Goal: Task Accomplishment & Management: Manage account settings

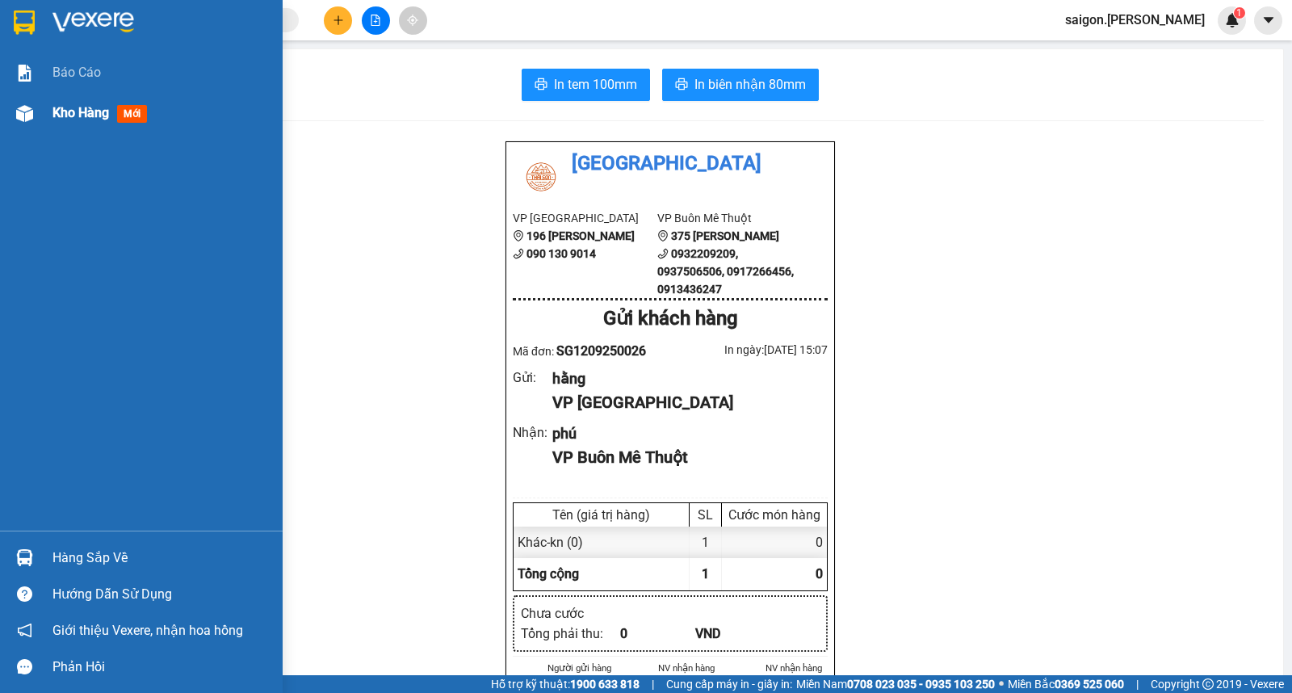
click at [149, 113] on div "Kho hàng mới" at bounding box center [102, 113] width 101 height 20
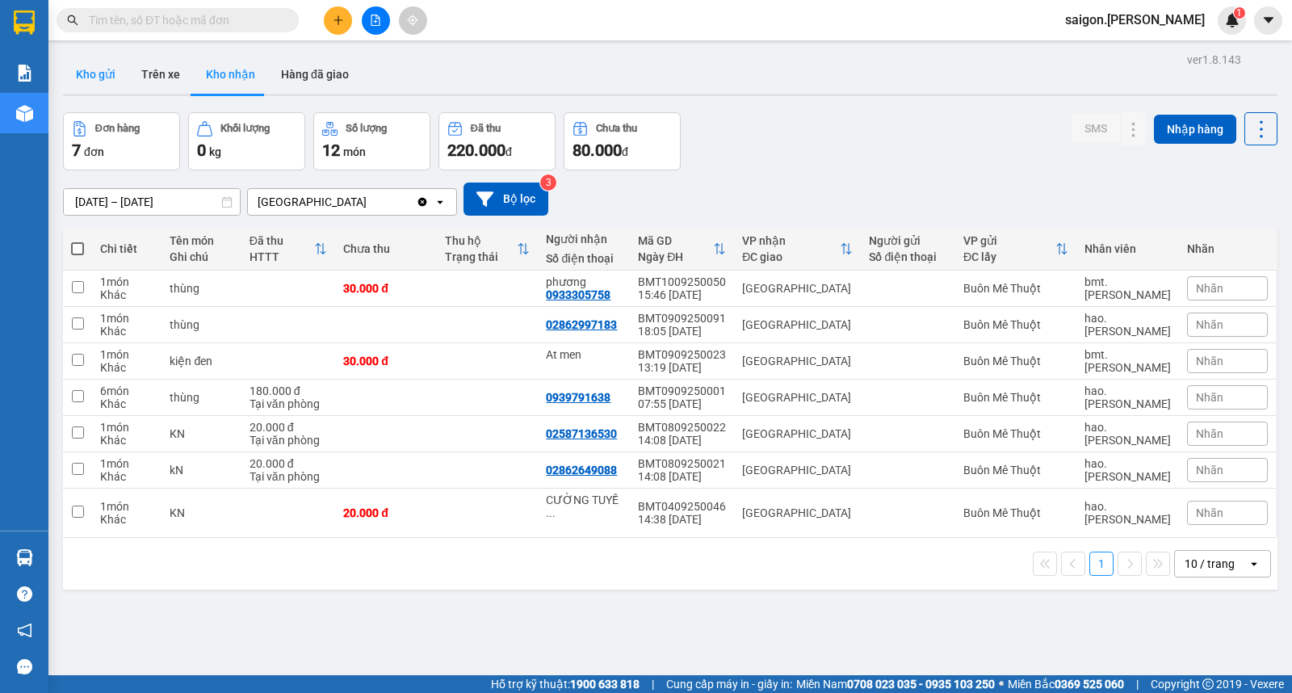
click at [87, 70] on button "Kho gửi" at bounding box center [95, 74] width 65 height 39
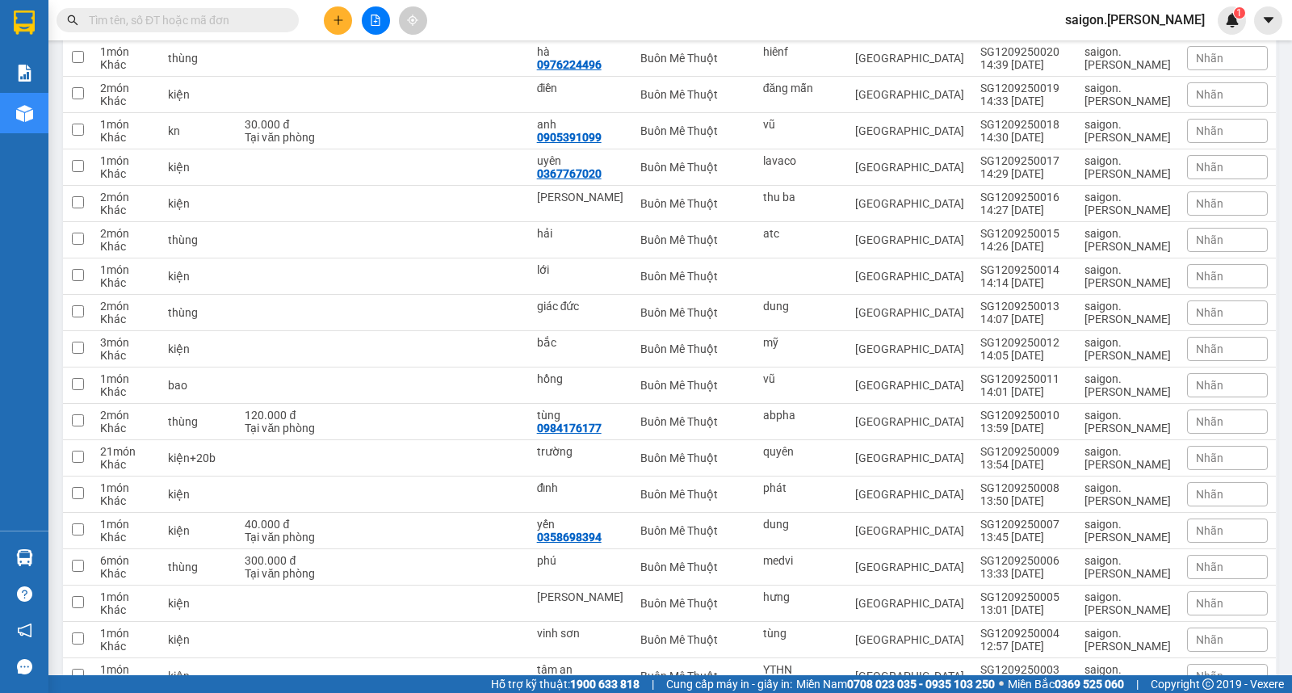
scroll to position [717, 0]
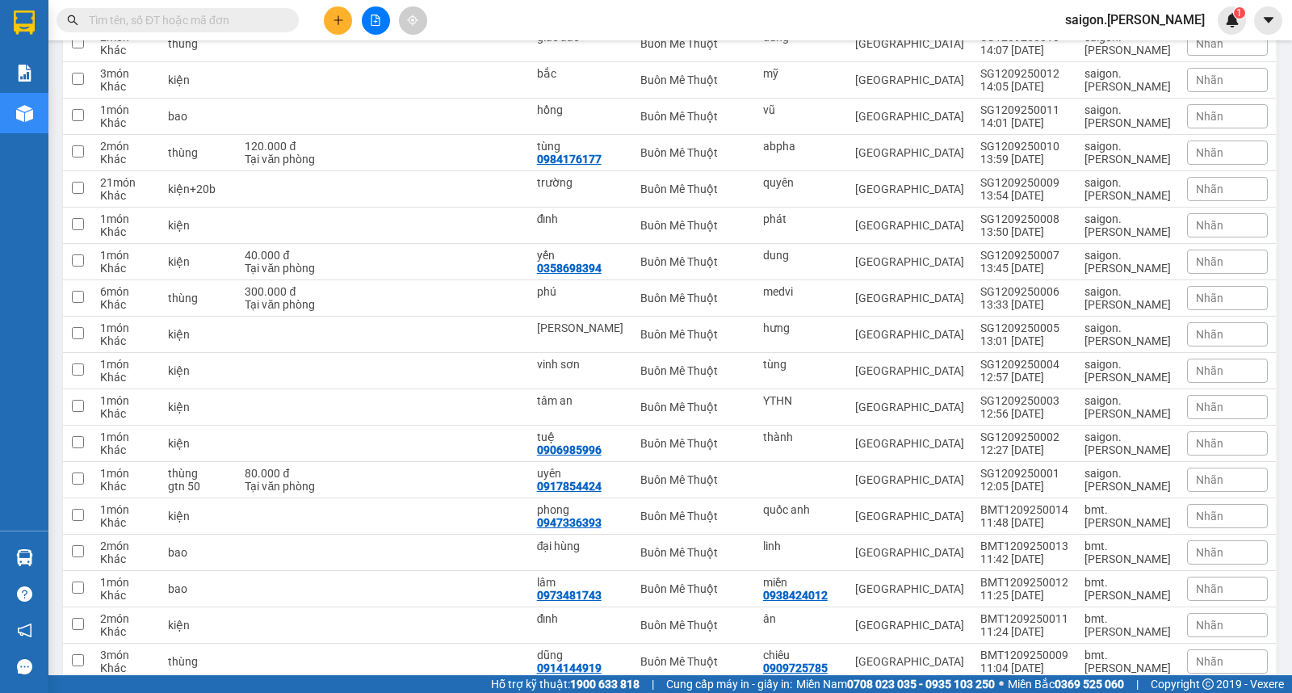
click at [246, 25] on input "text" at bounding box center [184, 20] width 191 height 18
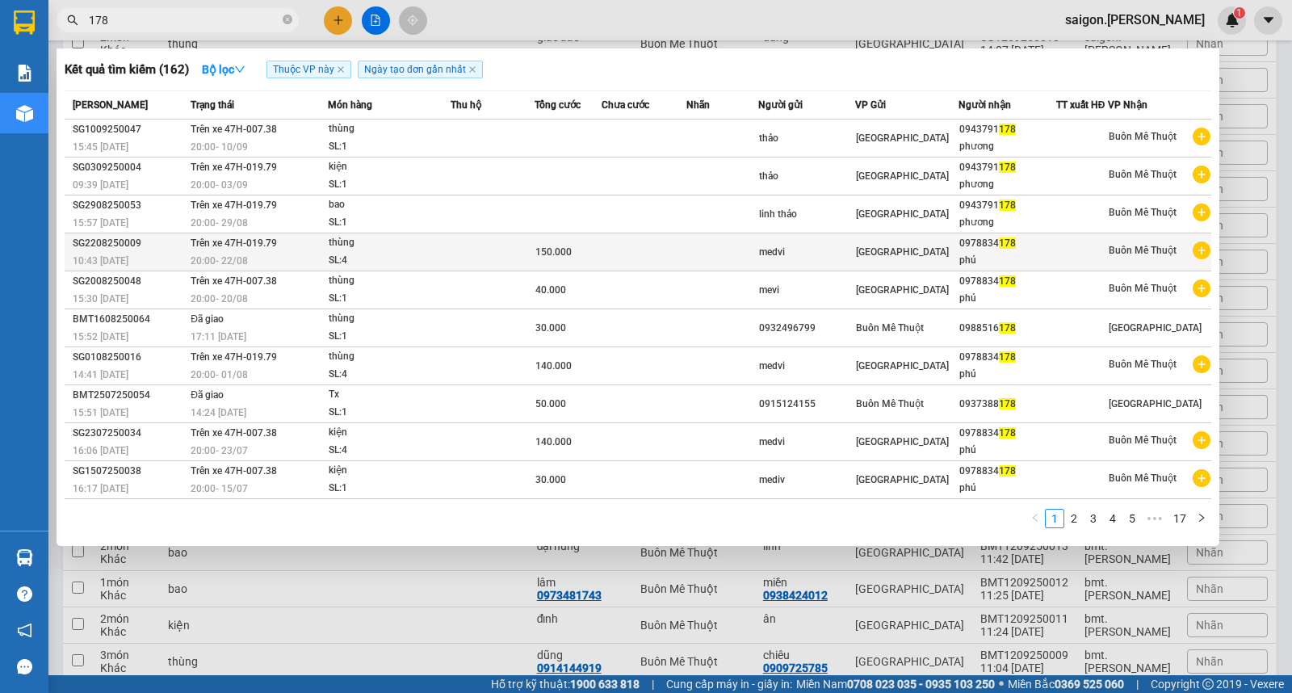
type input "178"
click at [465, 242] on td at bounding box center [493, 252] width 84 height 38
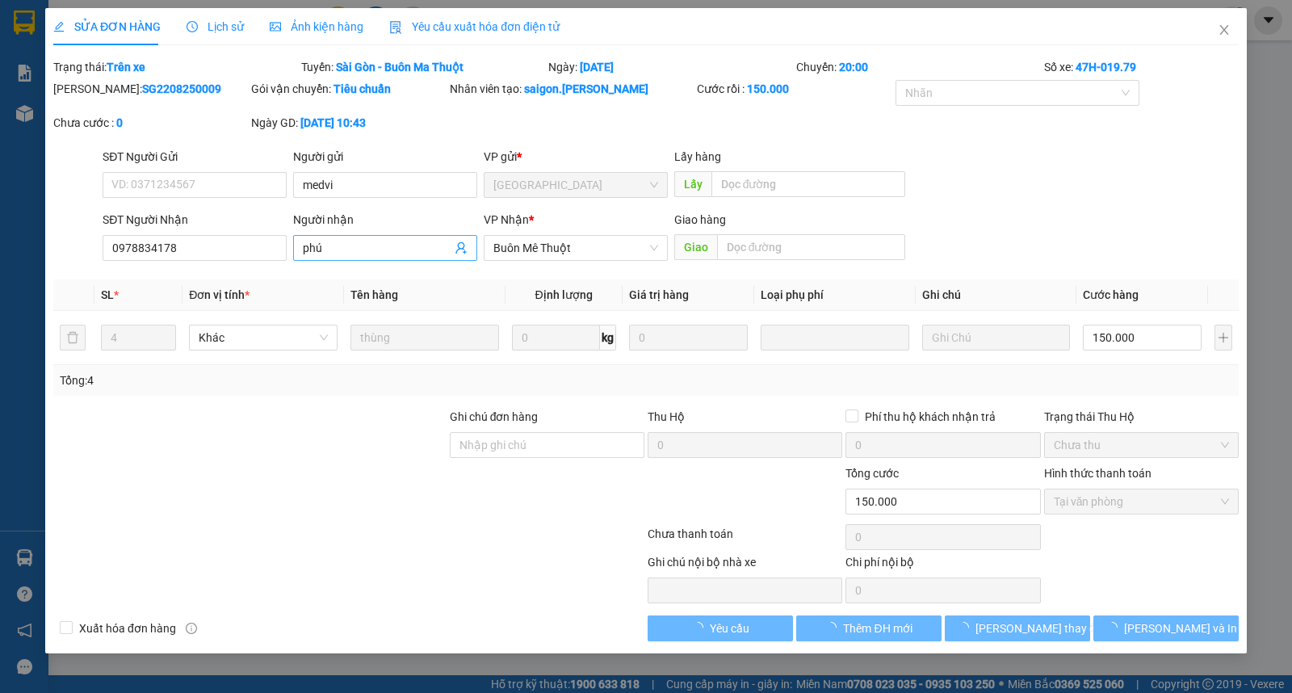
type input "medvi"
type input "0978834178"
type input "phú"
type input "150.000"
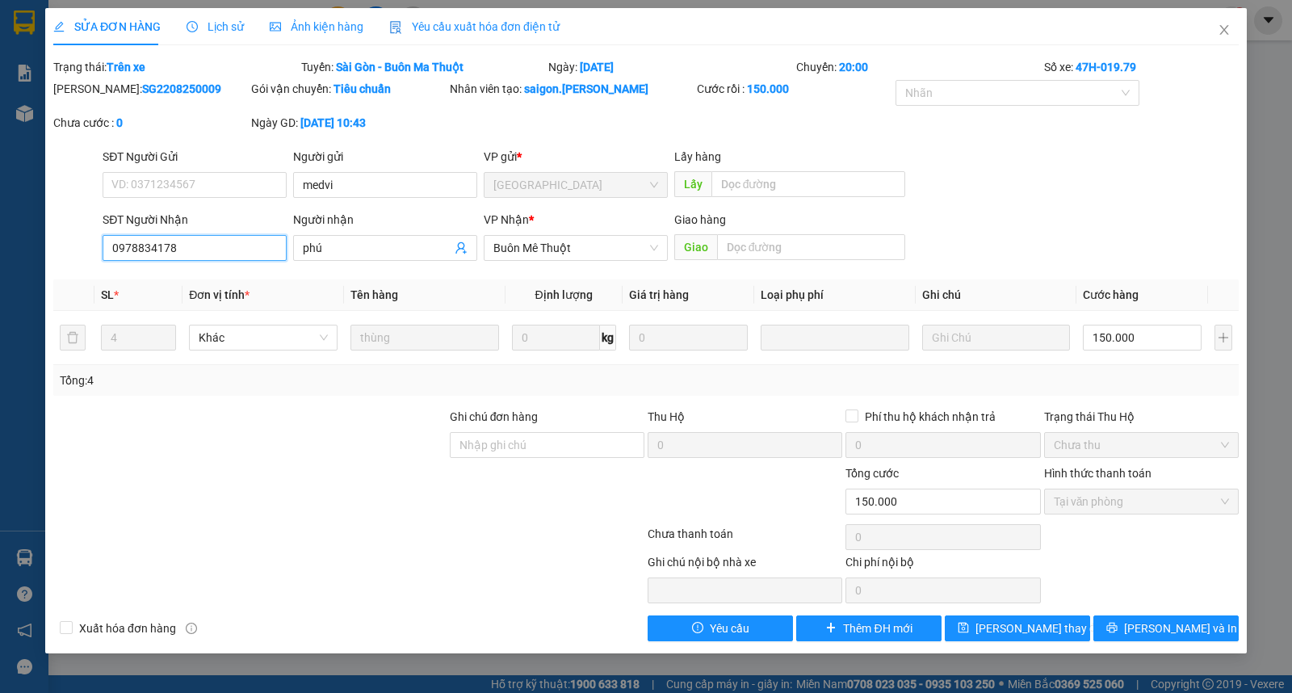
click at [224, 246] on input "0978834178" at bounding box center [195, 248] width 184 height 26
click at [1233, 25] on span "Close" at bounding box center [1223, 30] width 45 height 45
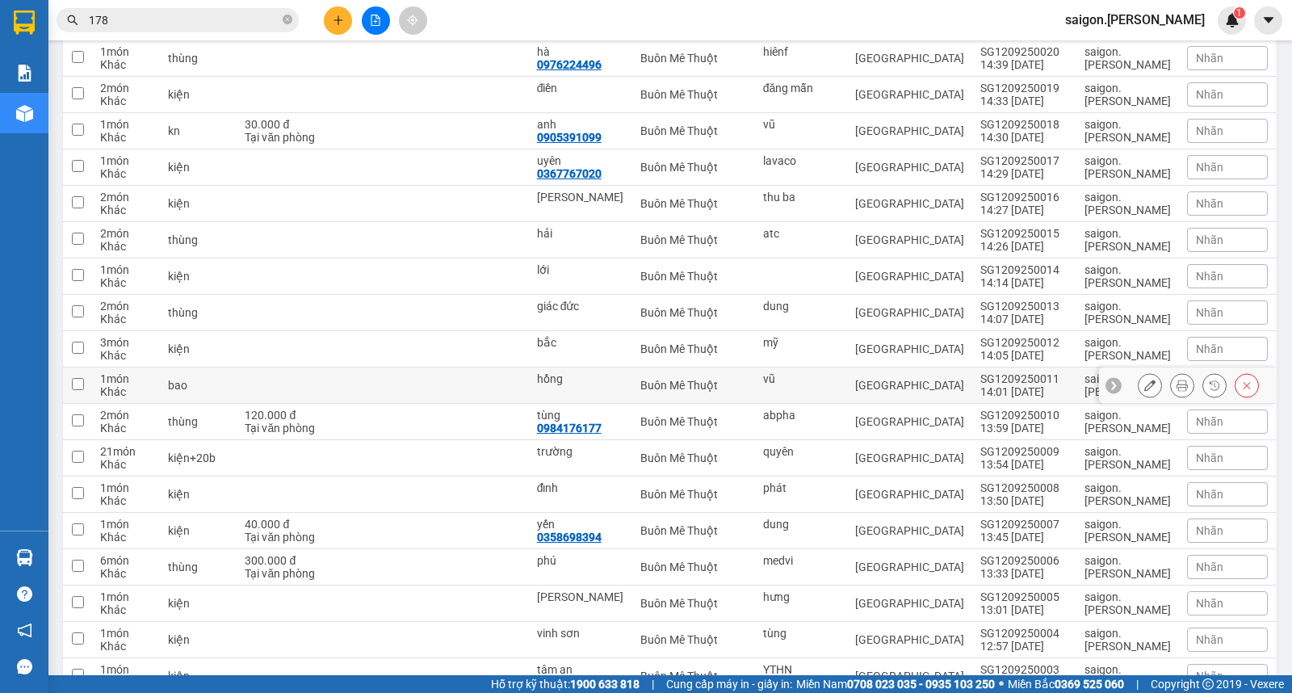
scroll to position [627, 0]
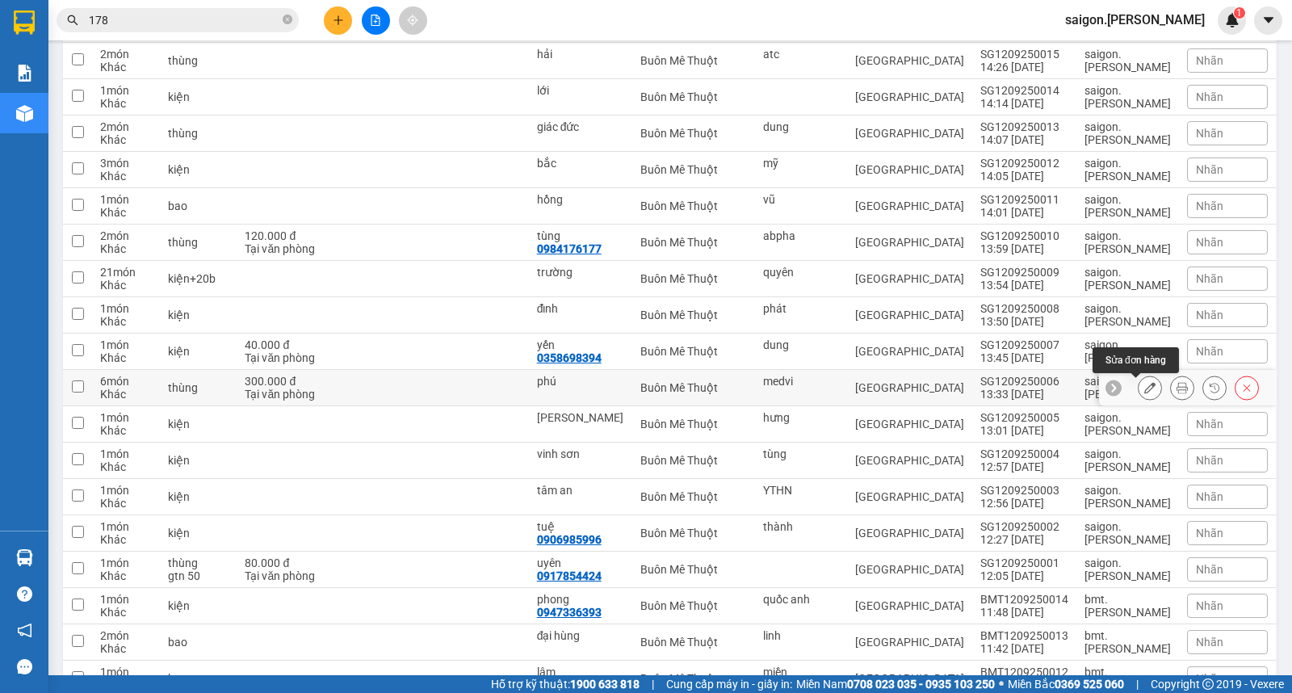
click at [1144, 388] on icon at bounding box center [1149, 387] width 11 height 11
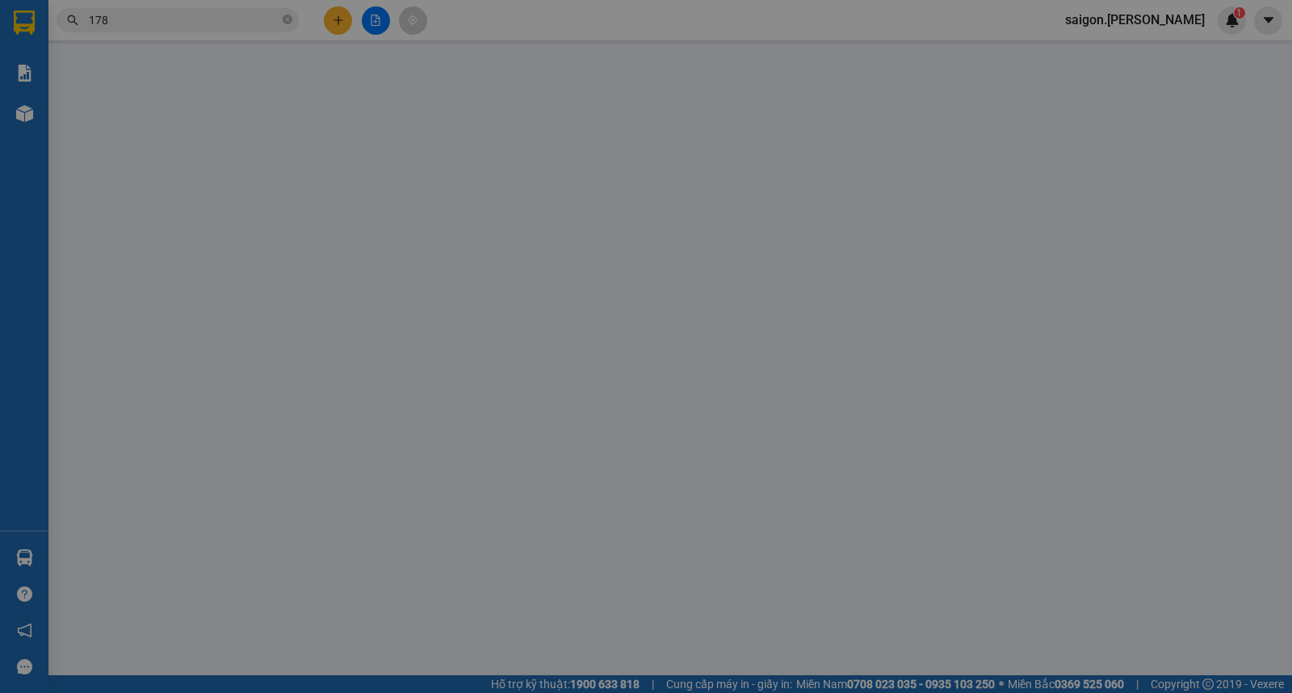
type input "medvi"
type input "phú"
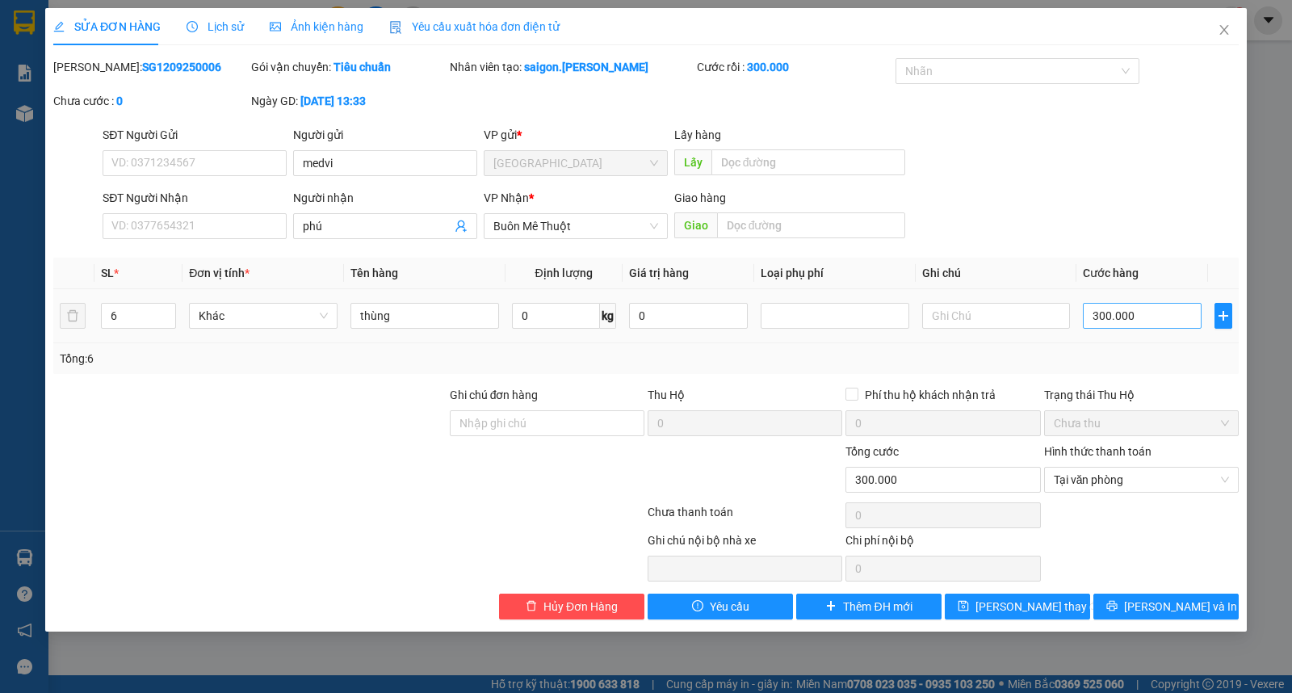
click at [1160, 329] on div "300.000" at bounding box center [1142, 316] width 119 height 32
click at [1161, 318] on input "300.000" at bounding box center [1142, 316] width 119 height 26
type input "0"
click at [213, 232] on input "SĐT Người Nhận" at bounding box center [195, 226] width 184 height 26
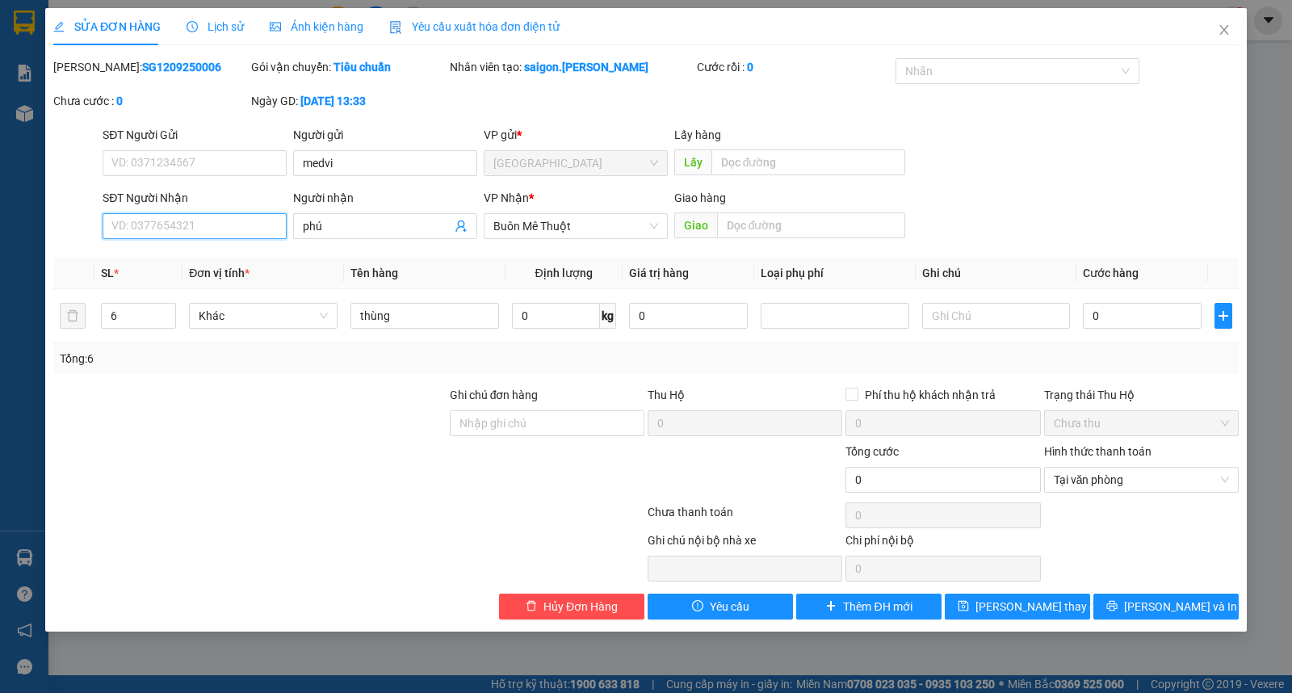
paste input "0978834178"
type input "0978834178"
click at [1035, 602] on span "[PERSON_NAME] thay đổi" at bounding box center [1039, 606] width 129 height 18
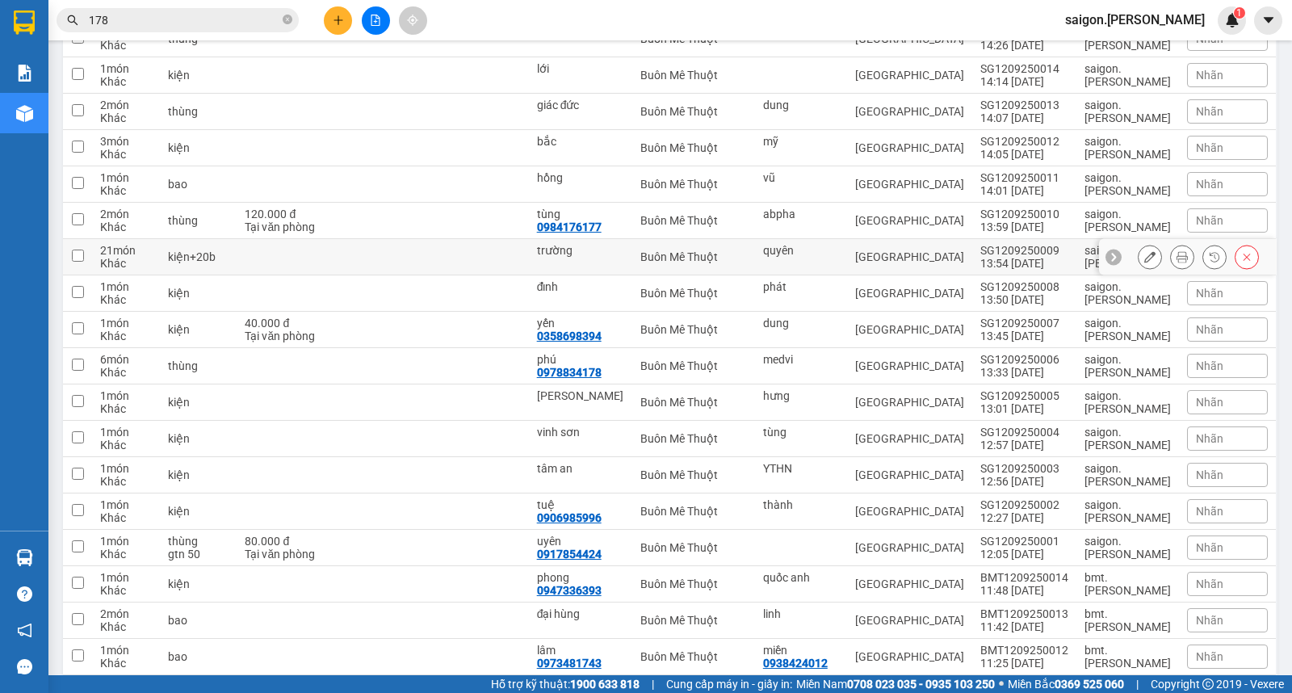
scroll to position [717, 0]
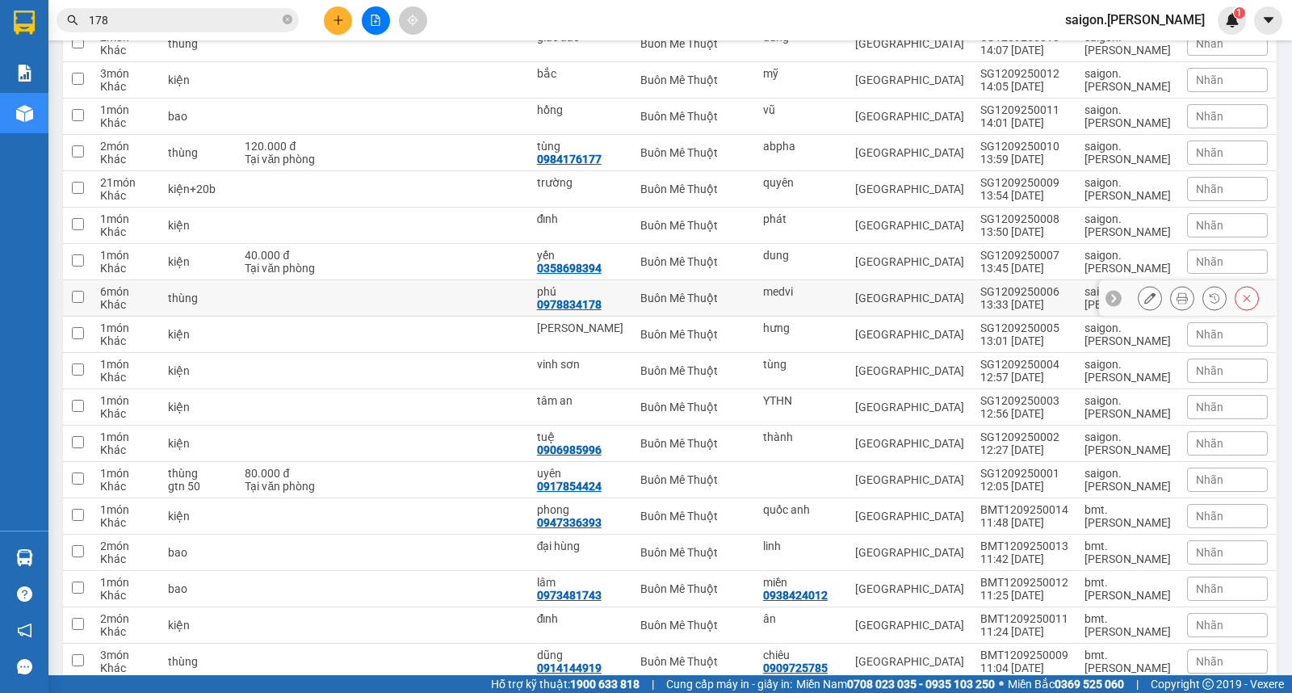
click at [1138, 299] on button at bounding box center [1149, 298] width 23 height 28
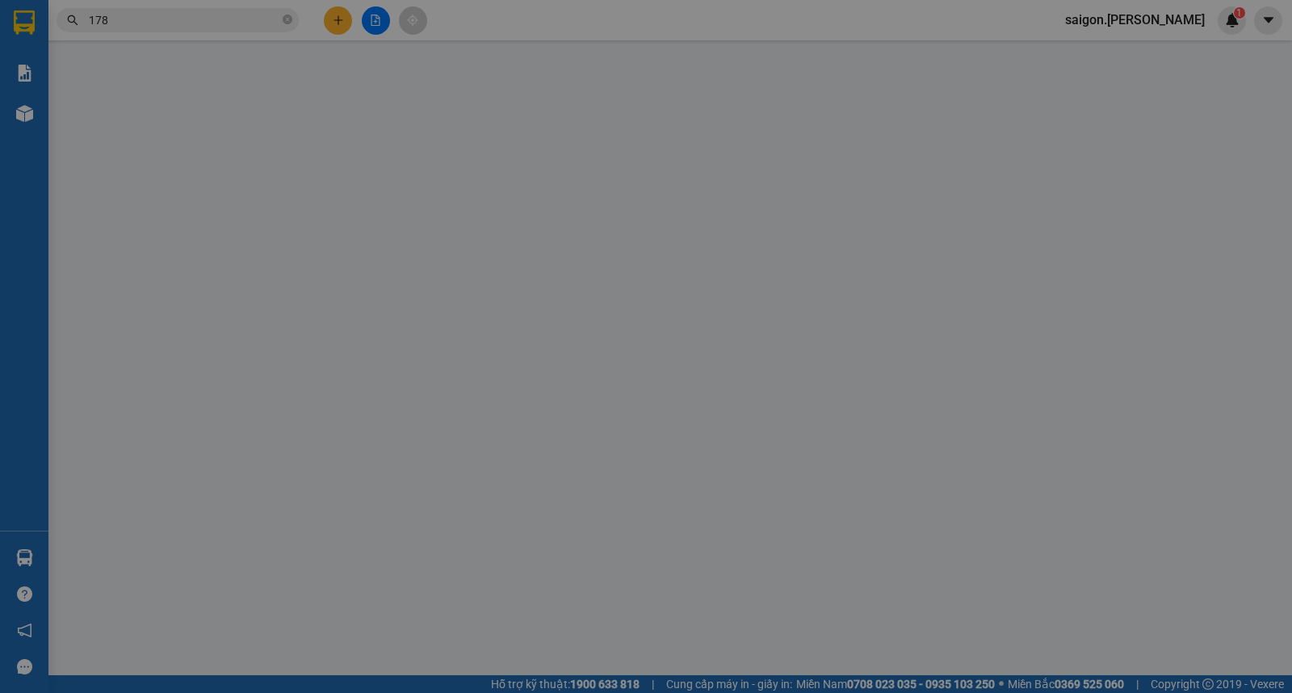
type input "medvi"
type input "0978834178"
type input "phú"
type input "0"
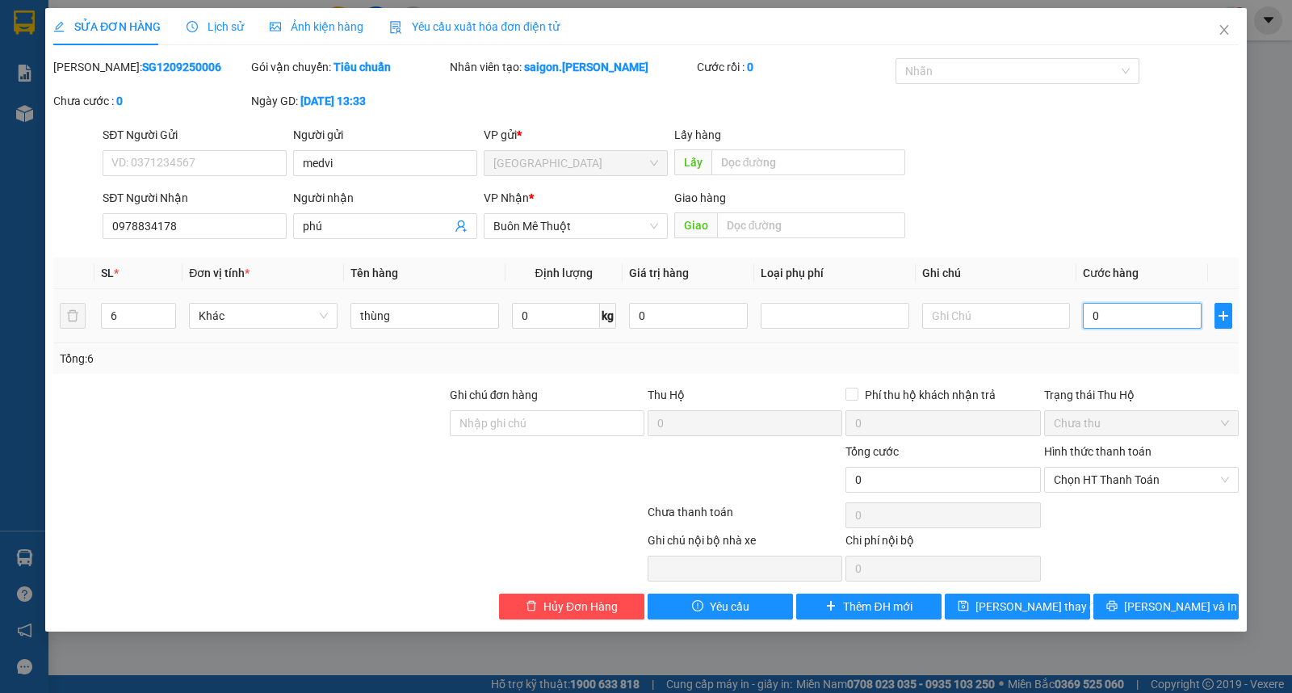
click at [1119, 316] on input "0" at bounding box center [1142, 316] width 119 height 26
type input "2"
type input "24"
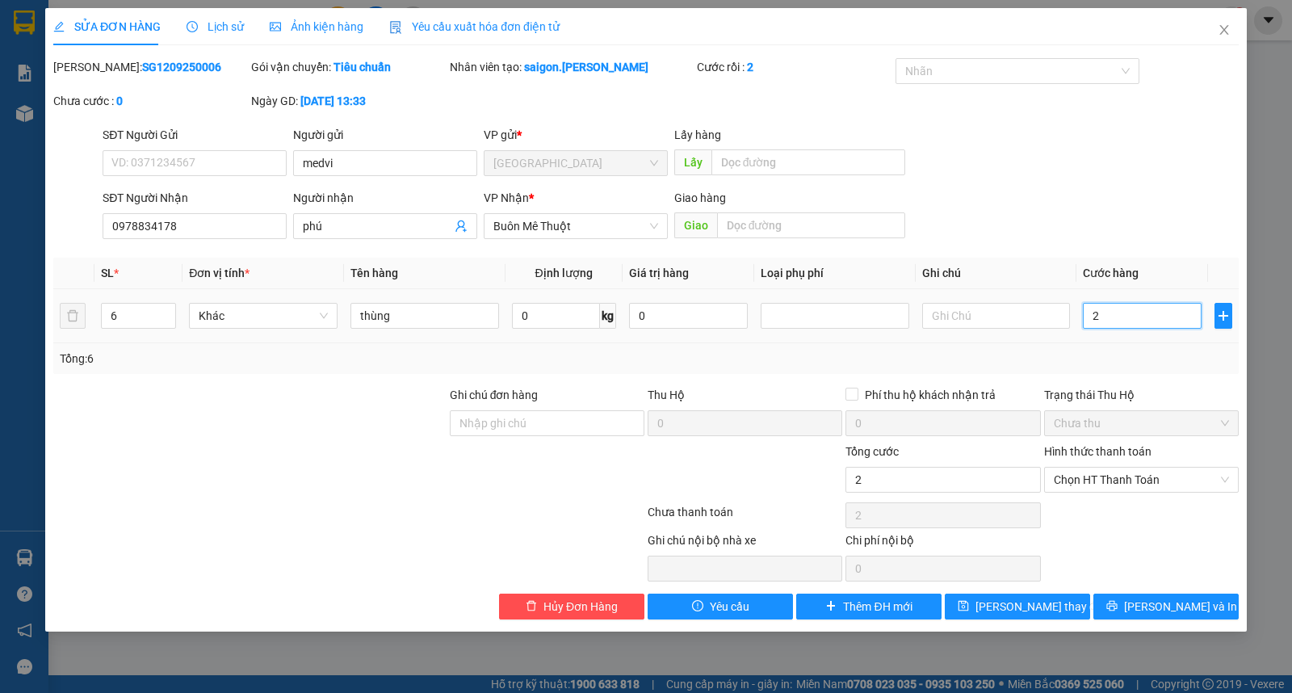
type input "24"
type input "240"
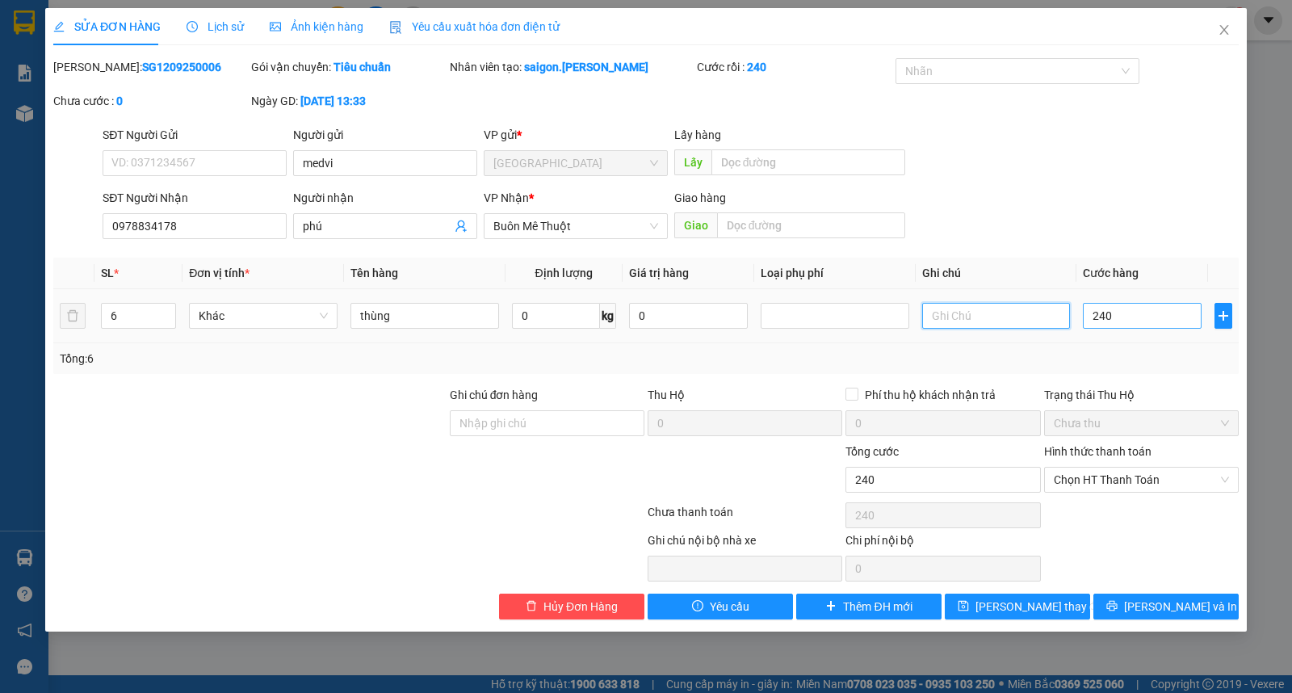
type input "240.000"
click at [1147, 488] on span "Chọn HT Thanh Toán" at bounding box center [1141, 479] width 175 height 24
type input "nhận ở sg 3t"
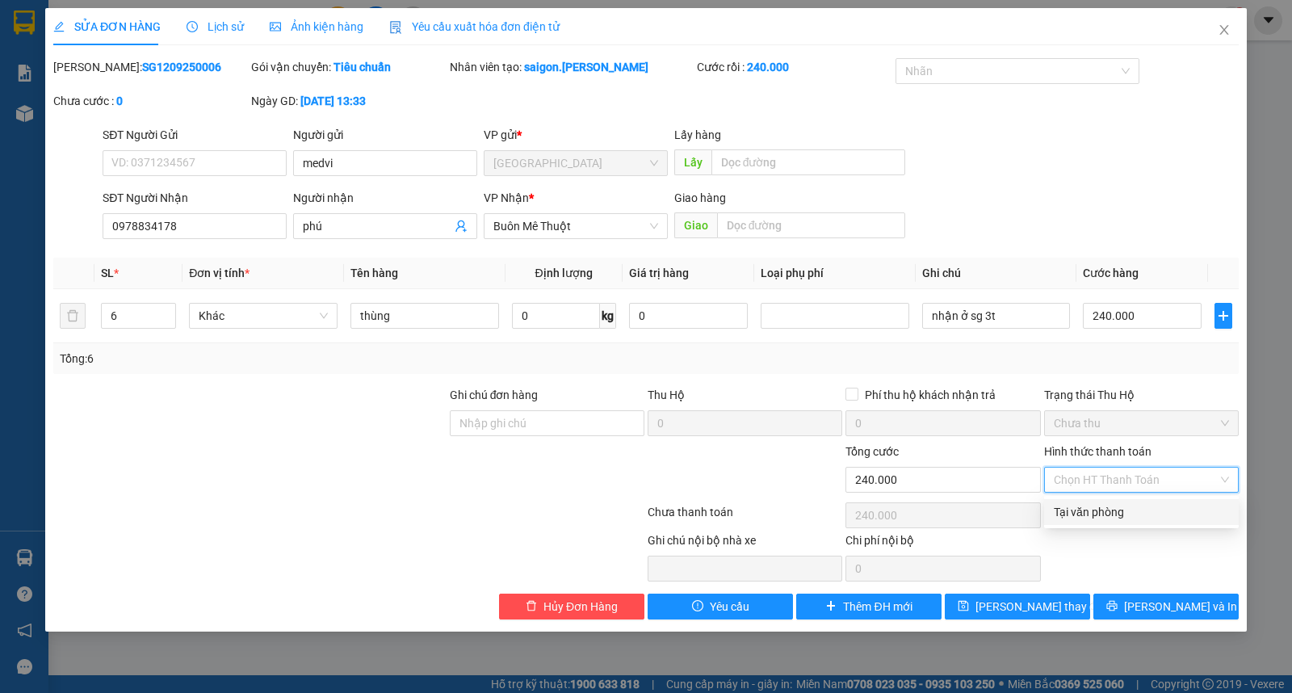
click at [1145, 515] on div "Tại văn phòng" at bounding box center [1141, 512] width 175 height 18
type input "0"
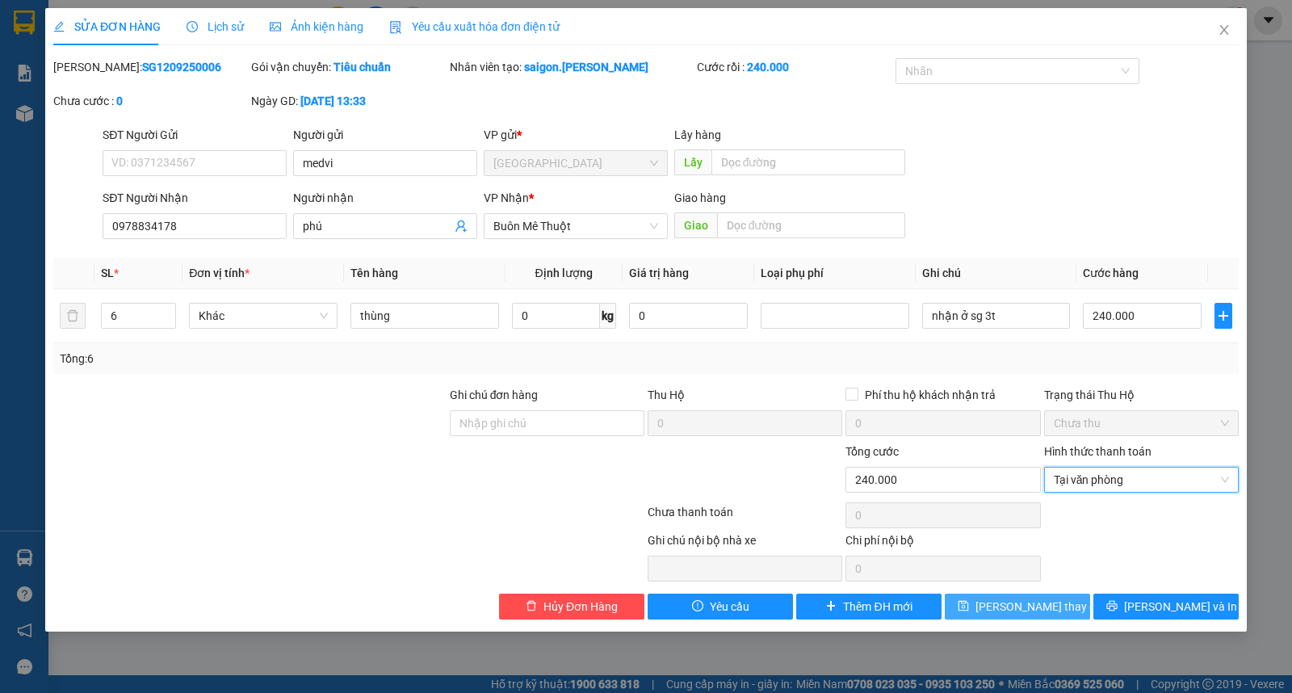
click at [1059, 602] on button "[PERSON_NAME] thay đổi" at bounding box center [1017, 606] width 145 height 26
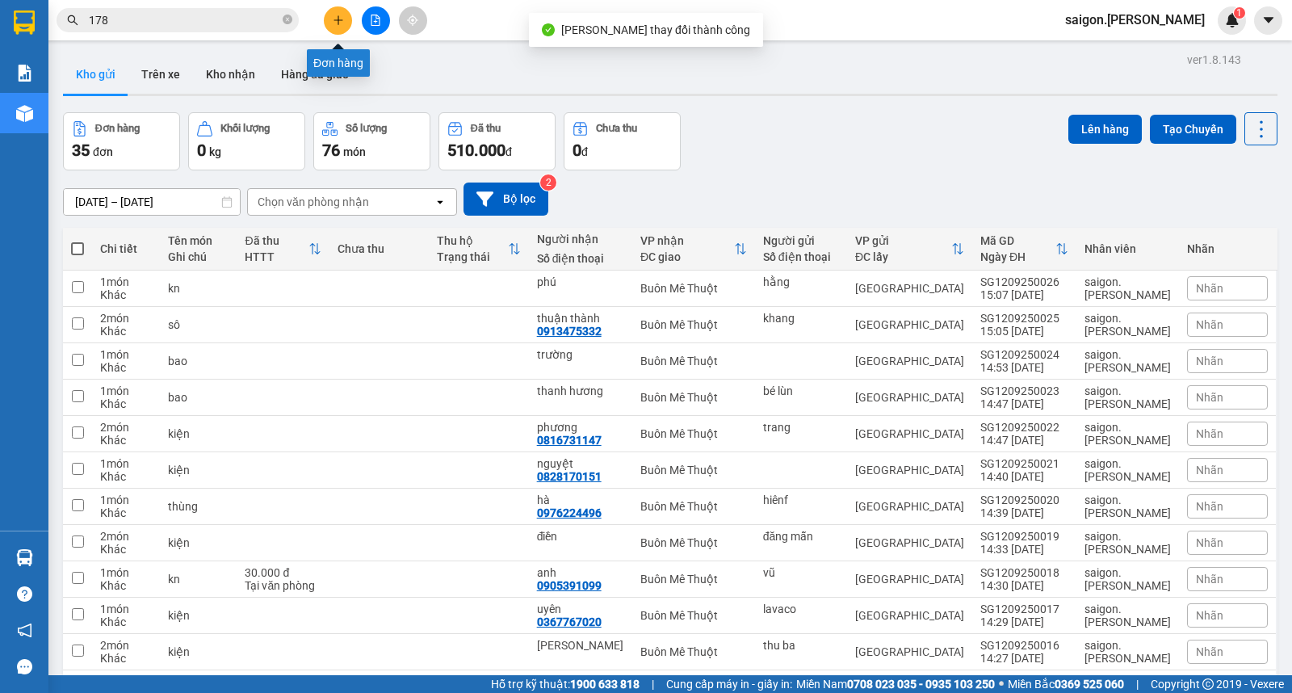
click at [345, 11] on button at bounding box center [338, 20] width 28 height 28
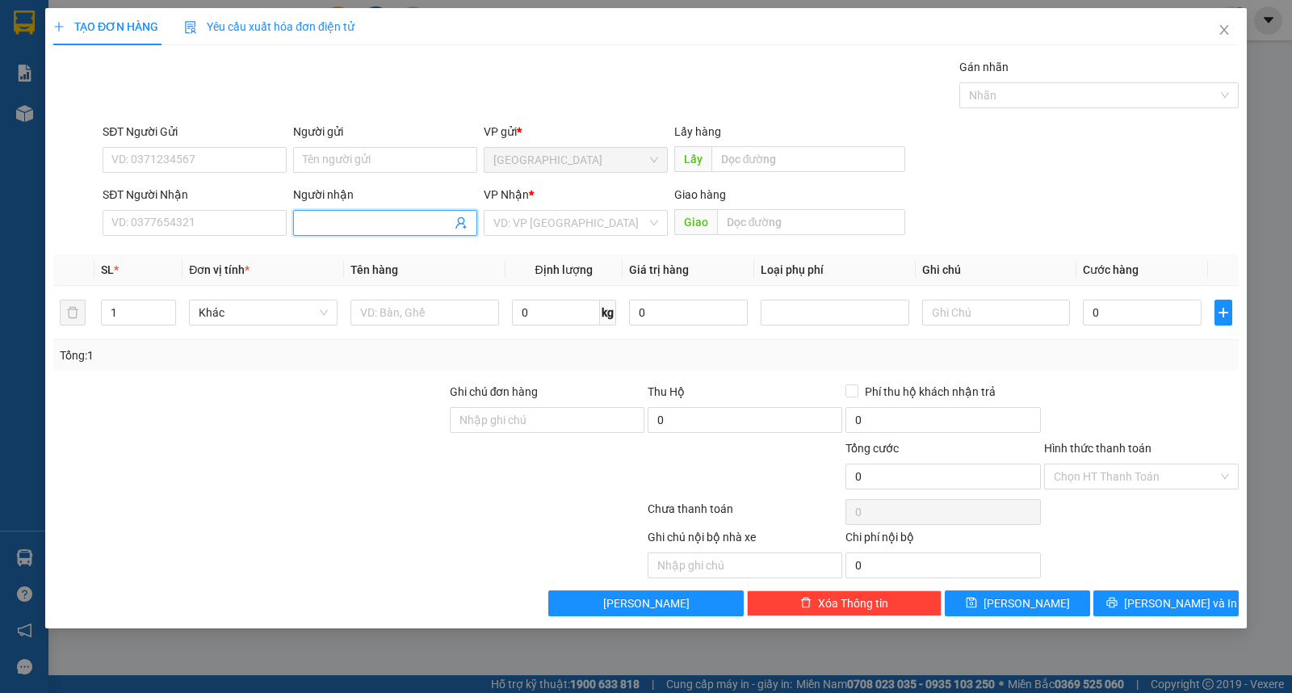
click at [380, 227] on input "Người nhận" at bounding box center [377, 223] width 149 height 18
type input "d"
type input "đông á"
type input "hoàng việt"
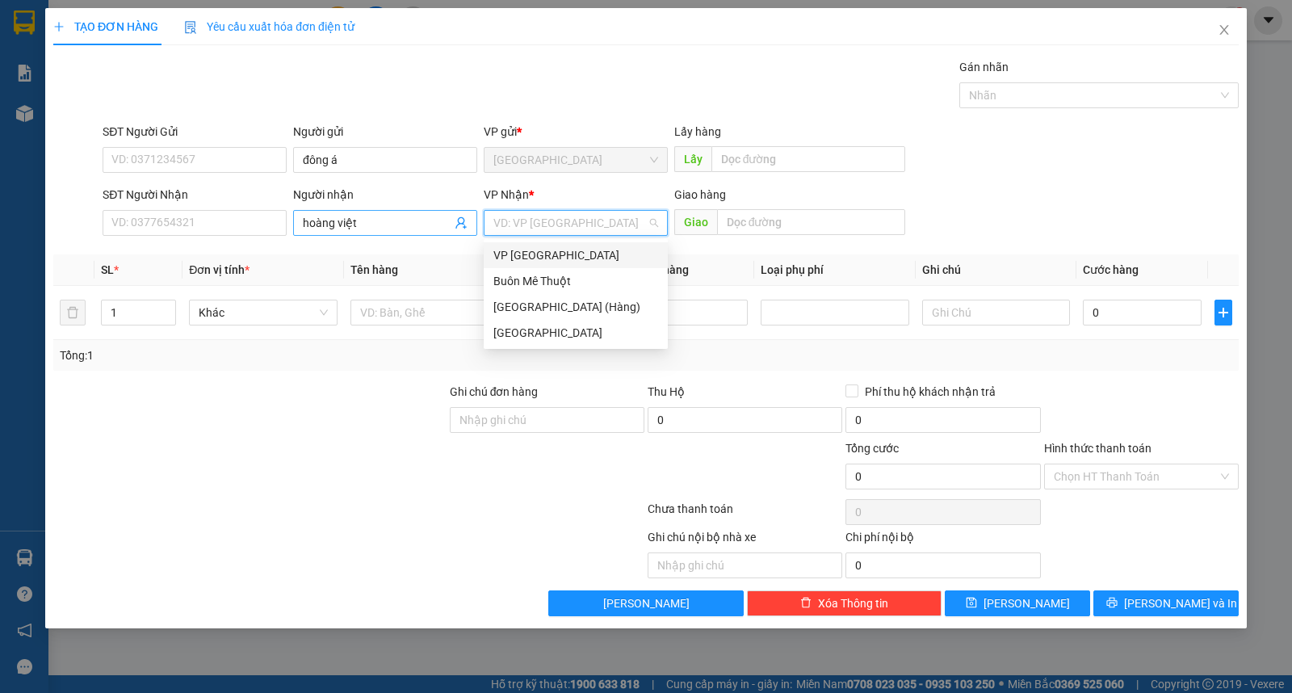
type input "ư"
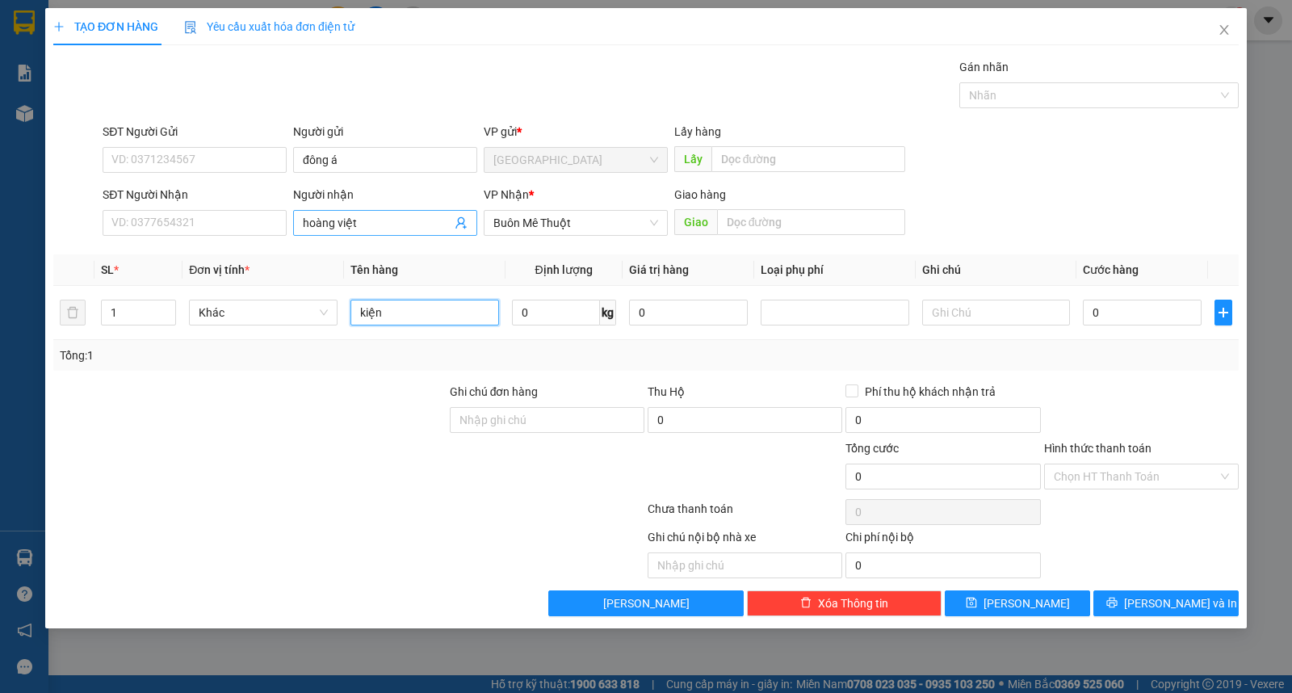
type input "kiện"
type input "3"
type input "3.000"
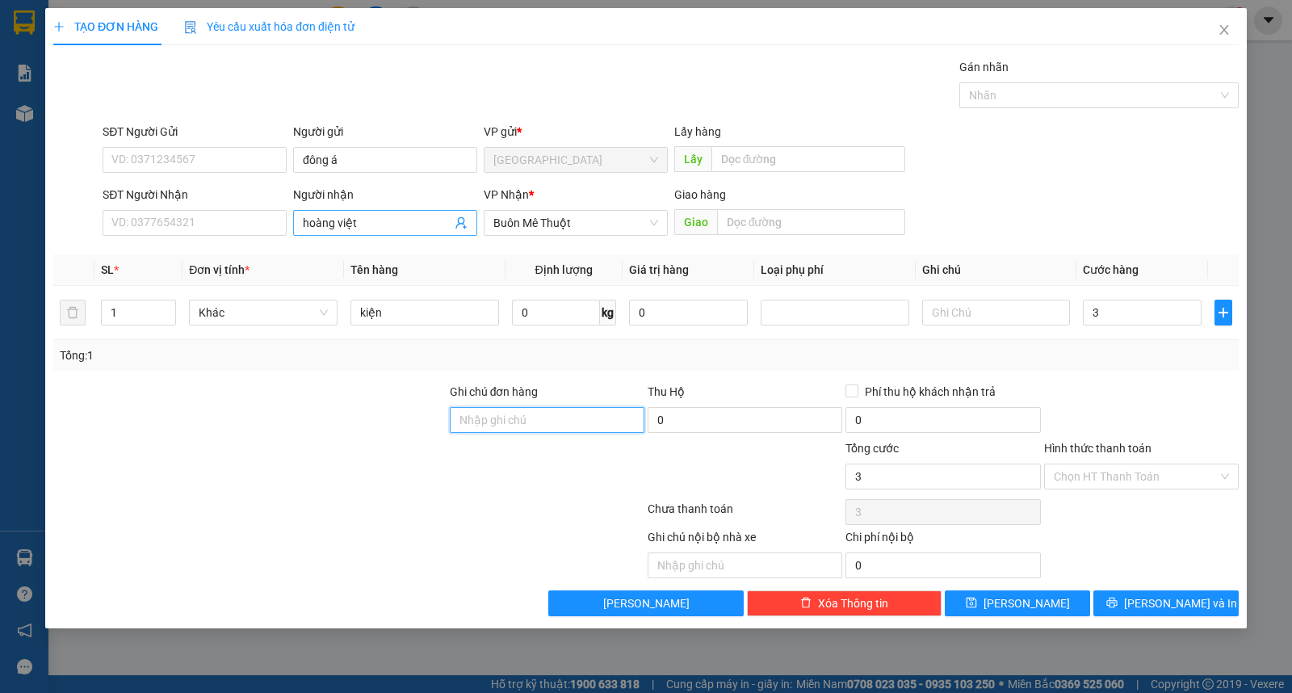
type input "3.000"
type input "0"
type input "30"
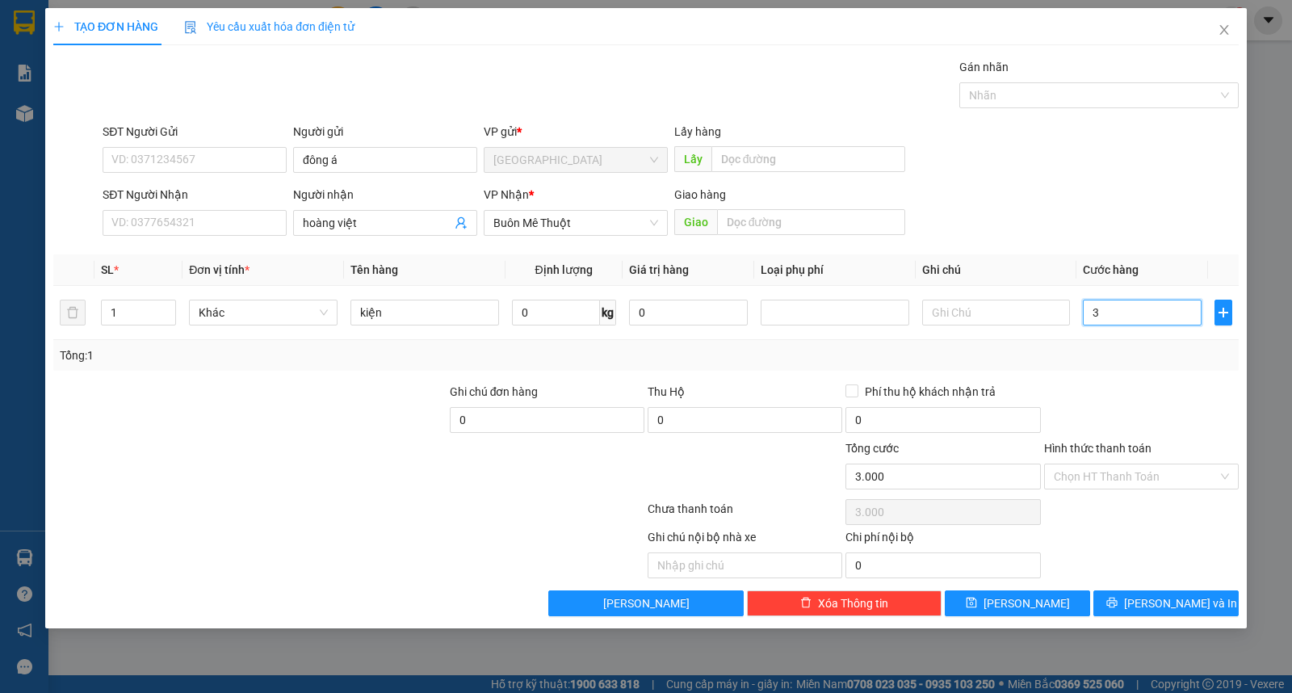
type input "30"
type input "30.000"
click at [1088, 475] on input "Hình thức thanh toán" at bounding box center [1136, 476] width 164 height 24
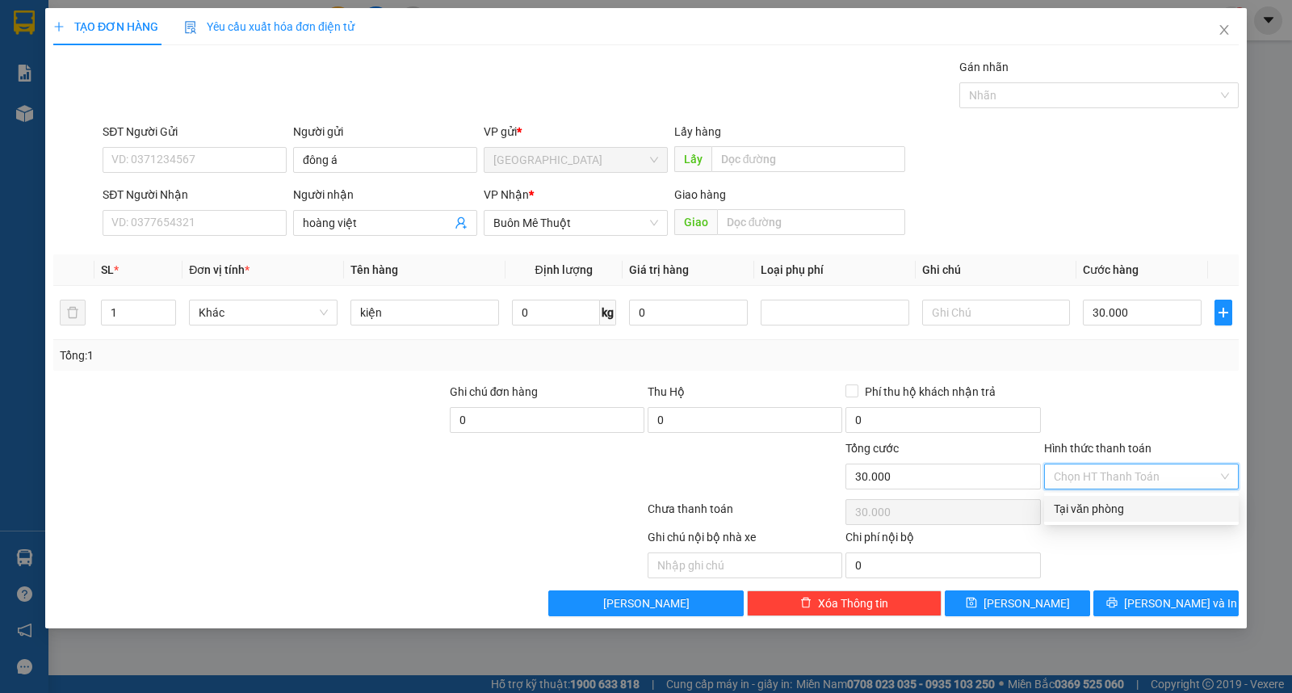
click at [1091, 509] on div "Tại văn phòng" at bounding box center [1141, 509] width 175 height 18
type input "0"
click at [1021, 587] on div "Transit Pickup Surcharge Ids Transit Deliver Surcharge Ids Transit Deliver Surc…" at bounding box center [645, 337] width 1185 height 558
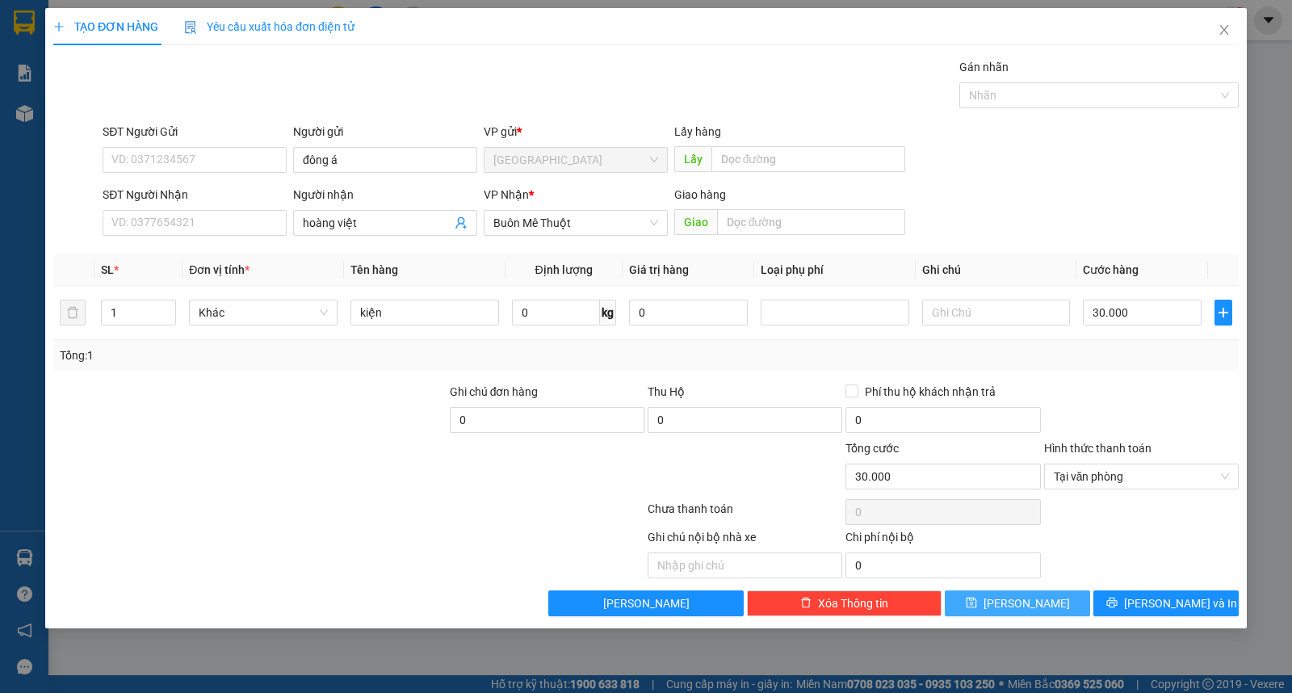
click at [980, 616] on button "[PERSON_NAME]" at bounding box center [1017, 603] width 145 height 26
type input "0"
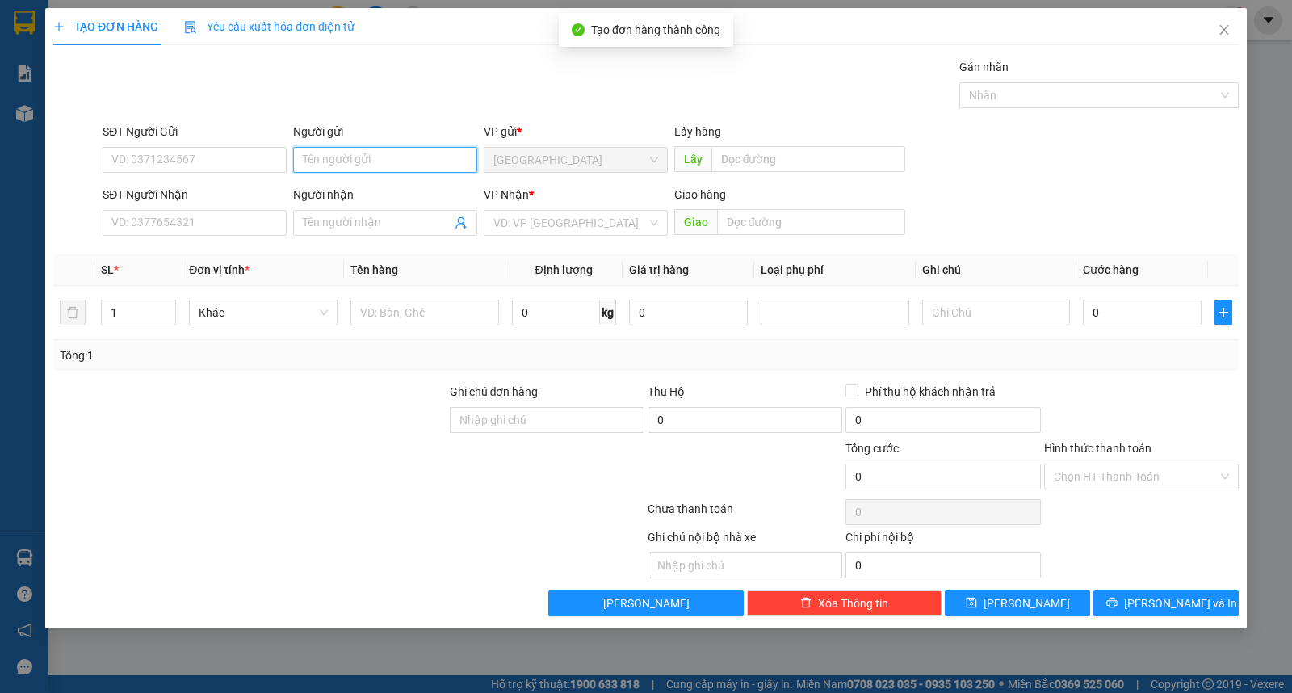
click at [351, 151] on input "Người gửi" at bounding box center [385, 160] width 184 height 26
type input "trâm"
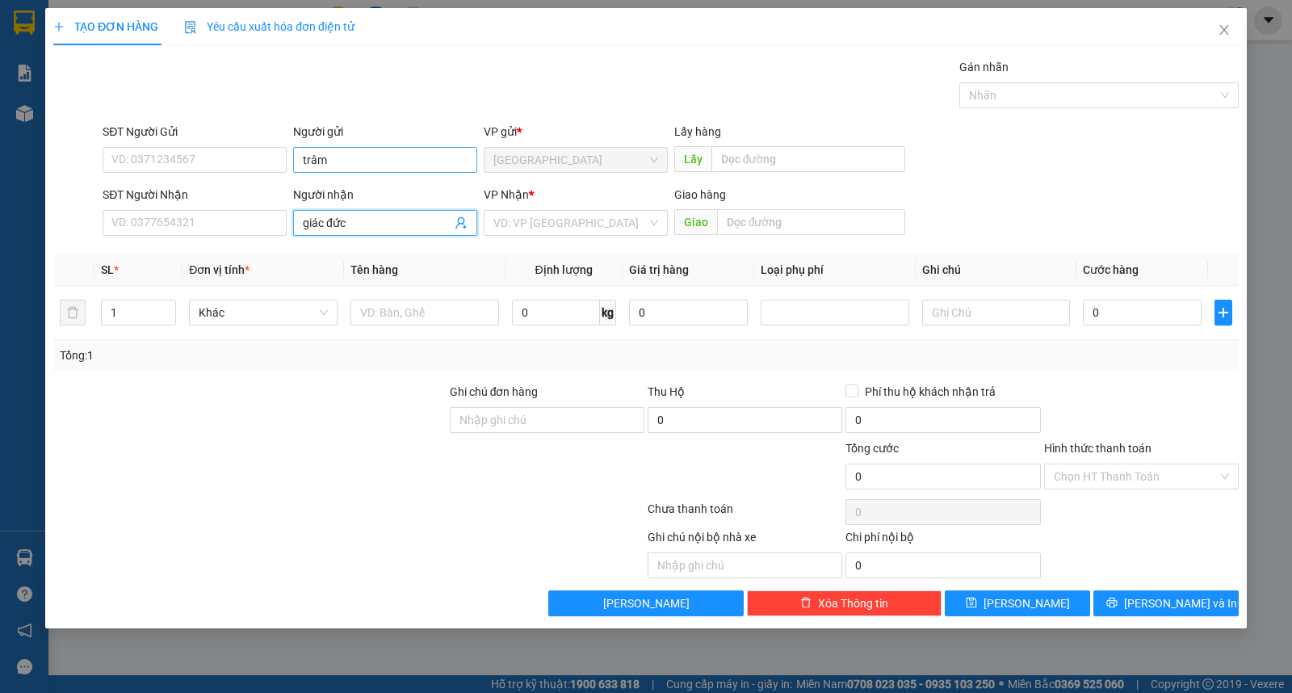
type input "giác đức"
type input "ư"
type input "2"
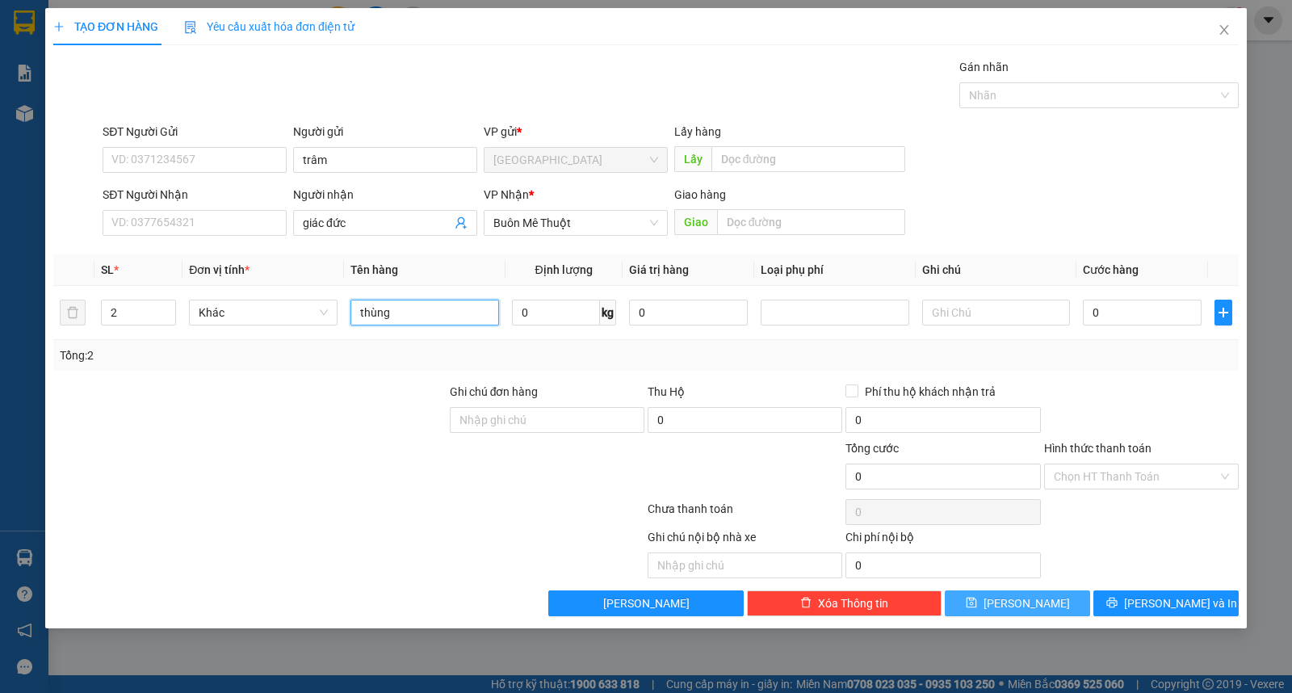
type input "thùng"
click at [1012, 610] on button "[PERSON_NAME]" at bounding box center [1017, 603] width 145 height 26
type input "1"
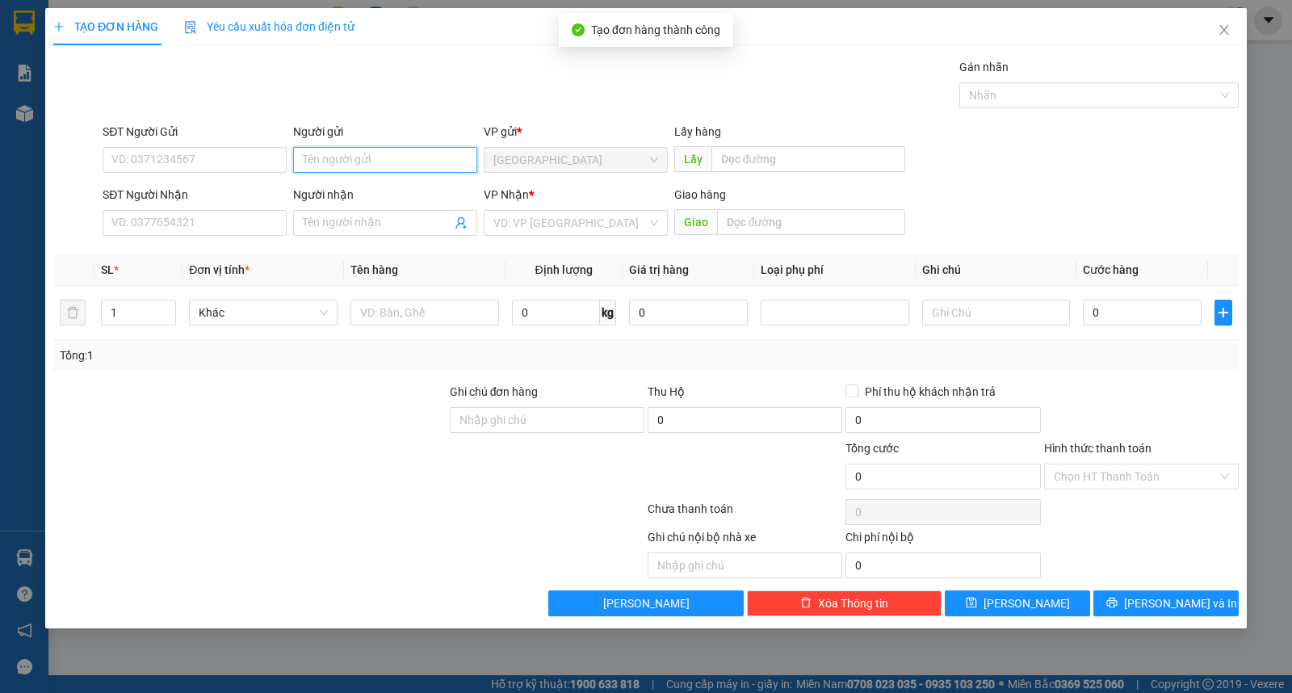
click at [321, 156] on input "Người gửi" at bounding box center [385, 160] width 184 height 26
type input "lan"
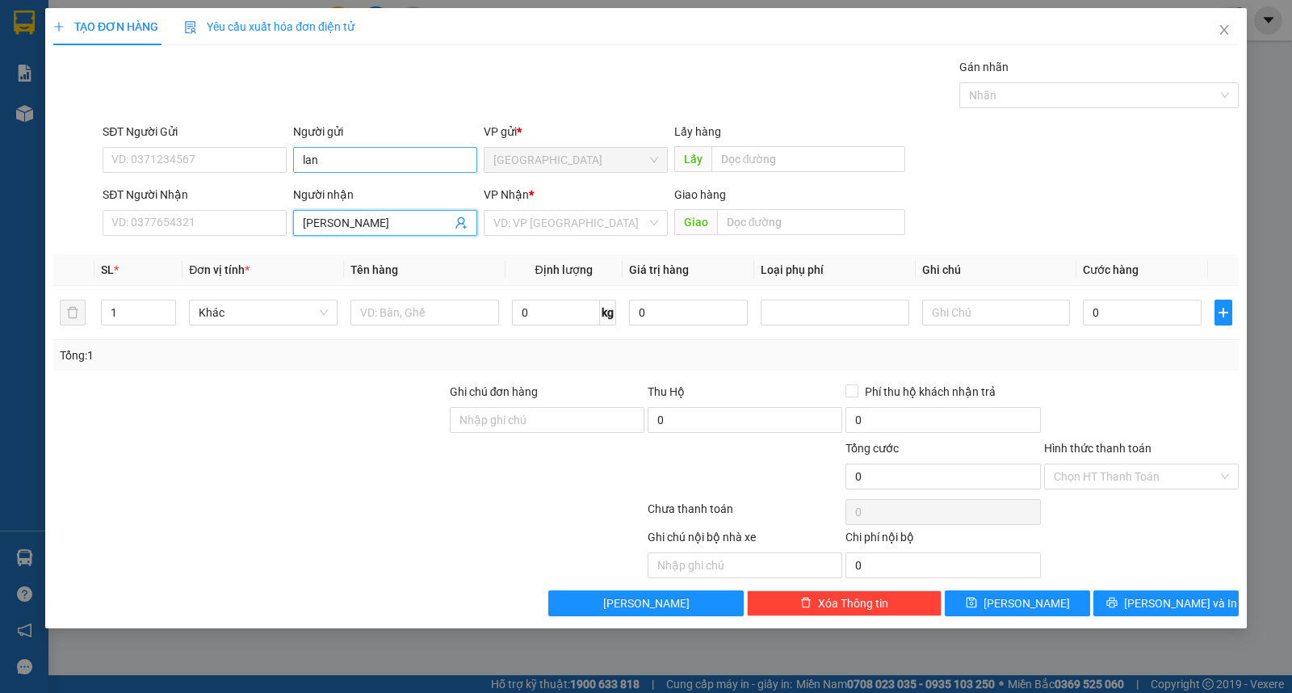
type input "[PERSON_NAME]"
type input "ư"
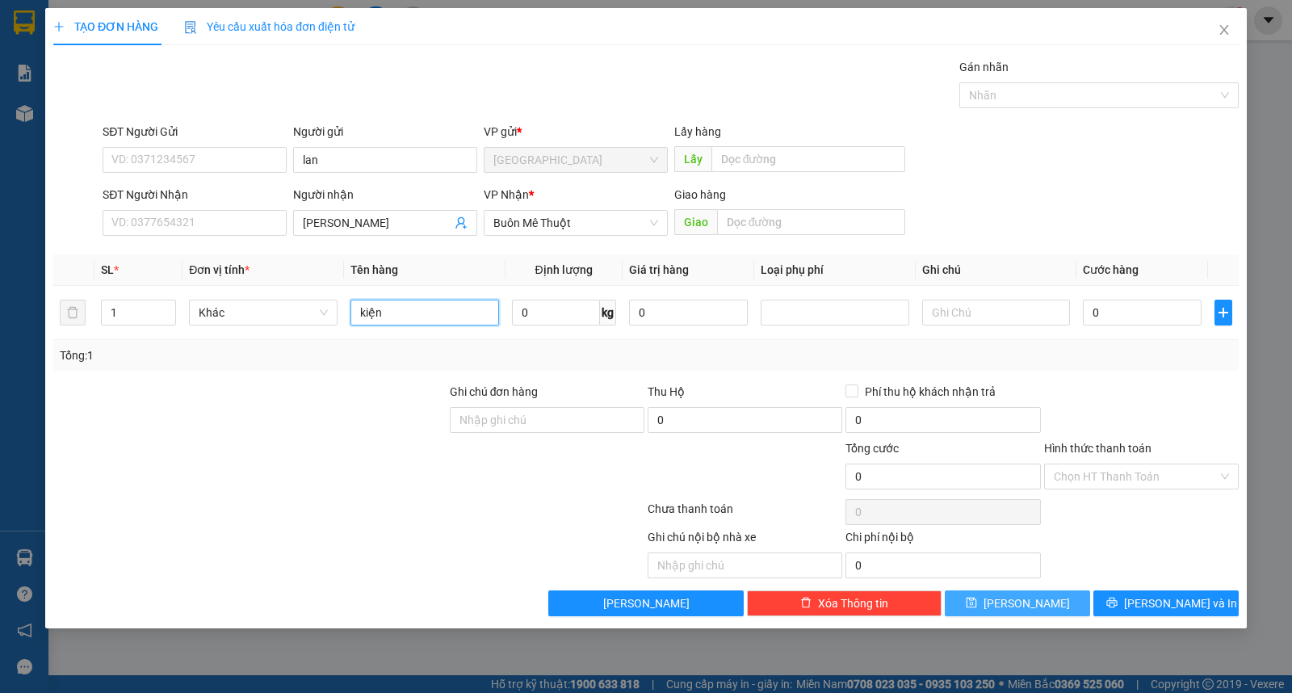
type input "kiện"
drag, startPoint x: 1029, startPoint y: 610, endPoint x: 1020, endPoint y: 601, distance: 13.1
click at [1030, 610] on span "Lưu" at bounding box center [1026, 603] width 86 height 18
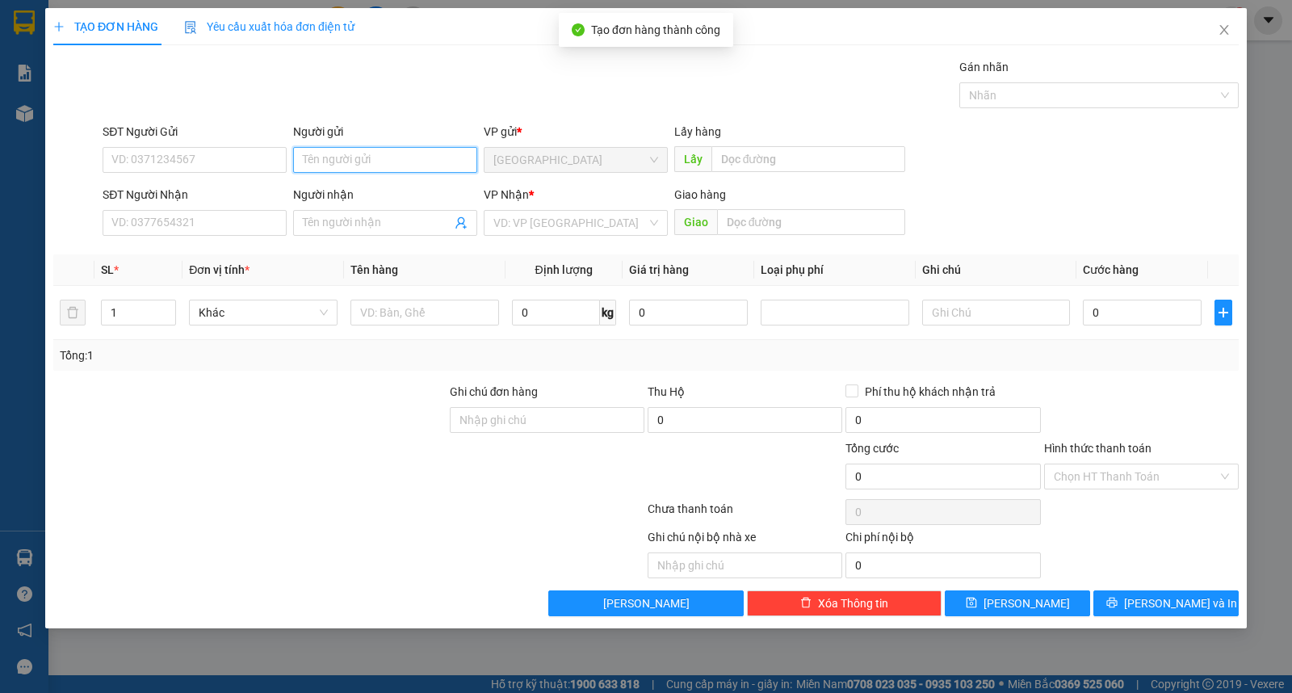
click at [381, 149] on input "Người gửi" at bounding box center [385, 160] width 184 height 26
type input "thịn"
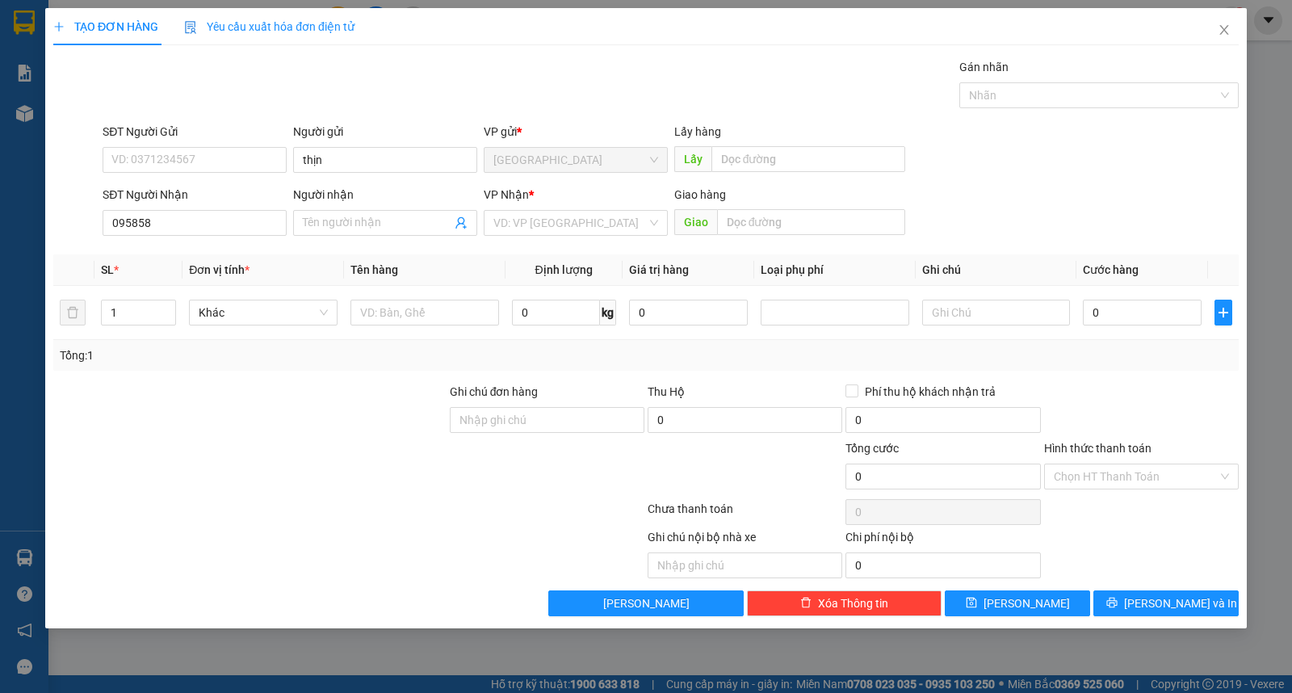
click at [252, 207] on div "SĐT Người Nhận" at bounding box center [195, 198] width 184 height 24
click at [249, 231] on input "095858" at bounding box center [195, 223] width 184 height 26
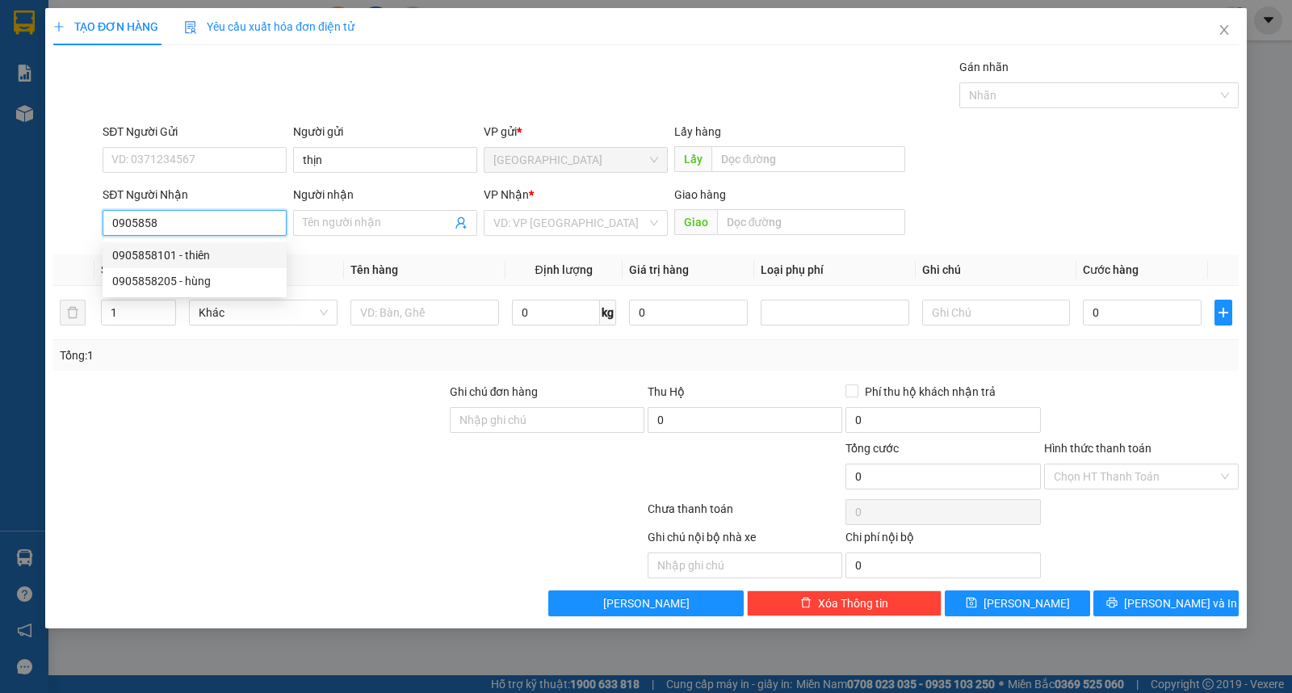
type input "0905858101"
type input "thiên"
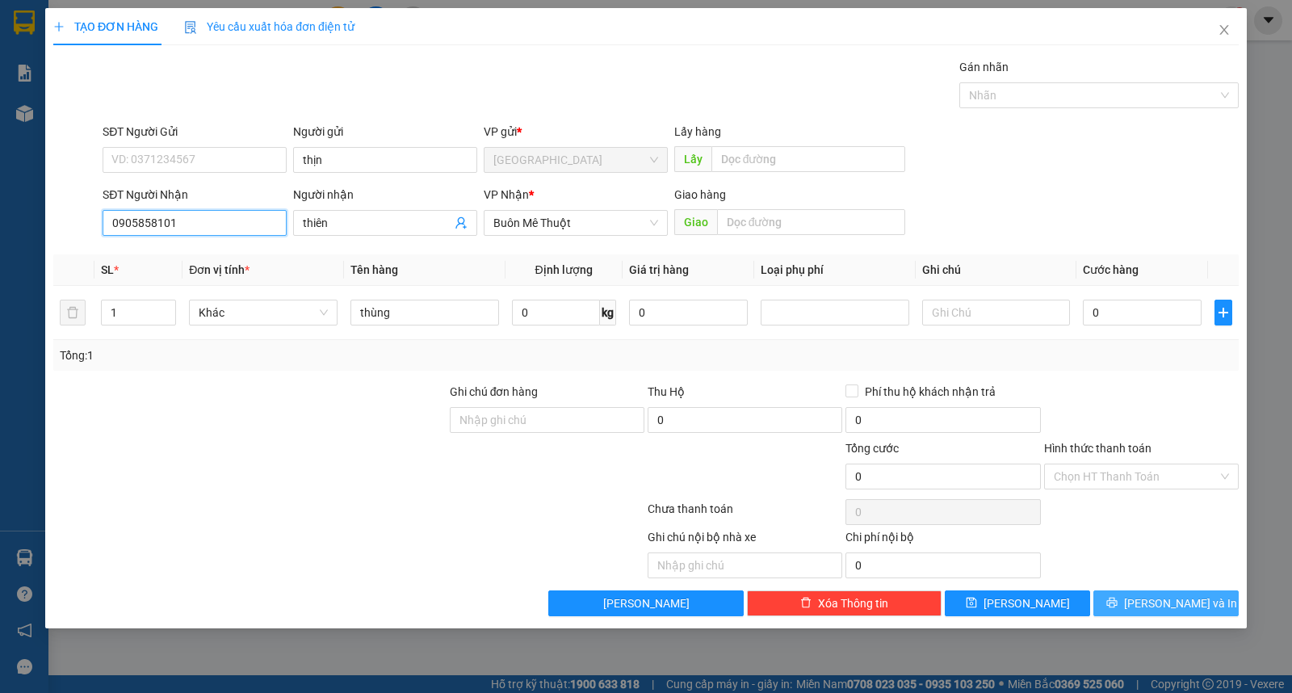
type input "0905858101"
click at [1153, 601] on span "Lưu và In" at bounding box center [1180, 603] width 113 height 18
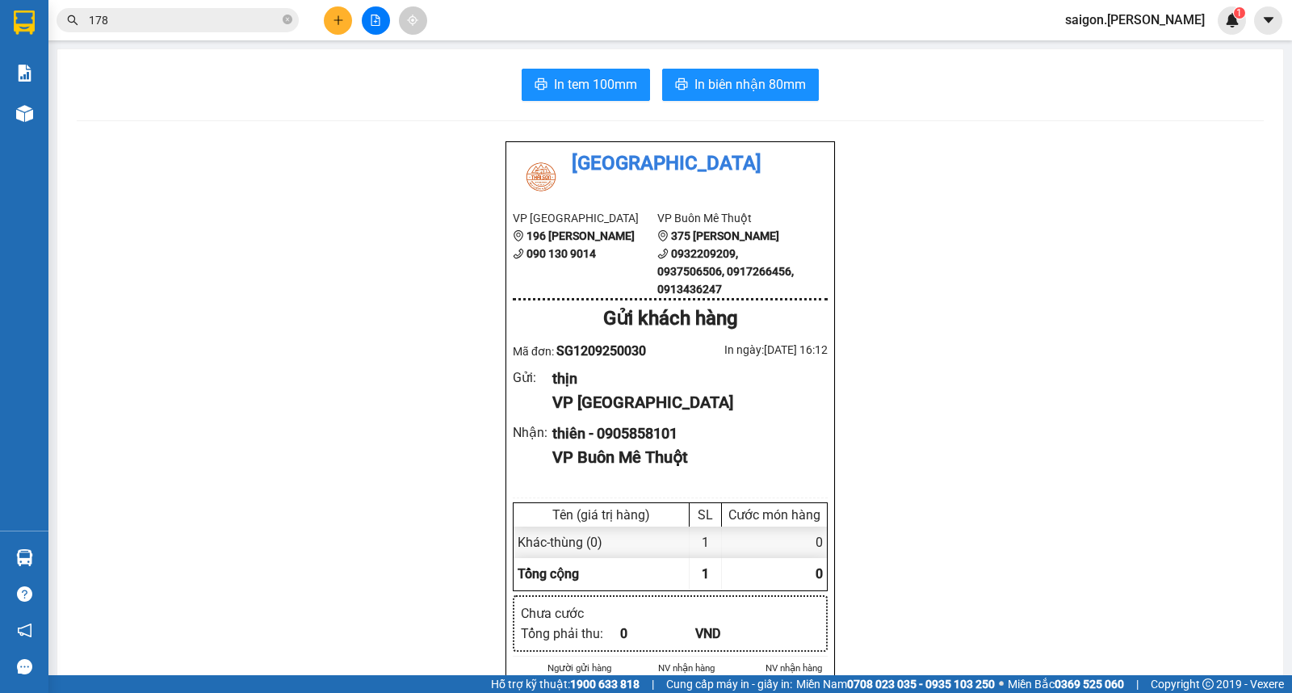
click at [339, 26] on button at bounding box center [338, 20] width 28 height 28
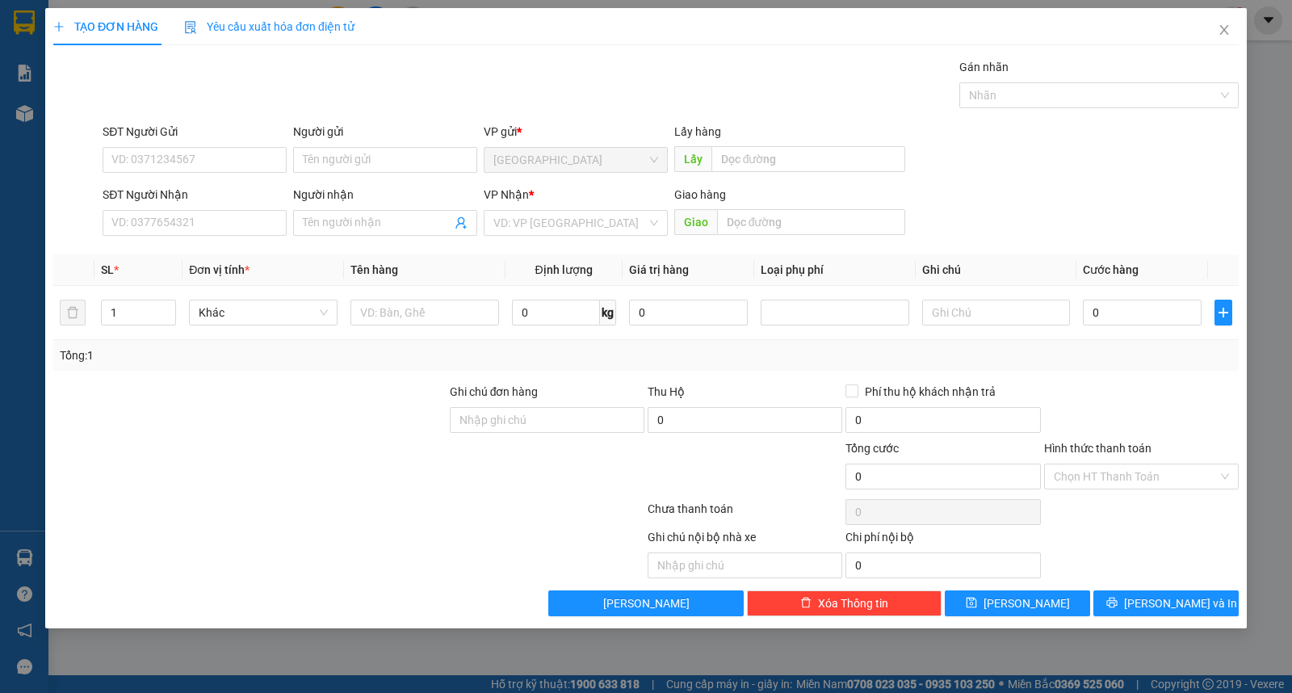
click at [244, 237] on div "SĐT Người Nhận VD: 0377654321" at bounding box center [195, 214] width 184 height 57
click at [234, 227] on input "SĐT Người Nhận" at bounding box center [195, 223] width 184 height 26
type input "0339835924"
type input "ý"
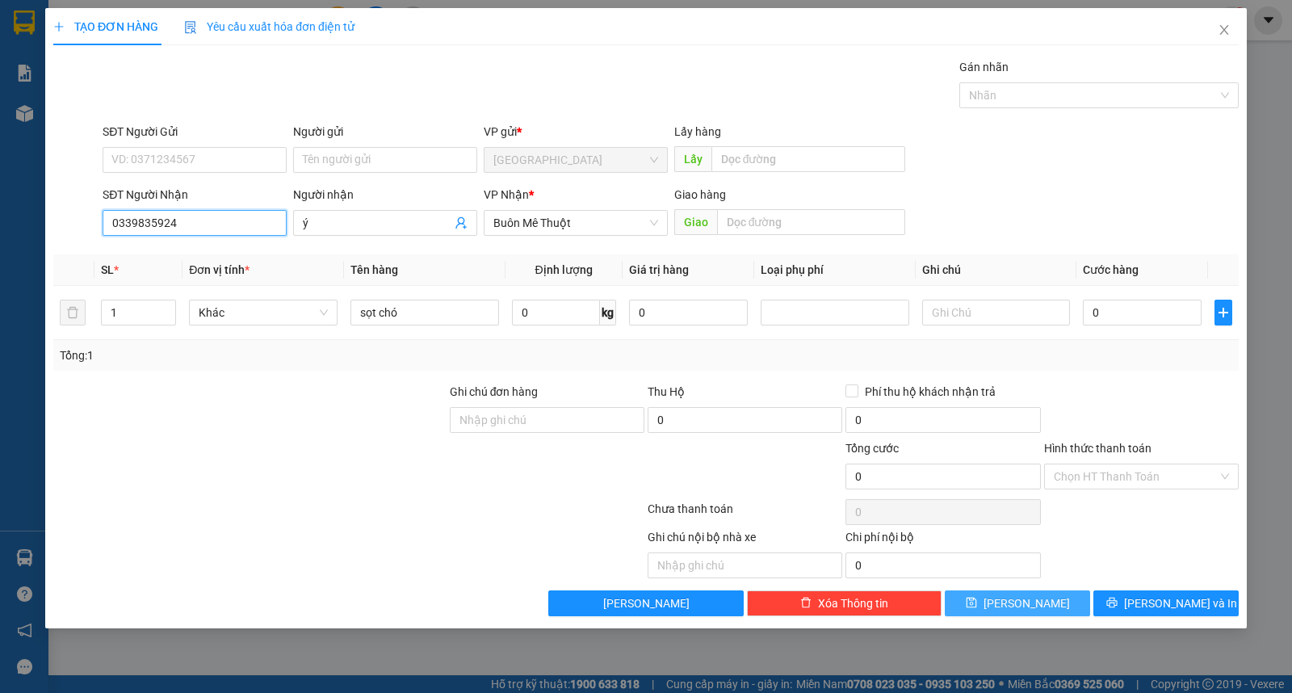
type input "0339835924"
click at [1044, 614] on button "Lưu" at bounding box center [1017, 603] width 145 height 26
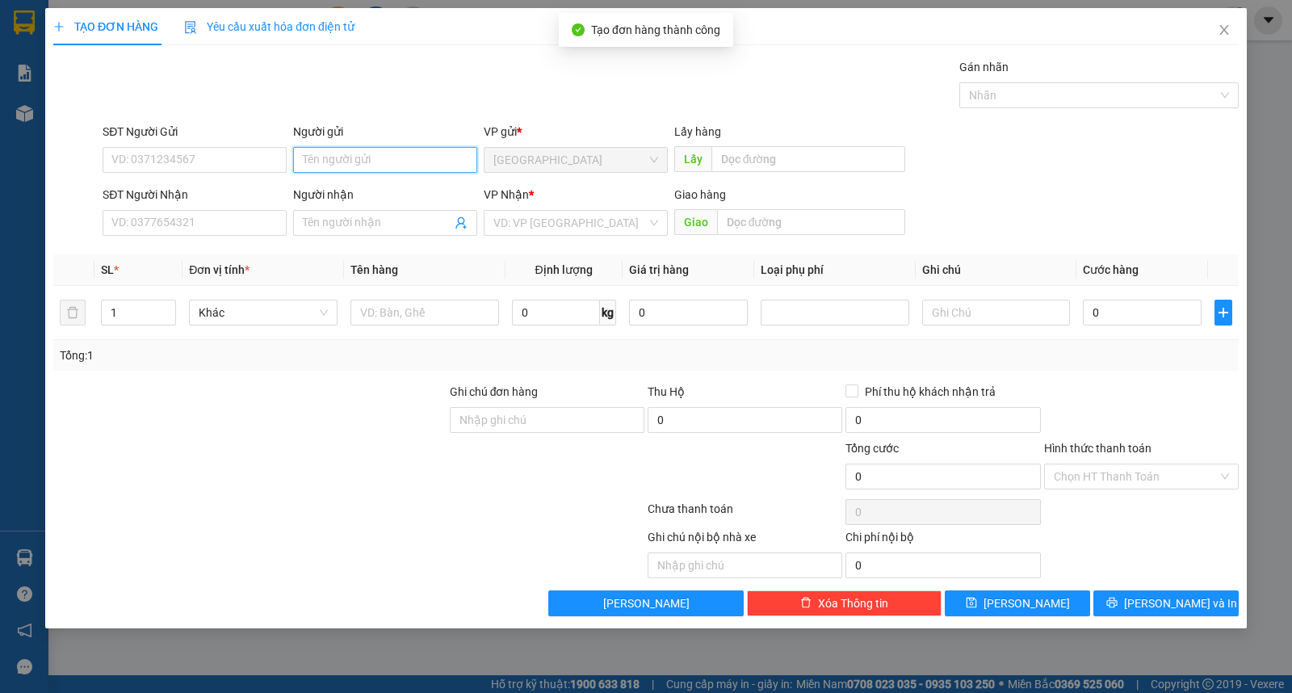
click at [390, 150] on input "Người gửi" at bounding box center [385, 160] width 184 height 26
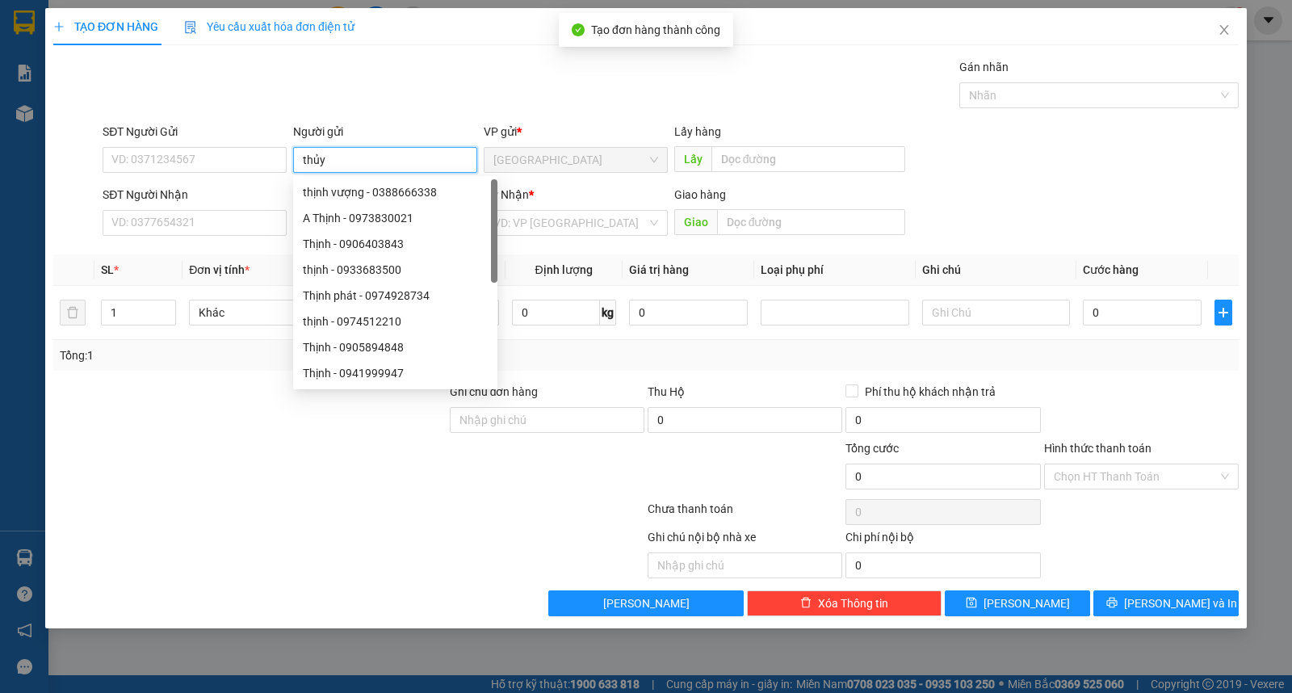
type input "thủy"
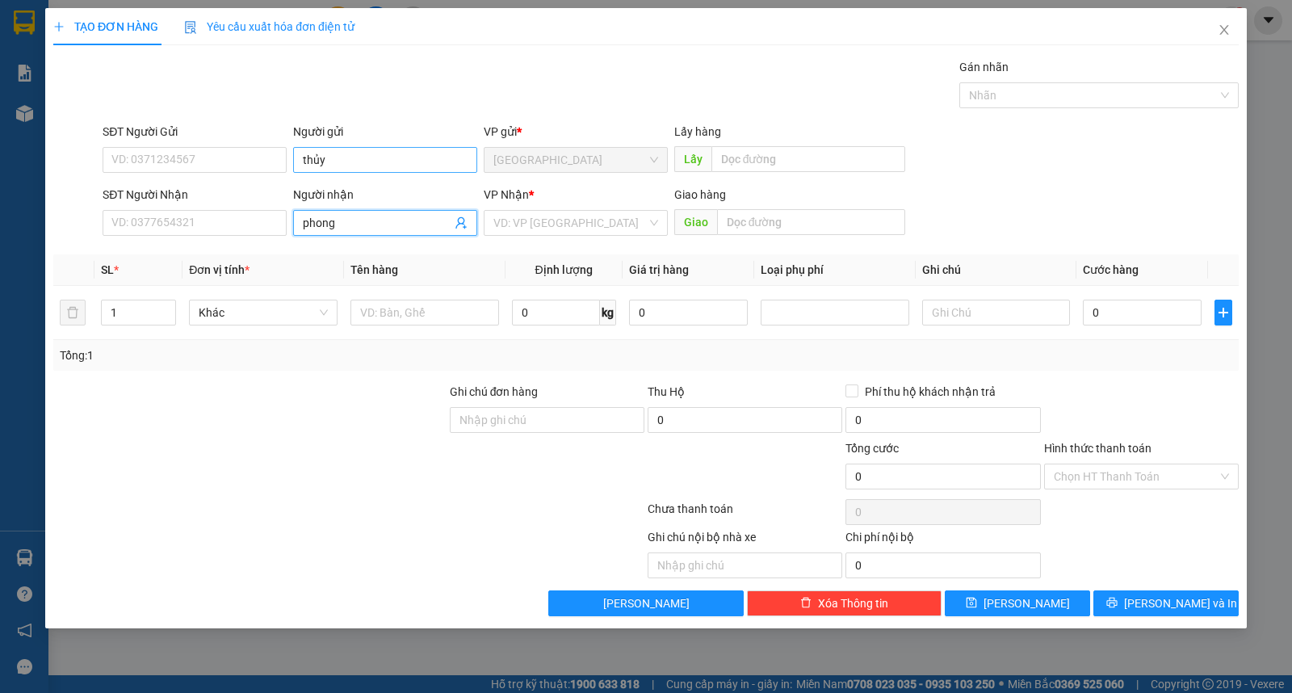
type input "phong"
type input "ư"
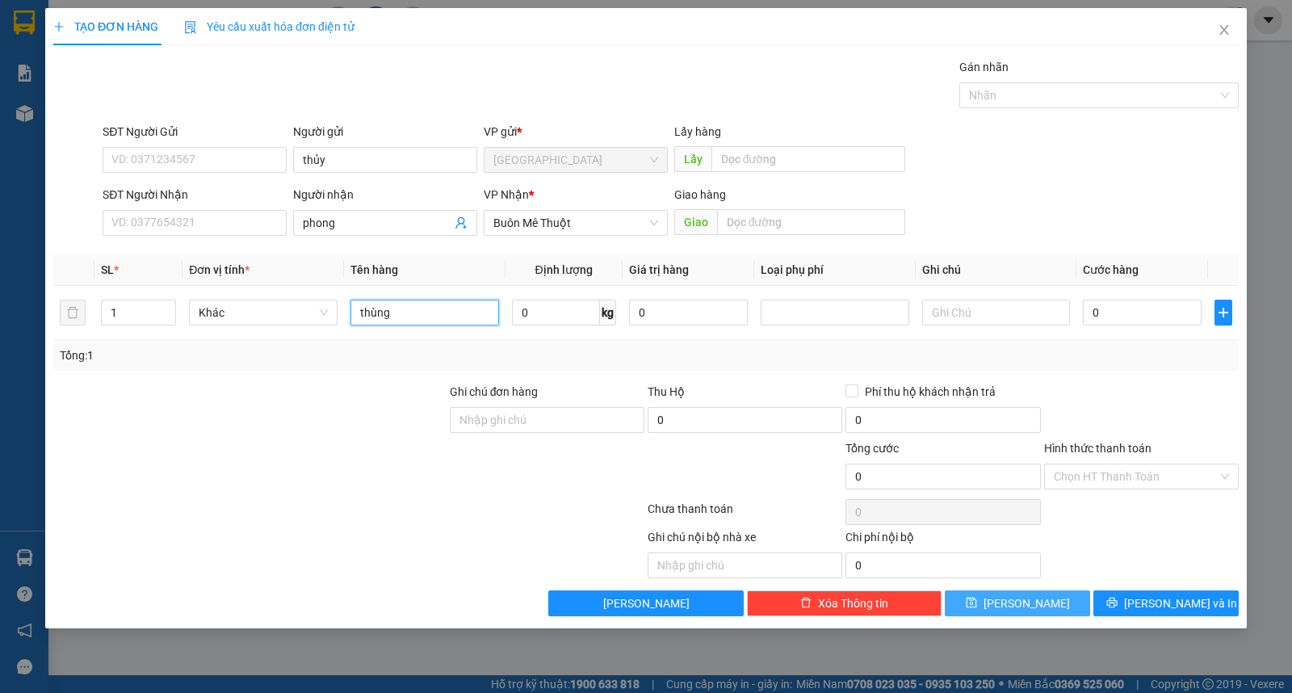
type input "thùng"
click at [1046, 597] on button "Lưu" at bounding box center [1017, 603] width 145 height 26
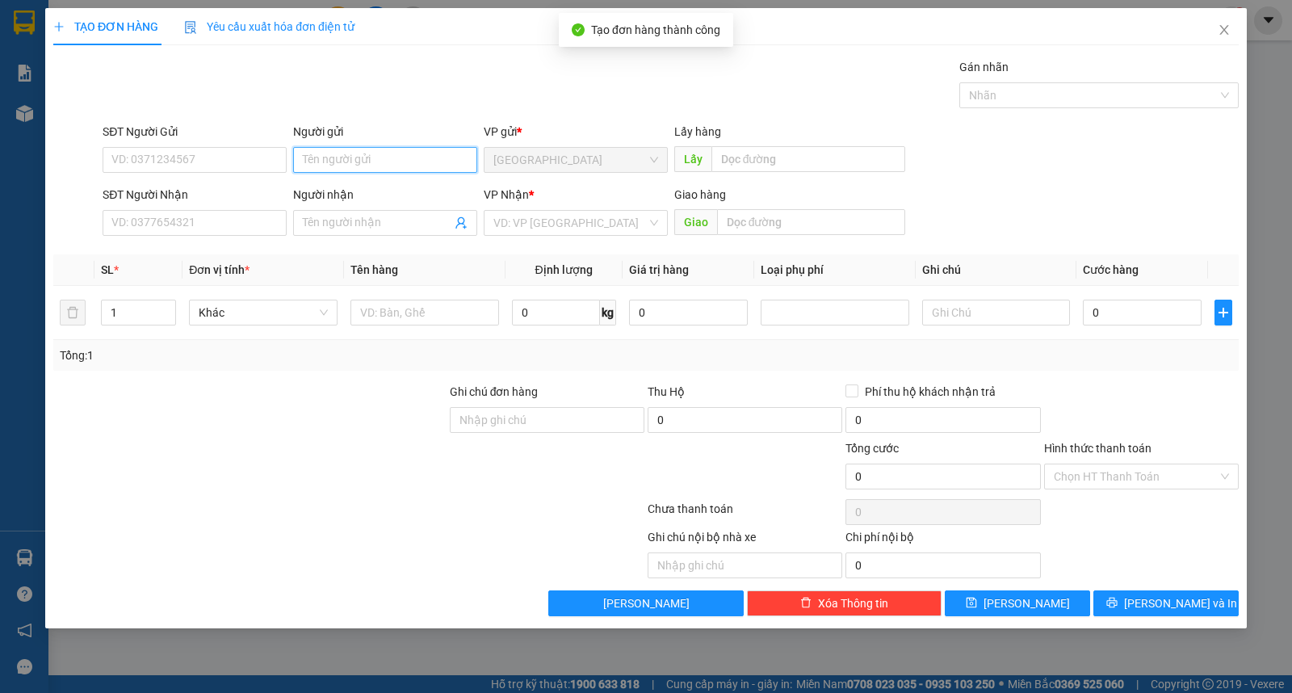
click at [345, 152] on input "Người gửi" at bounding box center [385, 160] width 184 height 26
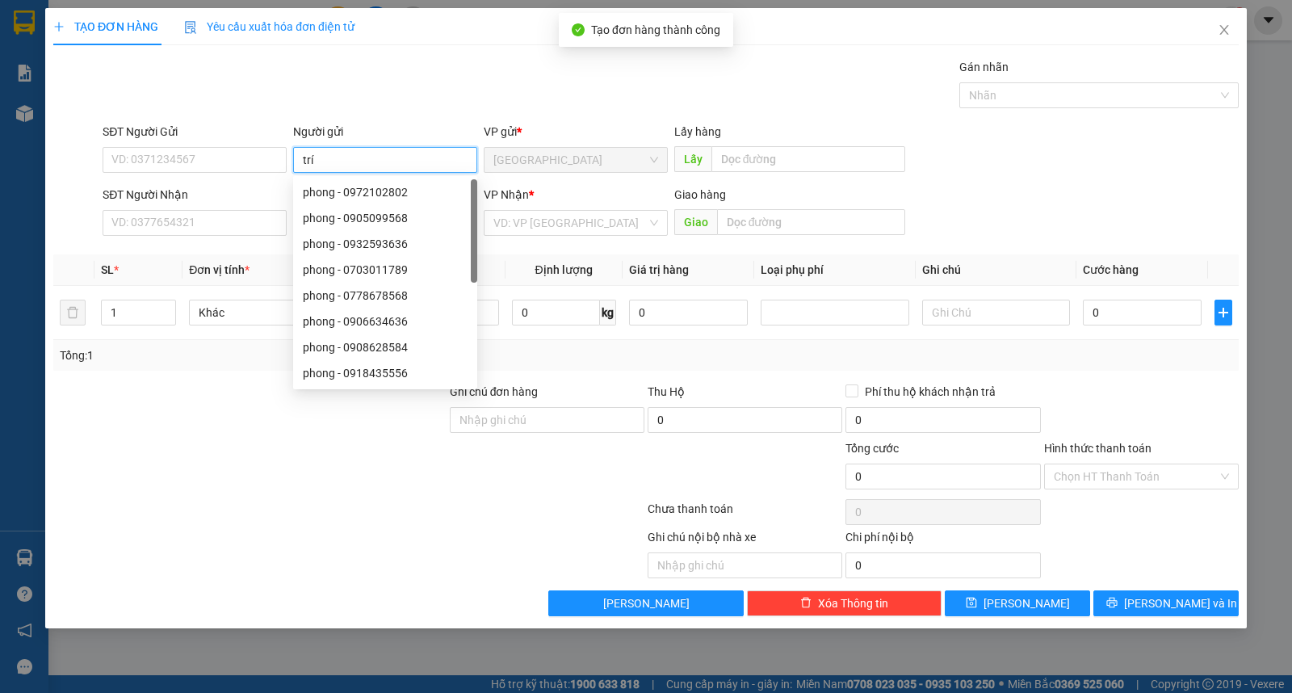
type input "trí"
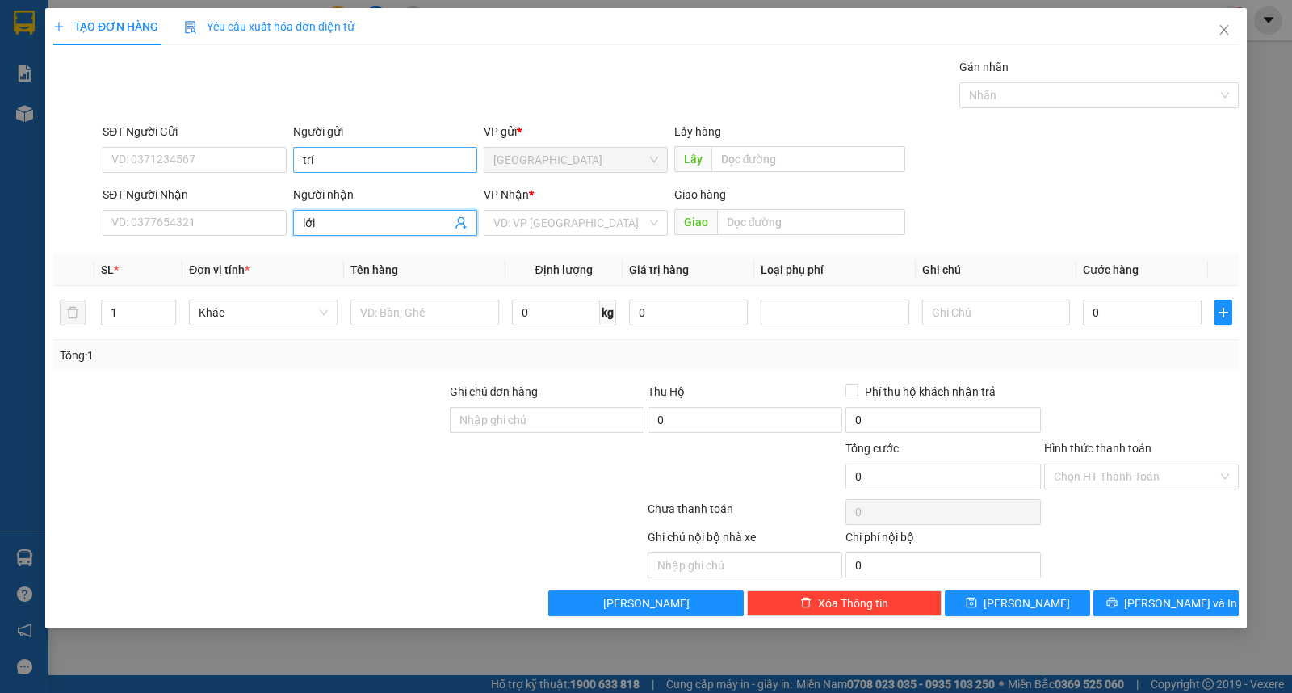
type input "lới"
type input "ư"
type input "kiện"
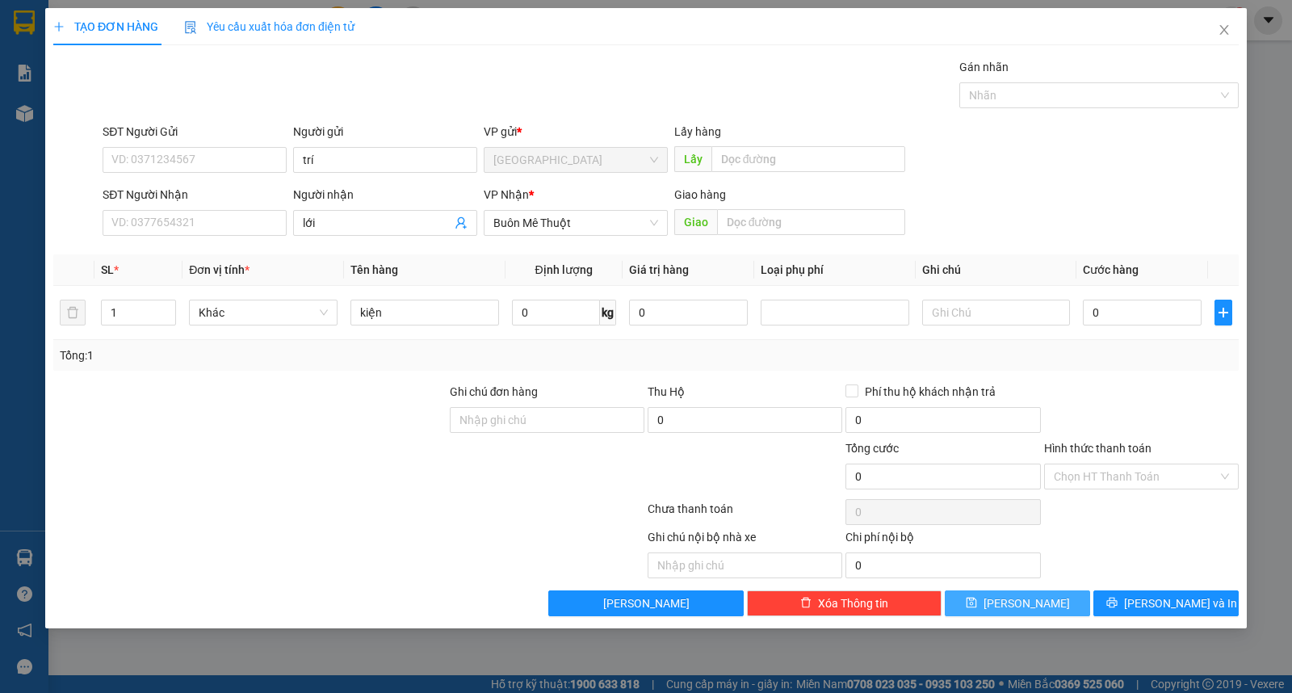
click at [1043, 606] on button "Lưu" at bounding box center [1017, 603] width 145 height 26
click at [1045, 601] on button "Lưu" at bounding box center [1017, 603] width 145 height 26
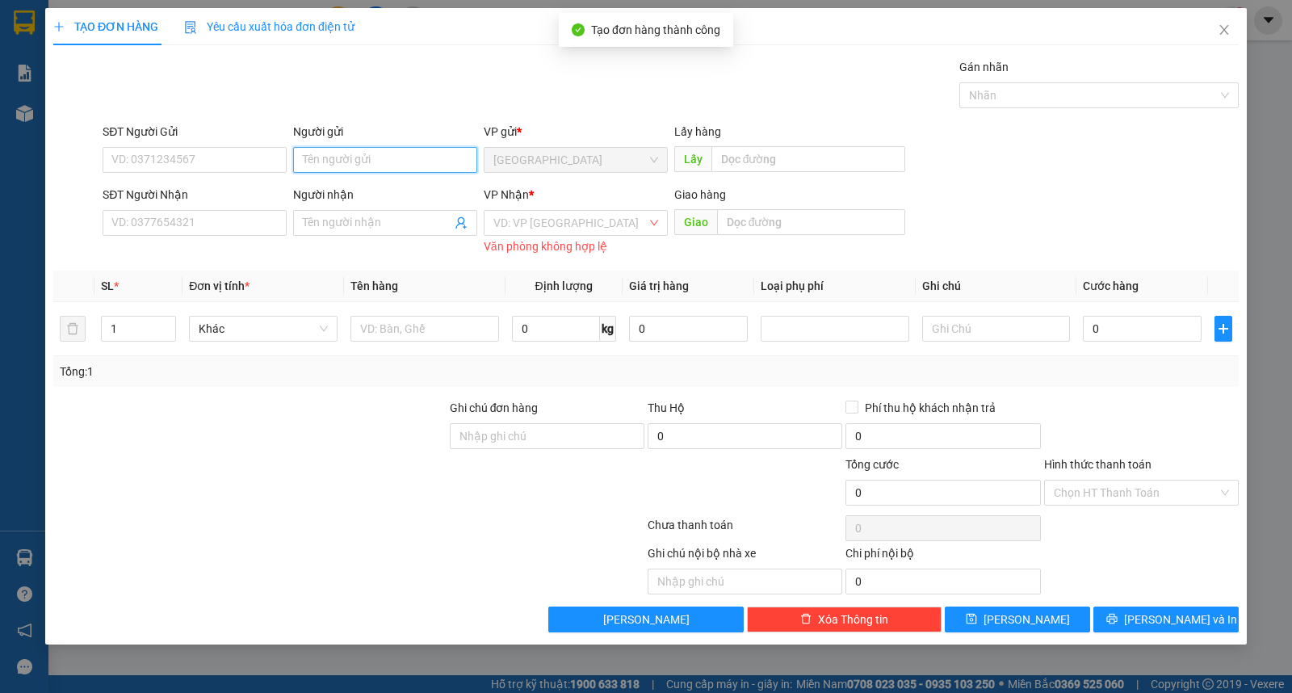
click at [344, 149] on input "Người gửi" at bounding box center [385, 160] width 184 height 26
type input "huy"
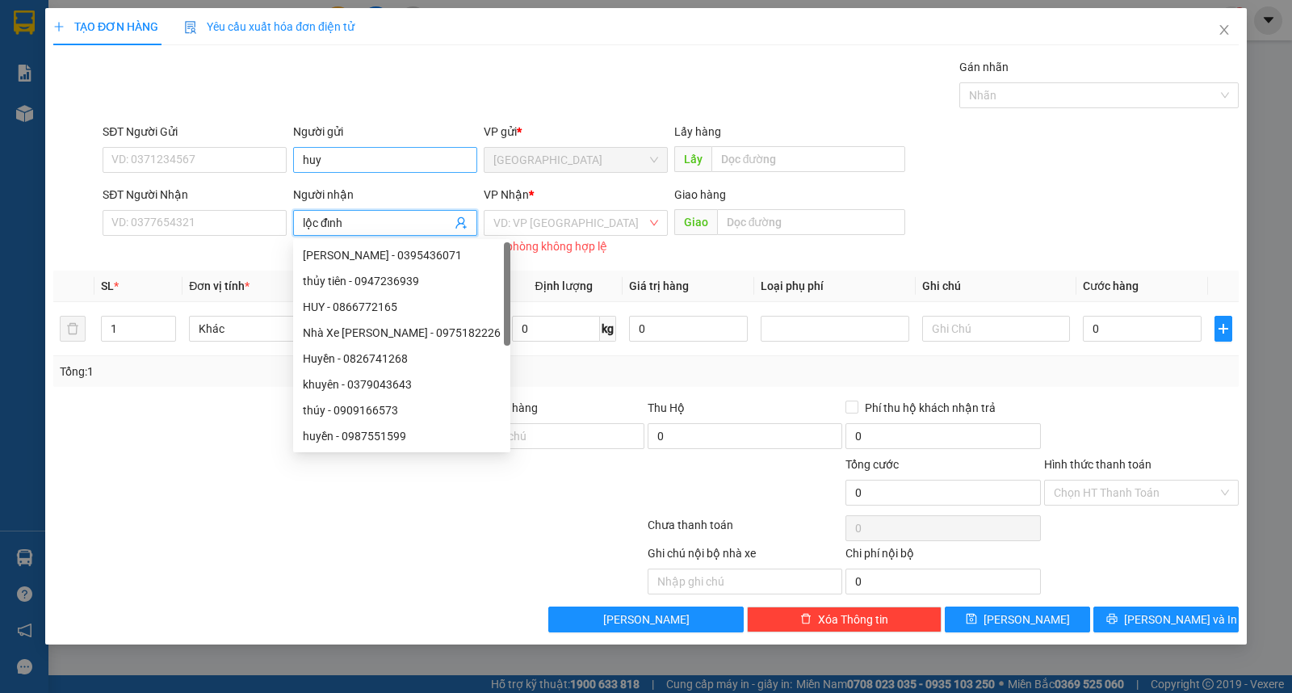
type input "lộc đỉnh"
type input "ư"
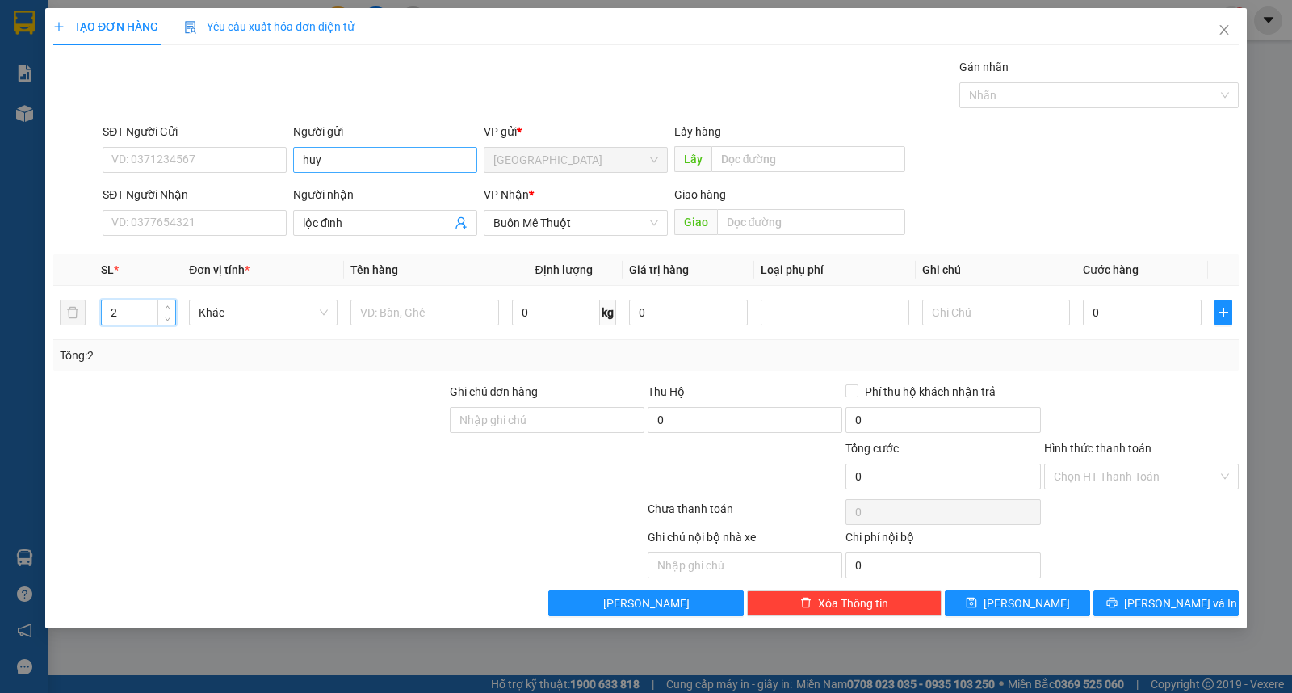
type input "2"
type input "thùng"
click at [1050, 598] on button "Lưu" at bounding box center [1017, 603] width 145 height 26
type input "1"
click at [392, 164] on input "Người gửi" at bounding box center [385, 160] width 184 height 26
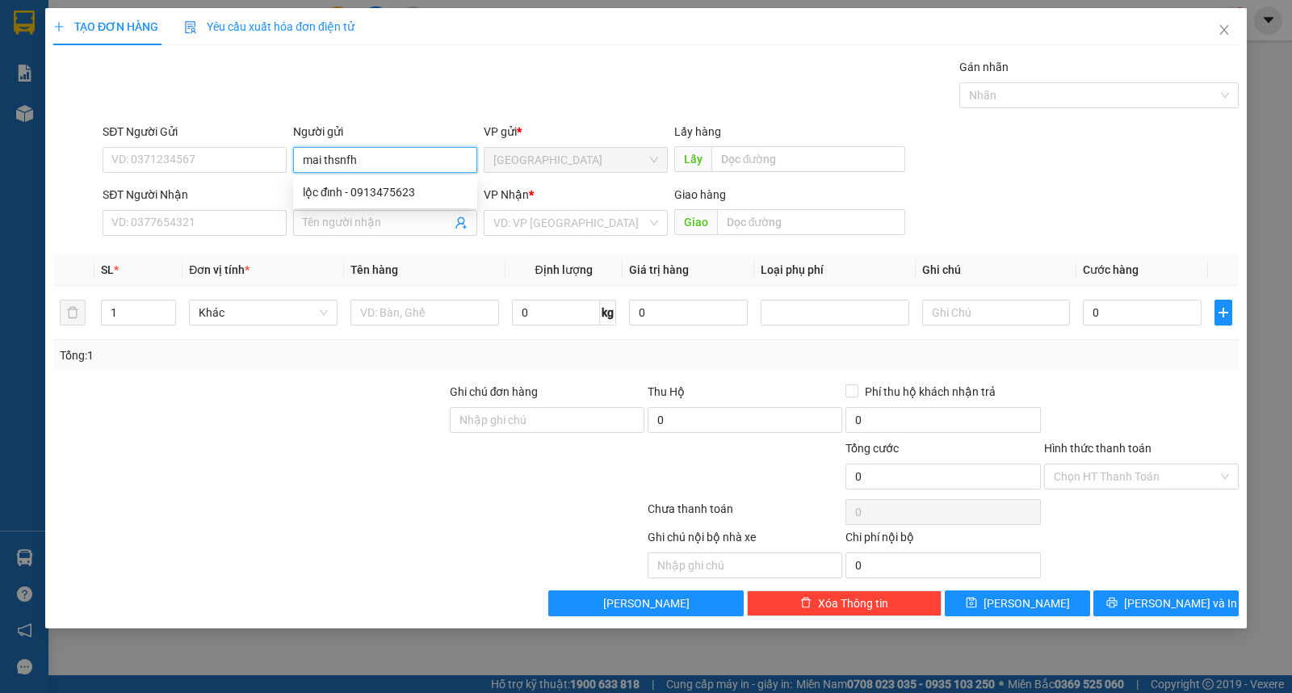
type input "mai thsnfh"
type input "tâm an"
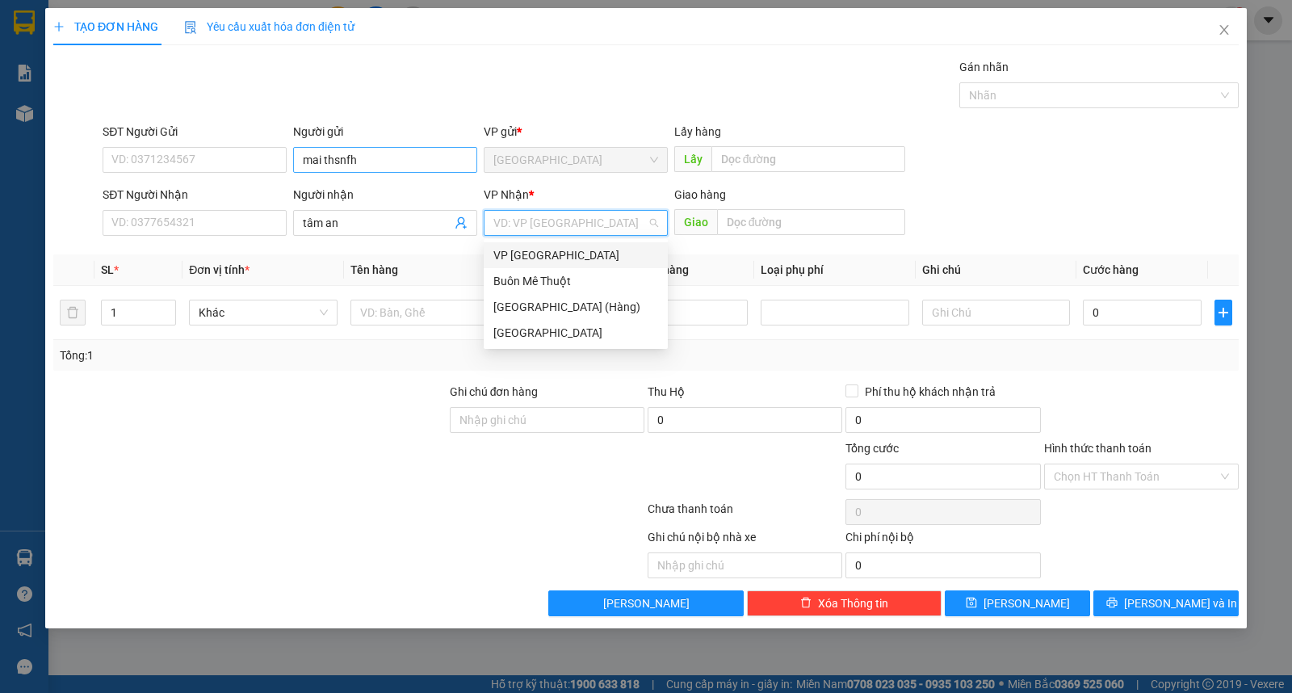
type input "ư"
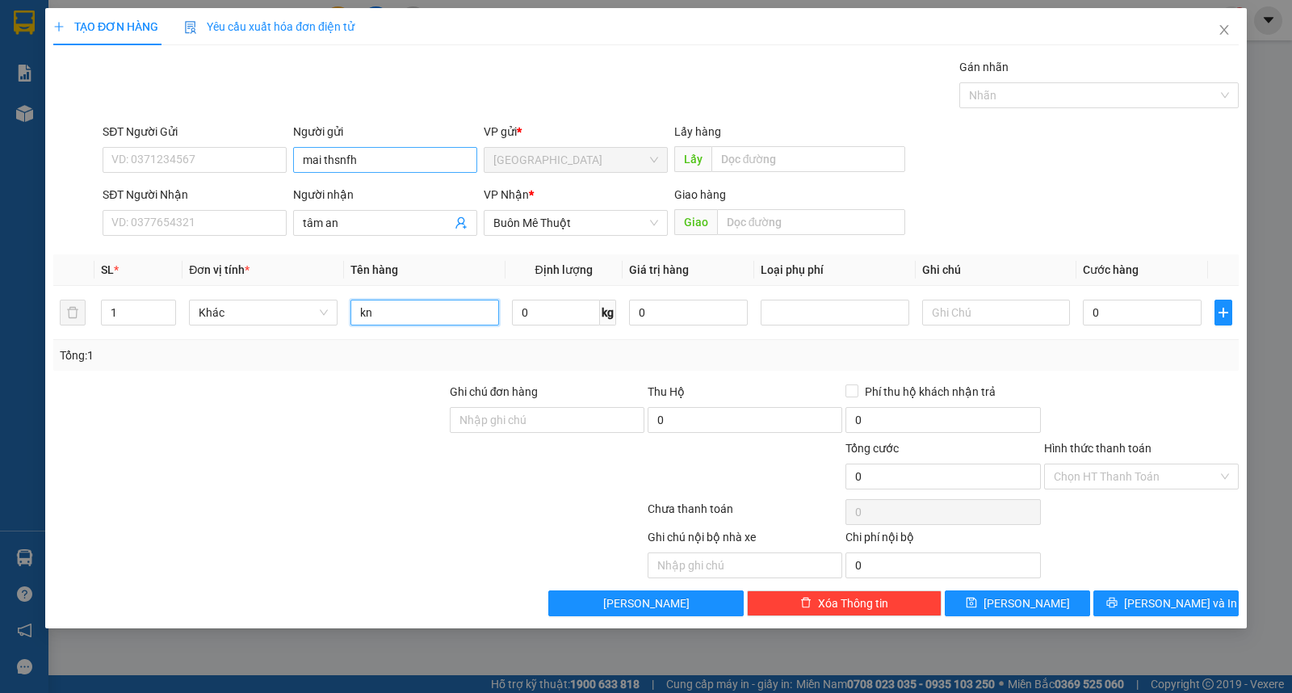
type input "kn"
click at [1050, 599] on button "Lưu" at bounding box center [1017, 603] width 145 height 26
click at [358, 148] on input "Người gửi" at bounding box center [385, 160] width 184 height 26
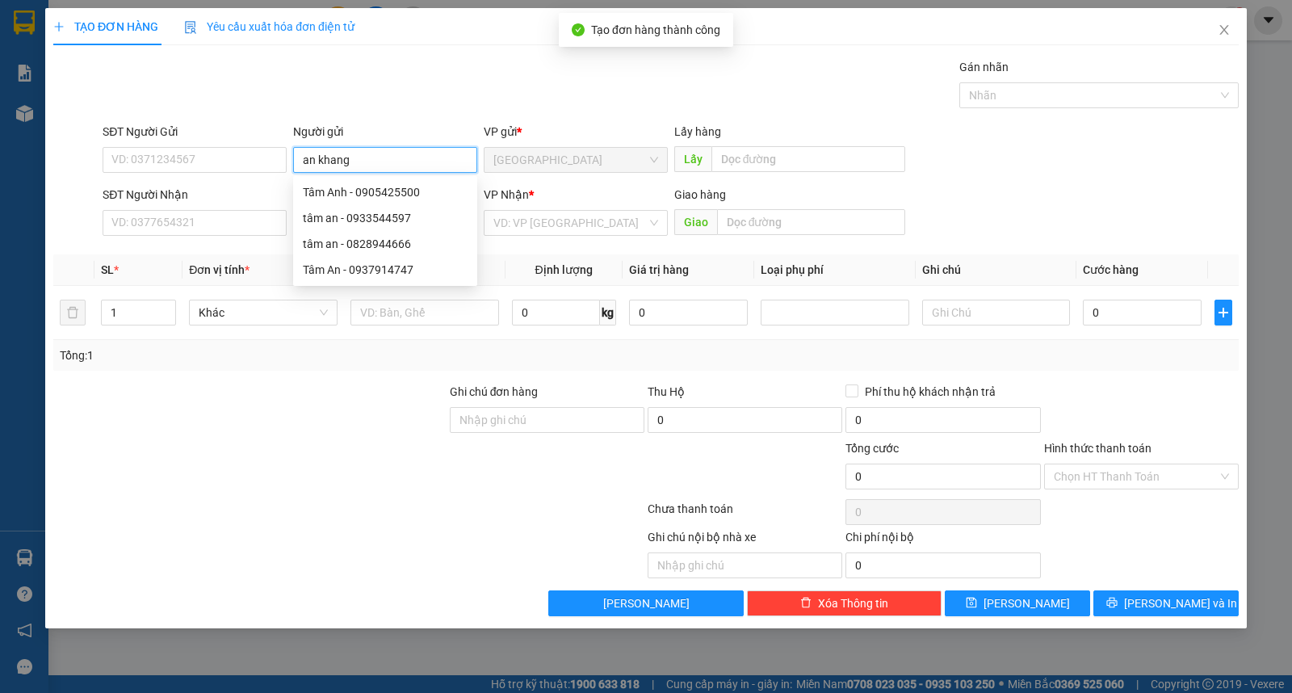
type input "an khang"
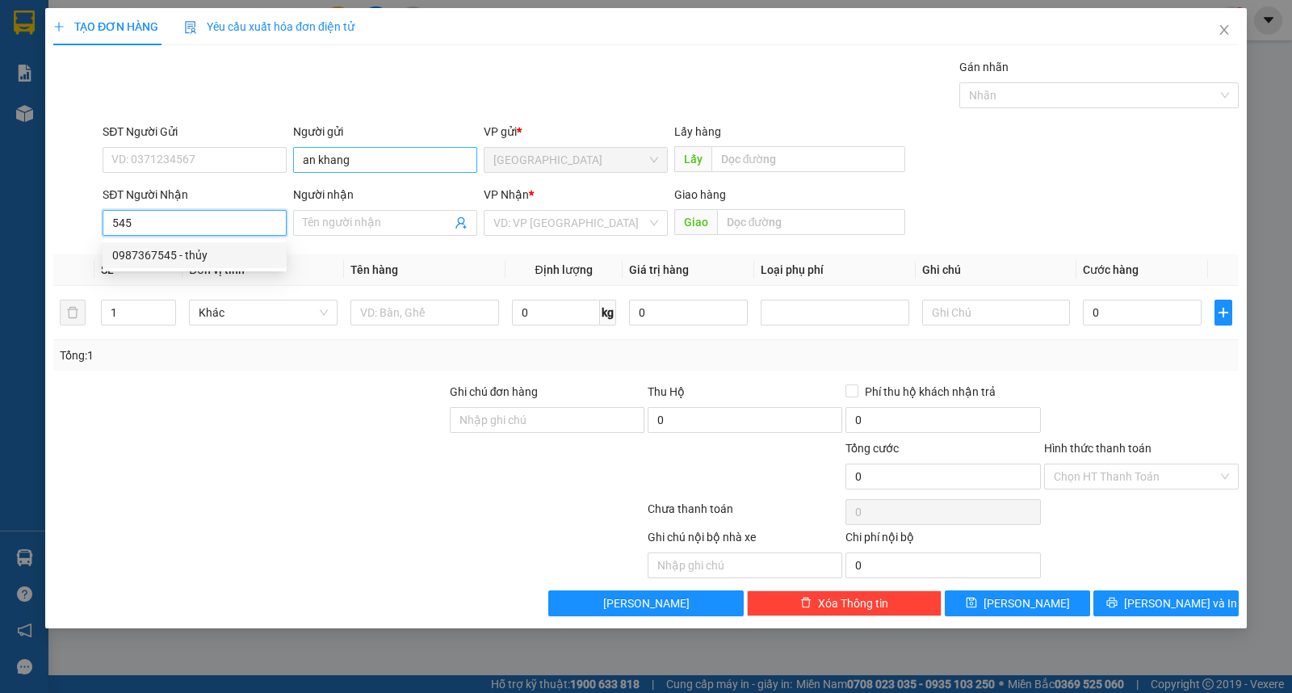
type input "0987367545"
type input "thủy"
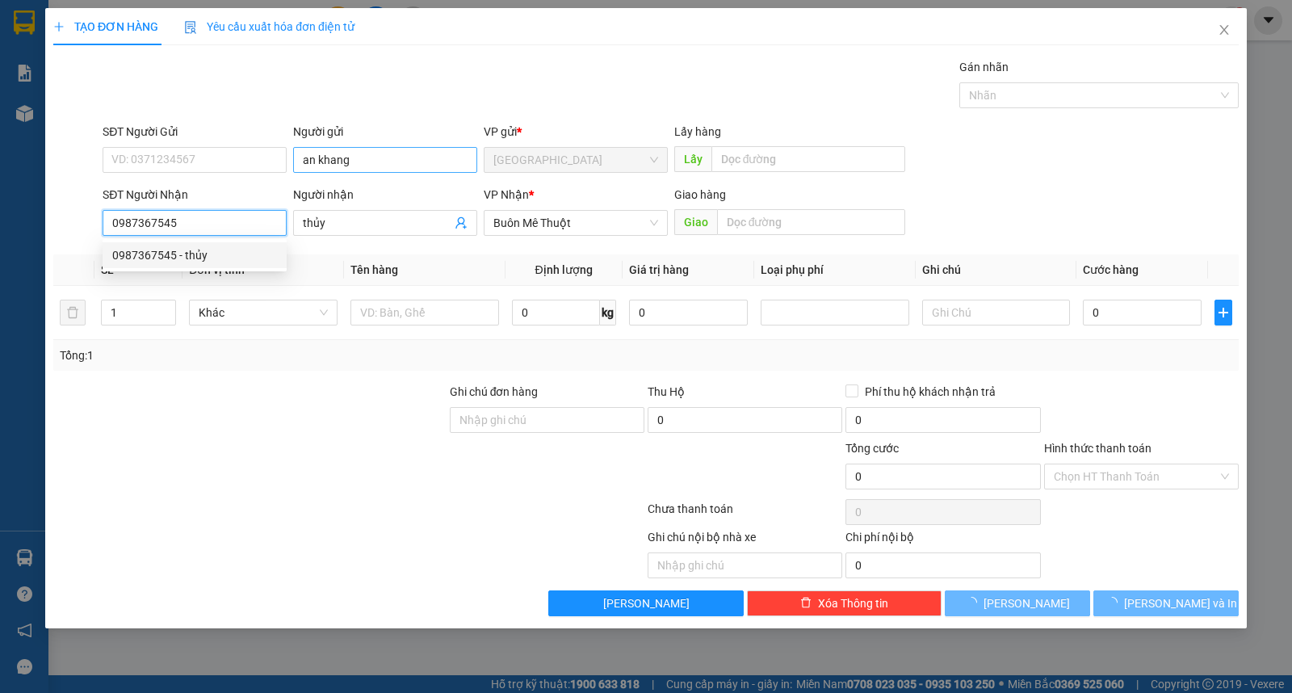
type input "50.000"
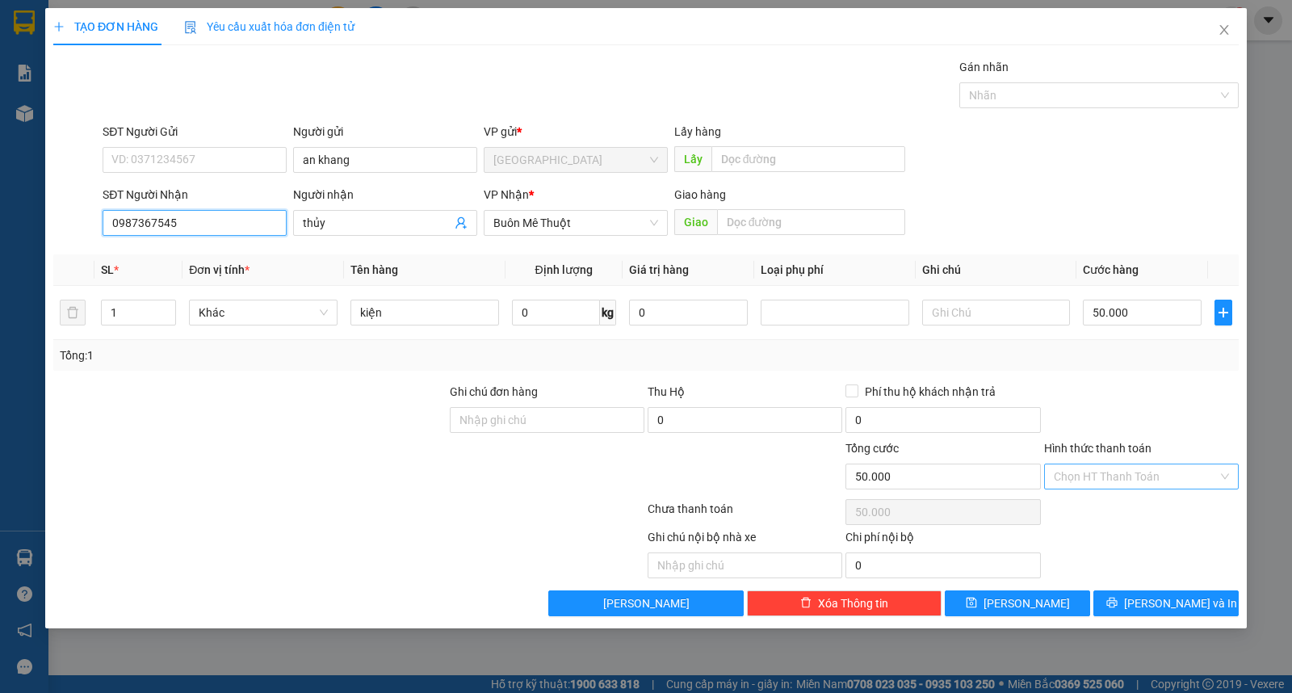
type input "0987367545"
click at [1125, 476] on input "Hình thức thanh toán" at bounding box center [1136, 476] width 164 height 24
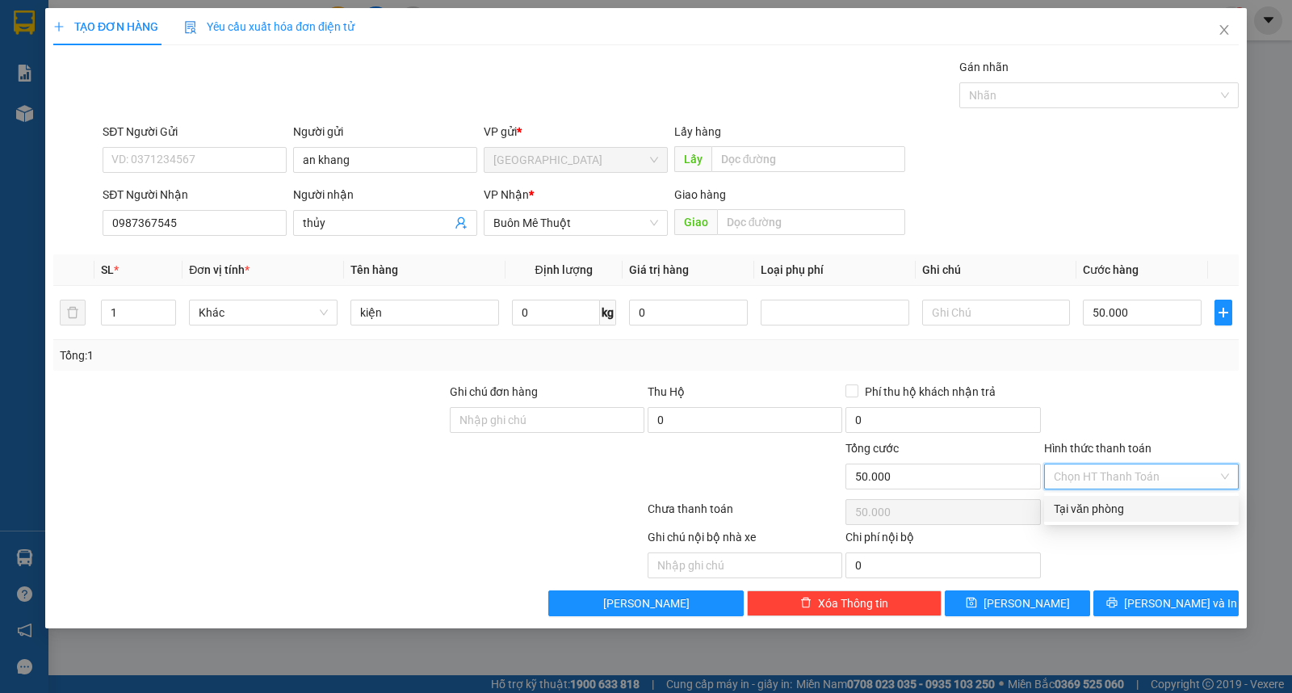
click at [1126, 505] on div "Tại văn phòng" at bounding box center [1141, 509] width 175 height 18
type input "0"
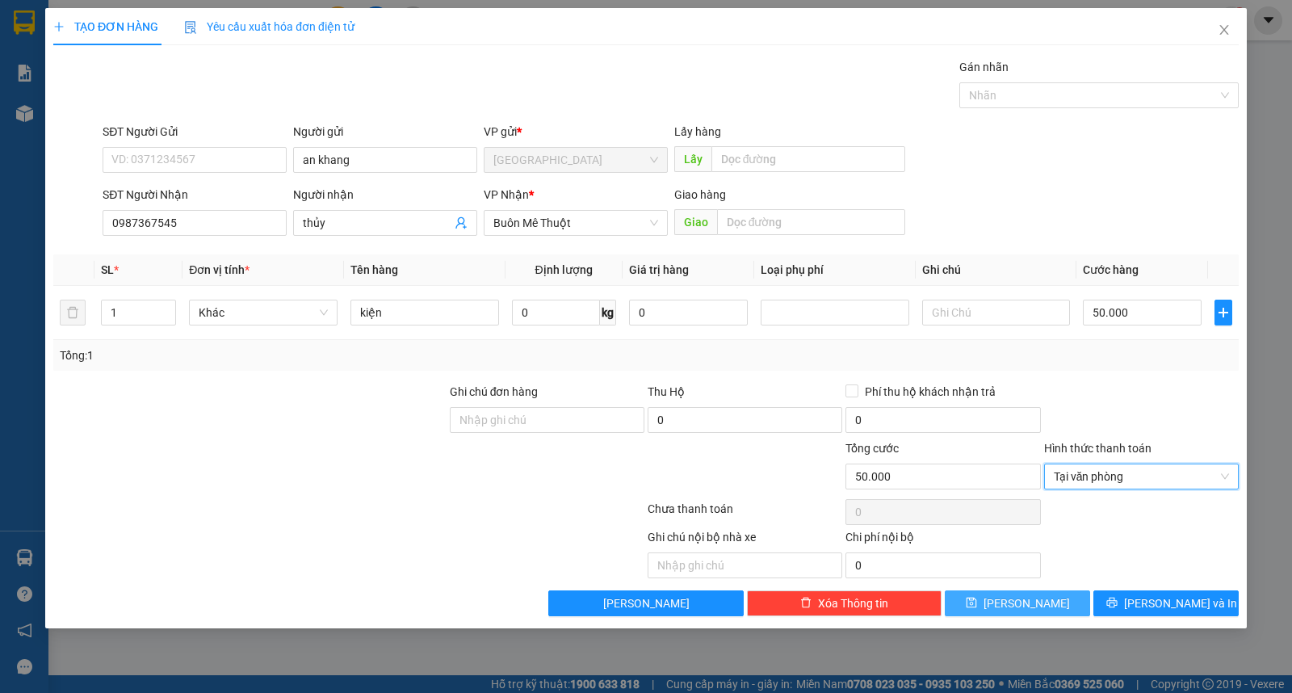
click at [1013, 597] on button "Lưu" at bounding box center [1017, 603] width 145 height 26
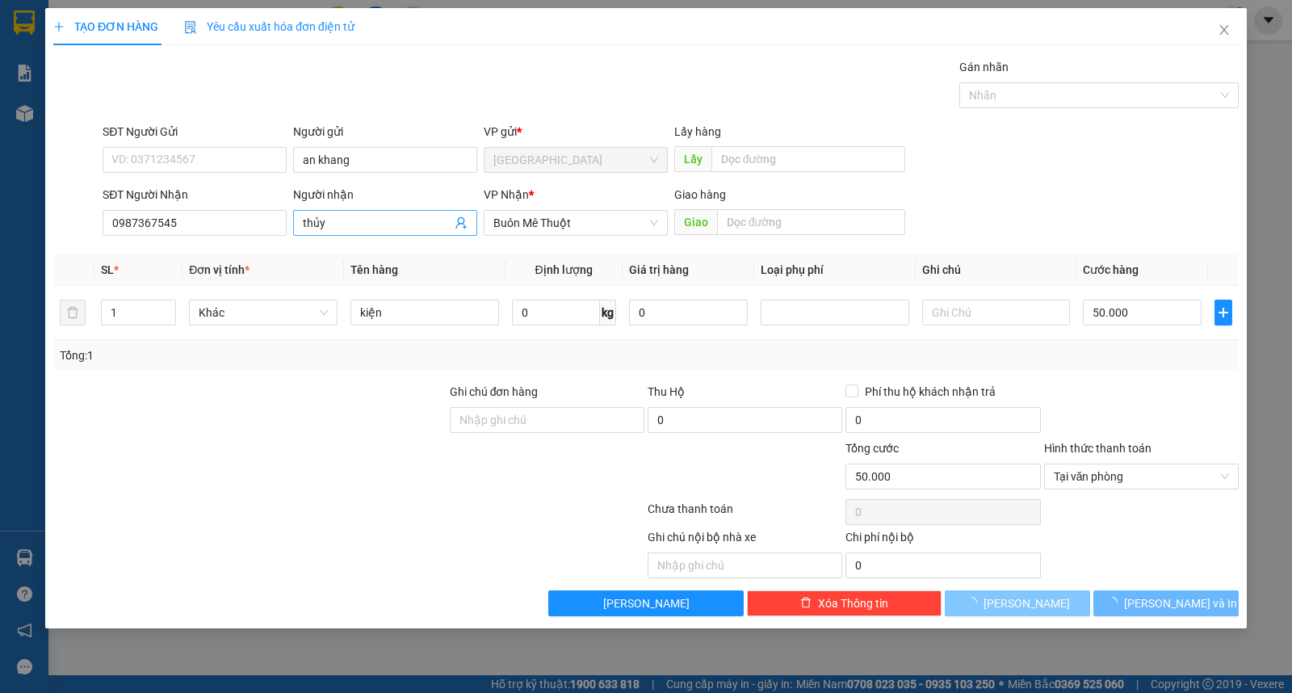
type input "0"
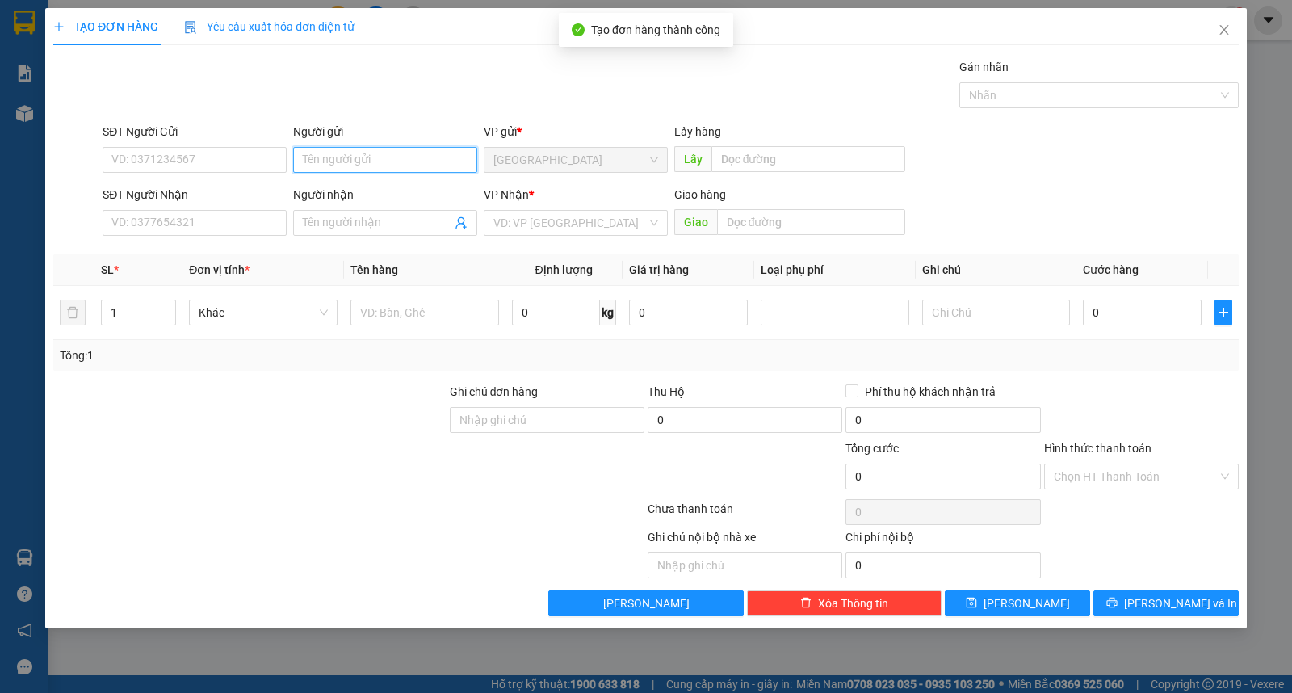
click at [408, 170] on input "Người gửi" at bounding box center [385, 160] width 184 height 26
type input "d"
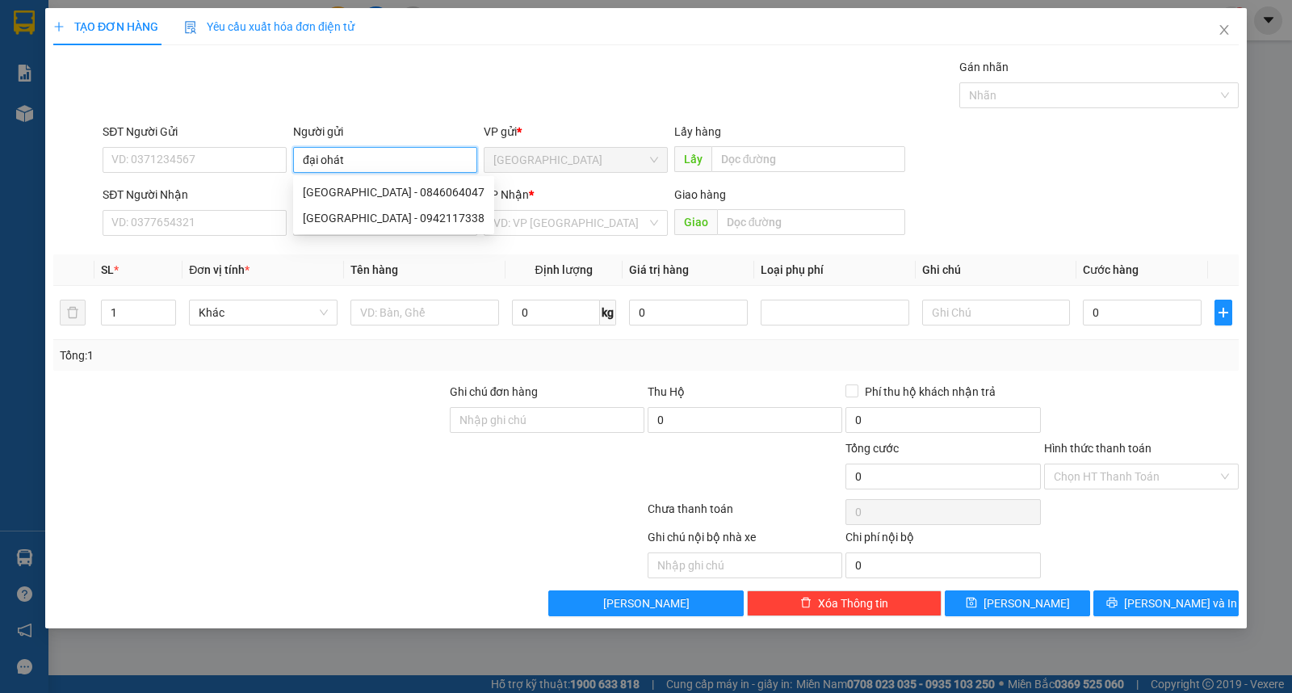
type input "đại ohát"
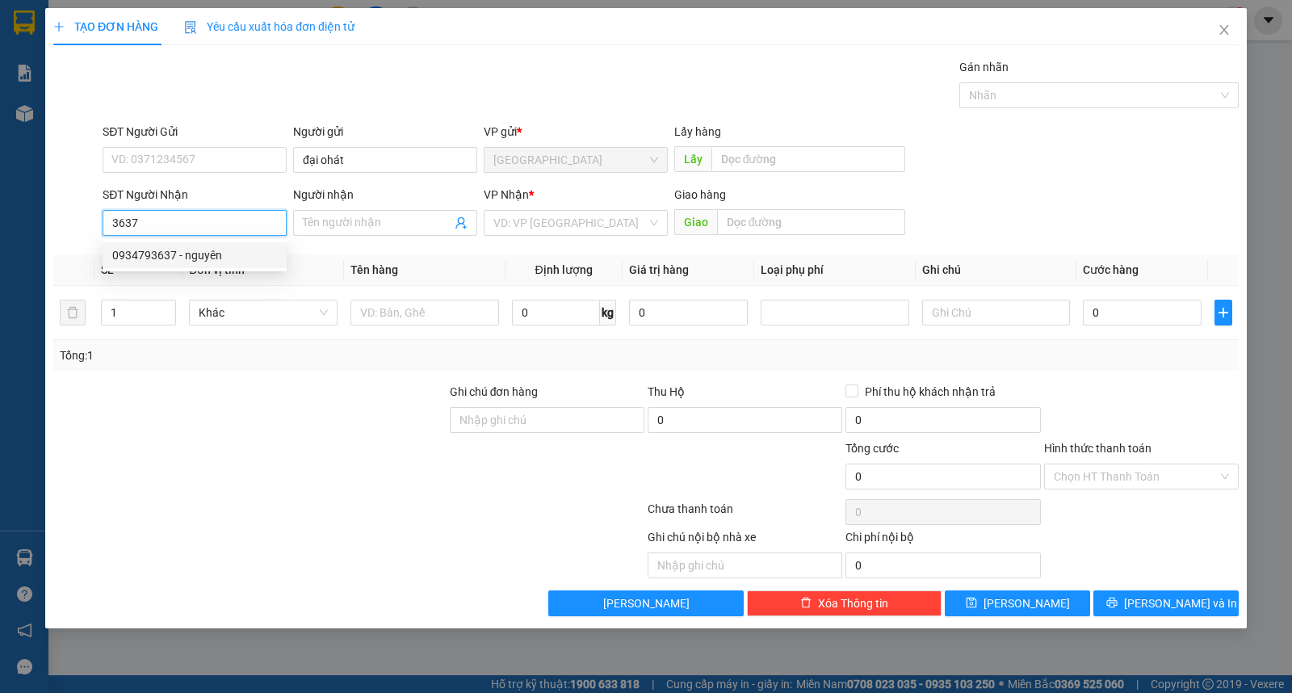
click at [166, 256] on div "0934793637 - nguyên" at bounding box center [194, 255] width 165 height 18
type input "0934793637"
type input "nguyên"
type input "0934793637"
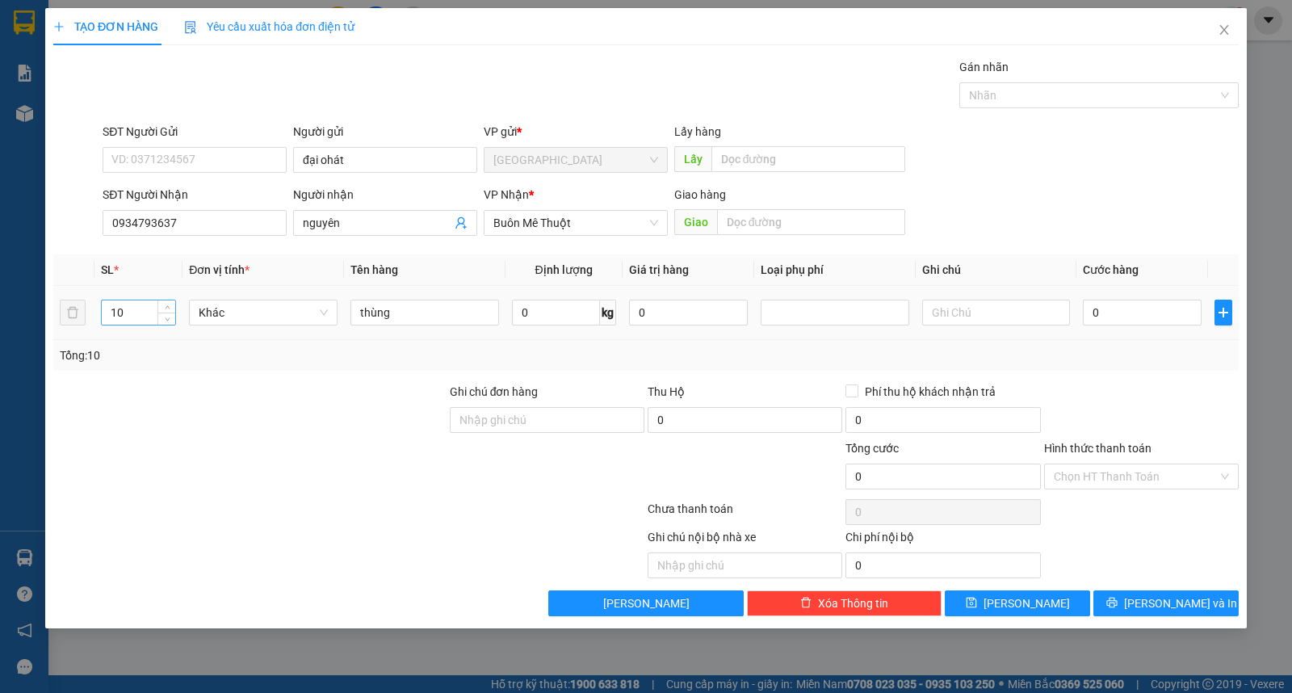
click at [162, 300] on div "10" at bounding box center [138, 313] width 75 height 26
click at [167, 304] on span "up" at bounding box center [167, 309] width 10 height 10
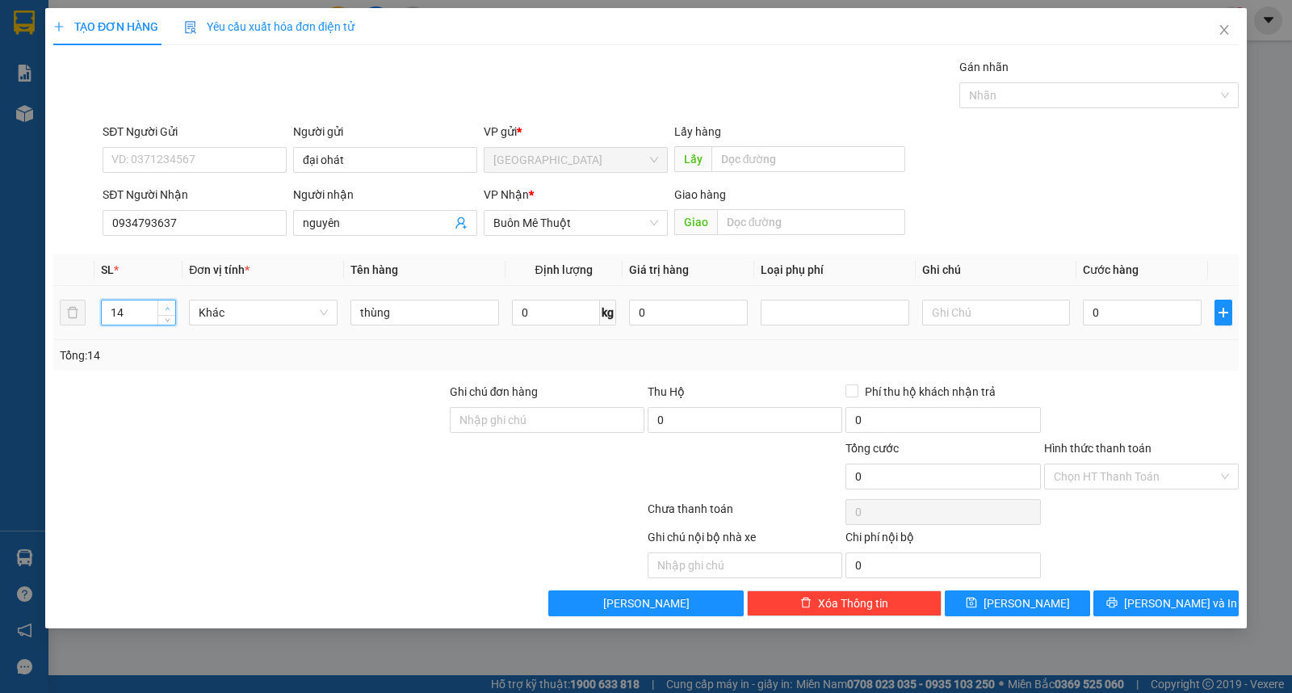
type input "15"
click at [167, 304] on span "up" at bounding box center [167, 309] width 10 height 10
click at [1026, 597] on span "Lưu" at bounding box center [1026, 603] width 86 height 18
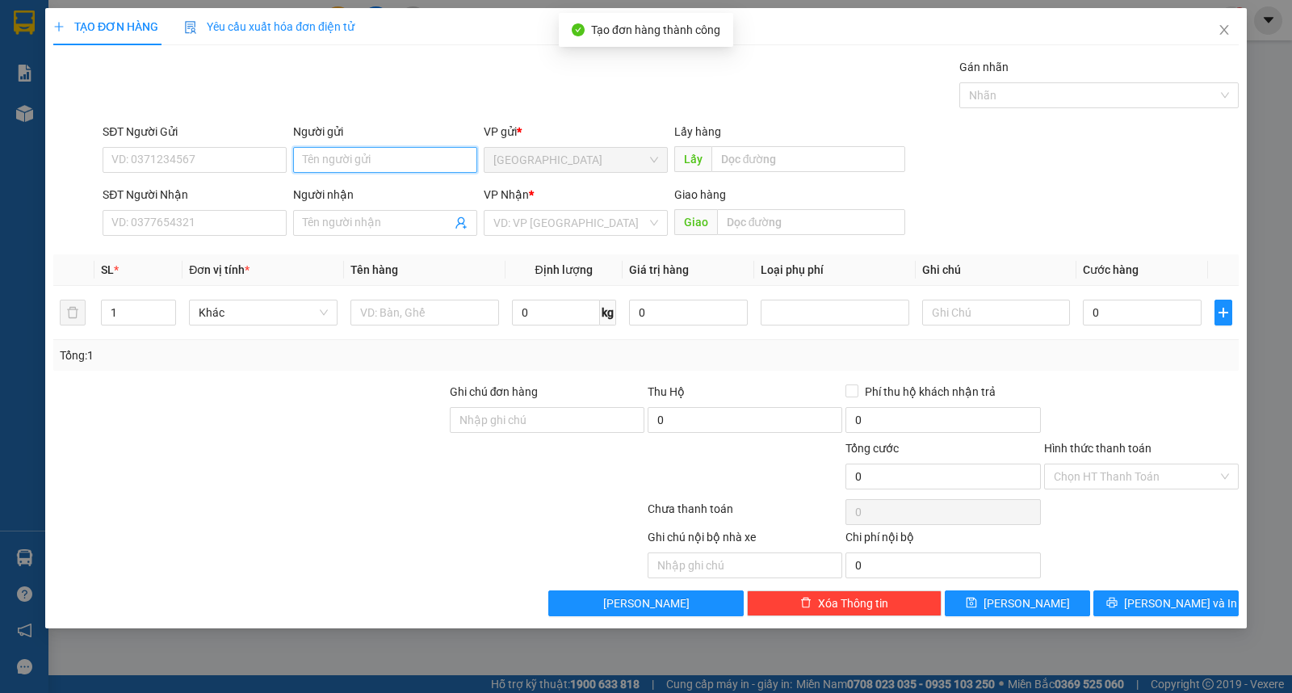
click at [375, 147] on input "Người gửi" at bounding box center [385, 160] width 184 height 26
type input "hương"
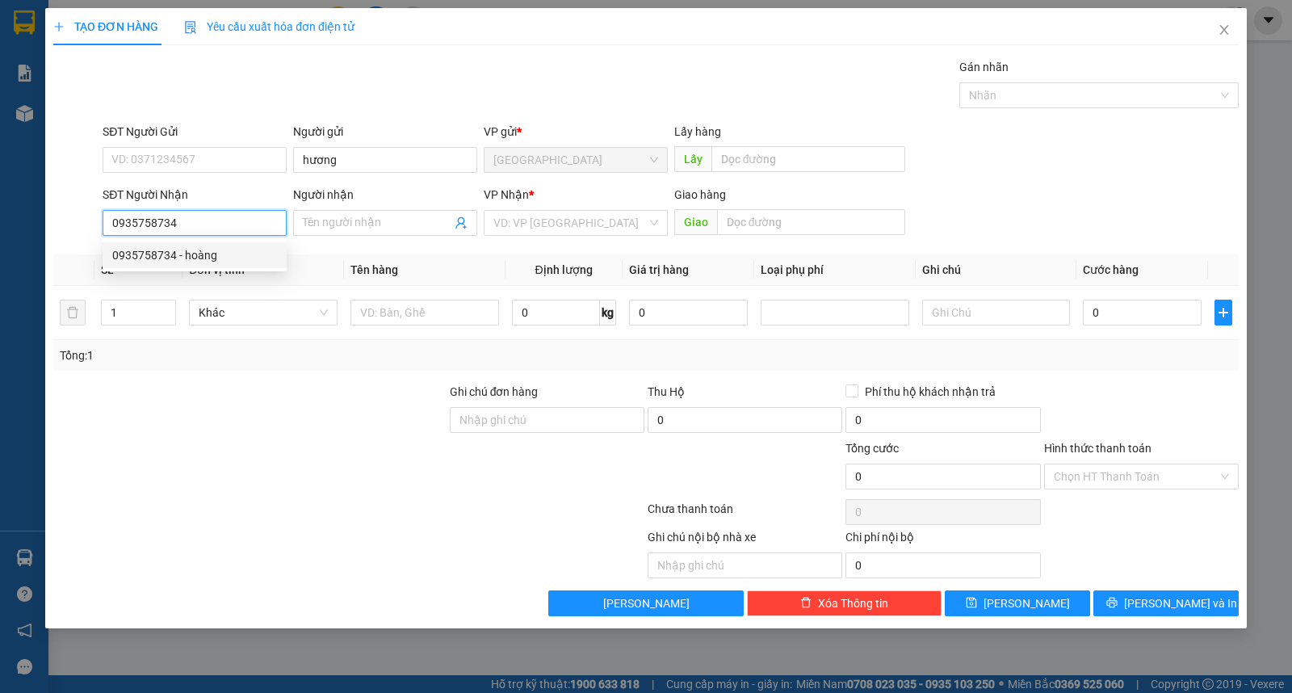
type input "0935758734"
type input "hoàng"
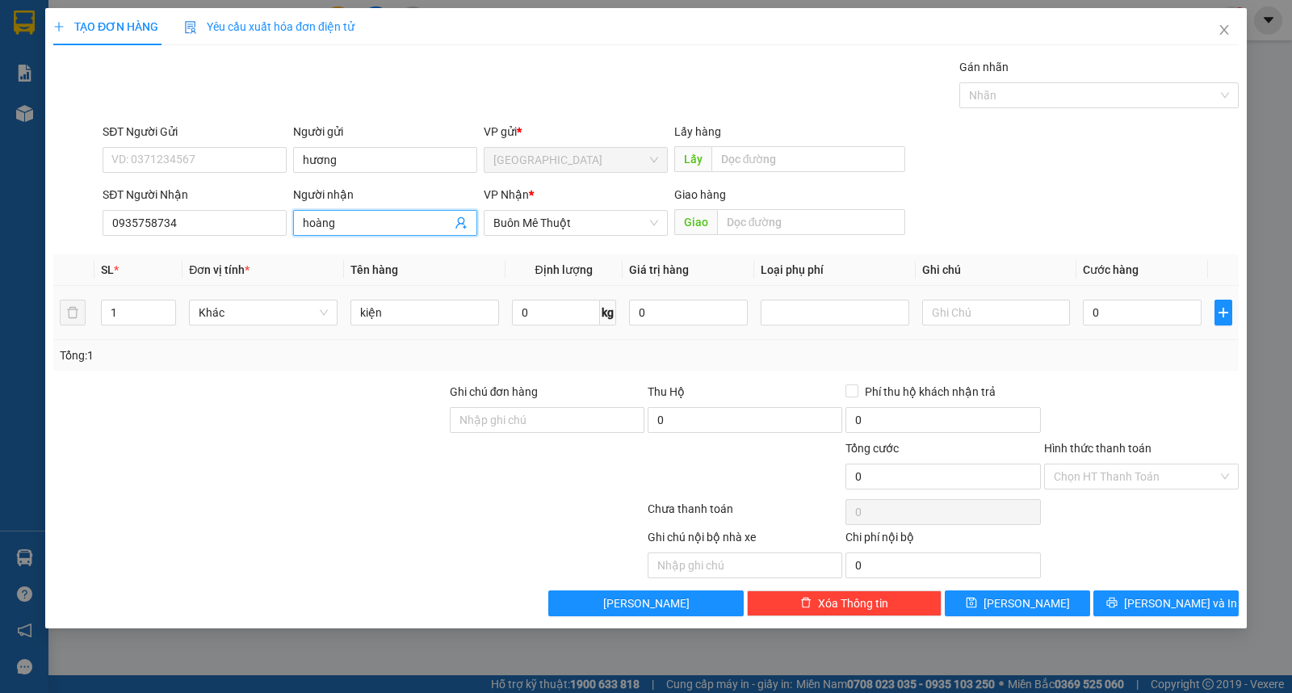
drag, startPoint x: 1063, startPoint y: 345, endPoint x: 1075, endPoint y: 325, distance: 23.3
click at [1067, 339] on div "SL * Đơn vị tính * Tên hàng Định lượng Giá trị hàng Loại phụ phí Ghi chú Cước h…" at bounding box center [645, 312] width 1185 height 116
click at [1082, 319] on td "0" at bounding box center [1142, 313] width 132 height 54
click at [1122, 312] on input "0" at bounding box center [1142, 313] width 119 height 26
type input "4"
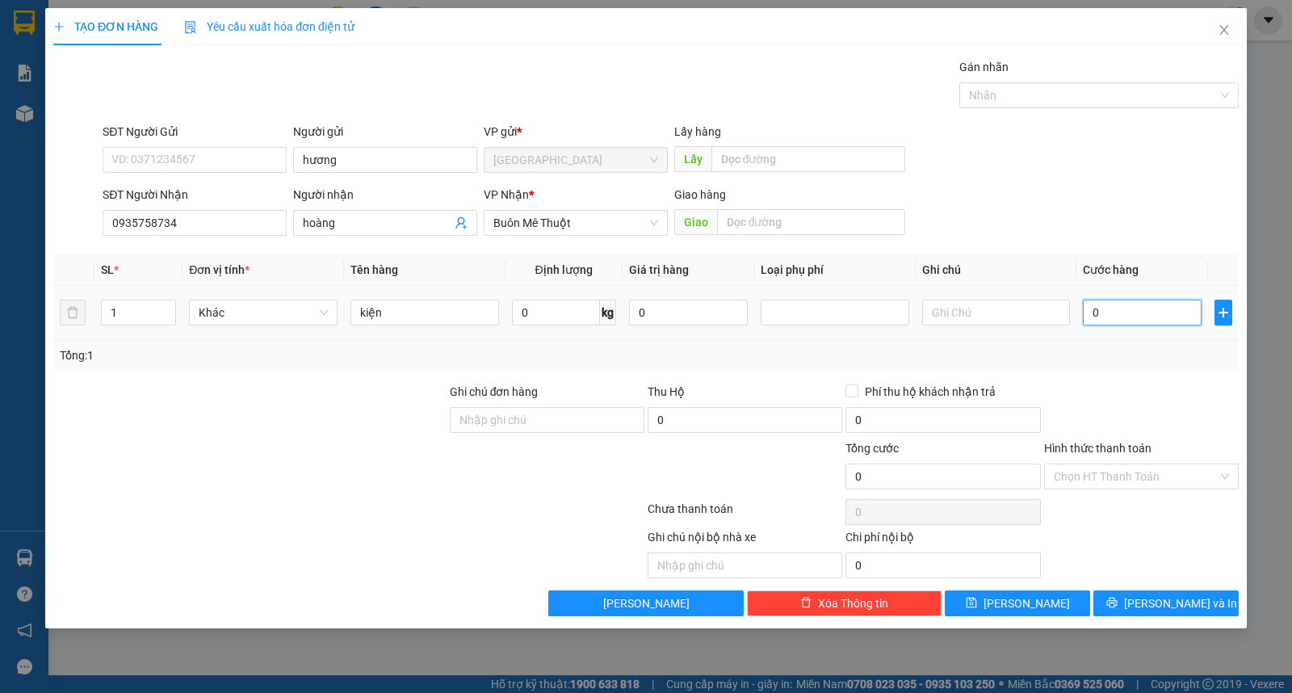
type input "4"
type input "40"
type input "40.000"
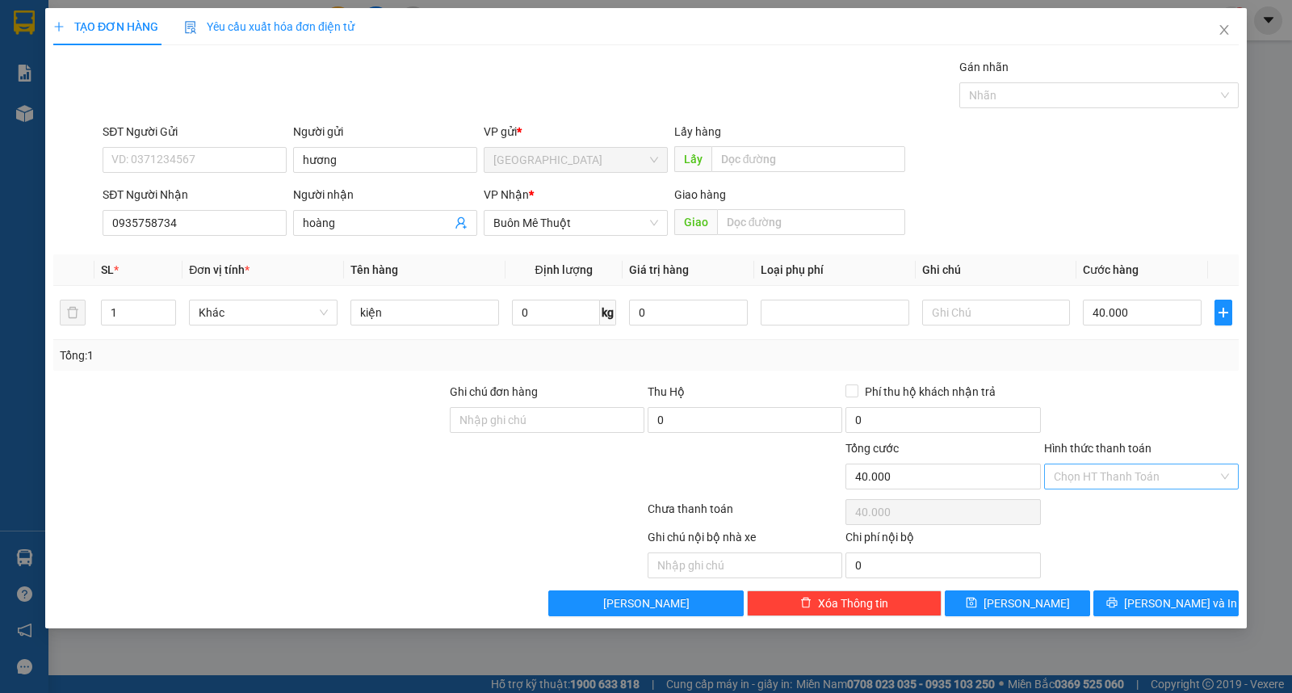
click at [1109, 468] on input "Hình thức thanh toán" at bounding box center [1136, 476] width 164 height 24
click at [1101, 518] on div "Tại văn phòng" at bounding box center [1141, 509] width 195 height 26
type input "0"
click at [976, 601] on icon "save" at bounding box center [971, 602] width 10 height 10
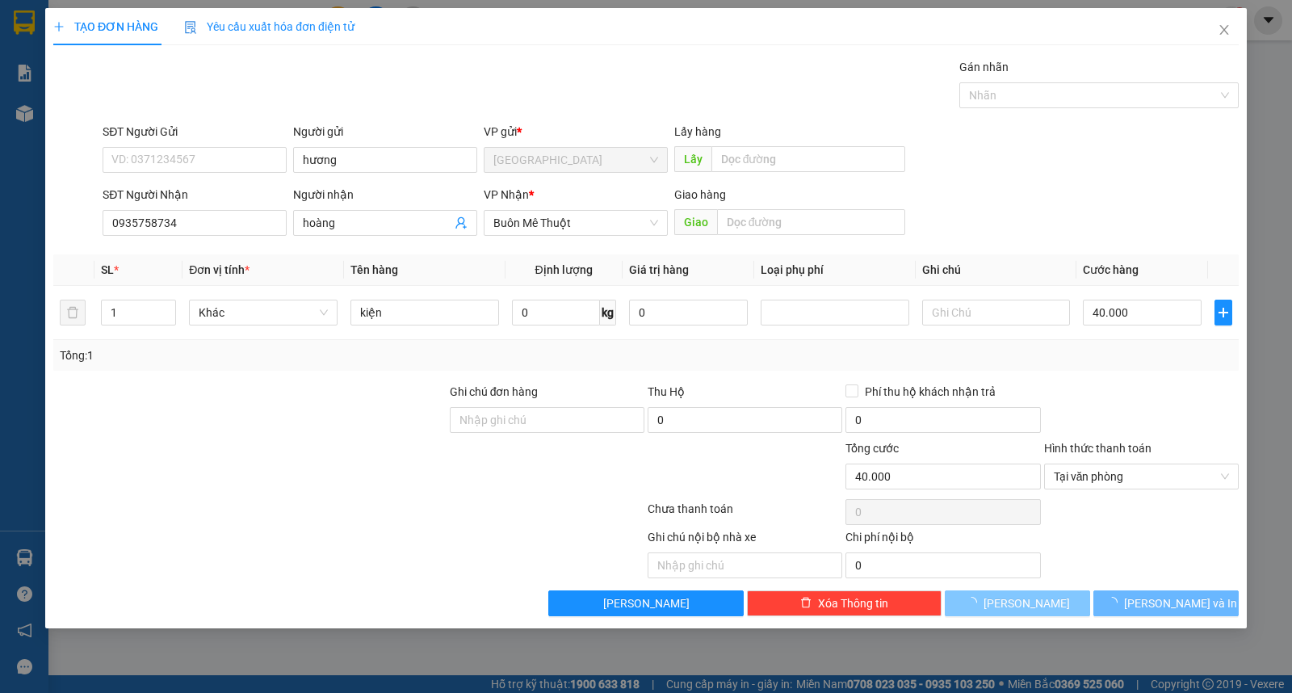
type input "0"
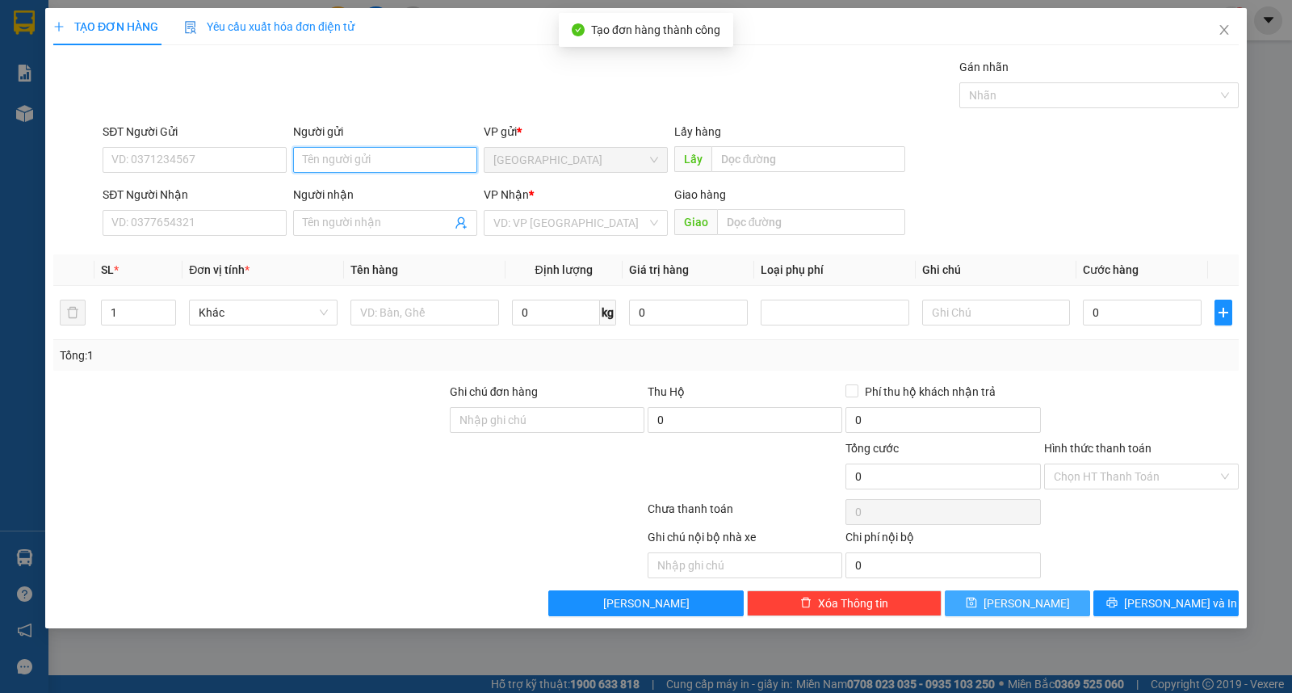
click at [389, 154] on input "Người gửi" at bounding box center [385, 160] width 184 height 26
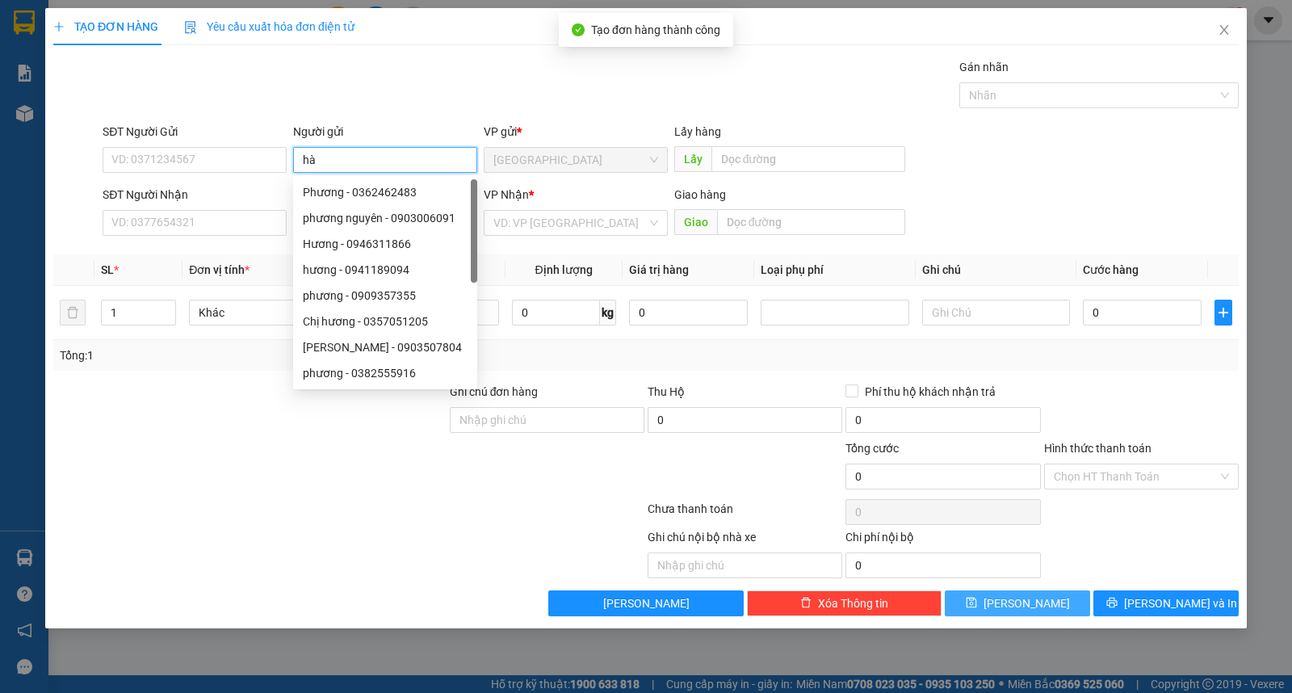
type input "hà"
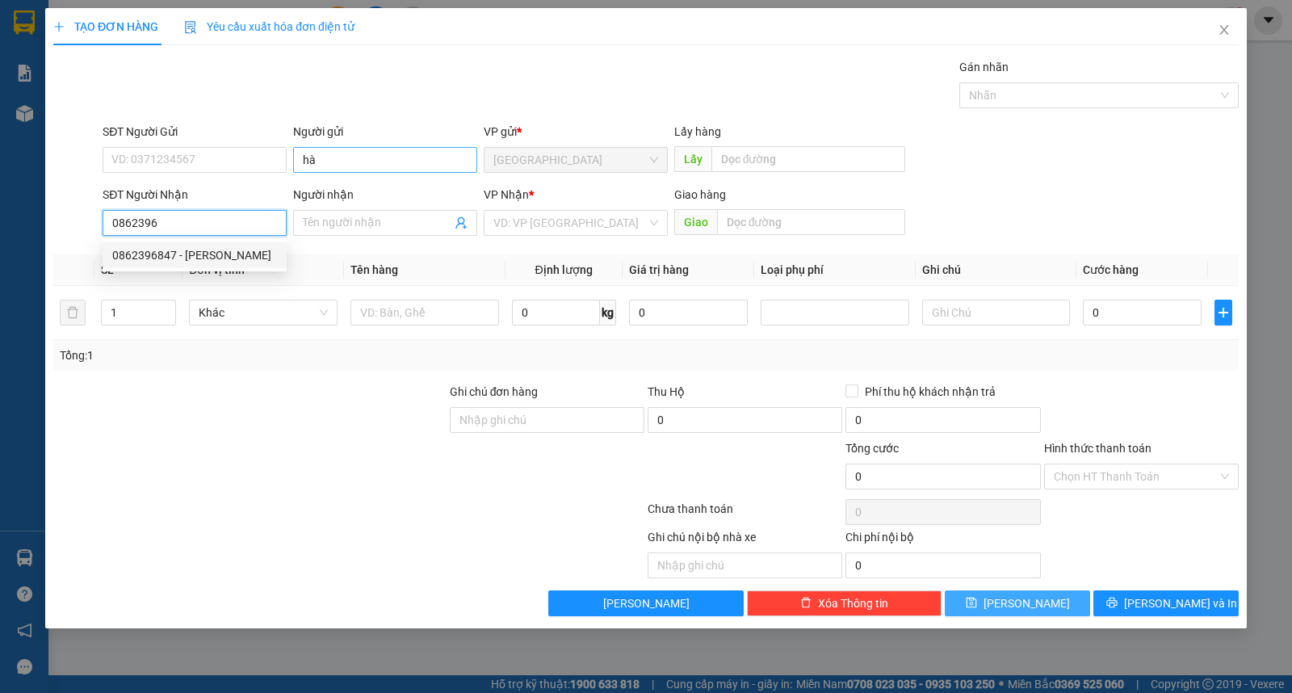
type input "0862396847"
type input "vũ"
type input "0862396847"
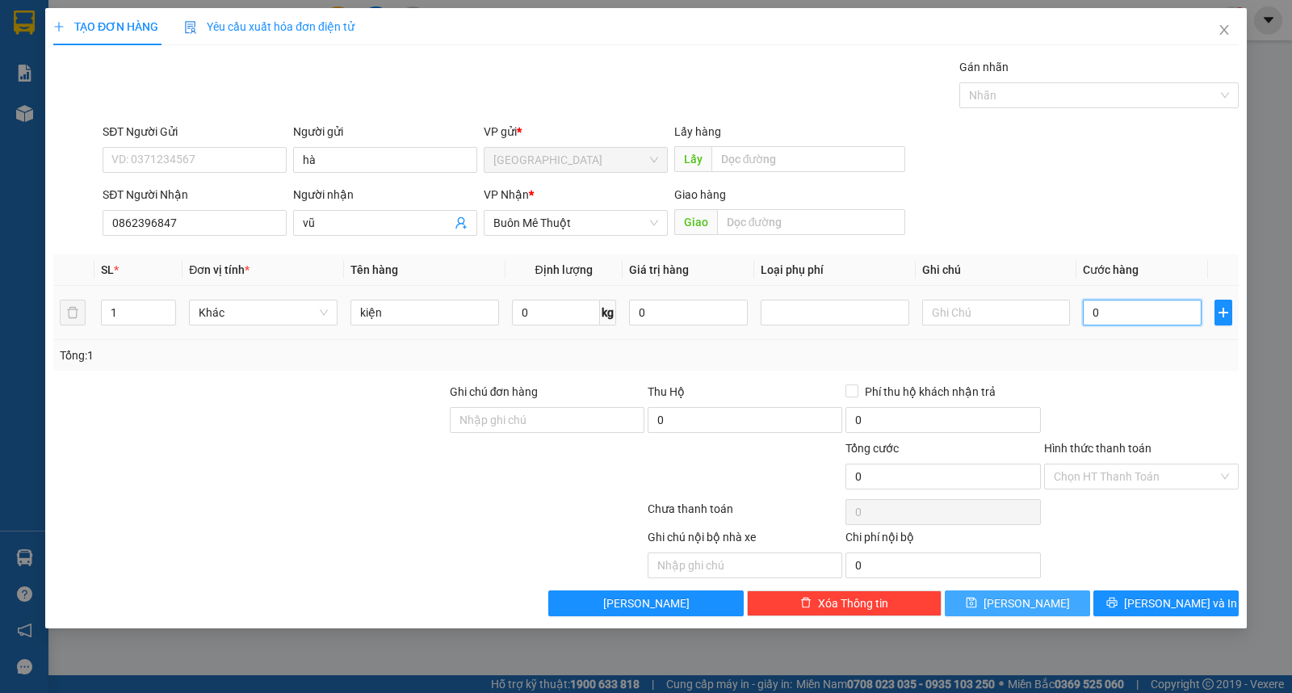
click at [1126, 312] on input "0" at bounding box center [1142, 313] width 119 height 26
type input "3"
type input "30"
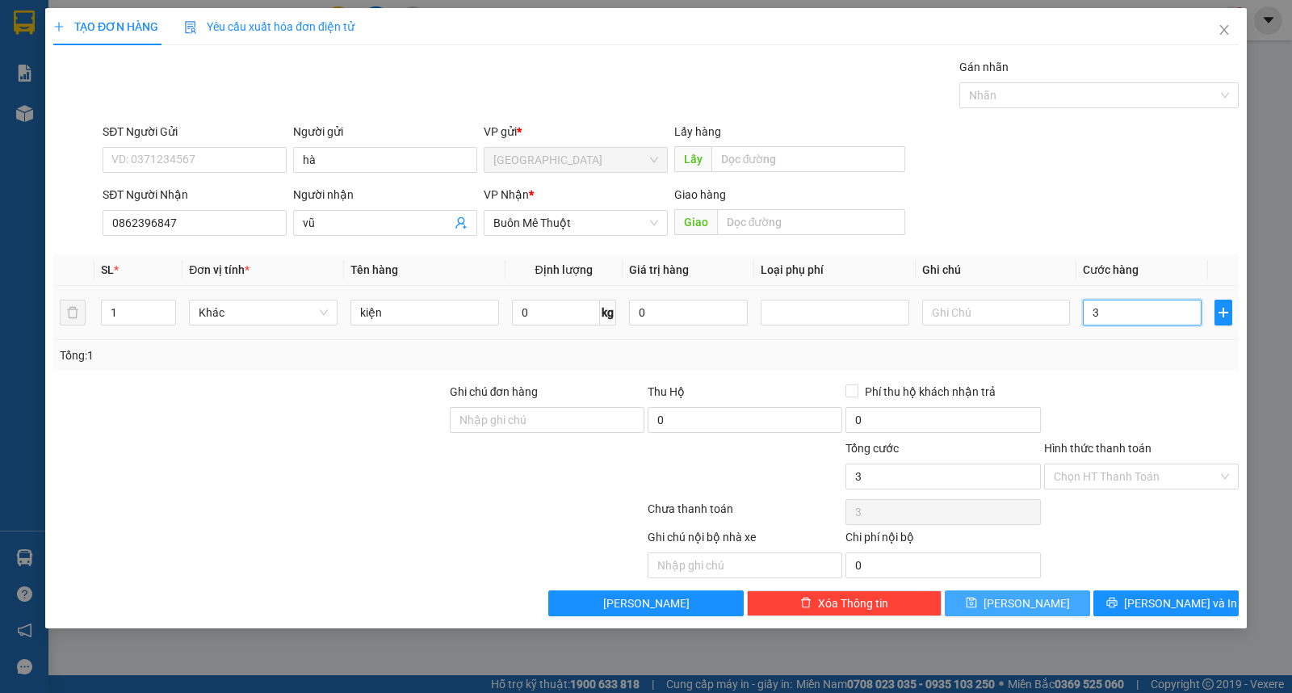
type input "30"
type input "30.000"
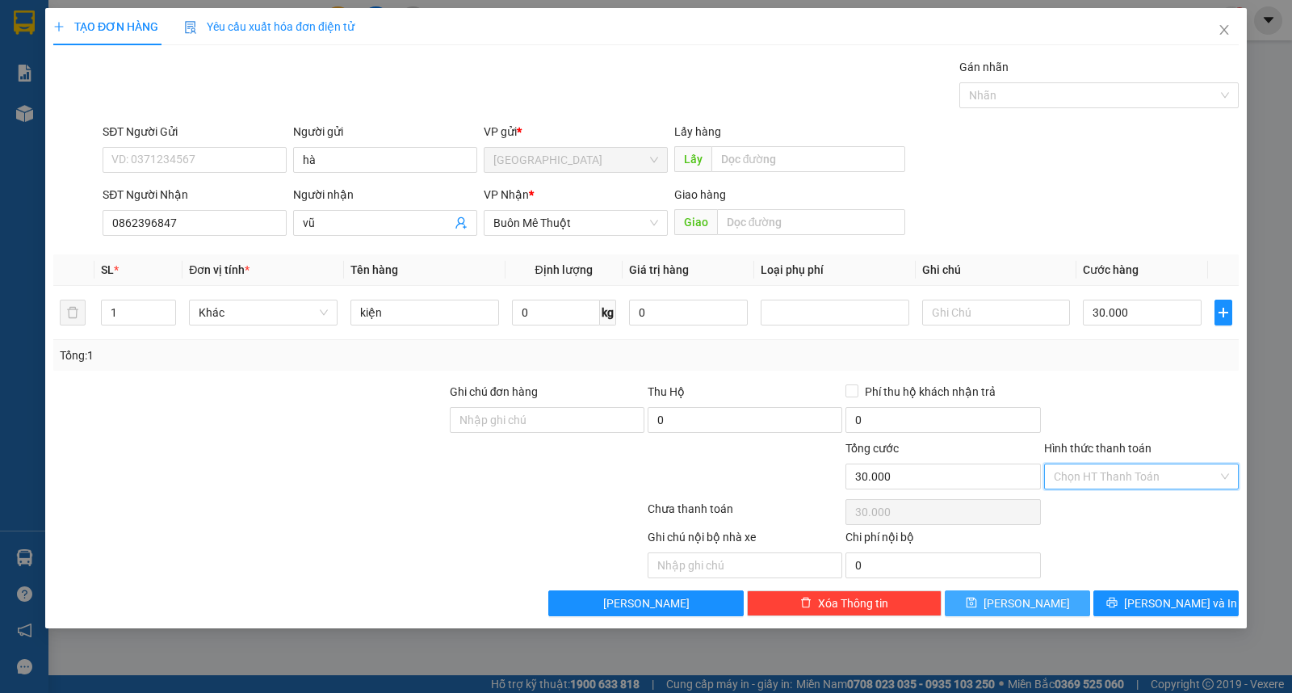
click at [1109, 487] on input "Hình thức thanh toán" at bounding box center [1136, 476] width 164 height 24
click at [1114, 513] on div "Tại văn phòng" at bounding box center [1141, 509] width 175 height 18
type input "0"
click at [983, 593] on button "Lưu" at bounding box center [1017, 603] width 145 height 26
type input "0"
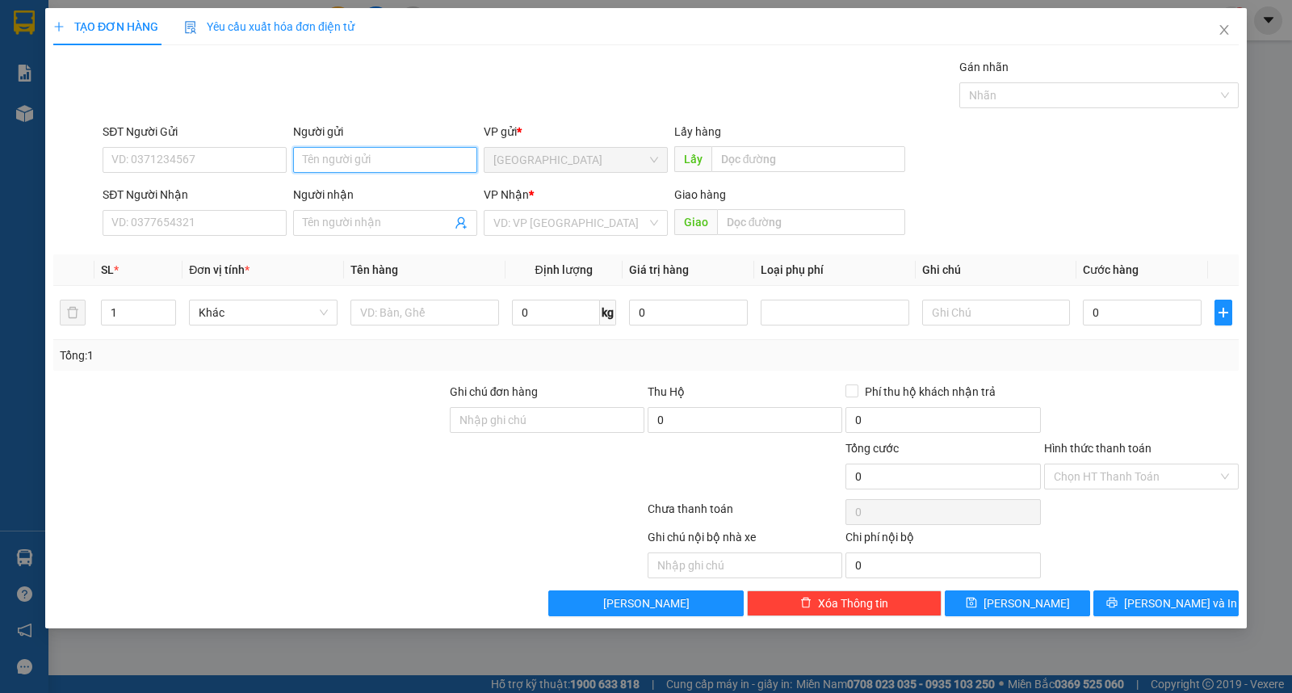
click at [400, 170] on input "Người gửi" at bounding box center [385, 160] width 184 height 26
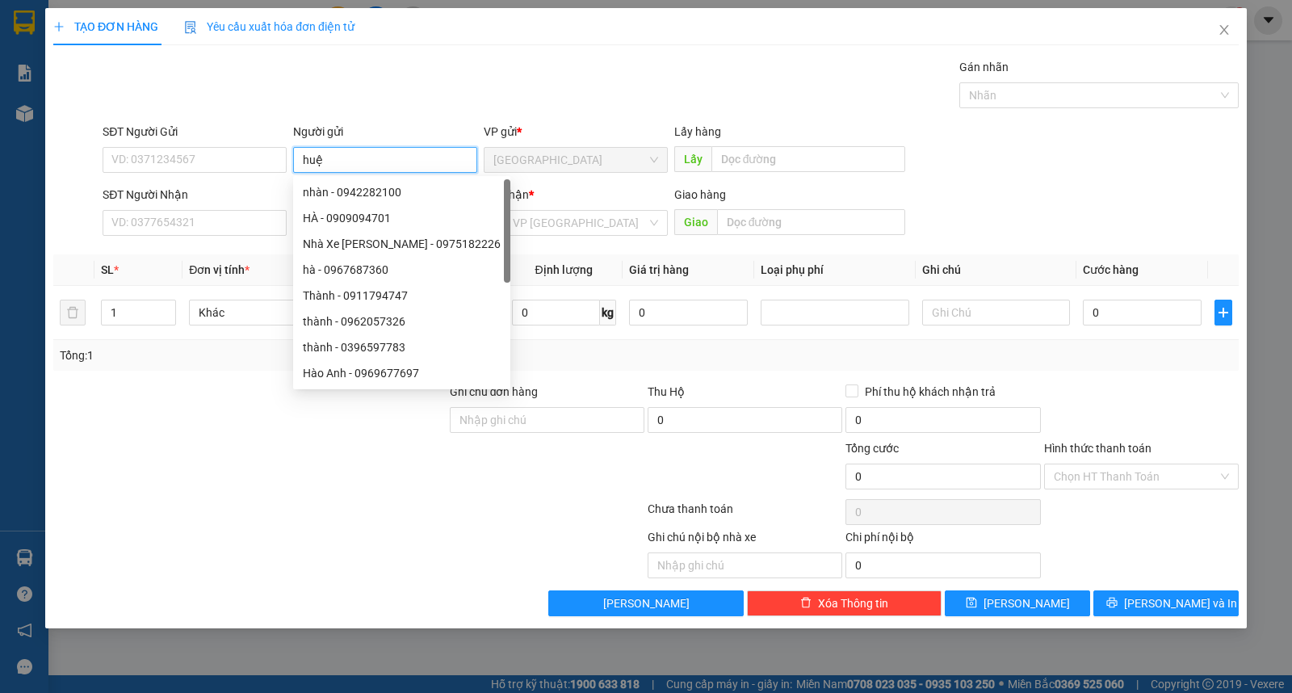
type input "huệ"
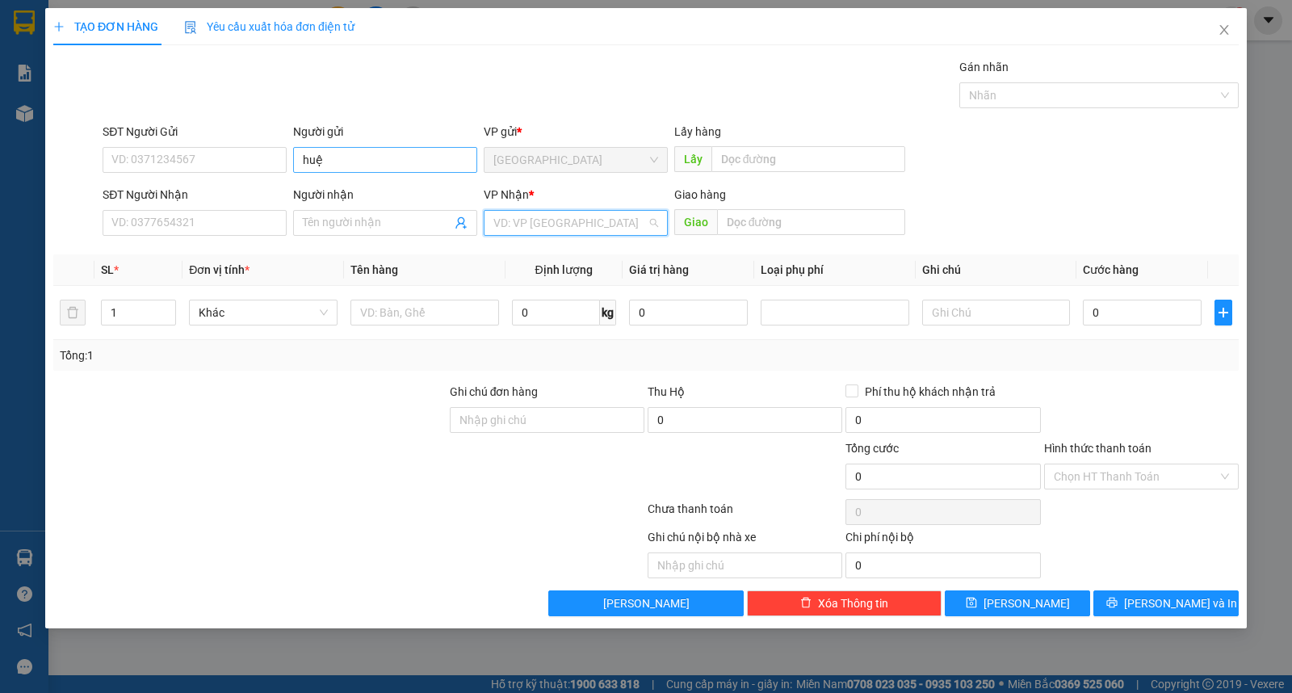
type input "ư"
type input "nam"
type input "kiện"
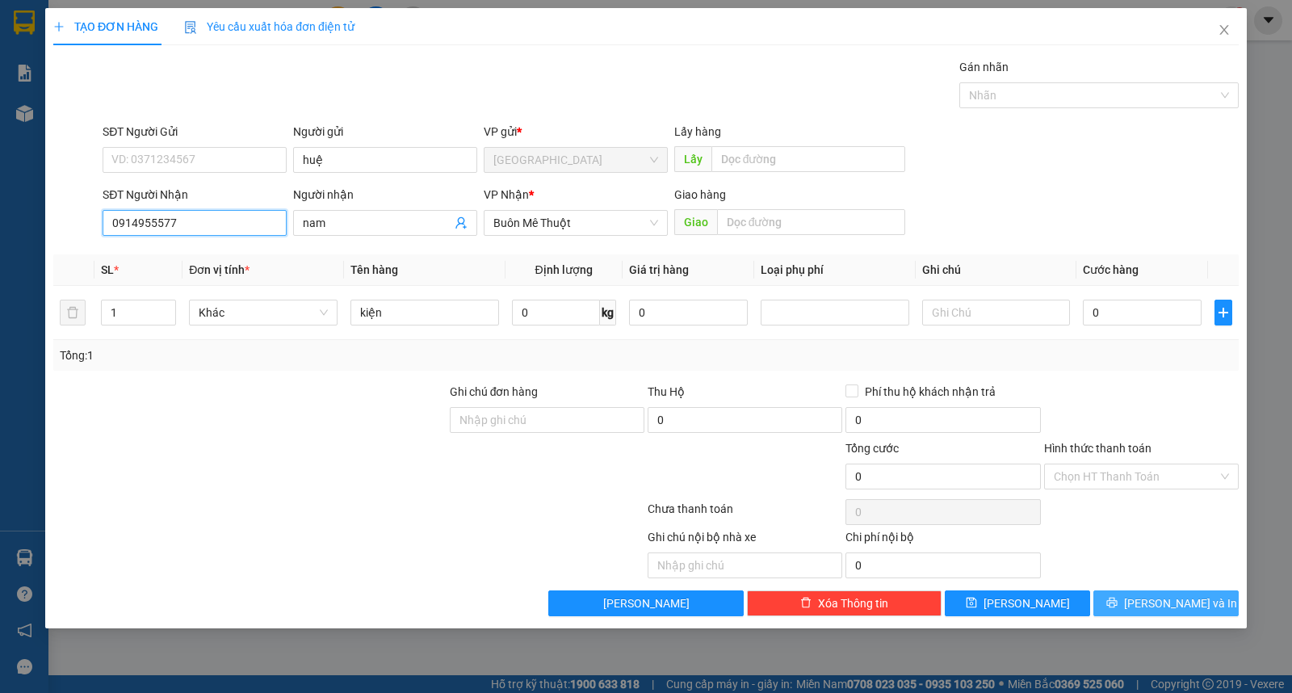
type input "0914955577"
click at [1173, 607] on span "Lưu và In" at bounding box center [1180, 603] width 113 height 18
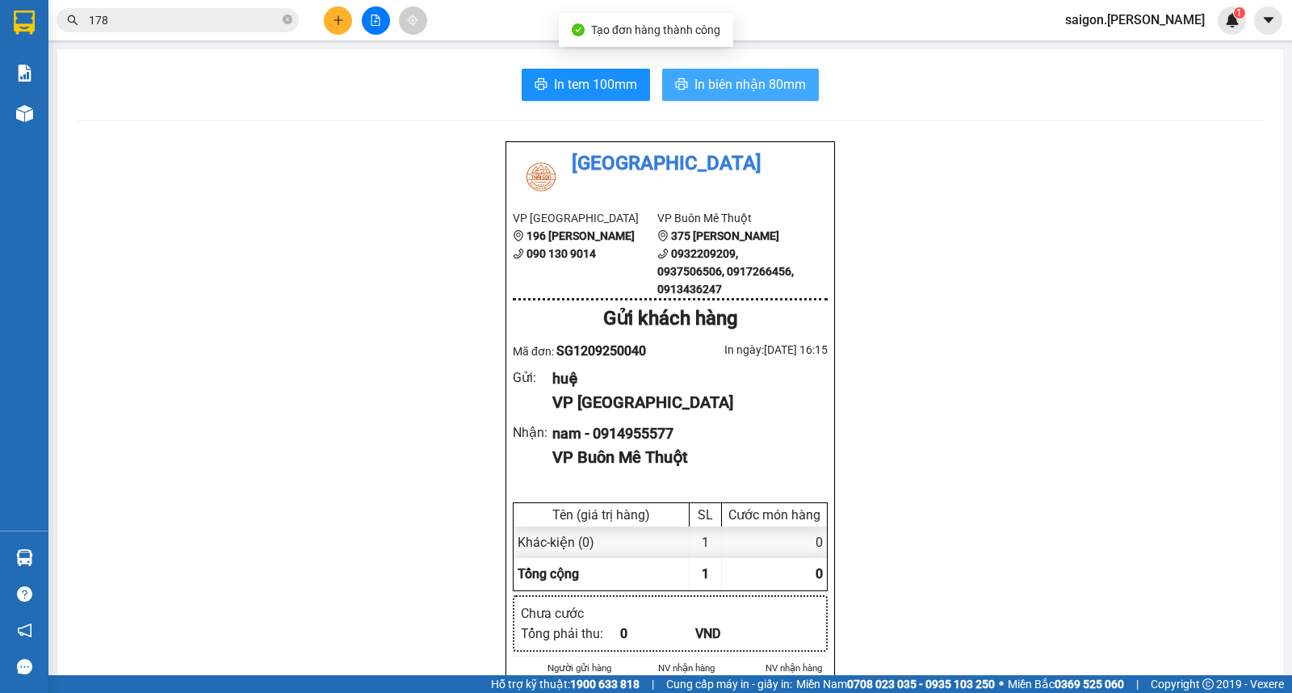
click at [775, 73] on button "In biên nhận 80mm" at bounding box center [740, 85] width 157 height 32
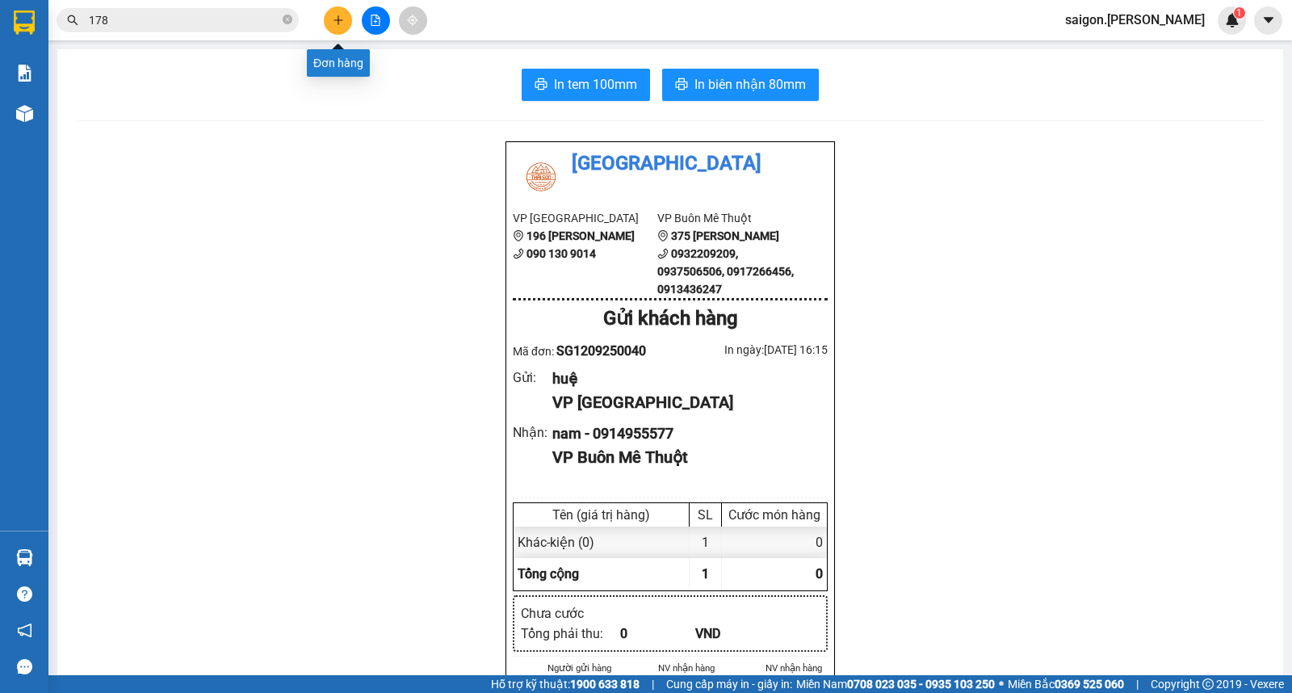
click at [347, 24] on button at bounding box center [338, 20] width 28 height 28
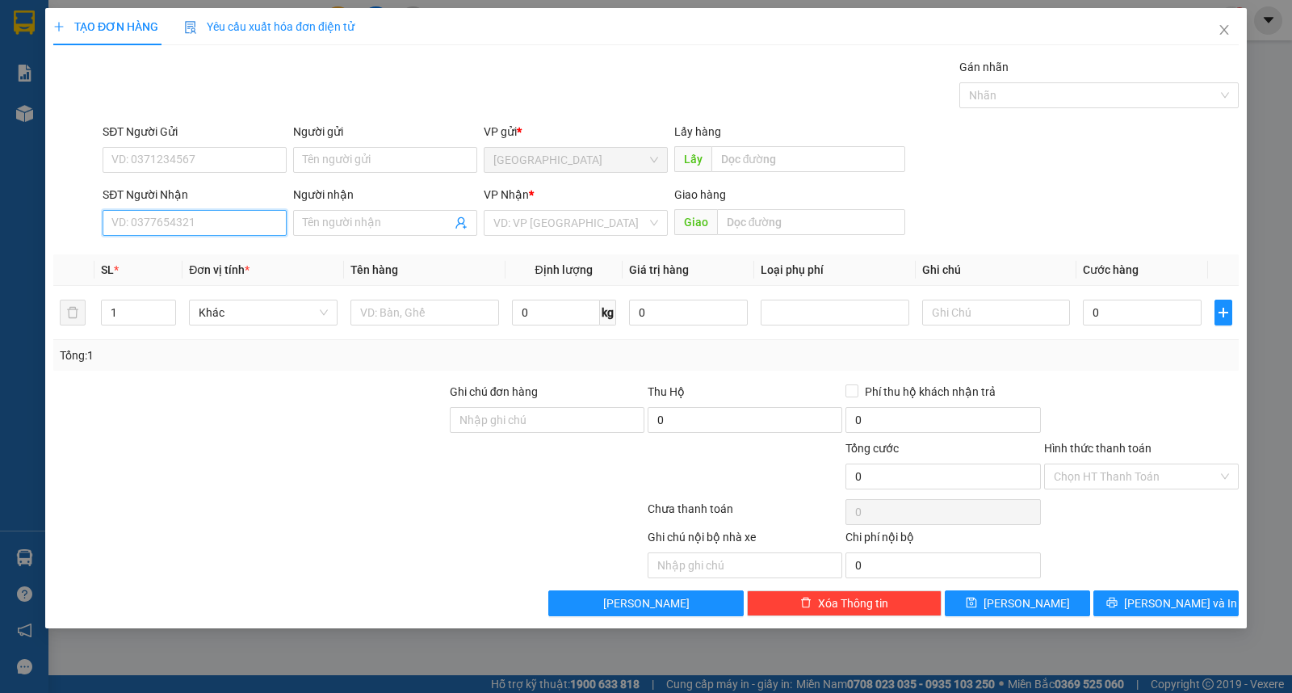
click at [247, 220] on input "SĐT Người Nhận" at bounding box center [195, 223] width 184 height 26
type input "0352224477"
type input "[PERSON_NAME]"
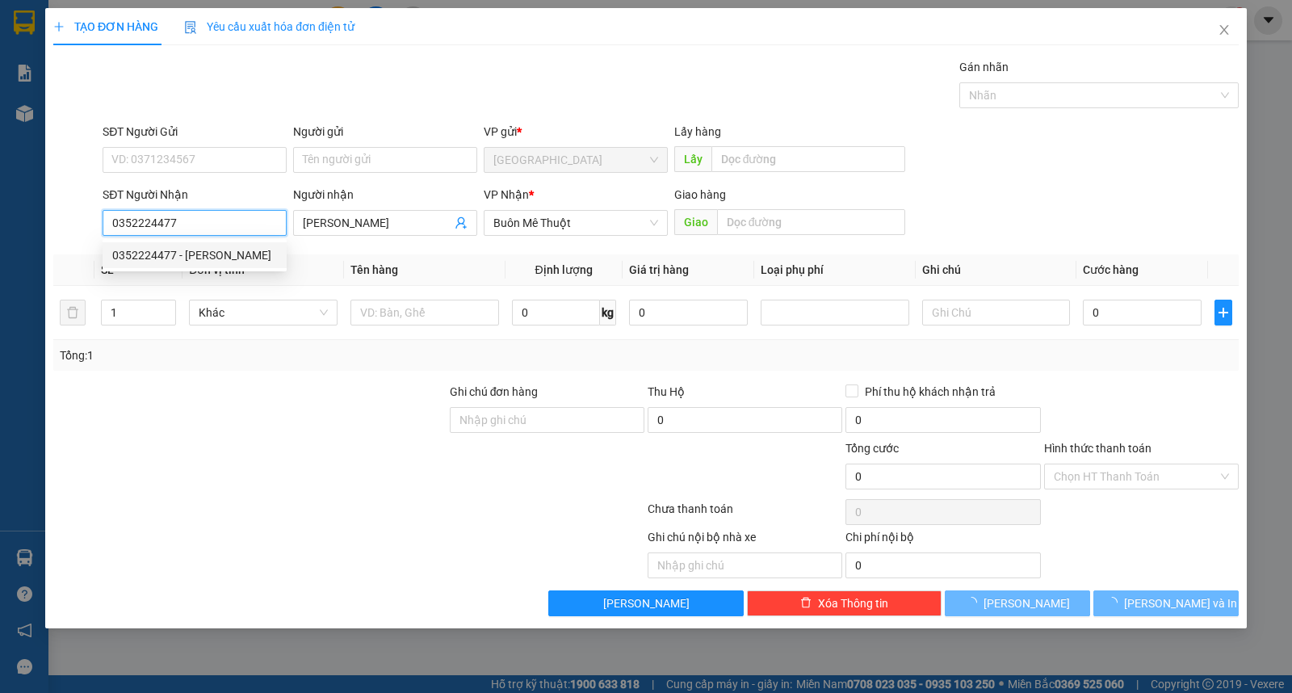
type input "240.000"
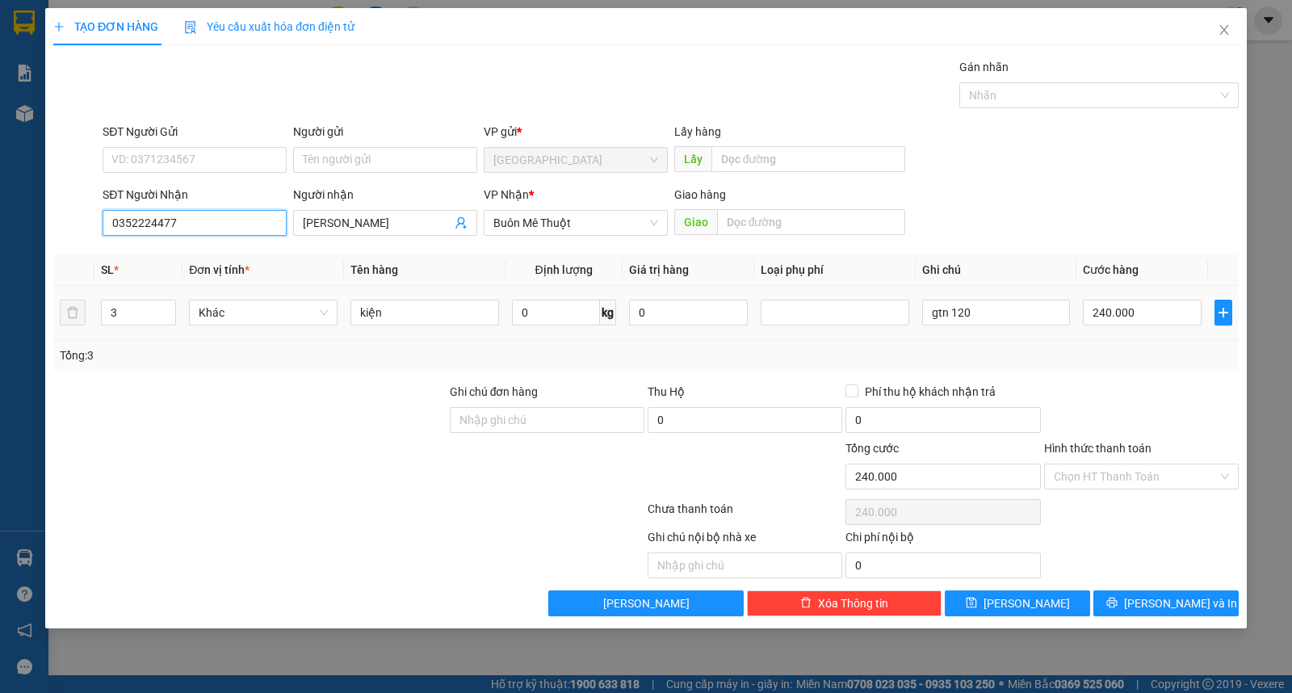
type input "0352224477"
drag, startPoint x: 124, startPoint y: 313, endPoint x: 0, endPoint y: 300, distance: 125.0
click at [0, 315] on div "TẠO ĐƠN HÀNG Yêu cầu xuất hóa đơn điện tử Transit Pickup Surcharge Ids Transit …" at bounding box center [646, 346] width 1292 height 693
click at [121, 321] on div "3" at bounding box center [138, 312] width 75 height 32
click at [122, 316] on input "3" at bounding box center [138, 312] width 73 height 24
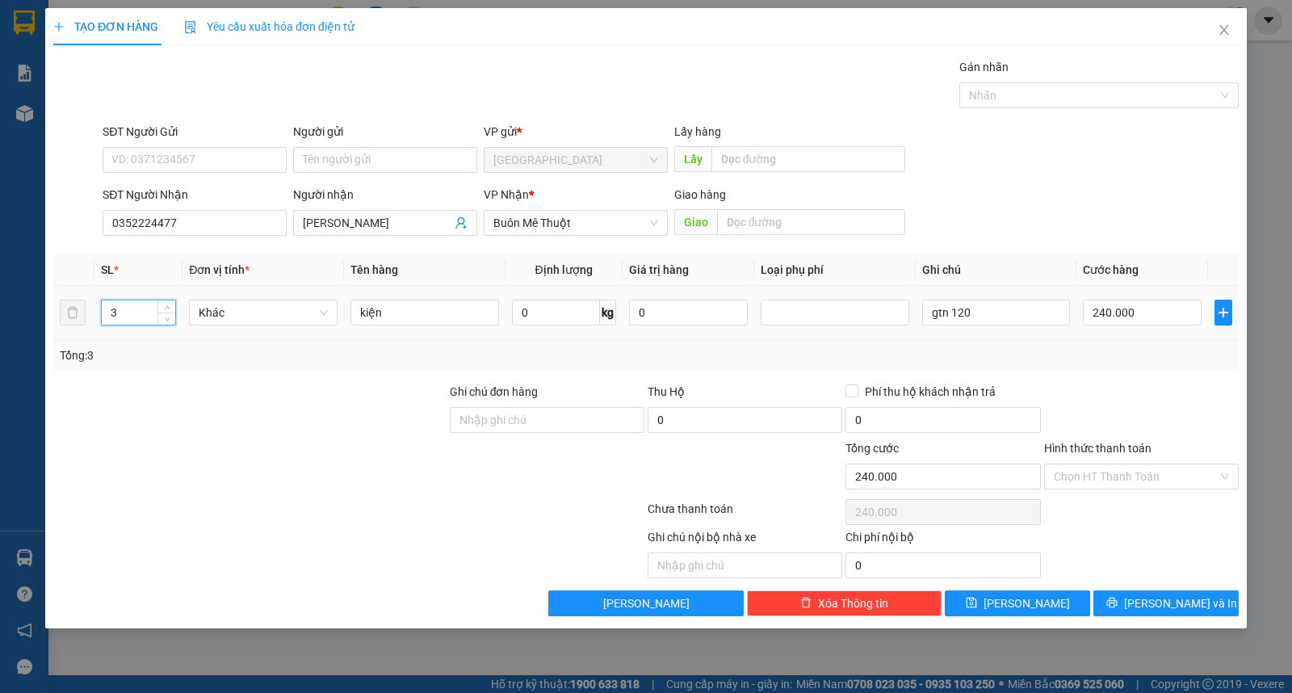
click at [122, 316] on input "3" at bounding box center [138, 312] width 73 height 24
type input "1"
click at [384, 162] on input "Người gửi" at bounding box center [385, 160] width 184 height 26
type input "0"
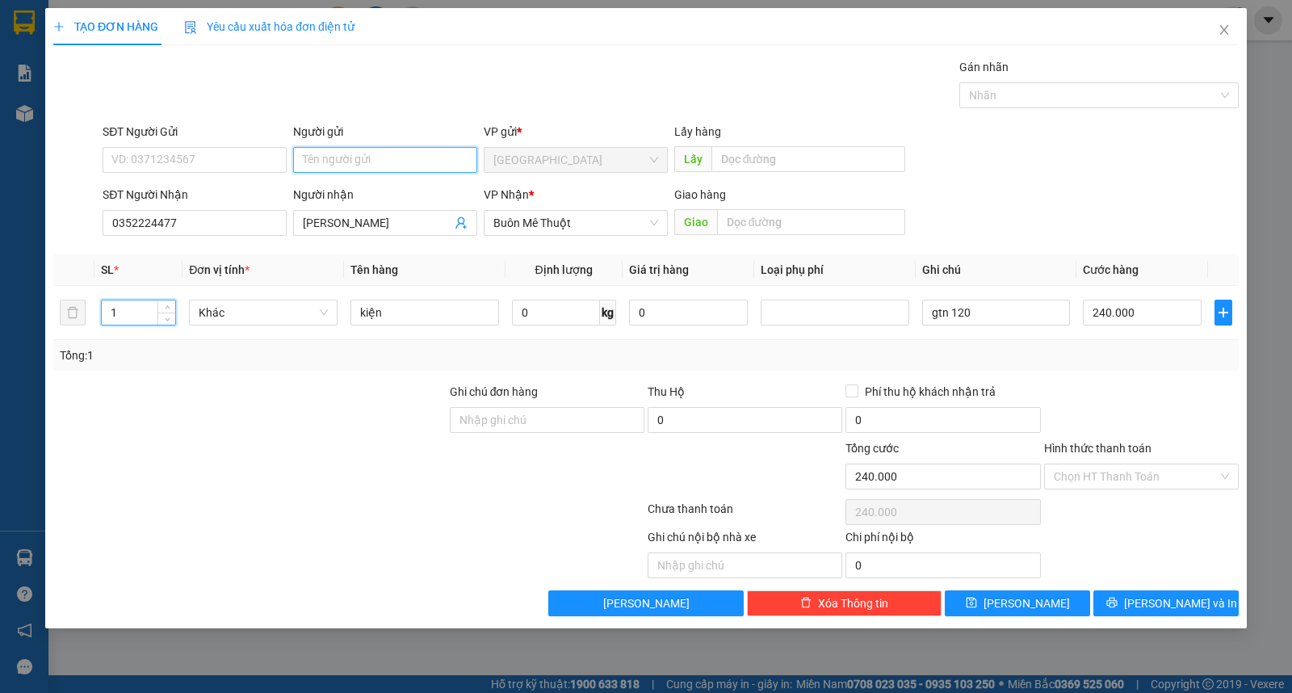
type input "0"
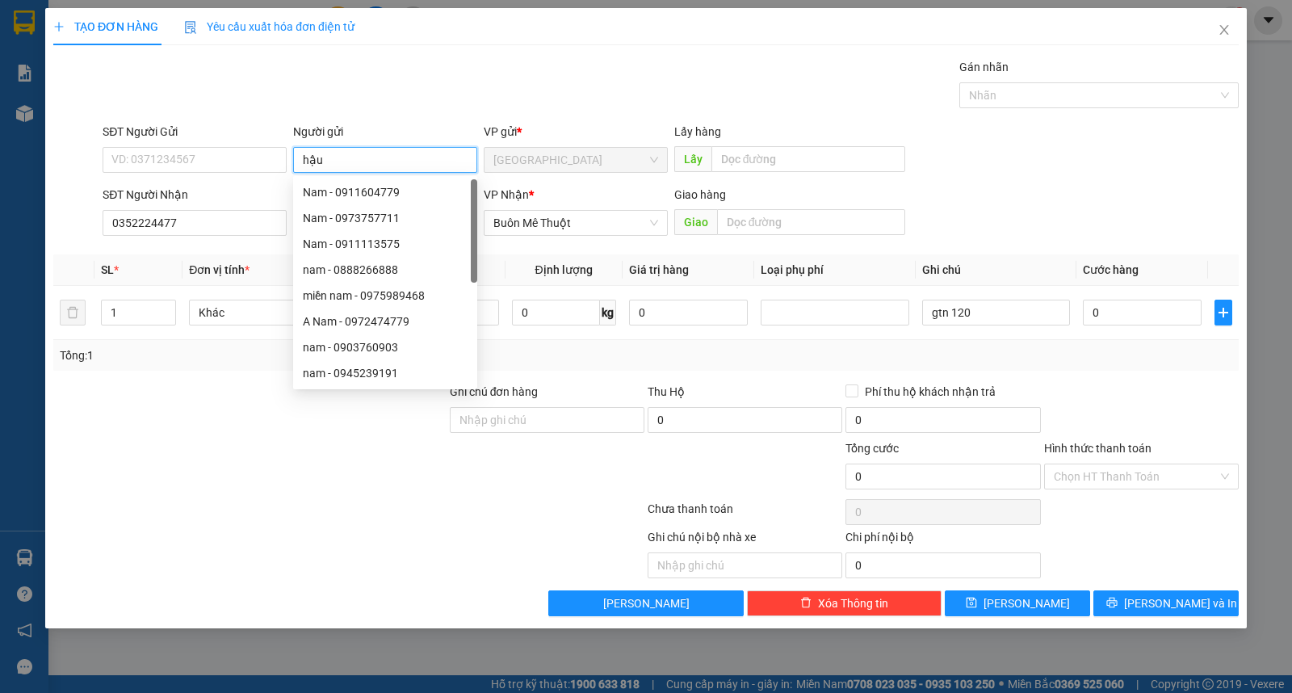
type input "hậu"
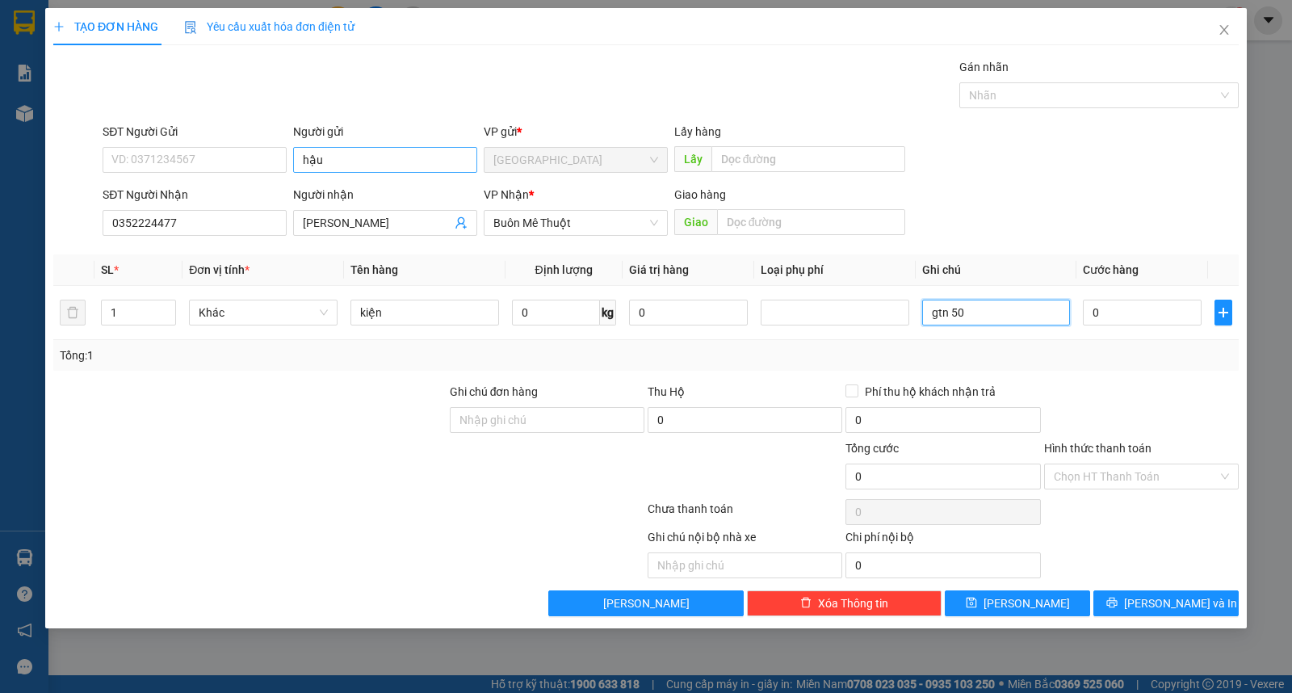
type input "gtn 50"
type input "8"
type input "80"
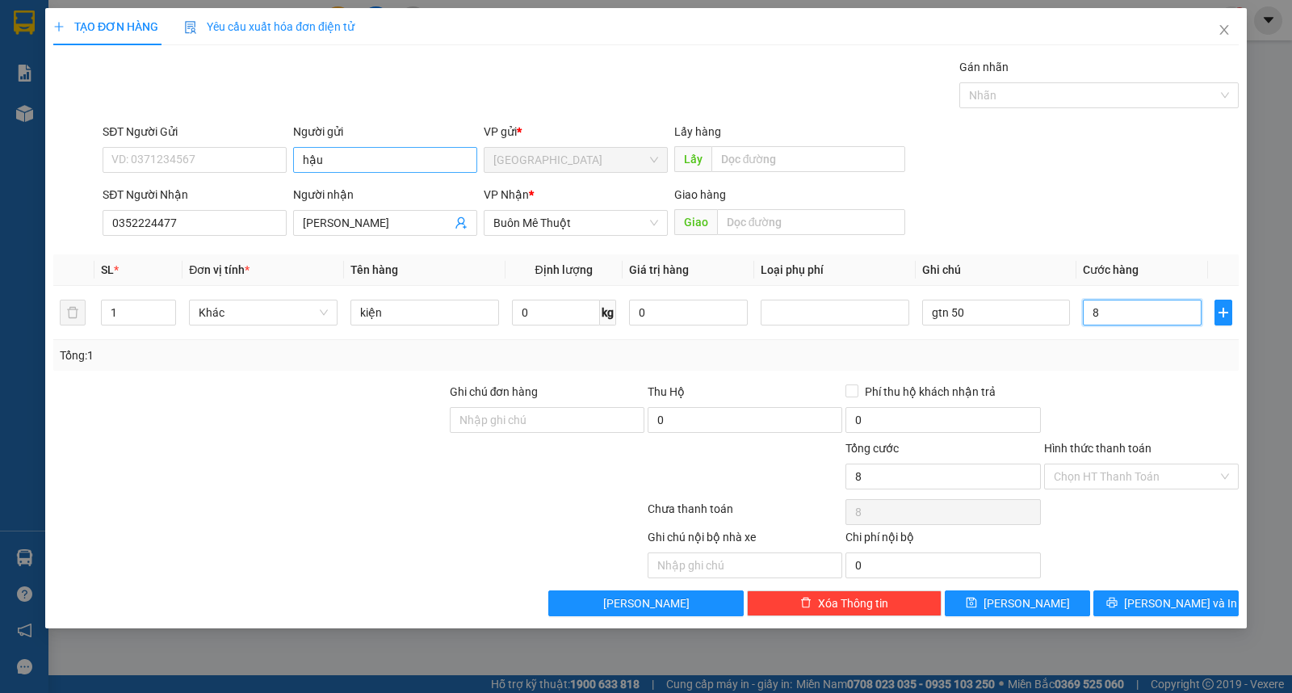
type input "80"
type input "80.000"
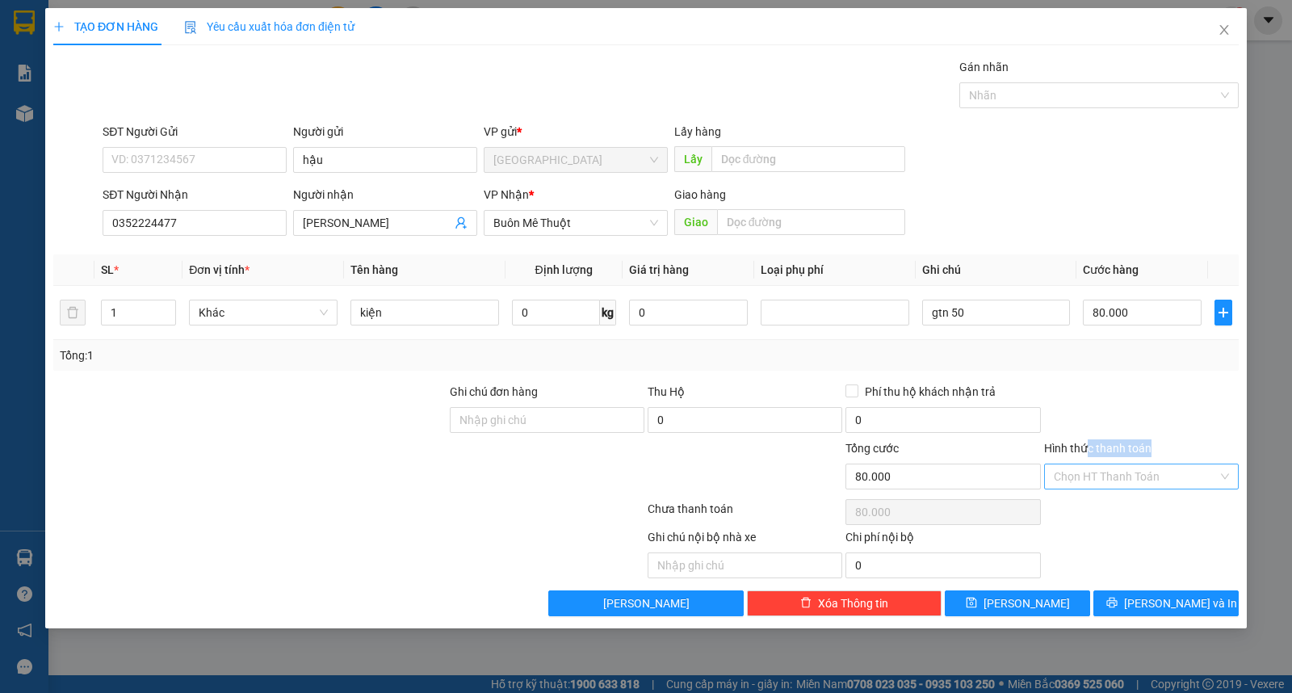
drag, startPoint x: 1088, startPoint y: 463, endPoint x: 1101, endPoint y: 476, distance: 18.8
click at [1092, 463] on div "Hình thức thanh toán Chọn HT Thanh Toán" at bounding box center [1141, 467] width 195 height 57
click at [1140, 460] on div "Hình thức thanh toán" at bounding box center [1141, 451] width 195 height 24
drag, startPoint x: 1155, startPoint y: 467, endPoint x: 1172, endPoint y: 483, distance: 23.4
click at [1155, 466] on input "Hình thức thanh toán" at bounding box center [1136, 476] width 164 height 24
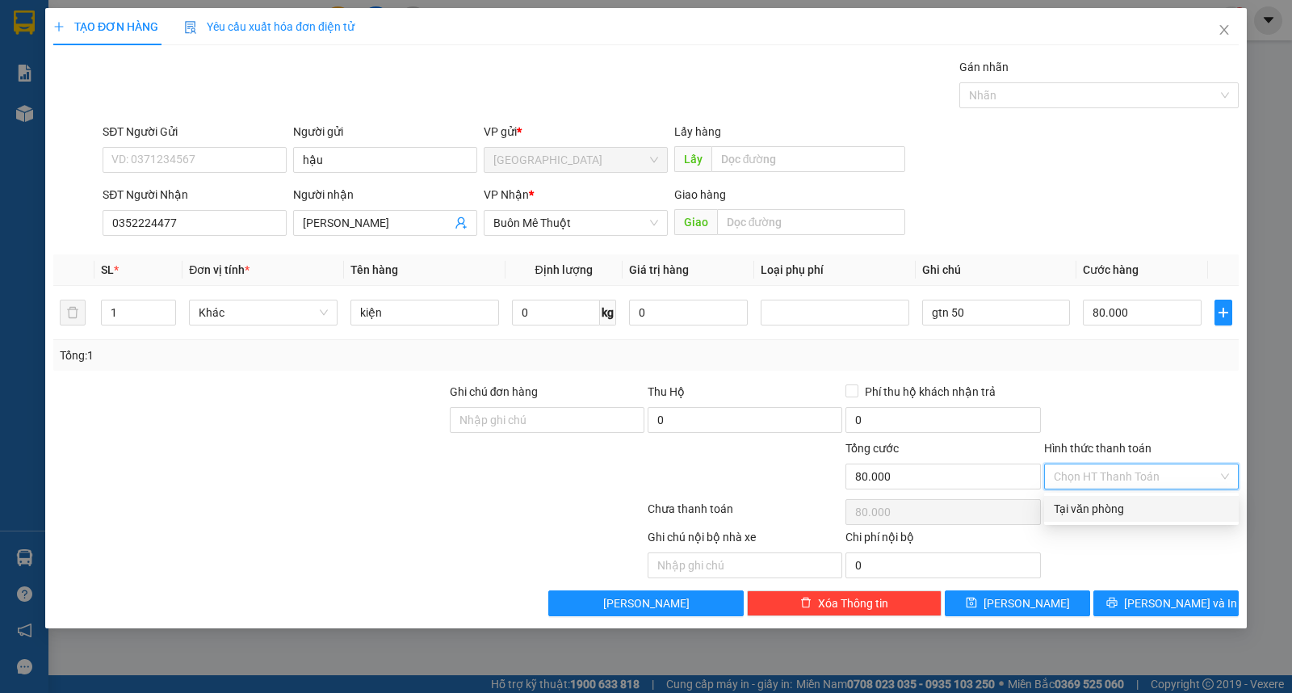
click at [1180, 523] on div "Transit Pickup Surcharge Ids Transit Deliver Surcharge Ids Transit Deliver Surc…" at bounding box center [645, 337] width 1185 height 558
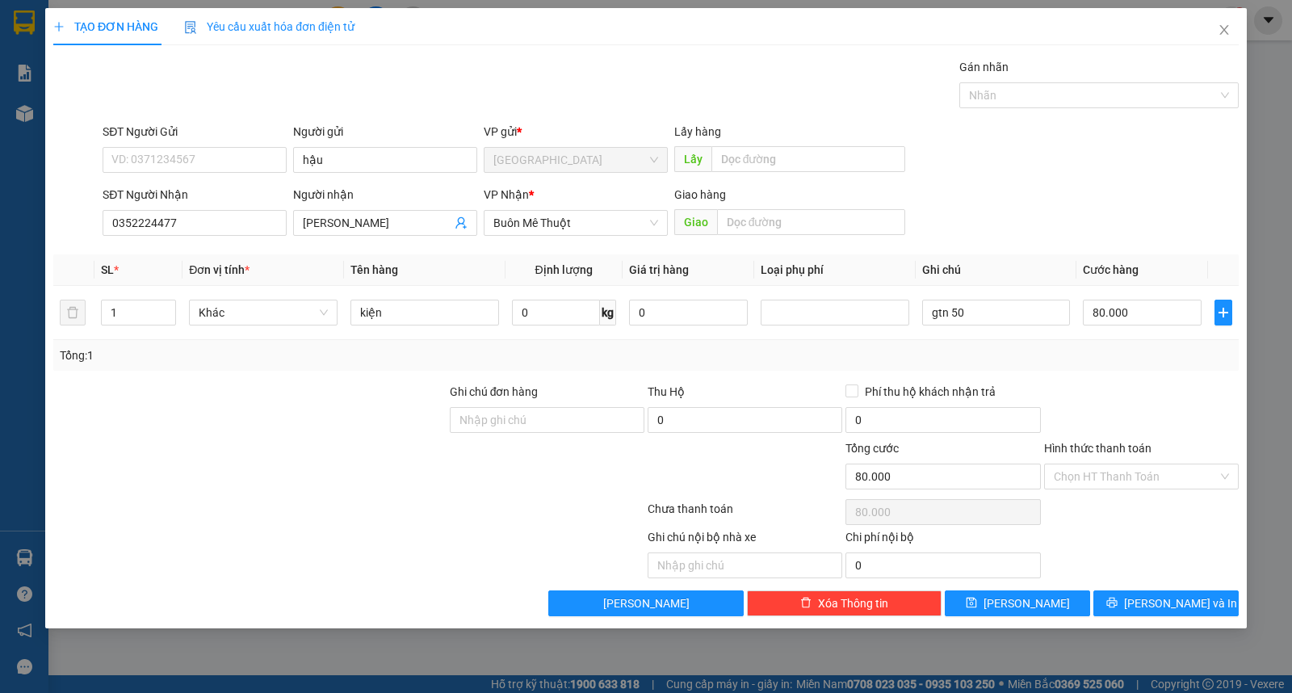
click at [1134, 455] on label "Hình thức thanh toán" at bounding box center [1097, 448] width 107 height 13
click at [1134, 464] on input "Hình thức thanh toán" at bounding box center [1136, 476] width 164 height 24
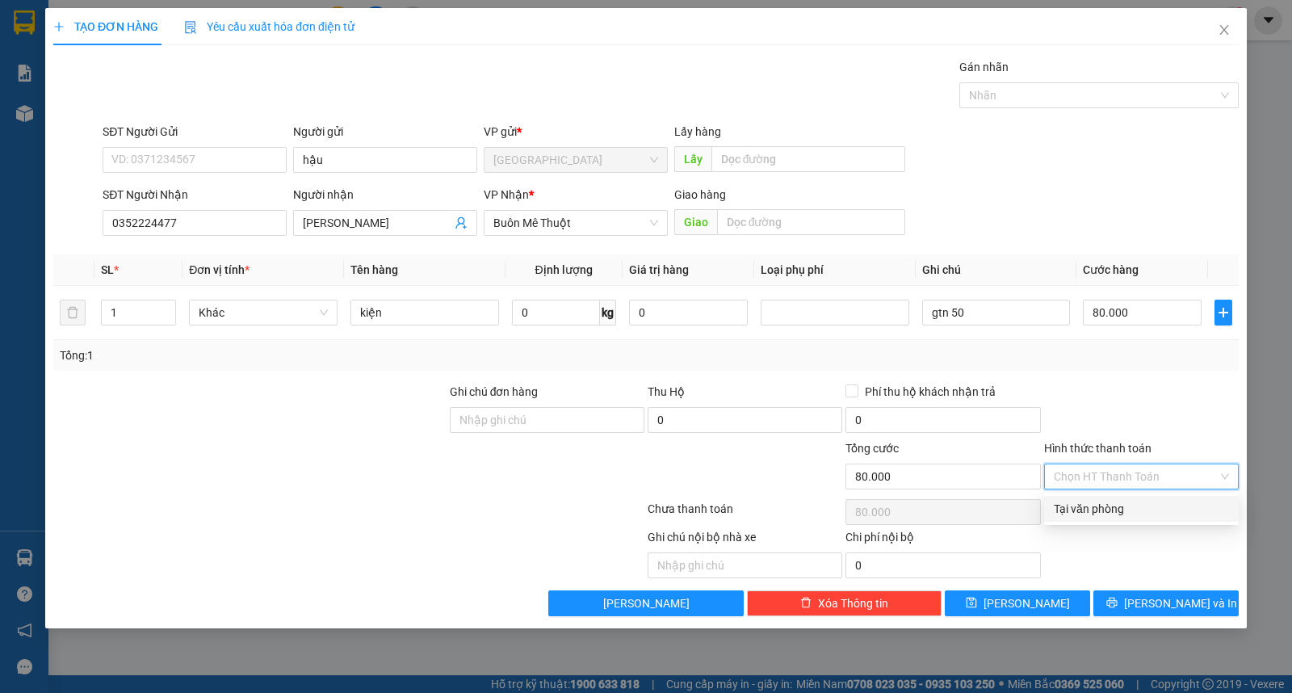
click at [1134, 469] on input "Hình thức thanh toán" at bounding box center [1136, 476] width 164 height 24
drag, startPoint x: 1148, startPoint y: 511, endPoint x: 1175, endPoint y: 574, distance: 68.4
click at [1148, 512] on div "Tại văn phòng" at bounding box center [1141, 509] width 175 height 18
type input "0"
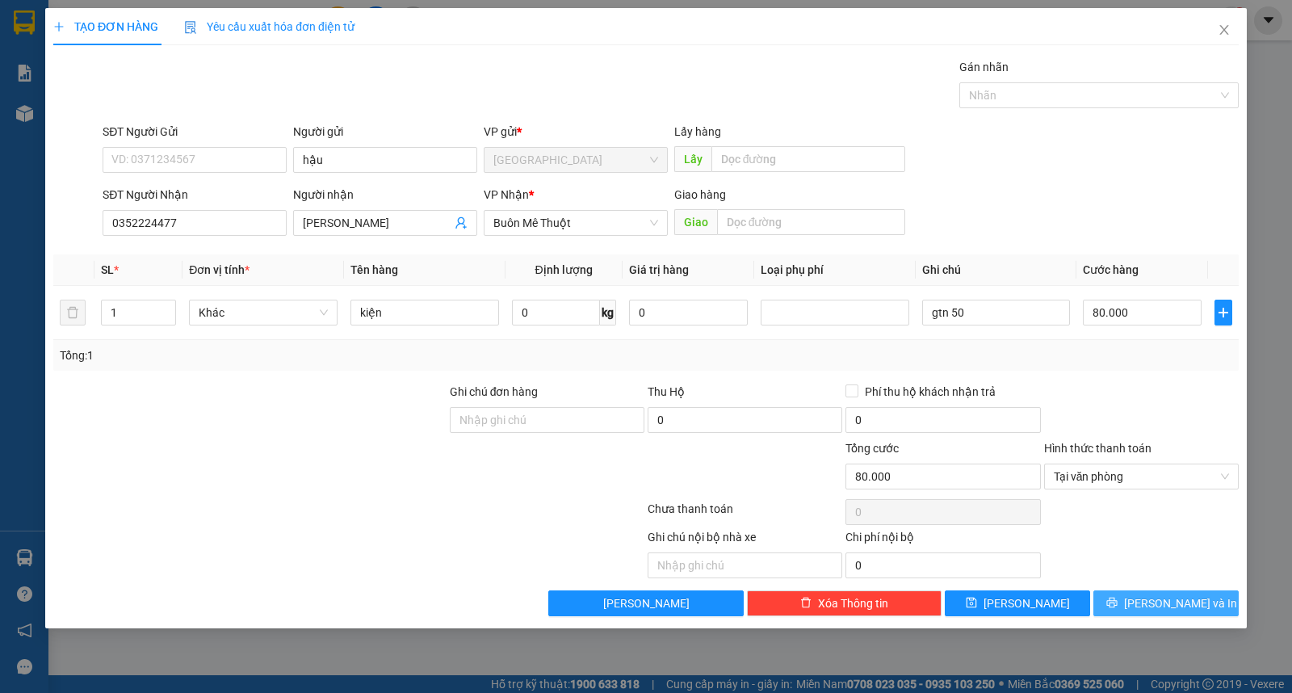
click at [1182, 610] on span "Lưu và In" at bounding box center [1180, 603] width 113 height 18
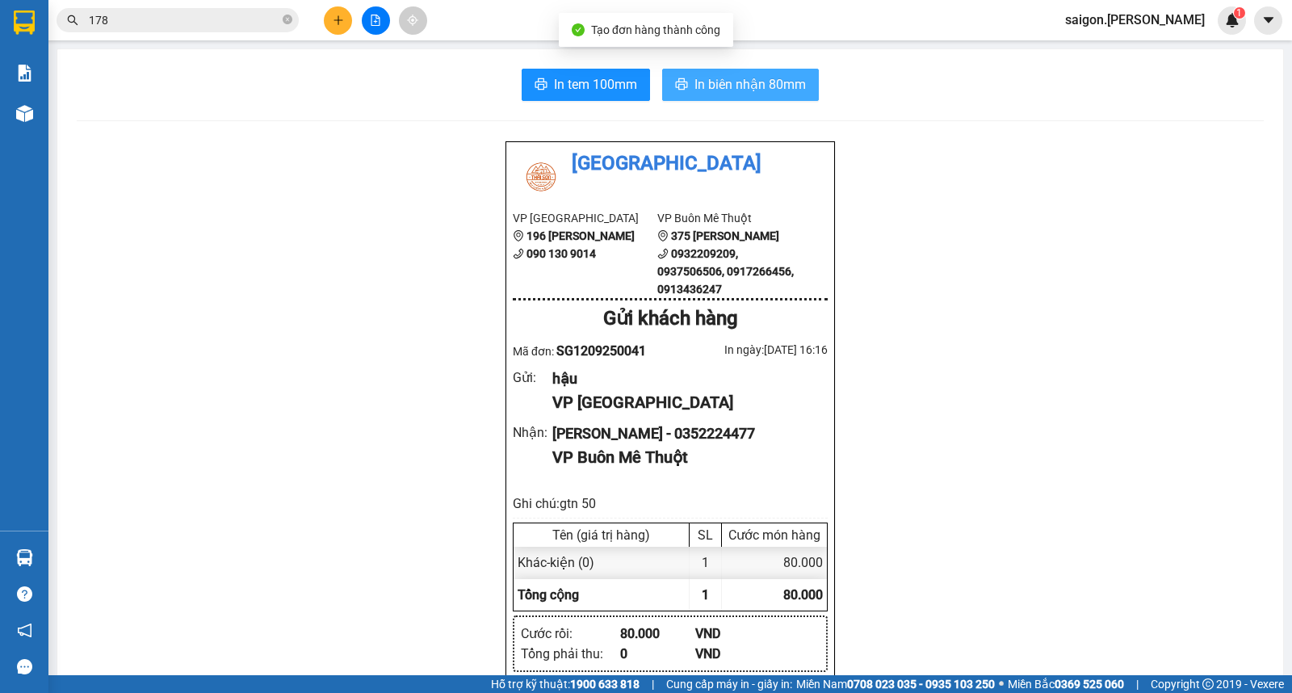
click at [768, 97] on button "In biên nhận 80mm" at bounding box center [740, 85] width 157 height 32
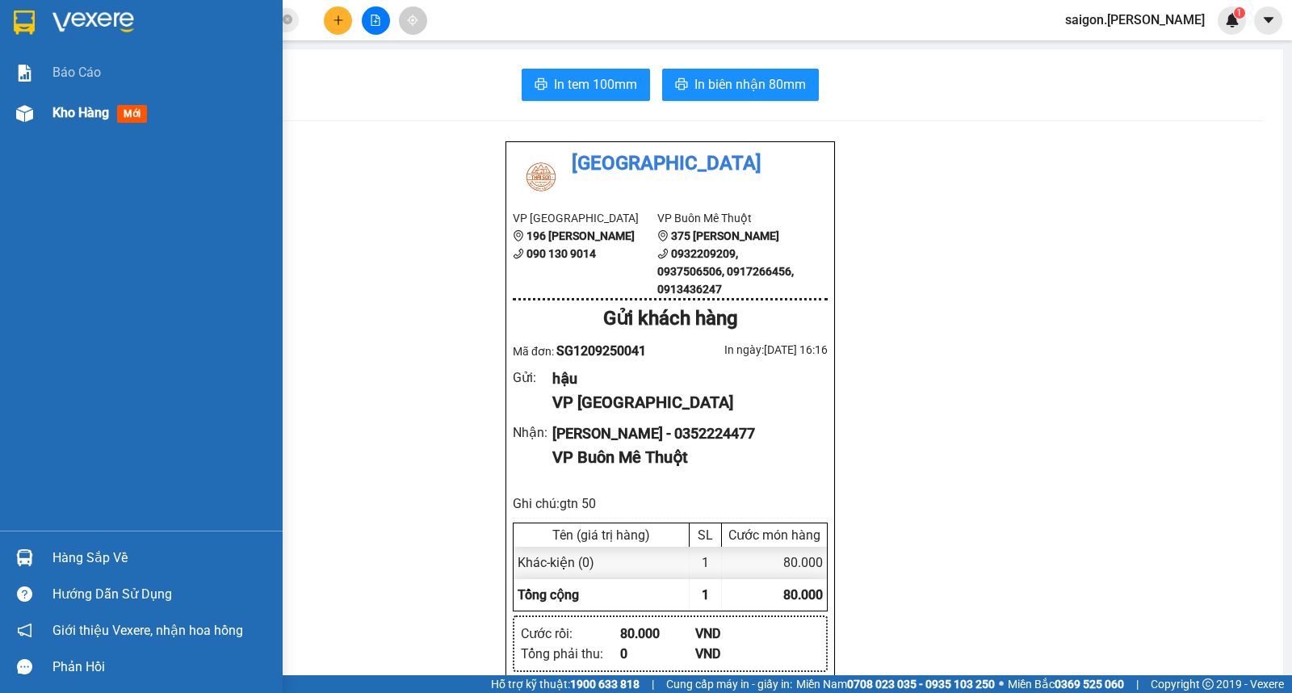
click at [36, 106] on div at bounding box center [24, 113] width 28 height 28
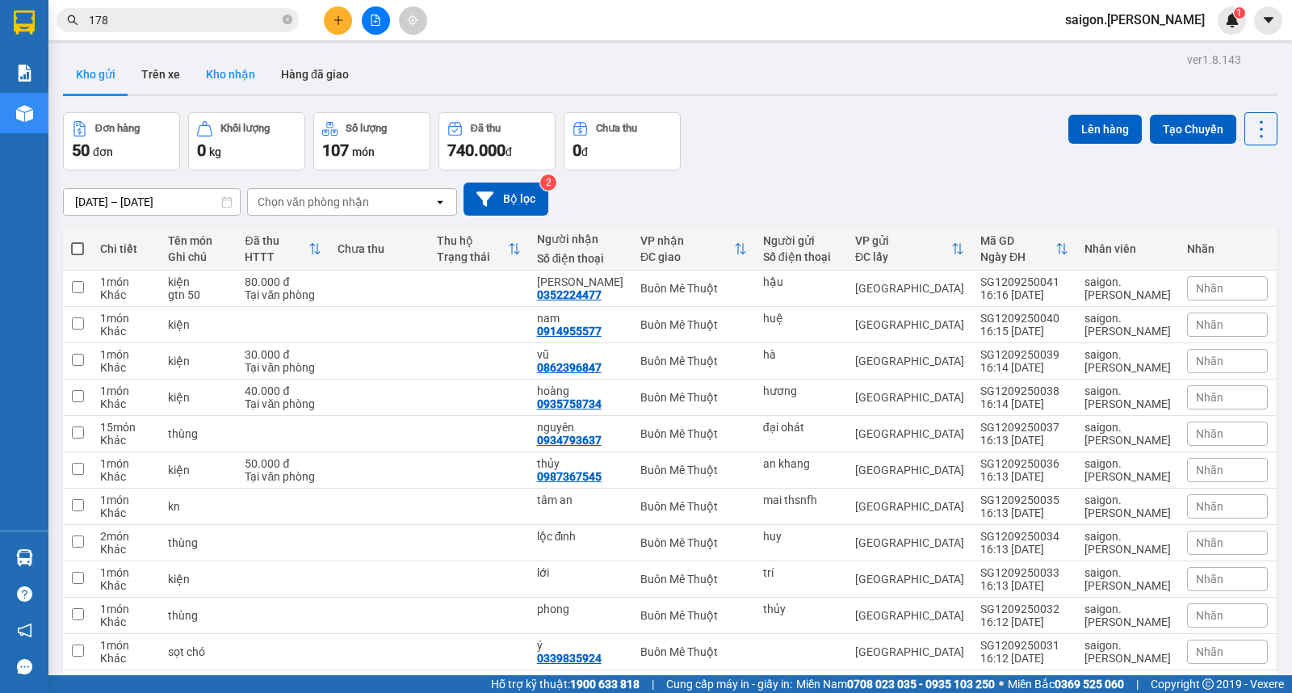
click at [253, 73] on button "Kho nhận" at bounding box center [230, 74] width 75 height 39
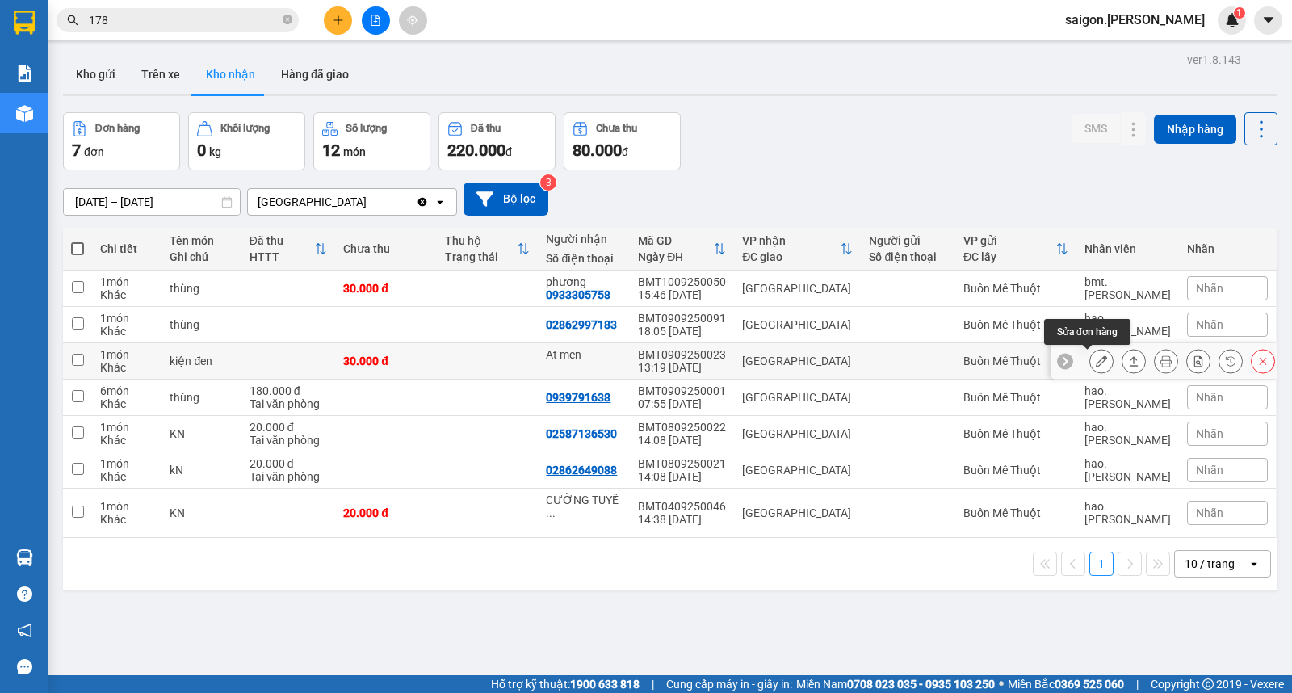
click at [1096, 367] on icon at bounding box center [1101, 360] width 11 height 11
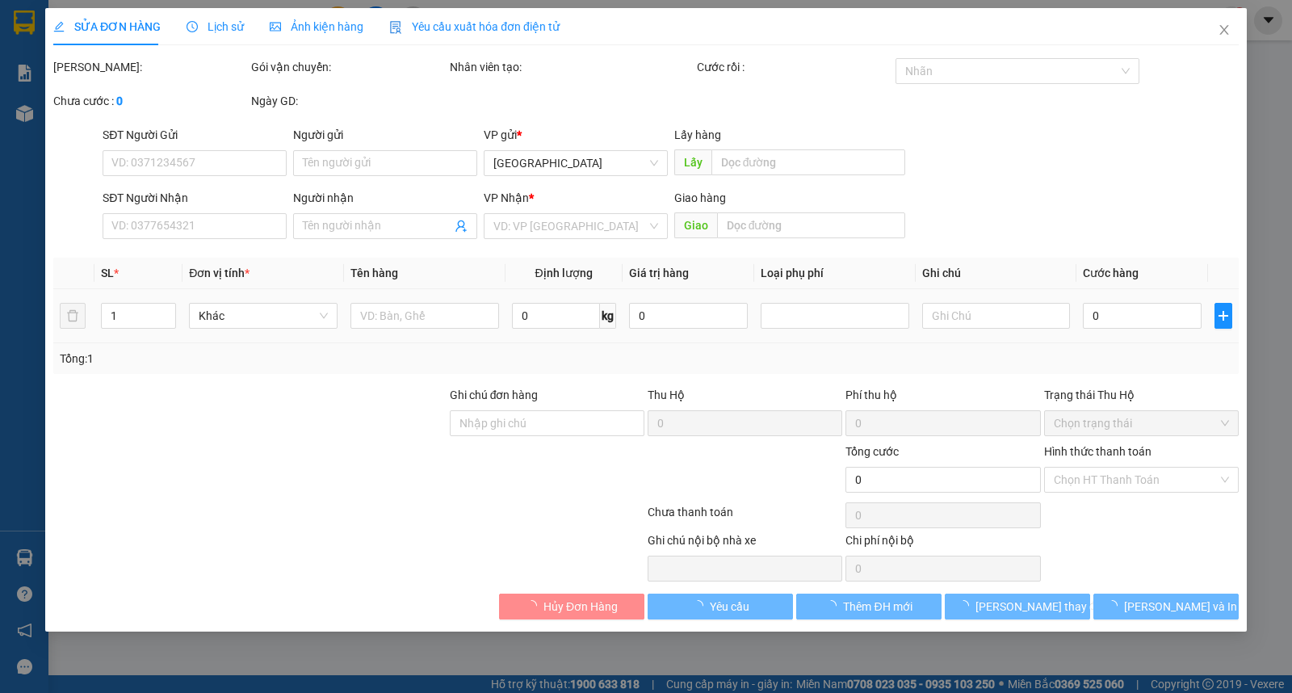
type input "At men"
type input "30.000"
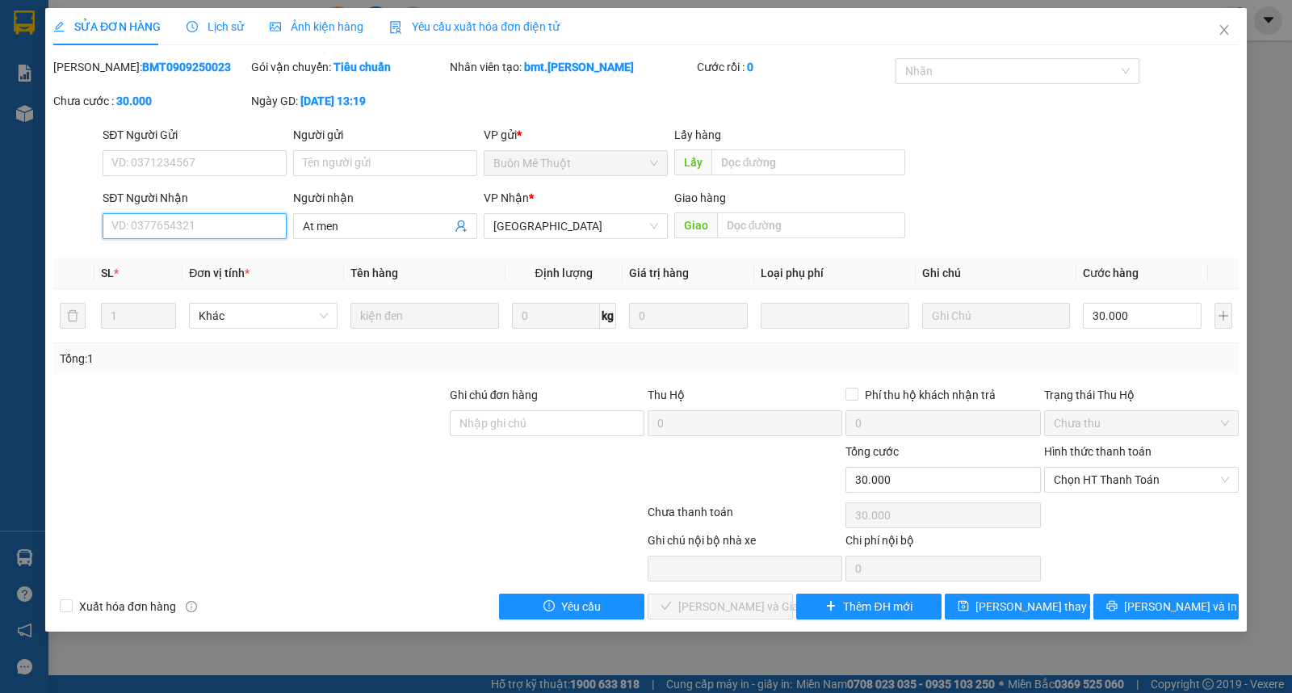
drag, startPoint x: 227, startPoint y: 233, endPoint x: 319, endPoint y: 251, distance: 93.9
click at [229, 234] on input "SĐT Người Nhận" at bounding box center [195, 226] width 184 height 26
type input "0982924667"
click at [1030, 618] on button "Lưu thay đổi" at bounding box center [1017, 606] width 145 height 26
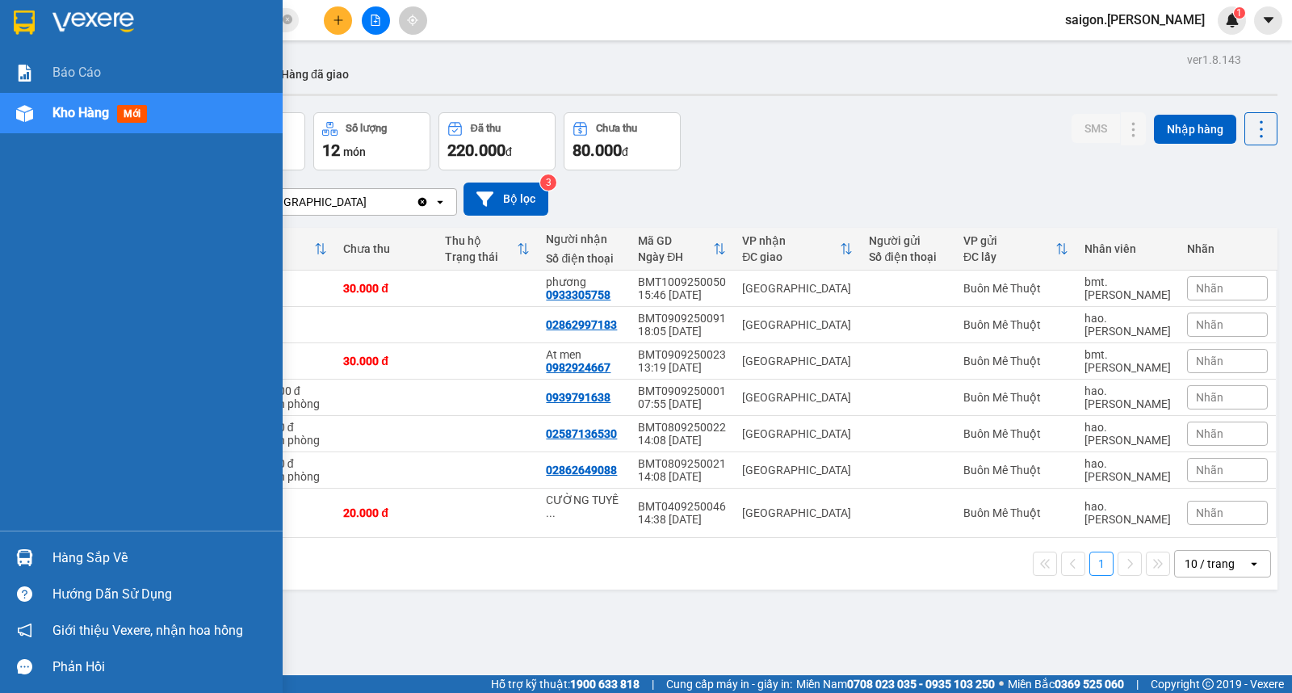
click at [101, 555] on div "Hàng sắp về" at bounding box center [161, 558] width 218 height 24
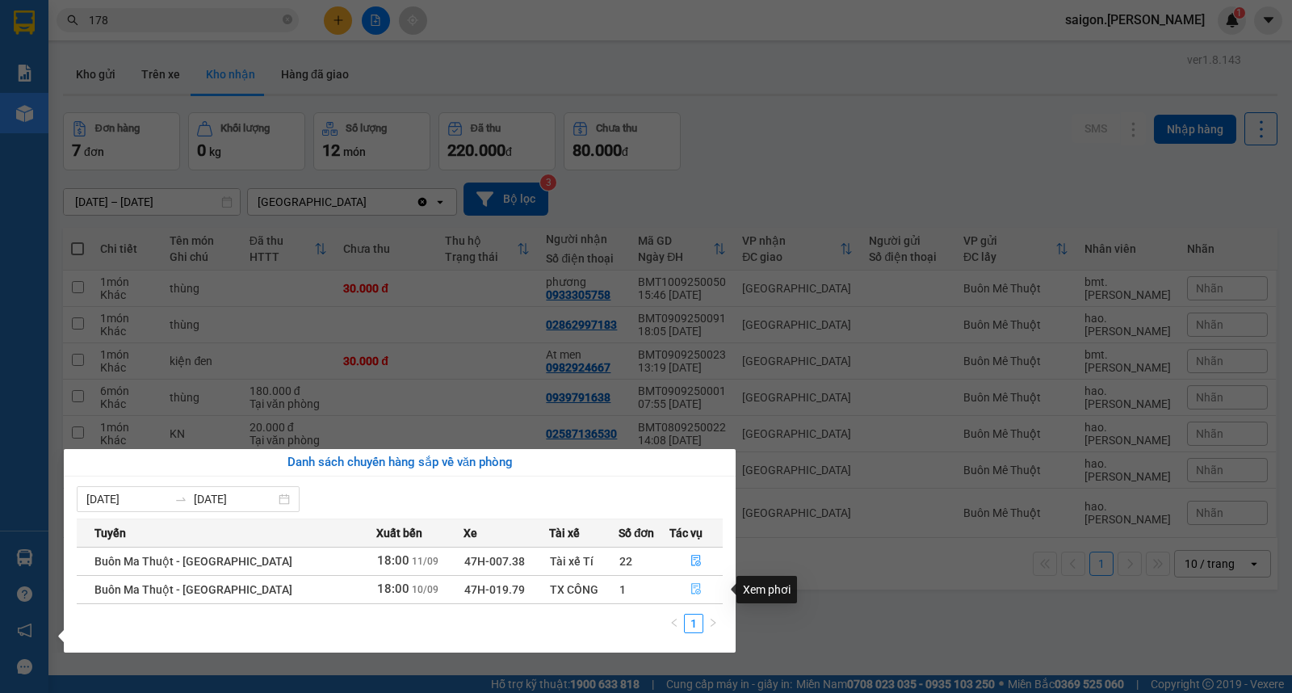
click at [684, 593] on button "button" at bounding box center [696, 590] width 52 height 26
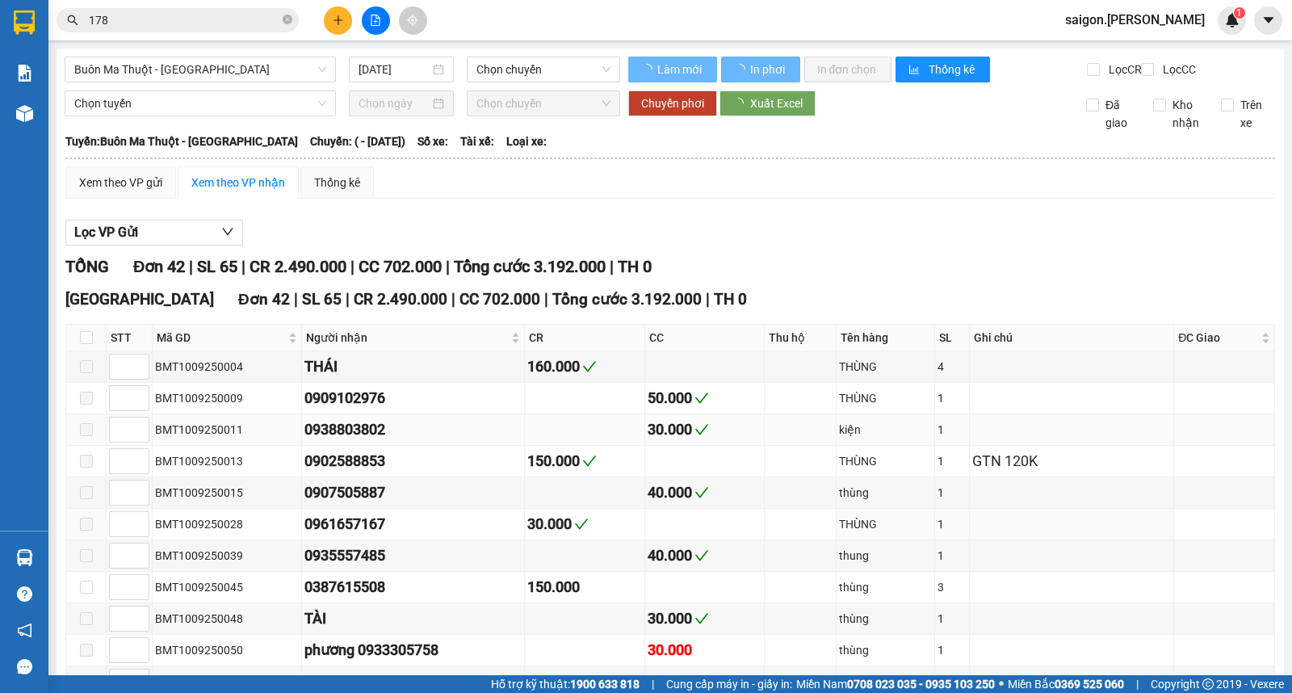
type input "10/09/2025"
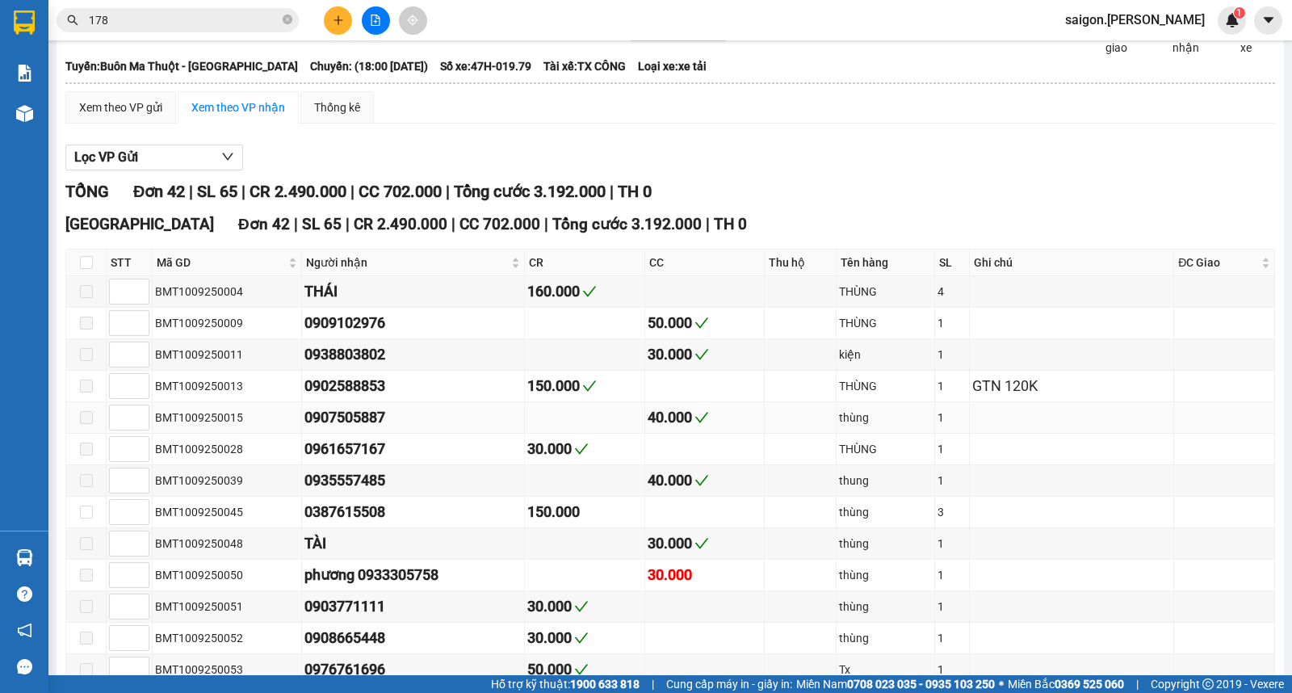
scroll to position [179, 0]
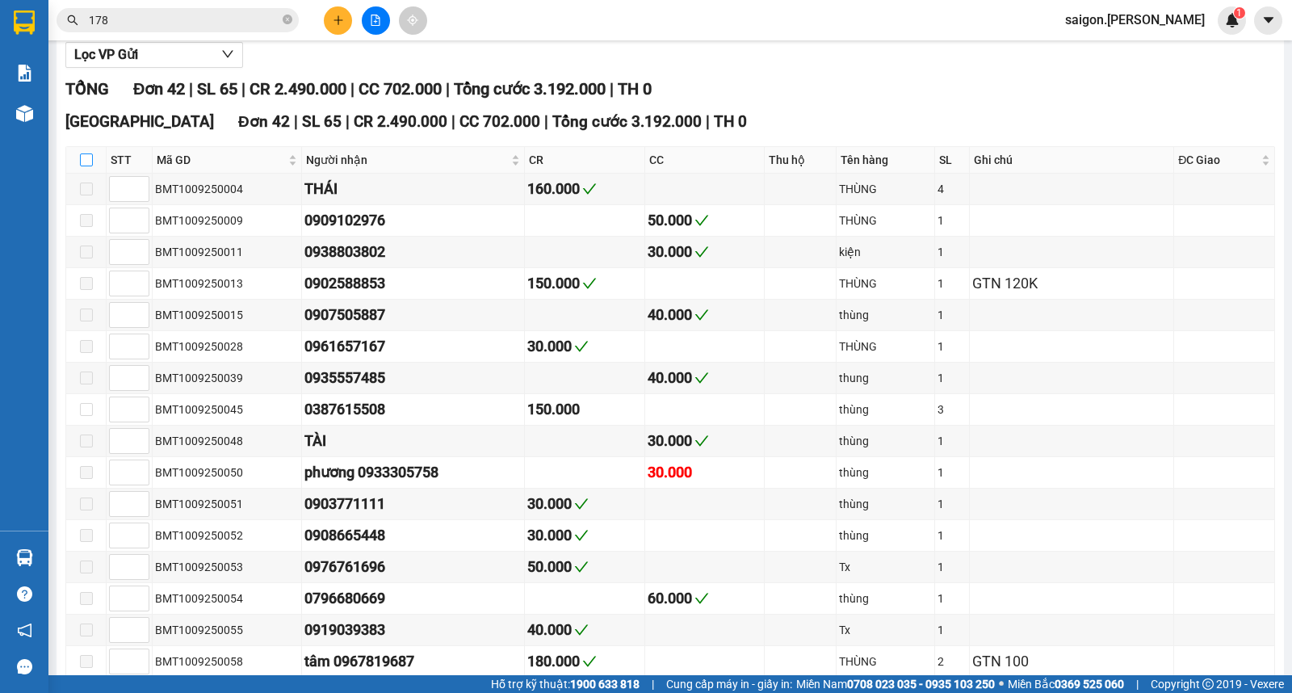
click at [83, 166] on input "checkbox" at bounding box center [86, 159] width 13 height 13
checkbox input "true"
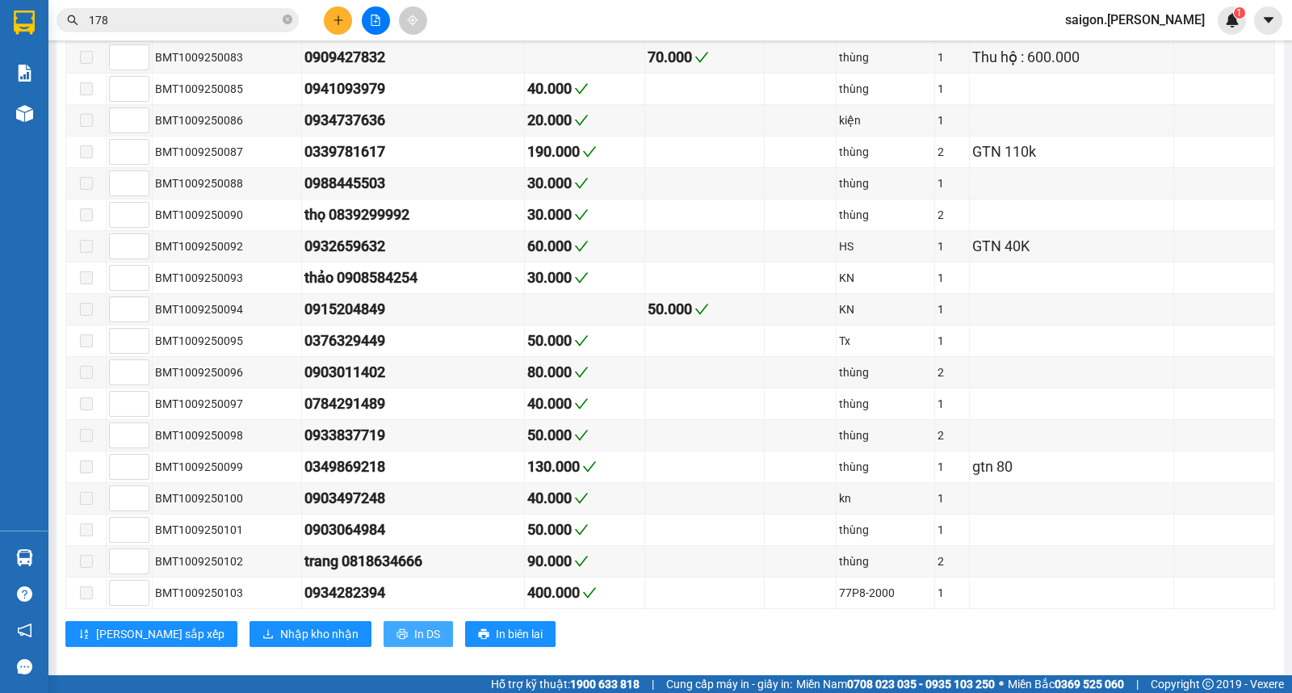
scroll to position [1106, 0]
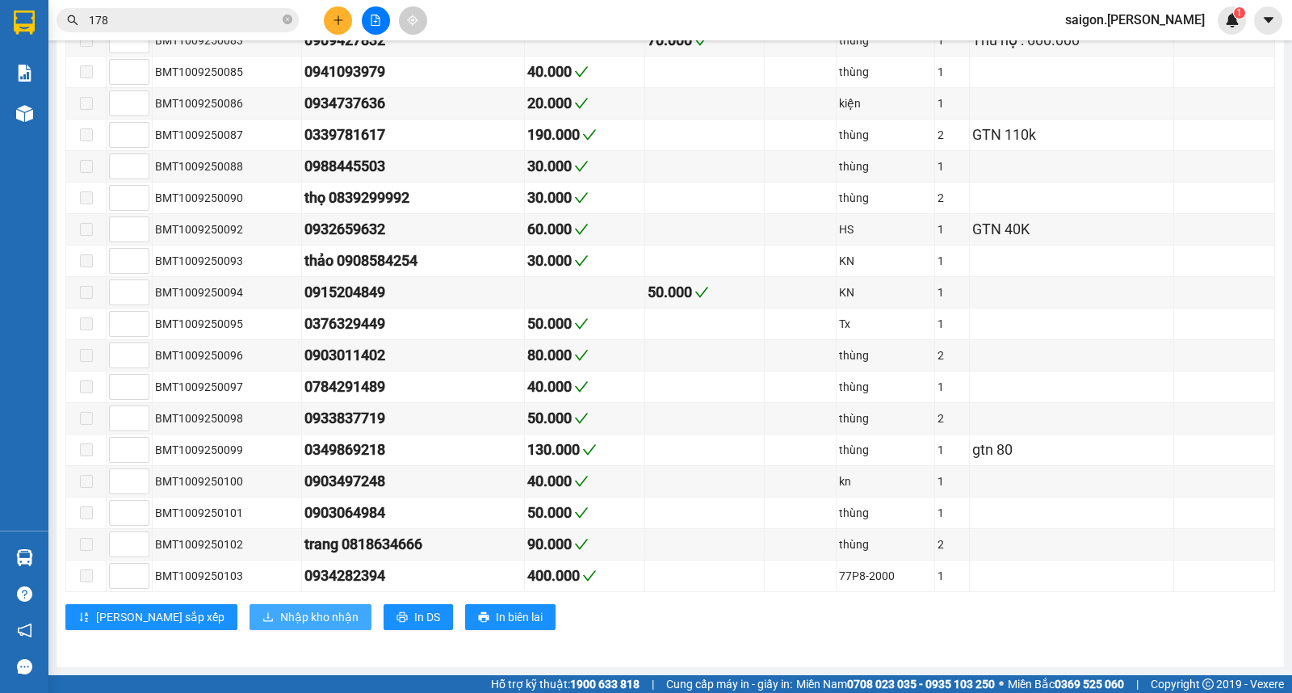
click at [280, 612] on span "Nhập kho nhận" at bounding box center [319, 617] width 78 height 18
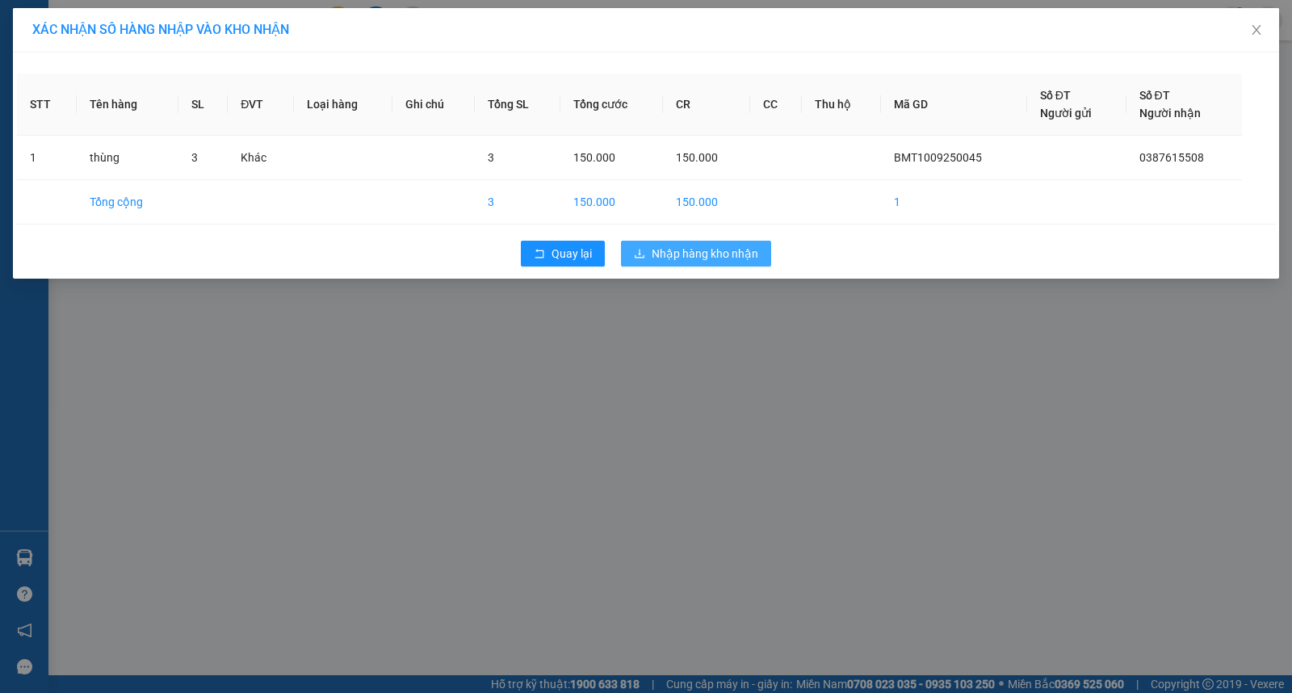
click at [743, 248] on span "Nhập hàng kho nhận" at bounding box center [705, 254] width 107 height 18
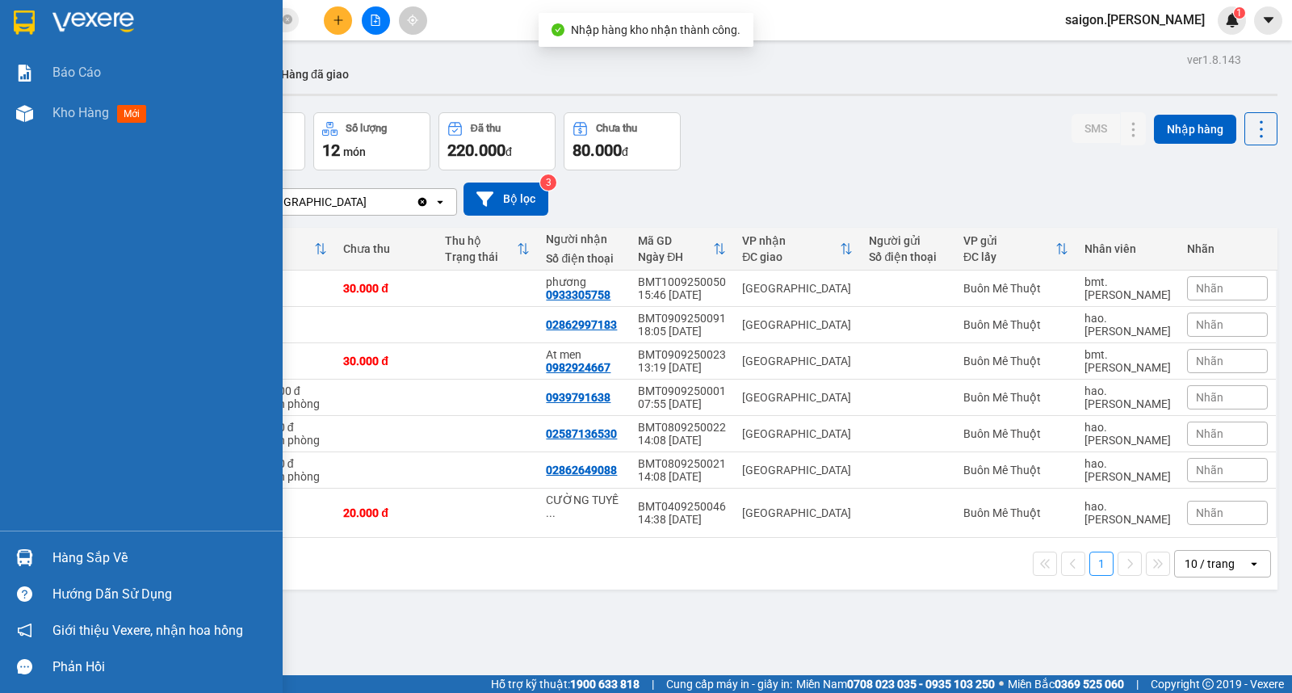
click at [70, 550] on div "Hàng sắp về" at bounding box center [161, 558] width 218 height 24
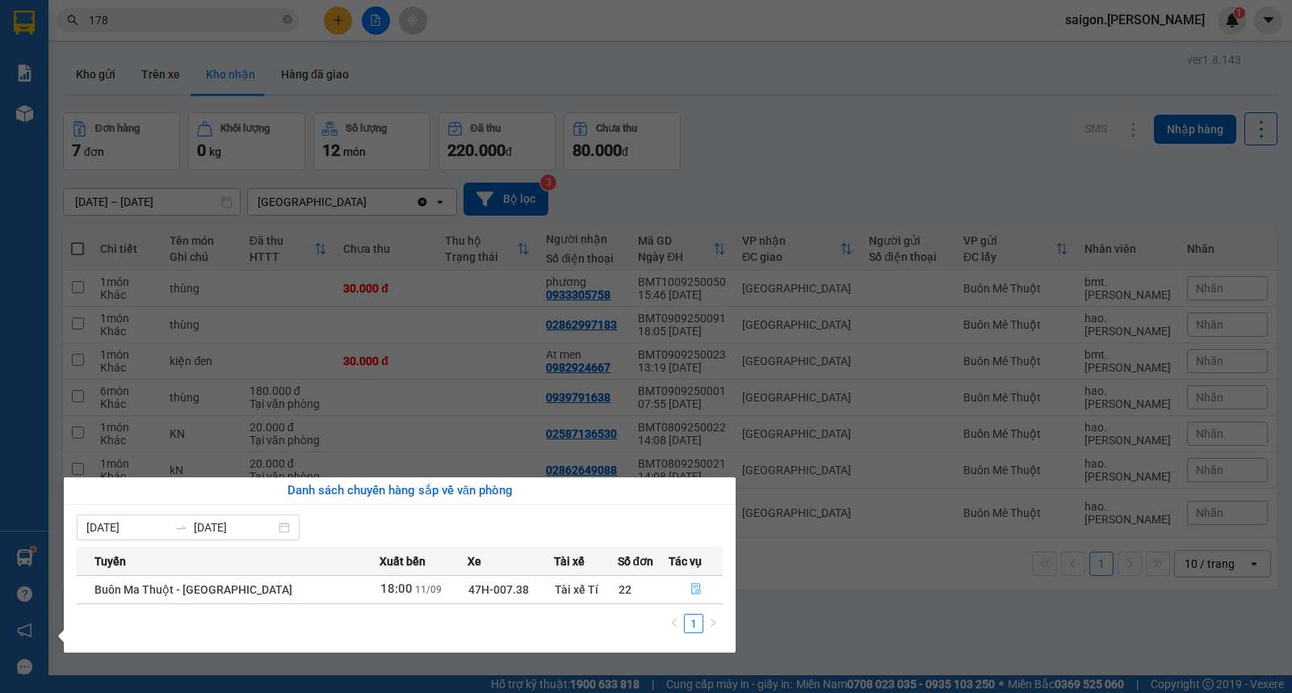
click at [706, 593] on button "button" at bounding box center [695, 590] width 52 height 26
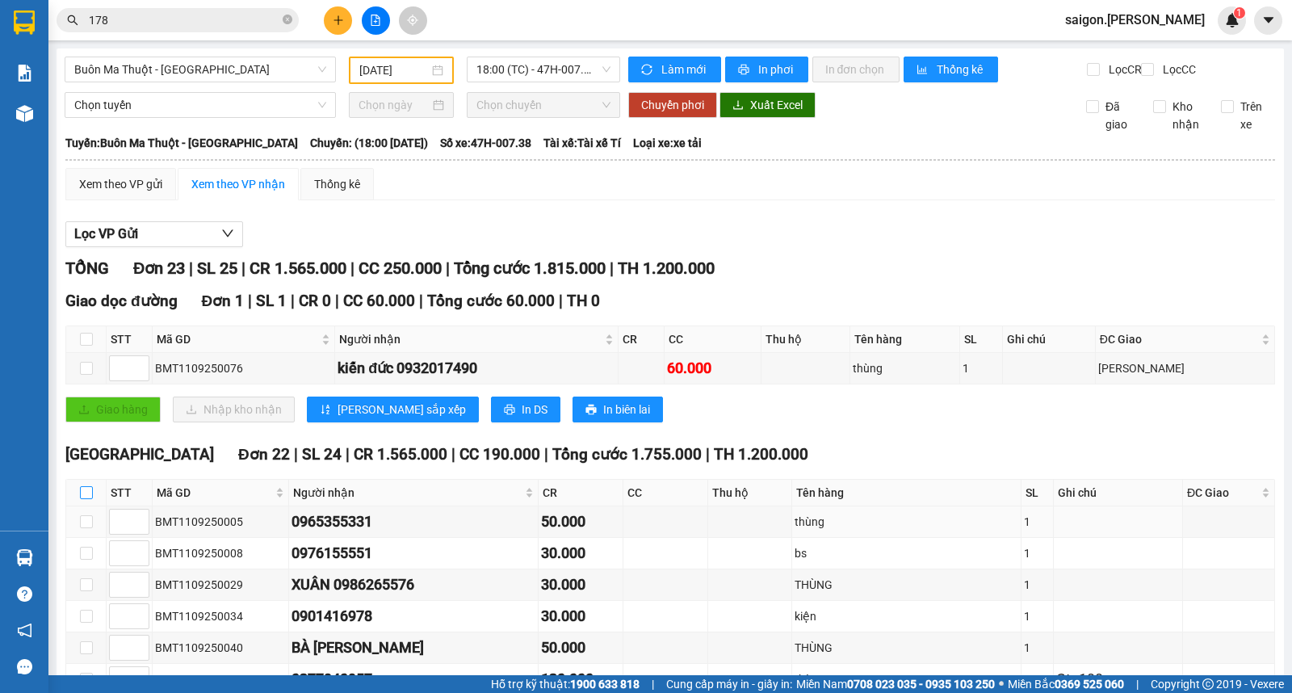
click at [85, 499] on input "checkbox" at bounding box center [86, 492] width 13 height 13
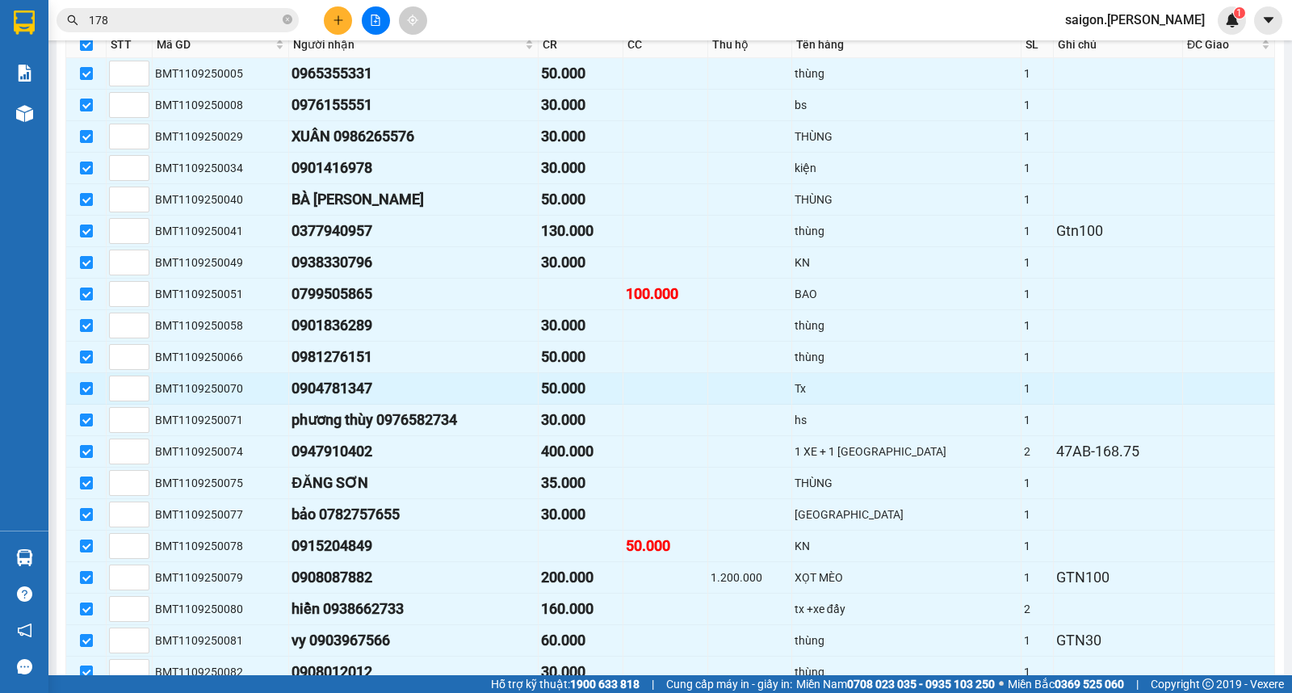
scroll to position [625, 0]
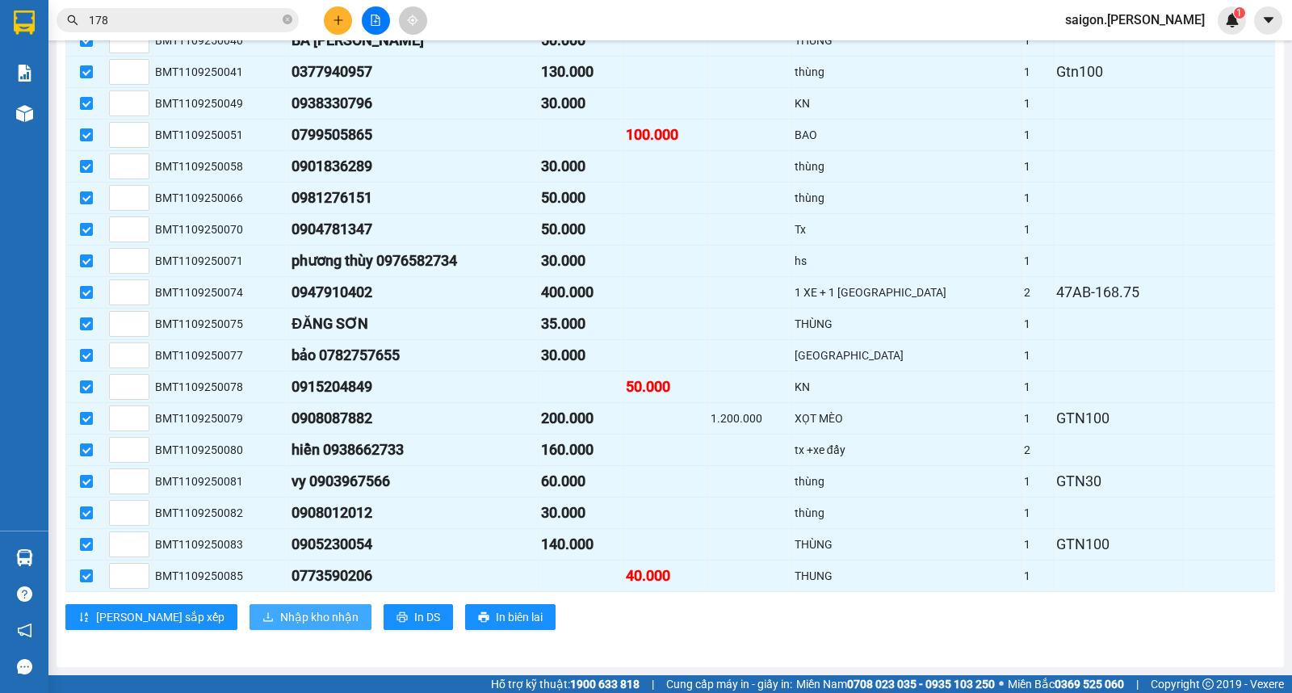
click at [249, 628] on button "Nhập kho nhận" at bounding box center [310, 617] width 122 height 26
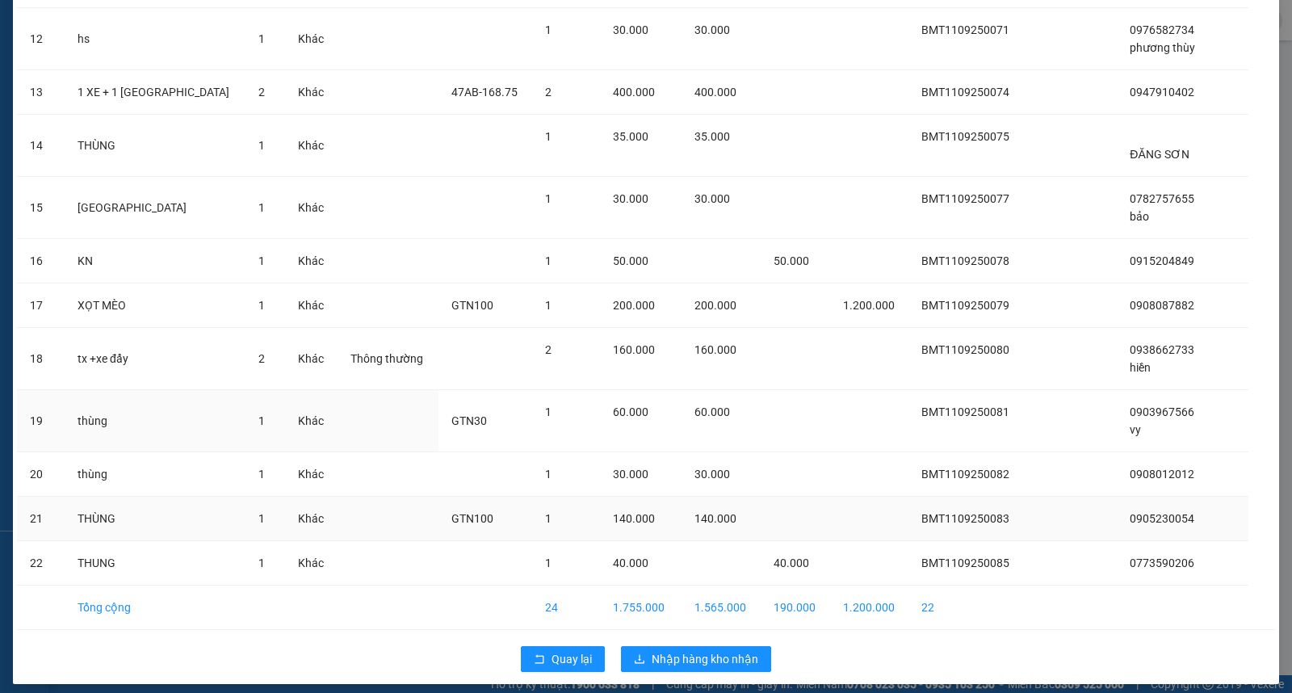
scroll to position [663, 0]
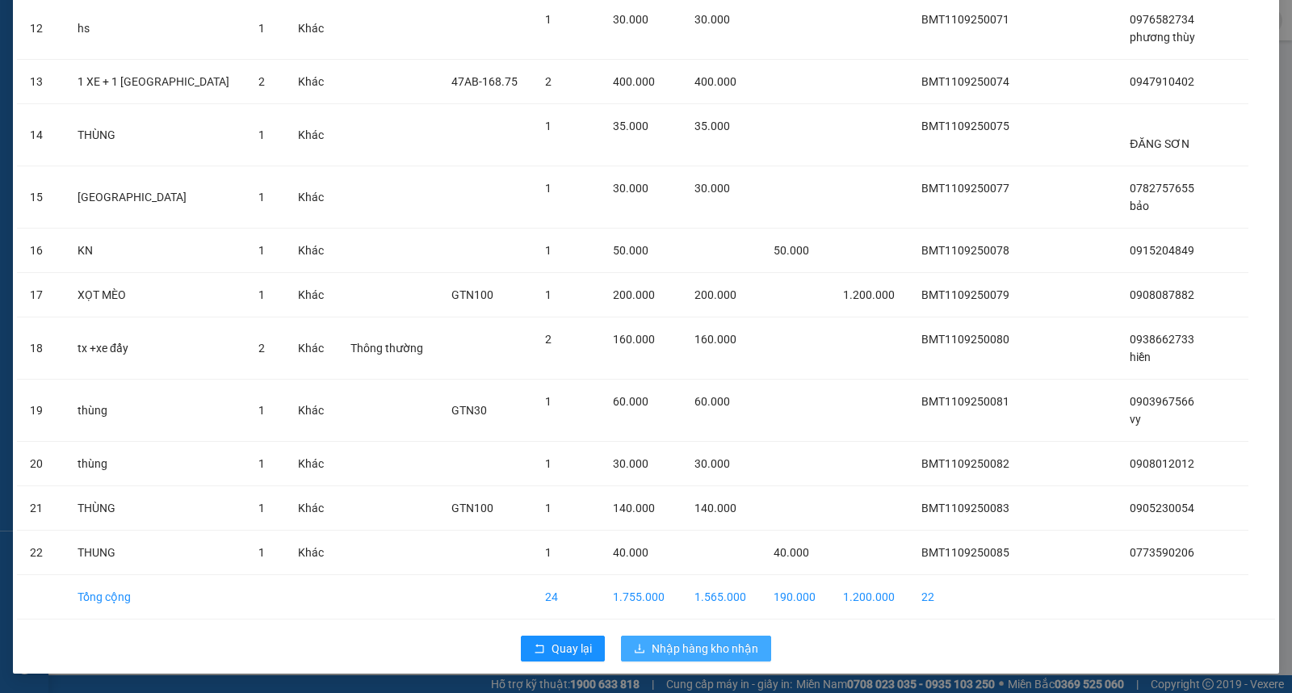
click at [724, 654] on span "Nhập hàng kho nhận" at bounding box center [705, 648] width 107 height 18
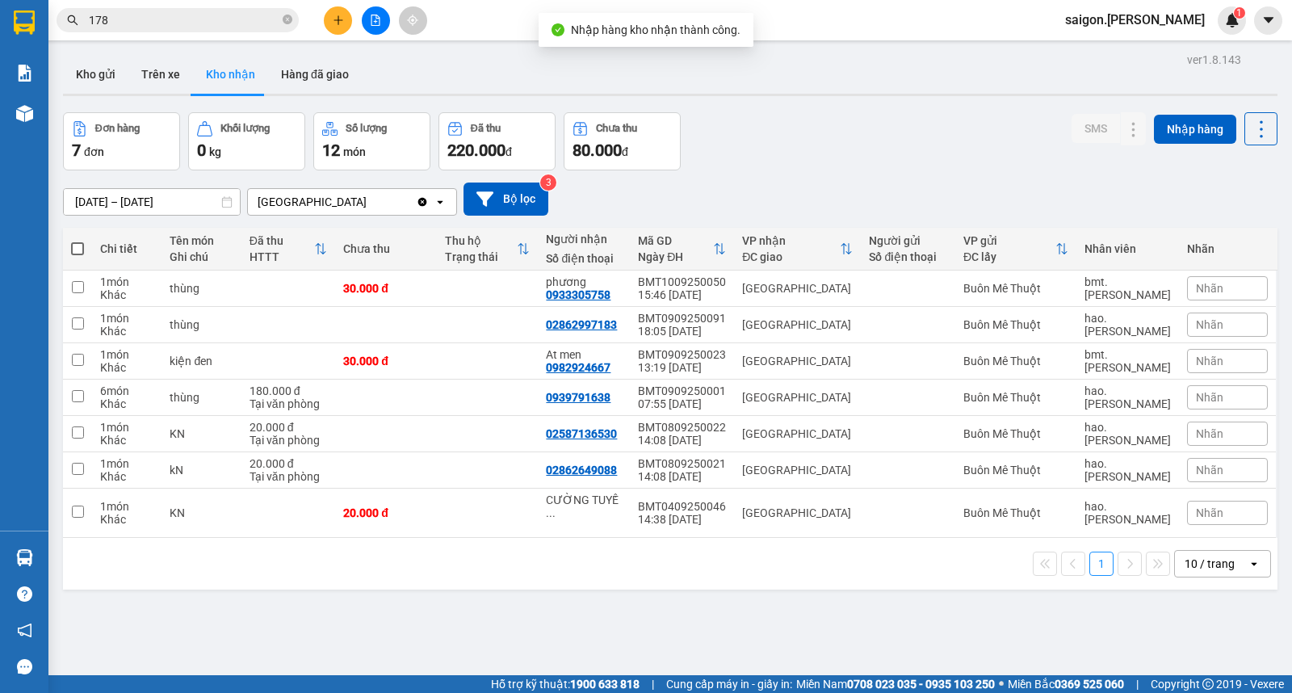
click at [923, 99] on div "ver 1.8.143 Kho gửi Trên xe Kho nhận Hàng đã giao Đơn hàng 7 đơn Khối lượng 0 k…" at bounding box center [670, 394] width 1227 height 693
click at [798, 101] on div "ver 1.8.143 Kho gửi Trên xe Kho nhận Hàng đã giao Đơn hàng 7 đơn Khối lượng 0 k…" at bounding box center [670, 394] width 1227 height 693
drag, startPoint x: 798, startPoint y: 101, endPoint x: 811, endPoint y: 61, distance: 42.6
click at [811, 61] on div "Kho gửi Trên xe Kho nhận Hàng đã giao" at bounding box center [670, 76] width 1214 height 43
click at [125, 204] on input "01/09/2025 – 11/09/2025" at bounding box center [152, 202] width 176 height 26
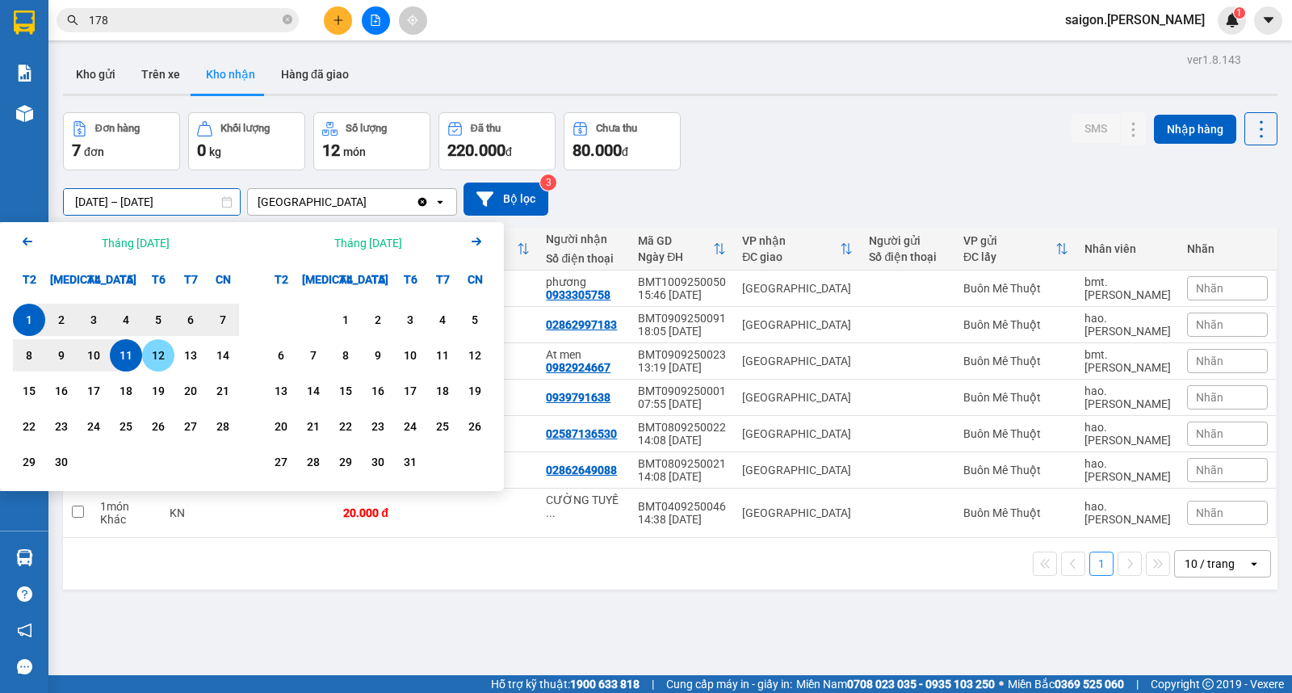
drag, startPoint x: 156, startPoint y: 358, endPoint x: 61, endPoint y: 341, distance: 96.8
click at [154, 358] on div "12" at bounding box center [158, 355] width 23 height 19
click at [23, 325] on div "1" at bounding box center [29, 319] width 23 height 19
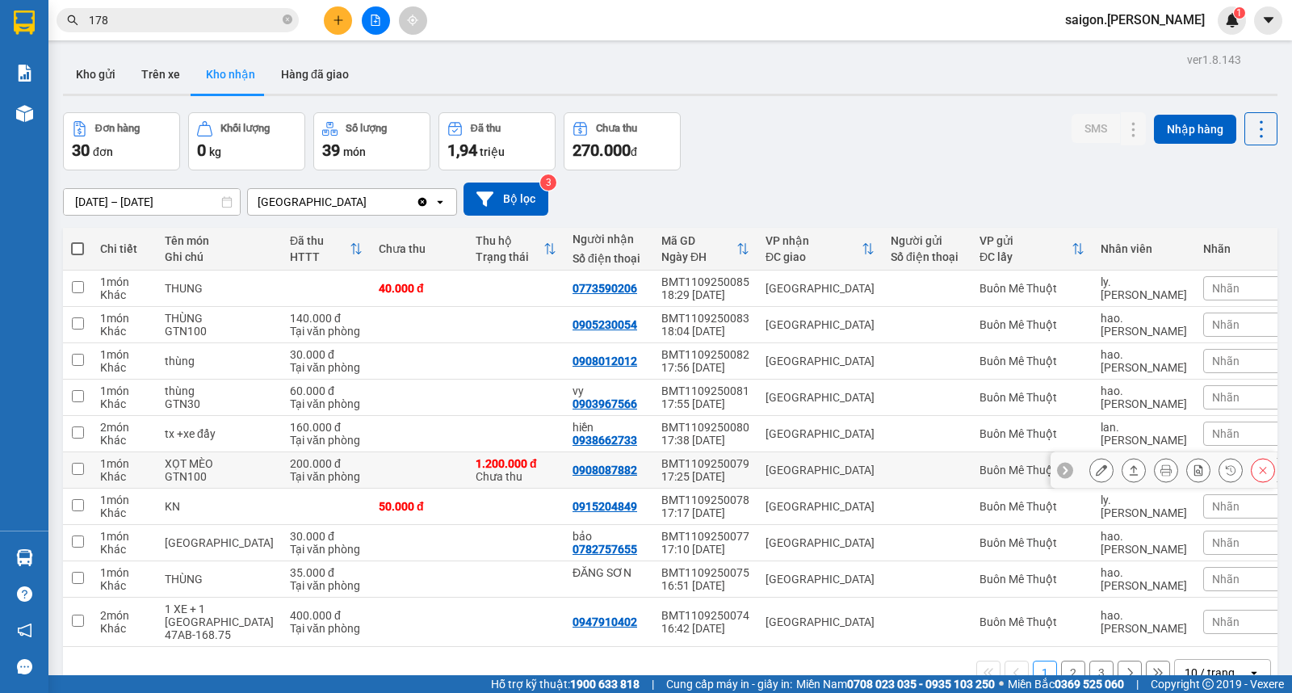
click at [1096, 473] on icon at bounding box center [1101, 469] width 11 height 11
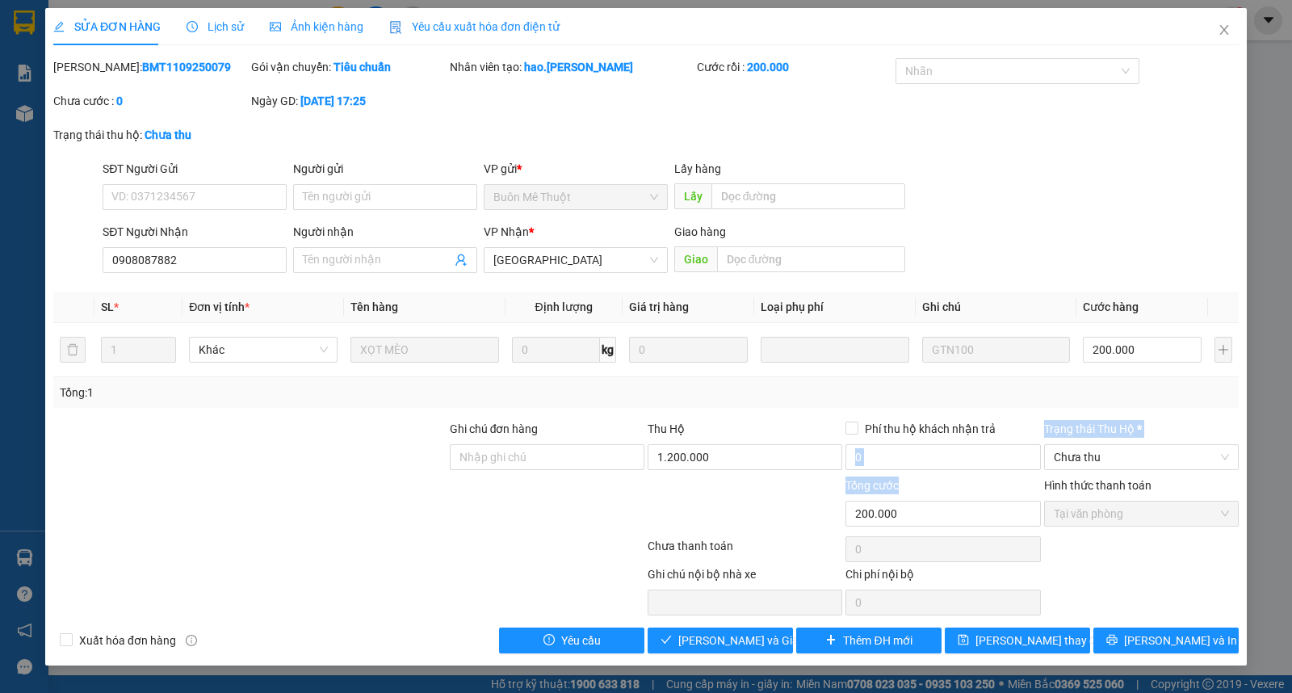
click at [920, 481] on form "Ghi chú đơn hàng Thu Hộ 1.200.000 Phí thu hộ khách nhận trả 0 Trạng thái Thu Hộ…" at bounding box center [645, 476] width 1185 height 113
click at [719, 455] on input "1.200.000" at bounding box center [745, 457] width 195 height 26
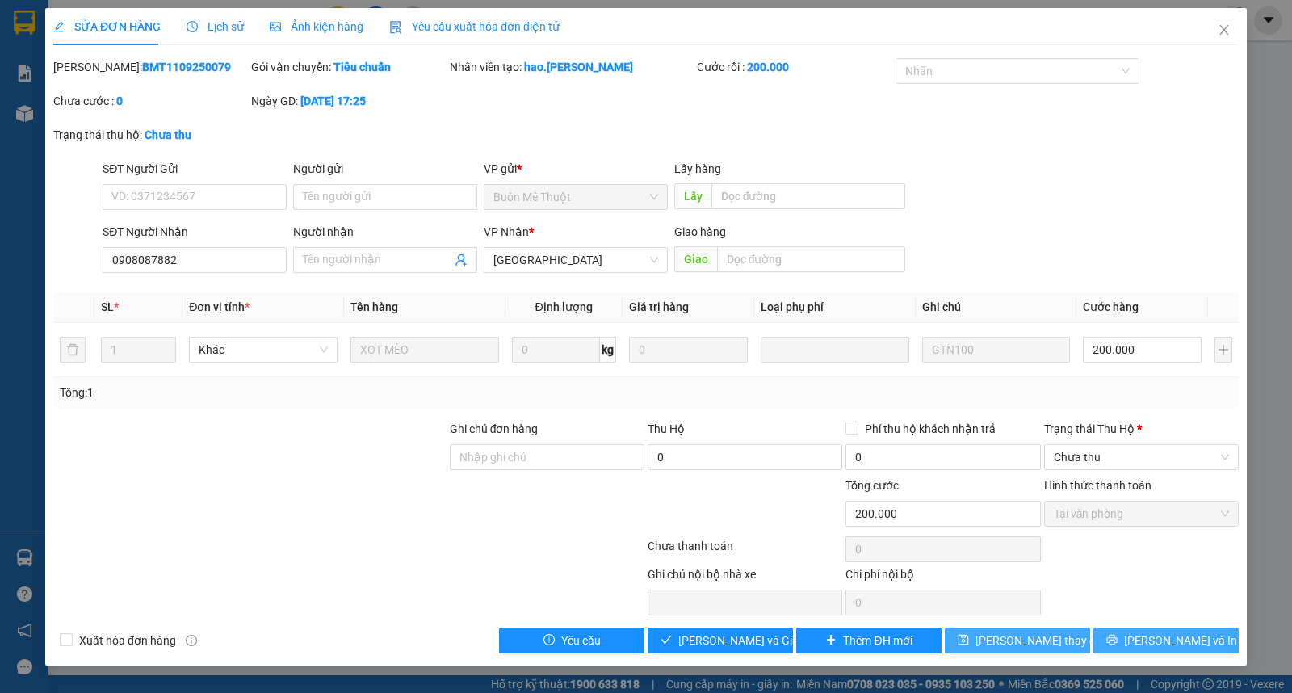
click at [1021, 641] on span "Lưu thay đổi" at bounding box center [1039, 640] width 129 height 18
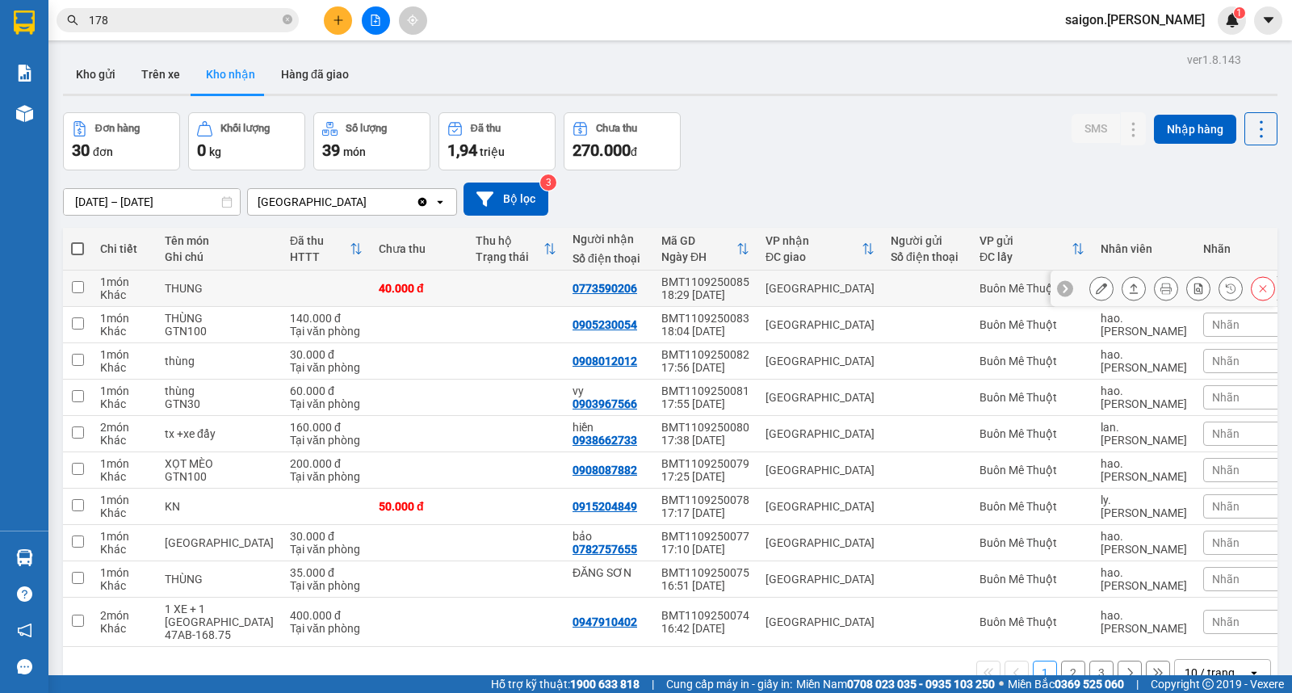
click at [1124, 286] on button at bounding box center [1133, 289] width 23 height 28
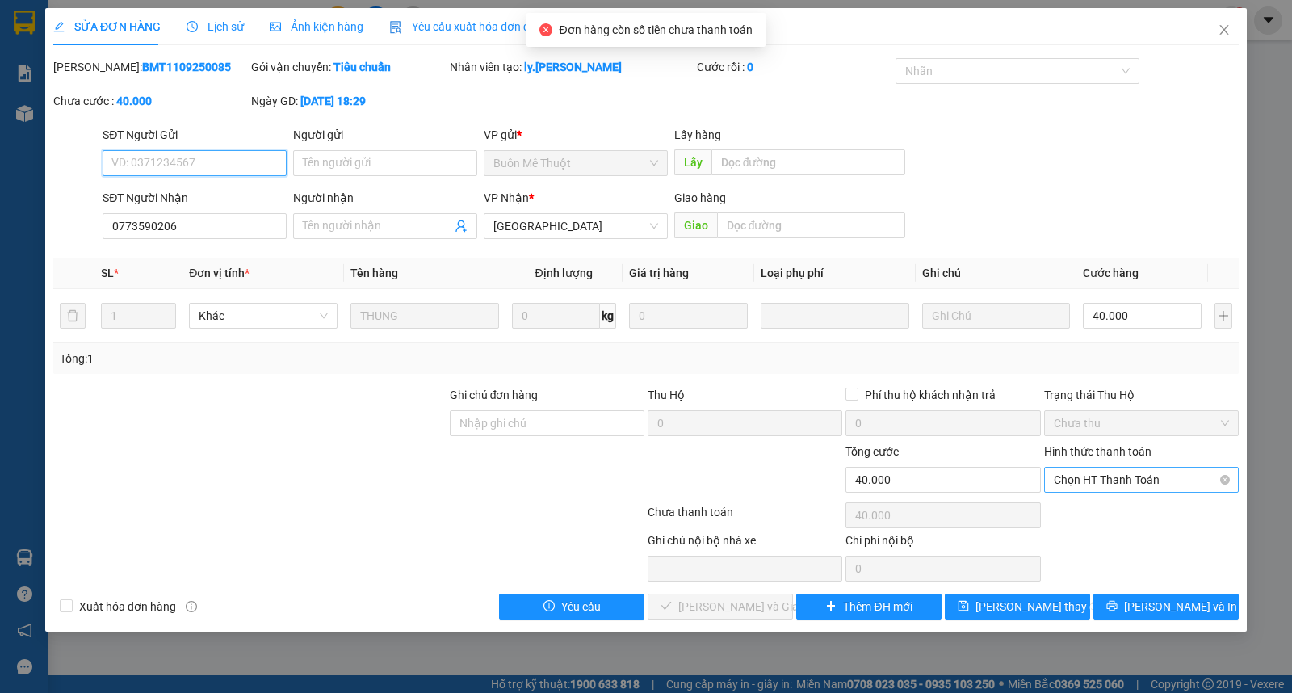
click at [1102, 470] on span "Chọn HT Thanh Toán" at bounding box center [1141, 479] width 175 height 24
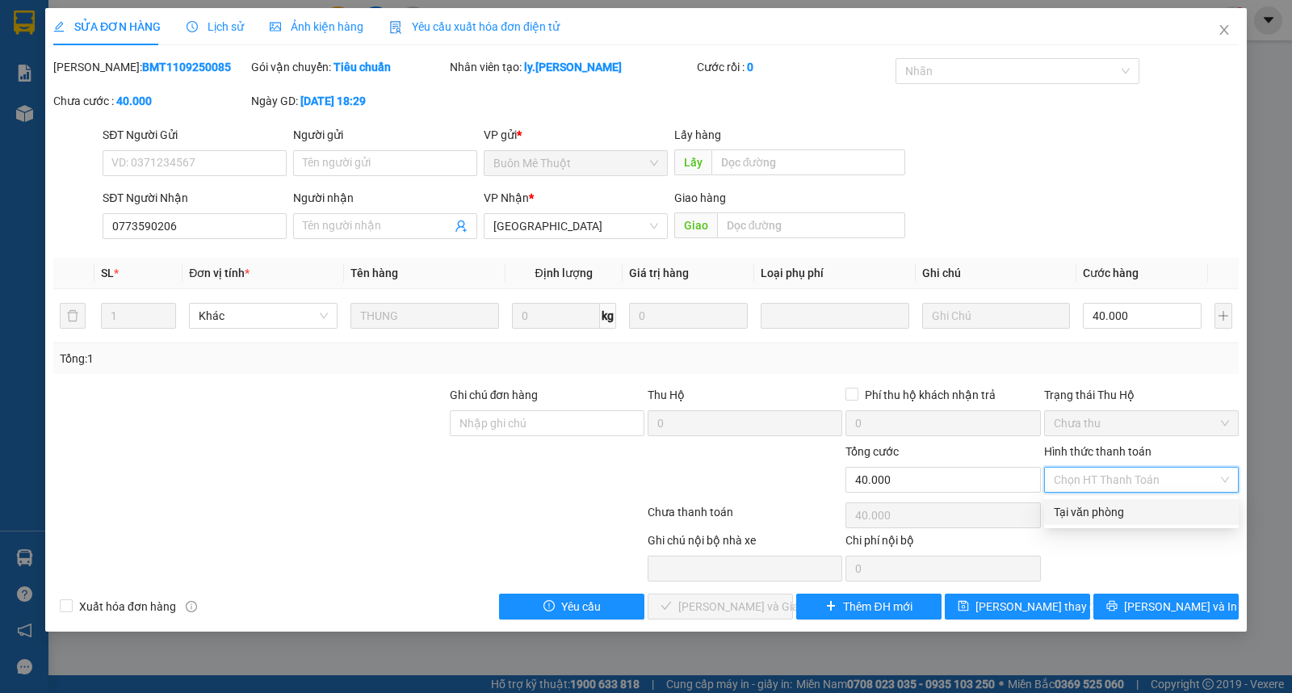
drag, startPoint x: 1099, startPoint y: 505, endPoint x: 1075, endPoint y: 526, distance: 31.4
click at [1098, 506] on div "Tại văn phòng" at bounding box center [1141, 512] width 175 height 18
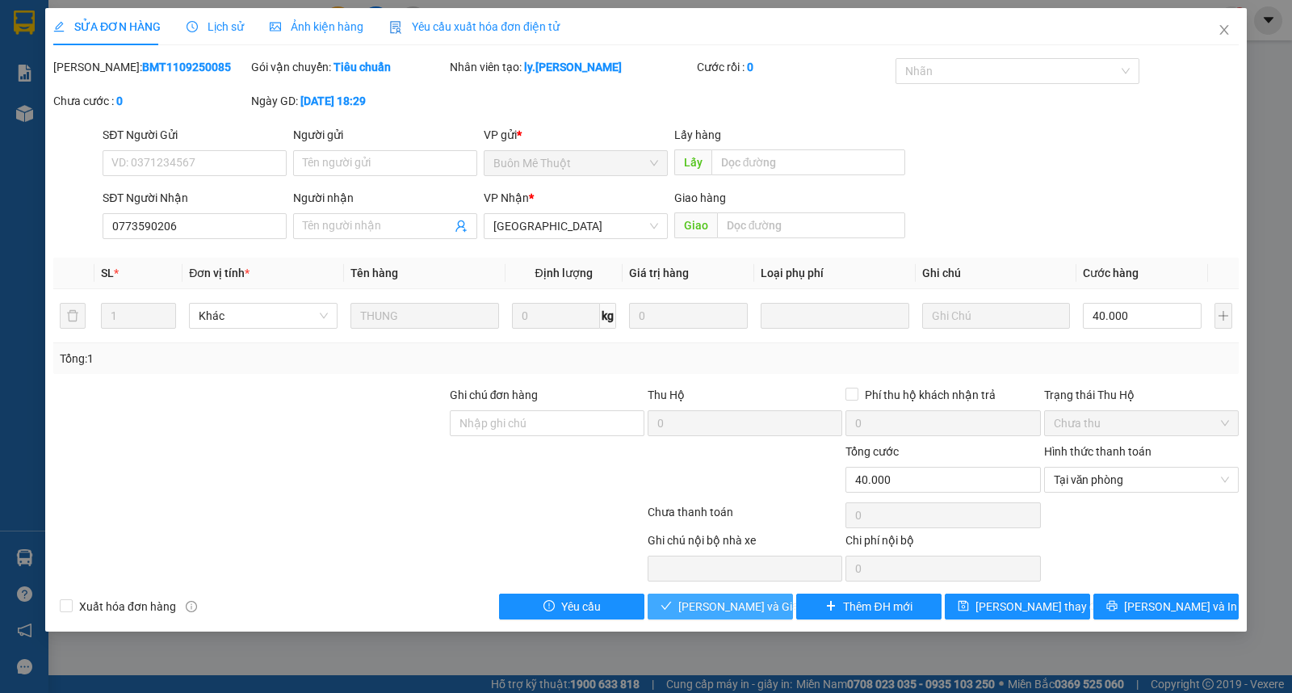
click at [740, 595] on button "Lưu và Giao hàng" at bounding box center [720, 606] width 145 height 26
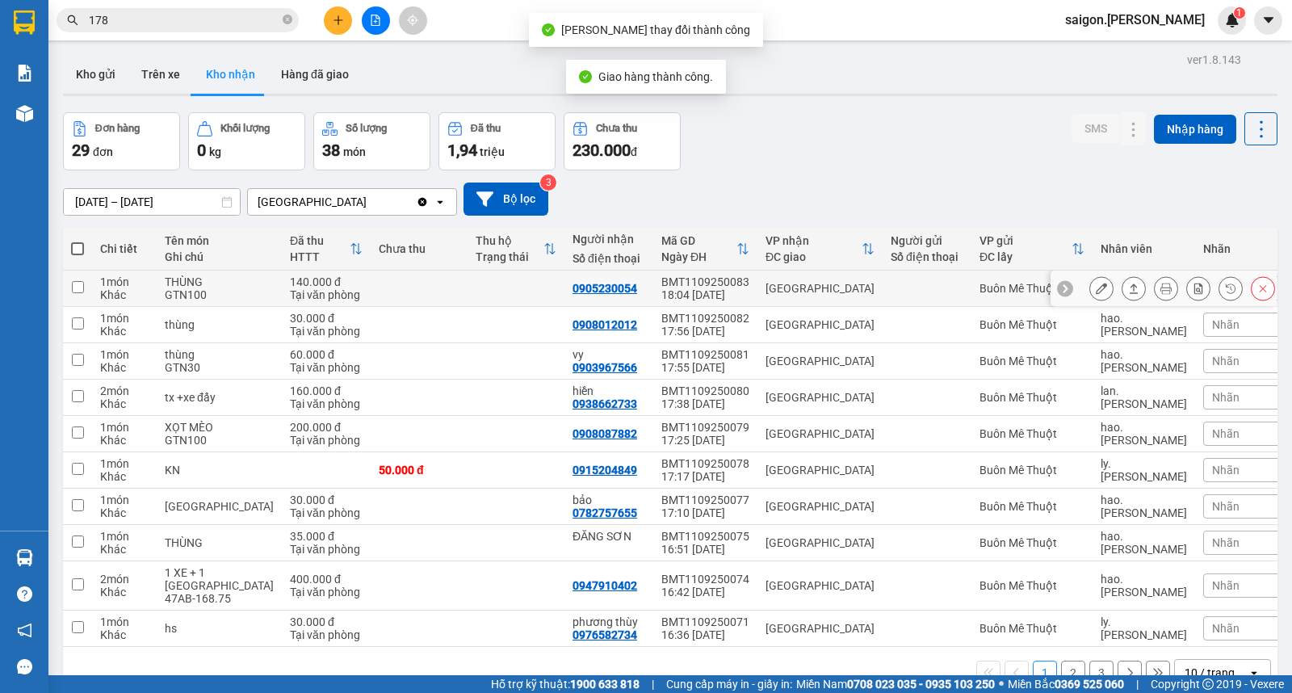
drag, startPoint x: 1114, startPoint y: 289, endPoint x: 1094, endPoint y: 287, distance: 20.3
click at [1122, 288] on button at bounding box center [1133, 289] width 23 height 28
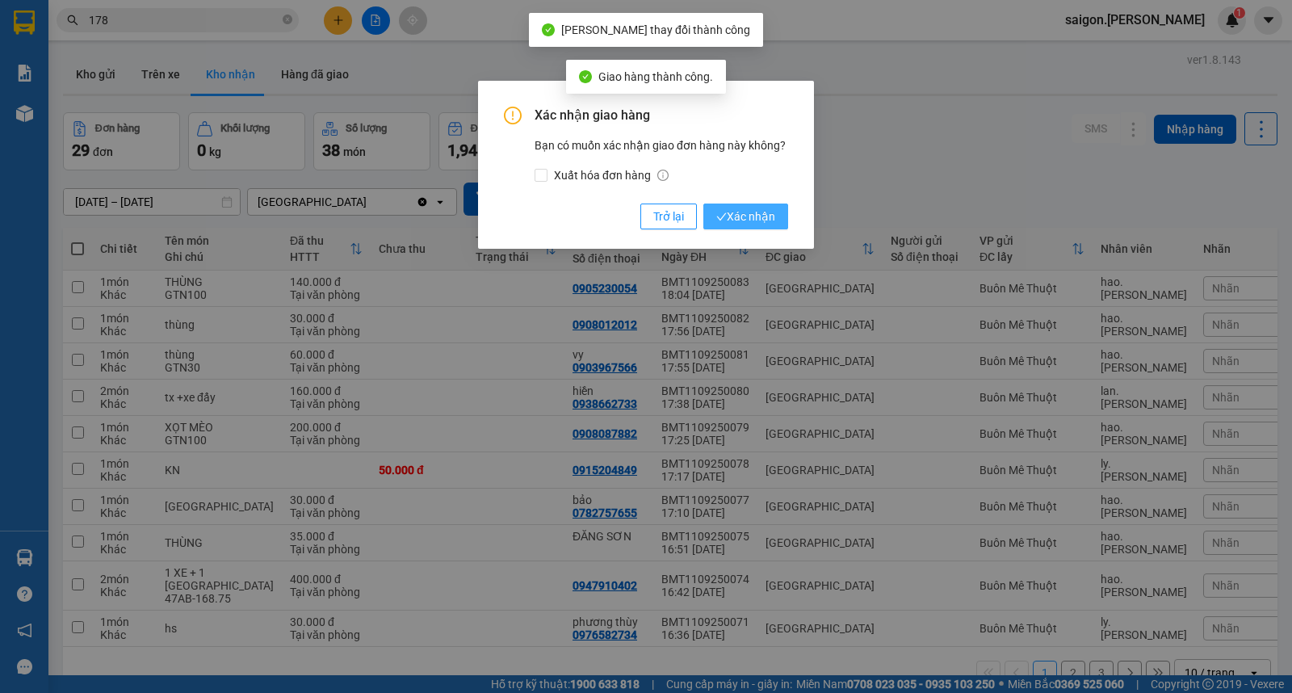
click at [716, 208] on span "Xác nhận" at bounding box center [745, 217] width 59 height 18
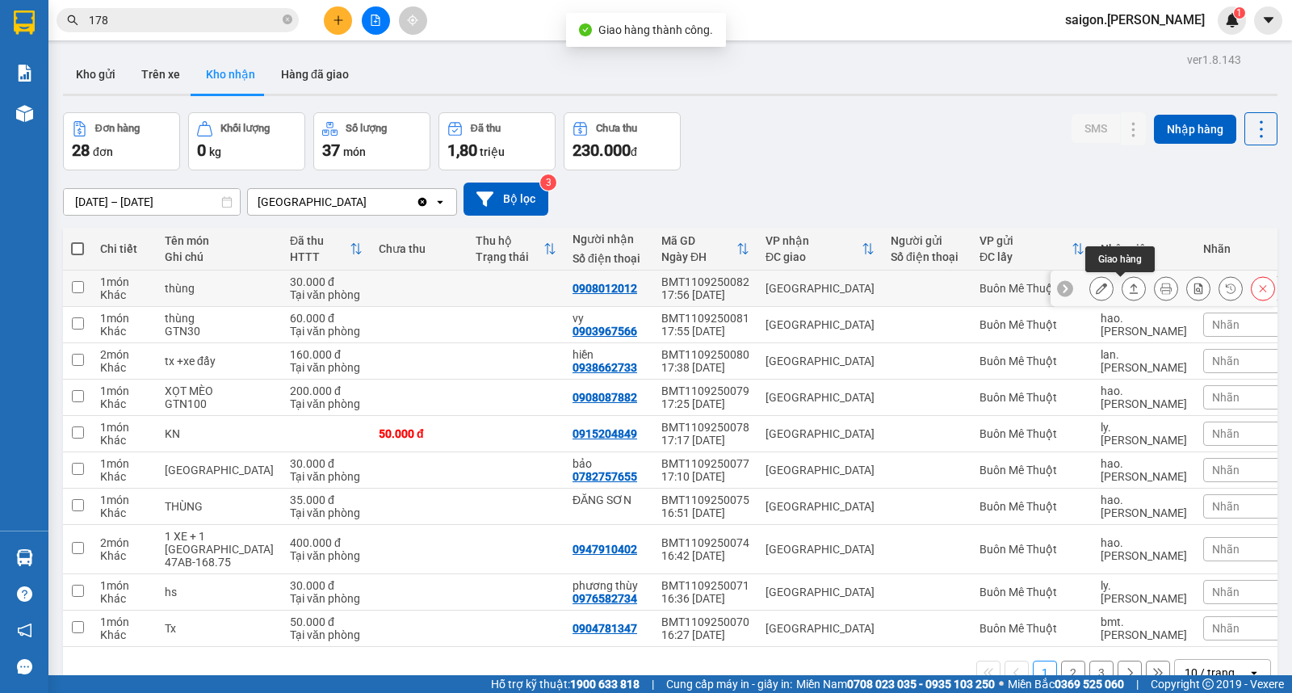
click at [1126, 291] on button at bounding box center [1133, 289] width 23 height 28
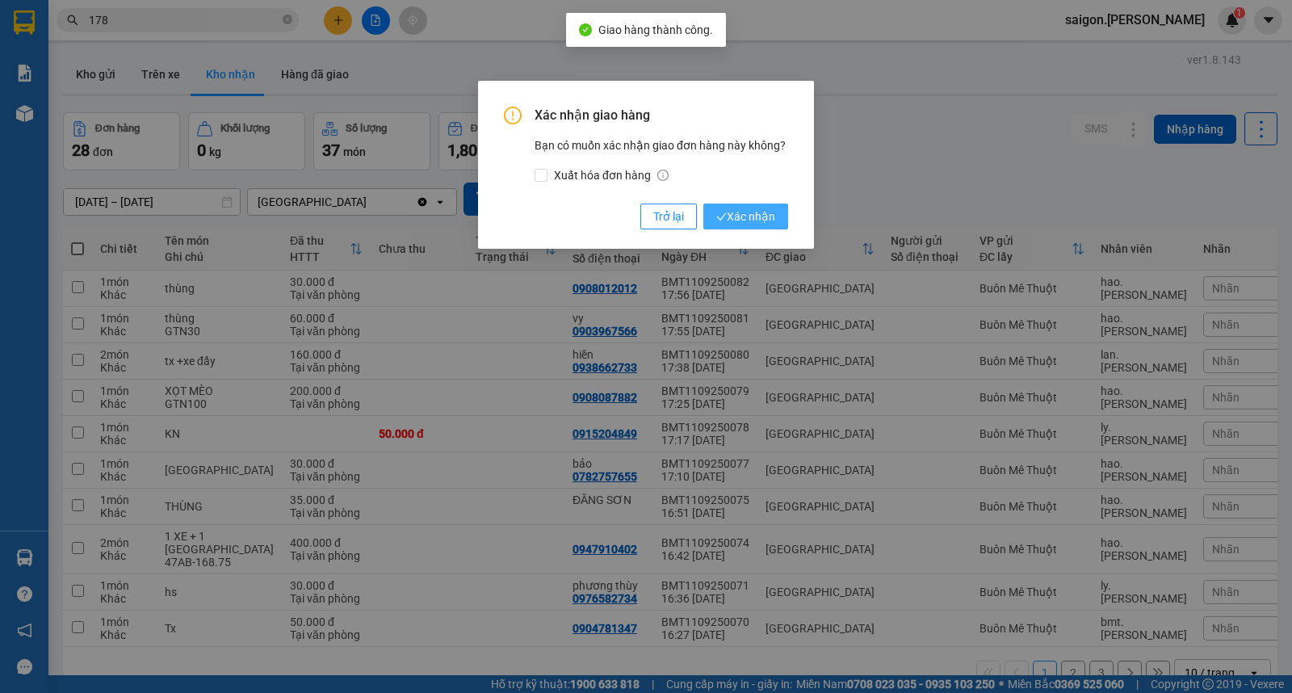
click at [769, 227] on button "Xác nhận" at bounding box center [745, 216] width 85 height 26
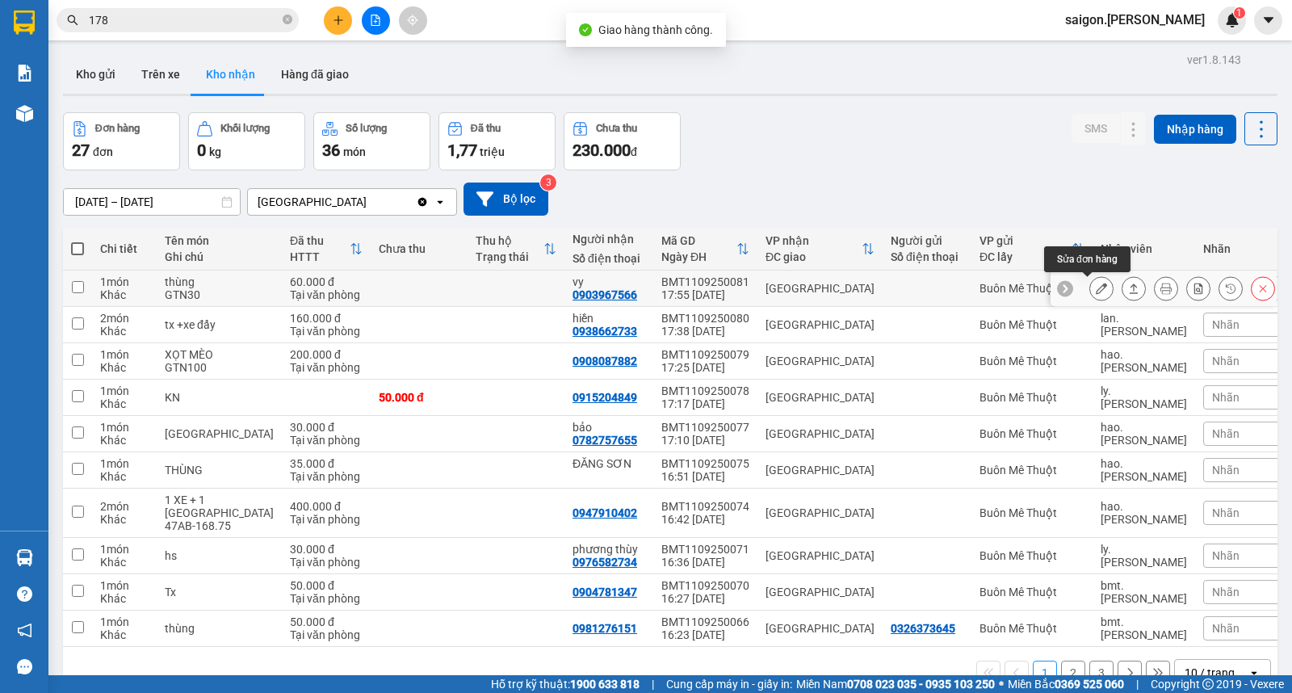
click at [1096, 291] on icon at bounding box center [1101, 288] width 11 height 11
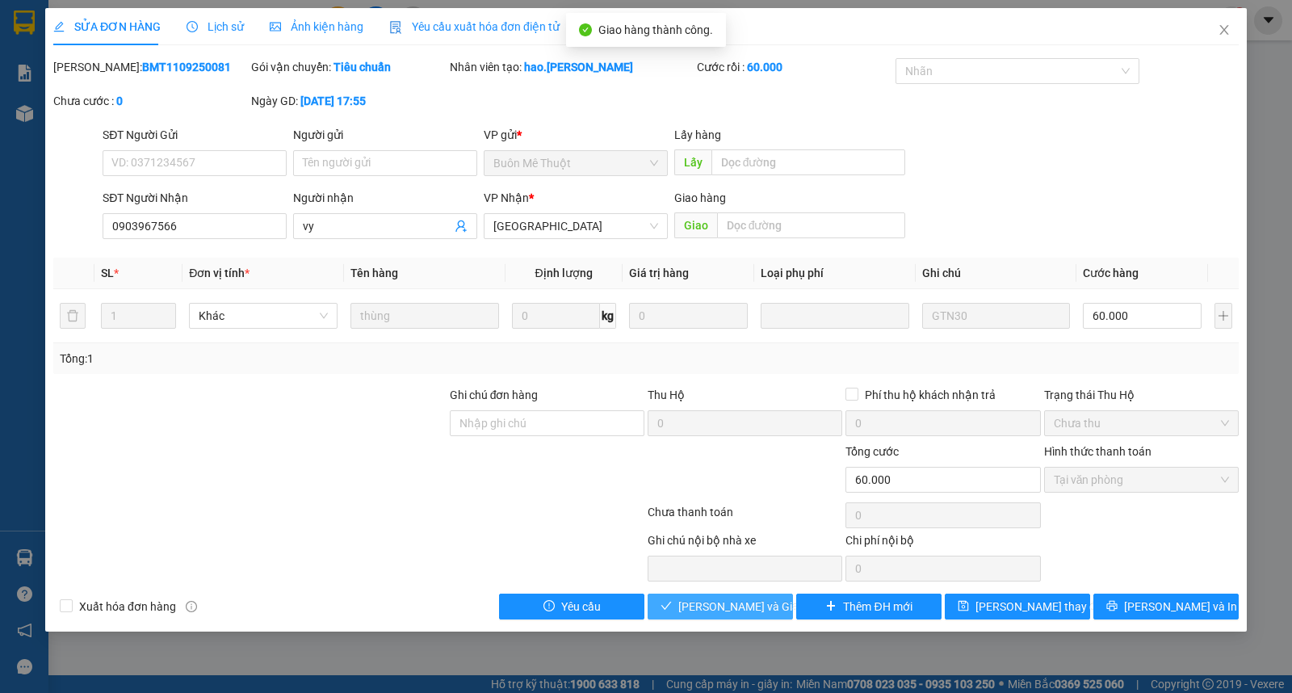
click at [737, 598] on span "Lưu và Giao hàng" at bounding box center [755, 606] width 155 height 18
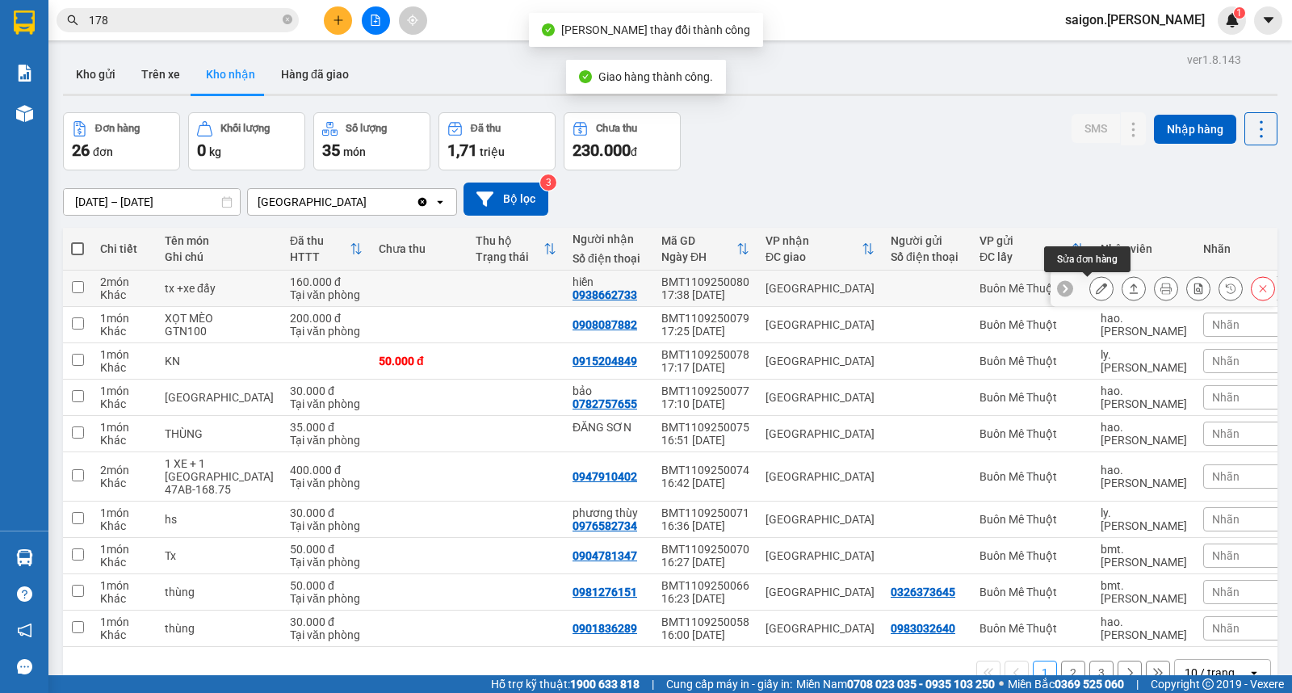
drag, startPoint x: 1129, startPoint y: 291, endPoint x: 1075, endPoint y: 272, distance: 57.5
click at [1128, 291] on button at bounding box center [1133, 289] width 23 height 28
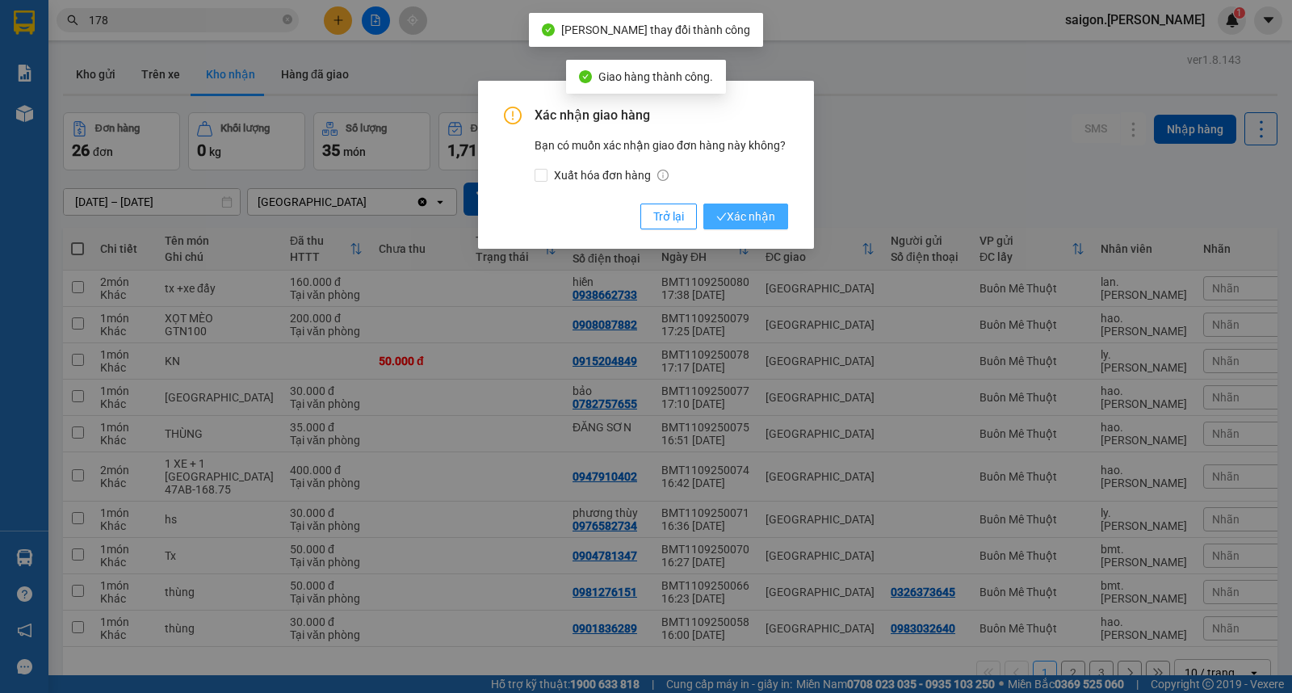
click at [755, 208] on span "Xác nhận" at bounding box center [745, 217] width 59 height 18
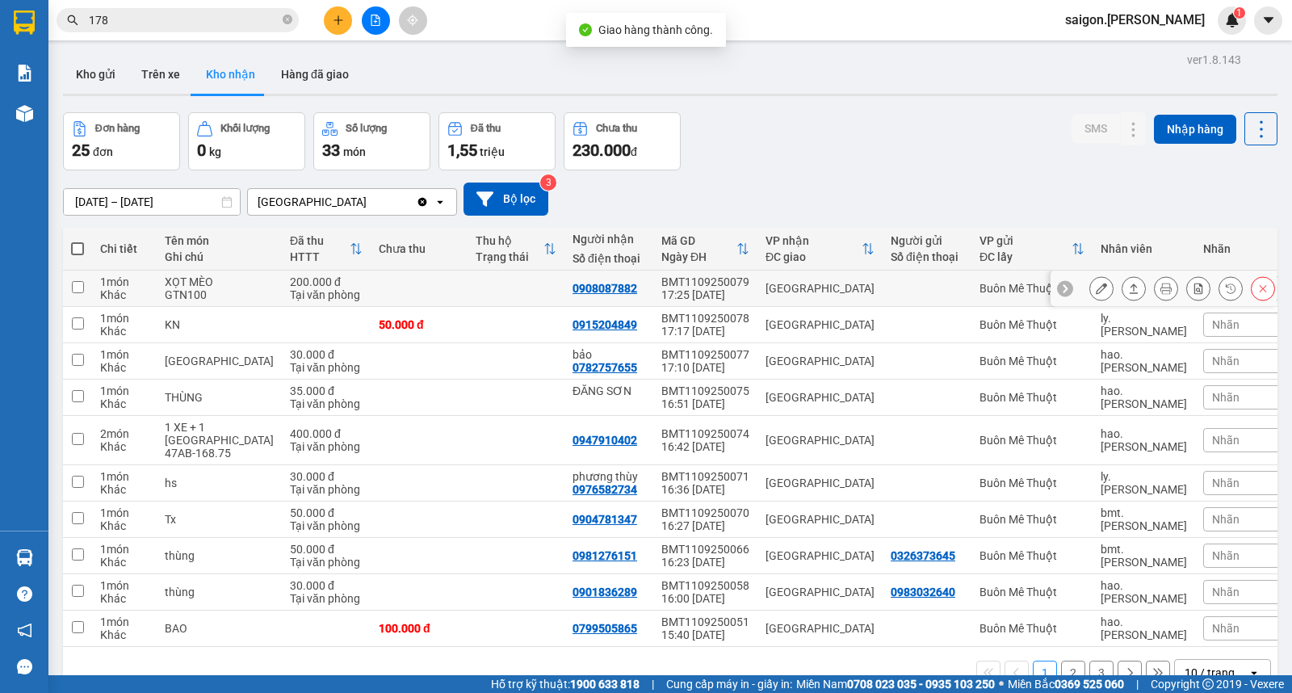
click at [1126, 287] on button at bounding box center [1133, 289] width 23 height 28
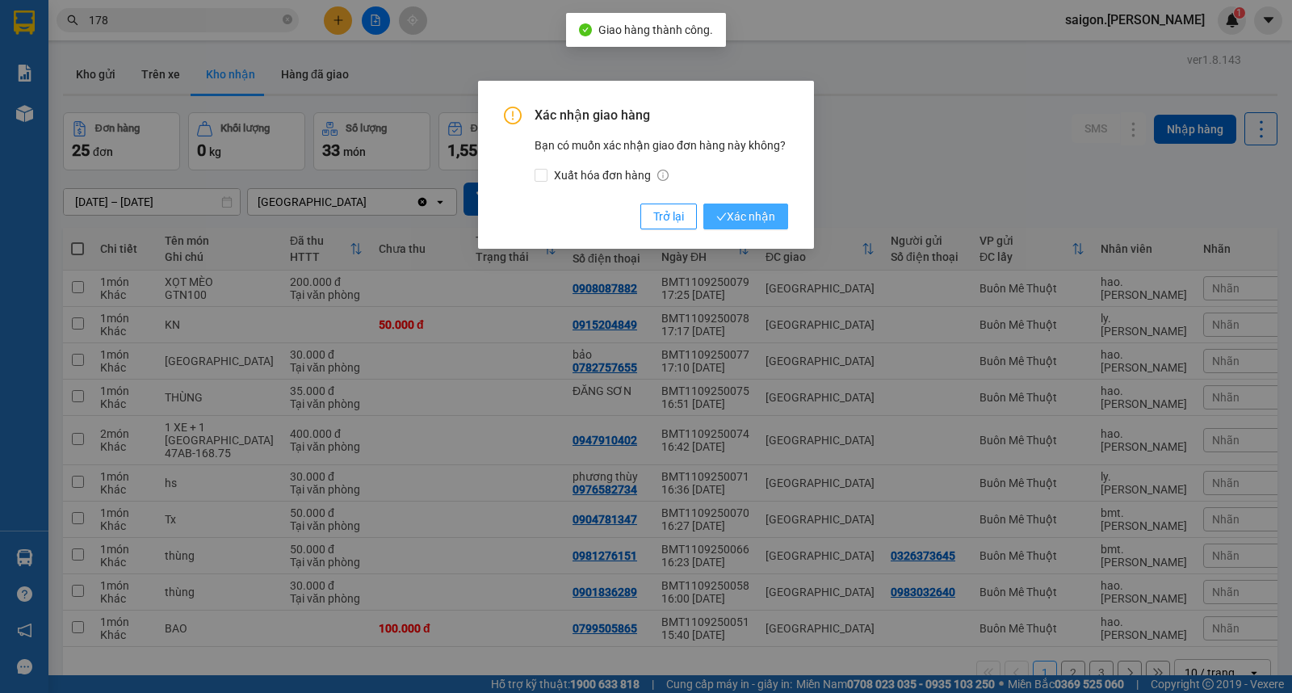
click at [749, 226] on button "Xác nhận" at bounding box center [745, 216] width 85 height 26
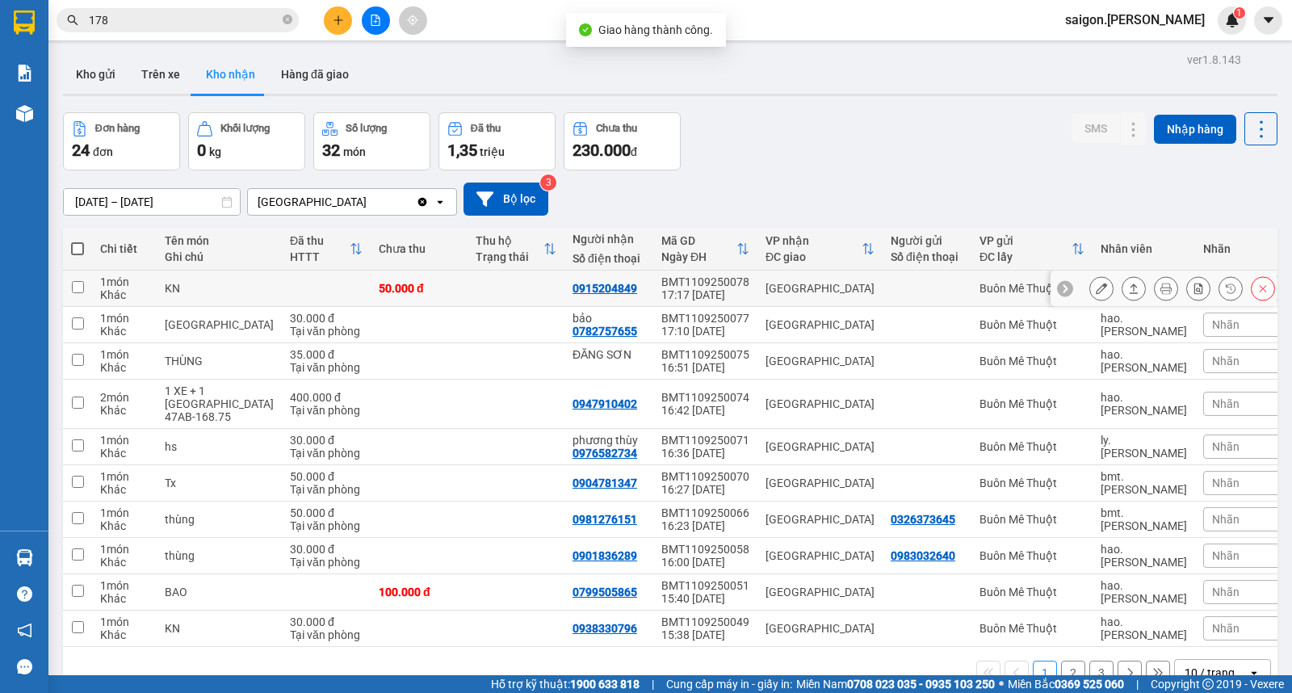
click at [1128, 289] on icon at bounding box center [1133, 288] width 11 height 11
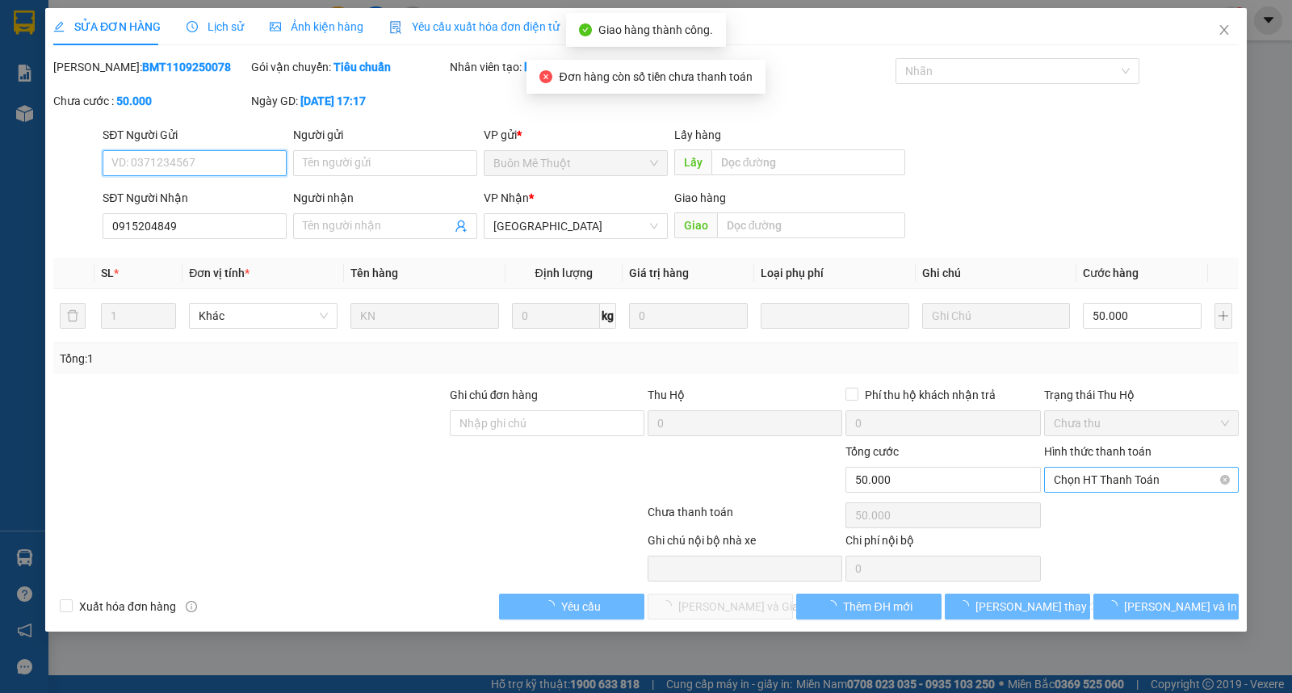
click at [1120, 478] on div "Chọn HT Thanh Toán" at bounding box center [1141, 480] width 195 height 26
click at [1117, 489] on span "Chọn HT Thanh Toán" at bounding box center [1141, 479] width 175 height 24
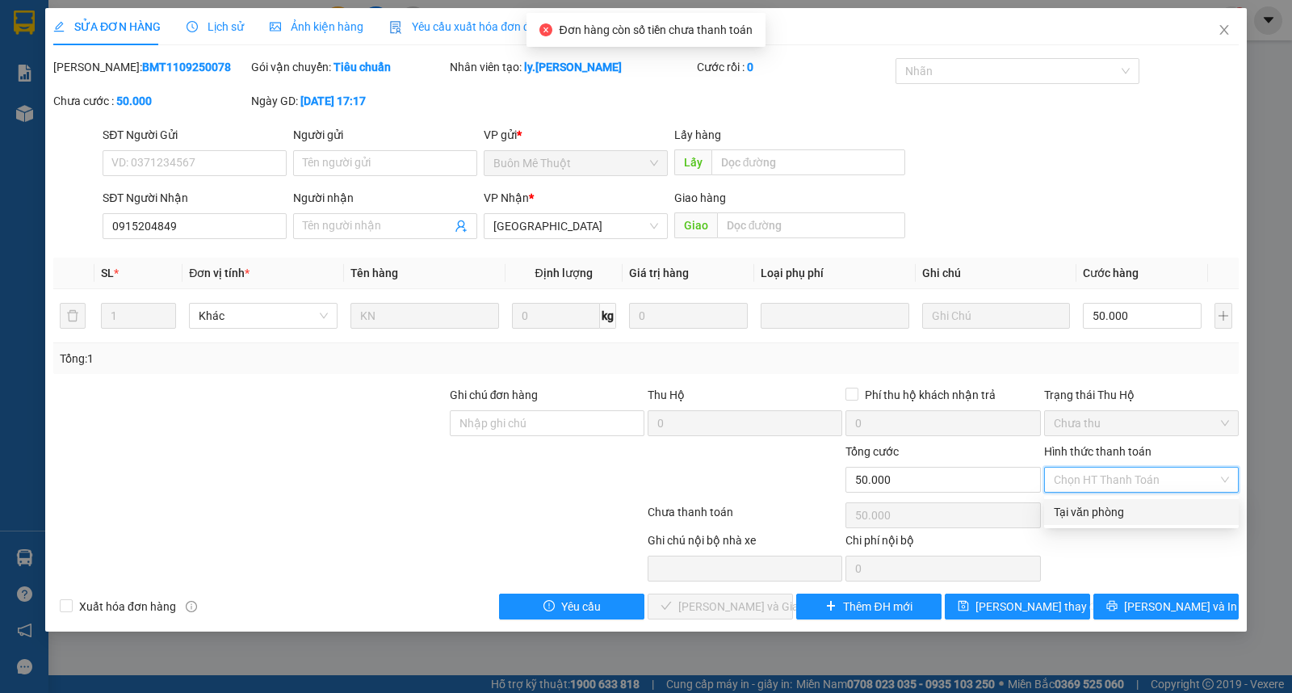
click at [1106, 514] on div "Tại văn phòng" at bounding box center [1141, 512] width 175 height 18
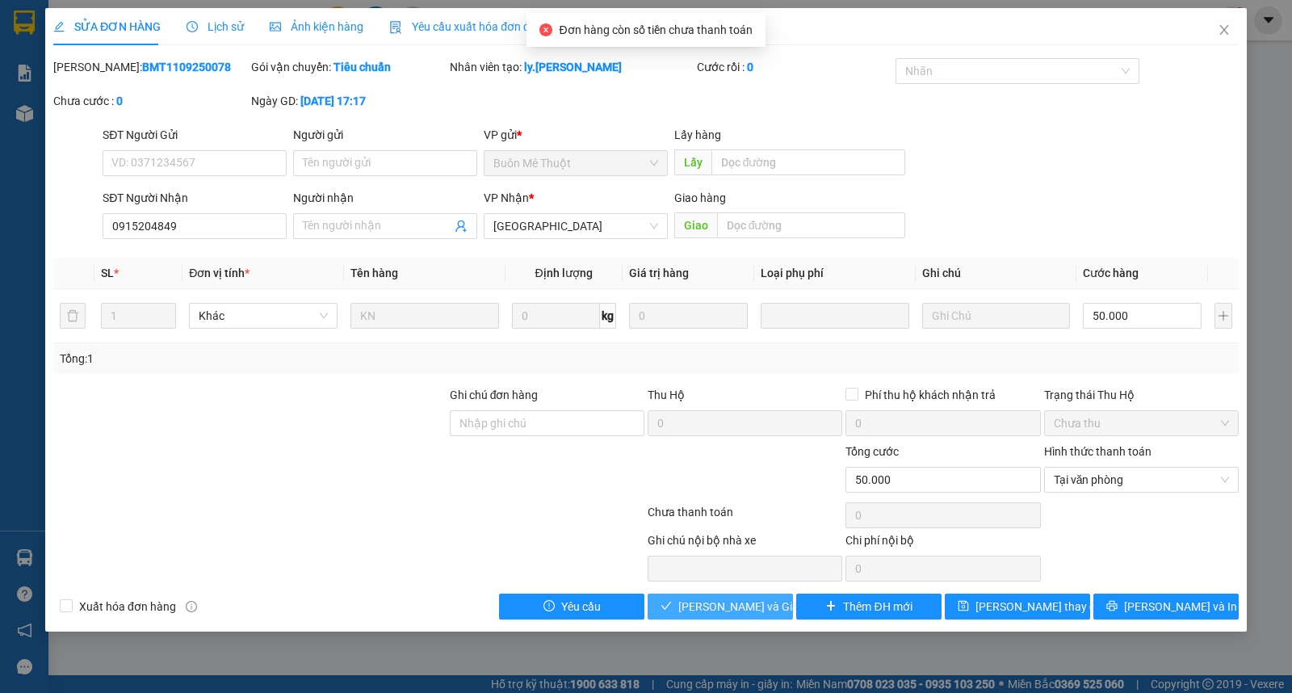
click at [724, 610] on span "Lưu và Giao hàng" at bounding box center [755, 606] width 155 height 18
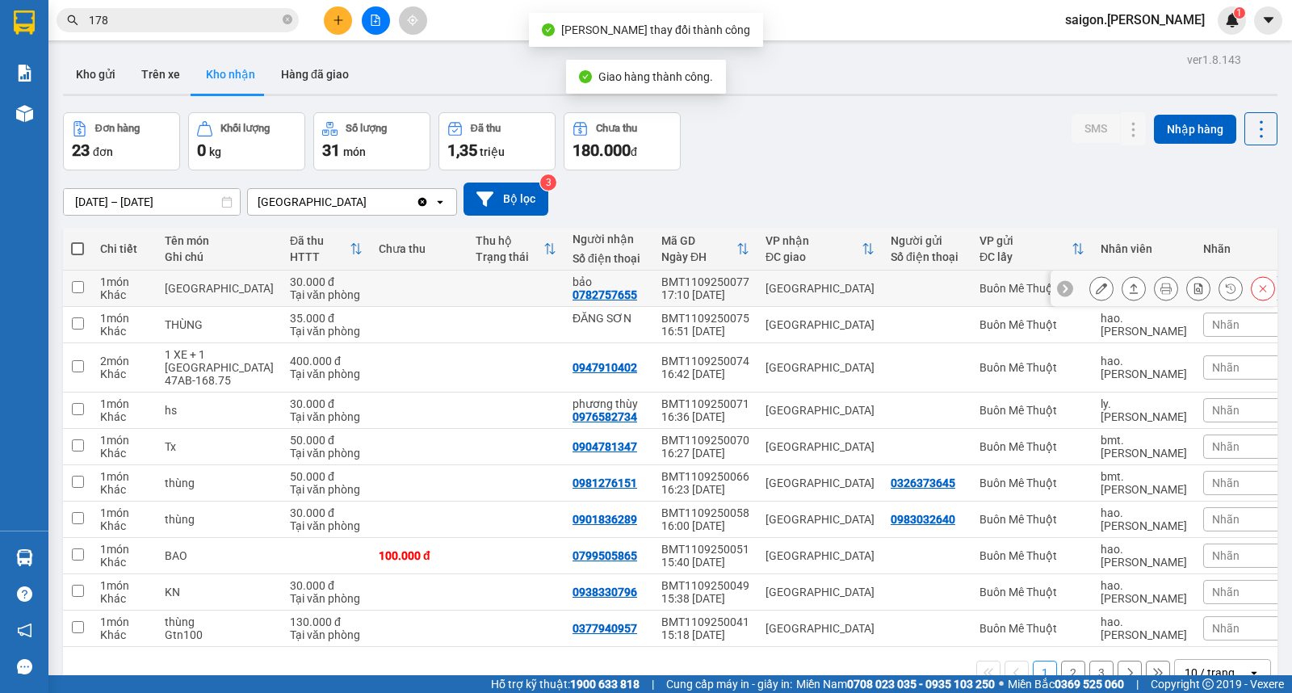
click at [1128, 292] on icon at bounding box center [1133, 288] width 11 height 11
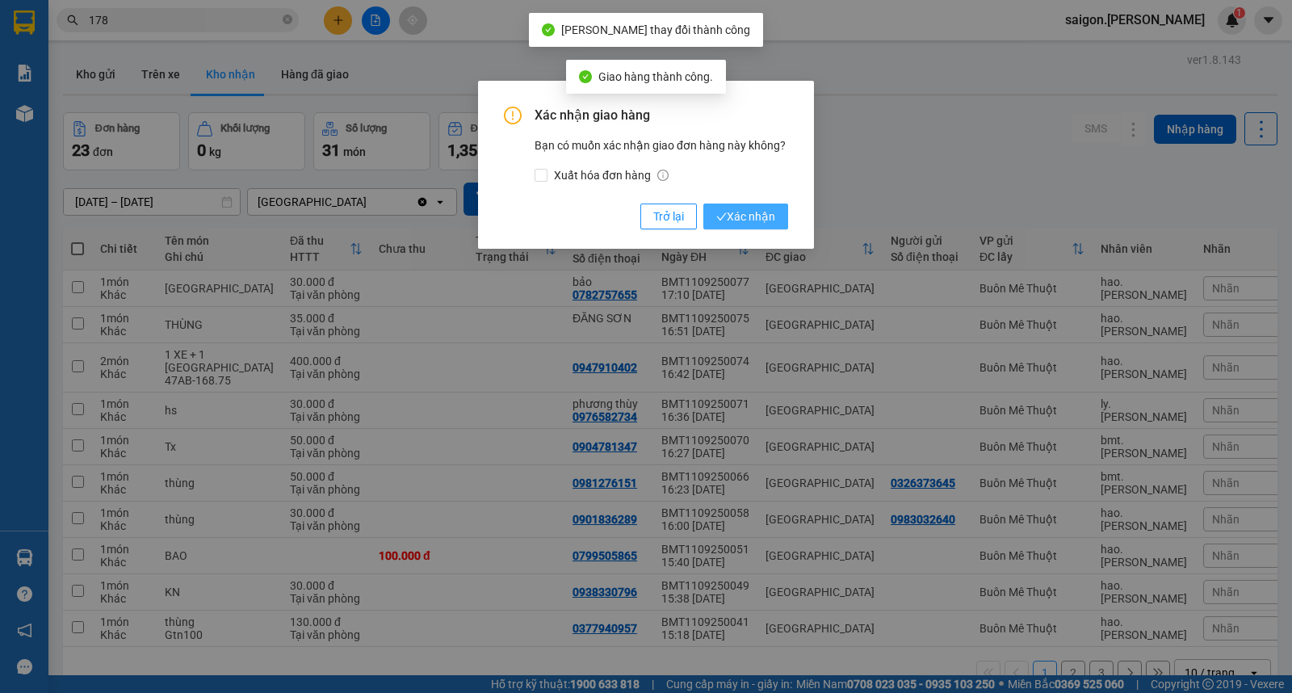
click at [759, 224] on span "Xác nhận" at bounding box center [745, 217] width 59 height 18
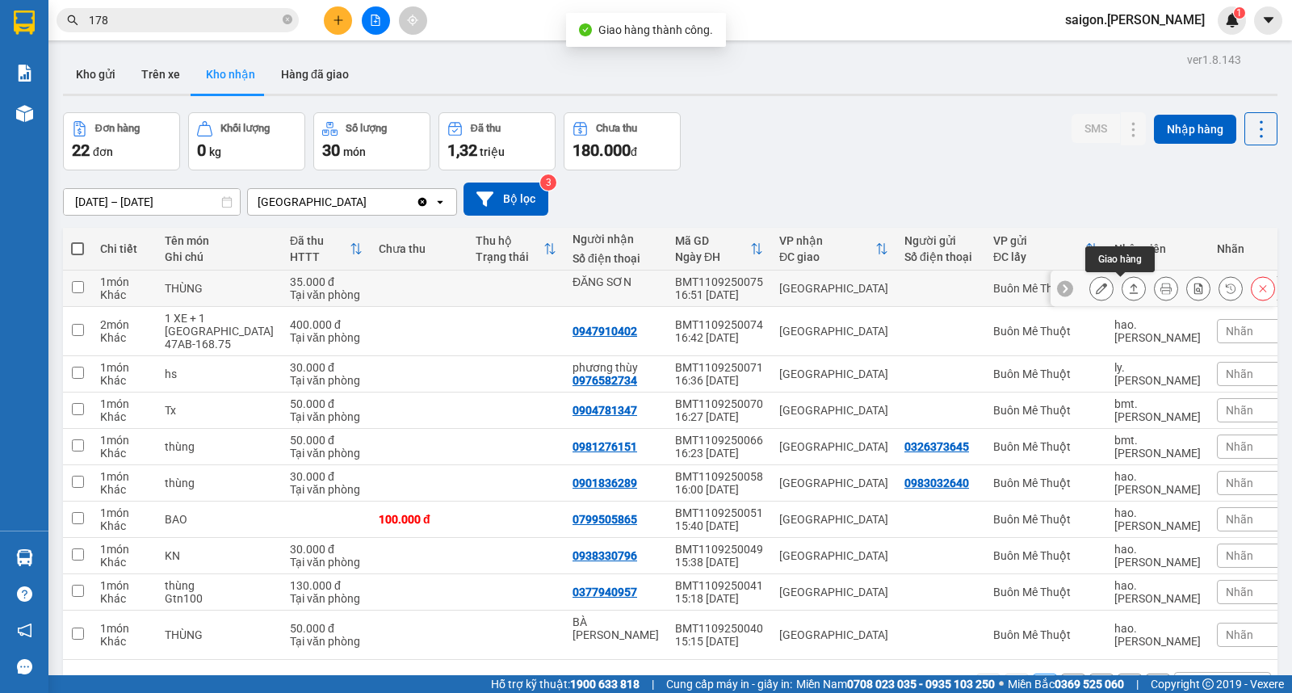
click at [1130, 289] on icon at bounding box center [1134, 288] width 9 height 10
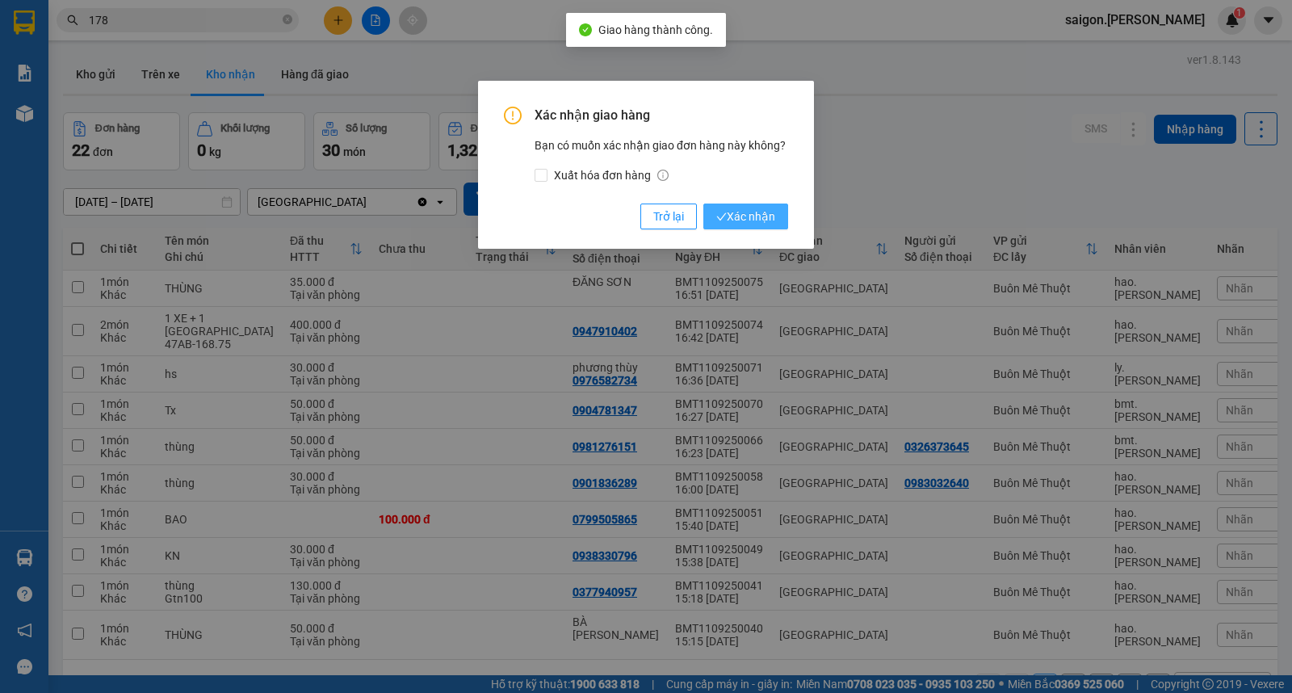
click at [740, 220] on span "Xác nhận" at bounding box center [745, 217] width 59 height 18
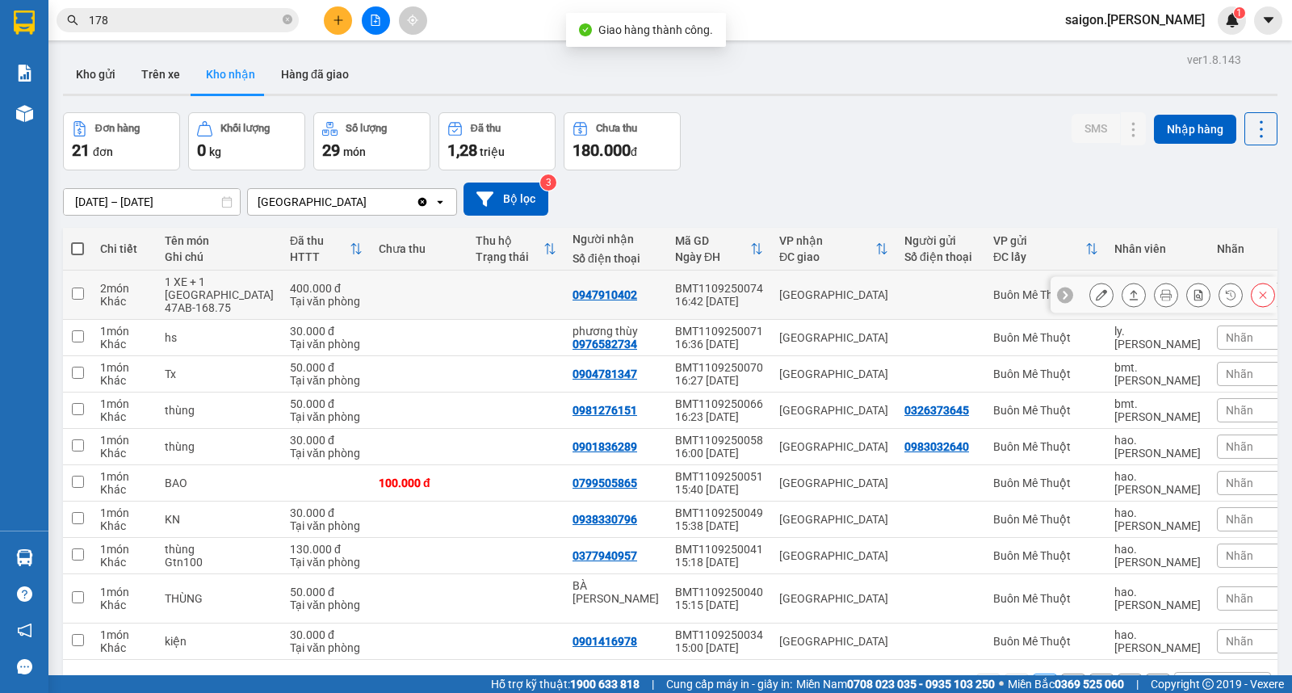
drag, startPoint x: 1106, startPoint y: 291, endPoint x: 1123, endPoint y: 292, distance: 17.0
click at [1111, 291] on div at bounding box center [1182, 295] width 186 height 24
click at [1128, 292] on icon at bounding box center [1133, 294] width 11 height 11
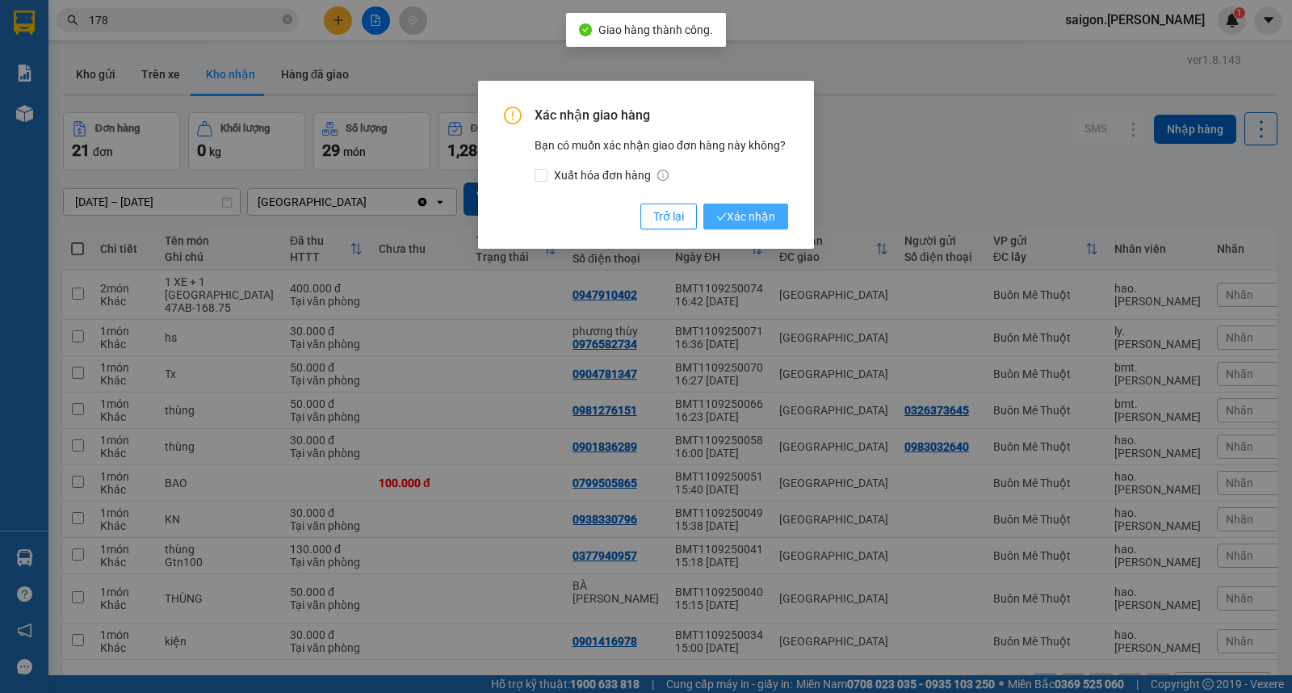
click at [732, 221] on span "Xác nhận" at bounding box center [745, 217] width 59 height 18
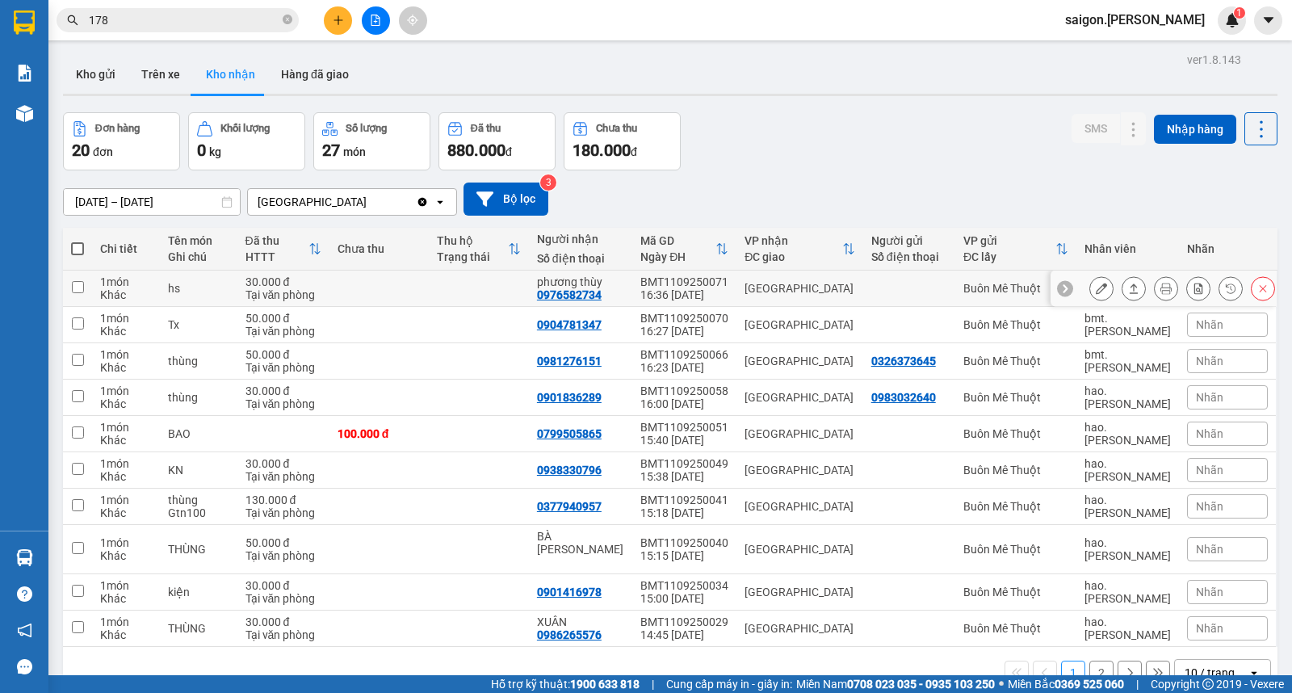
click at [1128, 289] on icon at bounding box center [1133, 288] width 11 height 11
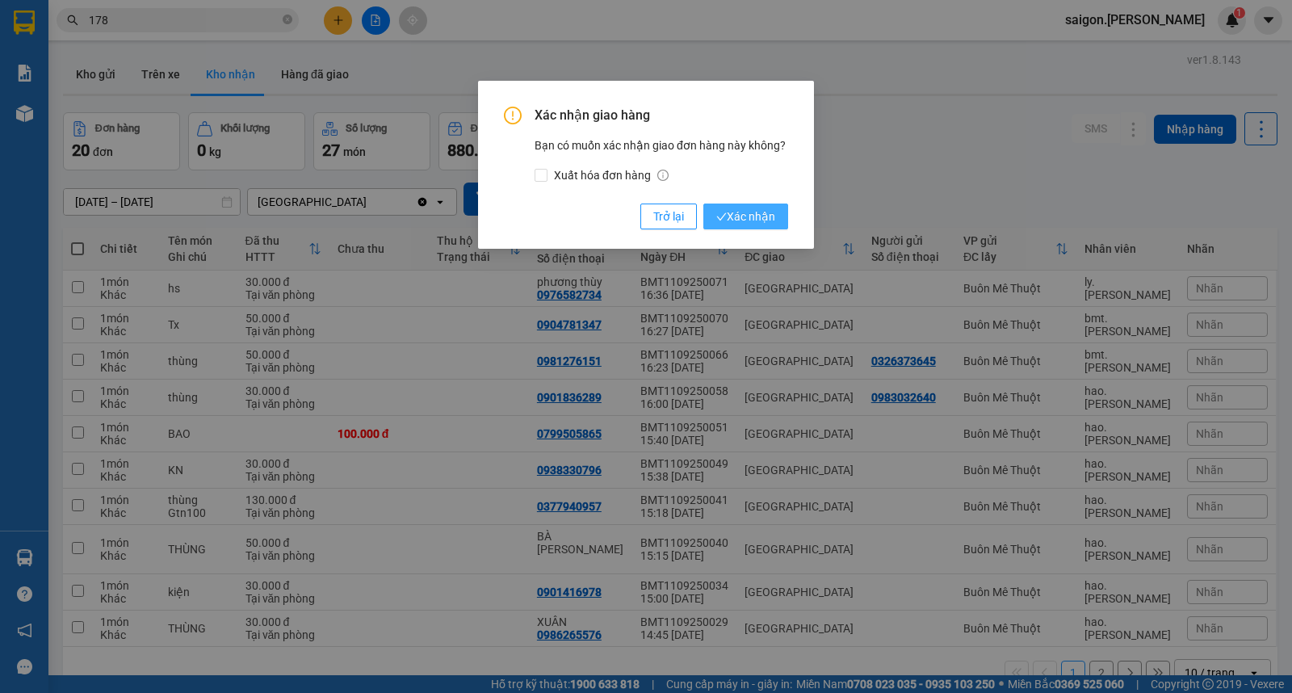
click at [751, 214] on span "Xác nhận" at bounding box center [745, 217] width 59 height 18
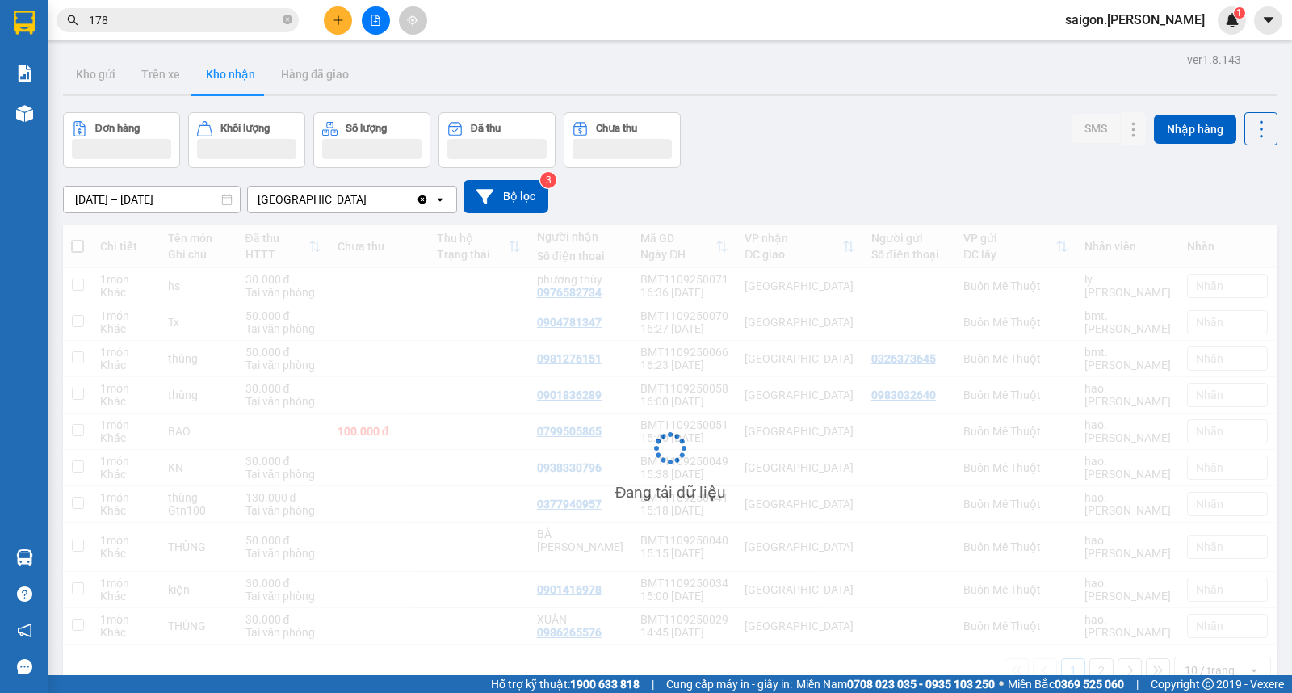
click at [328, 27] on button at bounding box center [338, 20] width 28 height 28
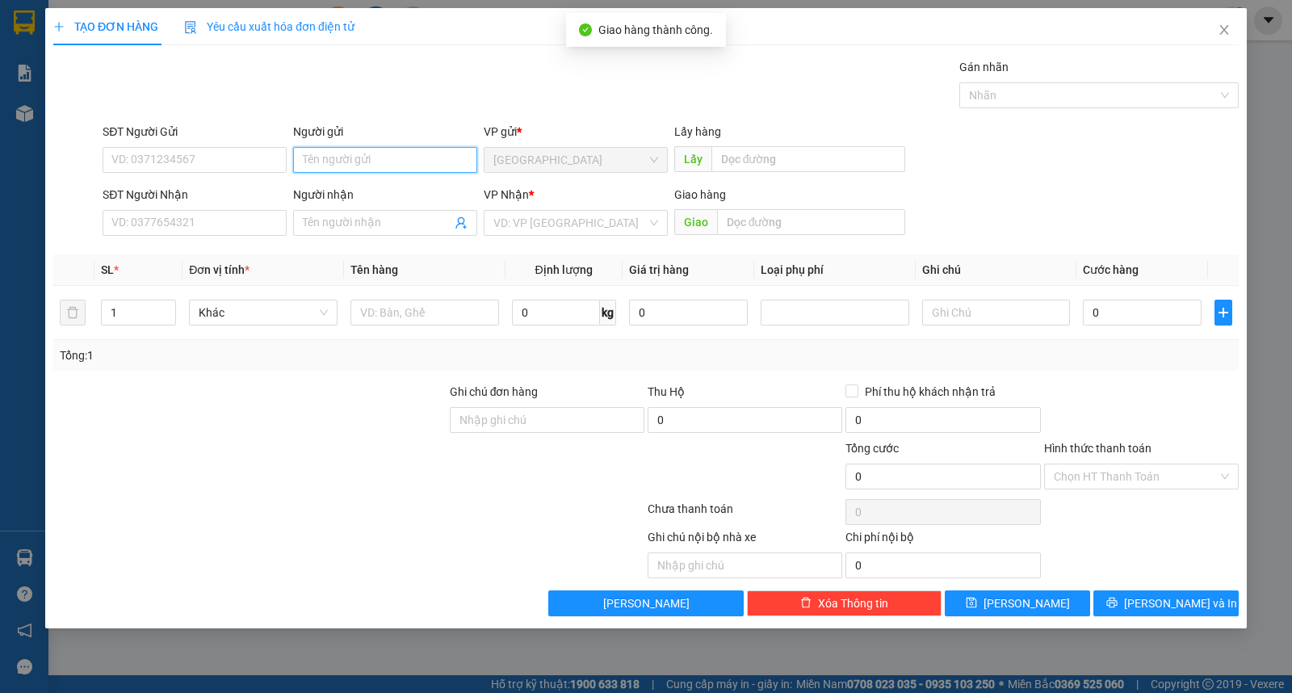
click at [339, 164] on input "Người gửi" at bounding box center [385, 160] width 184 height 26
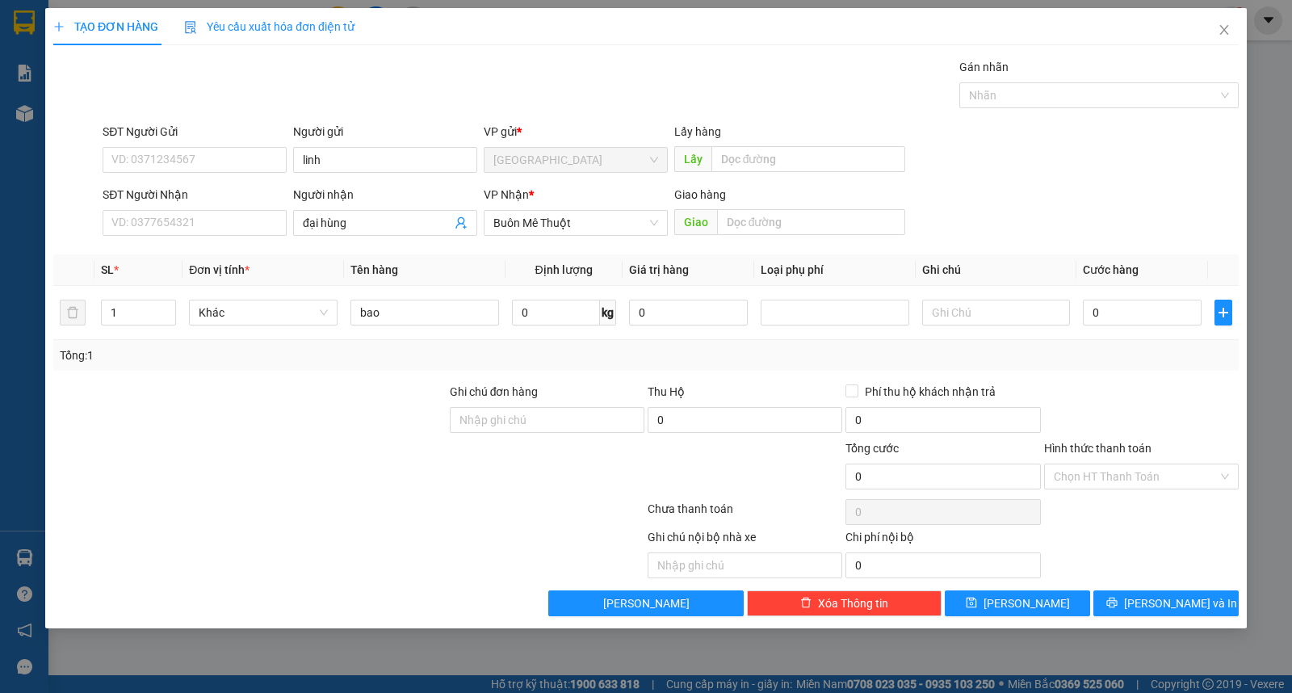
click at [1224, 622] on div "TẠO ĐƠN HÀNG Yêu cầu xuất hóa đơn điện tử Transit Pickup Surcharge Ids Transit …" at bounding box center [645, 318] width 1201 height 620
click at [1221, 601] on button "Lưu và In" at bounding box center [1165, 603] width 145 height 26
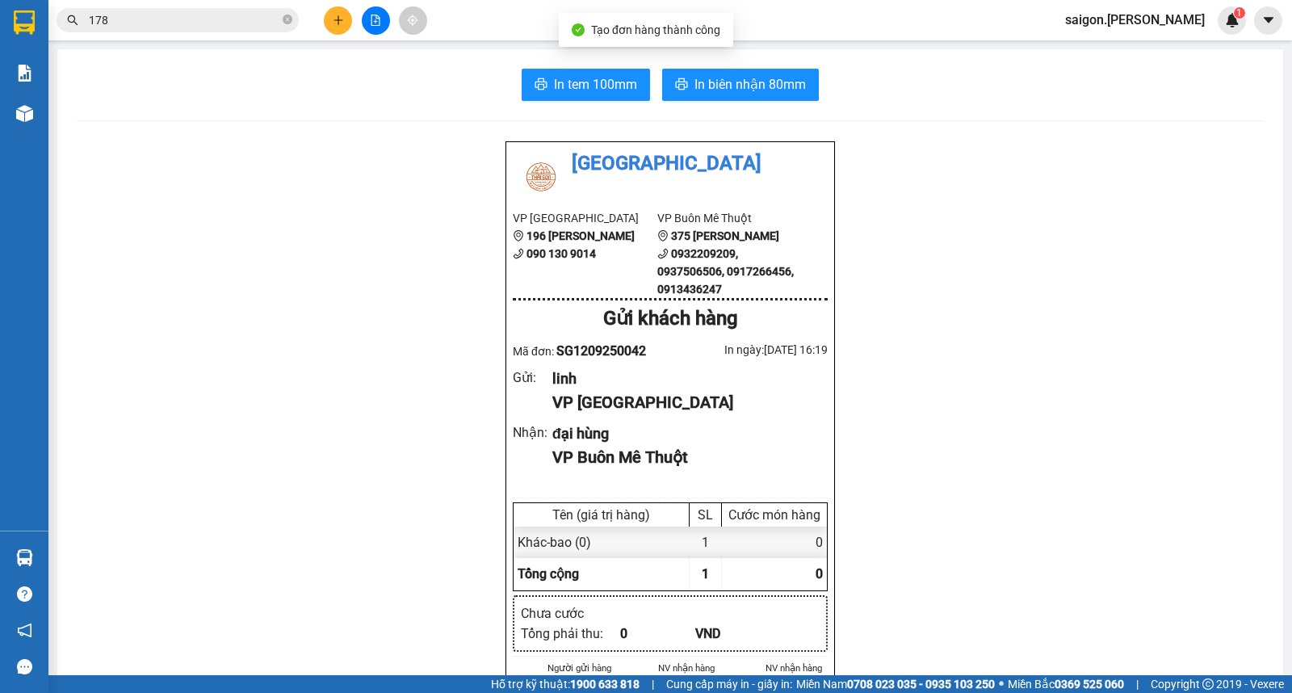
click at [815, 91] on div "In tem 100mm In biên nhận 80mm" at bounding box center [670, 85] width 1187 height 32
click at [789, 78] on span "In biên nhận 80mm" at bounding box center [749, 84] width 111 height 20
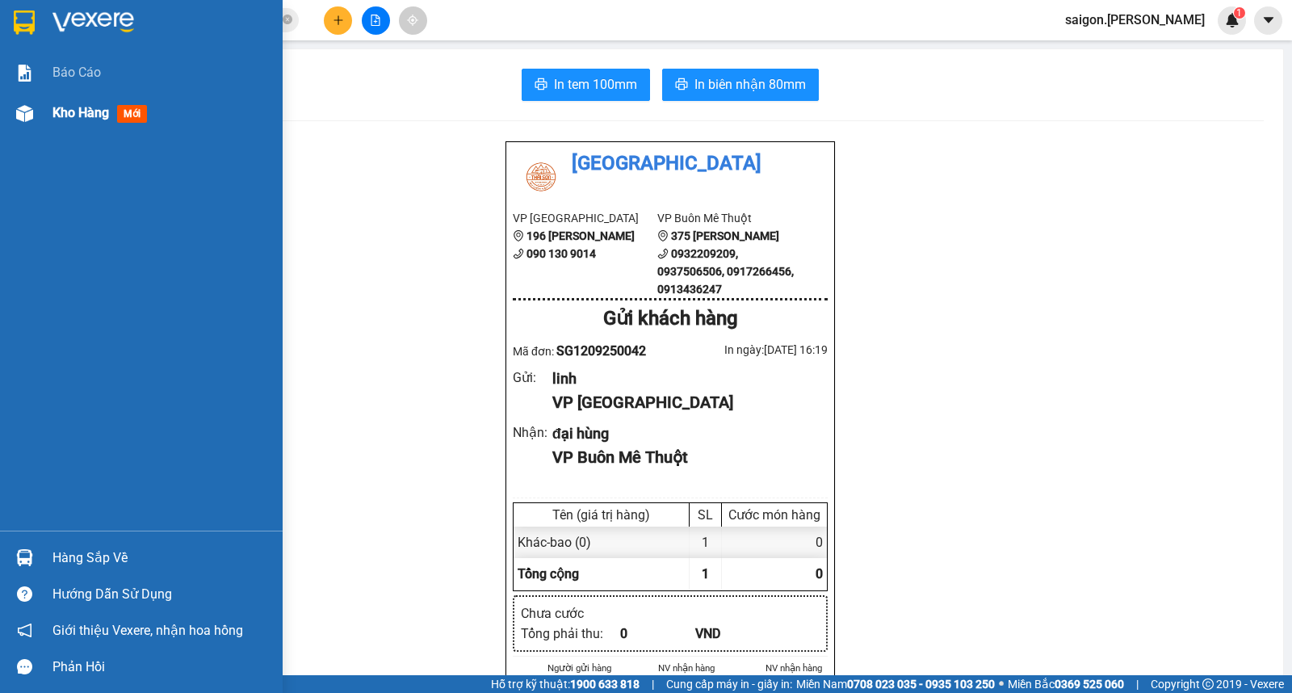
click at [76, 107] on span "Kho hàng" at bounding box center [80, 112] width 57 height 15
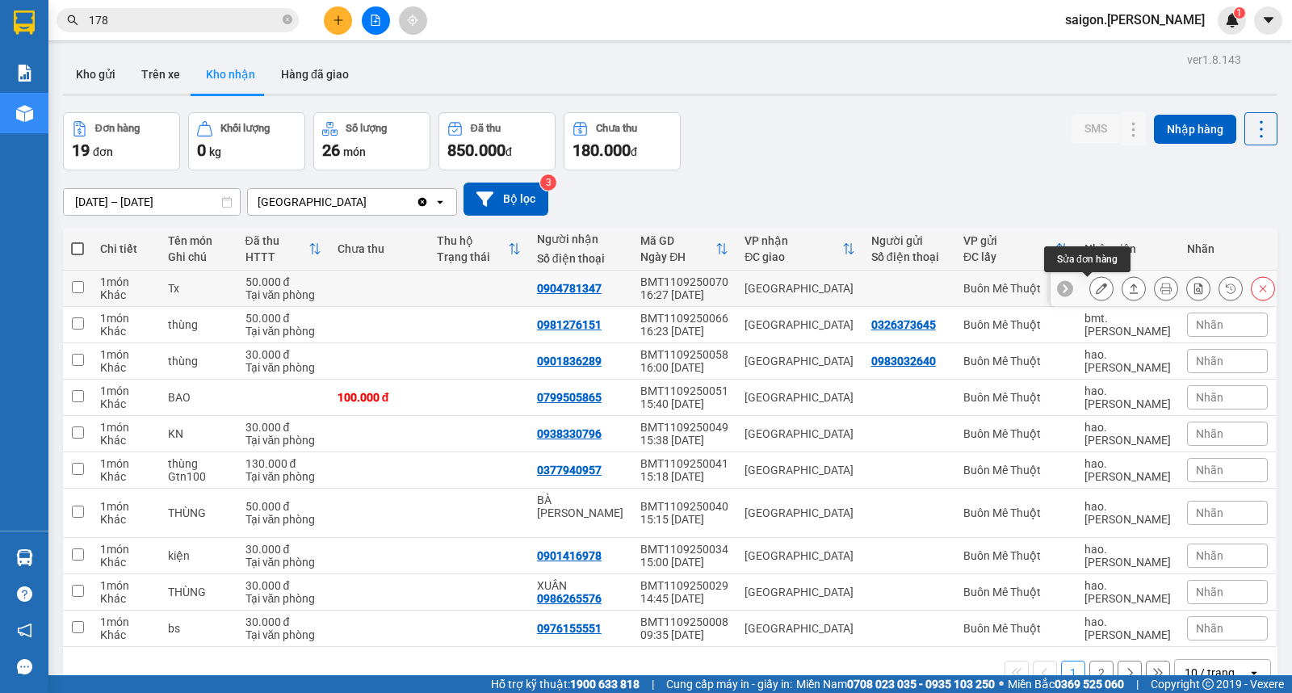
click at [1122, 291] on button at bounding box center [1133, 289] width 23 height 28
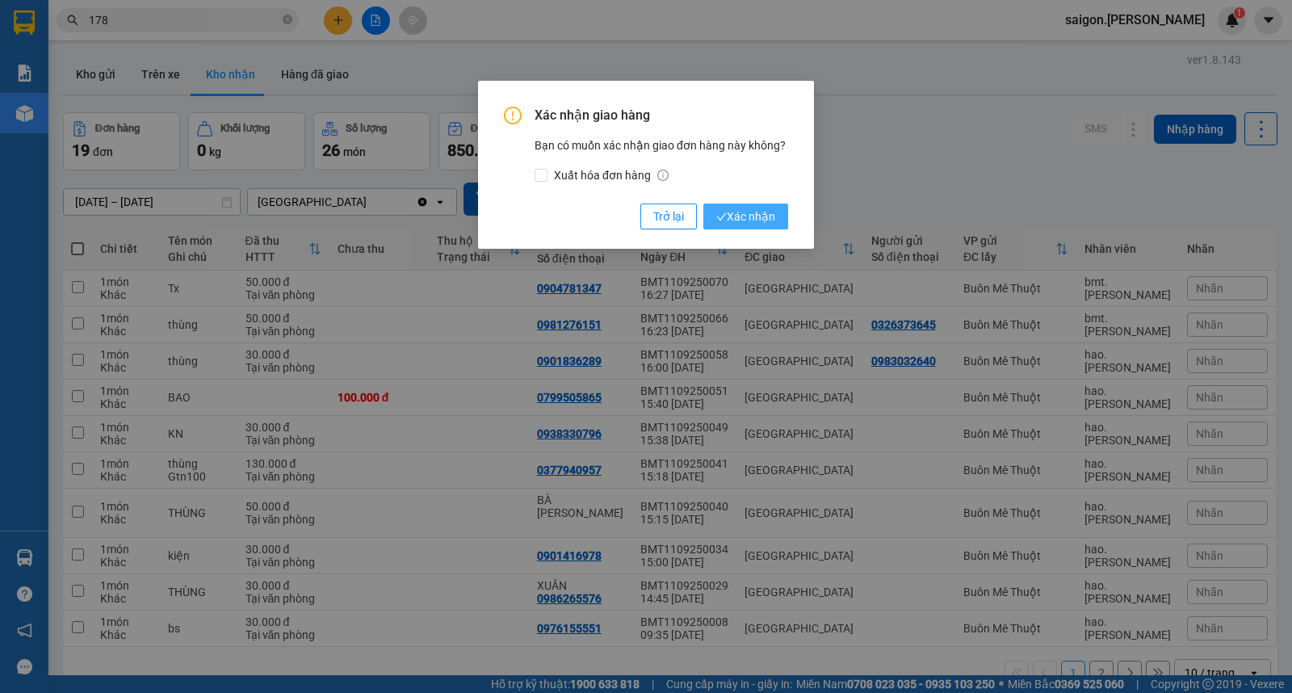
drag, startPoint x: 737, startPoint y: 208, endPoint x: 771, endPoint y: 224, distance: 37.6
click at [737, 210] on span "Xác nhận" at bounding box center [745, 217] width 59 height 18
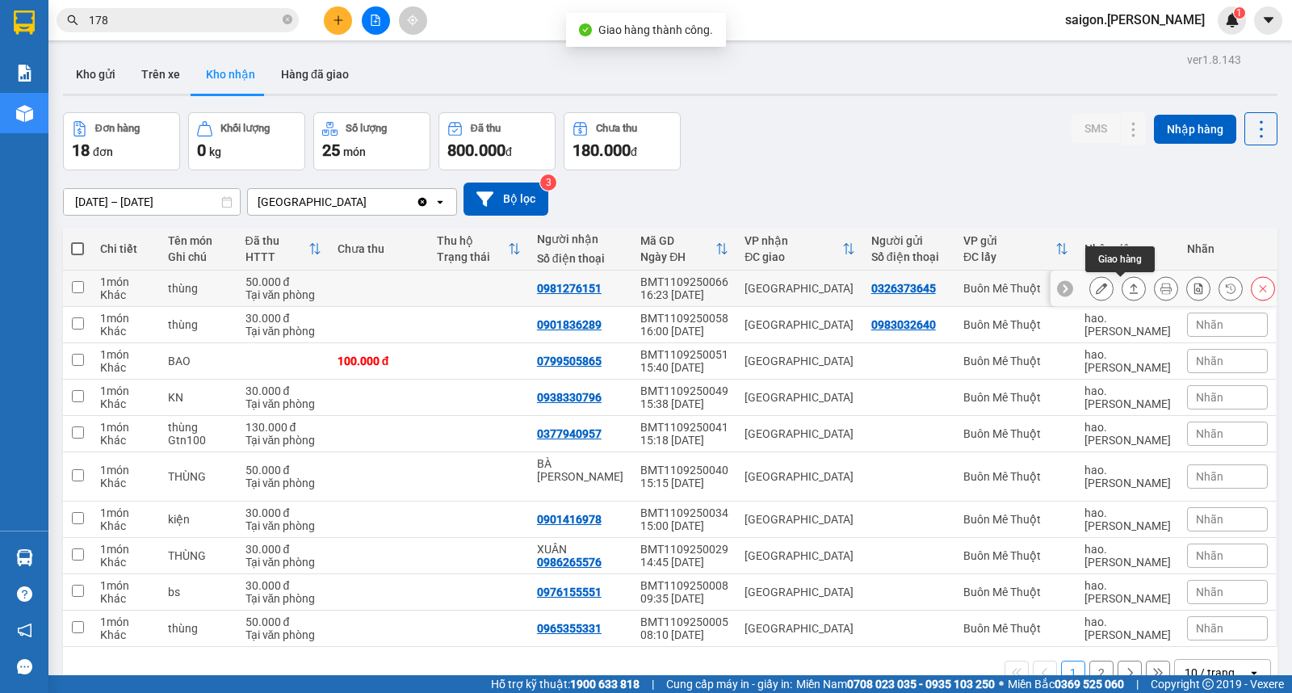
click at [1128, 291] on icon at bounding box center [1133, 288] width 11 height 11
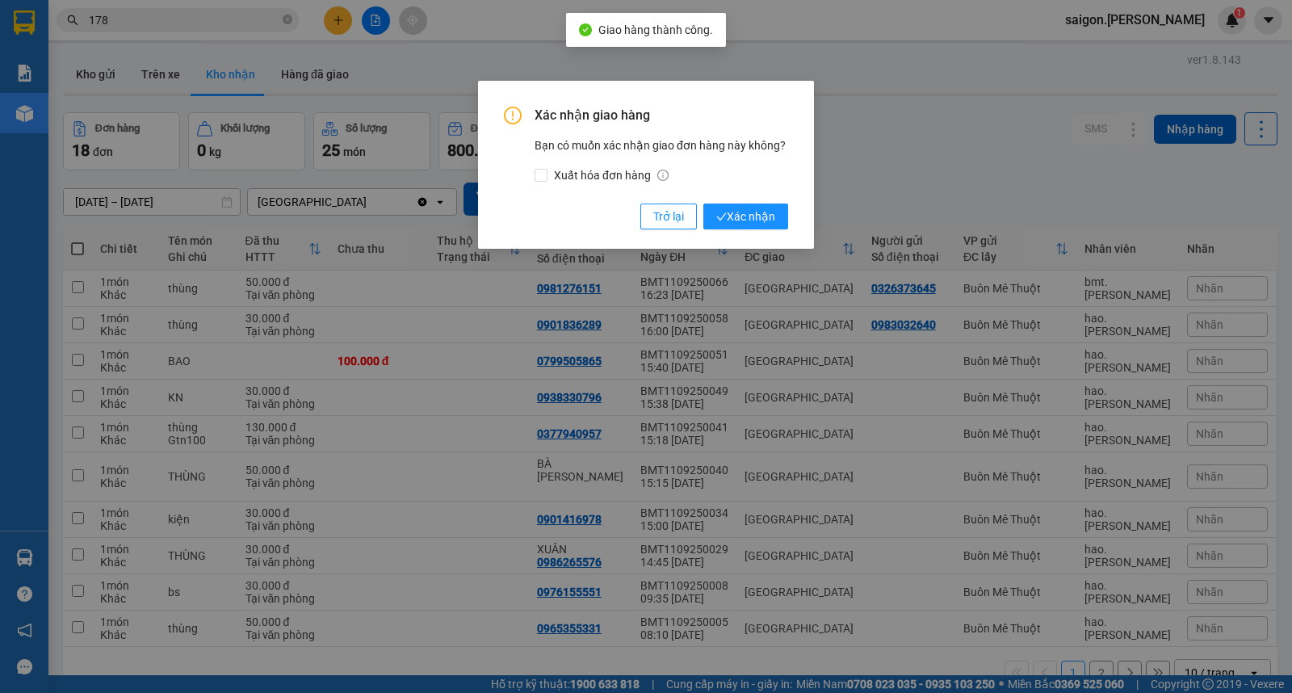
click at [772, 191] on div "Xác nhận giao hàng Bạn có muốn xác nhận giao đơn hàng này không? Xuất hóa đơn h…" at bounding box center [646, 168] width 284 height 123
click at [768, 216] on span "Xác nhận" at bounding box center [745, 217] width 59 height 18
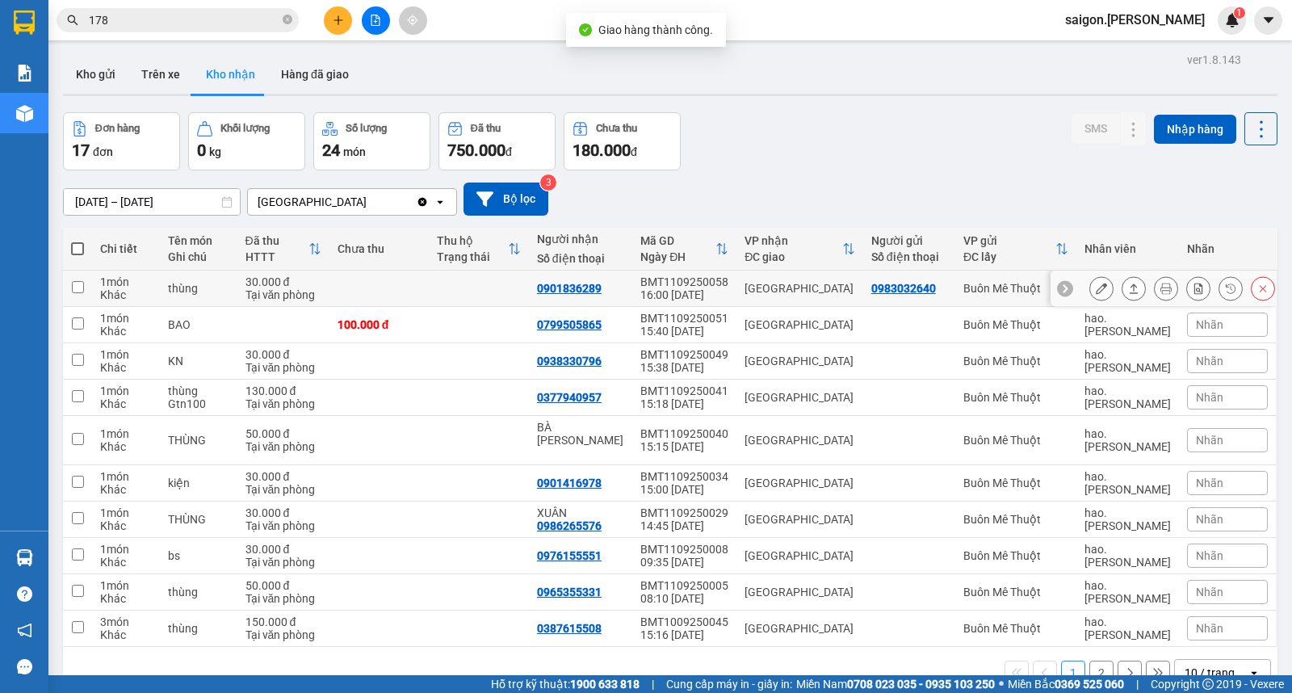
click at [1128, 292] on icon at bounding box center [1133, 288] width 11 height 11
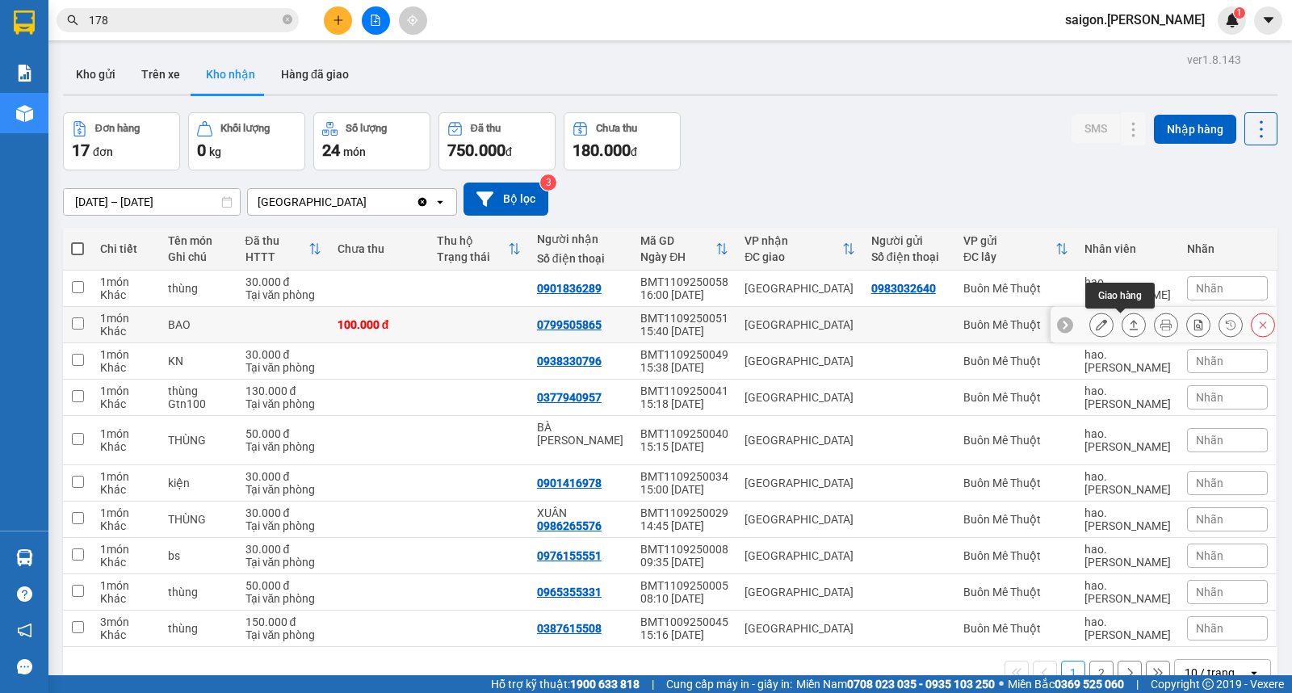
click at [1128, 329] on icon at bounding box center [1133, 324] width 11 height 11
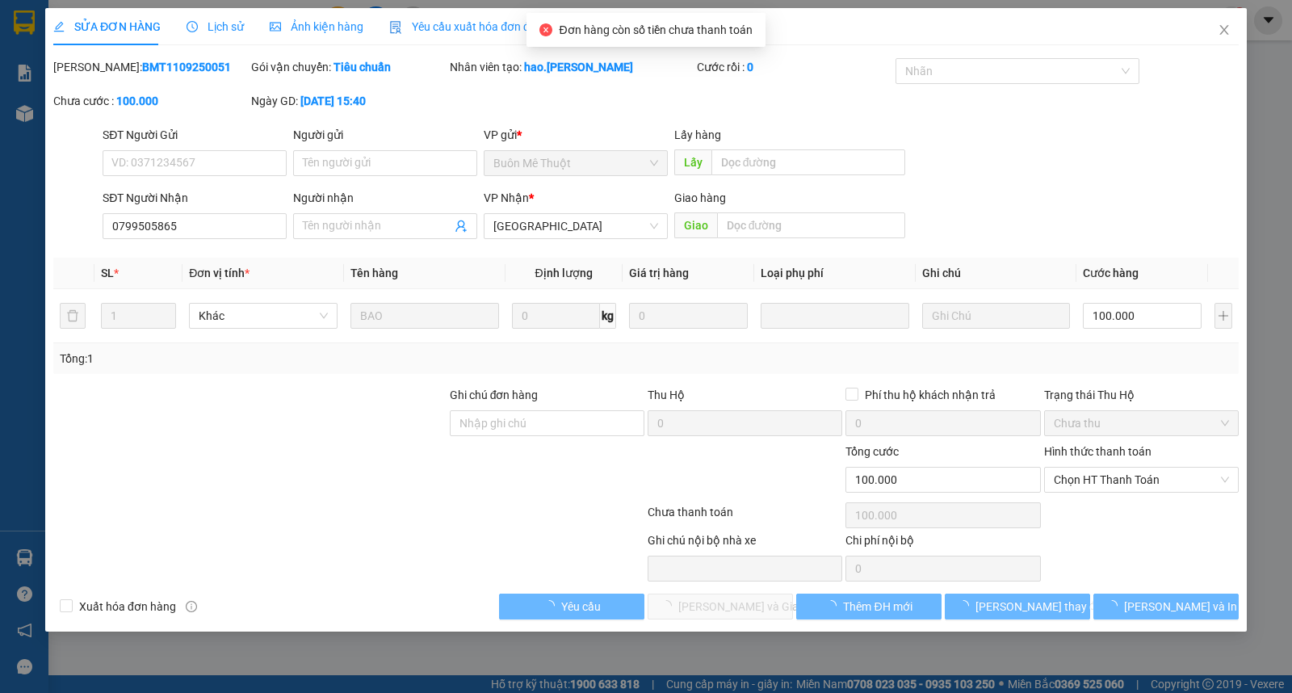
click at [1099, 495] on div "Hình thức thanh toán Chọn HT Thanh Toán" at bounding box center [1141, 470] width 195 height 57
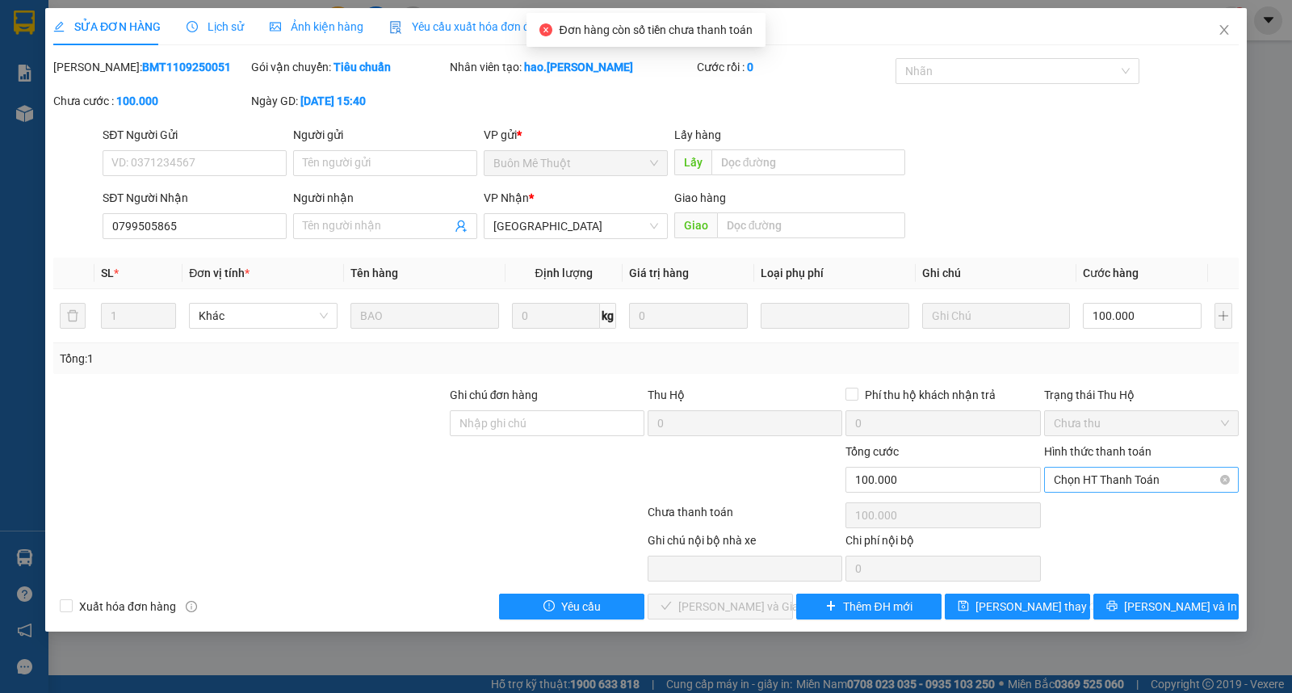
click at [1106, 480] on span "Chọn HT Thanh Toán" at bounding box center [1141, 479] width 175 height 24
drag, startPoint x: 1104, startPoint y: 509, endPoint x: 857, endPoint y: 560, distance: 252.4
click at [1101, 510] on div "Tại văn phòng" at bounding box center [1141, 512] width 175 height 18
click at [724, 611] on span "Lưu và Giao hàng" at bounding box center [755, 606] width 155 height 18
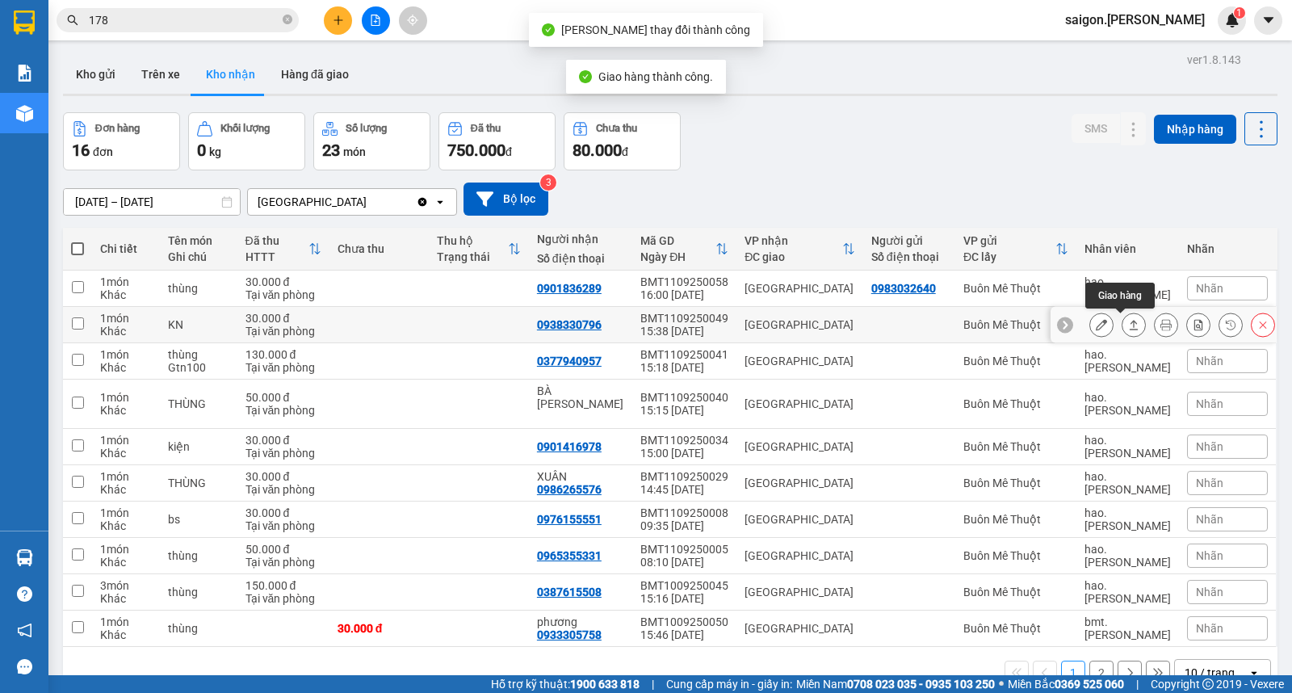
click at [1128, 326] on icon at bounding box center [1133, 324] width 11 height 11
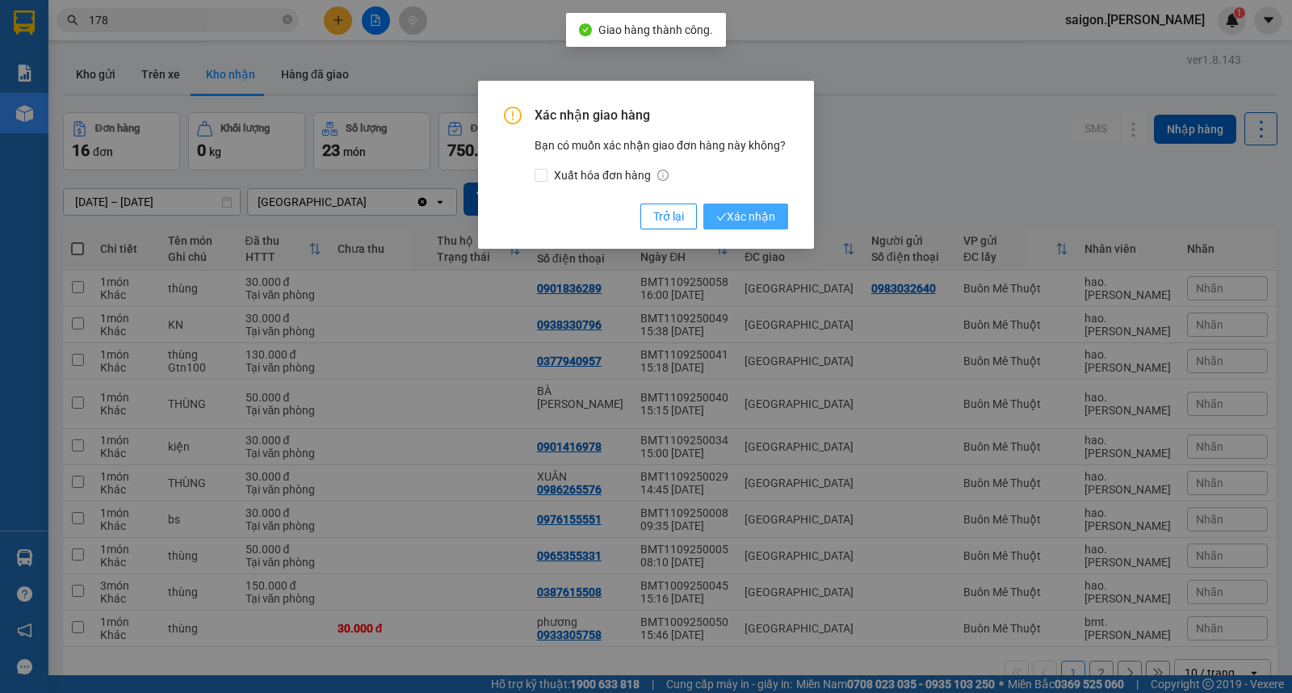
click at [786, 212] on button "Xác nhận" at bounding box center [745, 216] width 85 height 26
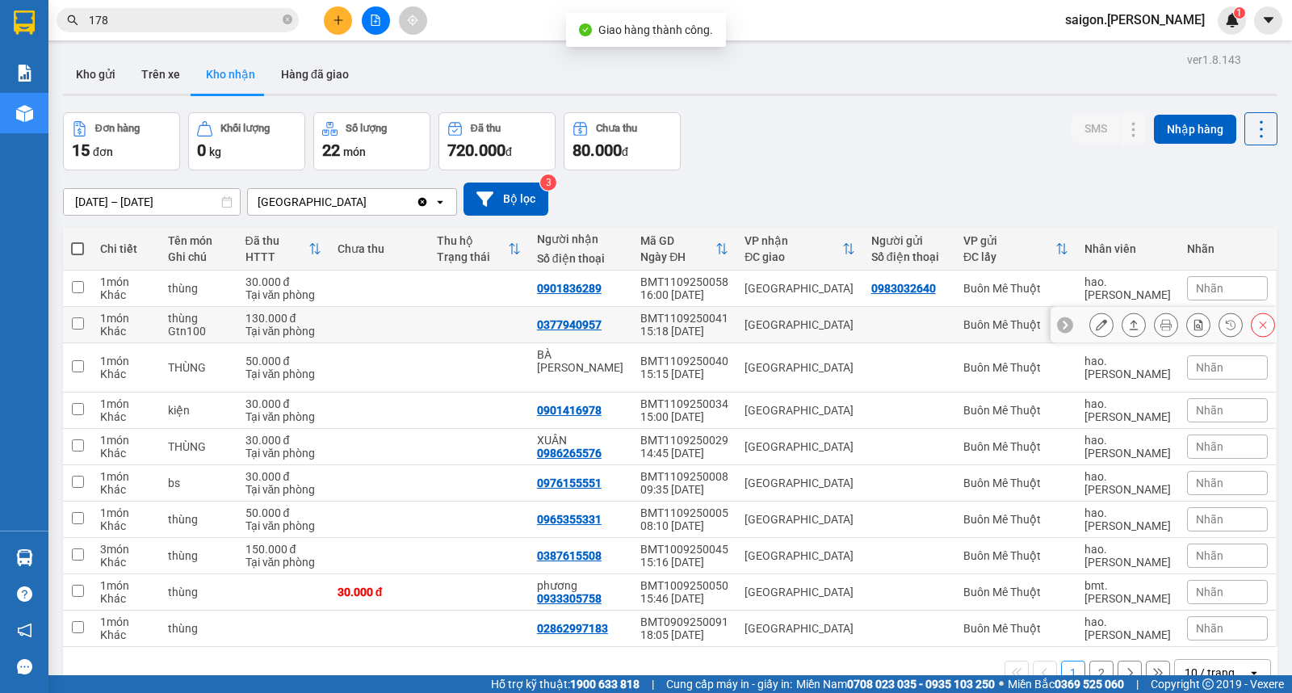
click at [1128, 327] on icon at bounding box center [1133, 324] width 11 height 11
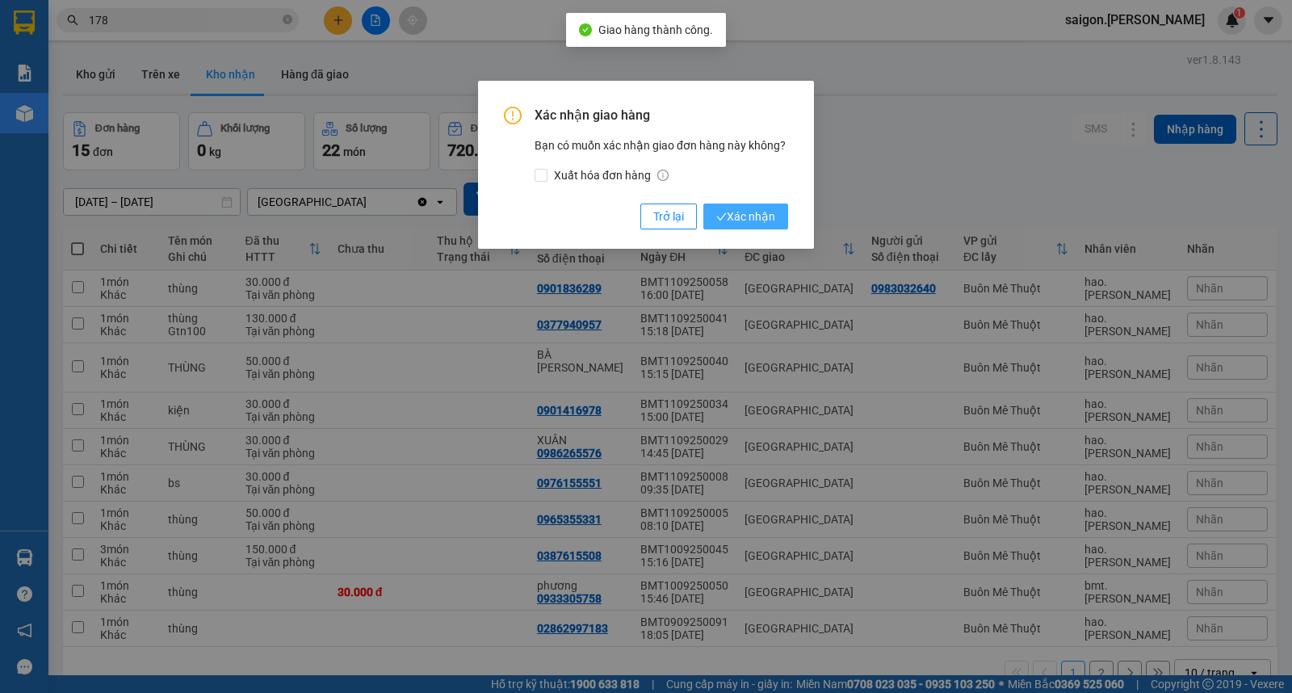
click at [768, 224] on span "Xác nhận" at bounding box center [745, 217] width 59 height 18
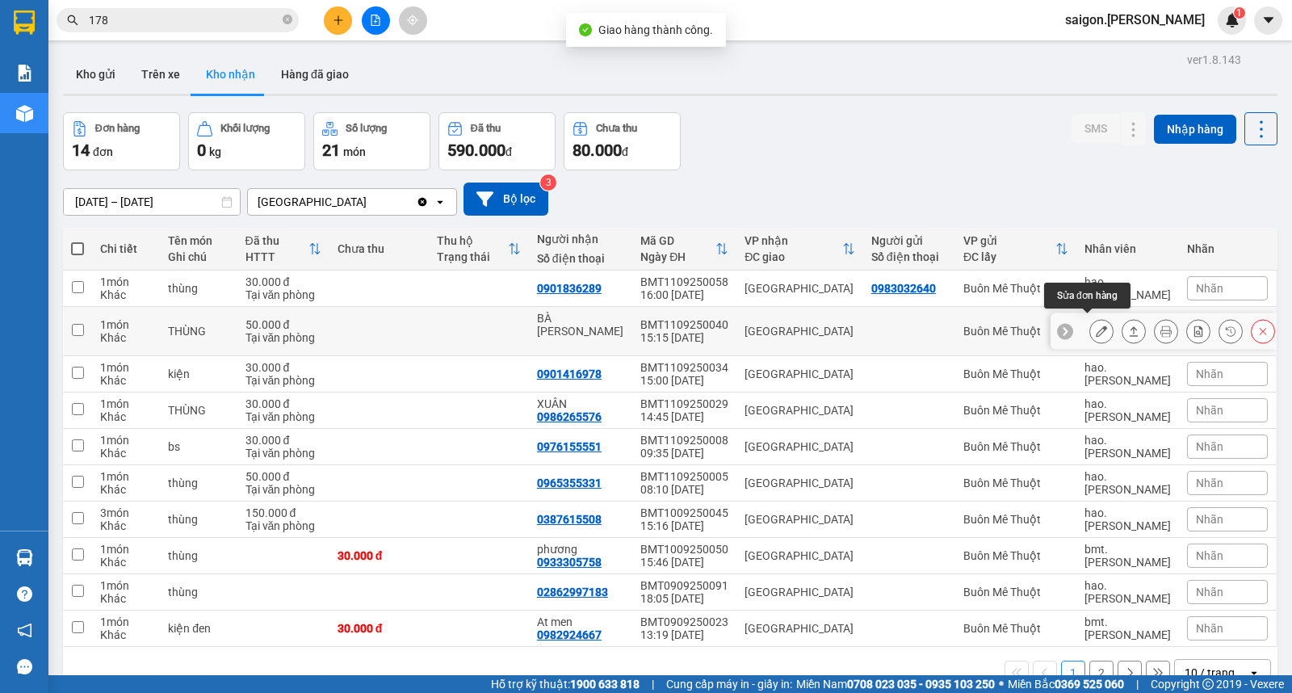
click at [1128, 331] on icon at bounding box center [1133, 330] width 11 height 11
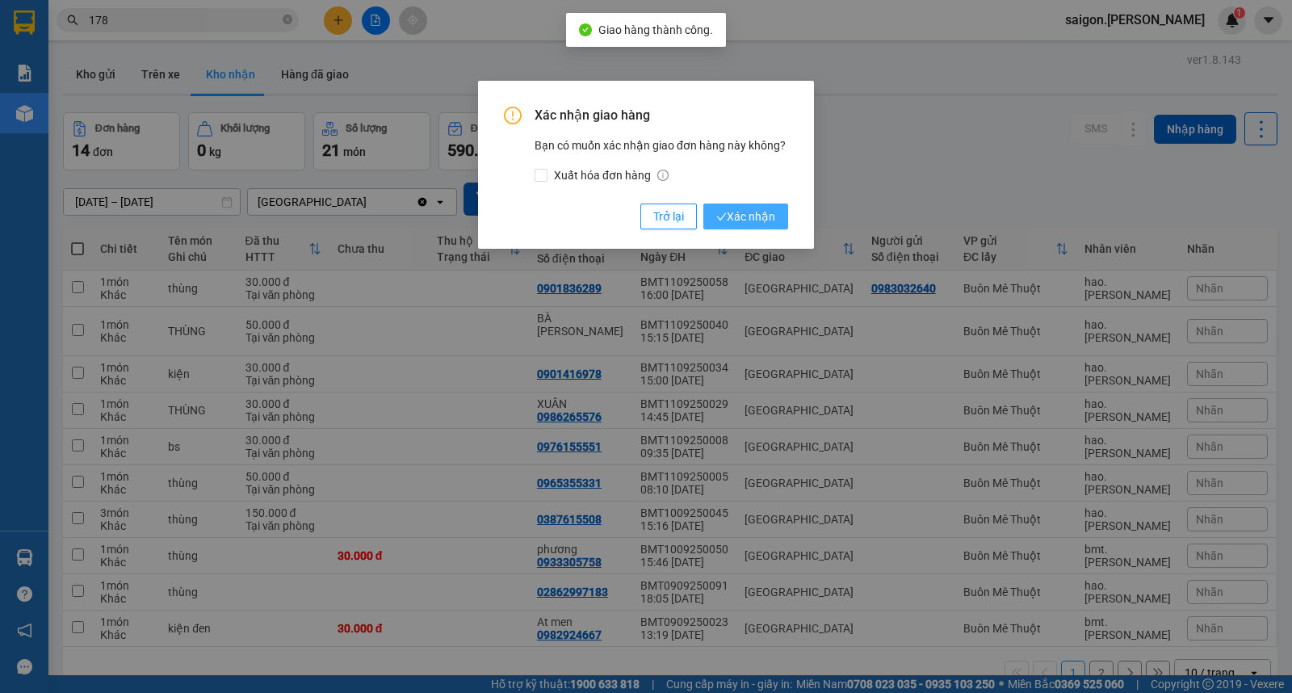
click at [768, 224] on span "Xác nhận" at bounding box center [745, 217] width 59 height 18
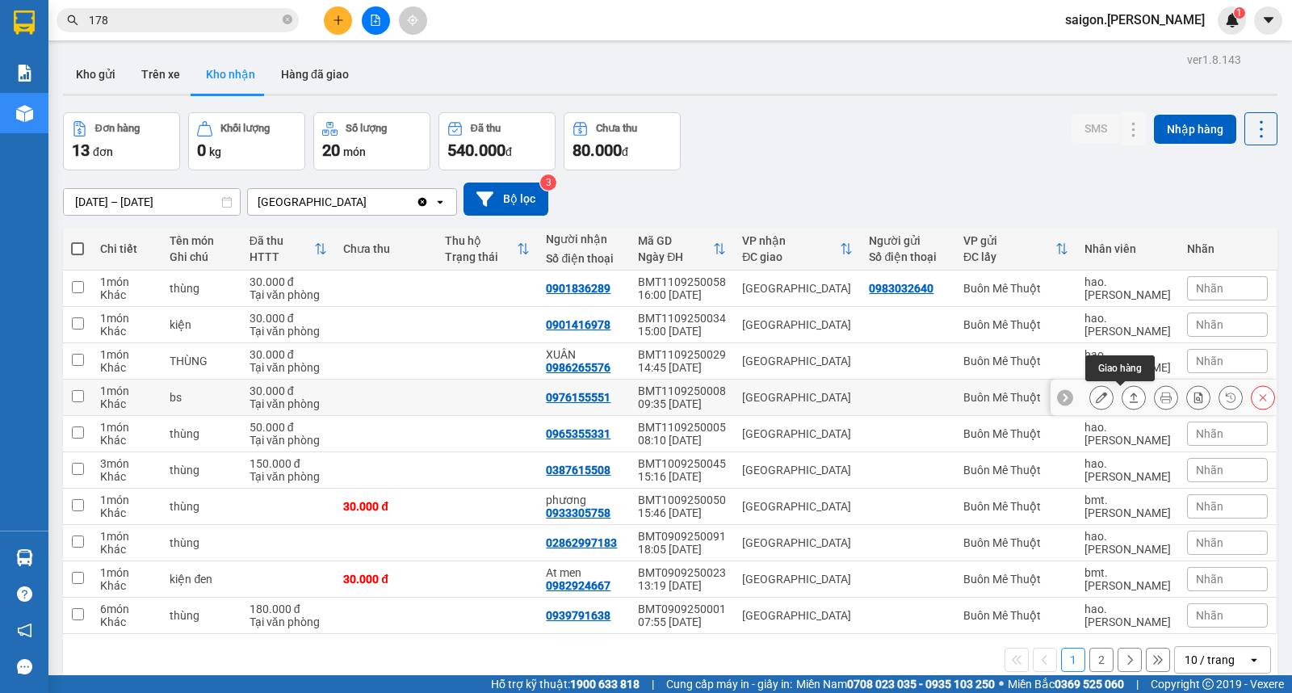
click at [1128, 401] on icon at bounding box center [1133, 397] width 11 height 11
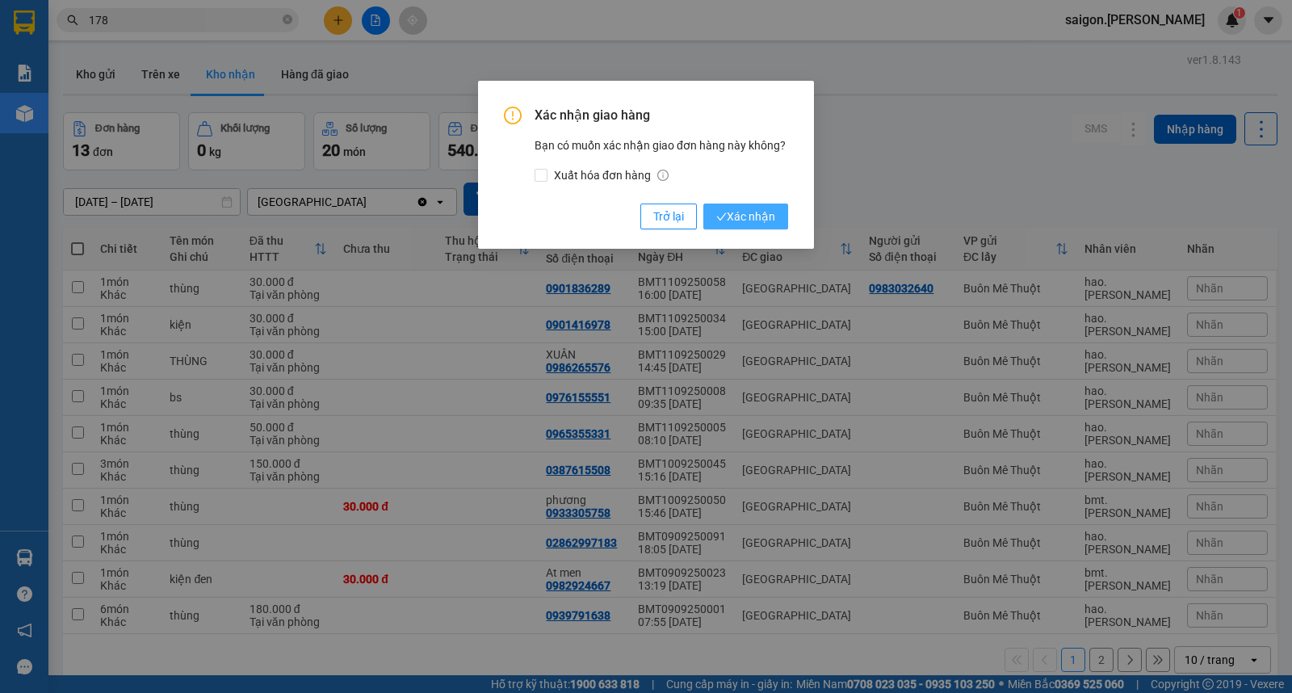
drag, startPoint x: 740, startPoint y: 243, endPoint x: 747, endPoint y: 229, distance: 15.9
click at [741, 240] on div "Xác nhận giao hàng Bạn có muốn xác nhận giao đơn hàng này không? Xuất hóa đơn h…" at bounding box center [646, 165] width 336 height 168
click at [752, 218] on span "Xác nhận" at bounding box center [745, 217] width 59 height 18
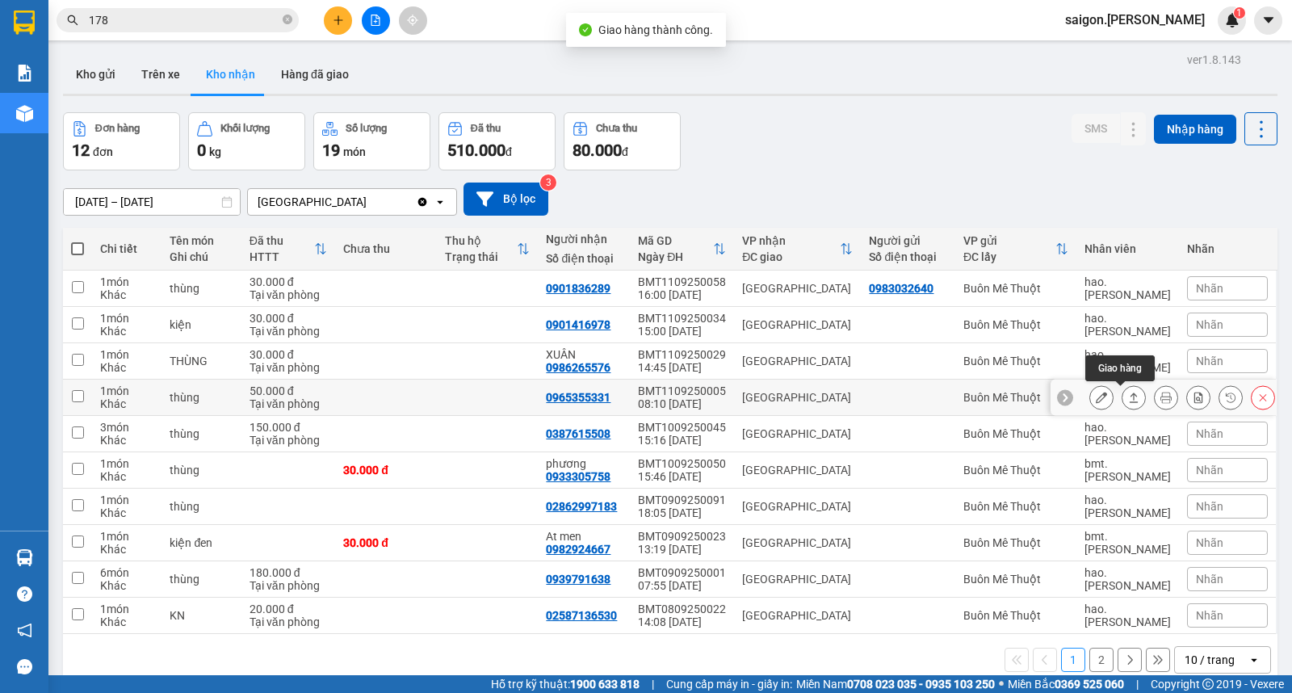
click at [1128, 399] on icon at bounding box center [1133, 397] width 11 height 11
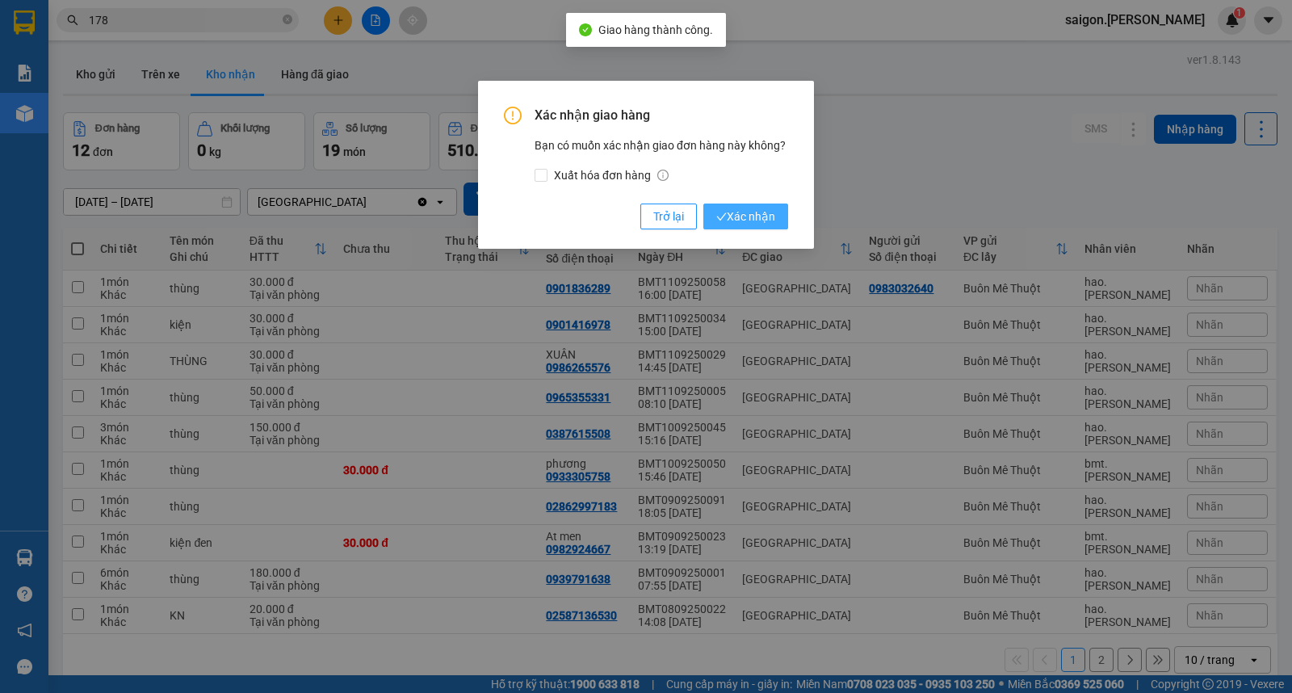
click at [769, 212] on span "Xác nhận" at bounding box center [745, 217] width 59 height 18
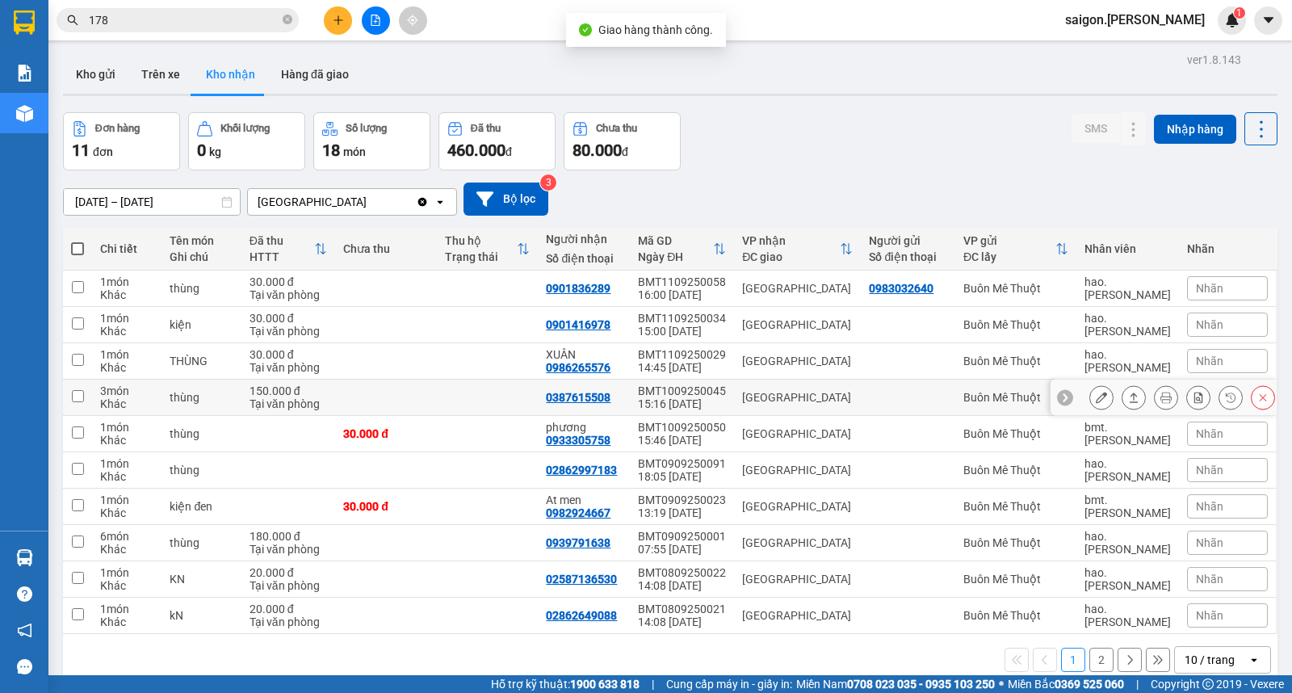
click at [1128, 400] on icon at bounding box center [1133, 397] width 11 height 11
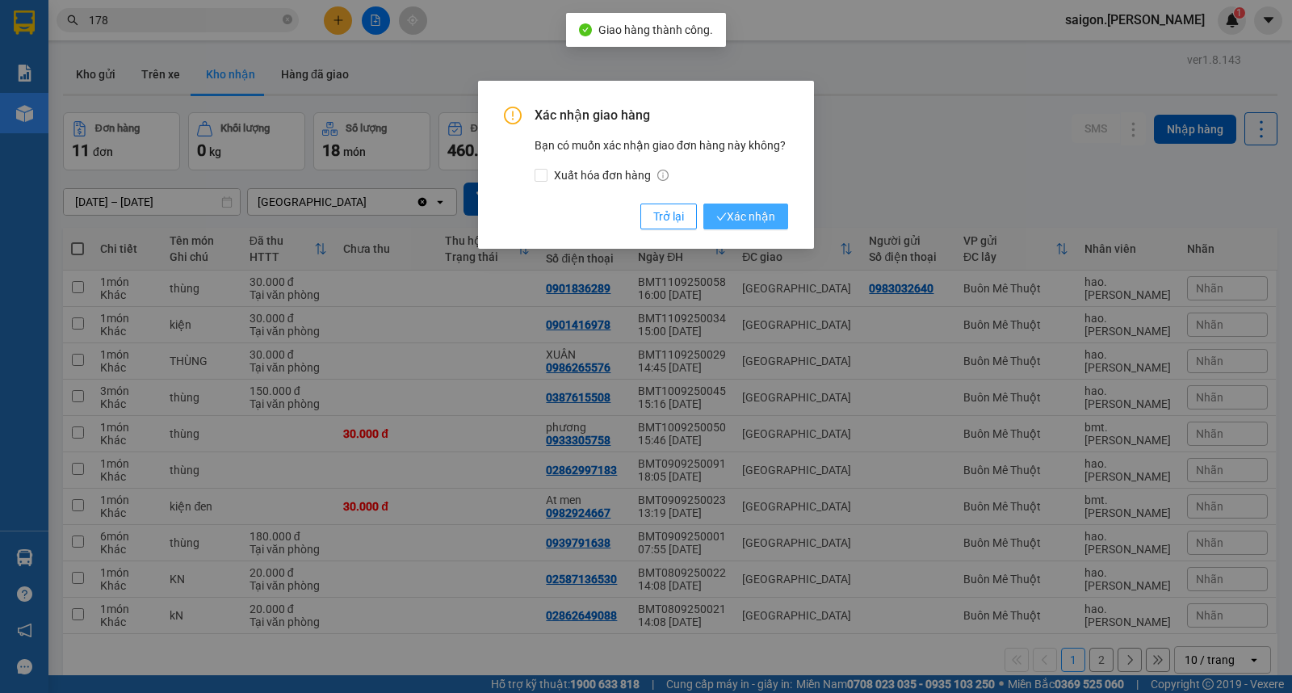
click at [769, 222] on span "Xác nhận" at bounding box center [745, 217] width 59 height 18
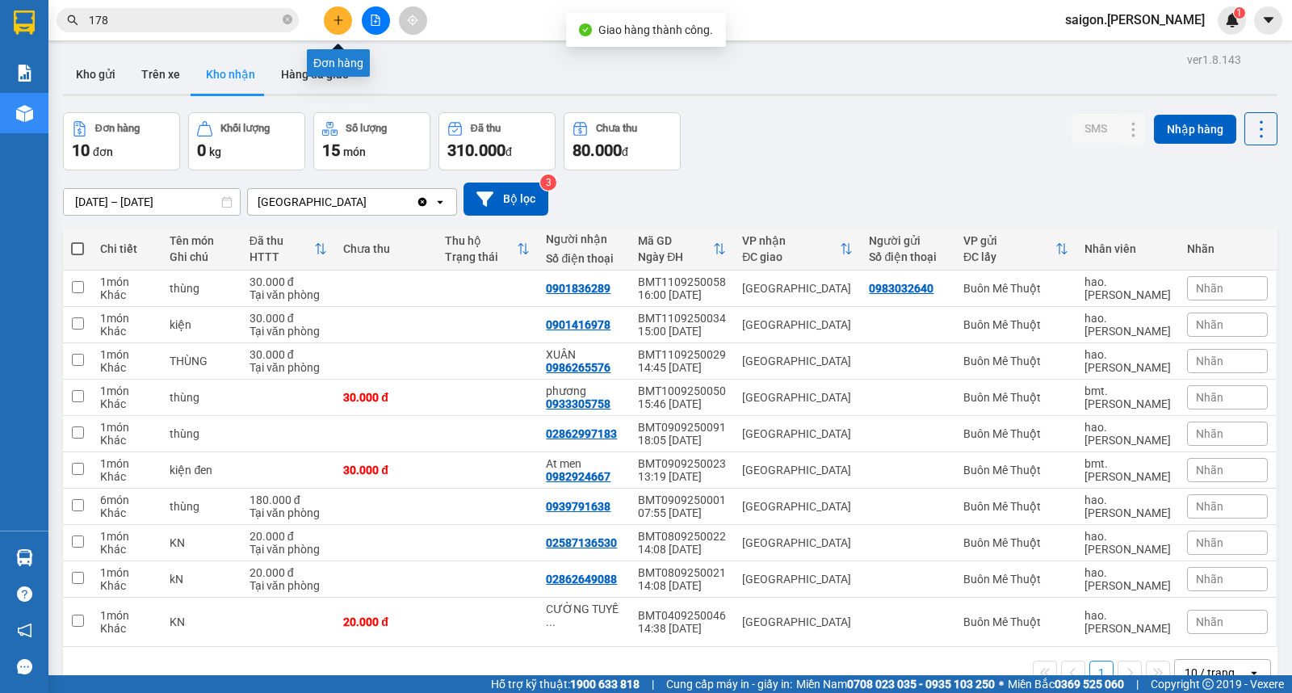
click at [340, 23] on icon "plus" at bounding box center [338, 20] width 11 height 11
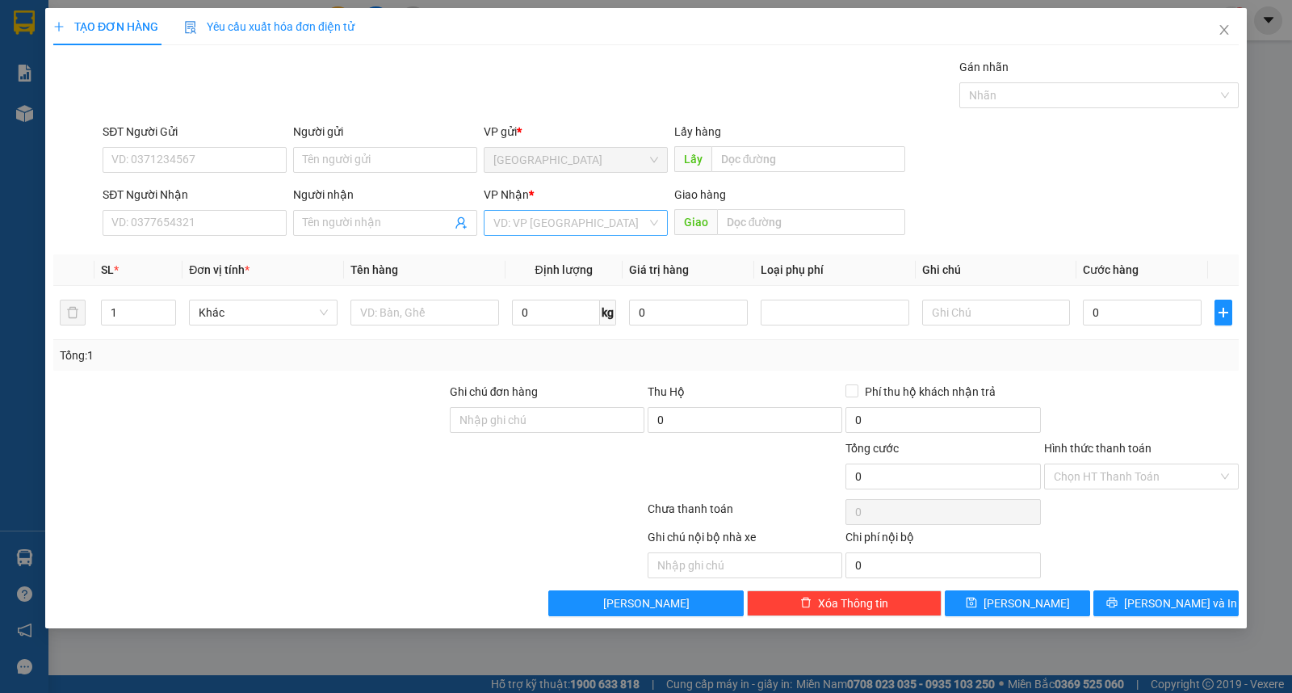
click at [566, 216] on input "search" at bounding box center [569, 223] width 153 height 24
click at [568, 284] on div "Buôn Mê Thuột" at bounding box center [575, 281] width 165 height 18
click at [453, 305] on input "text" at bounding box center [424, 313] width 149 height 26
click at [361, 221] on input "Người nhận" at bounding box center [377, 223] width 149 height 18
click at [1176, 600] on span "Lưu và In" at bounding box center [1180, 603] width 113 height 18
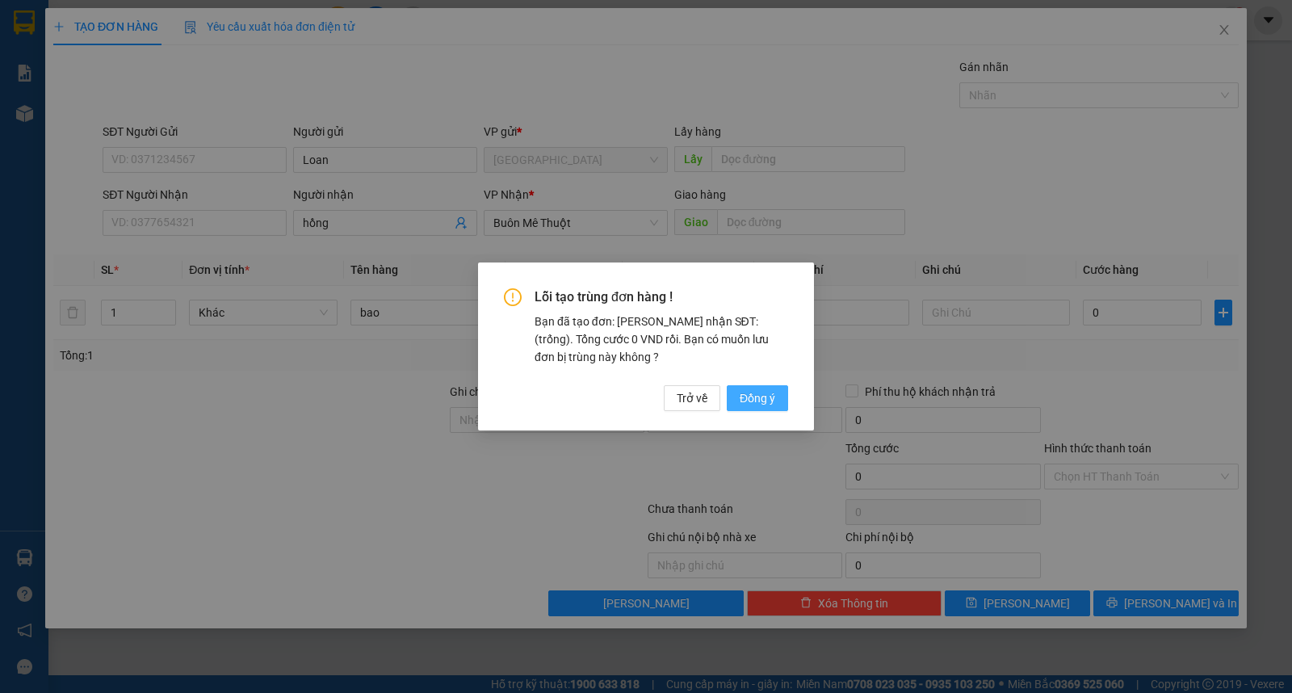
click at [753, 396] on span "Đồng ý" at bounding box center [758, 398] width 36 height 18
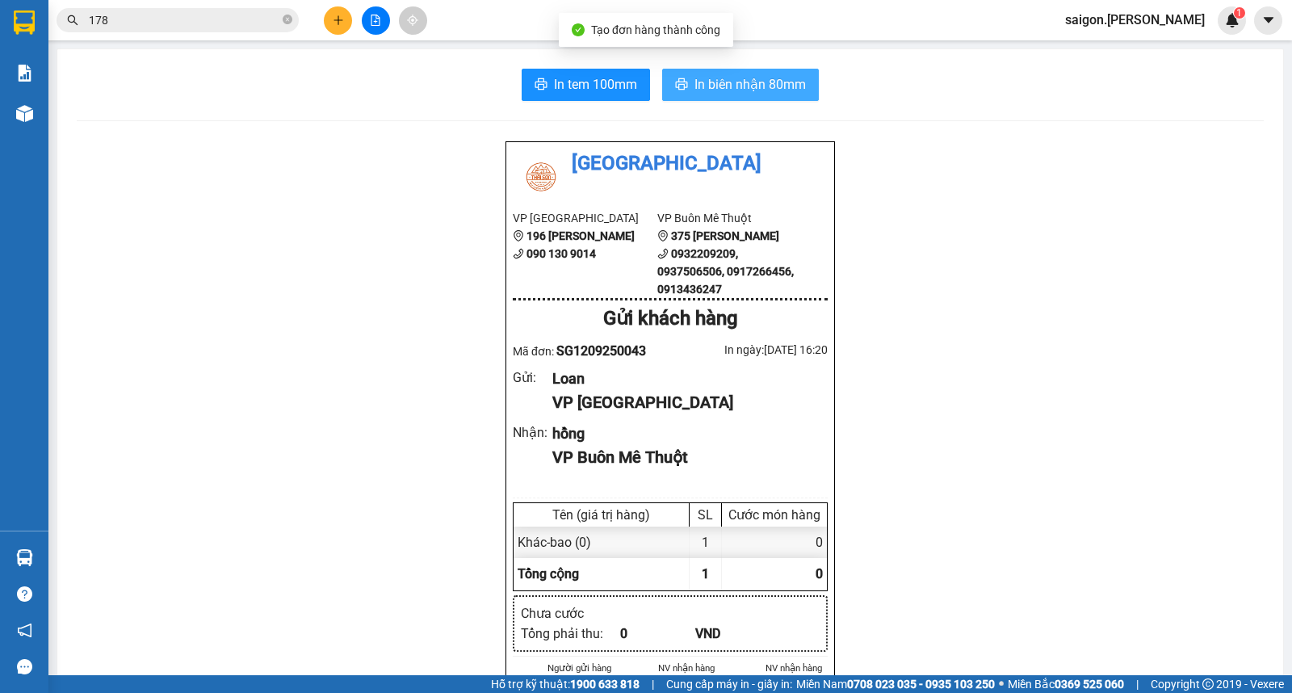
click at [740, 85] on span "In biên nhận 80mm" at bounding box center [749, 84] width 111 height 20
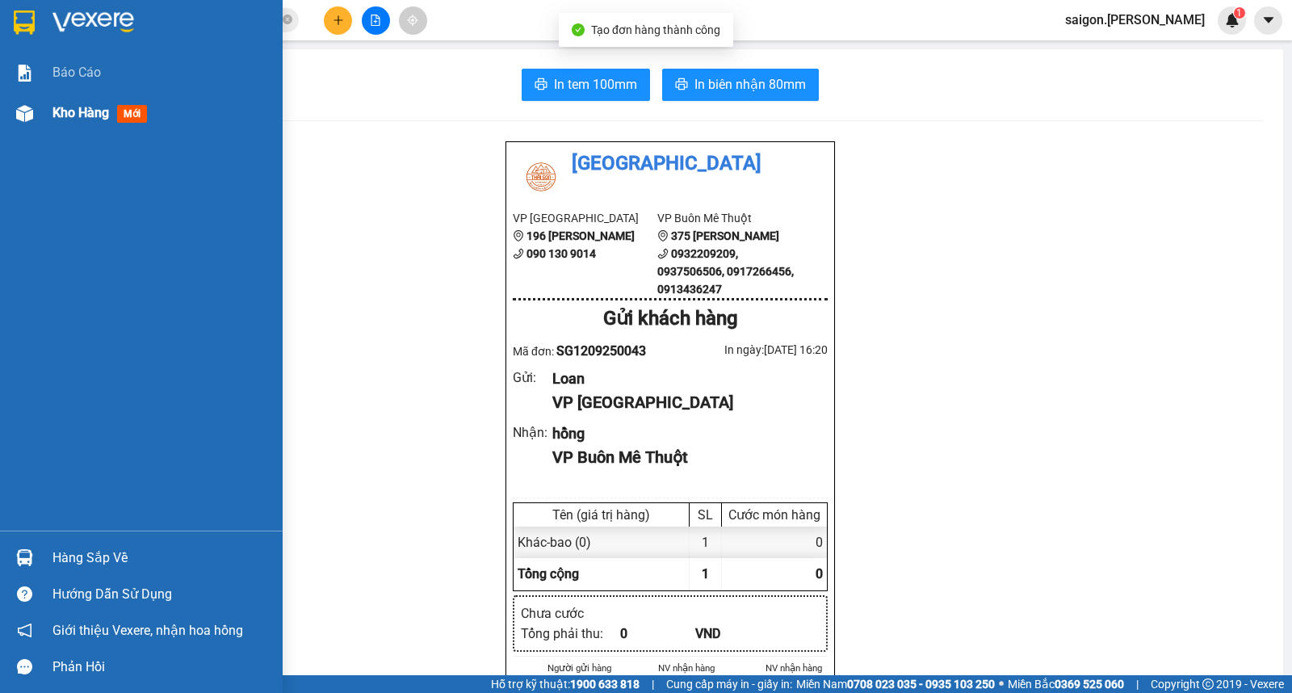
click at [39, 115] on div "Kho hàng mới" at bounding box center [141, 113] width 283 height 40
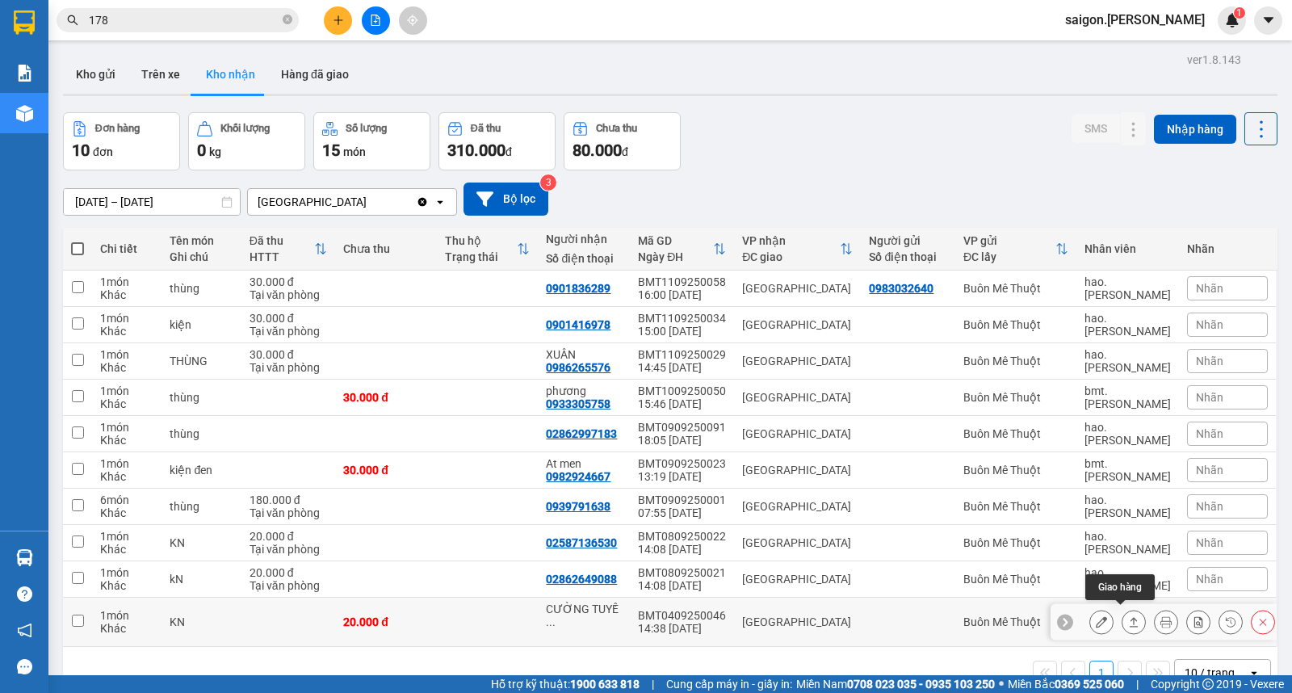
click at [1128, 620] on icon at bounding box center [1133, 621] width 11 height 11
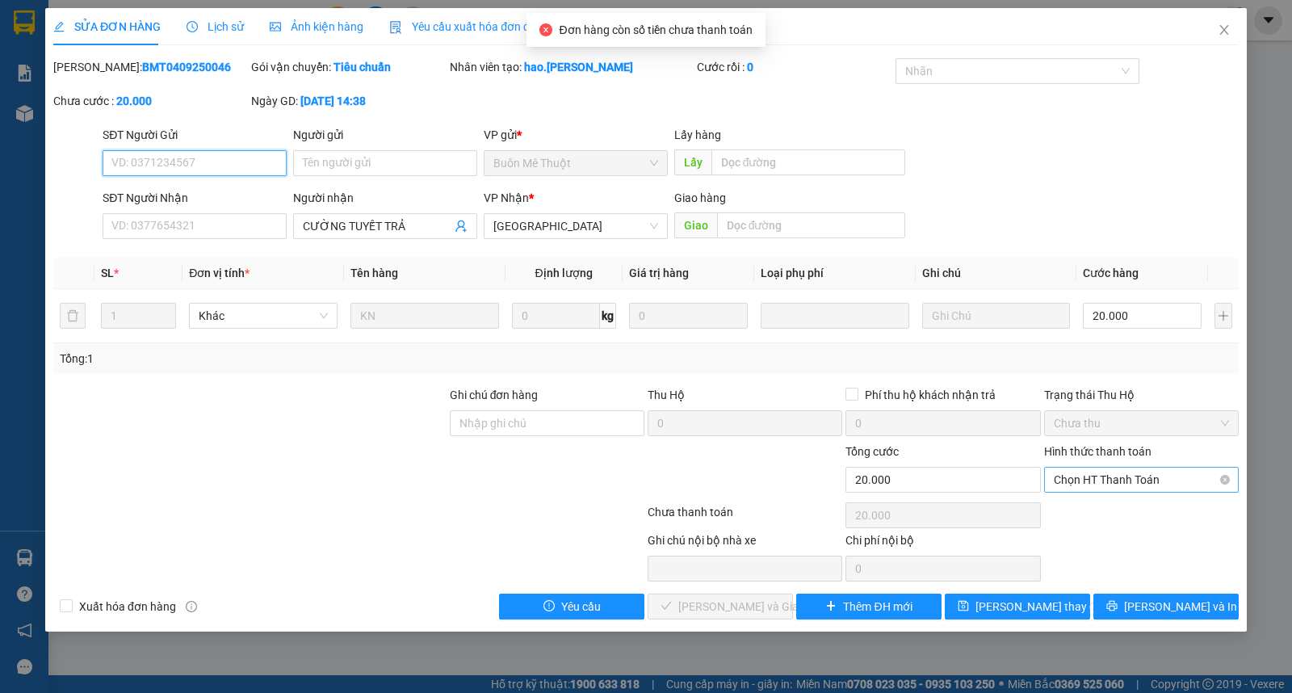
click at [1080, 477] on span "Chọn HT Thanh Toán" at bounding box center [1141, 479] width 175 height 24
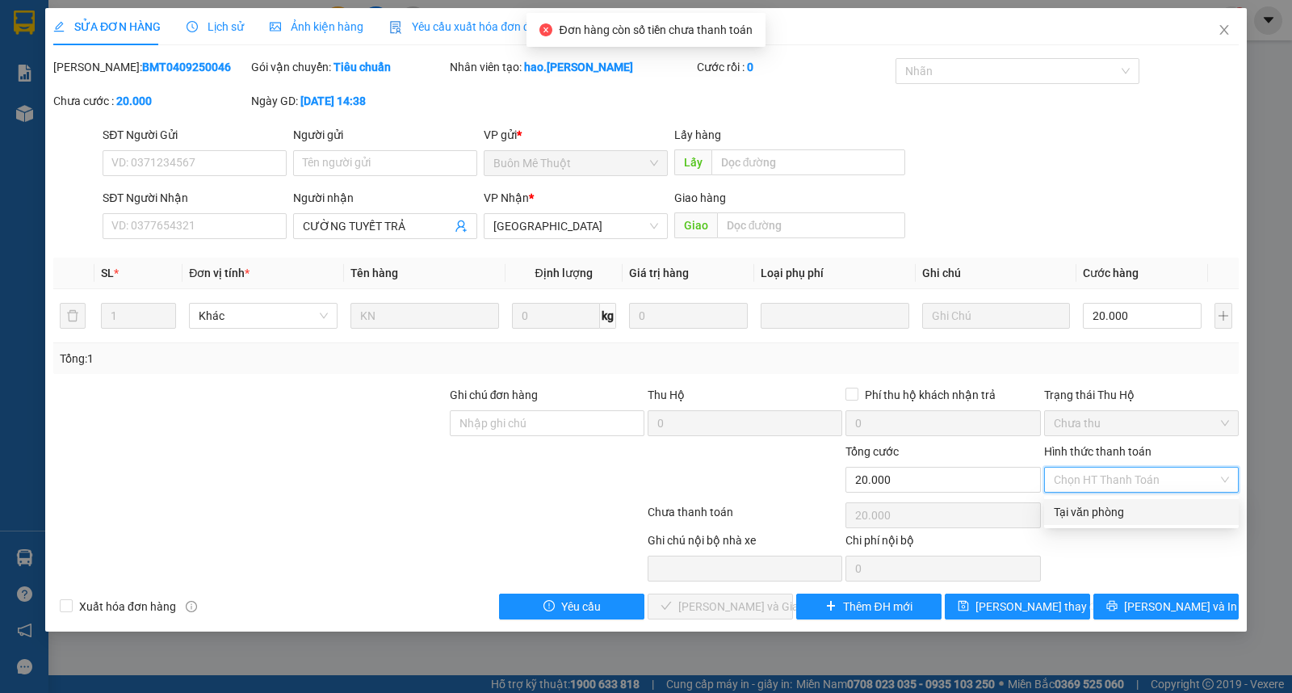
drag, startPoint x: 1078, startPoint y: 509, endPoint x: 988, endPoint y: 539, distance: 94.5
click at [1078, 509] on div "Tại văn phòng" at bounding box center [1141, 512] width 175 height 18
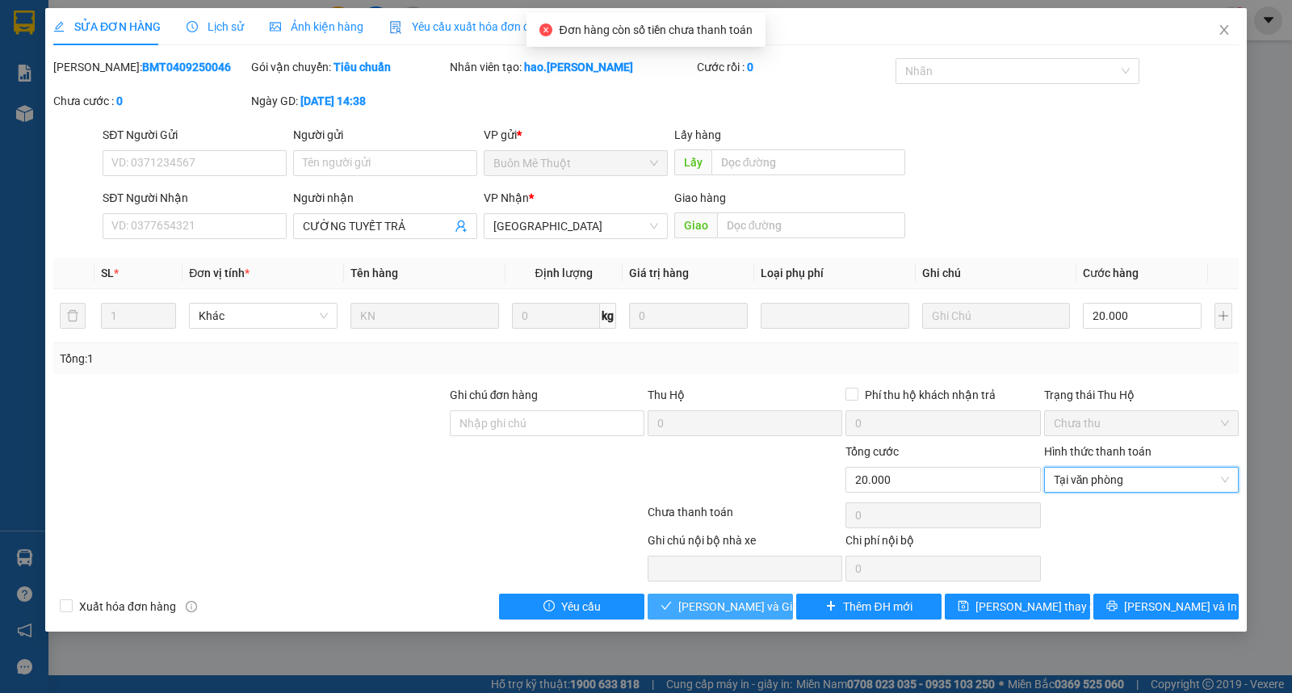
click at [754, 596] on button "Lưu và Giao hàng" at bounding box center [720, 606] width 145 height 26
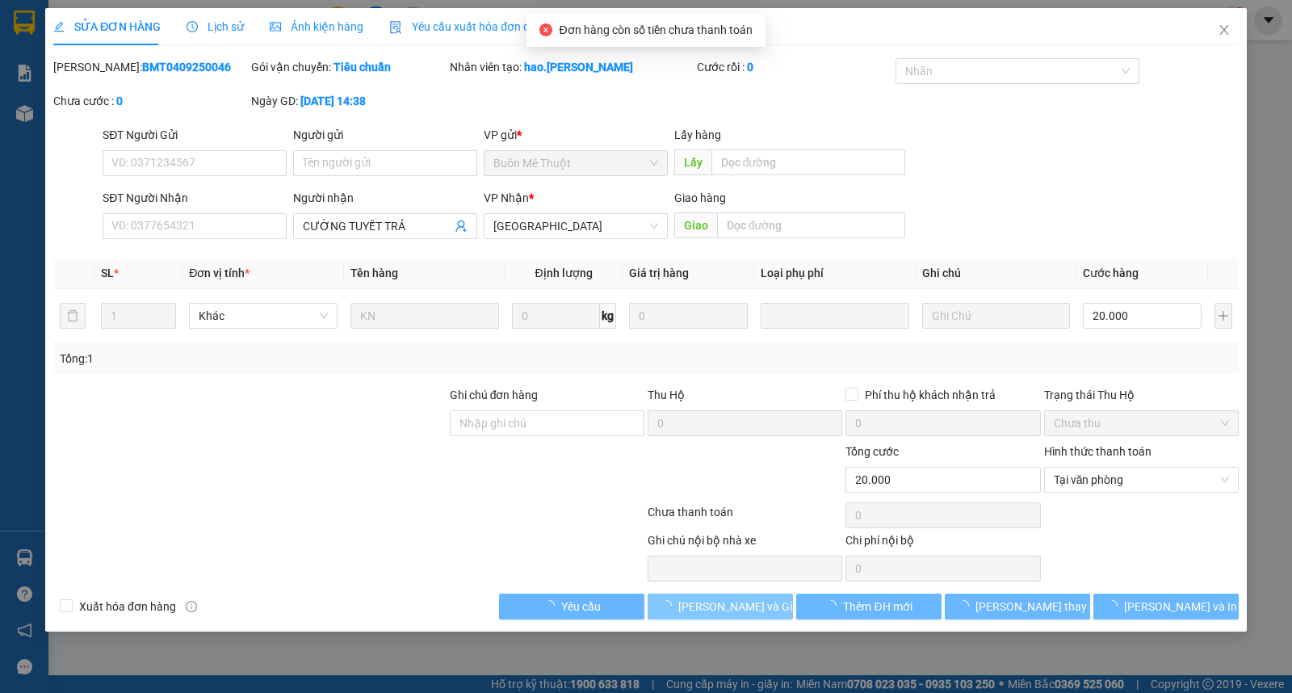
click at [749, 604] on span "Lưu và Giao hàng" at bounding box center [755, 606] width 155 height 18
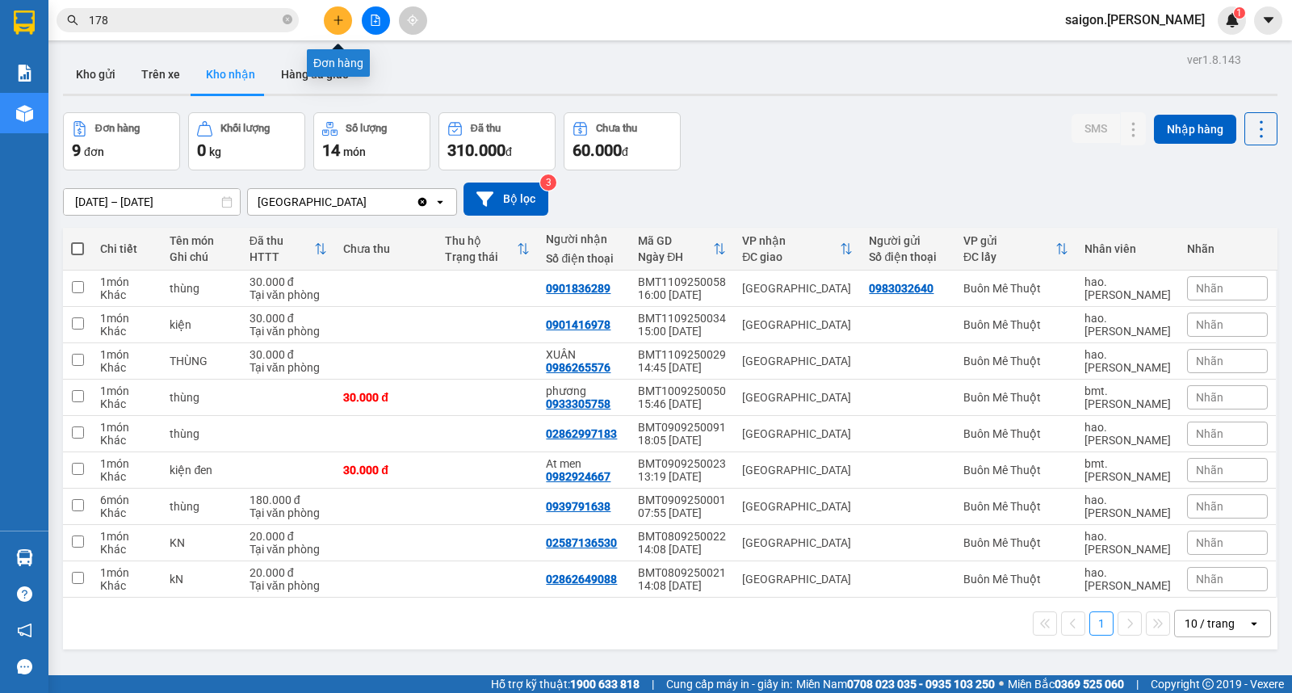
click at [342, 9] on button at bounding box center [338, 20] width 28 height 28
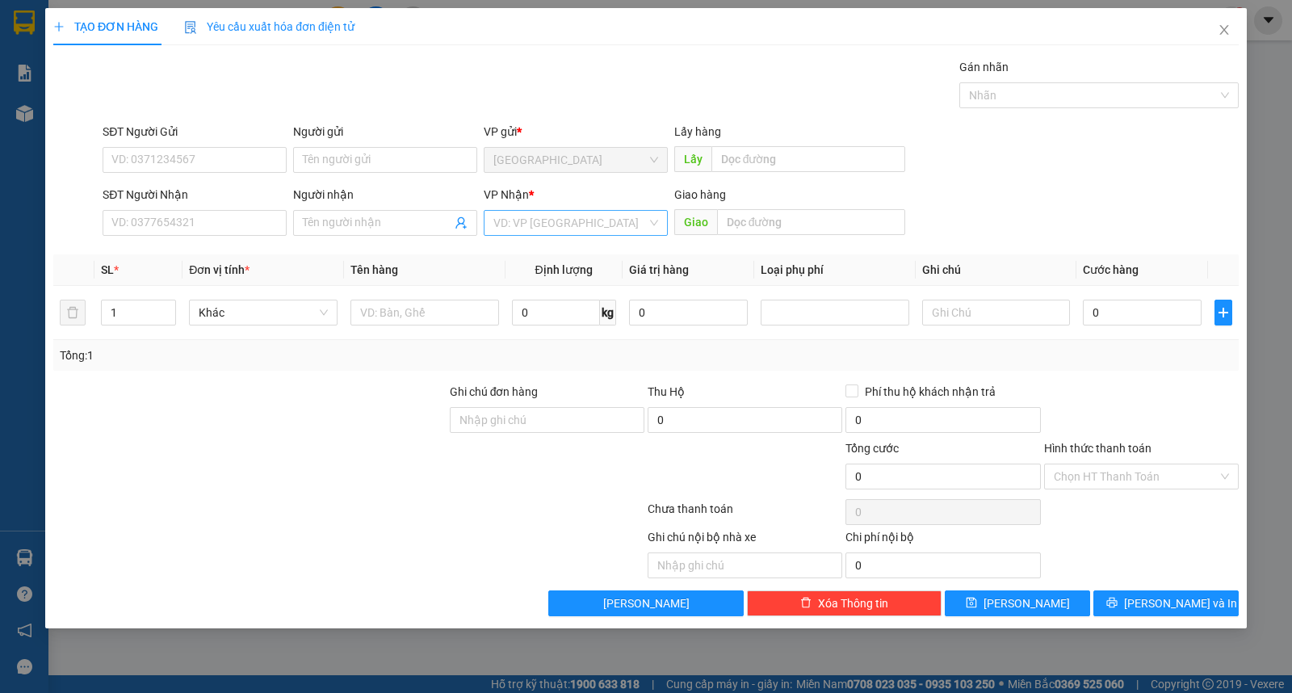
drag, startPoint x: 520, startPoint y: 224, endPoint x: 531, endPoint y: 235, distance: 15.4
click at [522, 228] on input "search" at bounding box center [569, 223] width 153 height 24
click at [572, 287] on div "Buôn Mê Thuột" at bounding box center [575, 281] width 165 height 18
click at [386, 157] on input "Người gửi" at bounding box center [385, 160] width 184 height 26
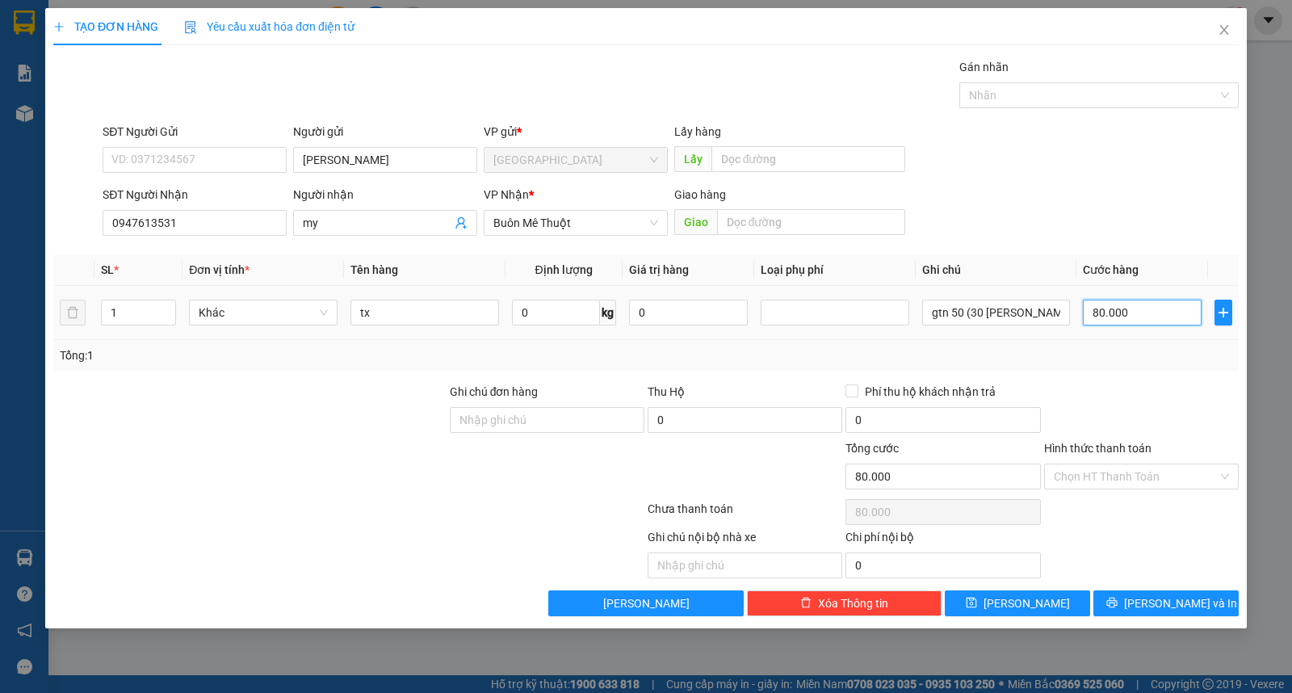
click at [1141, 318] on input "80.000" at bounding box center [1142, 313] width 119 height 26
drag, startPoint x: 1127, startPoint y: 479, endPoint x: 1128, endPoint y: 506, distance: 27.5
click at [1128, 479] on input "Hình thức thanh toán" at bounding box center [1136, 476] width 164 height 24
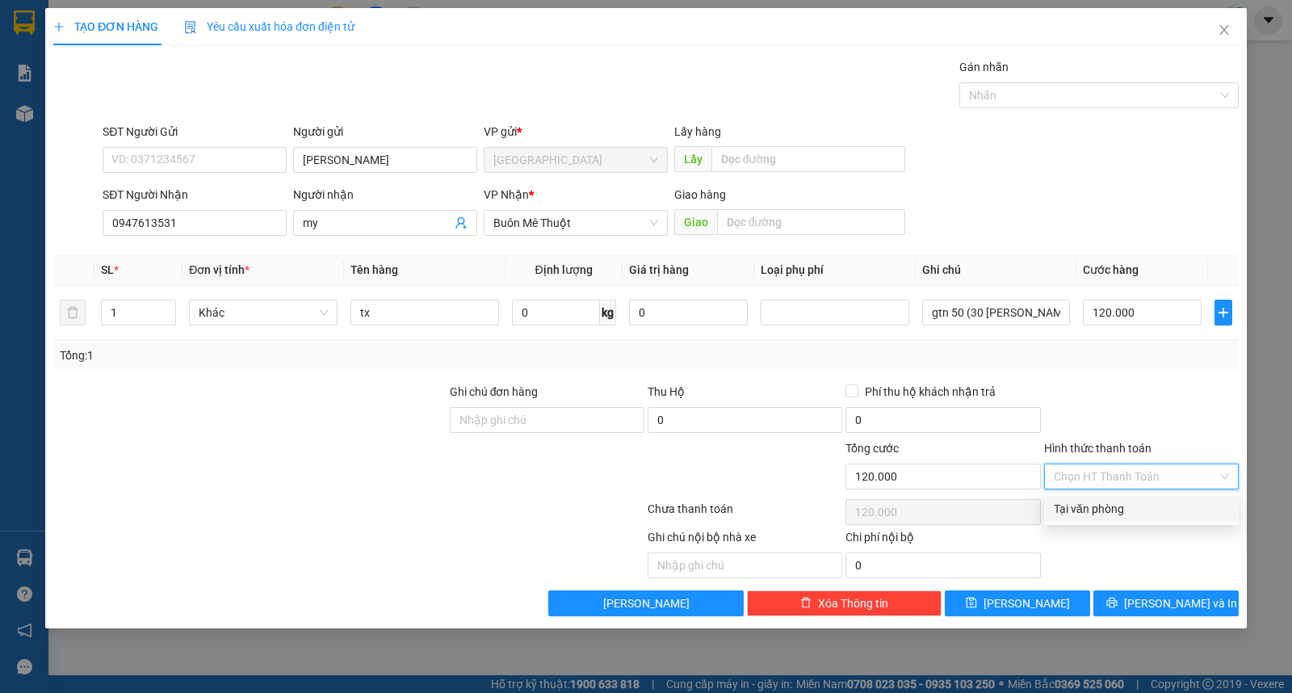
click at [1128, 522] on div "Transit Pickup Surcharge Ids Transit Deliver Surcharge Ids Transit Deliver Surc…" at bounding box center [645, 337] width 1185 height 558
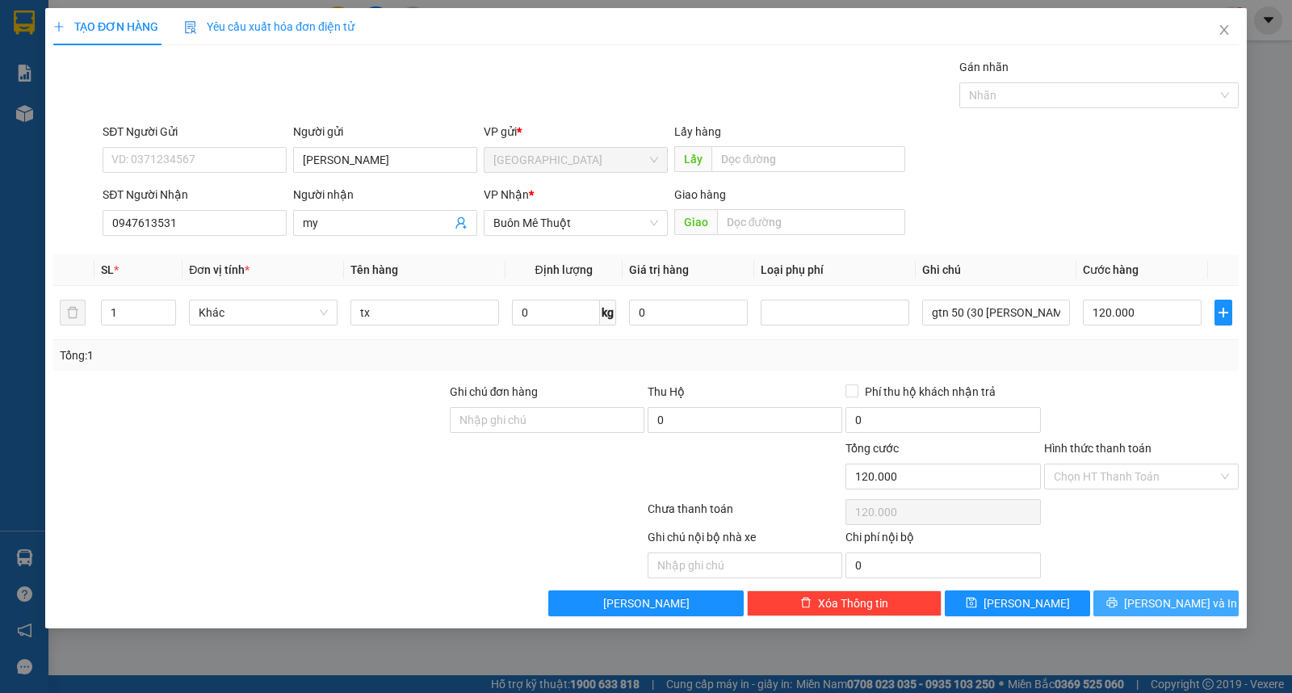
click at [1164, 610] on span "Lưu và In" at bounding box center [1180, 603] width 113 height 18
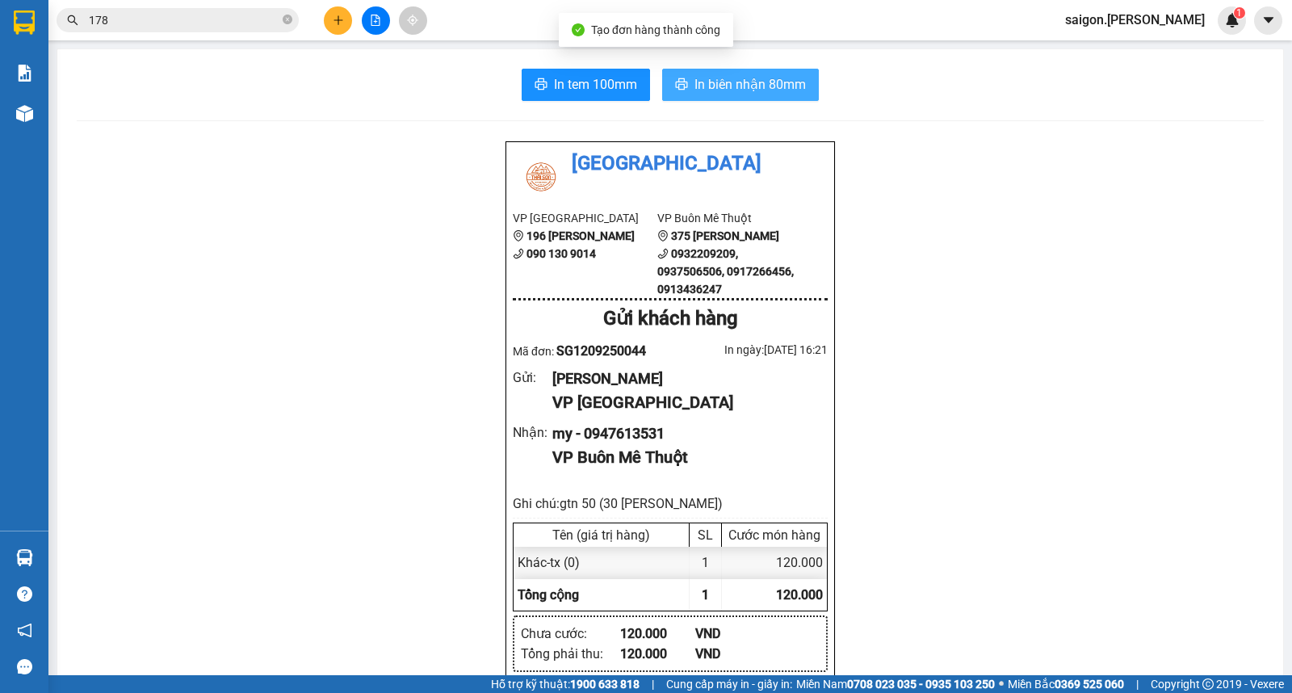
click at [801, 81] on button "In biên nhận 80mm" at bounding box center [740, 85] width 157 height 32
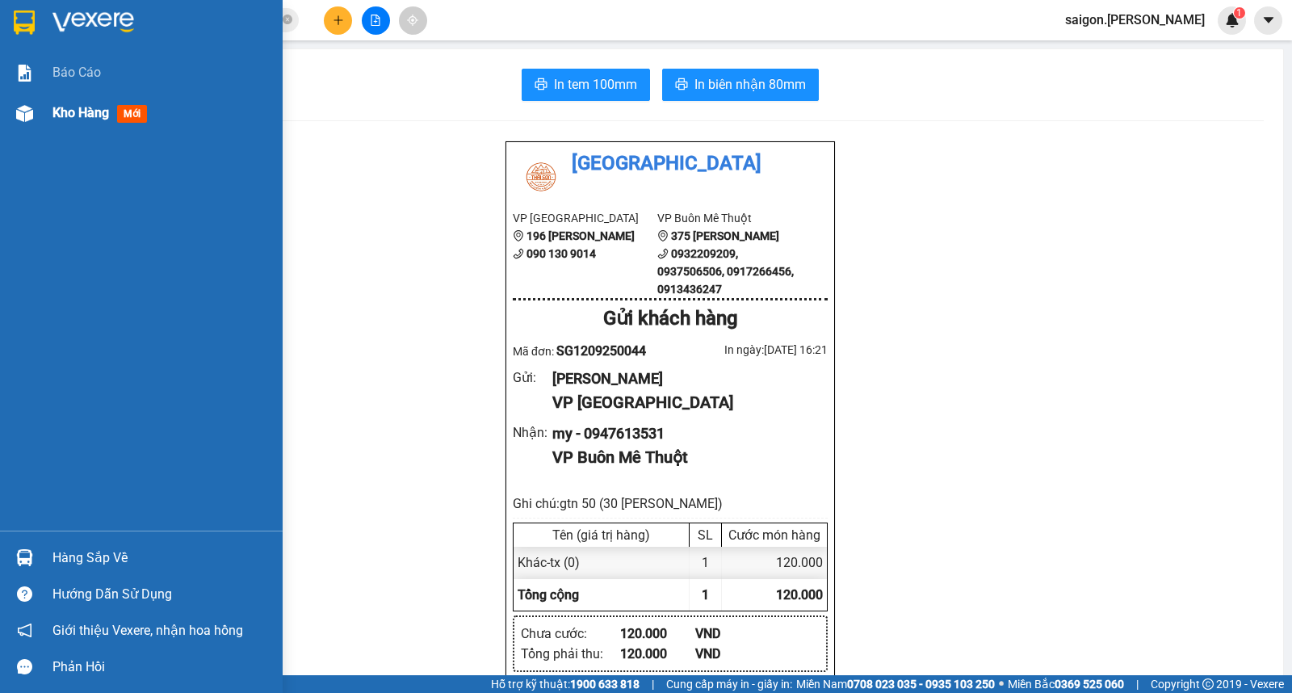
click at [44, 111] on div "Kho hàng mới" at bounding box center [141, 113] width 283 height 40
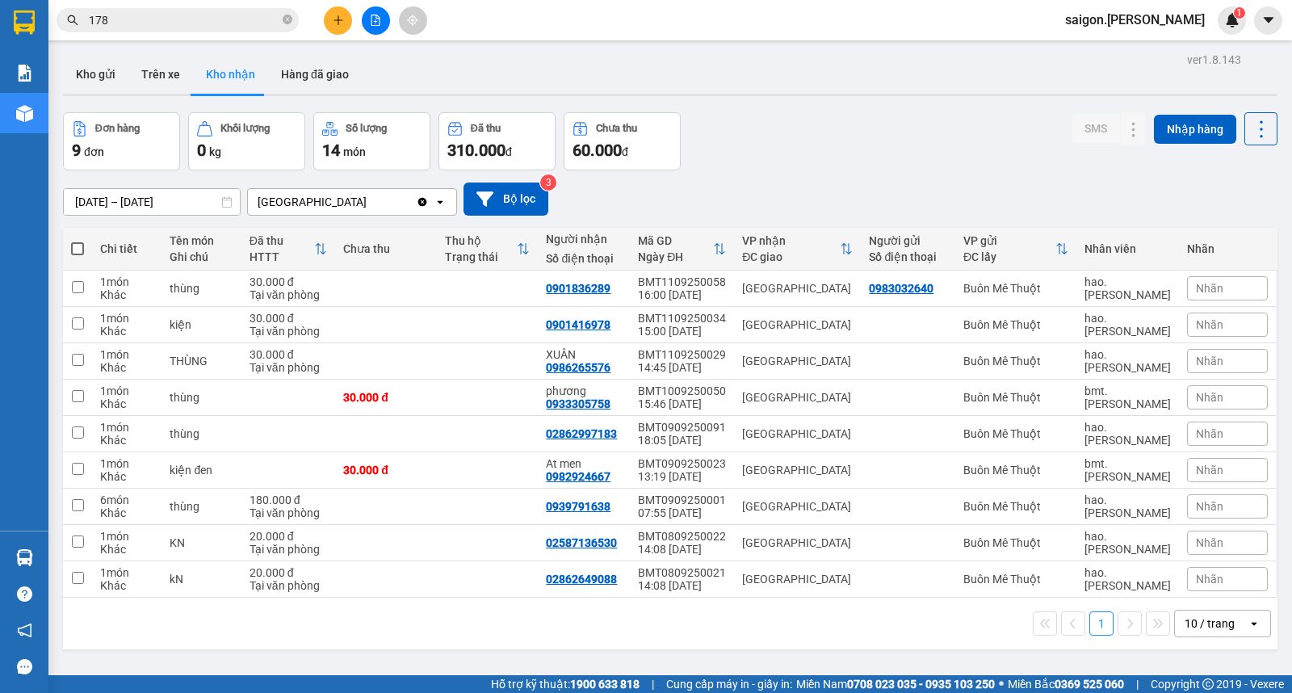
click at [356, 6] on div at bounding box center [375, 20] width 121 height 28
click at [334, 6] on button at bounding box center [338, 20] width 28 height 28
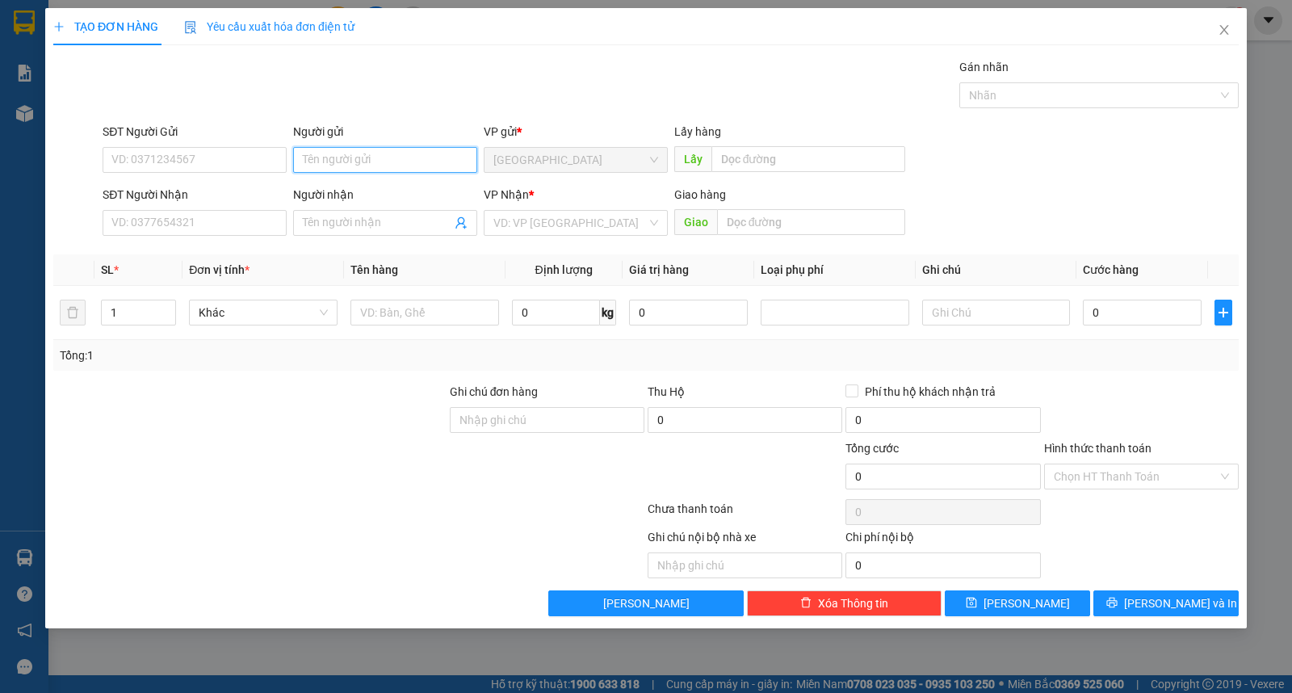
click at [338, 171] on input "Người gửi" at bounding box center [385, 160] width 184 height 26
click at [1177, 617] on div "TẠO ĐƠN HÀNG Yêu cầu xuất hóa đơn điện tử Transit Pickup Surcharge Ids Transit …" at bounding box center [645, 318] width 1201 height 620
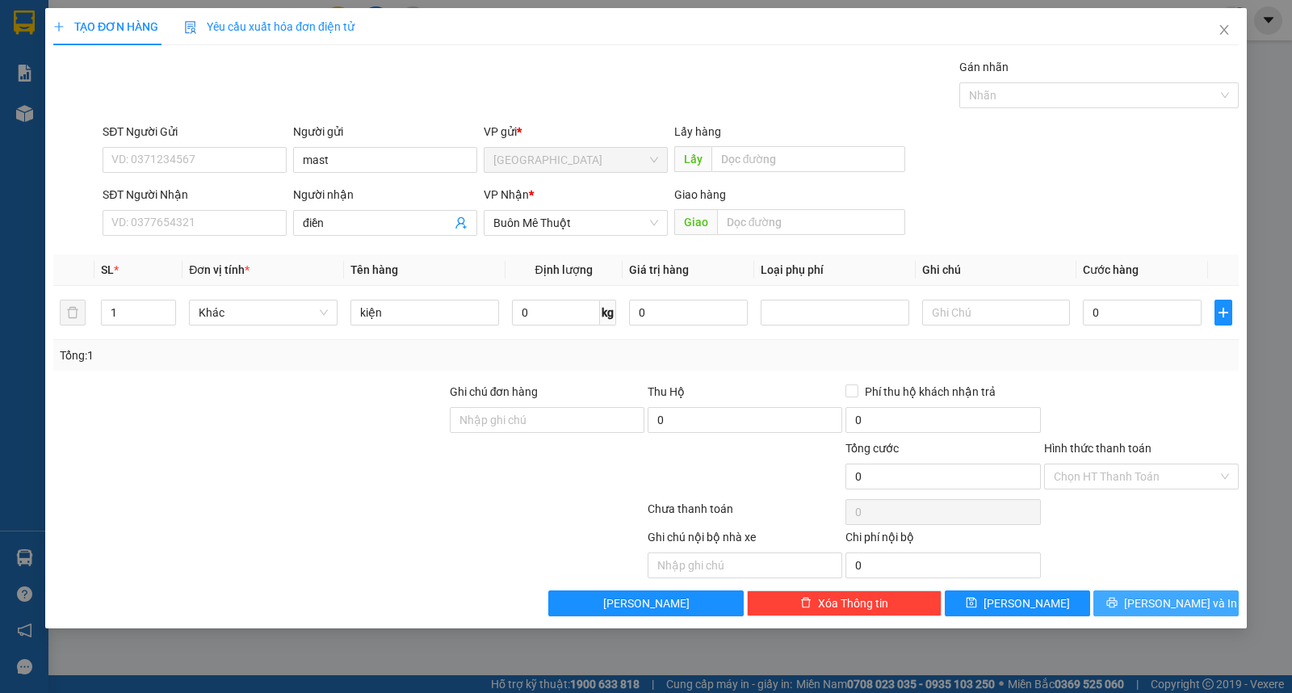
click at [1183, 600] on span "Lưu và In" at bounding box center [1180, 603] width 113 height 18
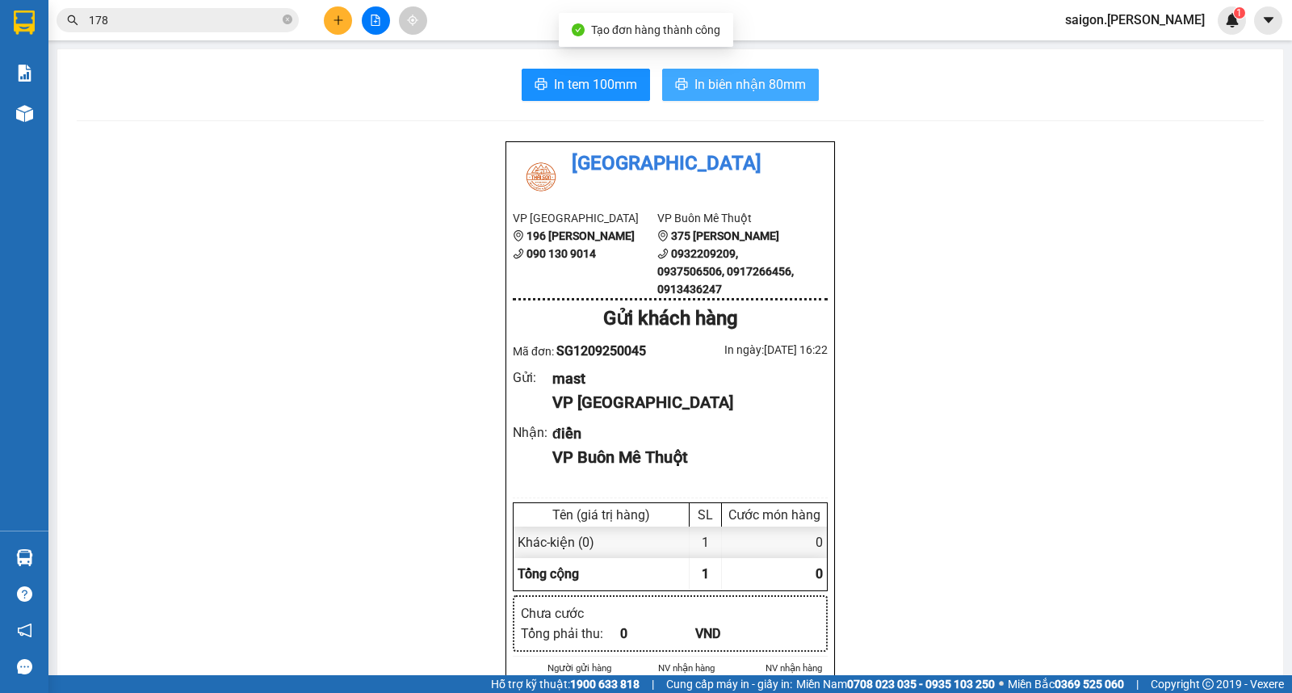
click at [745, 75] on span "In biên nhận 80mm" at bounding box center [749, 84] width 111 height 20
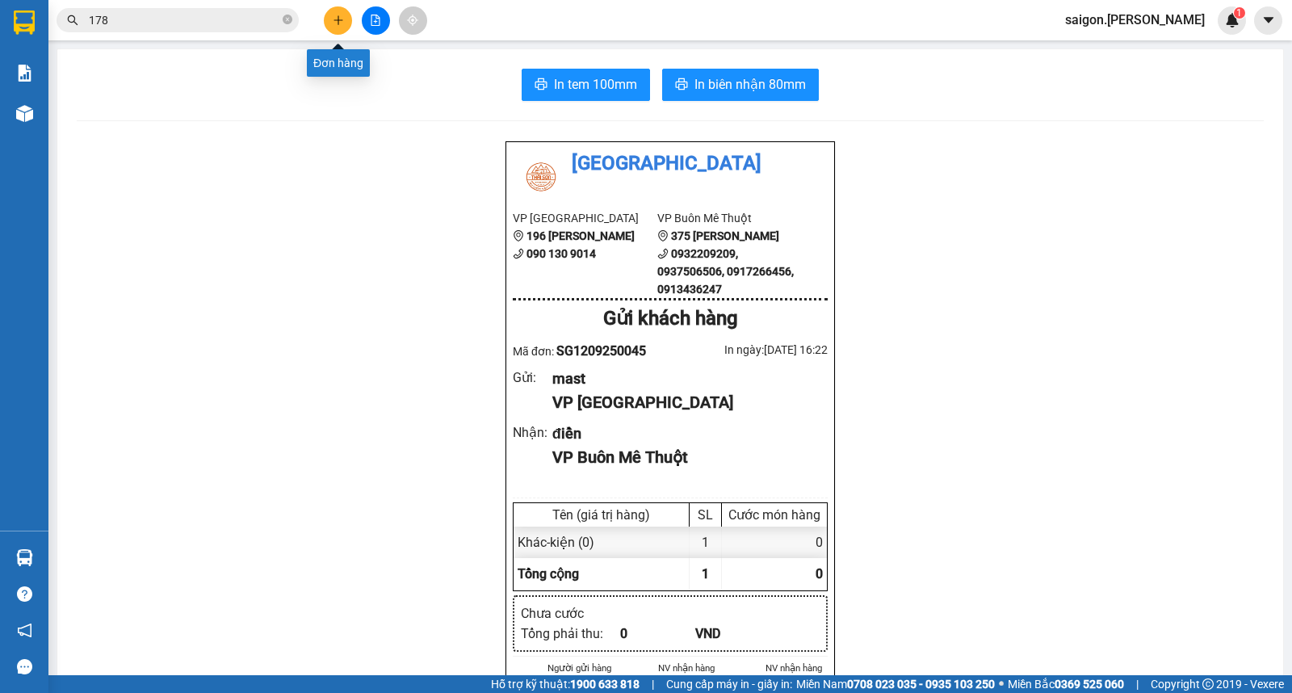
click at [334, 15] on icon "plus" at bounding box center [338, 20] width 11 height 11
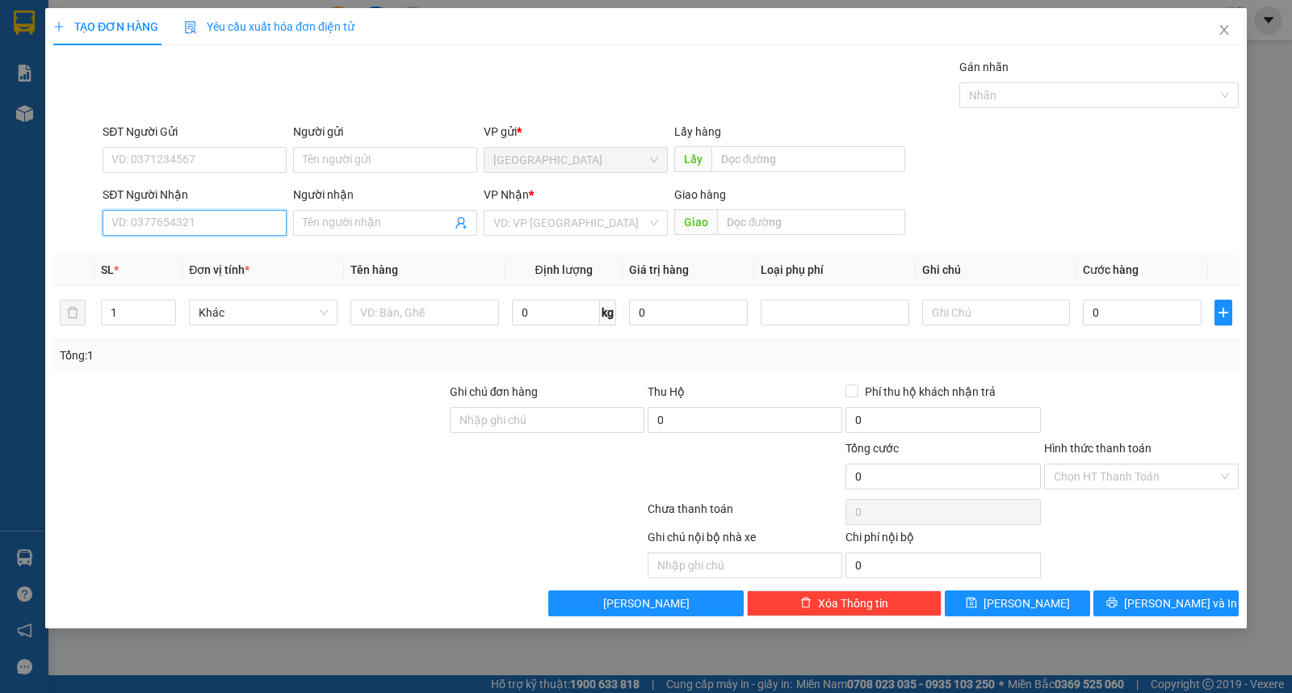
click at [132, 214] on input "SĐT Người Nhận" at bounding box center [195, 223] width 184 height 26
drag, startPoint x: 381, startPoint y: 142, endPoint x: 385, endPoint y: 164, distance: 22.2
click at [384, 147] on div "Người gửi Tên người gửi" at bounding box center [385, 151] width 184 height 57
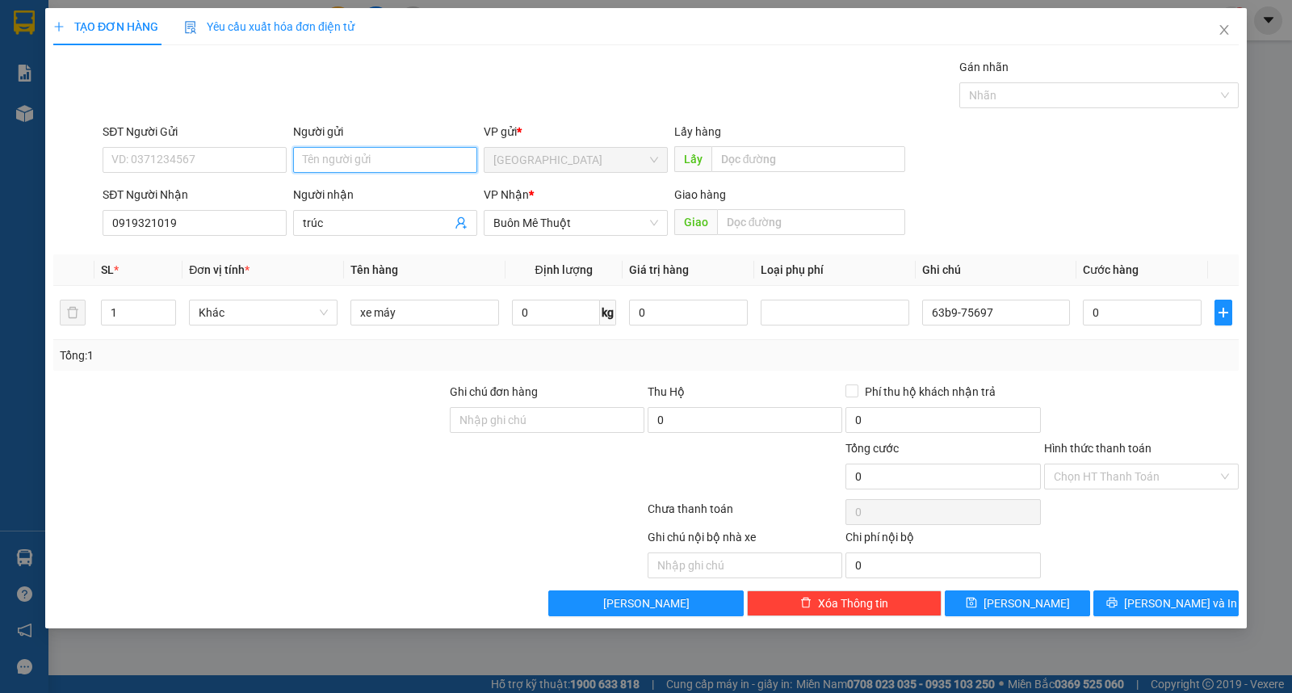
click at [386, 165] on input "Người gửi" at bounding box center [385, 160] width 184 height 26
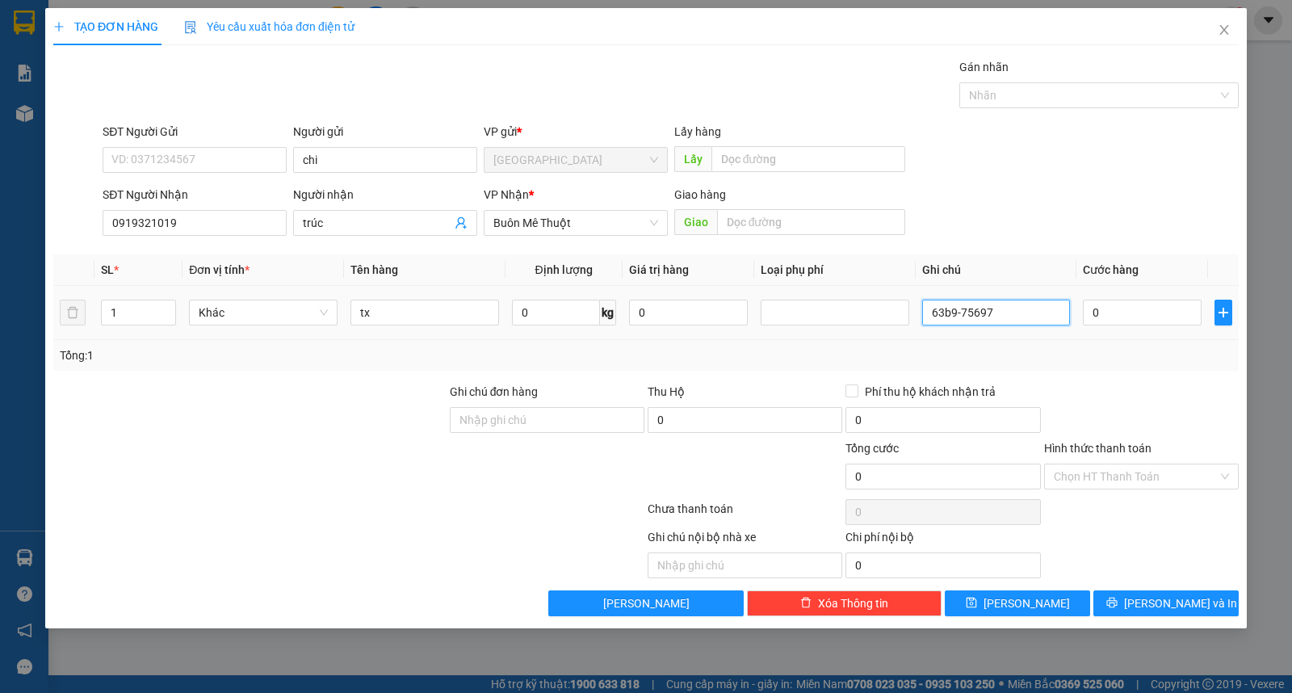
click at [1025, 313] on input "63b9-75697" at bounding box center [996, 313] width 149 height 26
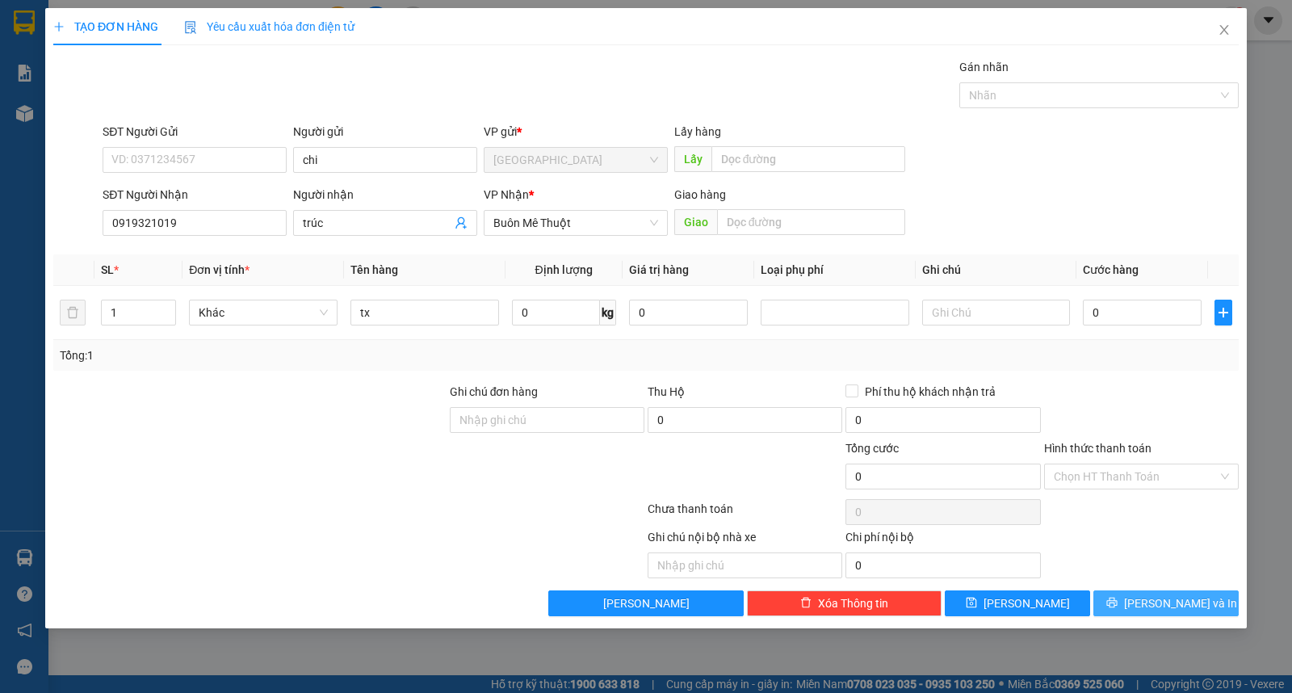
click at [1219, 602] on button "Lưu và In" at bounding box center [1165, 603] width 145 height 26
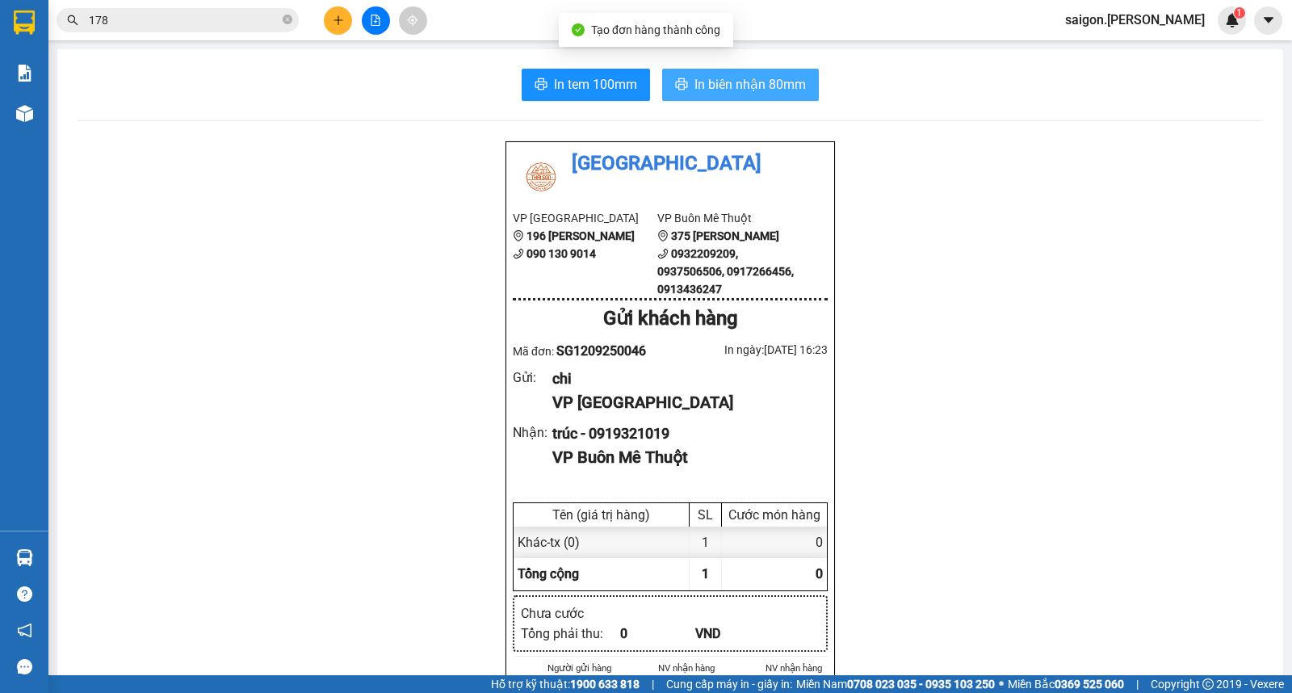
click at [764, 99] on button "In biên nhận 80mm" at bounding box center [740, 85] width 157 height 32
click at [285, 19] on icon "close-circle" at bounding box center [288, 20] width 10 height 10
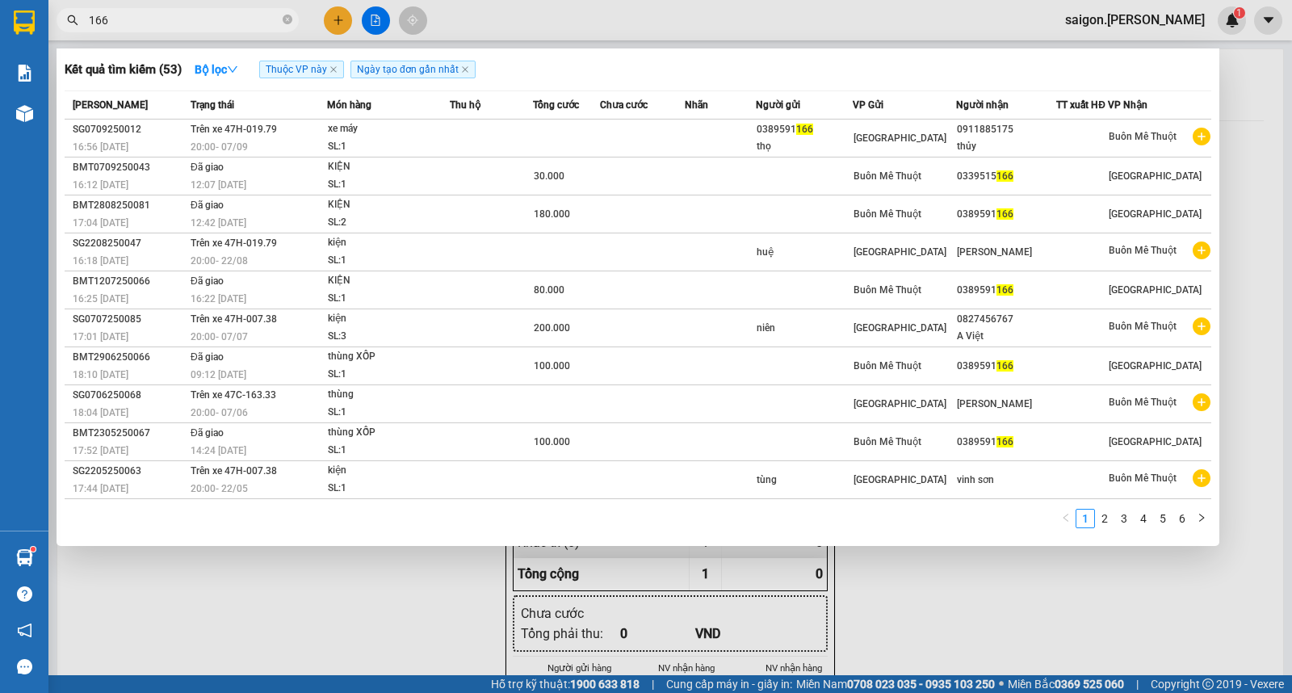
click at [329, 19] on div at bounding box center [646, 346] width 1292 height 693
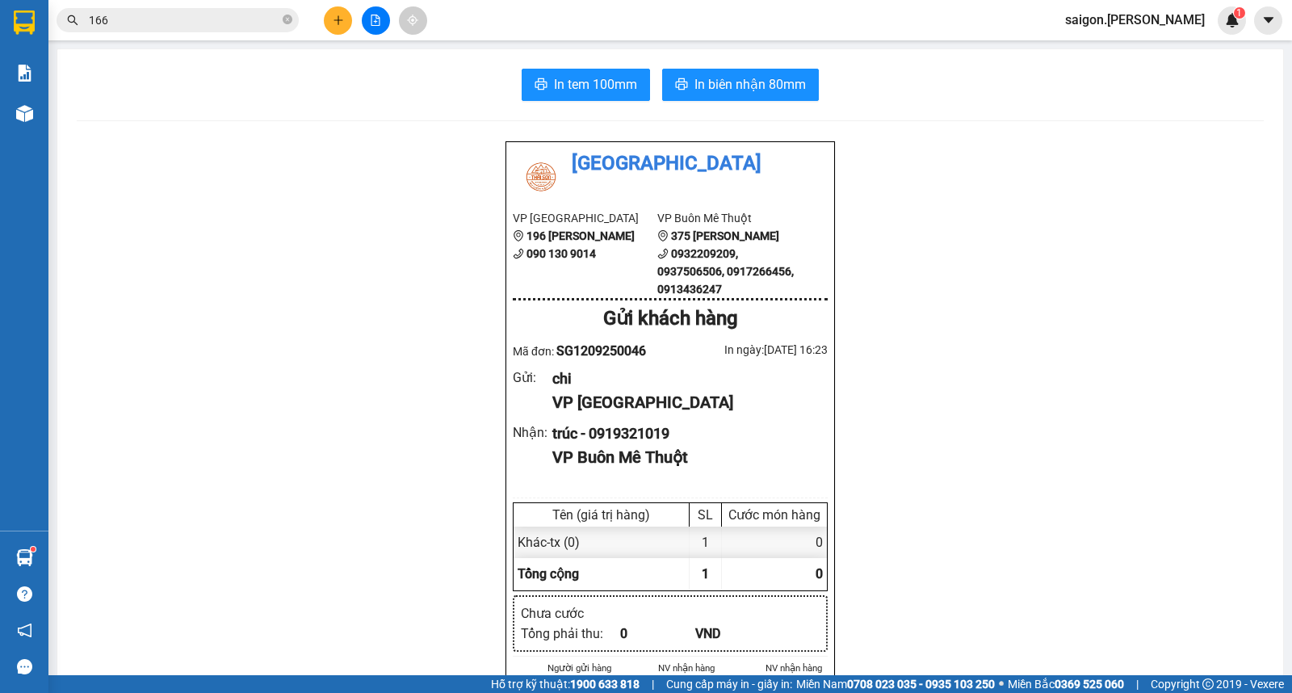
click at [329, 19] on button at bounding box center [338, 20] width 28 height 28
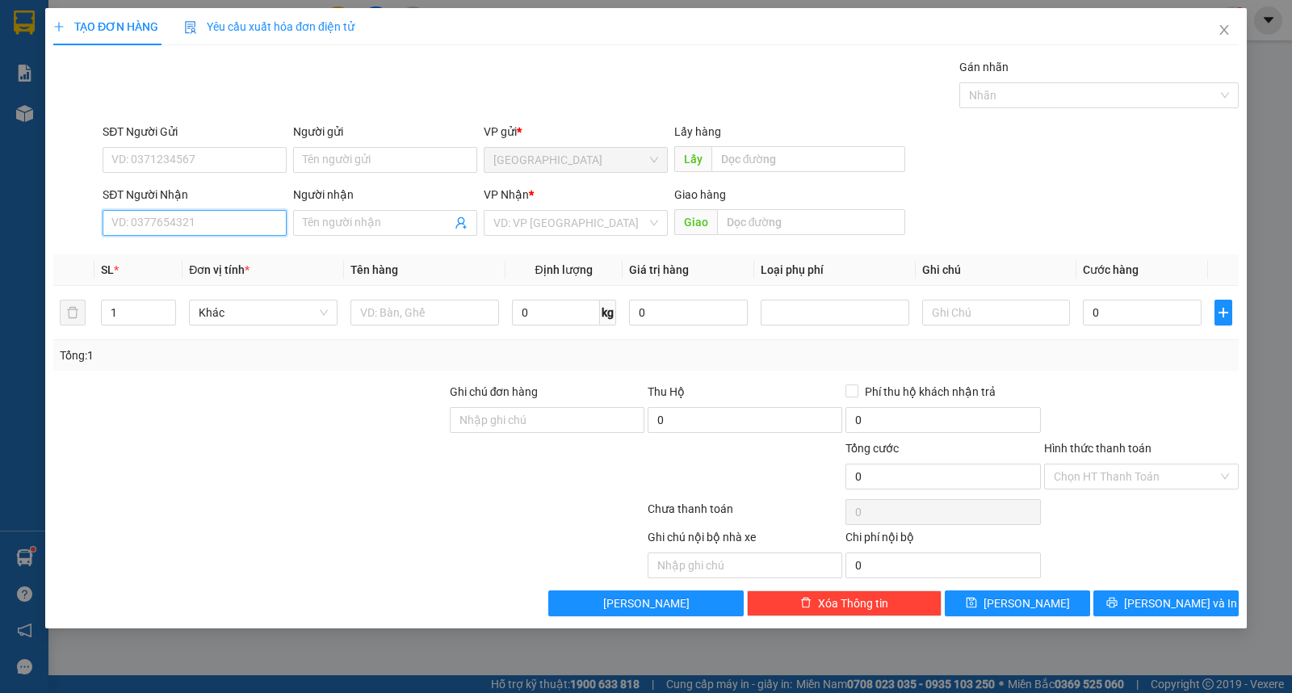
click at [237, 215] on input "SĐT Người Nhận" at bounding box center [195, 223] width 184 height 26
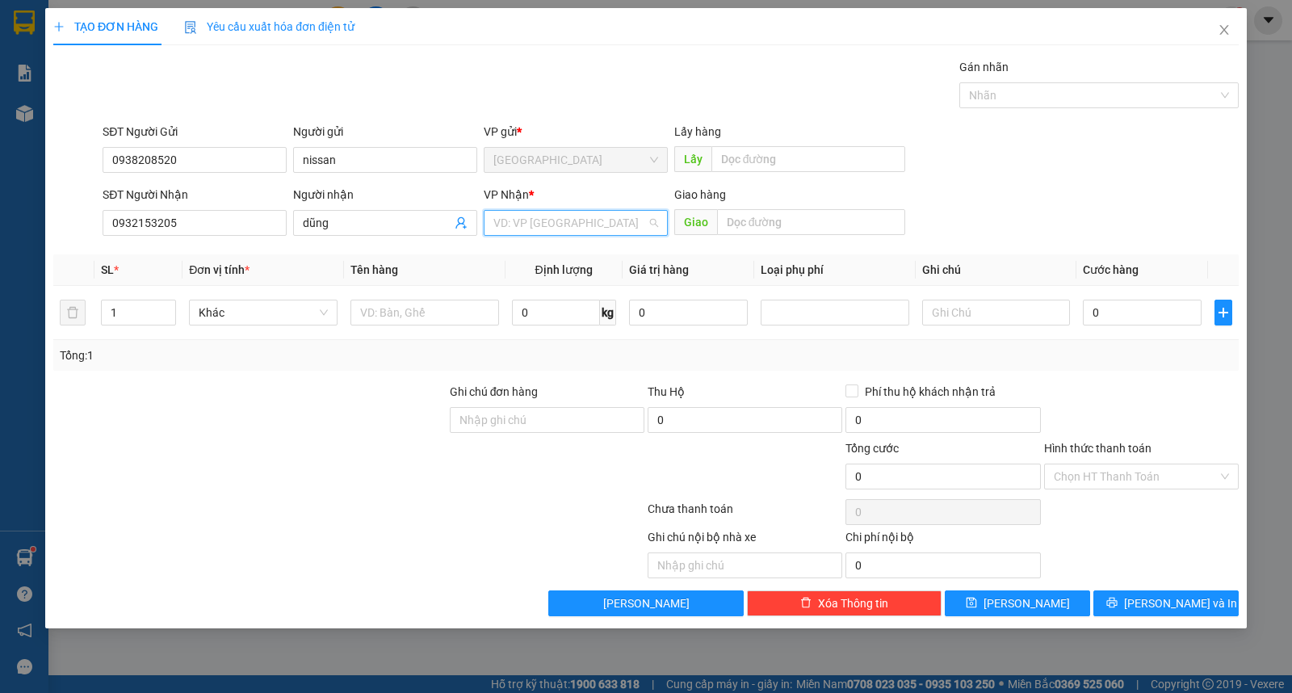
click at [530, 228] on input "search" at bounding box center [569, 223] width 153 height 24
click at [530, 283] on div "Buôn Mê Thuột" at bounding box center [575, 281] width 165 height 18
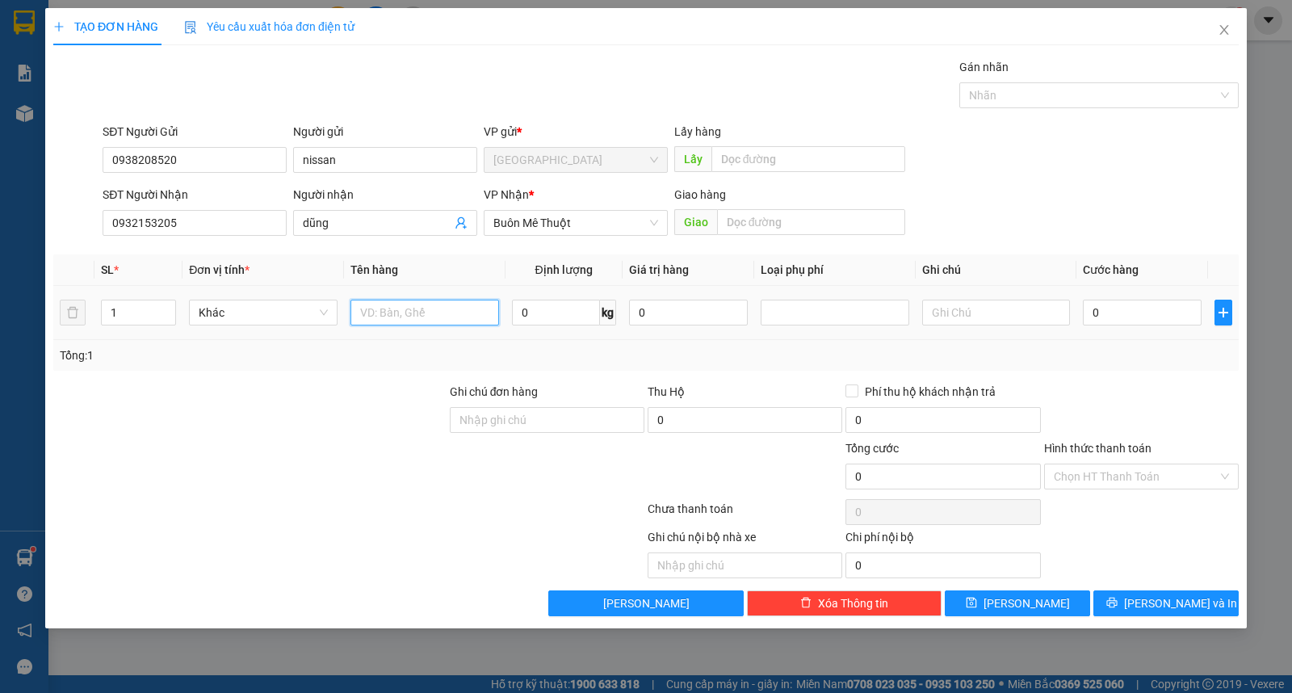
click at [470, 305] on input "text" at bounding box center [424, 313] width 149 height 26
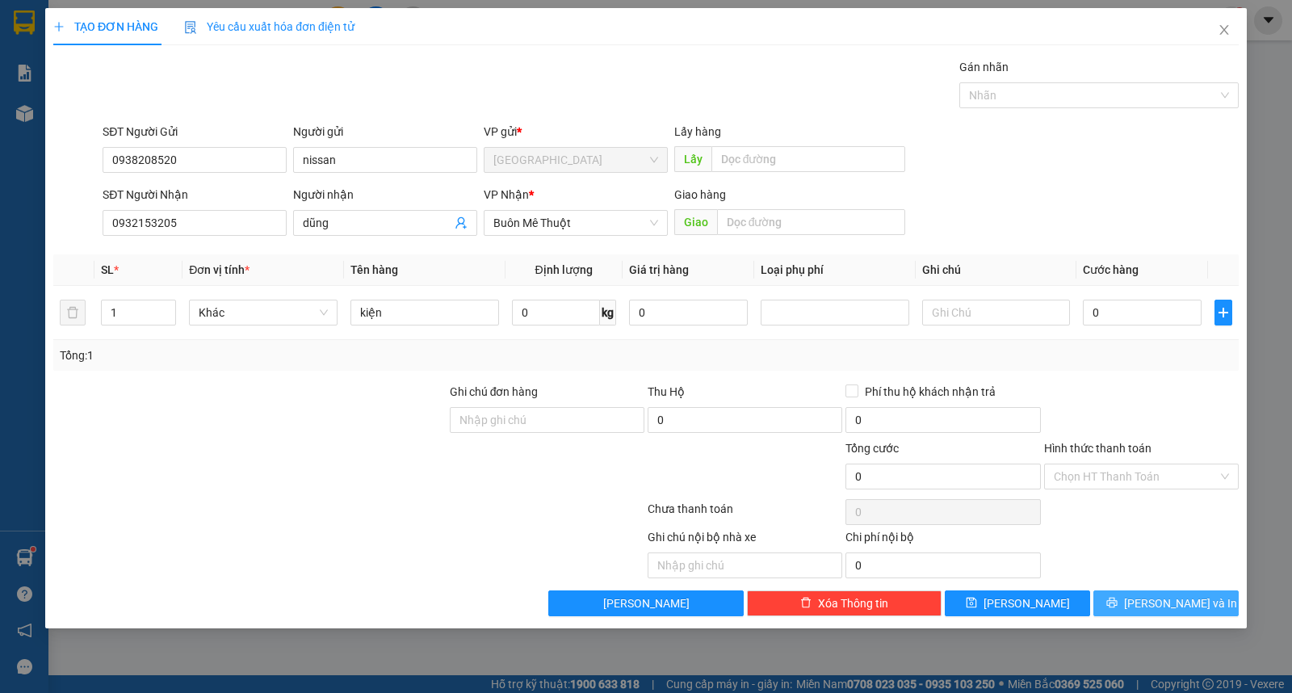
click at [1120, 594] on button "Lưu và In" at bounding box center [1165, 603] width 145 height 26
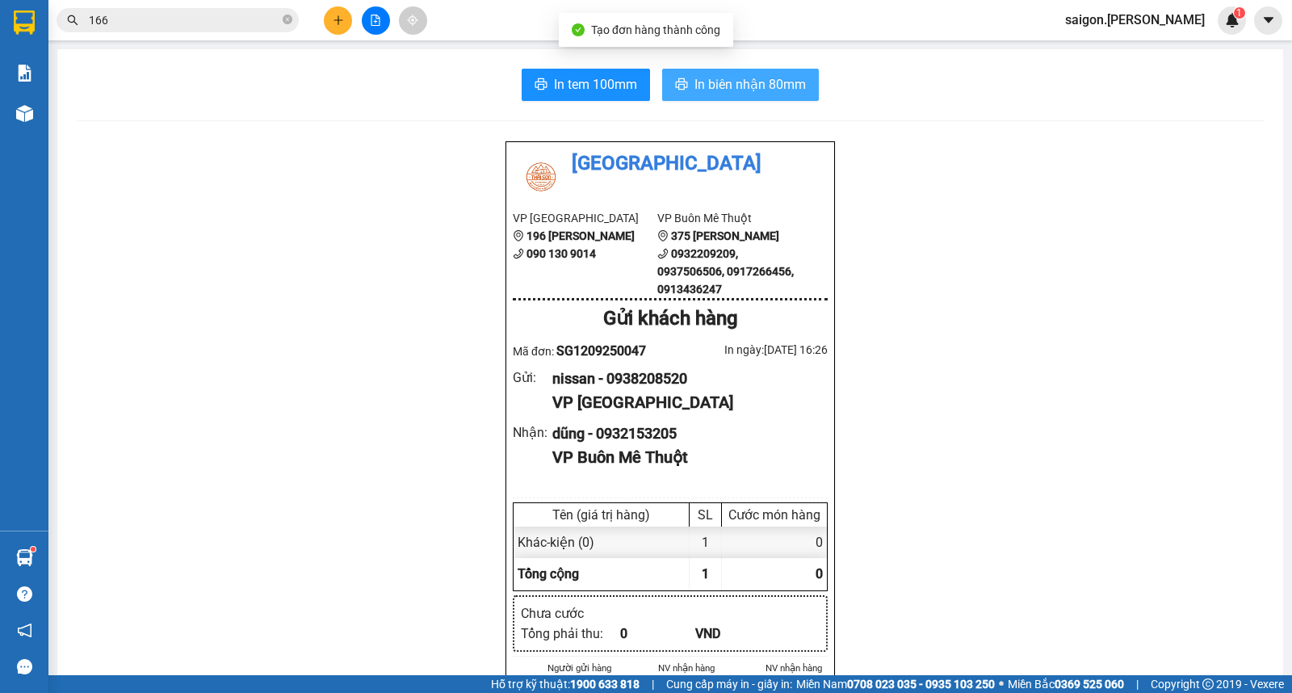
click at [739, 84] on span "In biên nhận 80mm" at bounding box center [749, 84] width 111 height 20
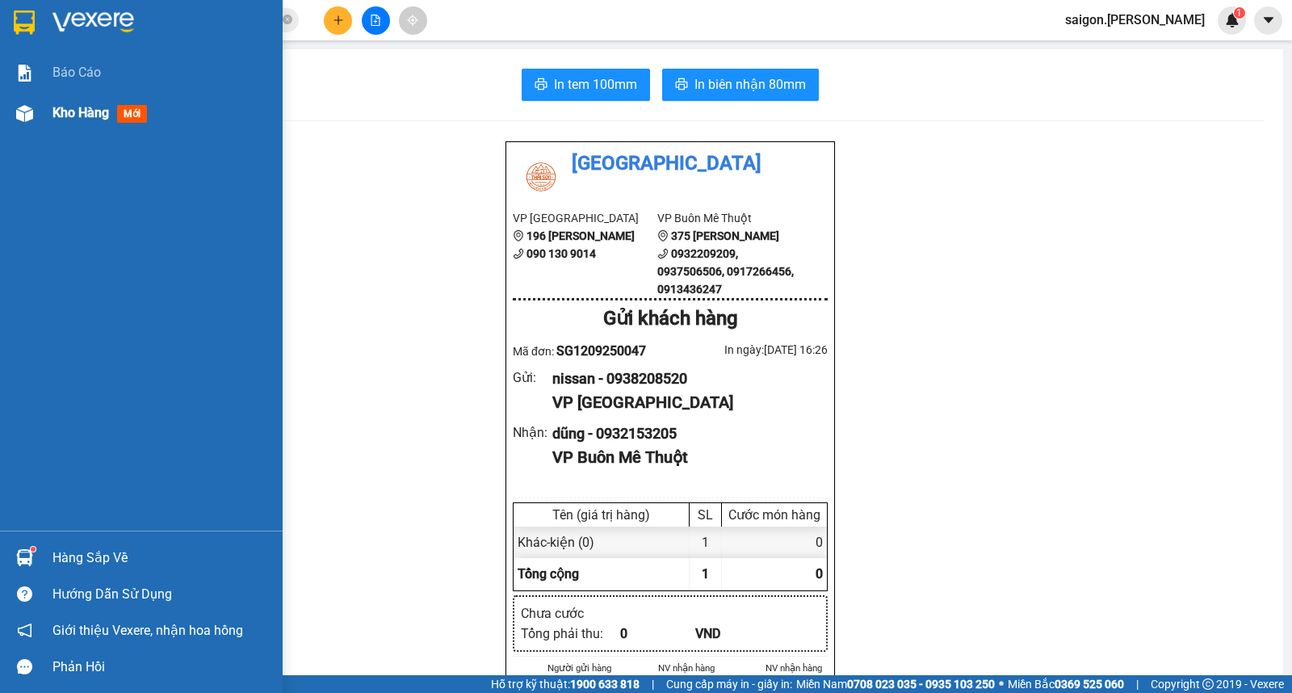
click at [124, 113] on span "mới" at bounding box center [132, 114] width 30 height 18
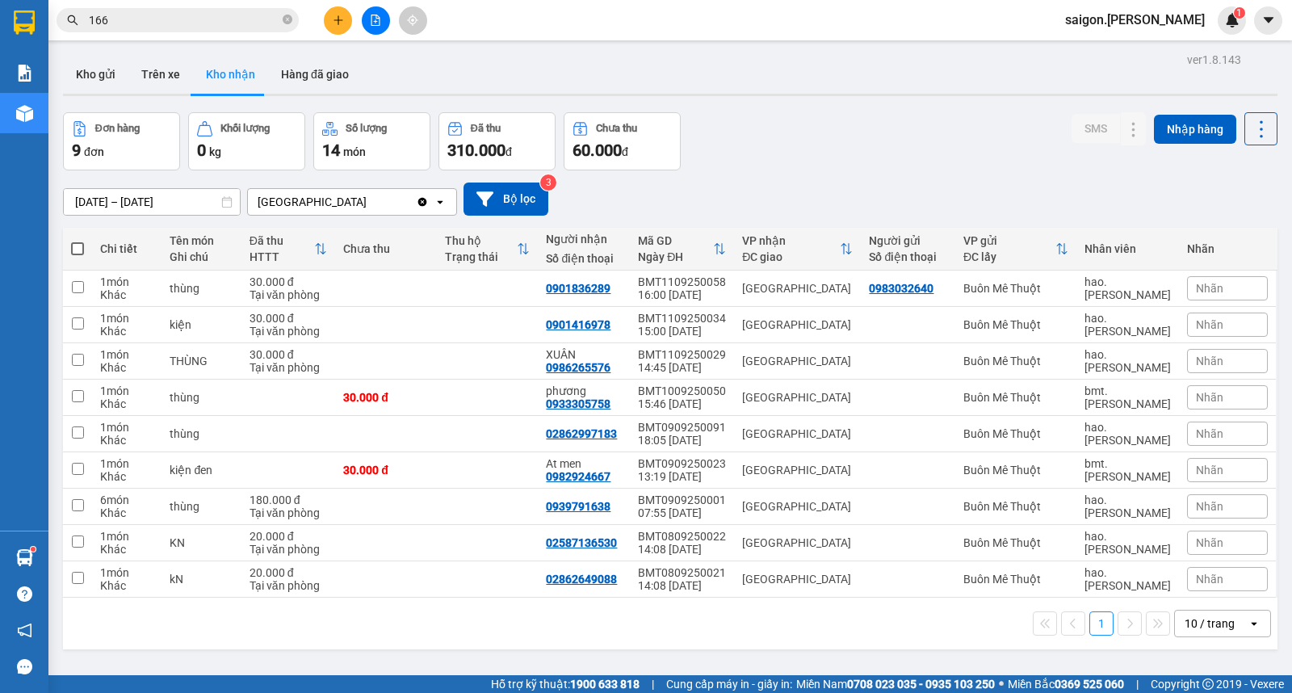
click at [331, 16] on button at bounding box center [338, 20] width 28 height 28
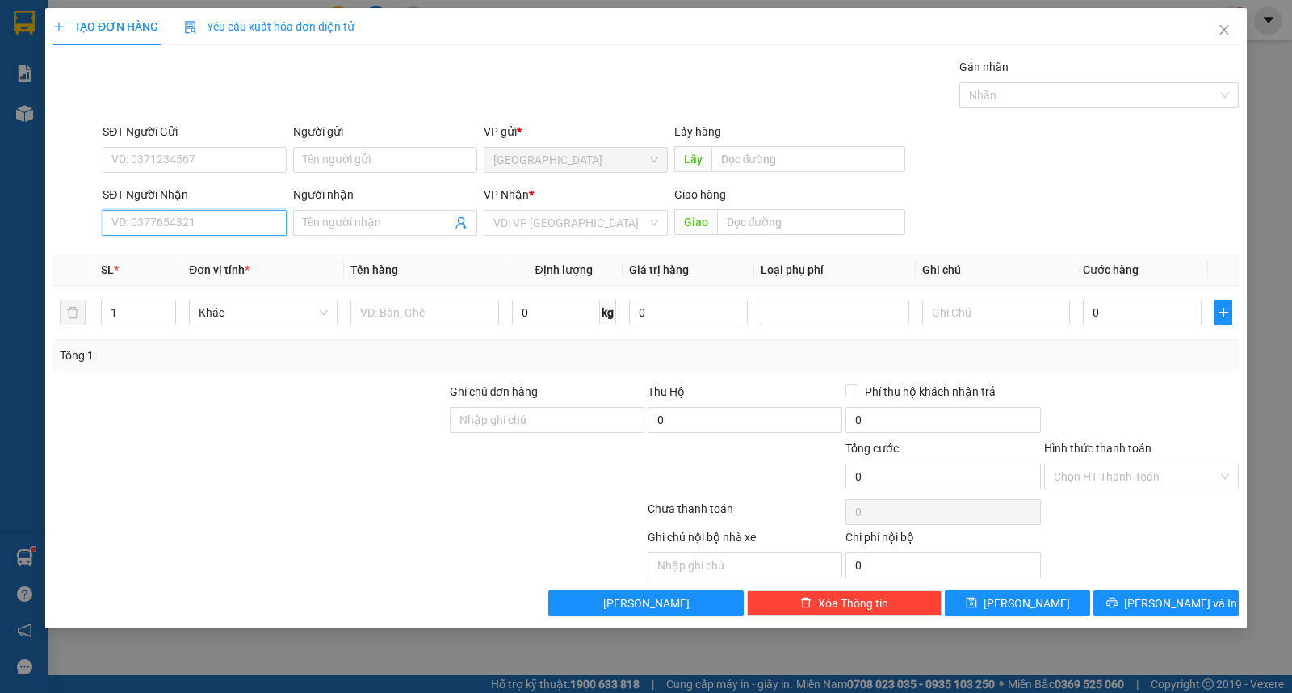
drag, startPoint x: 245, startPoint y: 226, endPoint x: 1266, endPoint y: 208, distance: 1020.7
click at [245, 224] on input "SĐT Người Nhận" at bounding box center [195, 223] width 184 height 26
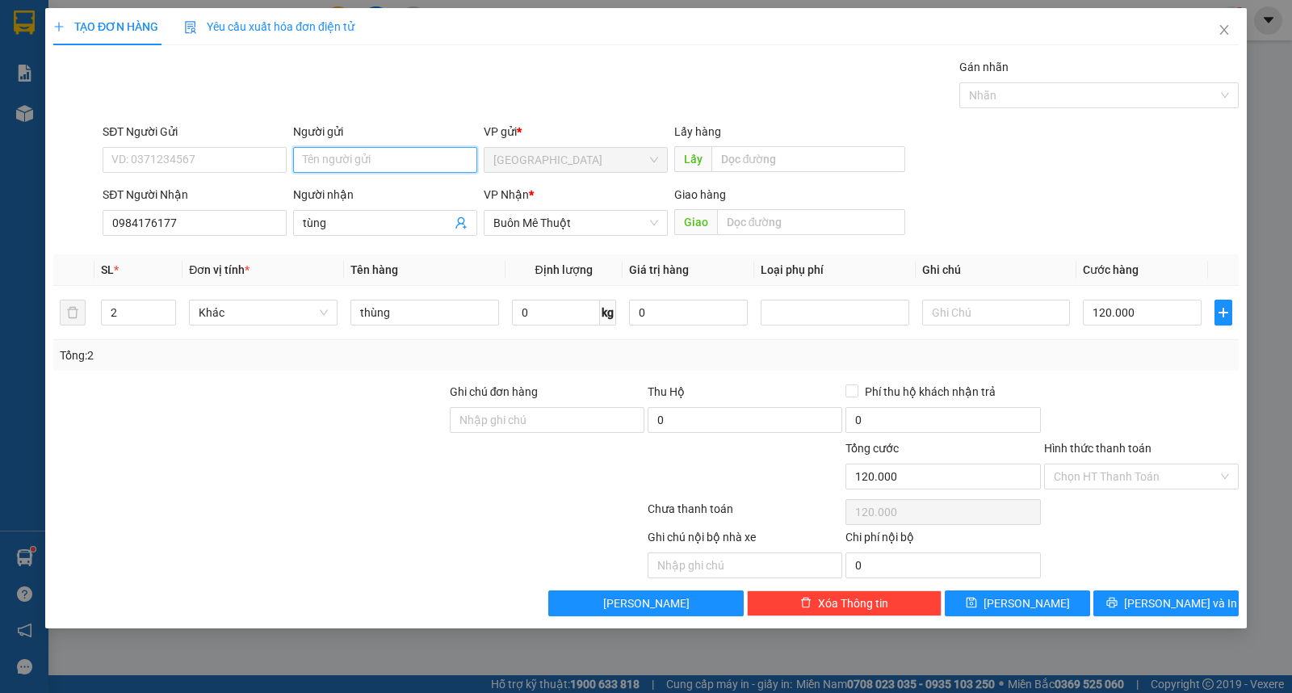
click at [359, 162] on input "Người gửi" at bounding box center [385, 160] width 184 height 26
click at [1153, 478] on input "Hình thức thanh toán" at bounding box center [1136, 476] width 164 height 24
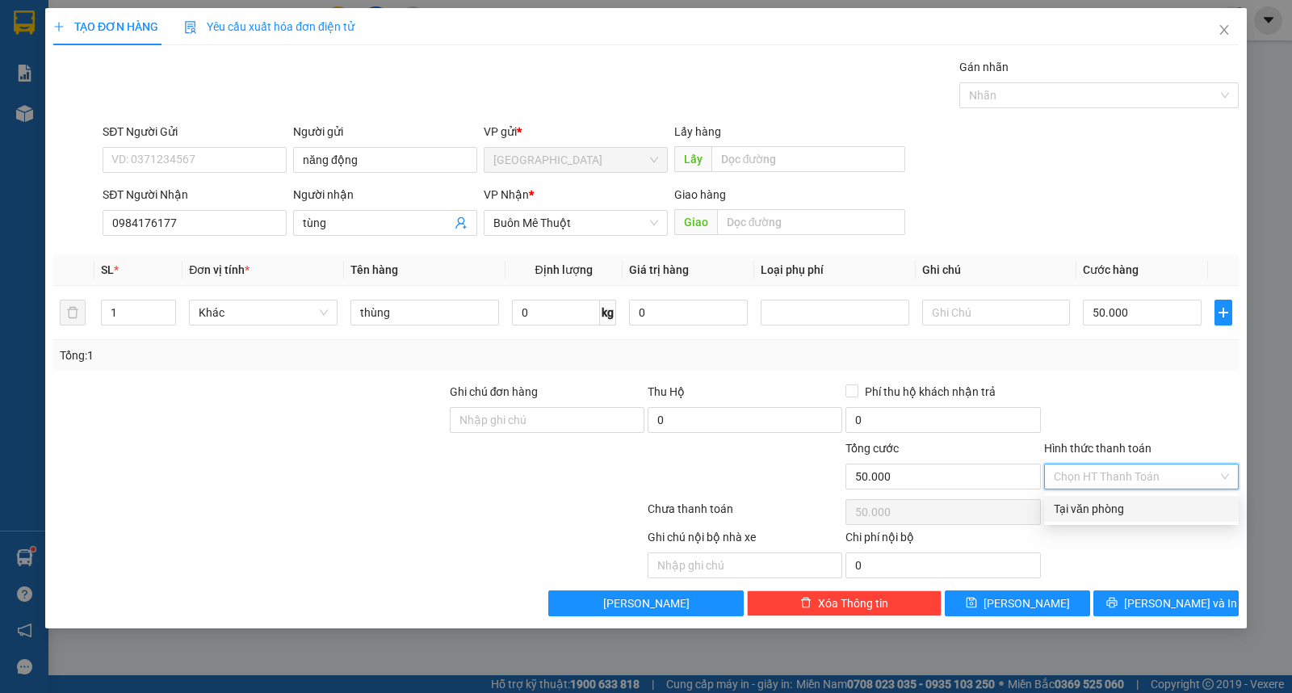
click at [1150, 514] on div "Tại văn phòng" at bounding box center [1141, 509] width 175 height 18
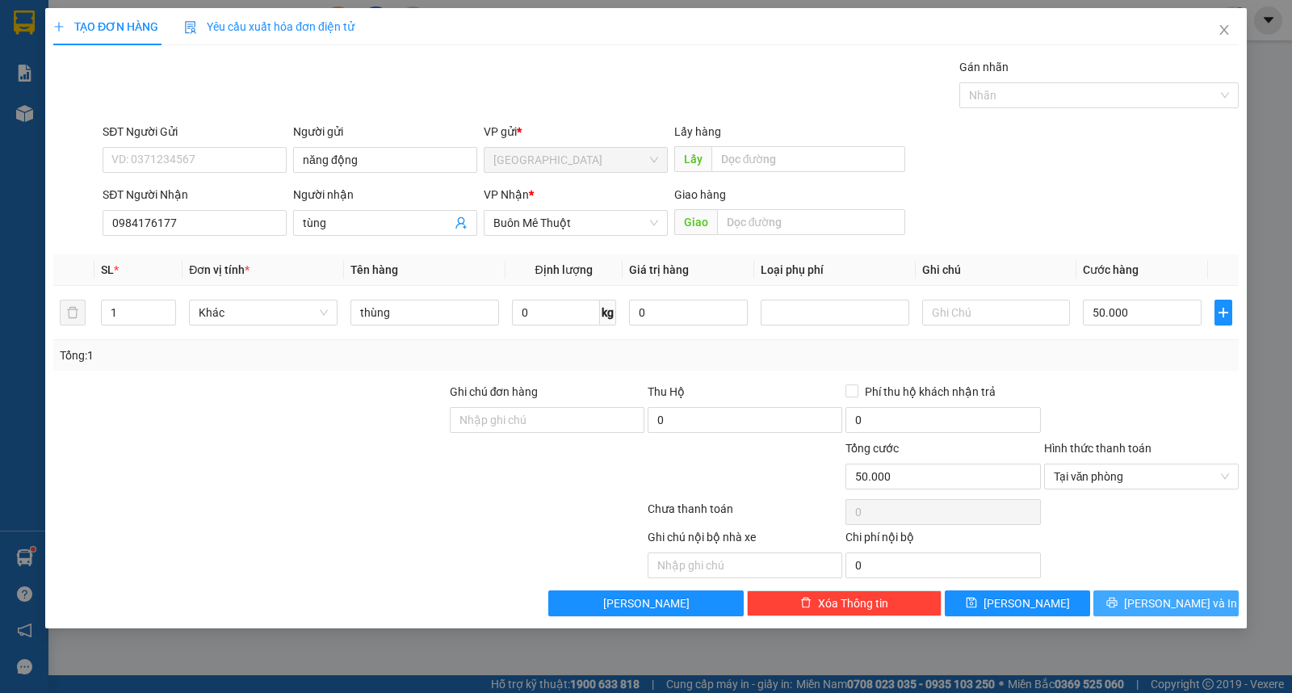
click at [1184, 597] on span "Lưu và In" at bounding box center [1180, 603] width 113 height 18
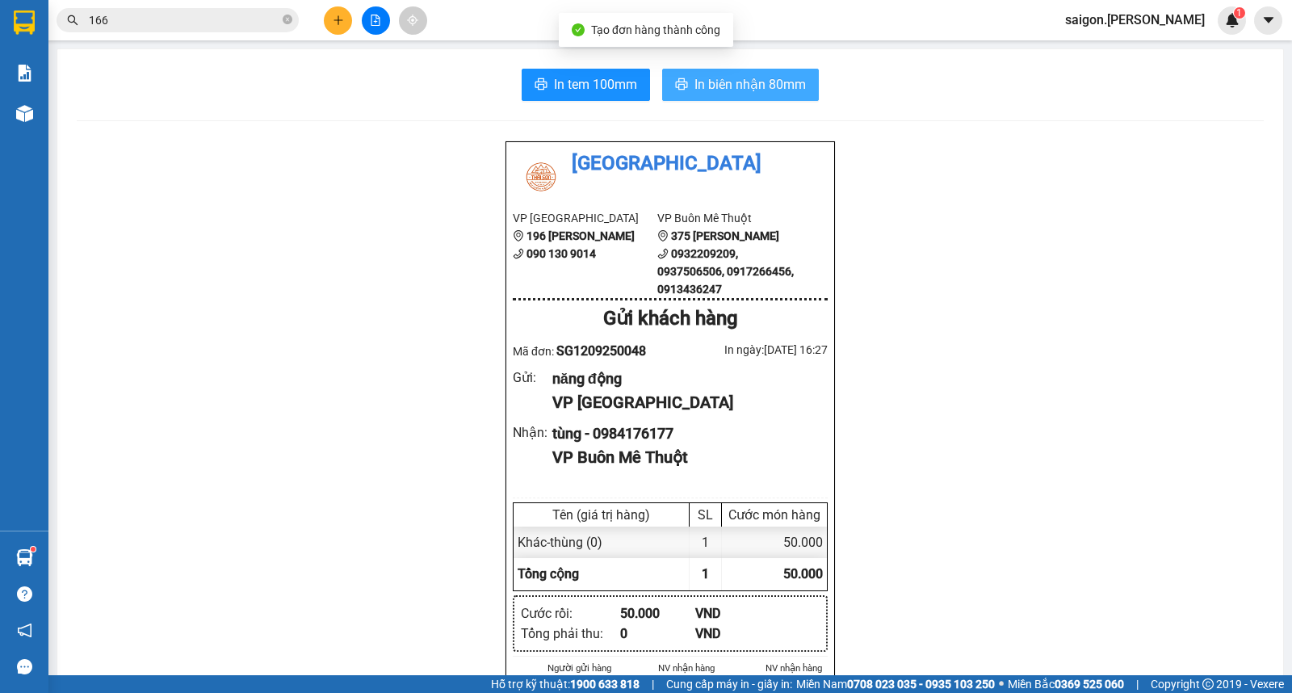
click at [795, 84] on span "In biên nhận 80mm" at bounding box center [749, 84] width 111 height 20
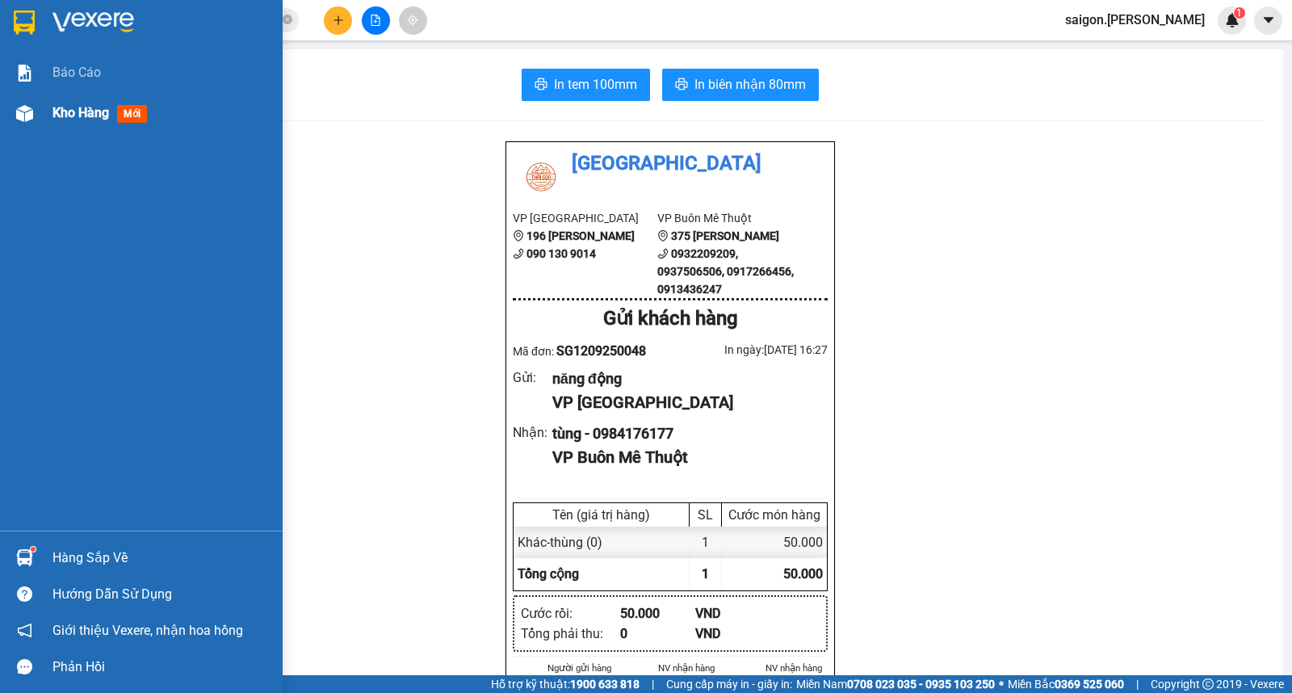
click at [111, 108] on div "Kho hàng mới" at bounding box center [102, 113] width 101 height 20
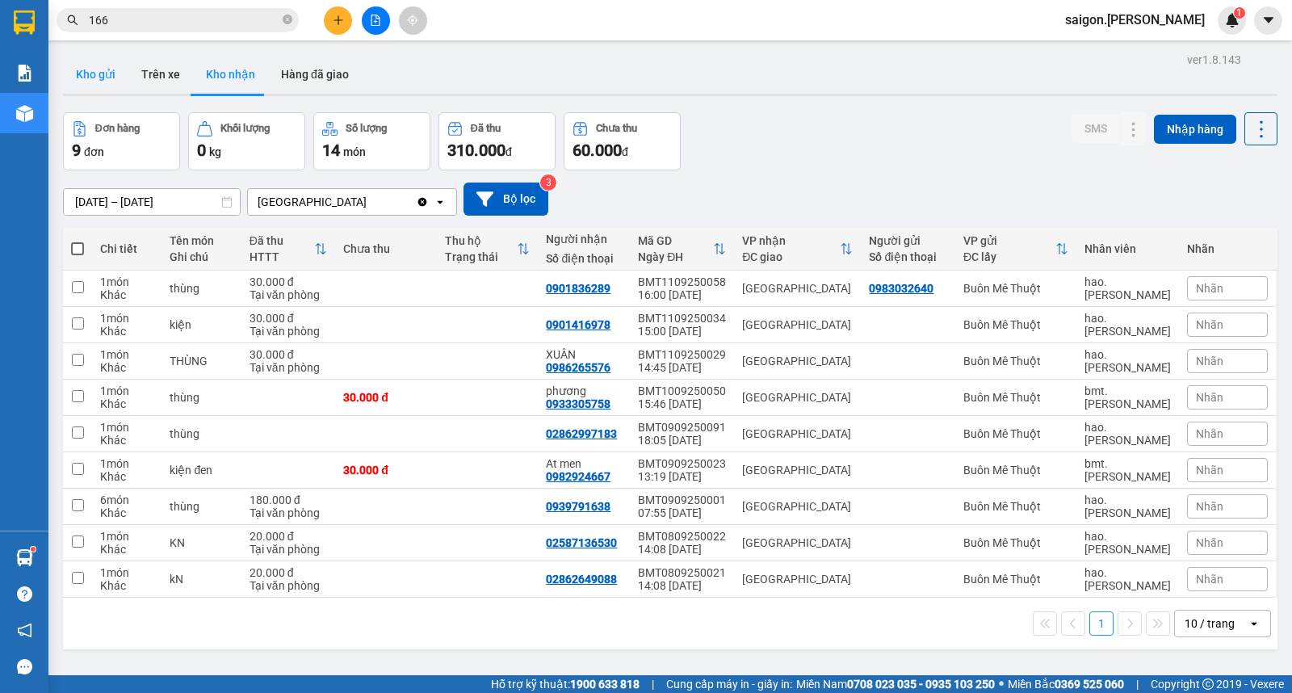
click at [107, 66] on button "Kho gửi" at bounding box center [95, 74] width 65 height 39
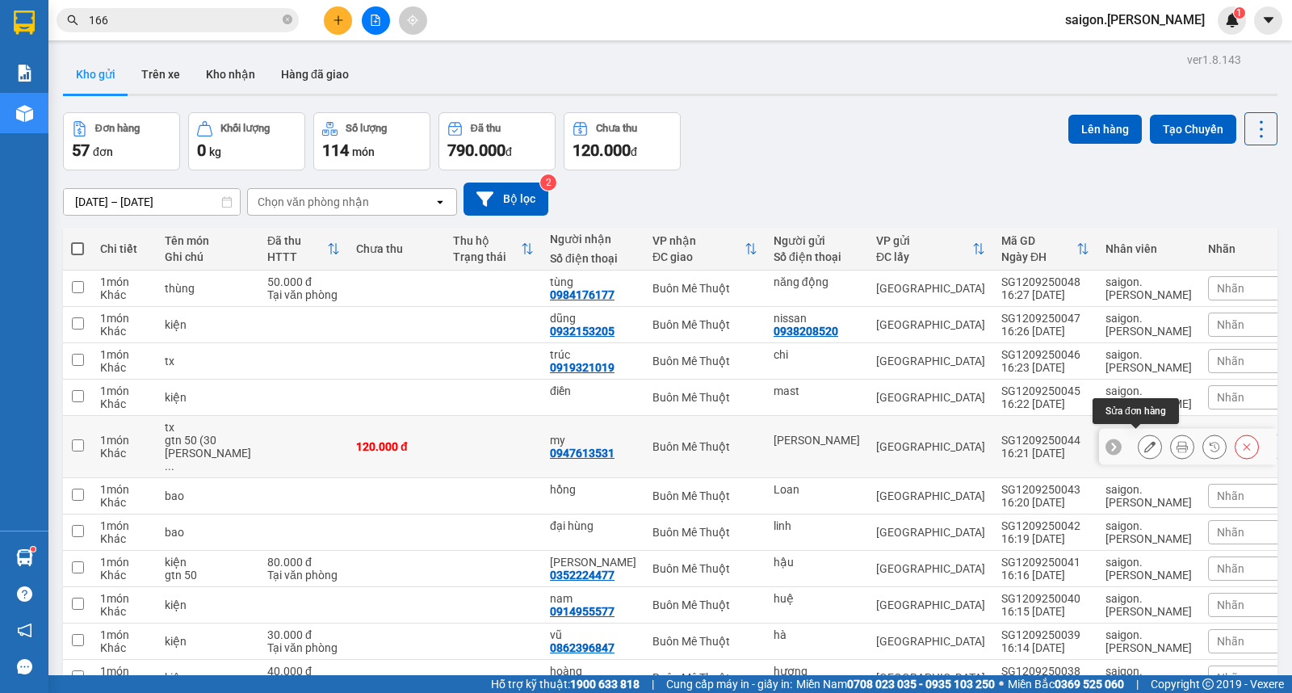
click at [1144, 441] on icon at bounding box center [1149, 446] width 11 height 11
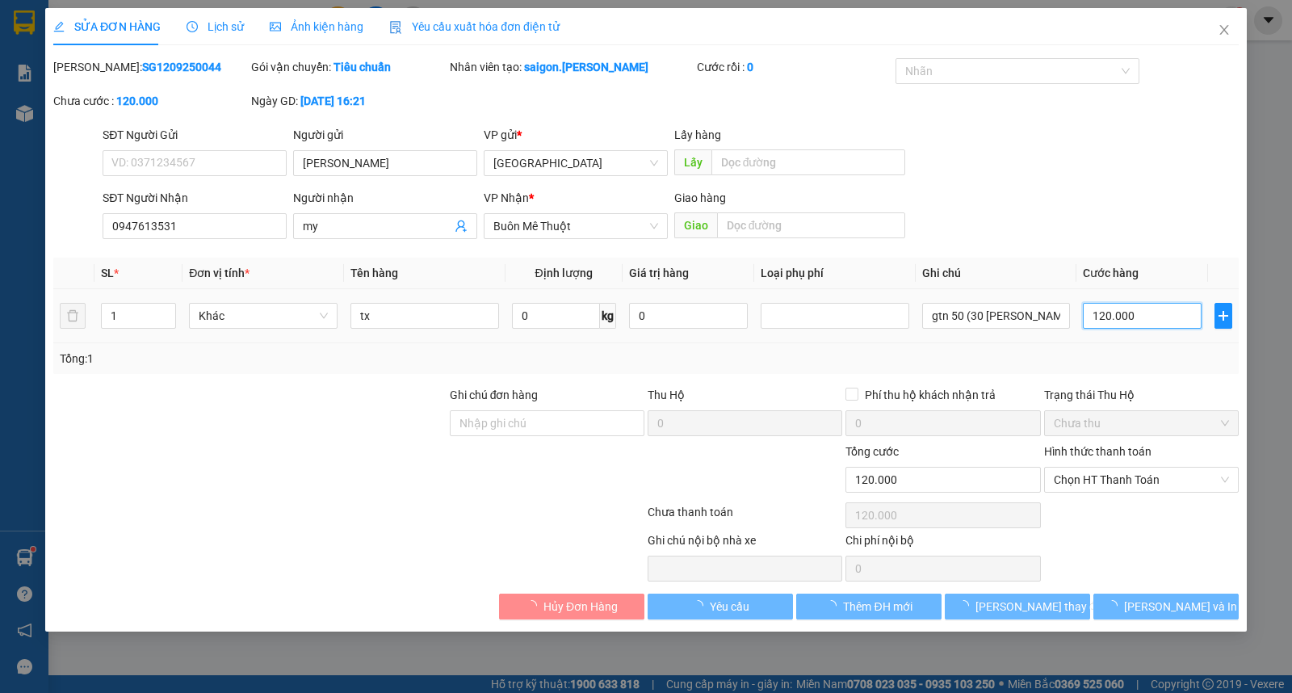
click at [1118, 311] on input "120.000" at bounding box center [1142, 316] width 119 height 26
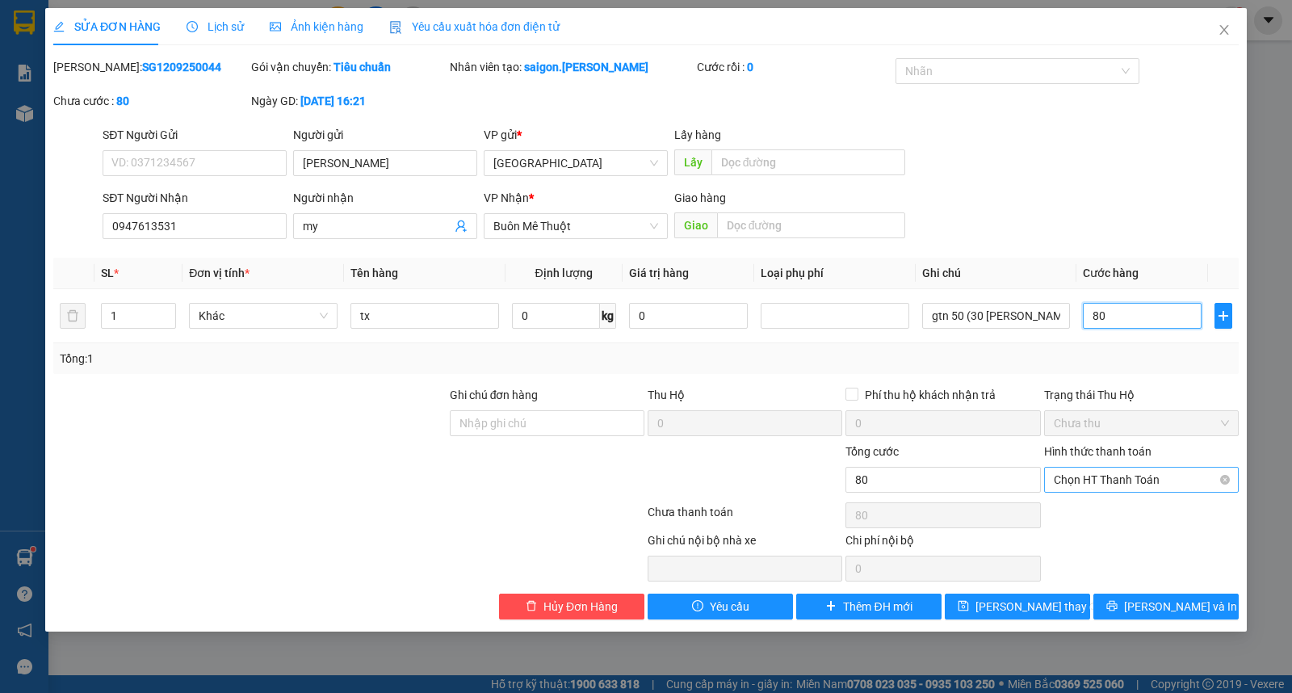
click at [1080, 481] on span "Chọn HT Thanh Toán" at bounding box center [1141, 479] width 175 height 24
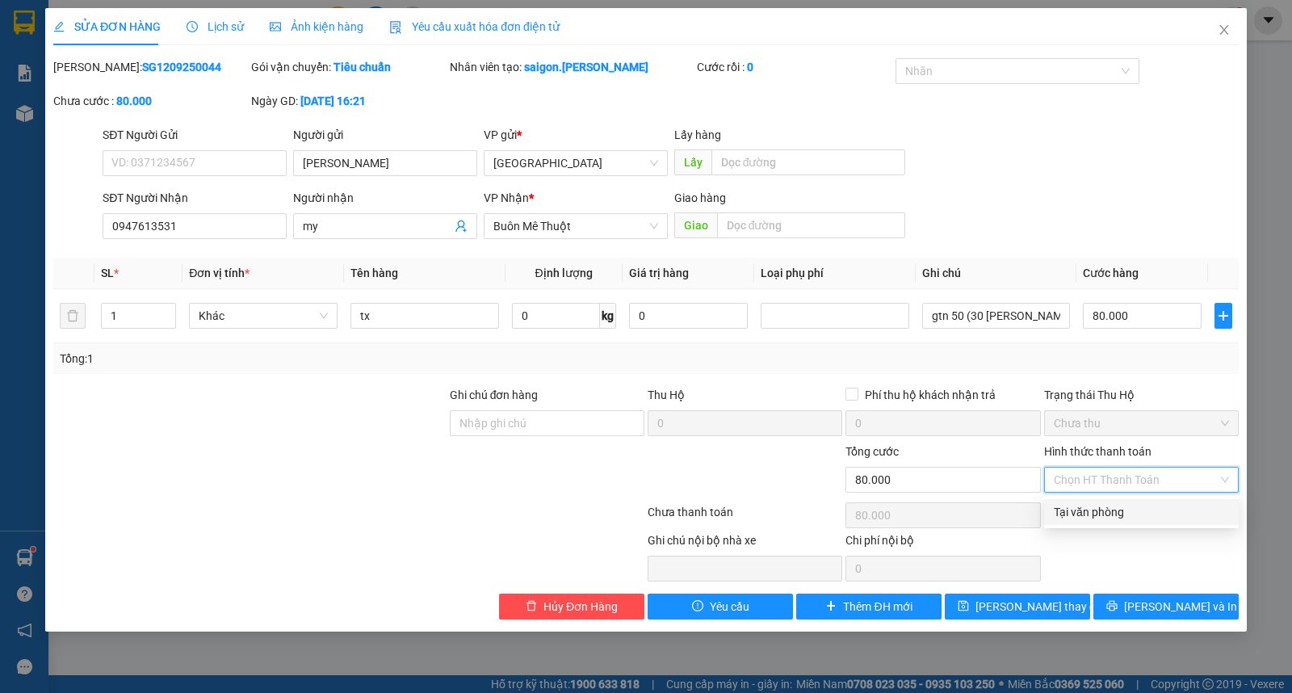
click at [1096, 509] on div "Tại văn phòng" at bounding box center [1141, 512] width 175 height 18
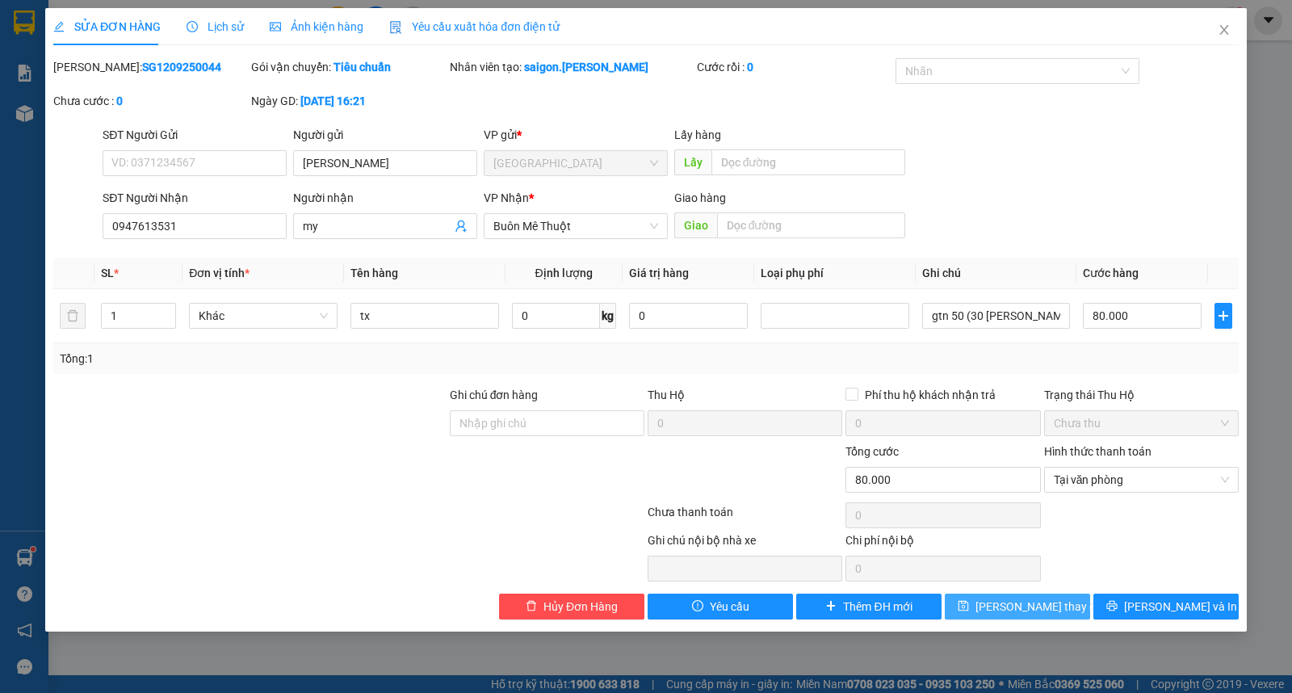
click at [1034, 609] on span "Lưu thay đổi" at bounding box center [1039, 606] width 129 height 18
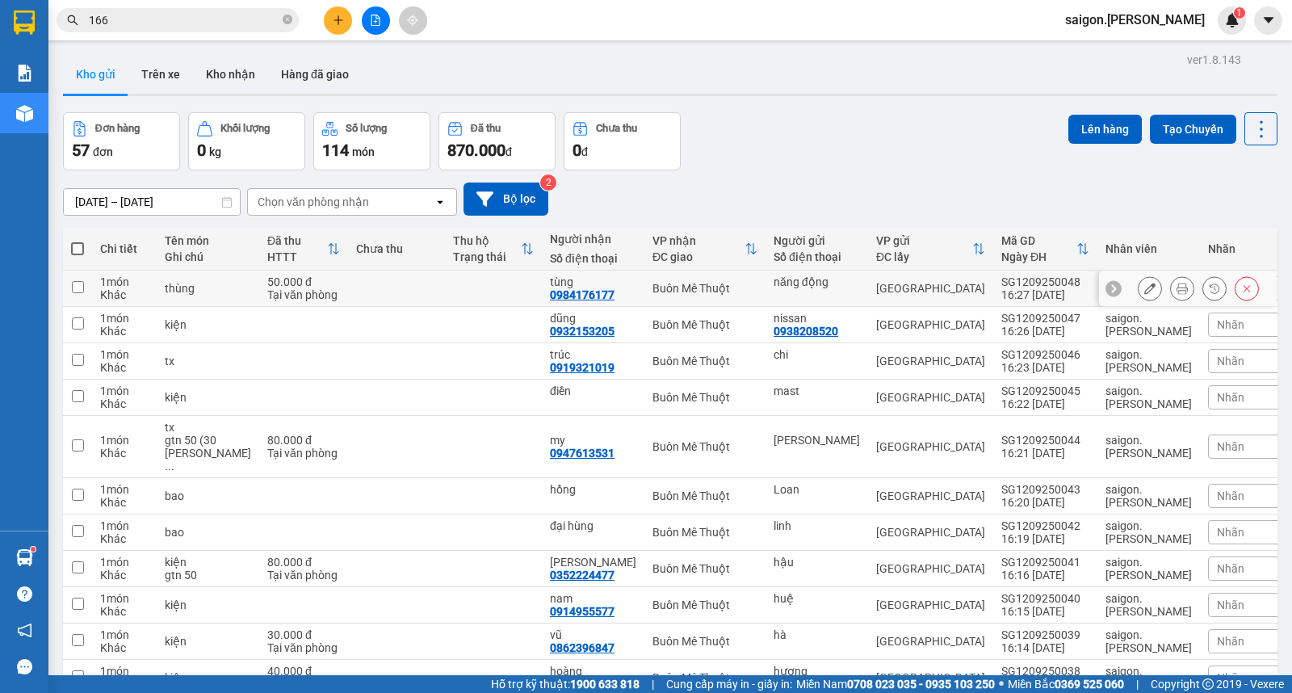
click at [1144, 291] on icon at bounding box center [1149, 288] width 11 height 11
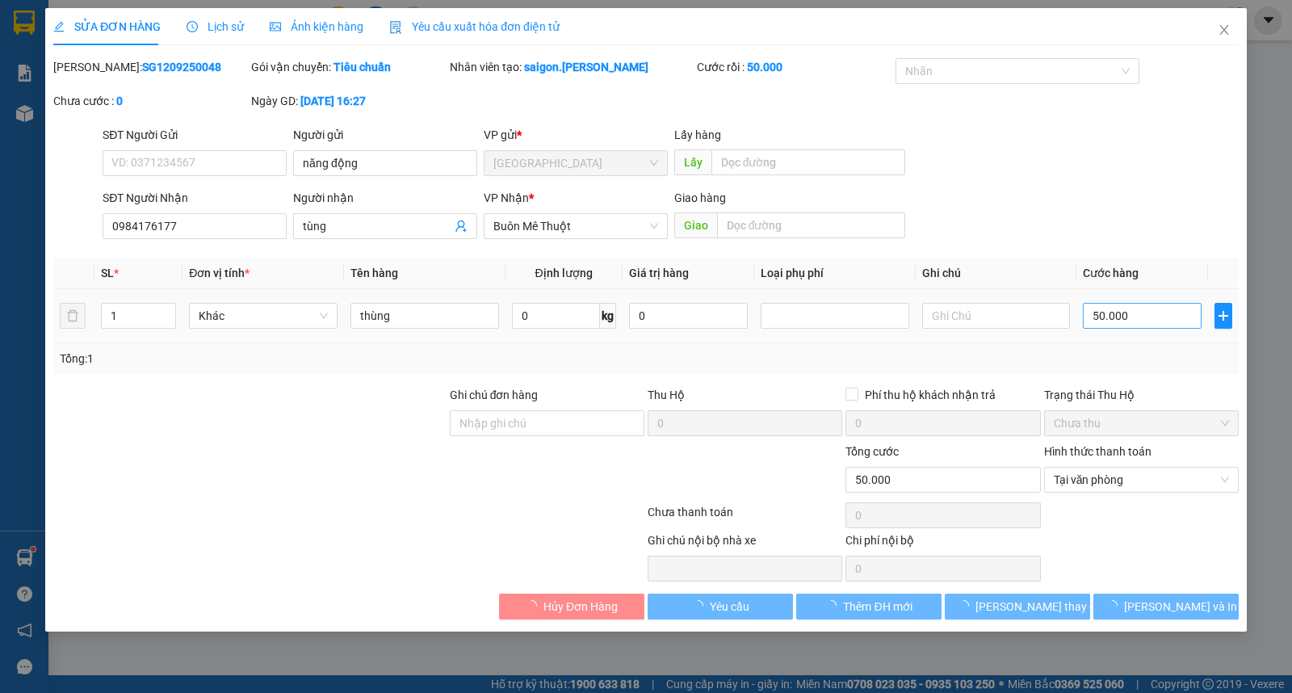
click at [1132, 304] on div "50.000" at bounding box center [1142, 316] width 119 height 32
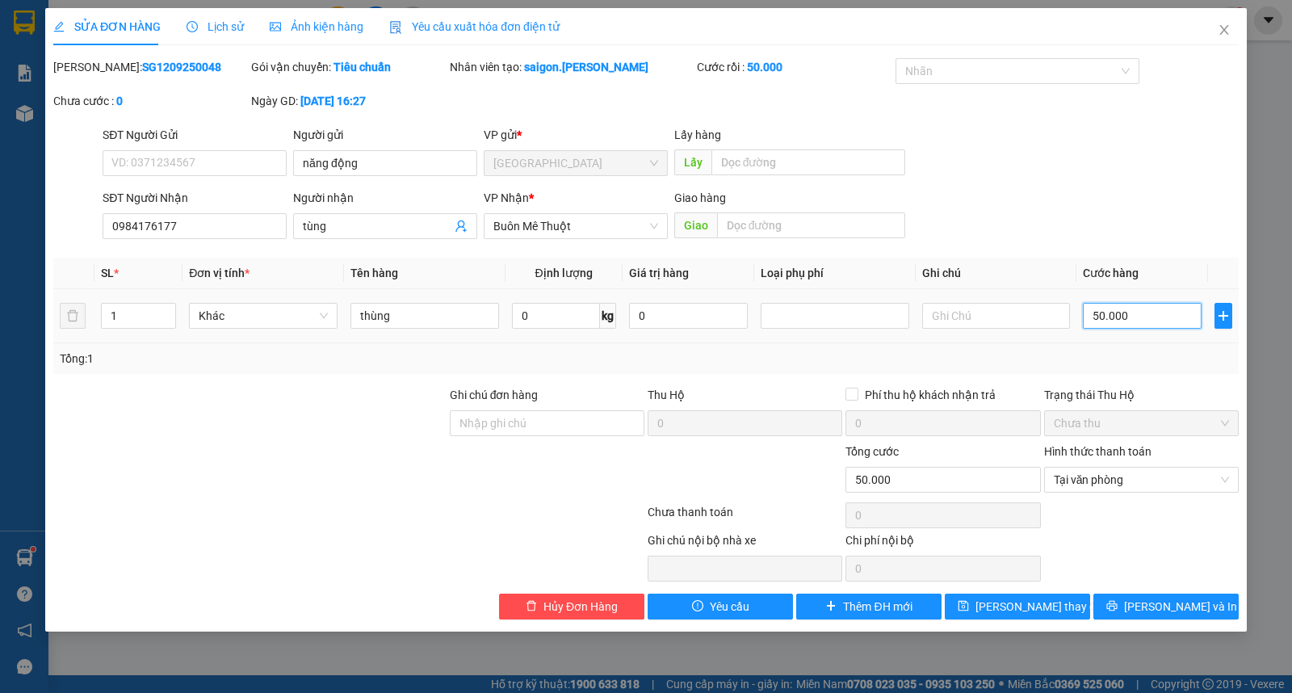
click at [1133, 307] on input "50.000" at bounding box center [1142, 316] width 119 height 26
click at [1228, 473] on span "Tại văn phòng" at bounding box center [1141, 479] width 175 height 24
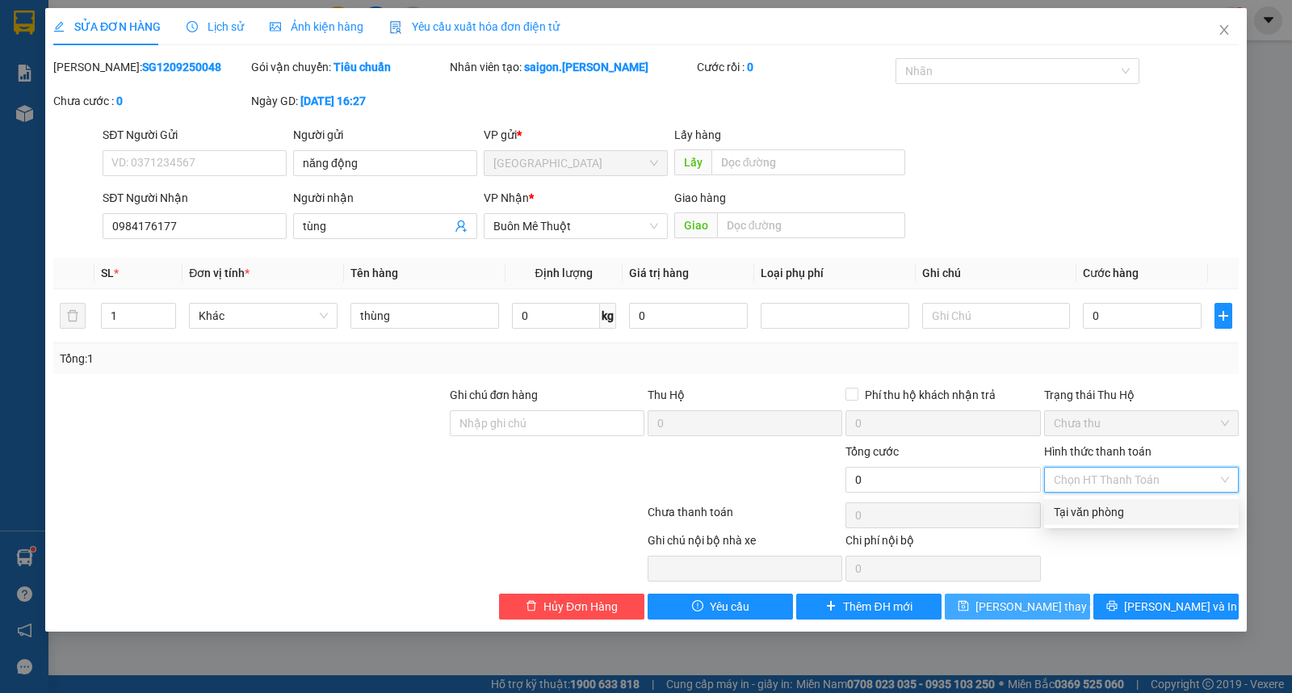
click at [996, 610] on span "Lưu thay đổi" at bounding box center [1039, 606] width 129 height 18
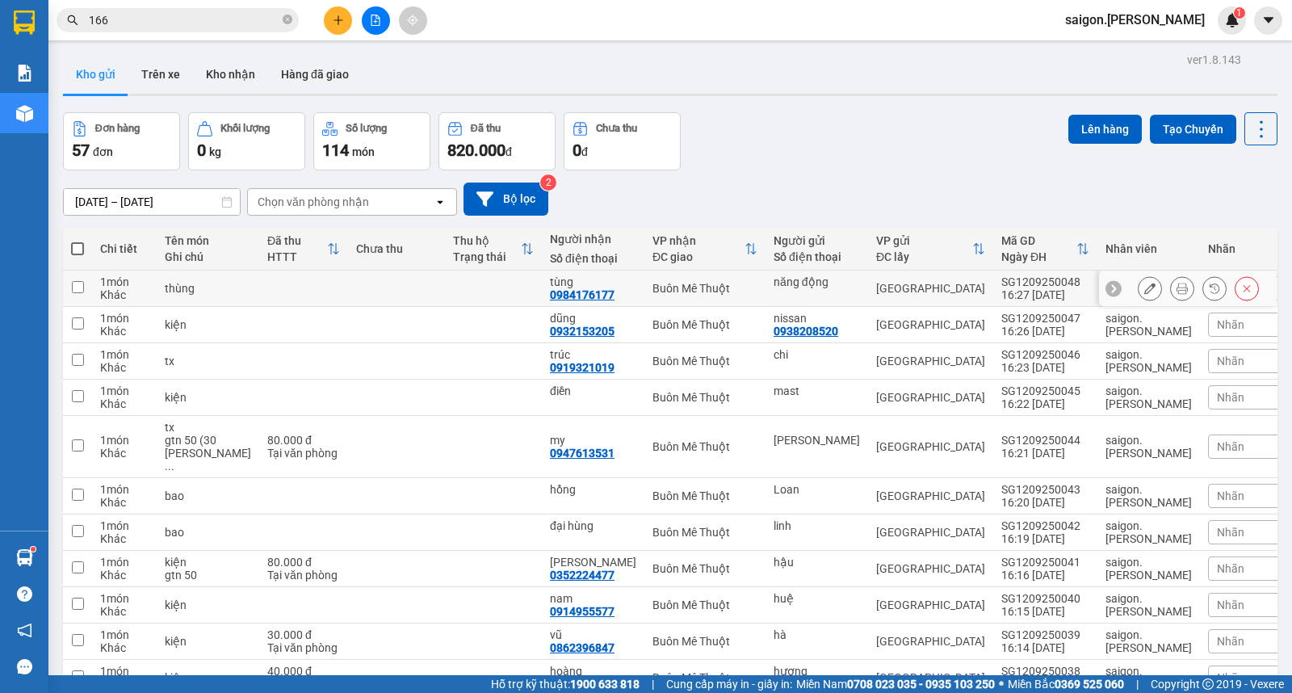
click at [1138, 294] on button at bounding box center [1149, 289] width 23 height 28
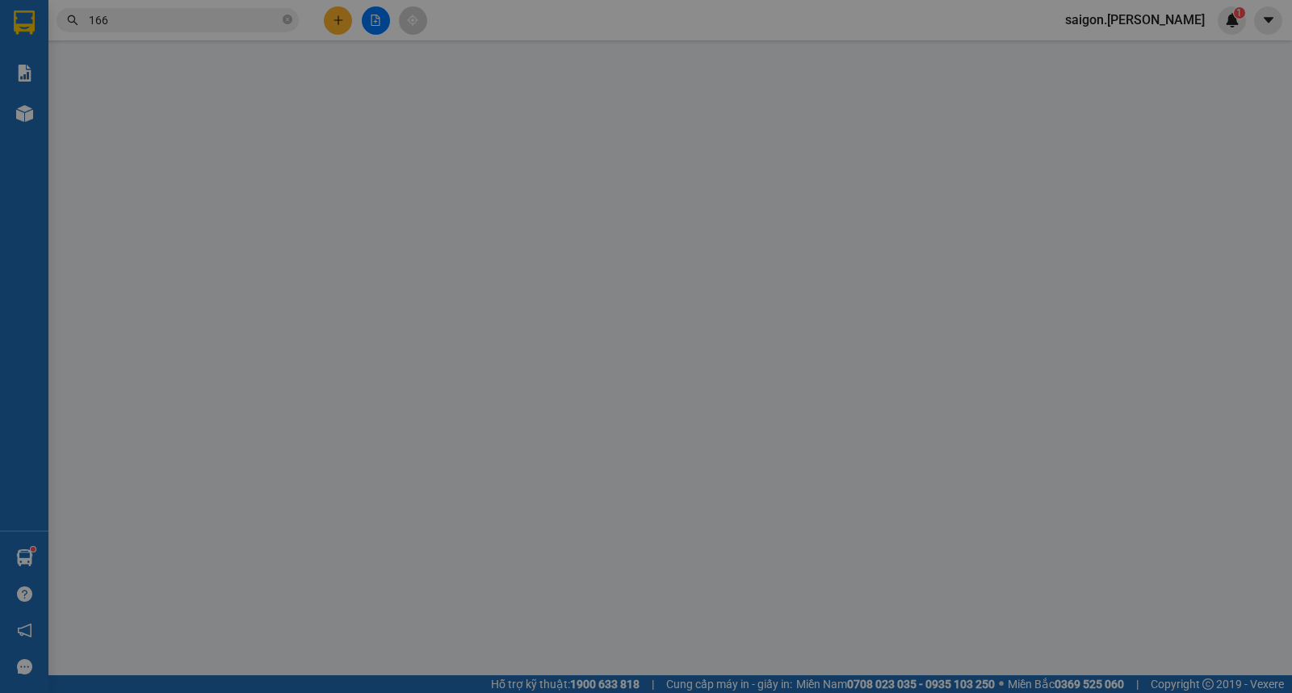
type input "năng động"
type input "0984176177"
type input "tùng"
type input "0"
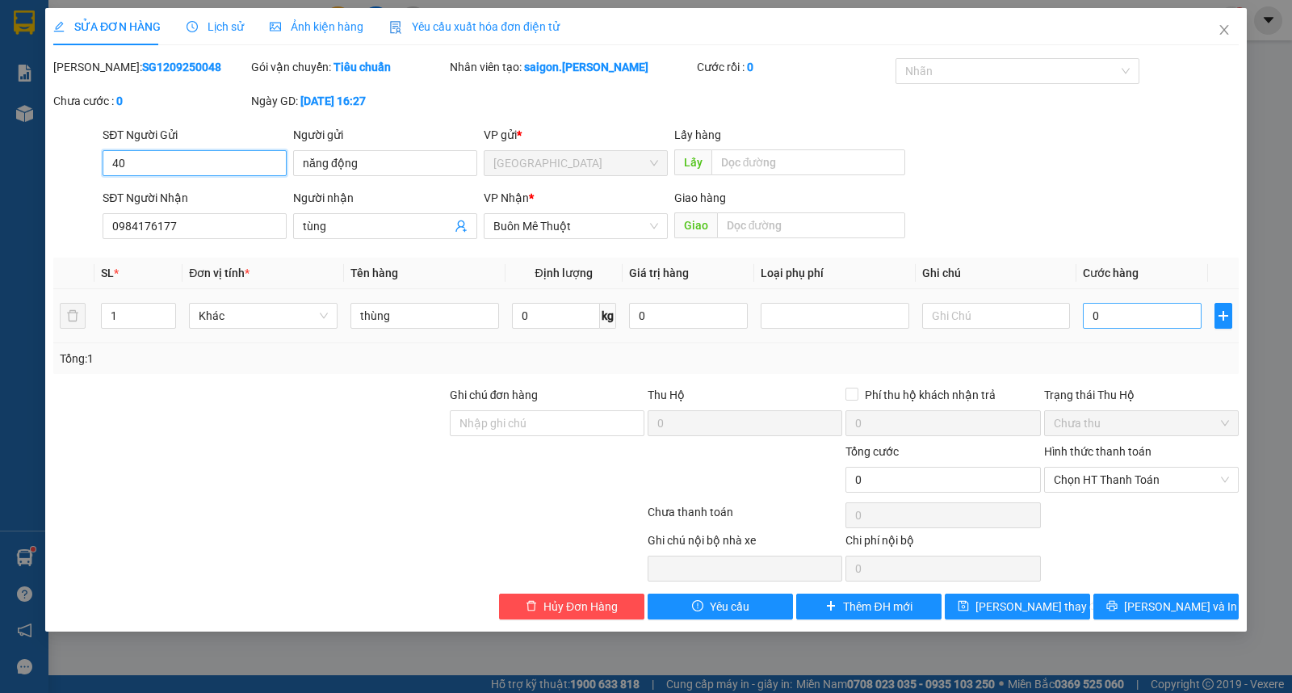
type input "40"
click at [1172, 313] on input "0" at bounding box center [1142, 316] width 119 height 26
type input "4"
type input "40"
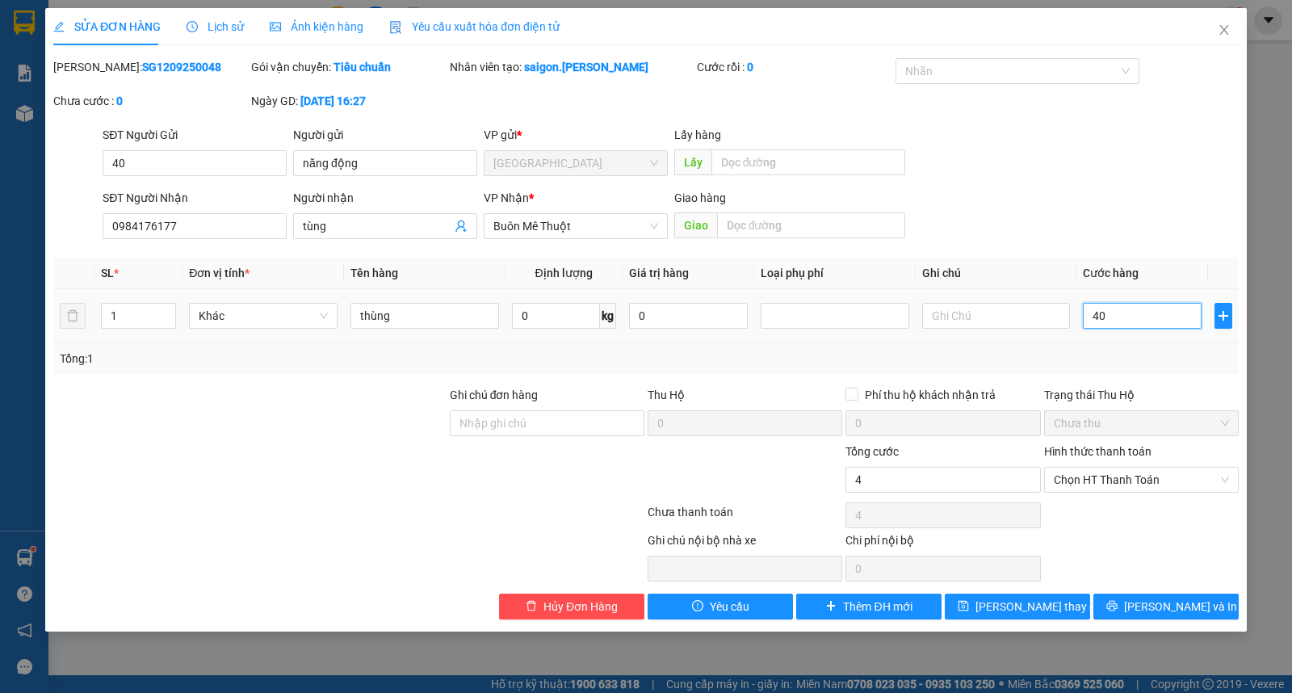
type input "40"
click at [1139, 483] on span "Chọn HT Thanh Toán" at bounding box center [1141, 479] width 175 height 24
type input "40"
type input "40.000"
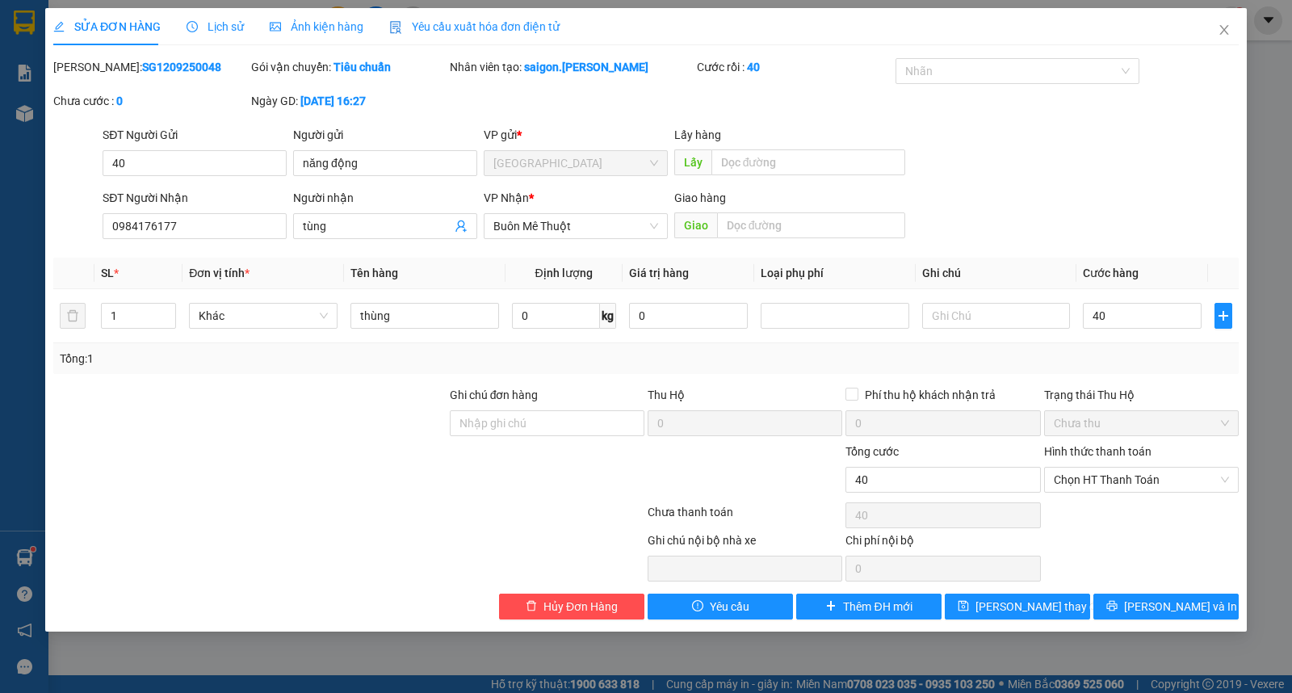
type input "40.000"
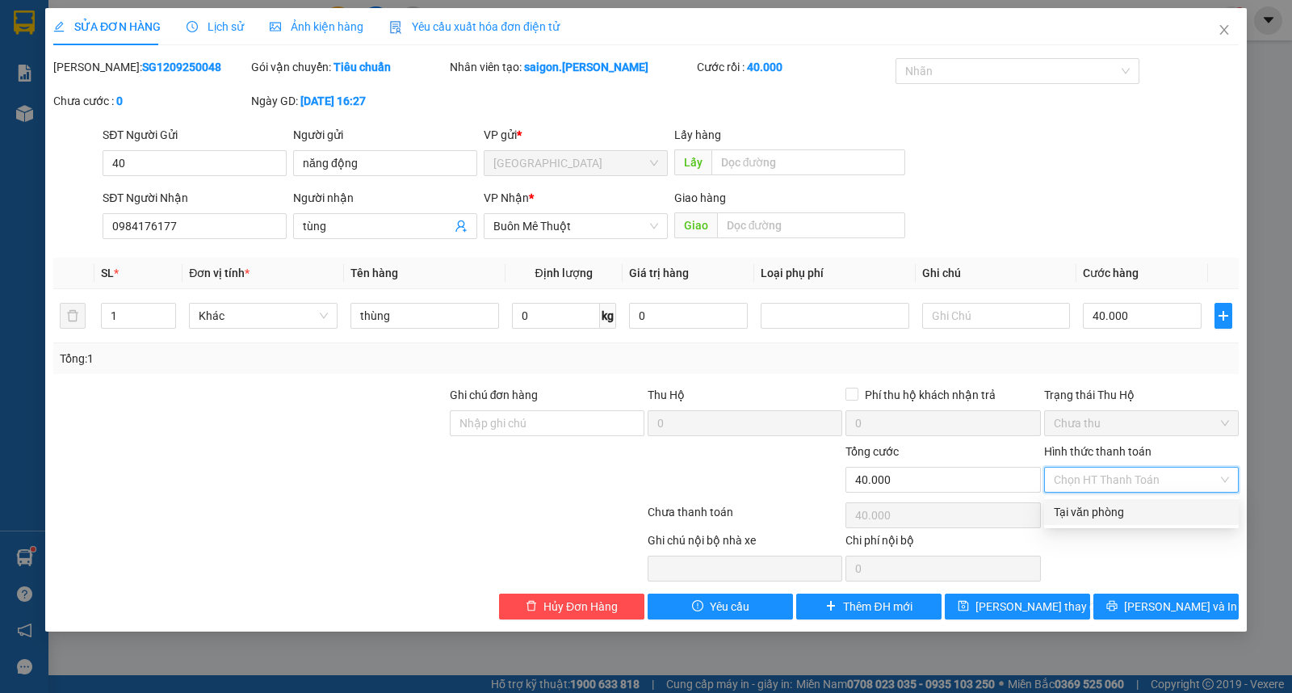
click at [1139, 509] on div "Tại văn phòng" at bounding box center [1141, 512] width 175 height 18
type input "0"
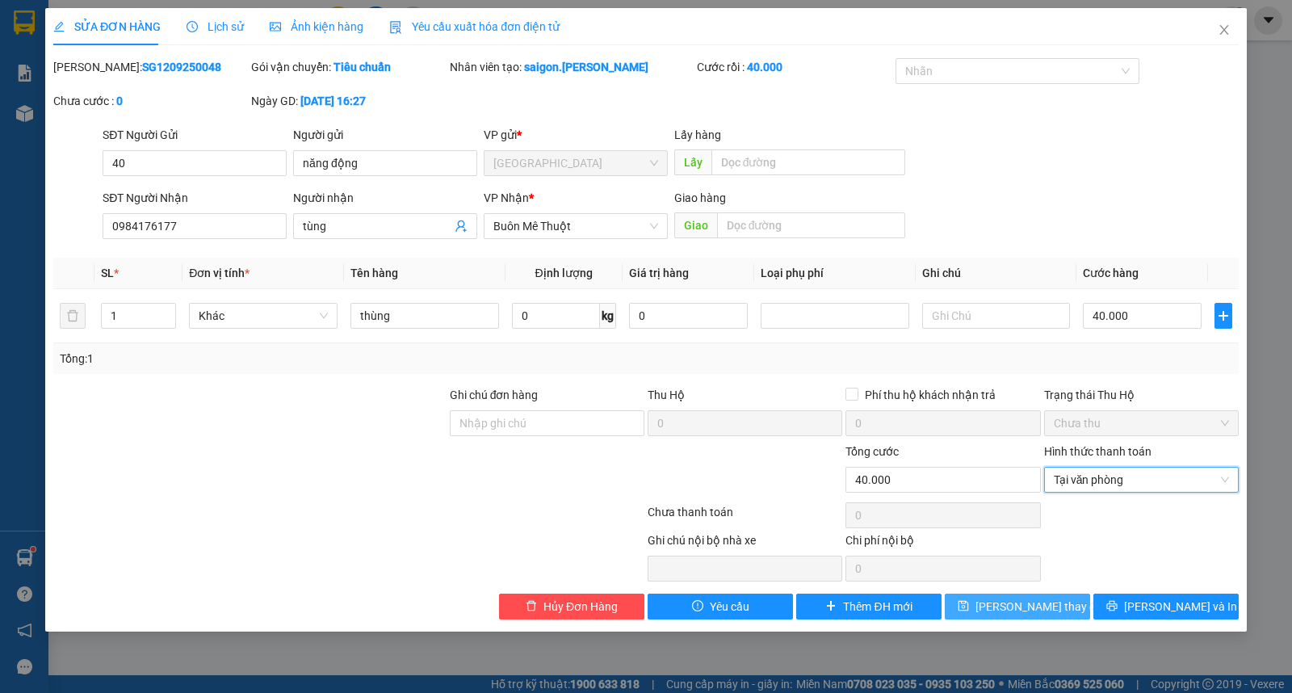
click at [989, 593] on div "Total Paid Fee 0 Total UnPaid Fee 0 Cash Collection Total Fee Mã ĐH: SG12092500…" at bounding box center [645, 338] width 1185 height 561
click at [991, 606] on button "[PERSON_NAME] thay đổi" at bounding box center [1017, 606] width 145 height 26
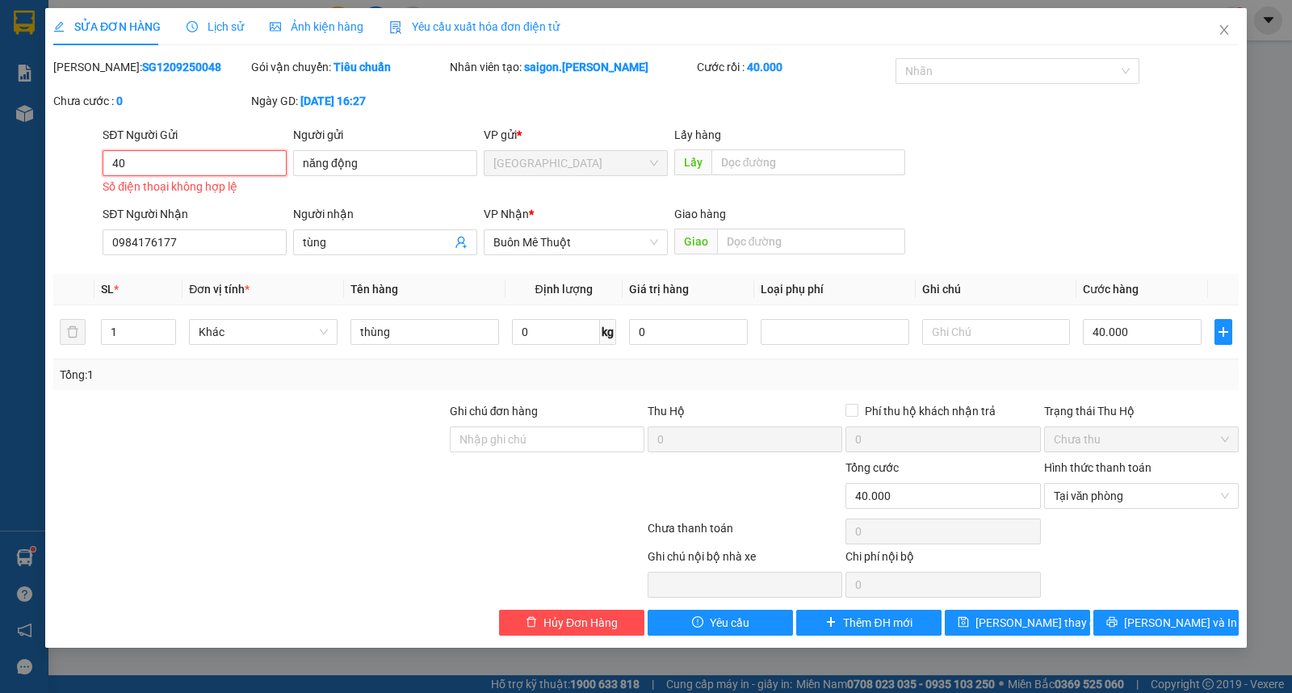
drag, startPoint x: 166, startPoint y: 160, endPoint x: 0, endPoint y: 182, distance: 167.0
click at [0, 182] on div "SỬA ĐƠN HÀNG Lịch sử Ảnh kiện hàng Yêu cầu xuất hóa đơn điện tử Total Paid Fee …" at bounding box center [646, 346] width 1292 height 693
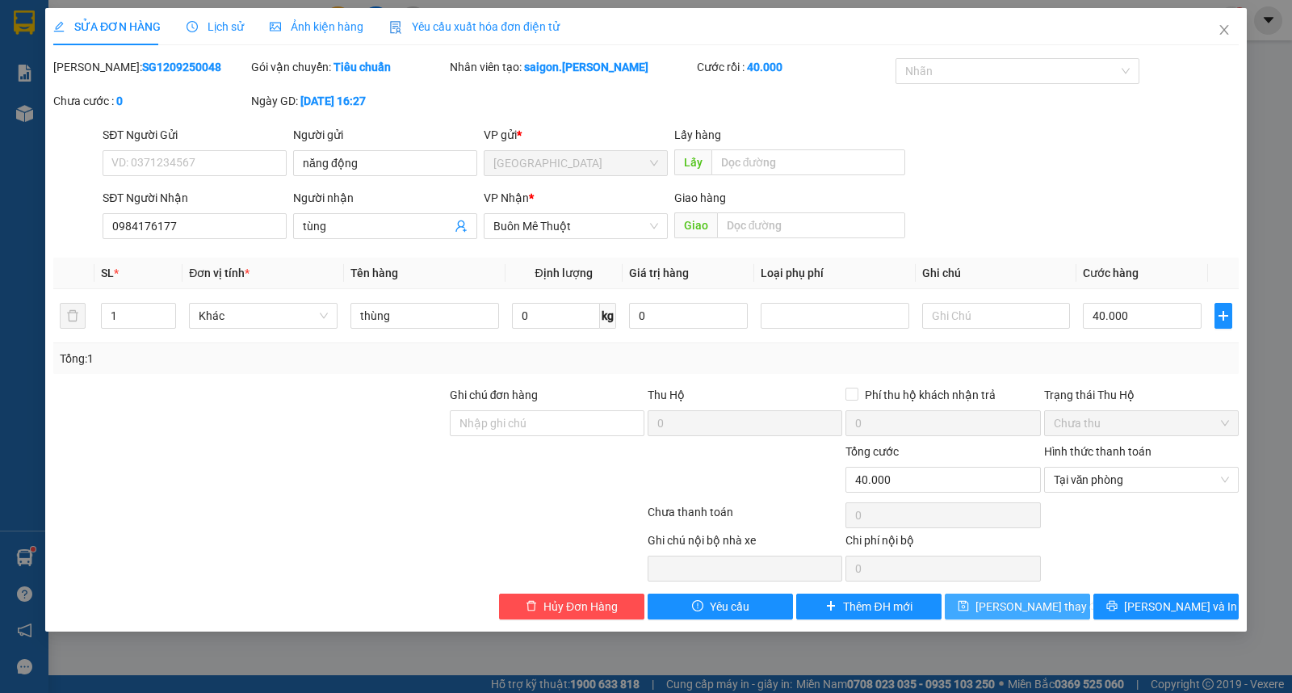
click at [989, 614] on button "[PERSON_NAME] thay đổi" at bounding box center [1017, 606] width 145 height 26
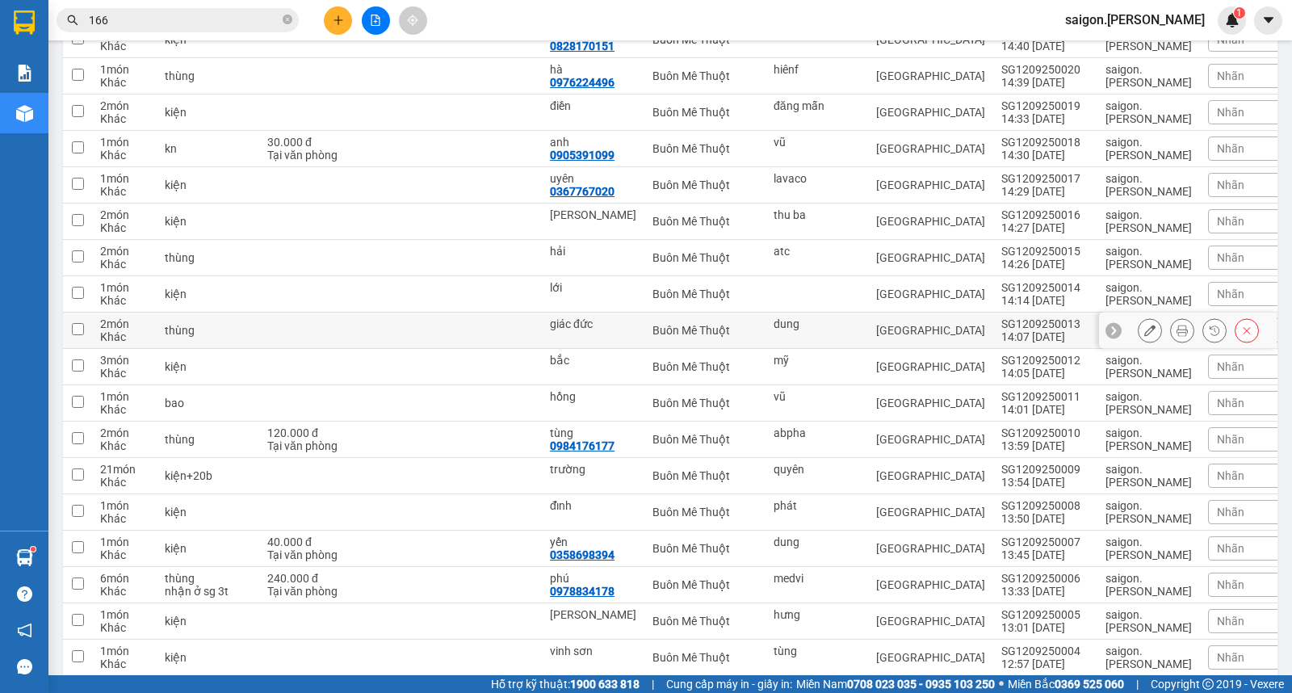
scroll to position [1524, 0]
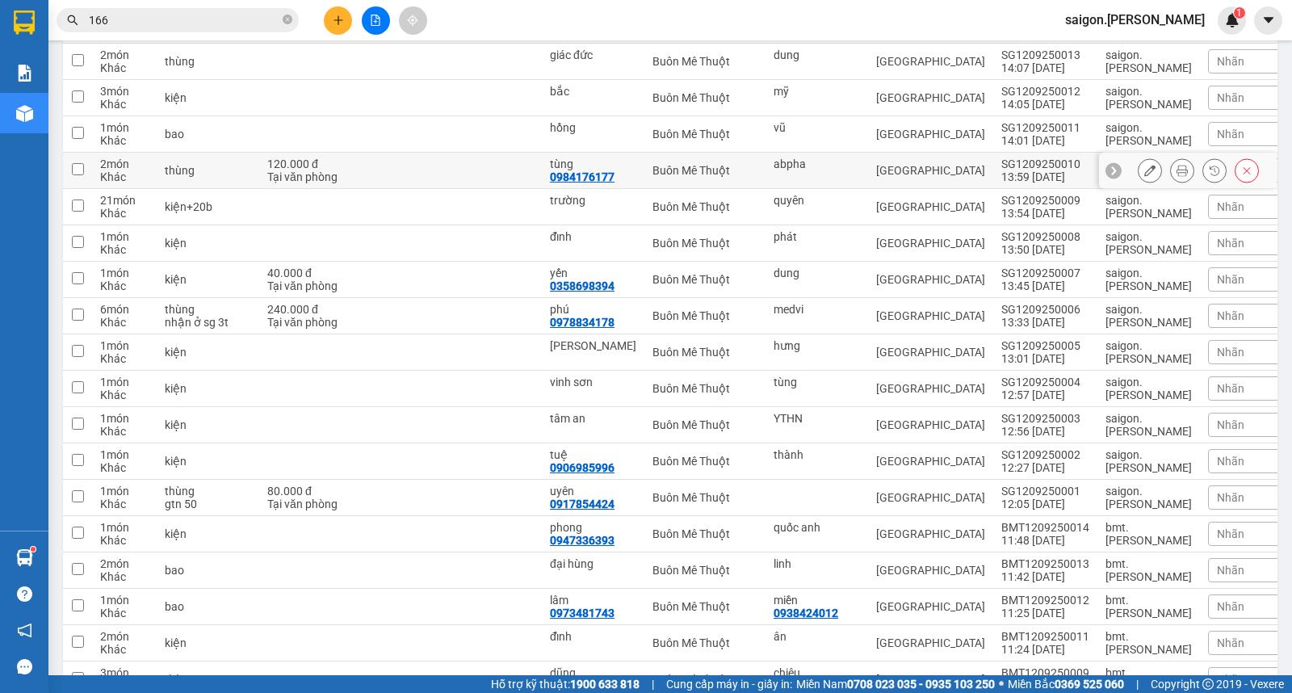
click at [1138, 164] on button at bounding box center [1149, 171] width 23 height 28
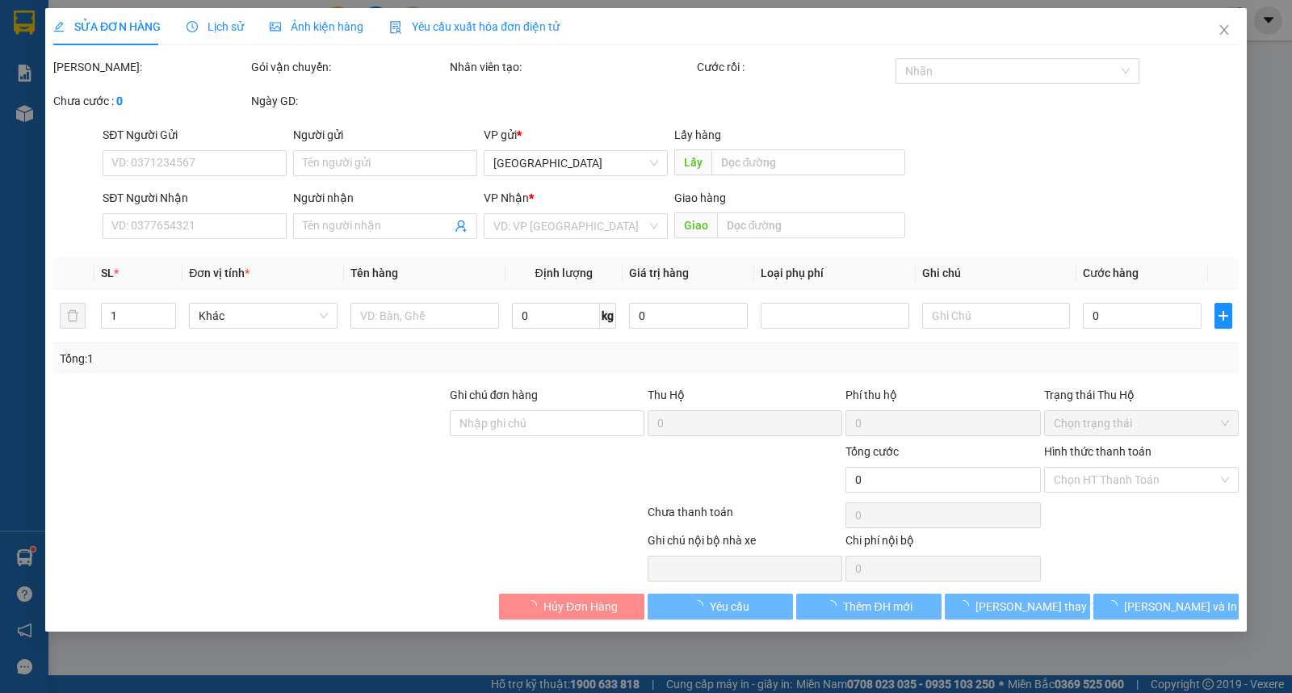
type input "abpha"
type input "0984176177"
type input "tùng"
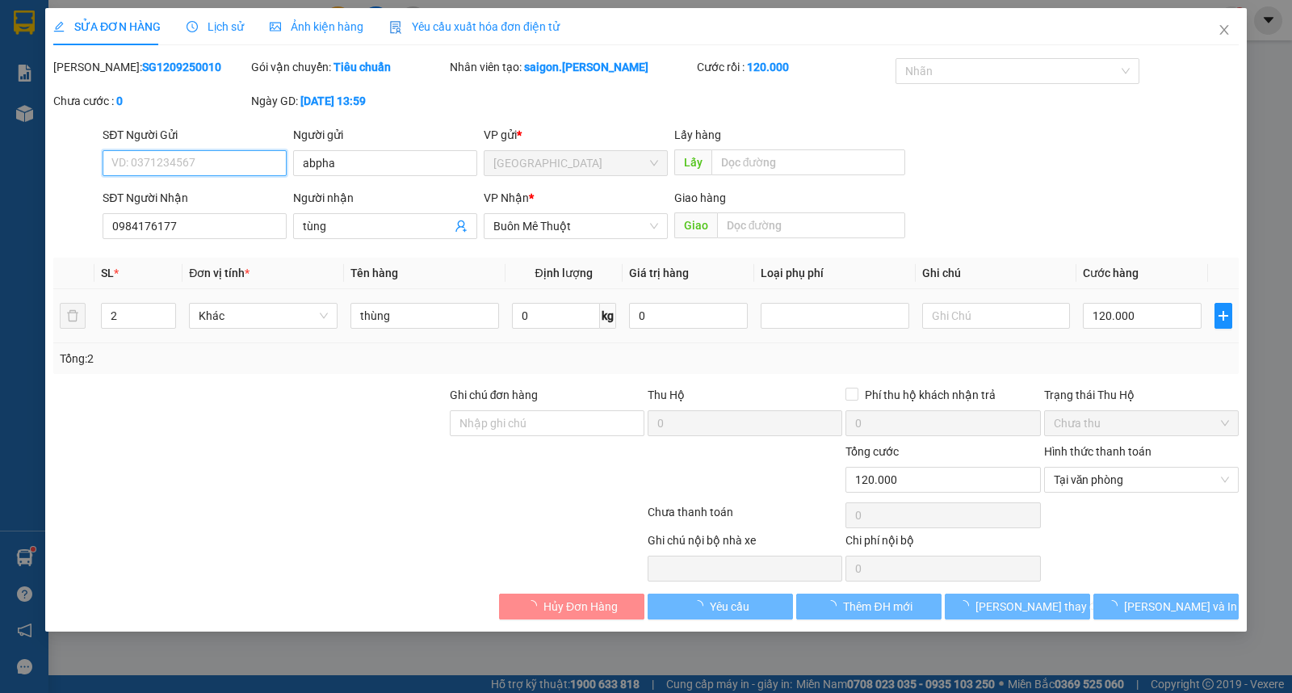
click at [1129, 311] on input "120.000" at bounding box center [1142, 316] width 119 height 26
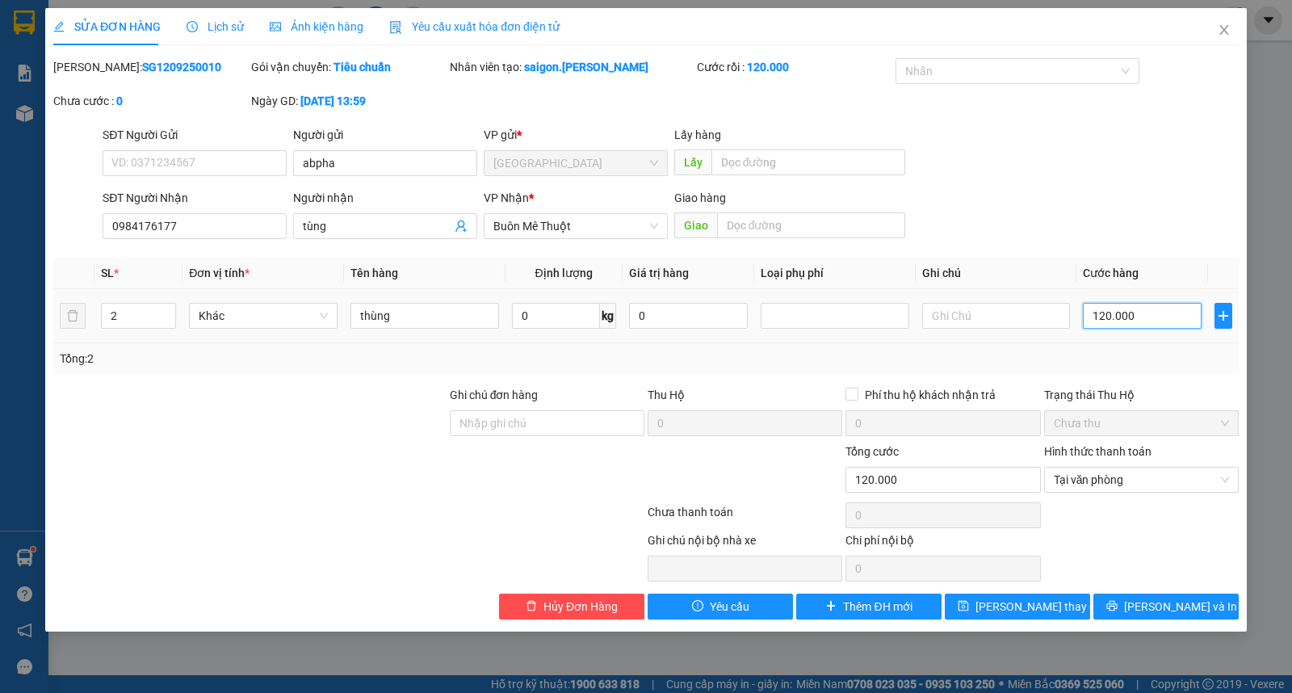
type input "0"
drag, startPoint x: 1226, startPoint y: 494, endPoint x: 1227, endPoint y: 482, distance: 12.2
click at [1227, 488] on div "Hình thức thanh toán Tại văn phòng" at bounding box center [1141, 470] width 195 height 57
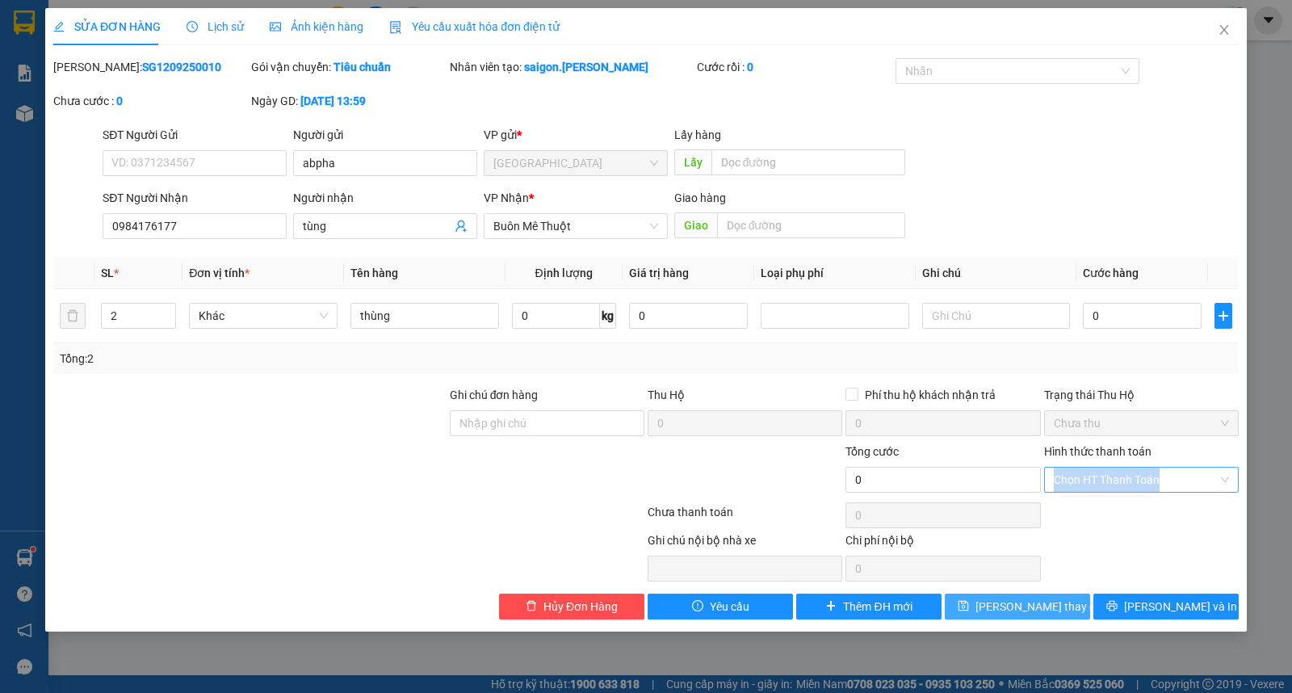
click at [1021, 602] on span "Lưu thay đổi" at bounding box center [1039, 606] width 129 height 18
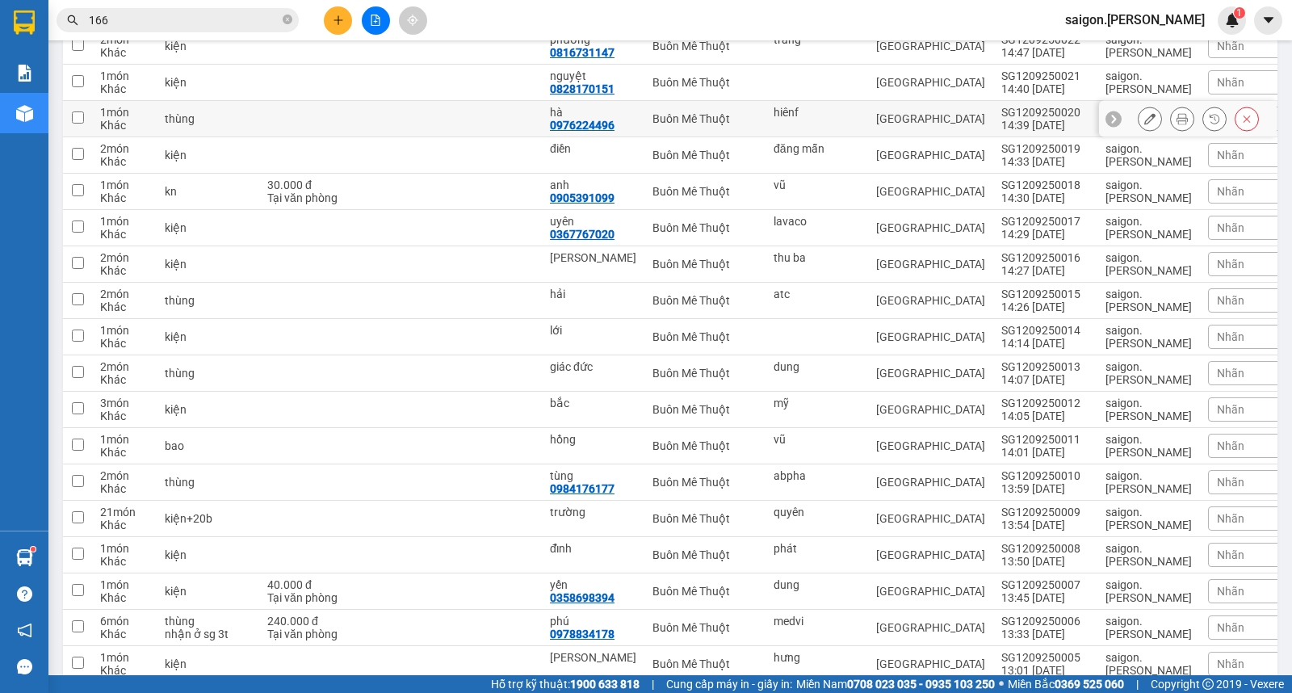
scroll to position [1256, 0]
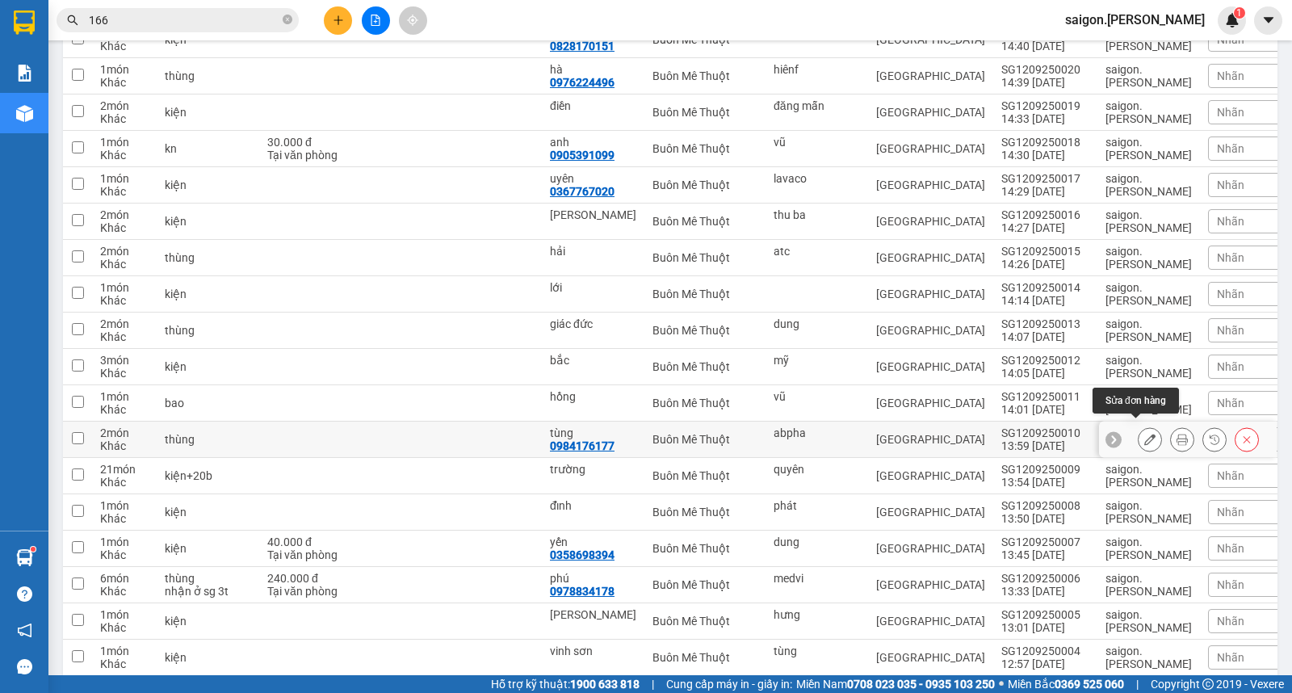
click at [1144, 434] on icon at bounding box center [1149, 439] width 11 height 11
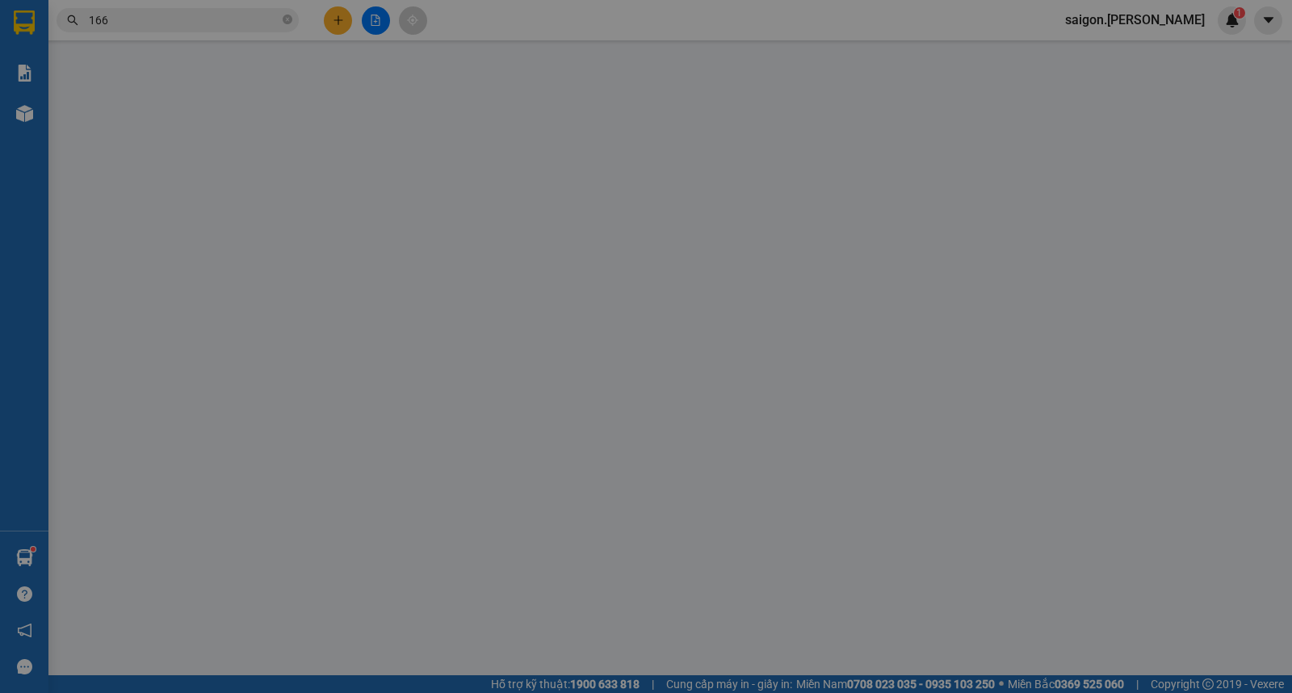
type input "abpha"
type input "0984176177"
type input "tùng"
type input "0"
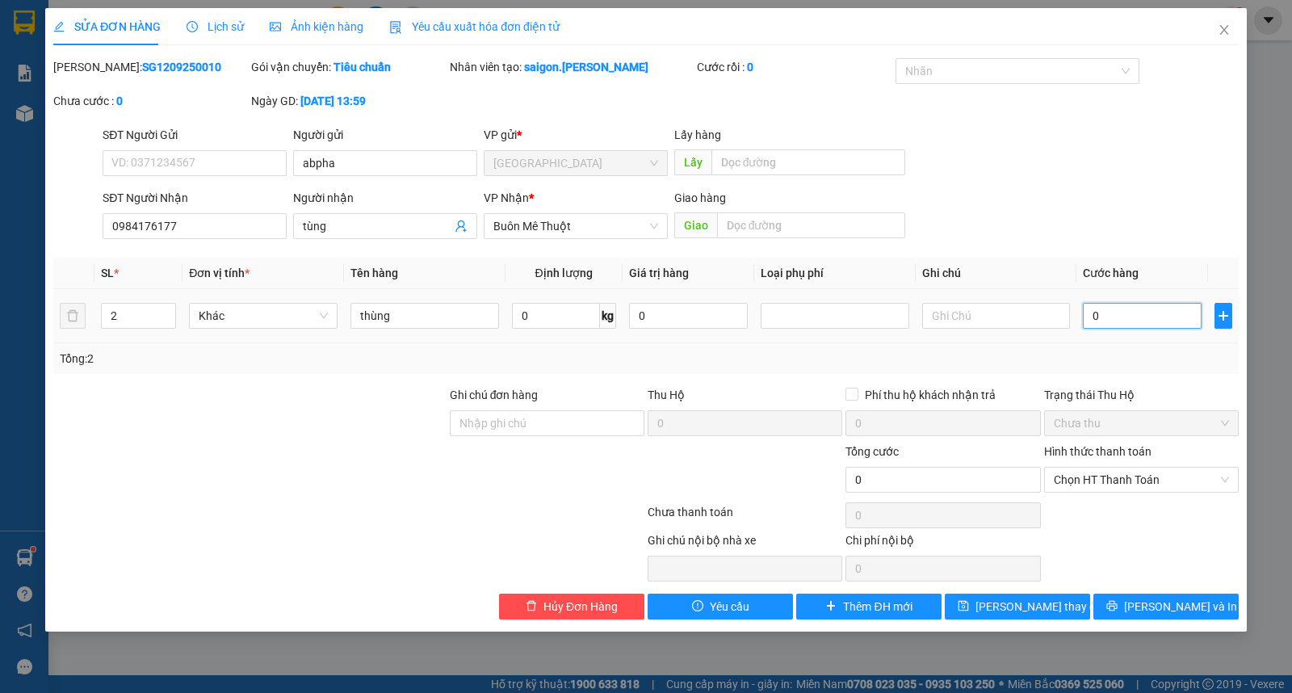
click at [1123, 313] on input "0" at bounding box center [1142, 316] width 119 height 26
type input "1"
type input "10"
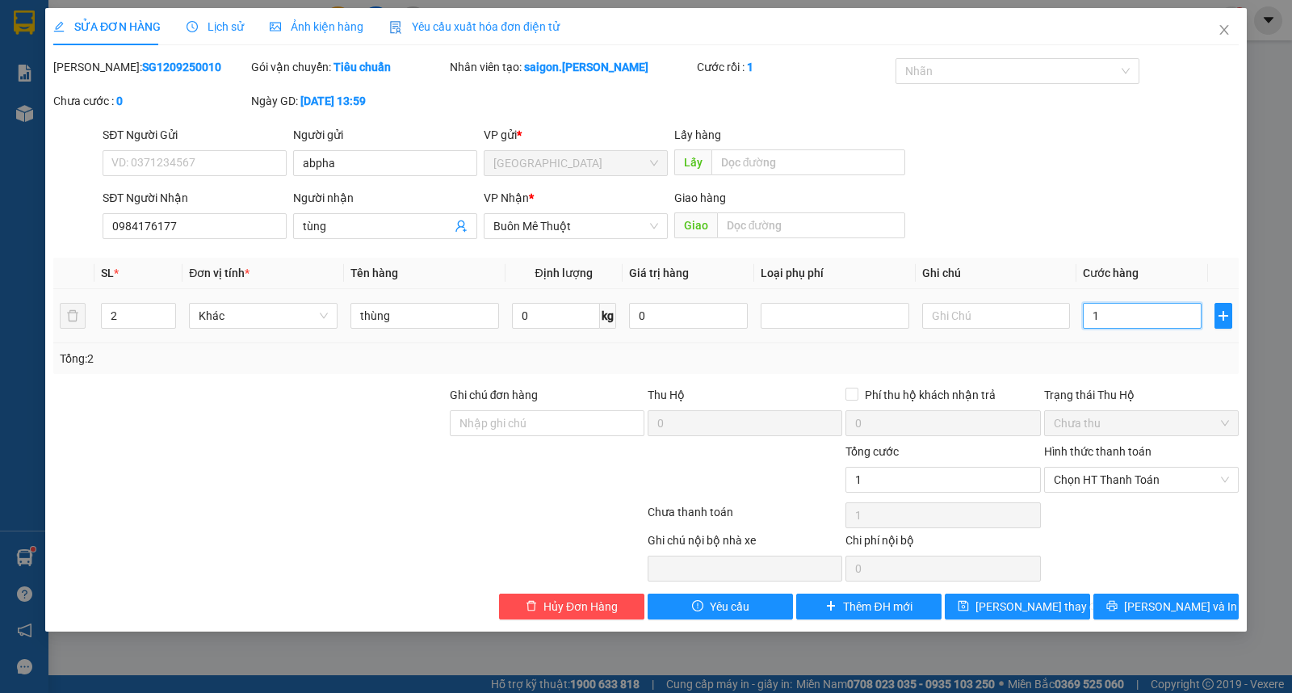
type input "10"
type input "100"
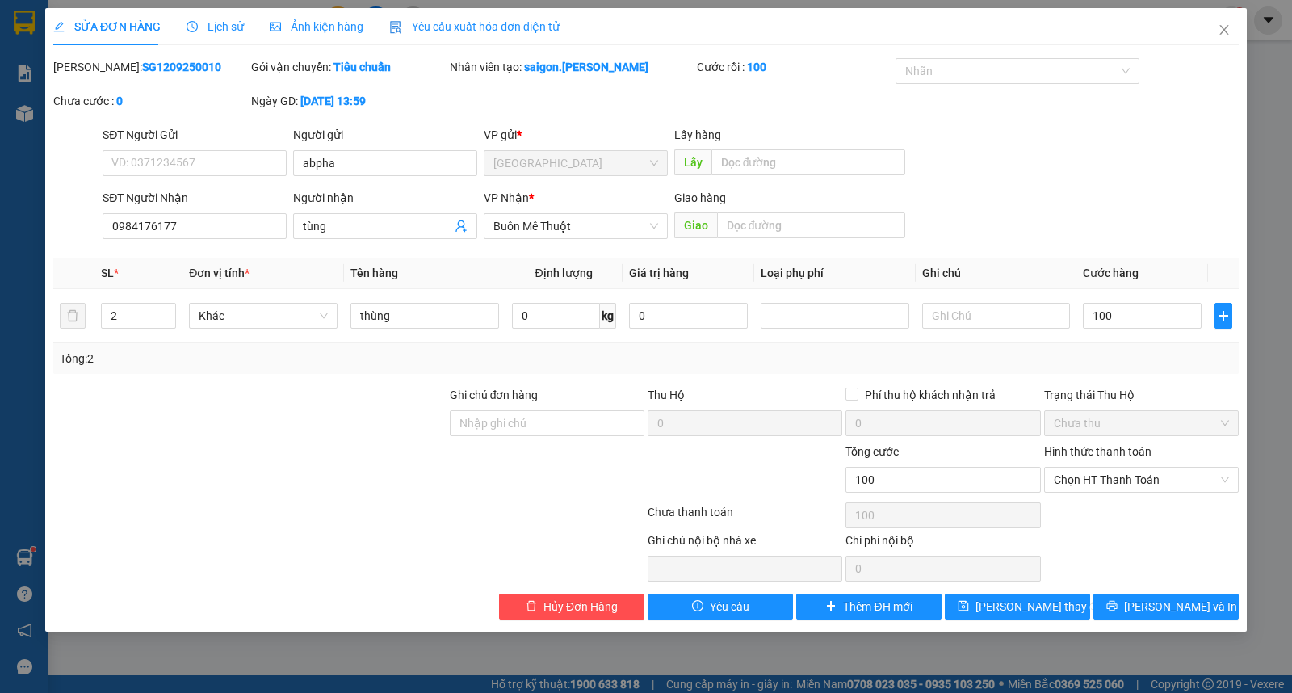
type input "100.000"
drag, startPoint x: 1108, startPoint y: 463, endPoint x: 1101, endPoint y: 490, distance: 28.2
click at [1106, 469] on div "Hình thức thanh toán Chọn HT Thanh Toán" at bounding box center [1141, 470] width 195 height 57
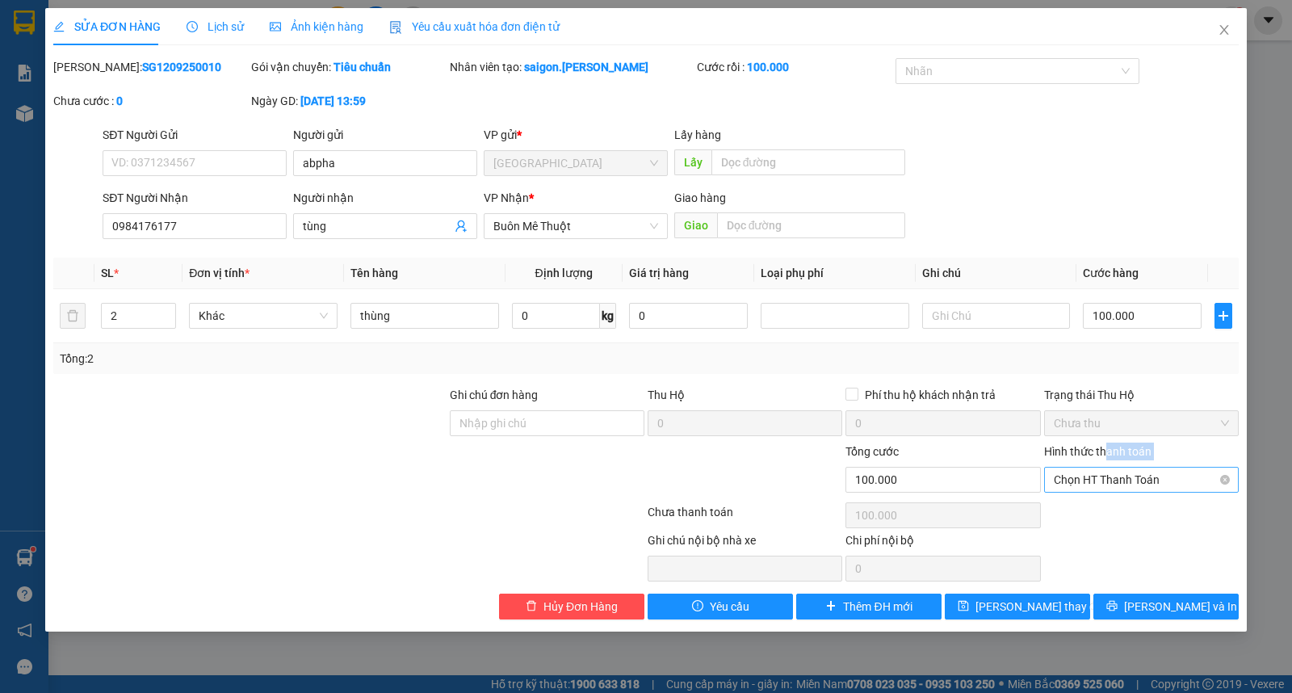
click at [1101, 484] on span "Chọn HT Thanh Toán" at bounding box center [1141, 479] width 175 height 24
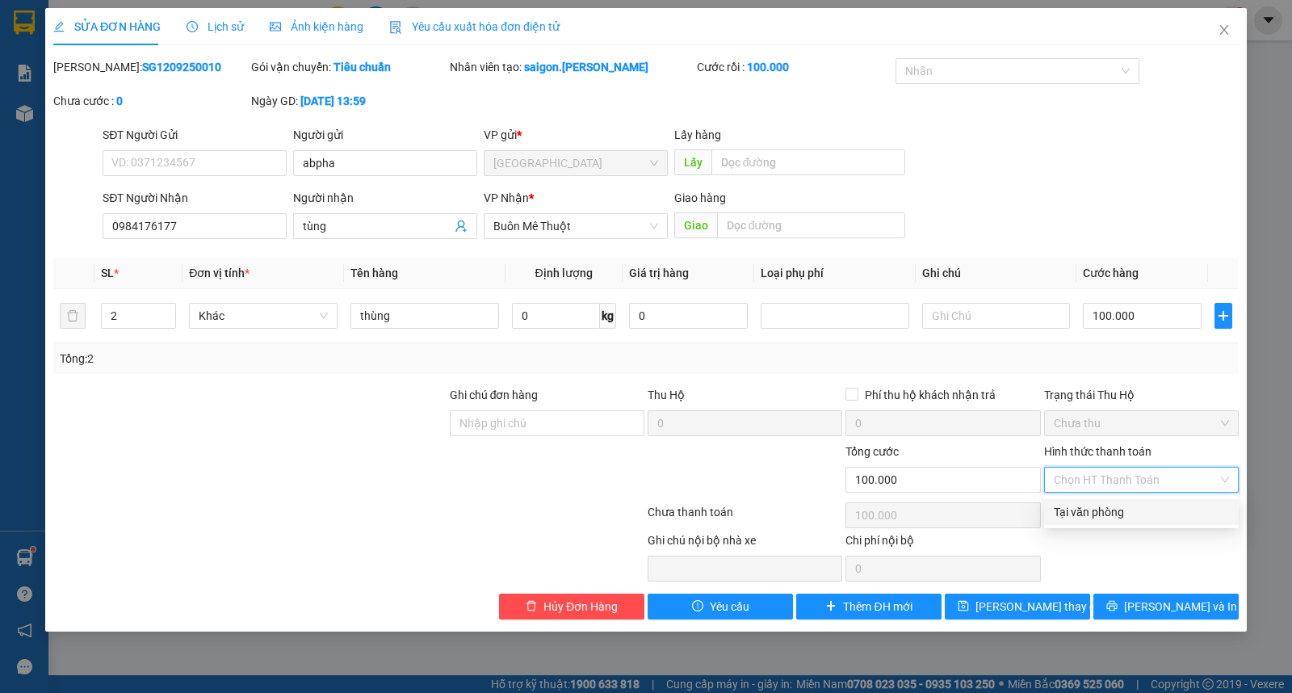
click at [1100, 501] on div "Tại văn phòng" at bounding box center [1141, 512] width 195 height 26
type input "0"
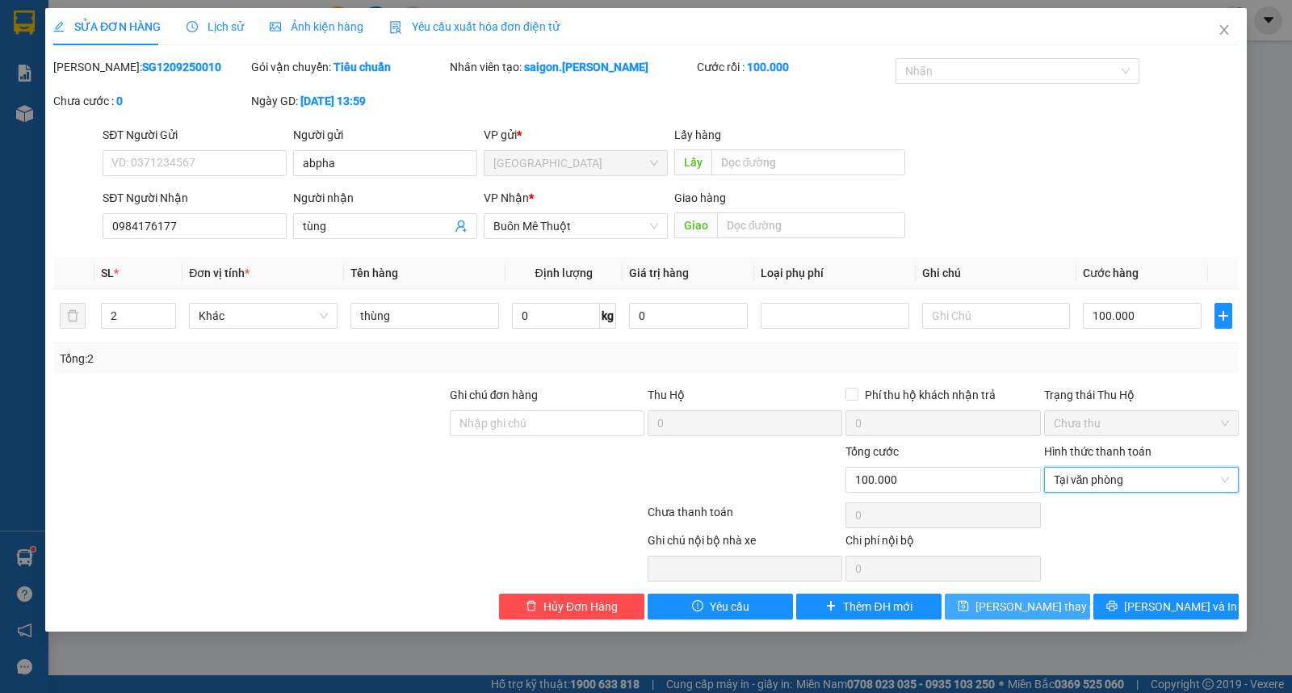
drag, startPoint x: 1038, startPoint y: 599, endPoint x: 761, endPoint y: 568, distance: 278.6
click at [1037, 600] on span "Lưu thay đổi" at bounding box center [1039, 606] width 129 height 18
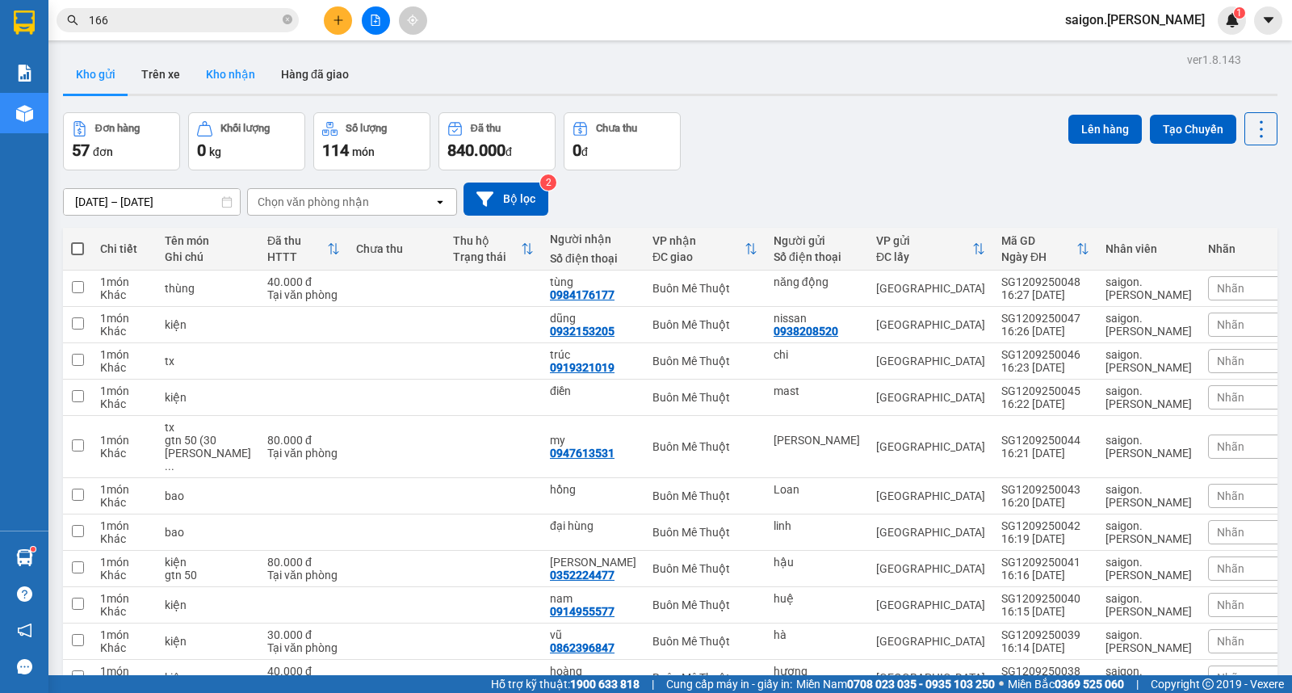
click at [237, 90] on button "Kho nhận" at bounding box center [230, 74] width 75 height 39
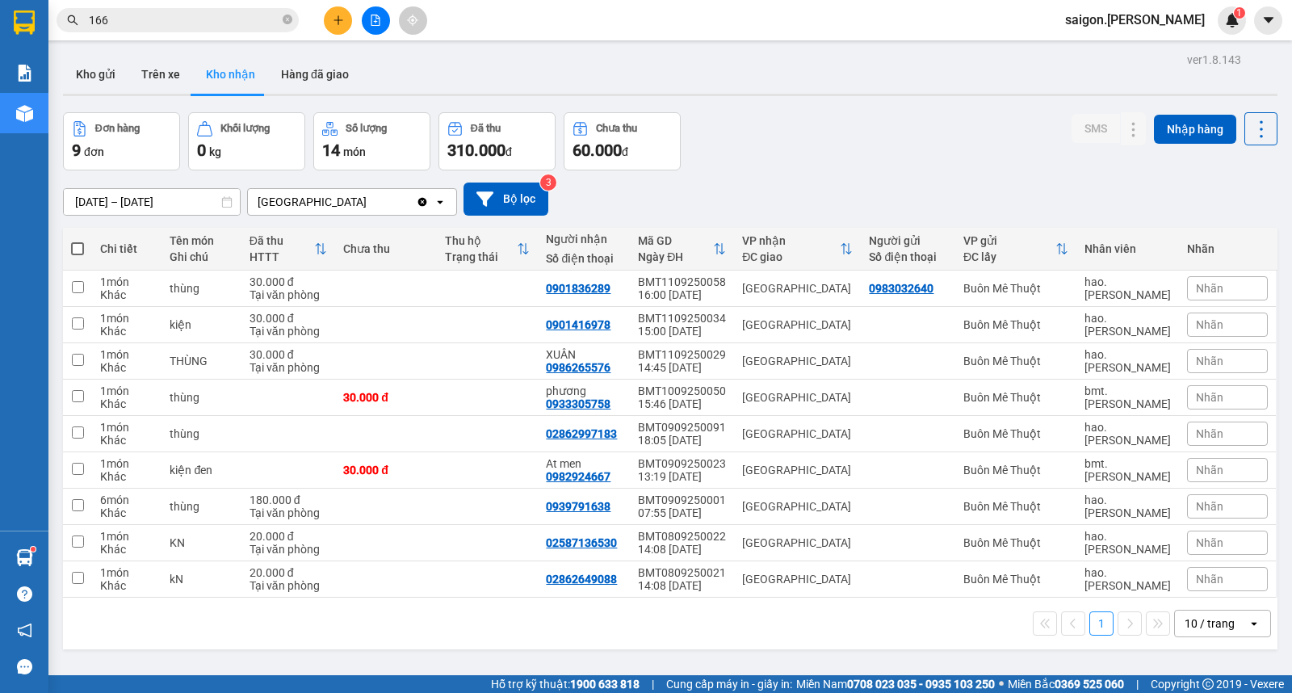
click at [837, 116] on div "Đơn hàng 9 đơn Khối lượng 0 kg Số lượng 14 món Đã thu 310.000 đ Chưa thu 60.000…" at bounding box center [670, 141] width 1214 height 58
drag, startPoint x: 836, startPoint y: 115, endPoint x: 337, endPoint y: 17, distance: 508.5
click at [337, 17] on icon "plus" at bounding box center [338, 20] width 11 height 11
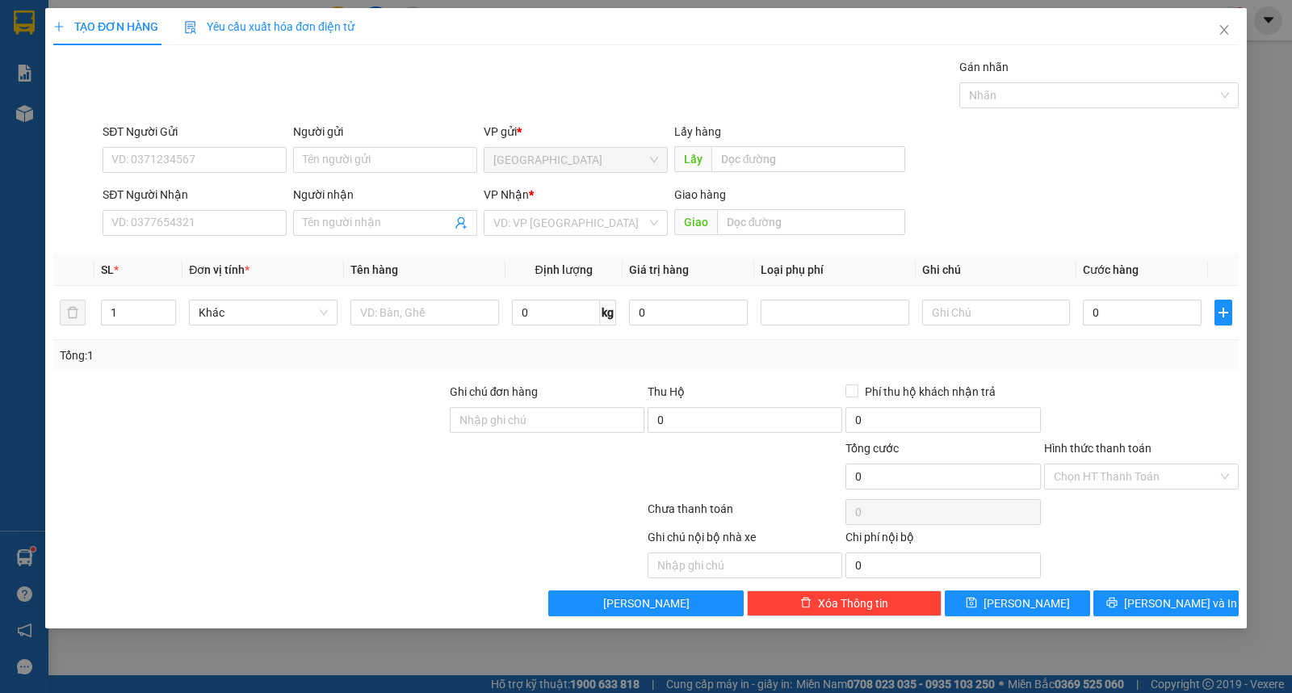
click at [337, 18] on div "Yêu cầu xuất hóa đơn điện tử" at bounding box center [269, 27] width 170 height 18
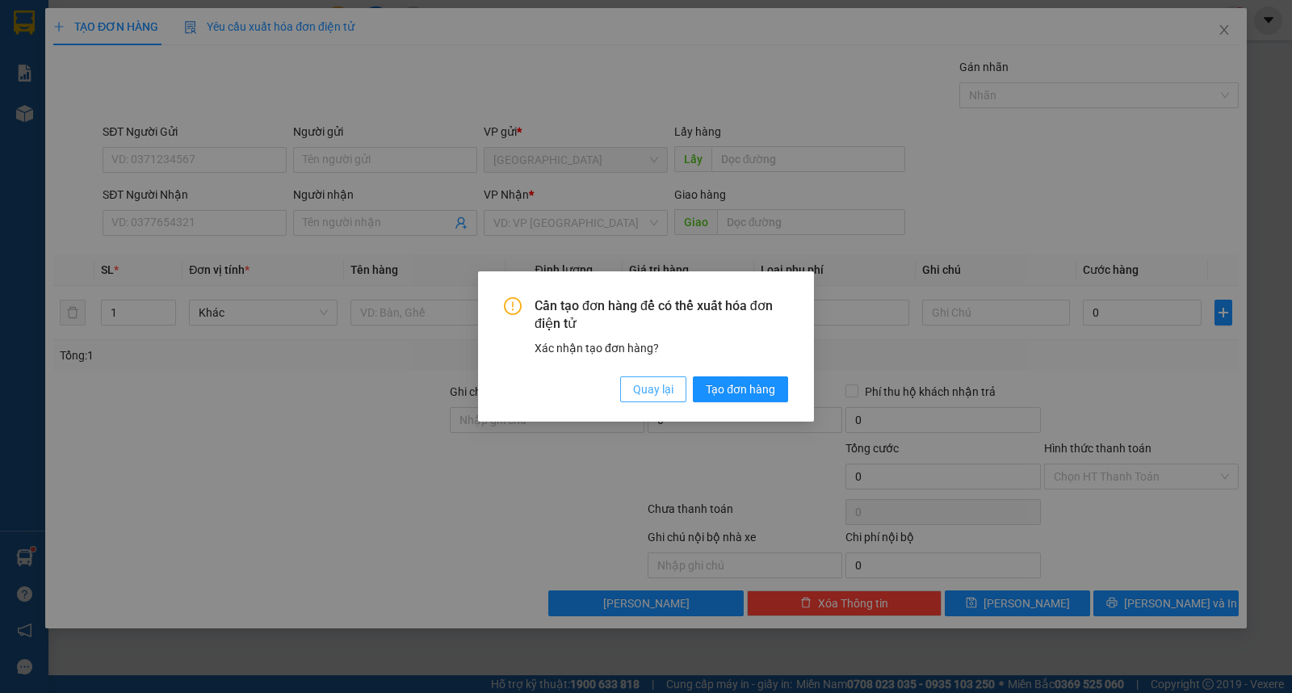
click at [640, 393] on span "Quay lại" at bounding box center [653, 389] width 40 height 18
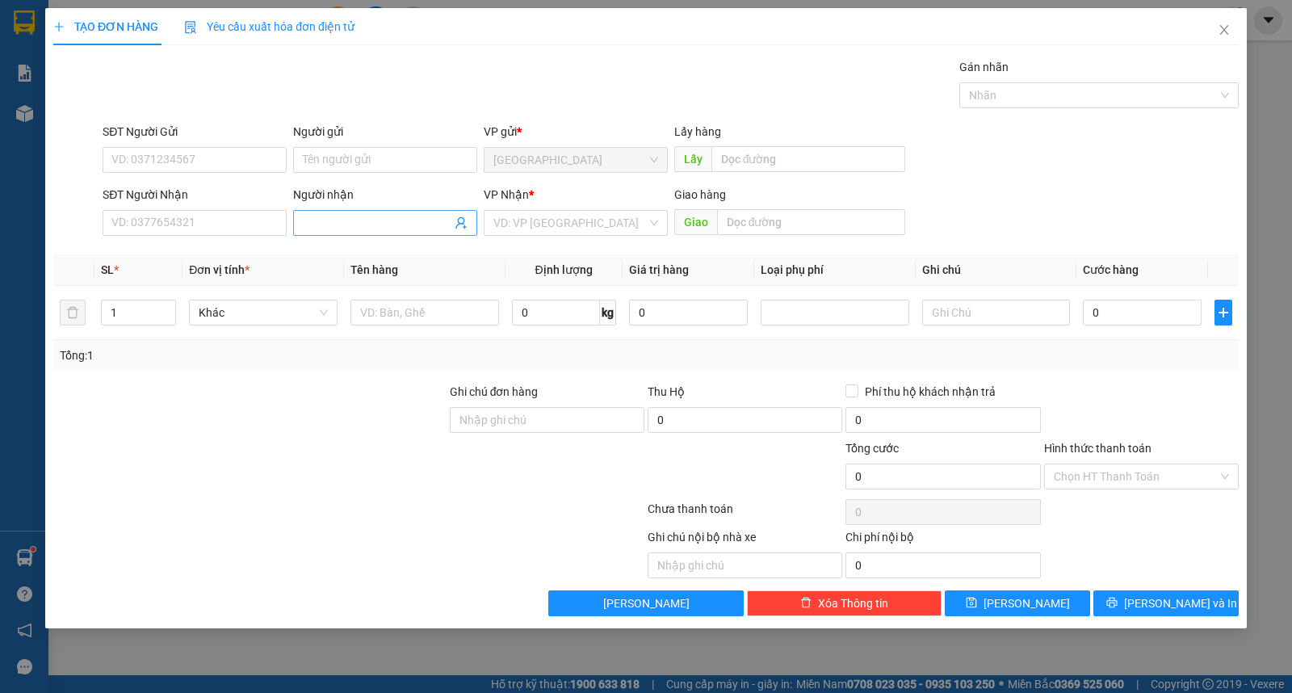
click at [402, 229] on input "Người nhận" at bounding box center [377, 223] width 149 height 18
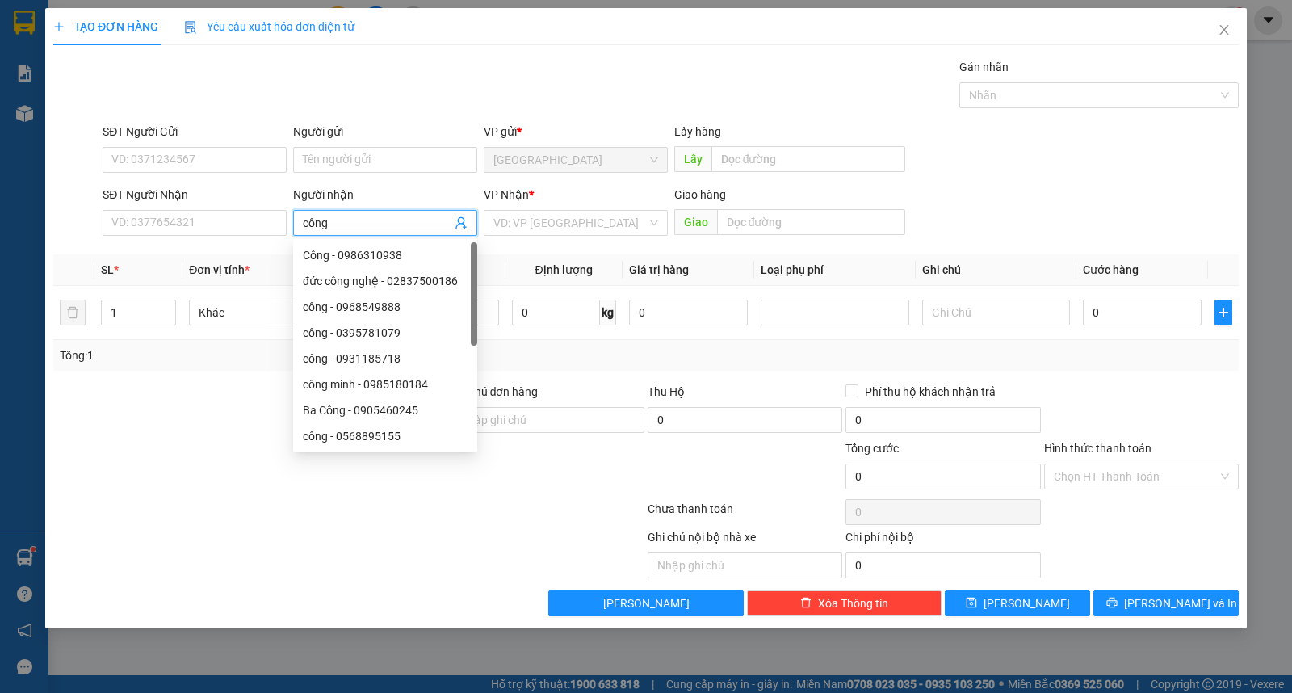
type input "công"
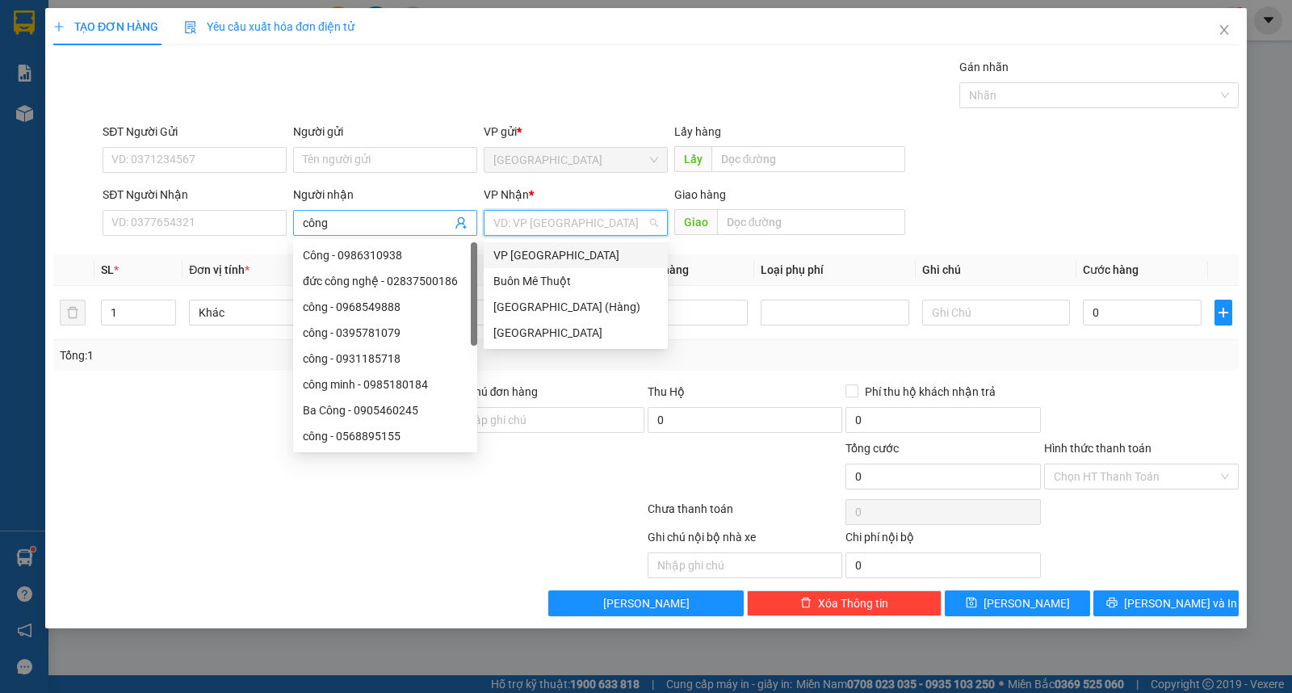
type input "ư"
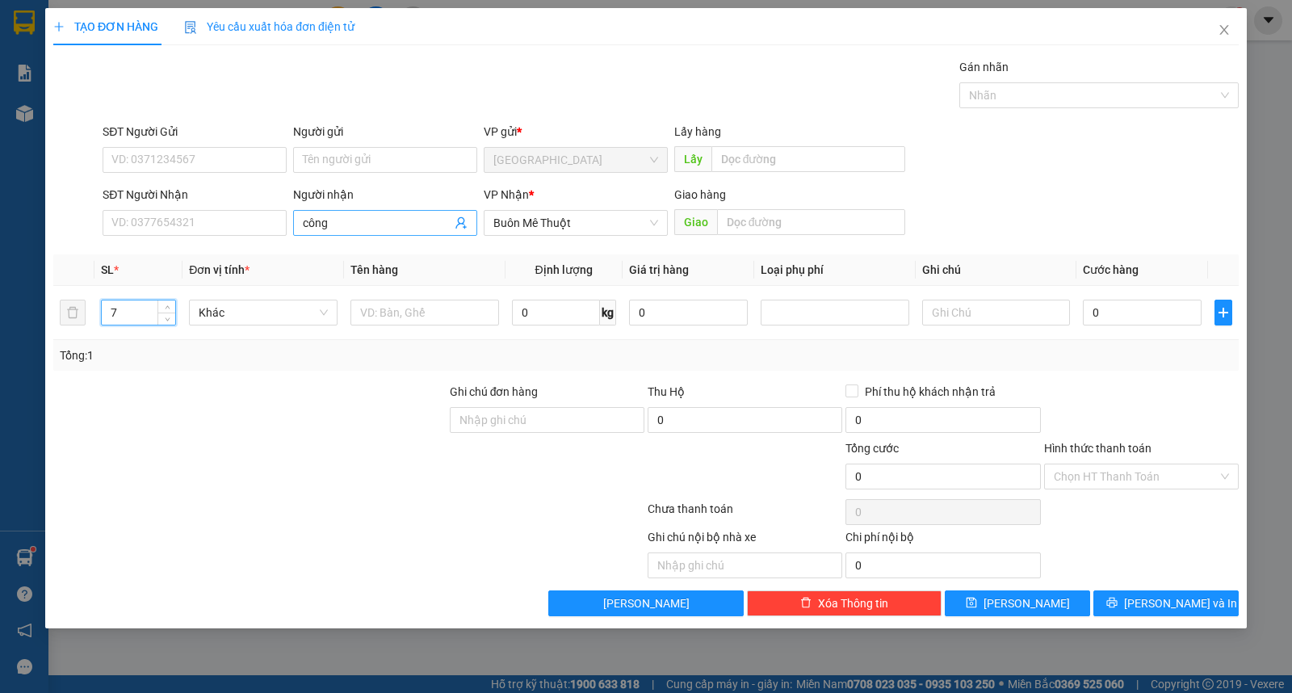
type input "7"
type input "kiện"
click at [1029, 599] on span "Lưu" at bounding box center [1026, 603] width 86 height 18
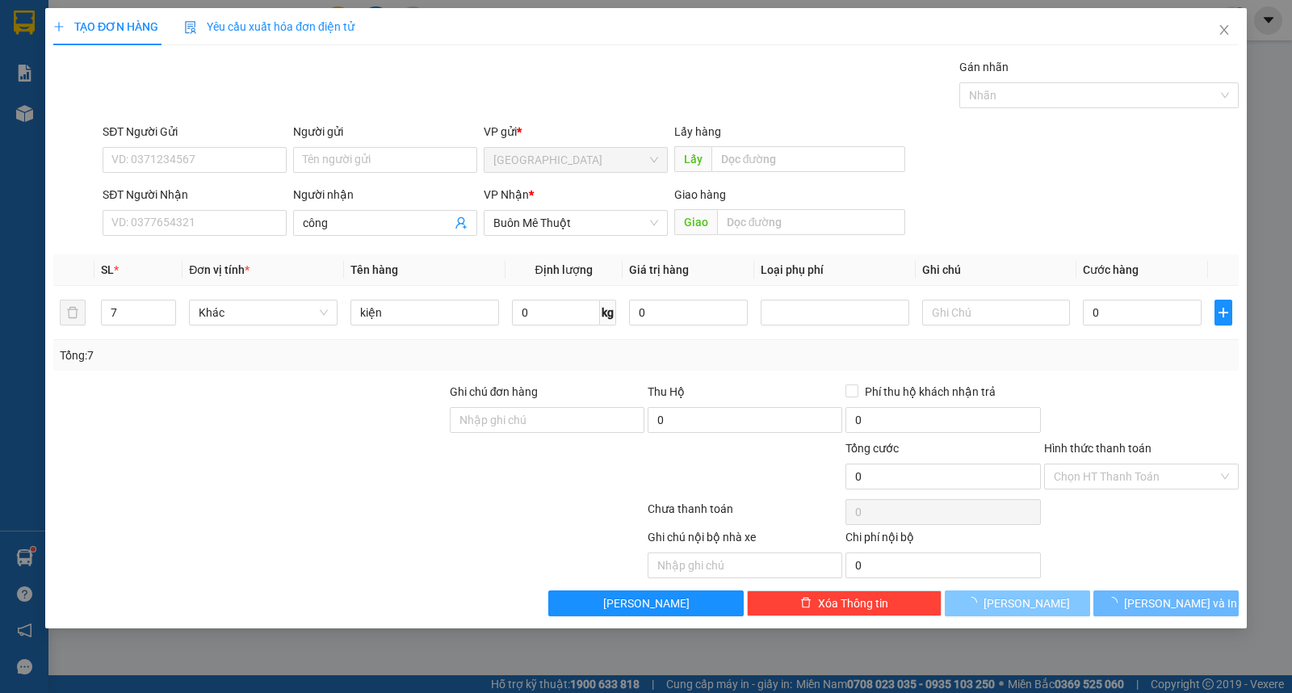
type input "1"
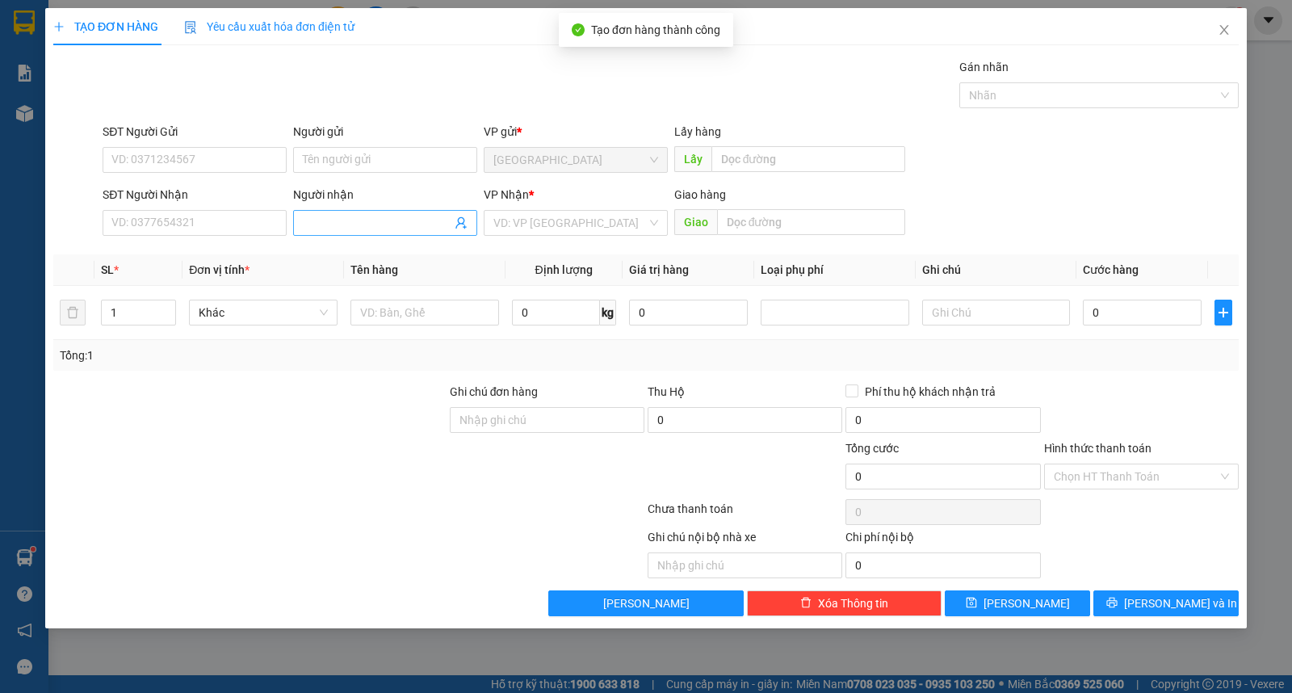
click at [410, 230] on input "Người nhận" at bounding box center [377, 223] width 149 height 18
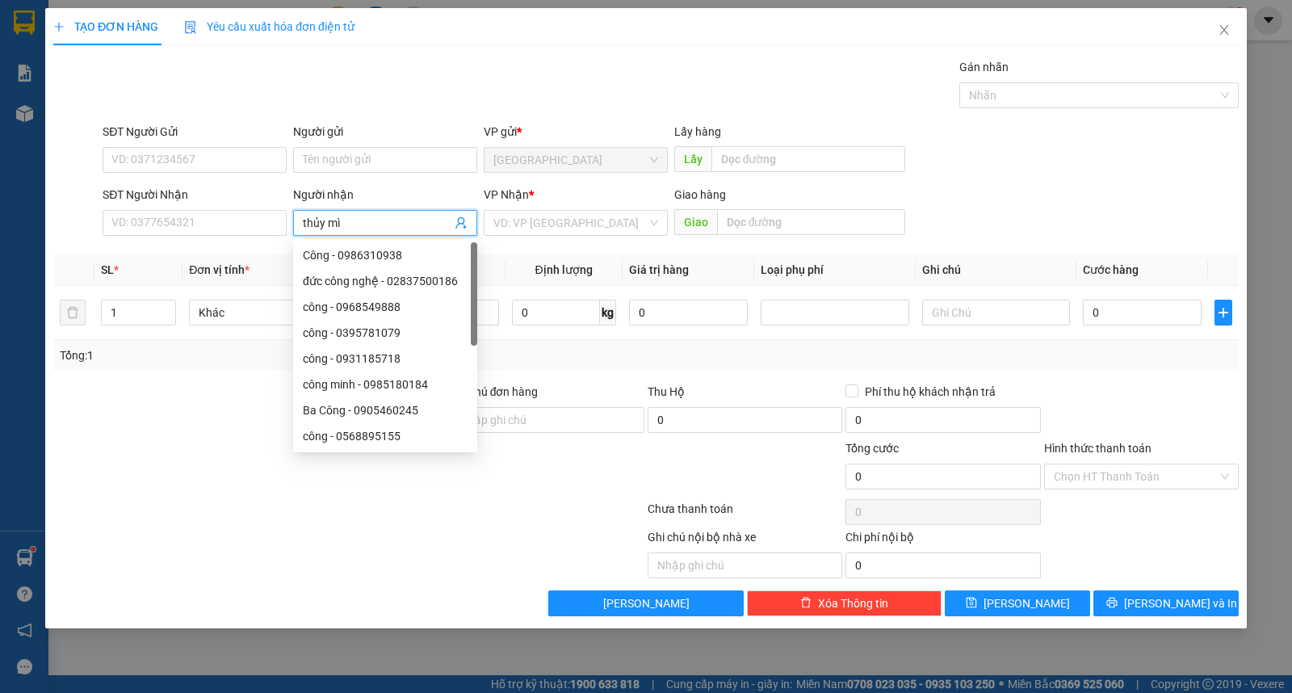
type input "thủy mì"
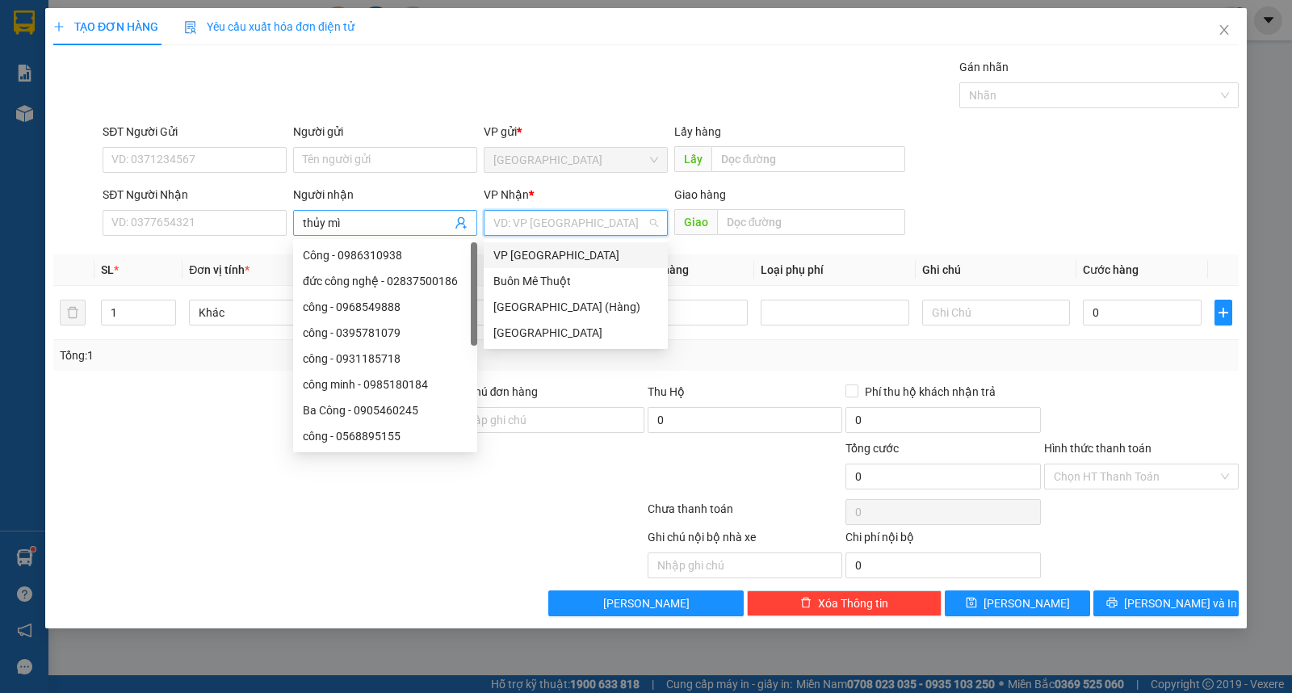
type input "ư"
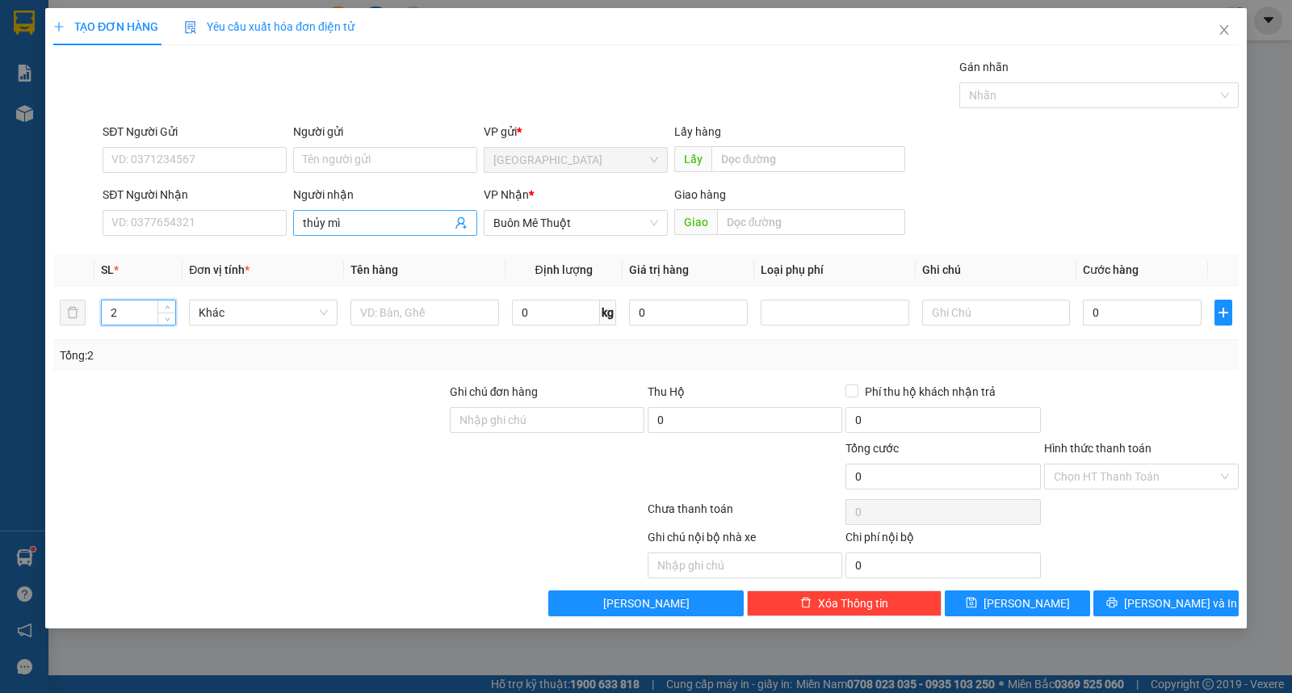
type input "2"
type input "1b+1t"
click at [1043, 602] on button "Lưu" at bounding box center [1017, 603] width 145 height 26
type input "1"
click at [340, 172] on input "Người gửi" at bounding box center [385, 160] width 184 height 26
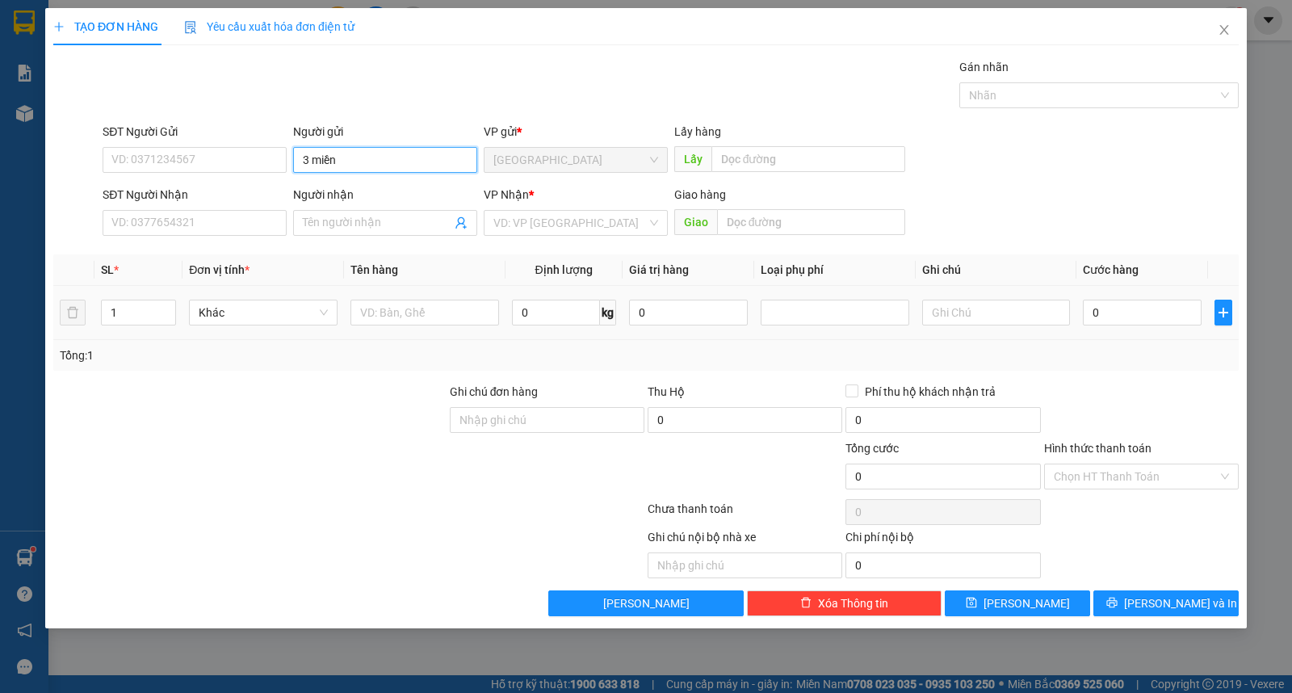
type input "3 miền"
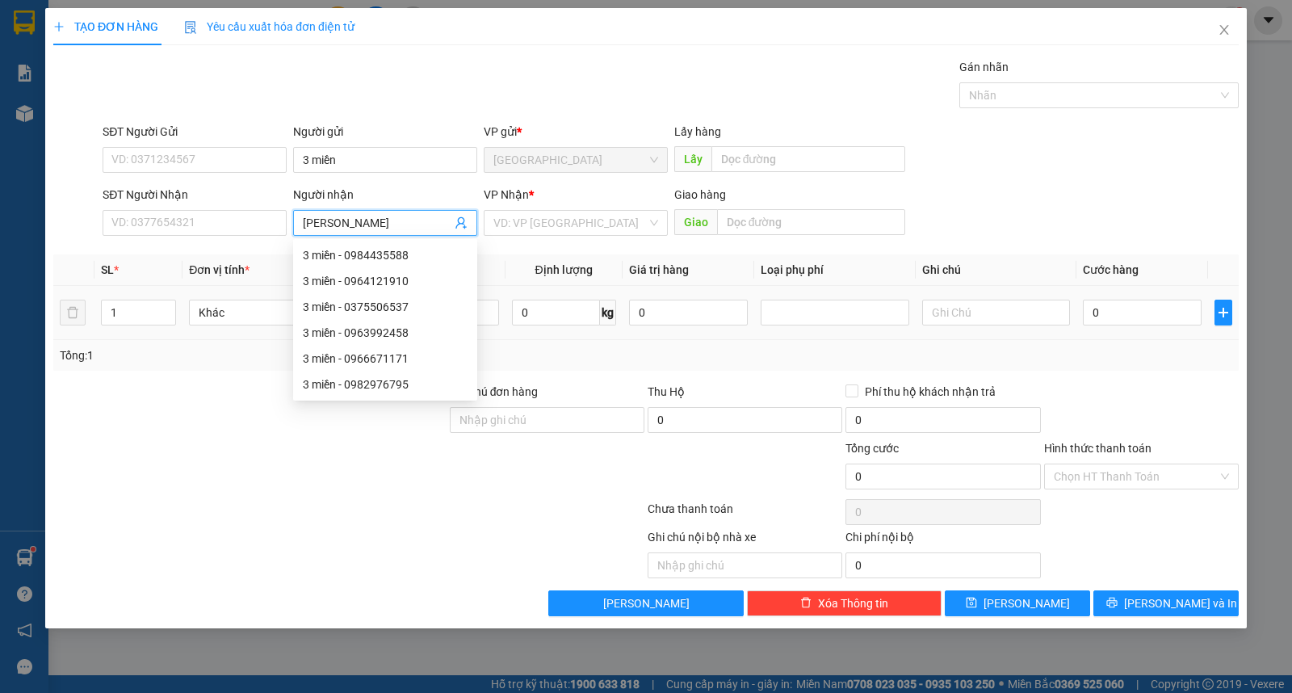
type input "[PERSON_NAME]"
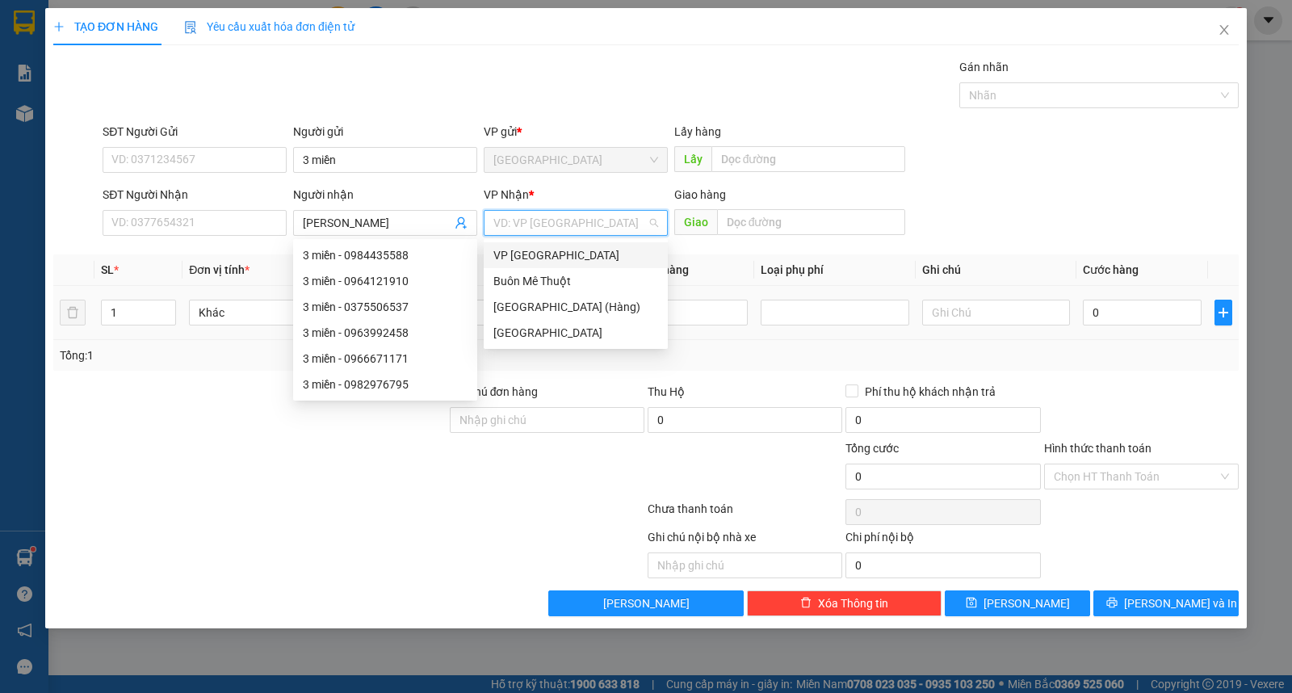
type input "ư"
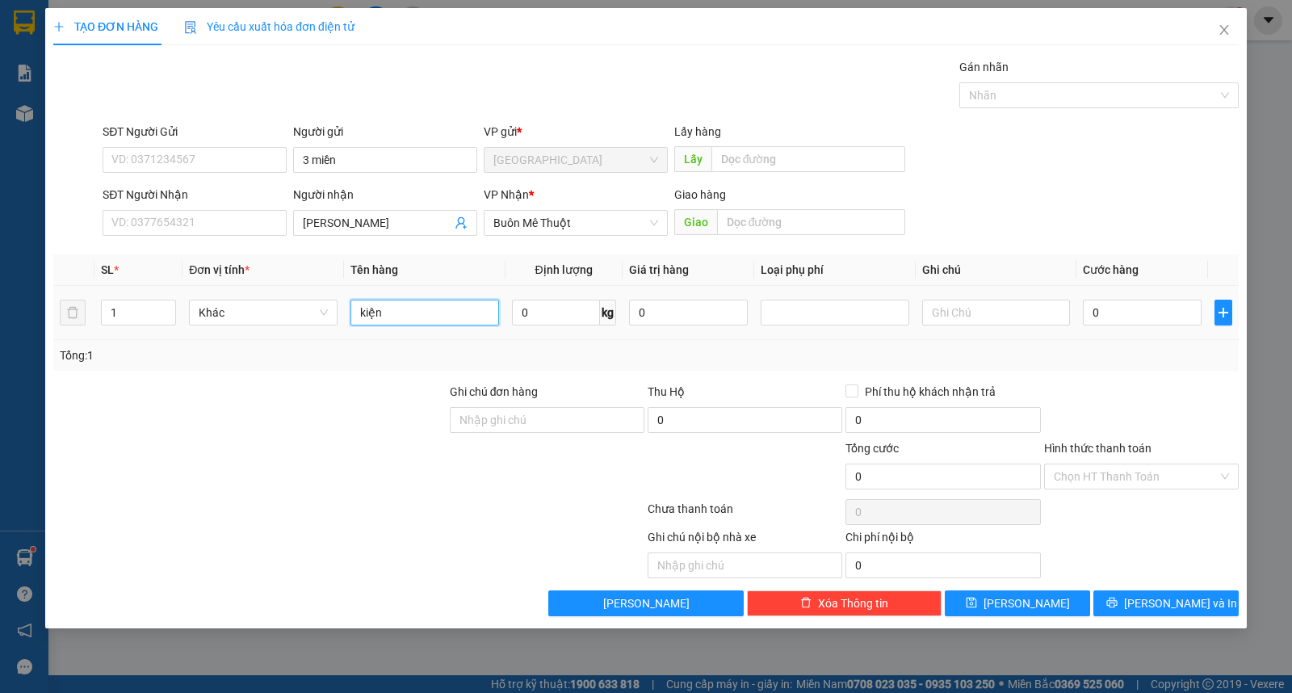
type input "kiện"
type input "5"
type input "50"
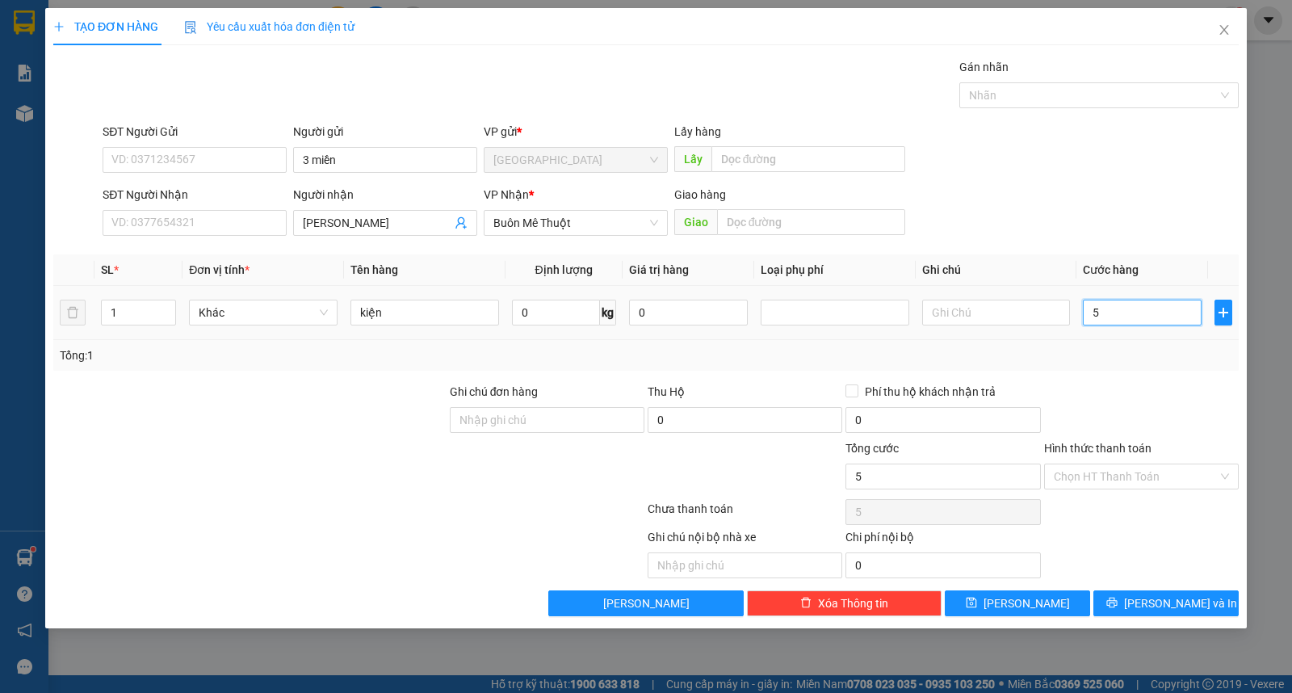
type input "50"
type input "50.000"
drag, startPoint x: 1126, startPoint y: 467, endPoint x: 1131, endPoint y: 483, distance: 17.1
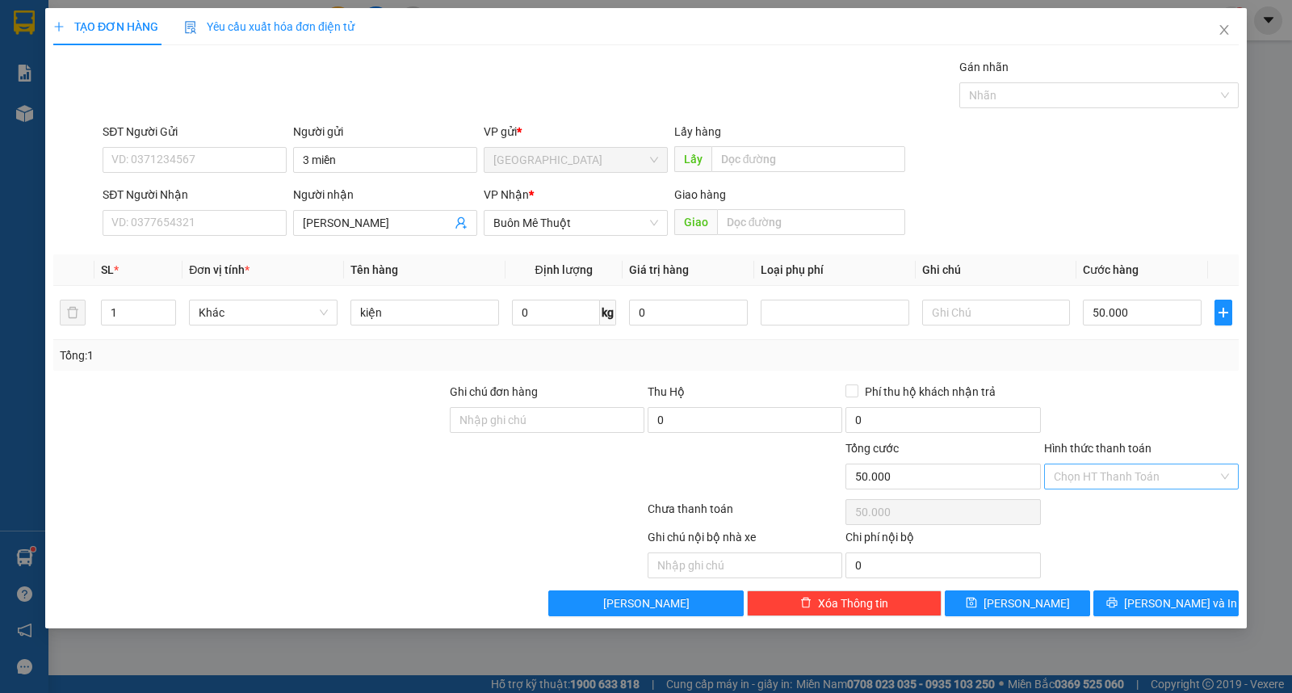
click at [1126, 472] on input "Hình thức thanh toán" at bounding box center [1136, 476] width 164 height 24
click at [1140, 507] on div "Tại văn phòng" at bounding box center [1141, 509] width 175 height 18
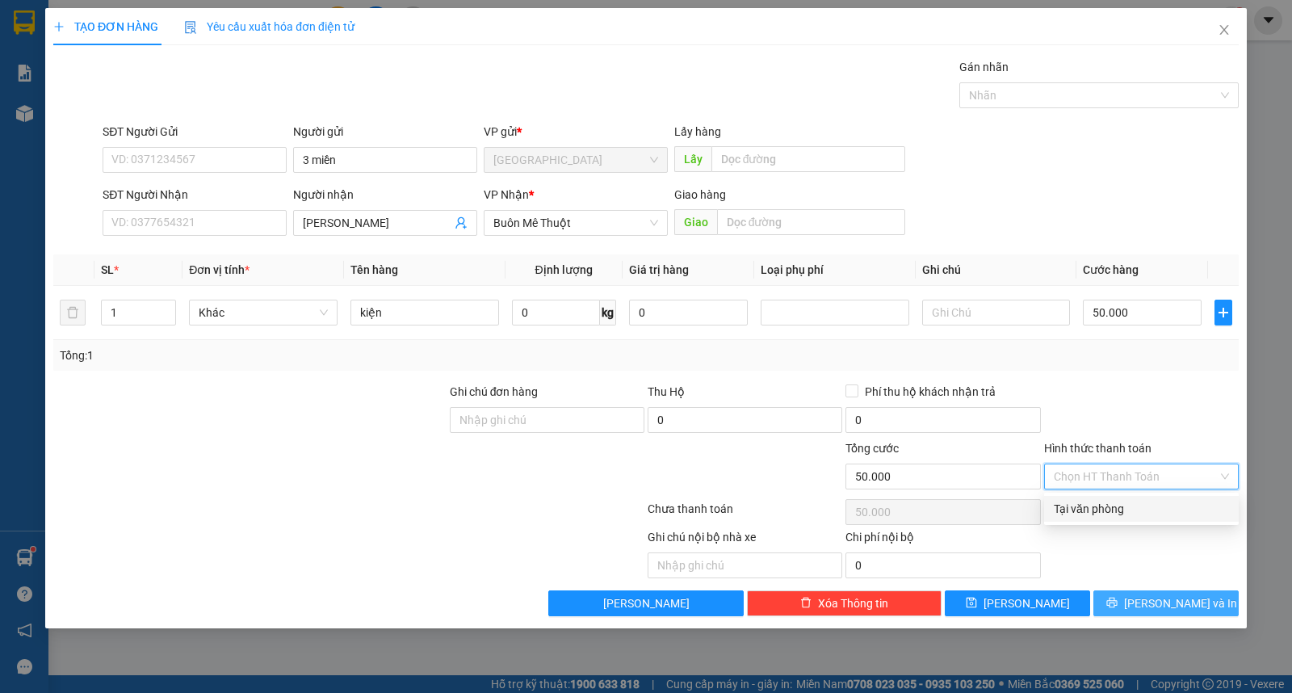
type input "0"
click at [1180, 601] on span "Lưu và In" at bounding box center [1180, 603] width 113 height 18
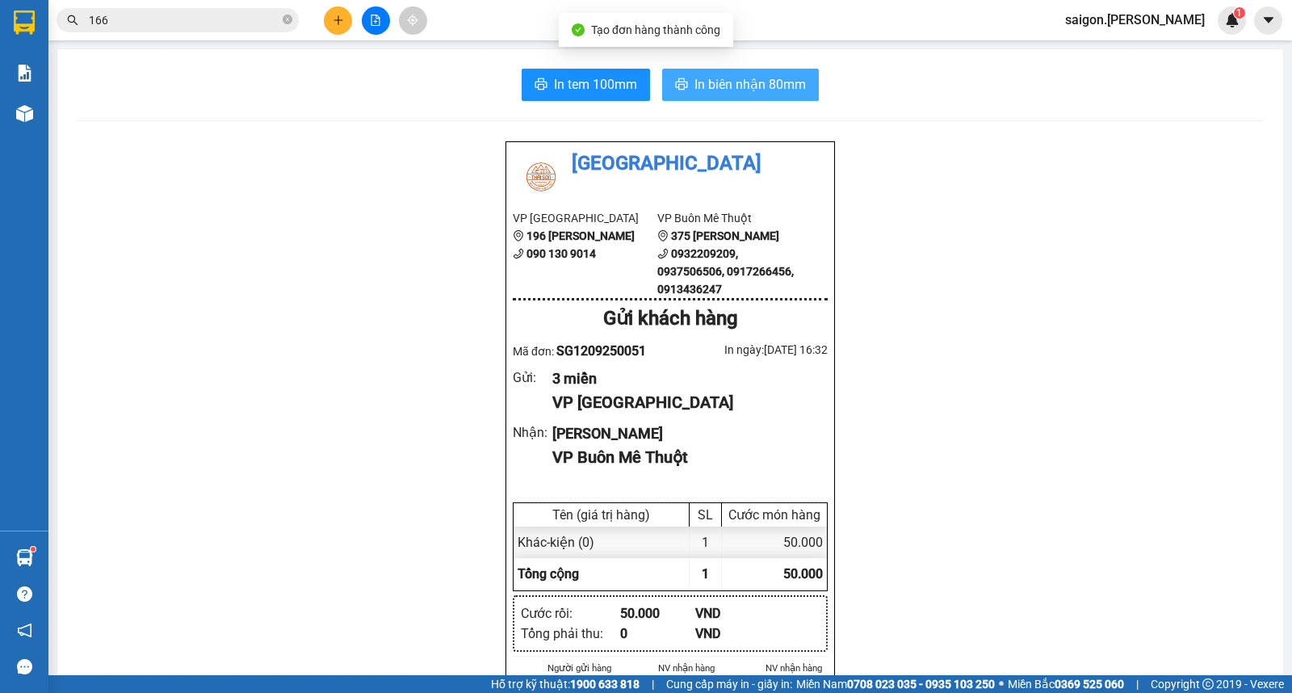
click at [669, 73] on button "In biên nhận 80mm" at bounding box center [740, 85] width 157 height 32
click at [336, 15] on icon "plus" at bounding box center [338, 20] width 11 height 11
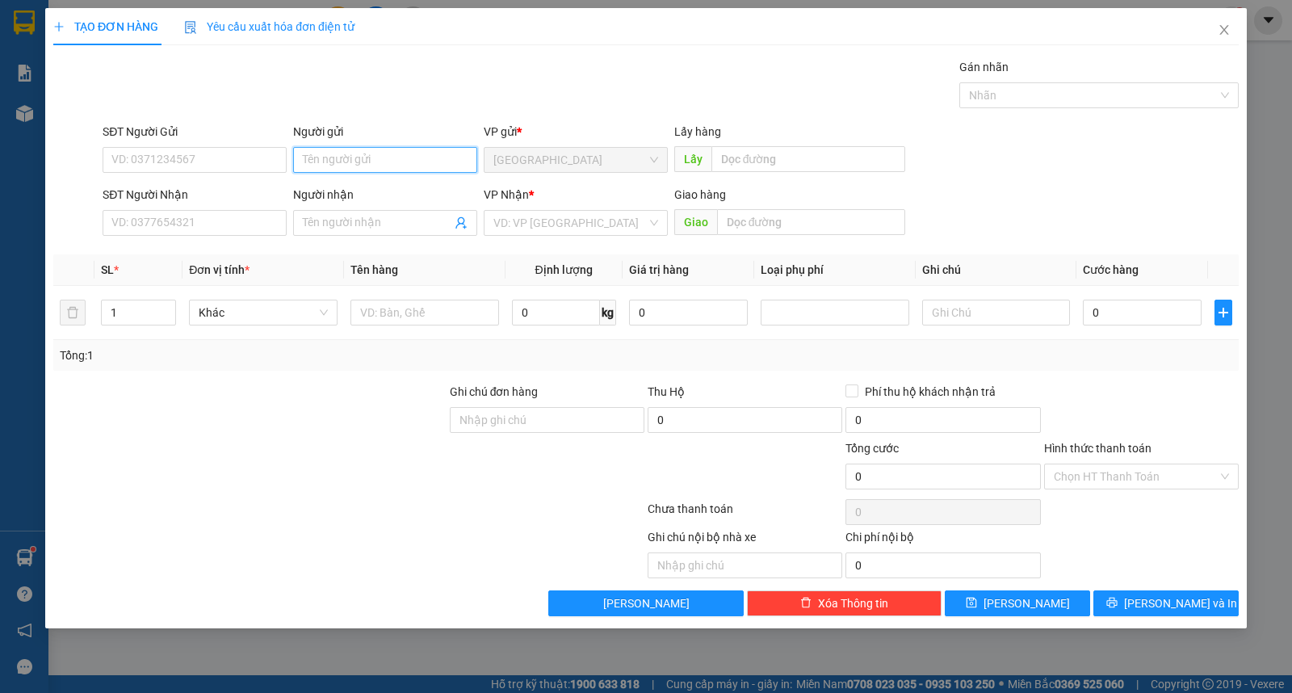
click at [345, 162] on input "Người gửi" at bounding box center [385, 160] width 184 height 26
type input "3 miền"
type input "hòa bình"
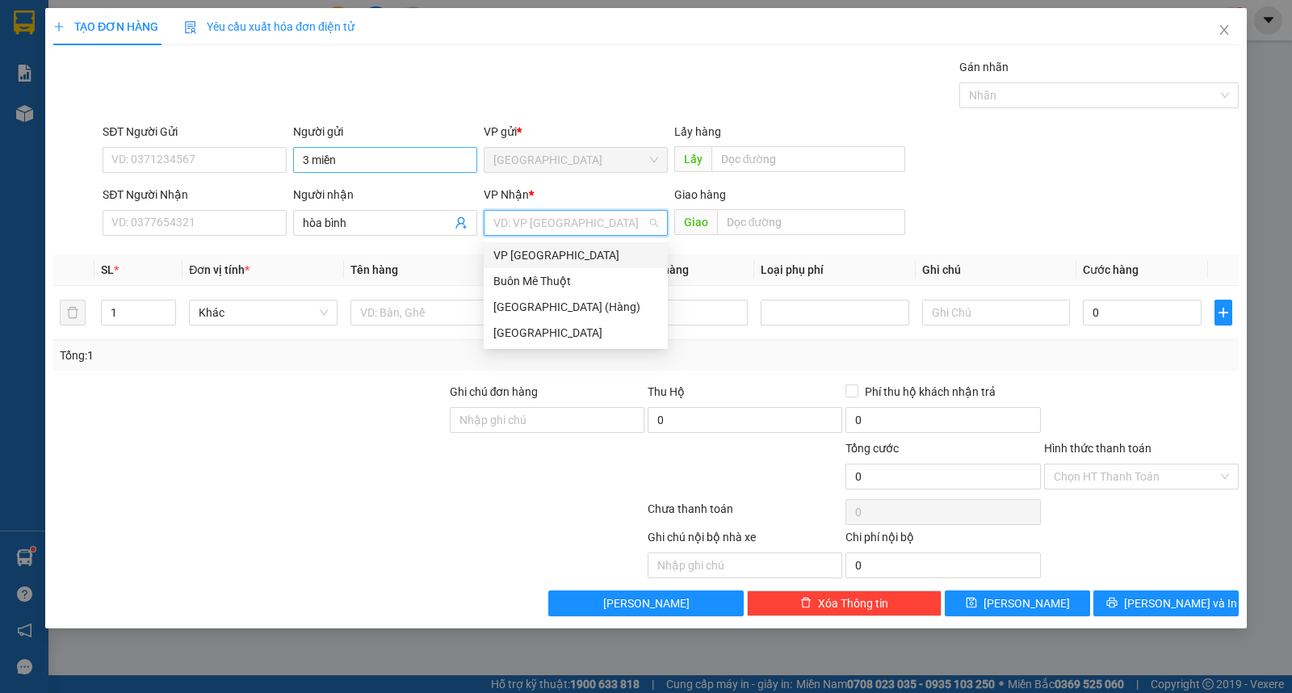
type input "ư"
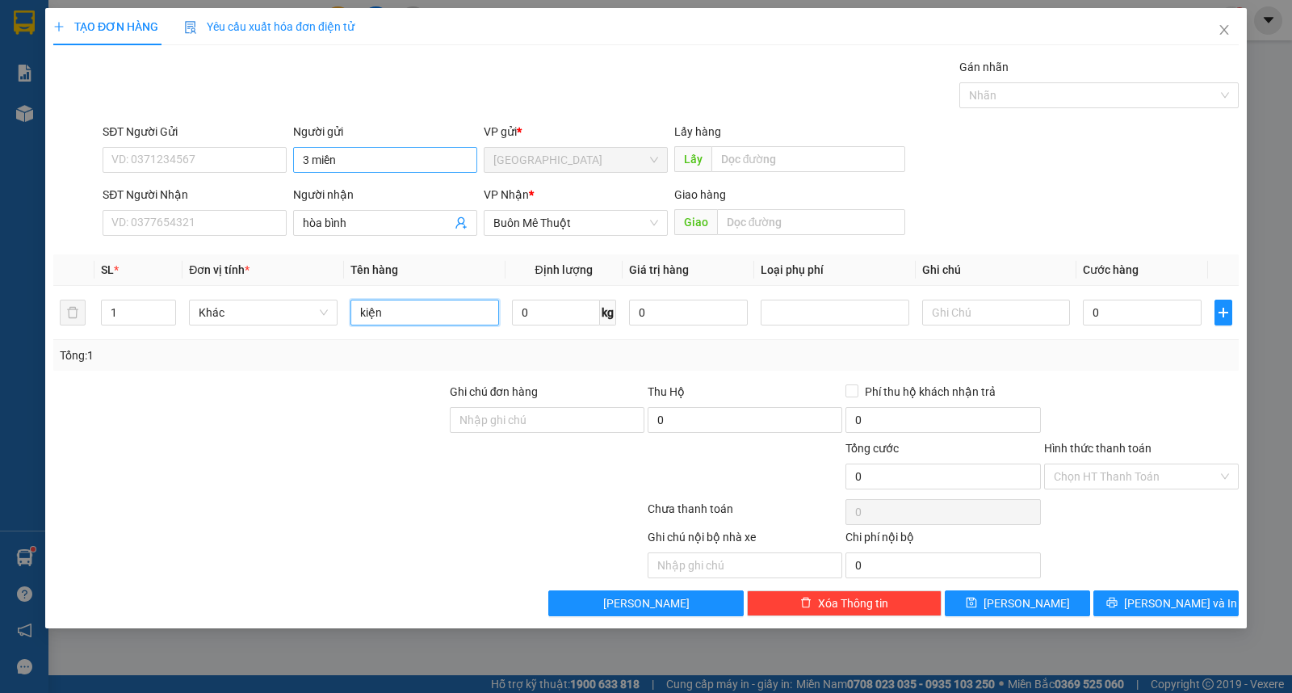
type input "kiện"
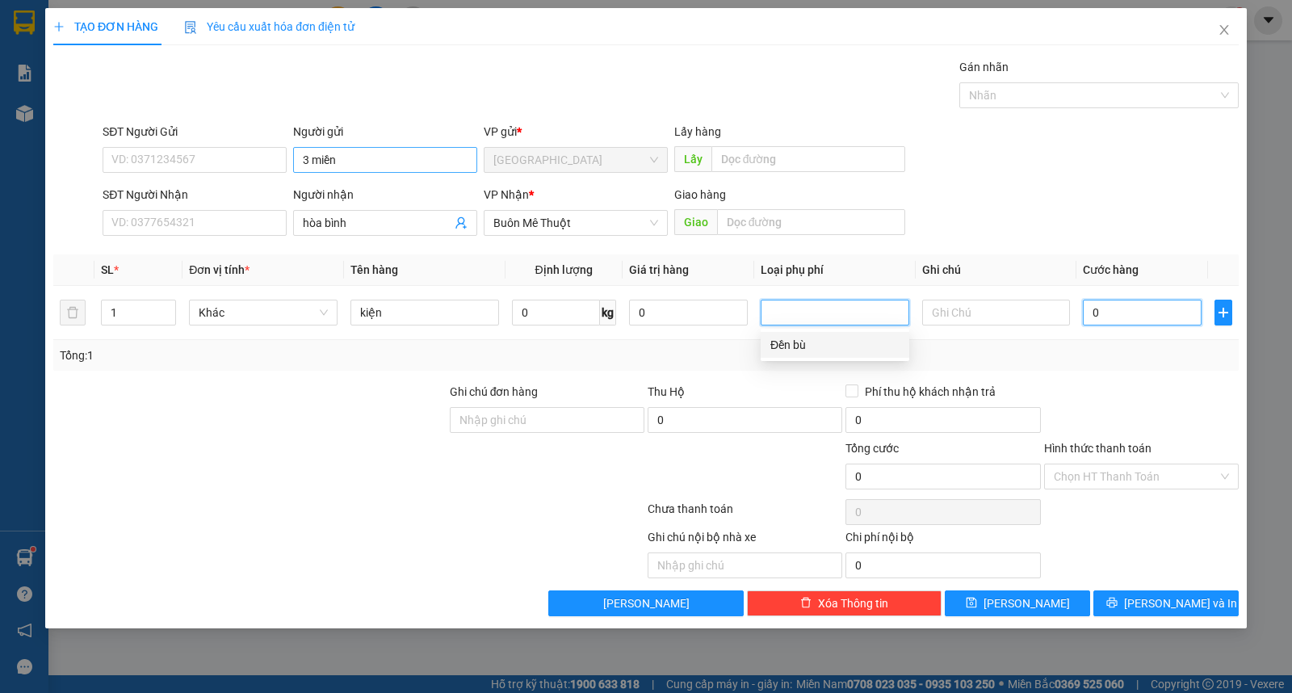
type input "5"
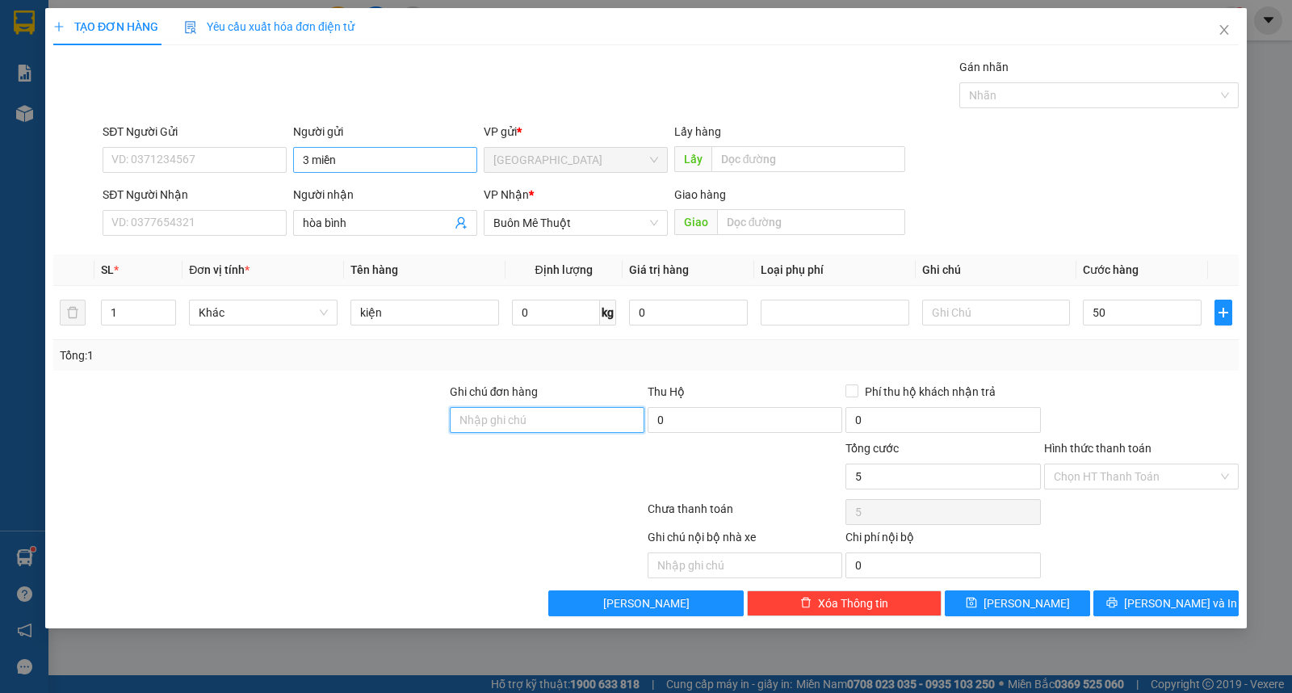
type input "50.000"
click at [1112, 482] on input "Hình thức thanh toán" at bounding box center [1136, 476] width 164 height 24
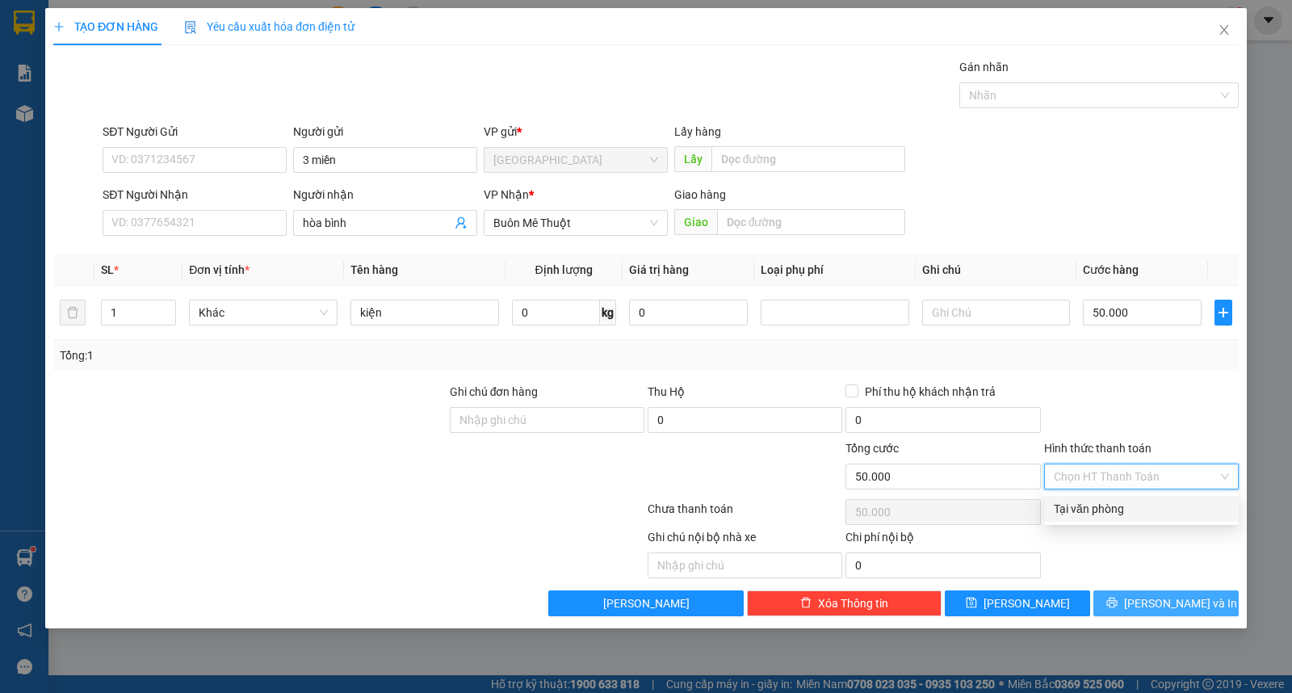
drag, startPoint x: 1118, startPoint y: 509, endPoint x: 1135, endPoint y: 600, distance: 92.8
click at [1120, 509] on div "Tại văn phòng" at bounding box center [1141, 509] width 175 height 18
type input "0"
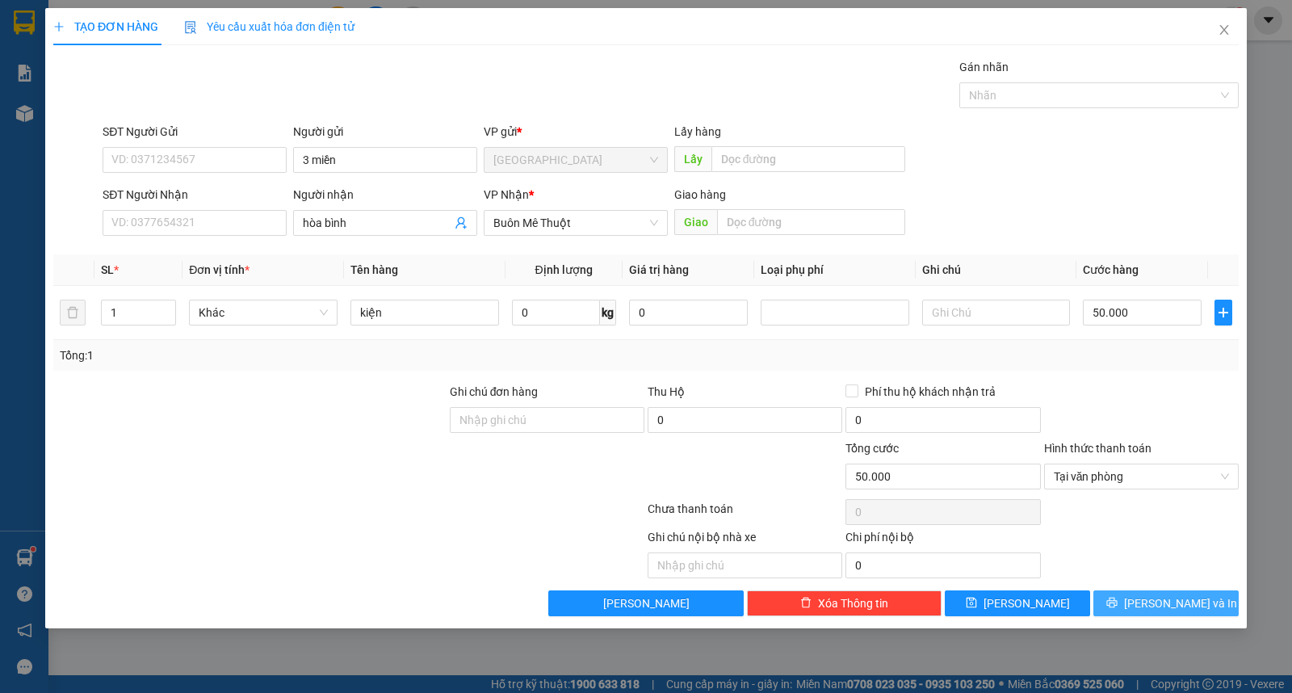
click at [1117, 603] on icon "printer" at bounding box center [1111, 602] width 11 height 11
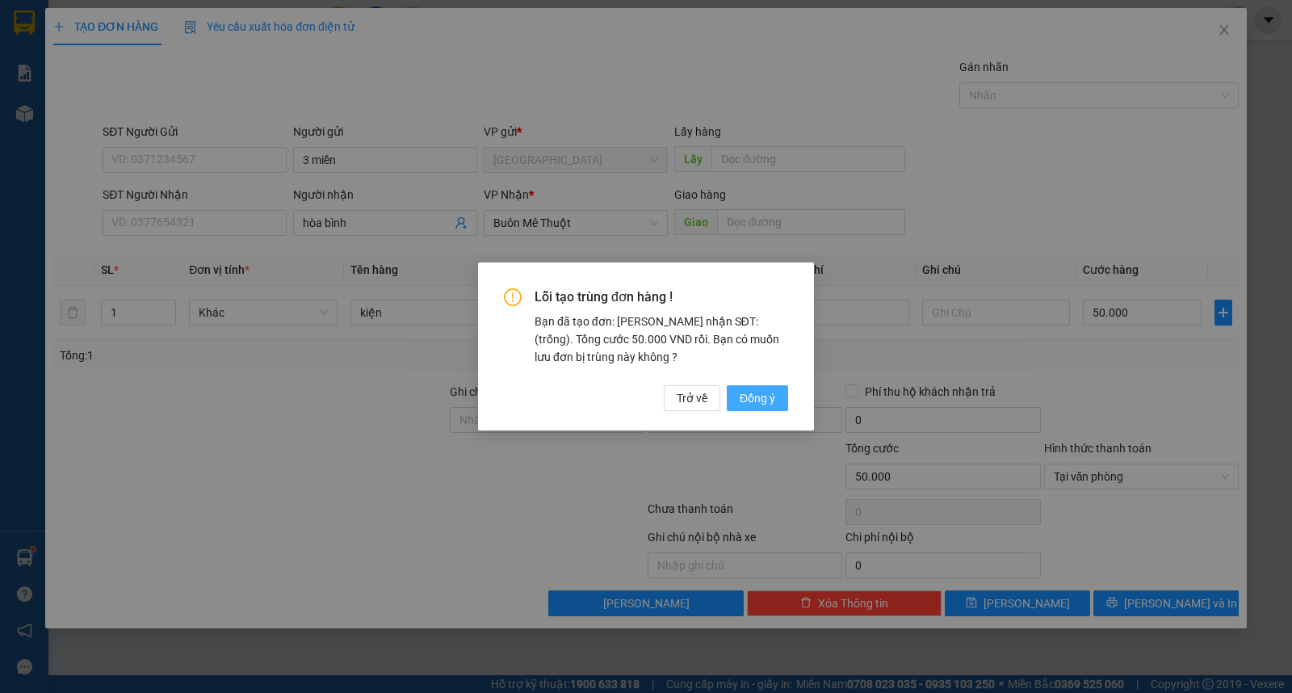
click at [784, 406] on button "Đồng ý" at bounding box center [757, 398] width 61 height 26
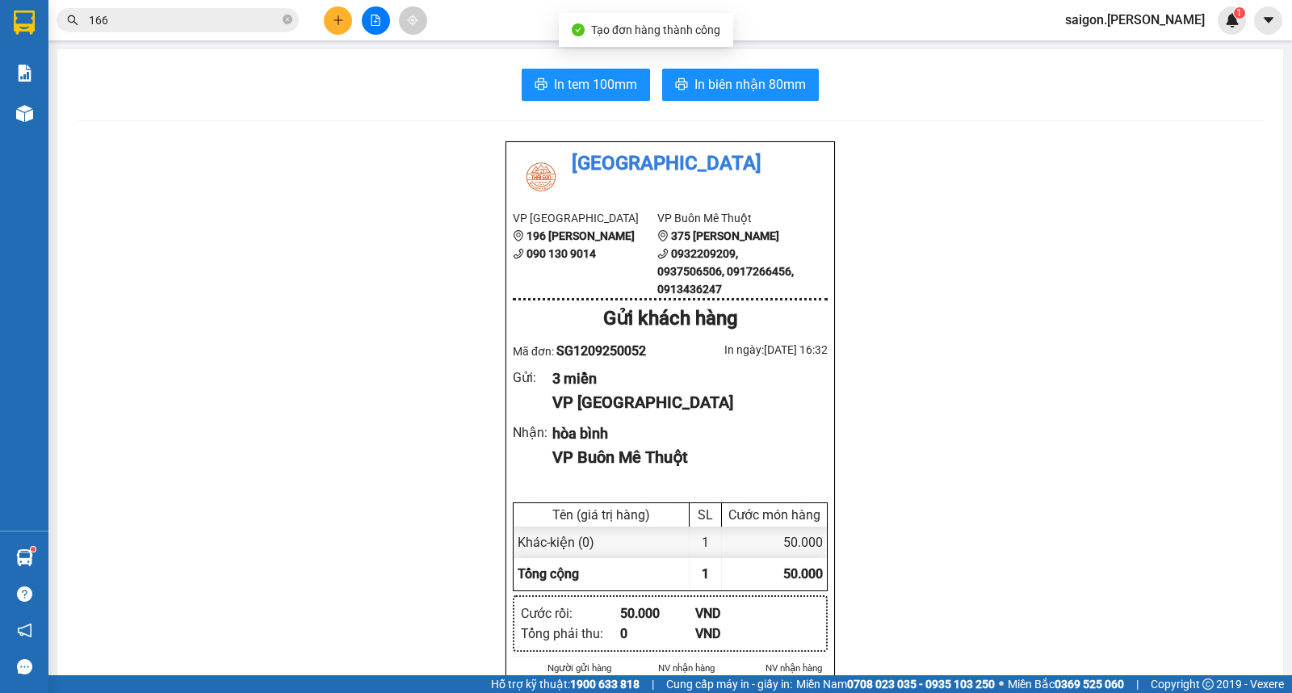
click at [711, 50] on div "In tem 100mm In biên nhận 80mm Thái Sơn VP Sài Gòn 196 Nguyễn Duy Dương 090 130…" at bounding box center [670, 706] width 1226 height 1314
click at [711, 78] on span "In biên nhận 80mm" at bounding box center [749, 84] width 111 height 20
click at [338, 31] on button at bounding box center [338, 20] width 28 height 28
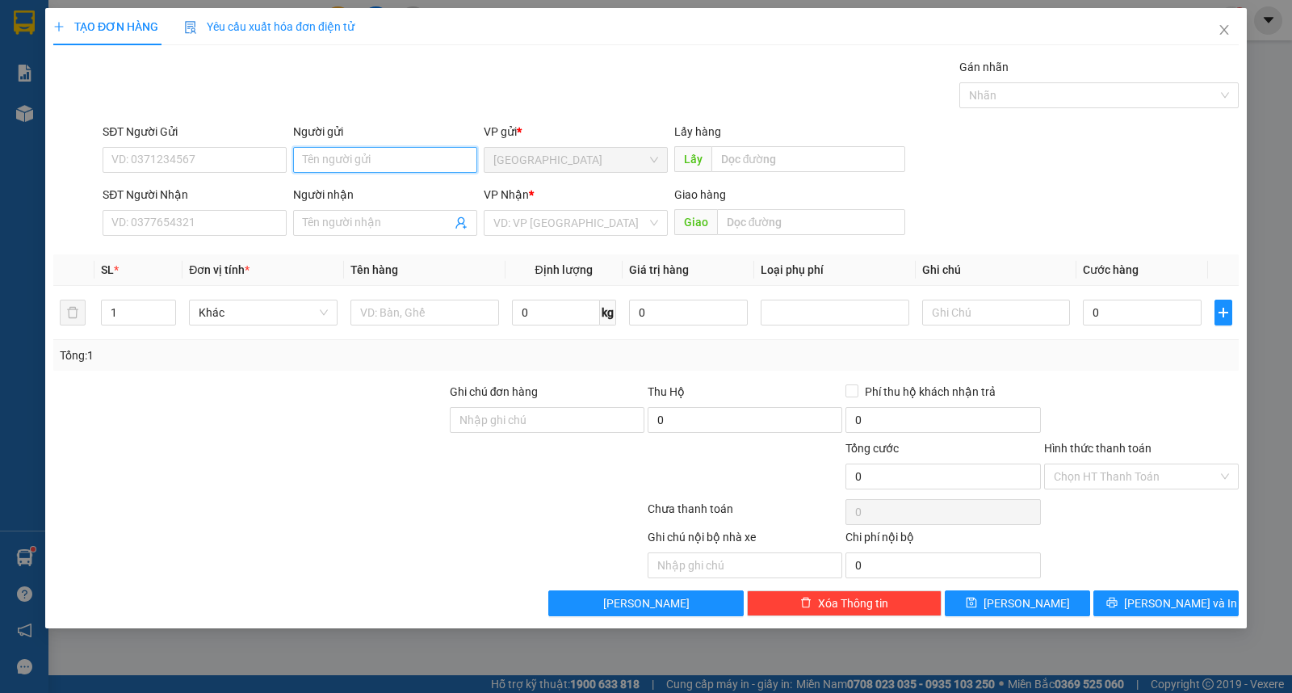
click at [345, 167] on input "Người gửi" at bounding box center [385, 160] width 184 height 26
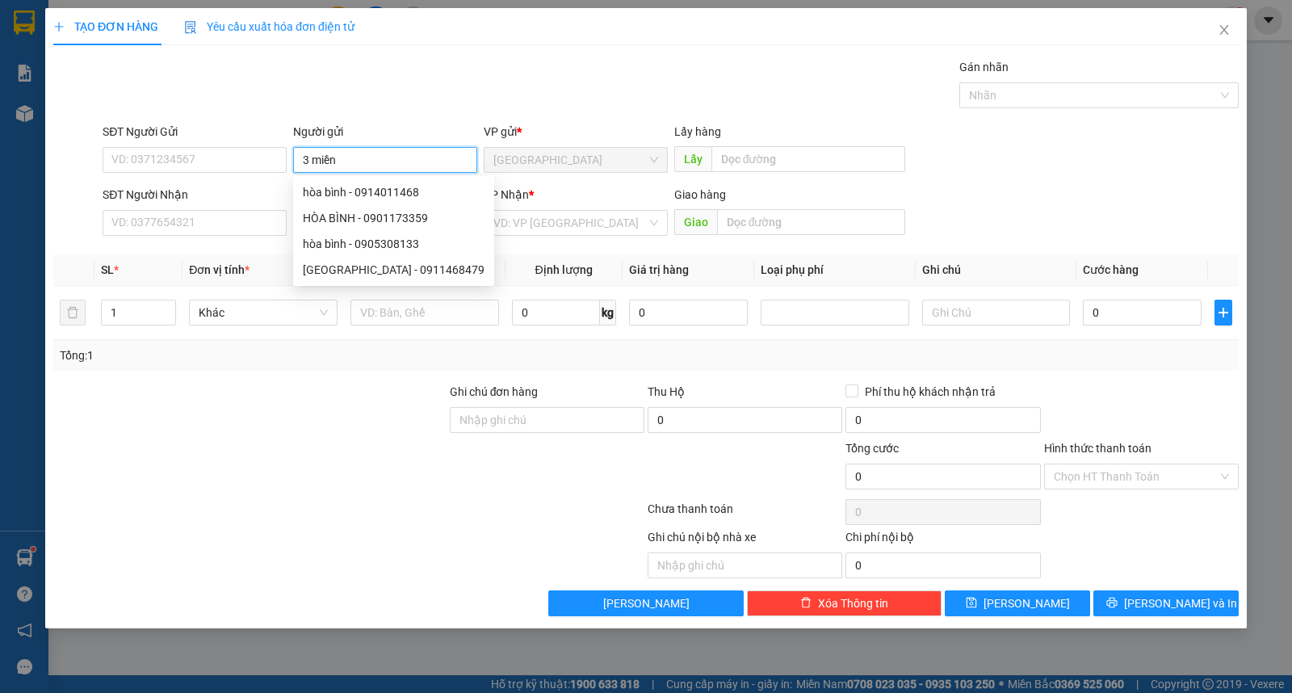
type input "3 miền"
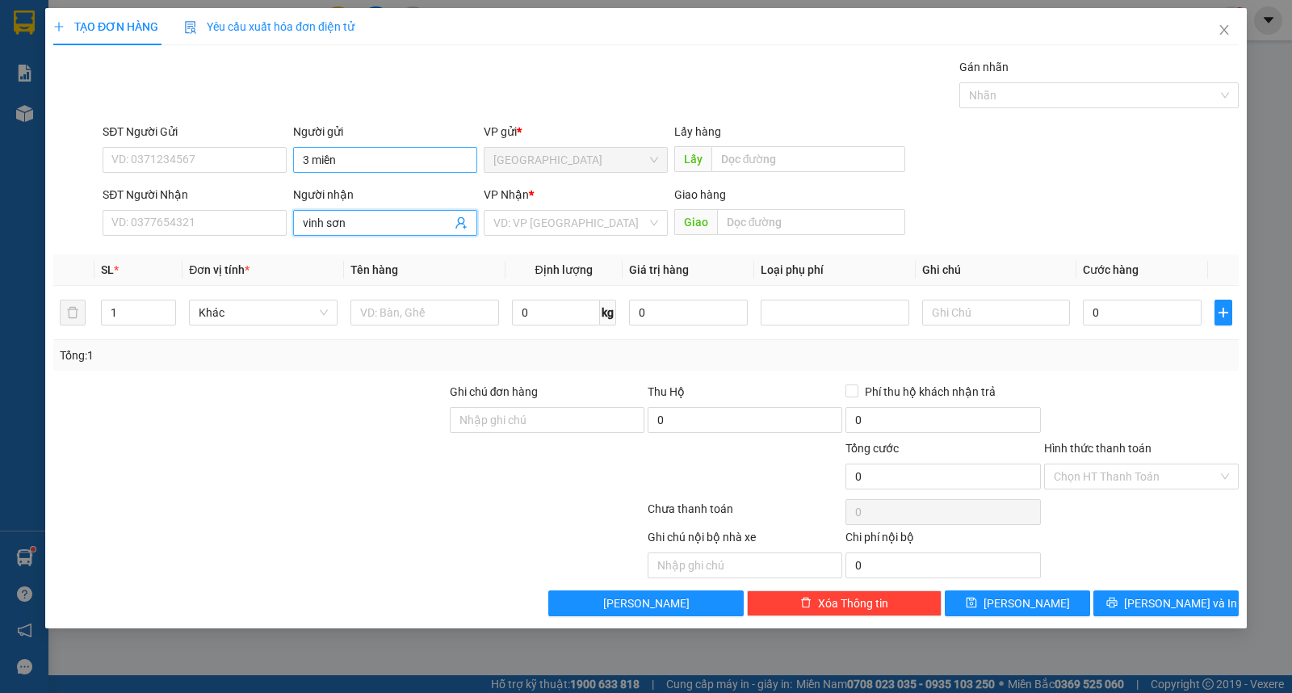
type input "vinh sơn"
type input "ư"
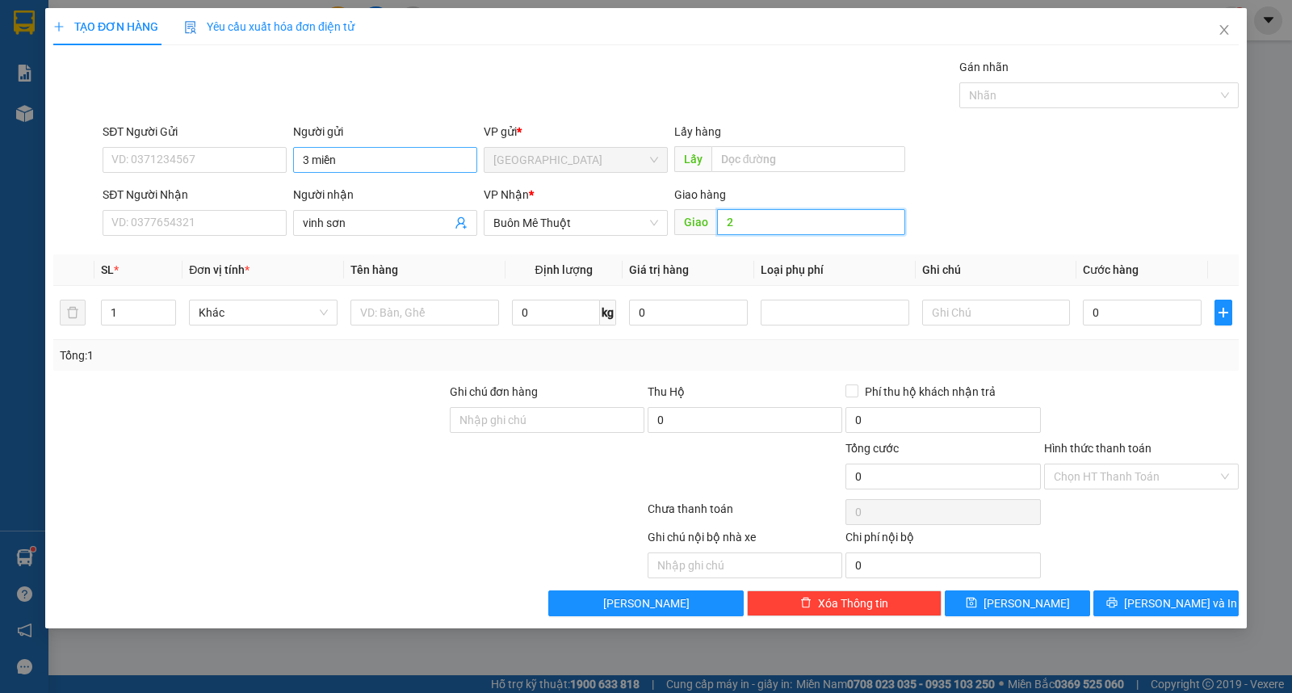
type input "2"
type input "kiện"
type input "1"
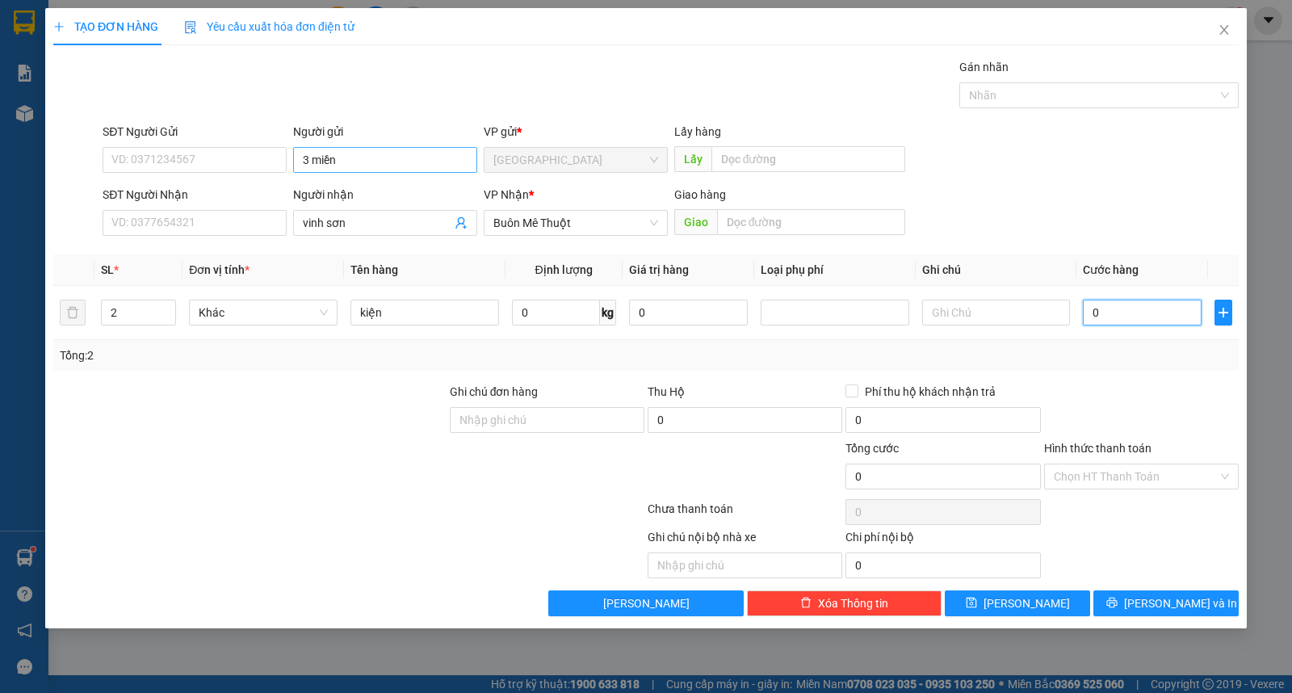
type input "1"
type input "16"
type input "160"
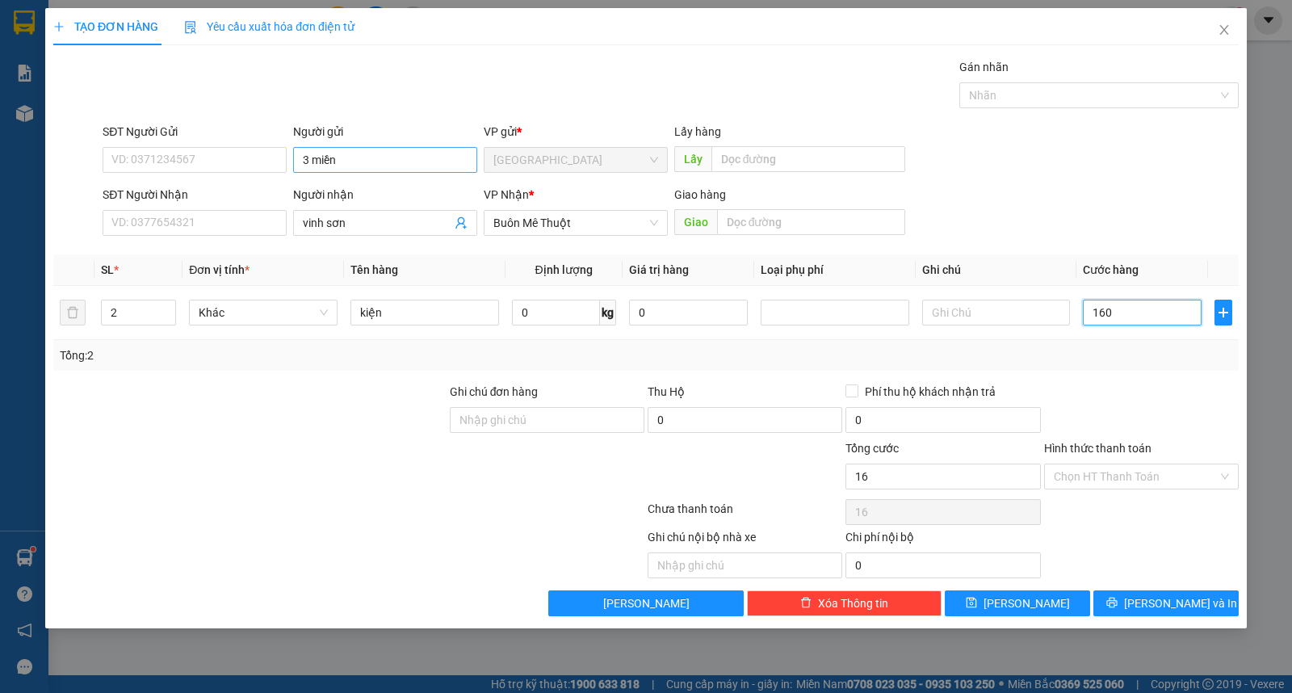
type input "160"
type input "160.000"
drag, startPoint x: 1113, startPoint y: 469, endPoint x: 1135, endPoint y: 502, distance: 40.1
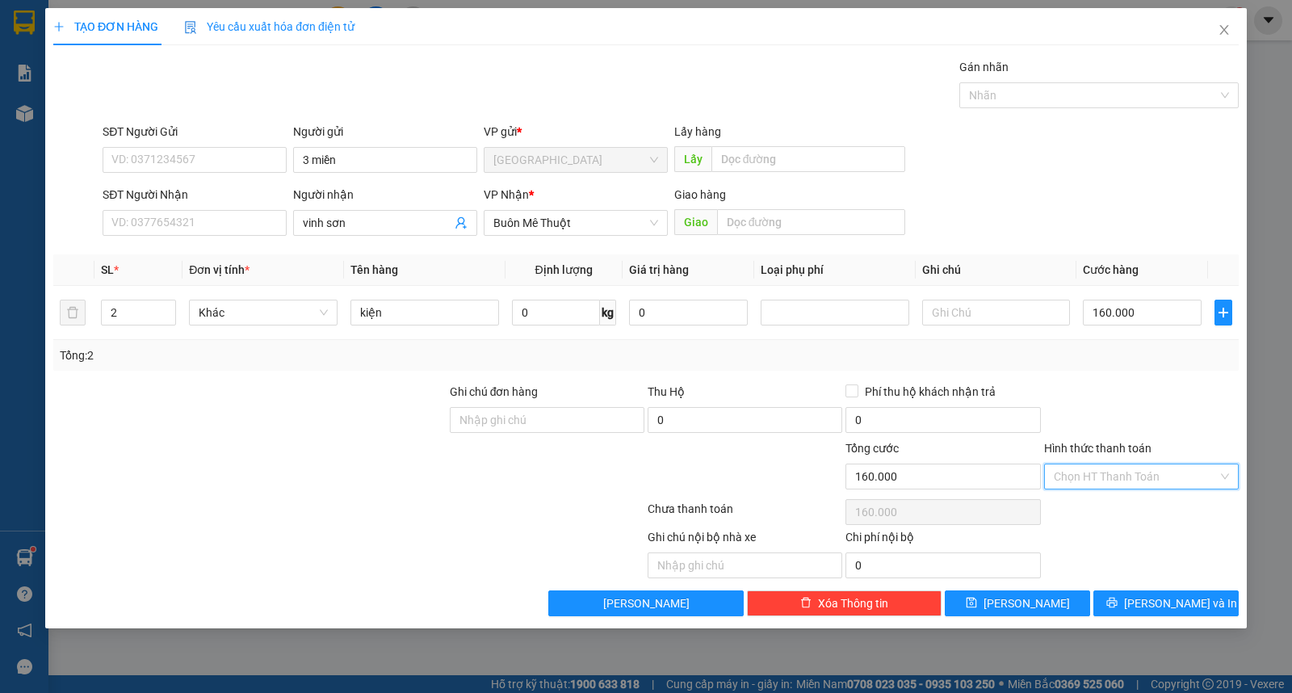
click at [1114, 469] on input "Hình thức thanh toán" at bounding box center [1136, 476] width 164 height 24
click at [1143, 505] on div "Tại văn phòng" at bounding box center [1141, 509] width 175 height 18
type input "0"
drag, startPoint x: 1219, startPoint y: 539, endPoint x: 1203, endPoint y: 543, distance: 16.6
click at [1216, 541] on div "Ghi chú nội bộ nhà xe Chi phí nội bộ 0" at bounding box center [646, 553] width 1189 height 50
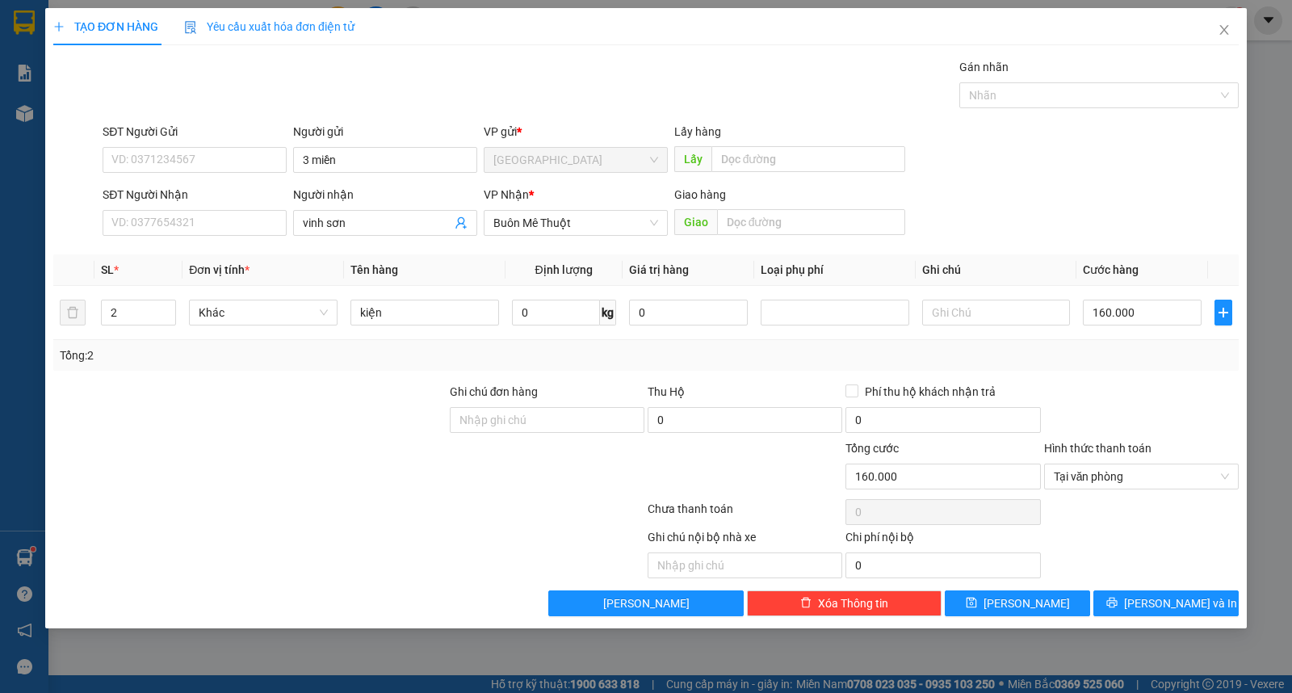
click at [1203, 543] on div "Ghi chú nội bộ nhà xe Chi phí nội bộ 0" at bounding box center [646, 553] width 1189 height 50
click at [1180, 610] on span "Lưu và In" at bounding box center [1180, 603] width 113 height 18
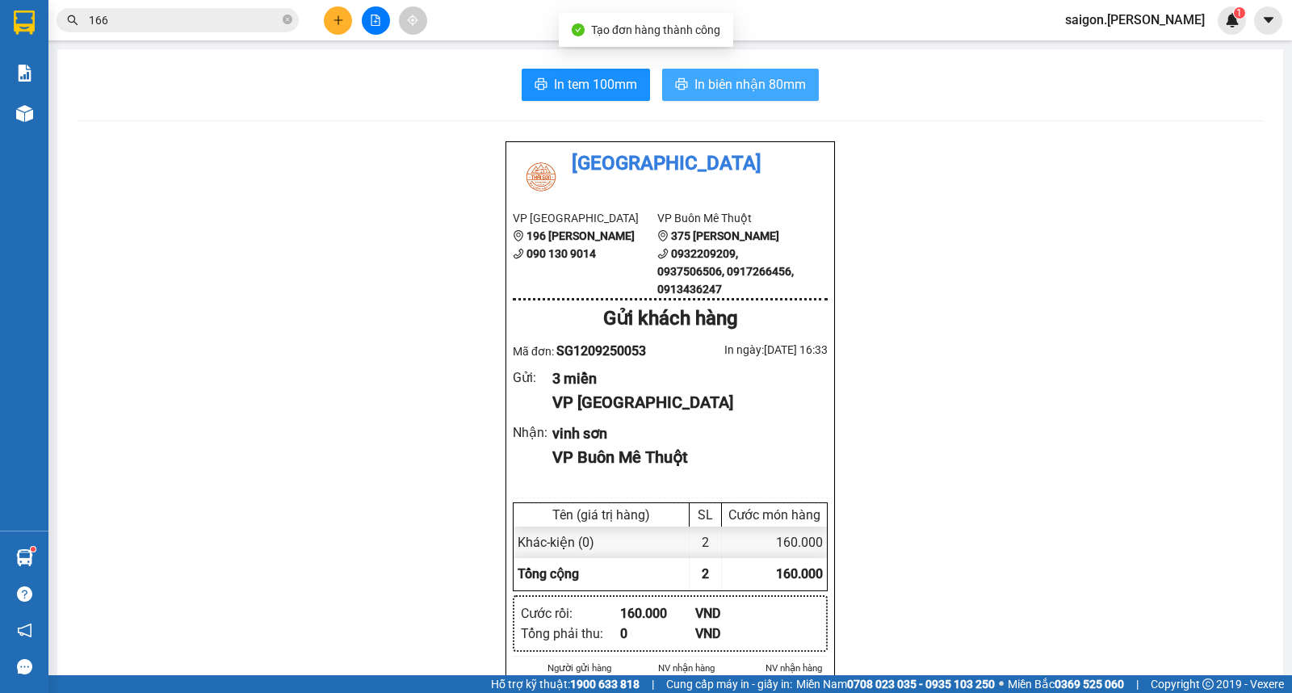
click at [735, 86] on span "In biên nhận 80mm" at bounding box center [749, 84] width 111 height 20
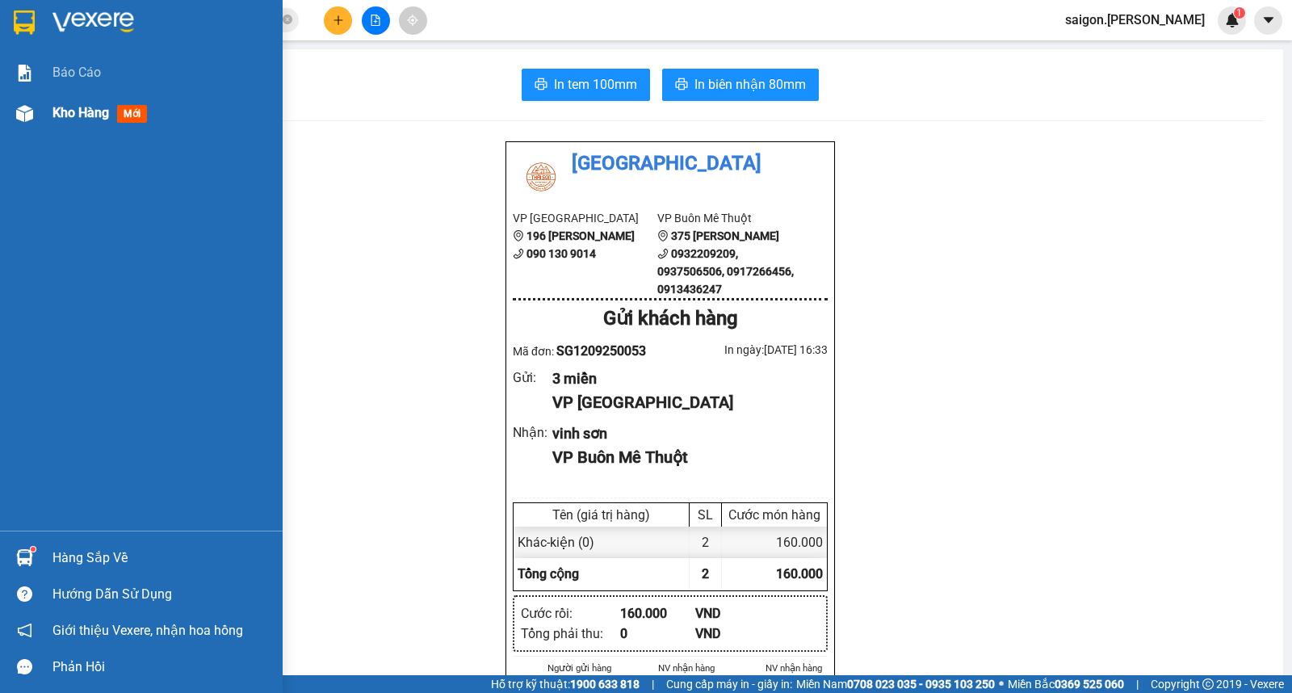
drag, startPoint x: 113, startPoint y: 92, endPoint x: 170, endPoint y: 94, distance: 57.3
click at [115, 93] on div "Kho hàng mới" at bounding box center [161, 113] width 218 height 40
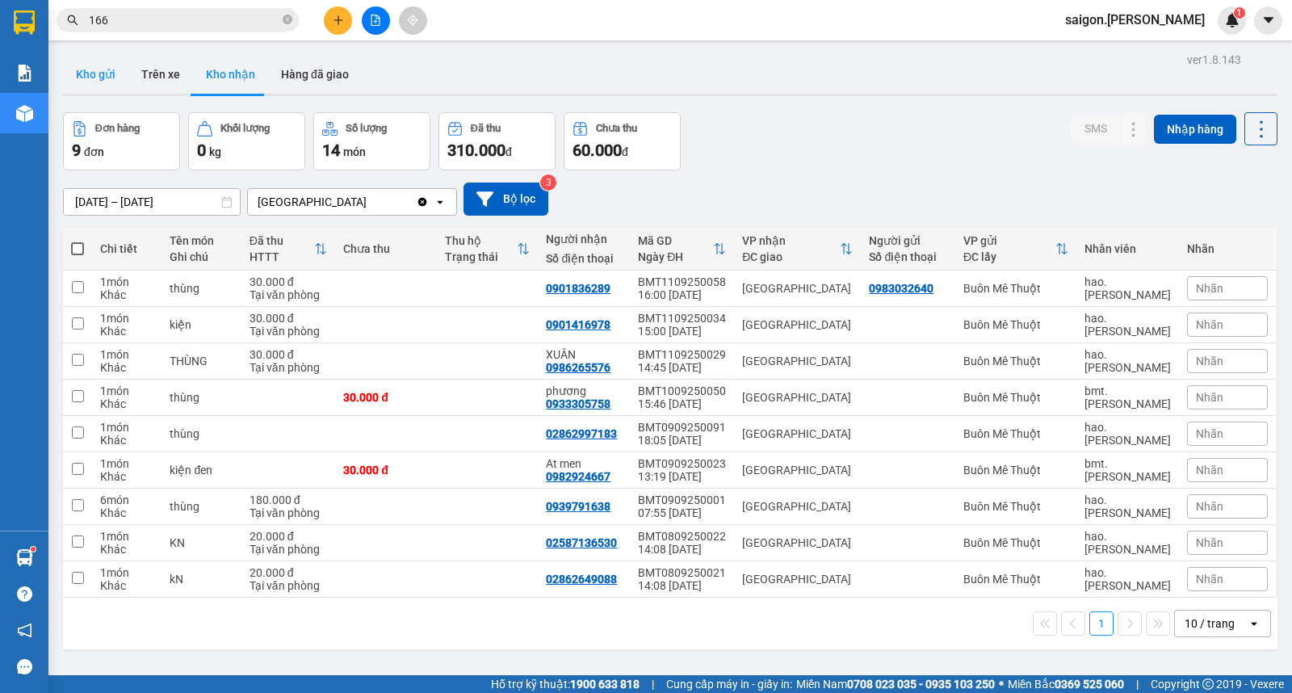
click at [82, 86] on button "Kho gửi" at bounding box center [95, 74] width 65 height 39
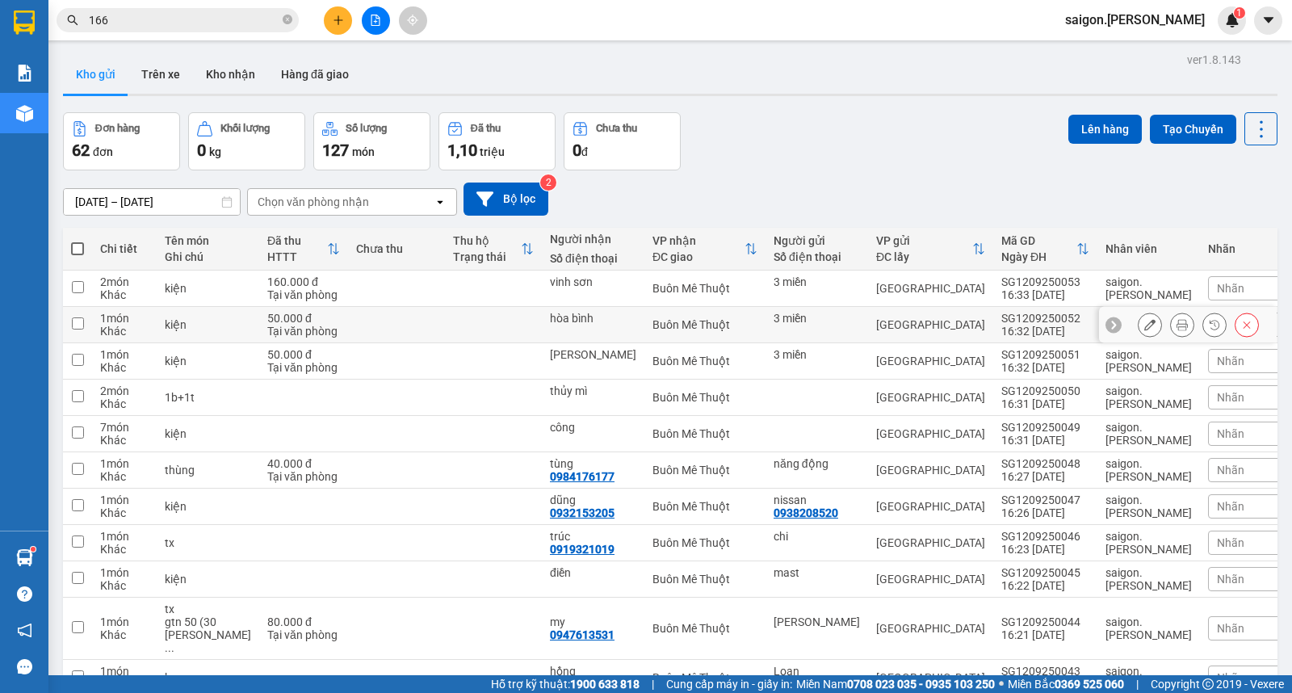
click at [1144, 327] on icon at bounding box center [1149, 324] width 11 height 11
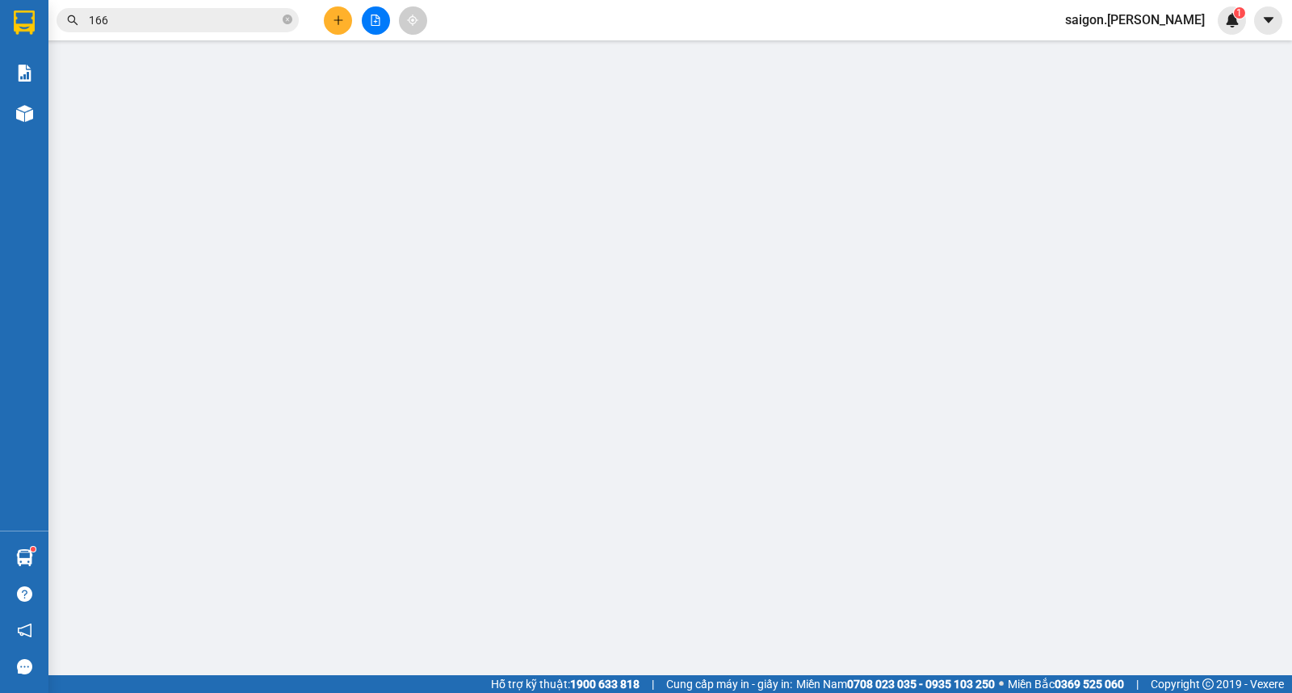
type input "3 miền"
type input "hòa bình"
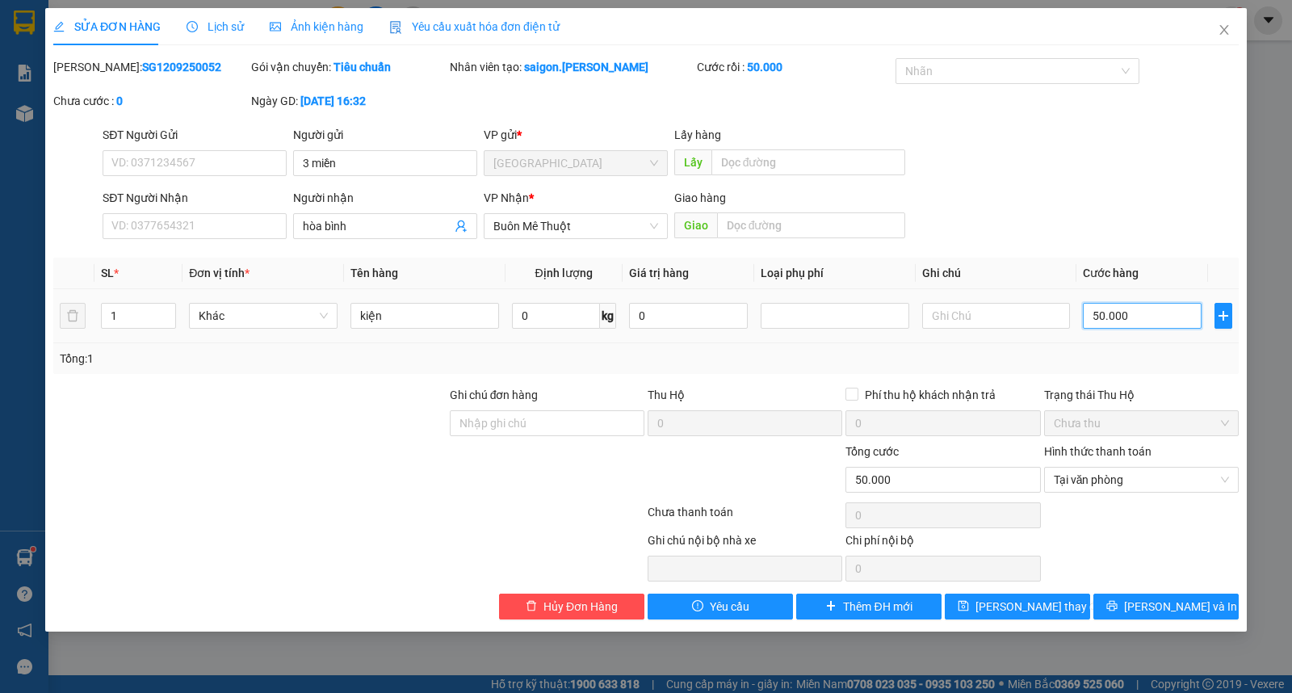
click at [1134, 316] on input "50.000" at bounding box center [1142, 316] width 119 height 26
type input "0"
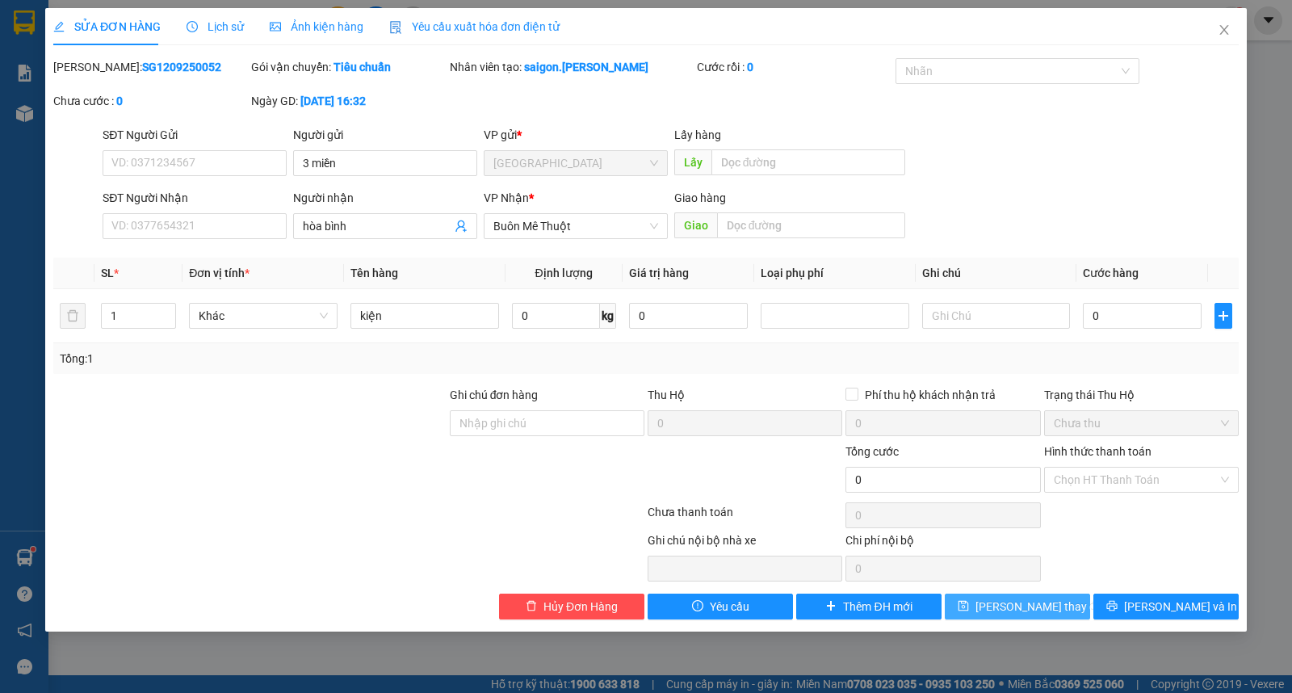
click at [1043, 606] on span "Lưu thay đổi" at bounding box center [1039, 606] width 129 height 18
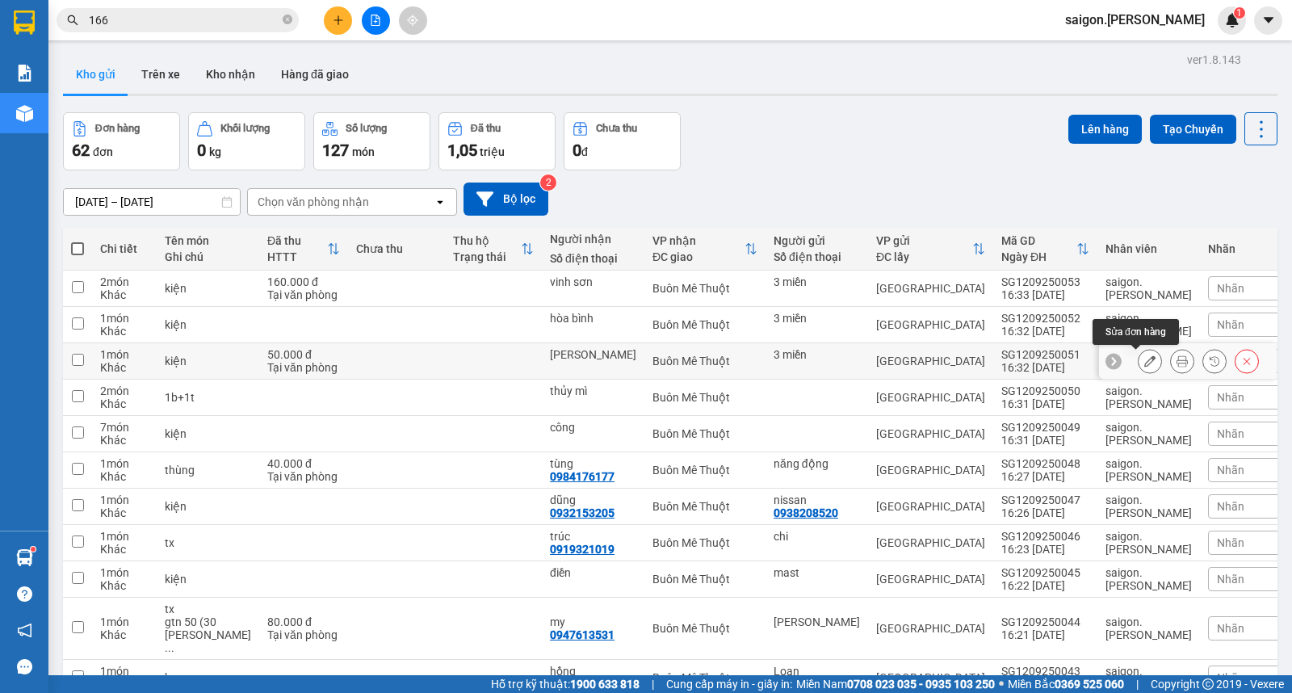
click at [1143, 364] on button at bounding box center [1149, 361] width 23 height 28
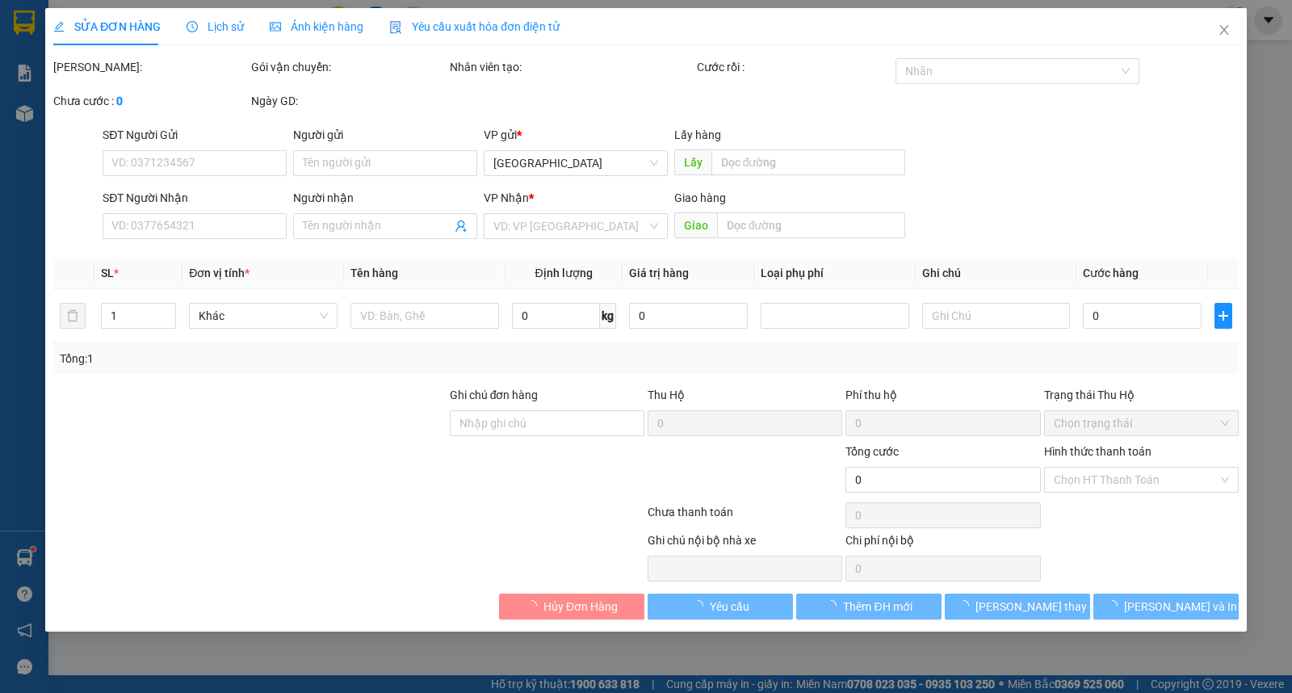
type input "3 miền"
type input "[PERSON_NAME]"
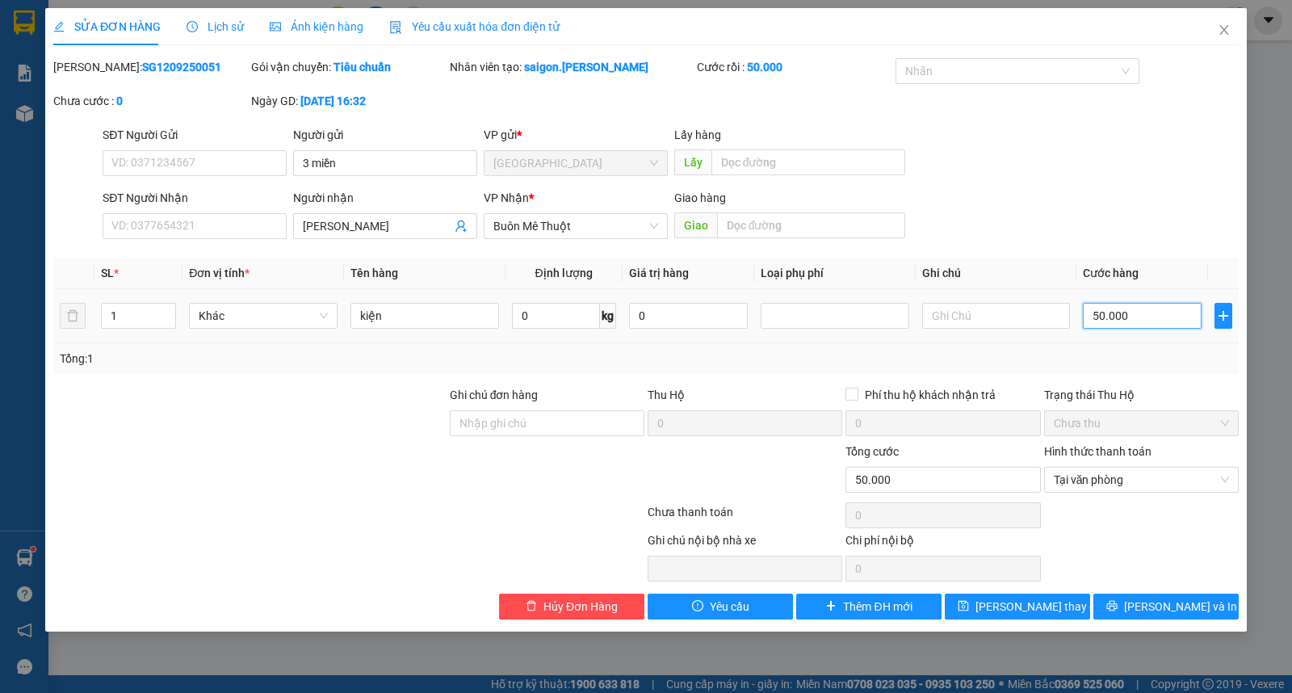
click at [1156, 319] on input "50.000" at bounding box center [1142, 316] width 119 height 26
type input "0"
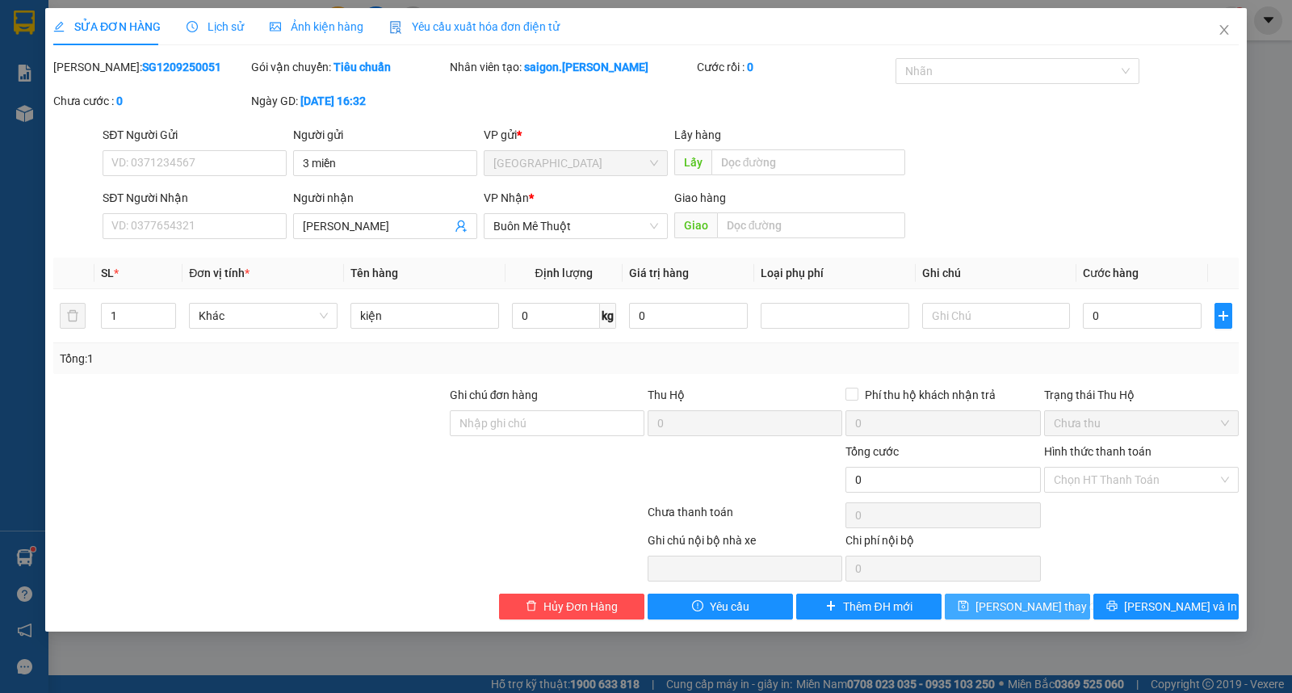
drag, startPoint x: 1039, startPoint y: 604, endPoint x: 1010, endPoint y: 612, distance: 30.2
click at [1026, 610] on span "Lưu thay đổi" at bounding box center [1039, 606] width 129 height 18
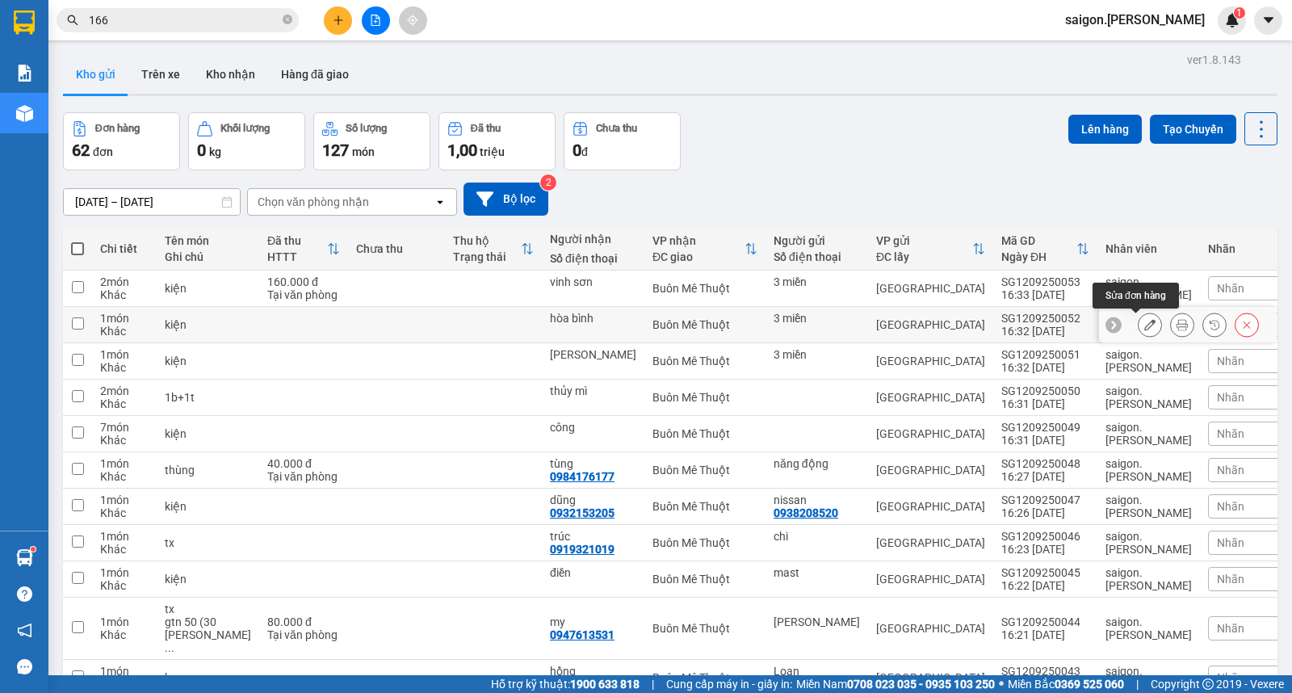
drag, startPoint x: 1147, startPoint y: 323, endPoint x: 1139, endPoint y: 325, distance: 8.2
click at [1147, 323] on div at bounding box center [1150, 324] width 24 height 24
click at [1144, 325] on icon at bounding box center [1149, 324] width 11 height 11
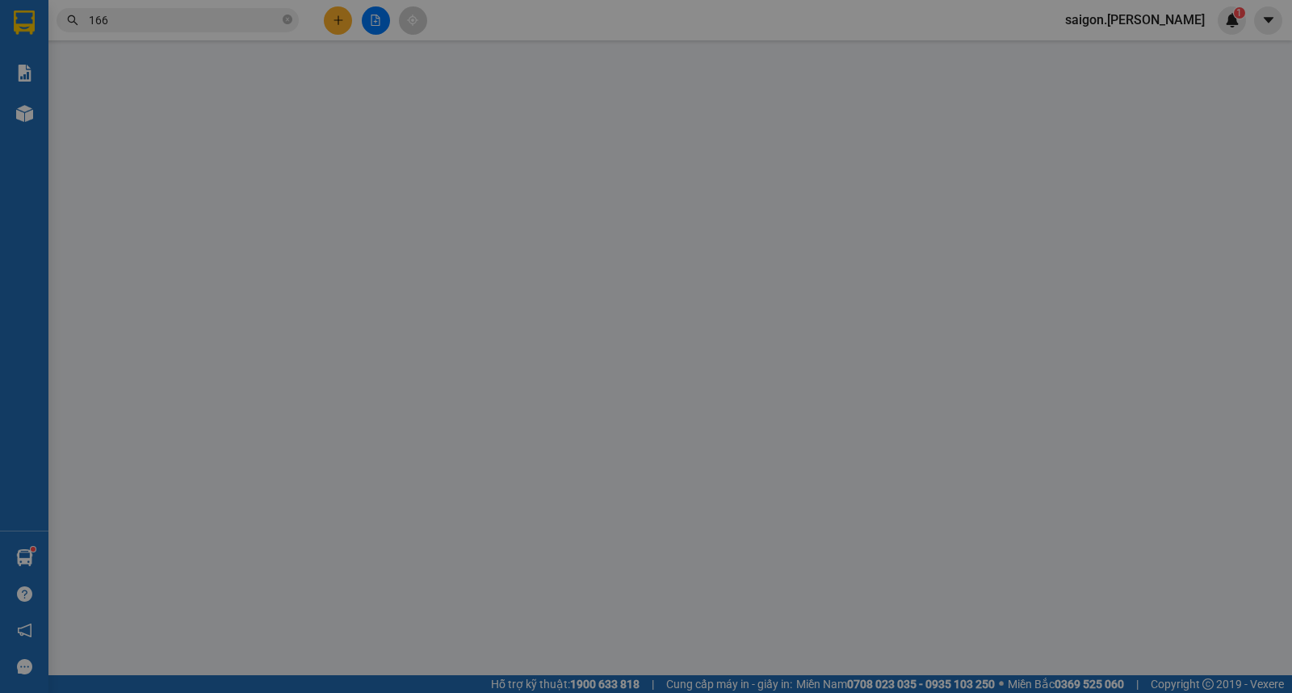
type input "3 miền"
type input "hòa bình"
type input "0"
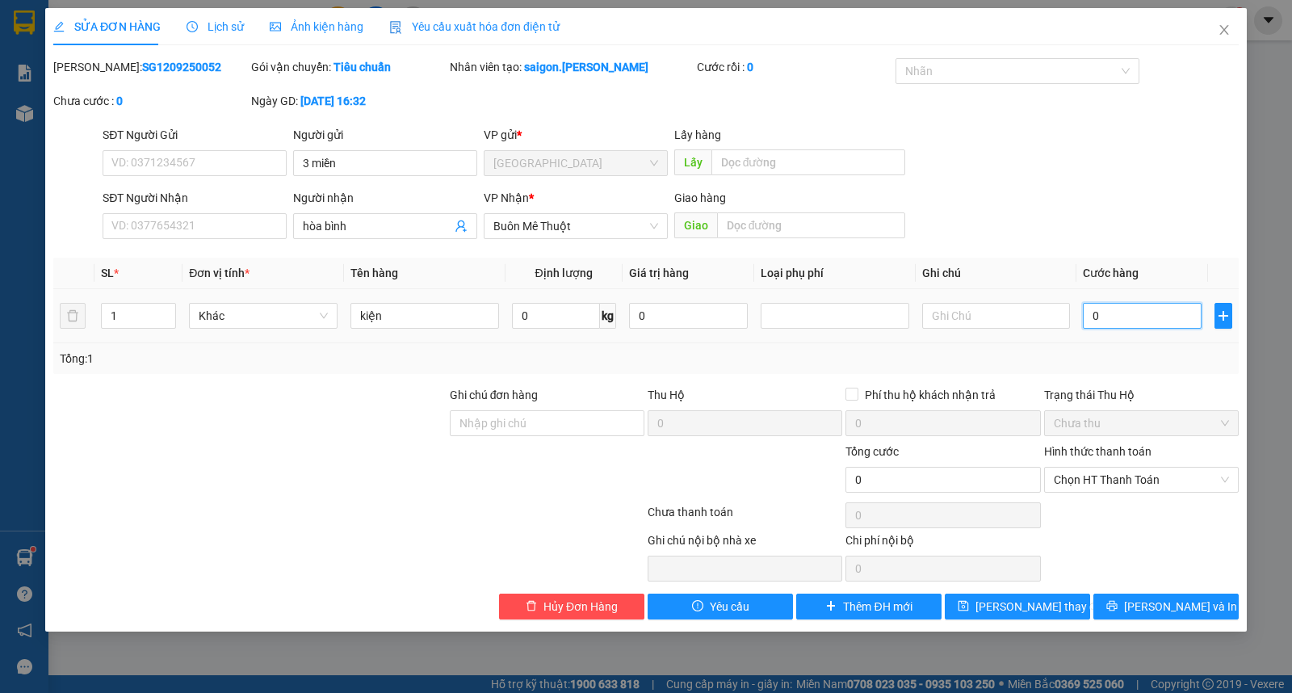
click at [1131, 316] on input "0" at bounding box center [1142, 316] width 119 height 26
type input "4"
type input "40"
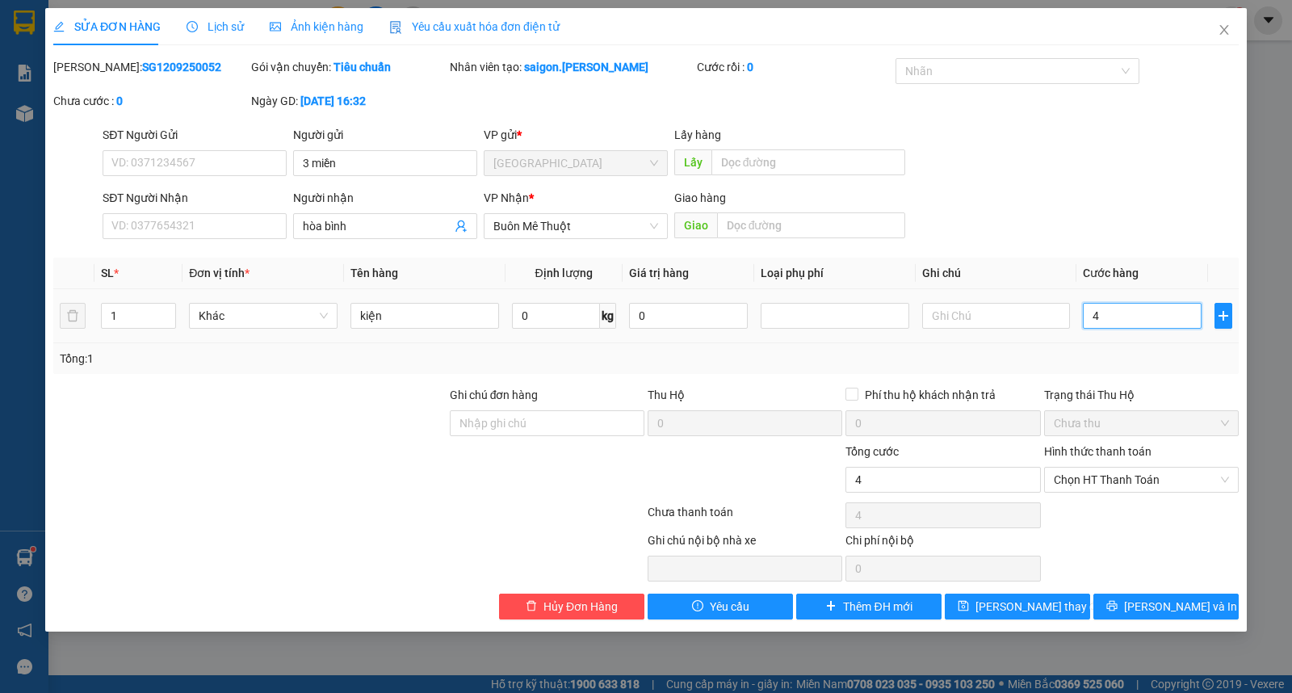
type input "40"
click at [1106, 484] on span "Chọn HT Thanh Toán" at bounding box center [1141, 479] width 175 height 24
type input "40"
type input "40.000"
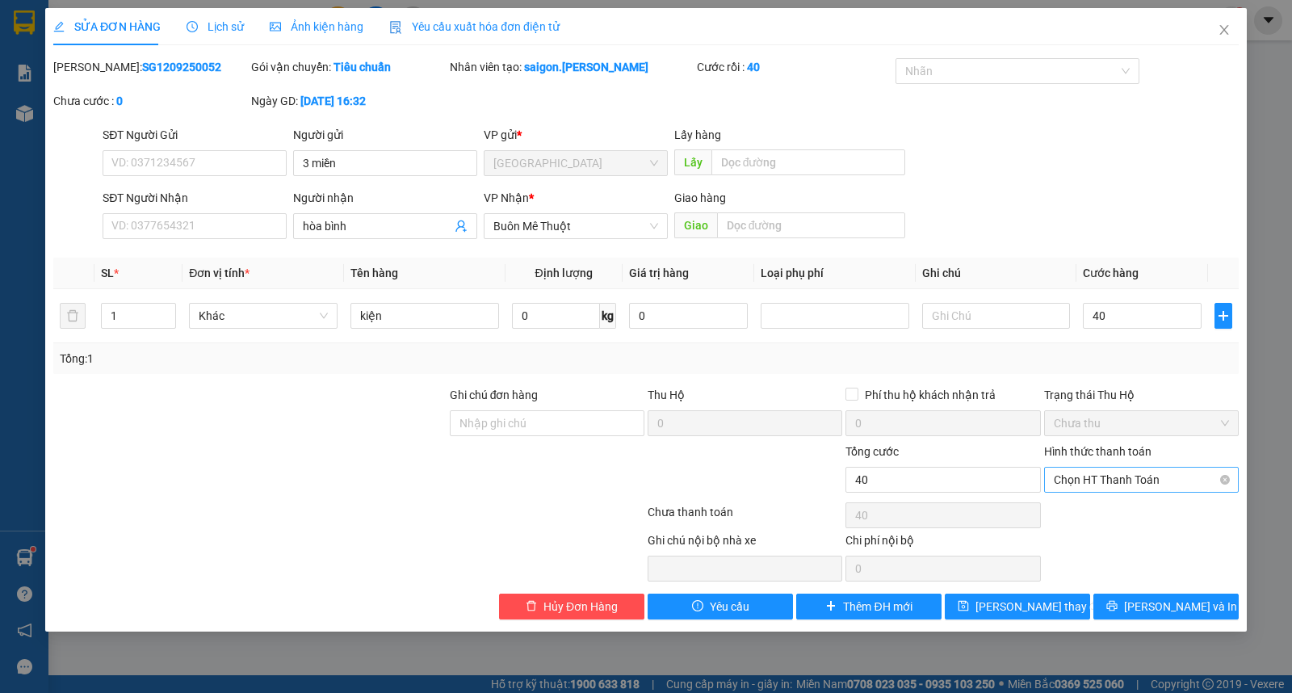
type input "40.000"
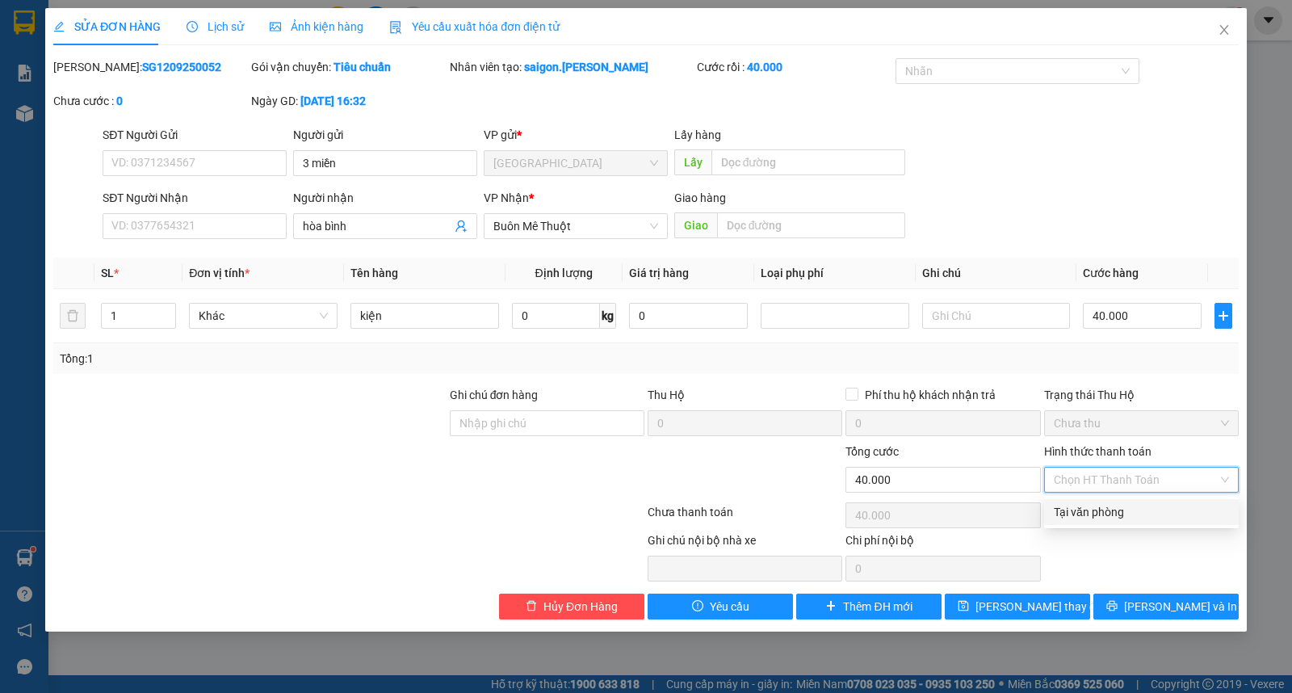
click at [1104, 507] on div "Tại văn phòng" at bounding box center [1141, 512] width 175 height 18
type input "0"
click at [1024, 623] on div "SỬA ĐƠN HÀNG Lịch sử Ảnh kiện hàng Yêu cầu xuất hóa đơn điện tử Total Paid Fee …" at bounding box center [645, 319] width 1201 height 623
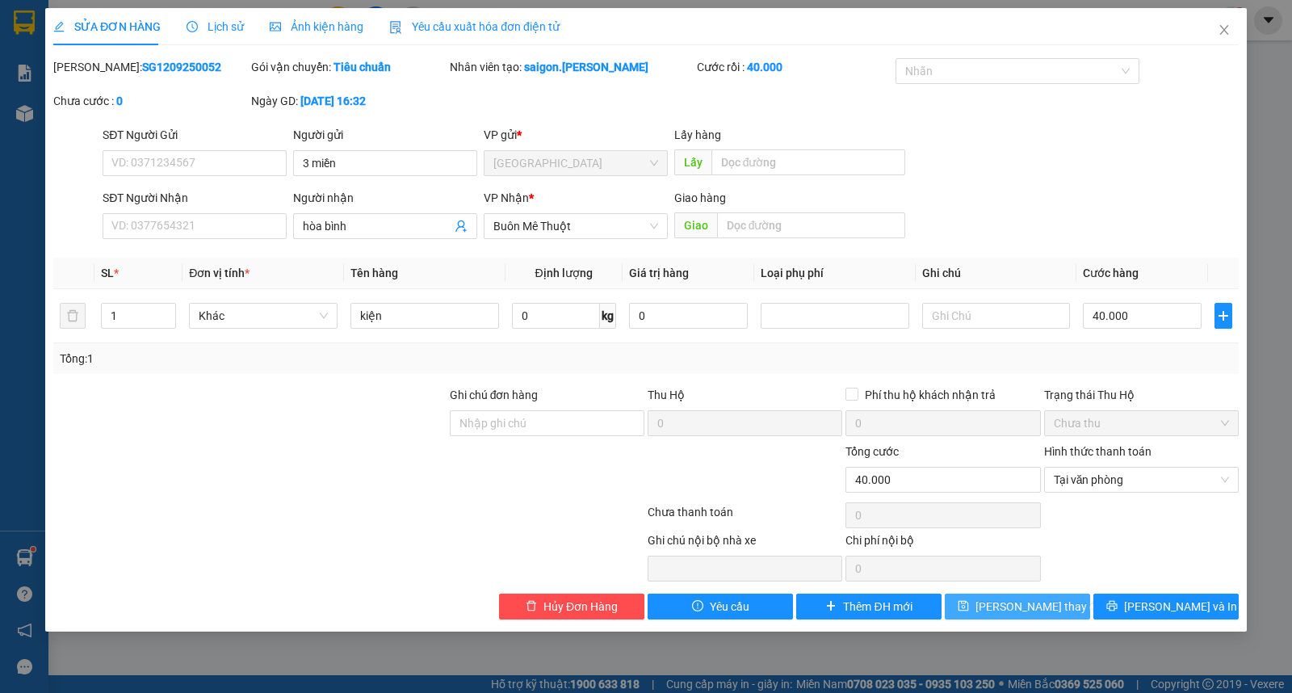
click at [996, 603] on button "Lưu thay đổi" at bounding box center [1017, 606] width 145 height 26
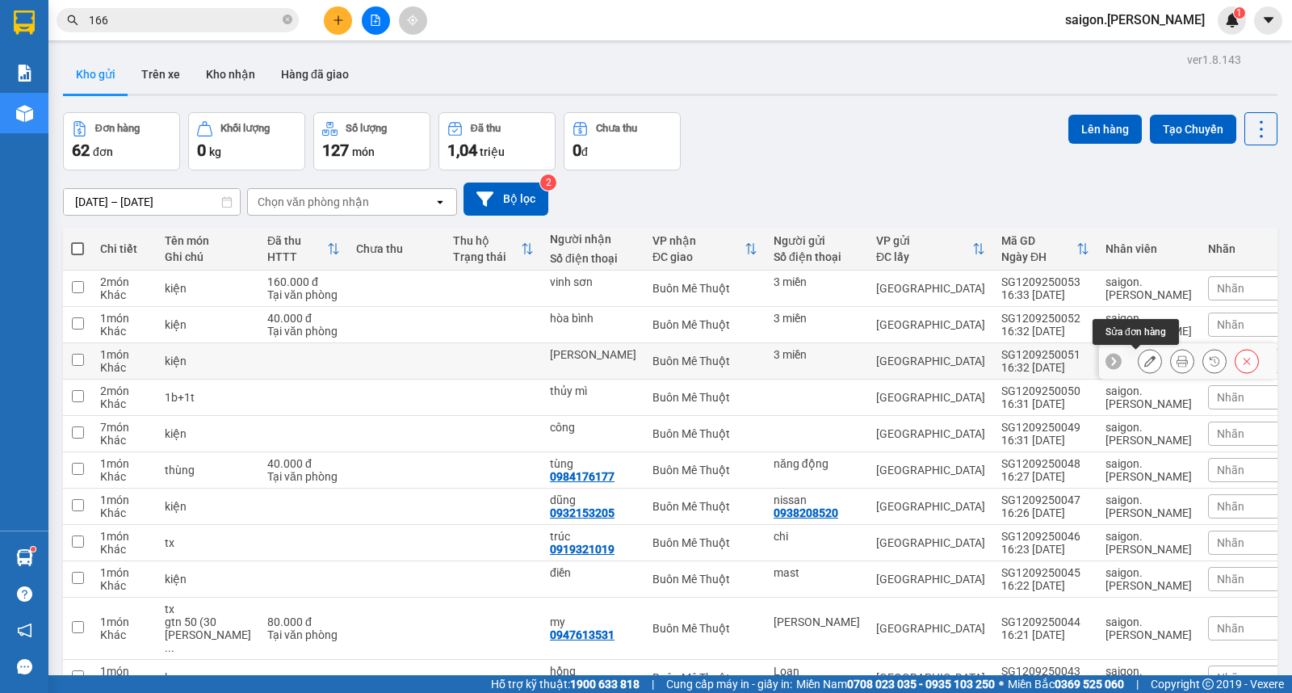
click at [1144, 367] on icon at bounding box center [1149, 360] width 11 height 11
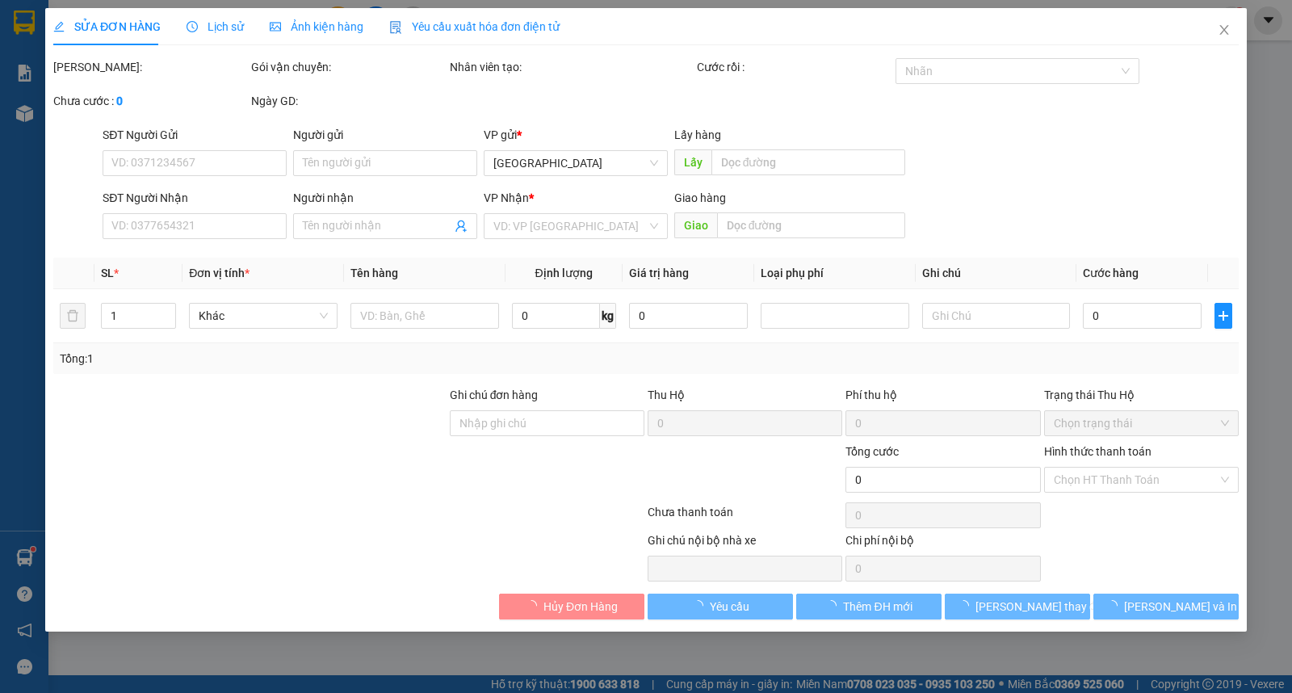
type input "3 miền"
type input "[PERSON_NAME]"
type input "0"
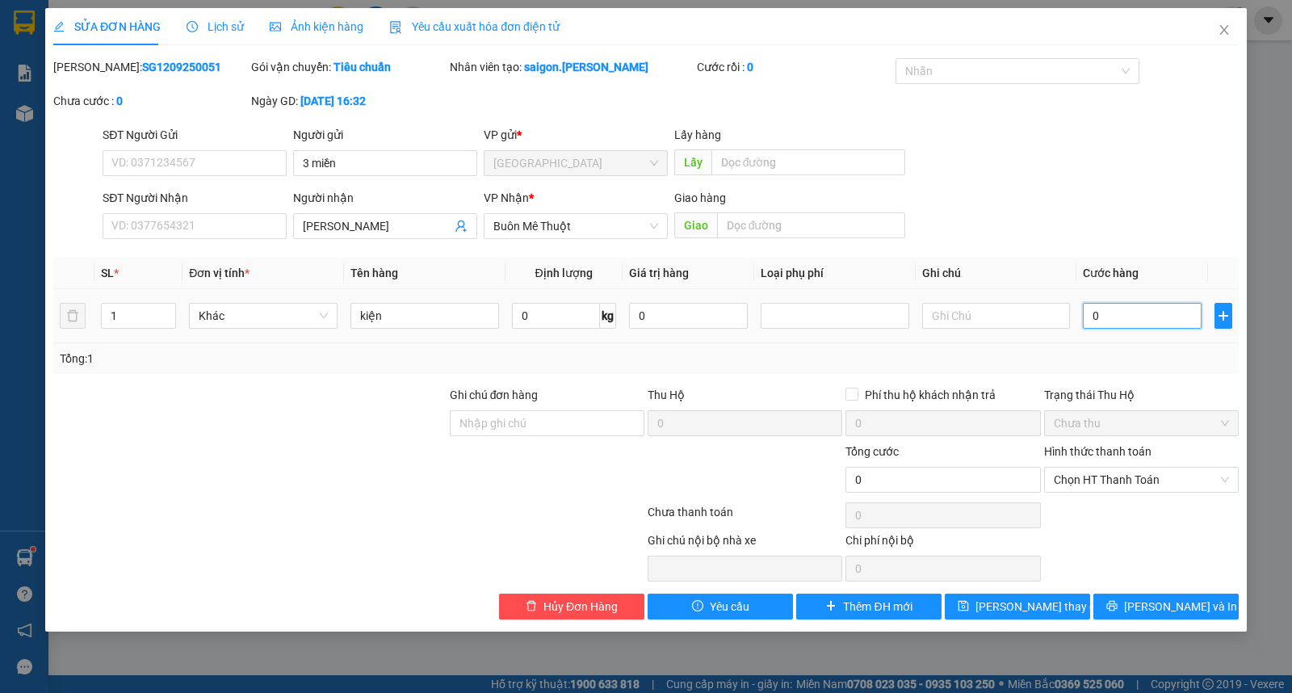
click at [1143, 310] on input "0" at bounding box center [1142, 316] width 119 height 26
type input "4"
type input "40"
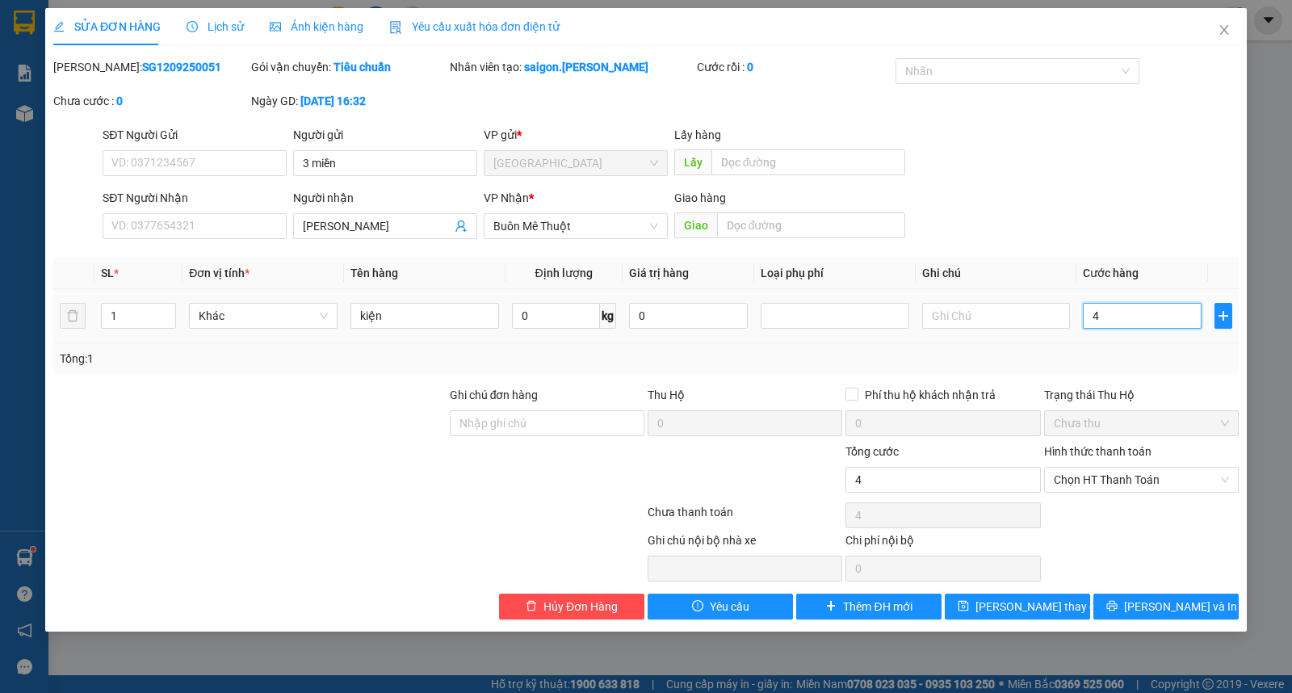
type input "40"
type input "40.000"
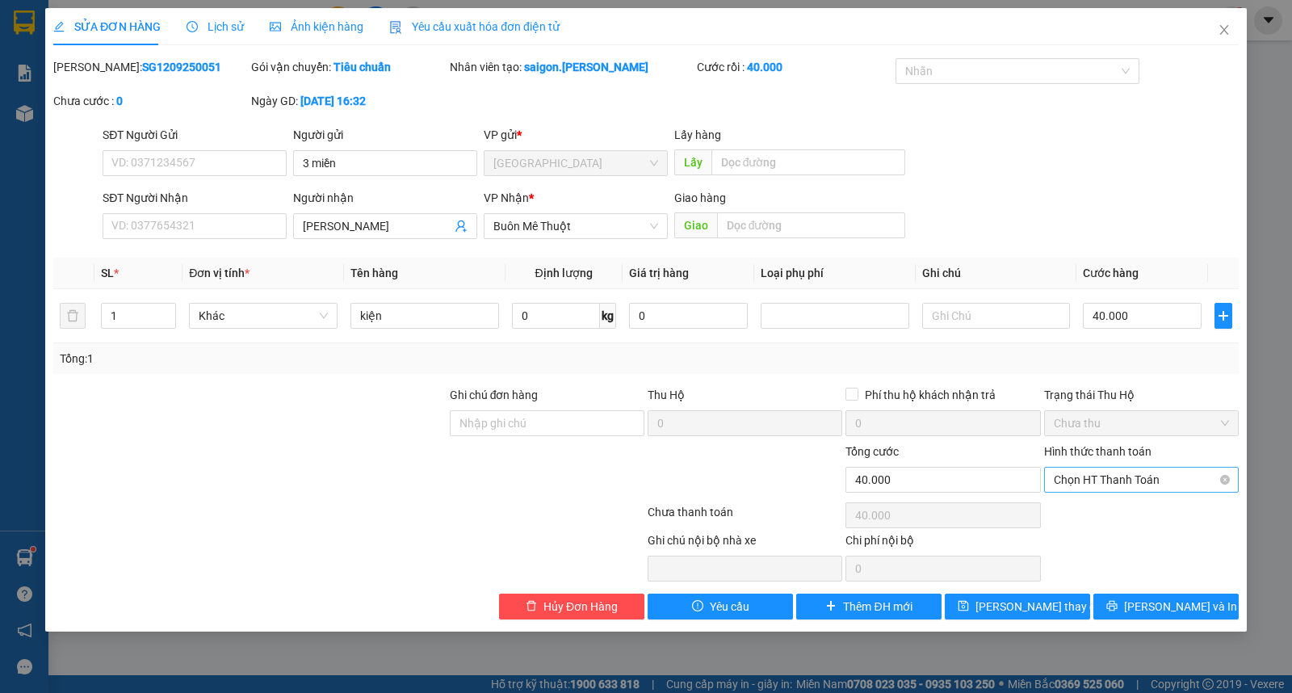
drag, startPoint x: 1104, startPoint y: 504, endPoint x: 1107, endPoint y: 485, distance: 18.8
click at [1104, 502] on div "Chọn HT Thanh Toán" at bounding box center [1141, 515] width 198 height 32
click at [1107, 485] on span "Chọn HT Thanh Toán" at bounding box center [1141, 479] width 175 height 24
click at [1106, 505] on div "Tại văn phòng" at bounding box center [1141, 512] width 175 height 18
type input "0"
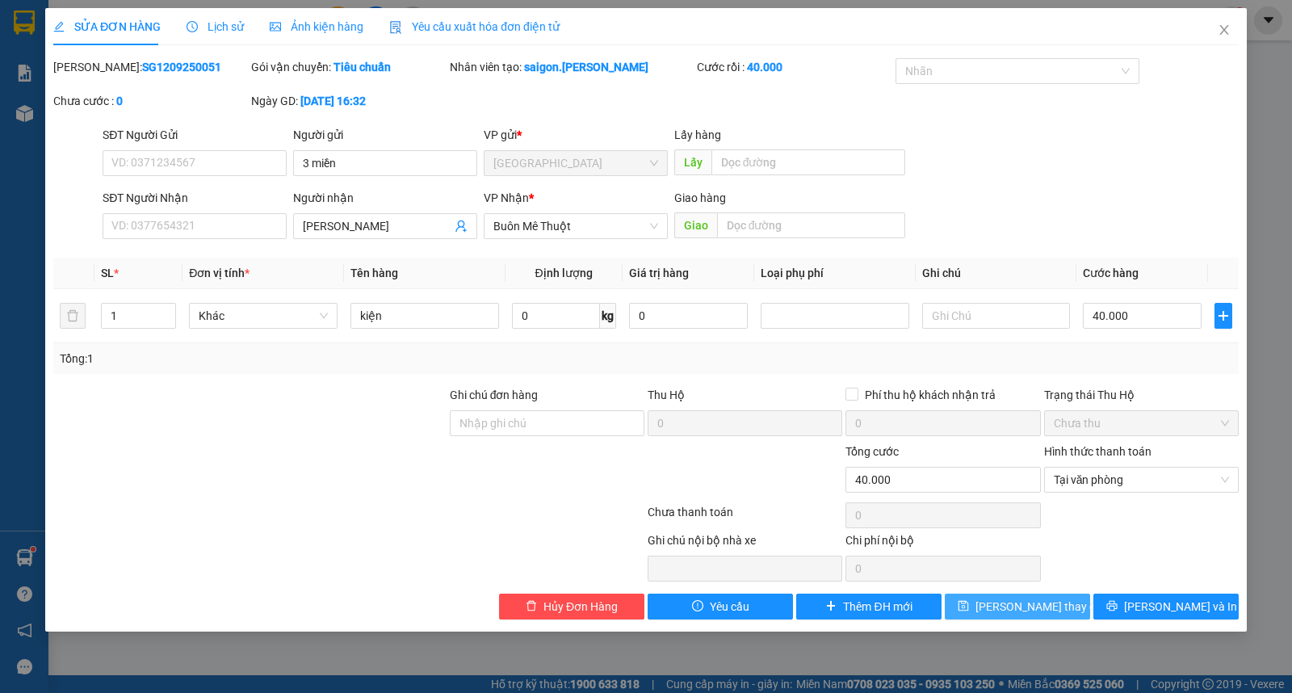
click at [1007, 597] on button "Lưu thay đổi" at bounding box center [1017, 606] width 145 height 26
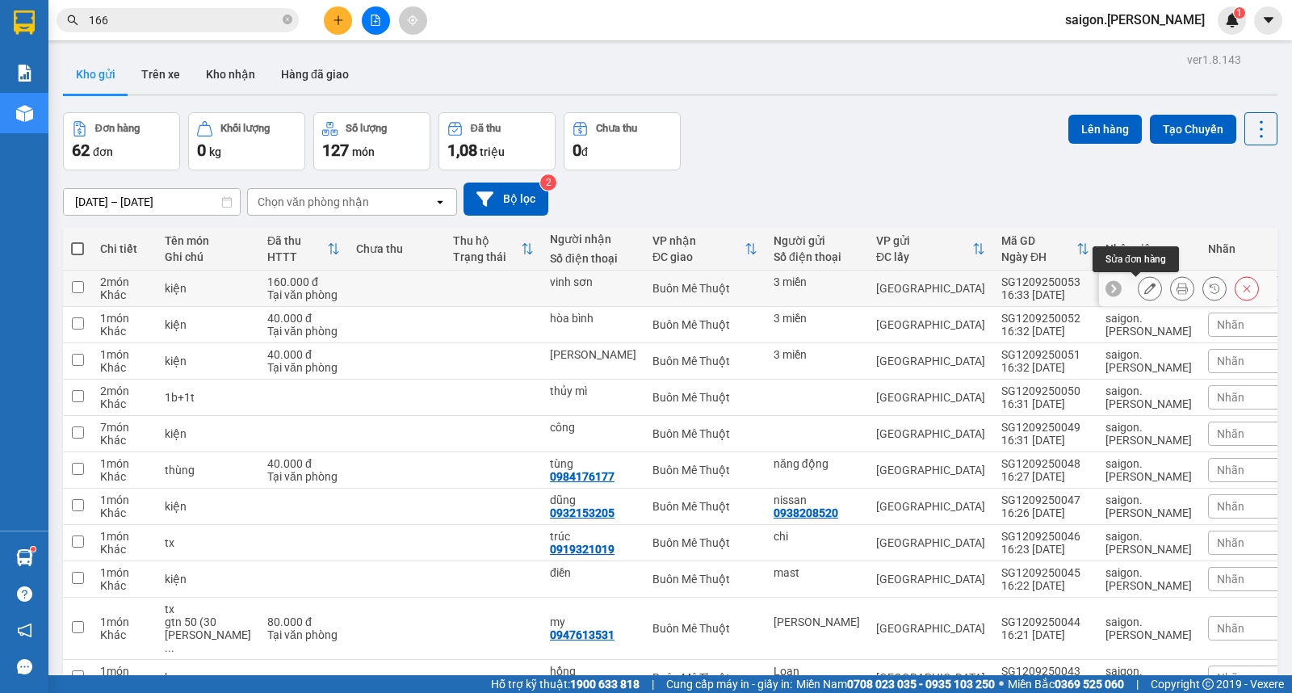
click at [1143, 287] on button at bounding box center [1149, 289] width 23 height 28
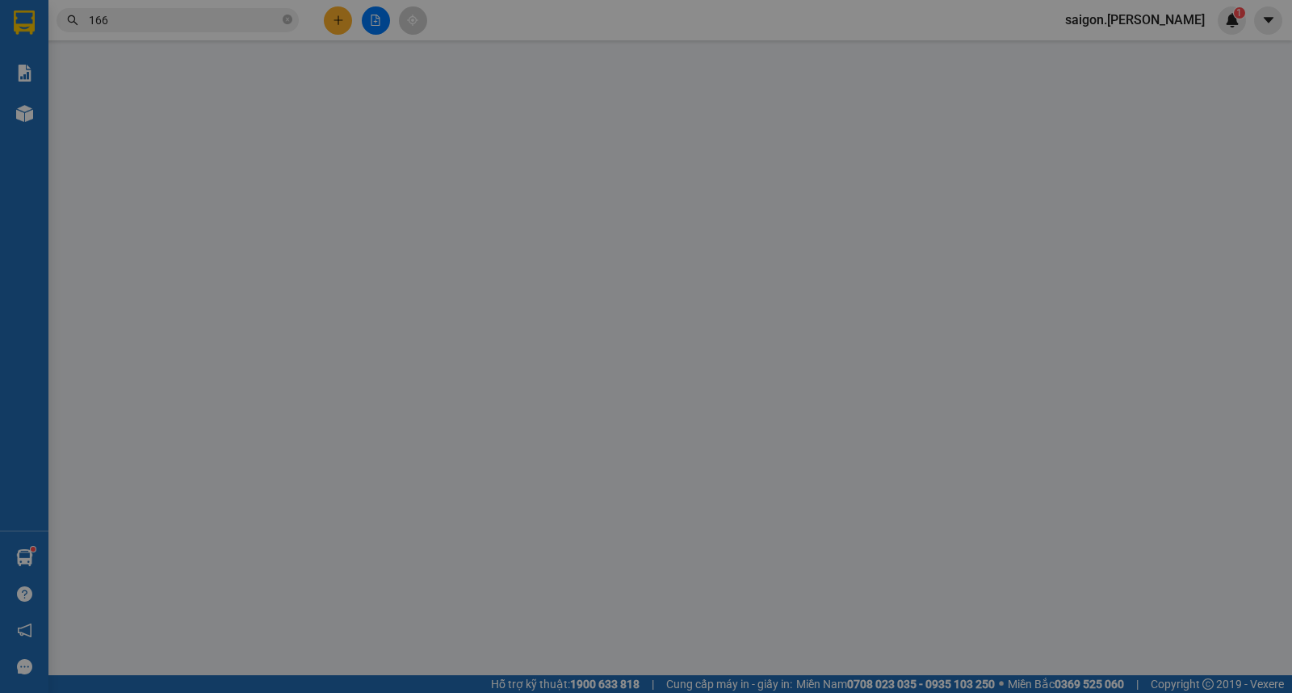
type input "3 miền"
type input "vinh sơn"
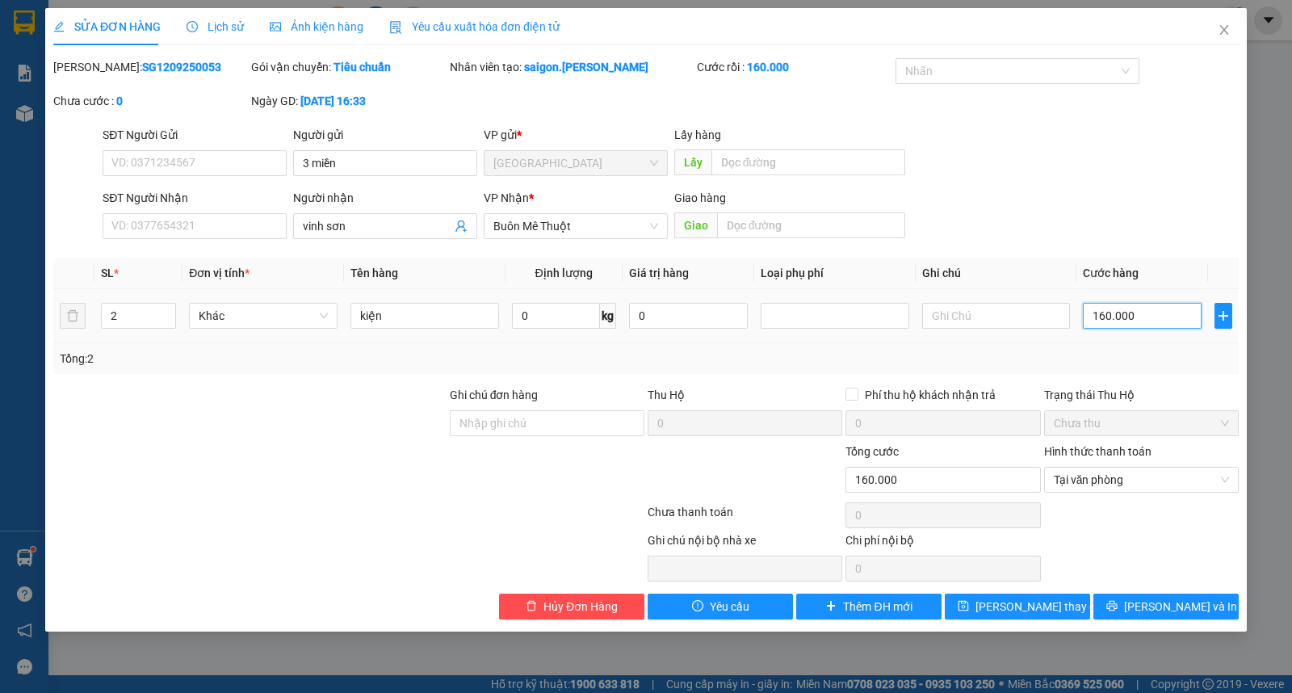
type input "0"
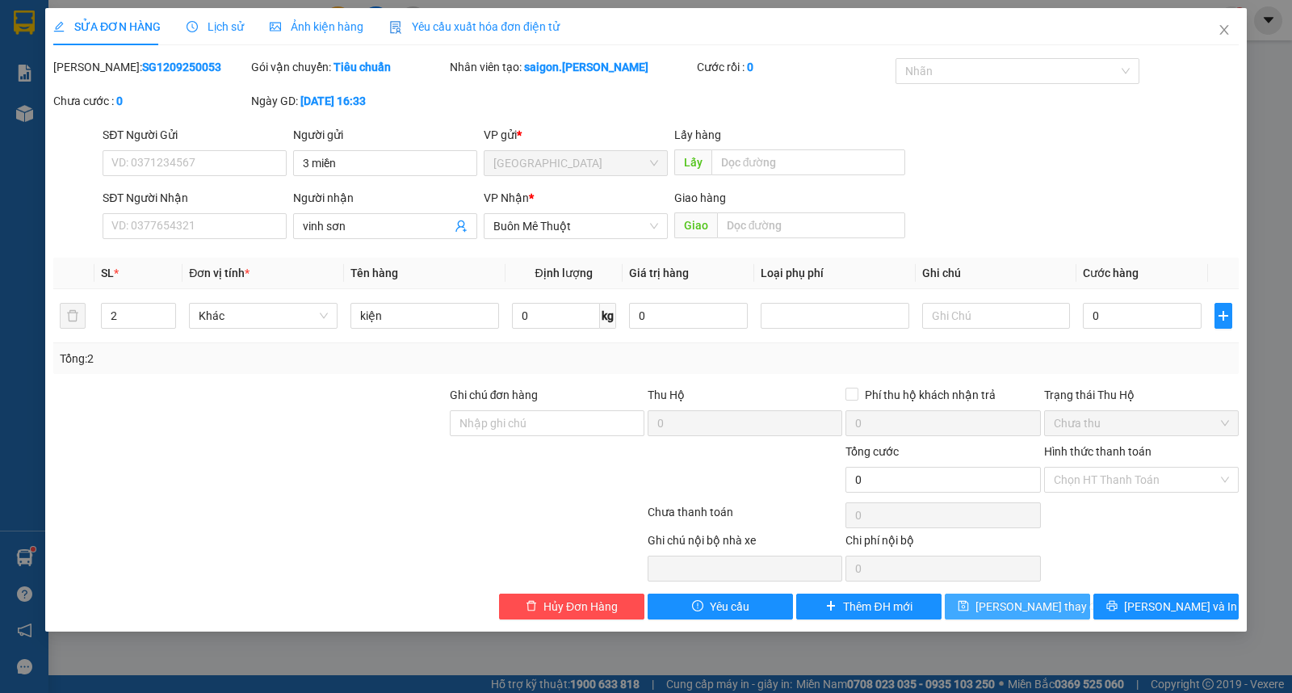
click at [1028, 607] on span "Lưu thay đổi" at bounding box center [1039, 606] width 129 height 18
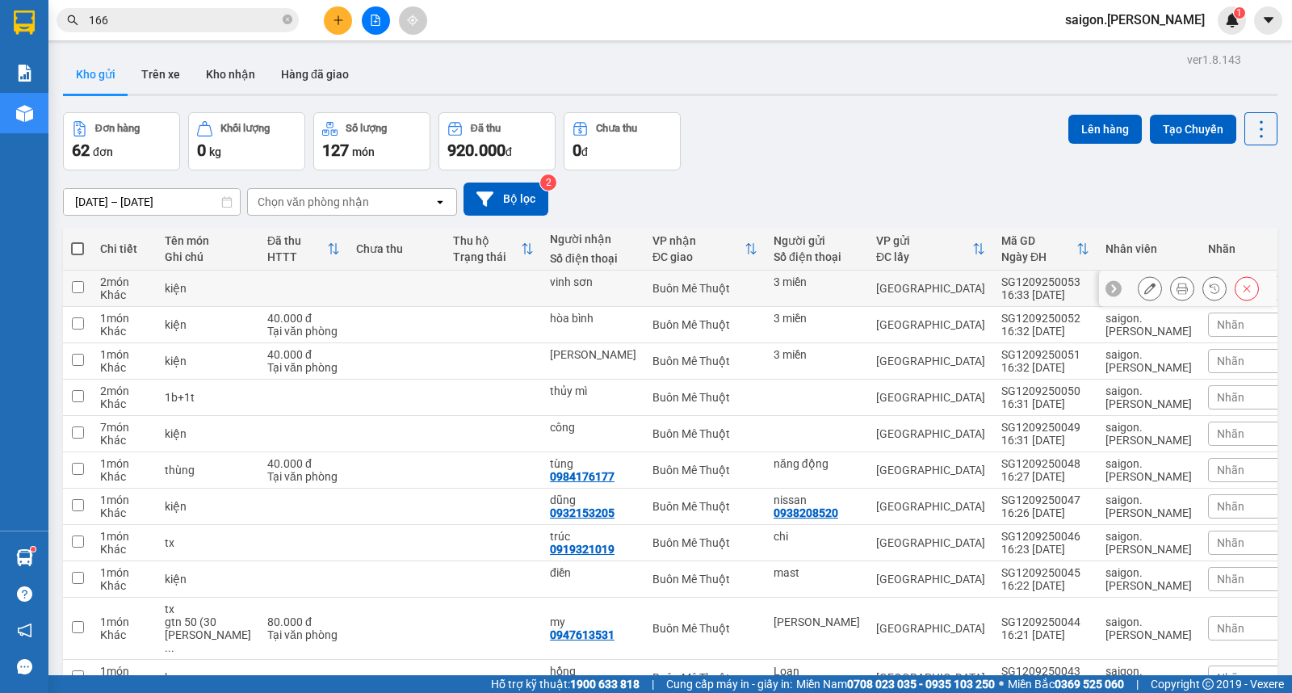
click at [1144, 287] on icon at bounding box center [1149, 288] width 11 height 11
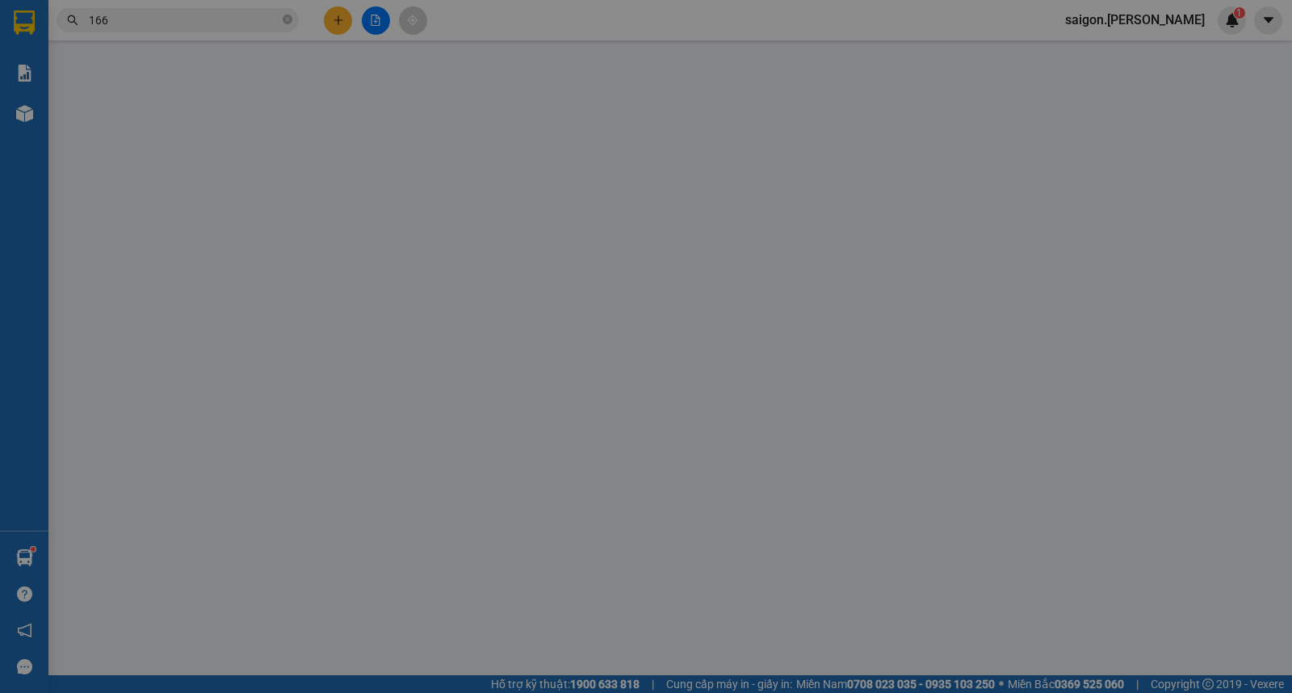
type input "3 miền"
type input "vinh sơn"
type input "0"
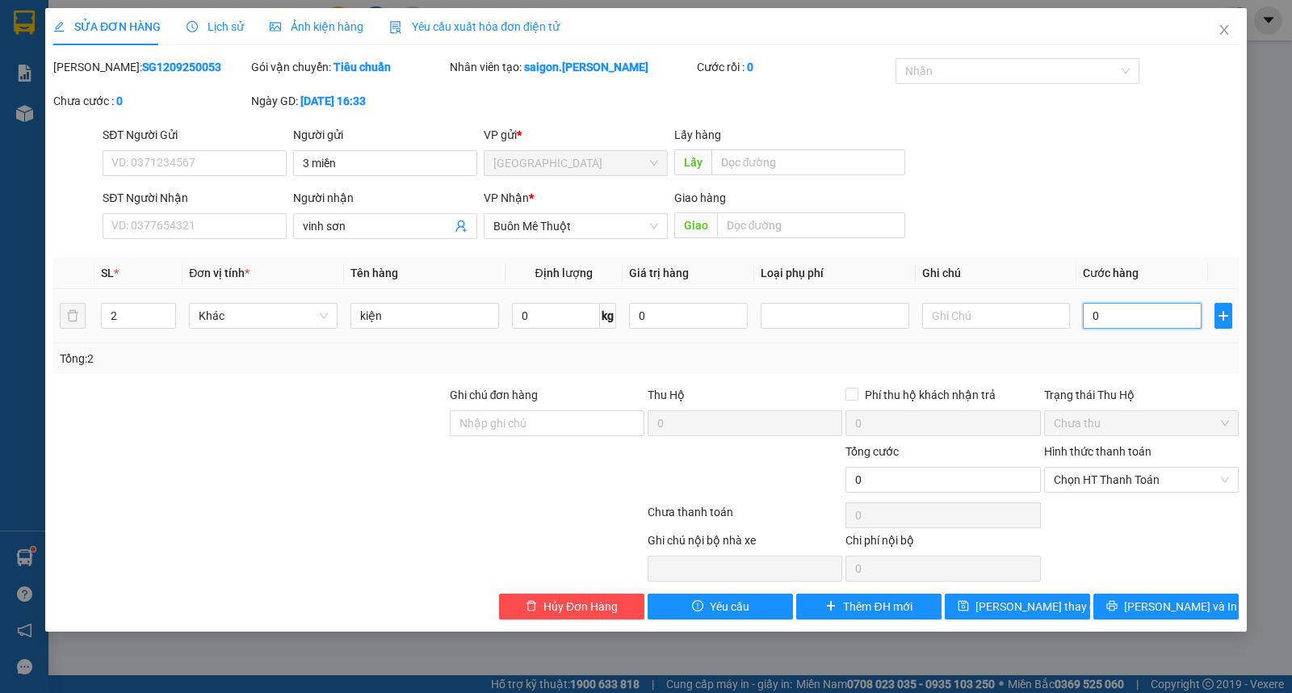
type input "1"
type input "140"
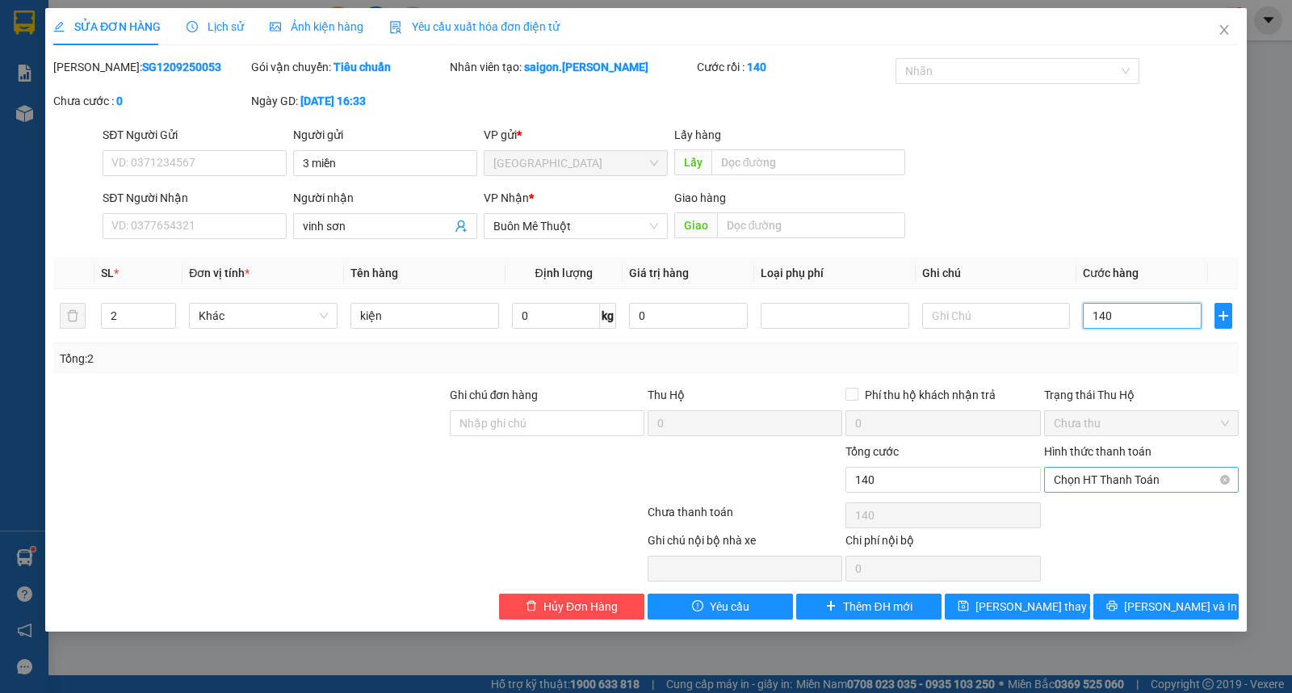
click at [1132, 490] on span "Chọn HT Thanh Toán" at bounding box center [1141, 479] width 175 height 24
type input "140"
type input "140.000"
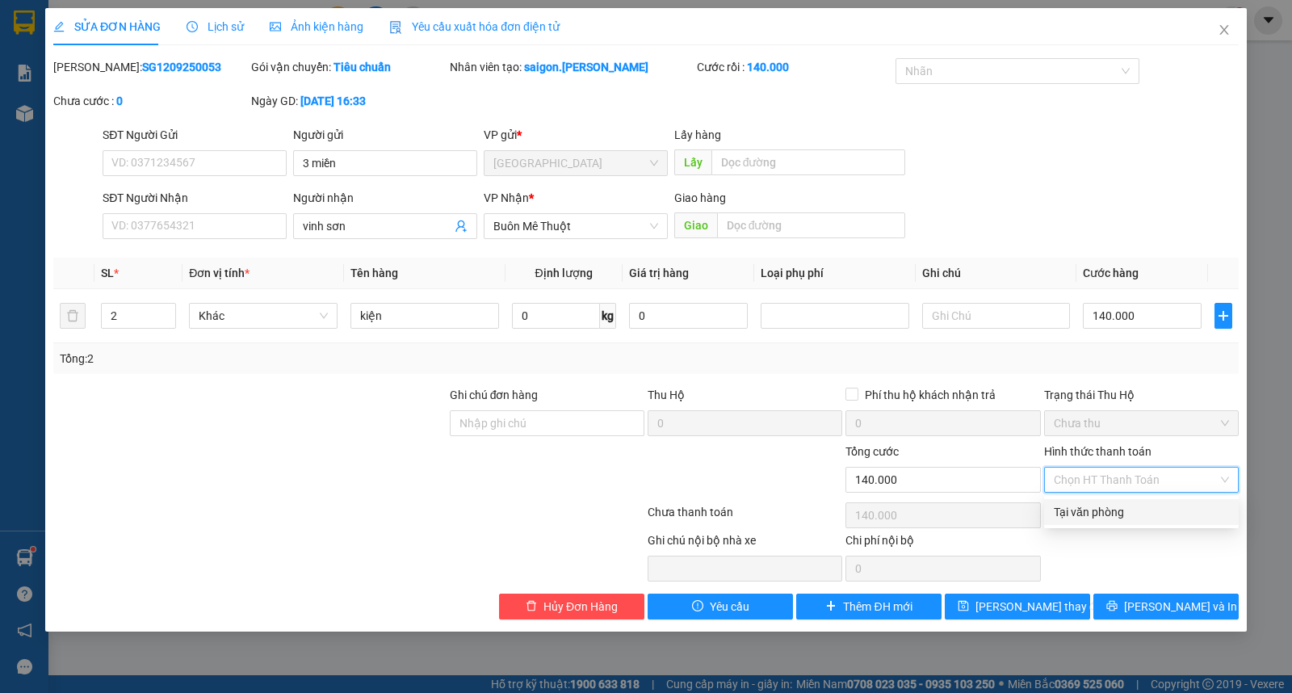
drag, startPoint x: 1119, startPoint y: 514, endPoint x: 1058, endPoint y: 562, distance: 77.7
click at [1119, 515] on div "Tại văn phòng" at bounding box center [1141, 512] width 175 height 18
type input "0"
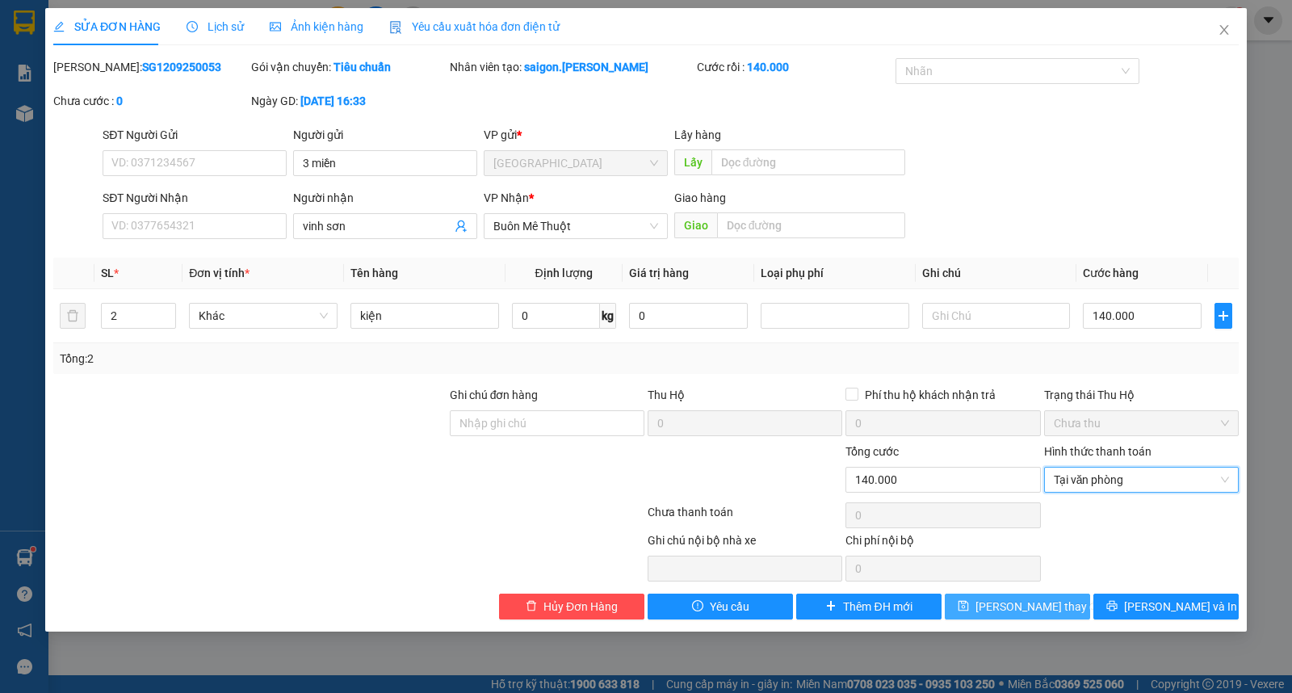
click at [1011, 604] on span "Lưu thay đổi" at bounding box center [1039, 606] width 129 height 18
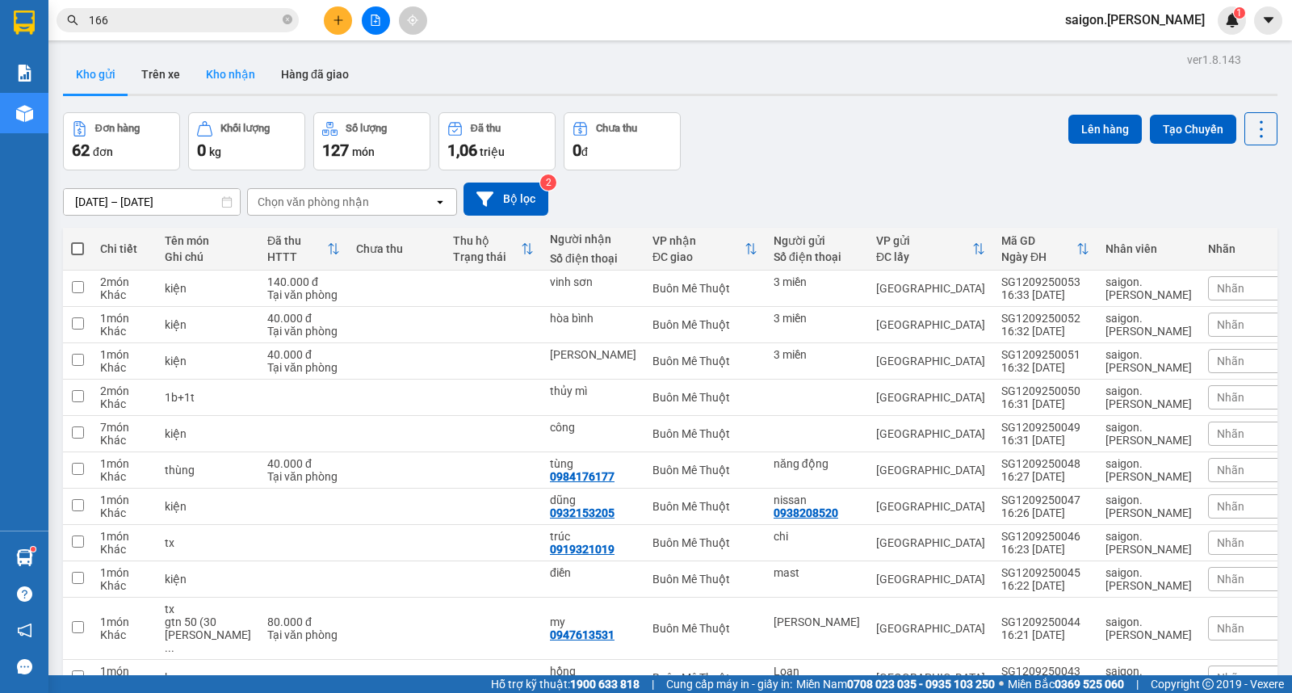
click at [240, 77] on button "Kho nhận" at bounding box center [230, 74] width 75 height 39
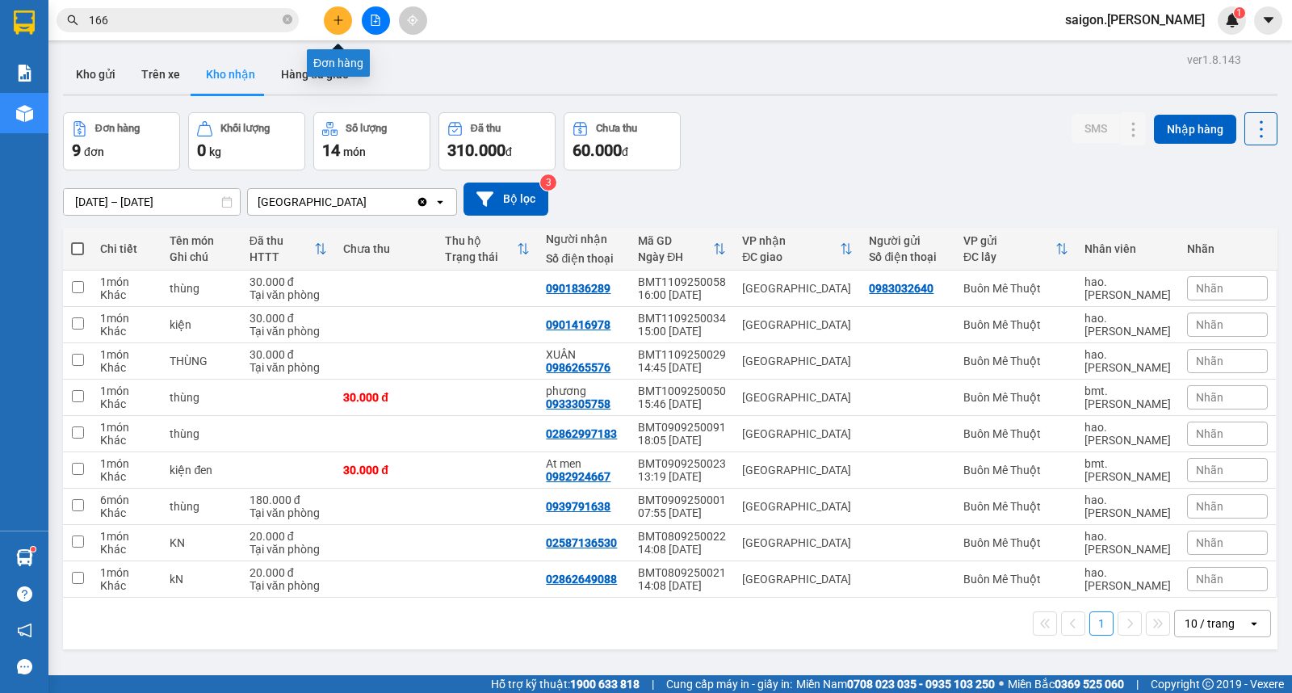
click at [342, 19] on icon "plus" at bounding box center [338, 20] width 11 height 11
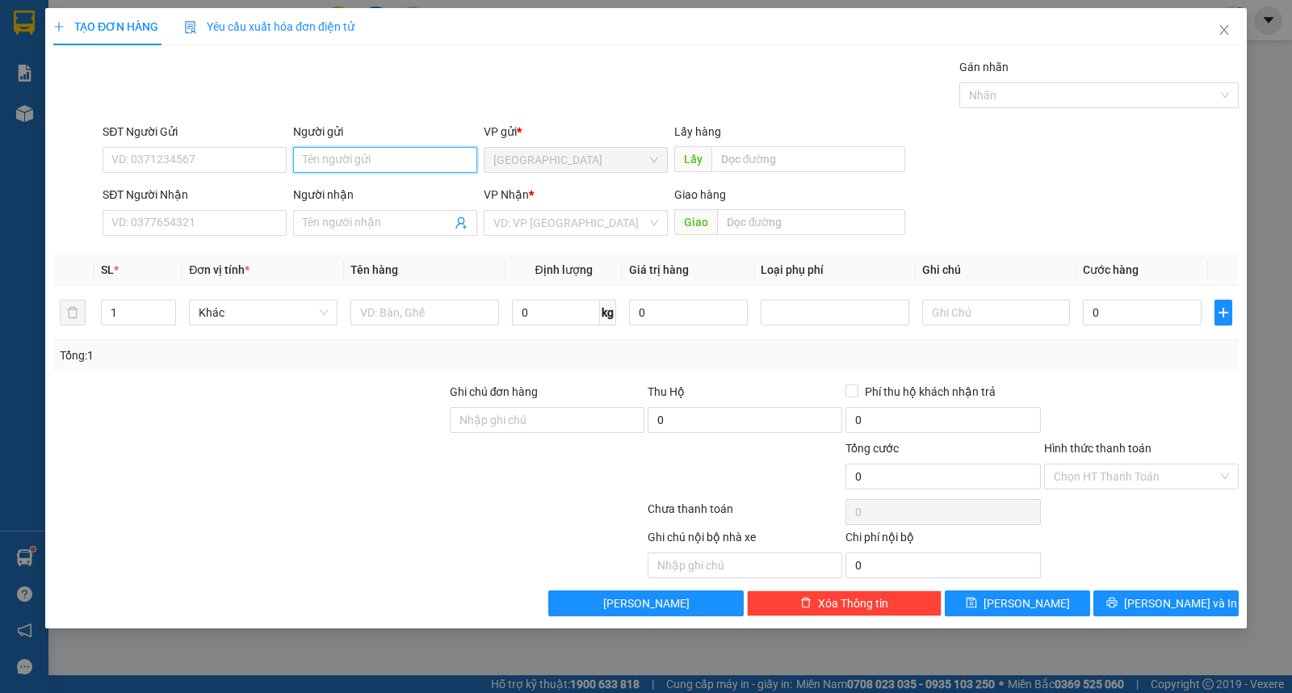
click at [362, 167] on input "Người gửi" at bounding box center [385, 160] width 184 height 26
type input "cúc"
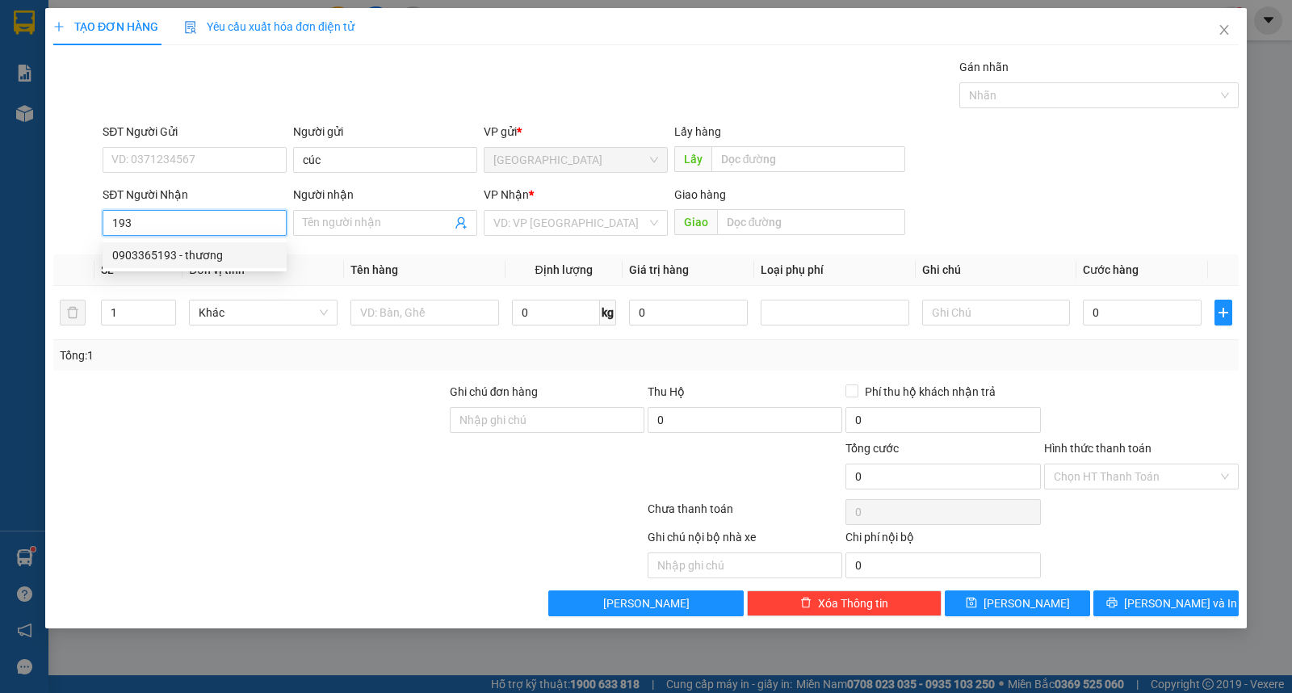
click at [211, 249] on div "0903365193 - thương" at bounding box center [194, 255] width 165 height 18
type input "0903365193"
type input "thương"
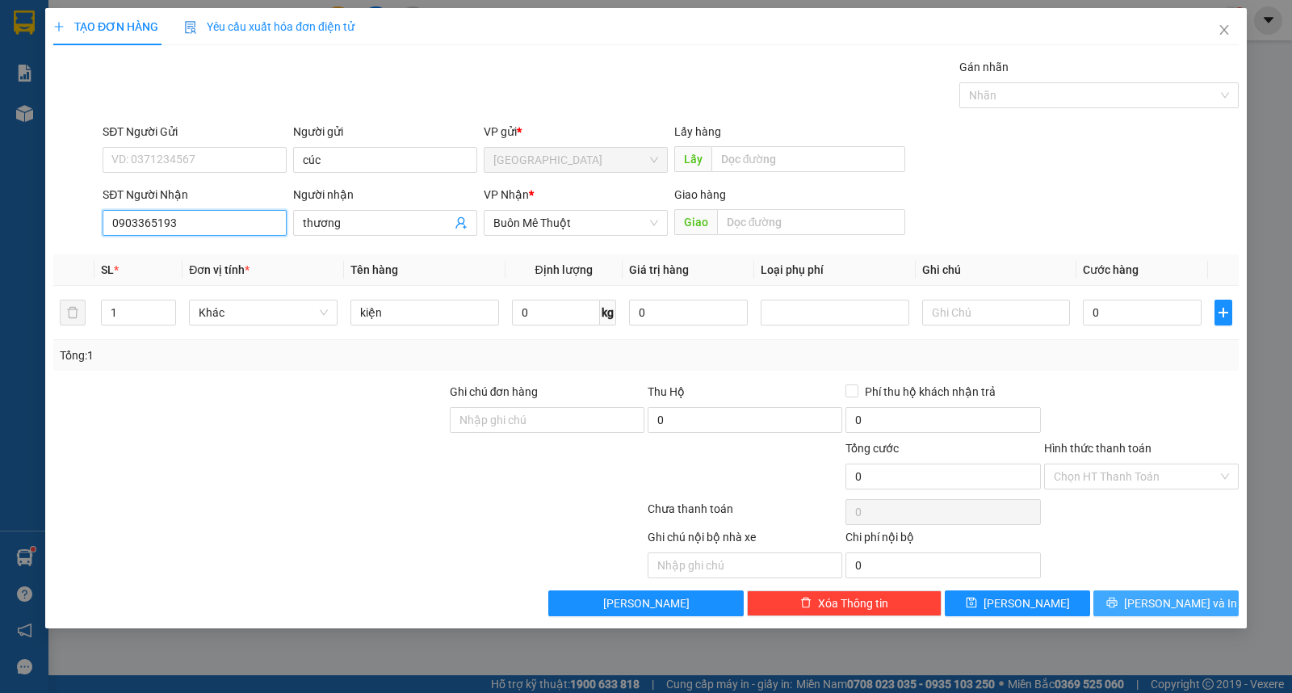
type input "0903365193"
click at [1117, 604] on icon "printer" at bounding box center [1111, 602] width 11 height 11
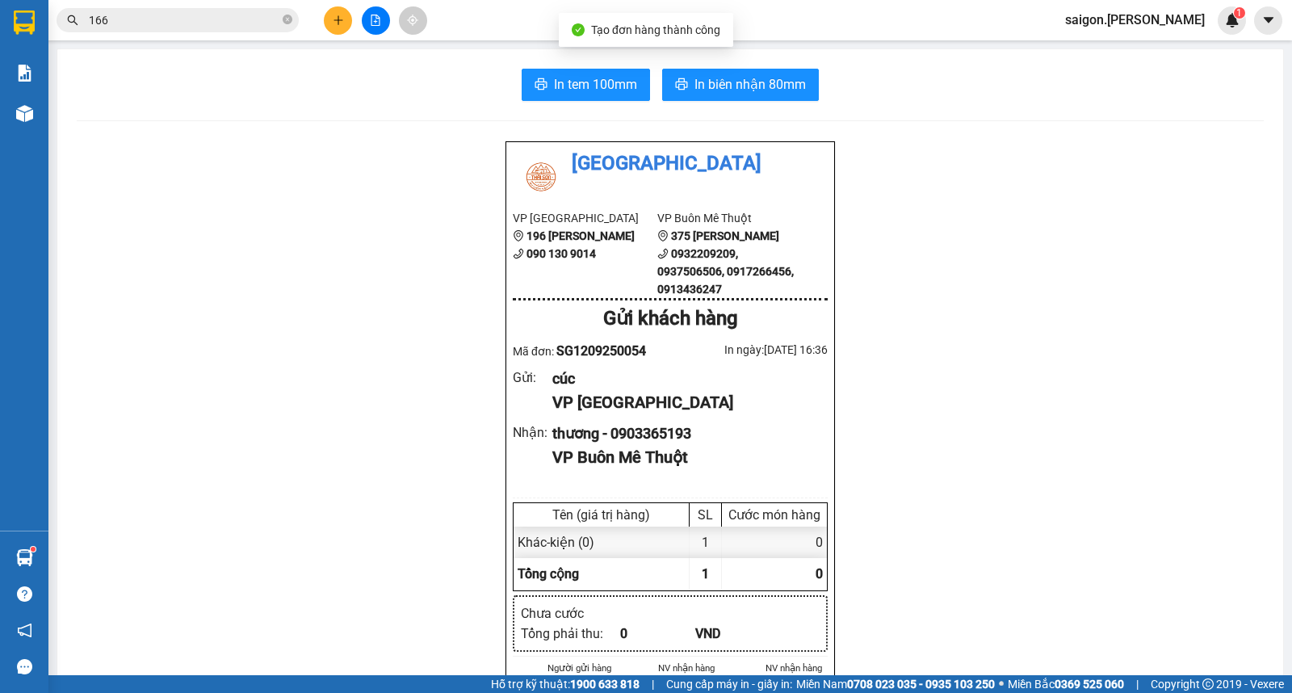
click at [777, 75] on button "In biên nhận 80mm" at bounding box center [740, 85] width 157 height 32
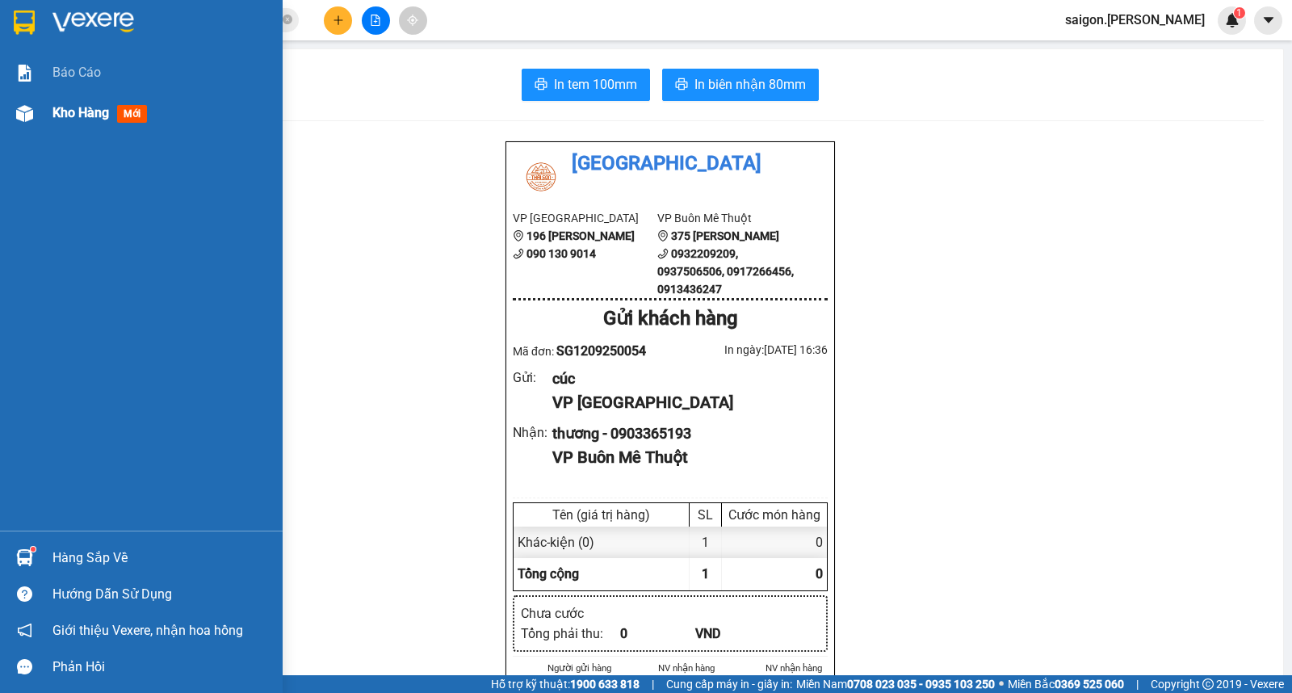
click at [70, 130] on div "Kho hàng mới" at bounding box center [161, 113] width 218 height 40
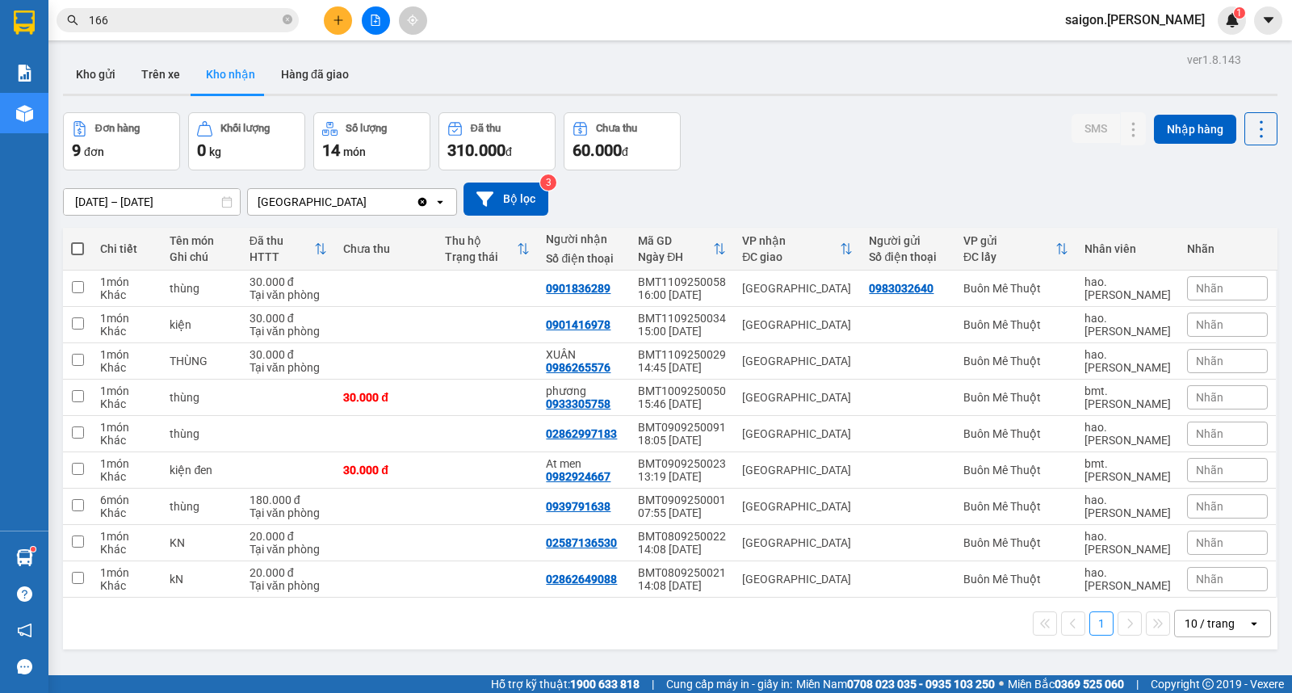
click at [342, 20] on icon "plus" at bounding box center [338, 20] width 11 height 11
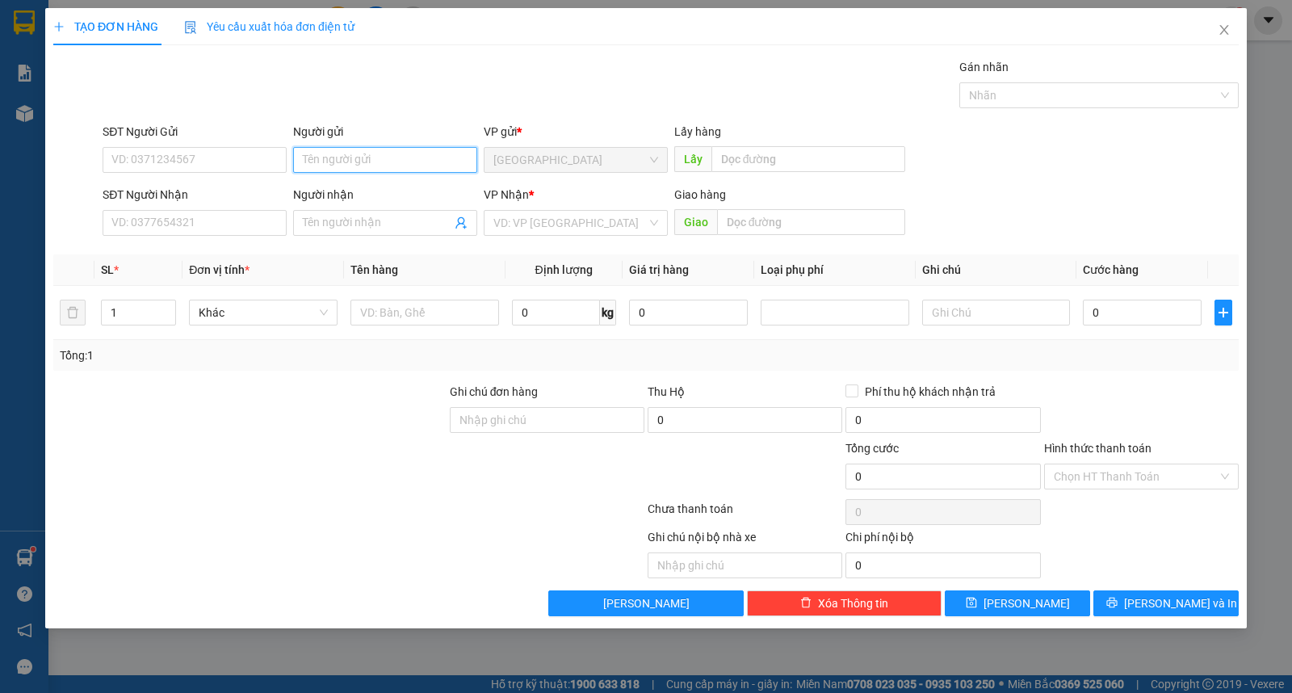
click at [384, 161] on input "Người gửi" at bounding box center [385, 160] width 184 height 26
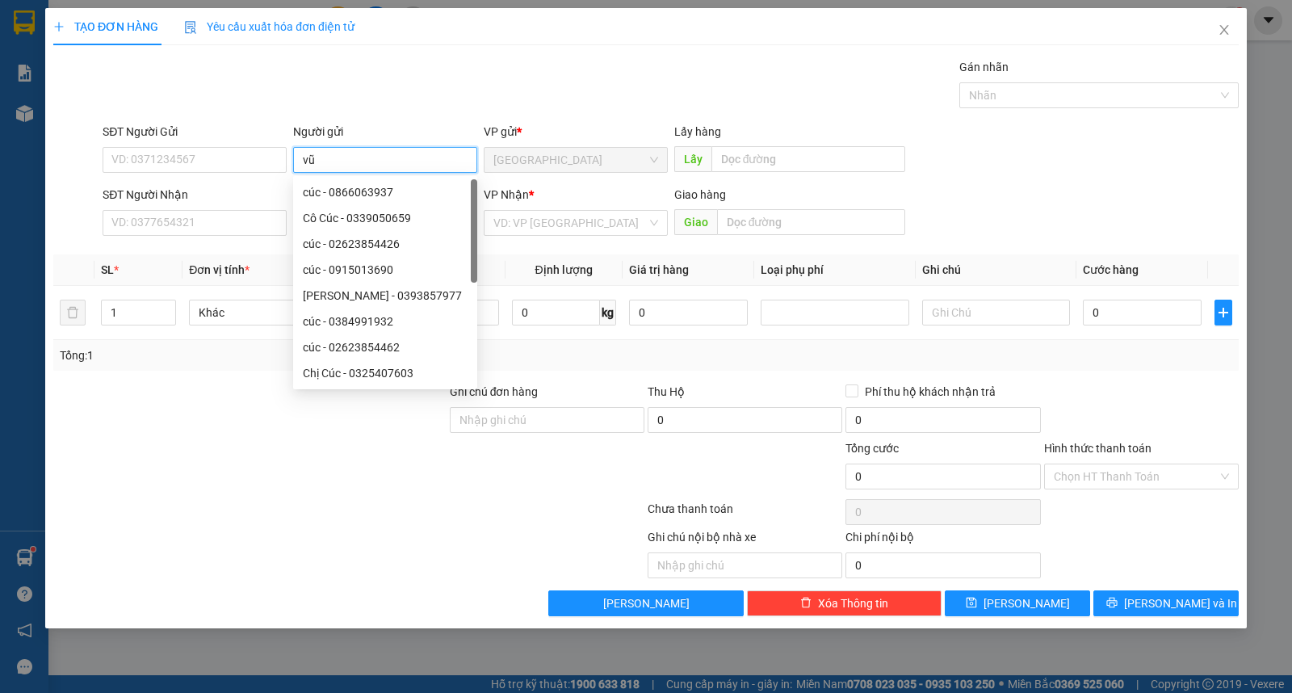
type input "vũ"
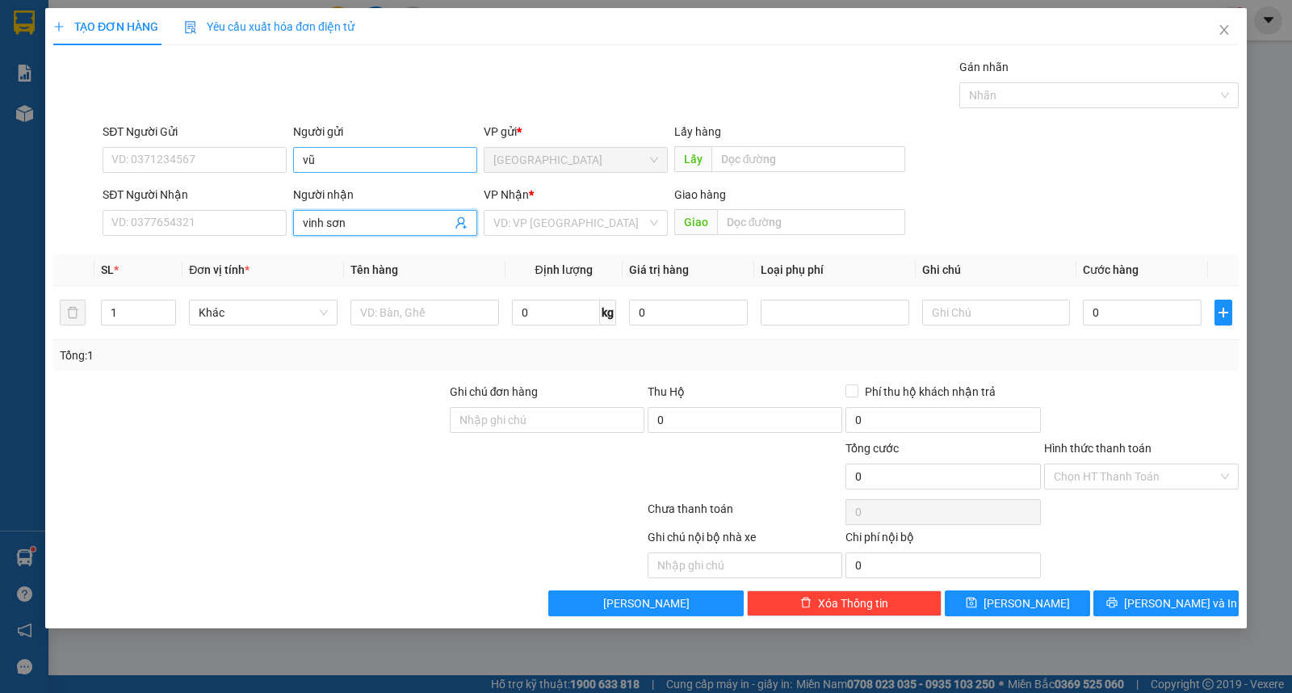
type input "vinh sơn"
type input "ư"
type input "kiện"
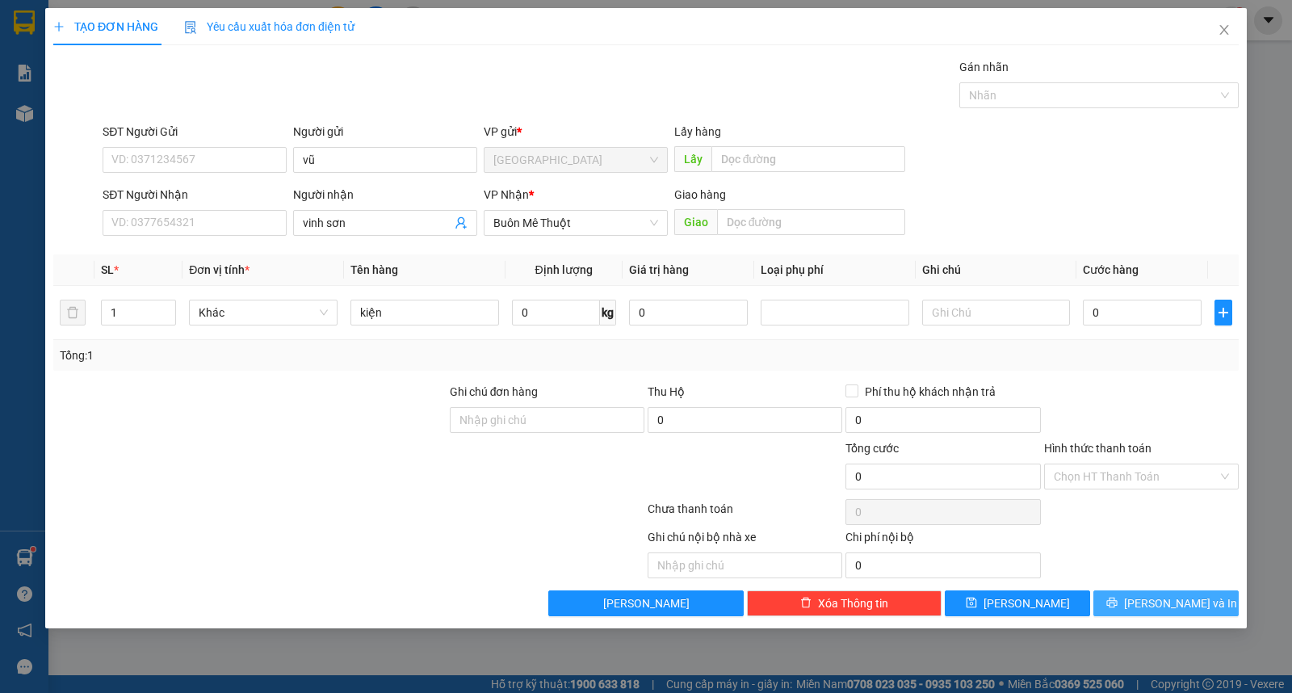
drag, startPoint x: 1157, startPoint y: 597, endPoint x: 1160, endPoint y: 571, distance: 26.8
click at [1158, 597] on span "Lưu và In" at bounding box center [1180, 603] width 113 height 18
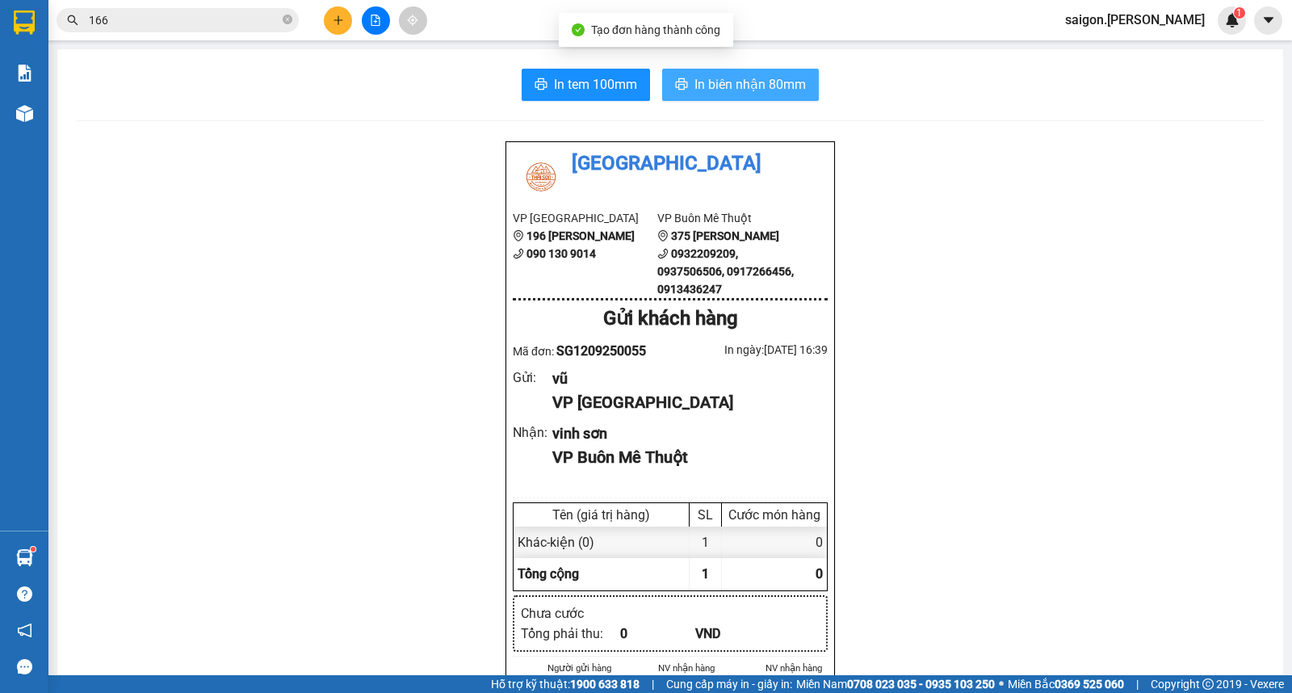
click at [715, 94] on button "In biên nhận 80mm" at bounding box center [740, 85] width 157 height 32
click at [338, 30] on button at bounding box center [338, 20] width 28 height 28
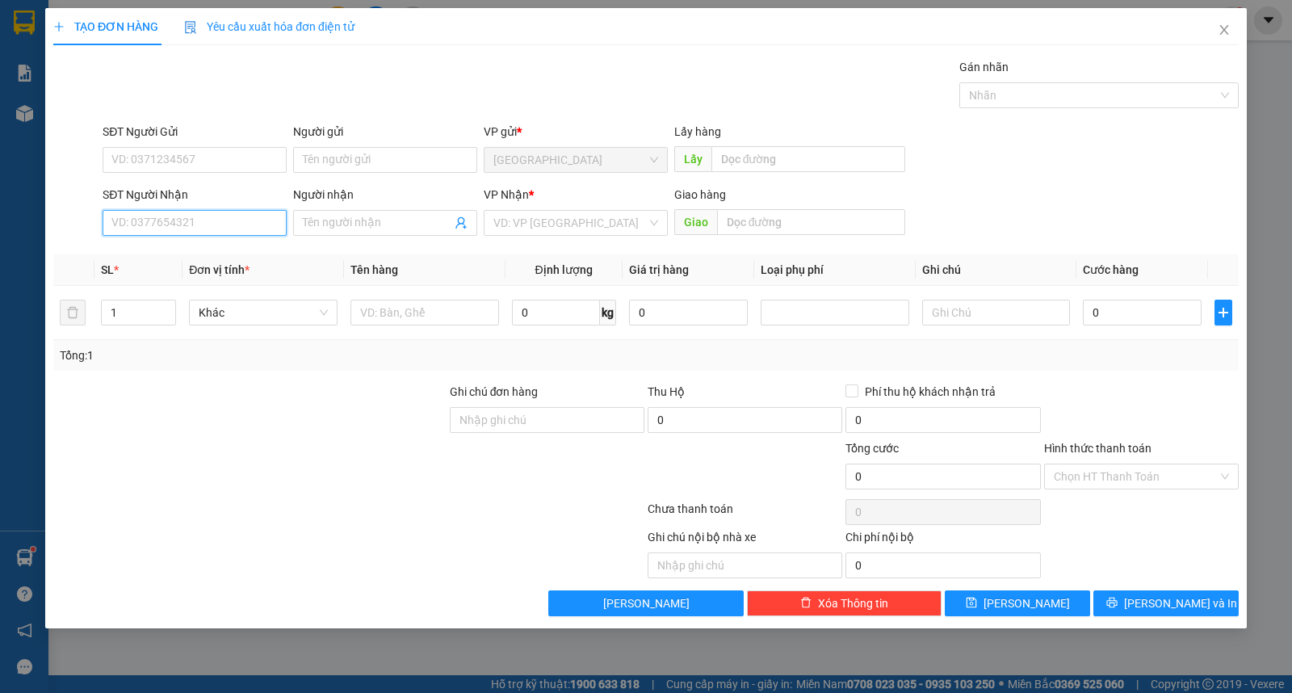
click at [168, 221] on input "SĐT Người Nhận" at bounding box center [195, 223] width 184 height 26
type input "0905031414"
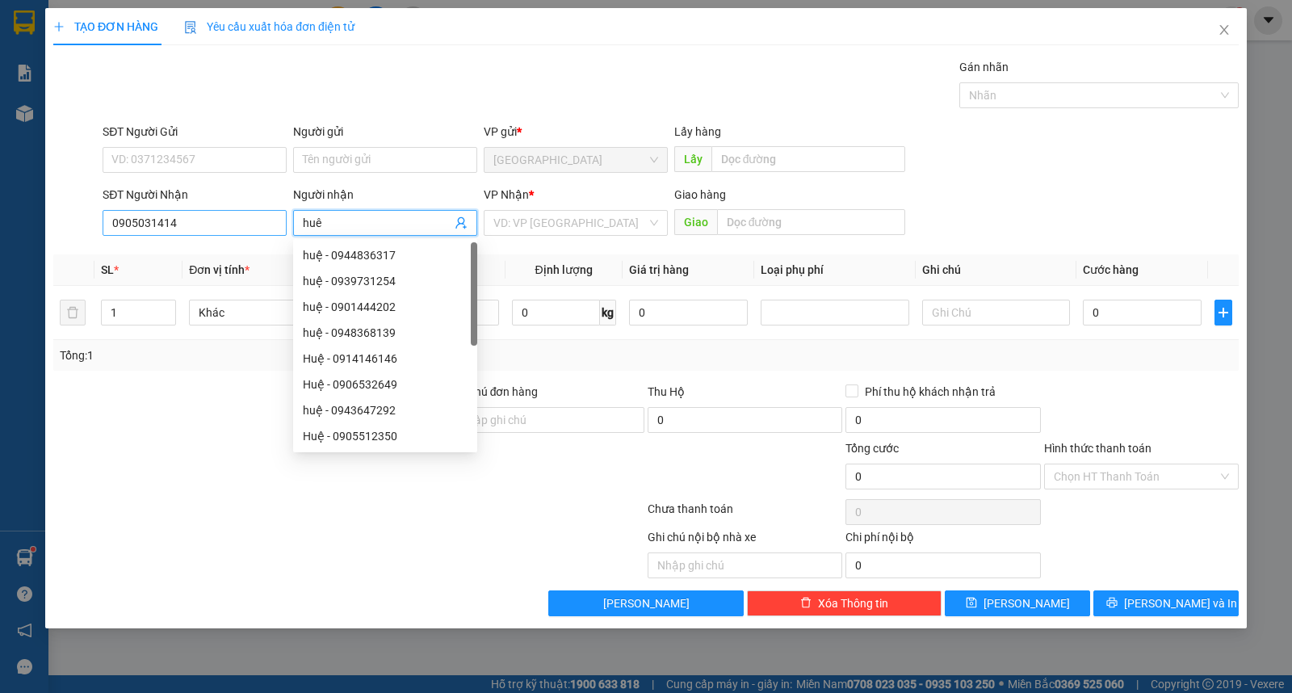
type input "huê"
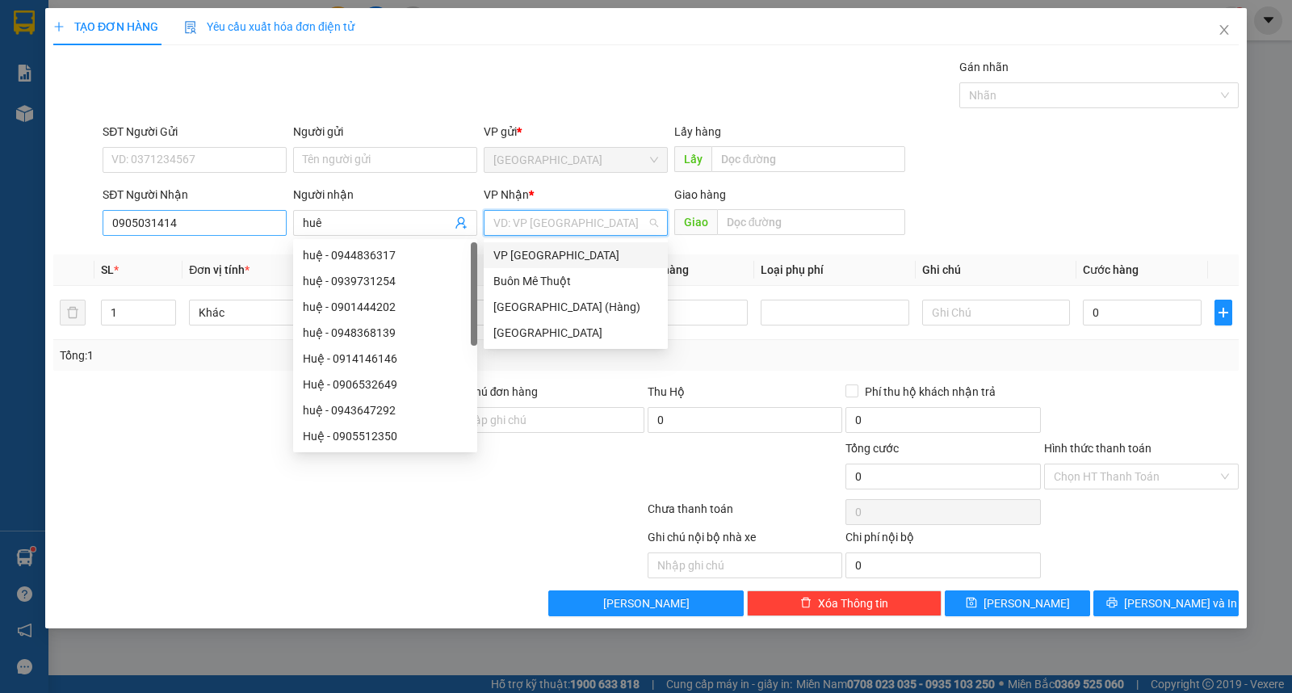
type input "ư"
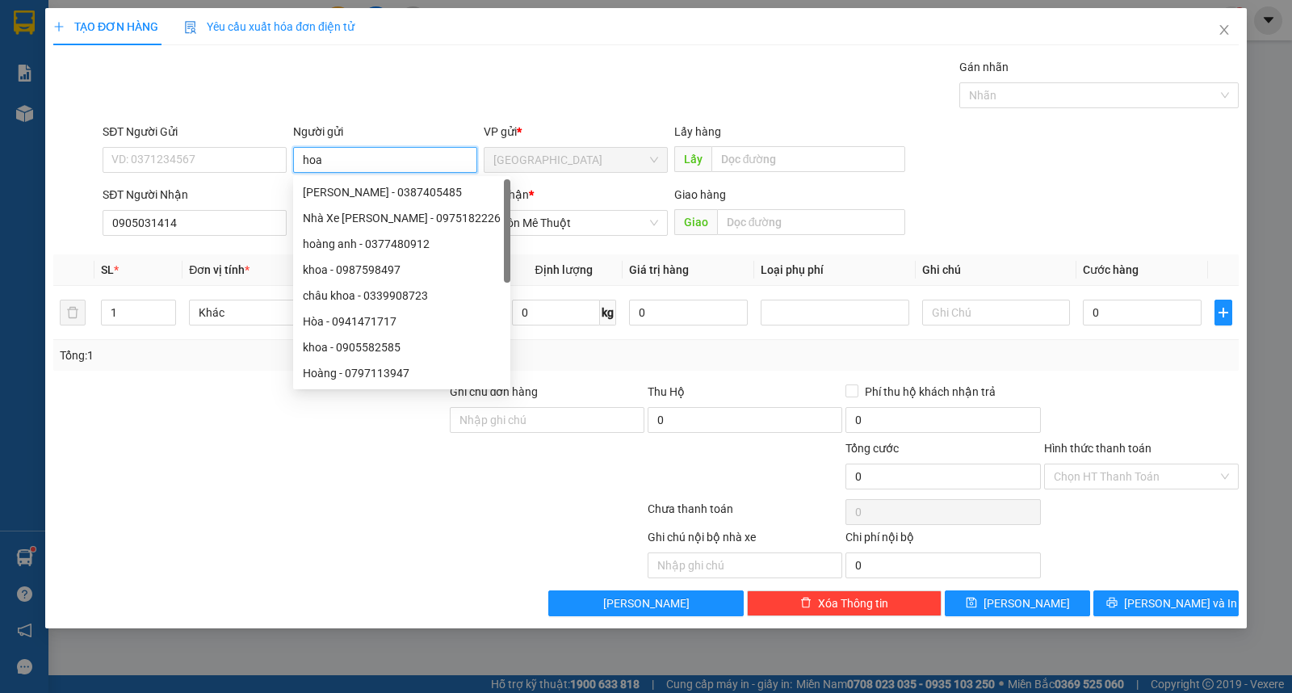
type input "hoa"
drag, startPoint x: 134, startPoint y: 414, endPoint x: 391, endPoint y: 331, distance: 269.9
click at [136, 414] on div at bounding box center [250, 411] width 396 height 57
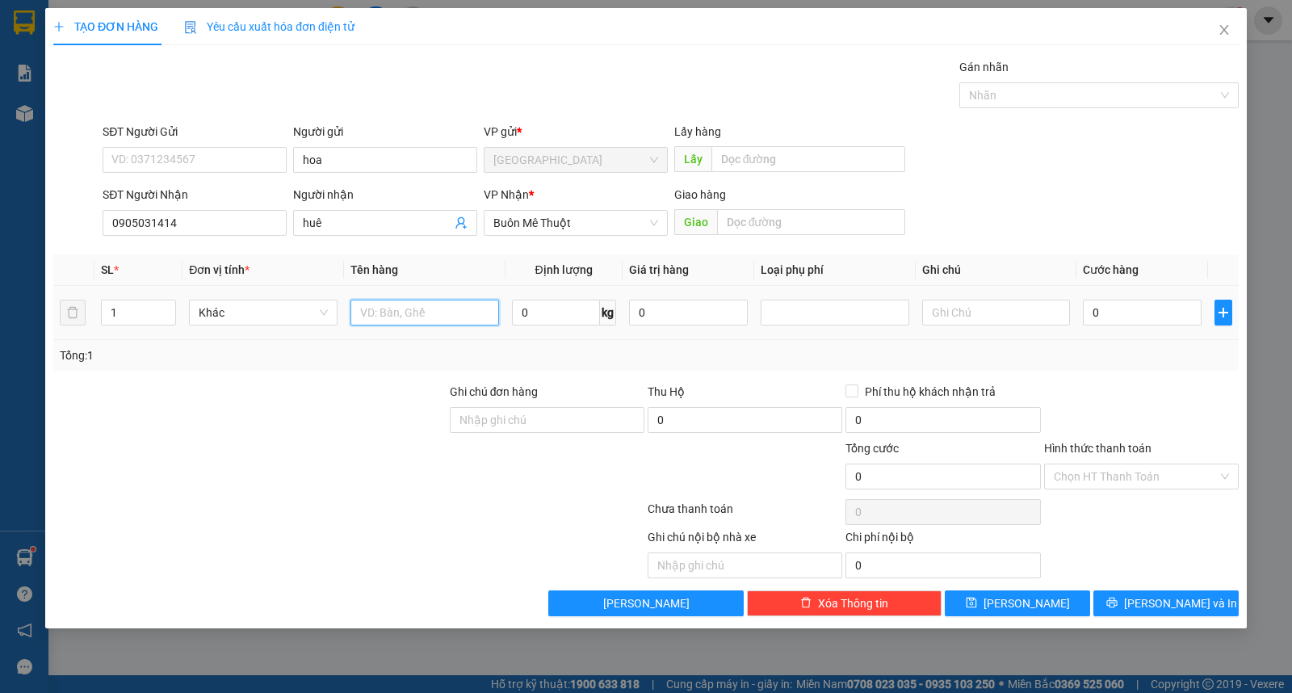
click at [475, 315] on input "text" at bounding box center [424, 313] width 149 height 26
type input "thùng"
type input "4"
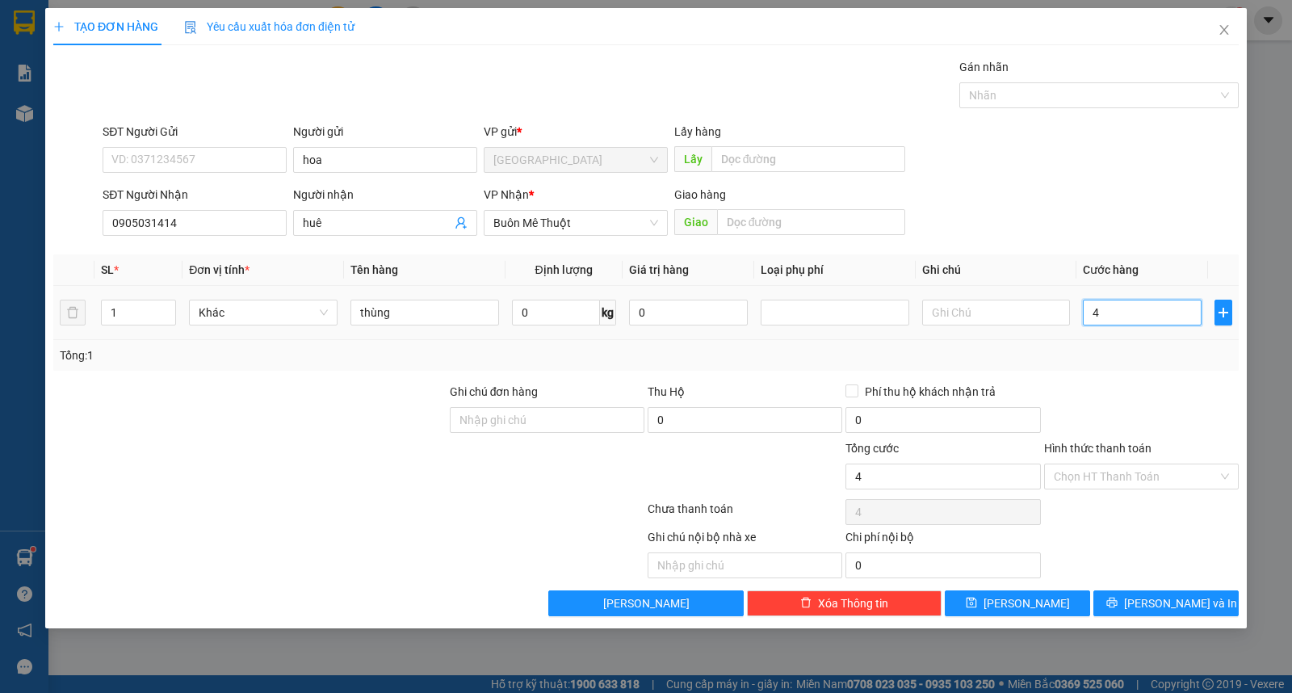
type input "40"
type input "40.000"
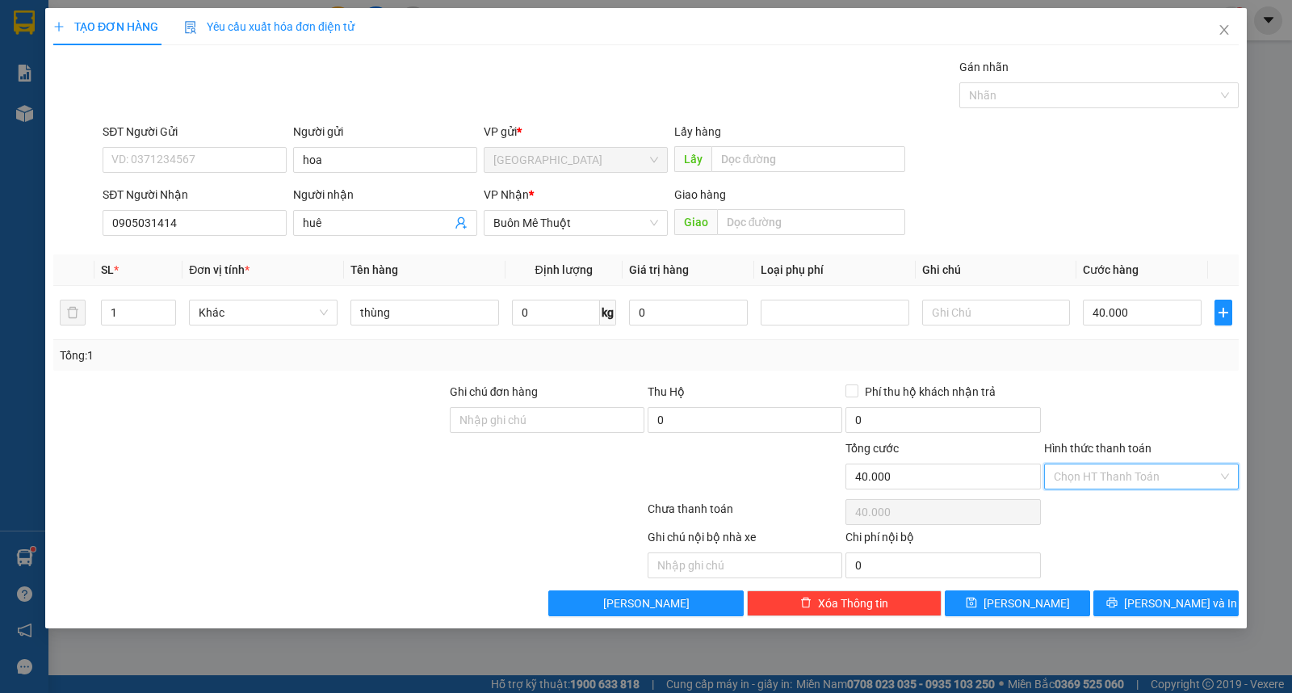
drag, startPoint x: 1096, startPoint y: 474, endPoint x: 1100, endPoint y: 484, distance: 11.2
click at [1098, 479] on input "Hình thức thanh toán" at bounding box center [1136, 476] width 164 height 24
click at [1109, 502] on div "Tại văn phòng" at bounding box center [1141, 509] width 175 height 18
type input "0"
drag, startPoint x: 1168, startPoint y: 616, endPoint x: 1163, endPoint y: 523, distance: 93.0
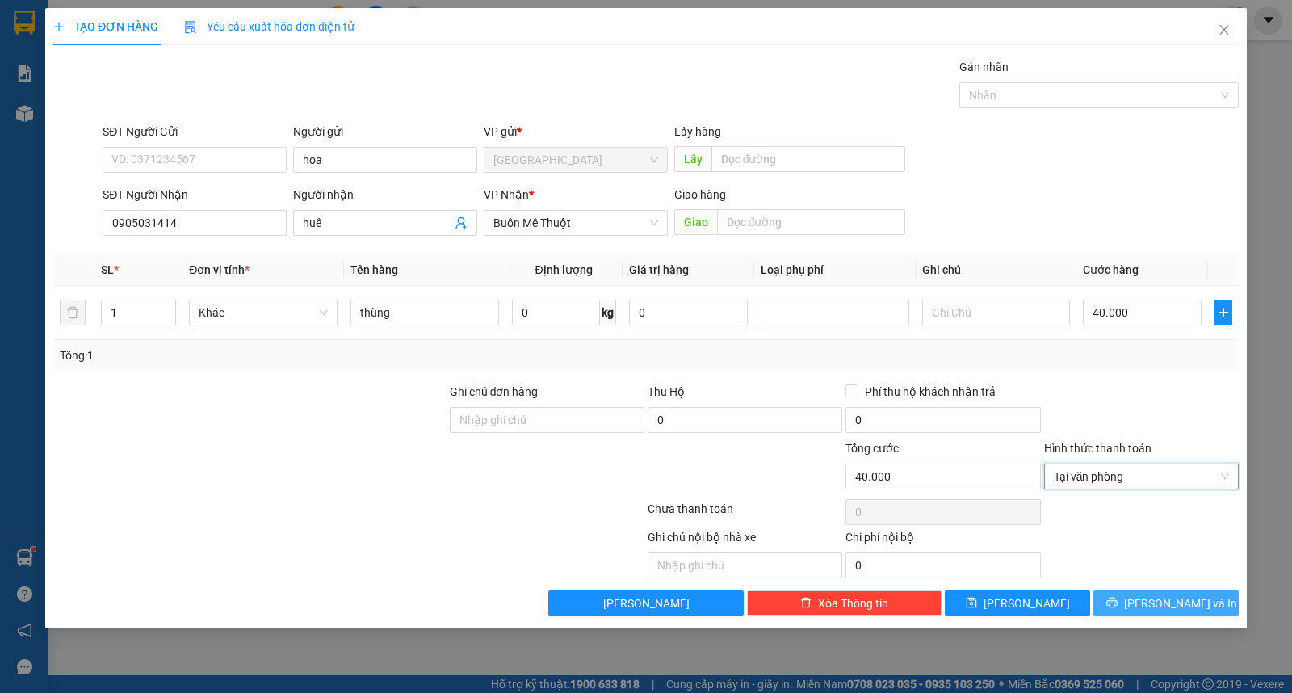
click at [1169, 615] on button "Lưu và In" at bounding box center [1165, 603] width 145 height 26
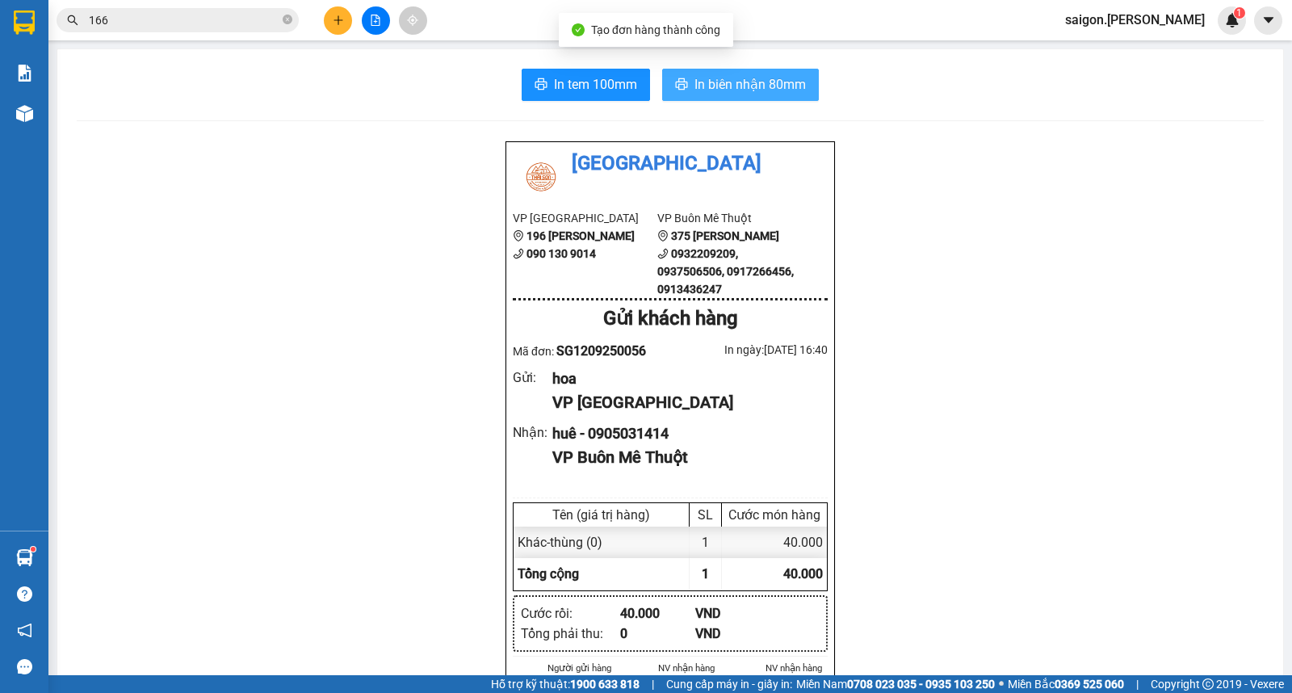
click at [794, 69] on button "In biên nhận 80mm" at bounding box center [740, 85] width 157 height 32
click at [332, 18] on button at bounding box center [338, 20] width 28 height 28
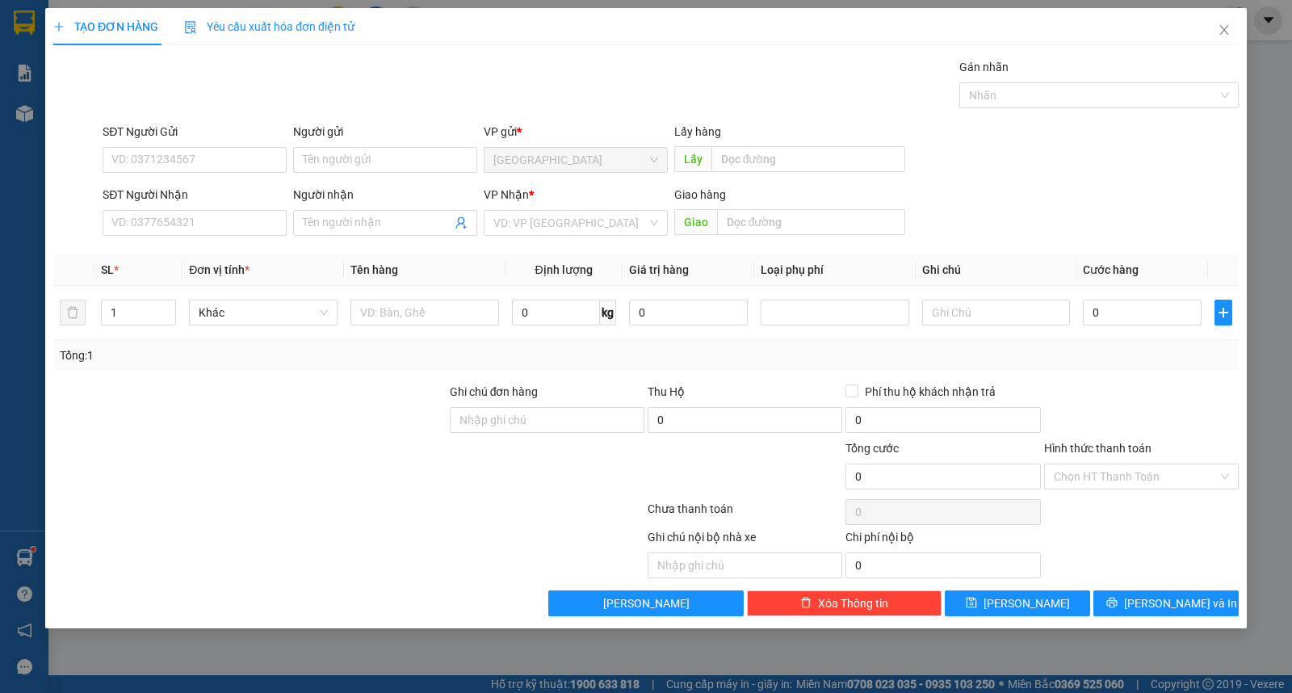
click at [591, 236] on div "VP Nhận * VD: VP Sài Gòn" at bounding box center [576, 214] width 184 height 57
click at [571, 219] on input "search" at bounding box center [569, 223] width 153 height 24
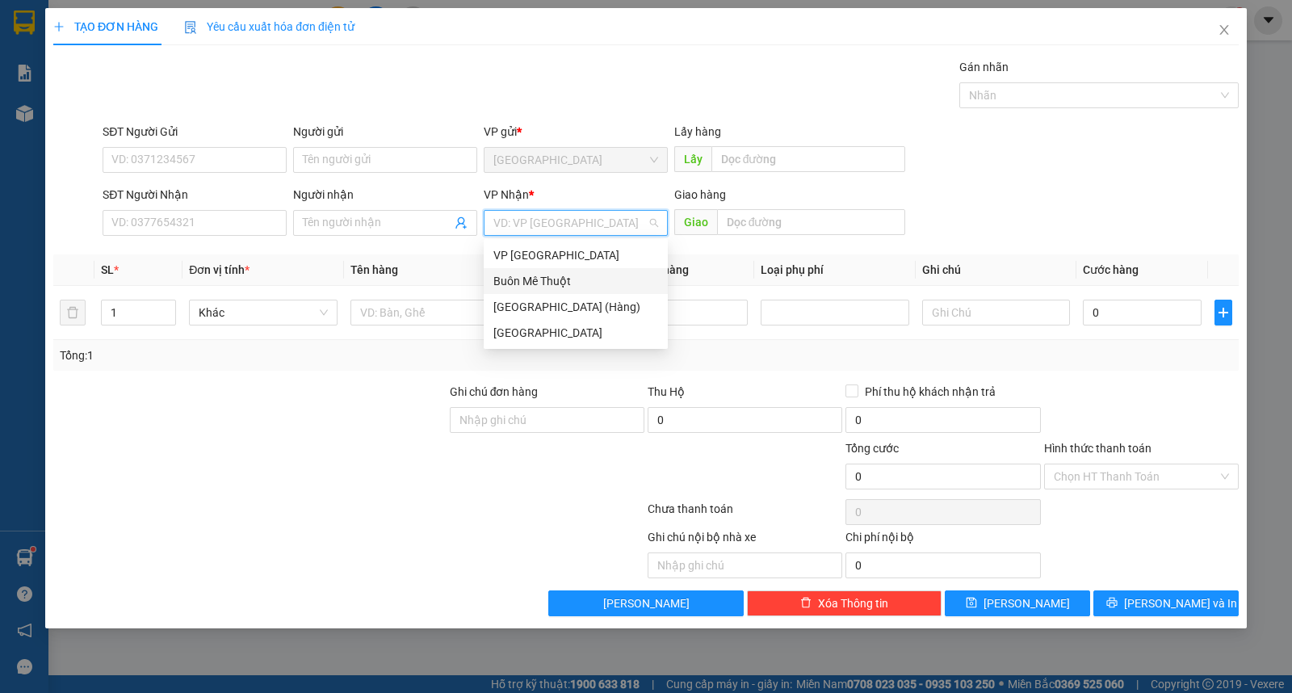
click at [577, 280] on div "Buôn Mê Thuột" at bounding box center [575, 281] width 165 height 18
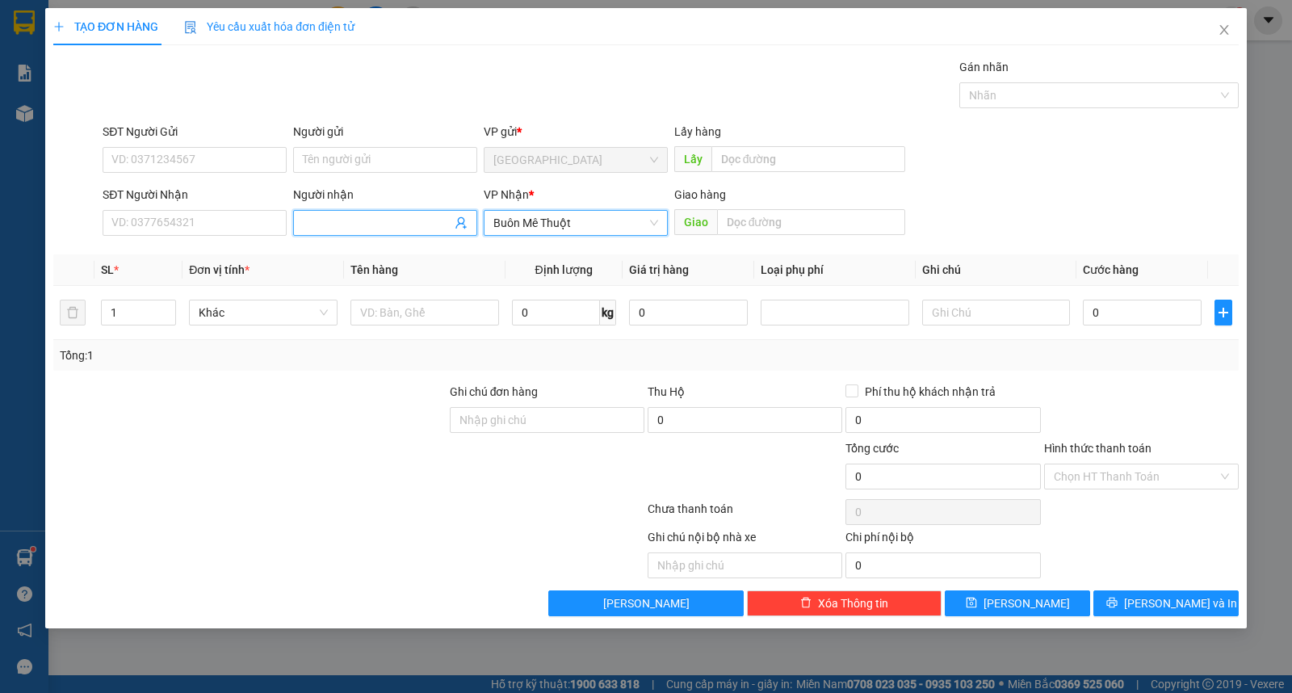
click at [358, 218] on input "Người nhận" at bounding box center [377, 223] width 149 height 18
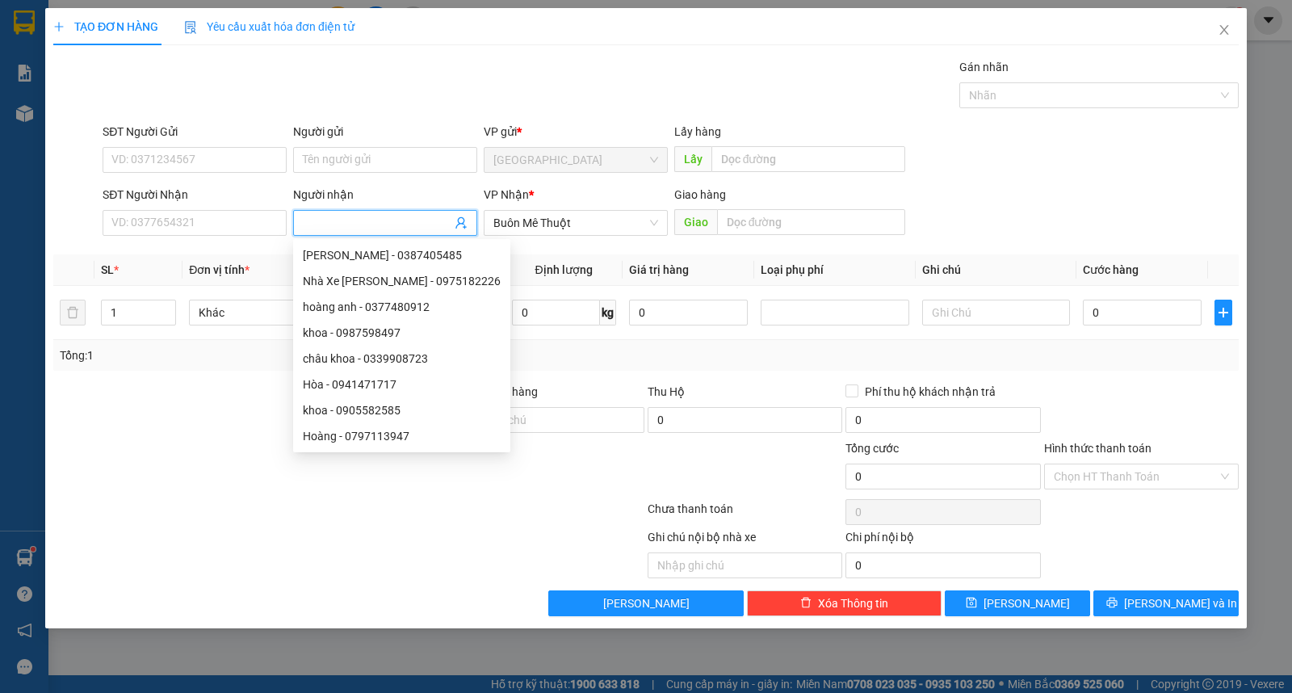
type input "m"
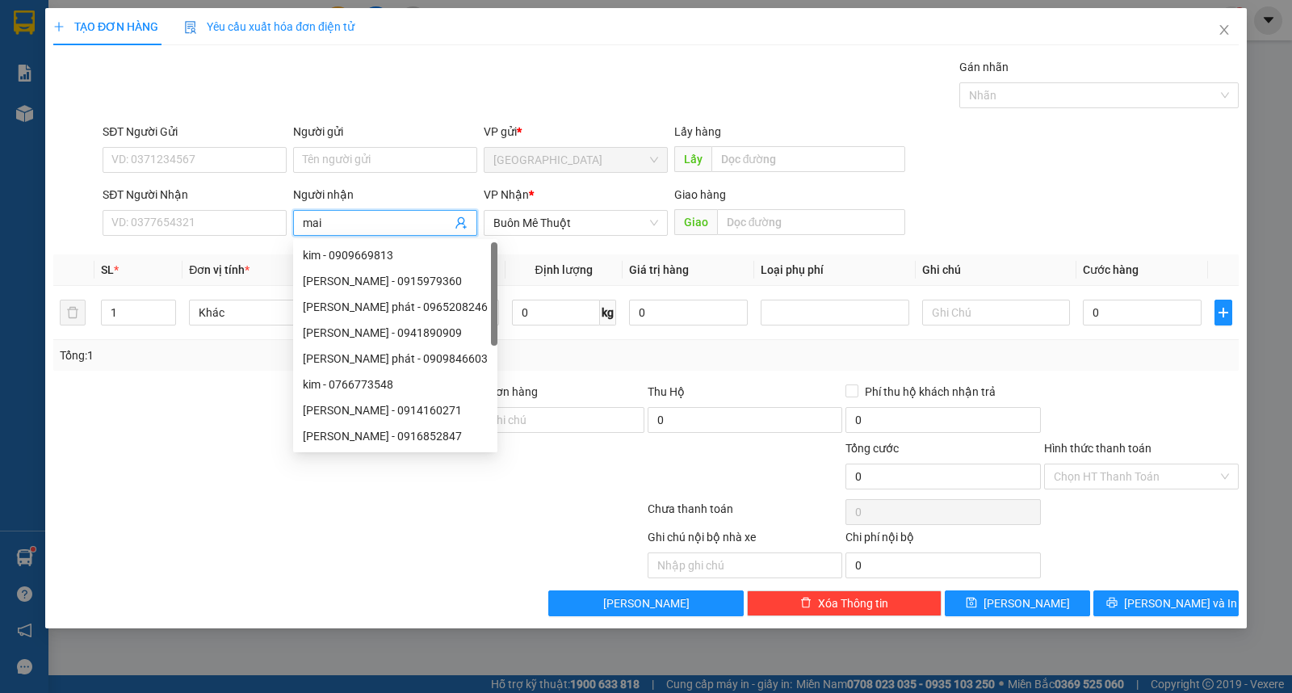
type input "mai"
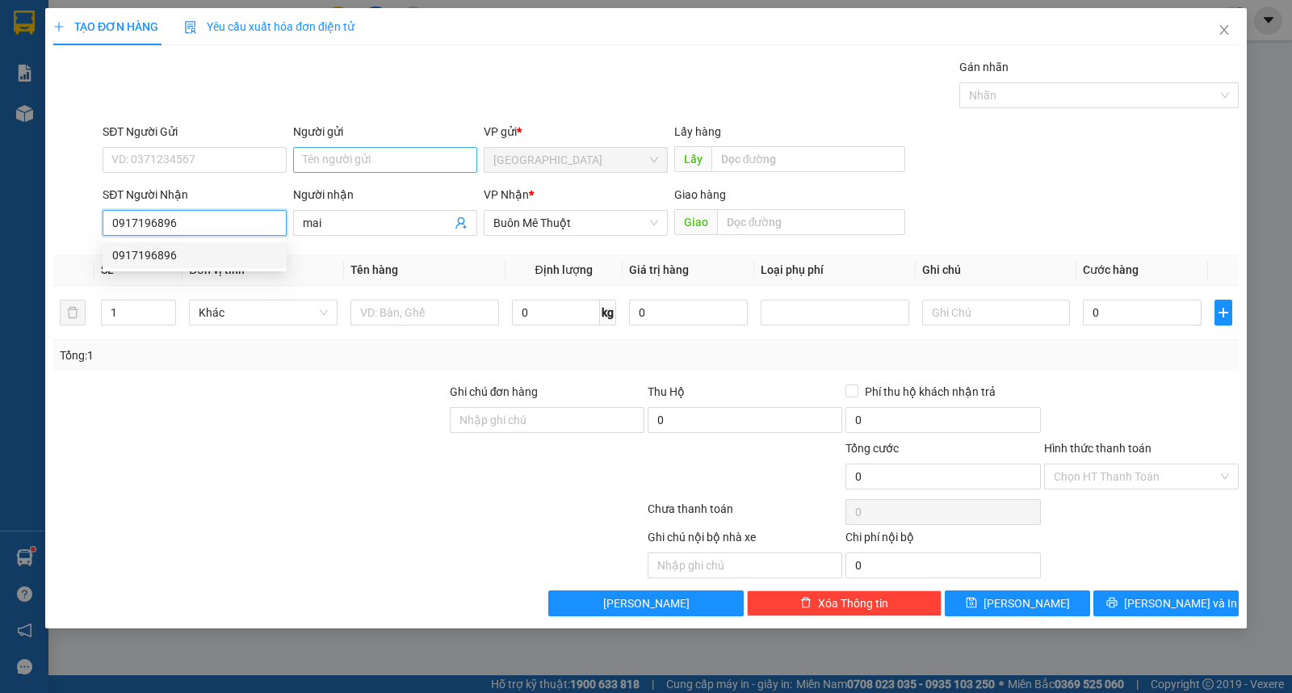
type input "0917196896"
click at [368, 157] on input "Người gửi" at bounding box center [385, 160] width 184 height 26
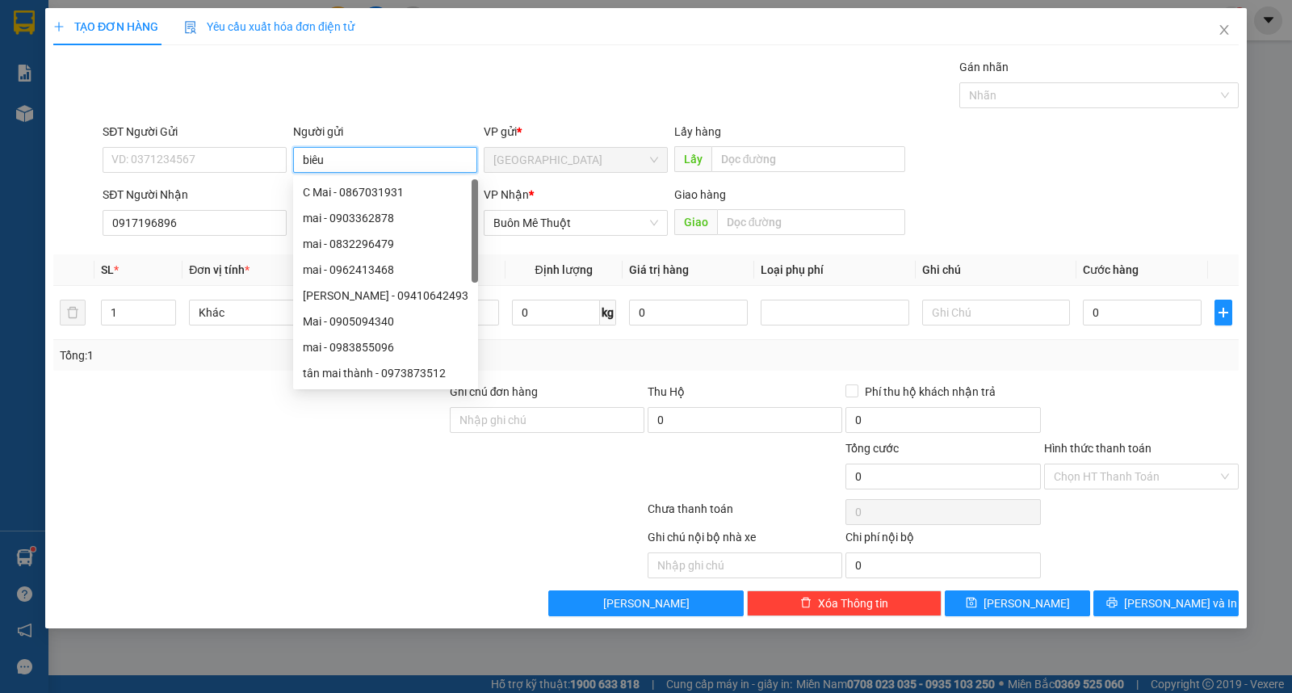
type input "biêu"
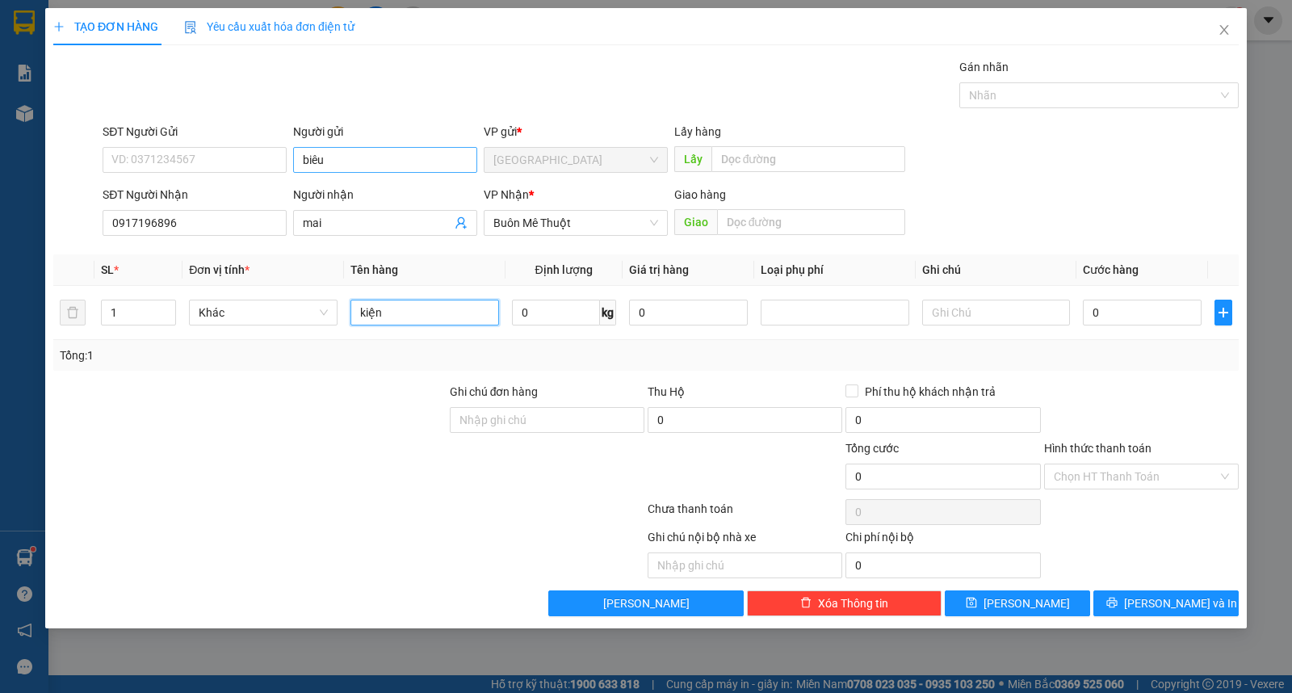
type input "kiện"
click at [1206, 595] on button "Lưu và In" at bounding box center [1165, 603] width 145 height 26
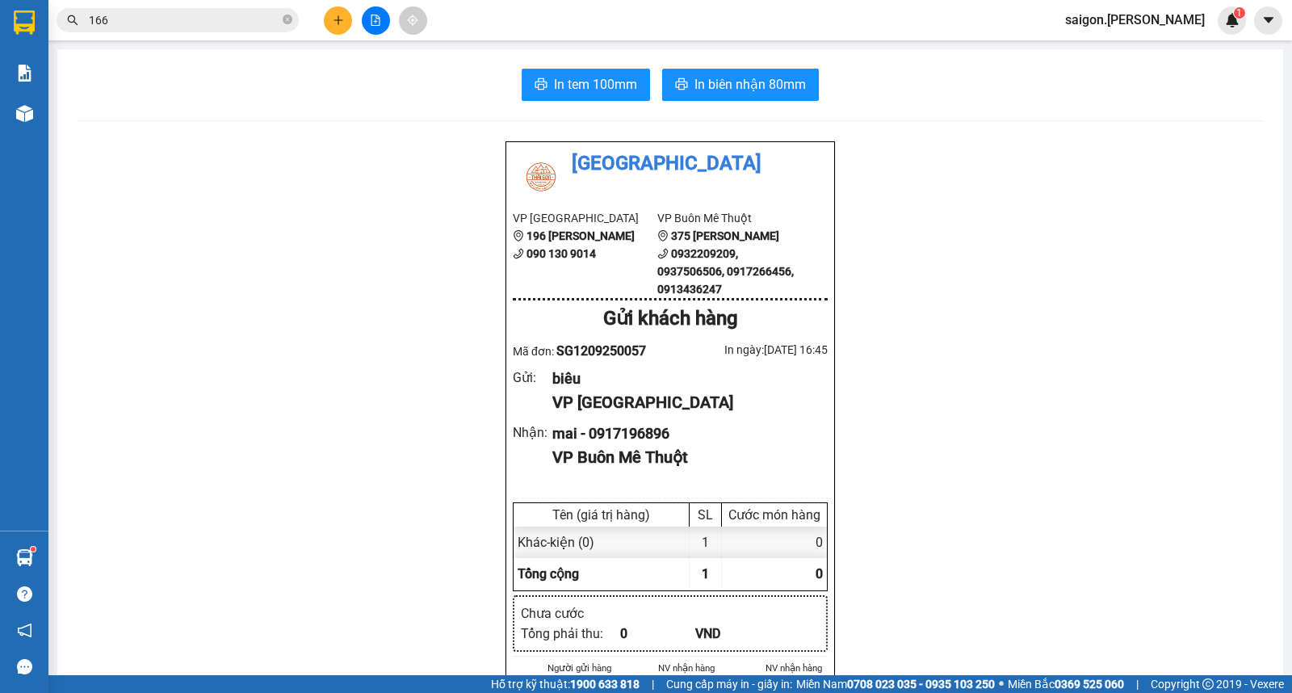
click at [810, 95] on button "In biên nhận 80mm" at bounding box center [740, 85] width 157 height 32
click at [333, 10] on button at bounding box center [338, 20] width 28 height 28
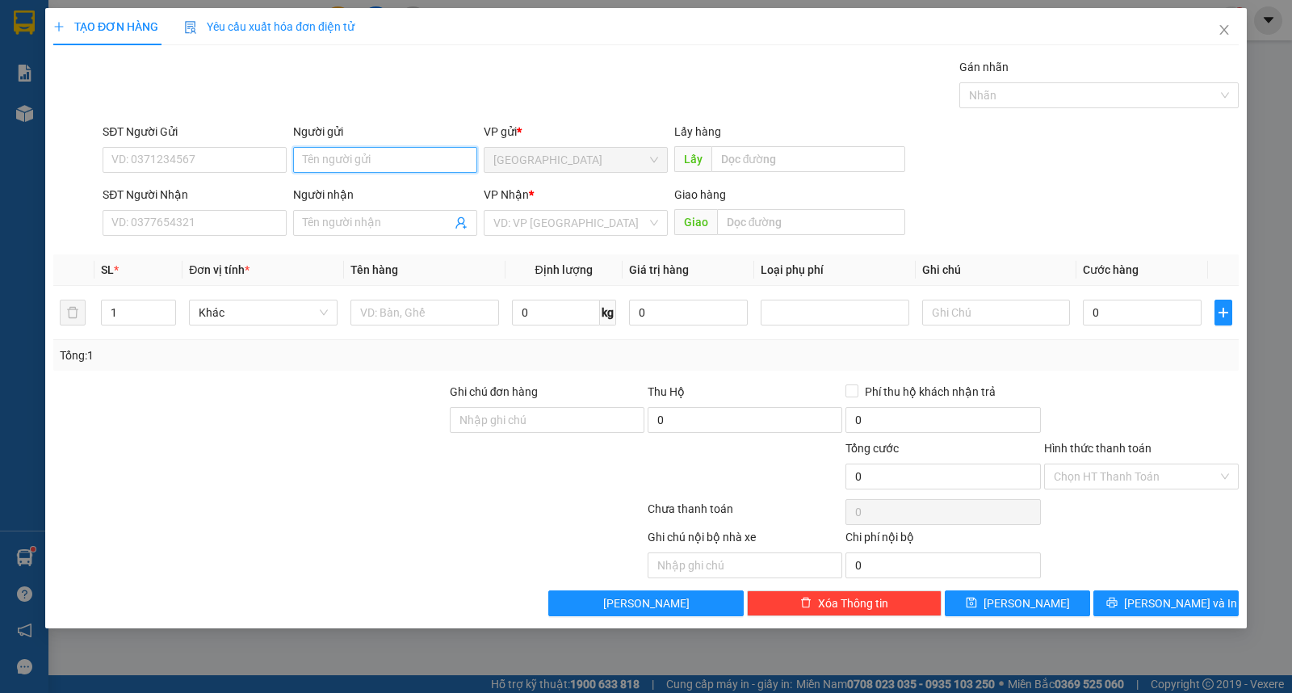
click at [349, 149] on input "Người gửi" at bounding box center [385, 160] width 184 height 26
type input "châu"
type input "phong"
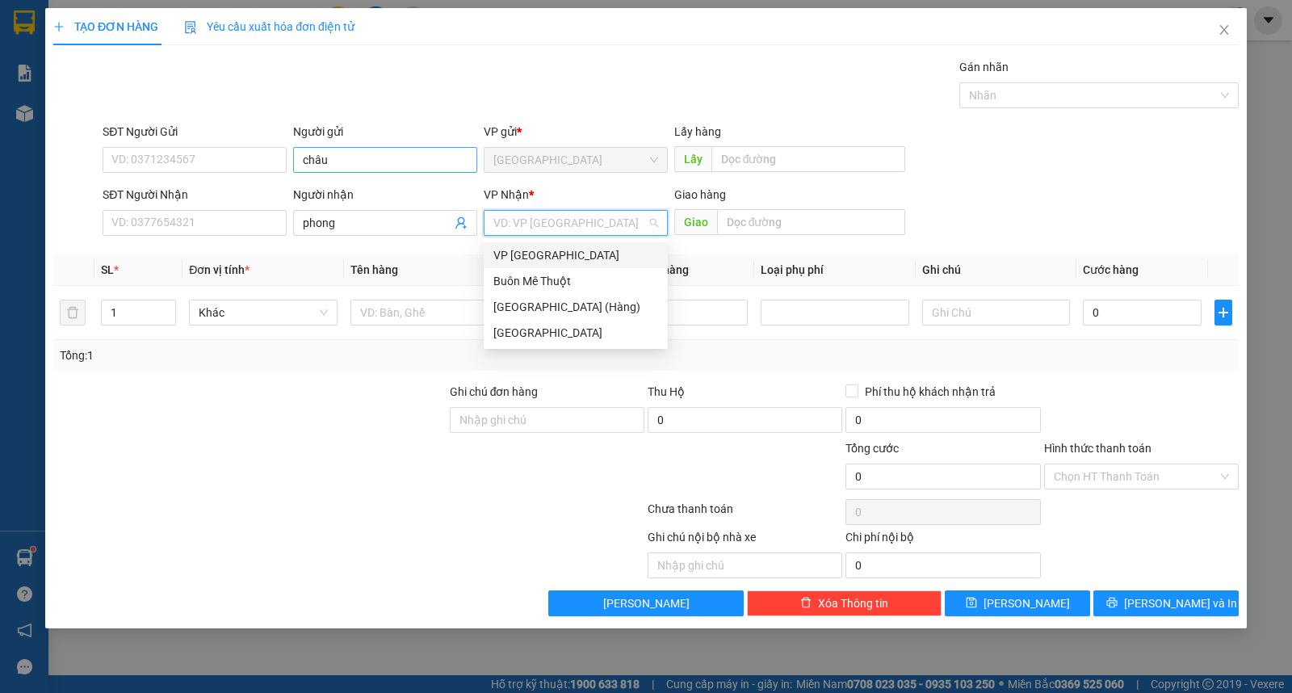
type input "ư"
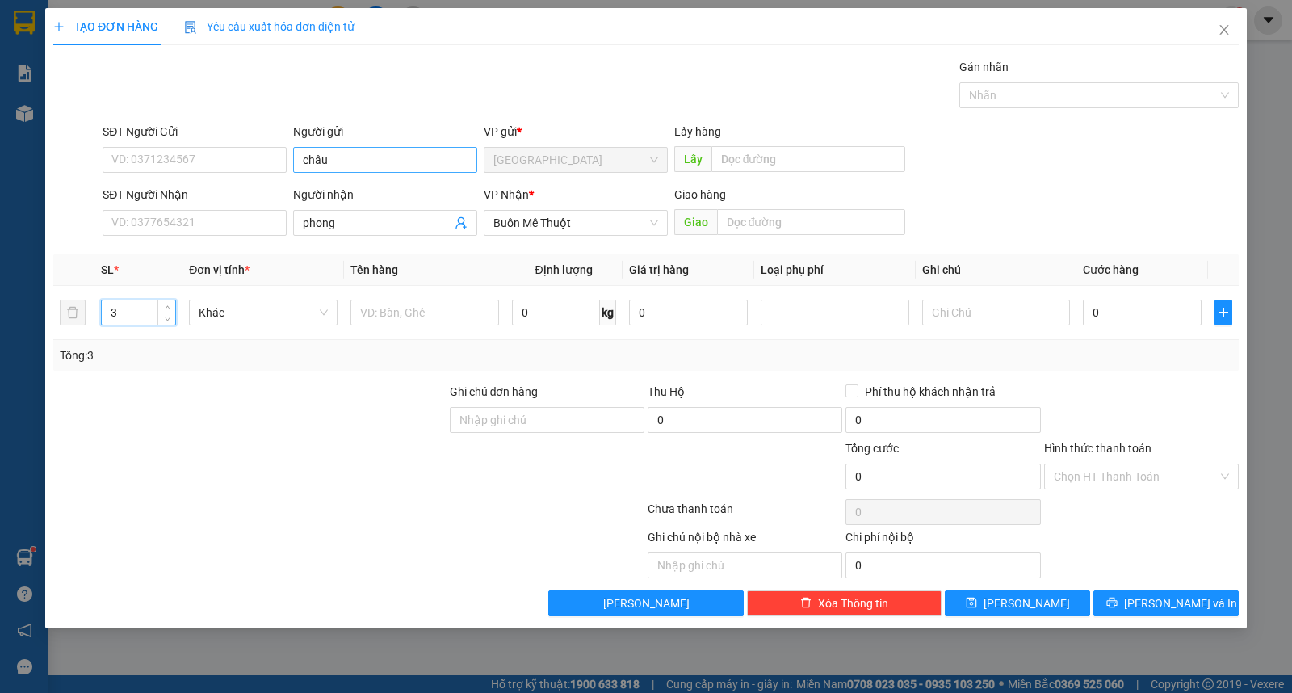
type input "3"
type input "kiện"
drag, startPoint x: 1203, startPoint y: 606, endPoint x: 1193, endPoint y: 589, distance: 19.3
click at [1203, 606] on button "Lưu và In" at bounding box center [1165, 603] width 145 height 26
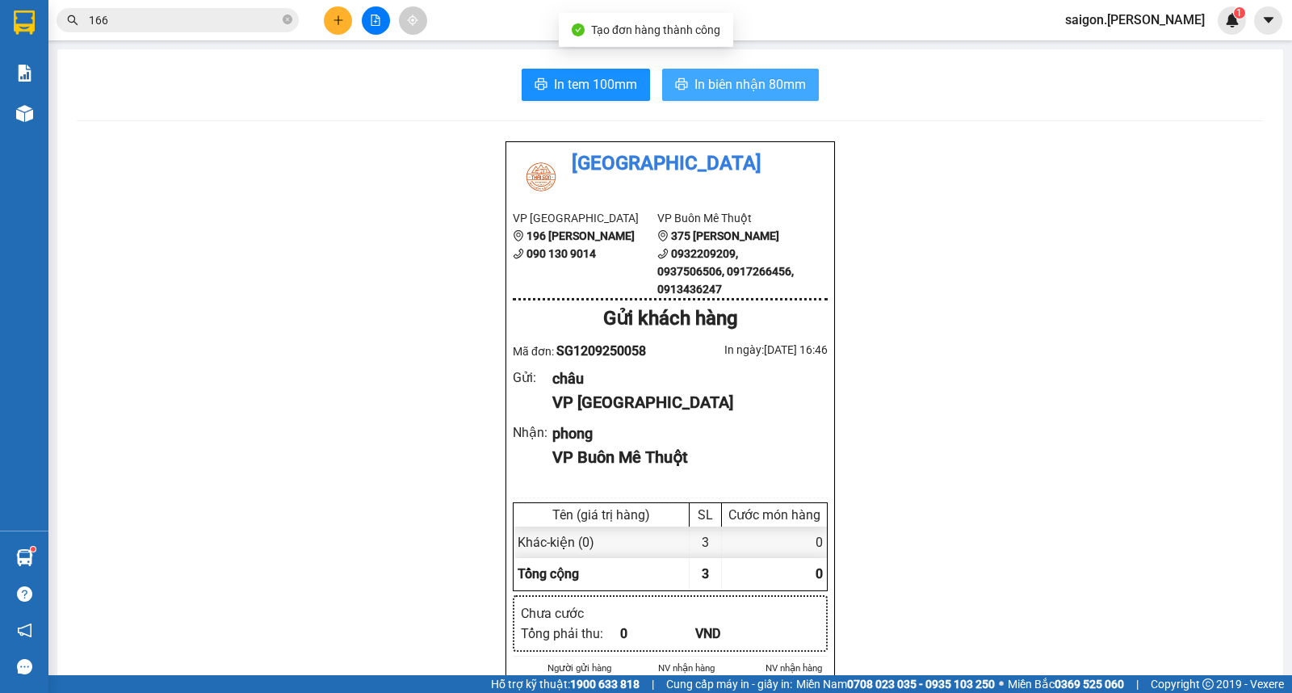
drag, startPoint x: 785, startPoint y: 87, endPoint x: 778, endPoint y: 99, distance: 14.1
click at [778, 99] on button "In biên nhận 80mm" at bounding box center [740, 85] width 157 height 32
click at [335, 12] on button at bounding box center [338, 20] width 28 height 28
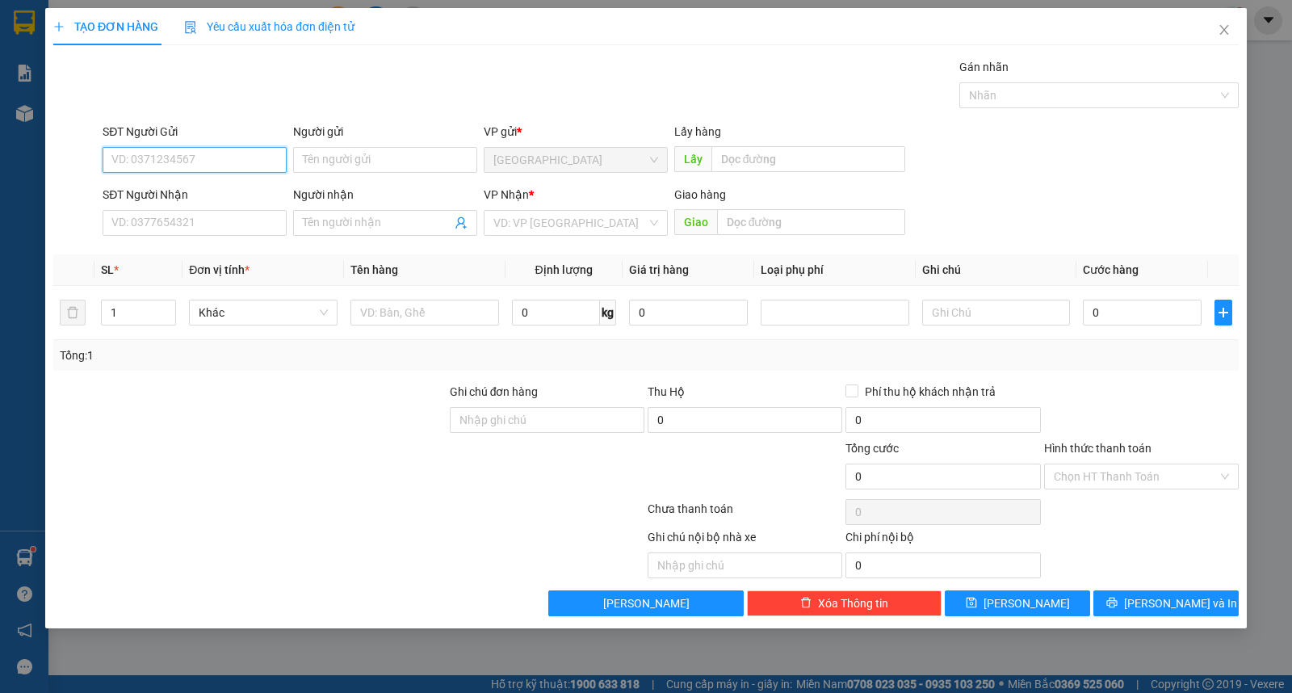
click at [366, 243] on div "Transit Pickup Surcharge Ids Transit Deliver Surcharge Ids Transit Deliver Surc…" at bounding box center [645, 337] width 1185 height 558
click at [366, 229] on input "Người nhận" at bounding box center [377, 223] width 149 height 18
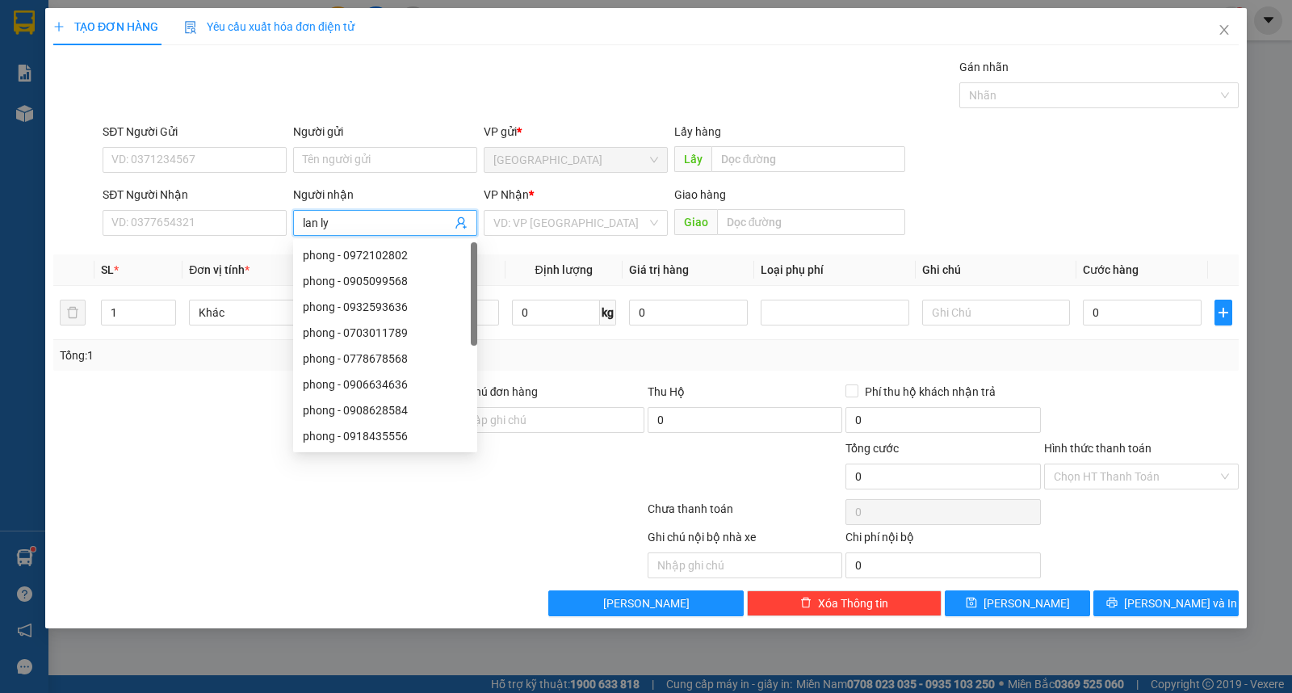
type input "lan ly"
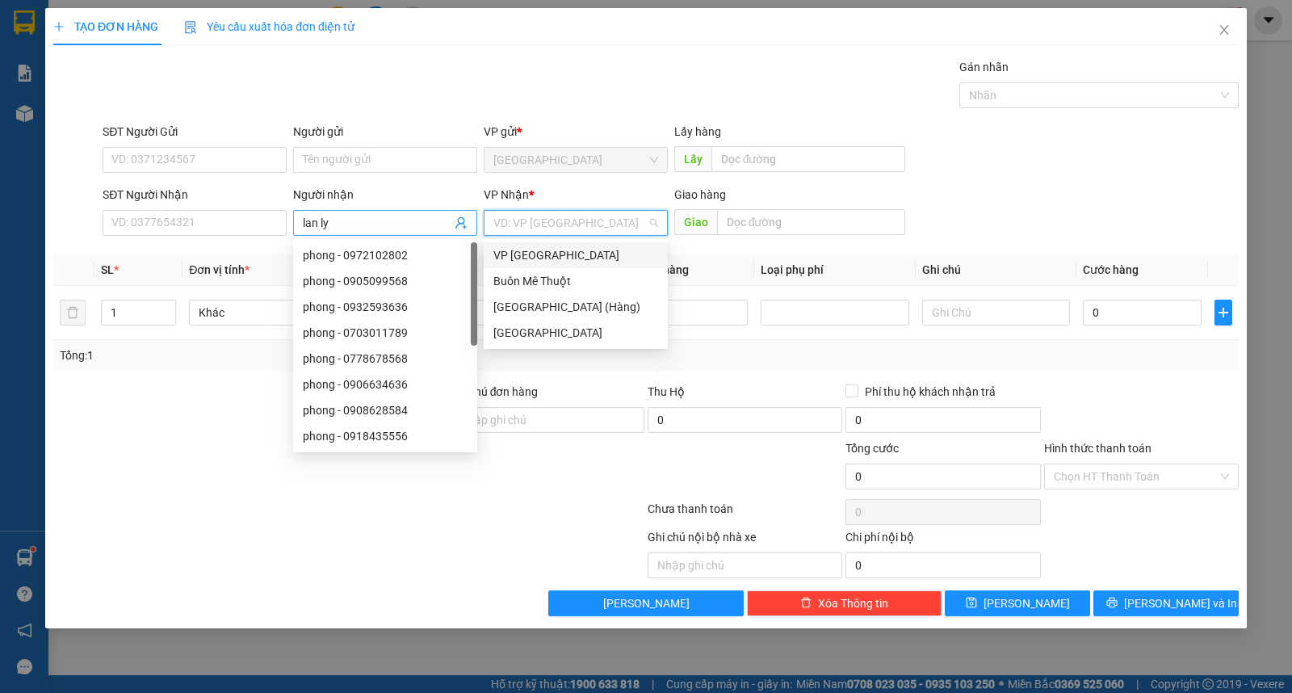
type input "ư"
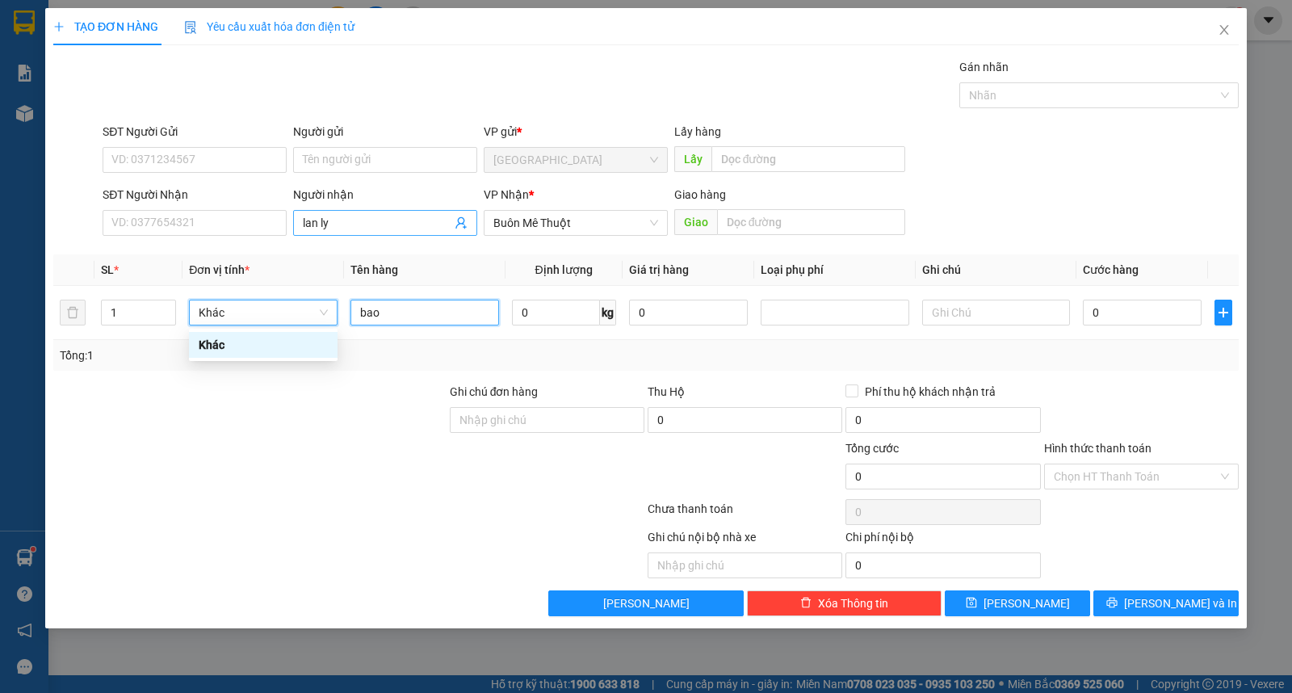
type input "bao"
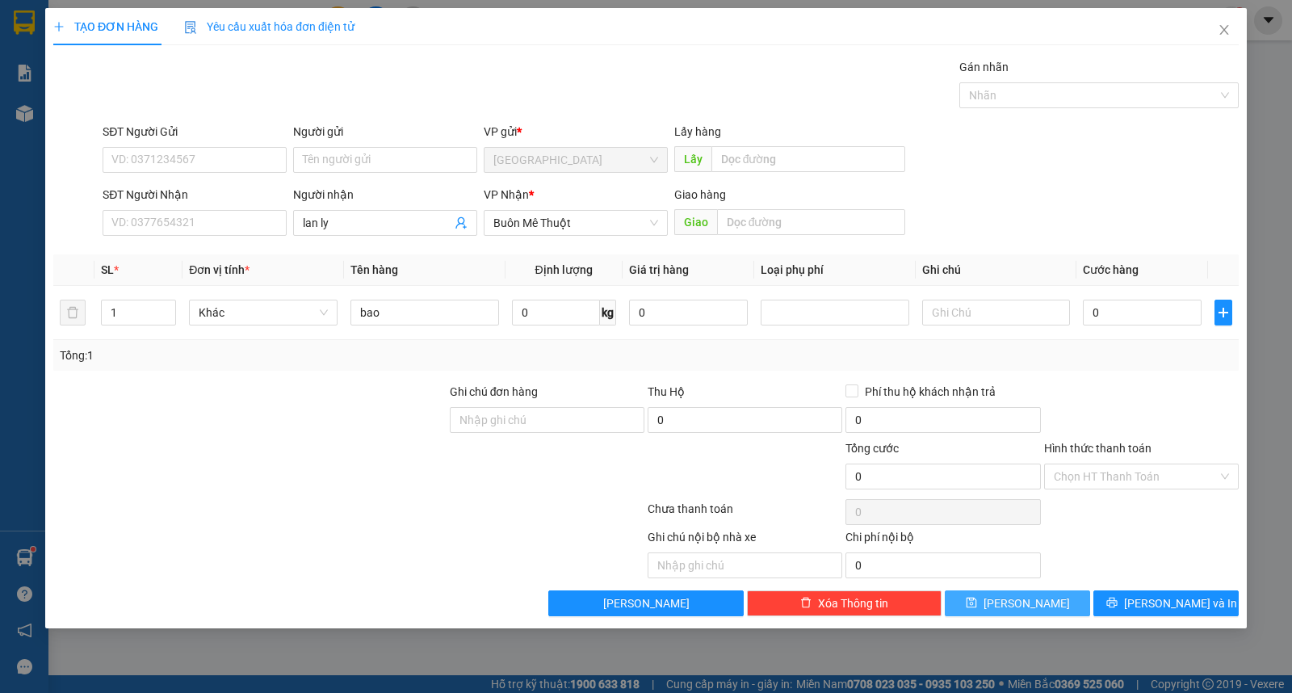
click at [1010, 590] on button "Lưu" at bounding box center [1017, 603] width 145 height 26
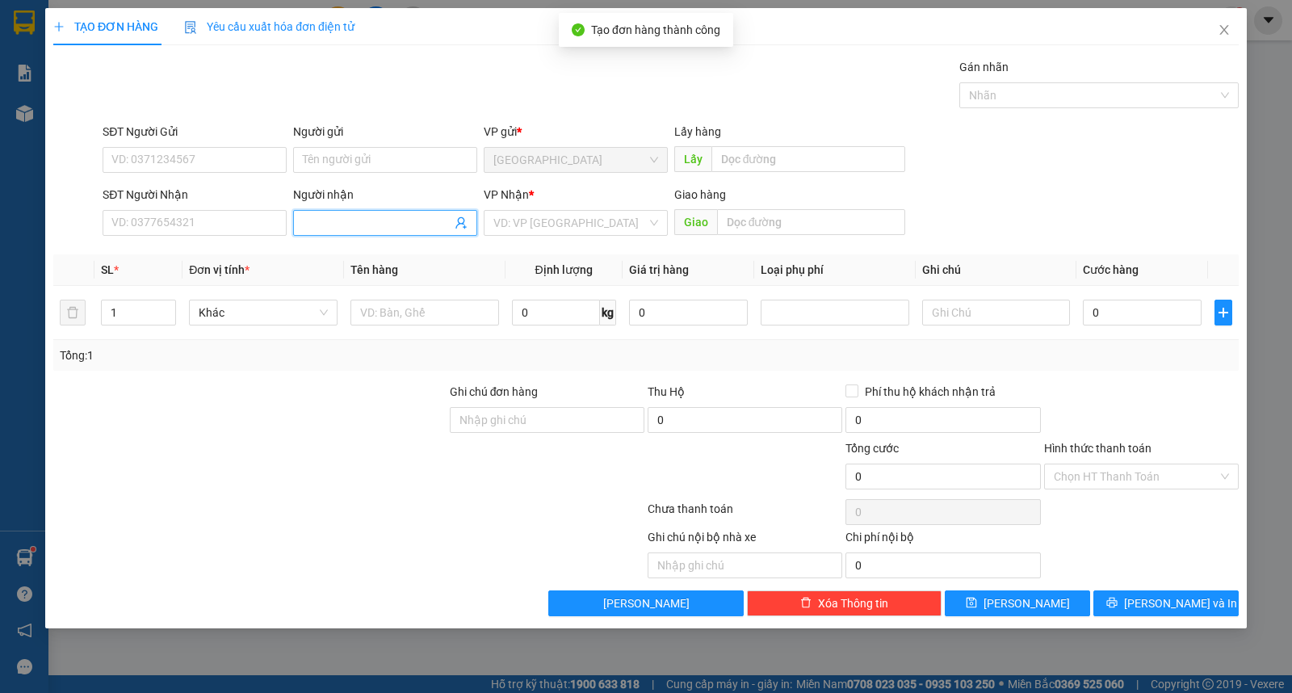
click at [388, 229] on input "Người nhận" at bounding box center [377, 223] width 149 height 18
type input "dũng ngọ"
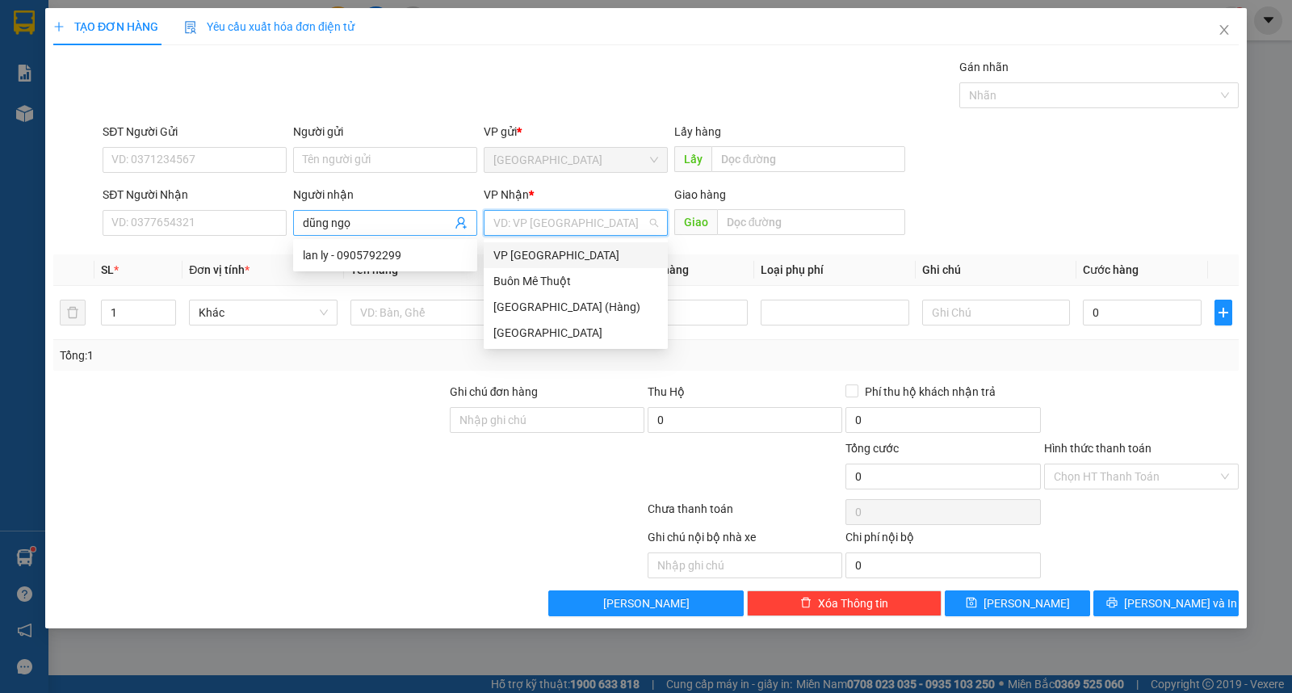
type input "ư"
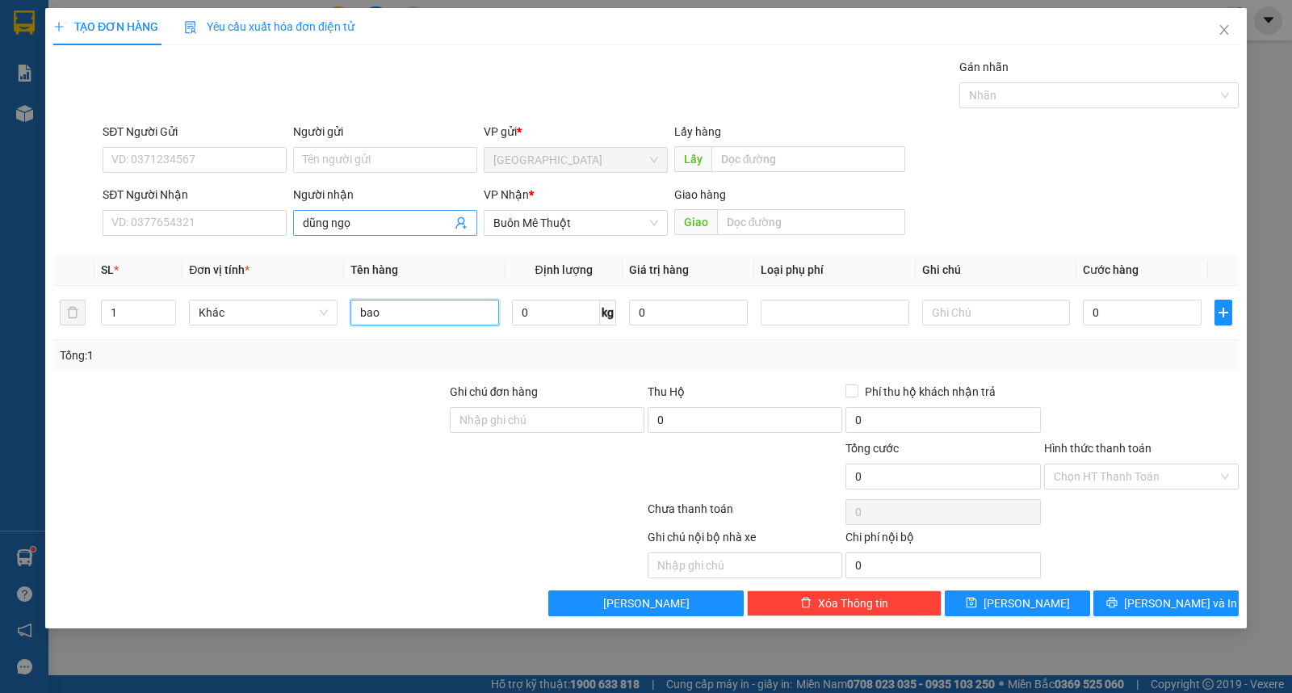
type input "bao"
click at [388, 229] on input "dũng ngọ" at bounding box center [377, 223] width 149 height 18
type input "[PERSON_NAME]"
click at [1026, 588] on div "Transit Pickup Surcharge Ids Transit Deliver Surcharge Ids Transit Deliver Surc…" at bounding box center [645, 337] width 1185 height 558
click at [1025, 602] on span "Lưu" at bounding box center [1026, 603] width 86 height 18
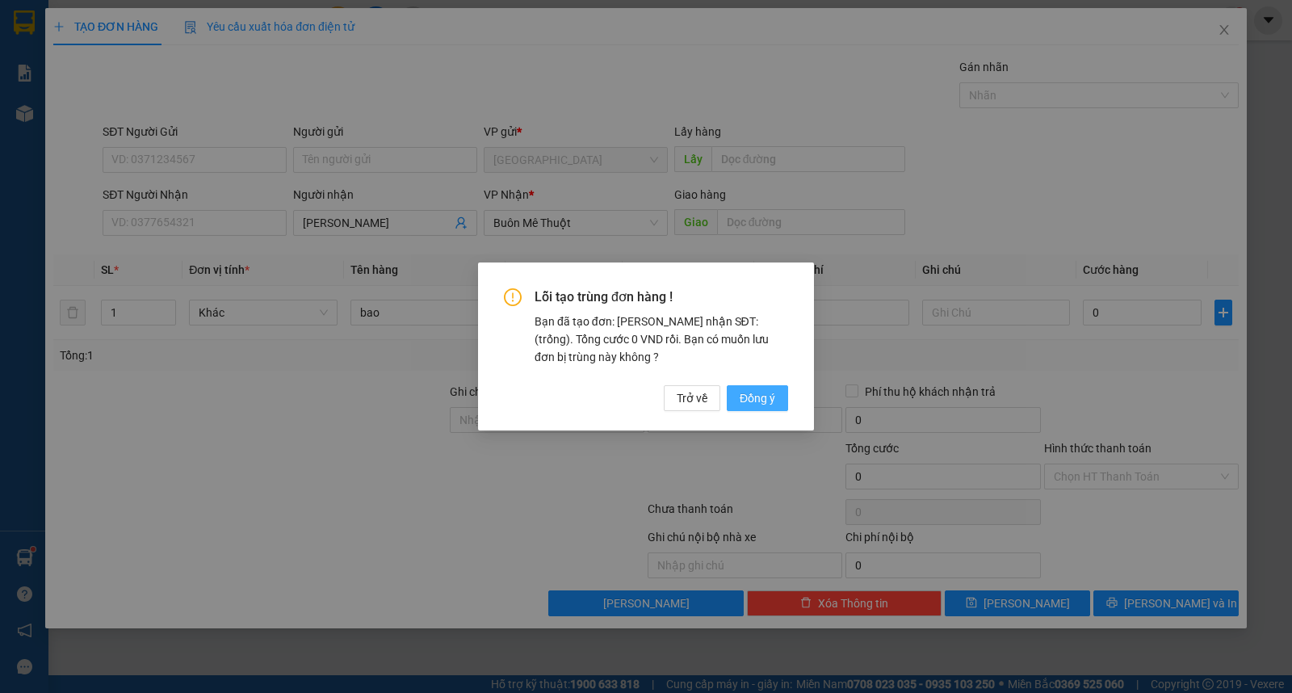
click at [770, 398] on span "Đồng ý" at bounding box center [758, 398] width 36 height 18
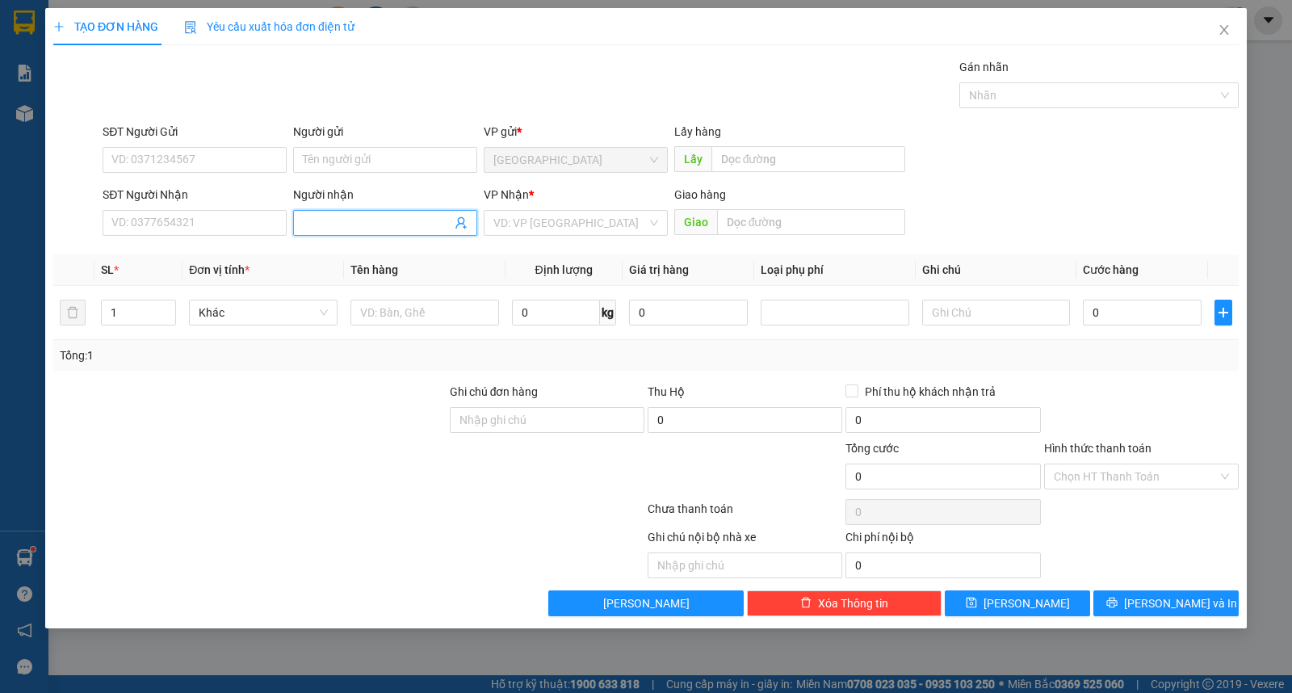
click at [317, 223] on input "Người nhận" at bounding box center [377, 223] width 149 height 18
type input "0359403489"
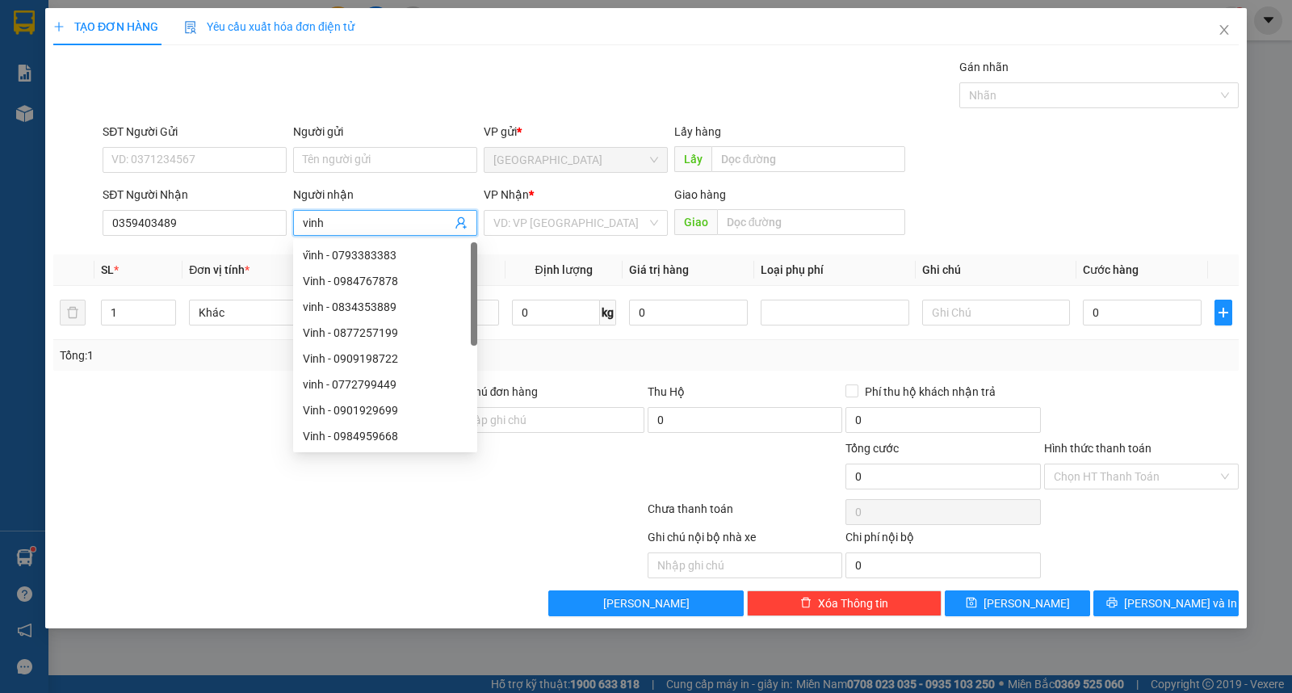
type input "vinh"
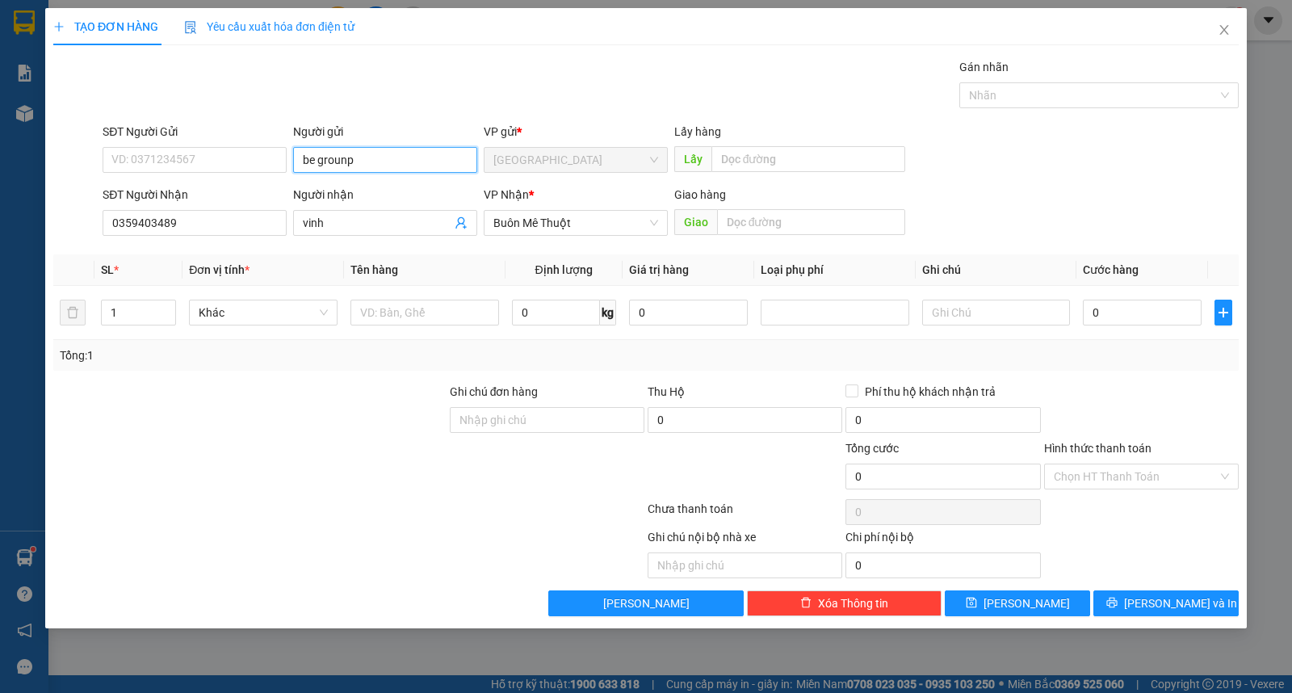
click at [350, 160] on input "be grounp" at bounding box center [385, 160] width 184 height 26
drag, startPoint x: 396, startPoint y: 299, endPoint x: 405, endPoint y: 304, distance: 9.4
click at [398, 300] on td at bounding box center [424, 313] width 161 height 54
click at [409, 311] on input "text" at bounding box center [424, 313] width 149 height 26
drag, startPoint x: 1135, startPoint y: 325, endPoint x: 1144, endPoint y: 310, distance: 17.0
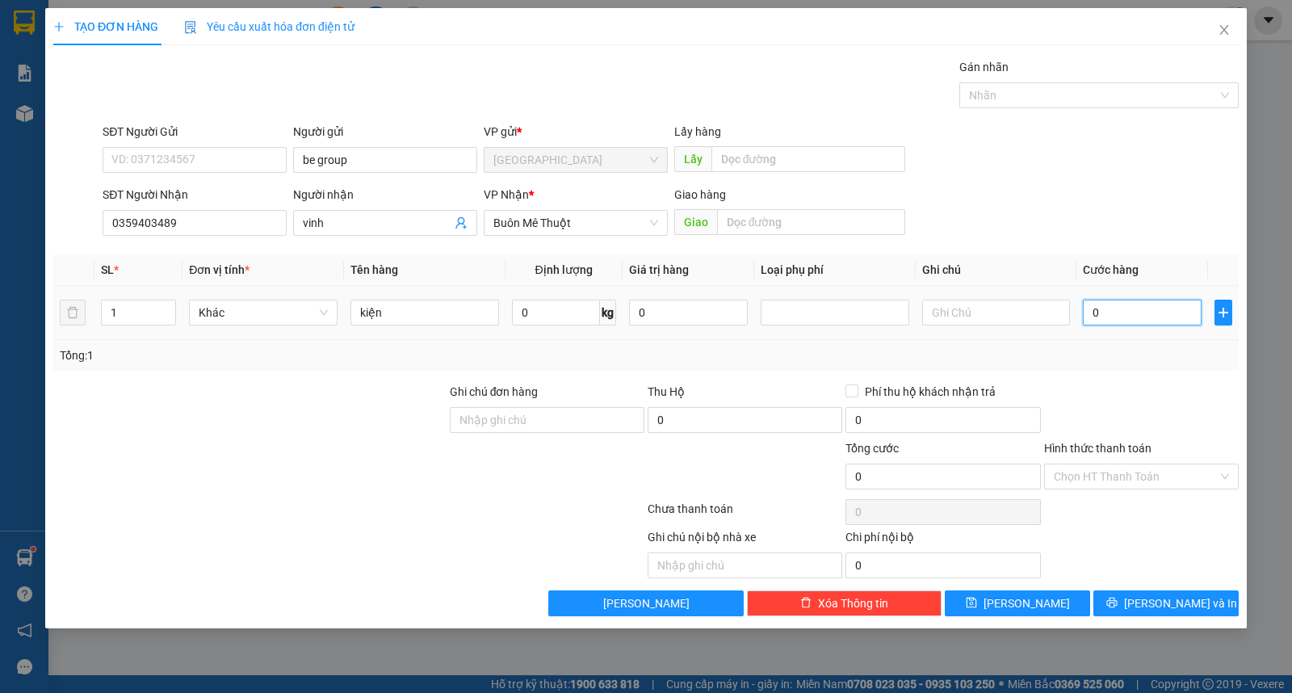
click at [1137, 323] on input "0" at bounding box center [1142, 313] width 119 height 26
click at [1111, 477] on input "Hình thức thanh toán" at bounding box center [1136, 476] width 164 height 24
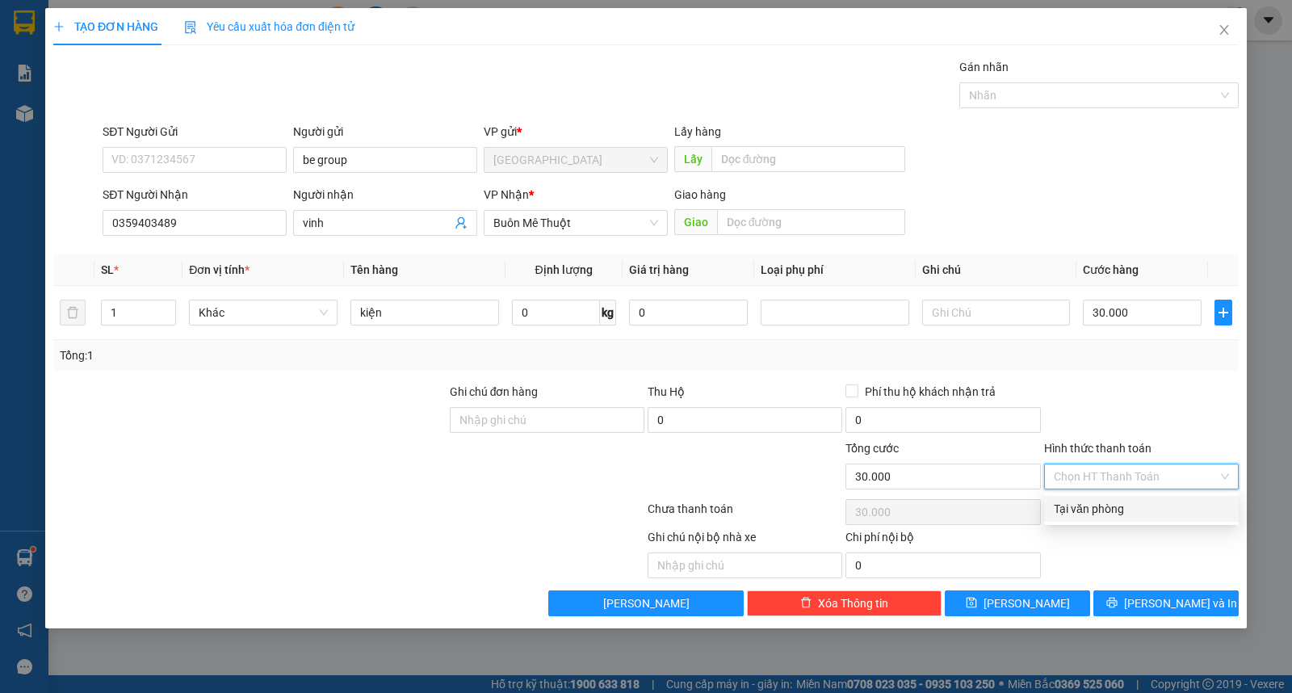
click at [1122, 506] on div "Tại văn phòng" at bounding box center [1141, 509] width 175 height 18
click at [1141, 586] on div "Transit Pickup Surcharge Ids Transit Deliver Surcharge Ids Transit Deliver Surc…" at bounding box center [645, 337] width 1185 height 558
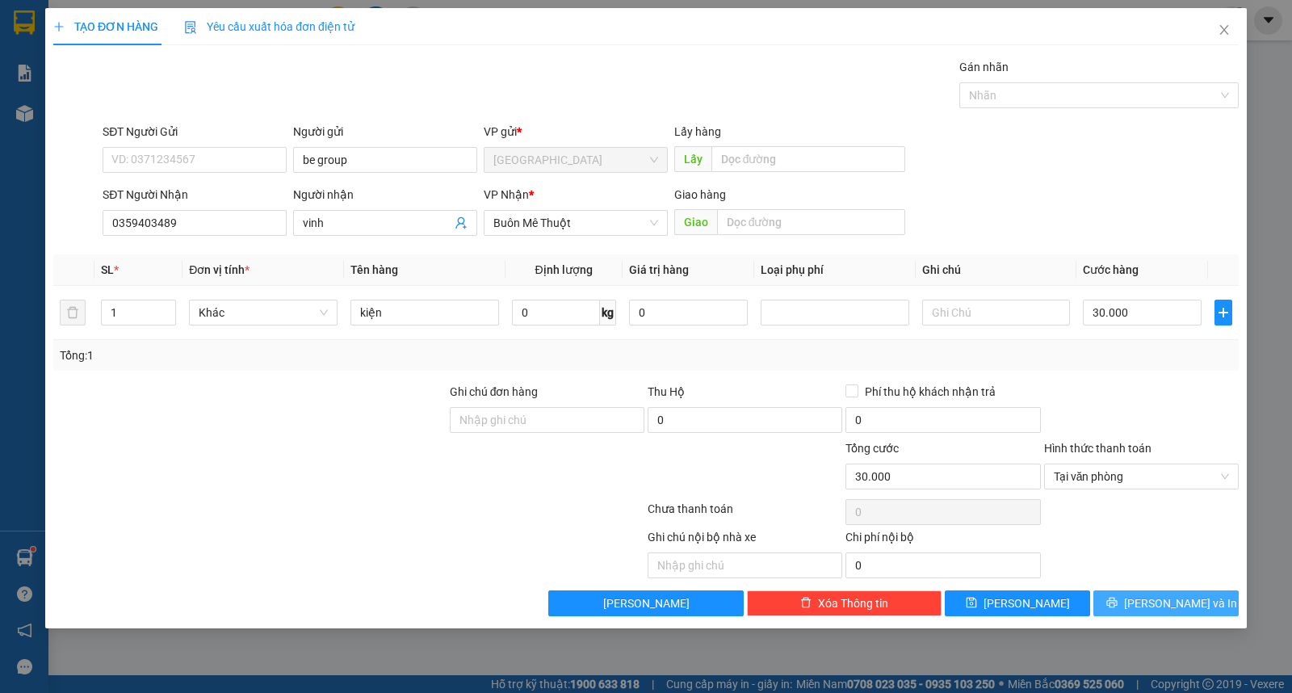
drag, startPoint x: 1136, startPoint y: 606, endPoint x: 1114, endPoint y: 509, distance: 99.3
click at [1117, 606] on icon "printer" at bounding box center [1111, 602] width 10 height 10
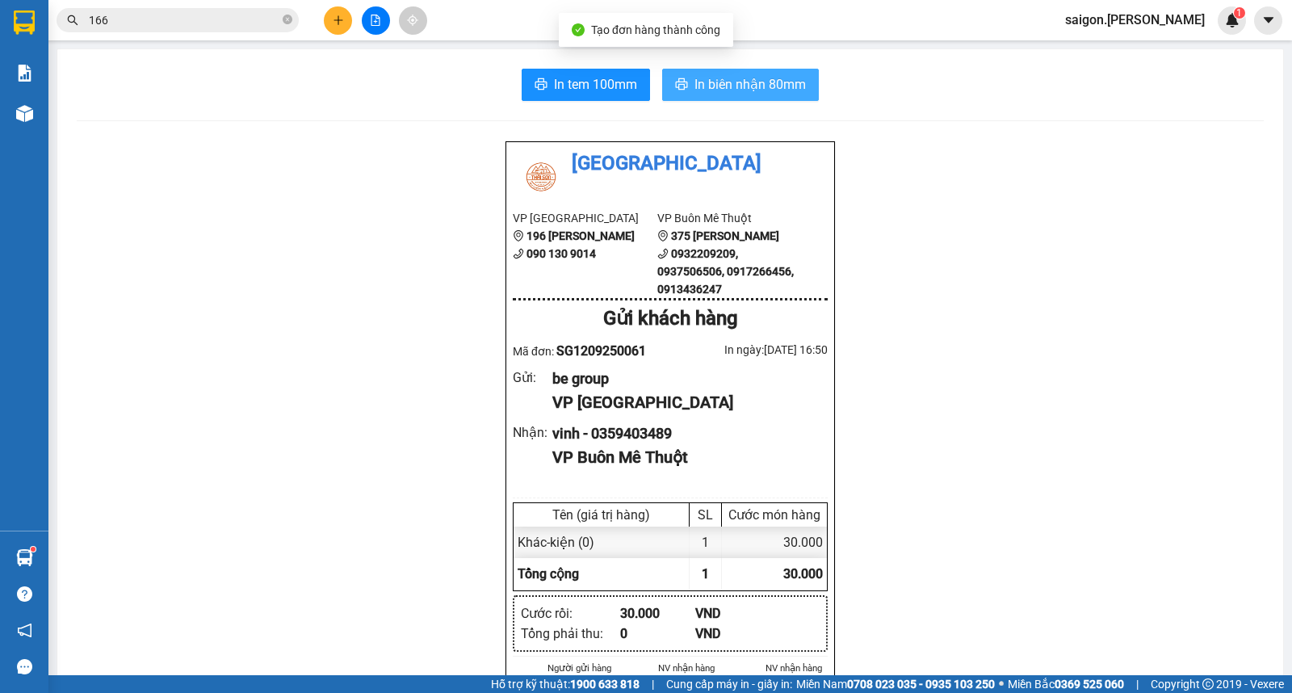
click at [694, 76] on span "In biên nhận 80mm" at bounding box center [749, 84] width 111 height 20
click at [332, 27] on button at bounding box center [338, 20] width 28 height 28
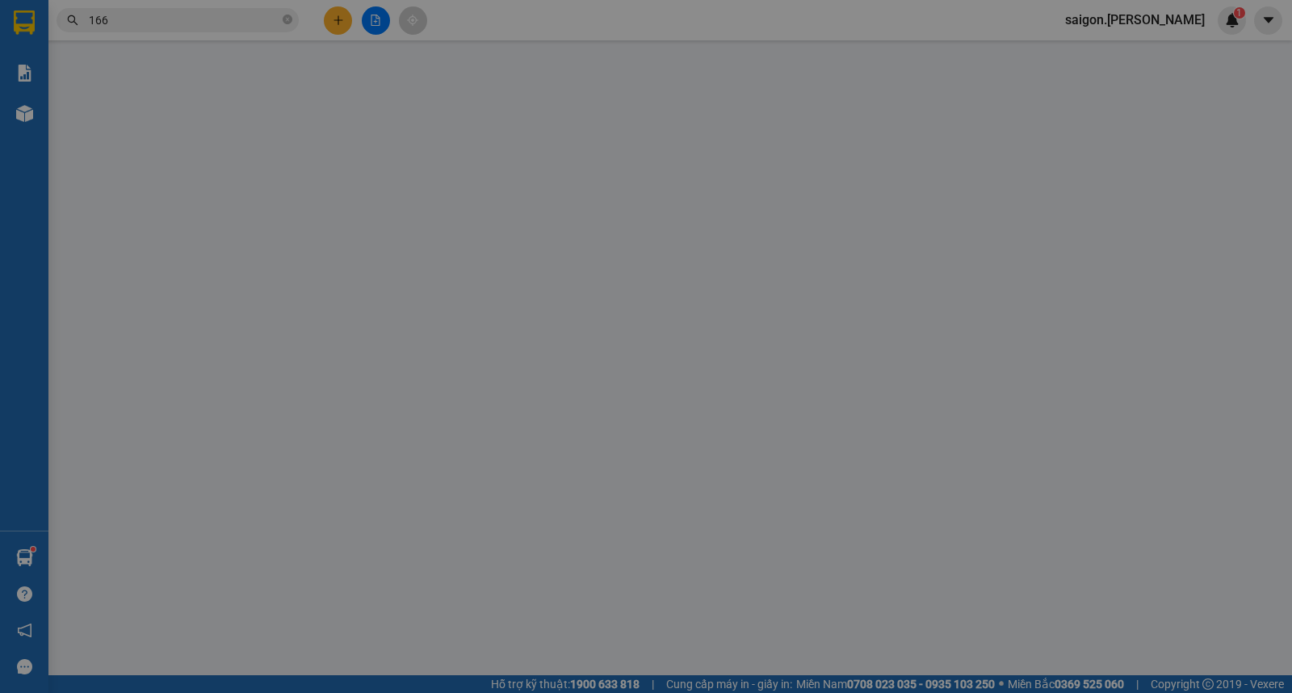
click at [337, 33] on div "Yêu cầu xuất hóa đơn điện tử" at bounding box center [269, 26] width 170 height 37
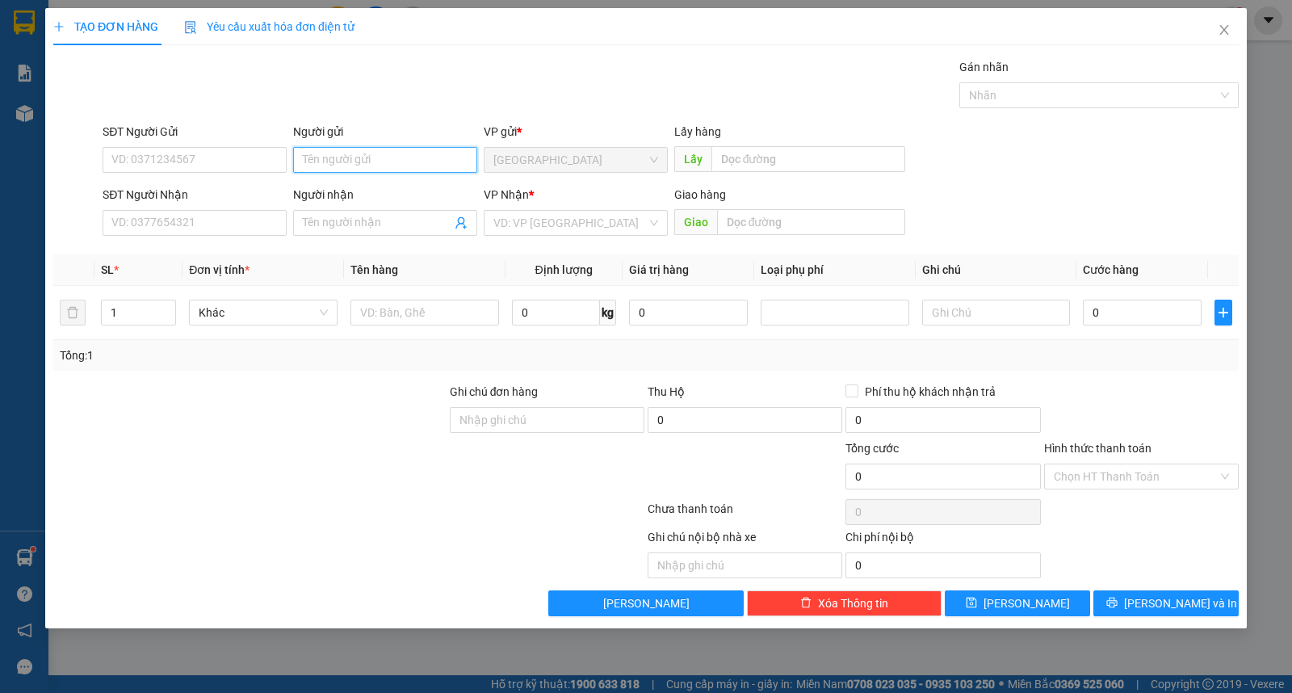
click at [346, 163] on input "Người gửi" at bounding box center [385, 160] width 184 height 26
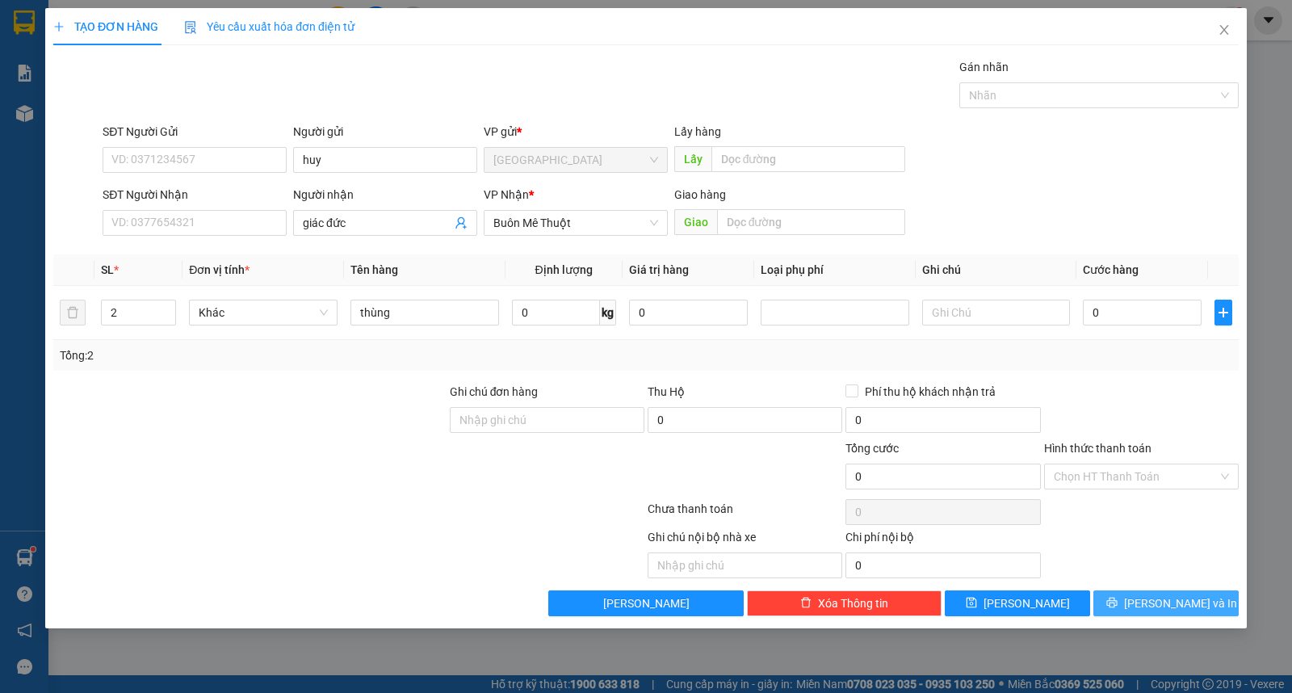
click at [1196, 602] on span "Lưu và In" at bounding box center [1180, 603] width 113 height 18
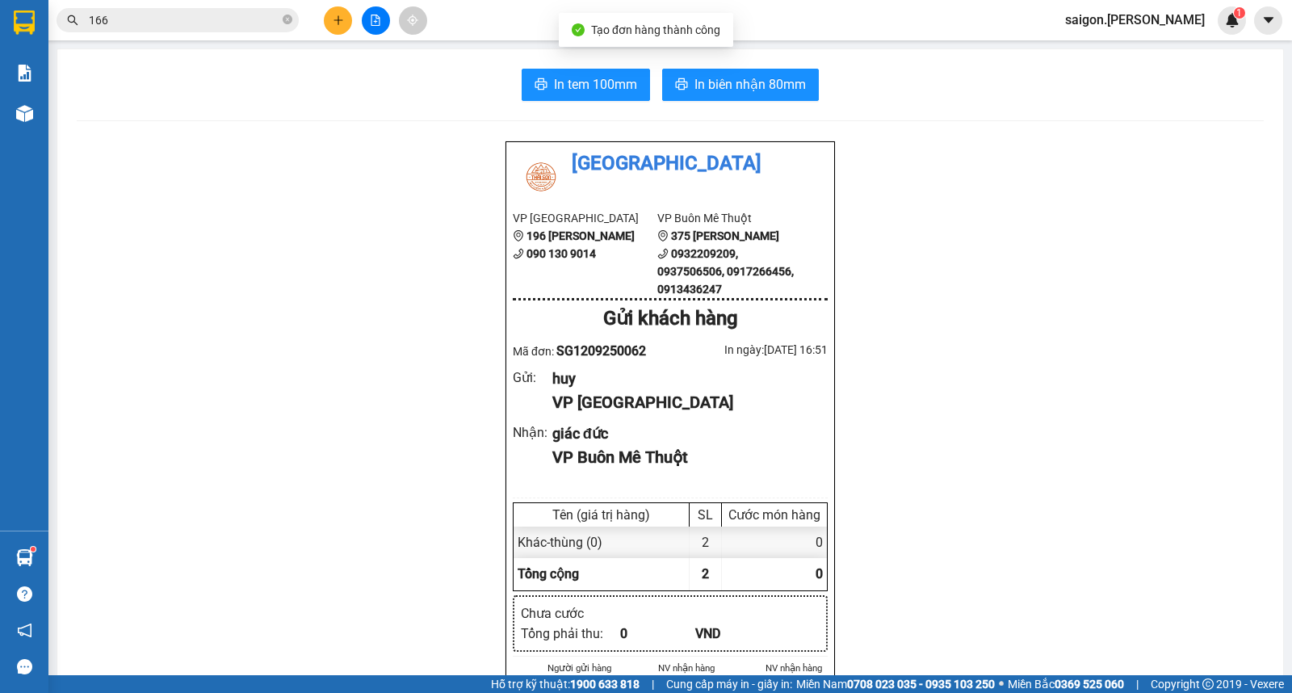
click at [784, 98] on button "In biên nhận 80mm" at bounding box center [740, 85] width 157 height 32
click at [348, 22] on button at bounding box center [338, 20] width 28 height 28
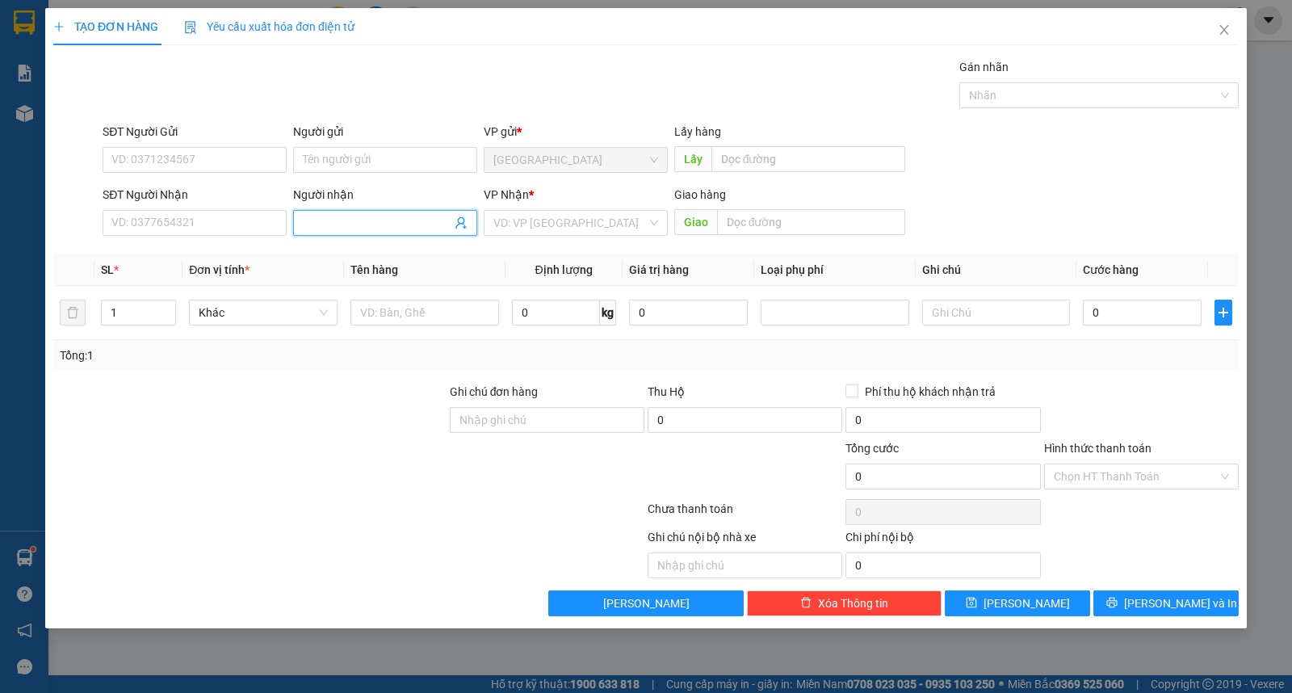
click at [321, 220] on input "Người nhận" at bounding box center [377, 223] width 149 height 18
click at [239, 220] on input "SĐT Người Nhận" at bounding box center [195, 223] width 184 height 26
type input "hòa"
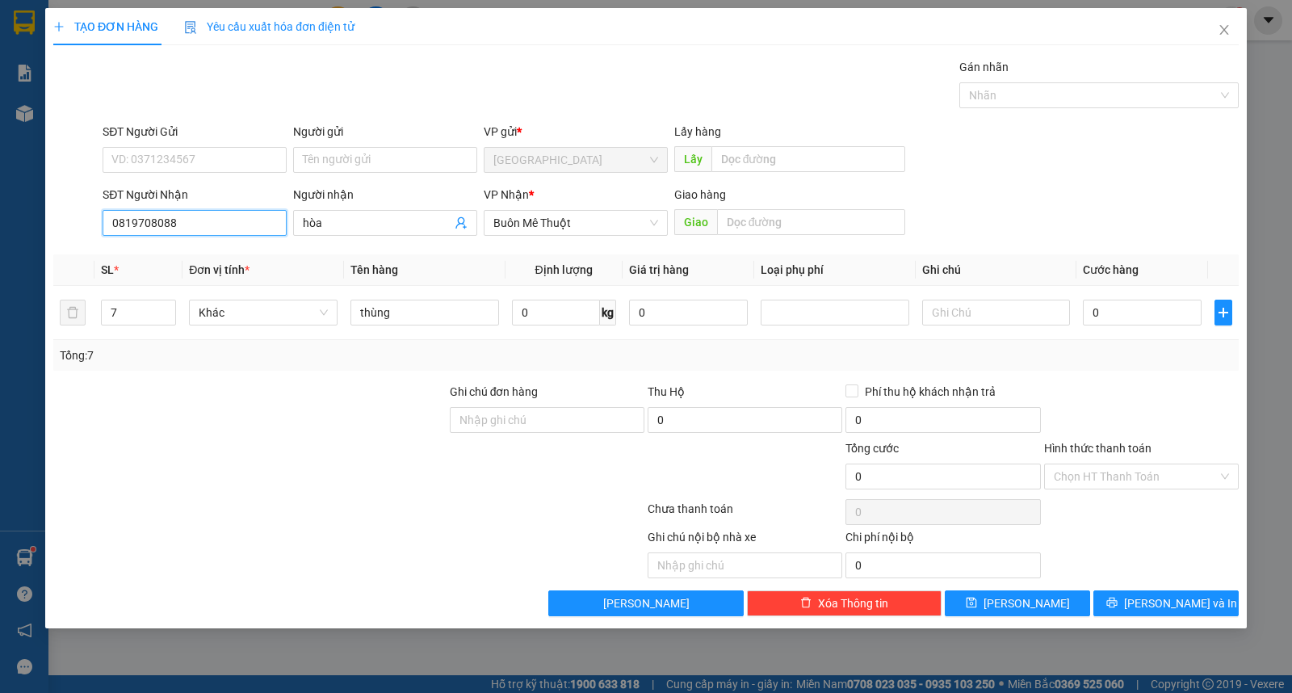
type input "0819708088"
drag, startPoint x: 122, startPoint y: 307, endPoint x: 41, endPoint y: 303, distance: 80.8
click at [0, 304] on div "TẠO ĐƠN HÀNG Yêu cầu xuất hóa đơn điện tử Transit Pickup Surcharge Ids Transit …" at bounding box center [646, 346] width 1292 height 693
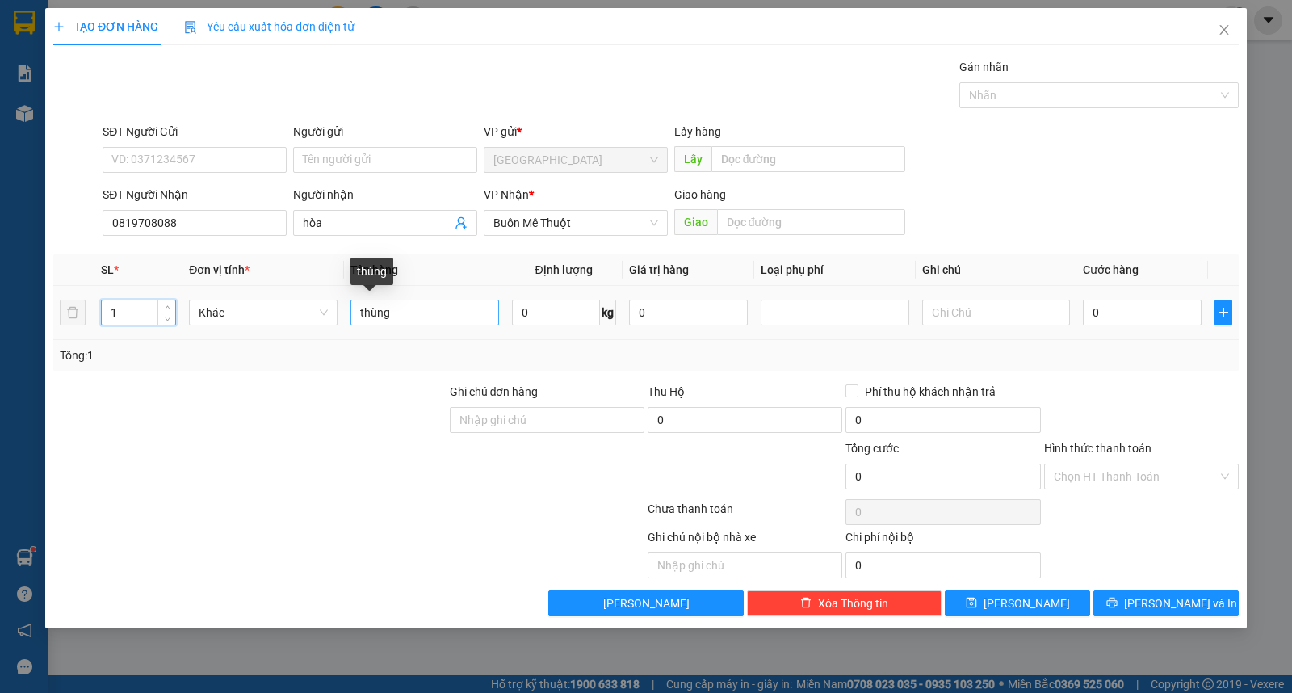
type input "1"
click at [437, 317] on input "thùng" at bounding box center [424, 313] width 149 height 26
type input "kiện"
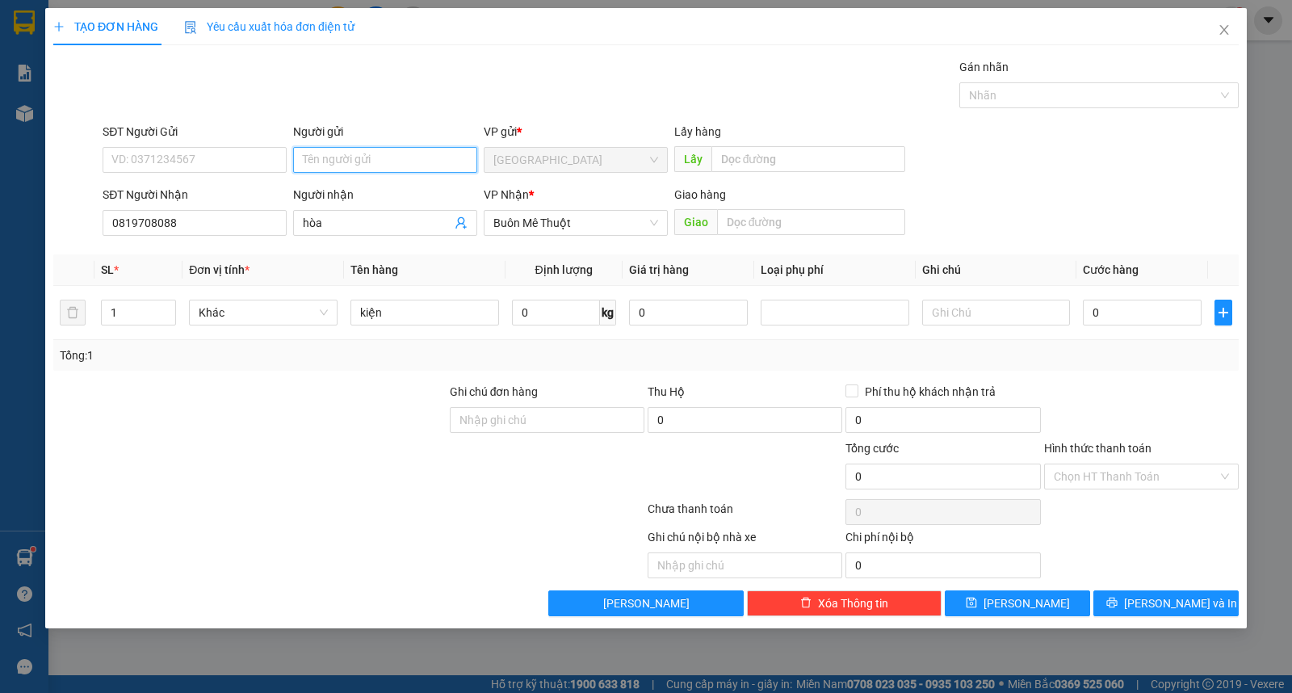
click at [397, 165] on input "Người gửi" at bounding box center [385, 160] width 184 height 26
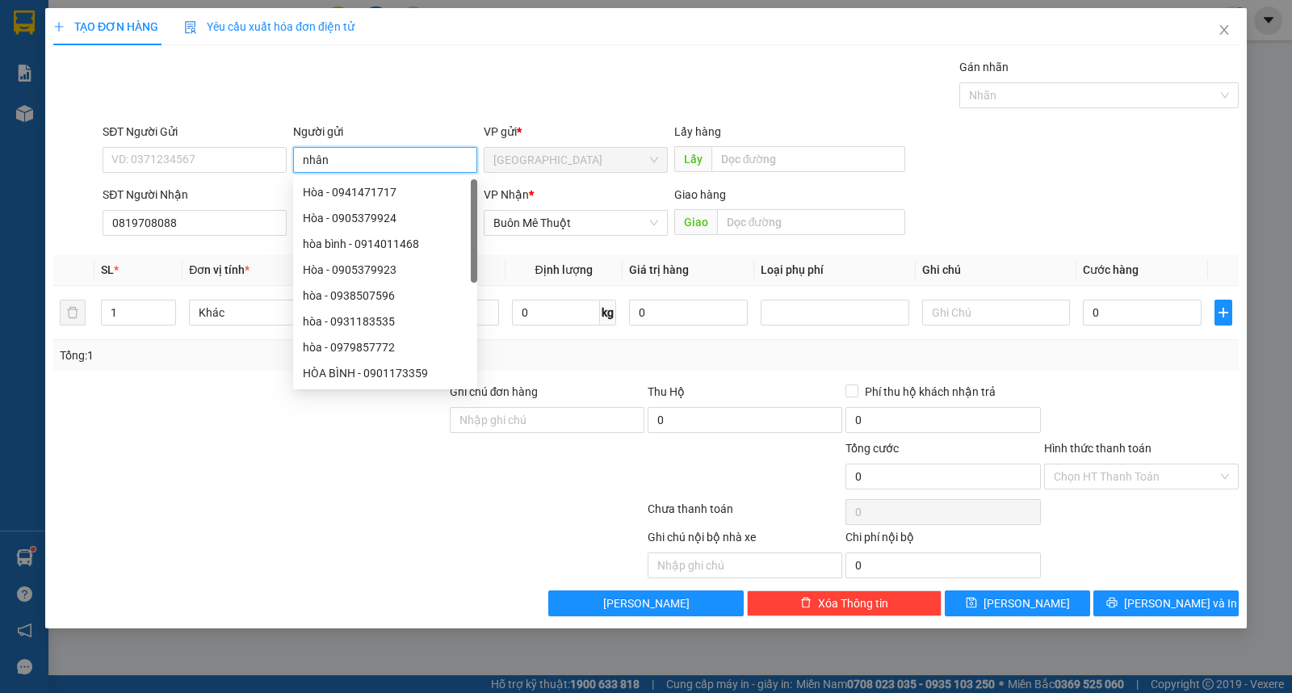
type input "nhân"
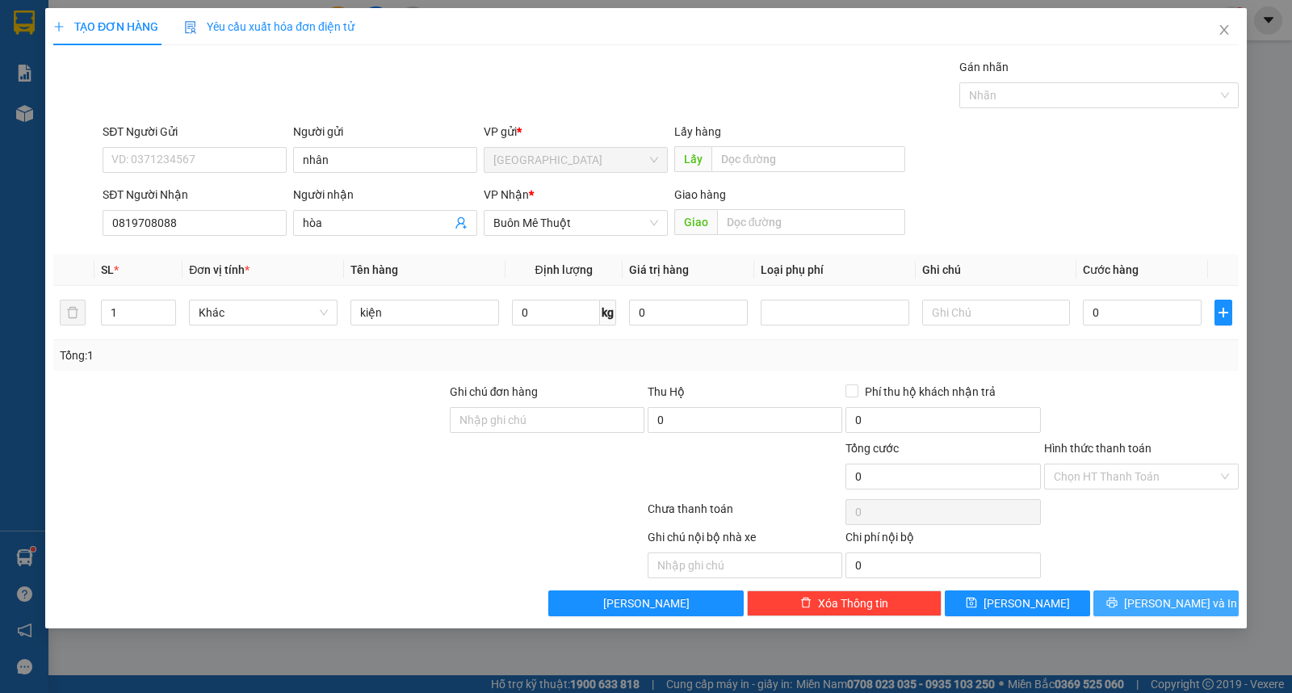
click at [1133, 604] on button "[PERSON_NAME] và In" at bounding box center [1165, 603] width 145 height 26
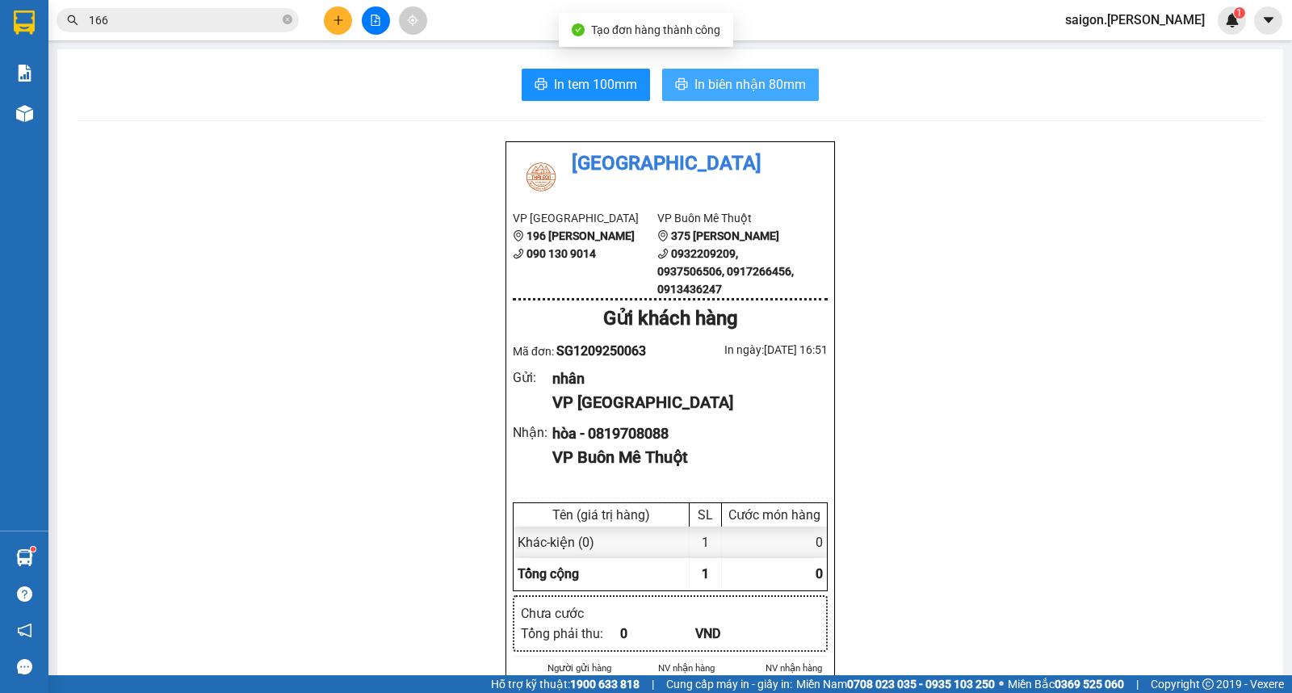
click at [756, 86] on span "In biên nhận 80mm" at bounding box center [749, 84] width 111 height 20
click at [329, 23] on button at bounding box center [338, 20] width 28 height 28
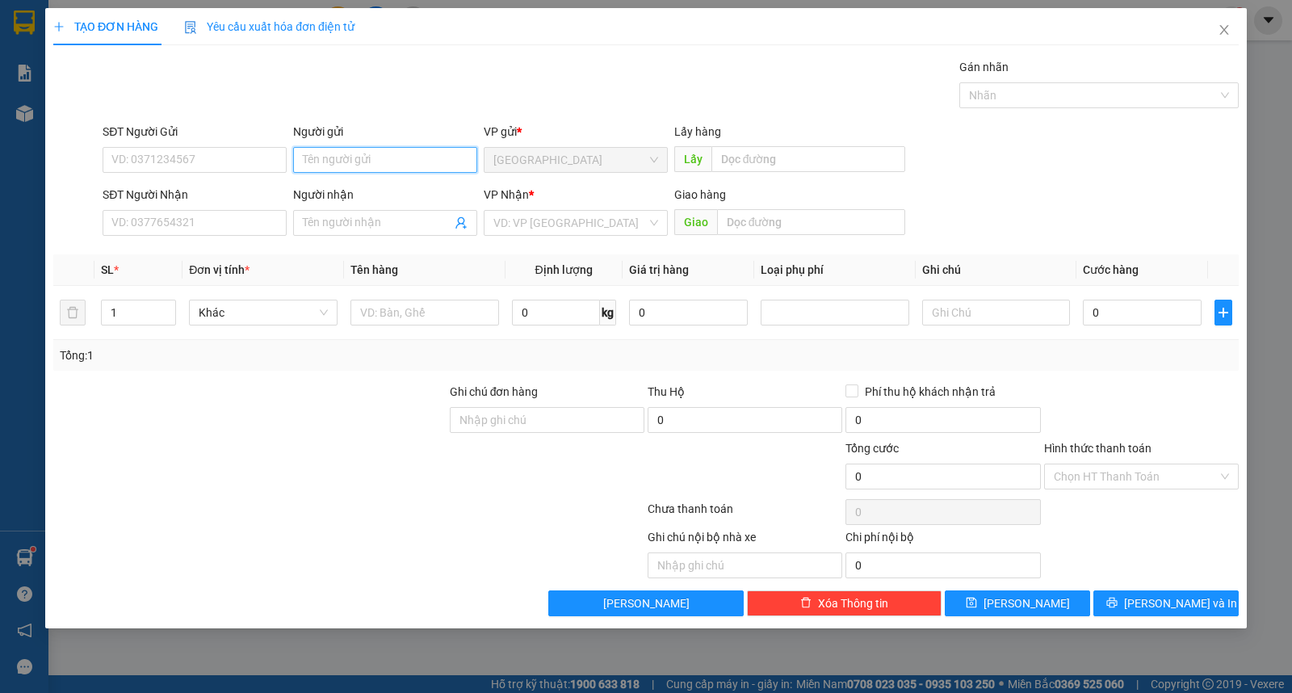
click at [356, 166] on input "Người gửi" at bounding box center [385, 160] width 184 height 26
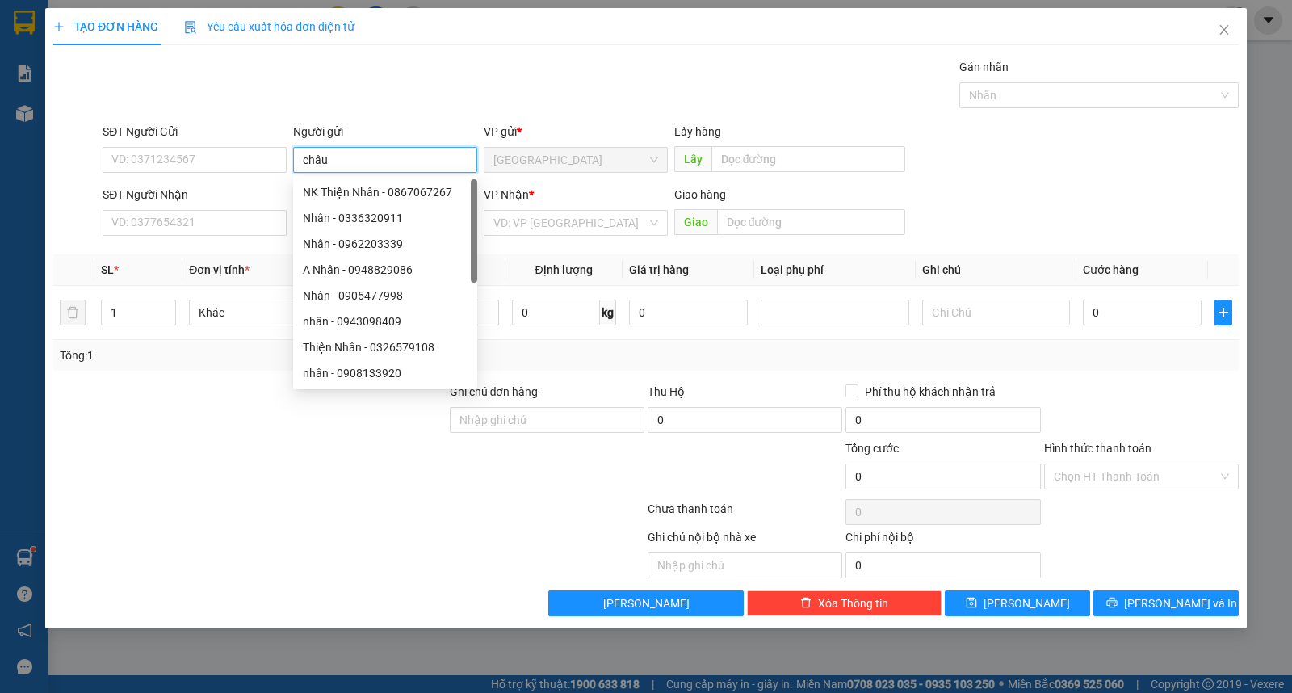
type input "châu"
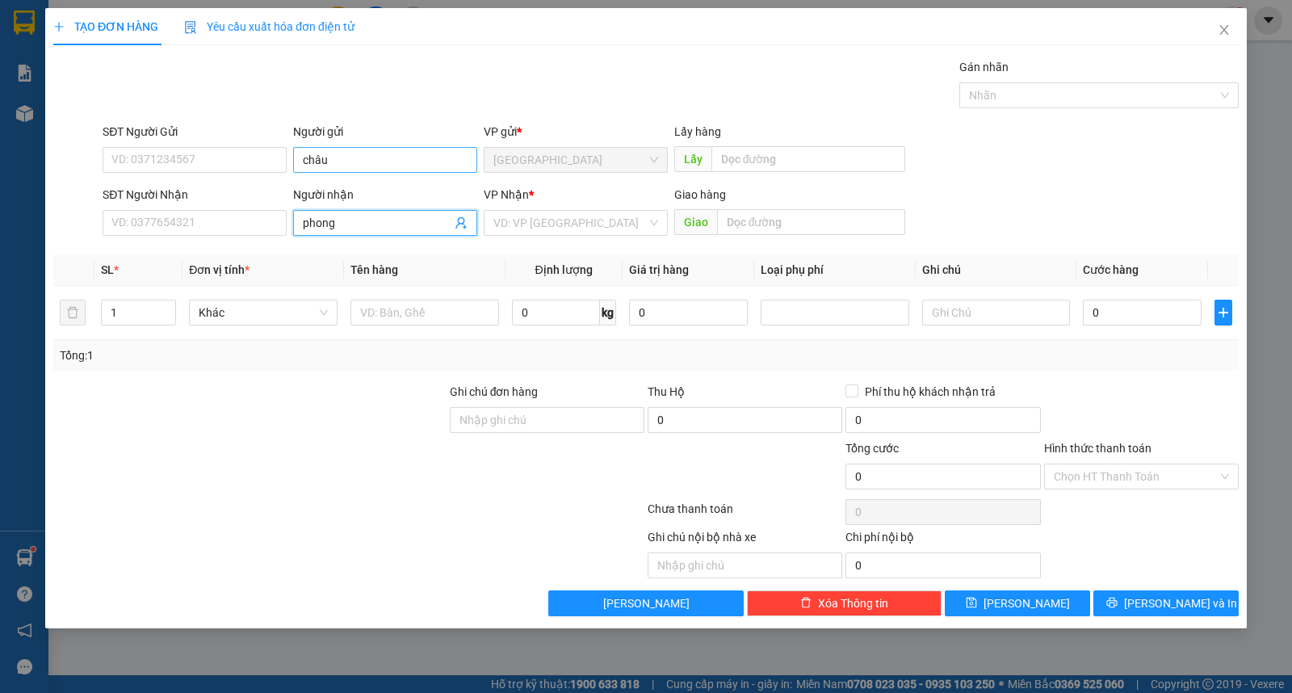
type input "phong"
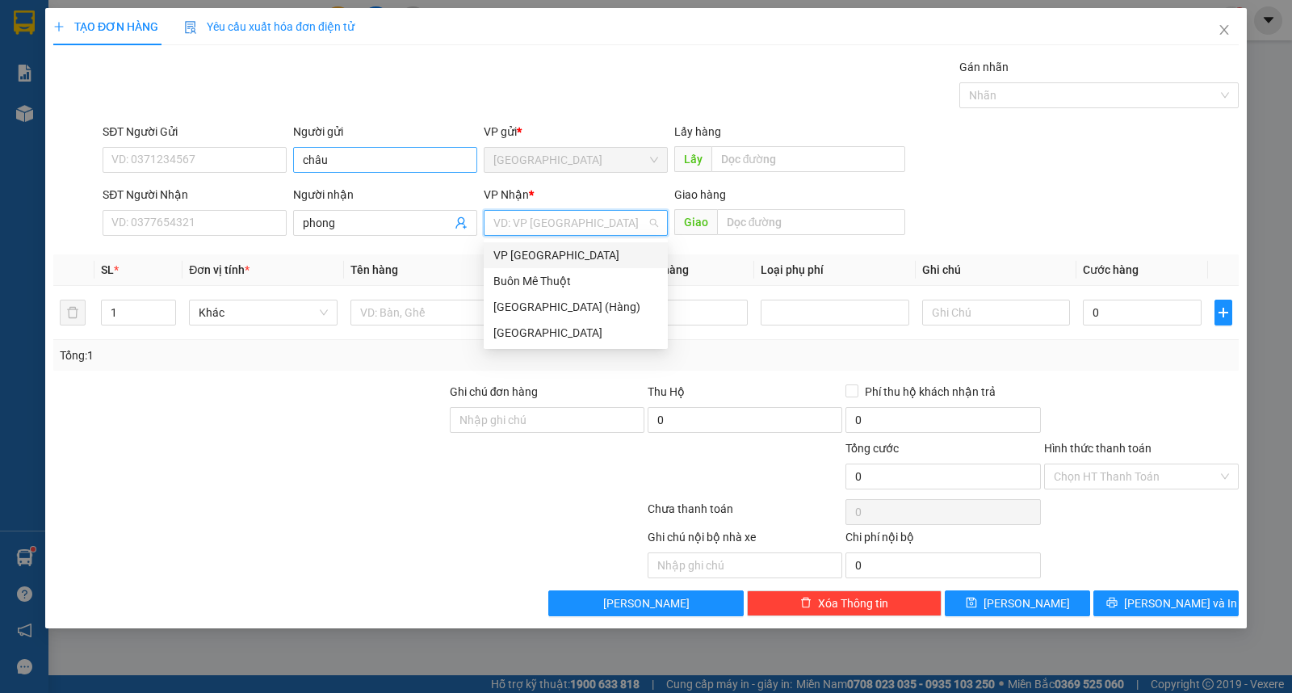
type input "ư"
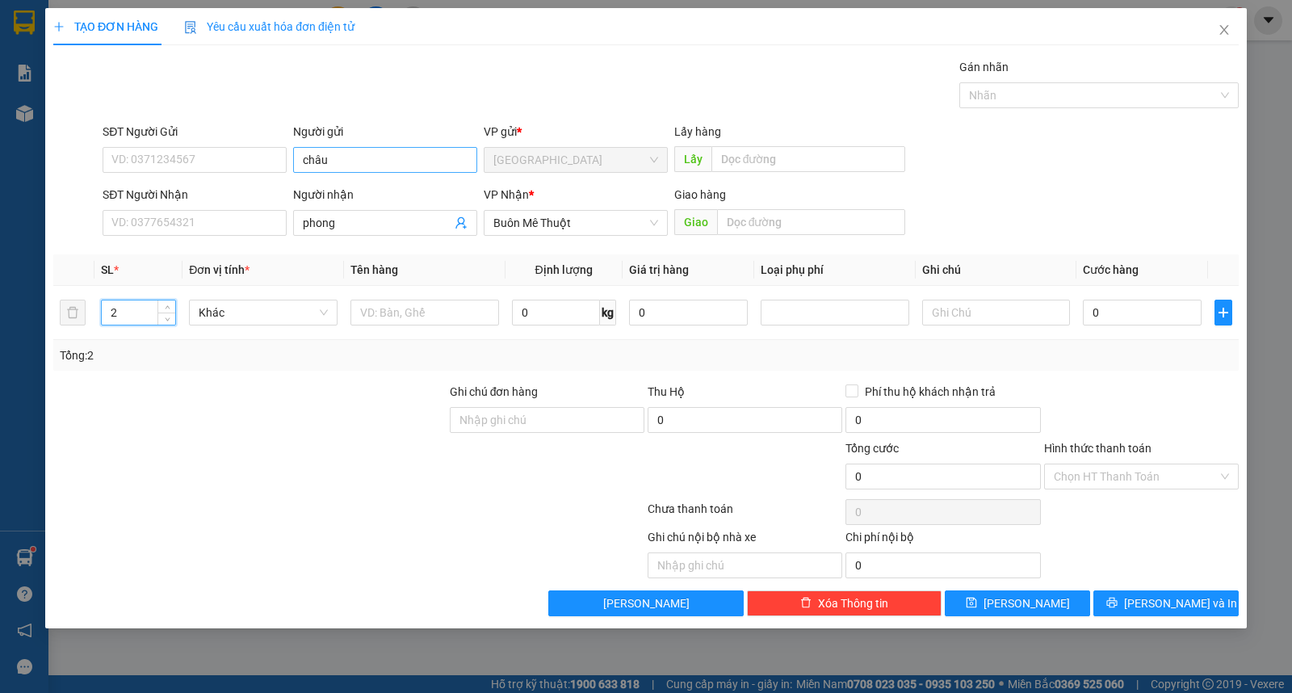
type input "2"
type input "thùng"
click at [1151, 596] on button "[PERSON_NAME] và In" at bounding box center [1165, 603] width 145 height 26
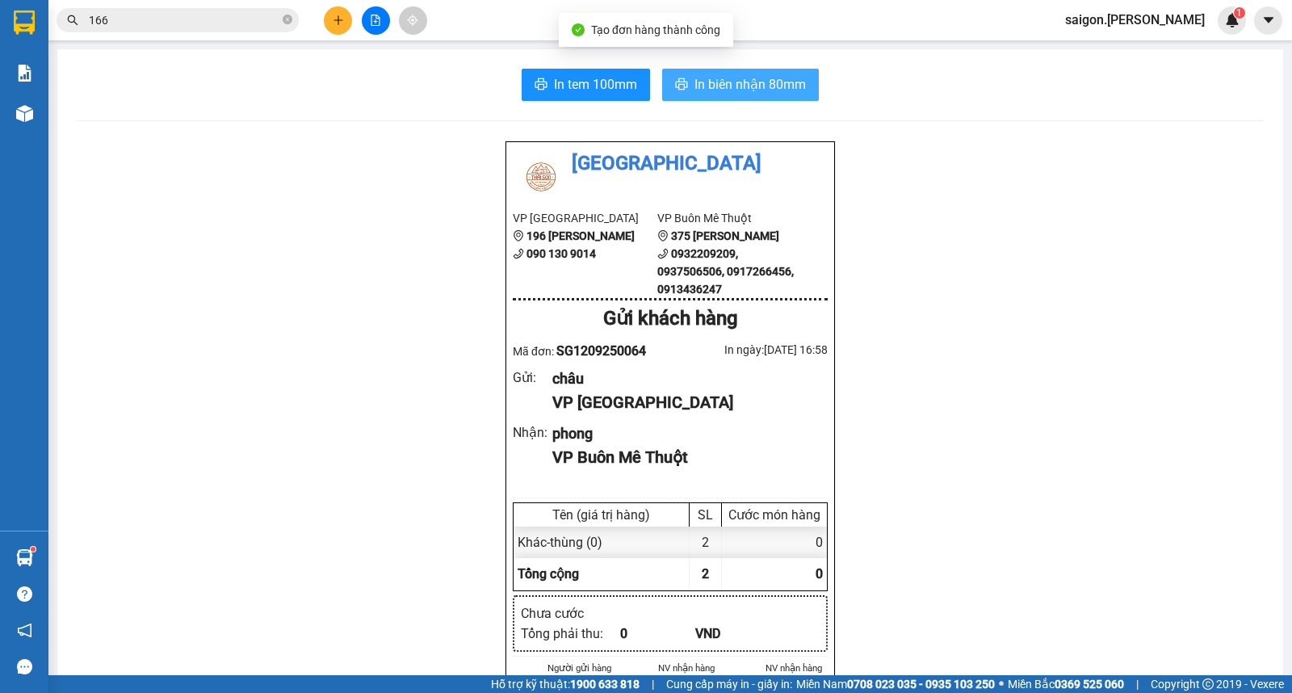
drag, startPoint x: 799, startPoint y: 108, endPoint x: 781, endPoint y: 84, distance: 30.5
click at [781, 84] on span "In biên nhận 80mm" at bounding box center [749, 84] width 111 height 20
click at [332, 27] on button at bounding box center [338, 20] width 28 height 28
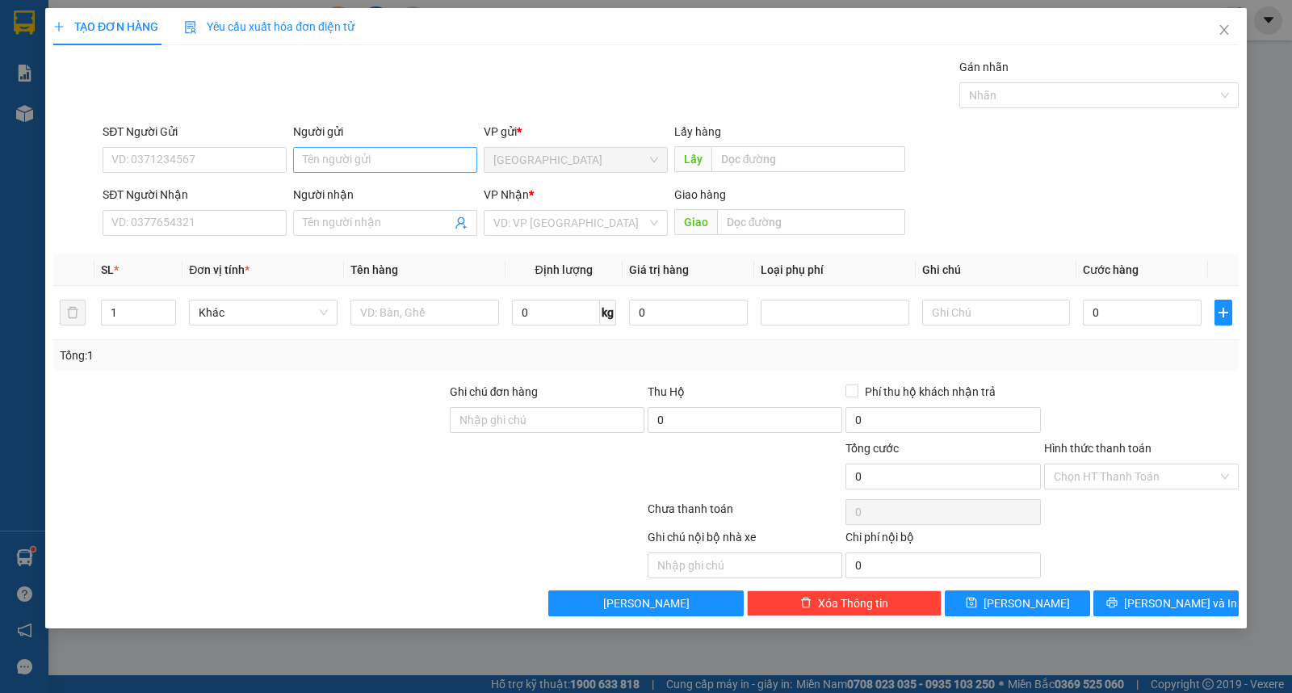
drag, startPoint x: 355, startPoint y: 191, endPoint x: 371, endPoint y: 157, distance: 36.8
click at [357, 190] on div "Người nhận" at bounding box center [385, 195] width 184 height 18
click at [357, 214] on input "Người nhận" at bounding box center [377, 223] width 149 height 18
click at [371, 157] on input "Người gửi" at bounding box center [385, 160] width 184 height 26
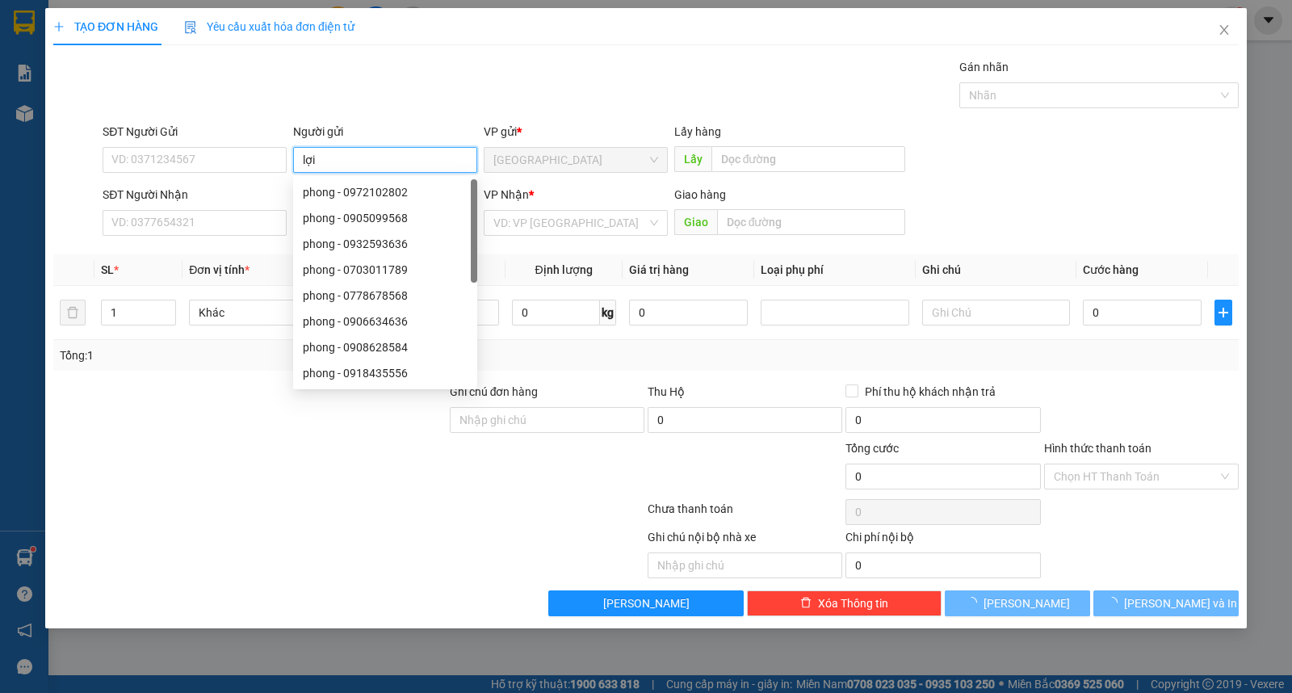
type input "lợi"
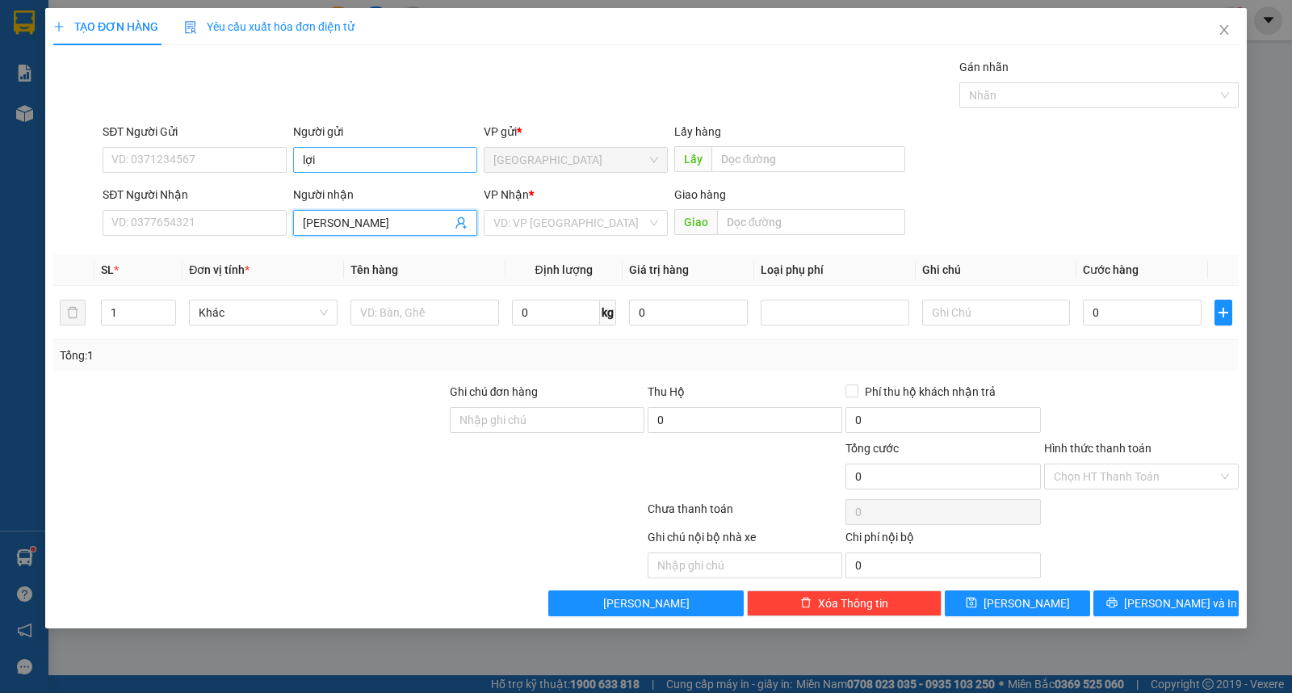
type input "[PERSON_NAME]"
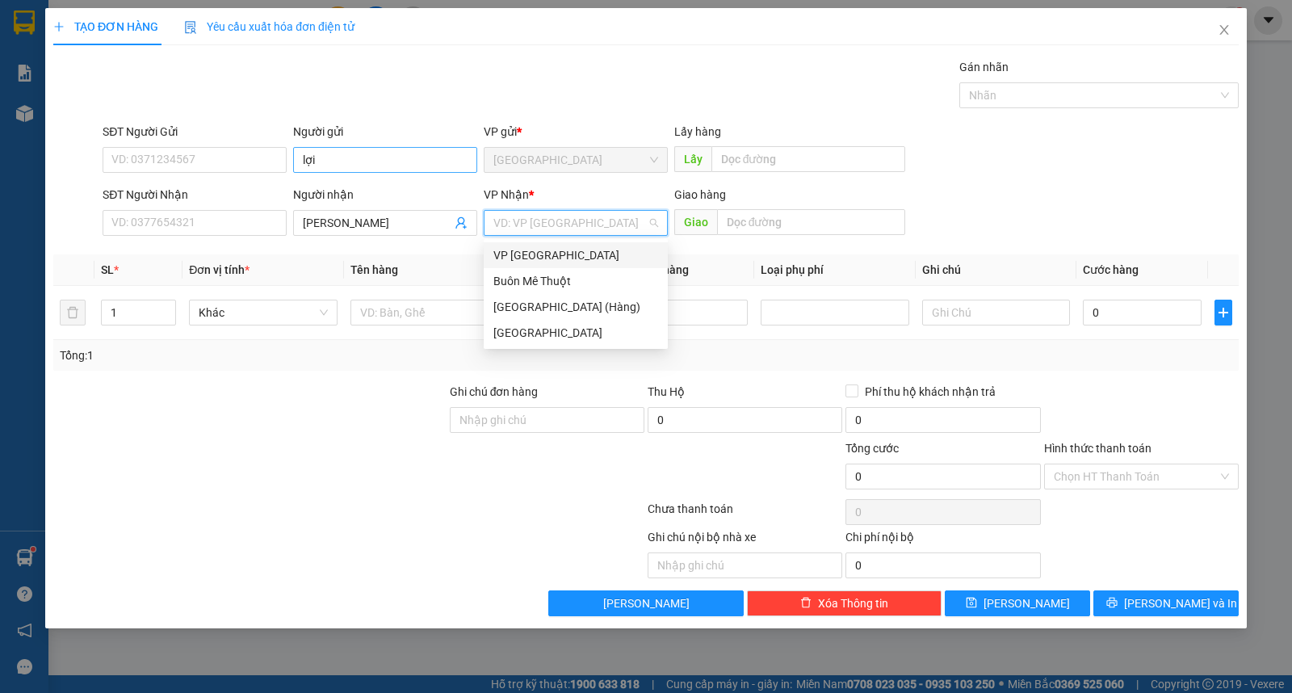
type input "ư"
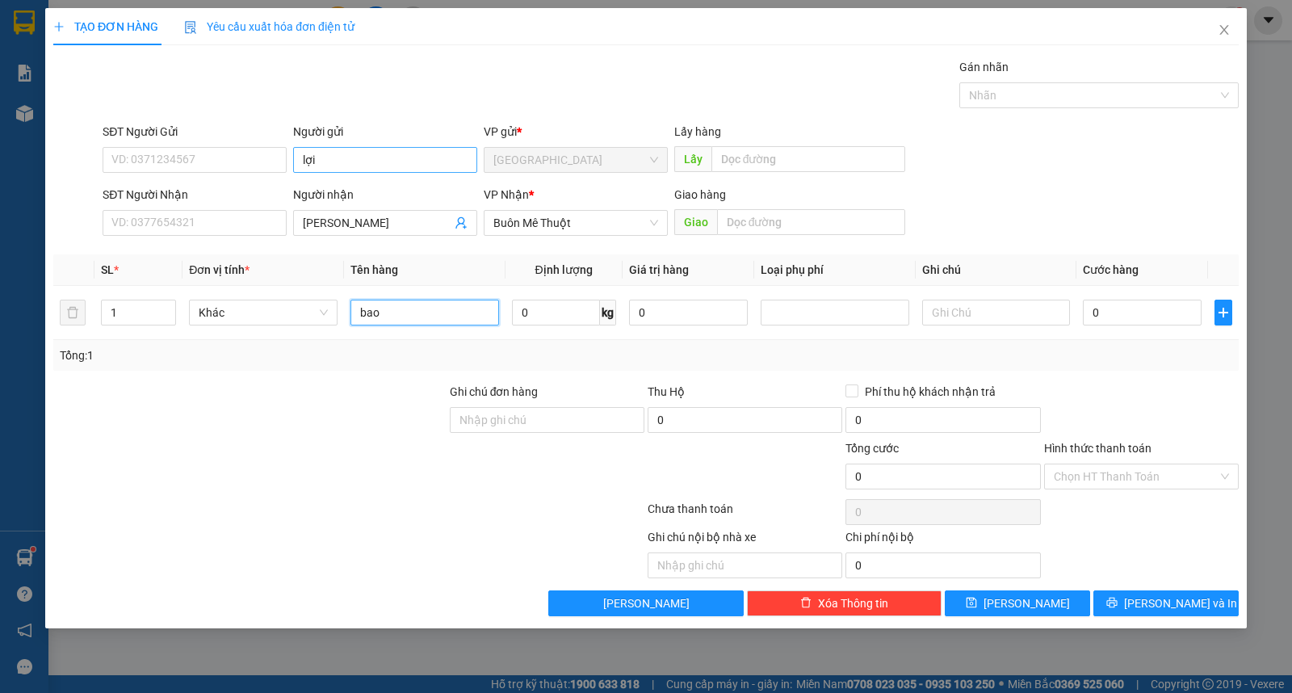
type input "bao"
click at [1221, 602] on button "[PERSON_NAME] và In" at bounding box center [1165, 603] width 145 height 26
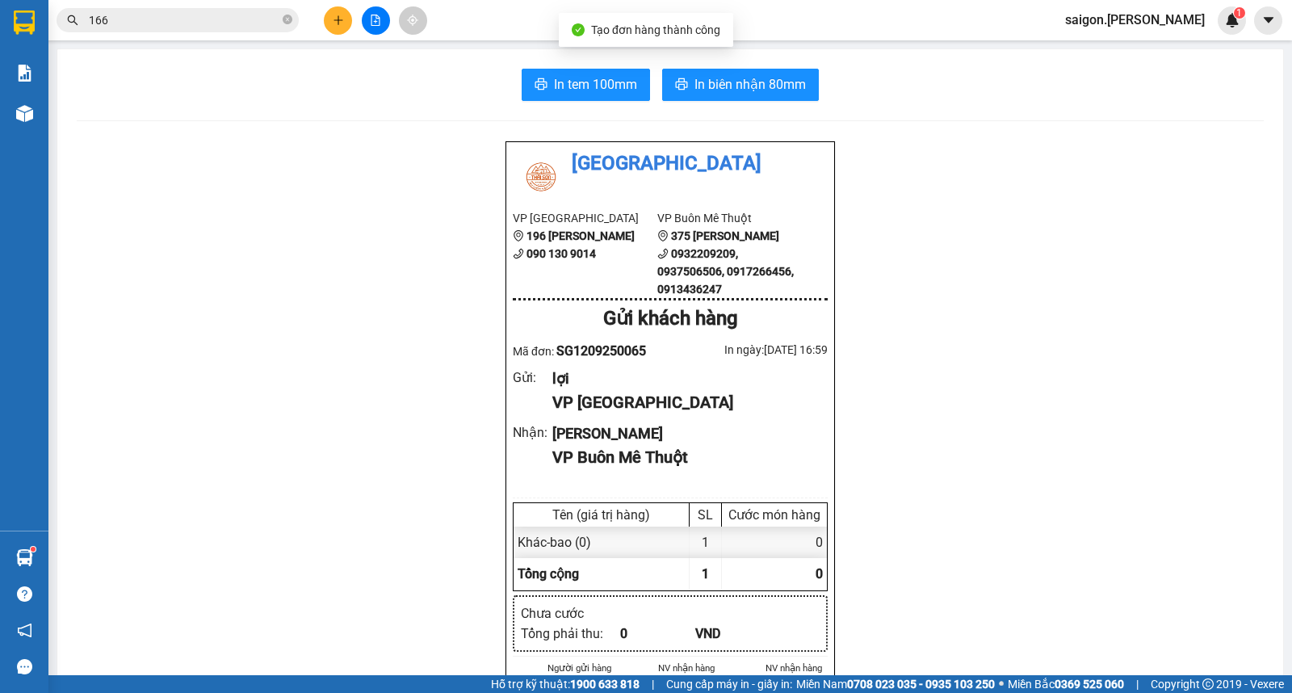
click at [815, 85] on div "In tem 100mm In biên nhận 80mm" at bounding box center [670, 85] width 1187 height 32
click at [776, 78] on span "In biên nhận 80mm" at bounding box center [749, 84] width 111 height 20
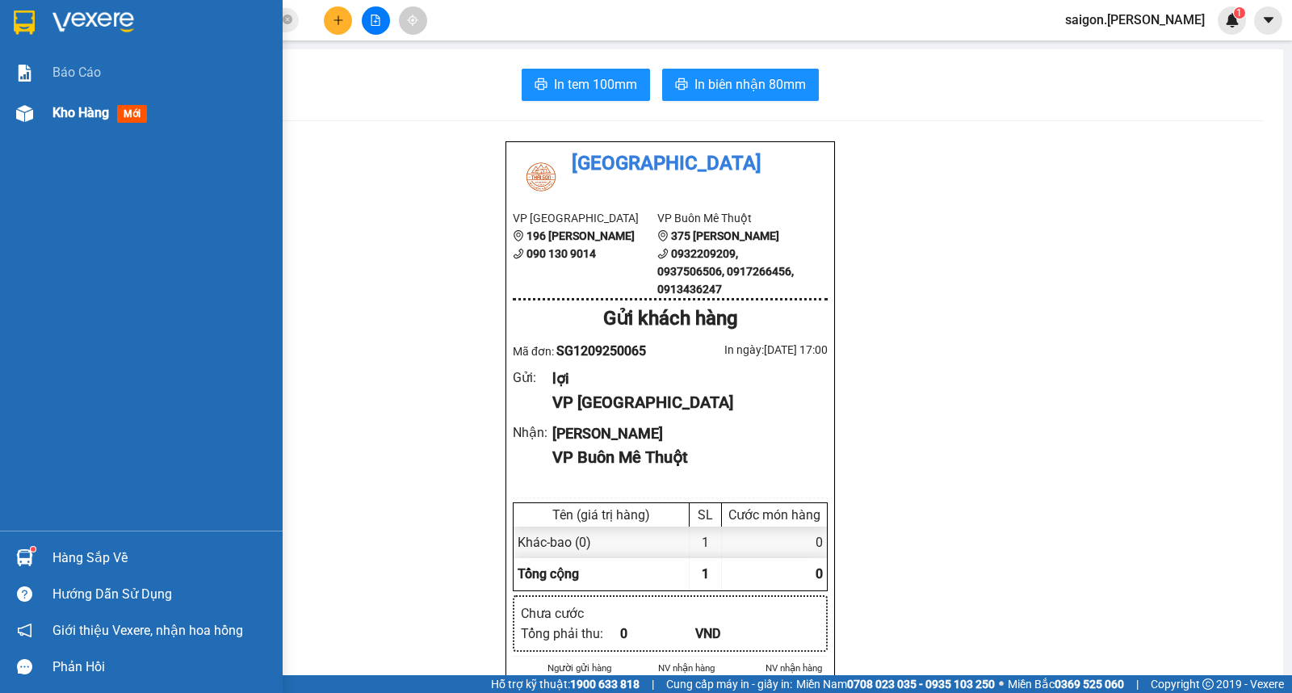
click at [123, 119] on span "mới" at bounding box center [132, 114] width 30 height 18
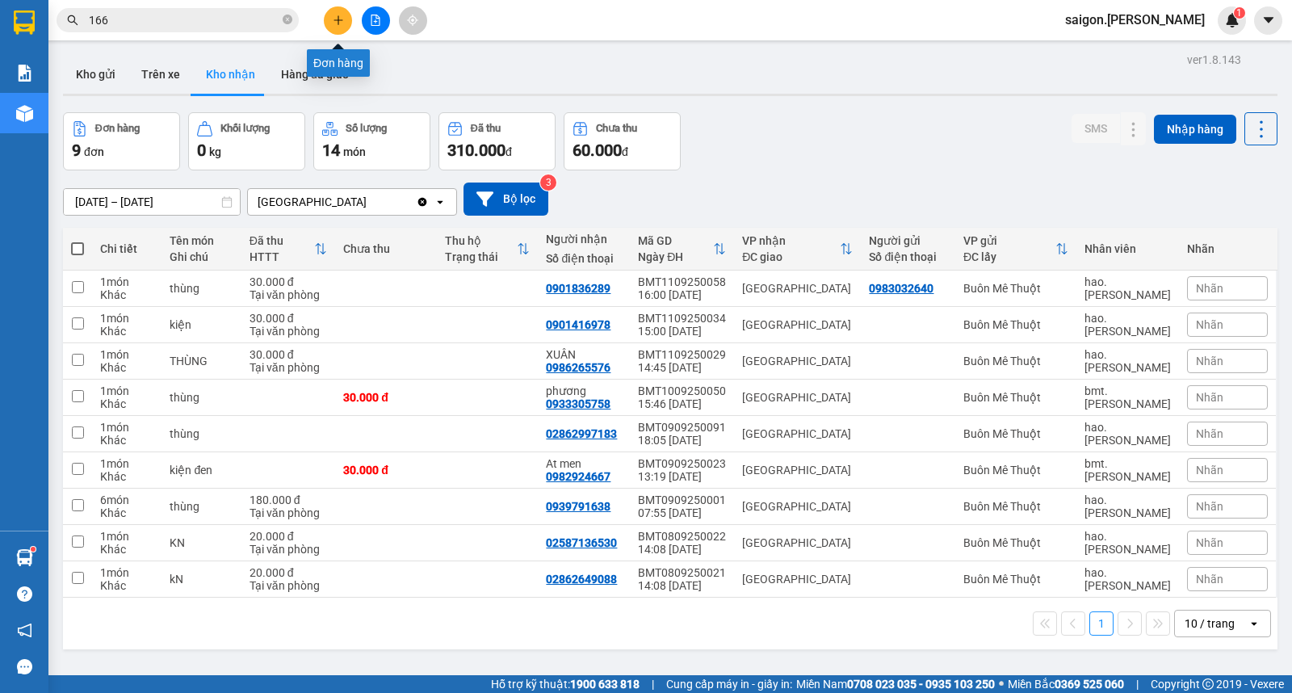
click at [341, 21] on icon "plus" at bounding box center [338, 20] width 11 height 11
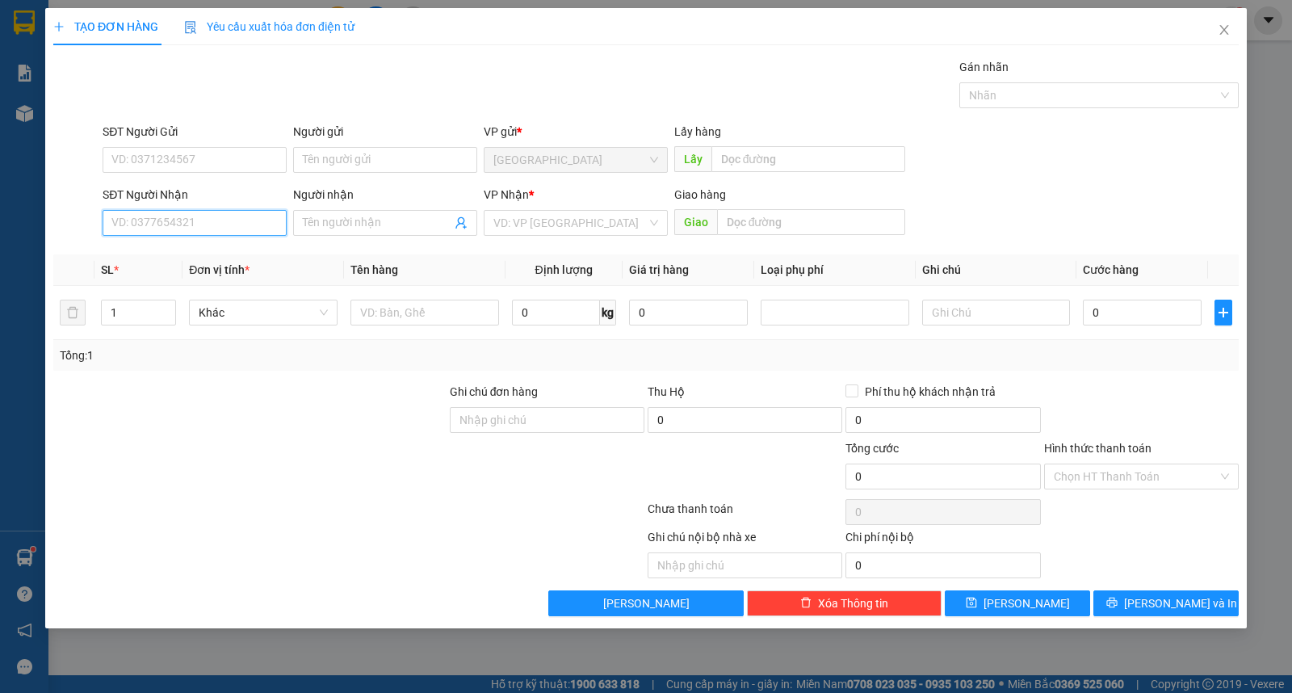
click at [203, 221] on input "SĐT Người Nhận" at bounding box center [195, 223] width 184 height 26
type input "0948939292"
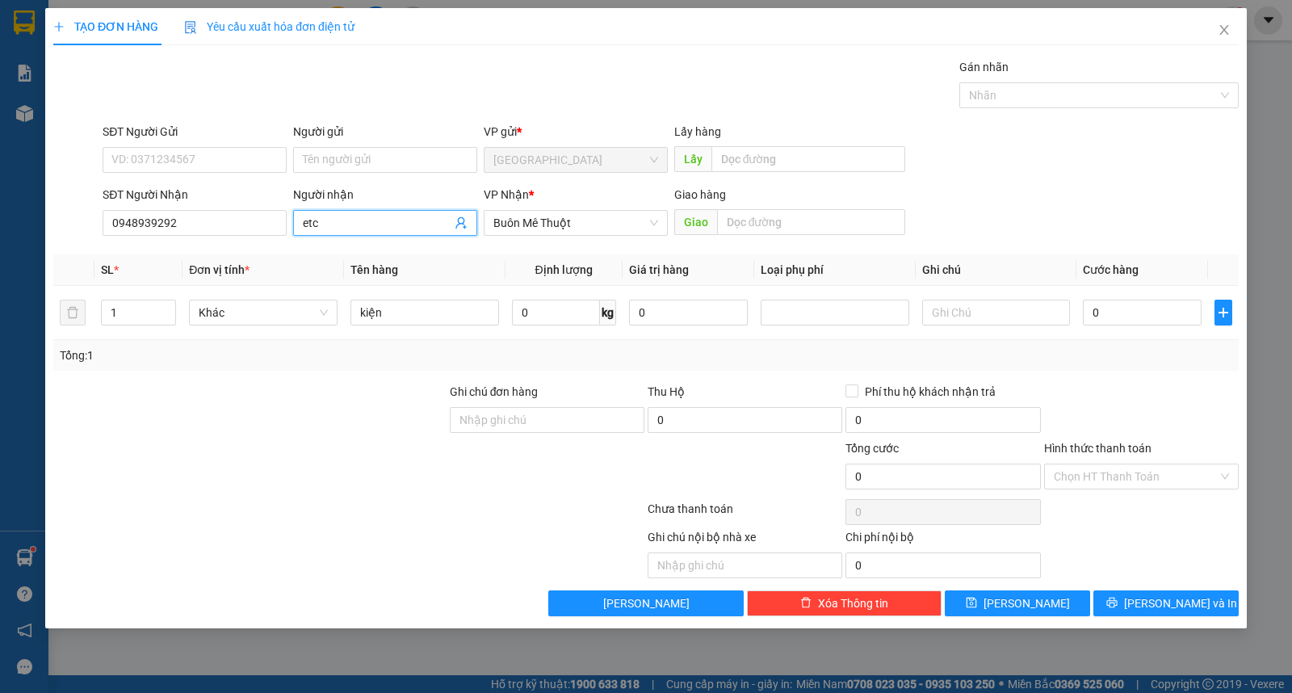
type input "etc"
type input "nase"
type input "3"
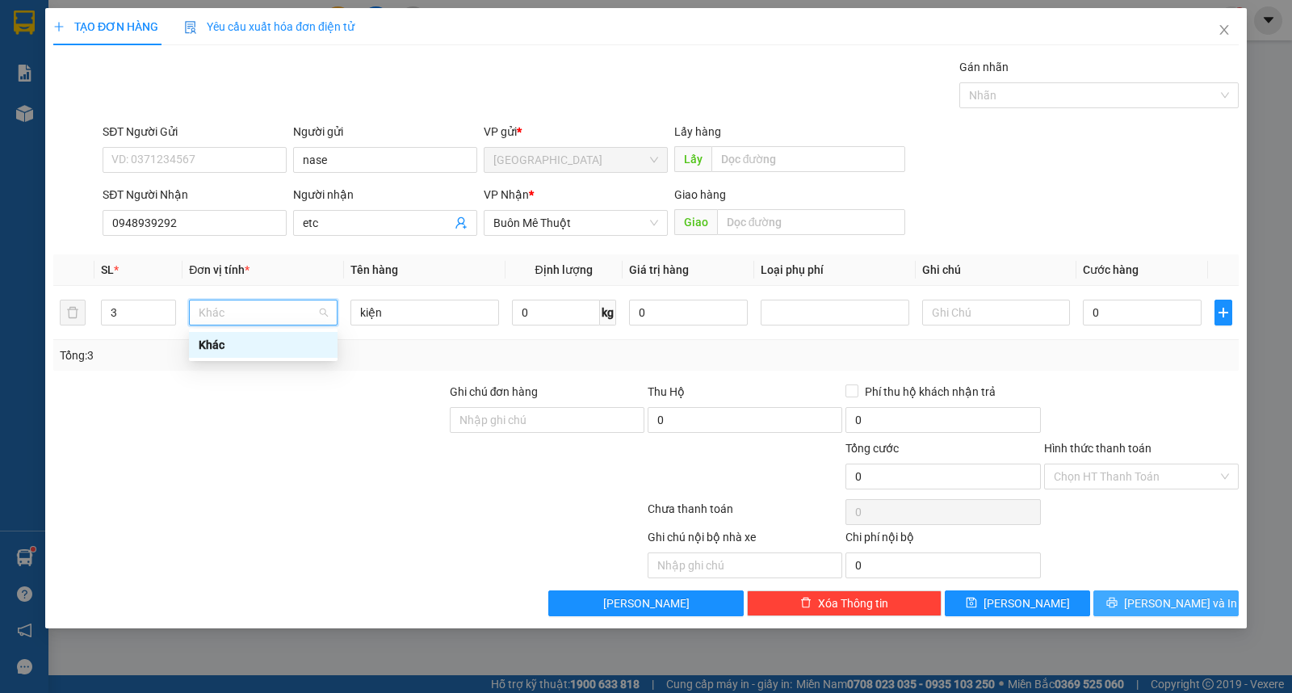
click at [1161, 606] on span "[PERSON_NAME] và In" at bounding box center [1180, 603] width 113 height 18
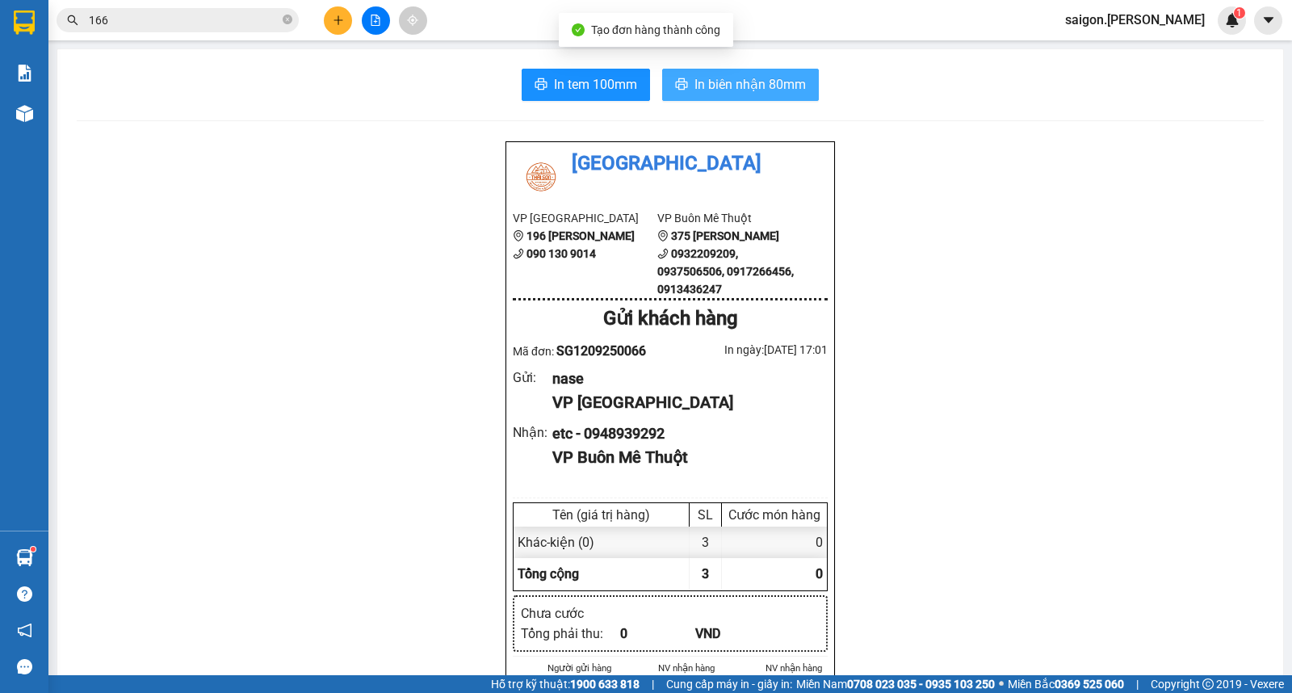
click at [738, 99] on button "In biên nhận 80mm" at bounding box center [740, 85] width 157 height 32
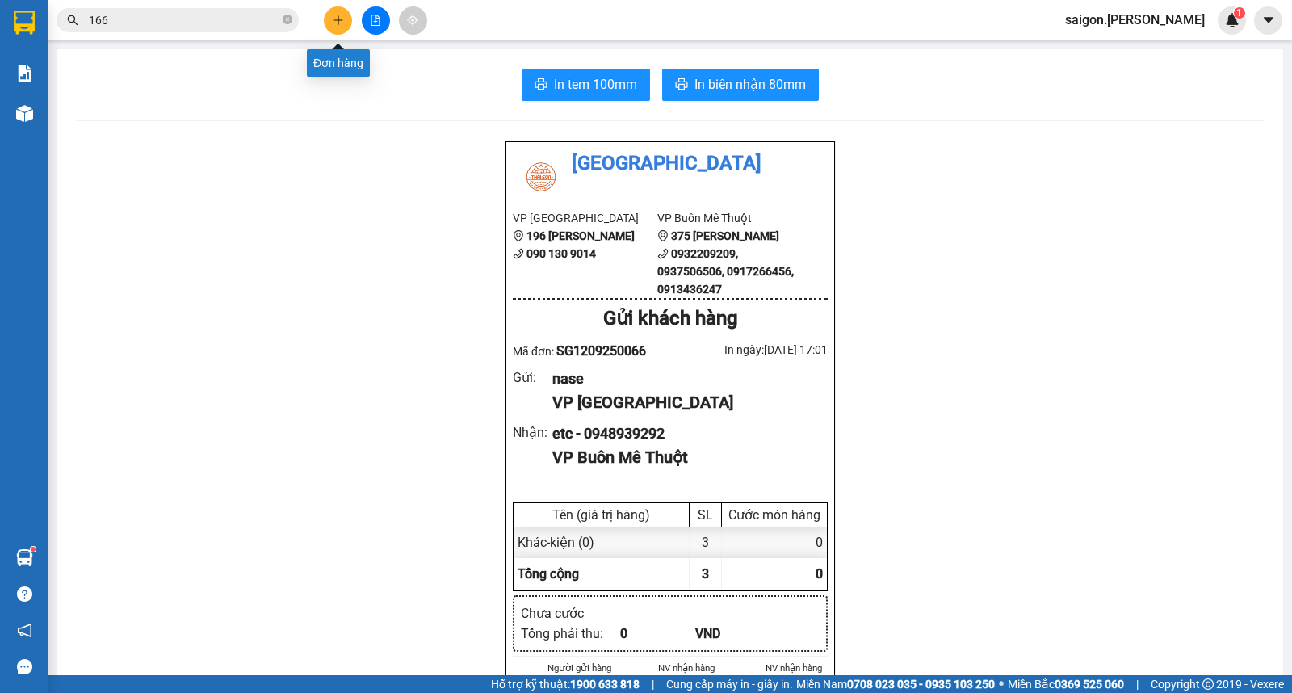
click at [334, 12] on button at bounding box center [338, 20] width 28 height 28
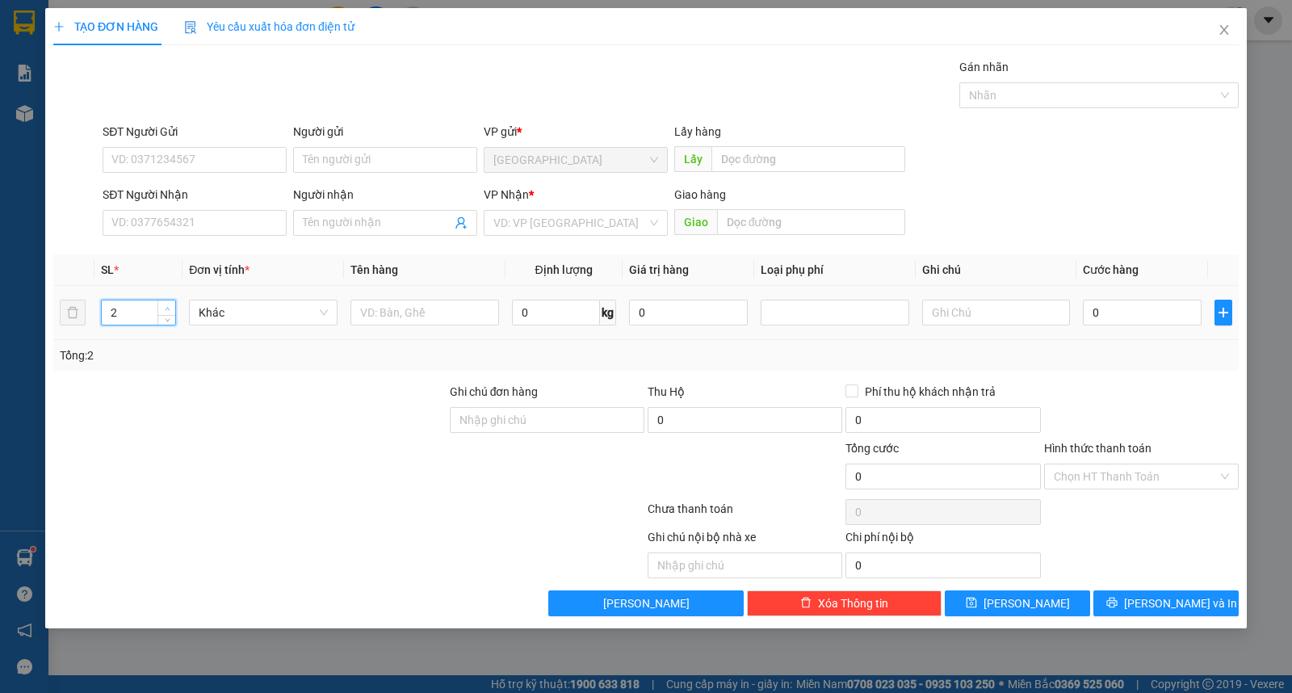
click at [165, 310] on icon "up" at bounding box center [168, 309] width 6 height 6
click at [166, 310] on icon "up" at bounding box center [168, 309] width 6 height 6
type input "6"
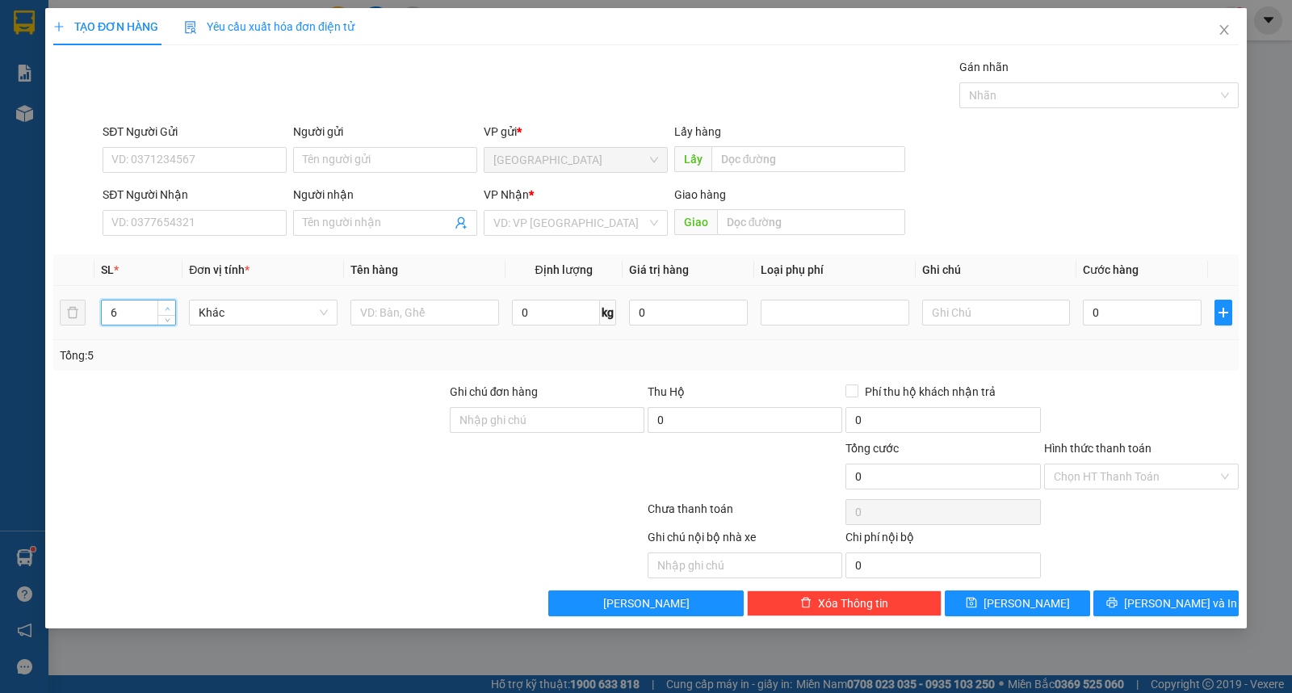
click at [166, 310] on icon "up" at bounding box center [168, 309] width 6 height 6
drag, startPoint x: 401, startPoint y: 293, endPoint x: 409, endPoint y: 308, distance: 16.6
click at [406, 299] on td at bounding box center [424, 313] width 161 height 54
click at [410, 311] on input "text" at bounding box center [424, 313] width 149 height 26
drag, startPoint x: 557, startPoint y: 215, endPoint x: 560, endPoint y: 237, distance: 22.0
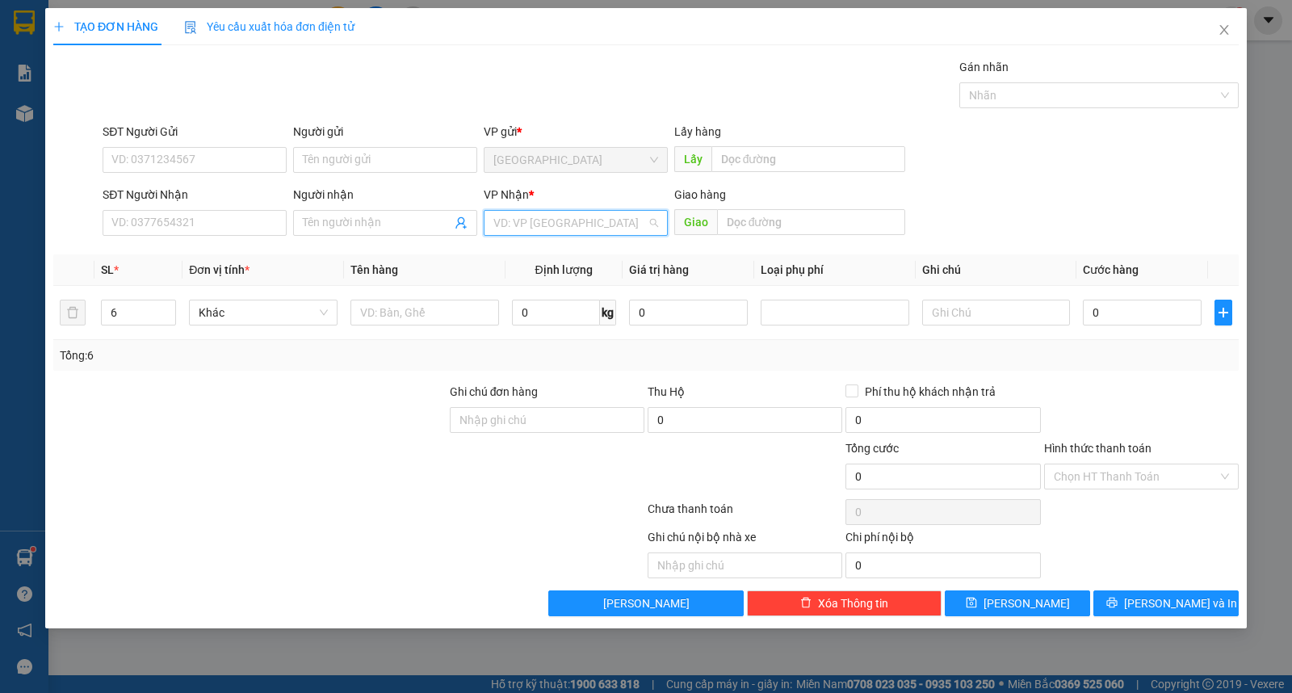
click at [560, 221] on input "search" at bounding box center [569, 223] width 153 height 24
click at [557, 277] on div "Buôn Mê Thuột" at bounding box center [575, 281] width 165 height 18
click at [413, 313] on input "text" at bounding box center [424, 313] width 149 height 26
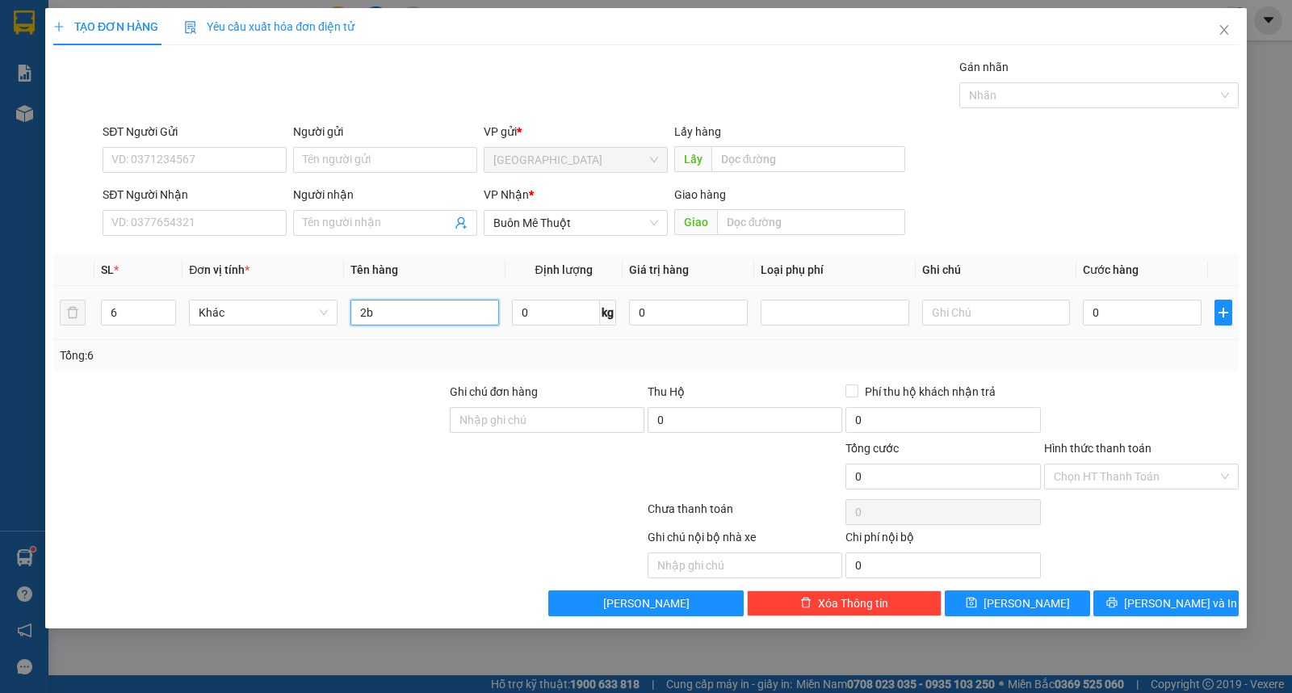
type input "2"
type input "5b+1k dài"
click at [170, 304] on span "up" at bounding box center [167, 309] width 10 height 10
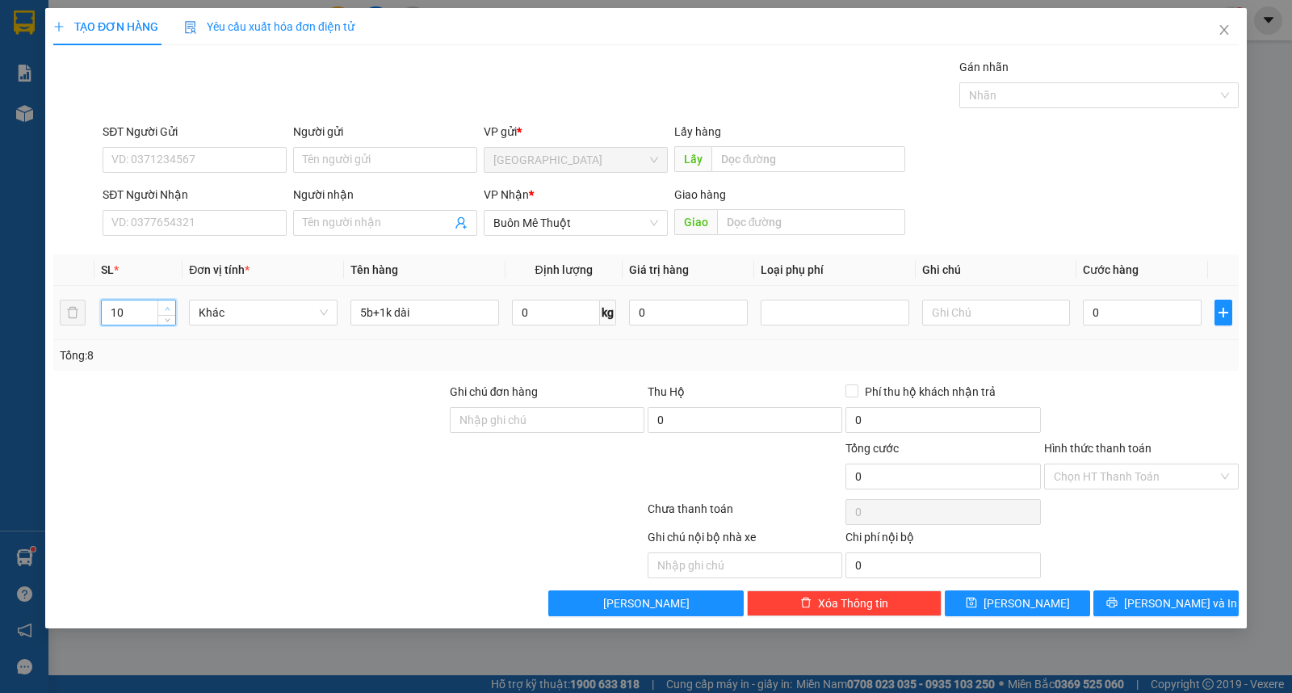
click at [170, 304] on span "up" at bounding box center [167, 309] width 10 height 10
type input "9"
click at [167, 316] on icon "down" at bounding box center [168, 318] width 6 height 6
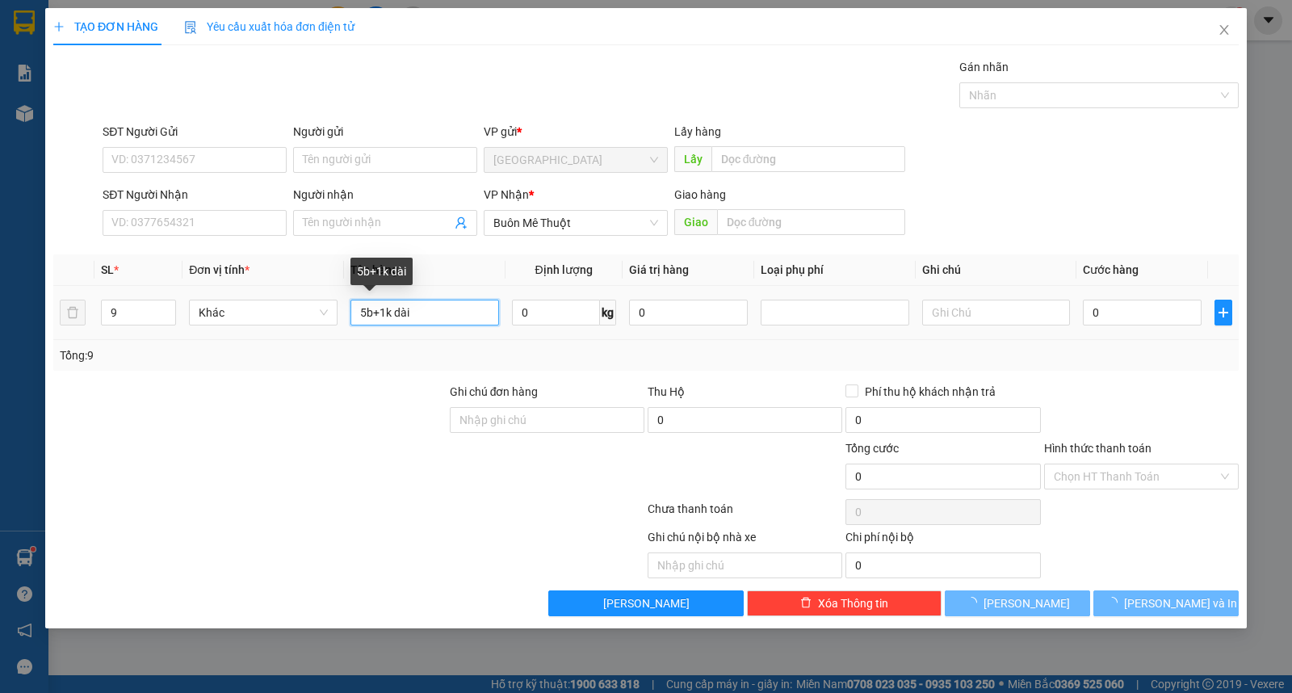
click at [416, 316] on input "5b+1k dài" at bounding box center [424, 313] width 149 height 26
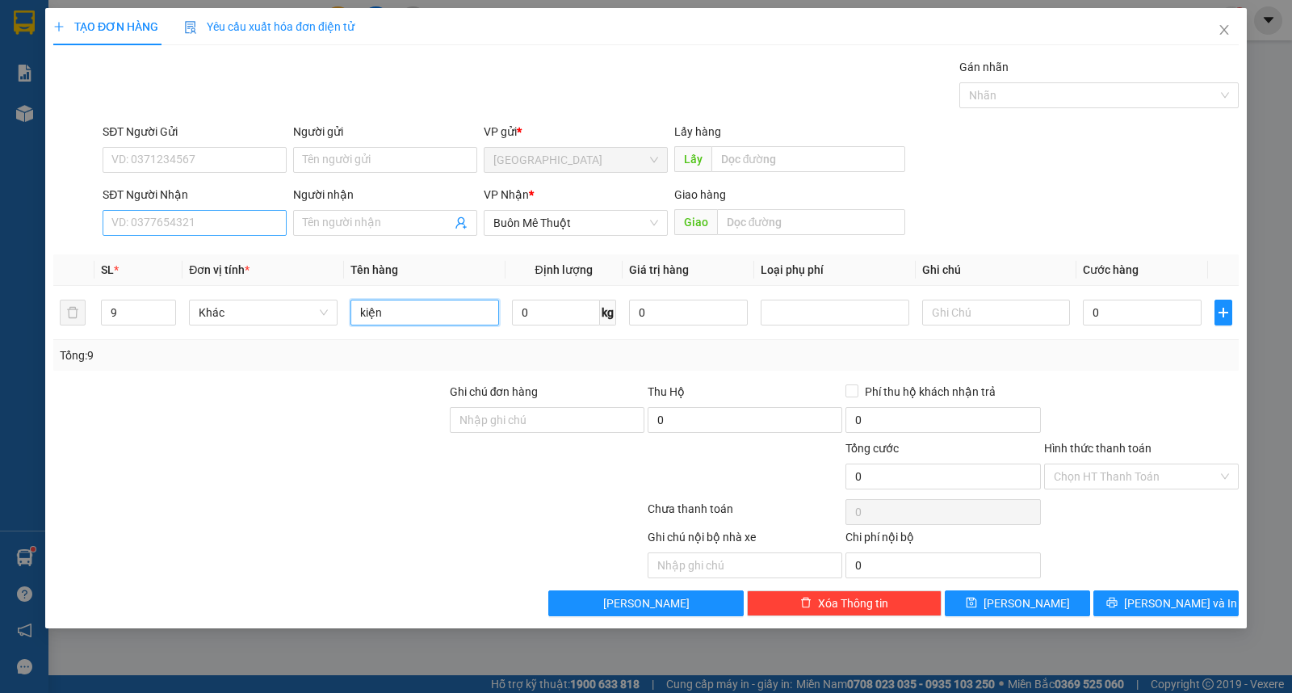
type input "kiện"
click at [151, 212] on input "SĐT Người Nhận" at bounding box center [195, 223] width 184 height 26
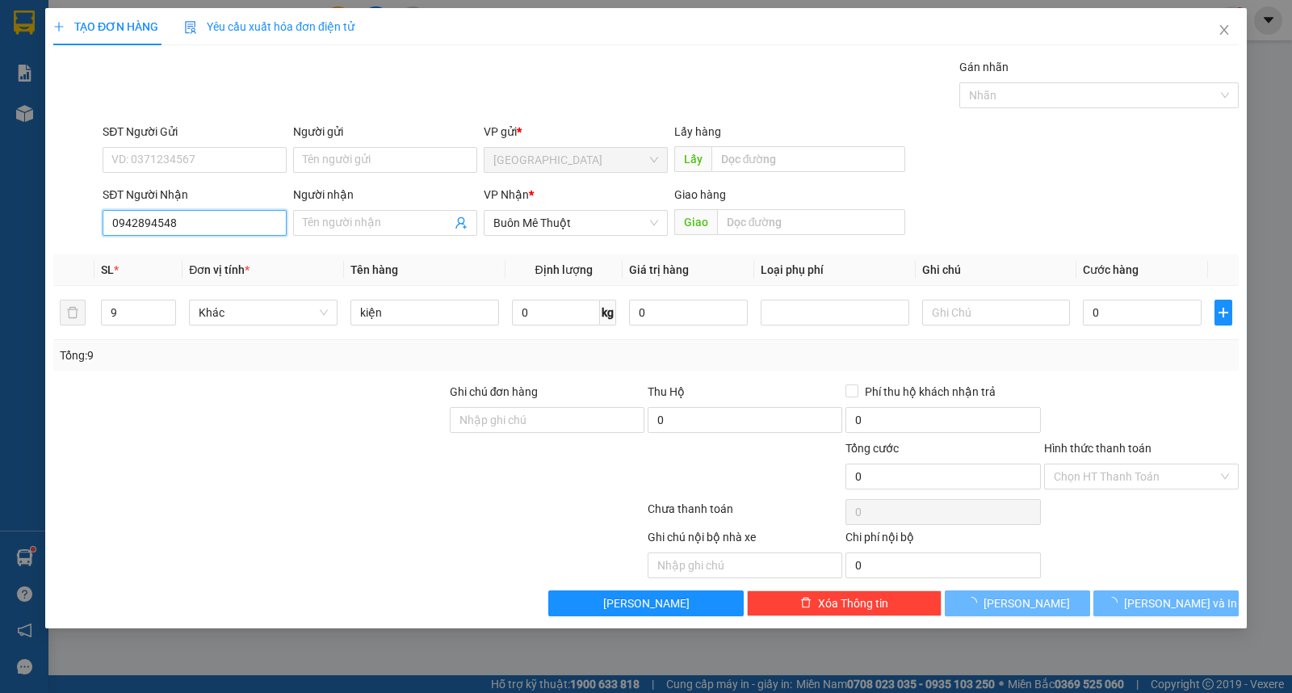
type input "0942894548"
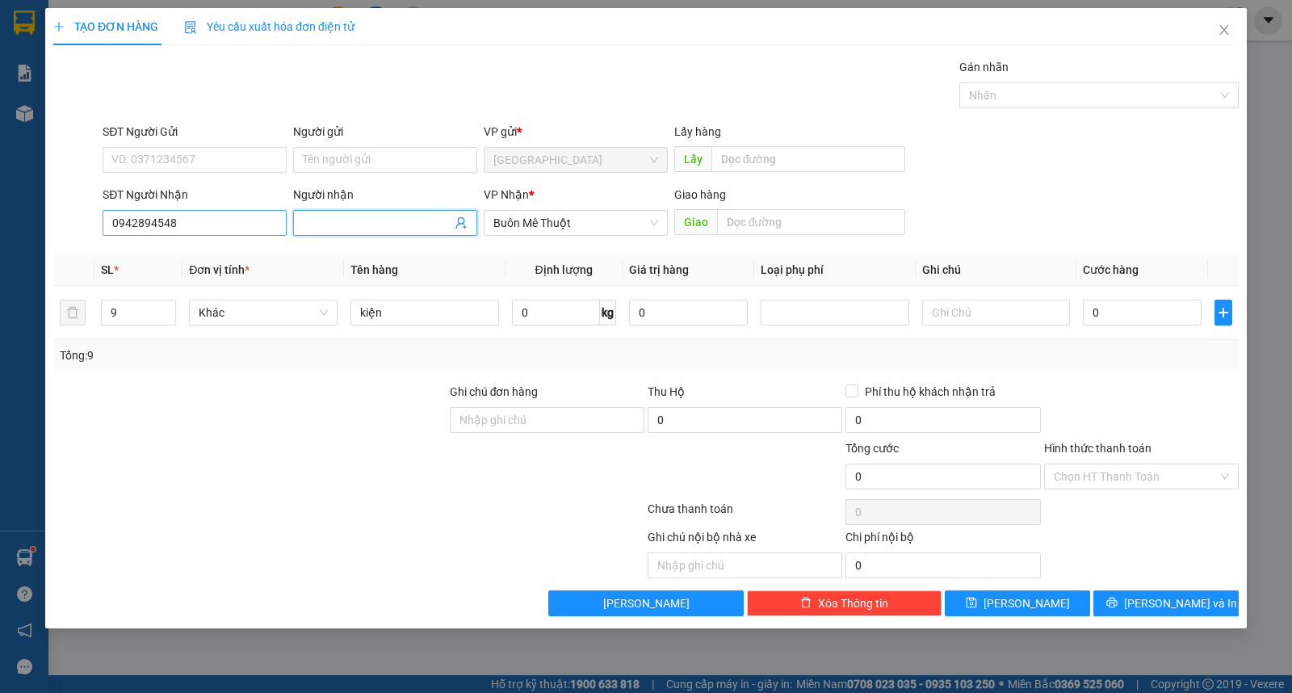
type input "n"
type input "quang ngọc"
type input "0399888889"
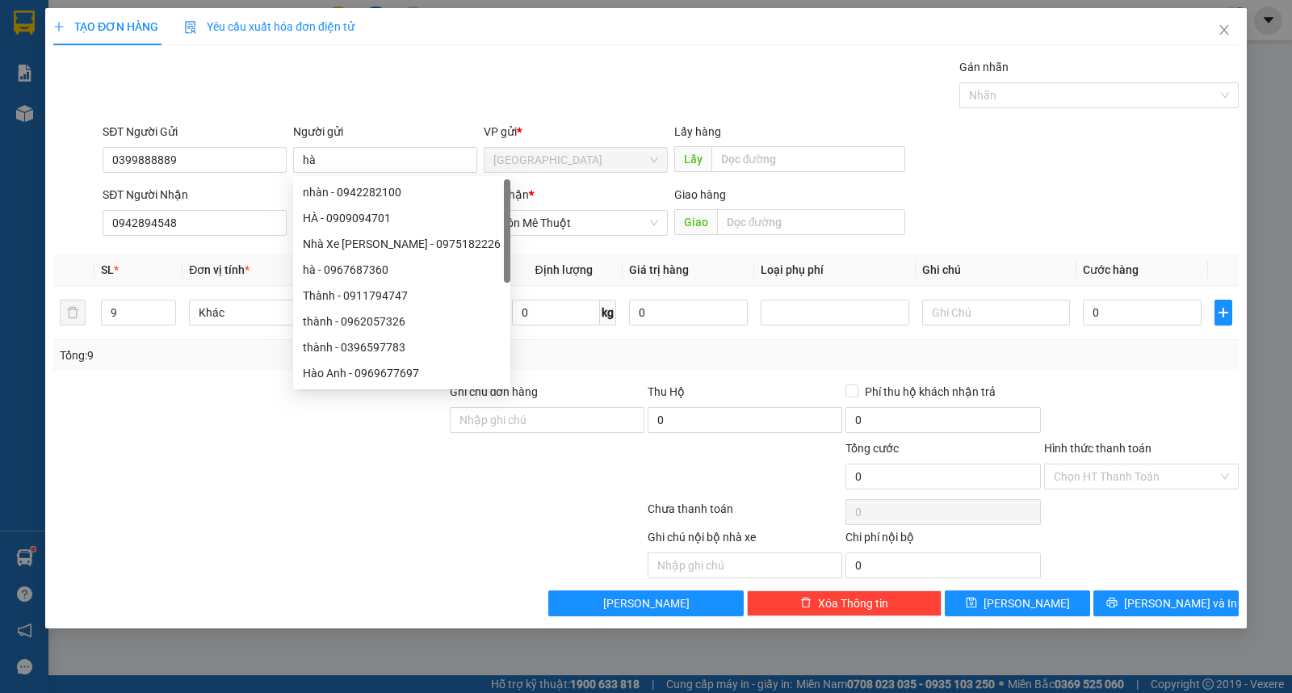
click at [1168, 624] on div "TẠO ĐƠN HÀNG Yêu cầu xuất hóa đơn điện tử Transit Pickup Surcharge Ids Transit …" at bounding box center [645, 318] width 1201 height 620
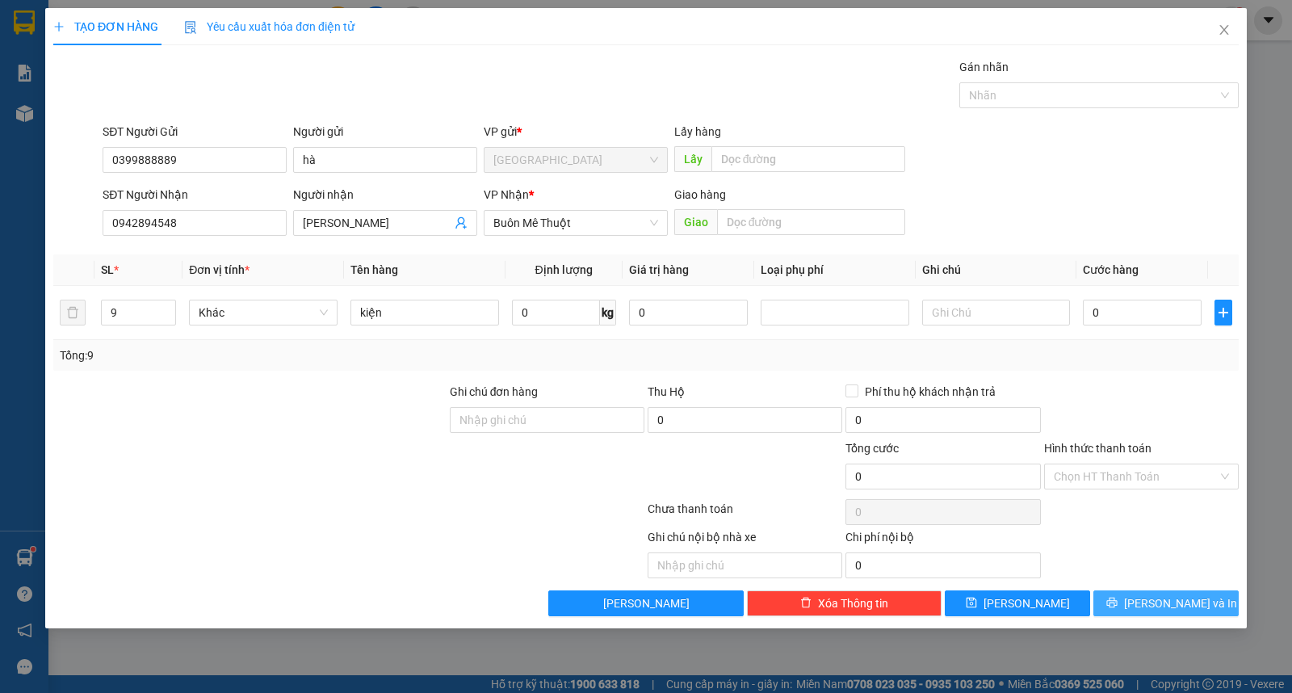
click at [1176, 596] on button "[PERSON_NAME] và In" at bounding box center [1165, 603] width 145 height 26
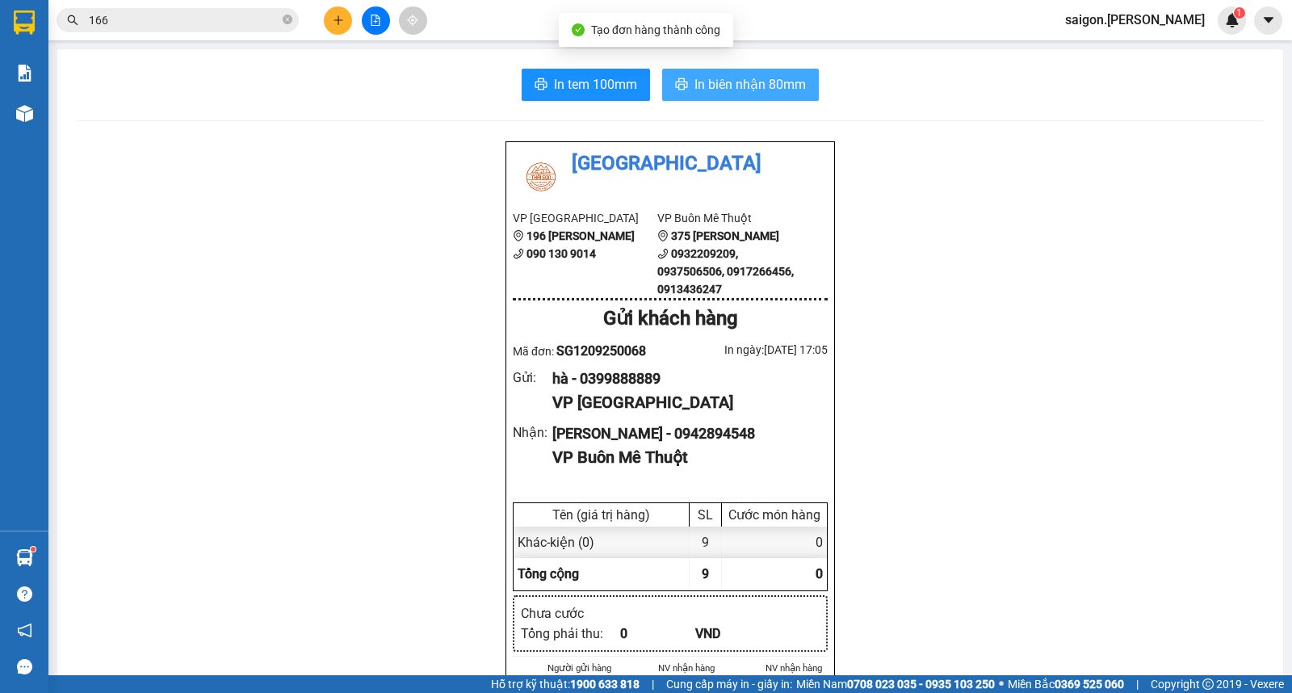
click at [793, 81] on span "In biên nhận 80mm" at bounding box center [749, 84] width 111 height 20
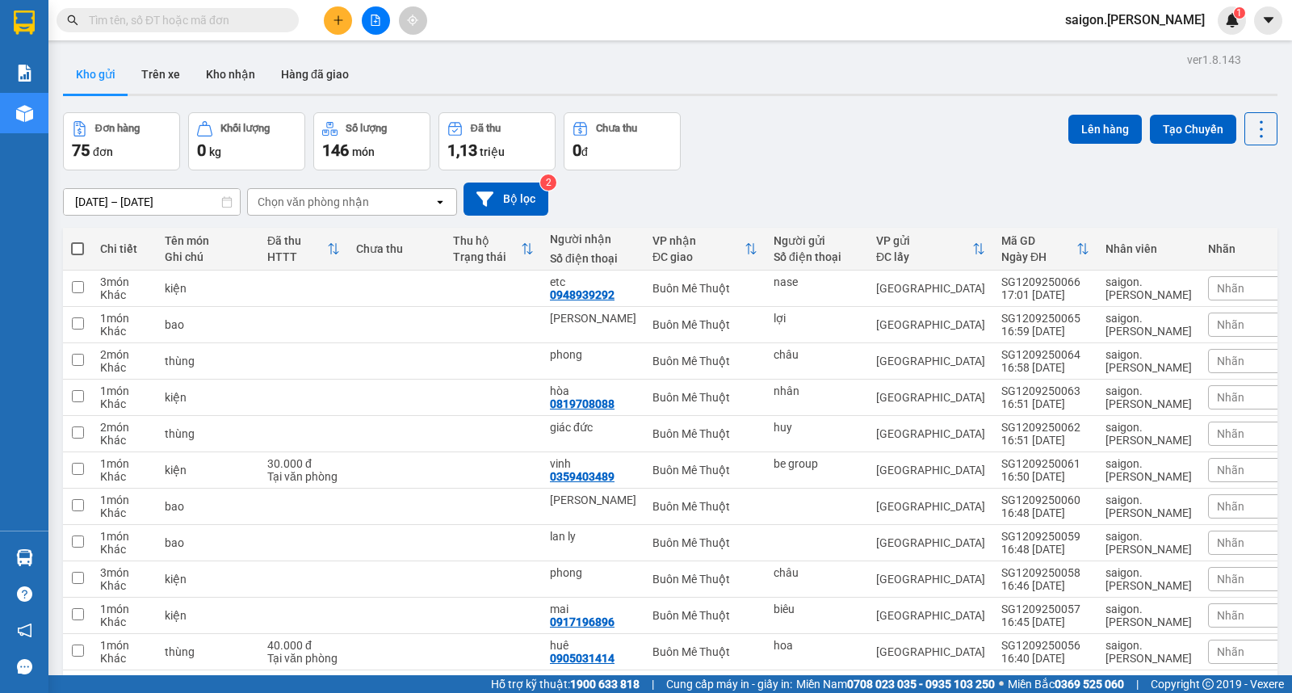
click at [341, 27] on button at bounding box center [338, 20] width 28 height 28
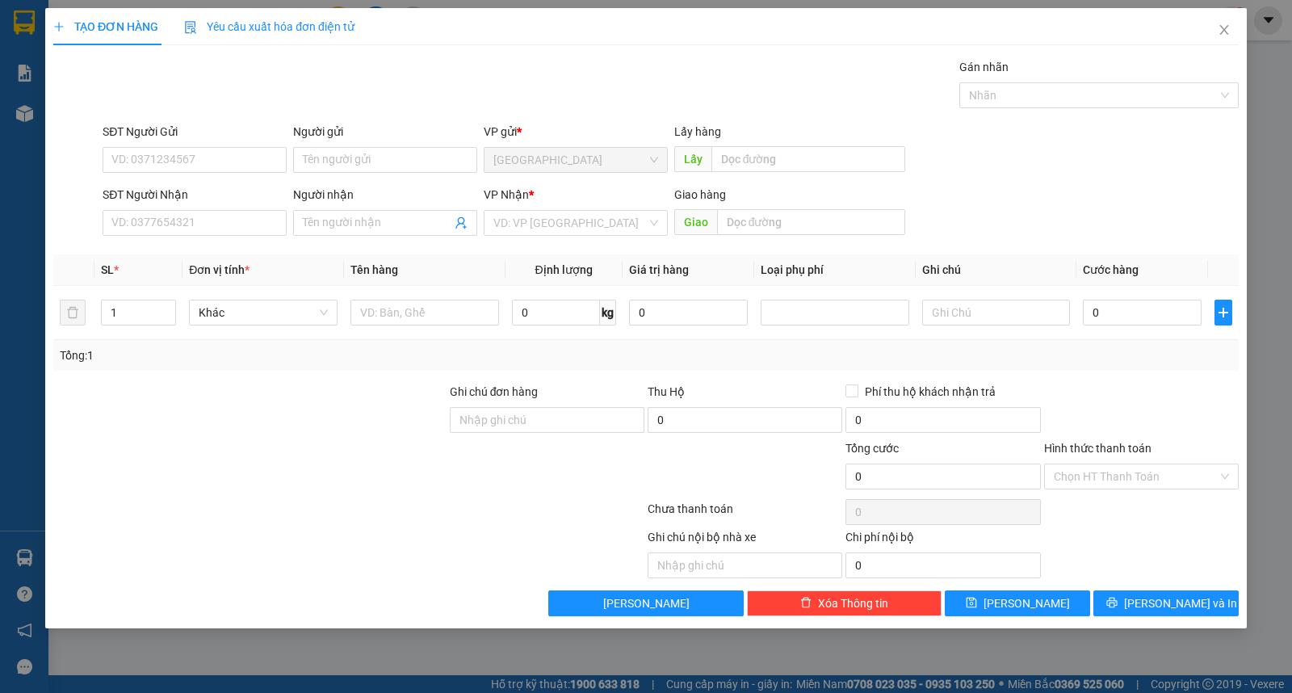
click at [555, 254] on th "Định lượng" at bounding box center [563, 269] width 117 height 31
click at [564, 224] on input "search" at bounding box center [569, 223] width 153 height 24
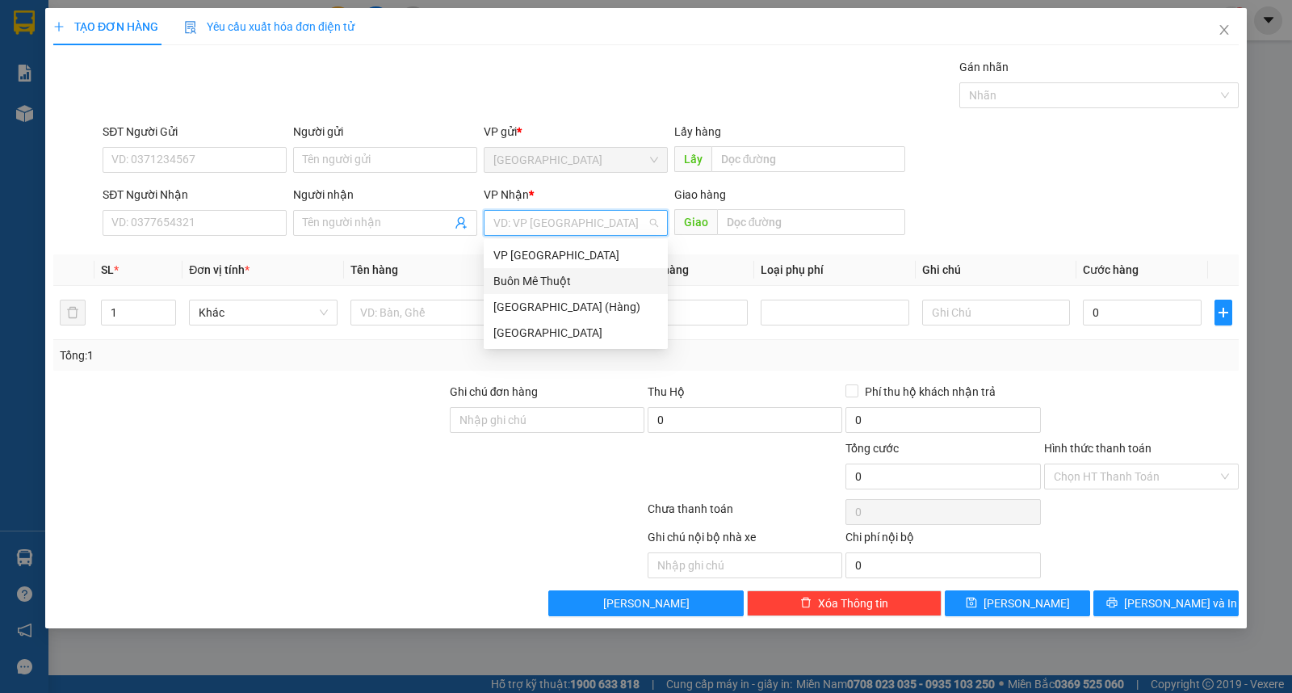
click at [559, 270] on div "Buôn Mê Thuột" at bounding box center [576, 281] width 184 height 26
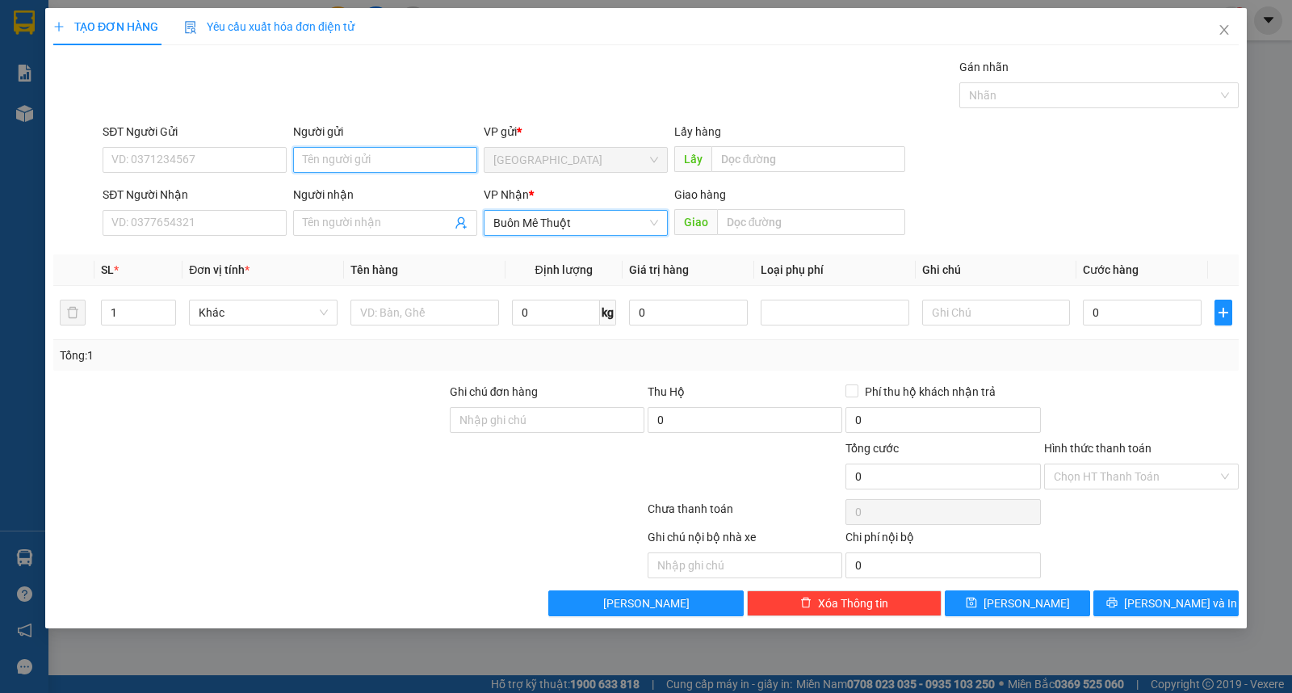
click at [355, 148] on input "Người gửi" at bounding box center [385, 160] width 184 height 26
type input "phan anh"
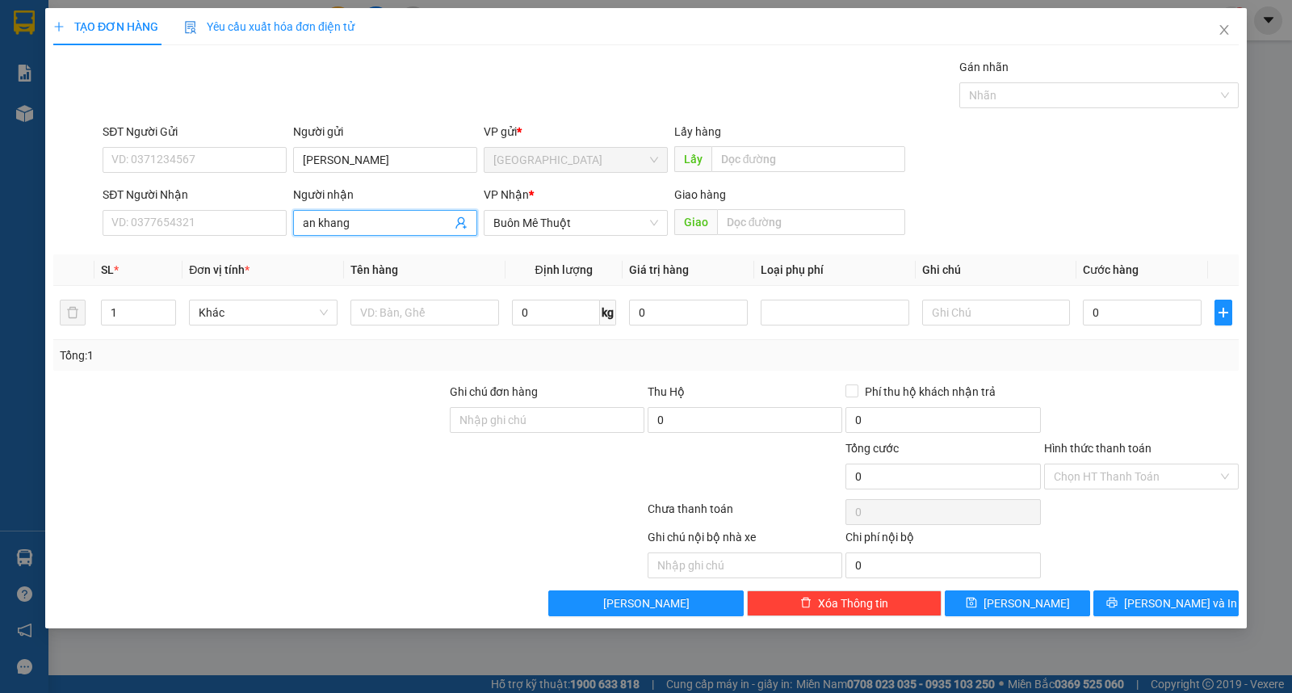
type input "an khang"
type input "5"
type input "kiện"
click at [1156, 606] on span "[PERSON_NAME] và In" at bounding box center [1180, 603] width 113 height 18
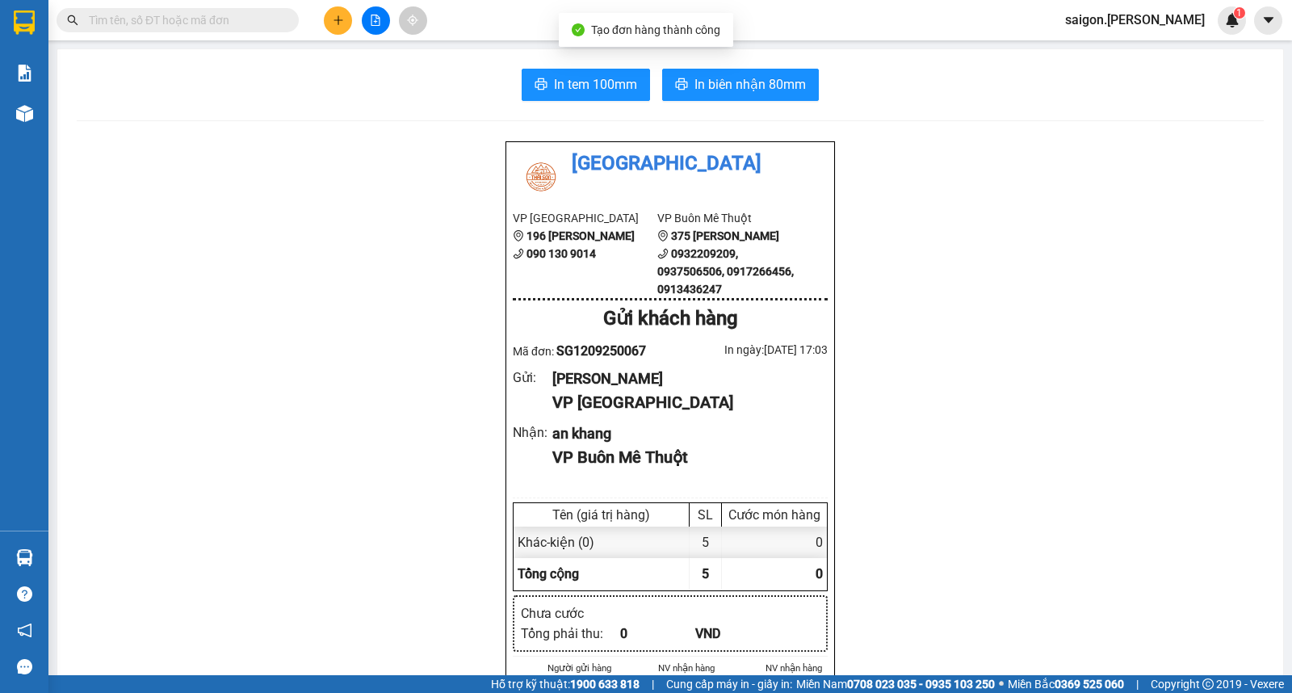
click at [779, 94] on span "In biên nhận 80mm" at bounding box center [749, 84] width 111 height 20
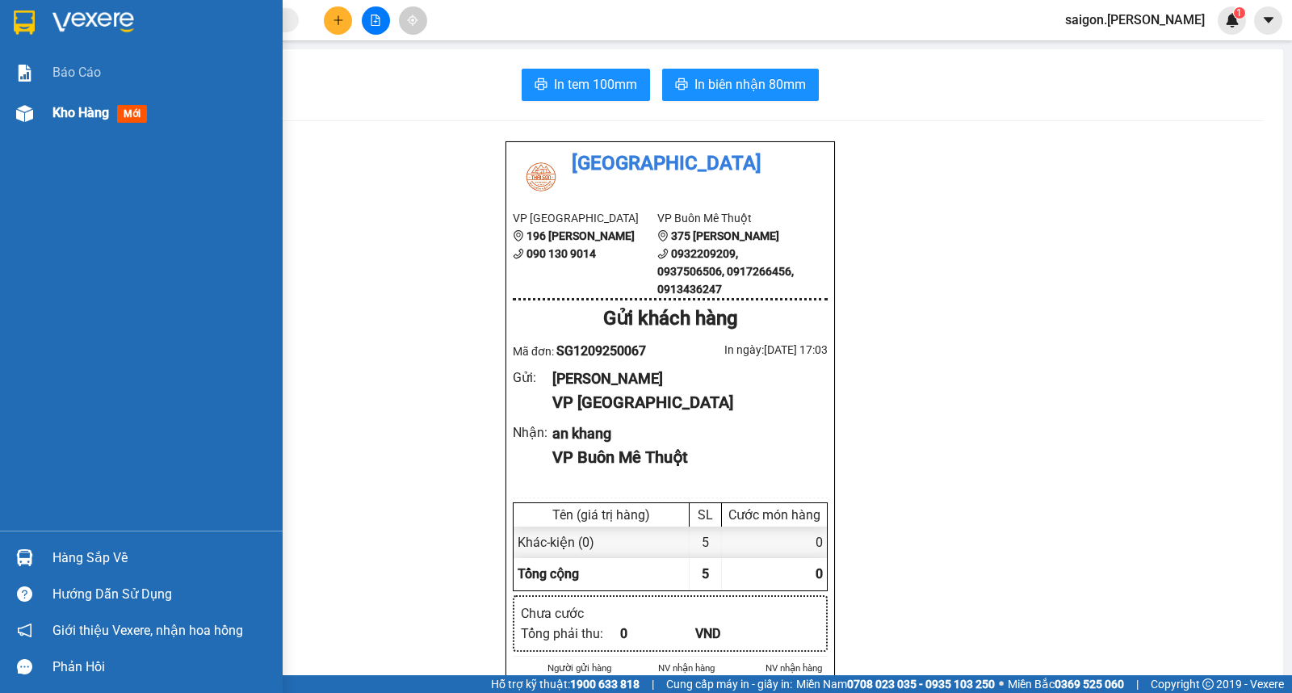
click at [36, 119] on div at bounding box center [24, 113] width 28 height 28
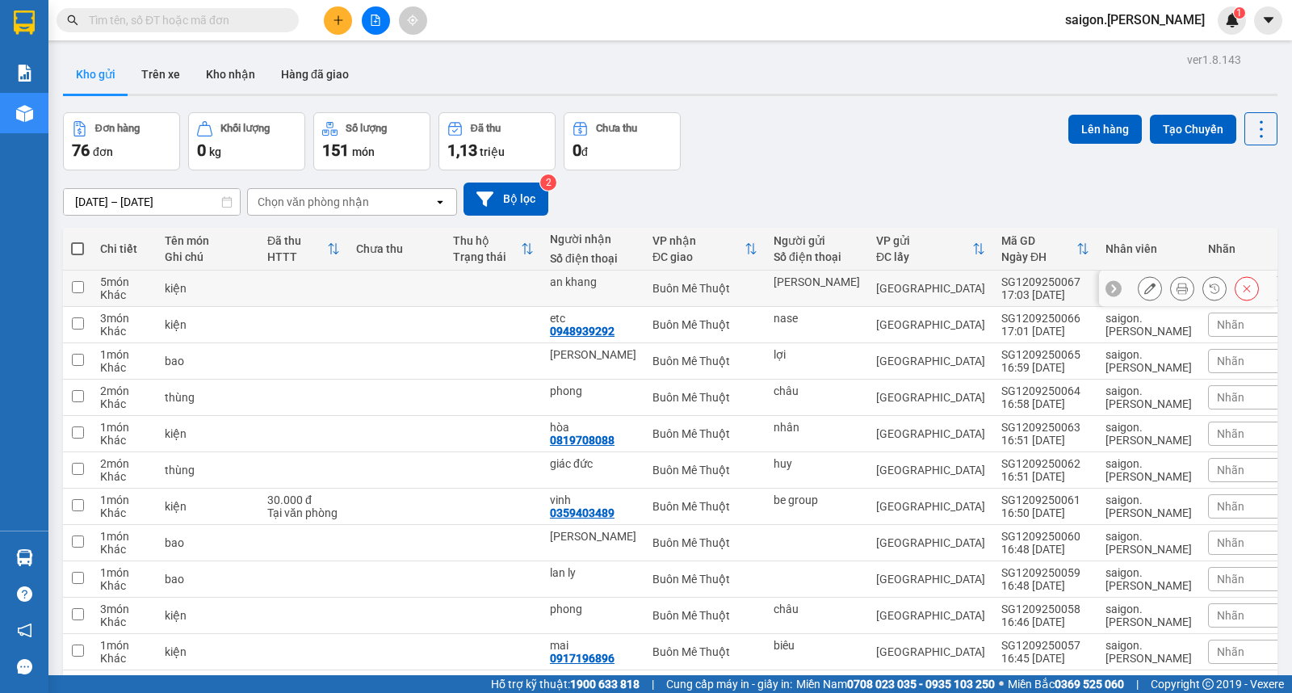
click at [1138, 291] on button at bounding box center [1149, 289] width 23 height 28
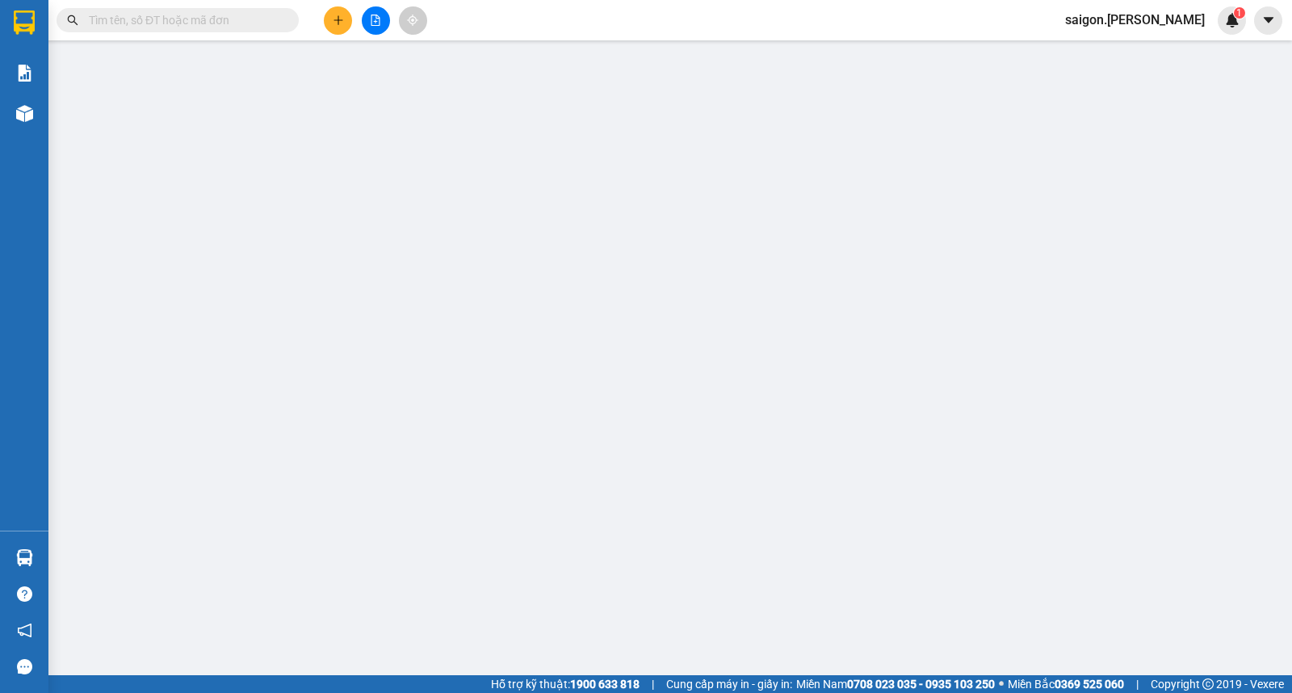
type input "phan anh"
type input "an khang"
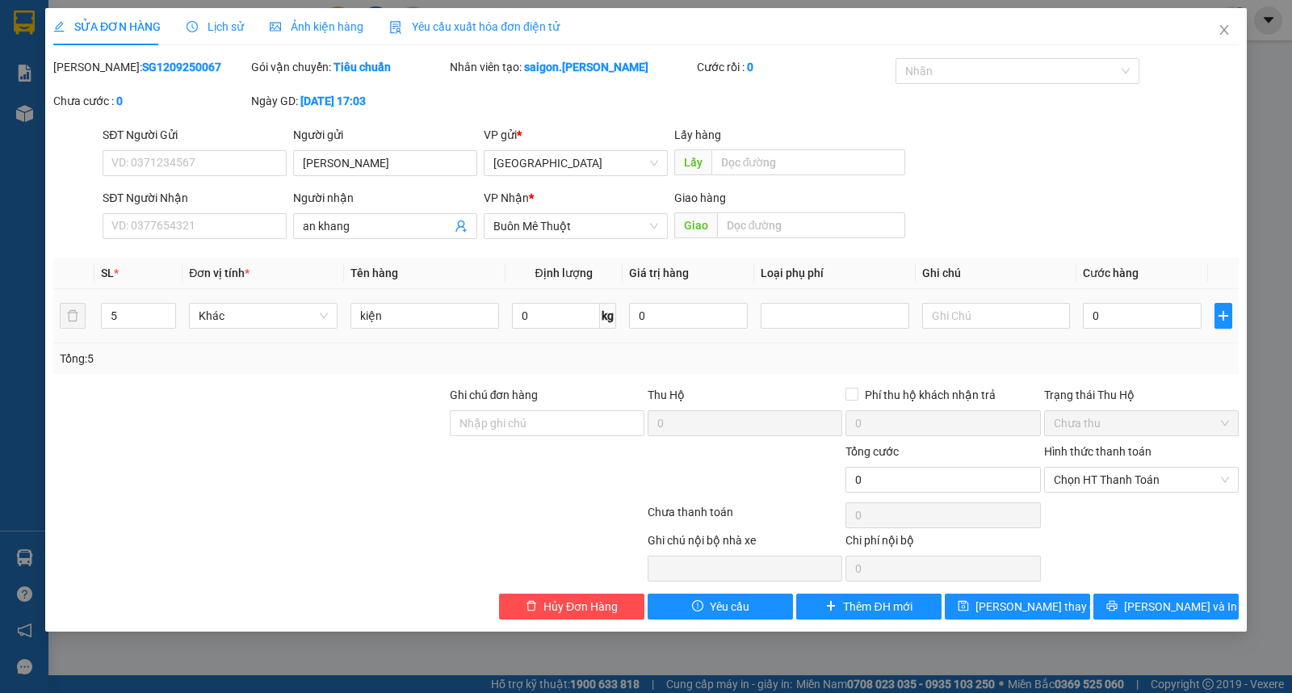
click at [176, 308] on td "5" at bounding box center [138, 316] width 88 height 54
type input "6"
click at [171, 312] on span "up" at bounding box center [167, 312] width 10 height 10
click at [1117, 601] on icon "printer" at bounding box center [1111, 605] width 11 height 11
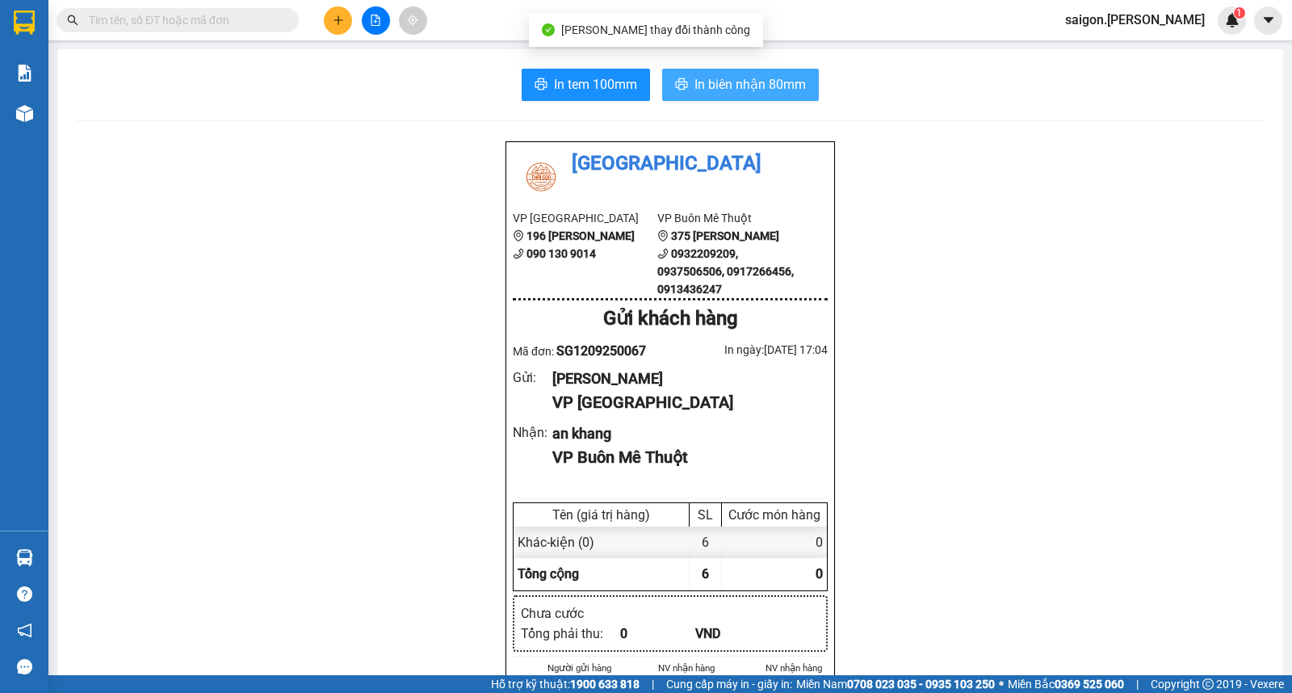
click at [709, 93] on span "In biên nhận 80mm" at bounding box center [749, 84] width 111 height 20
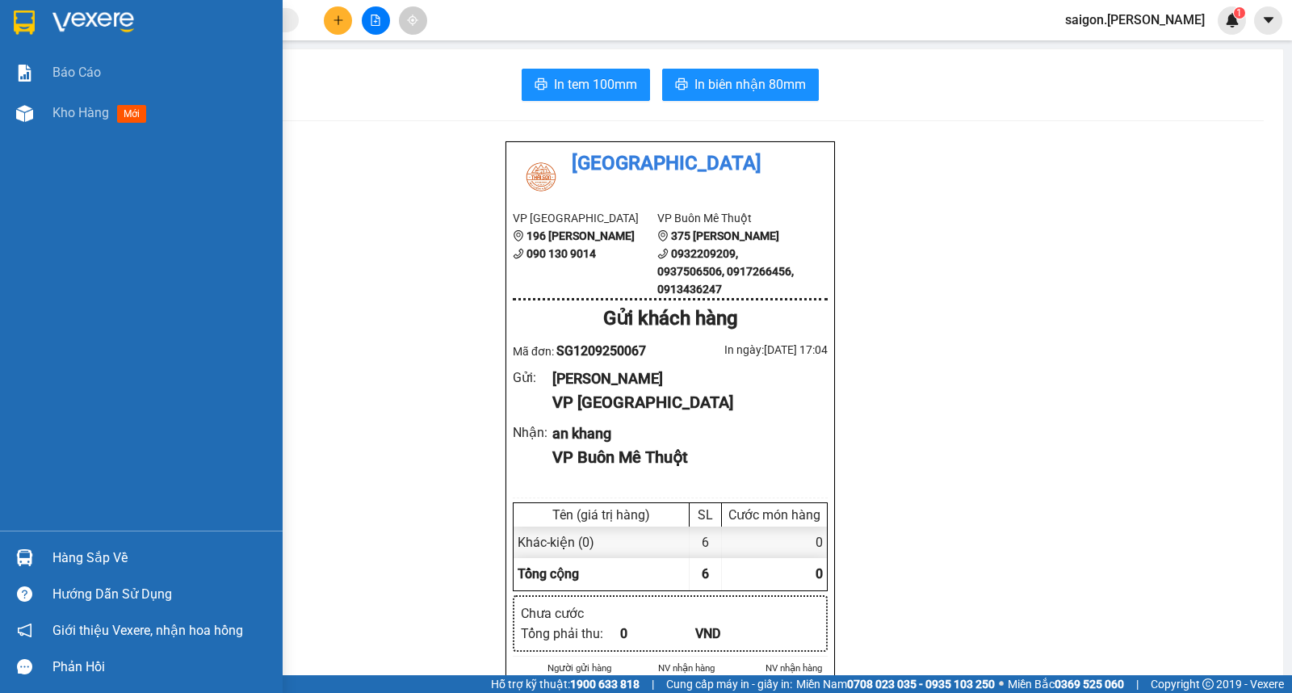
click at [55, 396] on div "Báo cáo Kho hàng mới" at bounding box center [141, 291] width 283 height 478
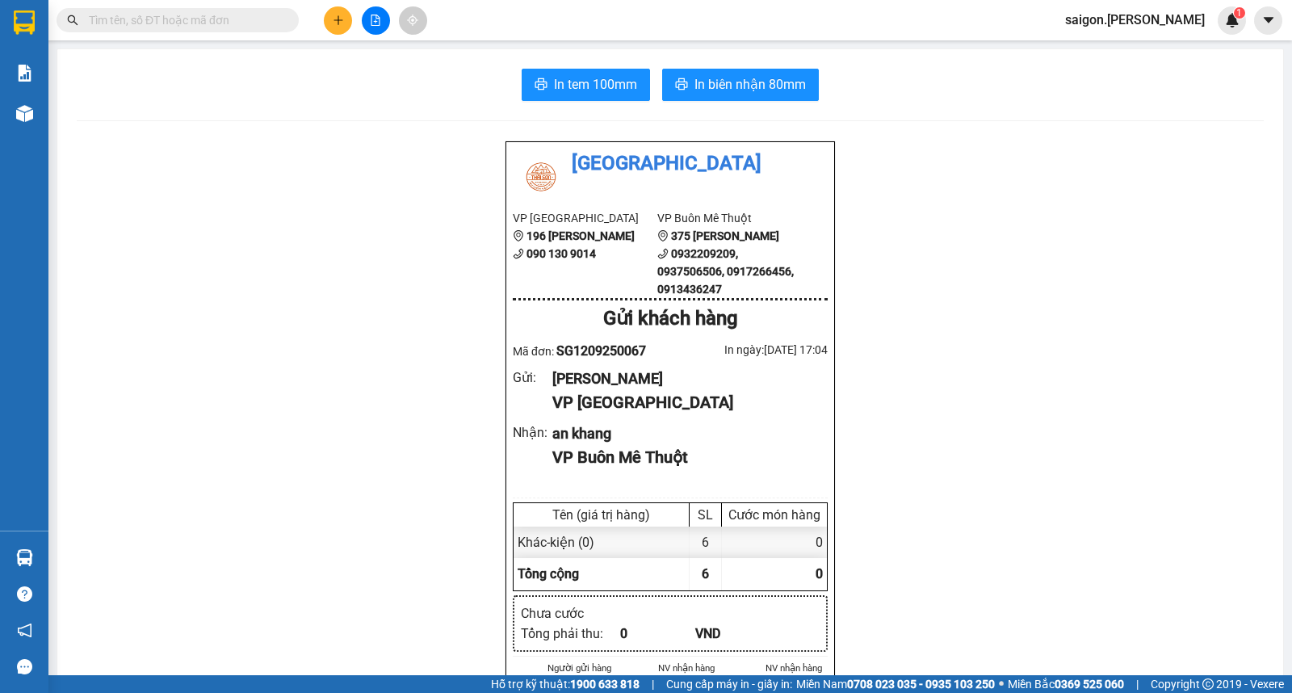
click at [245, 13] on input "text" at bounding box center [184, 20] width 191 height 18
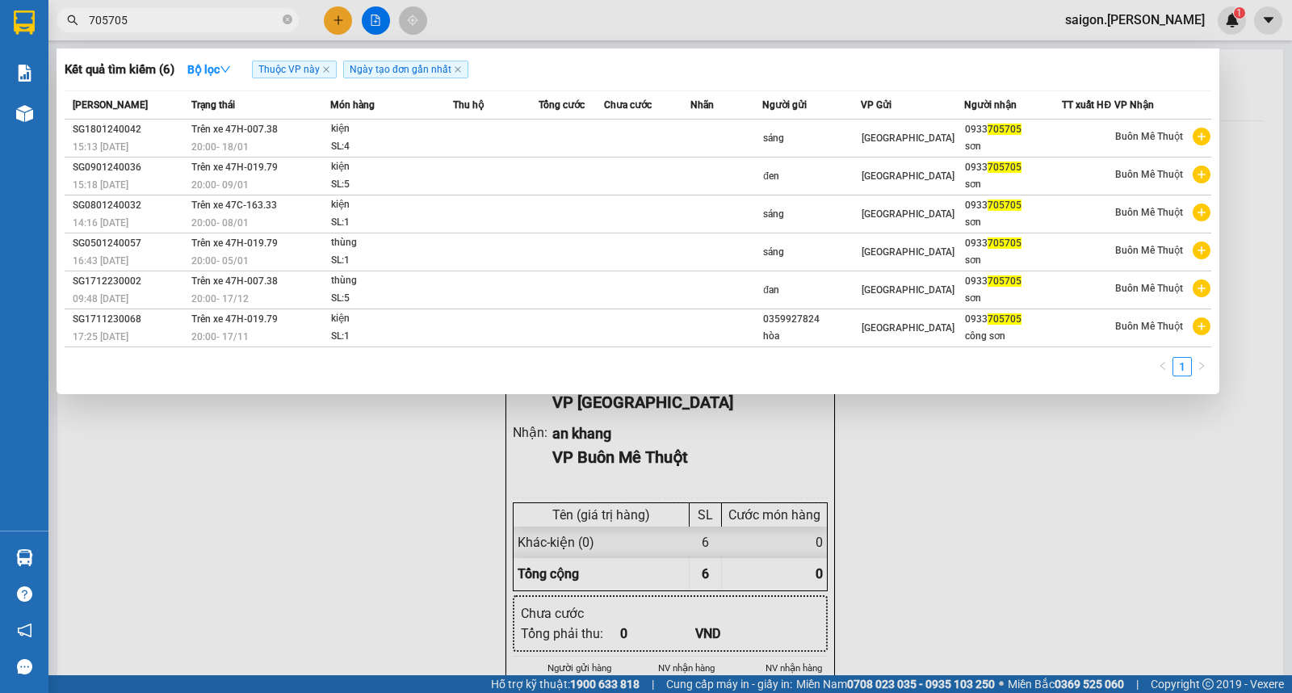
type input "705705"
click at [149, 547] on div at bounding box center [646, 346] width 1292 height 693
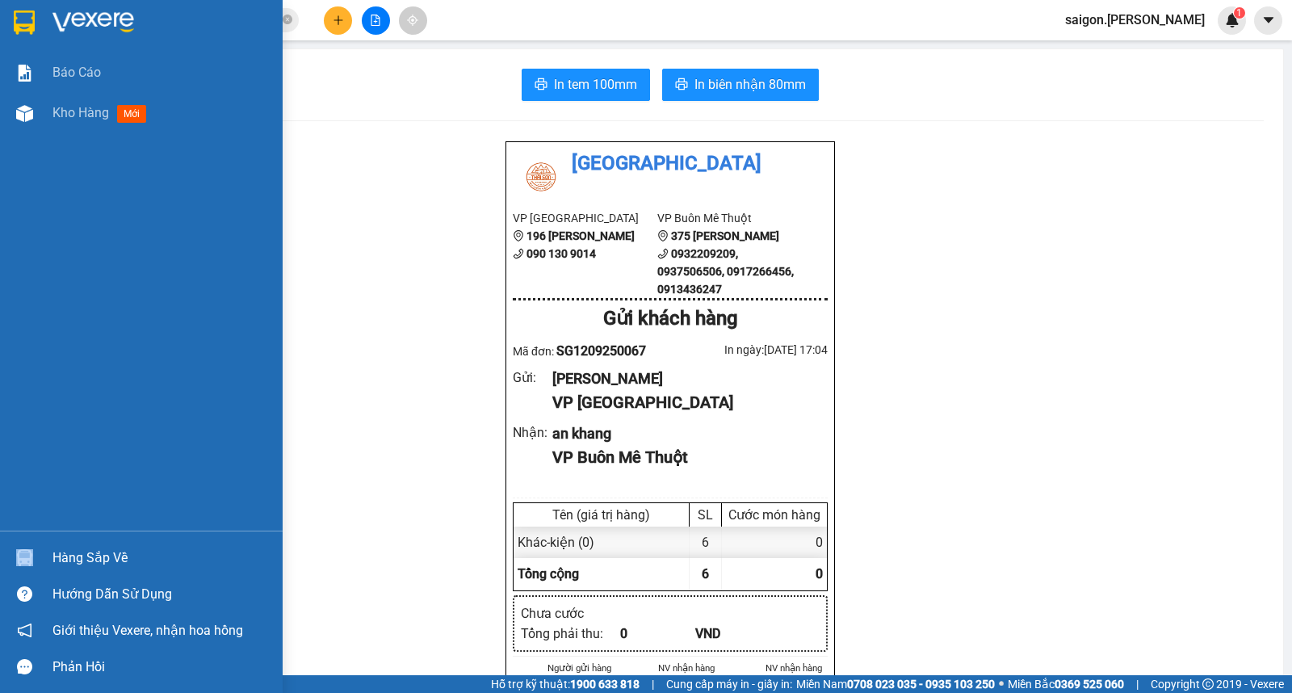
click at [67, 568] on div "Hàng sắp về" at bounding box center [141, 557] width 283 height 36
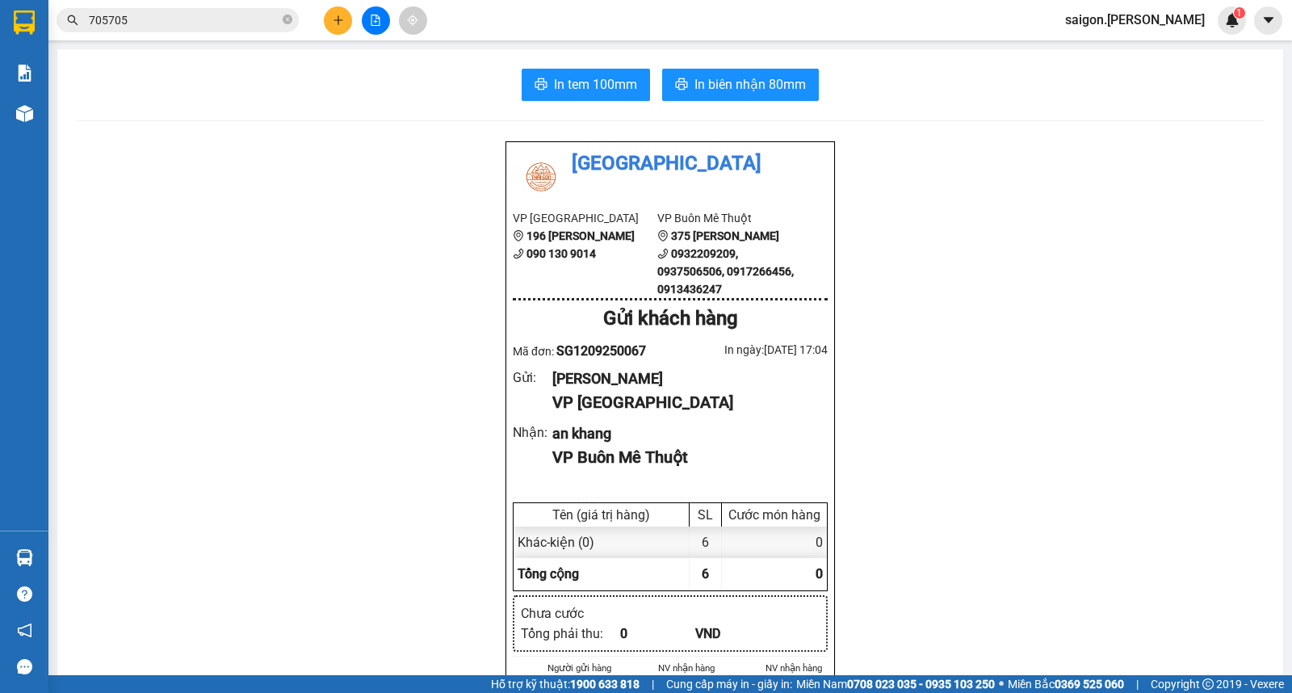
drag, startPoint x: 304, startPoint y: 338, endPoint x: 285, endPoint y: 319, distance: 26.8
click at [304, 336] on section "Kết quả tìm kiếm ( 6 ) Bộ lọc Thuộc VP này Ngày tạo đơn gần nhất Mã ĐH Trạng th…" at bounding box center [646, 346] width 1292 height 693
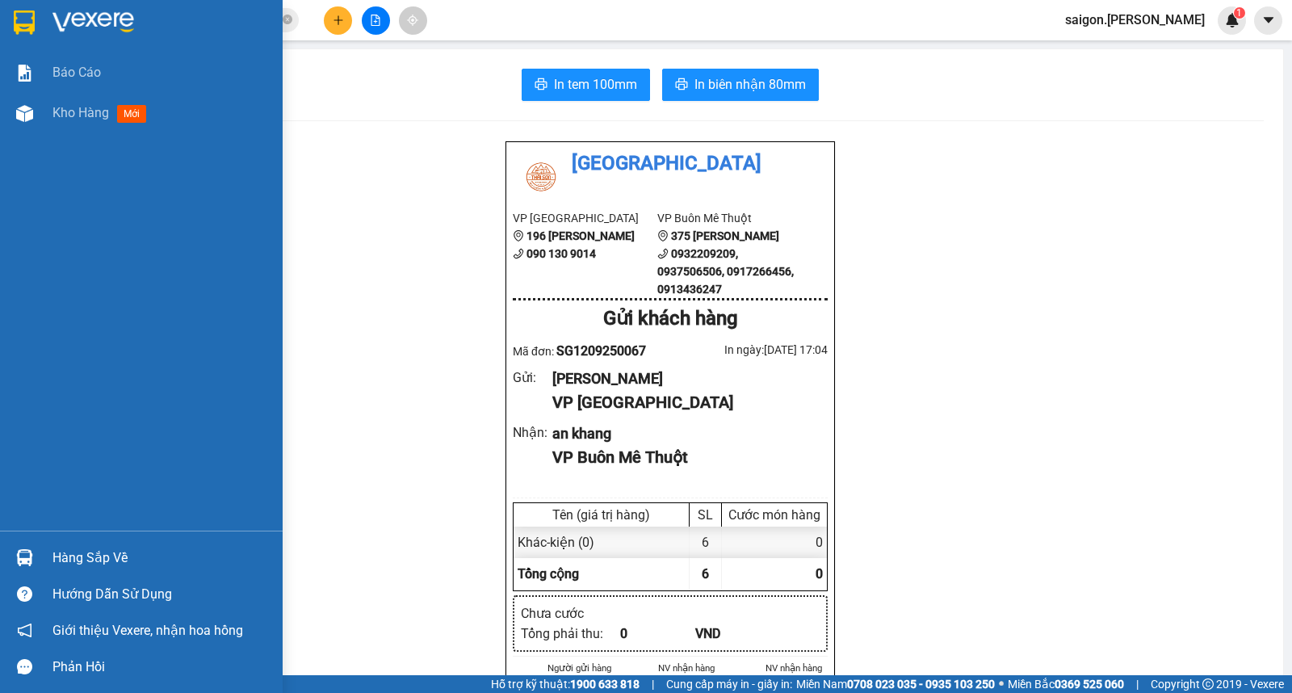
click at [117, 555] on div "Hàng sắp về" at bounding box center [161, 558] width 218 height 24
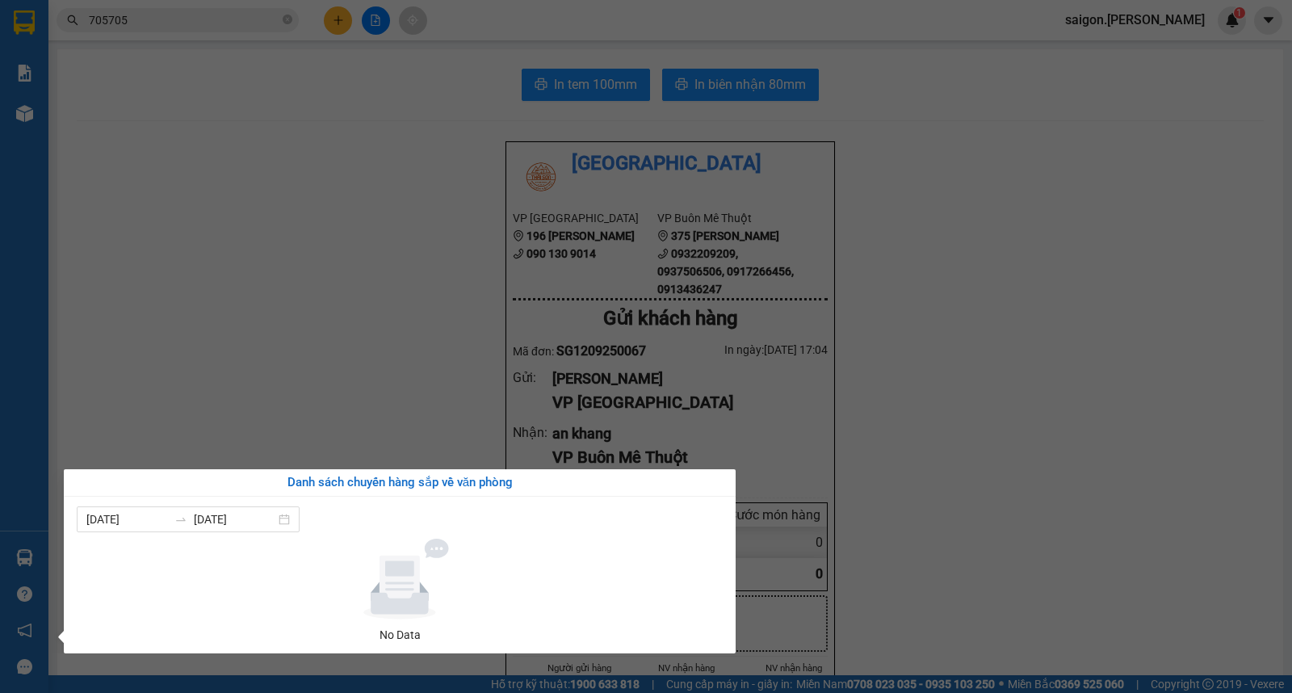
drag, startPoint x: 328, startPoint y: 331, endPoint x: 249, endPoint y: 283, distance: 92.4
click at [327, 328] on section "Kết quả tìm kiếm ( 6 ) Bộ lọc Thuộc VP này Ngày tạo đơn gần nhất Mã ĐH Trạng th…" at bounding box center [646, 346] width 1292 height 693
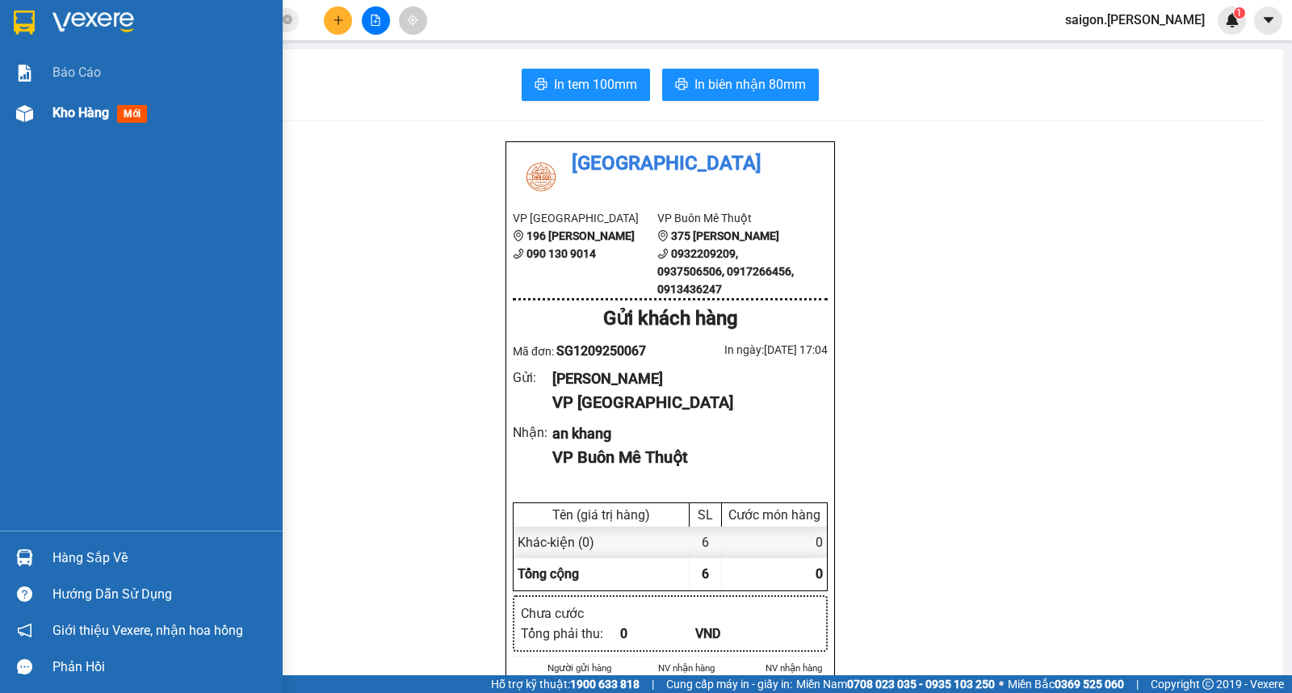
click at [52, 108] on span "Kho hàng" at bounding box center [80, 112] width 57 height 15
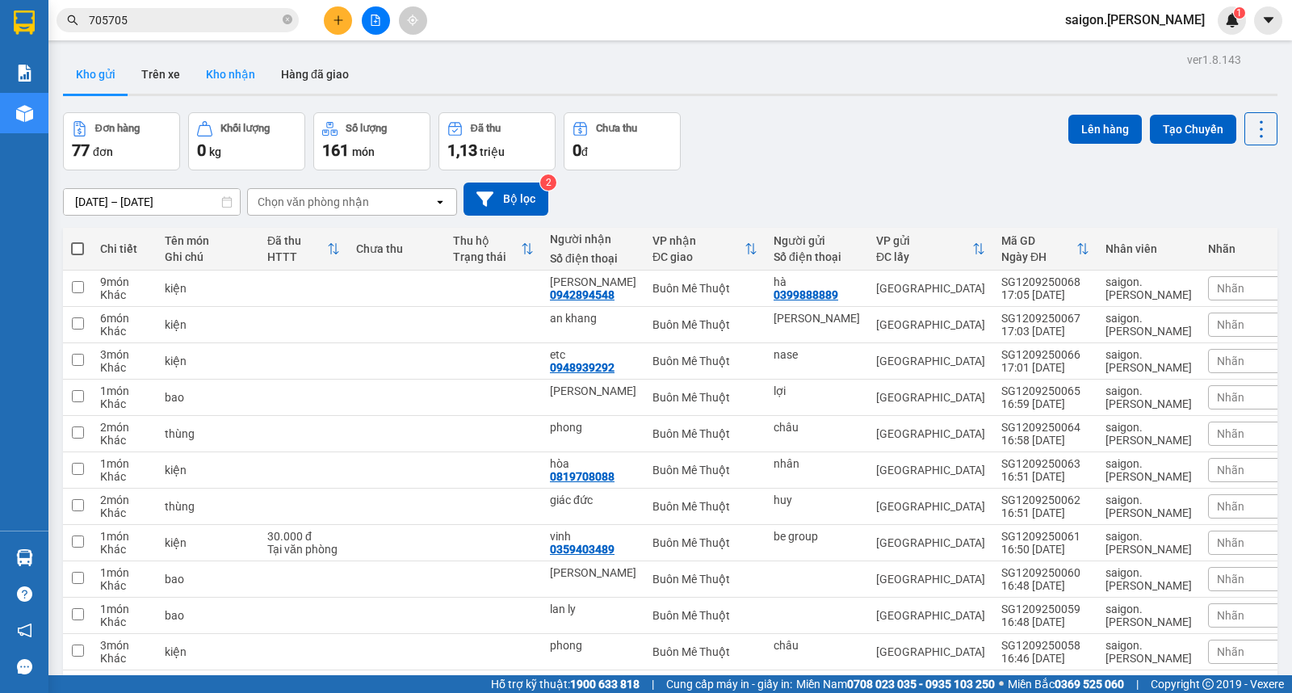
click at [242, 61] on button "Kho nhận" at bounding box center [230, 74] width 75 height 39
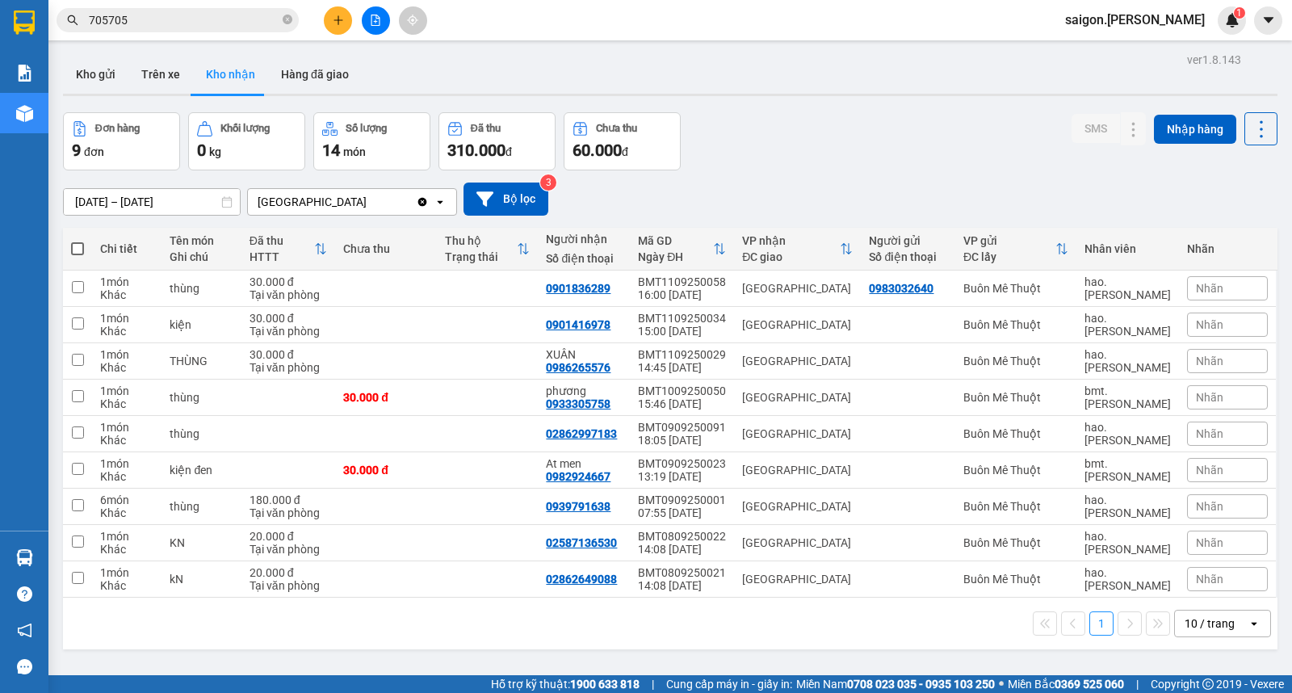
click at [335, 17] on icon "plus" at bounding box center [338, 20] width 11 height 11
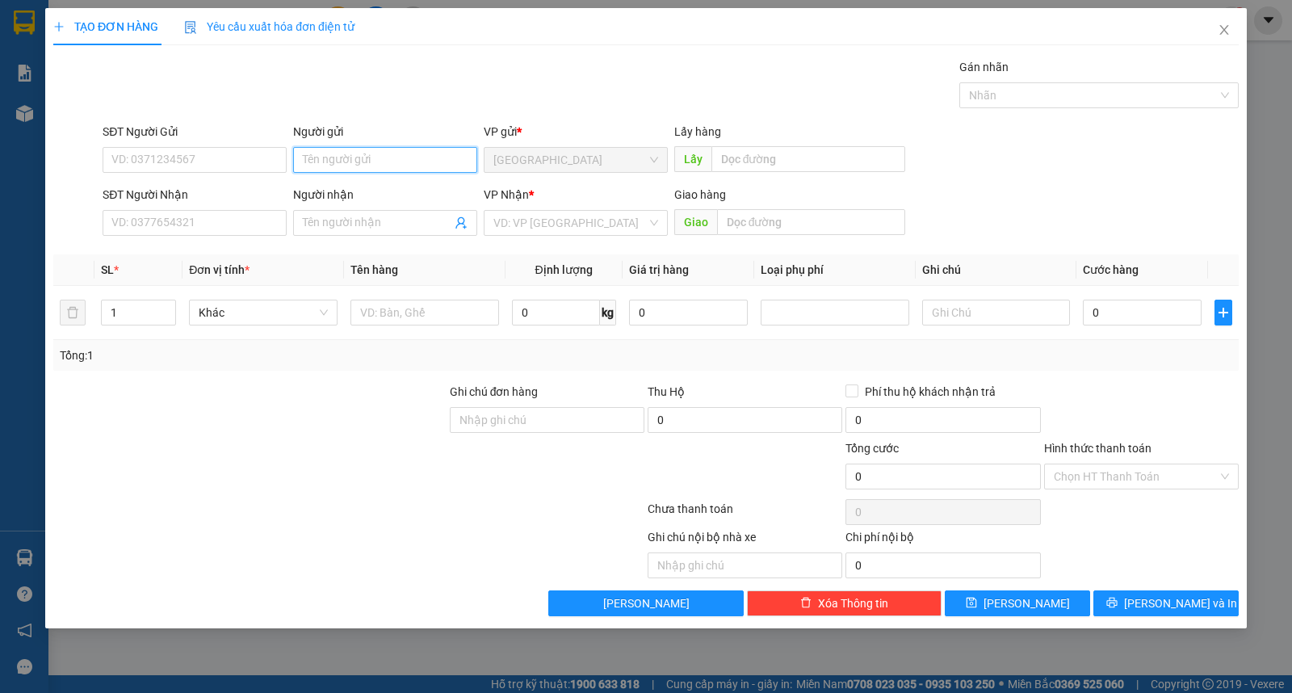
click at [355, 159] on input "Người gửi" at bounding box center [385, 160] width 184 height 26
type input "linh"
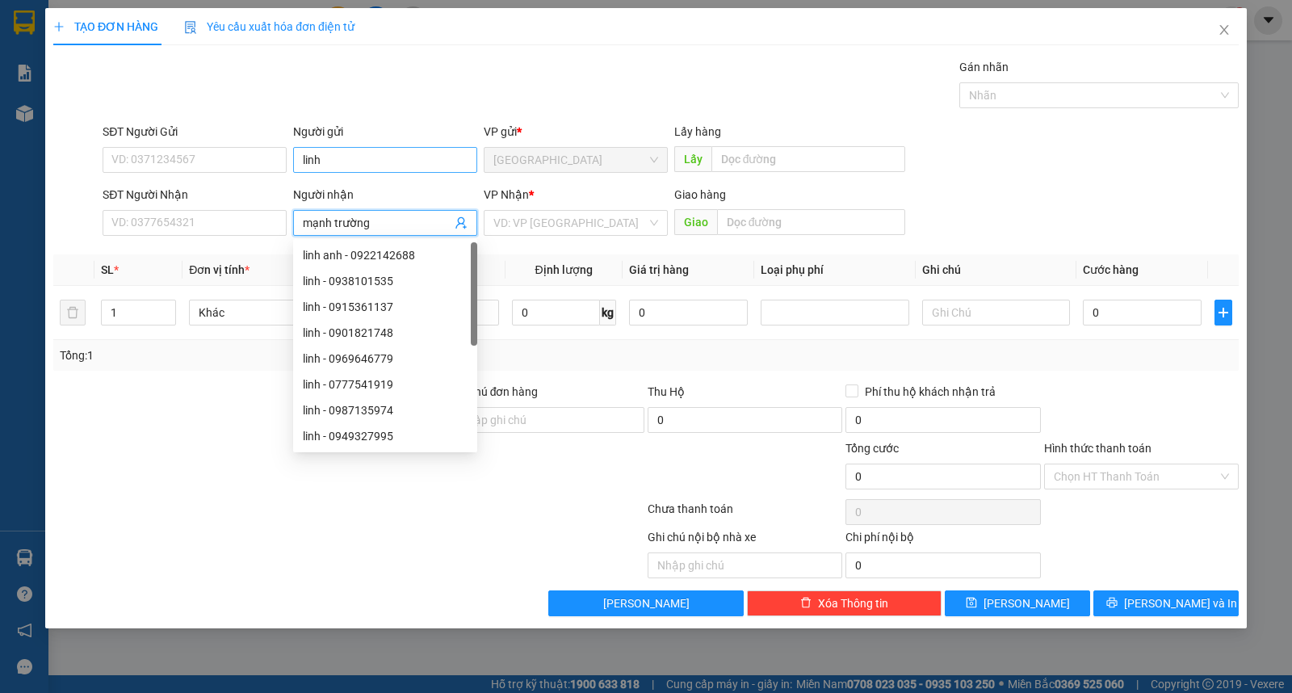
type input "mạnh trường"
type input "ư"
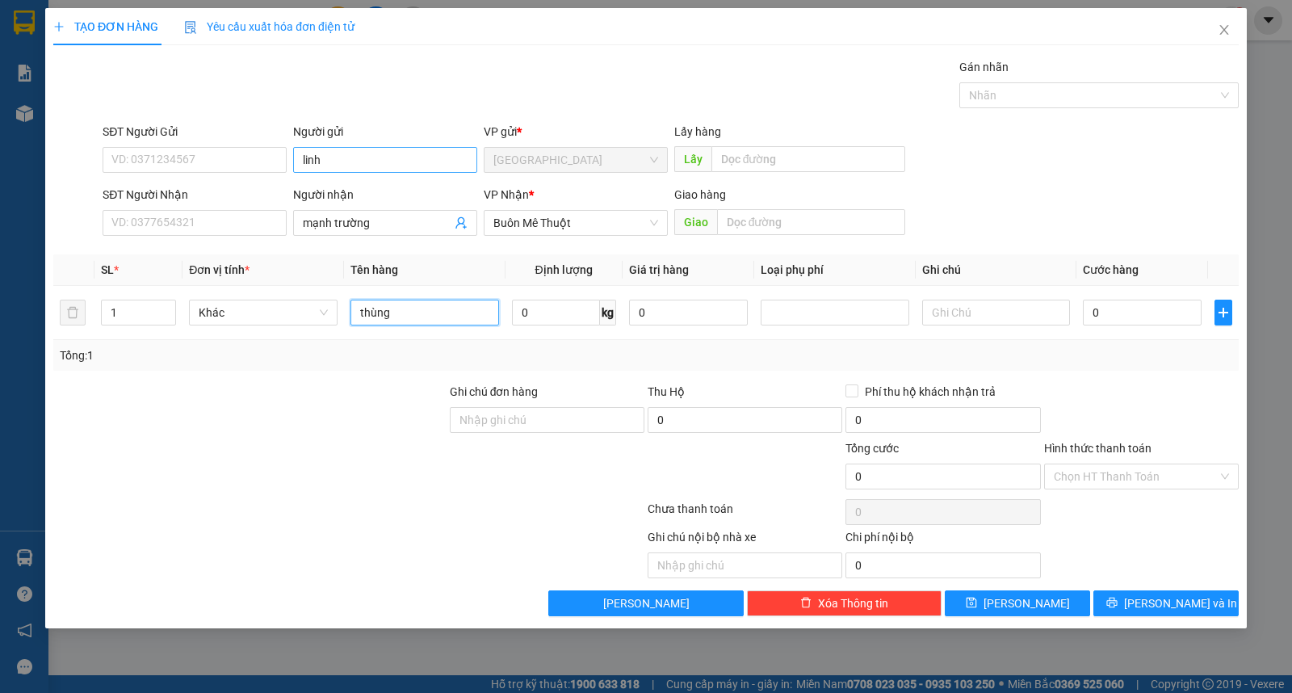
type input "thùng"
drag, startPoint x: 1163, startPoint y: 602, endPoint x: 1109, endPoint y: 487, distance: 127.5
click at [1166, 602] on span "Lưu và In" at bounding box center [1180, 603] width 113 height 18
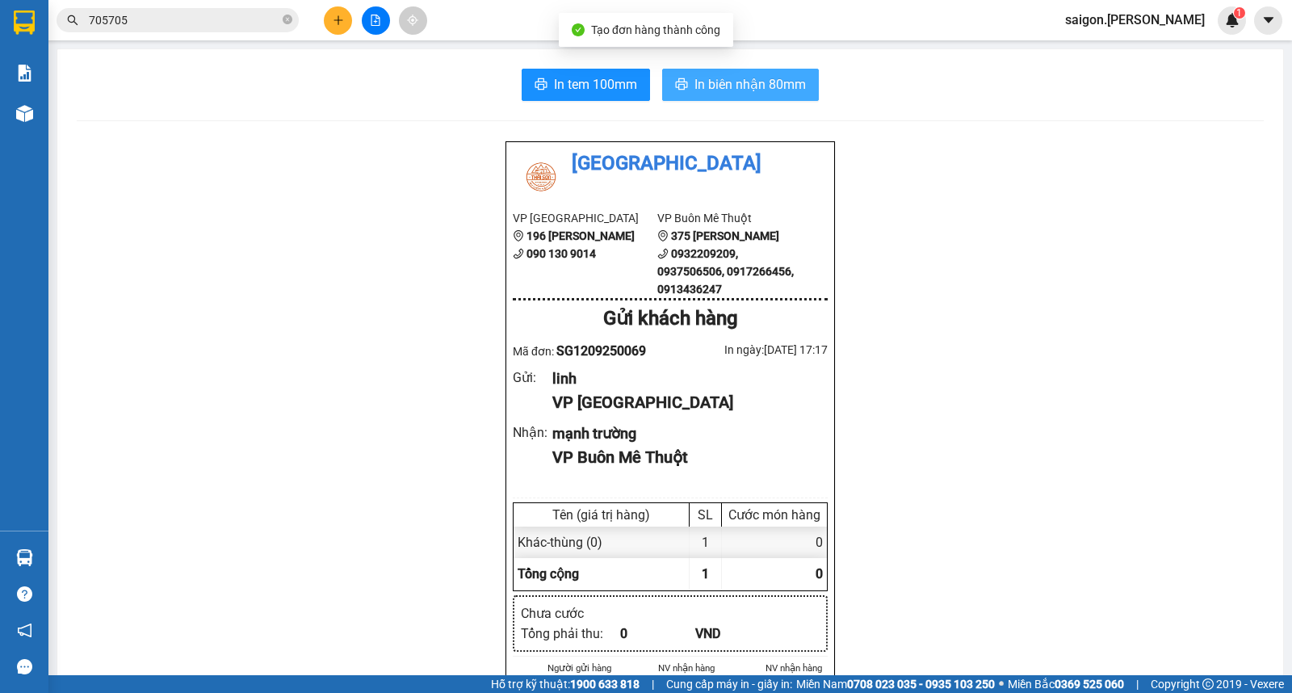
click at [748, 82] on span "In biên nhận 80mm" at bounding box center [749, 84] width 111 height 20
click at [326, 32] on div at bounding box center [375, 20] width 121 height 28
click at [334, 27] on button at bounding box center [338, 20] width 28 height 28
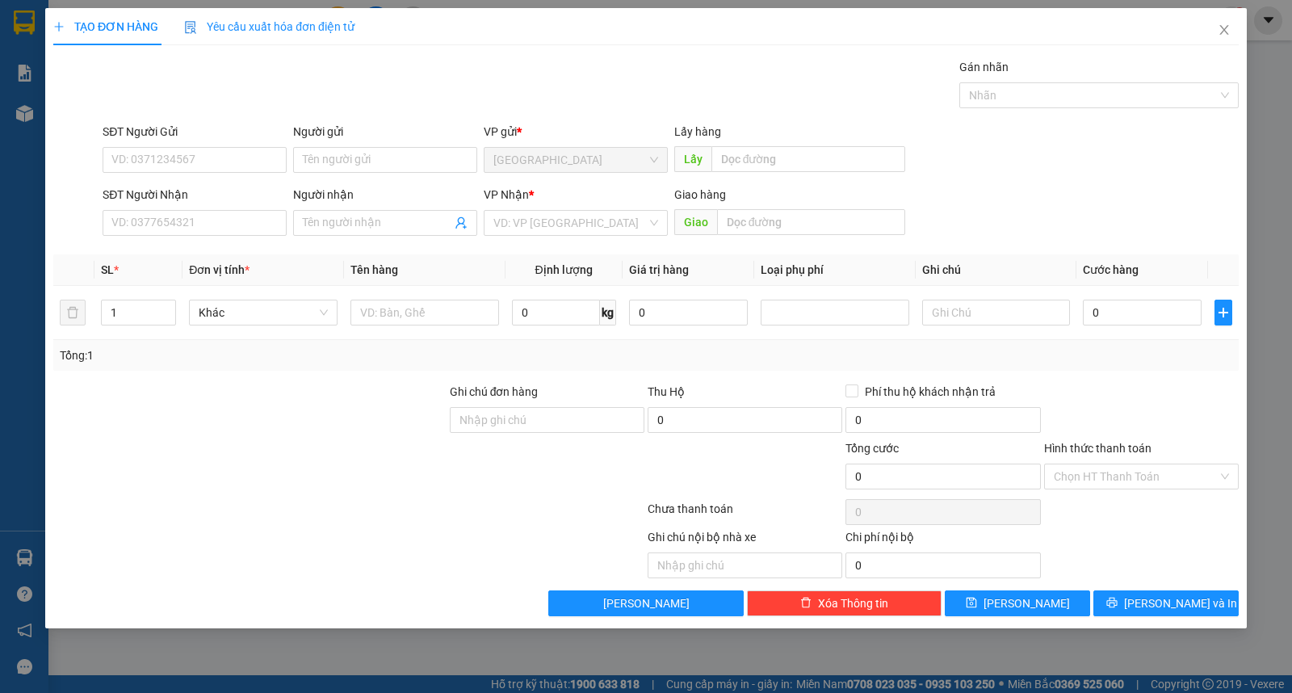
click at [394, 178] on div "Người gửi Tên người gửi" at bounding box center [385, 151] width 184 height 57
click at [396, 153] on input "Người gửi" at bounding box center [385, 160] width 184 height 26
type input "phượng"
type input "[PERSON_NAME]"
type input "ư"
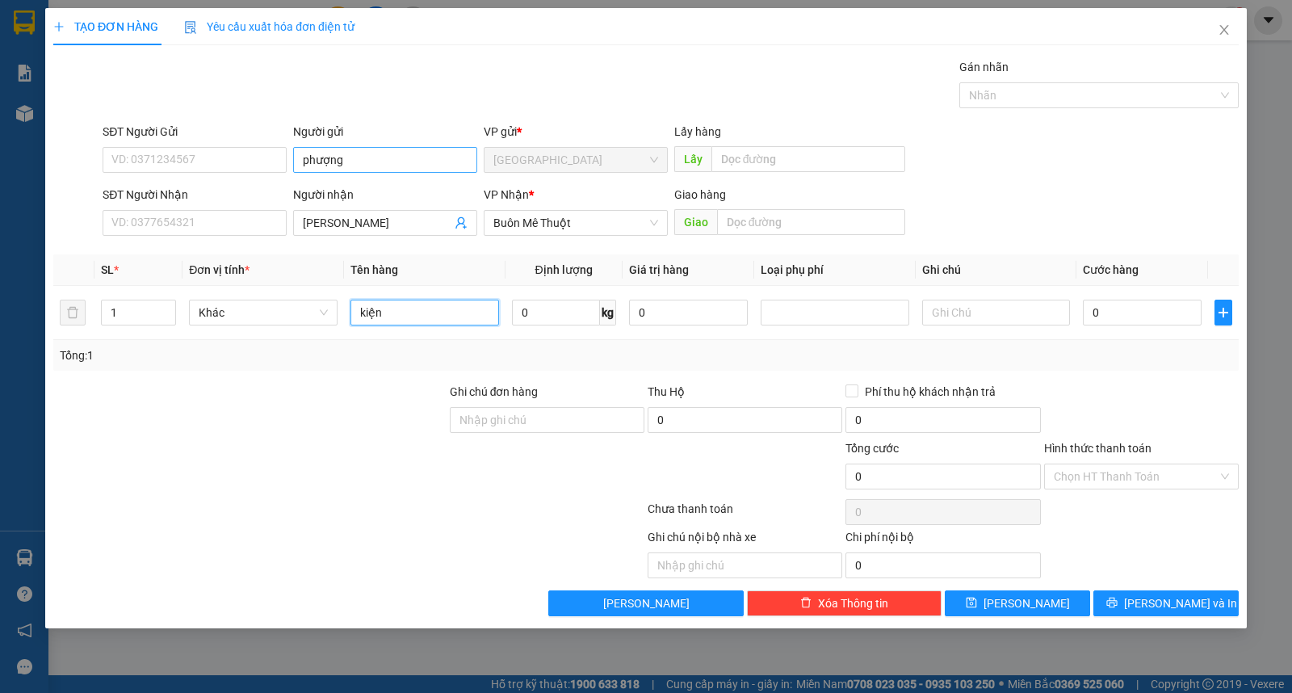
type input "kiện"
click at [1160, 590] on button "Lưu và In" at bounding box center [1165, 603] width 145 height 26
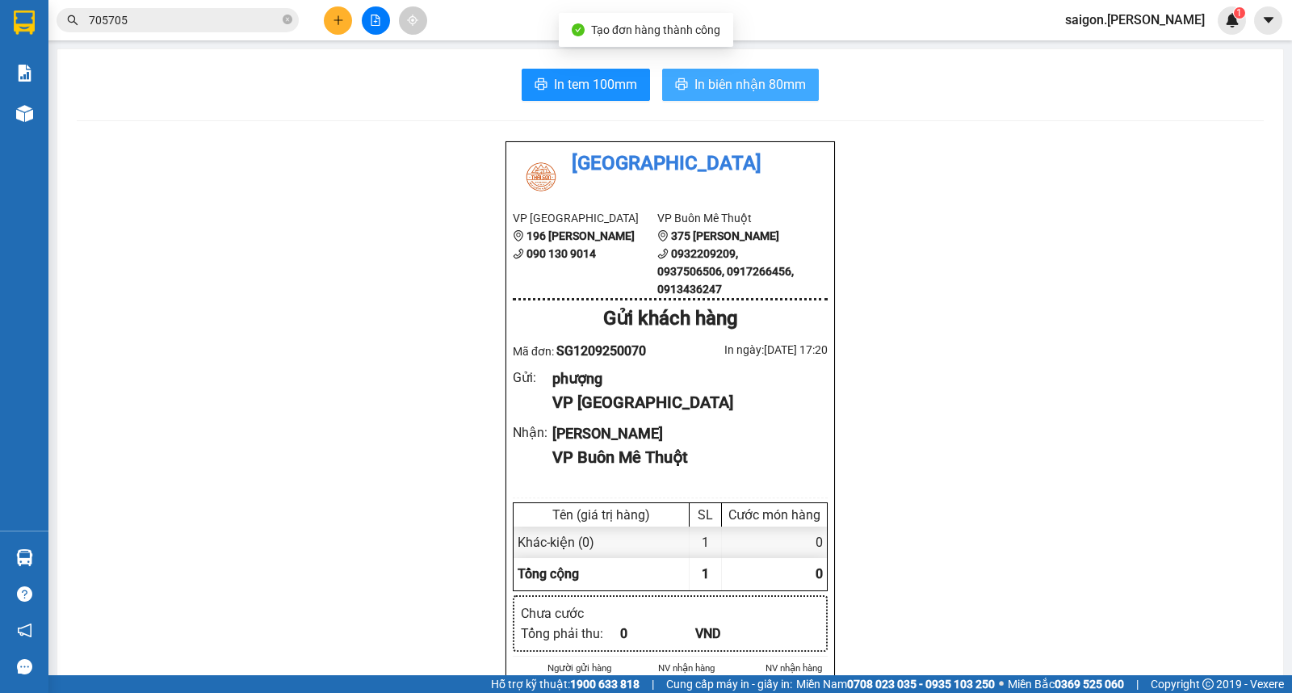
click at [739, 84] on span "In biên nhận 80mm" at bounding box center [749, 84] width 111 height 20
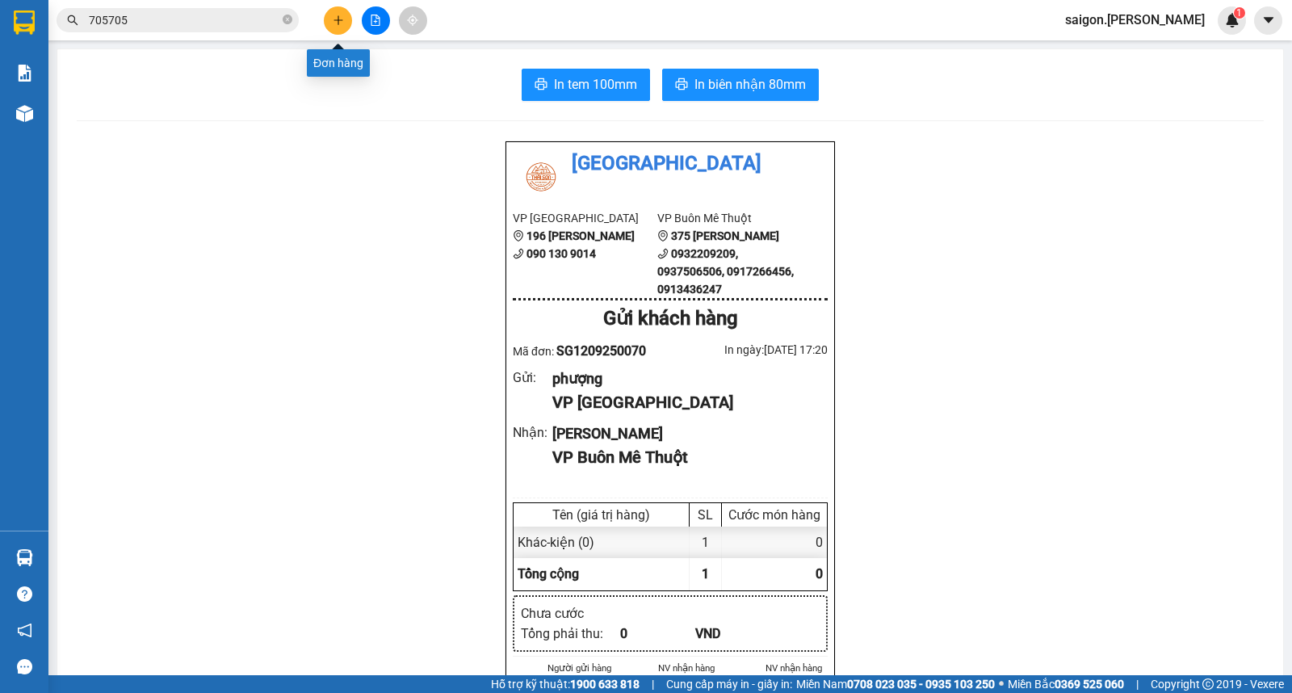
click at [341, 22] on icon "plus" at bounding box center [338, 20] width 11 height 11
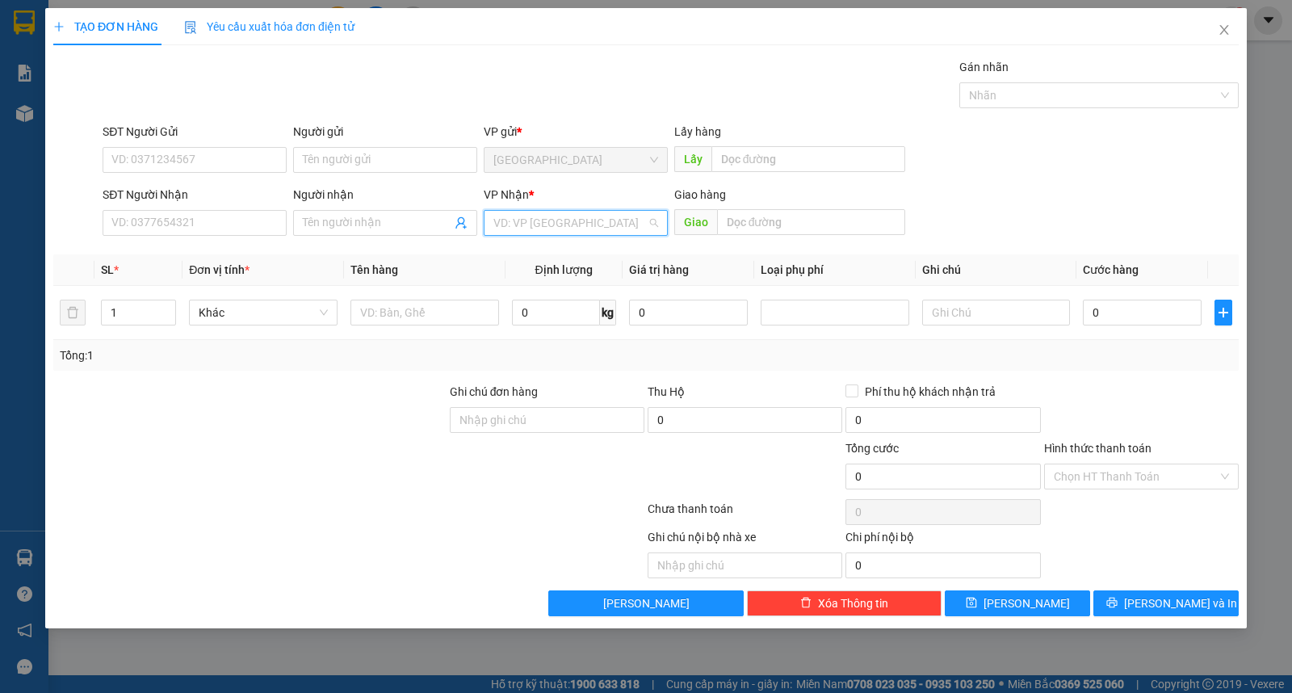
click at [593, 230] on input "search" at bounding box center [569, 223] width 153 height 24
click at [588, 277] on div "Buôn Mê Thuột" at bounding box center [575, 281] width 165 height 18
click at [392, 218] on input "Người nhận" at bounding box center [377, 223] width 149 height 18
type input "ngọc"
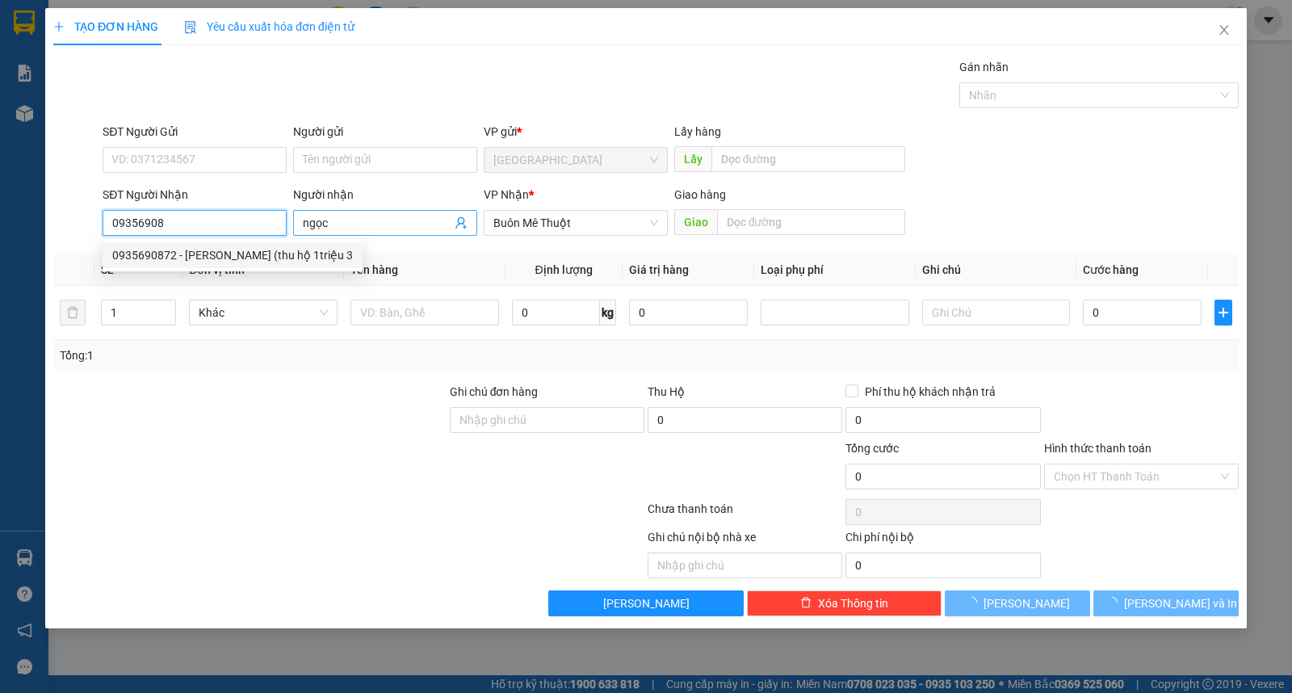
type input "0935690872"
type input "ngọc anh (thu hộ 1triệu 3"
type input "0935690872"
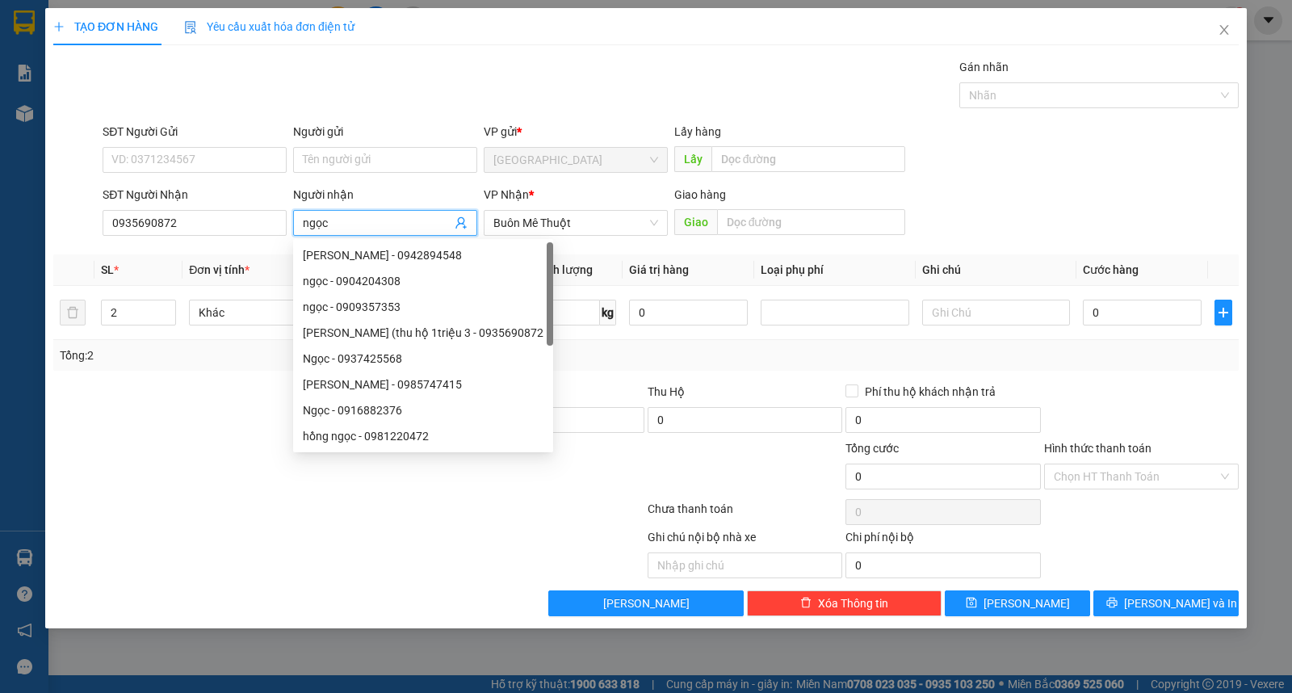
type input "ngọc"
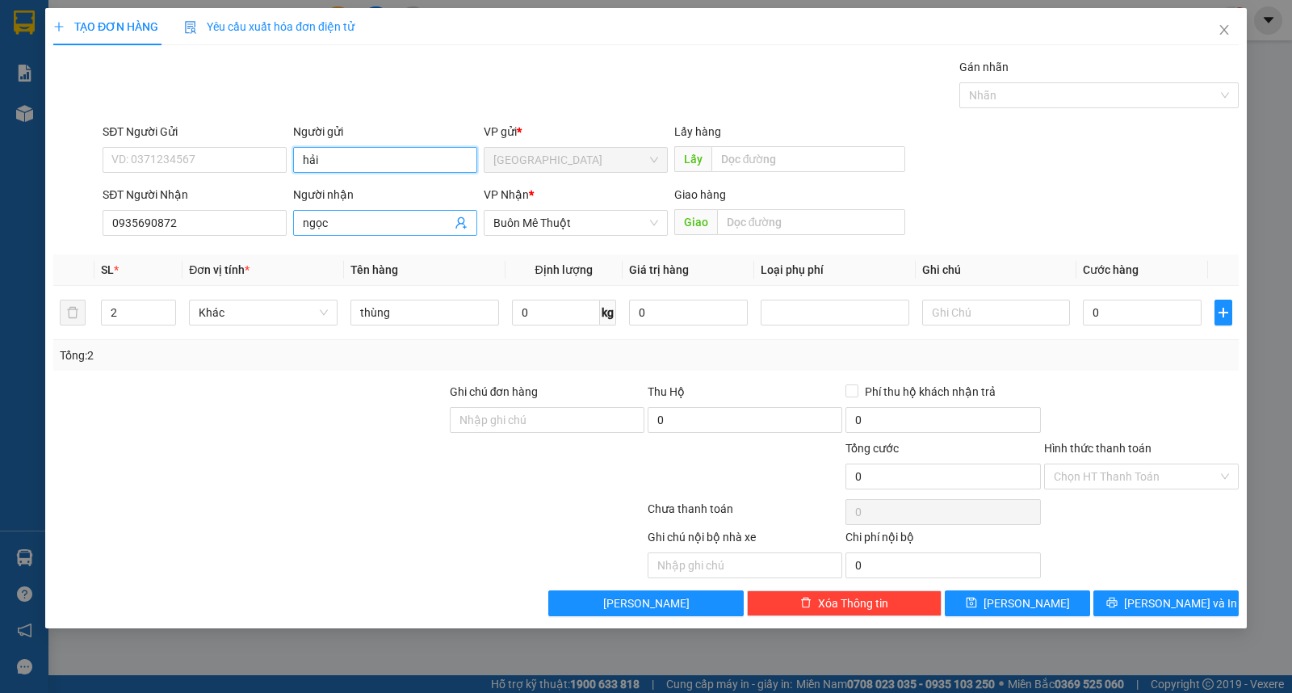
type input "hải"
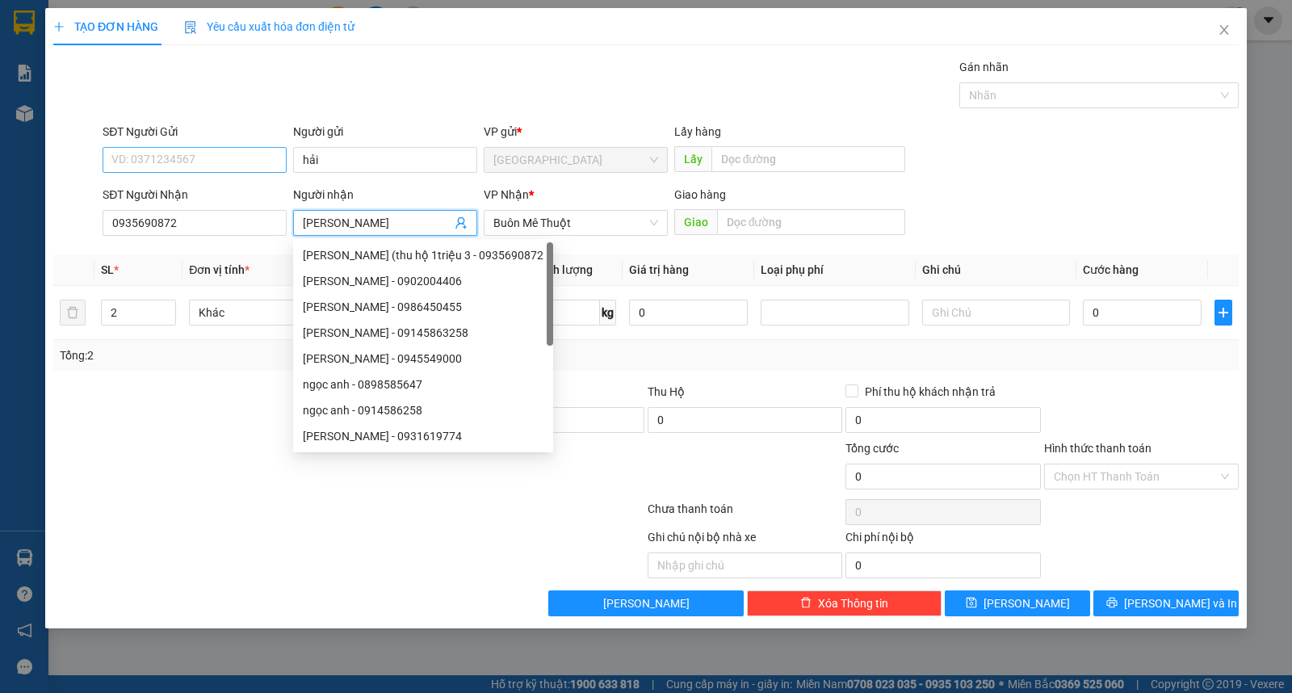
type input "[PERSON_NAME]"
click at [240, 161] on input "SĐT Người Gửi" at bounding box center [195, 160] width 184 height 26
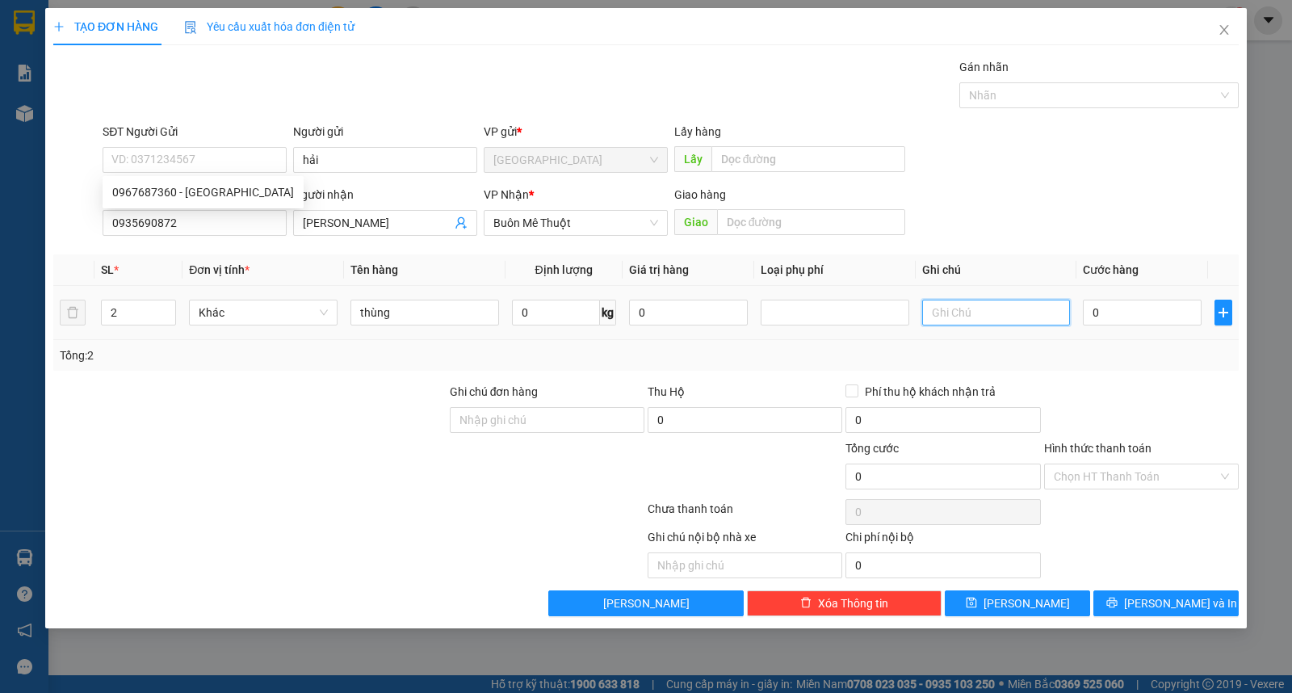
click at [1021, 317] on input "text" at bounding box center [996, 313] width 149 height 26
click at [1014, 316] on input "thu hộ:" at bounding box center [996, 313] width 149 height 26
type input "thu hộ: 1.210.000"
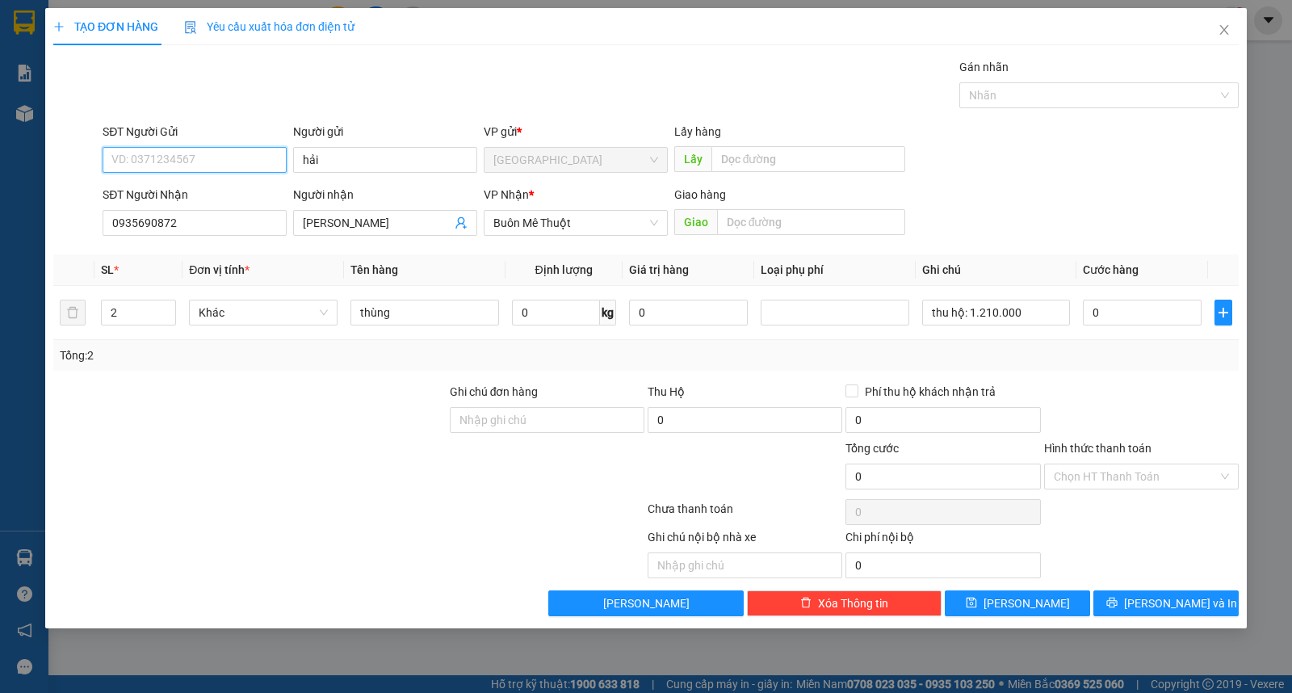
click at [233, 151] on input "SĐT Người Gửi" at bounding box center [195, 160] width 184 height 26
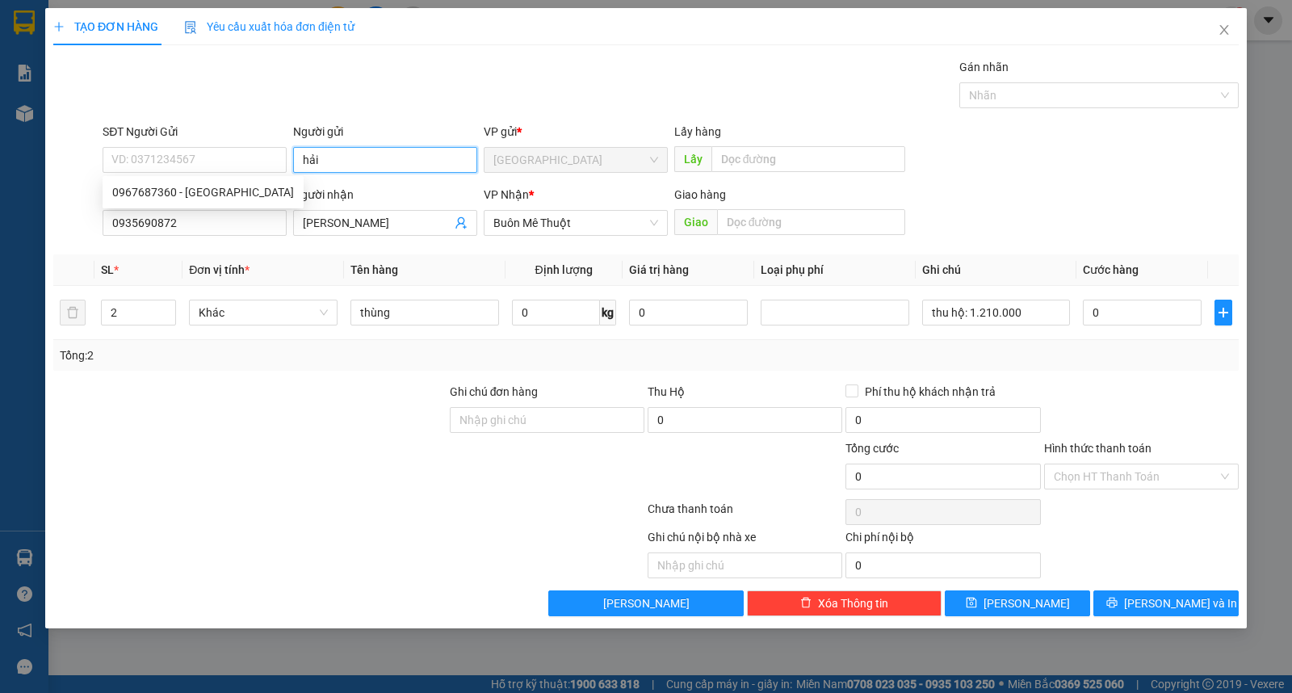
click at [344, 158] on input "hải" at bounding box center [385, 160] width 184 height 26
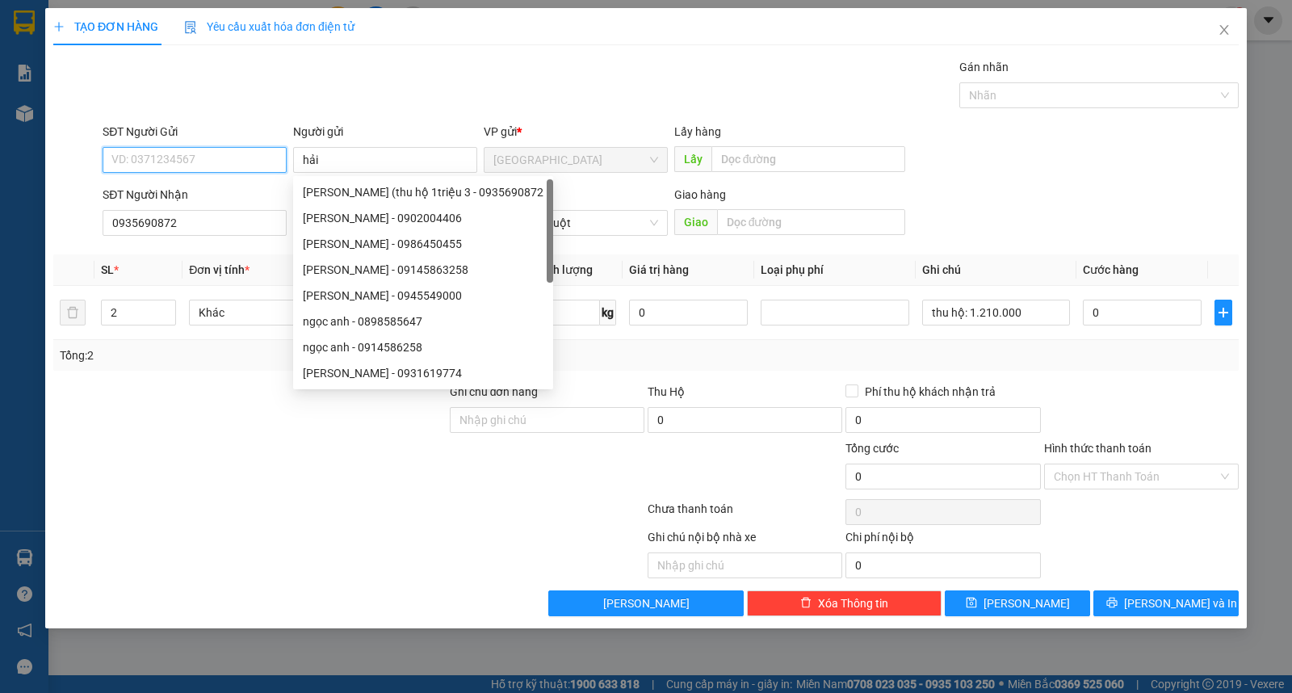
click at [240, 153] on input "SĐT Người Gửi" at bounding box center [195, 160] width 184 height 26
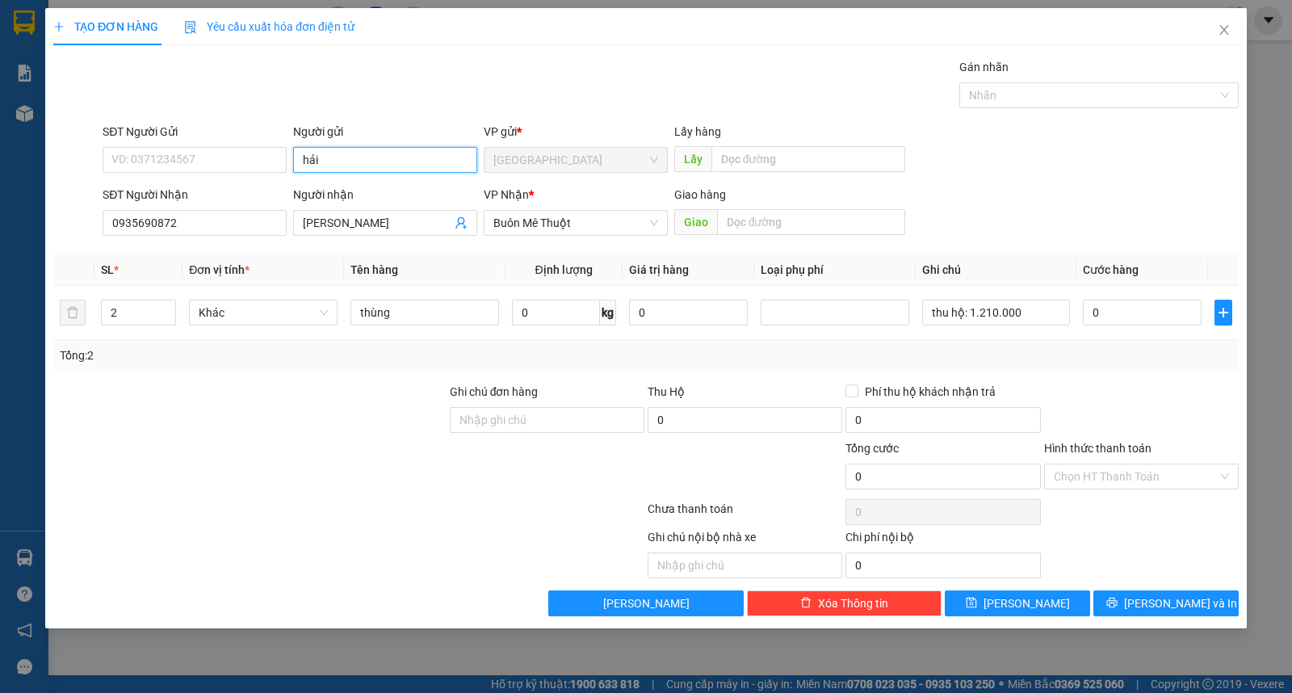
click at [368, 166] on input "hải" at bounding box center [385, 160] width 184 height 26
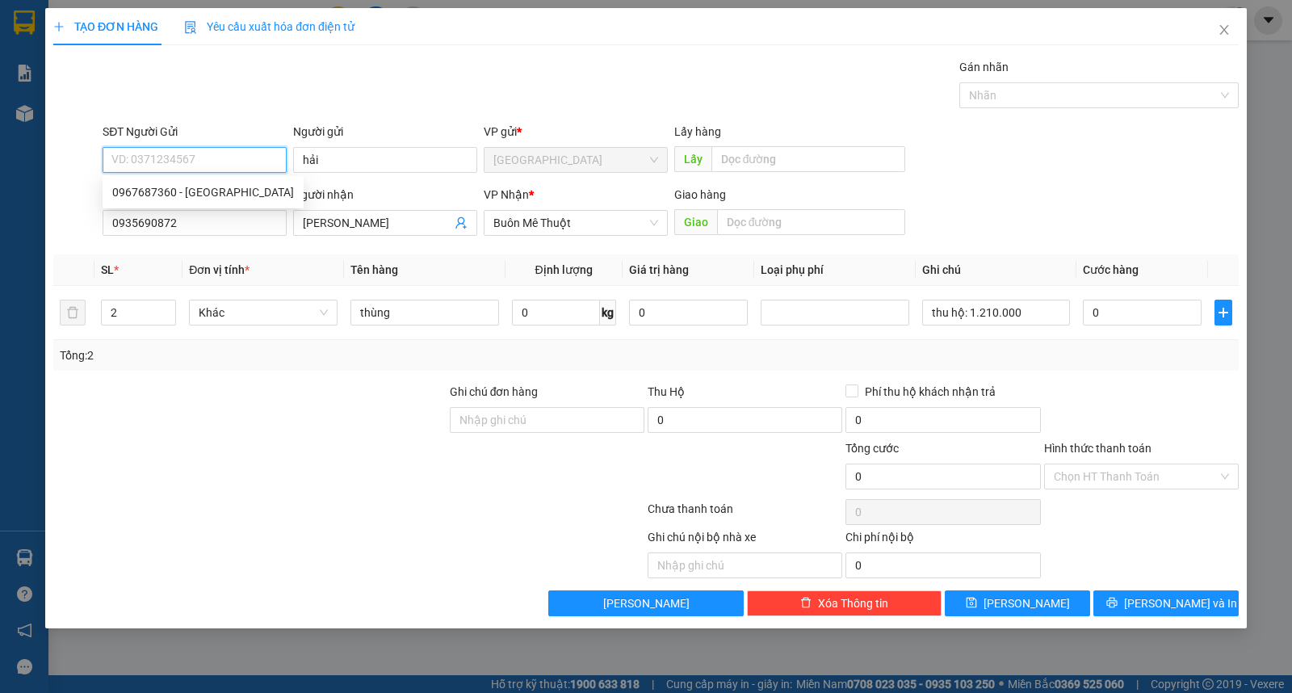
click at [216, 166] on input "SĐT Người Gửi" at bounding box center [195, 160] width 184 height 26
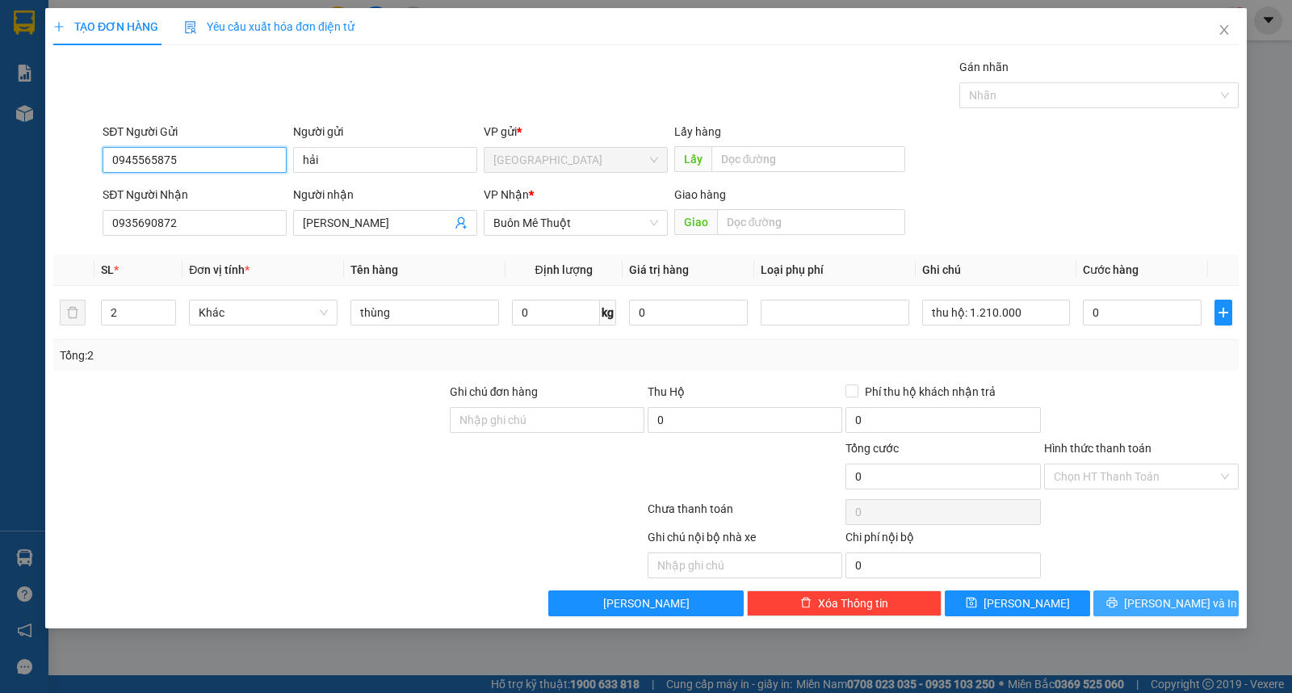
type input "0945565875"
click at [1168, 604] on span "Lưu và In" at bounding box center [1180, 603] width 113 height 18
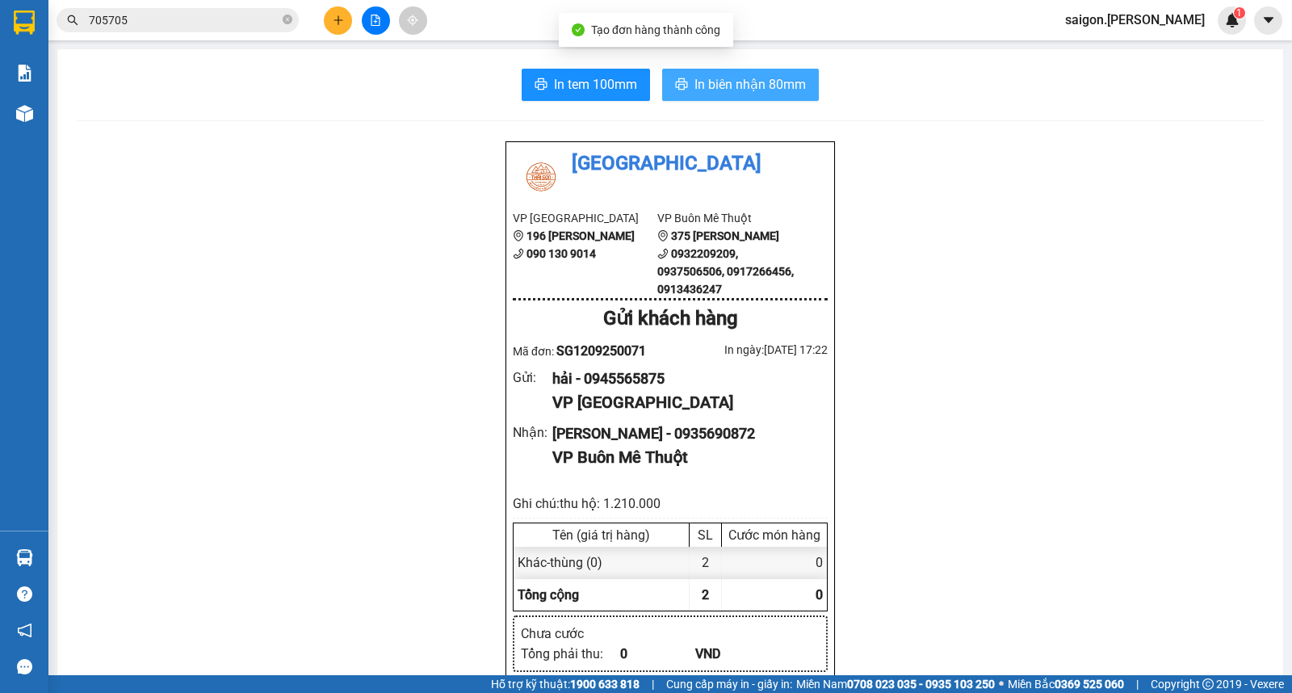
click at [788, 90] on span "In biên nhận 80mm" at bounding box center [749, 84] width 111 height 20
click at [334, 15] on button at bounding box center [338, 20] width 28 height 28
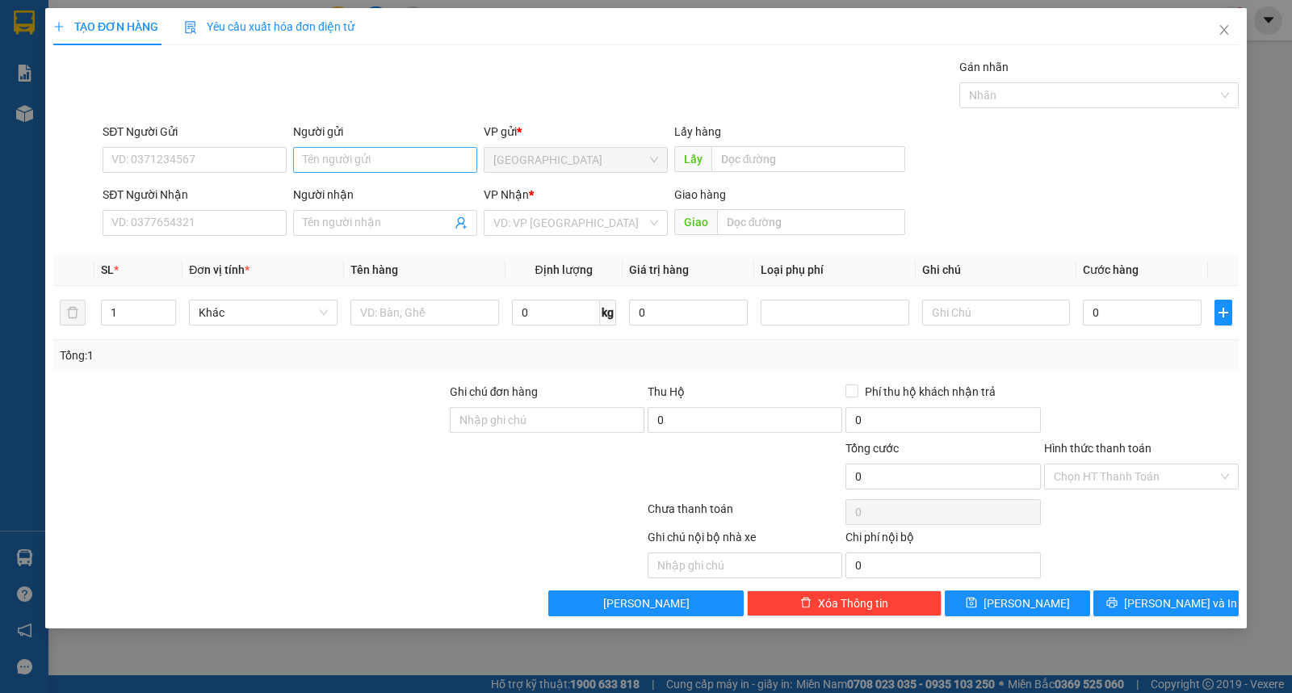
click at [329, 146] on div "Người gửi Tên người gửi" at bounding box center [385, 151] width 184 height 57
click at [329, 150] on input "Người gửi" at bounding box center [385, 160] width 184 height 26
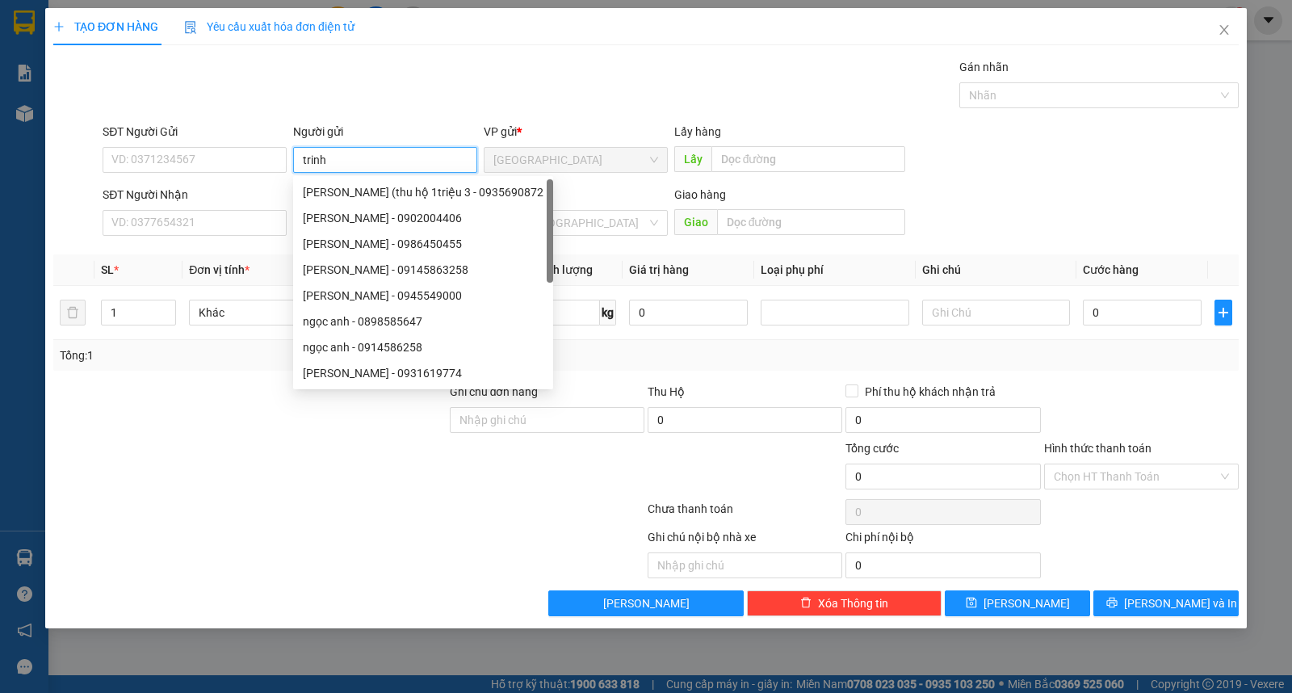
type input "trinh"
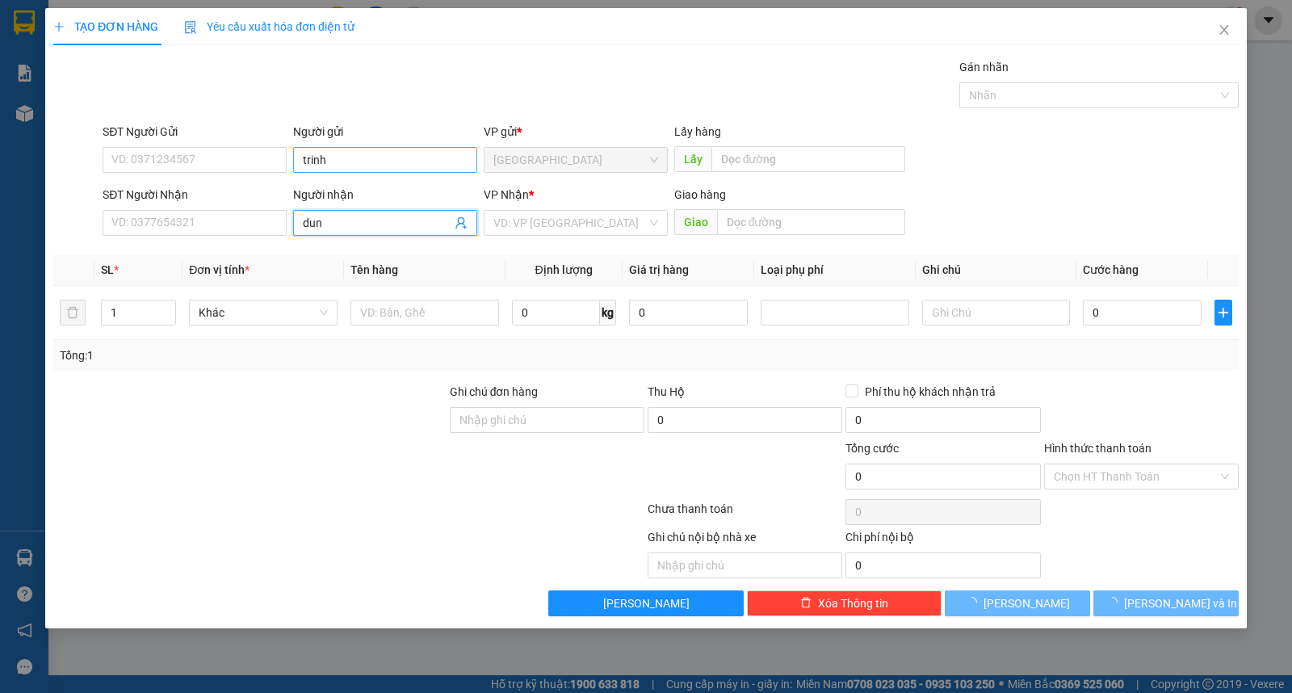
type input "dung"
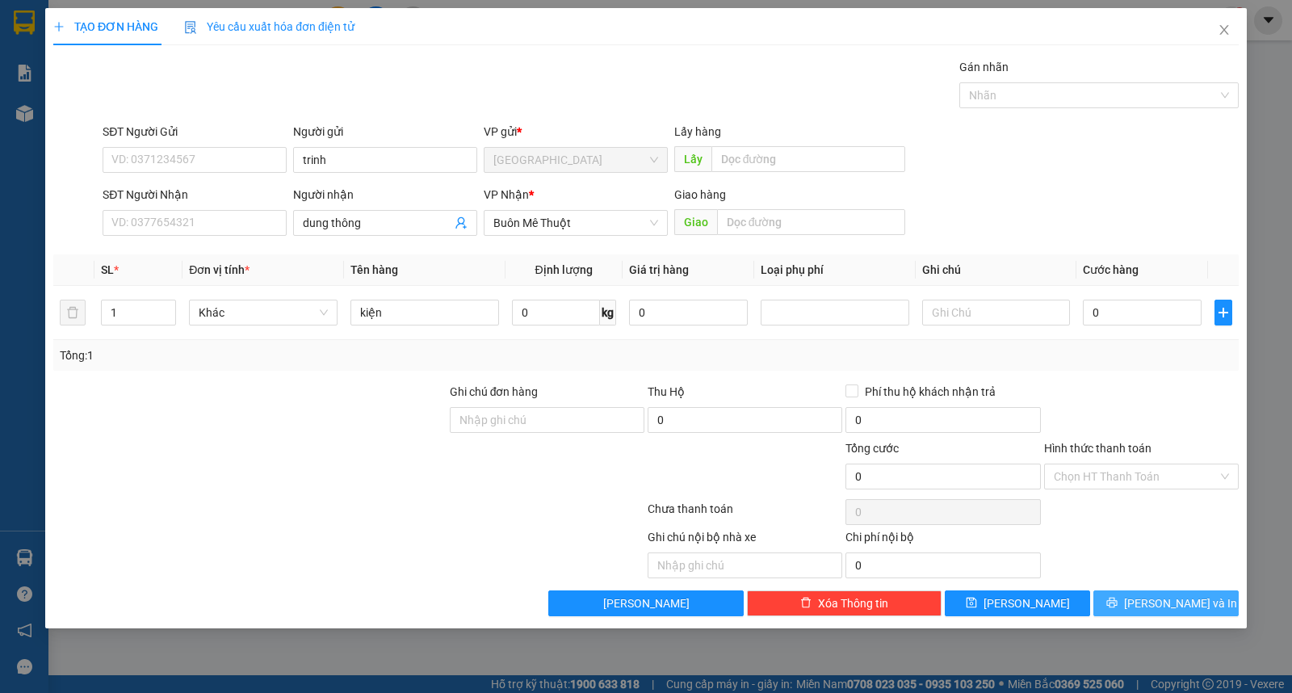
click at [1151, 606] on button "Lưu và In" at bounding box center [1165, 603] width 145 height 26
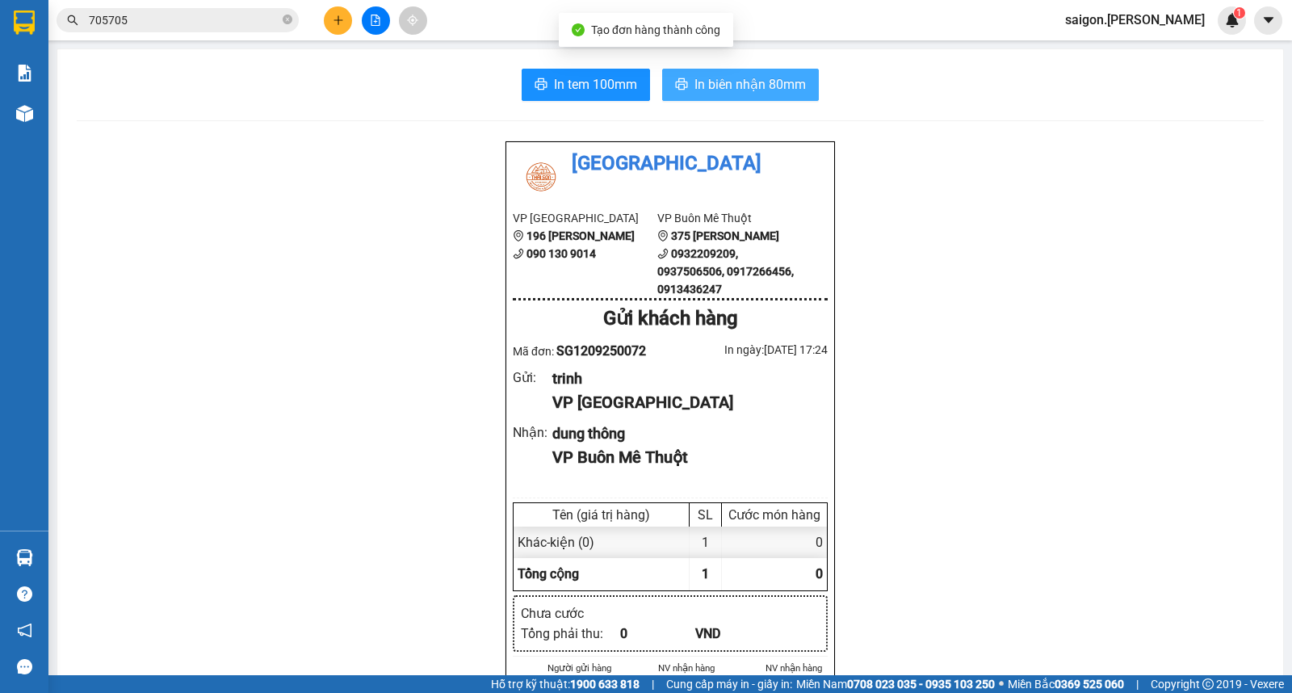
click at [759, 73] on button "In biên nhận 80mm" at bounding box center [740, 85] width 157 height 32
click at [324, 15] on div at bounding box center [375, 20] width 121 height 28
click at [326, 27] on button at bounding box center [338, 20] width 28 height 28
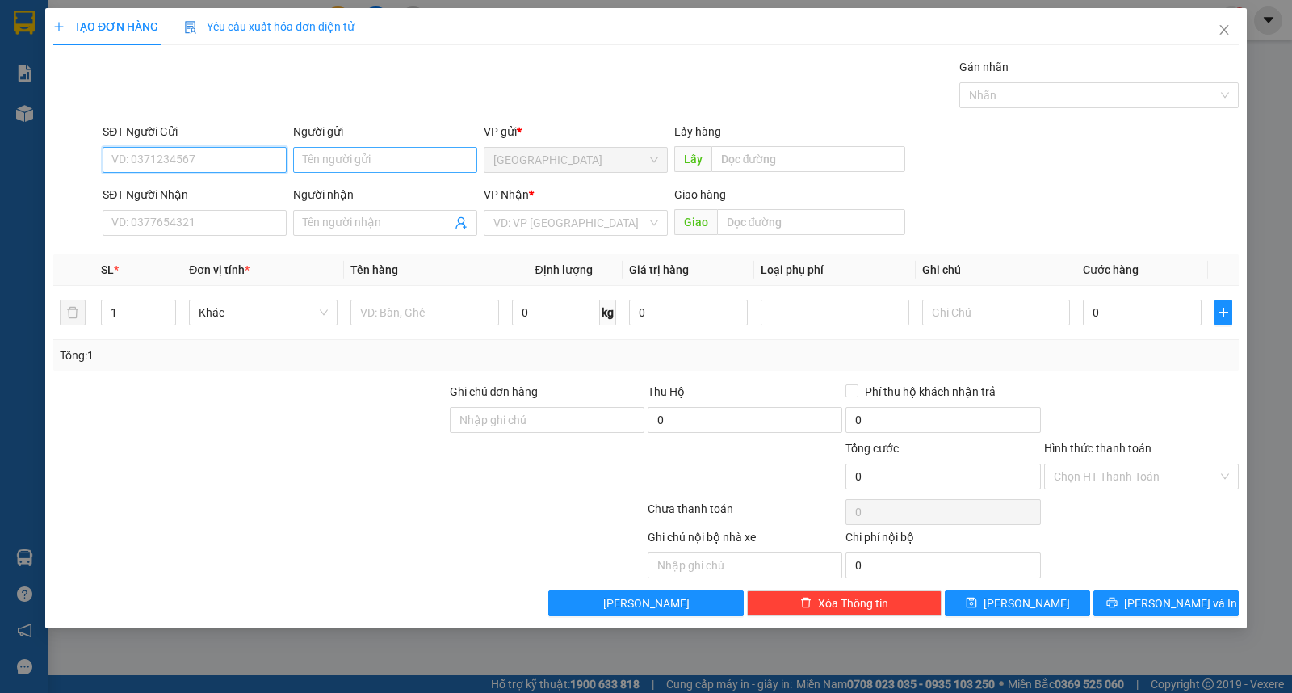
click at [350, 165] on input "Người gửi" at bounding box center [385, 160] width 184 height 26
type input "thi"
type input "hoàng anh"
type input "ư"
type input "[PERSON_NAME]"
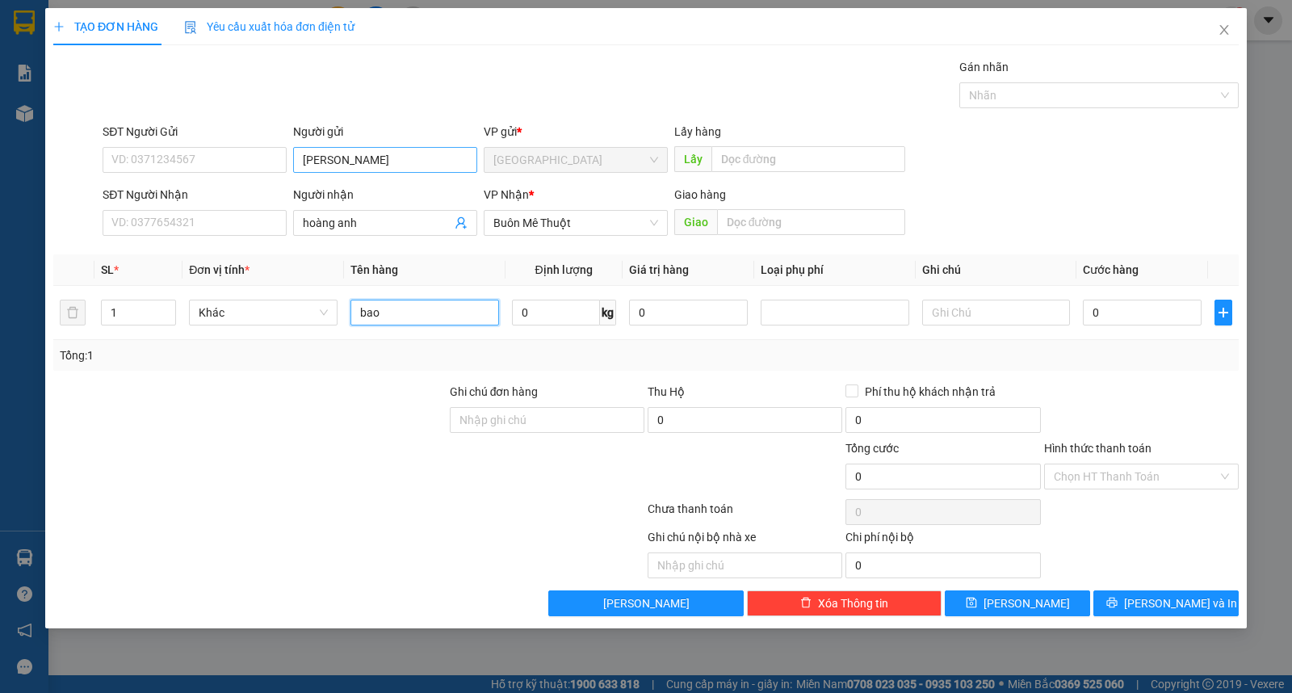
type input "bao"
type input "20"
click at [1122, 476] on input "Hình thức thanh toán" at bounding box center [1136, 476] width 164 height 24
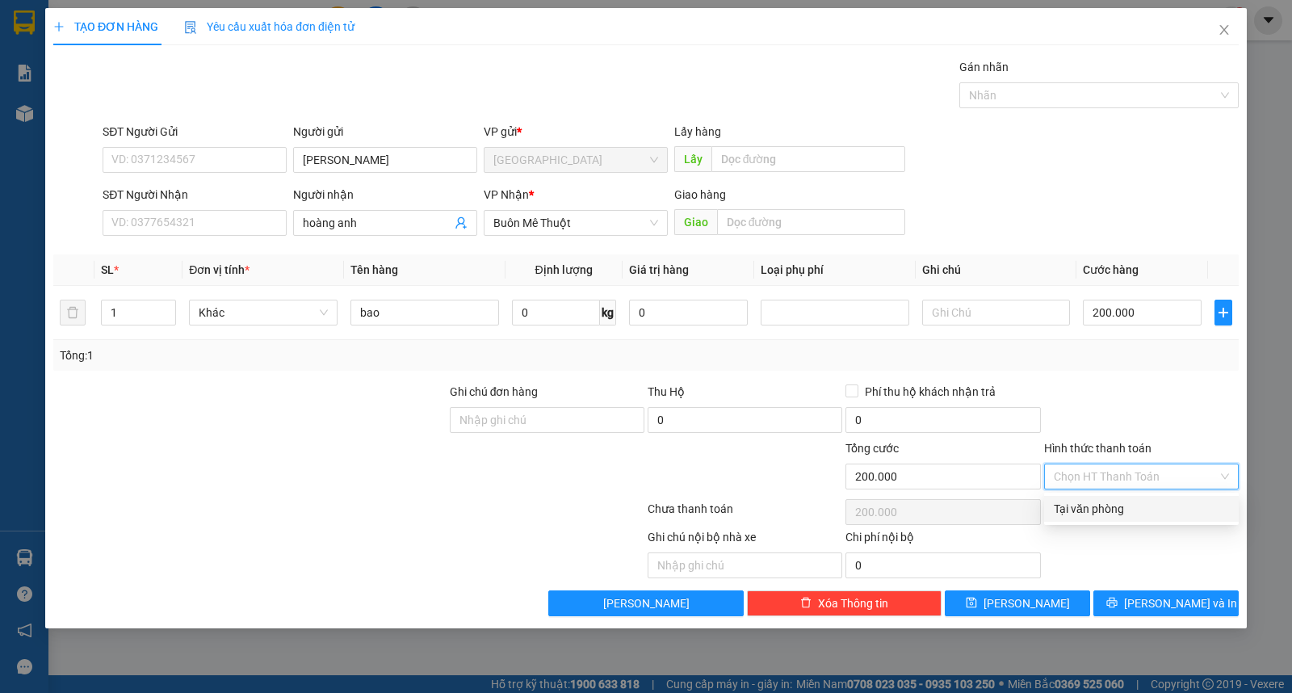
click at [1138, 509] on div "Tại văn phòng" at bounding box center [1141, 509] width 175 height 18
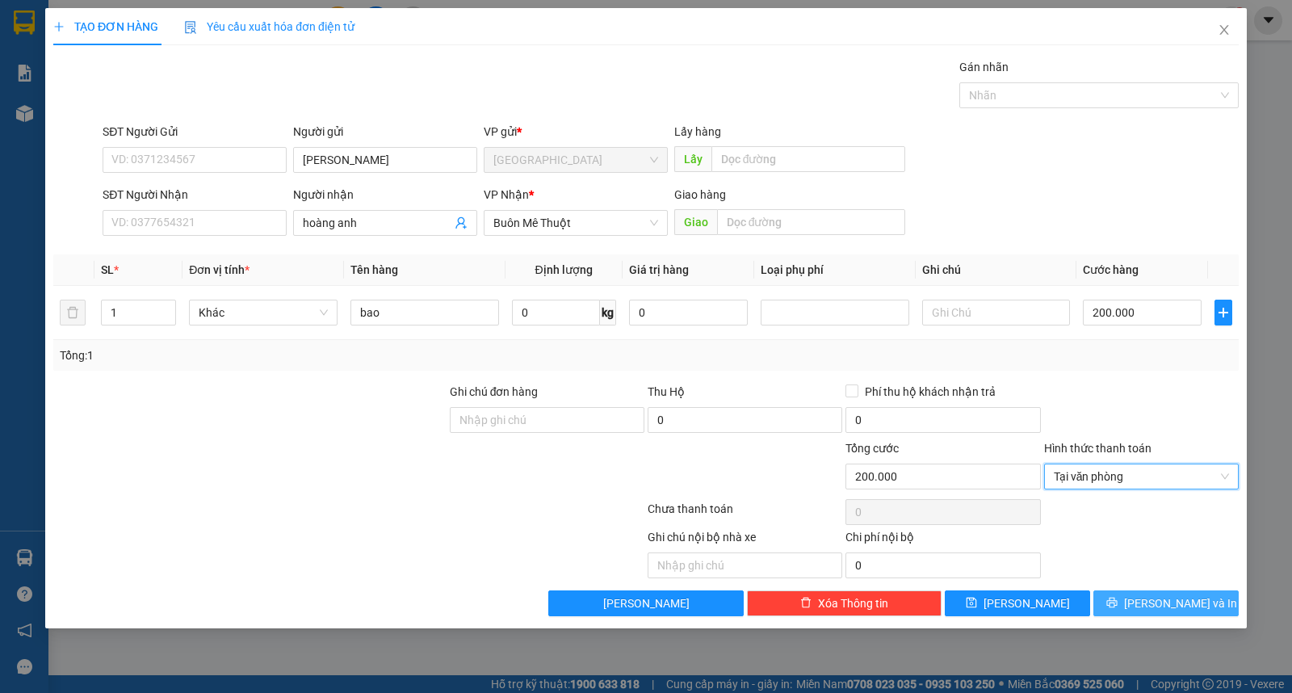
click at [1151, 601] on button "Lưu và In" at bounding box center [1165, 603] width 145 height 26
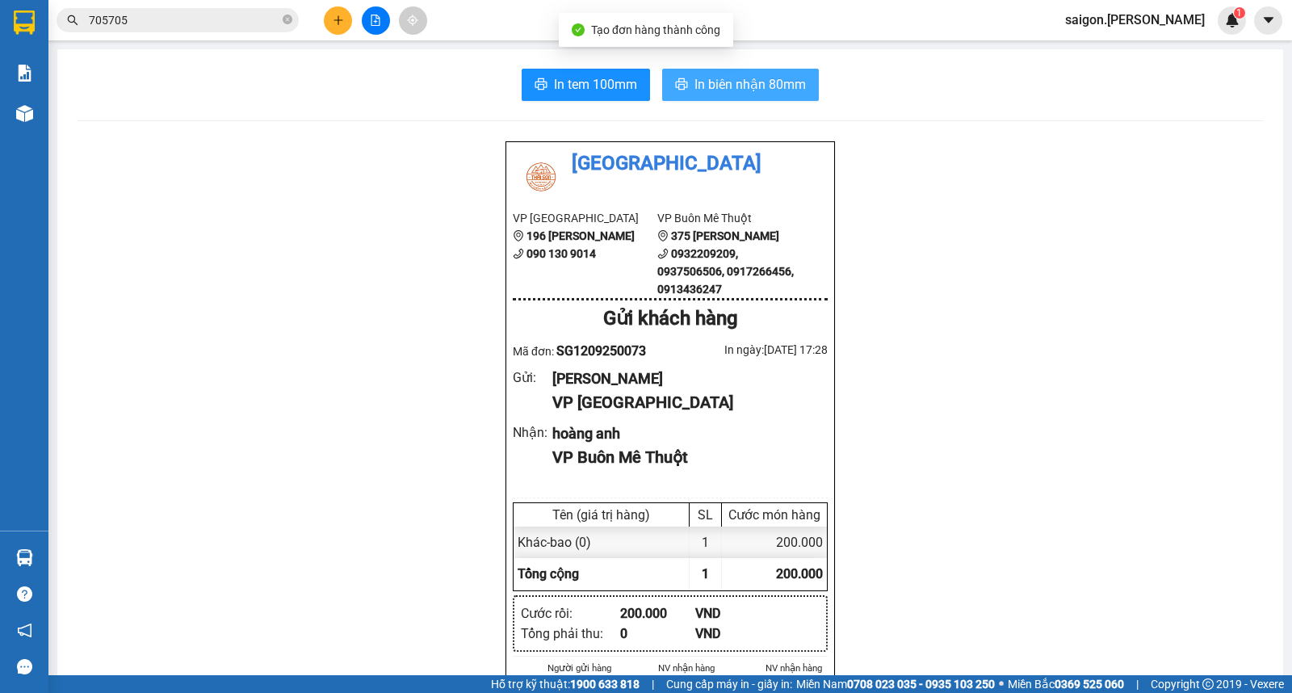
click at [765, 86] on span "In biên nhận 80mm" at bounding box center [749, 84] width 111 height 20
drag, startPoint x: 667, startPoint y: 358, endPoint x: 660, endPoint y: 384, distance: 27.6
click at [666, 363] on div "Thái Sơn VP Sài Gòn 196 Nguyễn Duy Dương 090 130 9014 VP Buôn Mê Thuột 375 Hoàn…" at bounding box center [669, 557] width 329 height 833
click at [329, 28] on button at bounding box center [338, 20] width 28 height 28
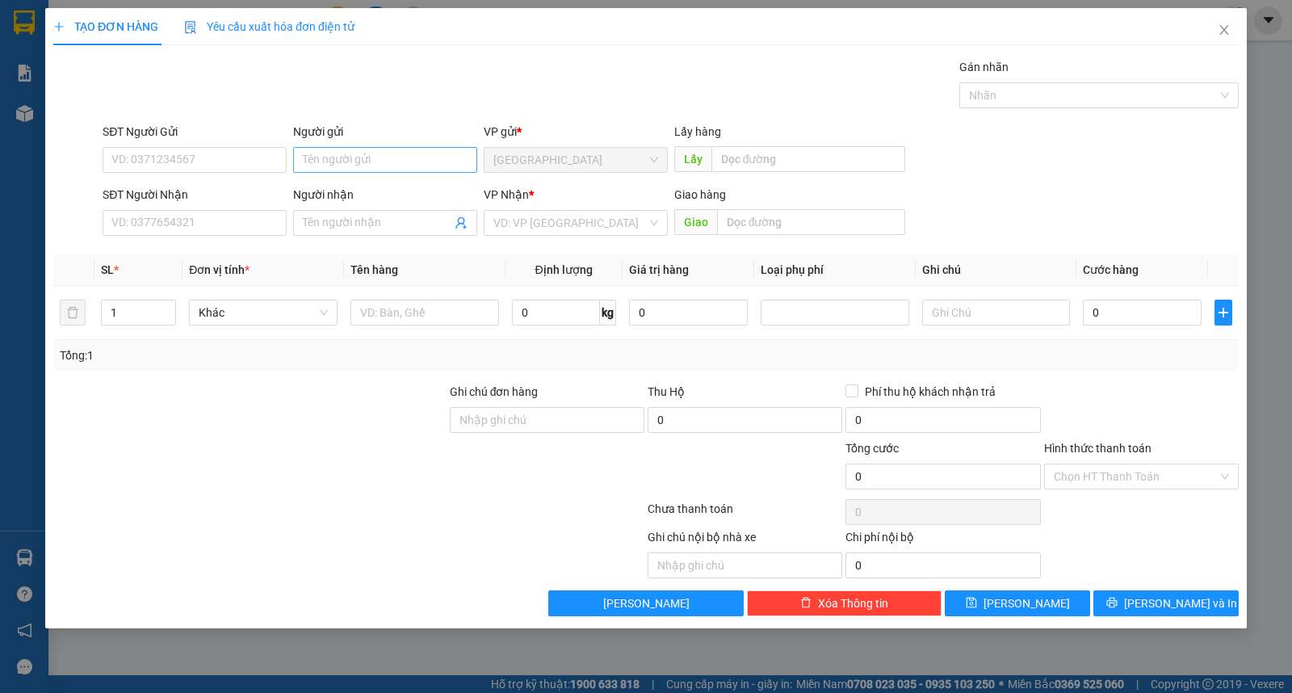
drag, startPoint x: 344, startPoint y: 191, endPoint x: 341, endPoint y: 170, distance: 22.0
click at [343, 188] on div "Người nhận" at bounding box center [385, 195] width 184 height 18
click at [343, 214] on input "Người nhận" at bounding box center [377, 223] width 149 height 18
click at [341, 170] on input "Người gửi" at bounding box center [385, 160] width 184 height 26
type input "phát"
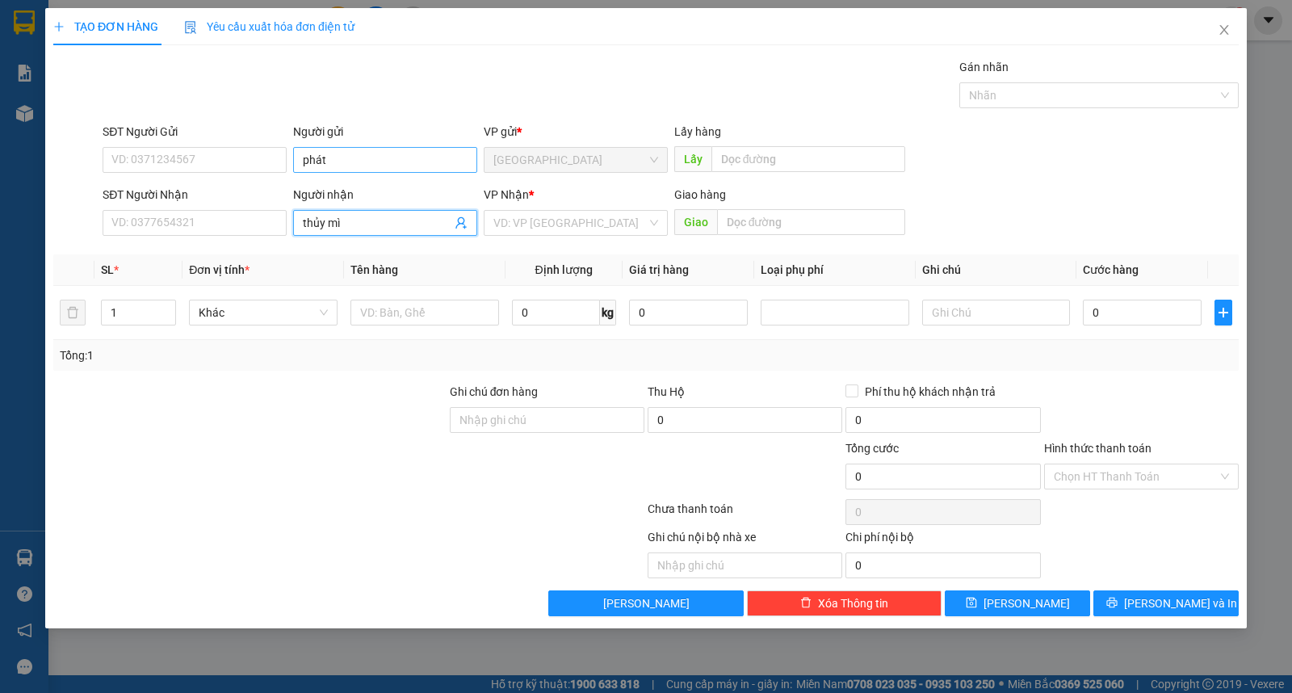
type input "thủy mì"
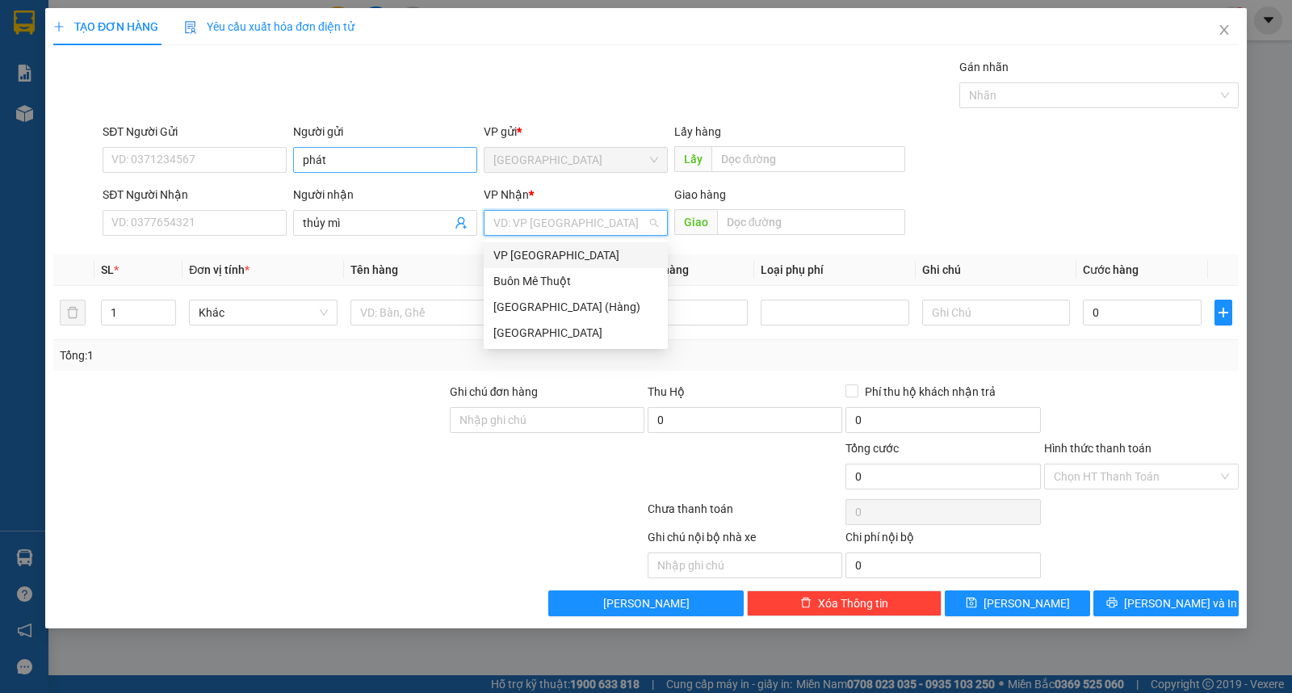
type input "ư"
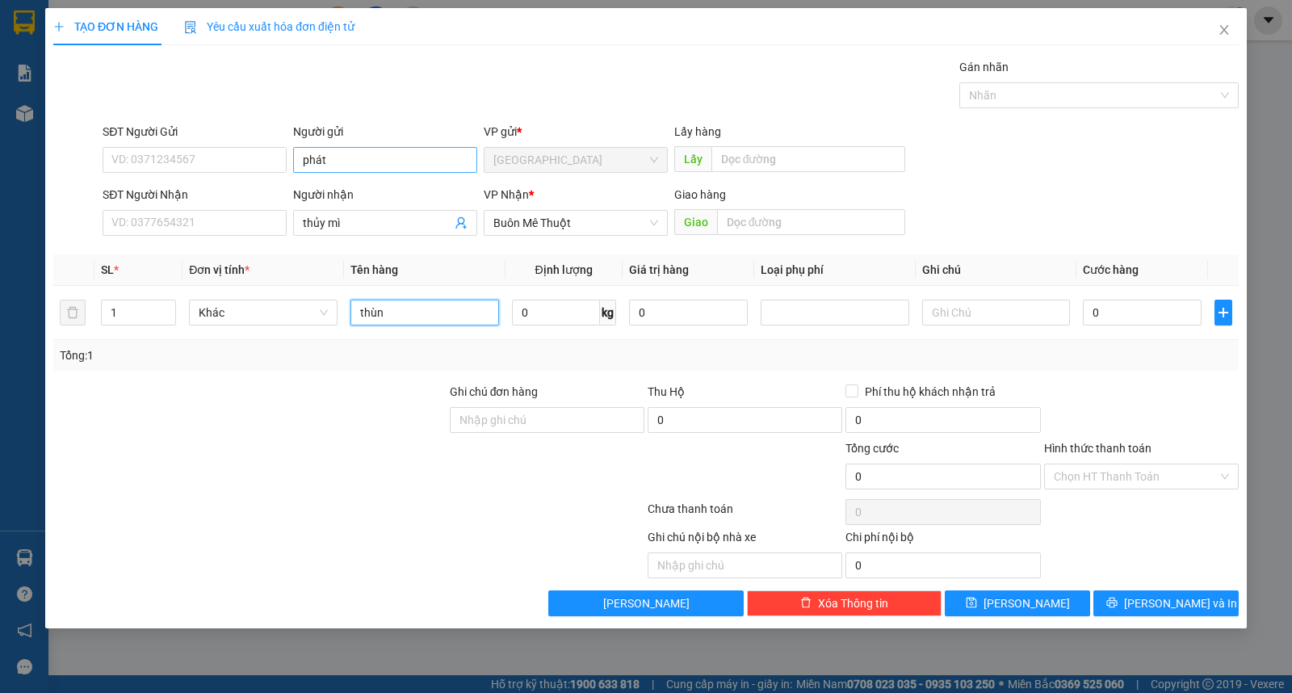
type input "thùng"
click at [1195, 598] on div "Transit Pickup Surcharge Ids Transit Deliver Surcharge Ids Transit Deliver Surc…" at bounding box center [645, 337] width 1185 height 558
click at [1203, 609] on button "Lưu và In" at bounding box center [1165, 603] width 145 height 26
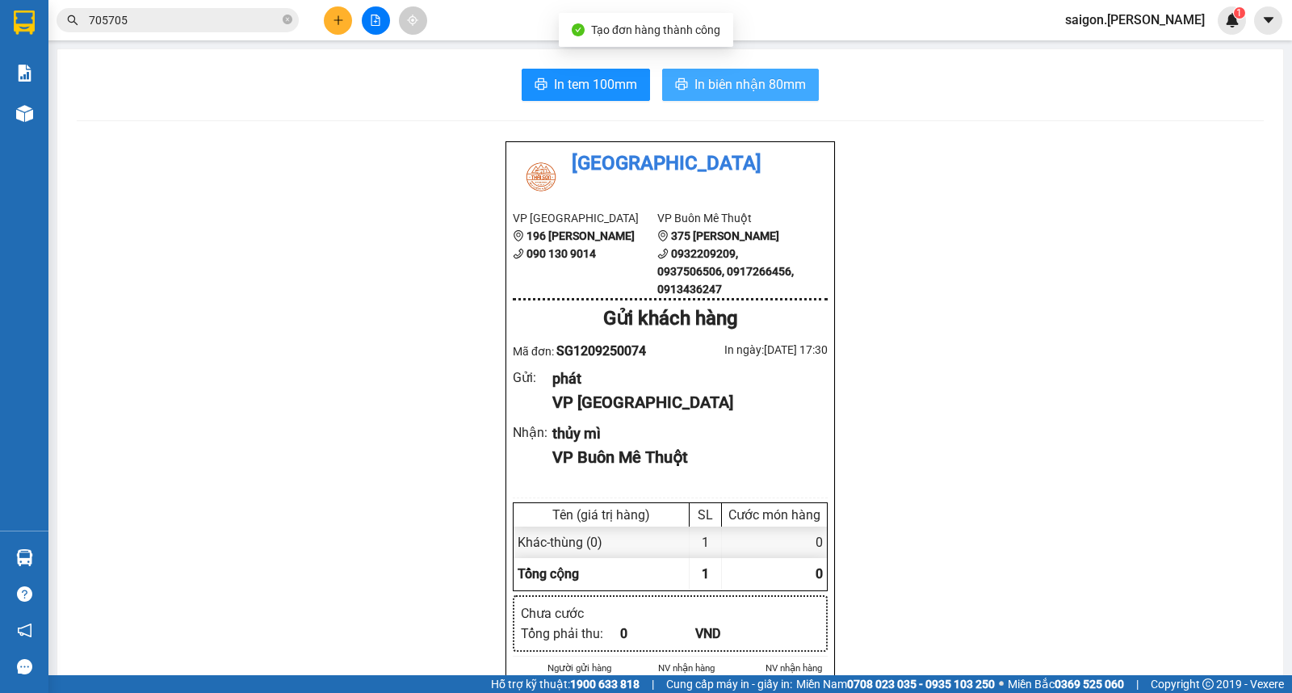
click at [762, 76] on button "In biên nhận 80mm" at bounding box center [740, 85] width 157 height 32
drag, startPoint x: 336, startPoint y: 11, endPoint x: 339, endPoint y: 19, distance: 8.7
click at [339, 19] on button at bounding box center [338, 20] width 28 height 28
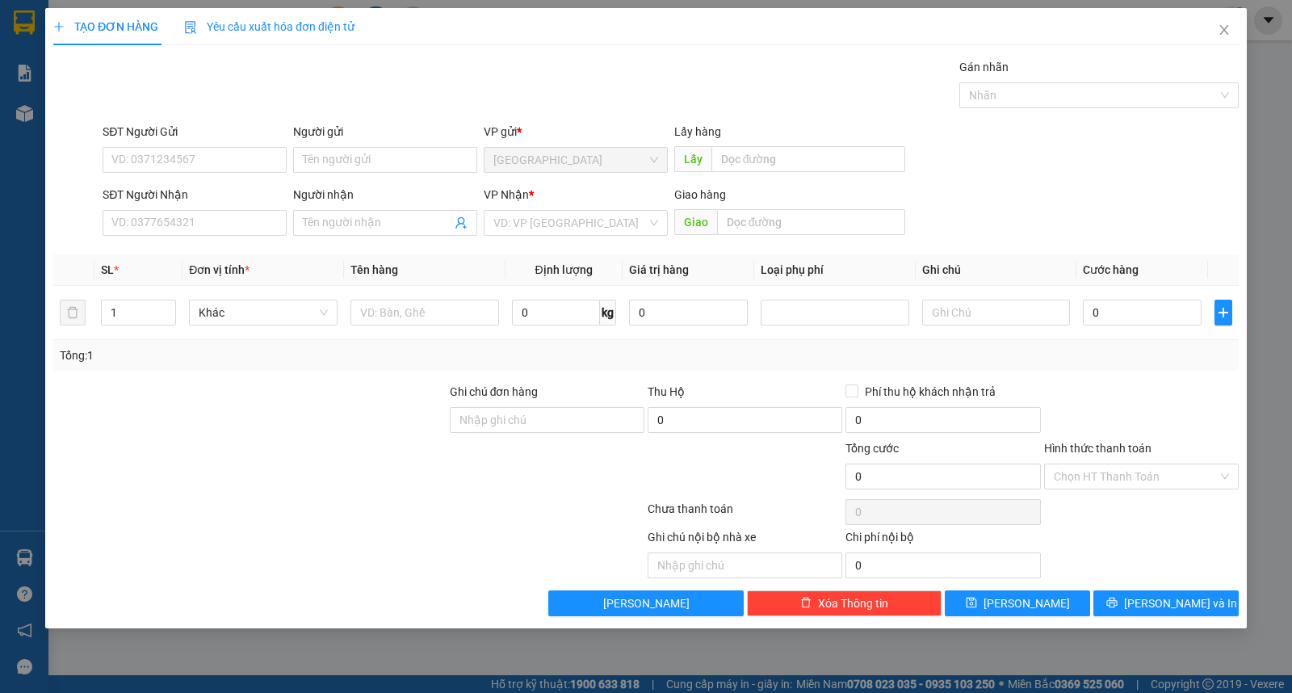
click at [391, 174] on div "Người gửi Tên người gửi" at bounding box center [385, 151] width 184 height 57
click at [392, 167] on input "Người gửi" at bounding box center [385, 160] width 184 height 26
type input "hiền"
type input "phong"
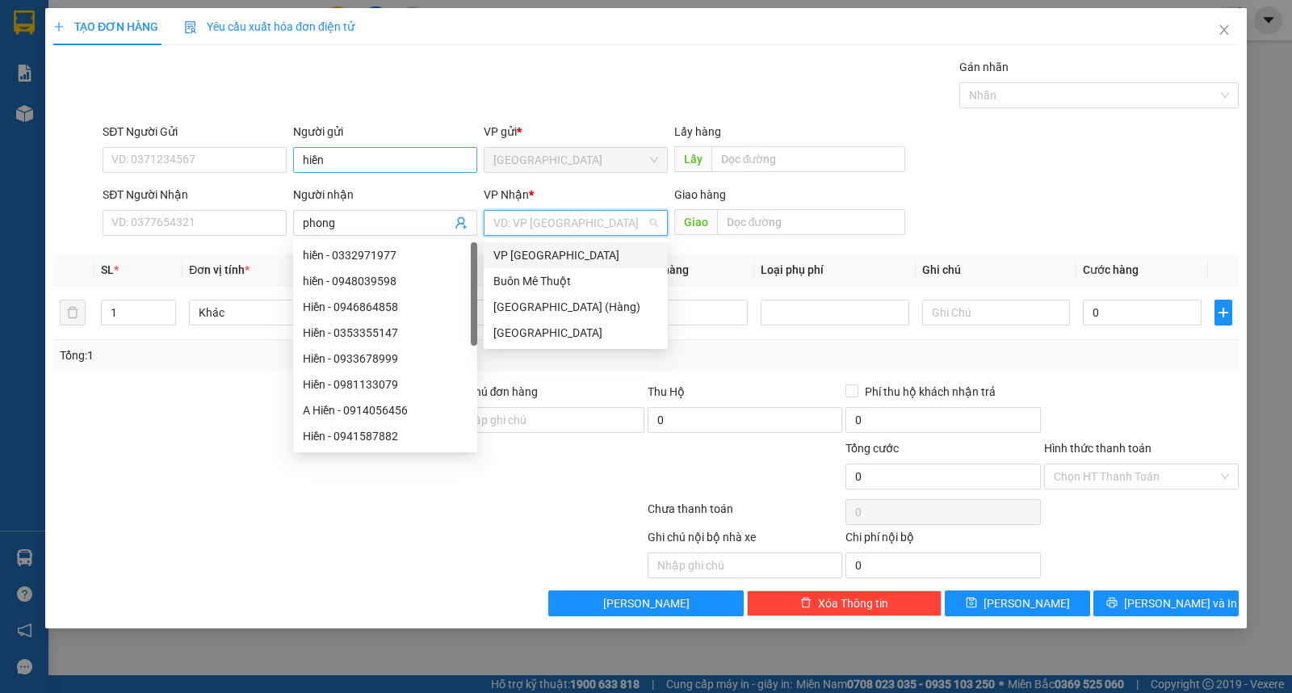
type input "ư"
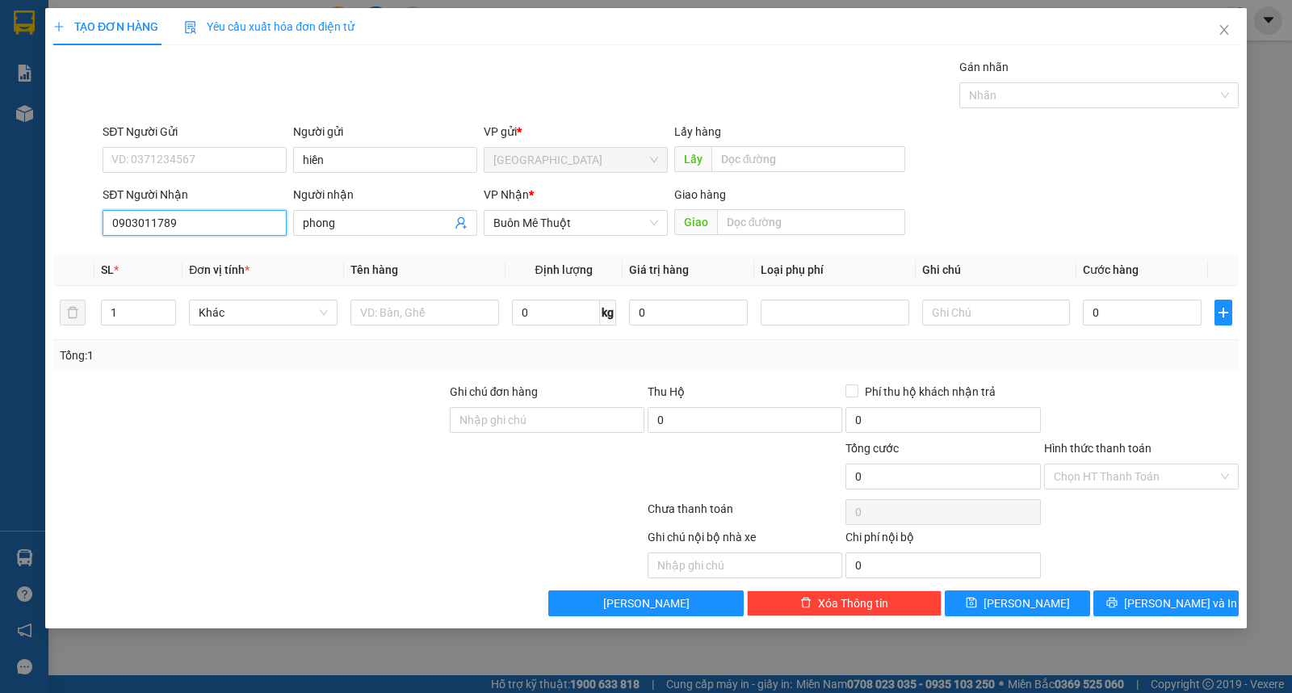
click at [127, 227] on input "0903011789" at bounding box center [195, 223] width 184 height 26
type input "003011789"
click at [172, 262] on div "0703011789 - phong" at bounding box center [194, 255] width 165 height 18
drag, startPoint x: 140, startPoint y: 317, endPoint x: 10, endPoint y: 321, distance: 130.1
click at [15, 319] on div "TẠO ĐƠN HÀNG Yêu cầu xuất hóa đơn điện tử Transit Pickup Surcharge Ids Transit …" at bounding box center [646, 346] width 1292 height 693
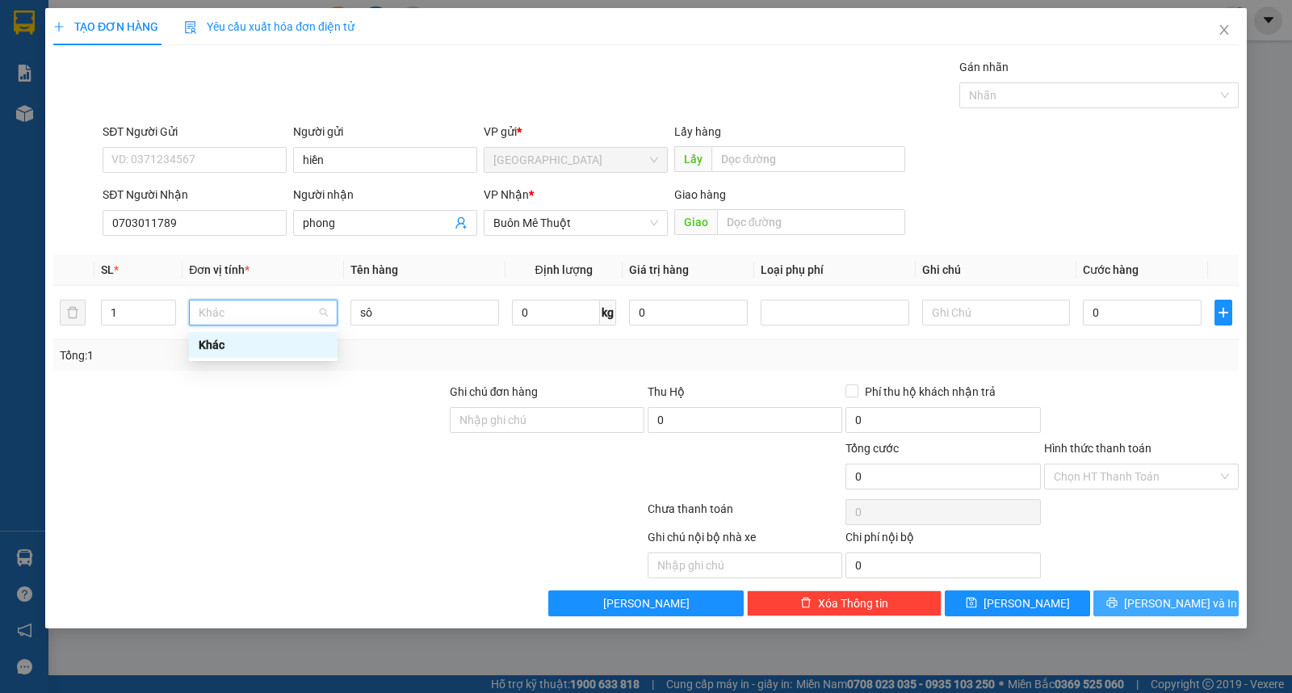
drag, startPoint x: 1182, startPoint y: 607, endPoint x: 1217, endPoint y: 576, distance: 46.9
click at [1188, 606] on span "Lưu và In" at bounding box center [1180, 603] width 113 height 18
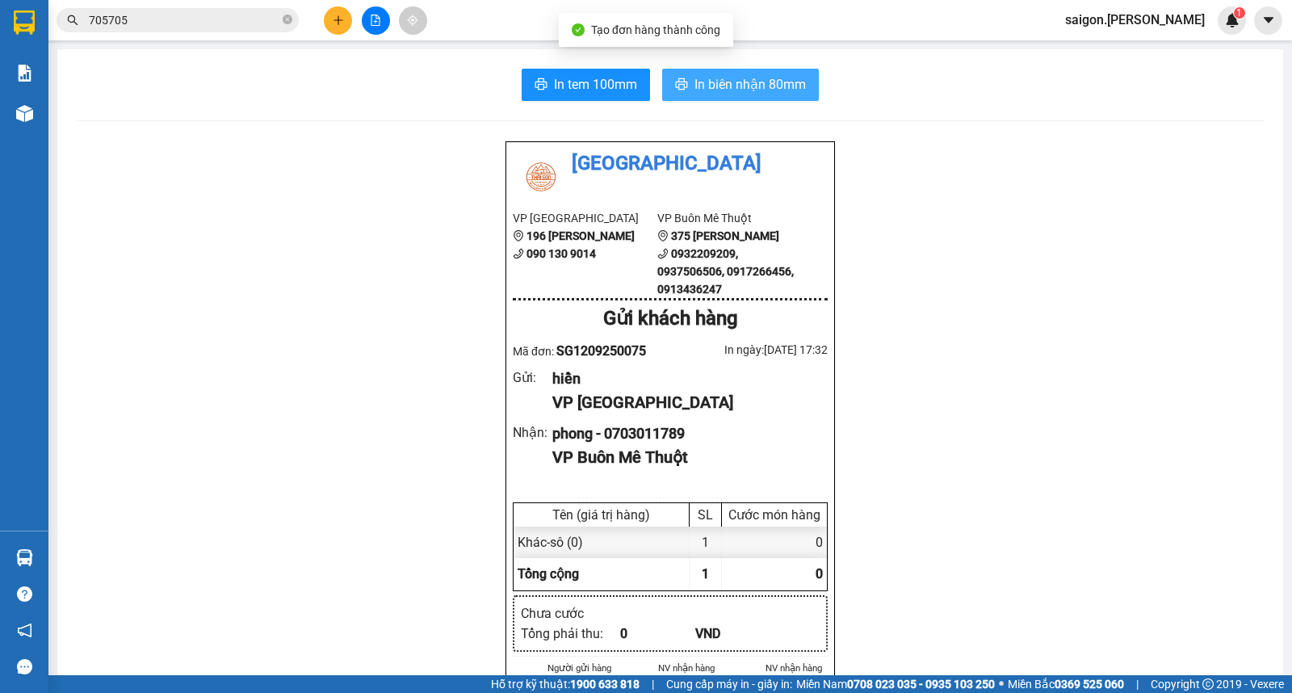
click at [715, 85] on span "In biên nhận 80mm" at bounding box center [749, 84] width 111 height 20
click at [343, 21] on icon "plus" at bounding box center [338, 20] width 11 height 11
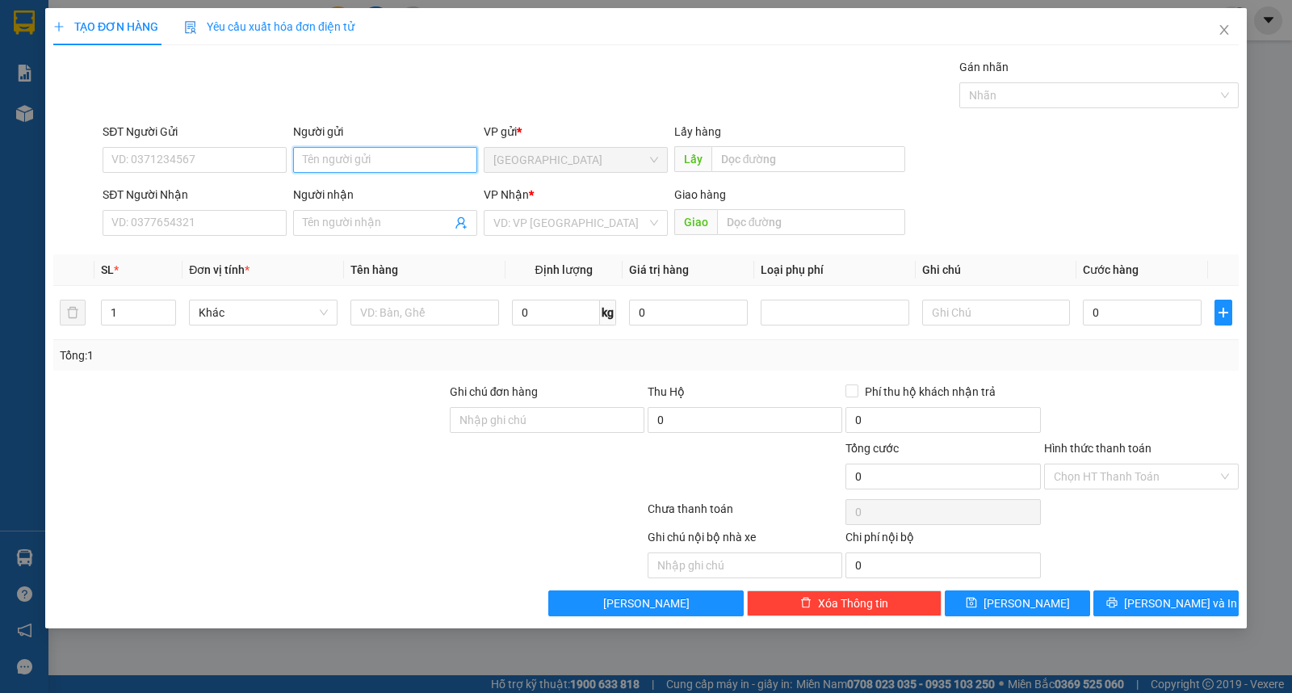
drag, startPoint x: 346, startPoint y: 149, endPoint x: 351, endPoint y: 157, distance: 9.9
click at [351, 156] on input "Người gửi" at bounding box center [385, 160] width 184 height 26
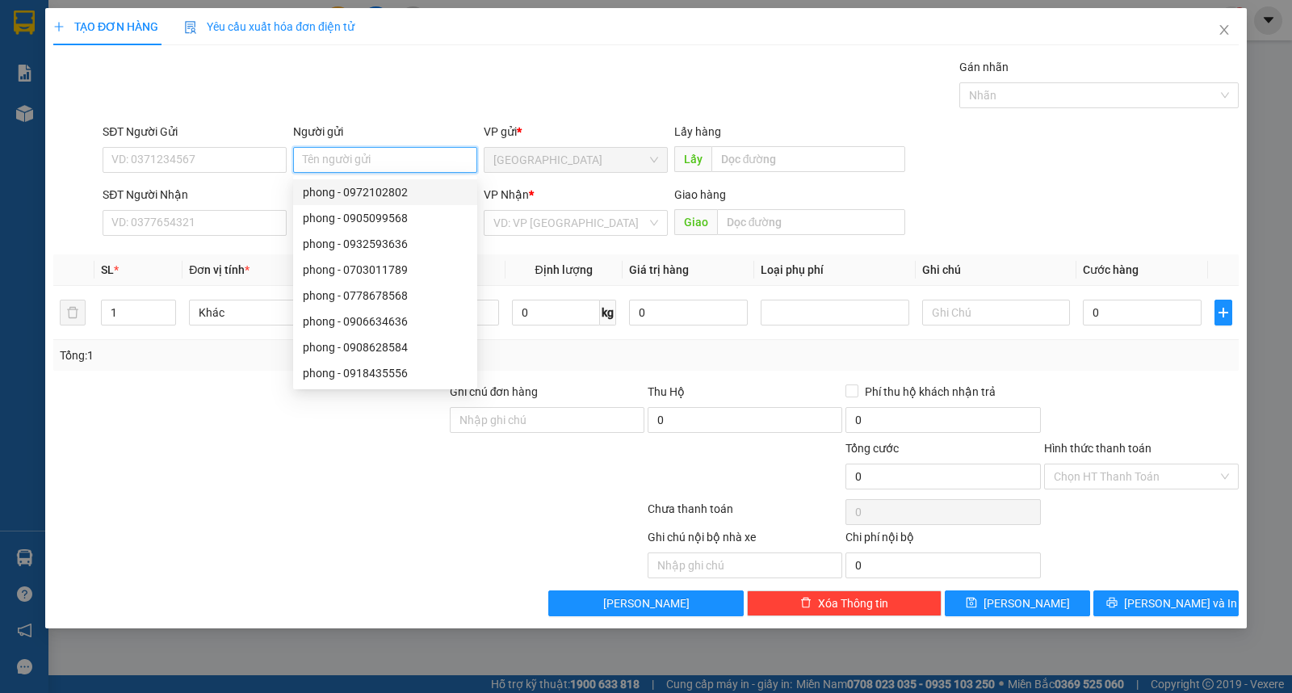
click at [366, 150] on input "Người gửi" at bounding box center [385, 160] width 184 height 26
type input "tiến phát"
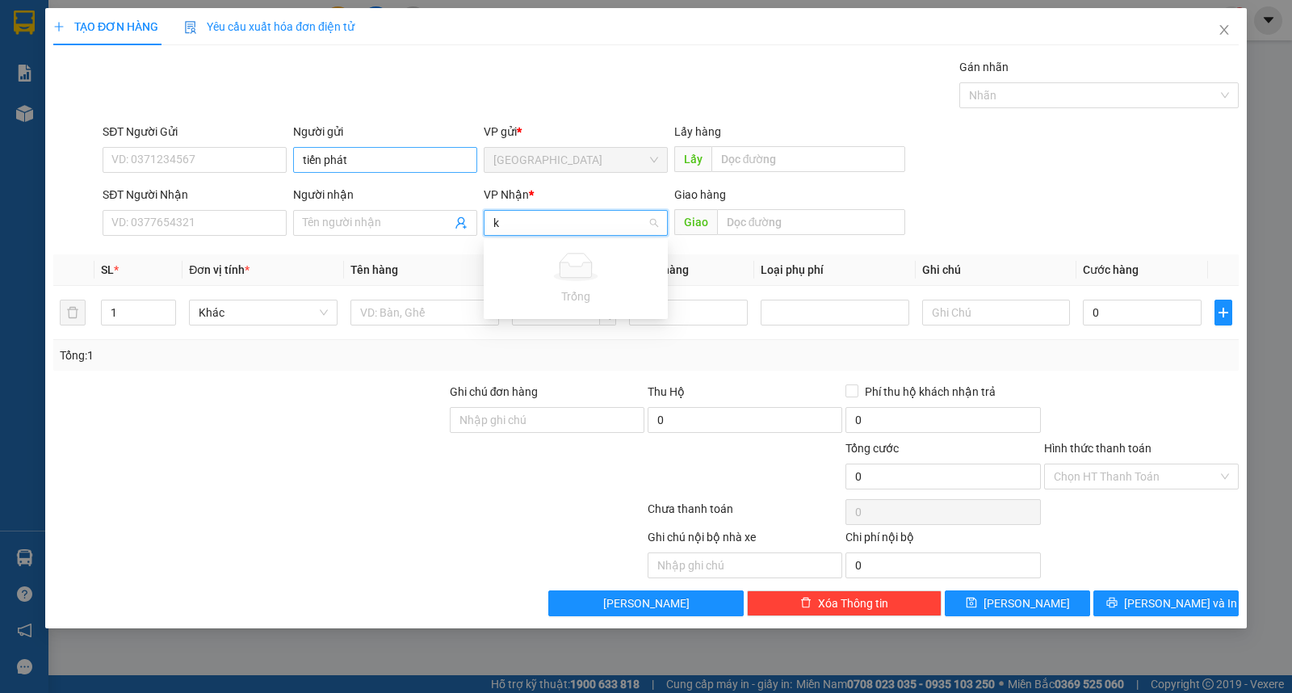
type input "k"
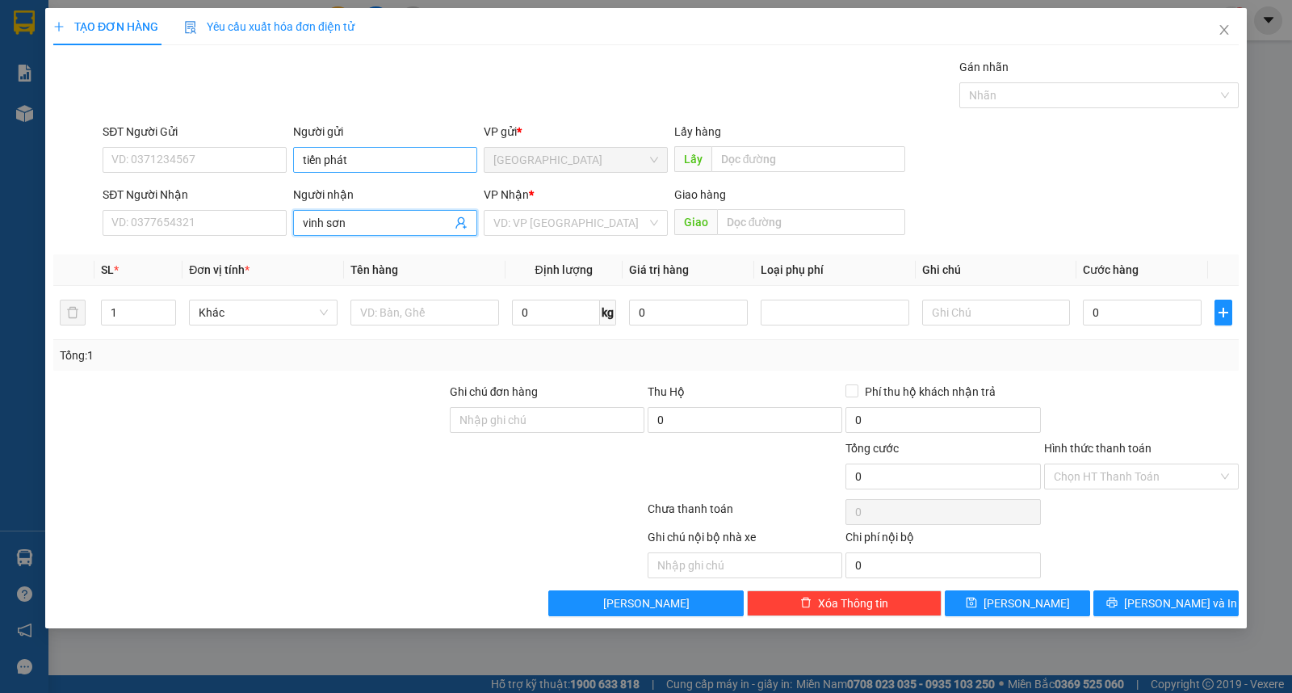
type input "vinh sơn"
type input "ư"
type input "kiện"
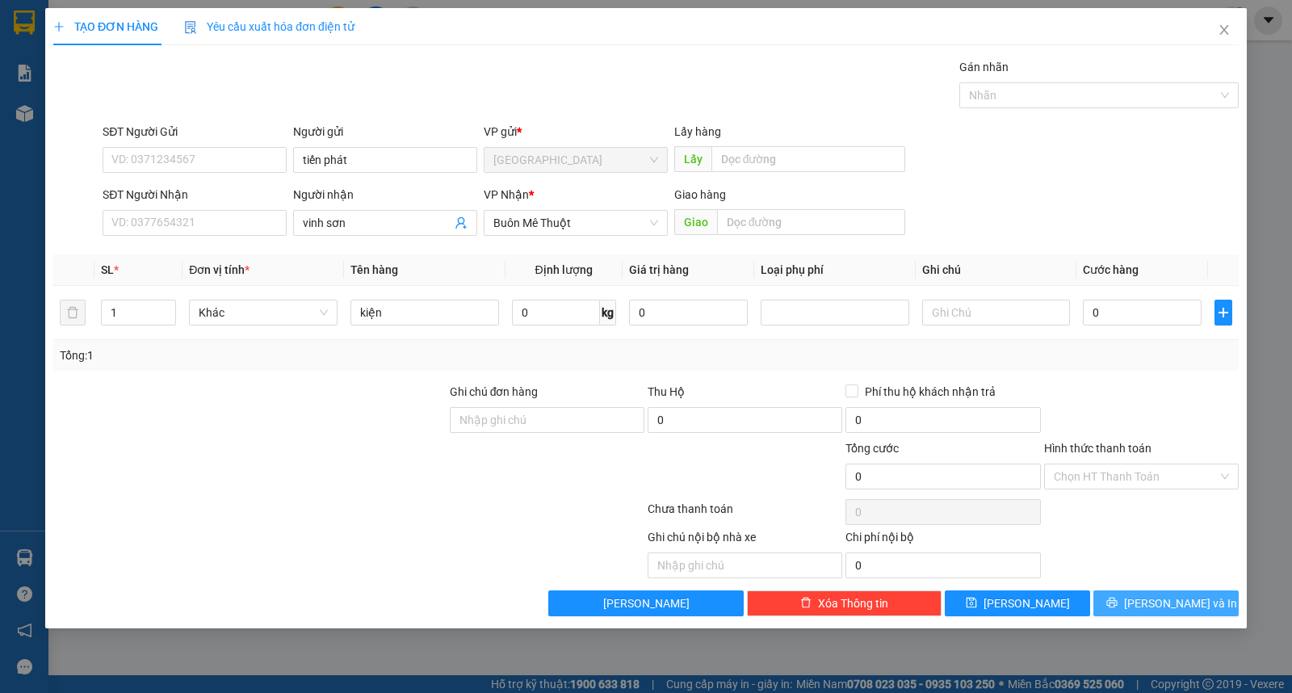
drag, startPoint x: 1132, startPoint y: 603, endPoint x: 1151, endPoint y: 592, distance: 21.7
click at [1135, 602] on button "Lưu và In" at bounding box center [1165, 603] width 145 height 26
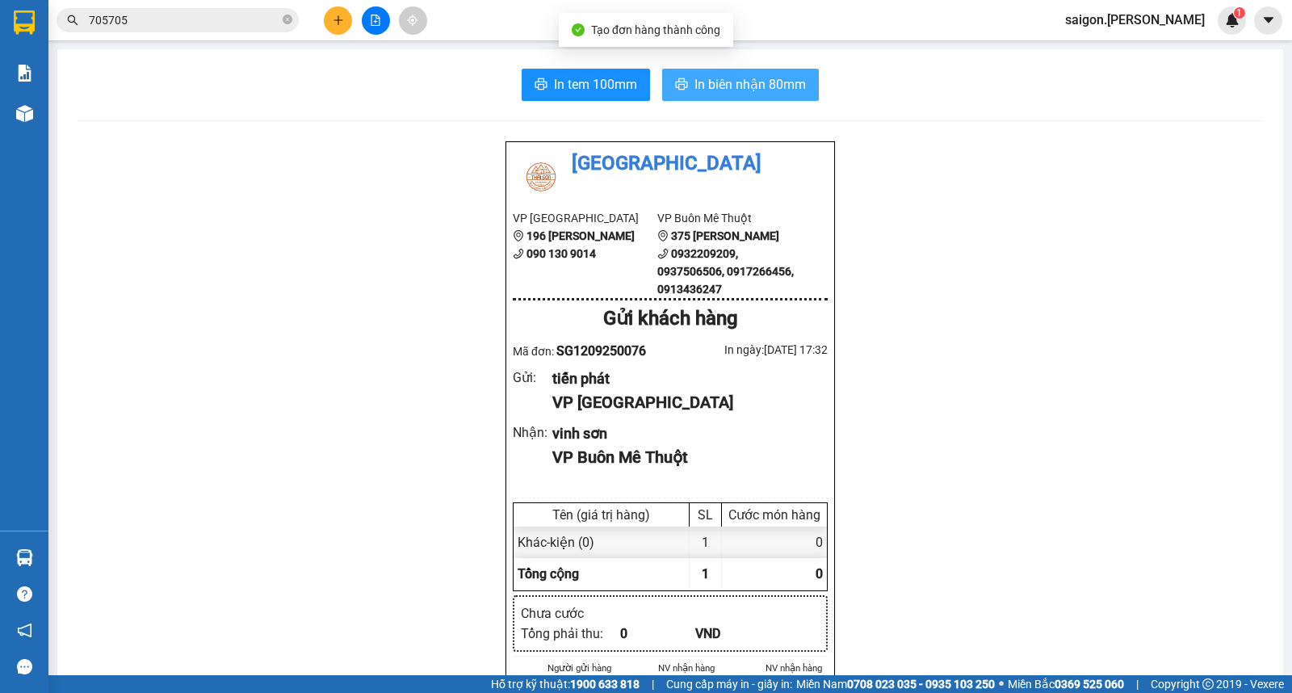
click at [724, 94] on span "In biên nhận 80mm" at bounding box center [749, 84] width 111 height 20
click at [338, 19] on icon "plus" at bounding box center [338, 20] width 11 height 11
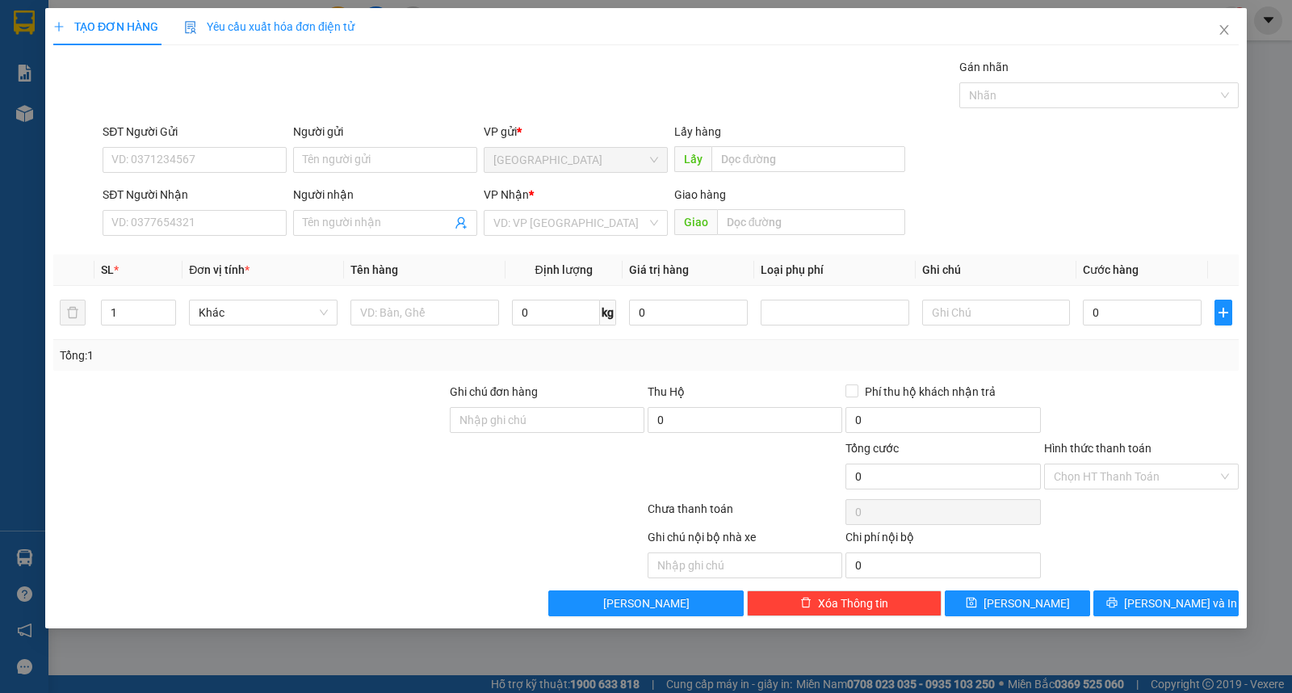
click at [384, 181] on form "SĐT Người Gửi VD: 0371234567 Người gửi Tên người gửi VP gửi * Sài Gòn Lấy hàng …" at bounding box center [645, 182] width 1185 height 119
click at [401, 142] on div "Người gửi" at bounding box center [385, 135] width 184 height 24
click at [414, 157] on input "Người gửi" at bounding box center [385, 160] width 184 height 26
type input "phú thường"
type input "[PERSON_NAME]"
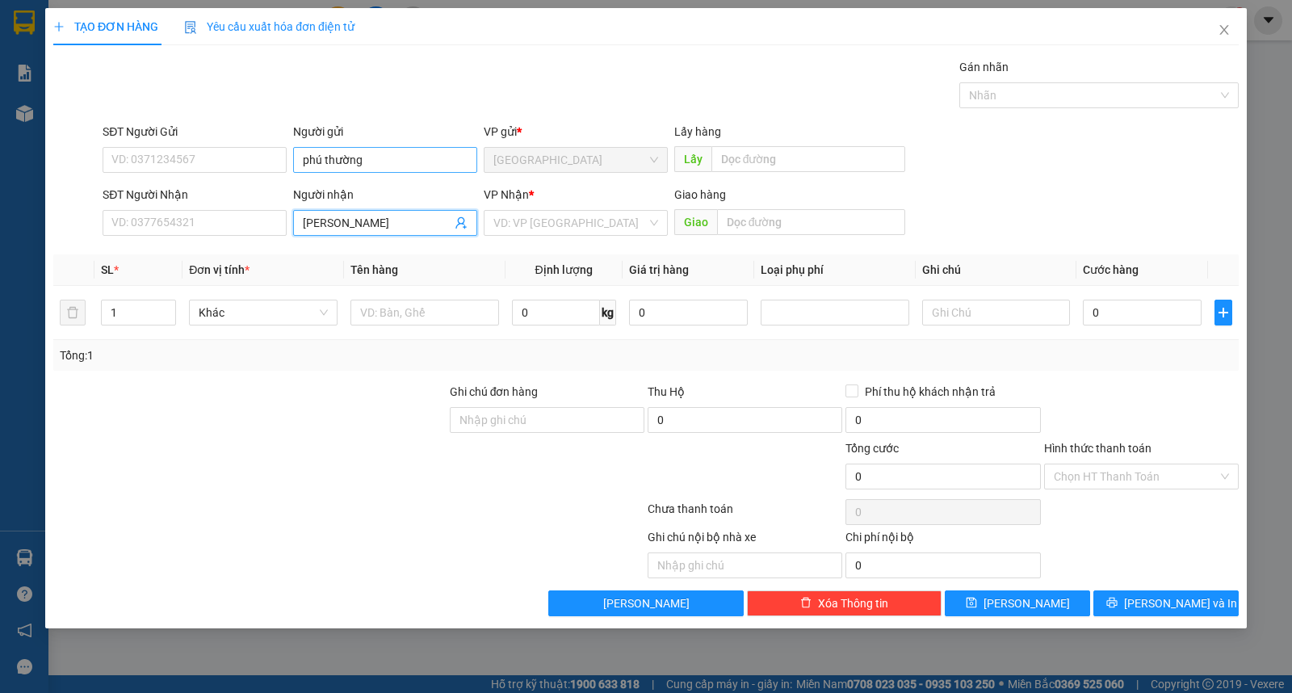
type input "ư"
type input "4"
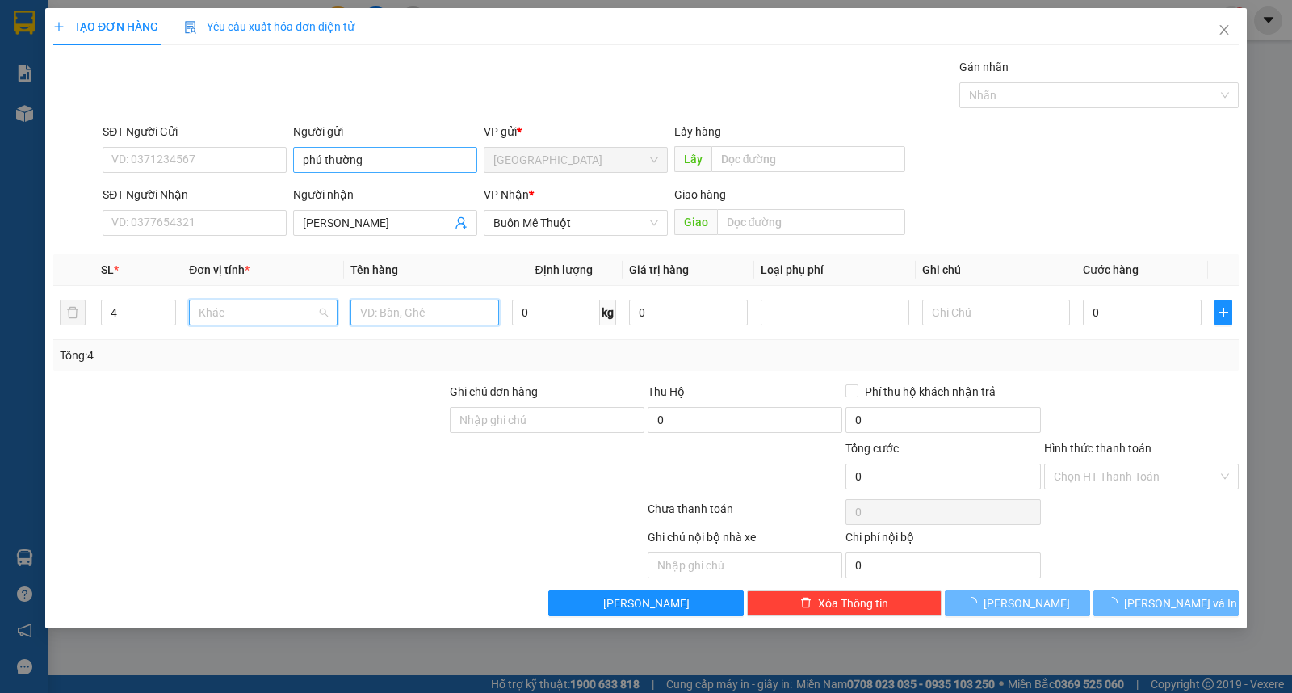
type input "t"
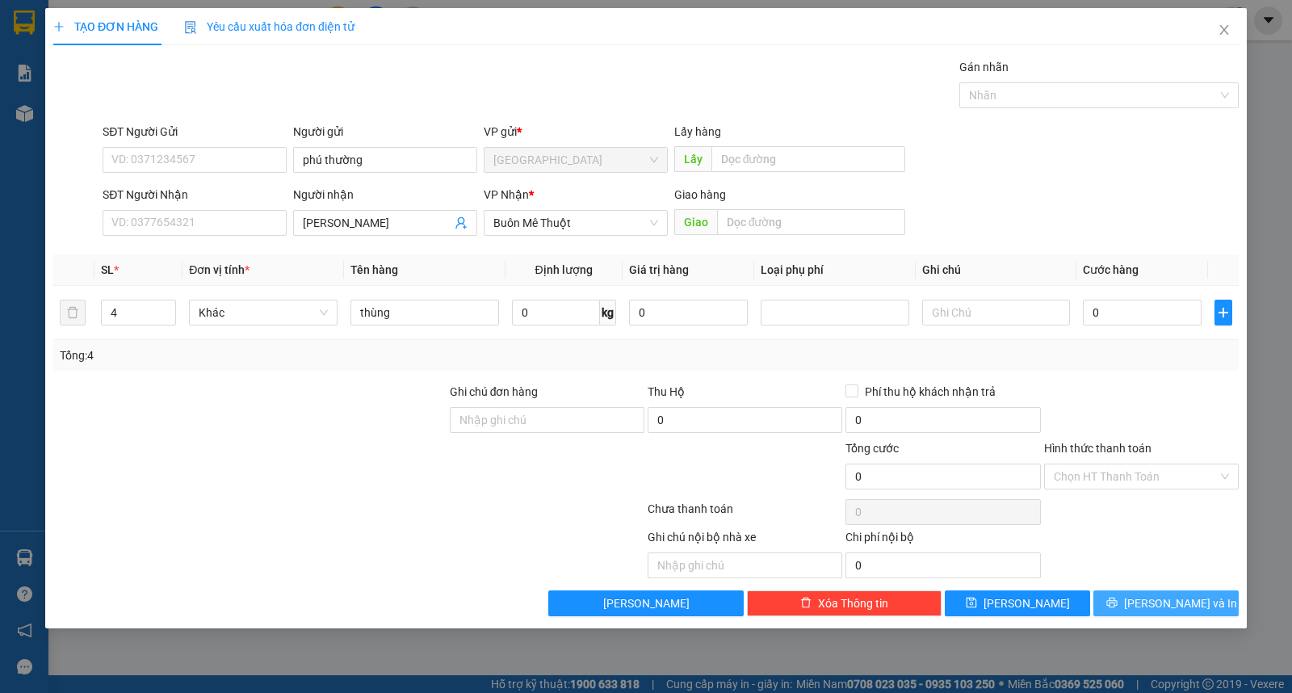
drag, startPoint x: 1130, startPoint y: 589, endPoint x: 1141, endPoint y: 603, distance: 17.3
click at [1134, 597] on div "Transit Pickup Surcharge Ids Transit Deliver Surcharge Ids Transit Deliver Surc…" at bounding box center [645, 337] width 1185 height 558
drag, startPoint x: 1141, startPoint y: 603, endPoint x: 1101, endPoint y: 463, distance: 145.4
click at [1117, 604] on icon "printer" at bounding box center [1111, 602] width 11 height 11
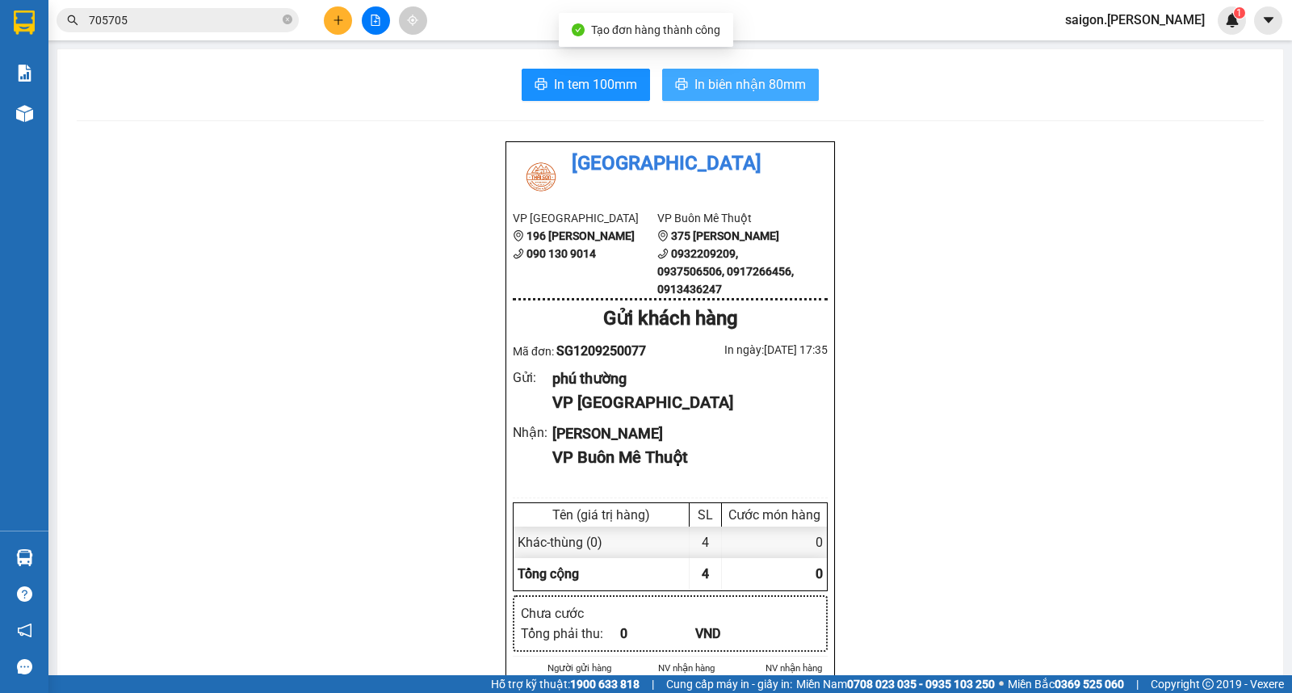
click at [716, 98] on button "In biên nhận 80mm" at bounding box center [740, 85] width 157 height 32
click at [345, 31] on button at bounding box center [338, 20] width 28 height 28
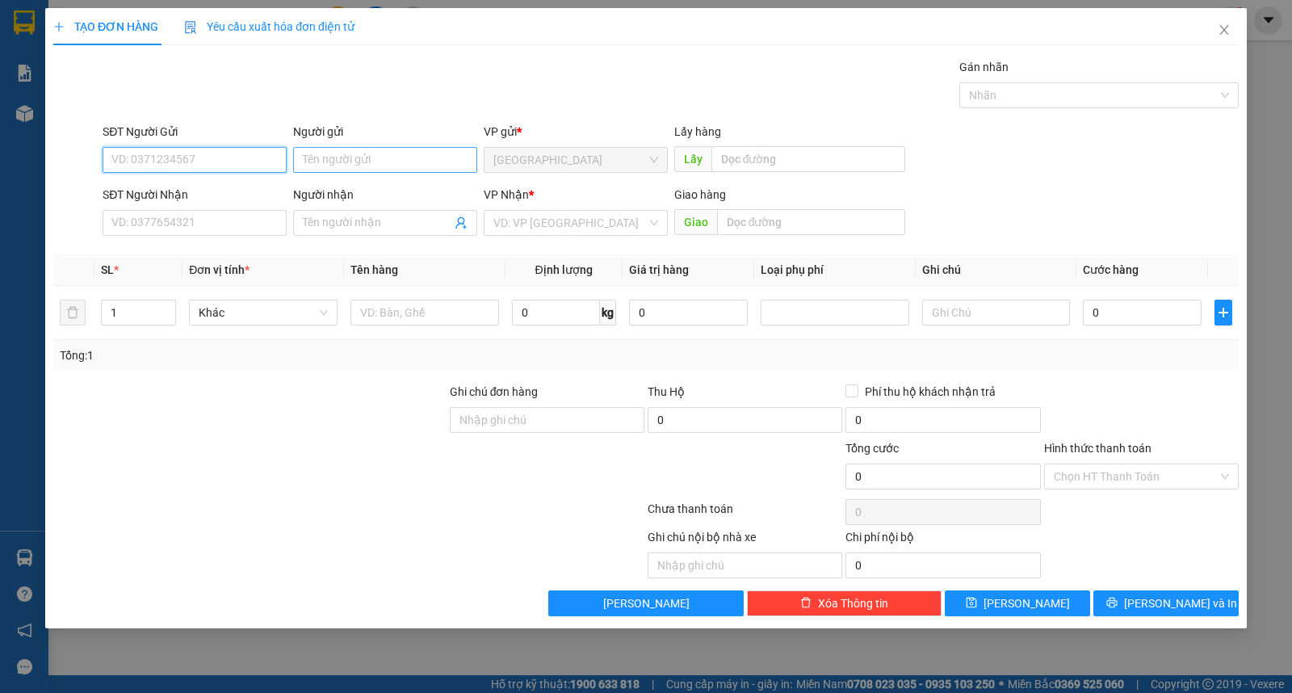
drag, startPoint x: 324, startPoint y: 150, endPoint x: 328, endPoint y: 158, distance: 9.0
click at [325, 151] on input "Người gửi" at bounding box center [385, 160] width 184 height 26
type input "phong kí"
type input "sơn lẻ"
type input "ư"
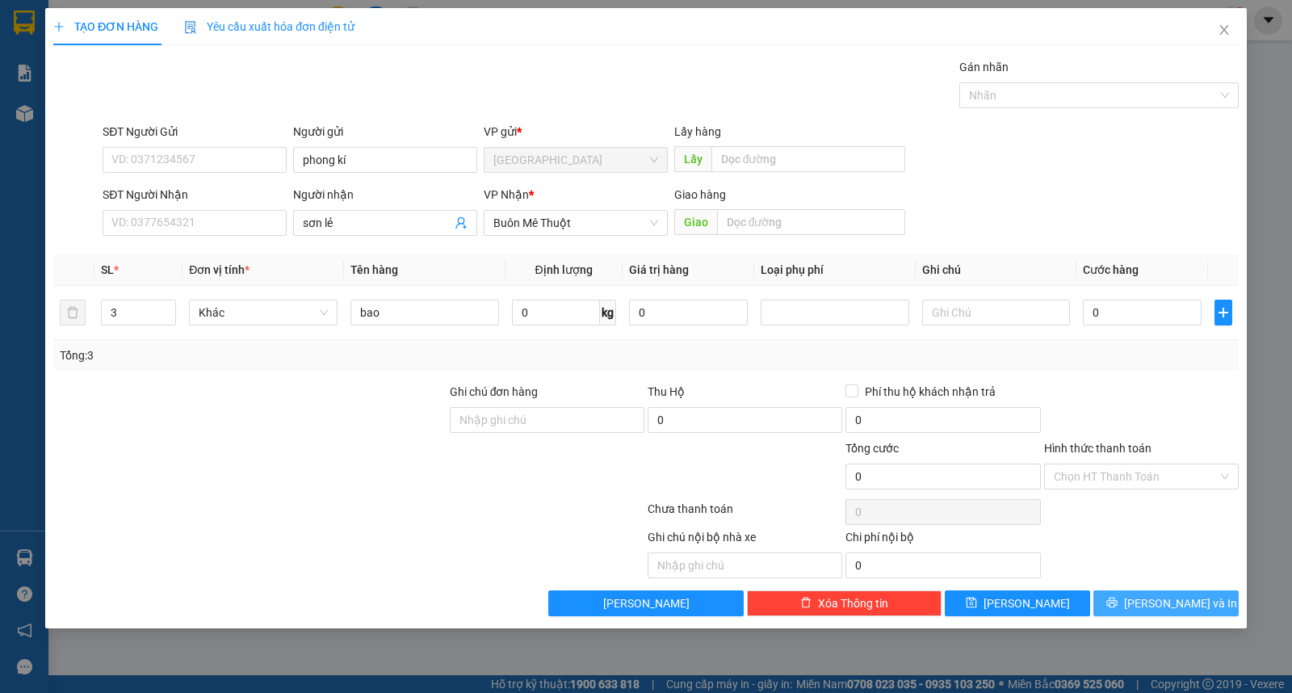
click at [1148, 597] on button "Lưu và In" at bounding box center [1165, 603] width 145 height 26
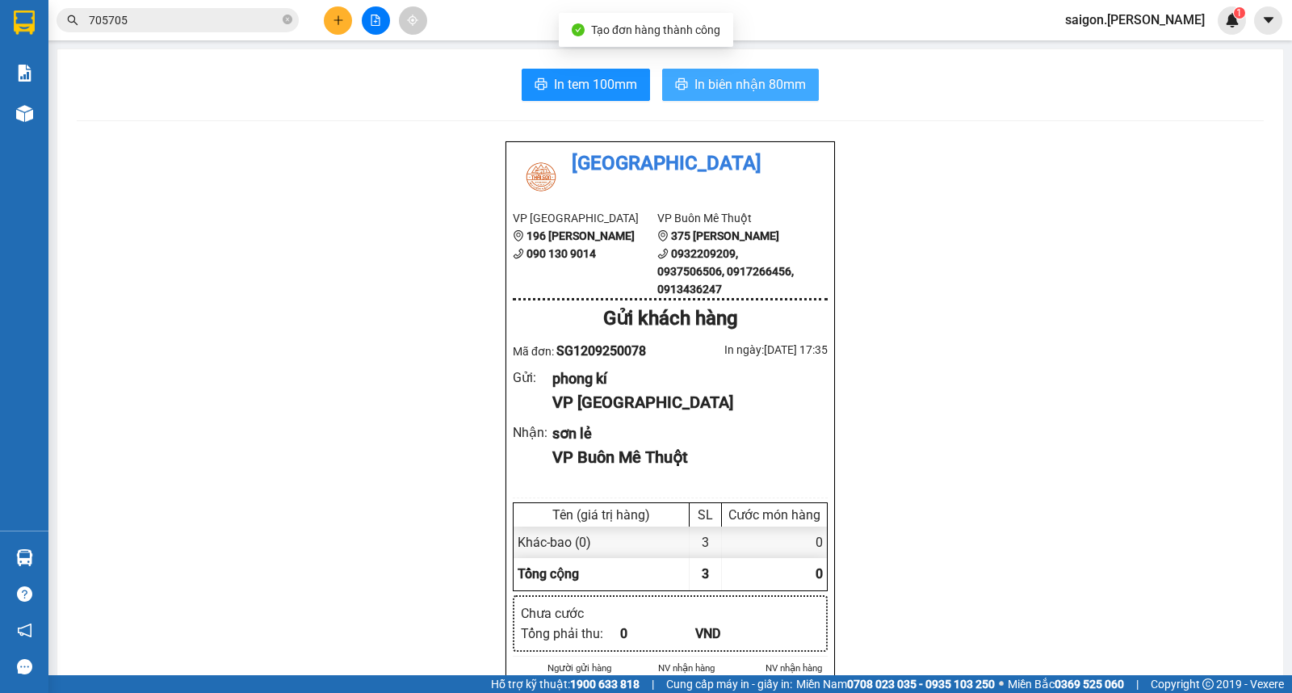
click at [748, 83] on span "In biên nhận 80mm" at bounding box center [749, 84] width 111 height 20
click at [285, 22] on icon "close-circle" at bounding box center [288, 20] width 10 height 10
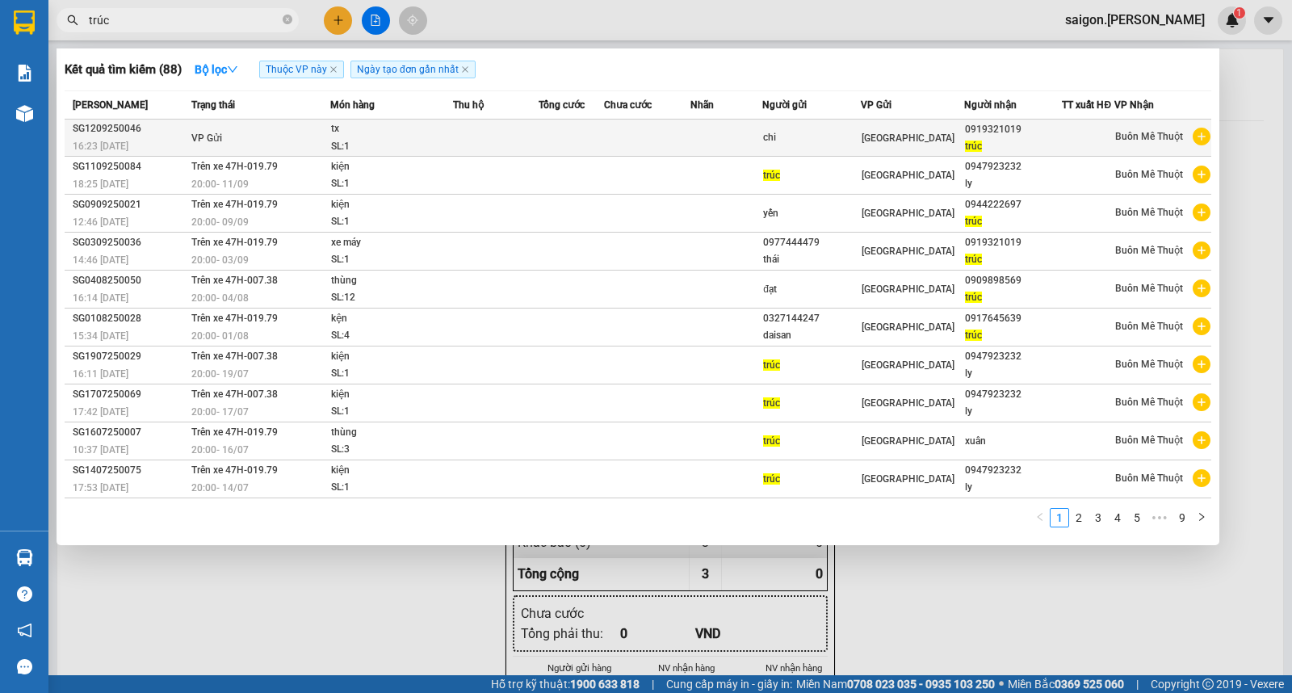
type input "trúc"
click at [486, 145] on td at bounding box center [496, 137] width 86 height 37
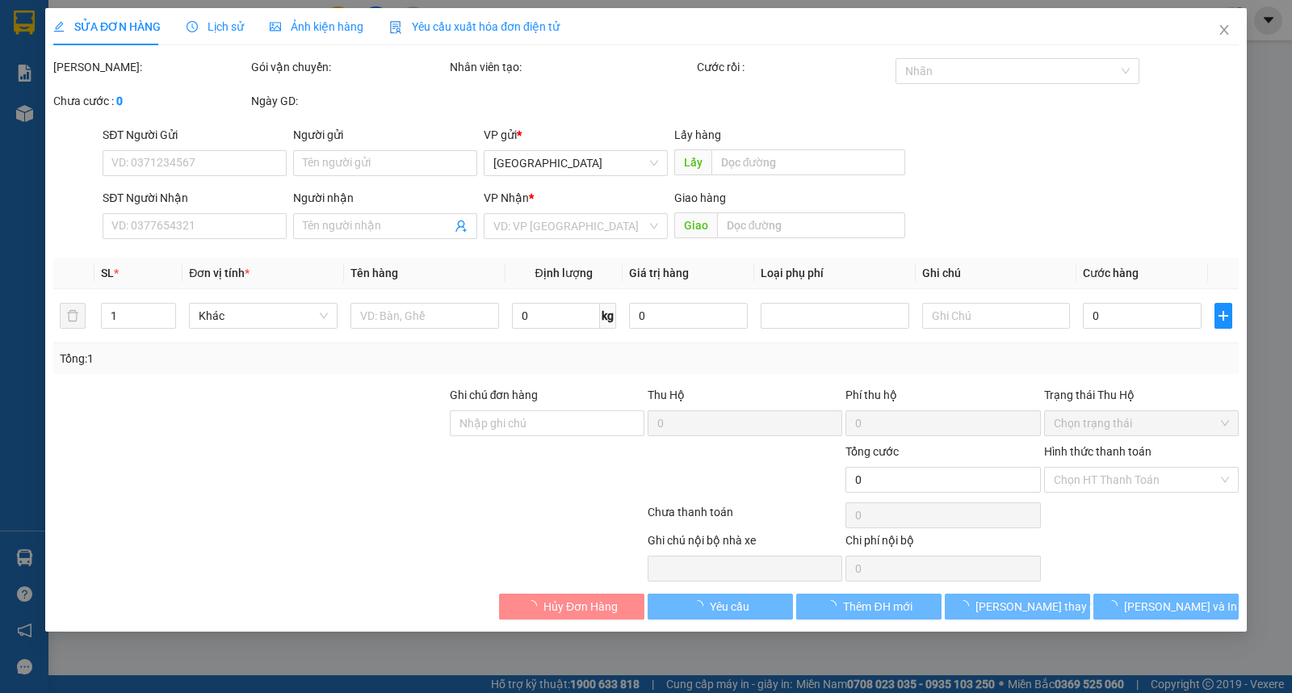
type input "chi"
type input "0919321019"
type input "trúc"
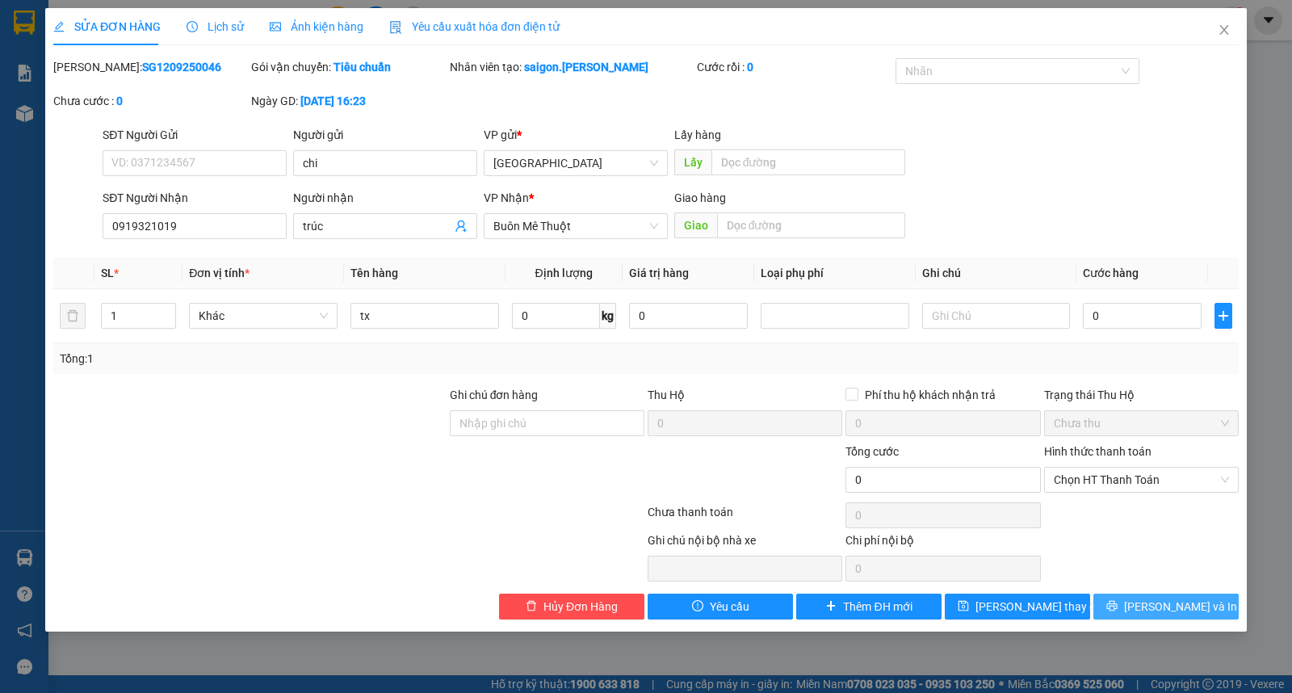
click at [1166, 603] on span "Lưu và In" at bounding box center [1180, 606] width 113 height 18
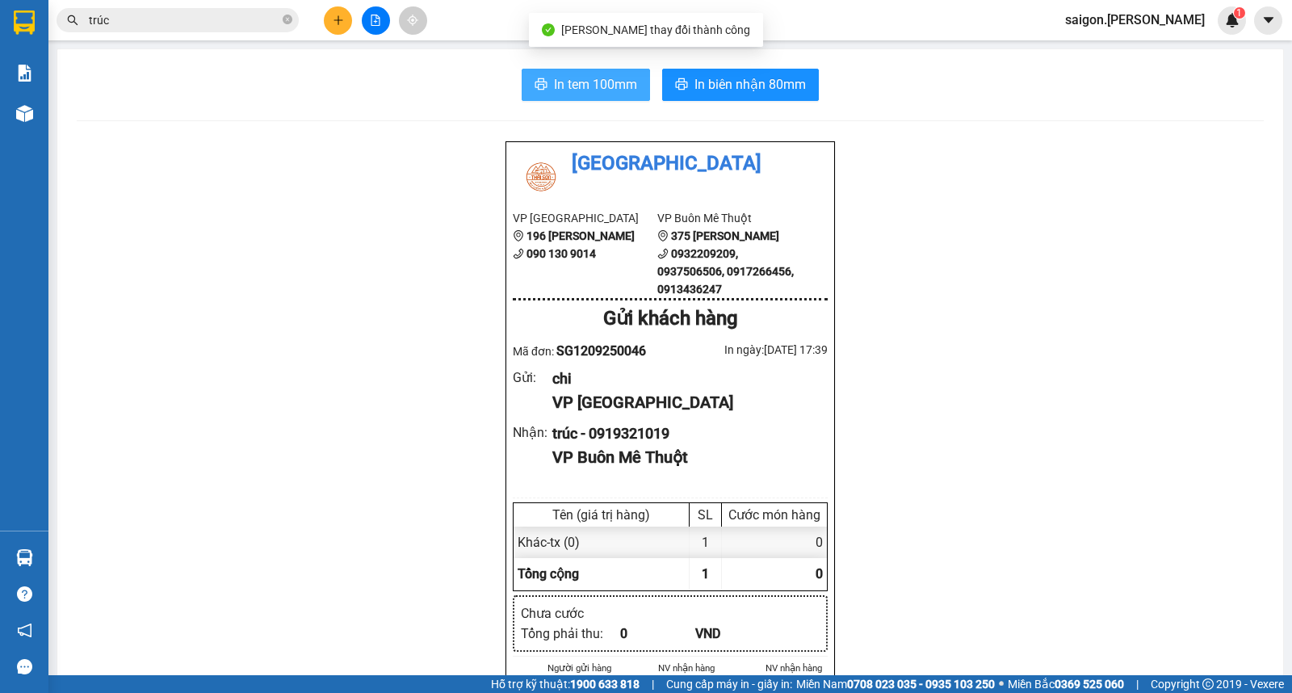
click at [543, 81] on button "In tem 100mm" at bounding box center [586, 85] width 128 height 32
click at [535, 83] on icon "printer" at bounding box center [541, 83] width 12 height 11
drag, startPoint x: 320, startPoint y: 17, endPoint x: 331, endPoint y: 33, distance: 19.7
click at [329, 32] on div at bounding box center [375, 20] width 121 height 28
click at [333, 33] on button at bounding box center [338, 20] width 28 height 28
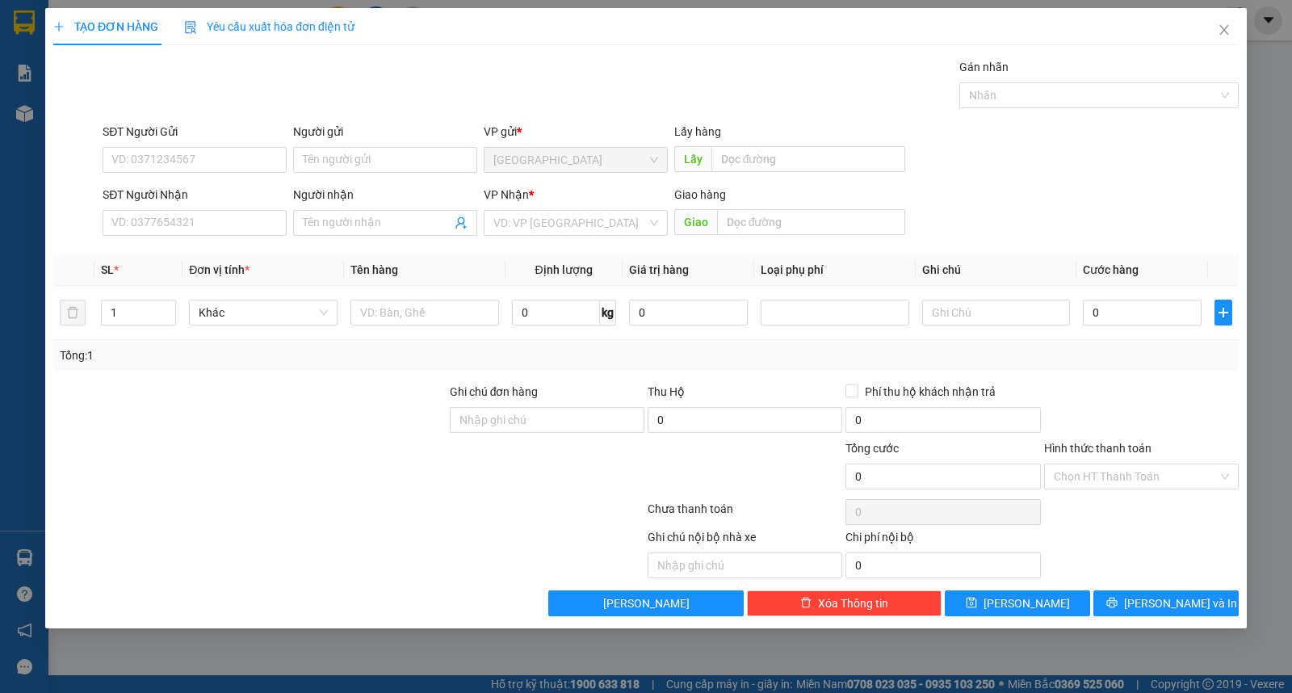
click at [333, 21] on span "Yêu cầu xuất hóa đơn điện tử" at bounding box center [269, 26] width 170 height 13
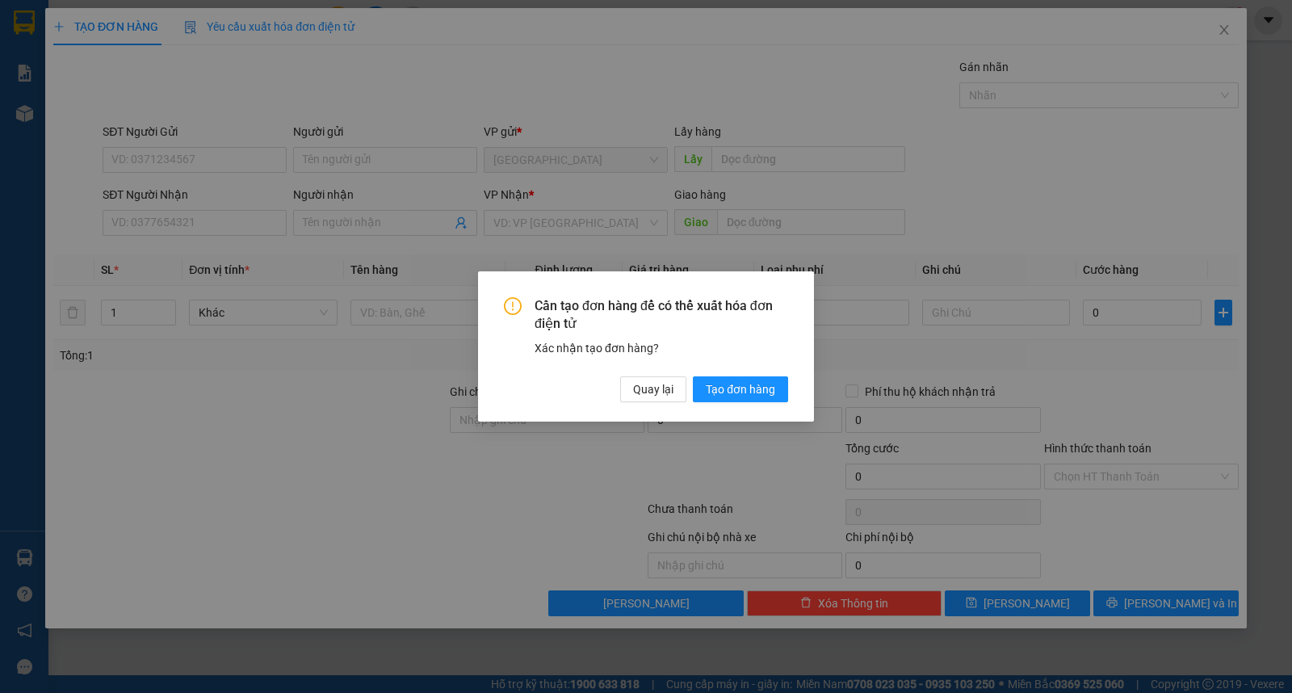
click at [363, 166] on div "Cần tạo đơn hàng để có thể xuất hóa đơn điện tử Xác nhận tạo đơn hàng? Quay lại…" at bounding box center [646, 346] width 1292 height 693
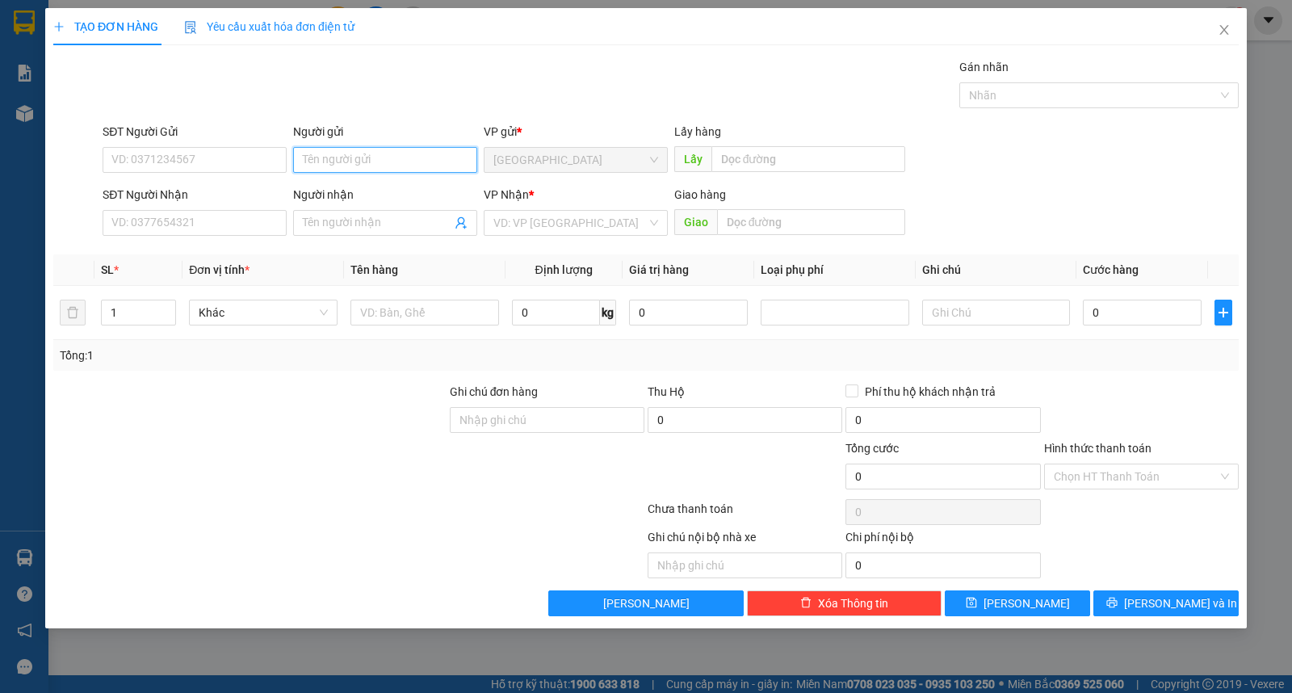
click at [361, 164] on input "Người gửi" at bounding box center [385, 160] width 184 height 26
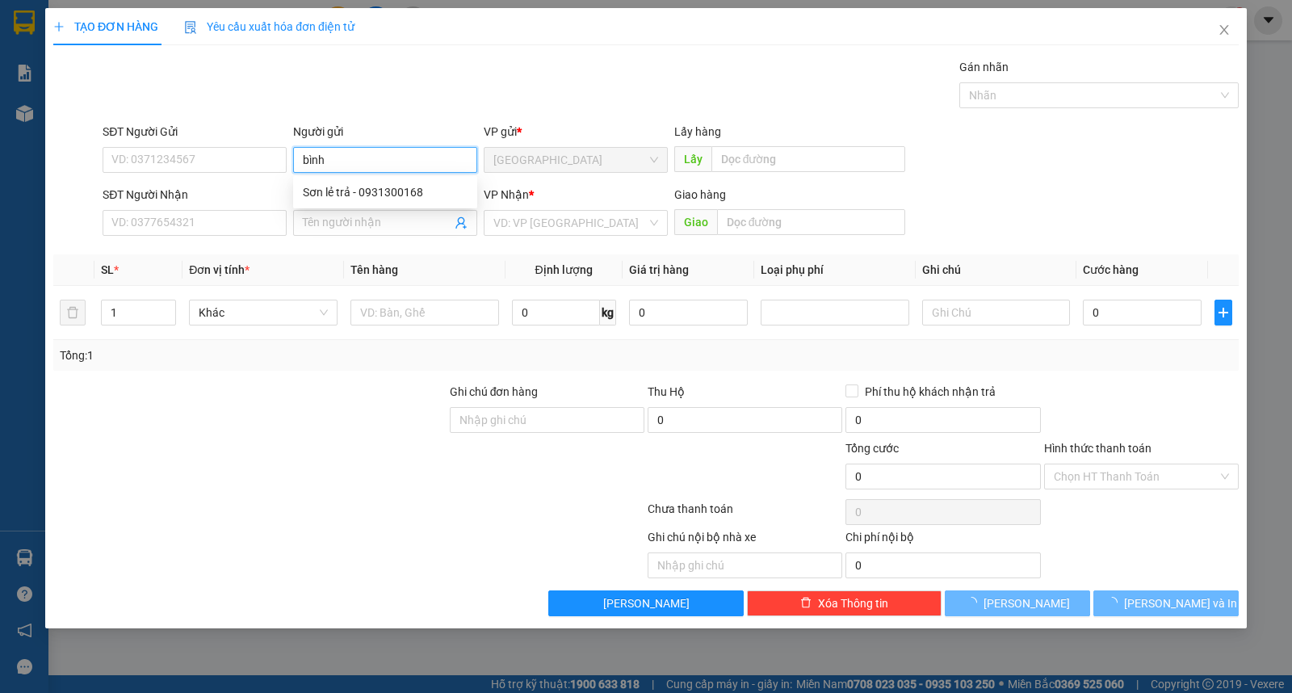
type input "bình"
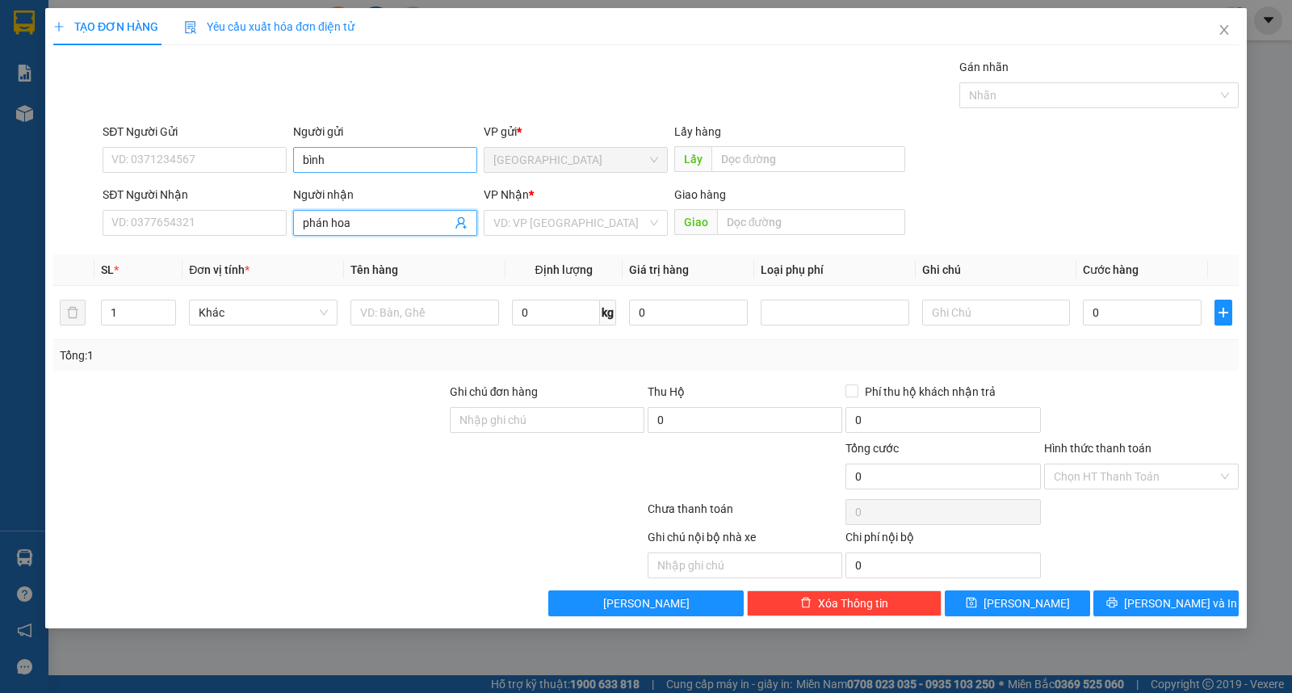
type input "phán hoa"
type input "ư"
type input "2"
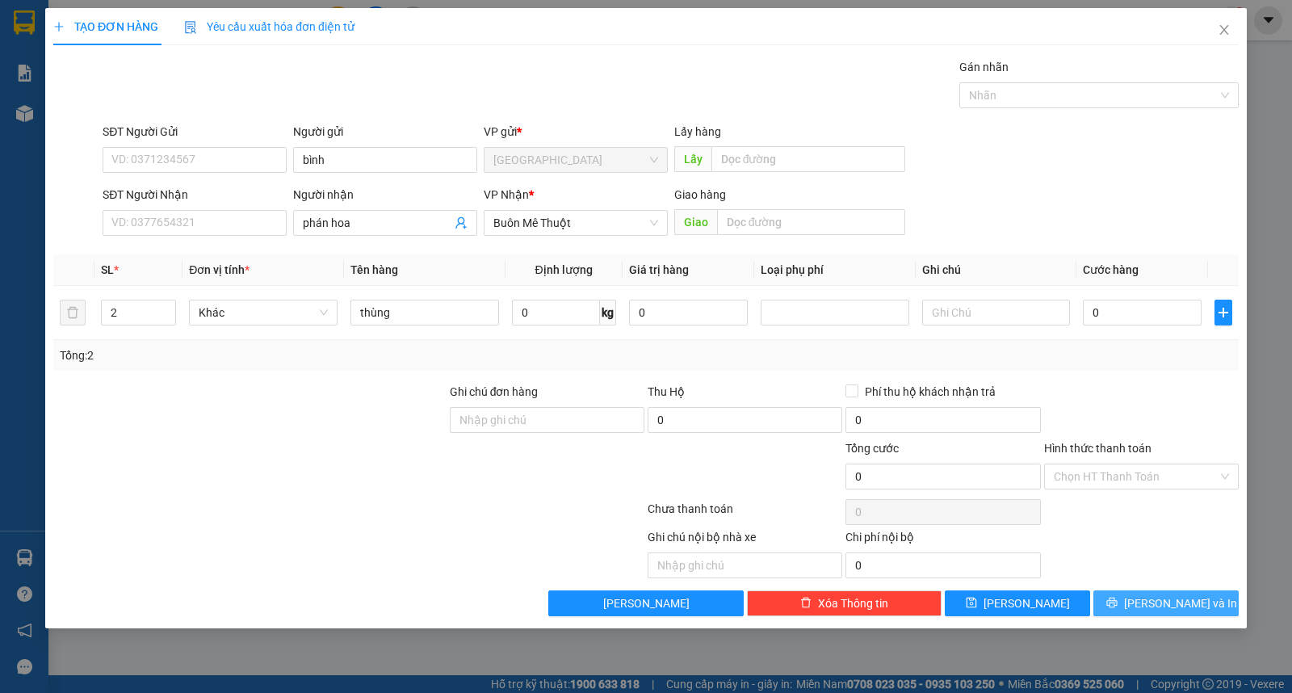
click at [1208, 606] on button "Lưu và In" at bounding box center [1165, 603] width 145 height 26
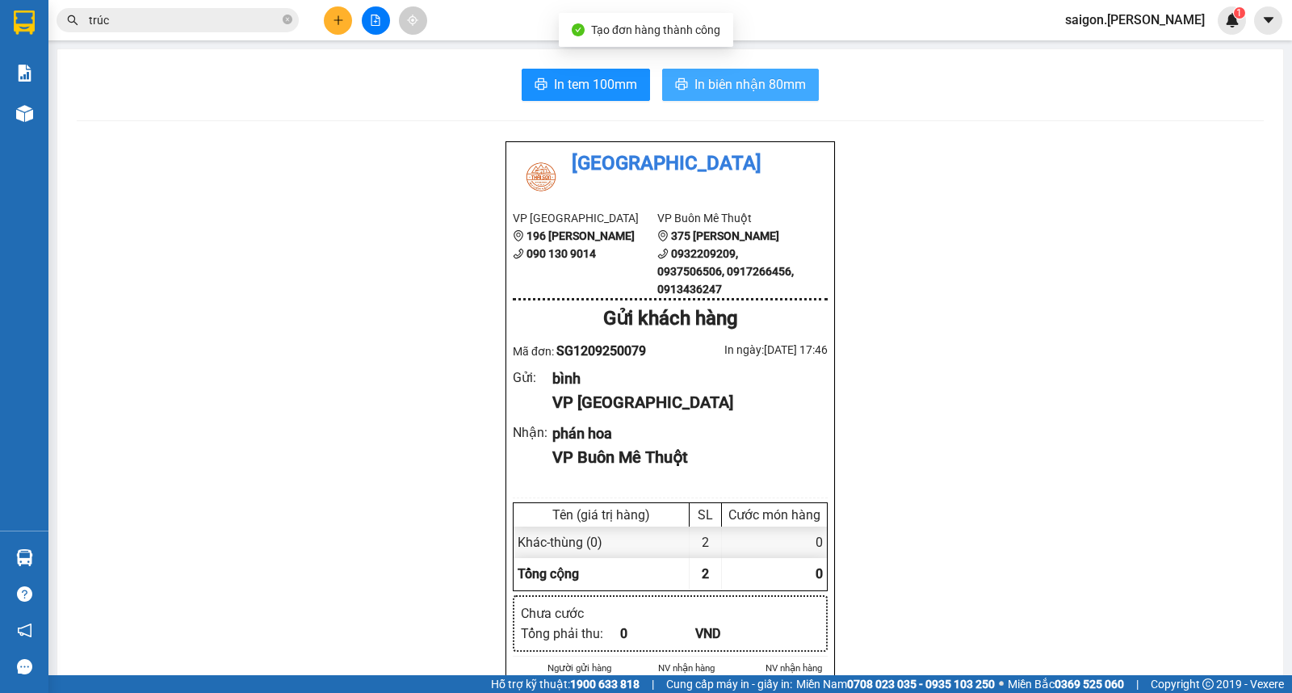
click at [786, 89] on span "In biên nhận 80mm" at bounding box center [749, 84] width 111 height 20
click at [785, 90] on span "In biên nhận 80mm" at bounding box center [749, 84] width 111 height 20
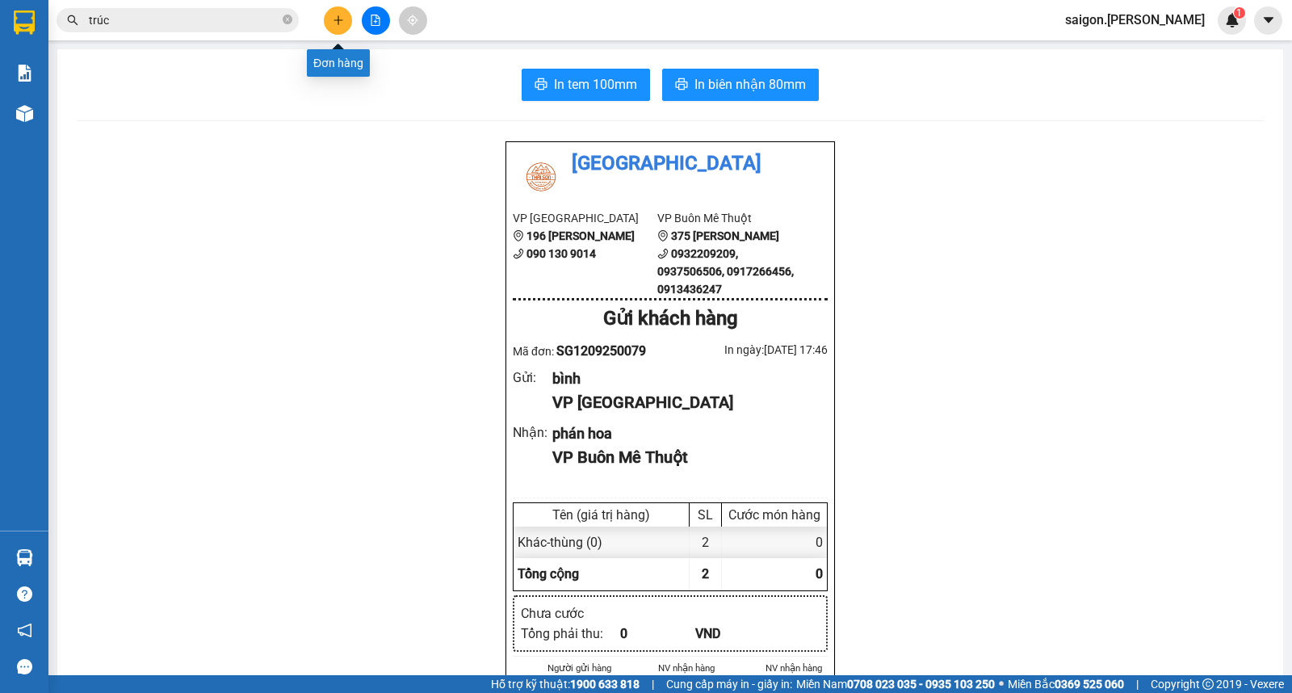
click at [341, 30] on button at bounding box center [338, 20] width 28 height 28
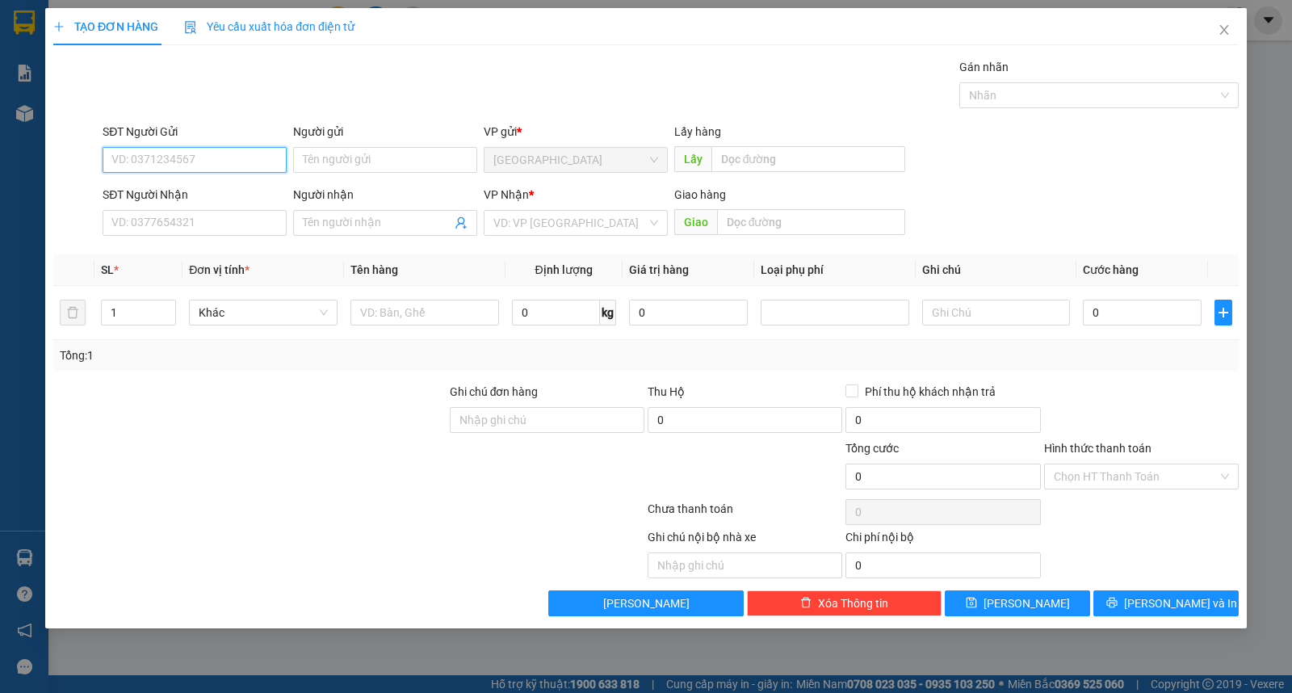
click at [344, 174] on div "Người gửi Tên người gửi" at bounding box center [385, 151] width 184 height 57
click at [356, 164] on input "Người gửi" at bounding box center [385, 160] width 184 height 26
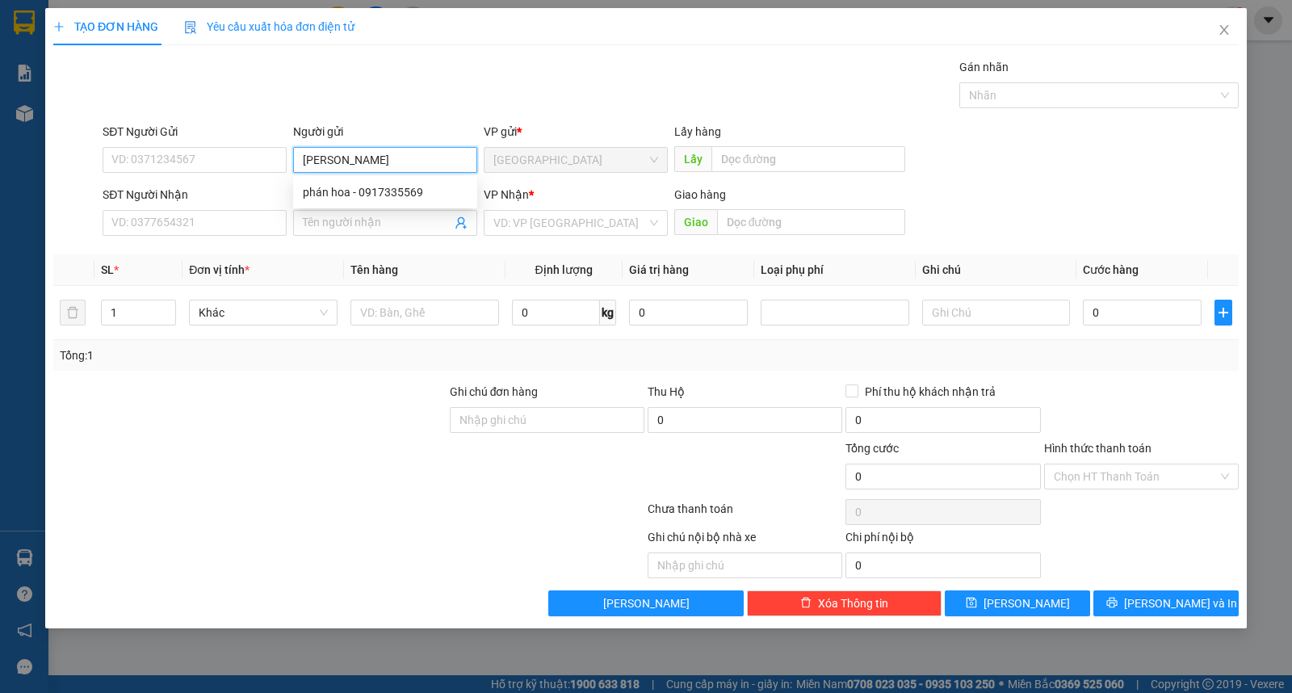
type input "[PERSON_NAME]"
type input "tâm an"
type input "ư"
type input "k"
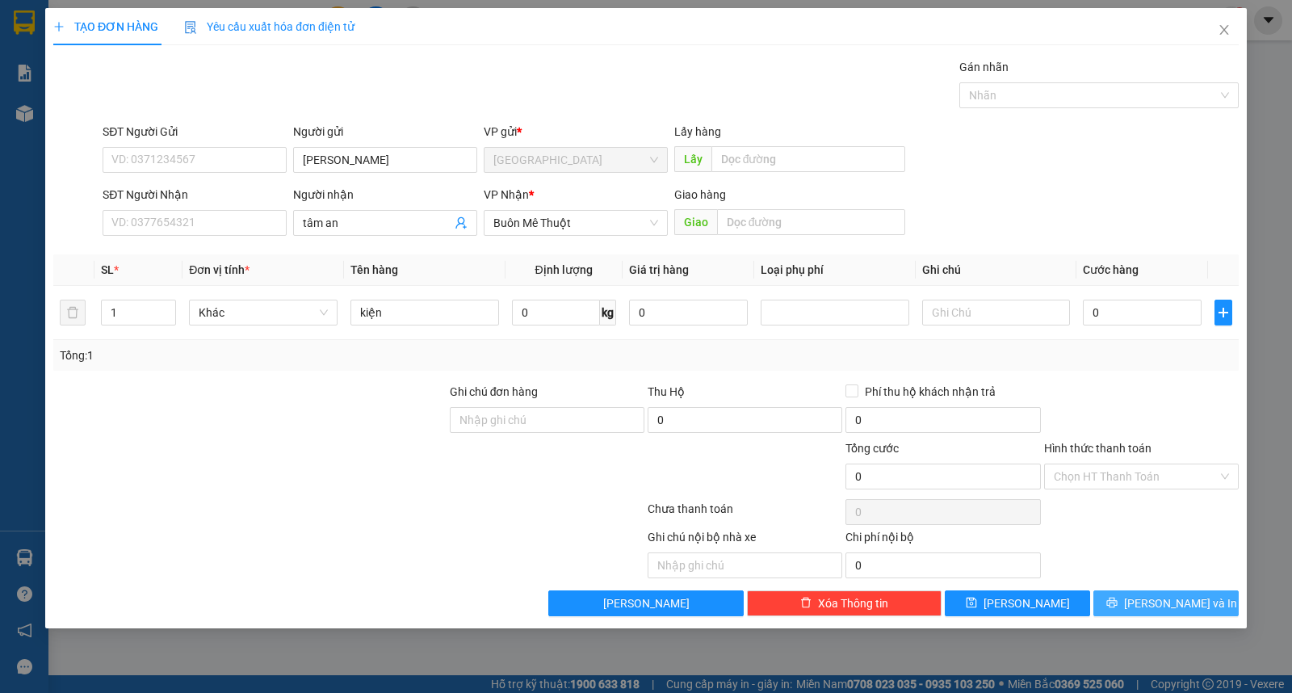
click at [1152, 594] on span "Lưu và In" at bounding box center [1180, 603] width 113 height 18
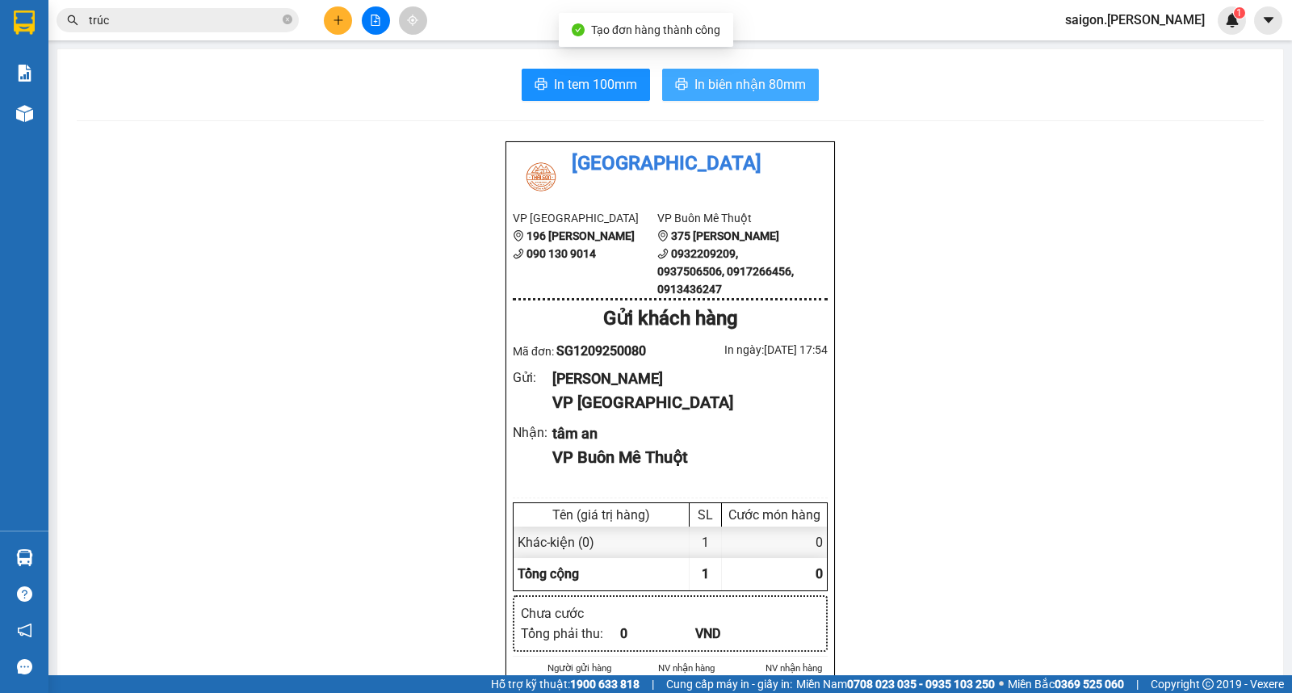
click at [684, 82] on button "In biên nhận 80mm" at bounding box center [740, 85] width 157 height 32
click at [344, 22] on button at bounding box center [338, 20] width 28 height 28
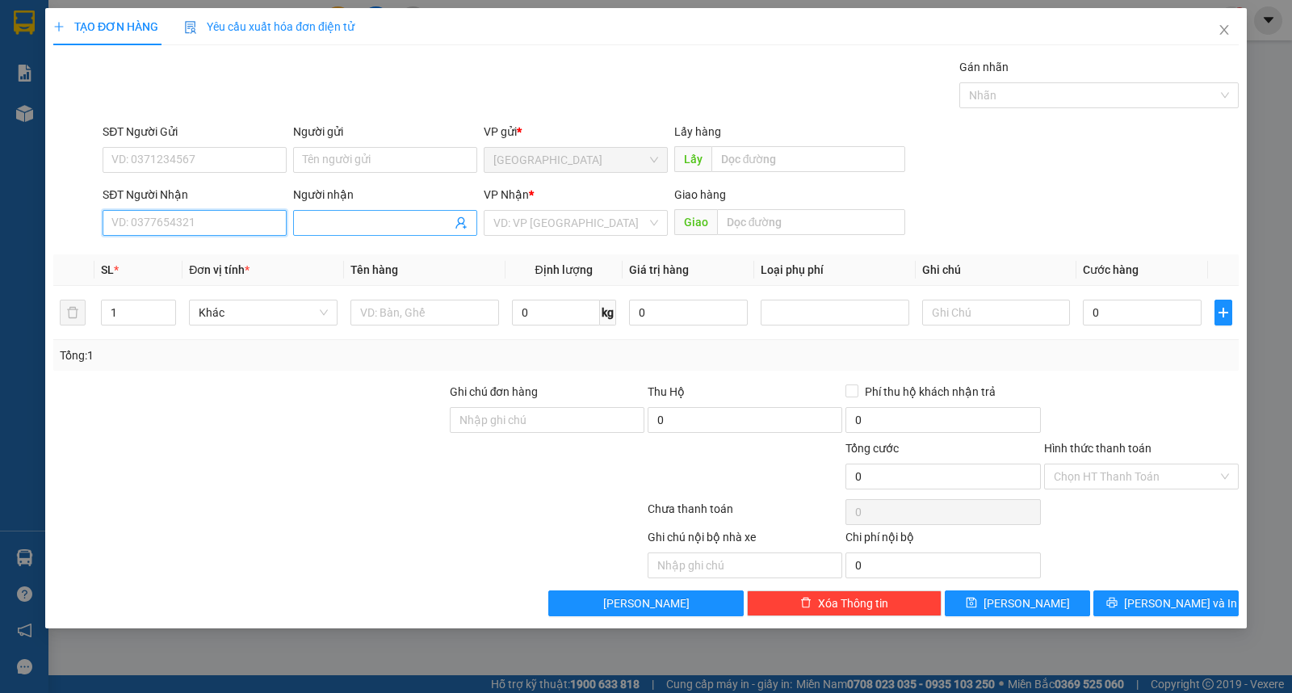
drag, startPoint x: 198, startPoint y: 226, endPoint x: 392, endPoint y: 228, distance: 194.6
click at [197, 226] on input "SĐT Người Nhận" at bounding box center [195, 223] width 184 height 26
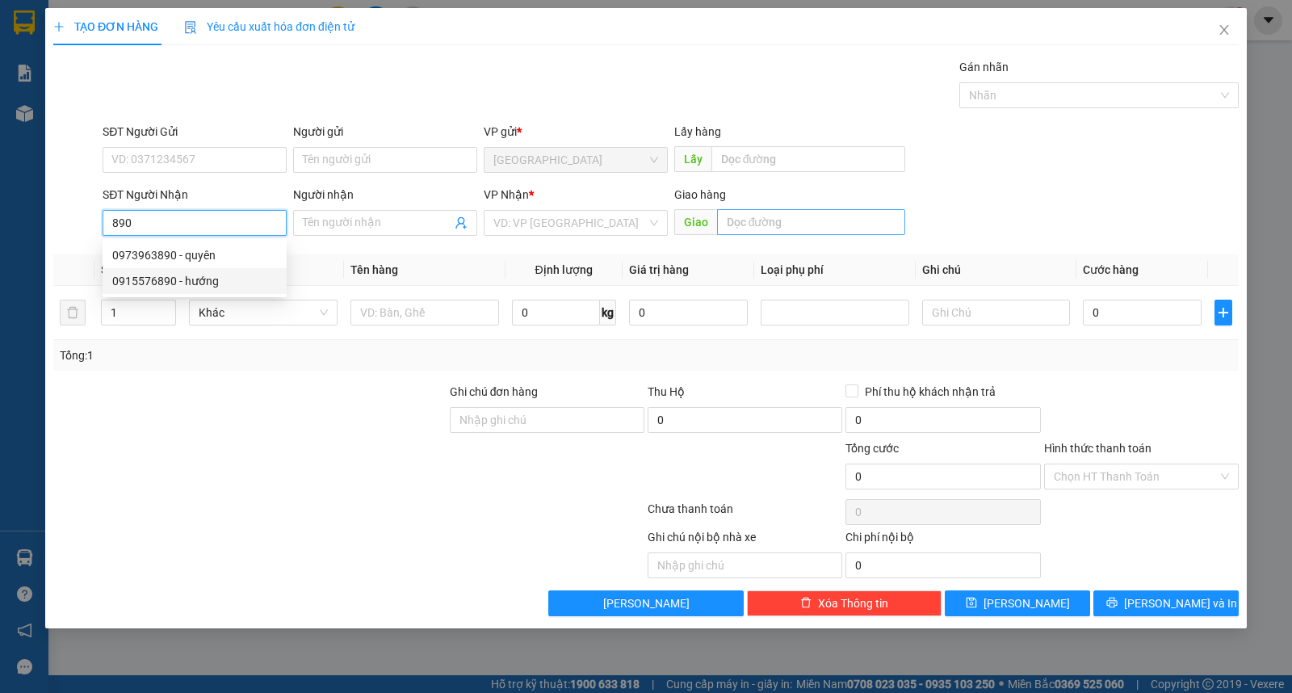
type input "0915576890"
type input "hướng"
type input "0915576890"
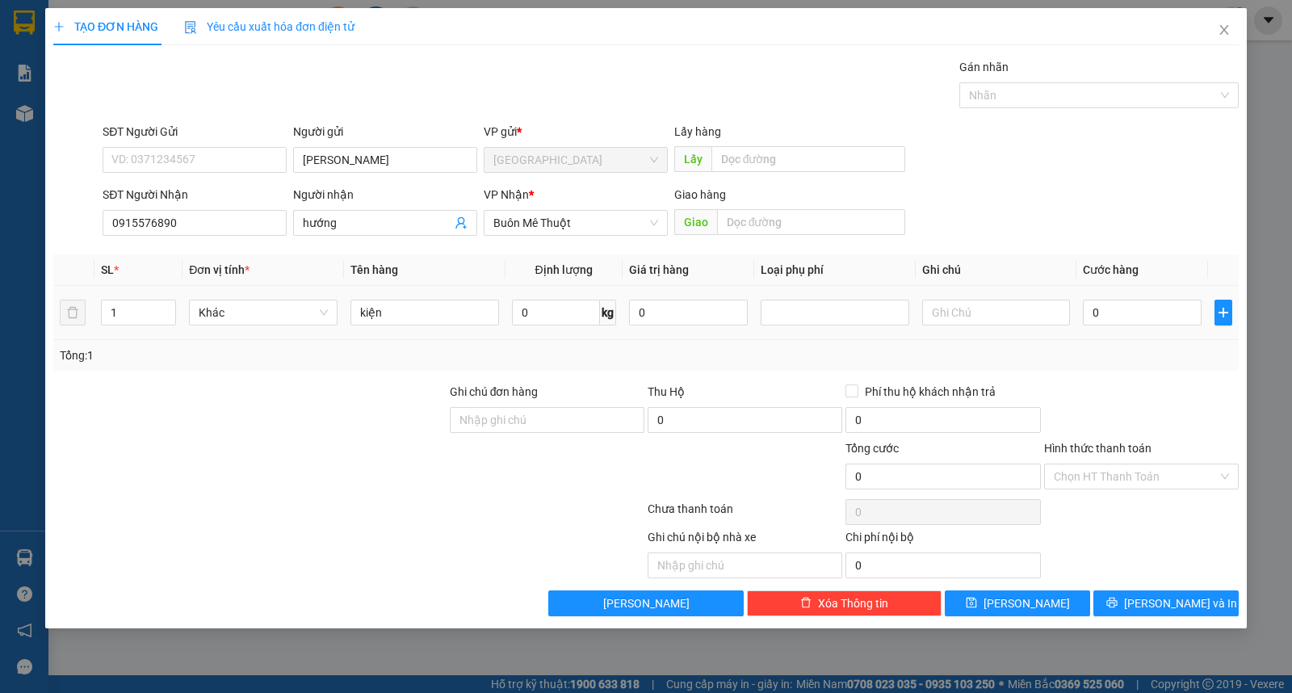
click at [66, 316] on tr "1 Khác kiện 0 kg 0 0" at bounding box center [645, 313] width 1185 height 54
click at [1134, 593] on button "Lưu và In" at bounding box center [1165, 603] width 145 height 26
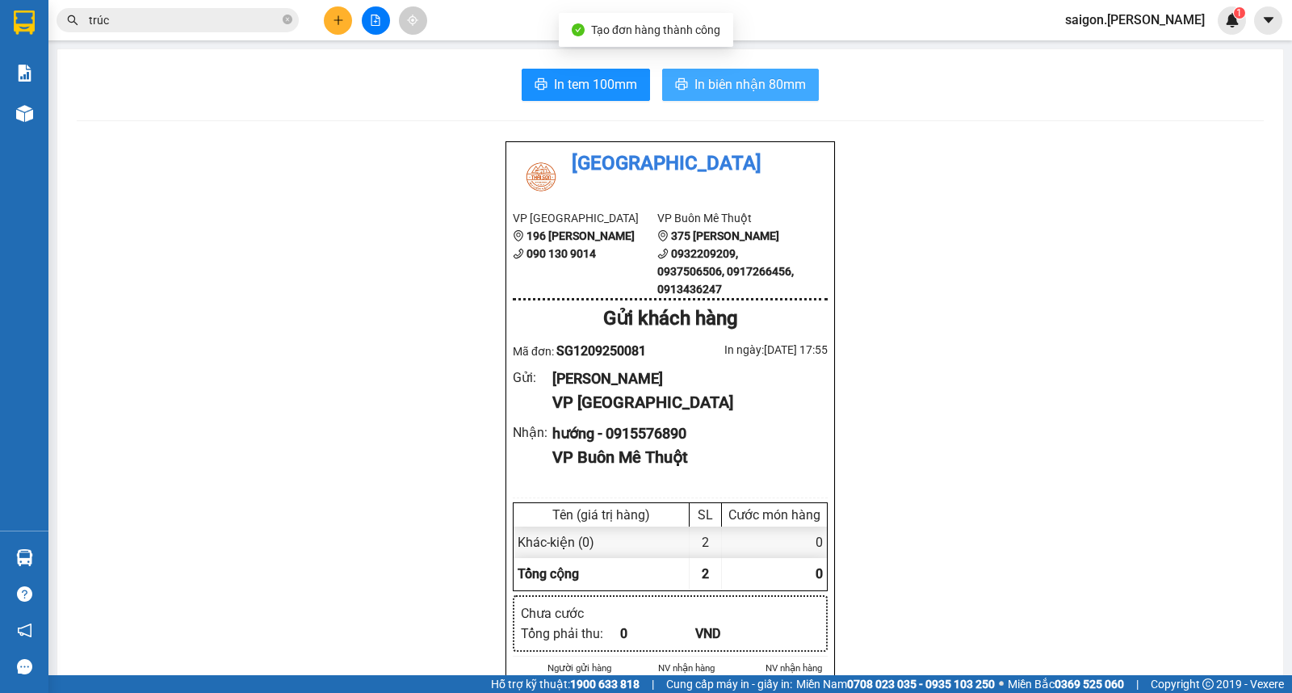
click at [757, 90] on span "In biên nhận 80mm" at bounding box center [749, 84] width 111 height 20
click at [333, 19] on icon "plus" at bounding box center [338, 20] width 11 height 11
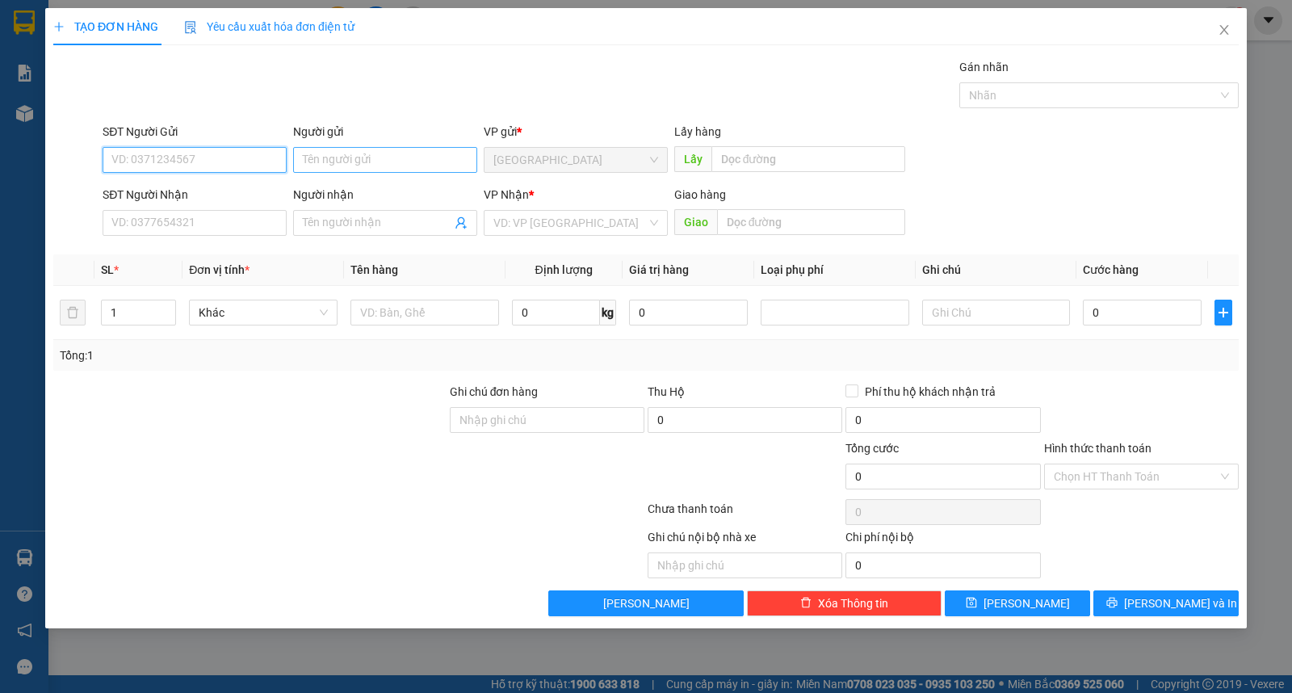
click at [326, 153] on input "Người gửi" at bounding box center [385, 160] width 184 height 26
type input "hùng"
type input "vinh sơn"
type input "ư"
type input "kiện"
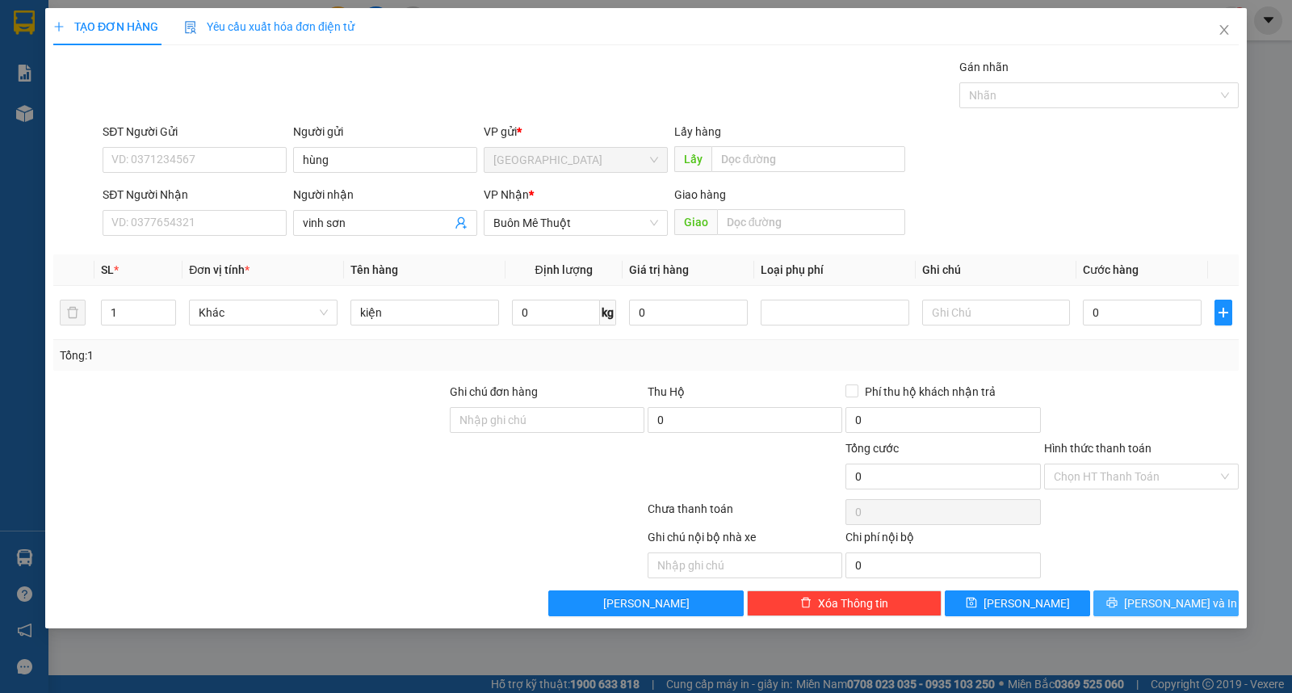
click at [1171, 596] on span "Lưu và In" at bounding box center [1180, 603] width 113 height 18
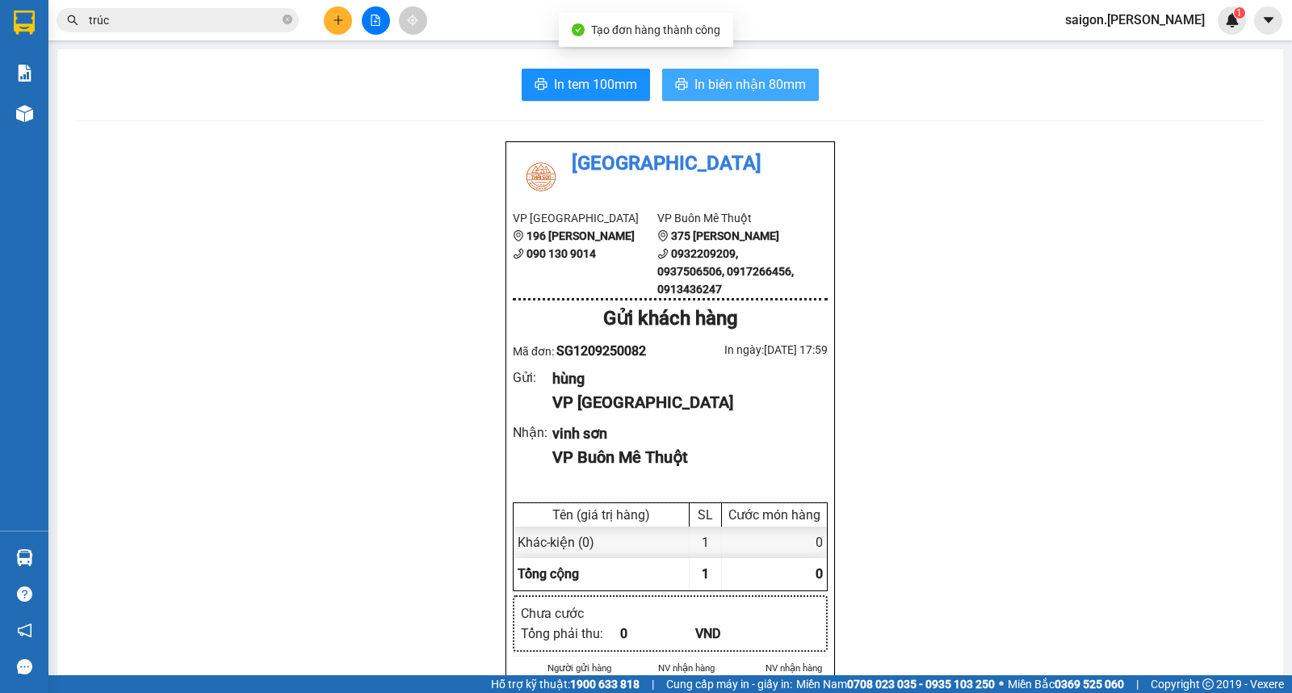
click at [755, 91] on span "In biên nhận 80mm" at bounding box center [749, 84] width 111 height 20
click at [342, 16] on icon "plus" at bounding box center [338, 20] width 11 height 11
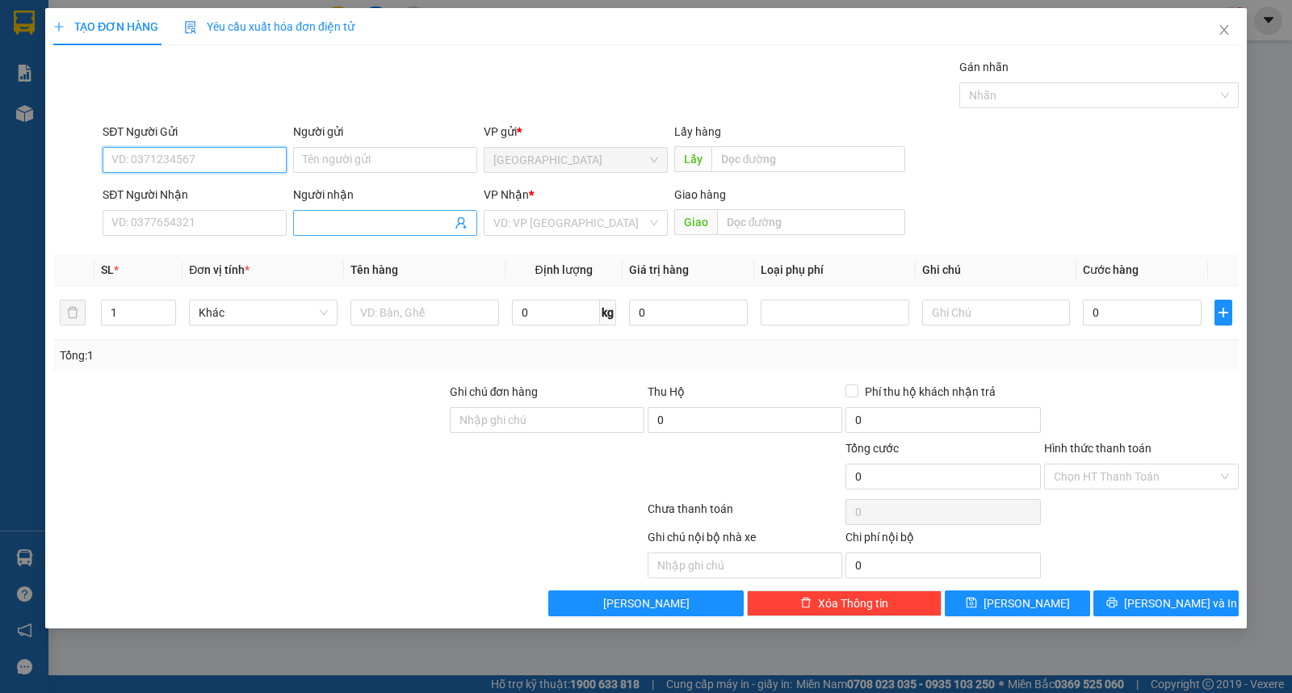
click at [359, 229] on input "Người nhận" at bounding box center [377, 223] width 149 height 18
type input "[PERSON_NAME]"
type input "ư"
type input "kiện"
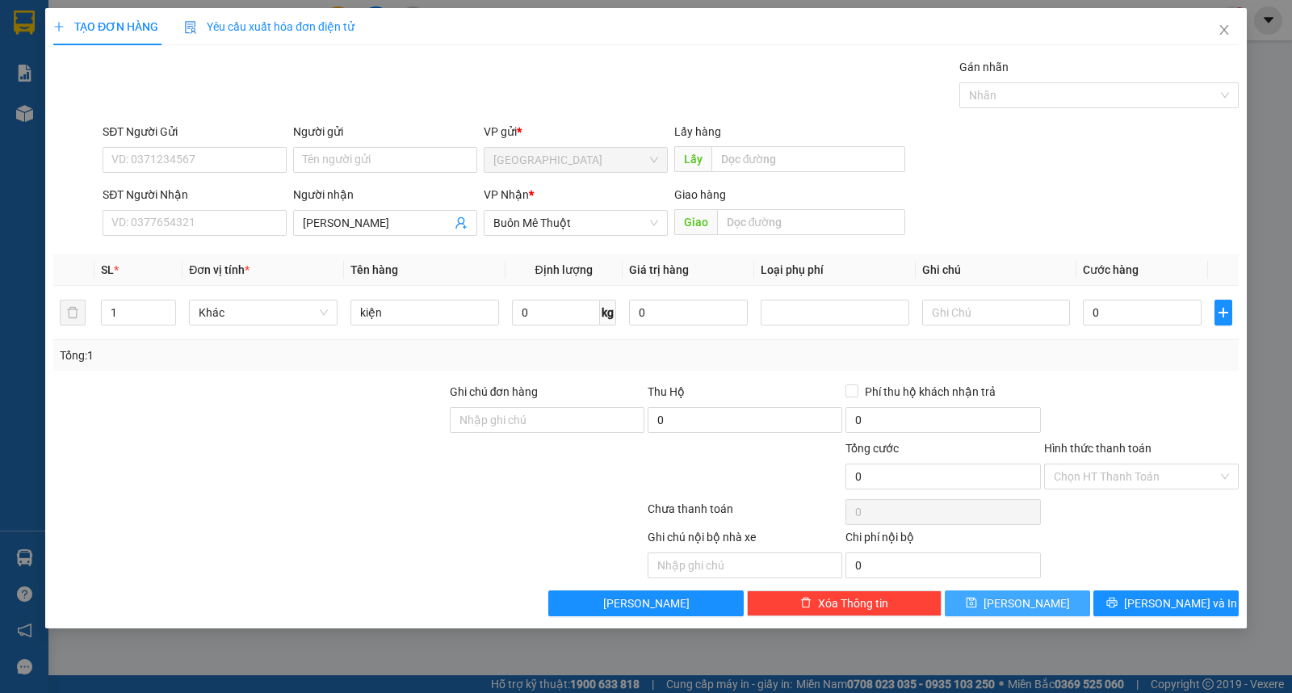
click at [1054, 611] on button "Lưu" at bounding box center [1017, 603] width 145 height 26
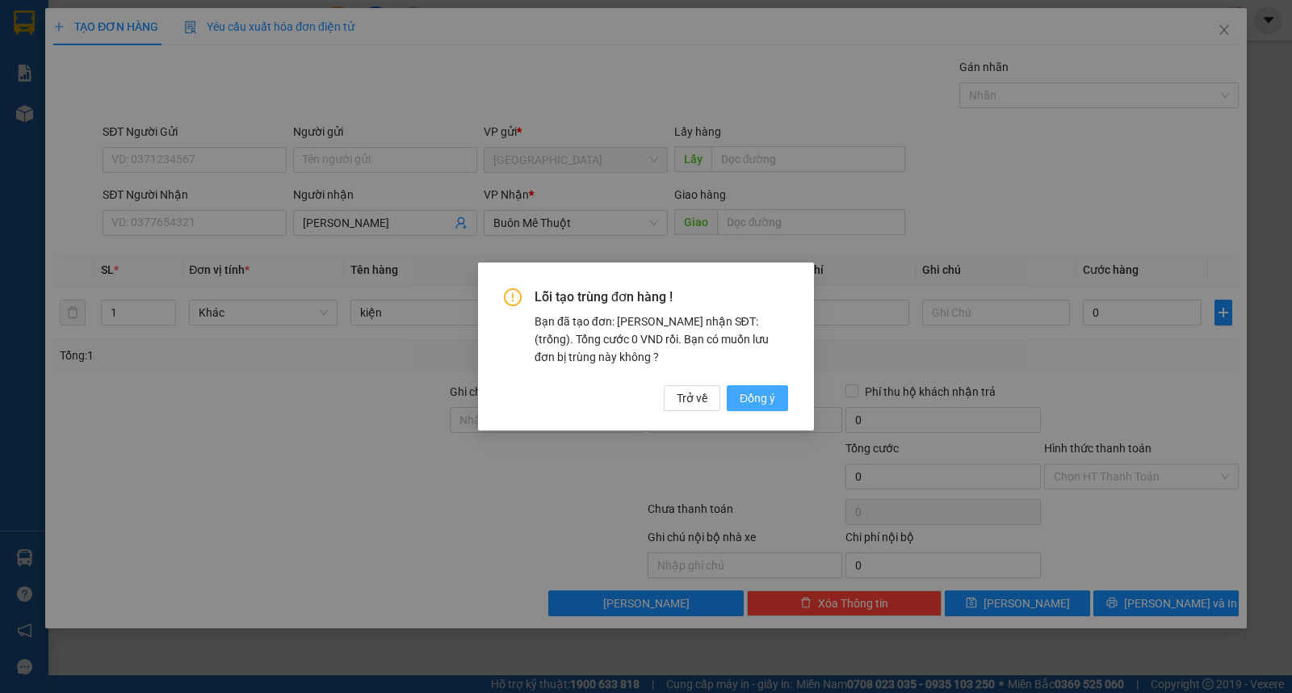
click at [777, 400] on button "Đồng ý" at bounding box center [757, 398] width 61 height 26
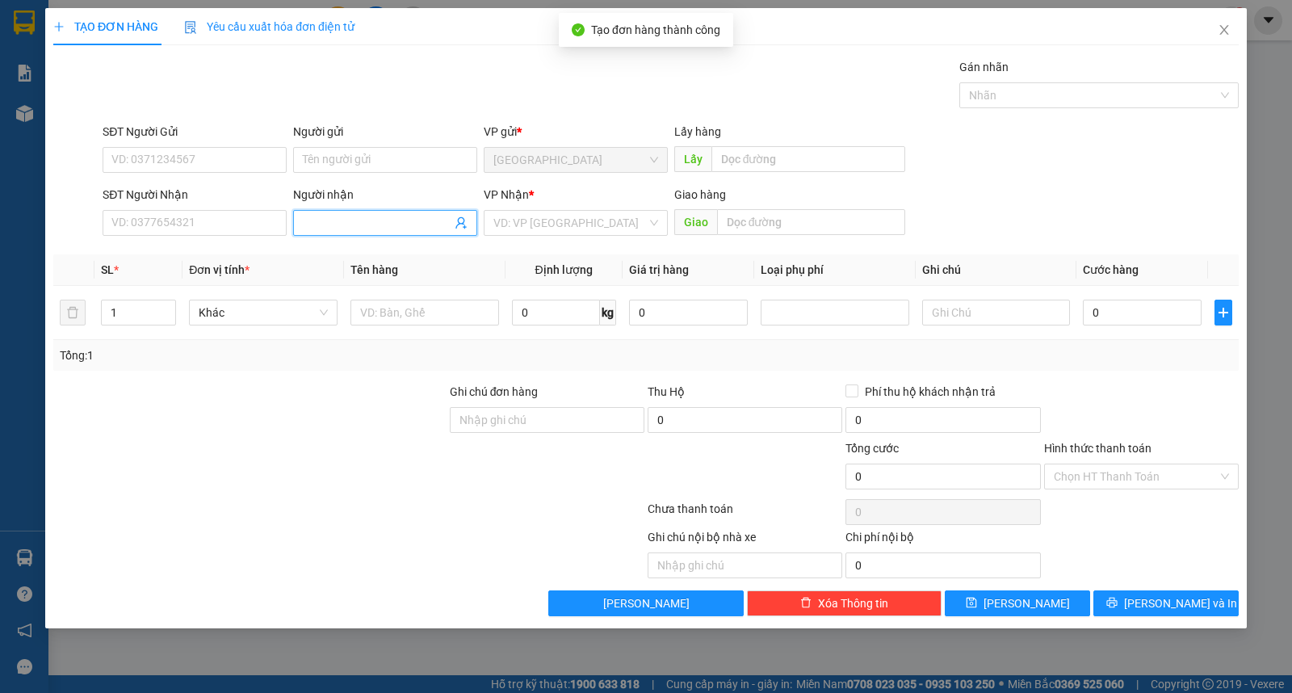
click at [385, 229] on input "Người nhận" at bounding box center [377, 223] width 149 height 18
type input "0944750110"
click at [385, 229] on input "Người nhận" at bounding box center [377, 223] width 149 height 18
type input "hùng"
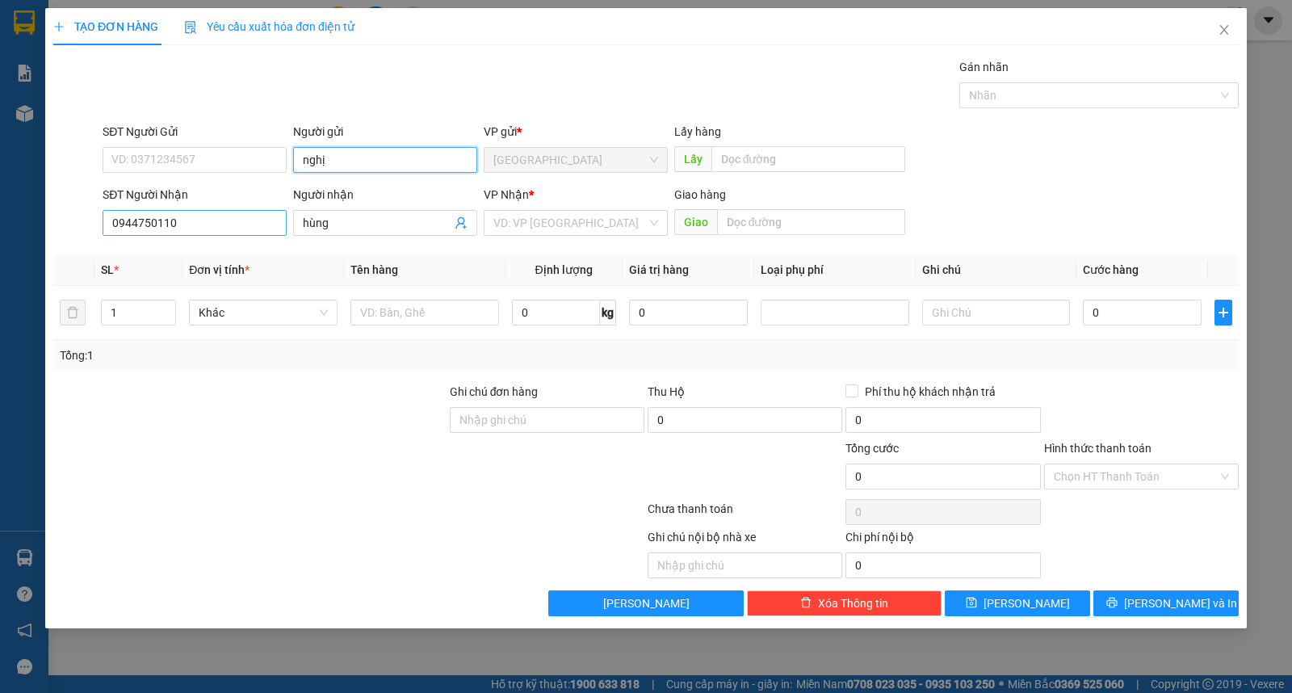
type input "nghị"
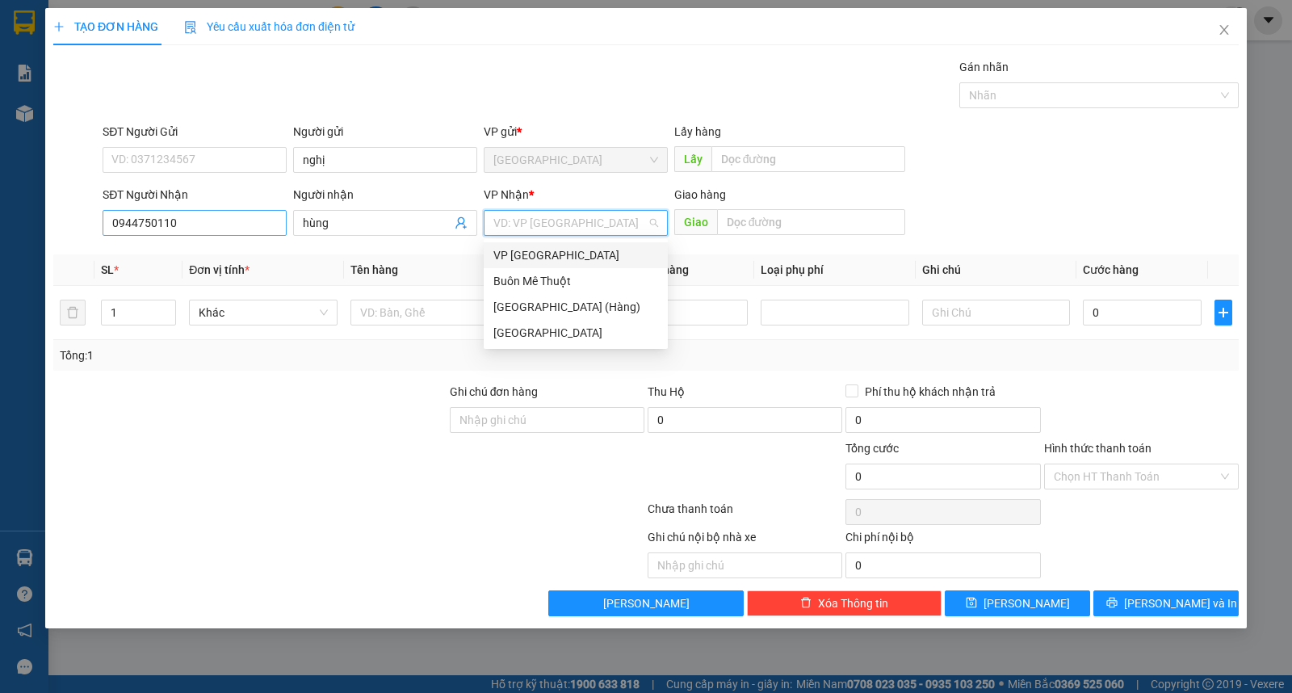
type input "ư"
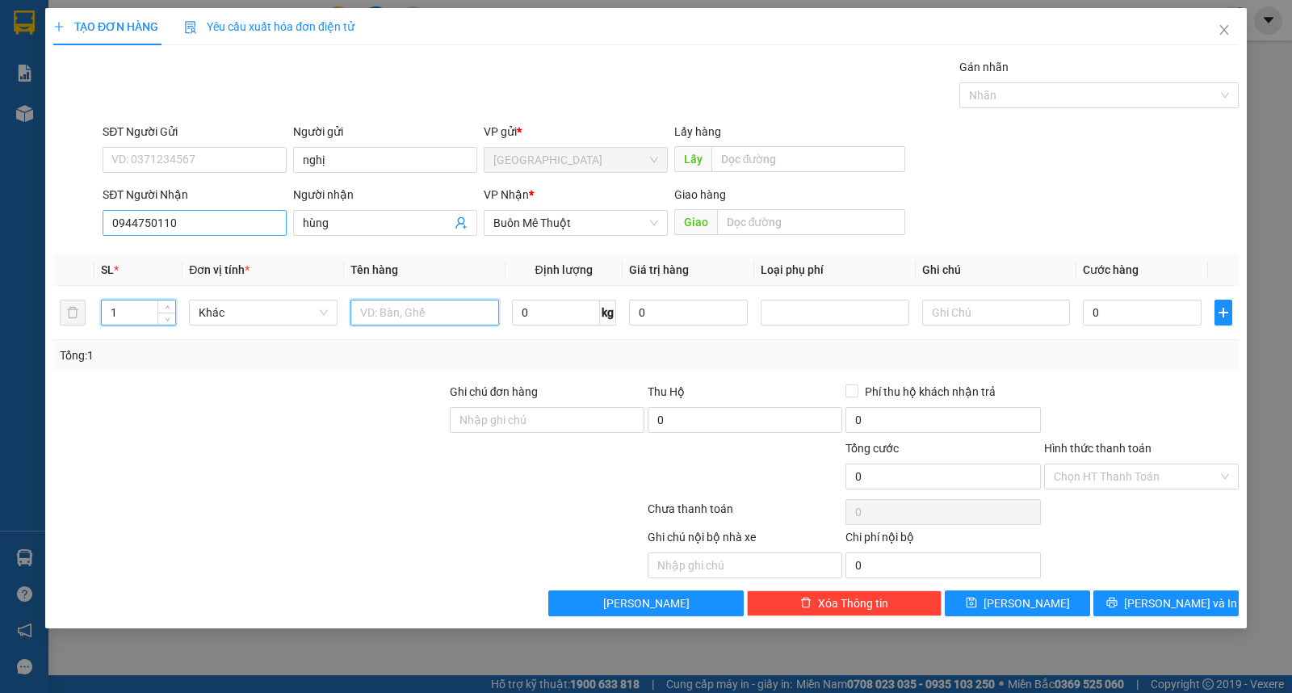
type input "k"
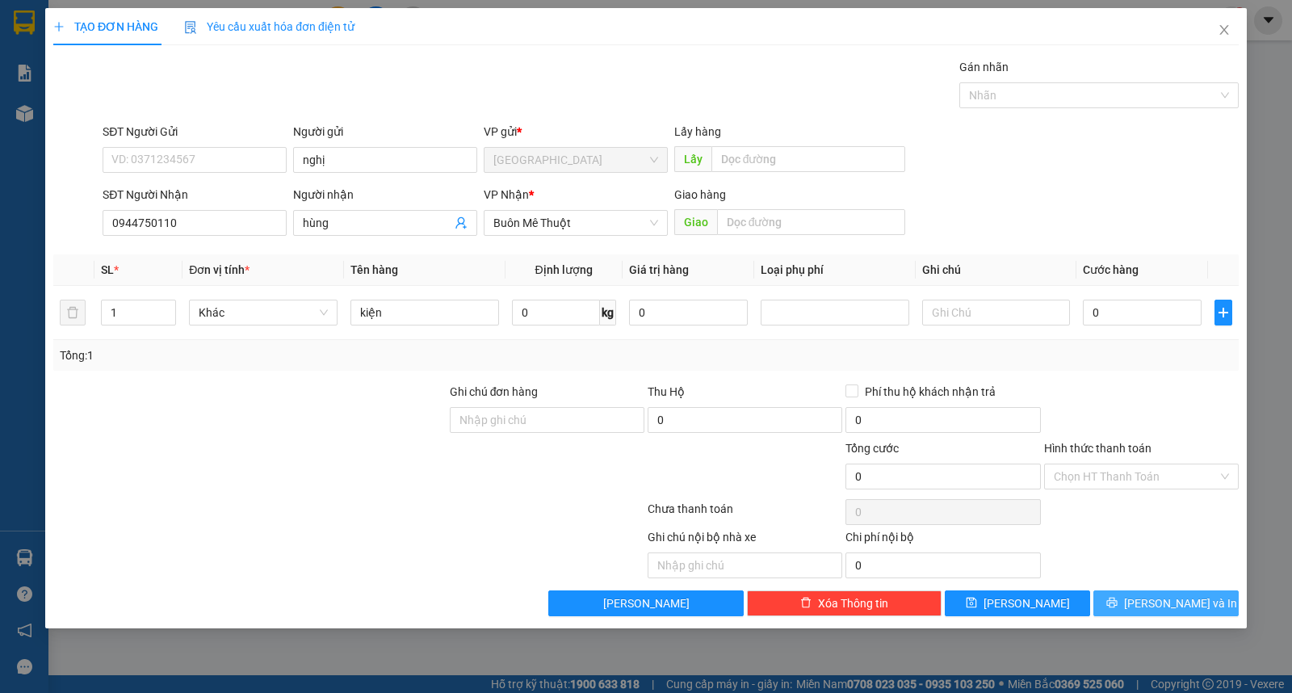
click at [1192, 599] on span "Lưu và In" at bounding box center [1180, 603] width 113 height 18
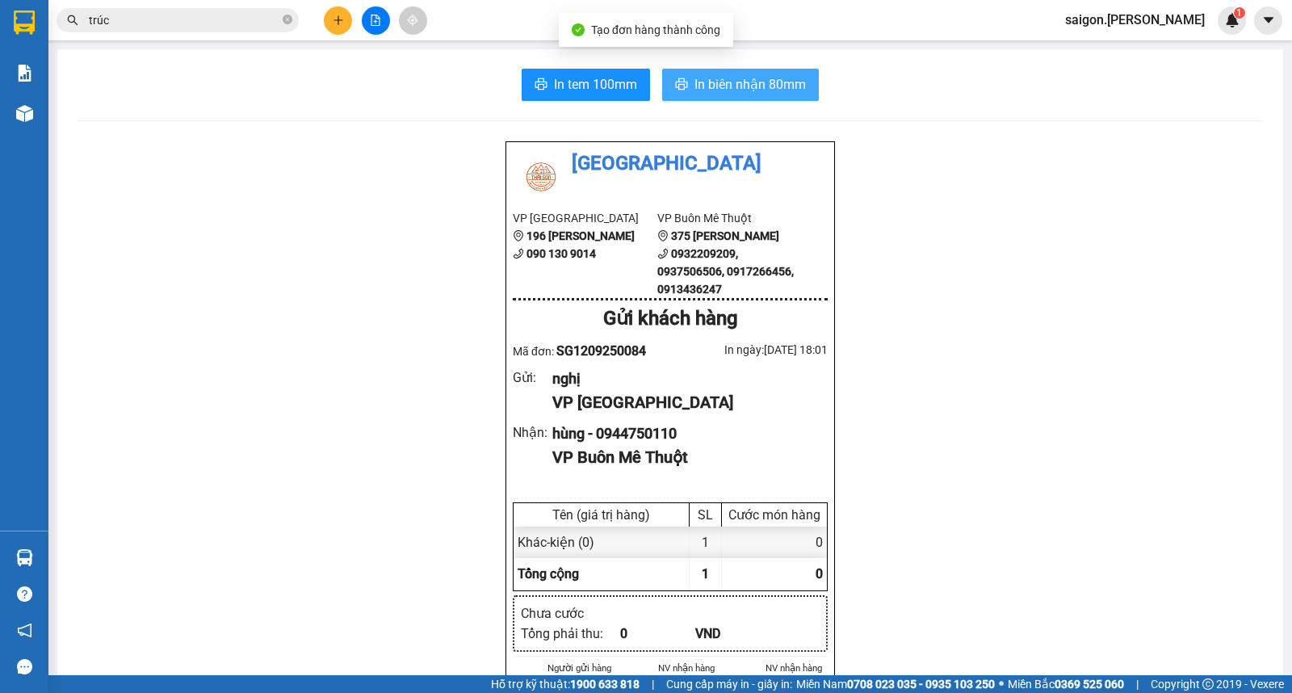
drag, startPoint x: 746, startPoint y: 59, endPoint x: 745, endPoint y: 69, distance: 9.7
click at [745, 78] on span "In biên nhận 80mm" at bounding box center [749, 84] width 111 height 20
click at [348, 20] on button at bounding box center [338, 20] width 28 height 28
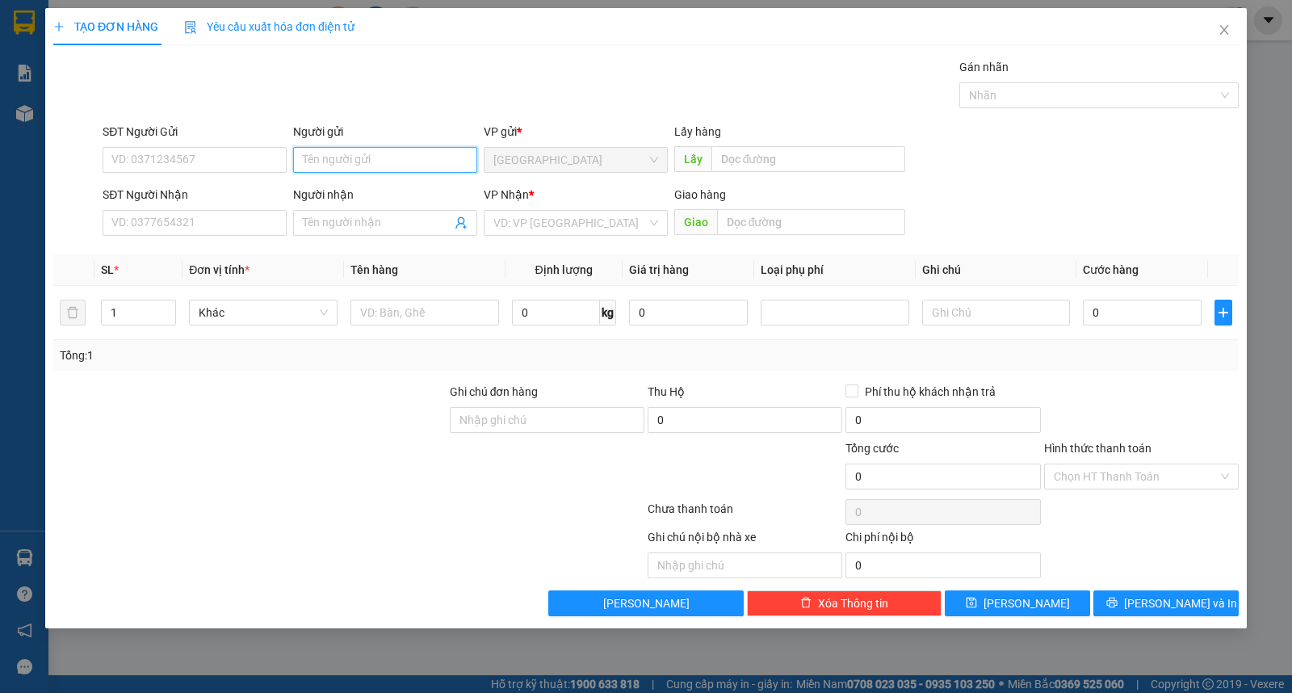
click at [364, 158] on input "Người gửi" at bounding box center [385, 160] width 184 height 26
drag, startPoint x: 1231, startPoint y: 35, endPoint x: 1216, endPoint y: 35, distance: 14.5
click at [1231, 35] on span "Close" at bounding box center [1223, 30] width 45 height 45
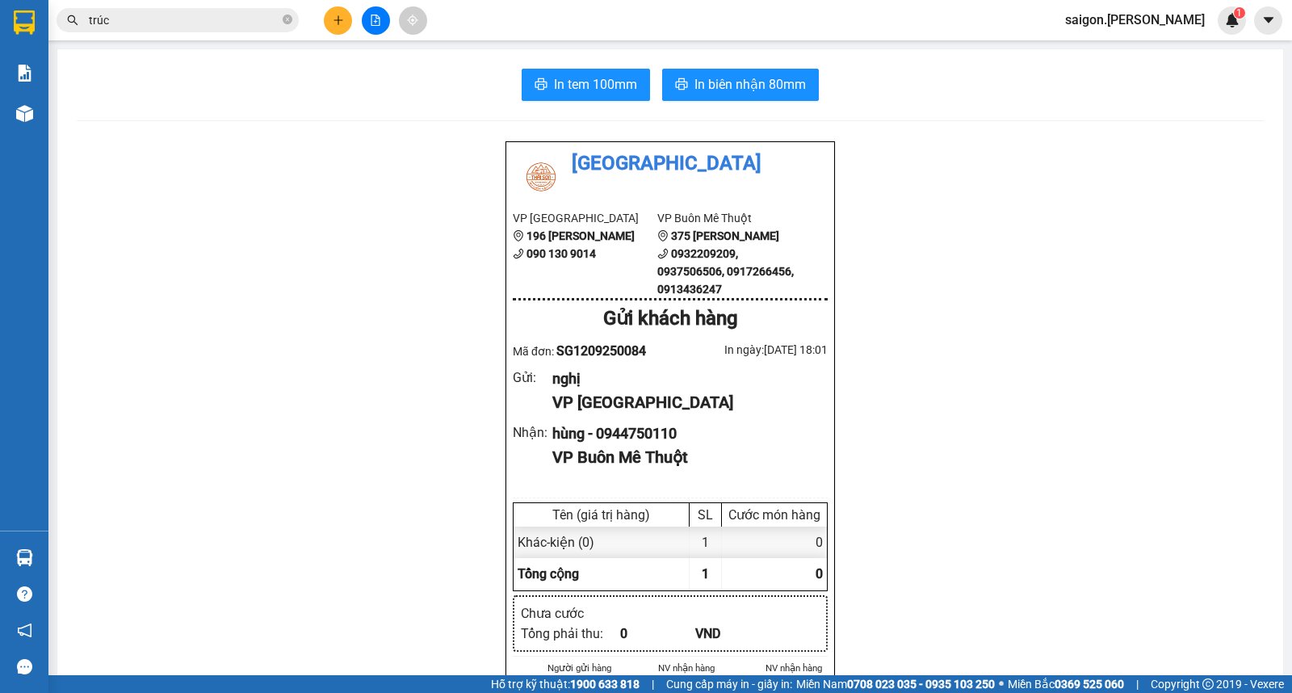
click at [239, 6] on div "Kết quả tìm kiếm ( 88 ) Bộ lọc Thuộc VP này Ngày tạo đơn gần nhất Mã ĐH Trạng t…" at bounding box center [157, 20] width 315 height 28
click at [251, 15] on input "trúc" at bounding box center [184, 20] width 191 height 18
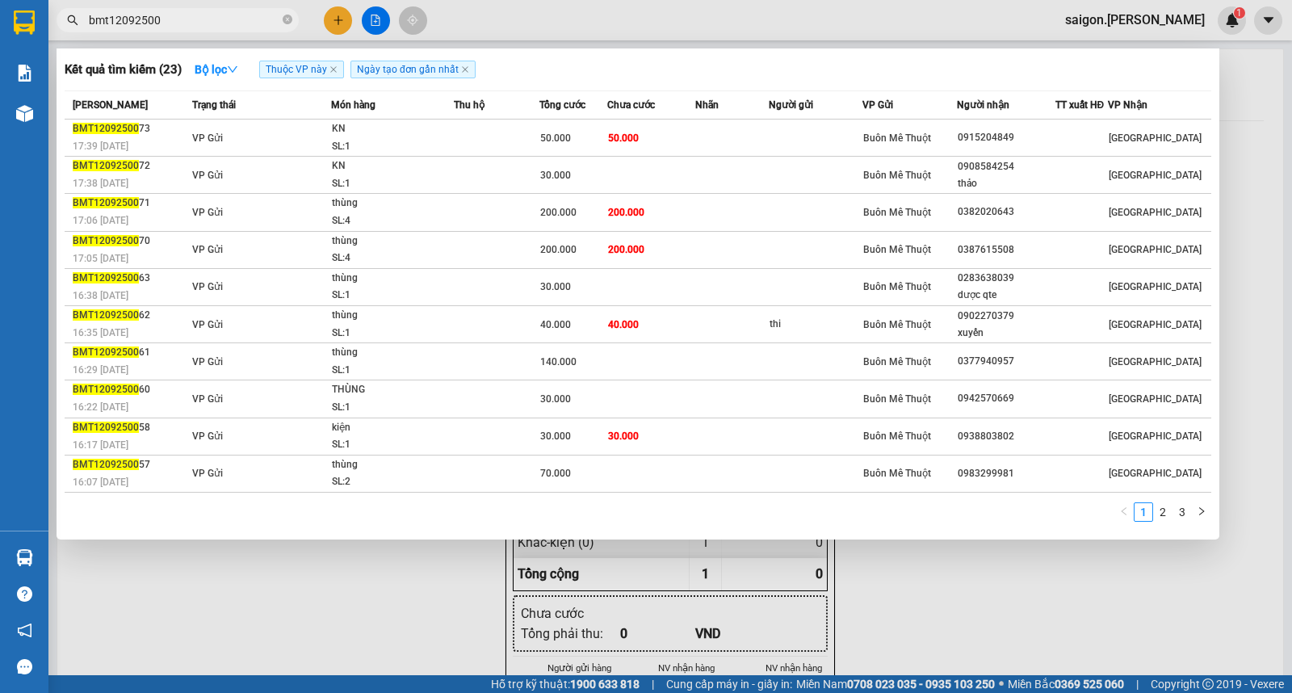
type input "bmt12092500"
drag, startPoint x: 359, startPoint y: 568, endPoint x: 154, endPoint y: 526, distance: 209.2
click at [359, 569] on div at bounding box center [646, 346] width 1292 height 693
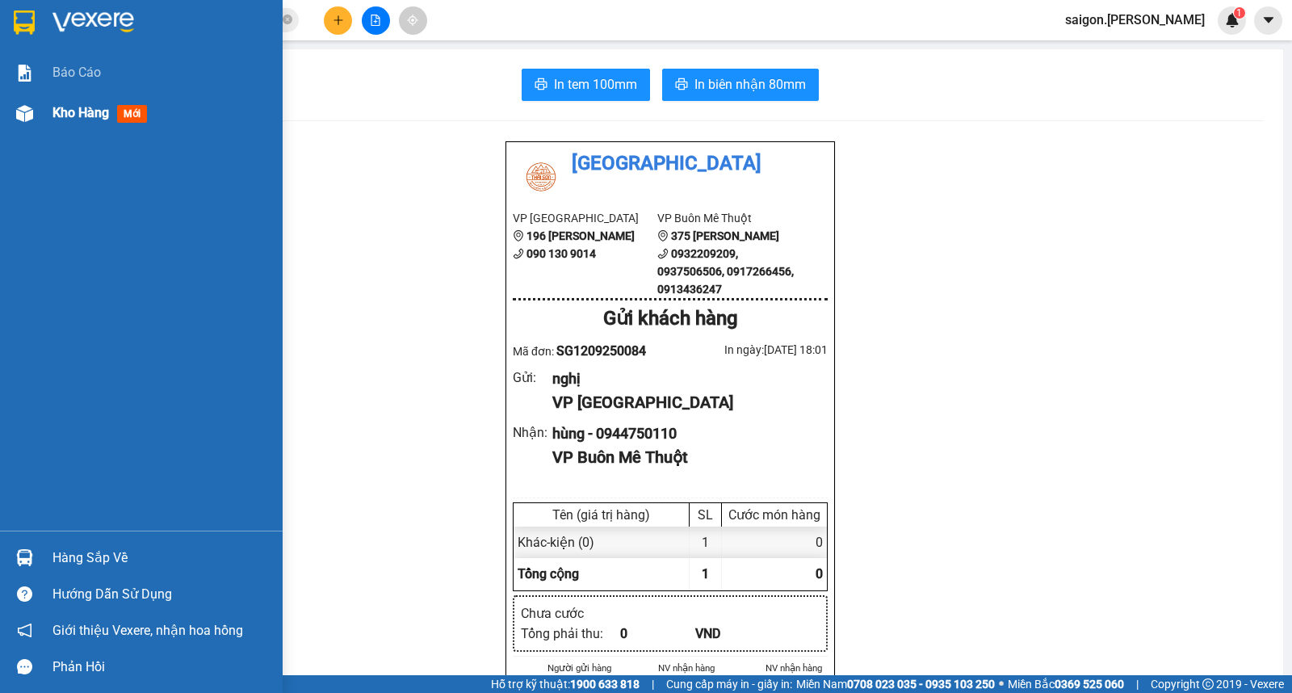
click at [67, 123] on div "Kho hàng mới" at bounding box center [102, 113] width 101 height 20
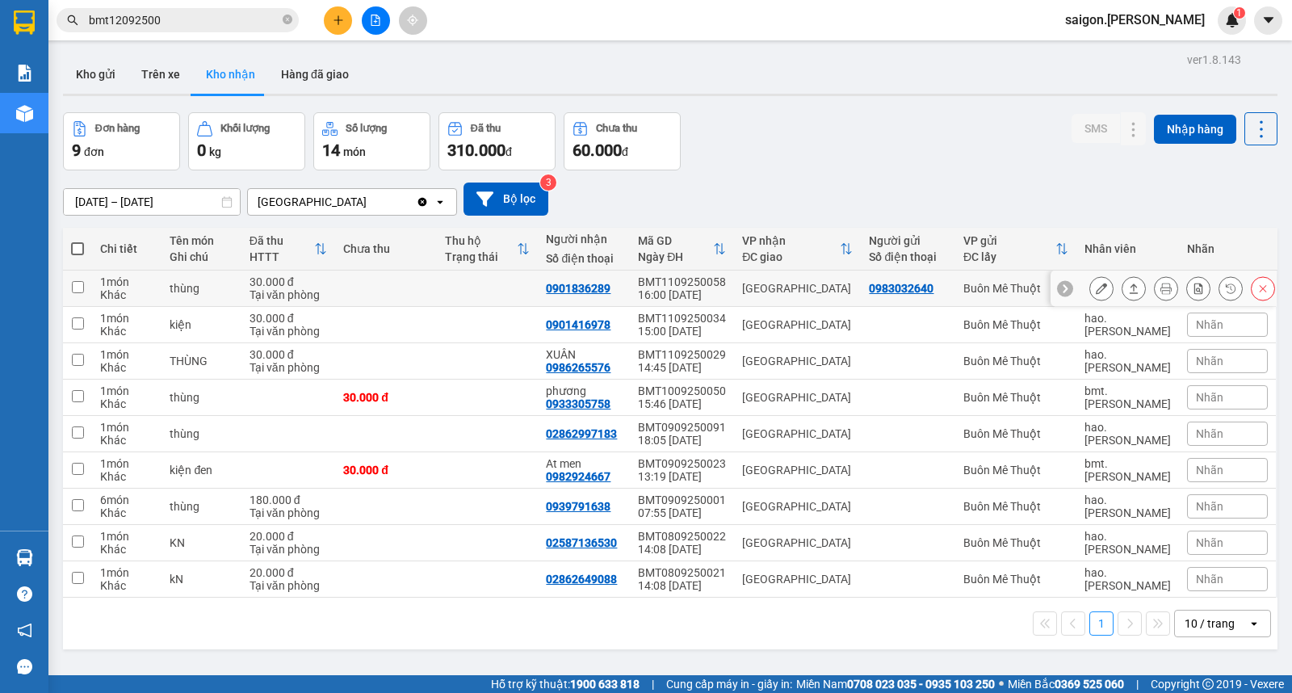
click at [1130, 289] on icon at bounding box center [1134, 288] width 9 height 10
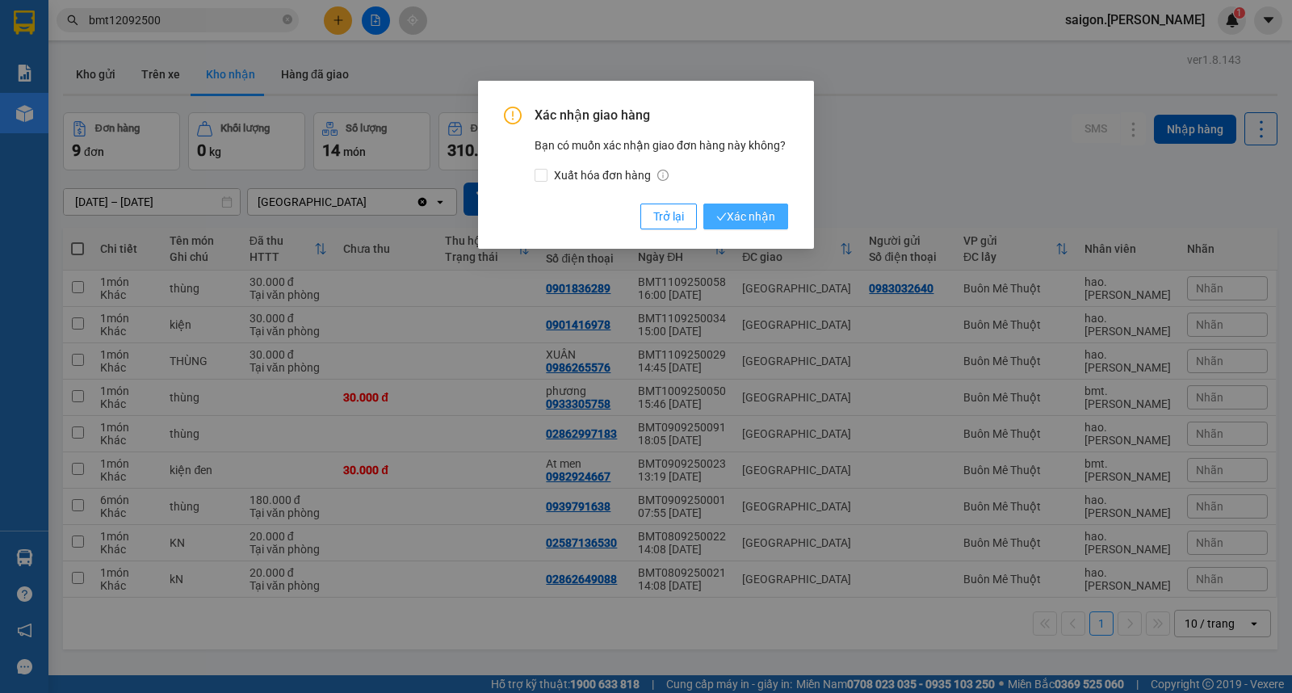
click at [744, 216] on span "Xác nhận" at bounding box center [745, 217] width 59 height 18
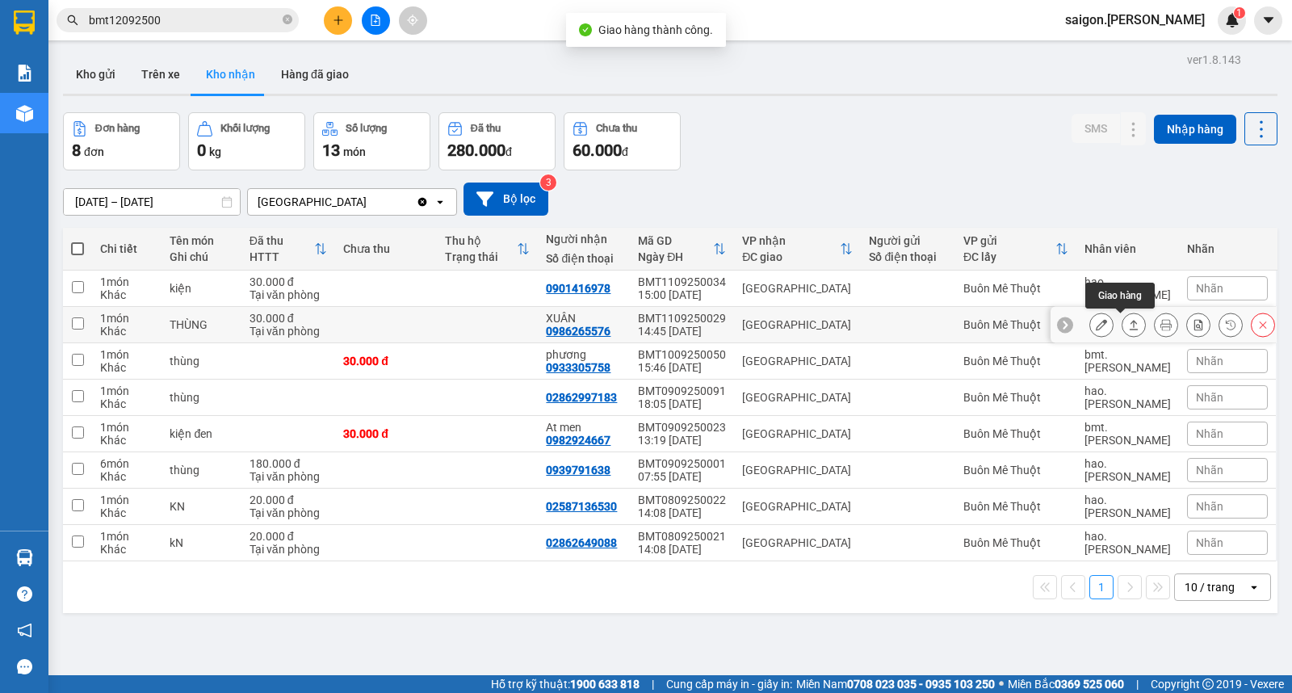
click at [1128, 325] on icon at bounding box center [1133, 324] width 11 height 11
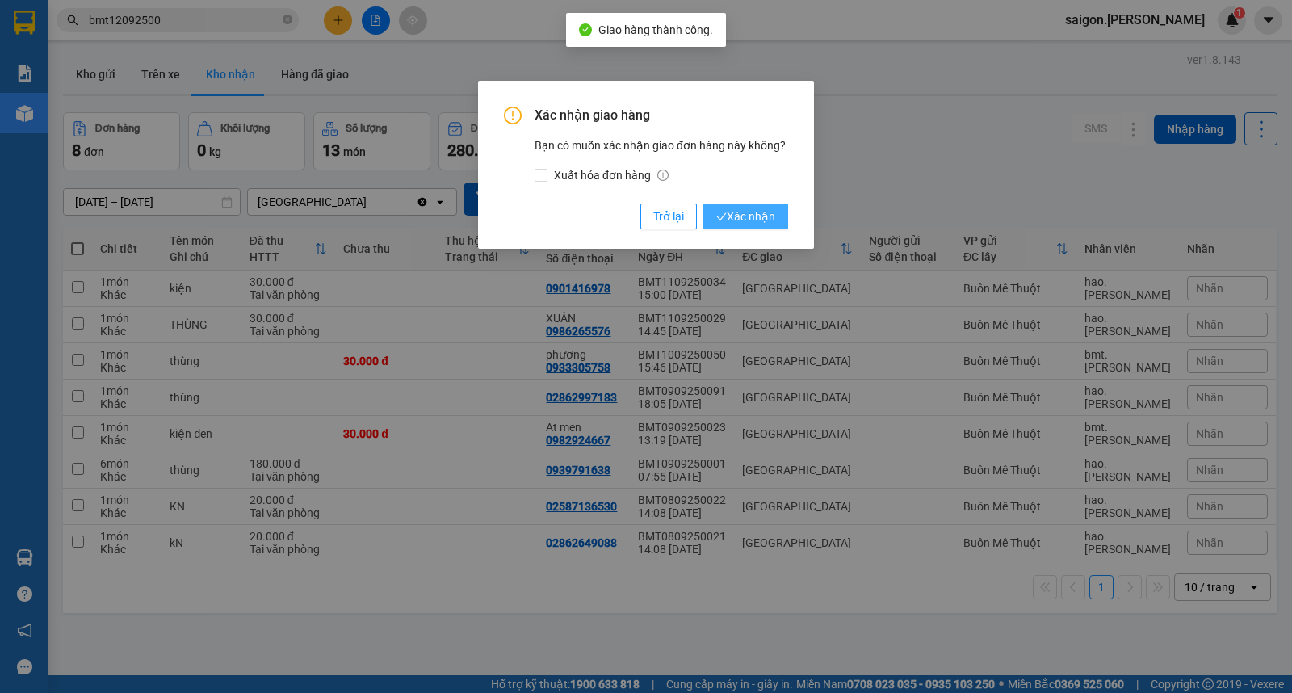
click at [757, 213] on span "Xác nhận" at bounding box center [745, 217] width 59 height 18
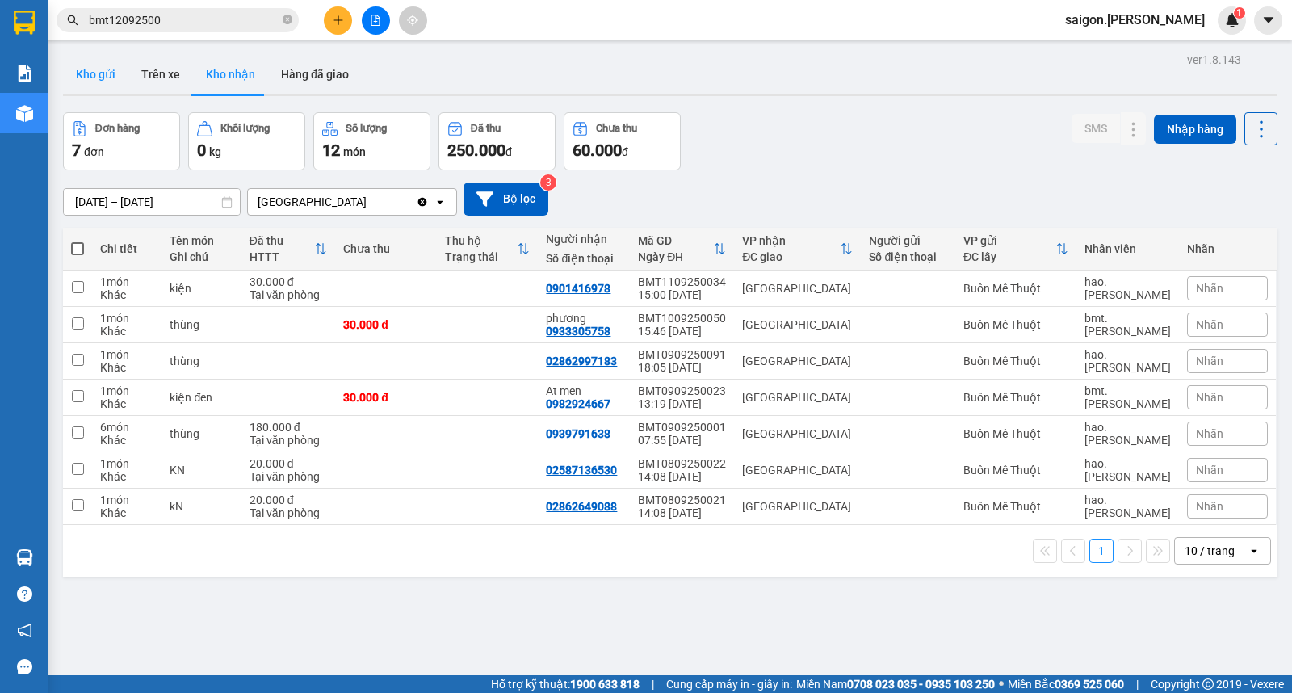
click at [103, 70] on button "Kho gửi" at bounding box center [95, 74] width 65 height 39
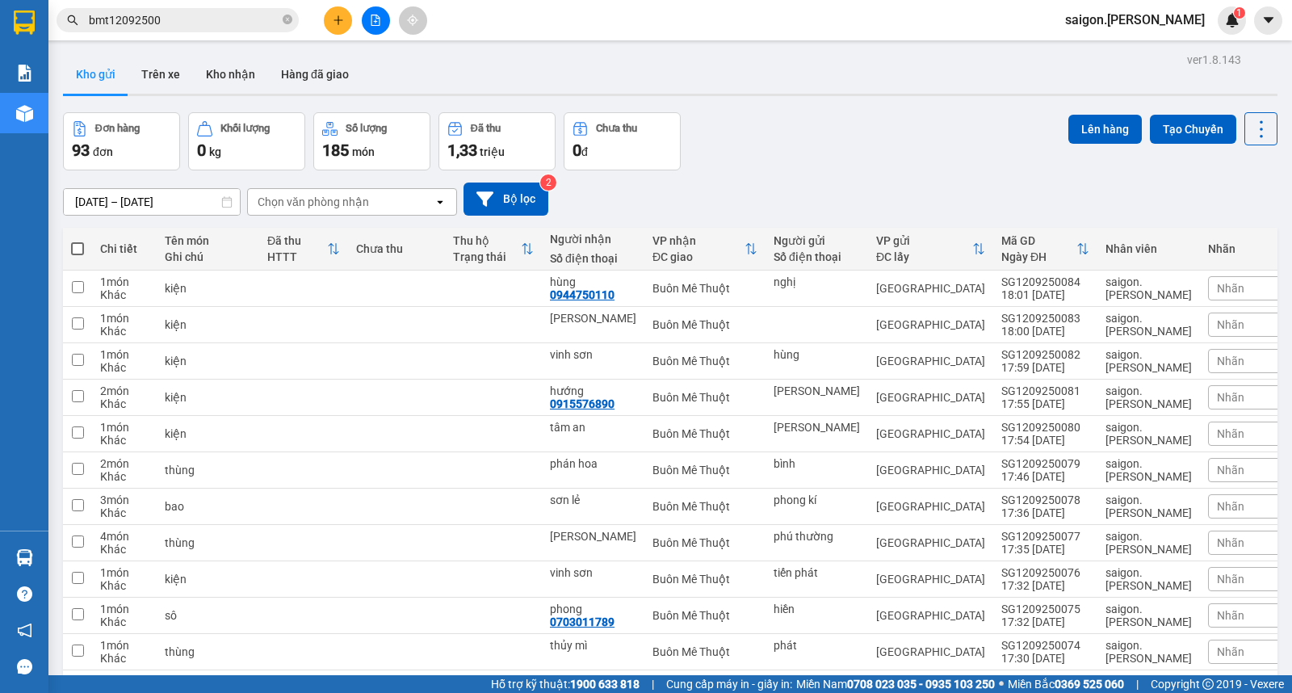
click at [166, 20] on input "bmt12092500" at bounding box center [184, 20] width 191 height 18
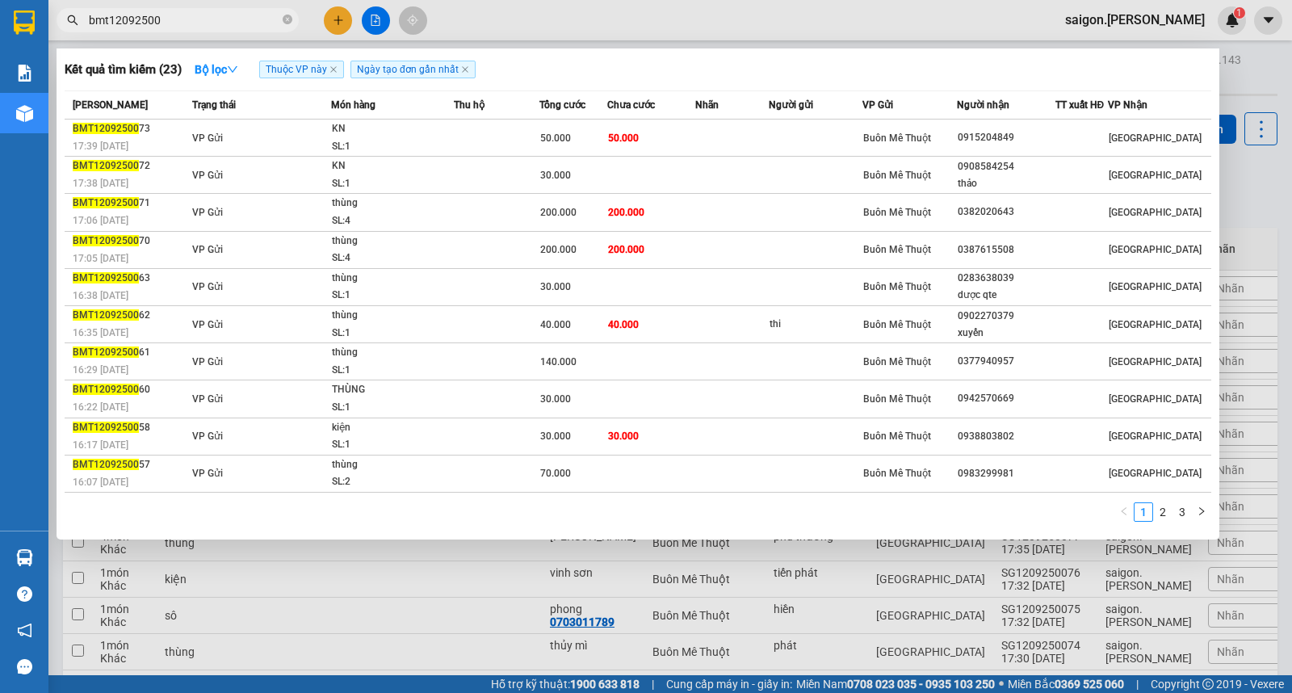
drag, startPoint x: 246, startPoint y: 357, endPoint x: 724, endPoint y: 527, distance: 507.4
click at [724, 527] on div "1 2 3" at bounding box center [638, 516] width 1147 height 29
click at [1163, 519] on link "2" at bounding box center [1163, 512] width 18 height 18
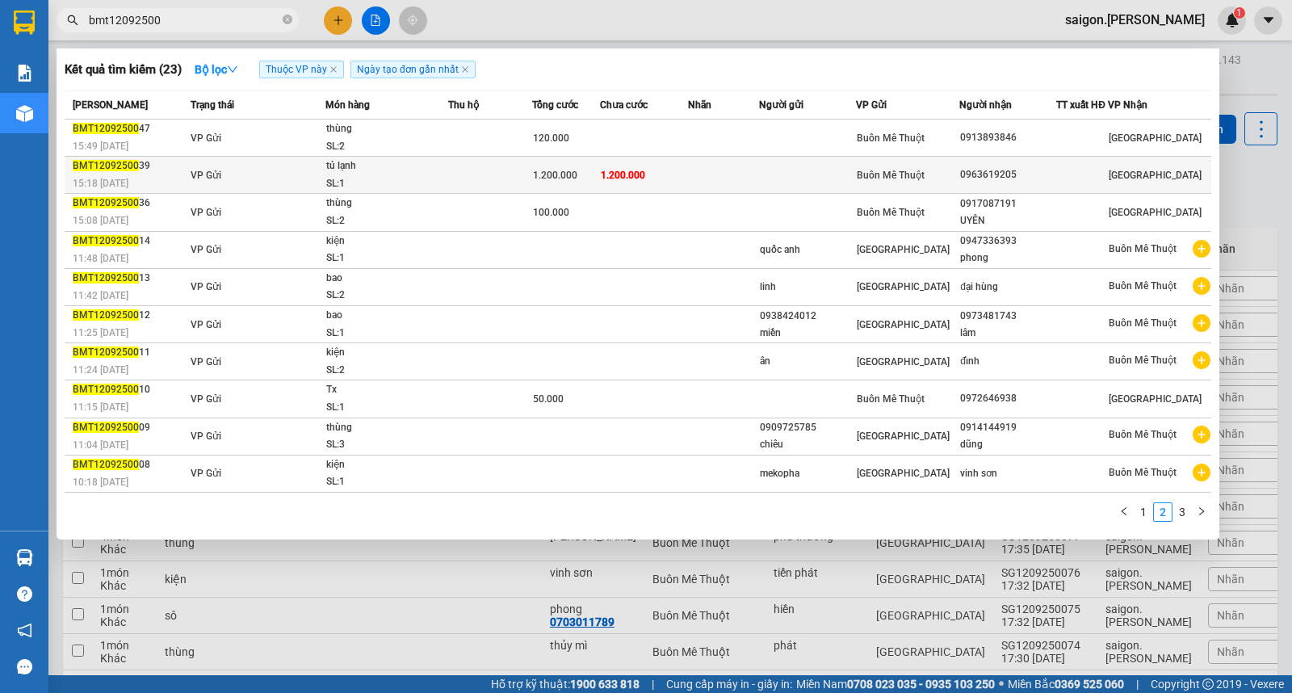
click at [817, 191] on td at bounding box center [807, 175] width 97 height 37
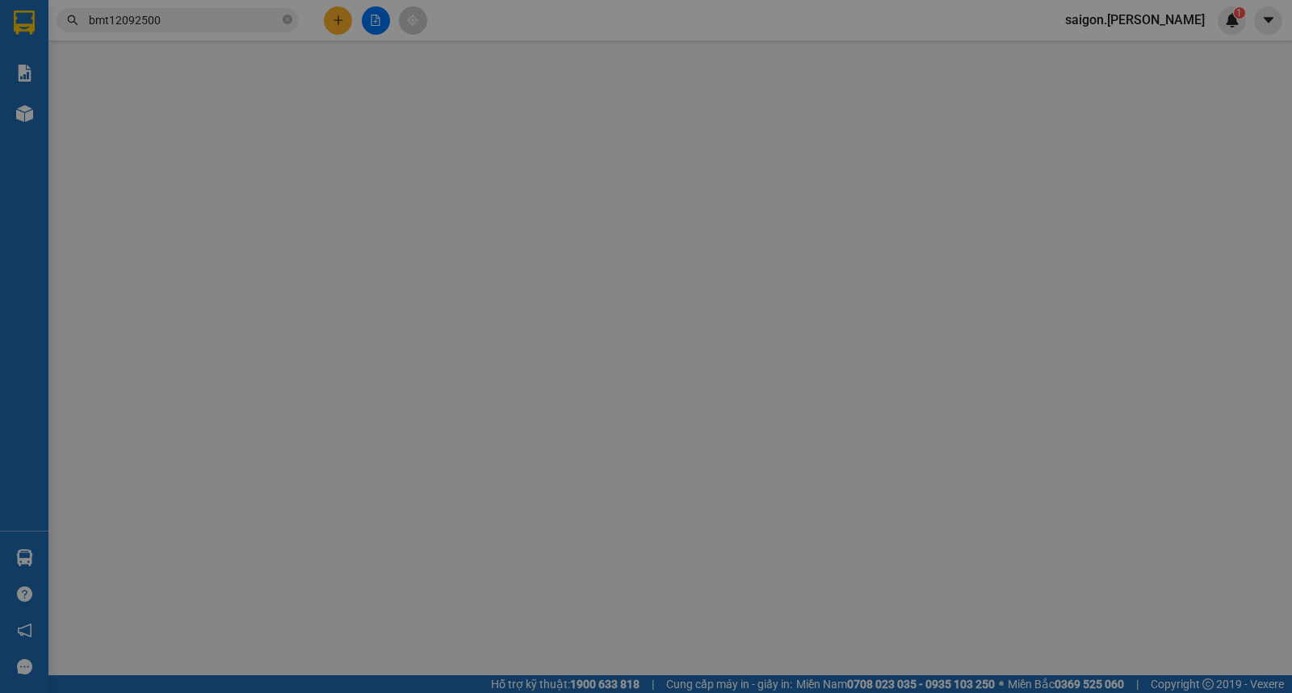
type input "0963619205"
type input "1.200.000"
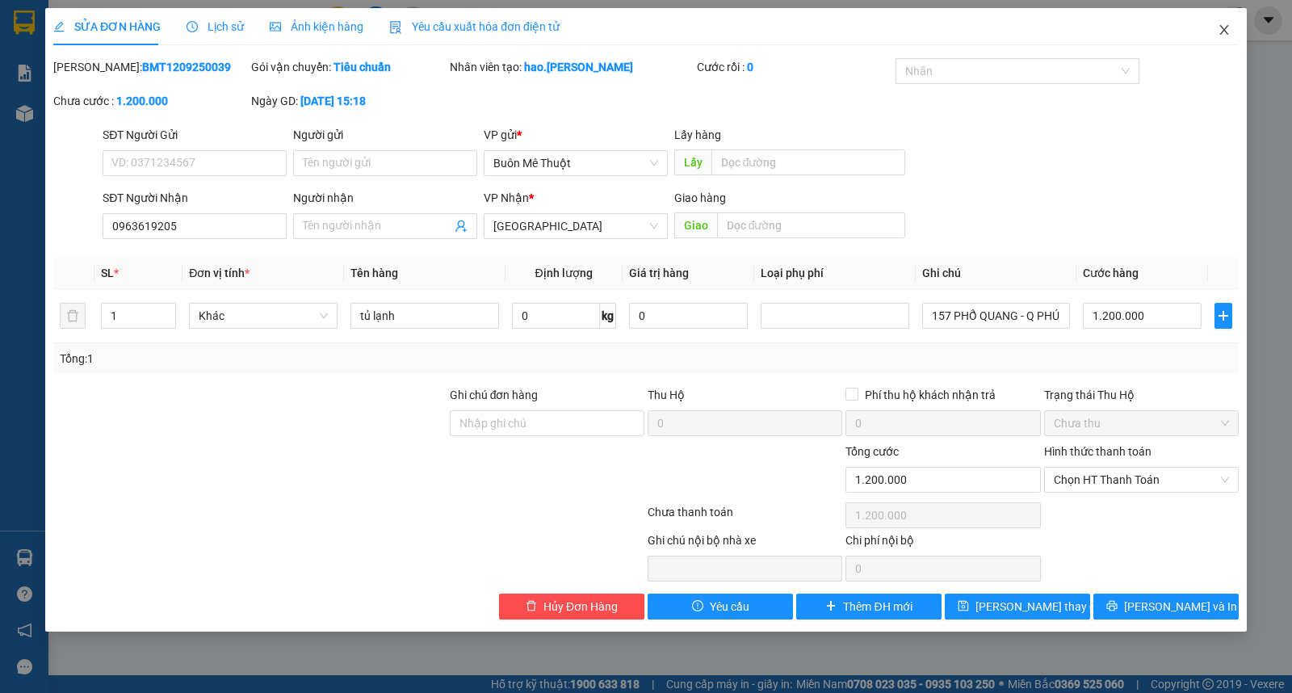
click at [1214, 25] on span "Close" at bounding box center [1223, 30] width 45 height 45
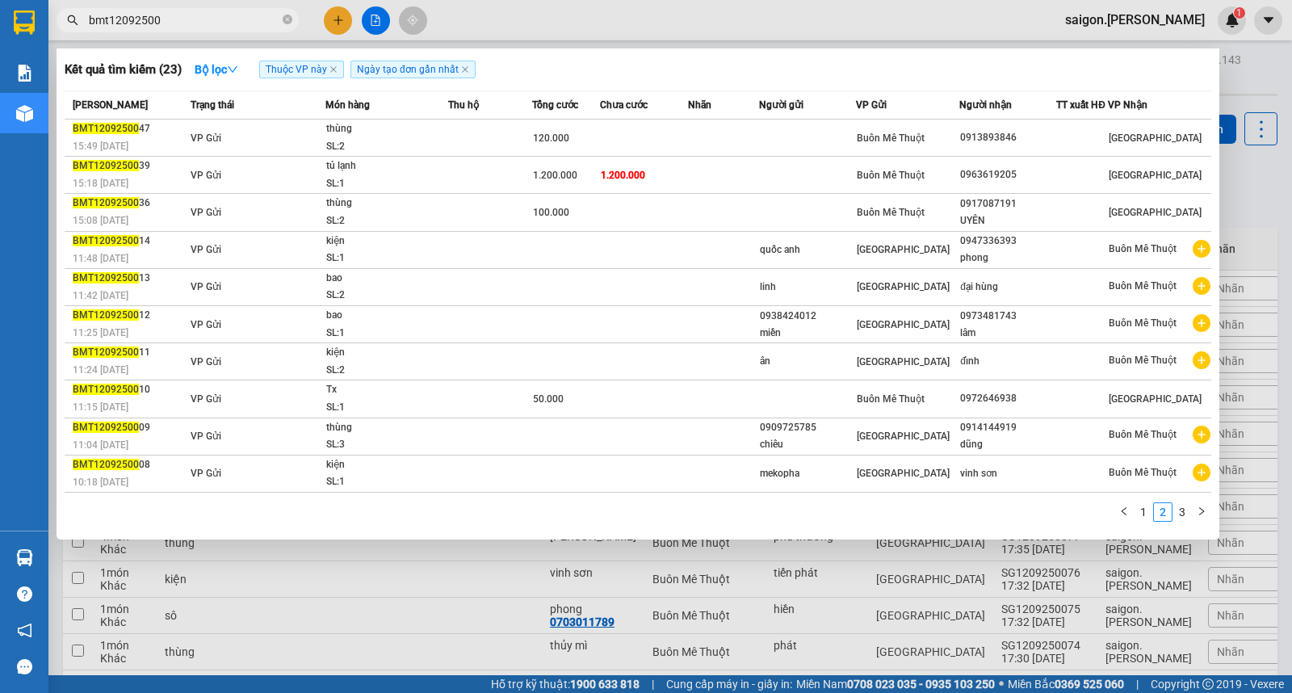
drag, startPoint x: 218, startPoint y: 24, endPoint x: 230, endPoint y: 45, distance: 24.2
click at [218, 26] on input "bmt12092500" at bounding box center [184, 20] width 191 height 18
click at [802, 652] on div at bounding box center [646, 346] width 1292 height 693
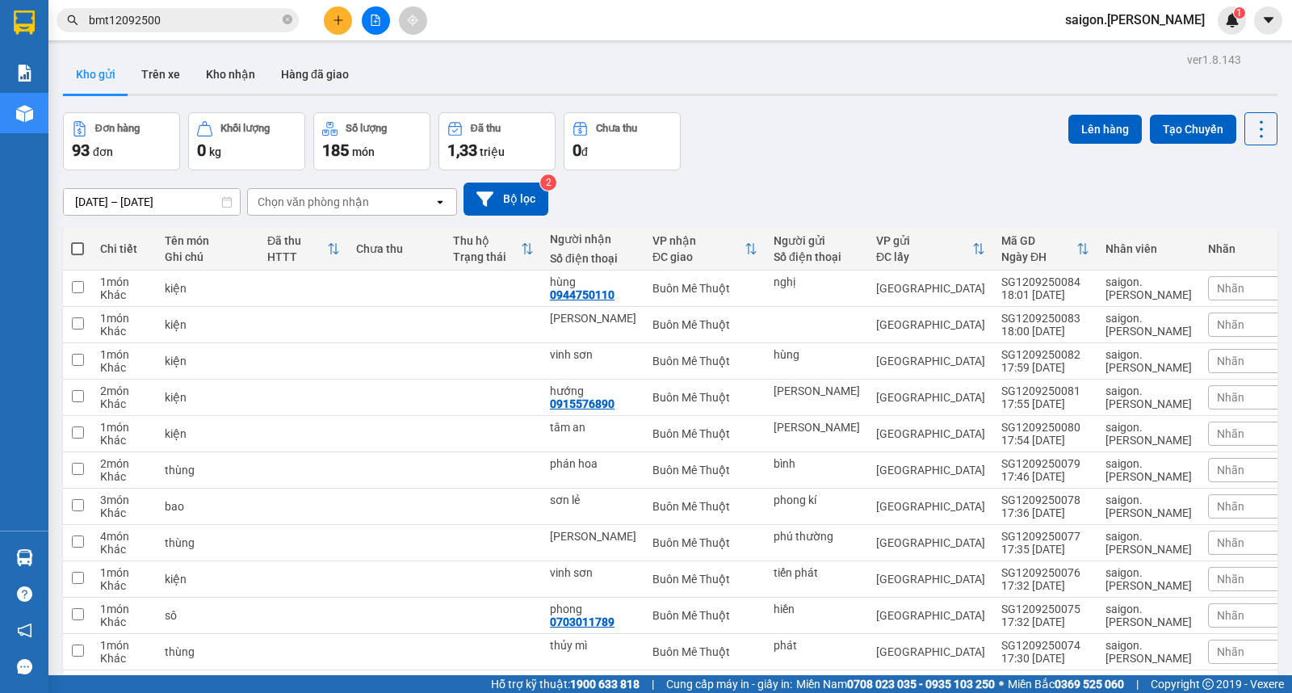
click at [220, 12] on input "bmt12092500" at bounding box center [184, 20] width 191 height 18
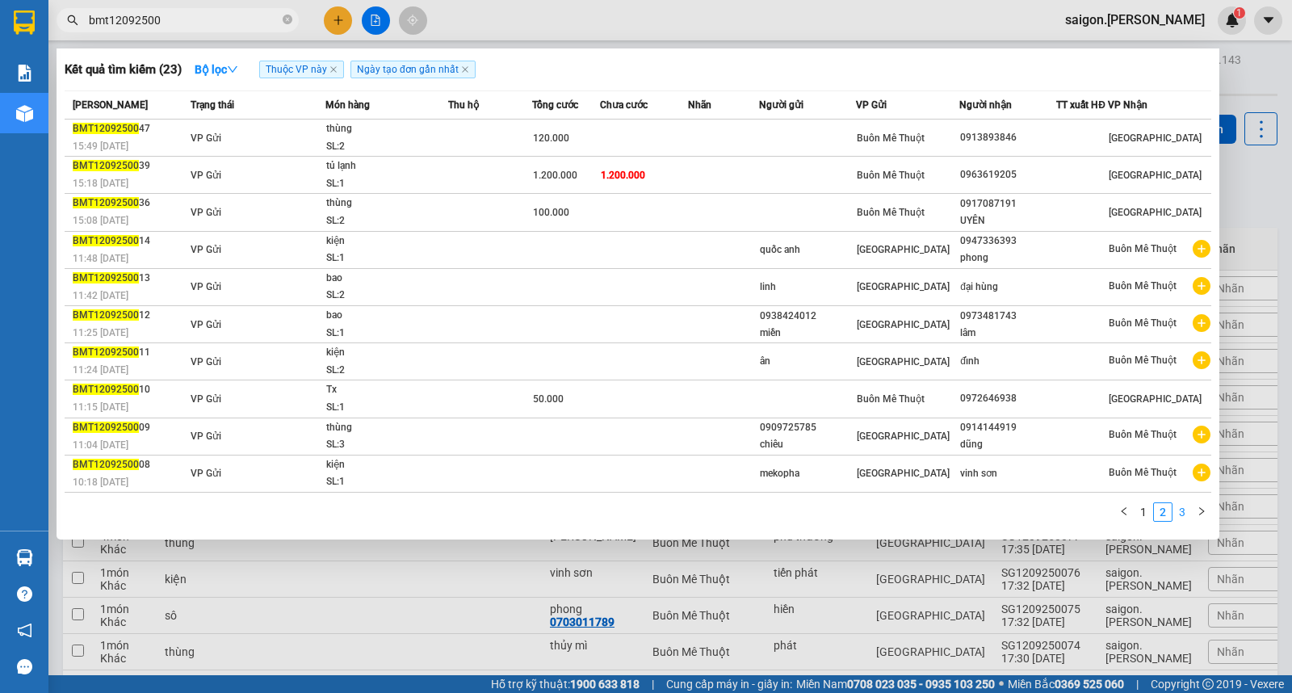
click at [1190, 518] on link "3" at bounding box center [1182, 512] width 18 height 18
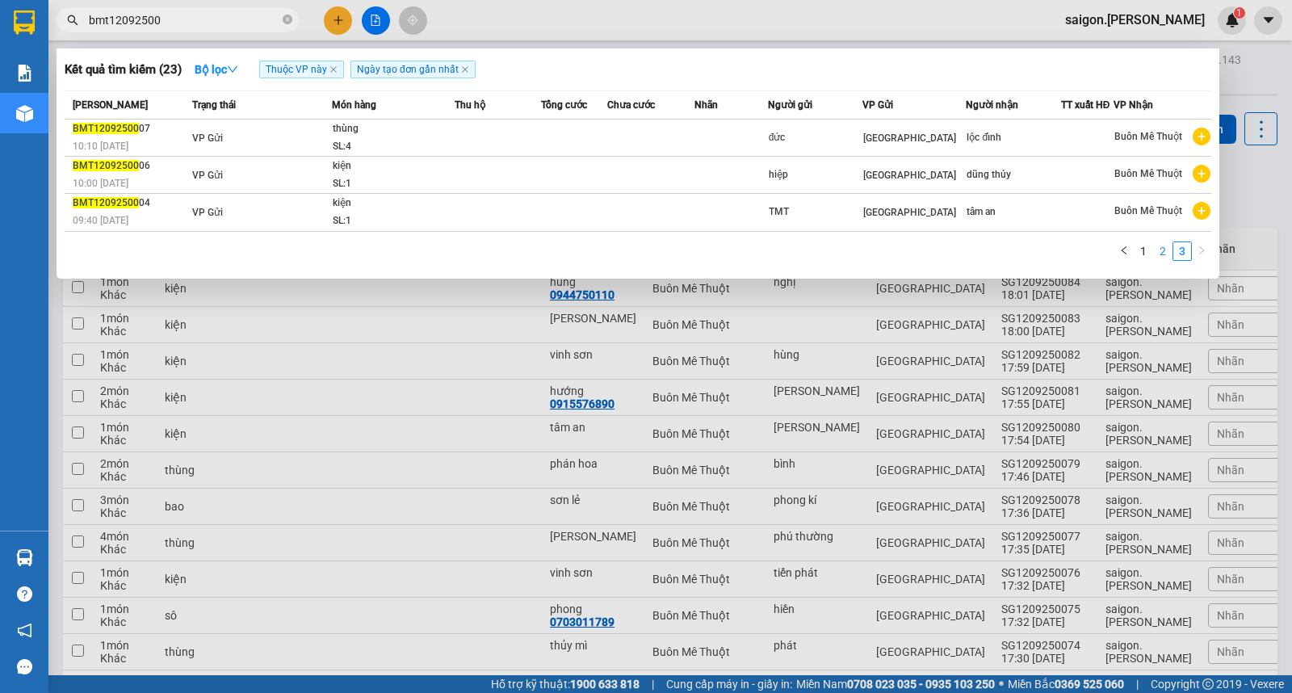
click at [1159, 256] on link "2" at bounding box center [1163, 251] width 18 height 18
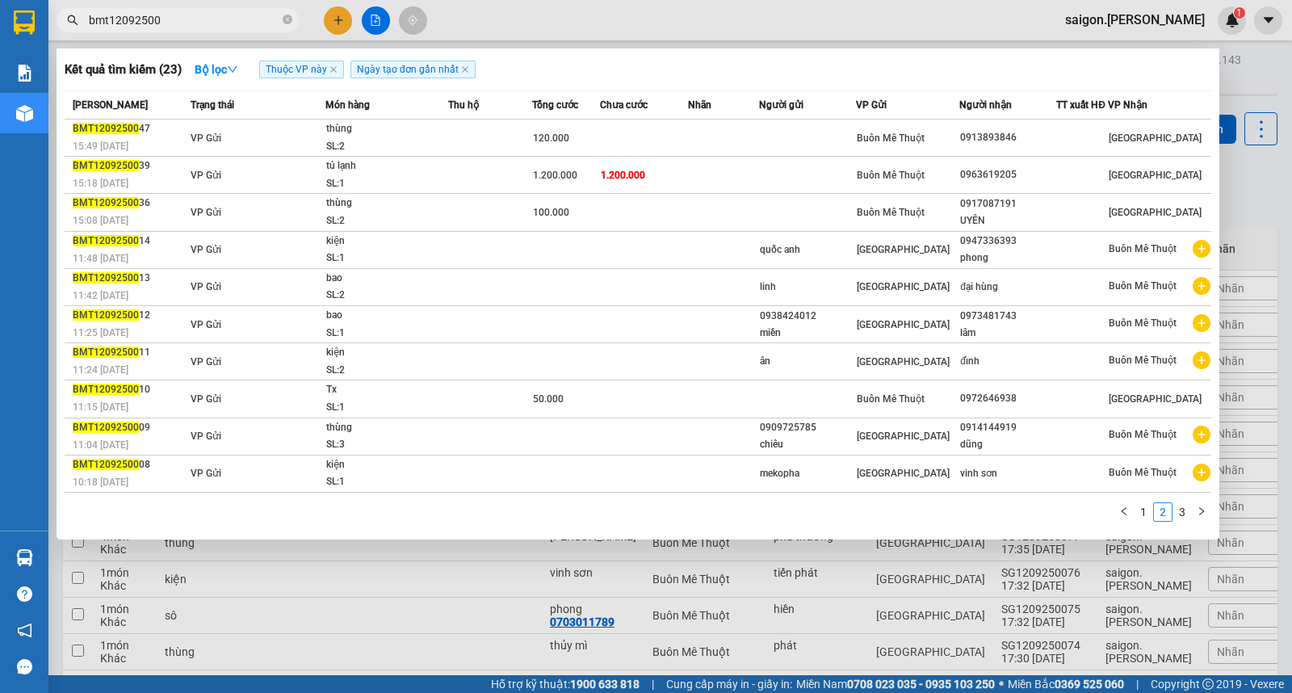
drag, startPoint x: 824, startPoint y: 617, endPoint x: 148, endPoint y: 624, distance: 675.9
click at [822, 618] on div at bounding box center [646, 346] width 1292 height 693
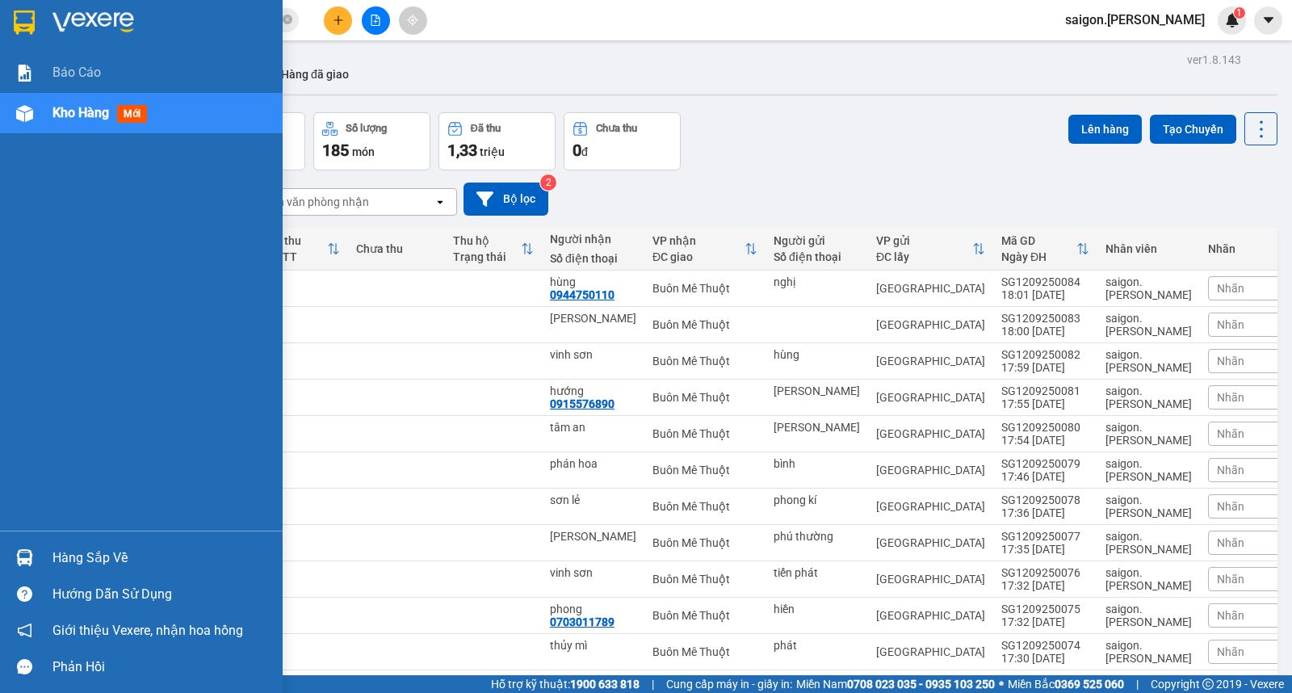
click at [92, 561] on div "Hàng sắp về" at bounding box center [161, 558] width 218 height 24
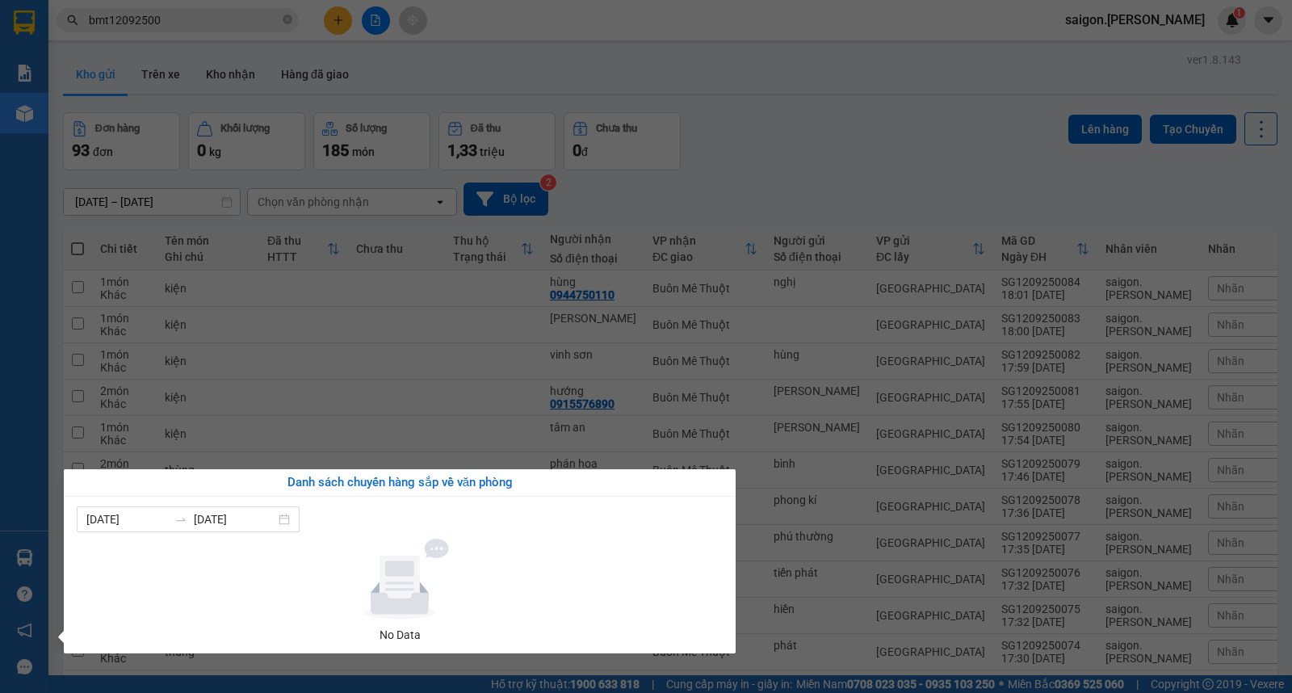
click at [480, 355] on section "Kết quả tìm kiếm ( 23 ) Bộ lọc Thuộc VP này Ngày tạo đơn gần nhất Mã ĐH Trạng t…" at bounding box center [646, 346] width 1292 height 693
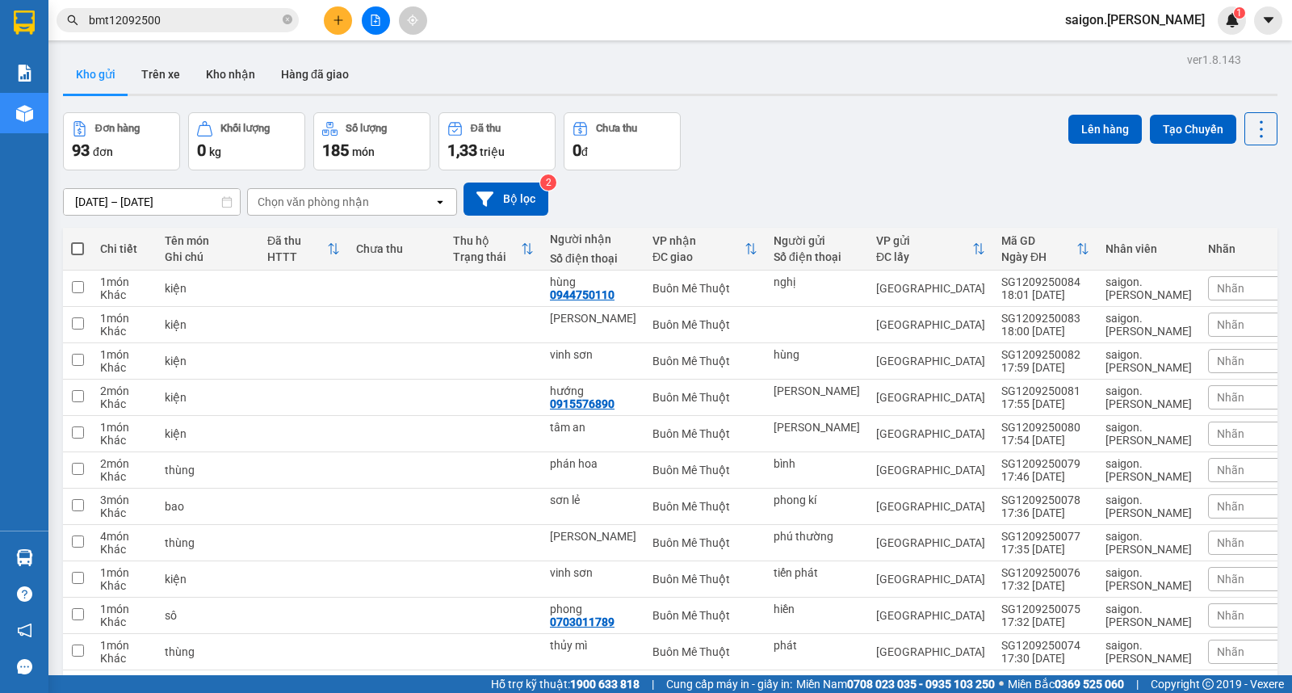
click at [158, 8] on span "bmt12092500" at bounding box center [178, 20] width 242 height 24
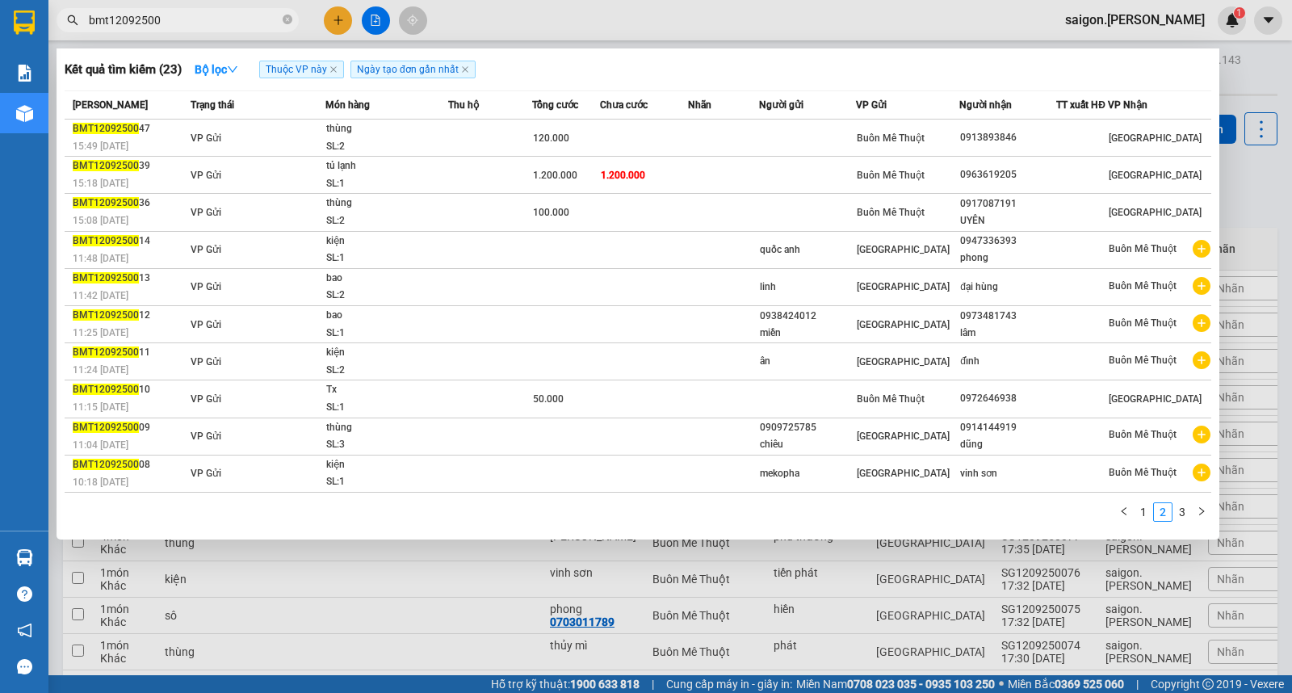
click at [172, 16] on input "bmt12092500" at bounding box center [184, 20] width 191 height 18
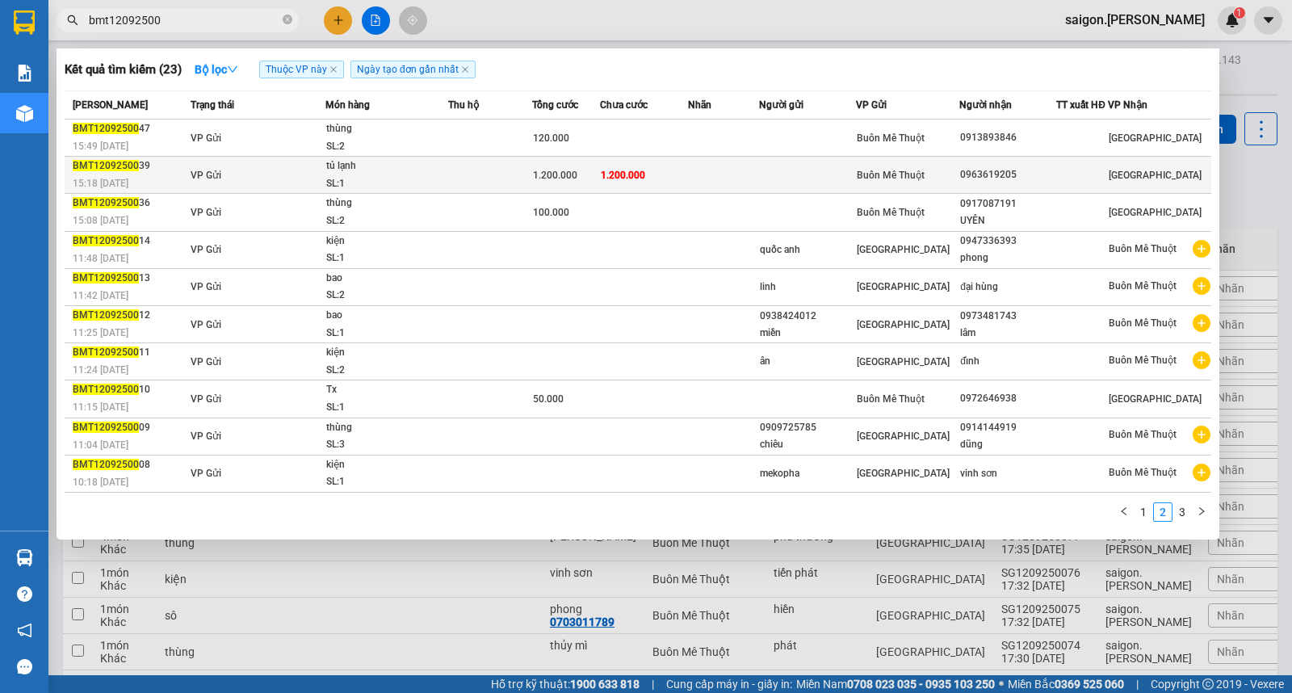
drag, startPoint x: 810, startPoint y: 174, endPoint x: 786, endPoint y: 182, distance: 25.0
click at [786, 182] on td at bounding box center [807, 175] width 97 height 37
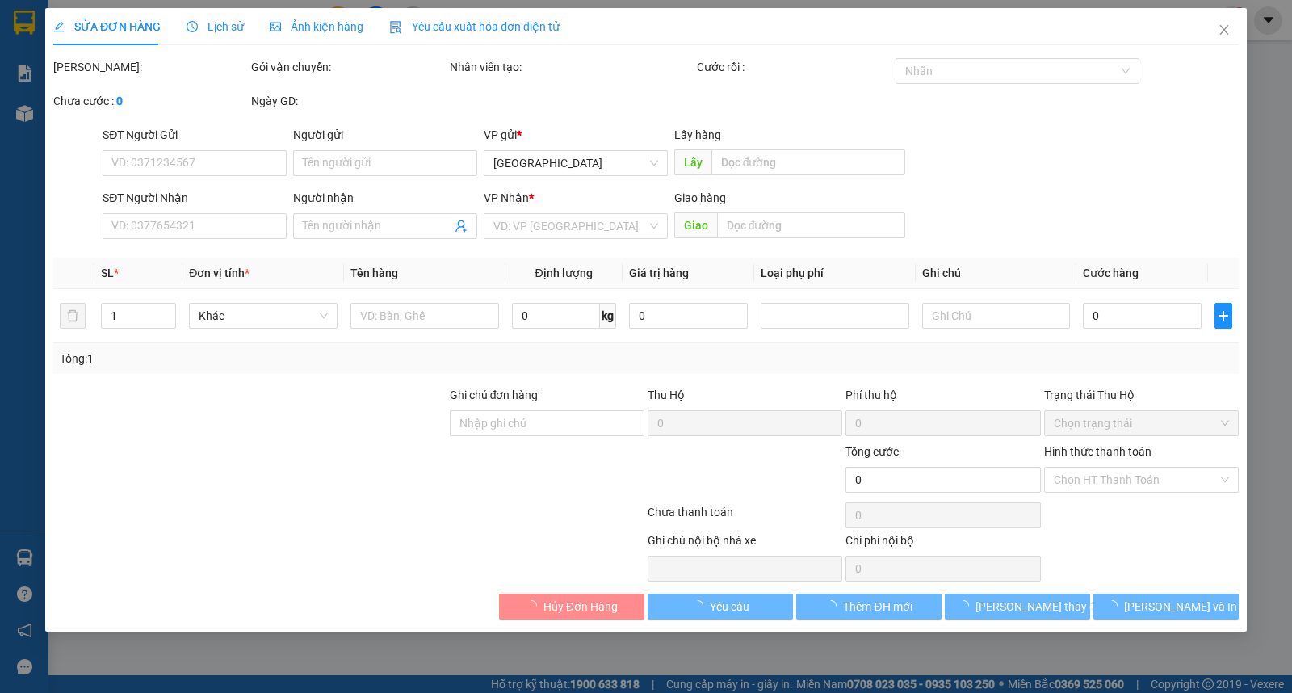
type input "0963619205"
type input "1.200.000"
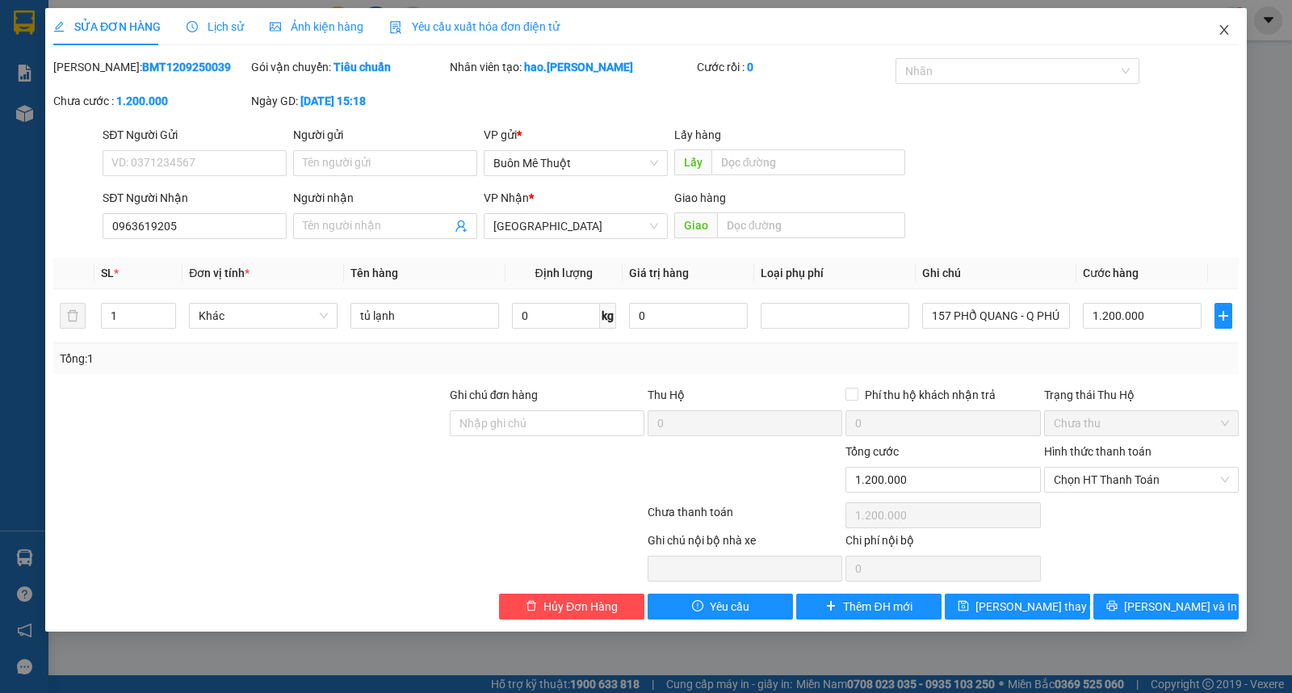
click at [1221, 34] on icon "close" at bounding box center [1223, 30] width 9 height 10
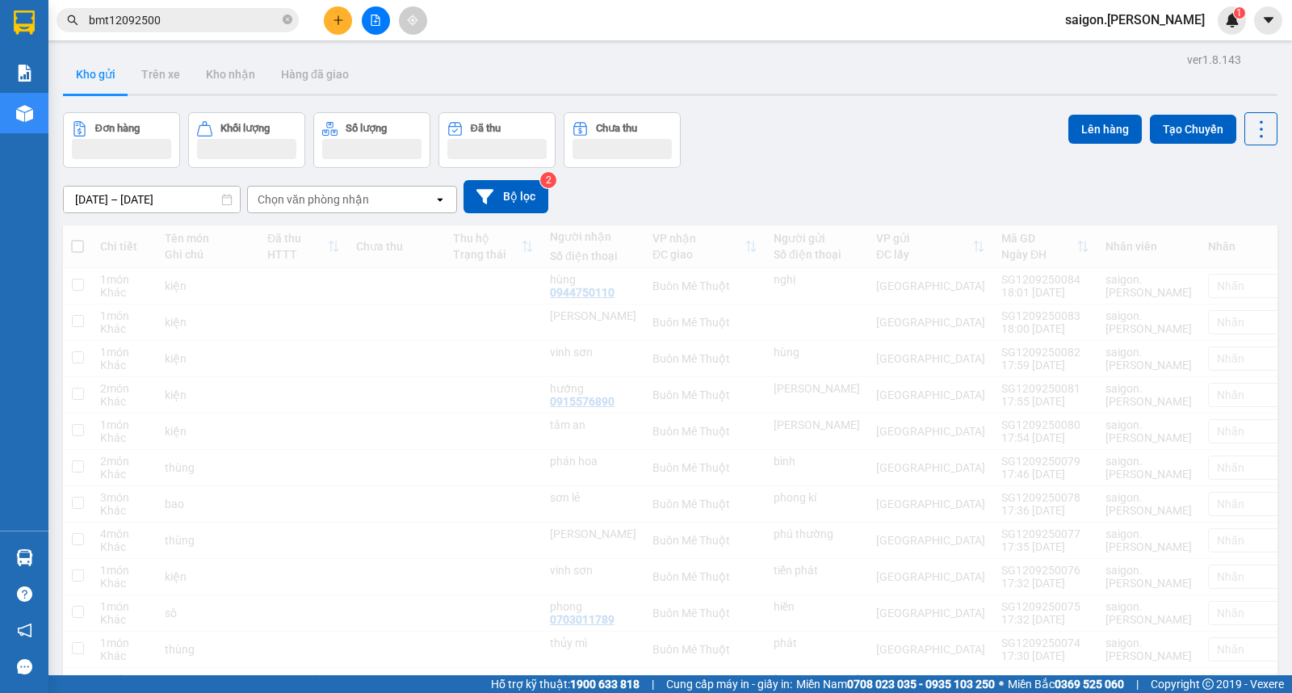
click at [216, 24] on input "bmt12092500" at bounding box center [184, 20] width 191 height 18
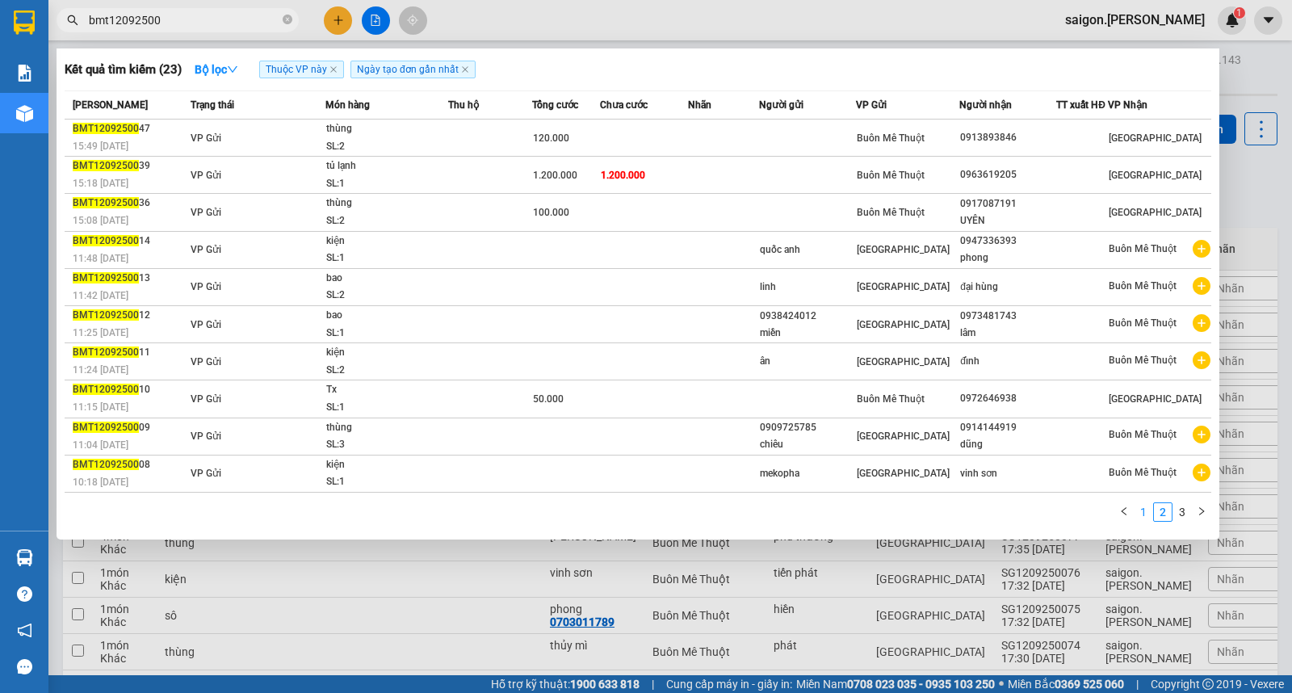
click at [1147, 514] on link "1" at bounding box center [1143, 512] width 18 height 18
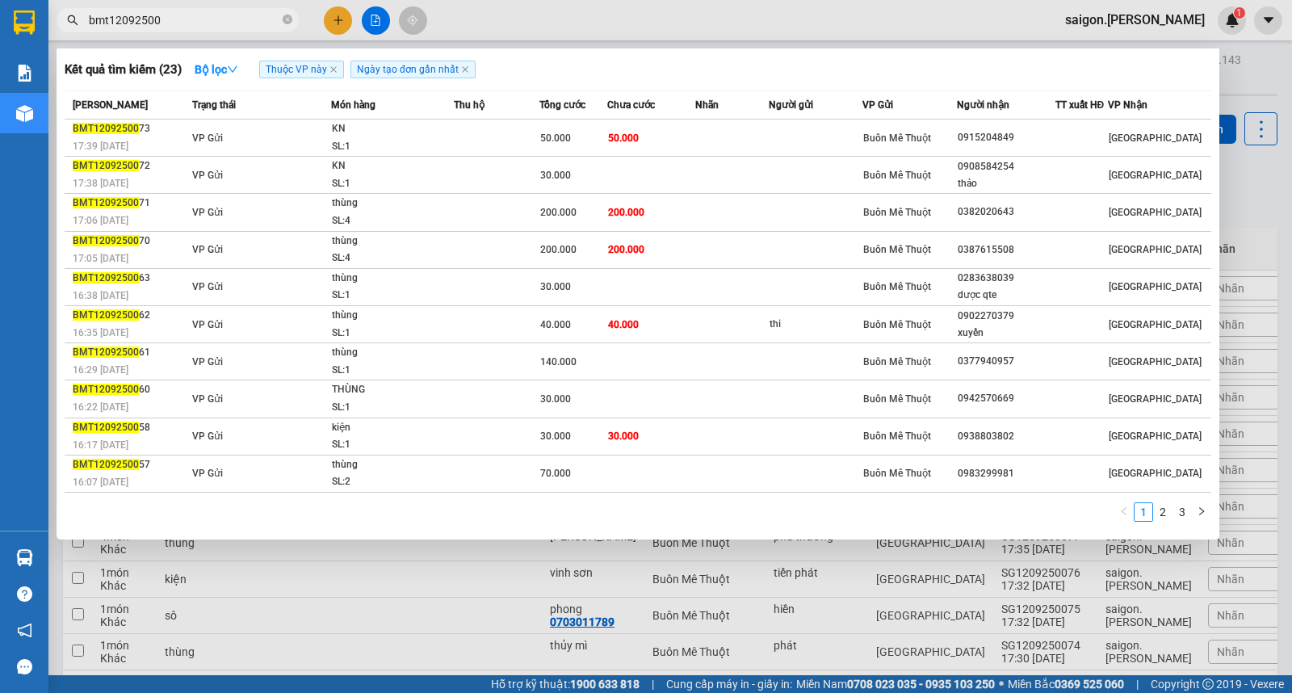
click at [883, 640] on div at bounding box center [646, 346] width 1292 height 693
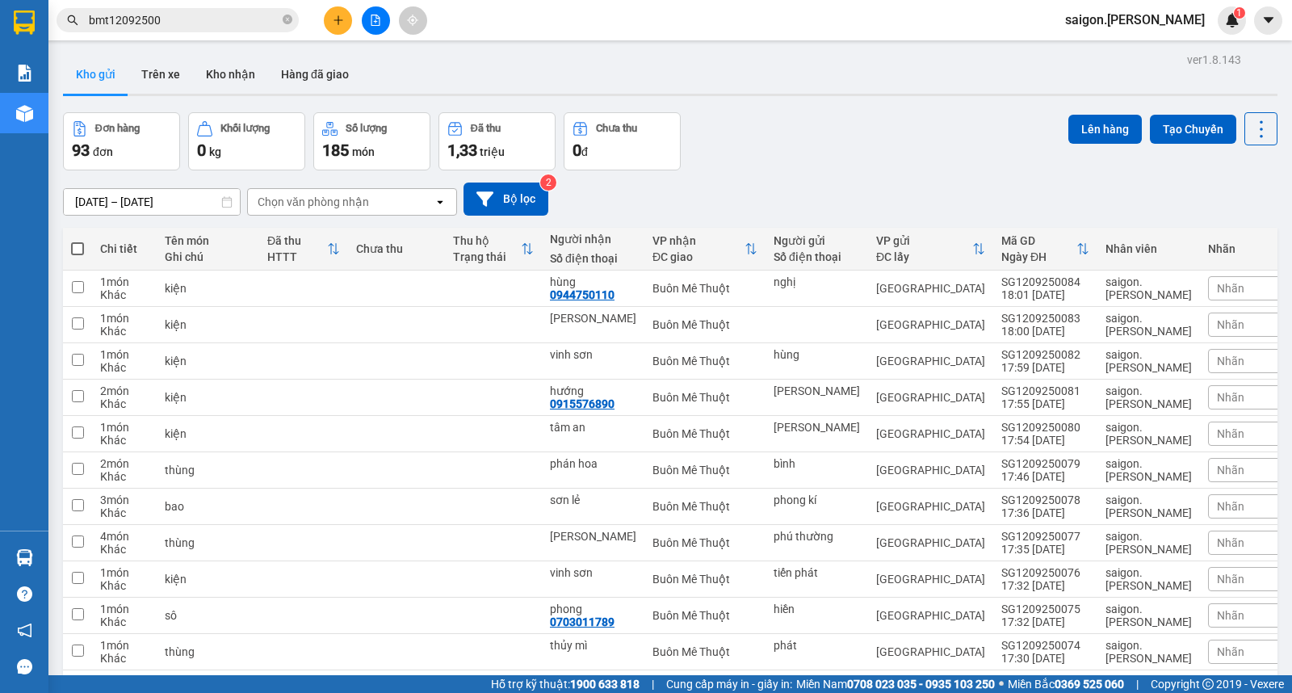
click at [289, 19] on icon "close-circle" at bounding box center [288, 20] width 10 height 10
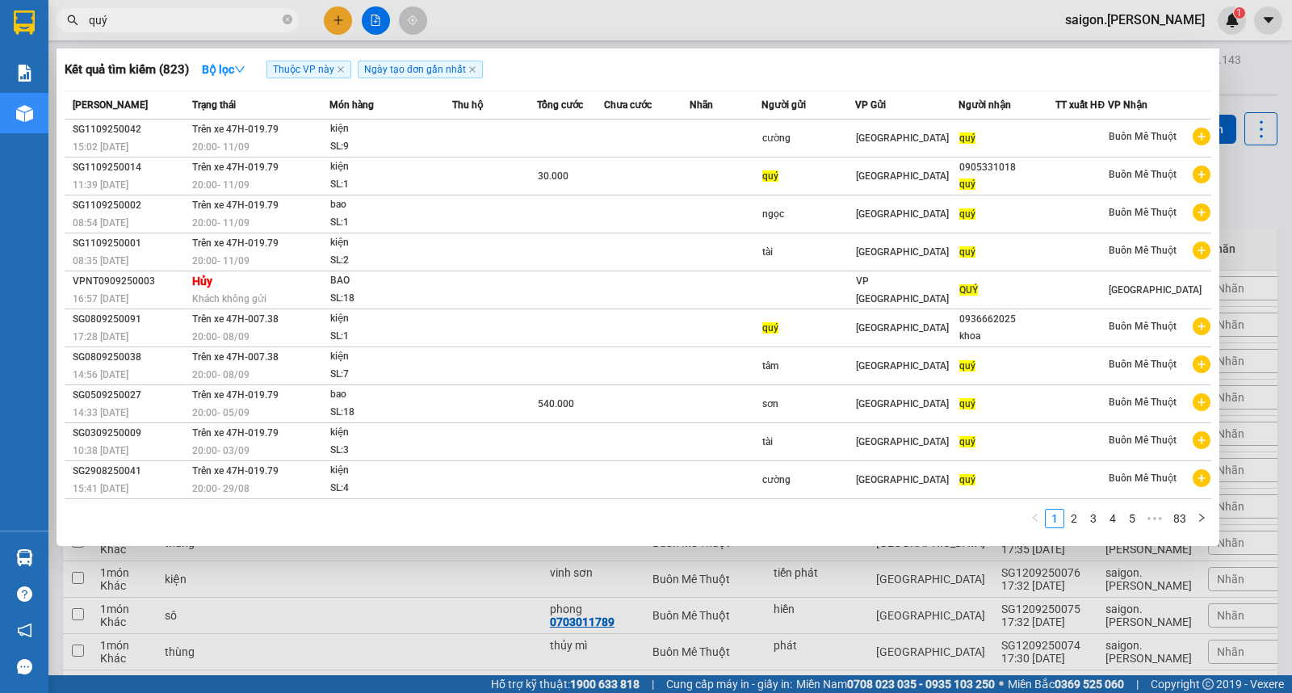
click at [384, 578] on div at bounding box center [646, 346] width 1292 height 693
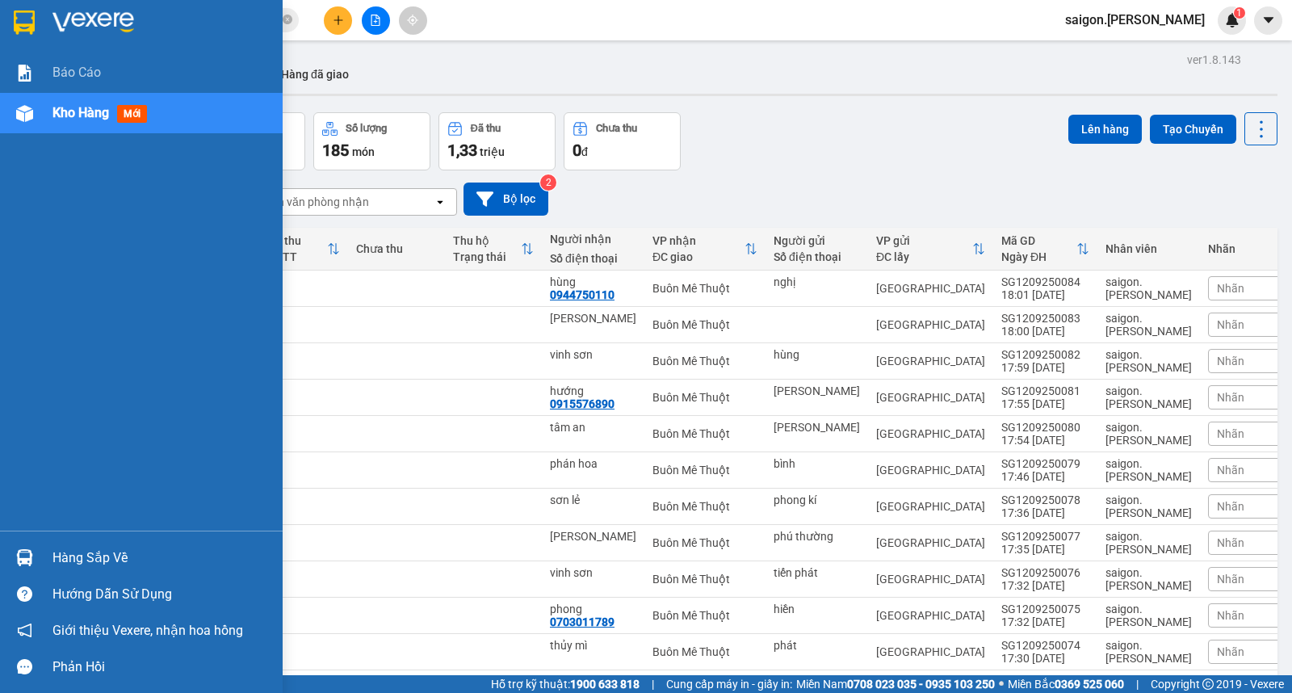
drag, startPoint x: 57, startPoint y: 567, endPoint x: 75, endPoint y: 556, distance: 21.7
click at [58, 565] on div "Hàng sắp về" at bounding box center [161, 558] width 218 height 24
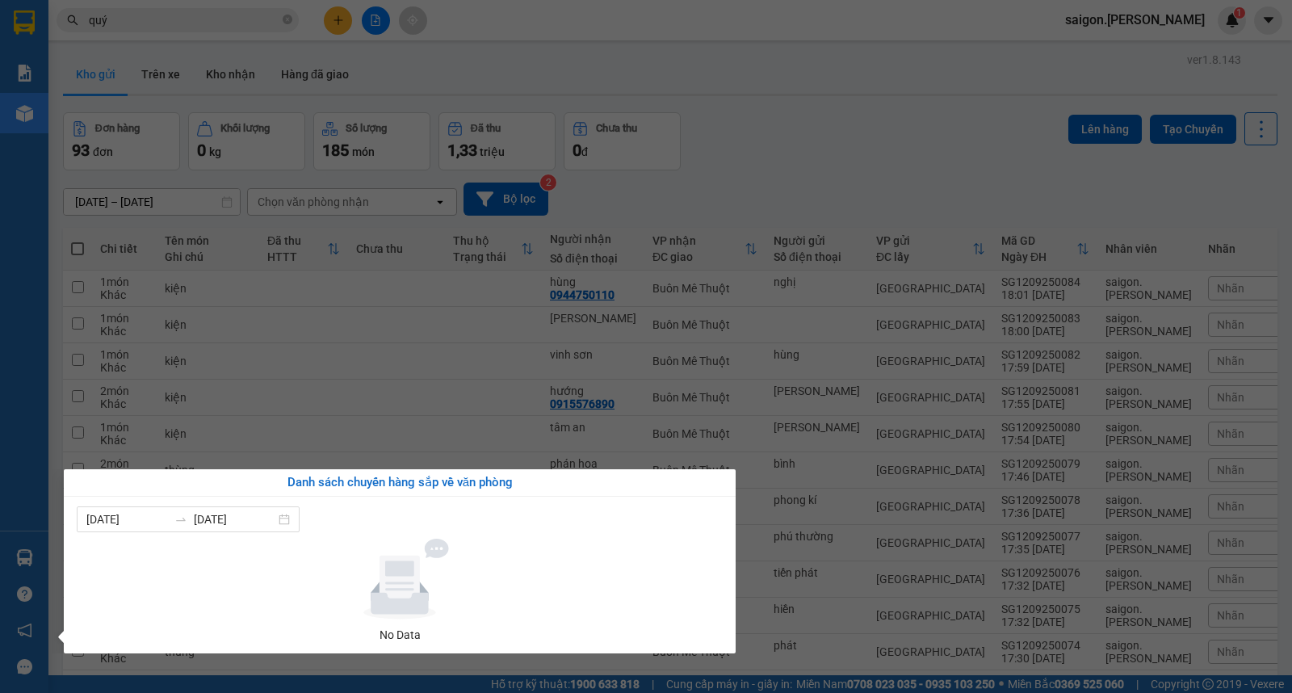
click at [313, 253] on section "Kết quả tìm kiếm ( 823 ) Bộ lọc Thuộc VP này Ngày tạo đơn gần nhất Mã ĐH Trạng …" at bounding box center [646, 346] width 1292 height 693
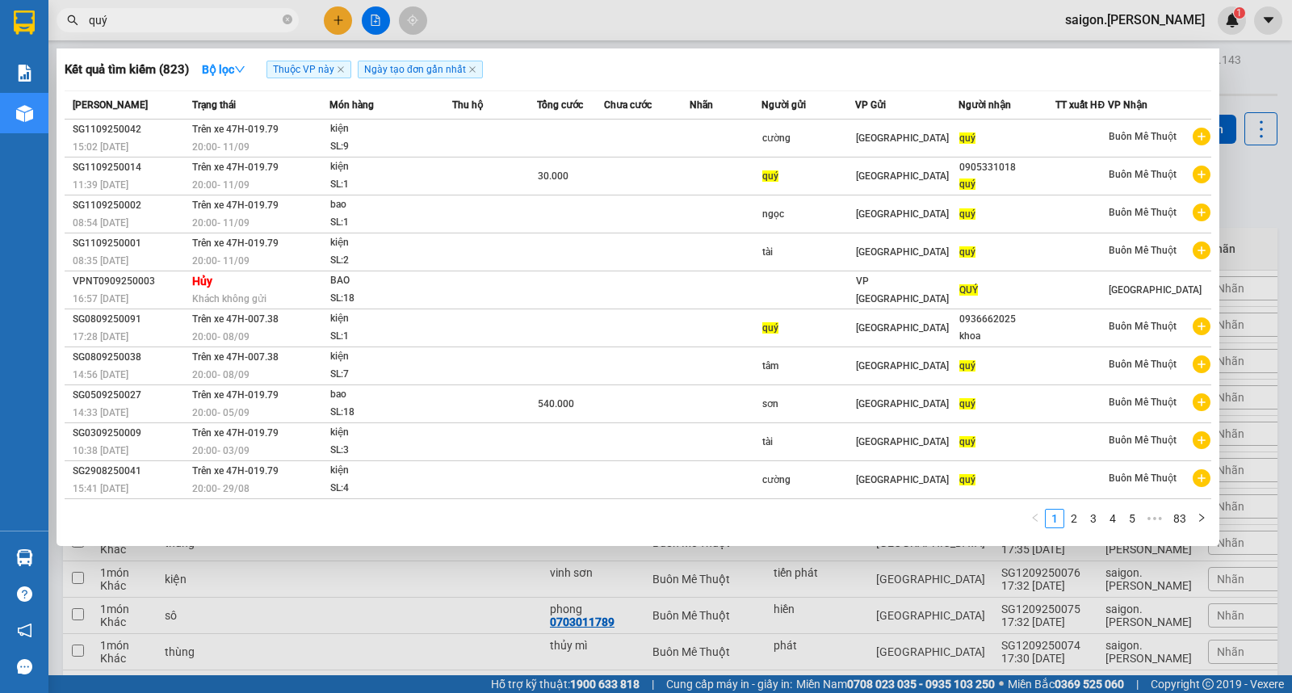
click at [144, 21] on input "quý" at bounding box center [184, 20] width 191 height 18
click at [195, 23] on input "quý" at bounding box center [184, 20] width 191 height 18
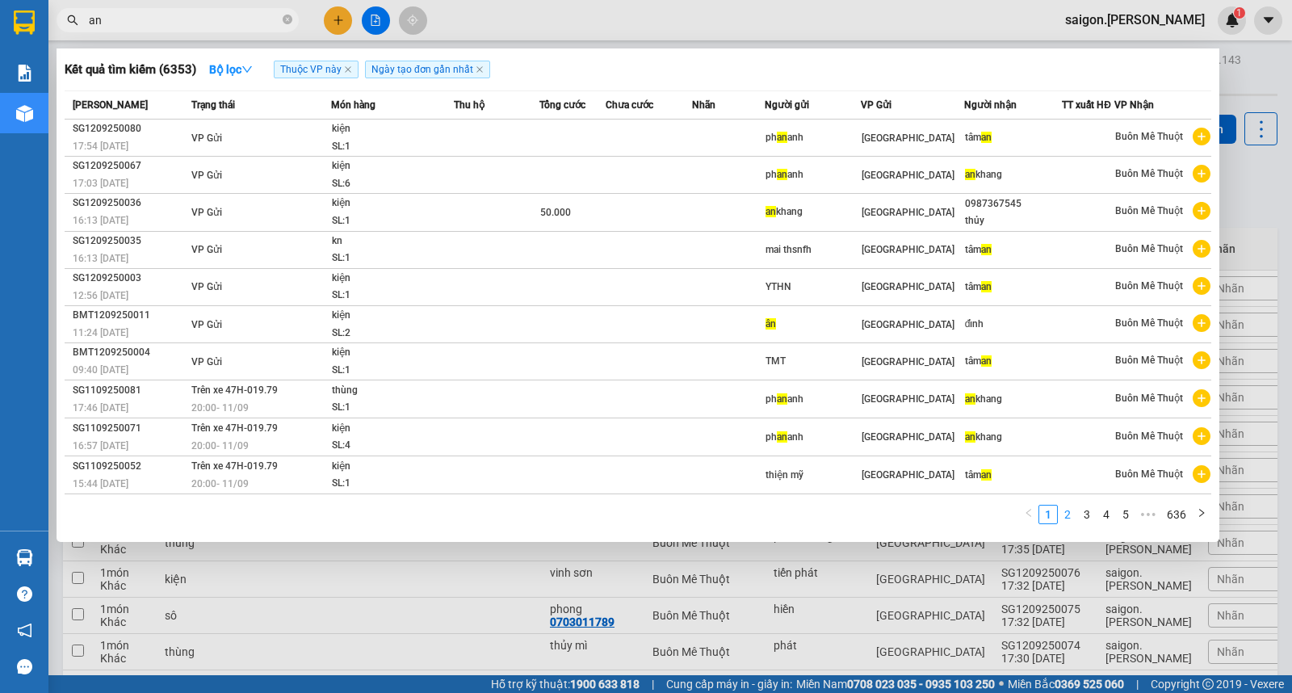
type input "an"
click at [1070, 514] on link "2" at bounding box center [1068, 514] width 18 height 18
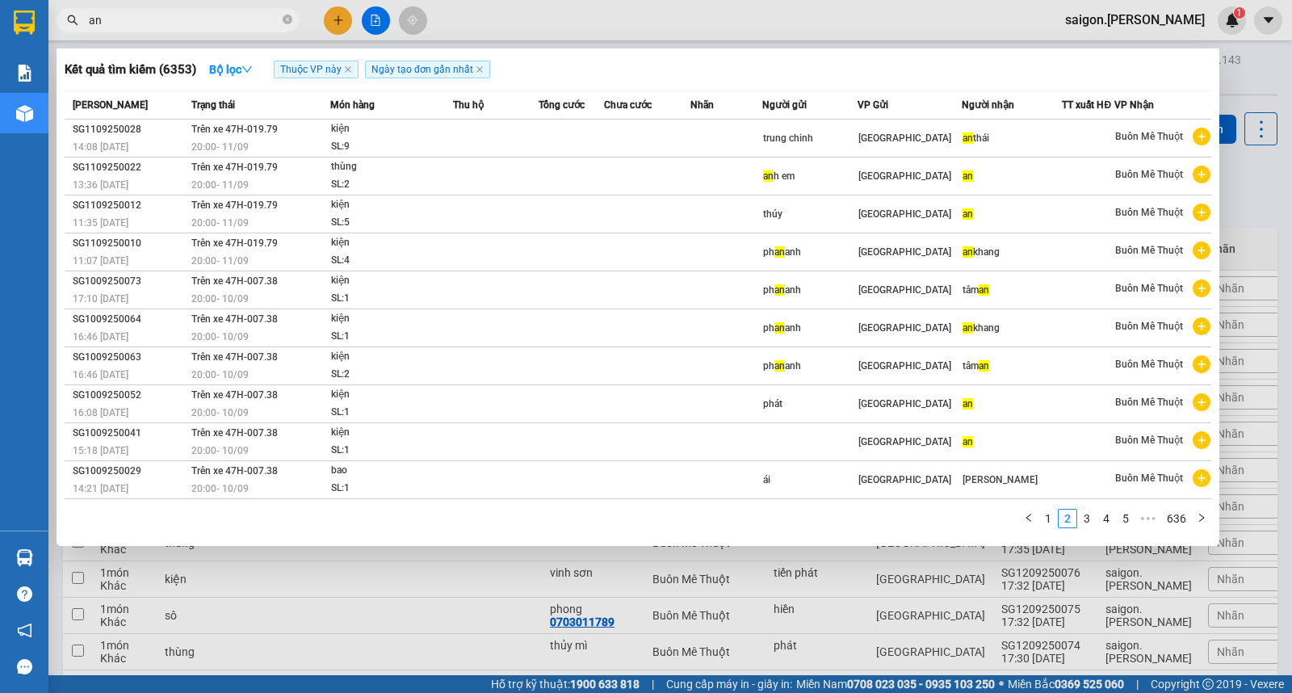
click at [600, 642] on div at bounding box center [646, 346] width 1292 height 693
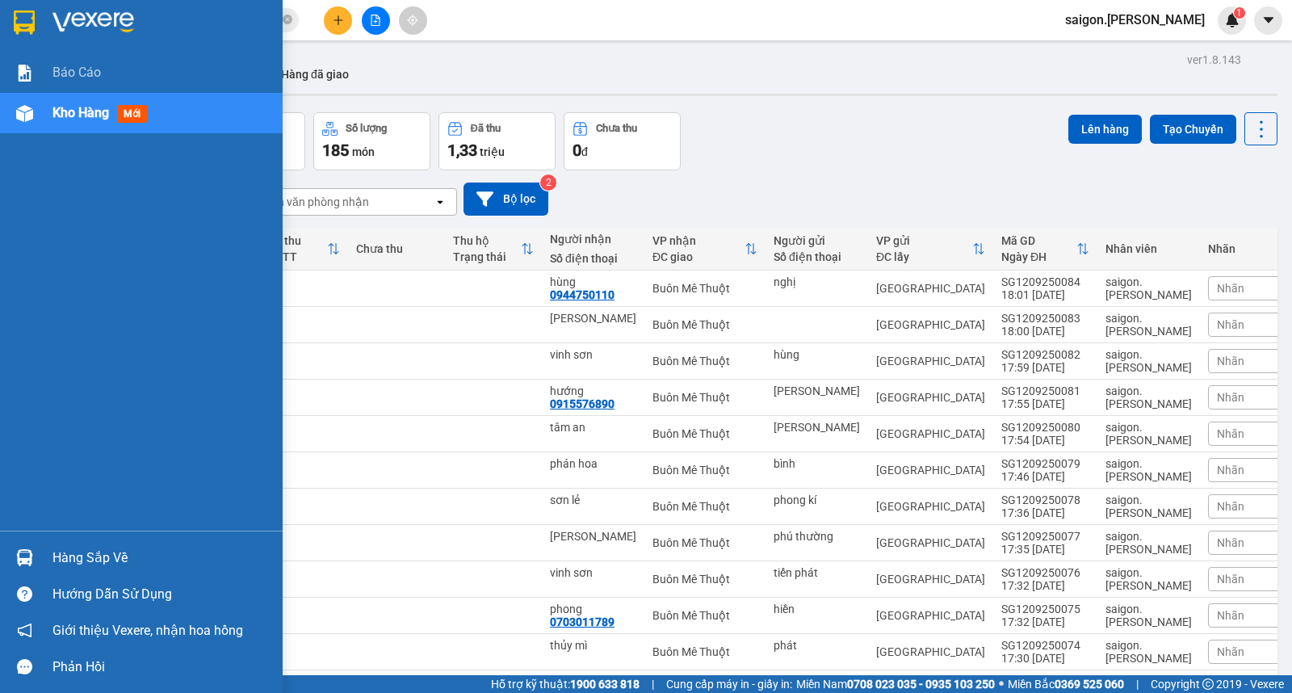
click at [65, 556] on div "Hàng sắp về" at bounding box center [161, 558] width 218 height 24
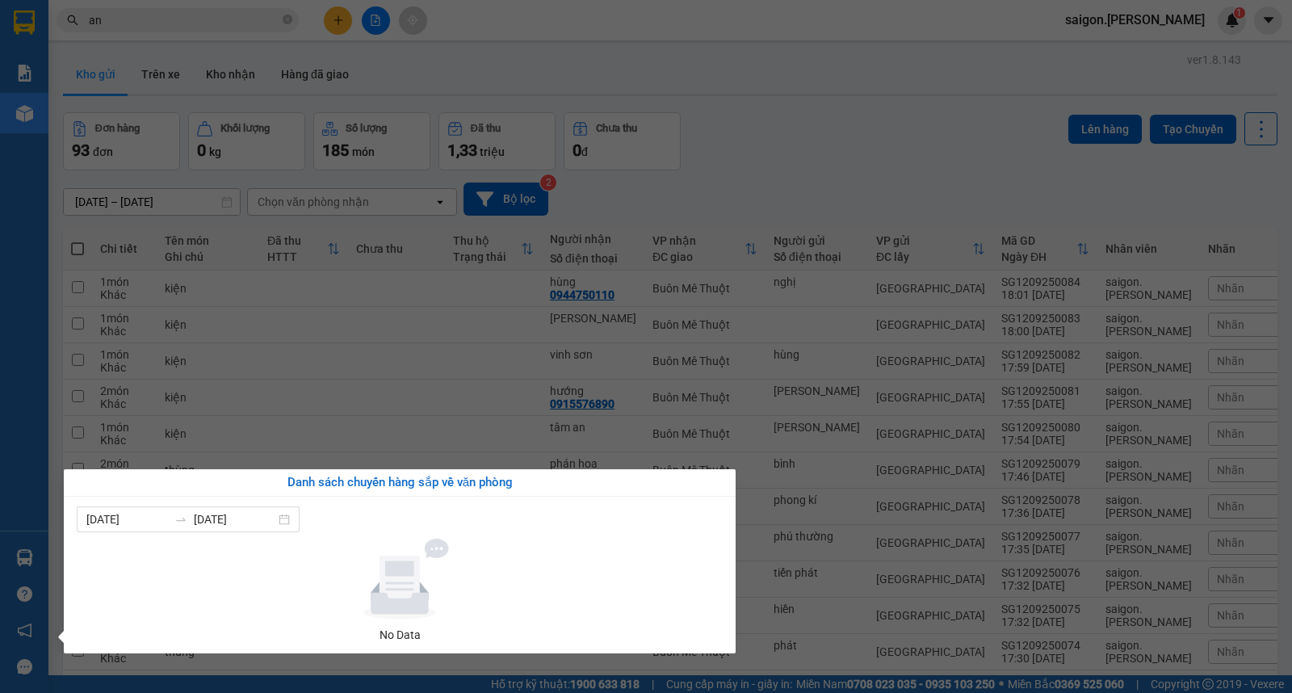
click at [950, 139] on section "Kết quả tìm kiếm ( 6353 ) Bộ lọc Thuộc VP này Ngày tạo đơn gần nhất Mã ĐH Trạng…" at bounding box center [646, 346] width 1292 height 693
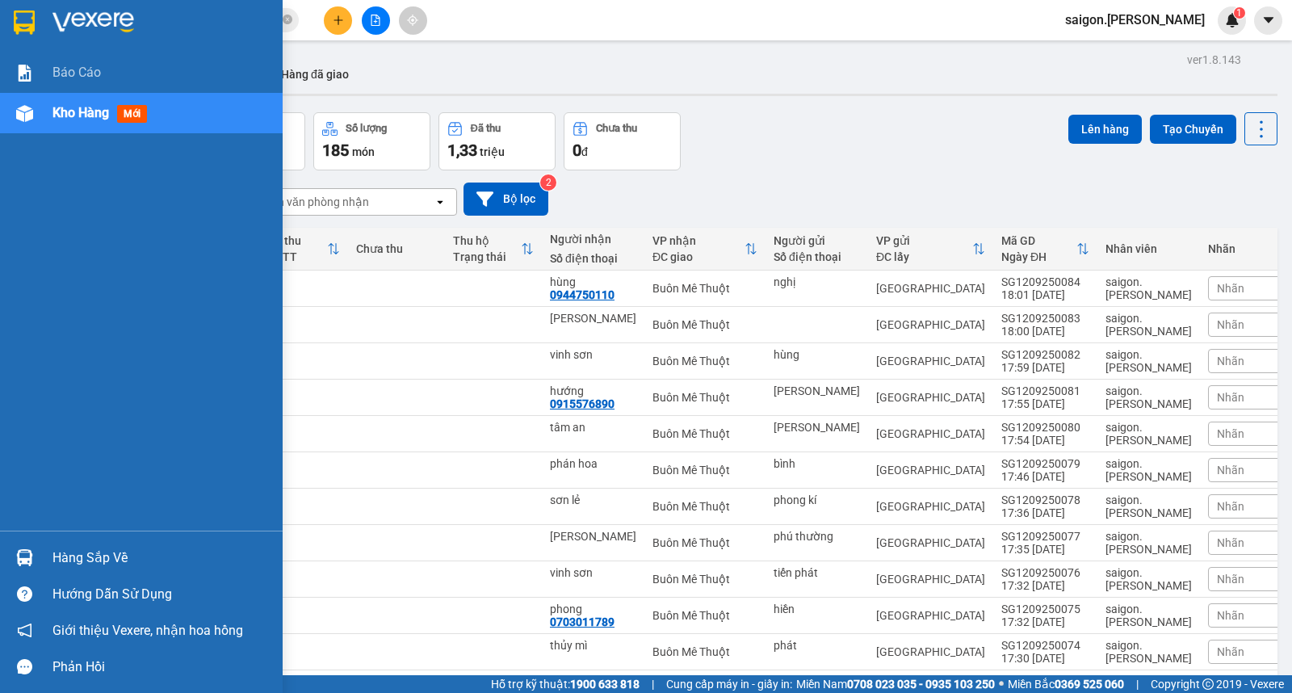
click at [91, 552] on div "Hàng sắp về" at bounding box center [161, 558] width 218 height 24
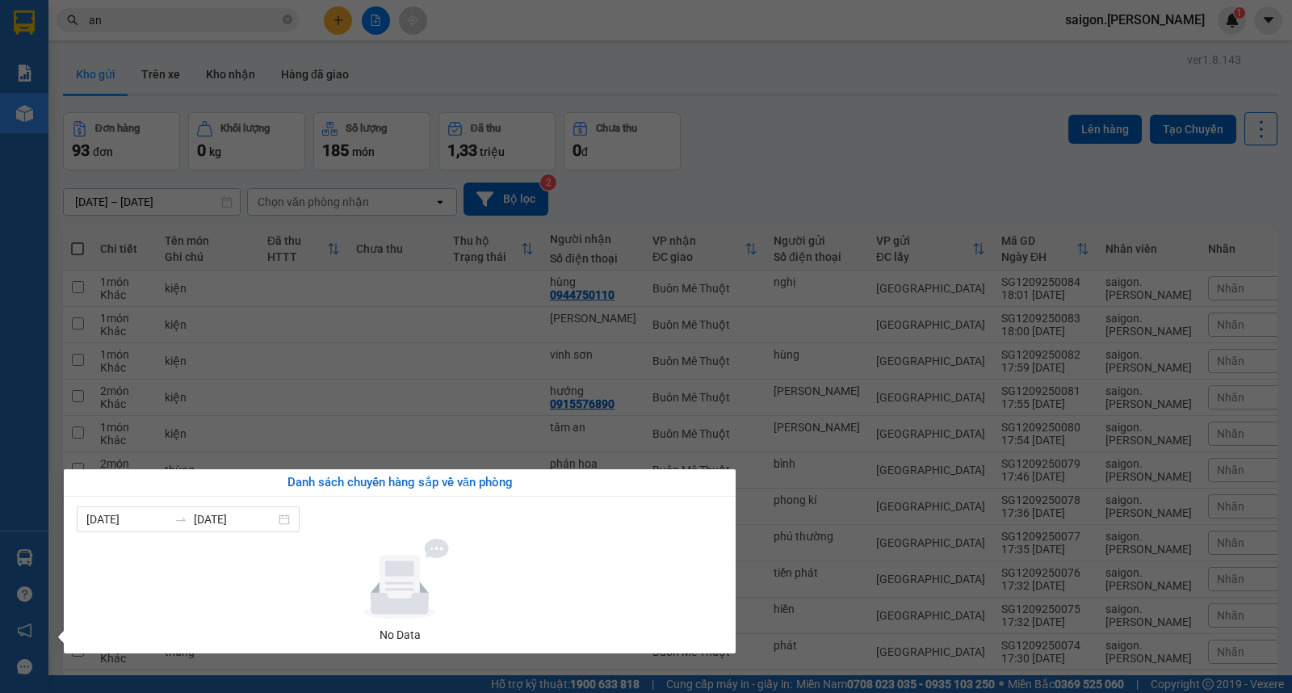
click at [865, 158] on section "Kết quả tìm kiếm ( 6353 ) Bộ lọc Thuộc VP này Ngày tạo đơn gần nhất Mã ĐH Trạng…" at bounding box center [646, 346] width 1292 height 693
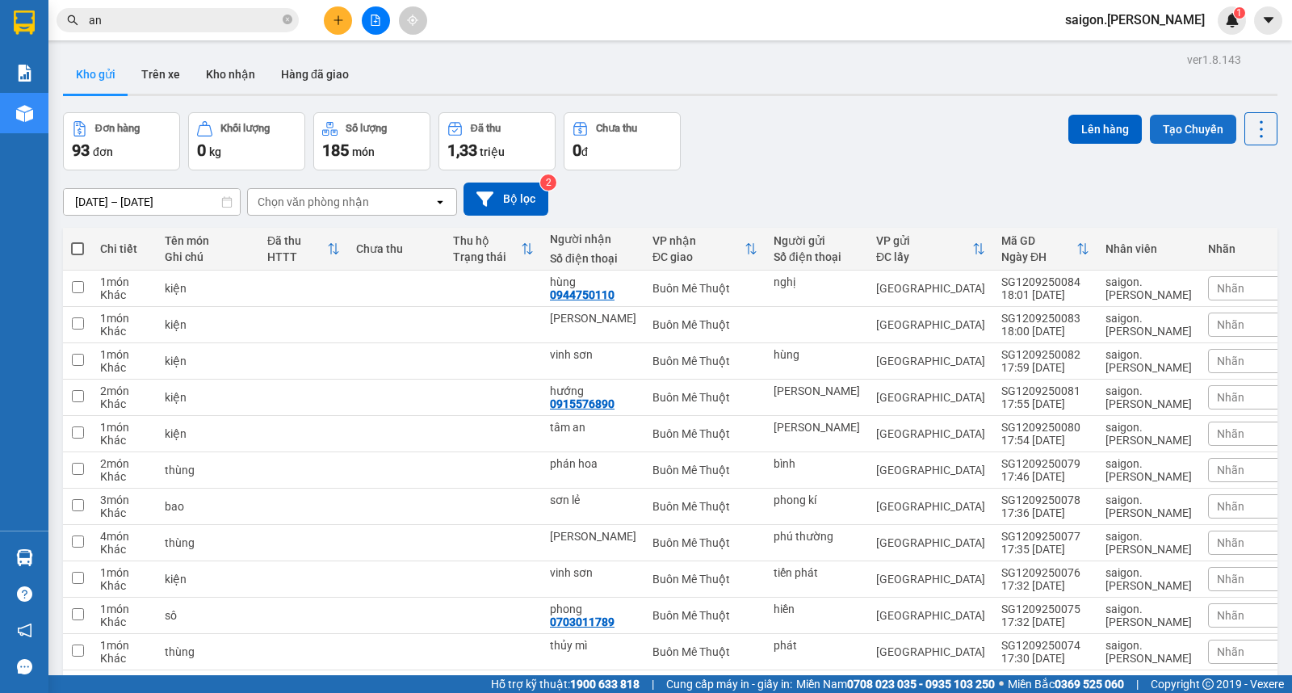
click at [1150, 117] on button "Tạo Chuyến" at bounding box center [1193, 129] width 86 height 29
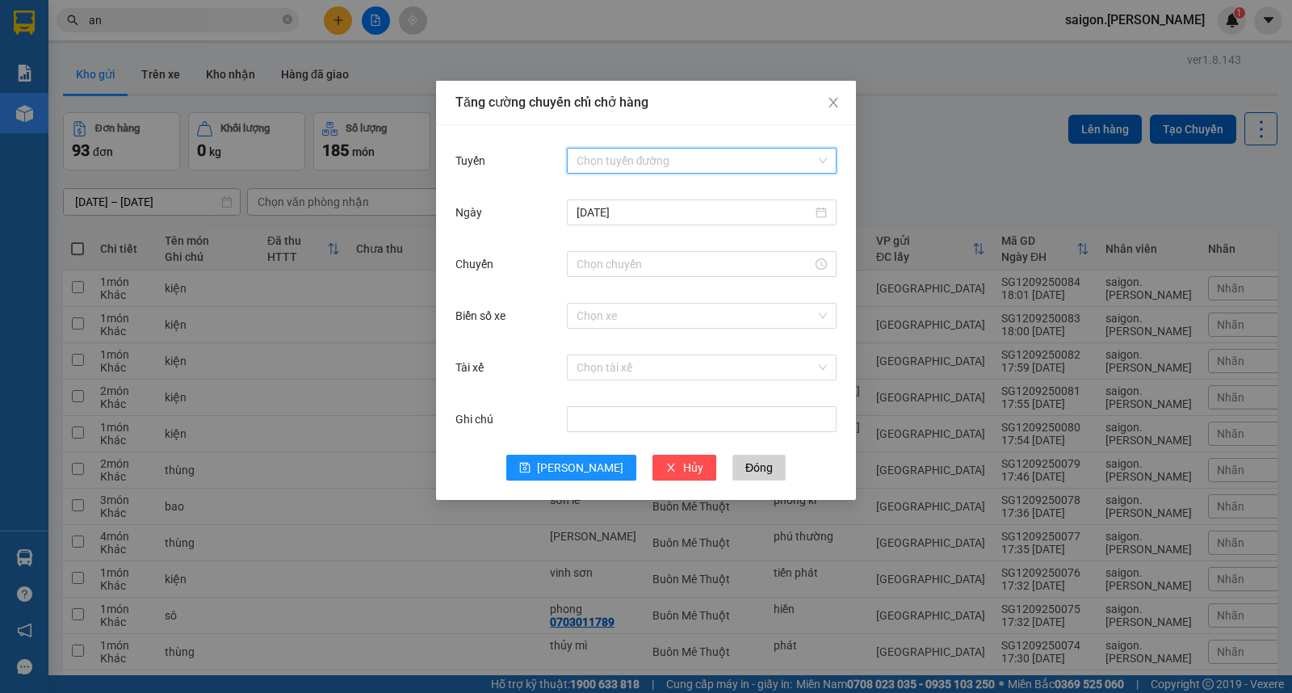
click at [585, 155] on input "Tuyến" at bounding box center [696, 161] width 239 height 24
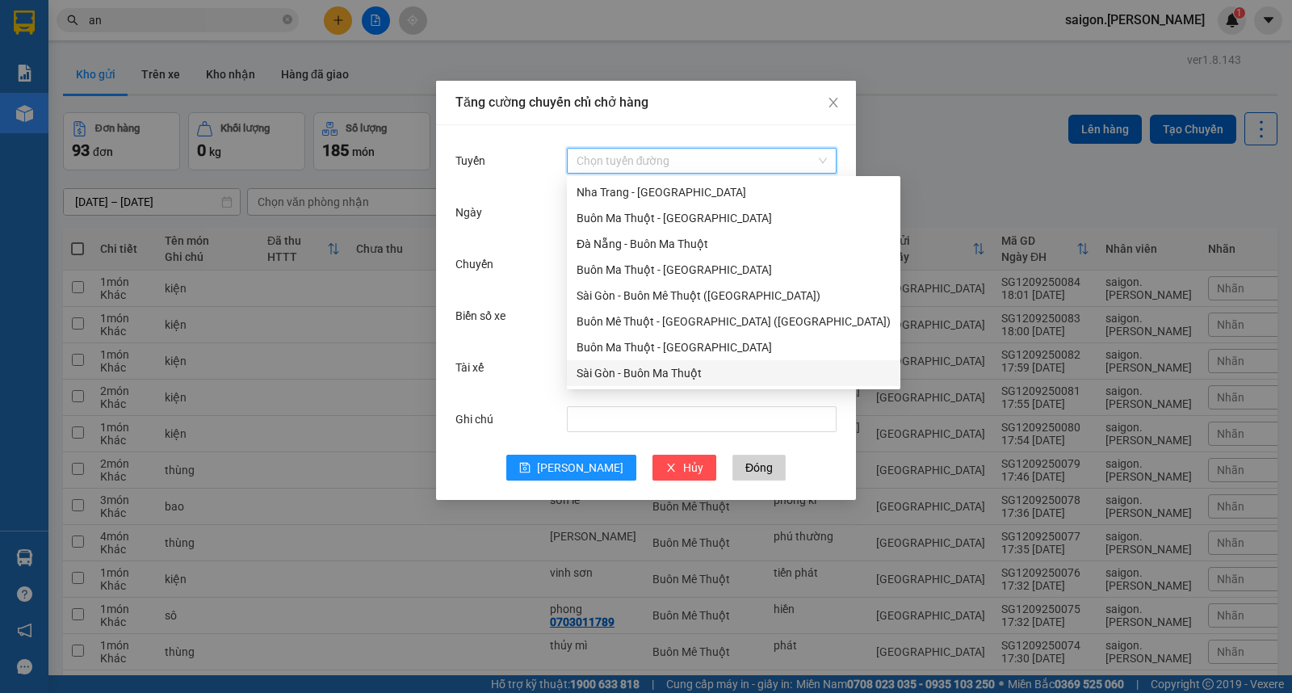
click at [633, 375] on div "Sài Gòn - Buôn Ma Thuột" at bounding box center [734, 373] width 314 height 18
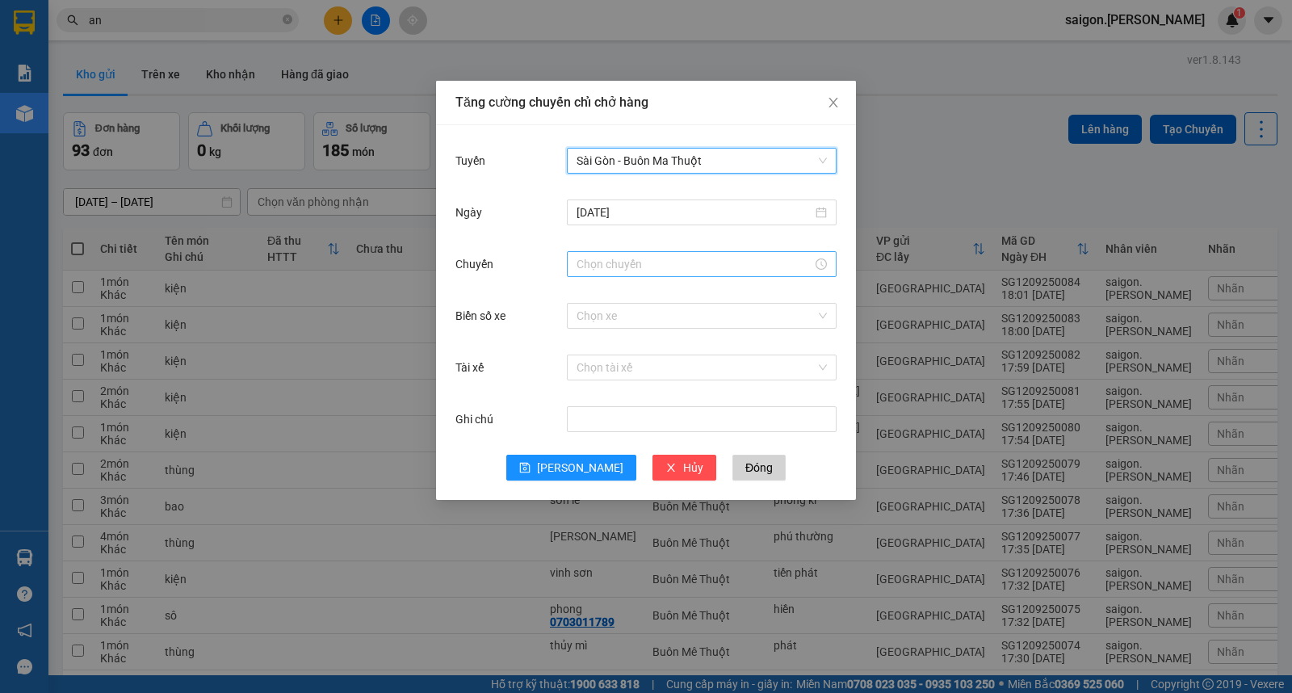
click at [651, 269] on input "Chuyến" at bounding box center [695, 264] width 236 height 18
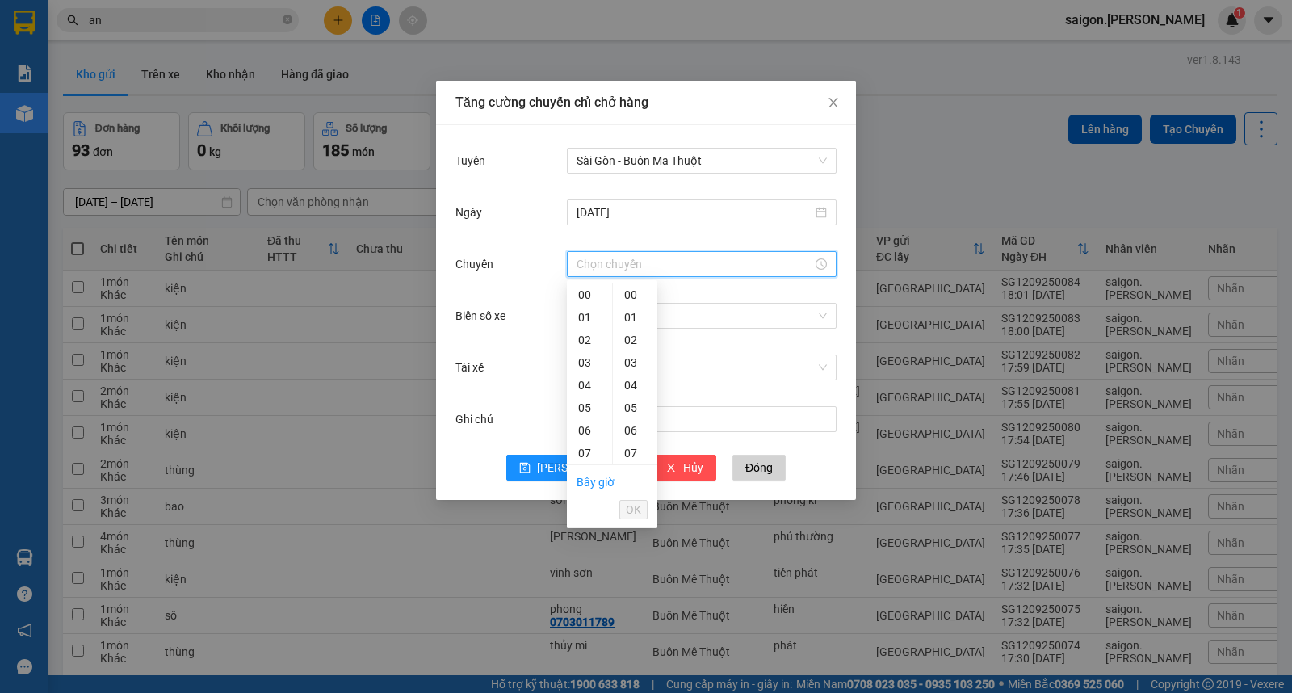
type input "20:00"
click at [635, 517] on span "OK" at bounding box center [633, 510] width 15 height 18
click at [611, 329] on div "Chọn xe" at bounding box center [702, 316] width 270 height 32
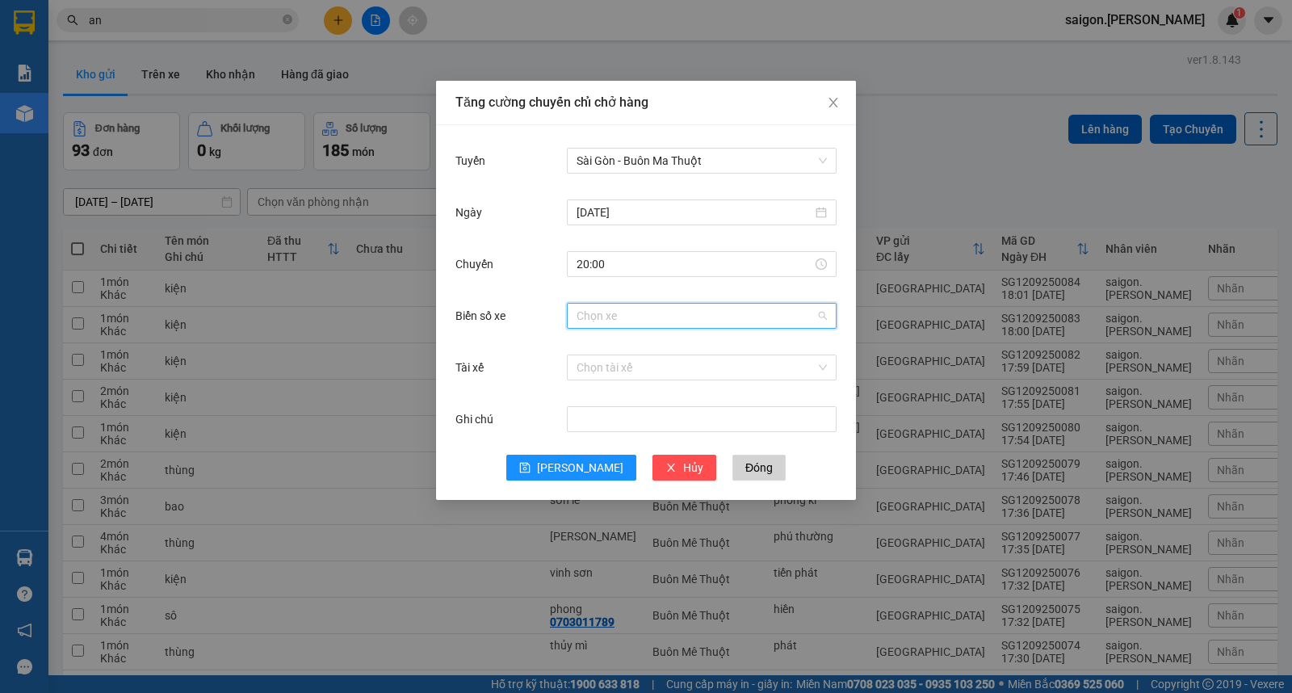
click at [614, 320] on input "Biển số xe" at bounding box center [696, 316] width 239 height 24
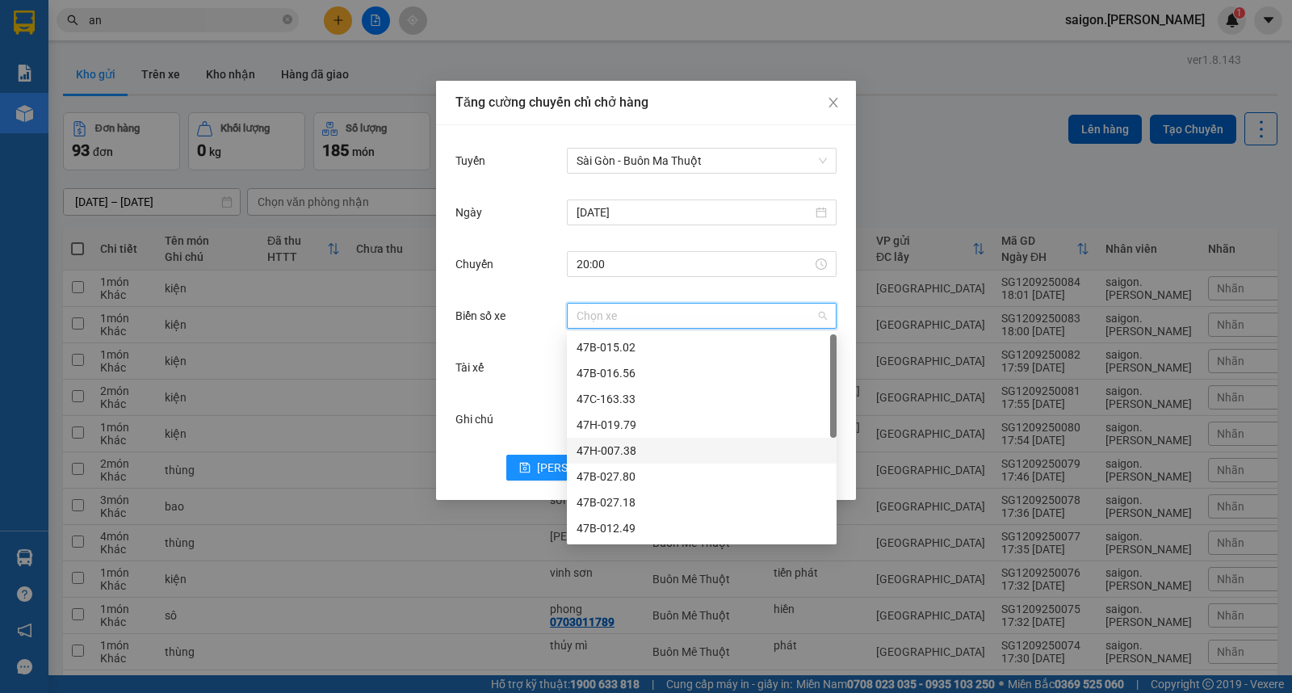
click at [617, 446] on div "47H-007.38" at bounding box center [702, 451] width 250 height 18
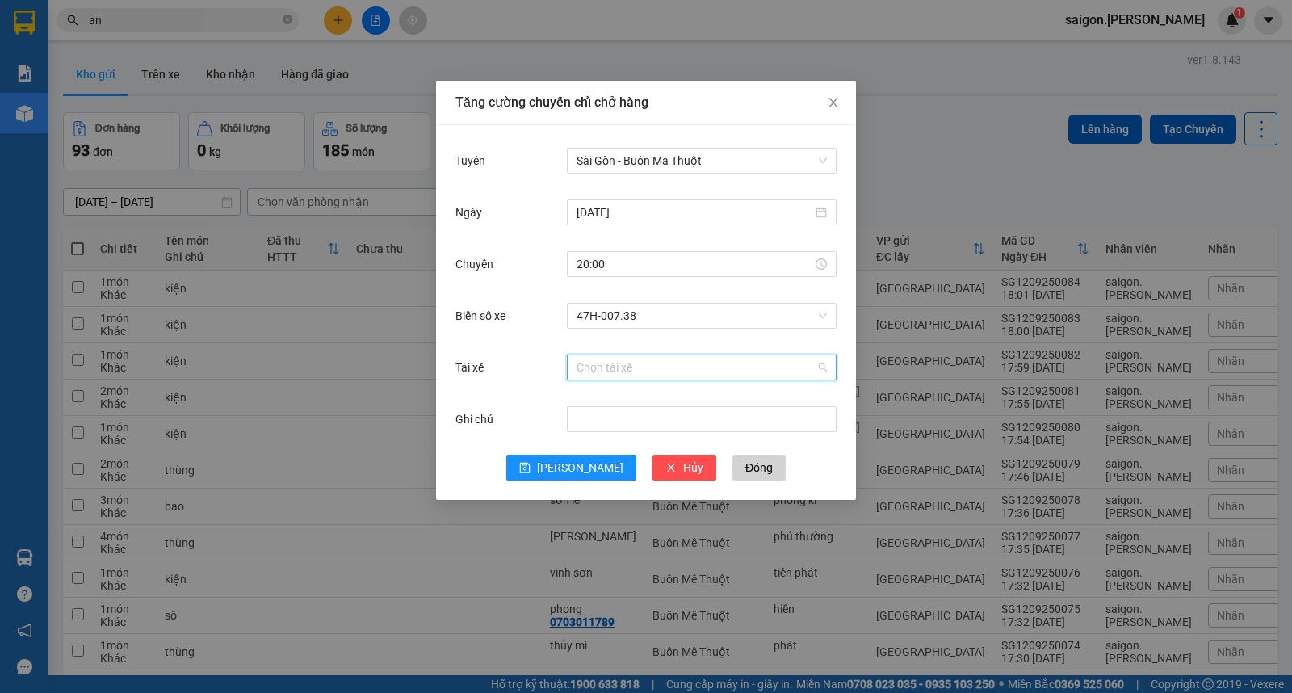
click at [651, 366] on input "Tài xế" at bounding box center [696, 367] width 239 height 24
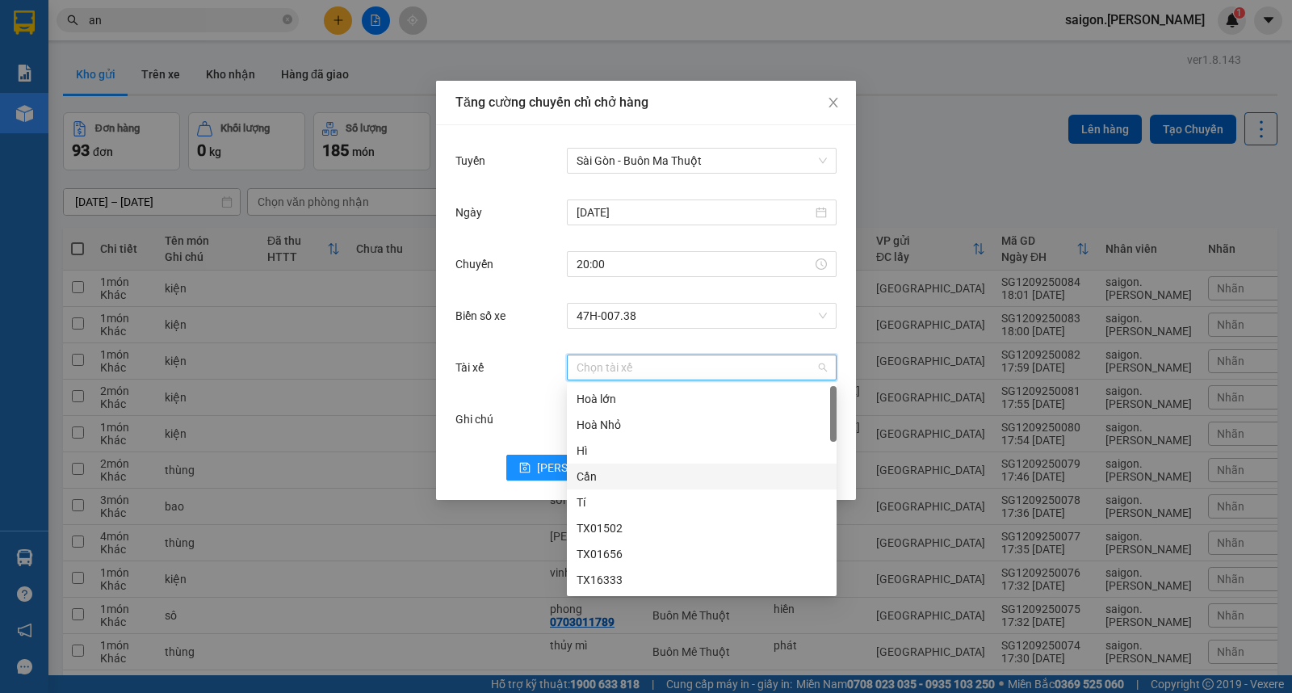
click at [624, 491] on div "Tí" at bounding box center [702, 502] width 270 height 26
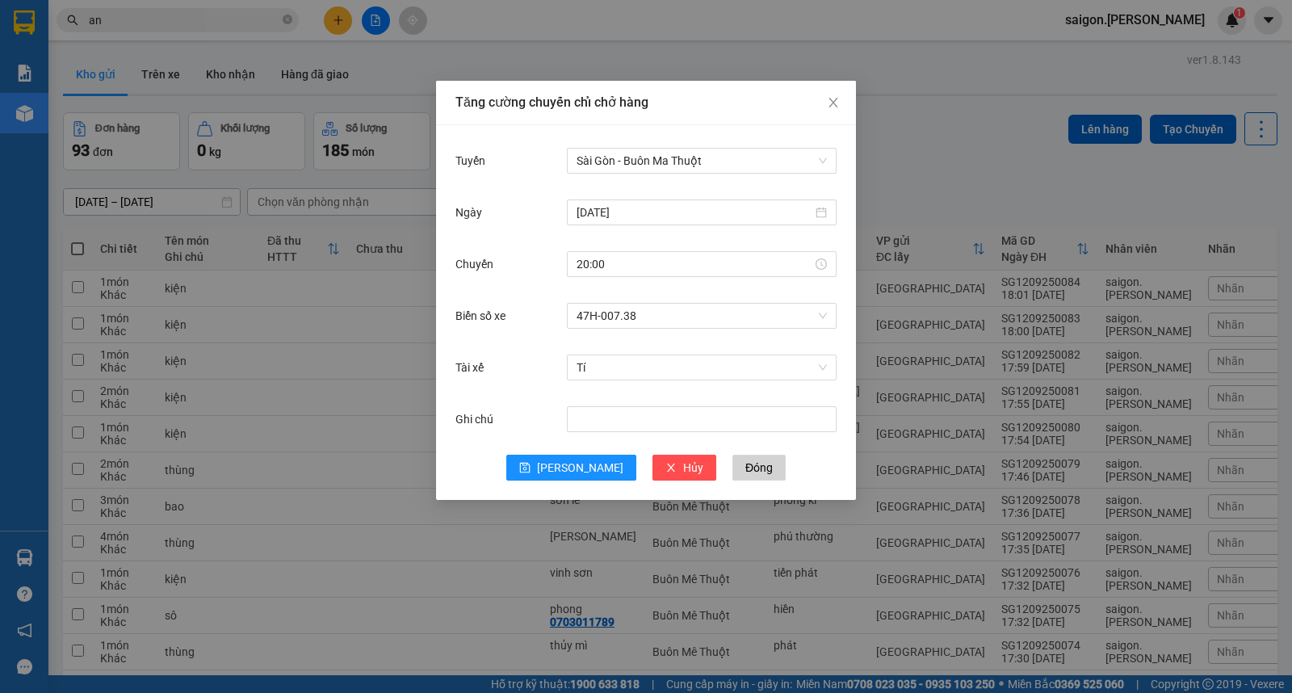
click at [571, 452] on div "Ghi chú" at bounding box center [645, 429] width 381 height 52
click at [591, 462] on button "Lưu" at bounding box center [571, 468] width 130 height 26
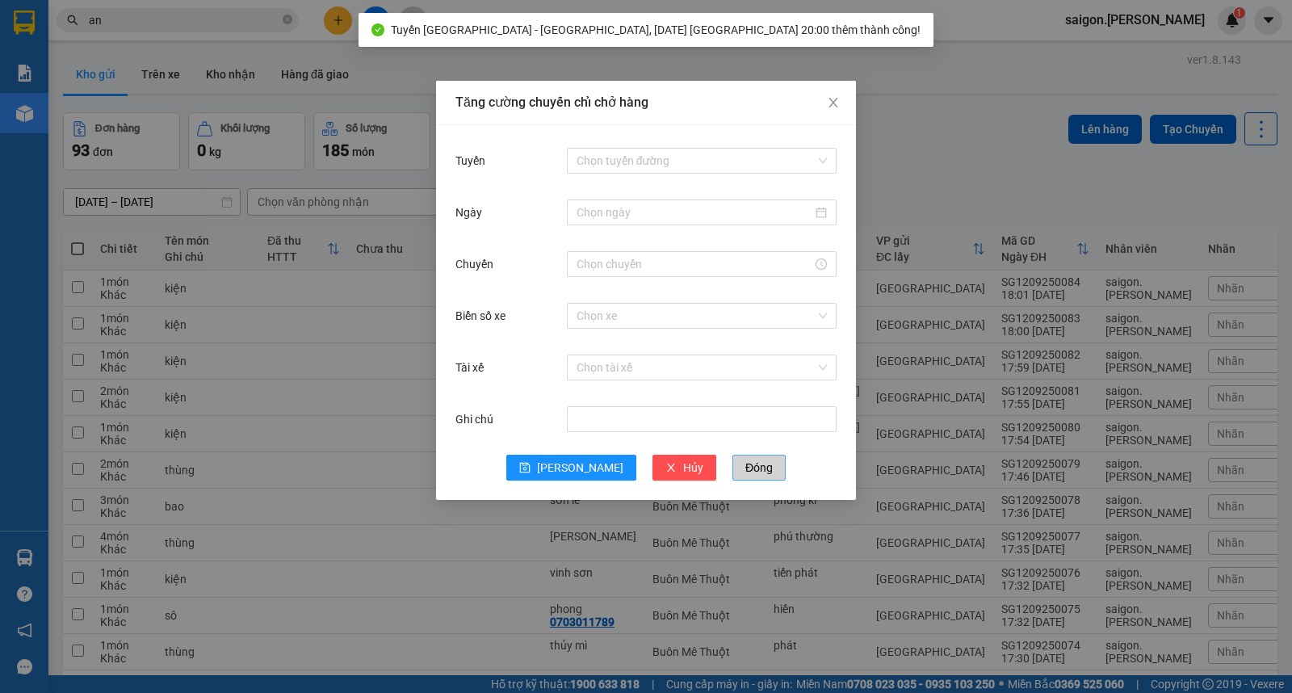
click at [745, 466] on span "Đóng" at bounding box center [758, 468] width 27 height 18
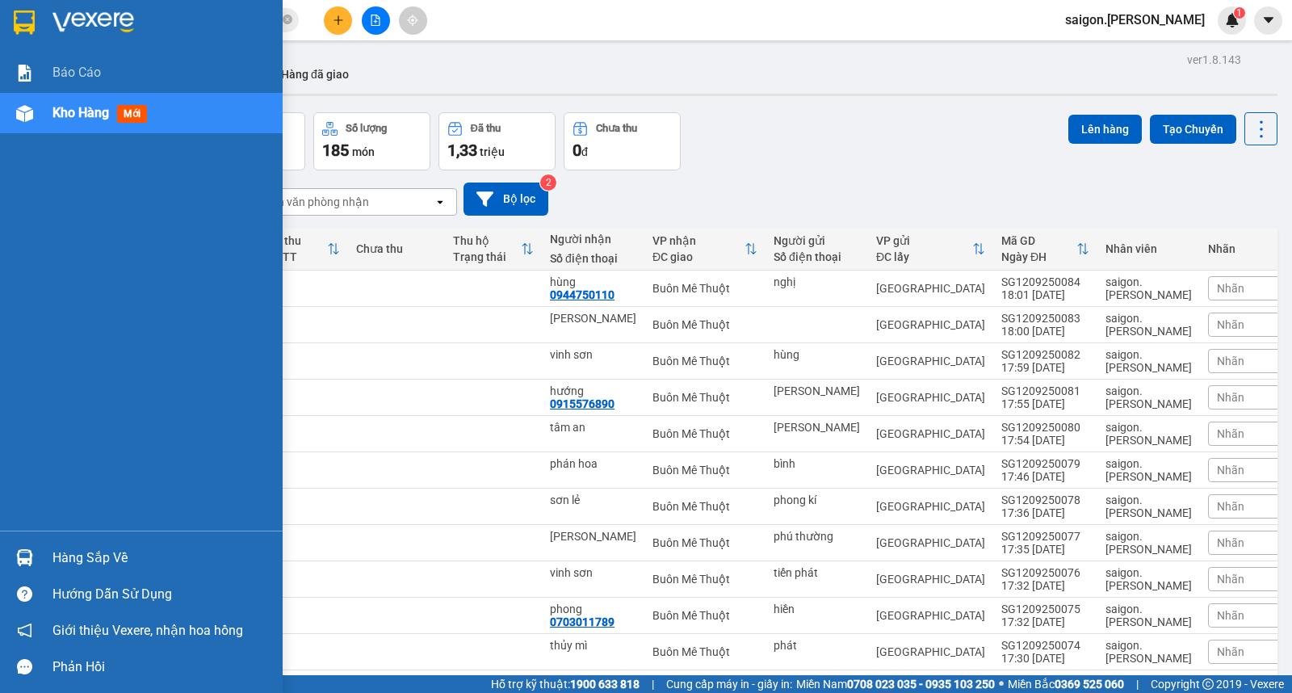
click at [20, 559] on img at bounding box center [24, 557] width 17 height 17
click at [20, 558] on div "Báo cáo Kho hàng mới Hàng sắp về Hướng dẫn sử dụng Giới thiệu Vexere, nhận hoa …" at bounding box center [141, 346] width 283 height 693
click at [20, 558] on img at bounding box center [24, 557] width 17 height 17
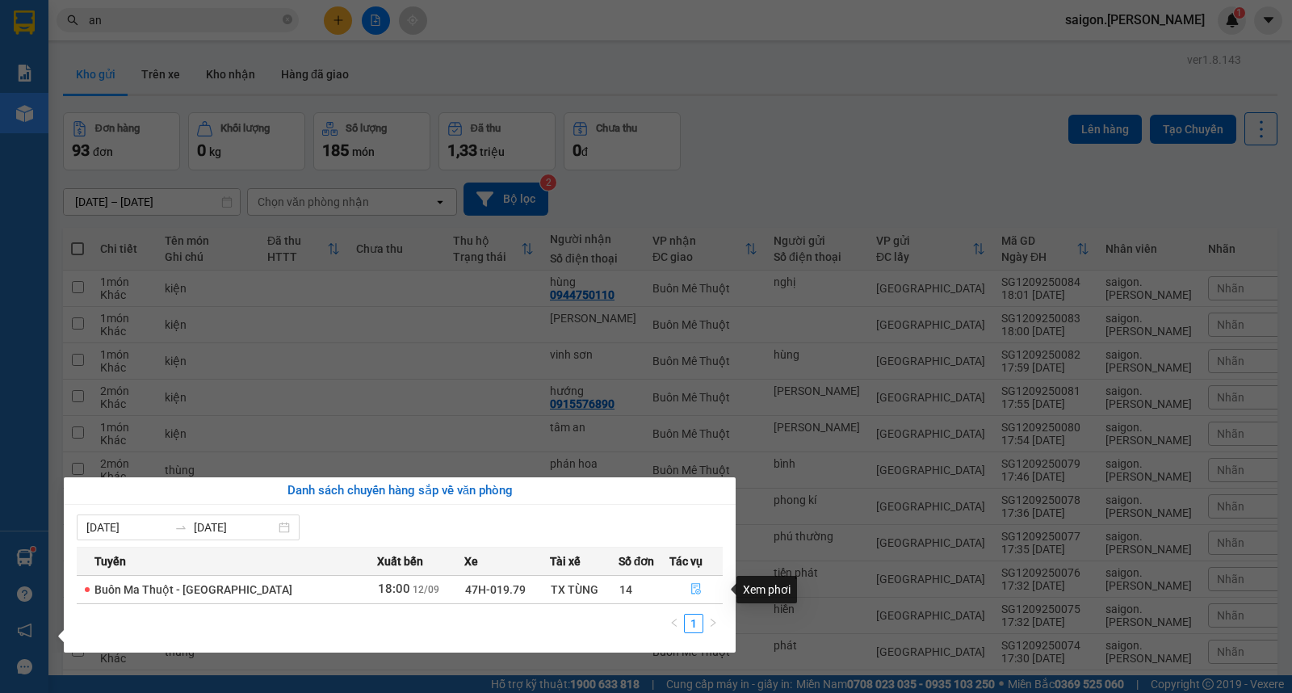
click at [695, 590] on icon "file-done" at bounding box center [695, 588] width 11 height 11
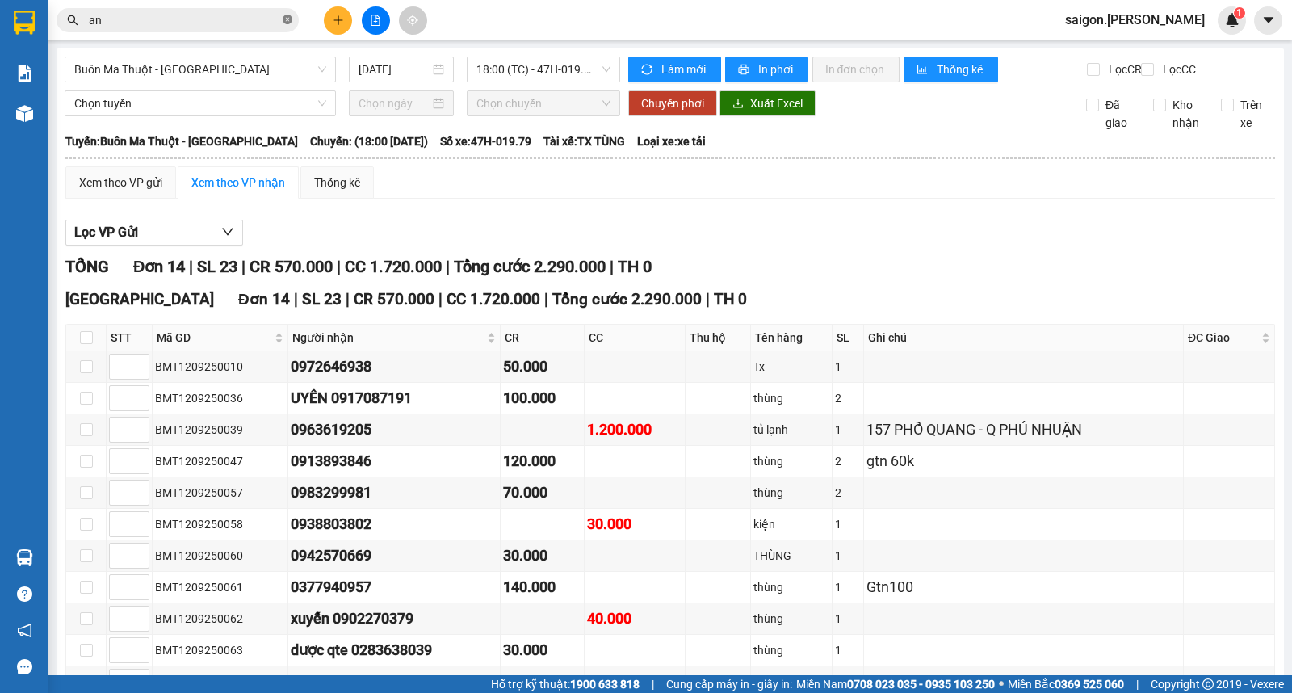
click at [291, 19] on icon "close-circle" at bounding box center [288, 20] width 10 height 10
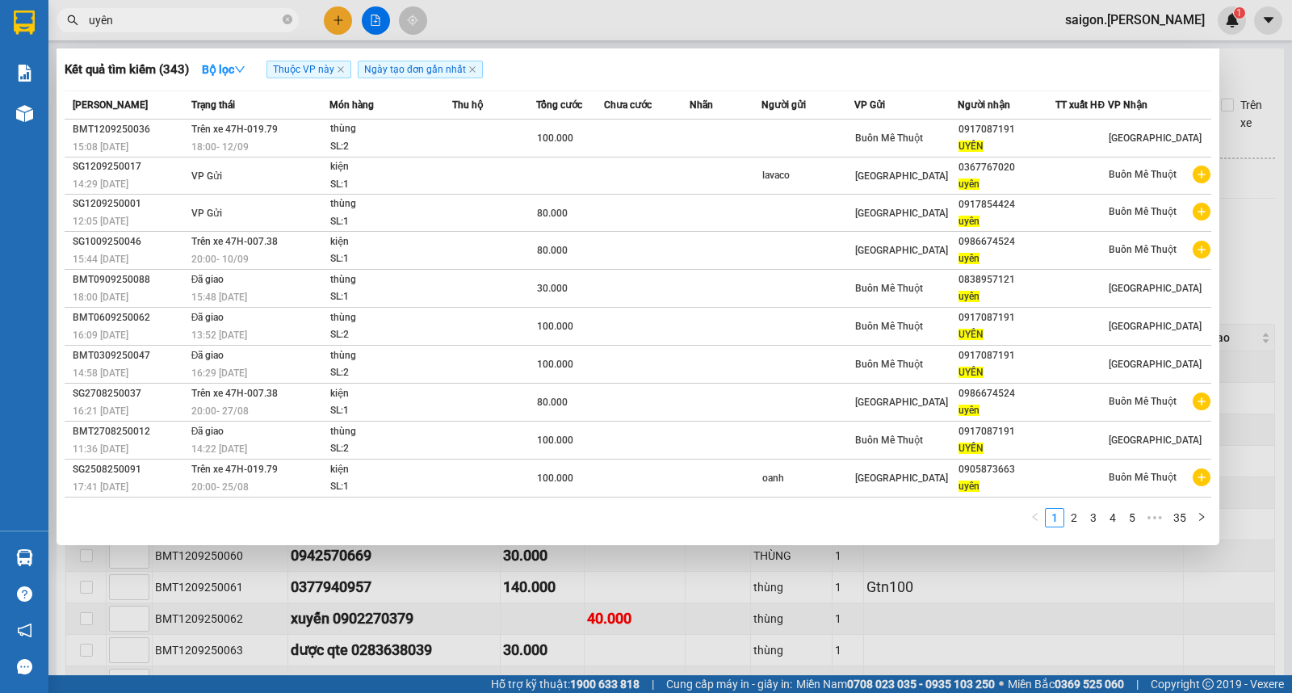
type input "uyên"
click at [343, 10] on div at bounding box center [646, 346] width 1292 height 693
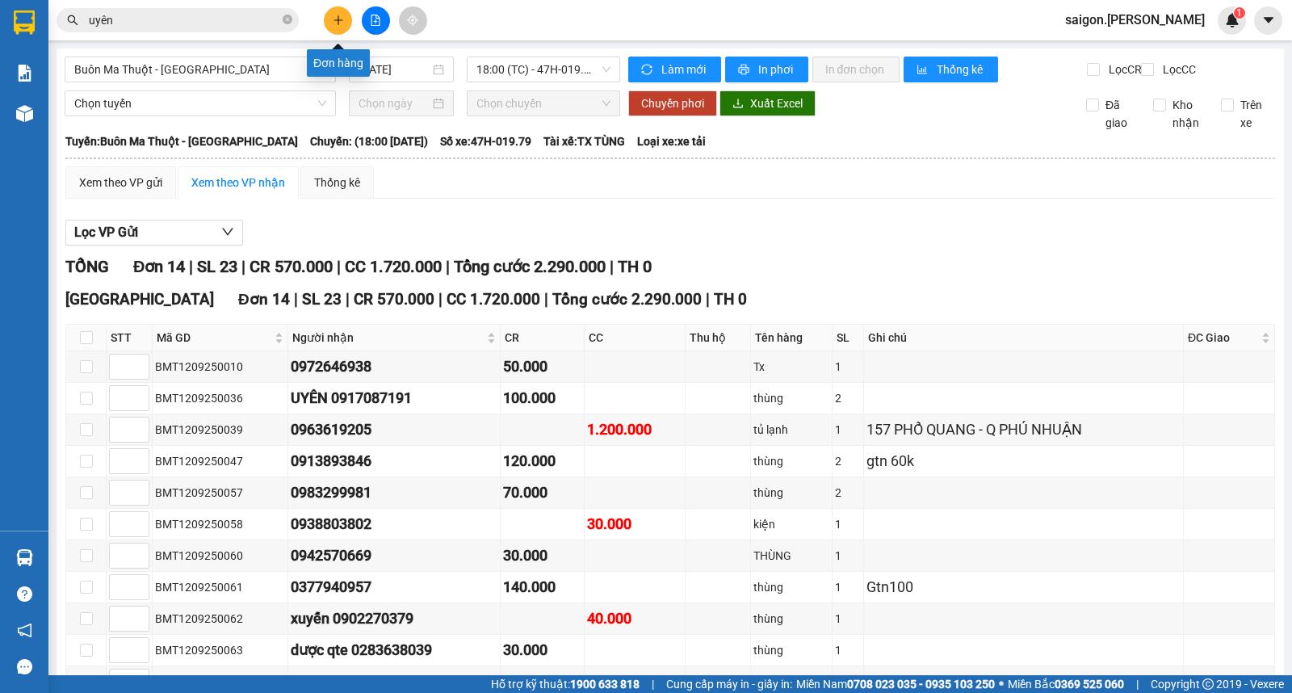
click at [343, 12] on button at bounding box center [338, 20] width 28 height 28
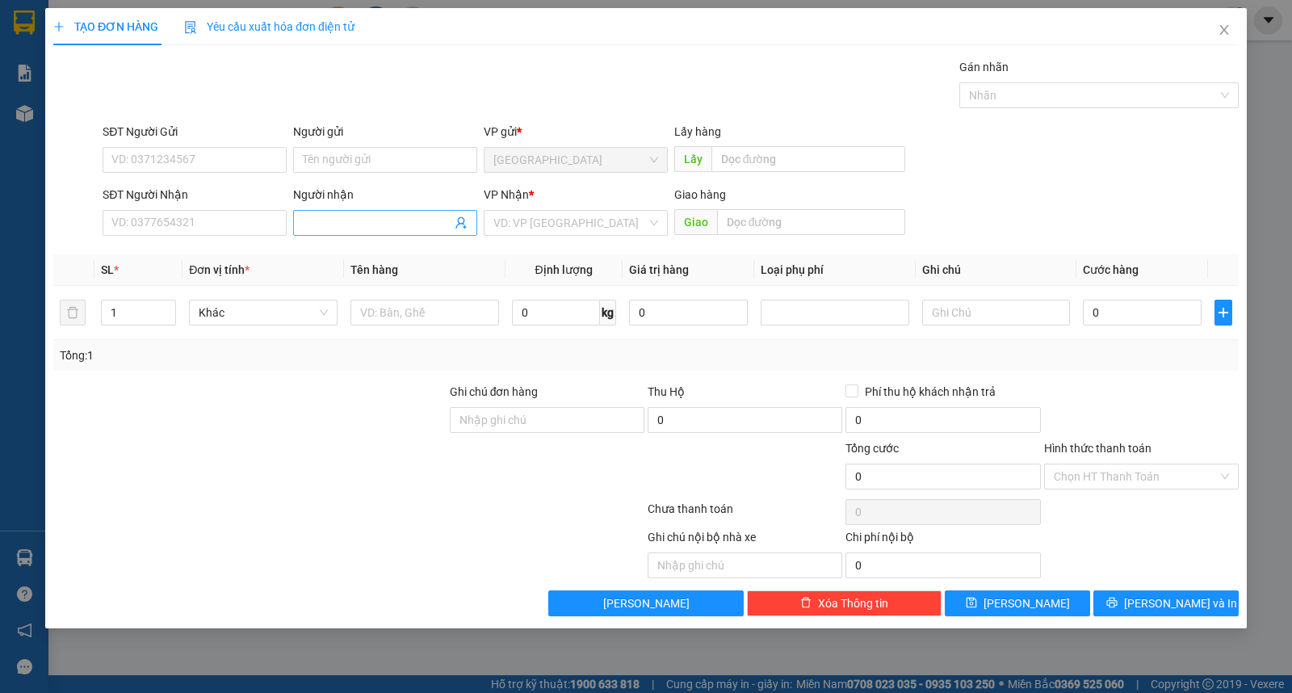
click at [342, 219] on input "Người nhận" at bounding box center [377, 223] width 149 height 18
type input "trường"
click at [1129, 593] on button "Lưu và In" at bounding box center [1165, 603] width 145 height 26
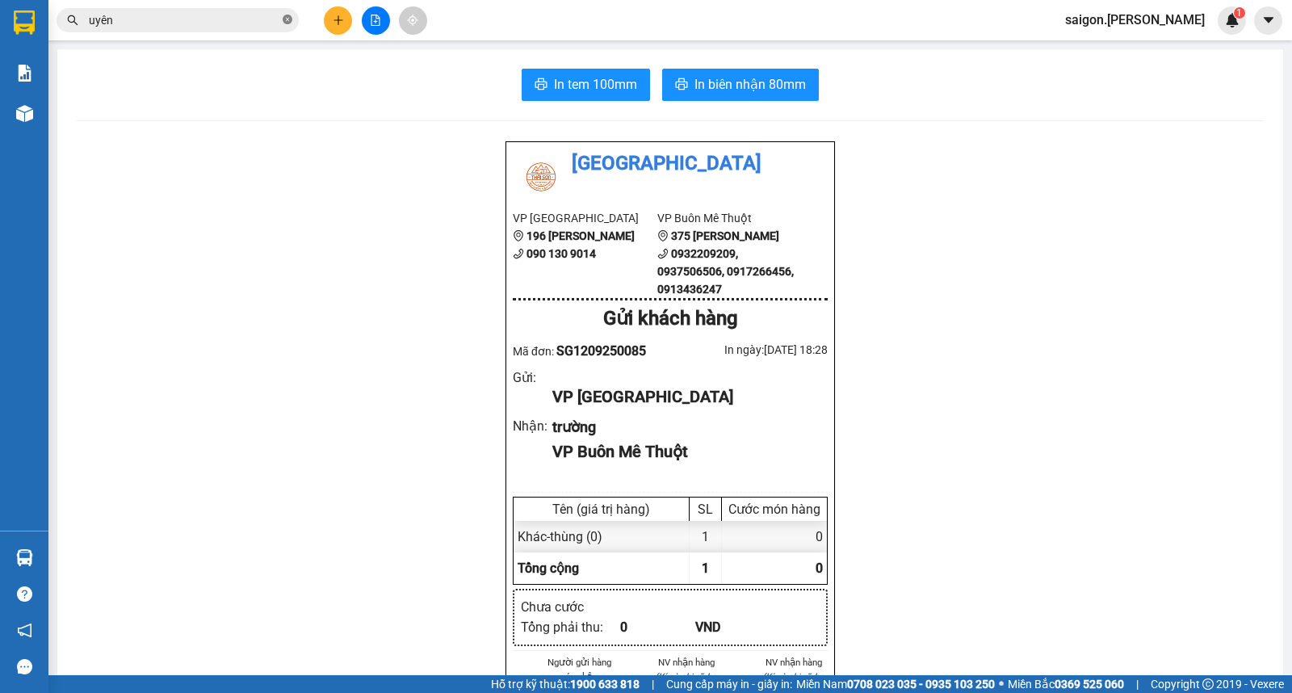
click at [285, 15] on icon "close-circle" at bounding box center [288, 20] width 10 height 10
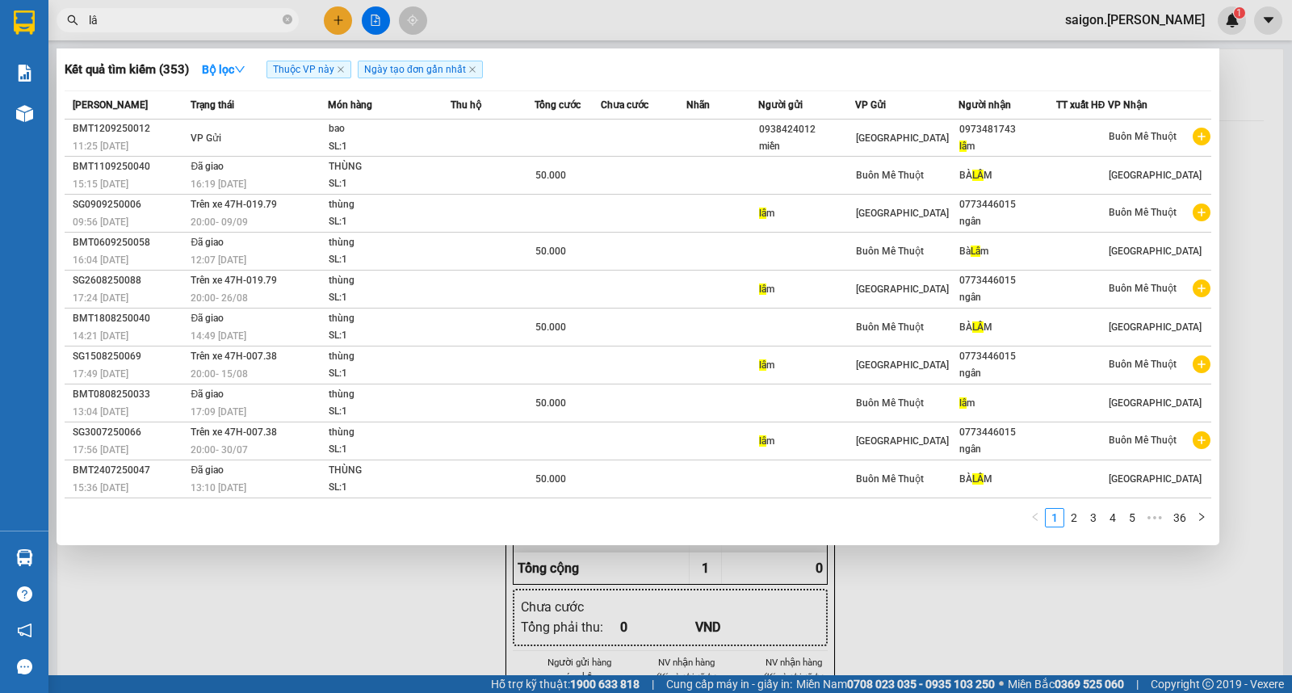
type input "l"
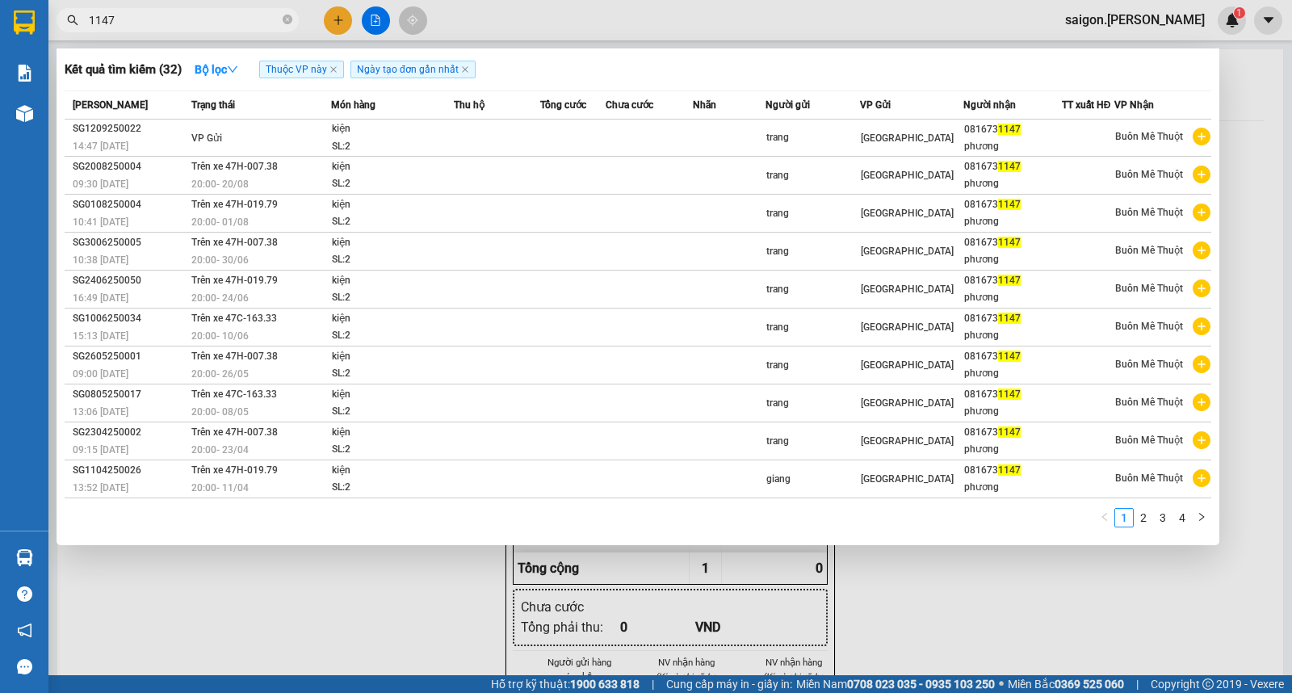
type input "1147"
click at [278, 644] on div at bounding box center [646, 346] width 1292 height 693
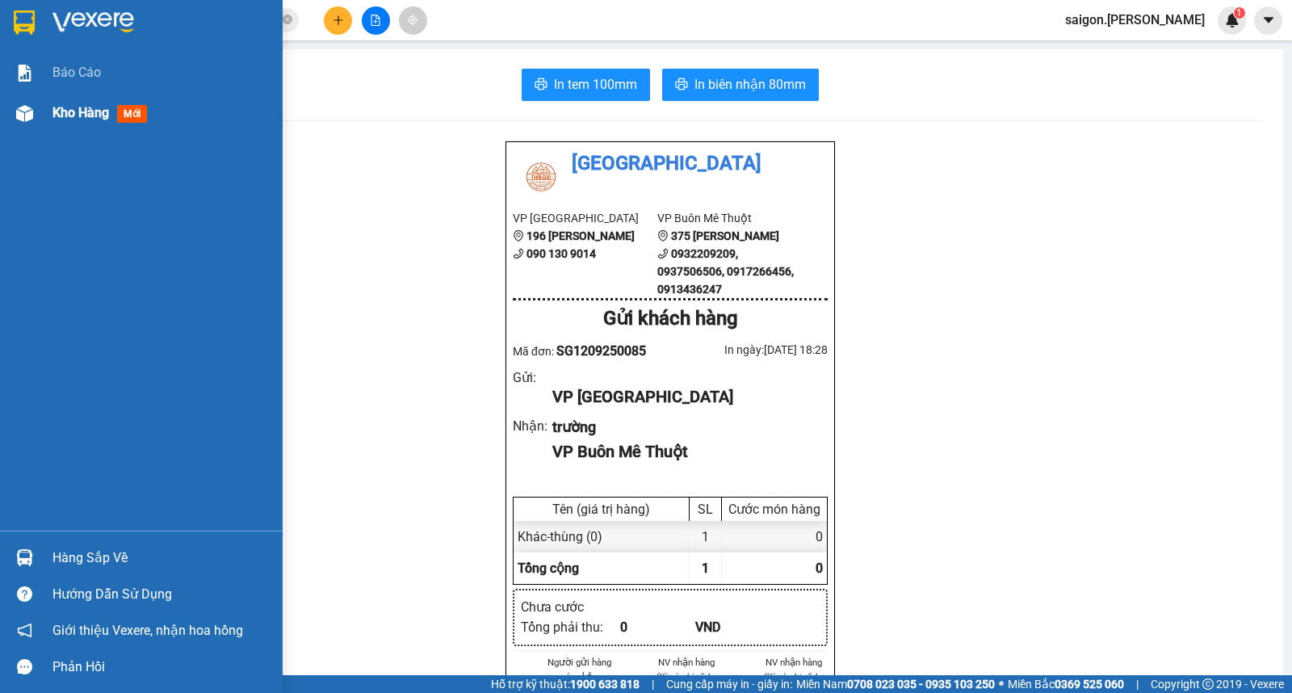
click at [51, 118] on div "Kho hàng mới" at bounding box center [141, 113] width 283 height 40
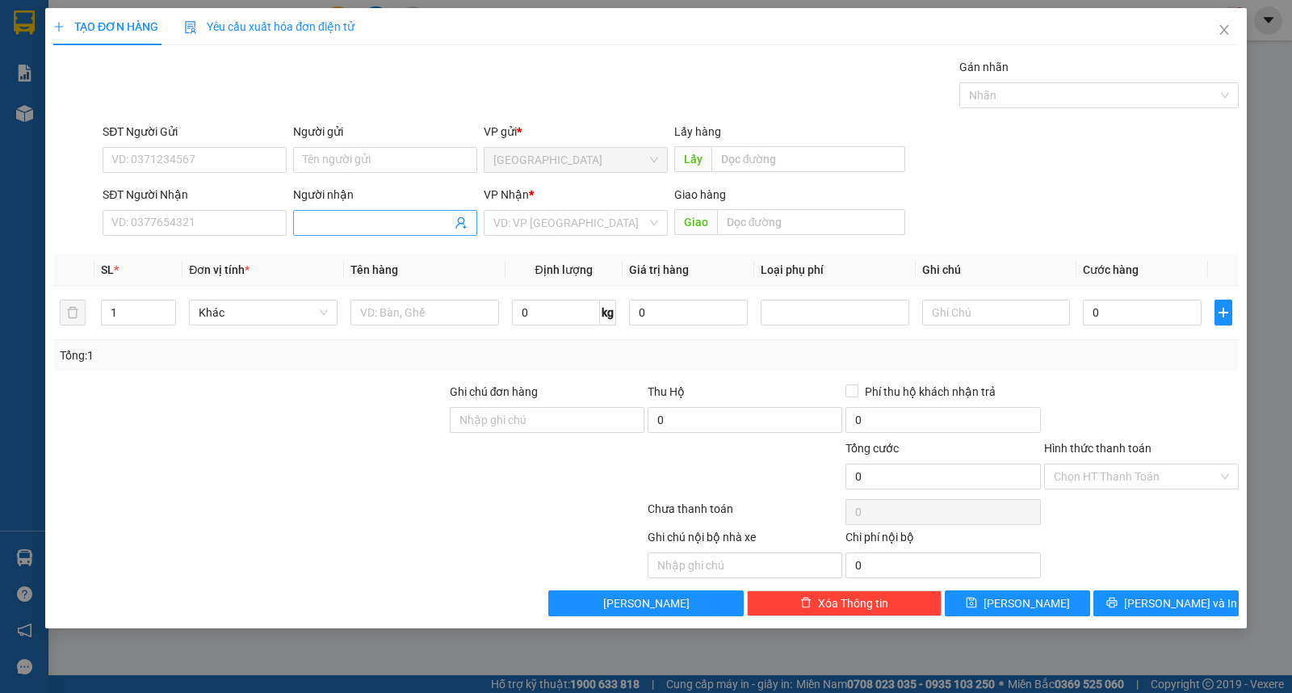
click at [376, 232] on span at bounding box center [385, 223] width 184 height 26
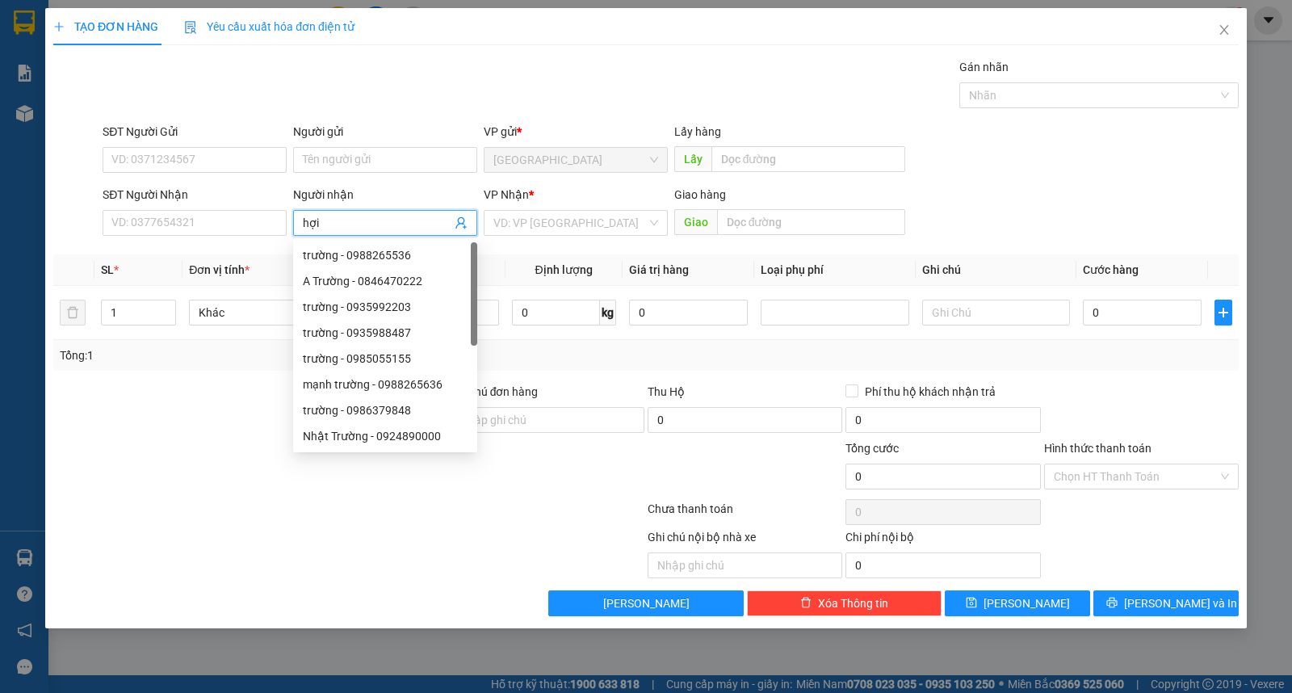
type input "hợi"
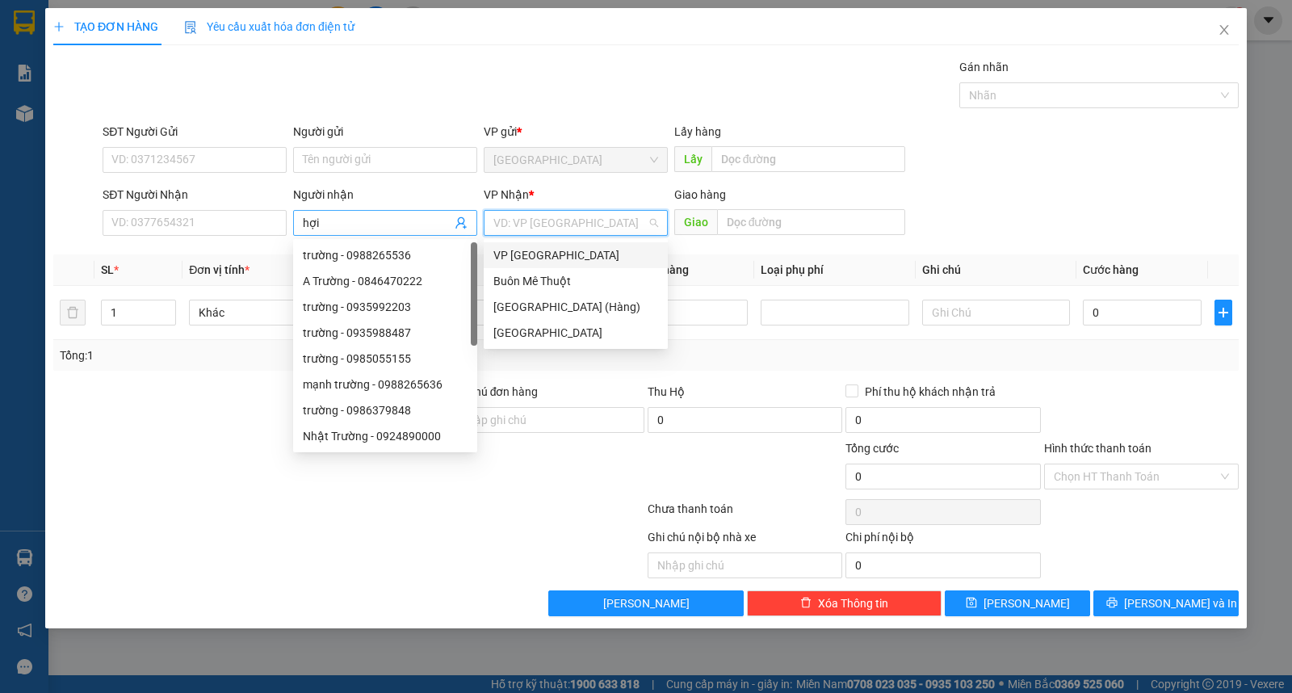
type input "ư"
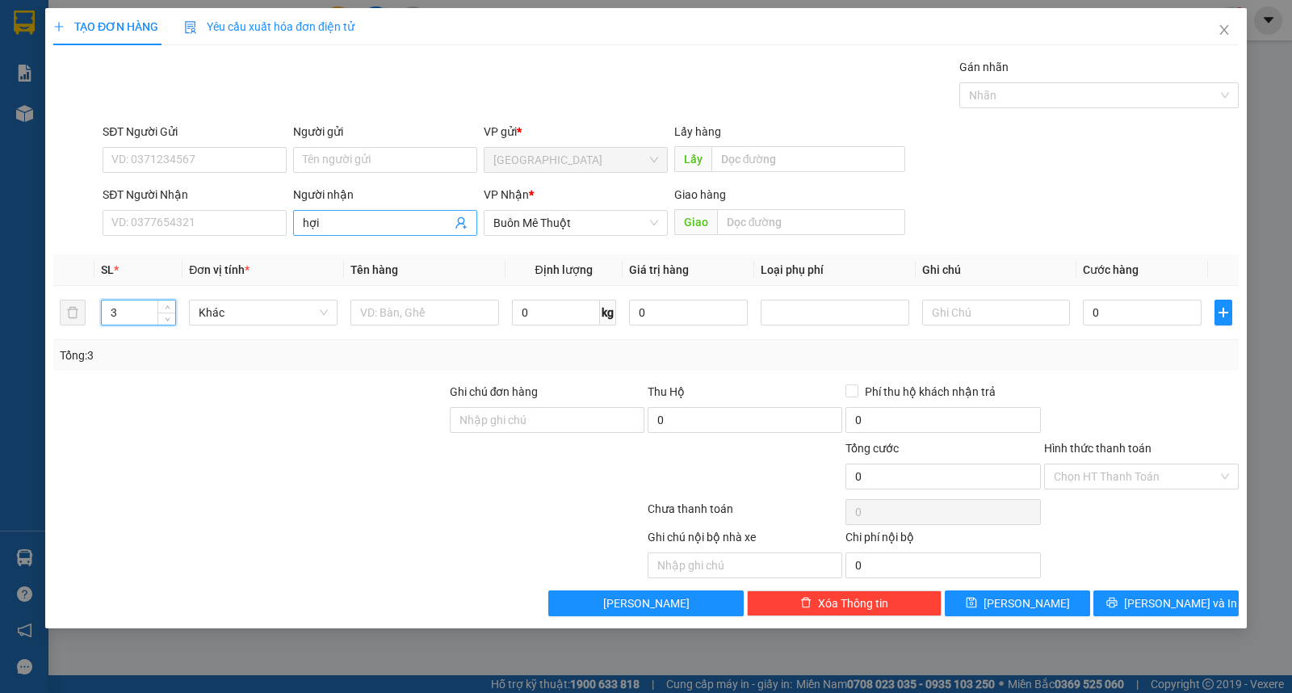
type input "3"
type input "bao"
type input "1"
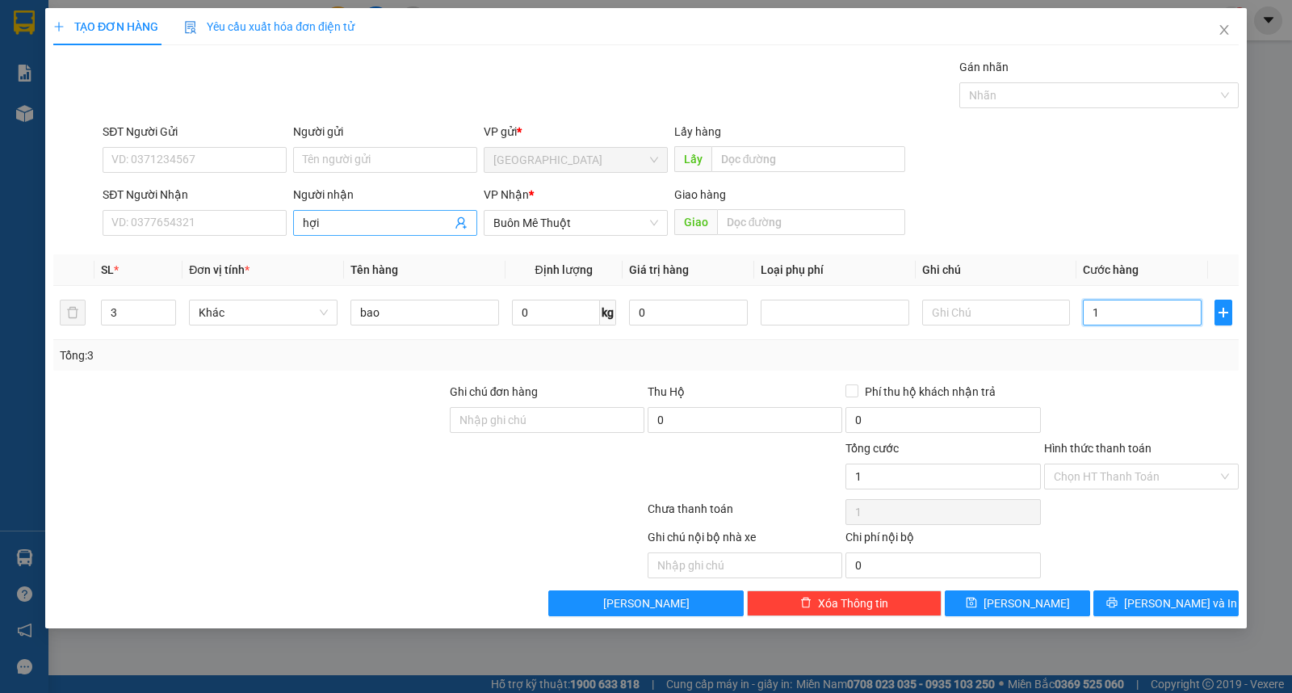
type input "18"
type input "18.000"
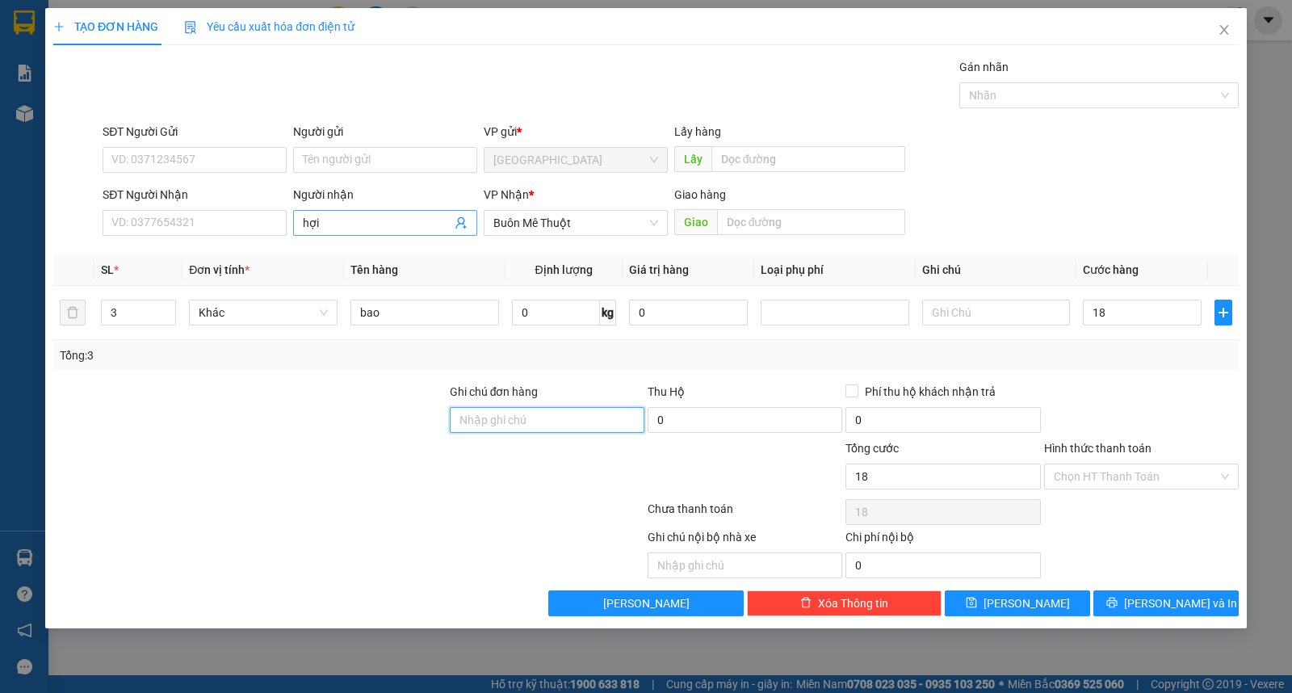
type input "18.000"
type input "1"
type input "18"
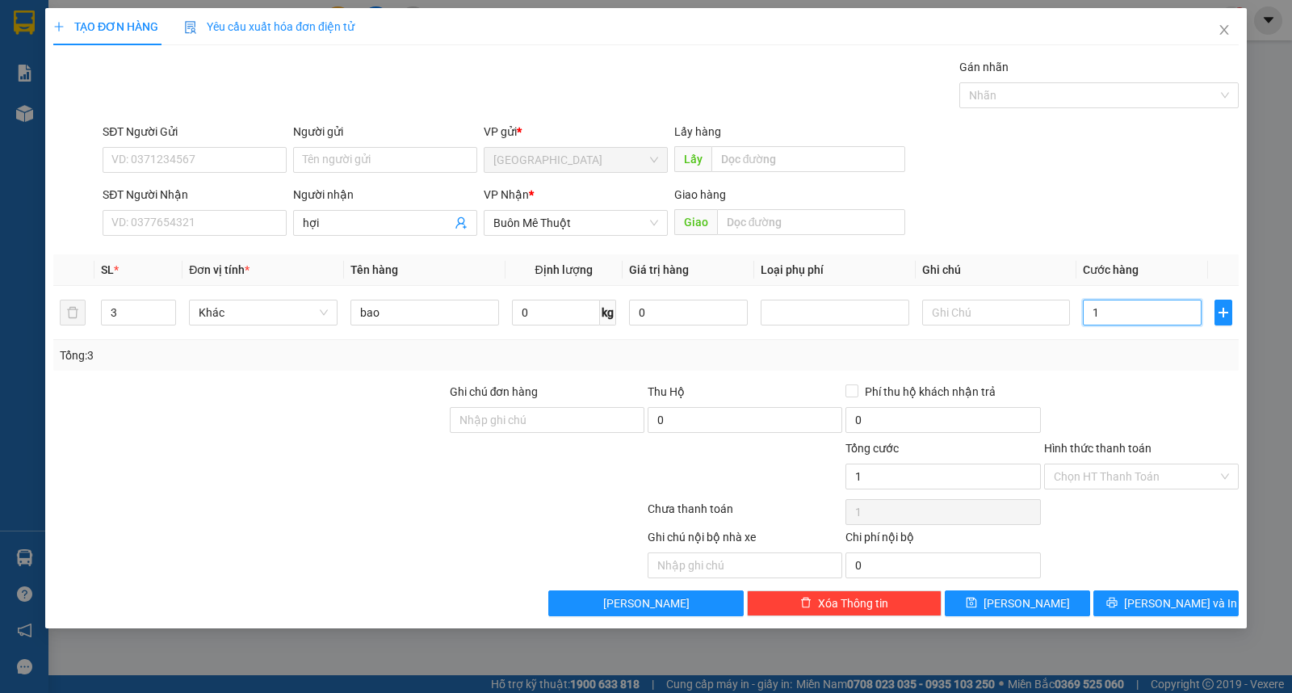
type input "18"
type input "180"
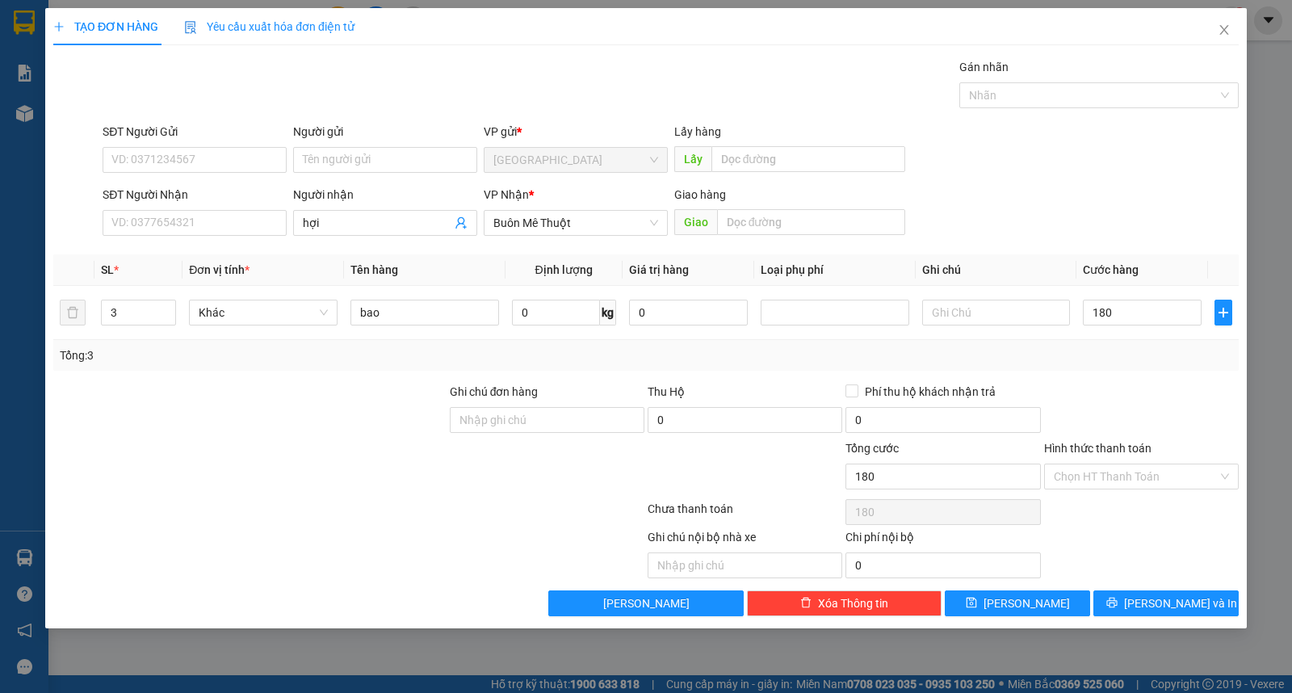
drag, startPoint x: 1159, startPoint y: 479, endPoint x: 1132, endPoint y: 491, distance: 30.0
click at [1159, 480] on input "Hình thức thanh toán" at bounding box center [1136, 476] width 164 height 24
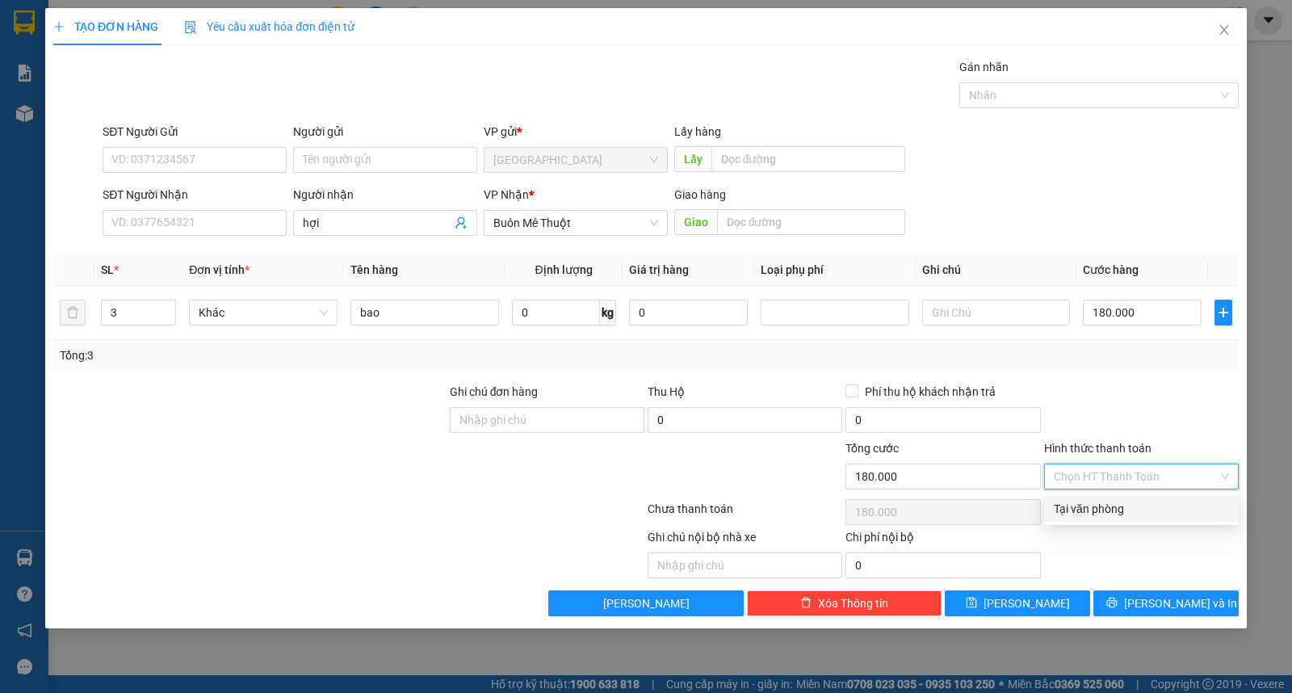
click at [1129, 490] on div "Hình thức thanh toán Chọn HT Thanh Toán" at bounding box center [1141, 467] width 195 height 57
click at [1121, 478] on input "Hình thức thanh toán" at bounding box center [1136, 476] width 164 height 24
drag, startPoint x: 1117, startPoint y: 506, endPoint x: 1114, endPoint y: 581, distance: 75.2
click at [1117, 509] on div "Tại văn phòng" at bounding box center [1141, 509] width 175 height 18
click at [1139, 646] on div "TẠO ĐƠN HÀNG Yêu cầu xuất hóa đơn điện tử Transit Pickup Surcharge Ids Transit …" at bounding box center [646, 346] width 1292 height 693
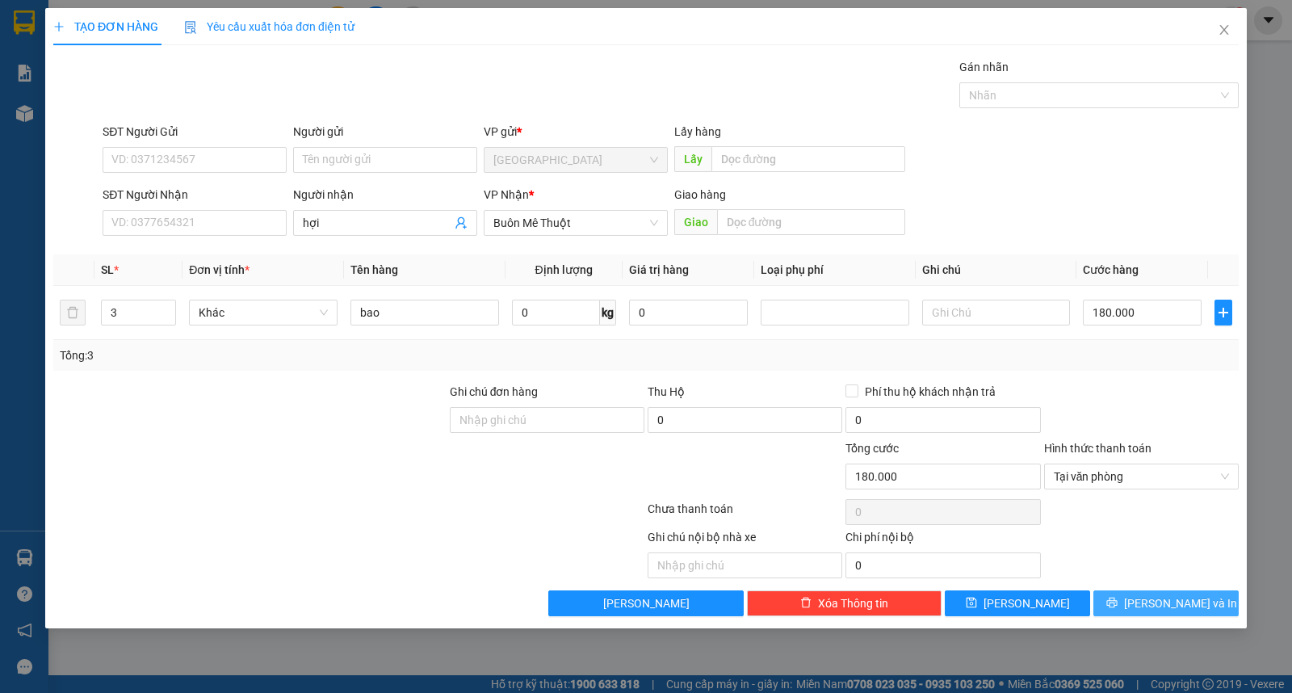
click at [1148, 602] on button "Lưu và In" at bounding box center [1165, 603] width 145 height 26
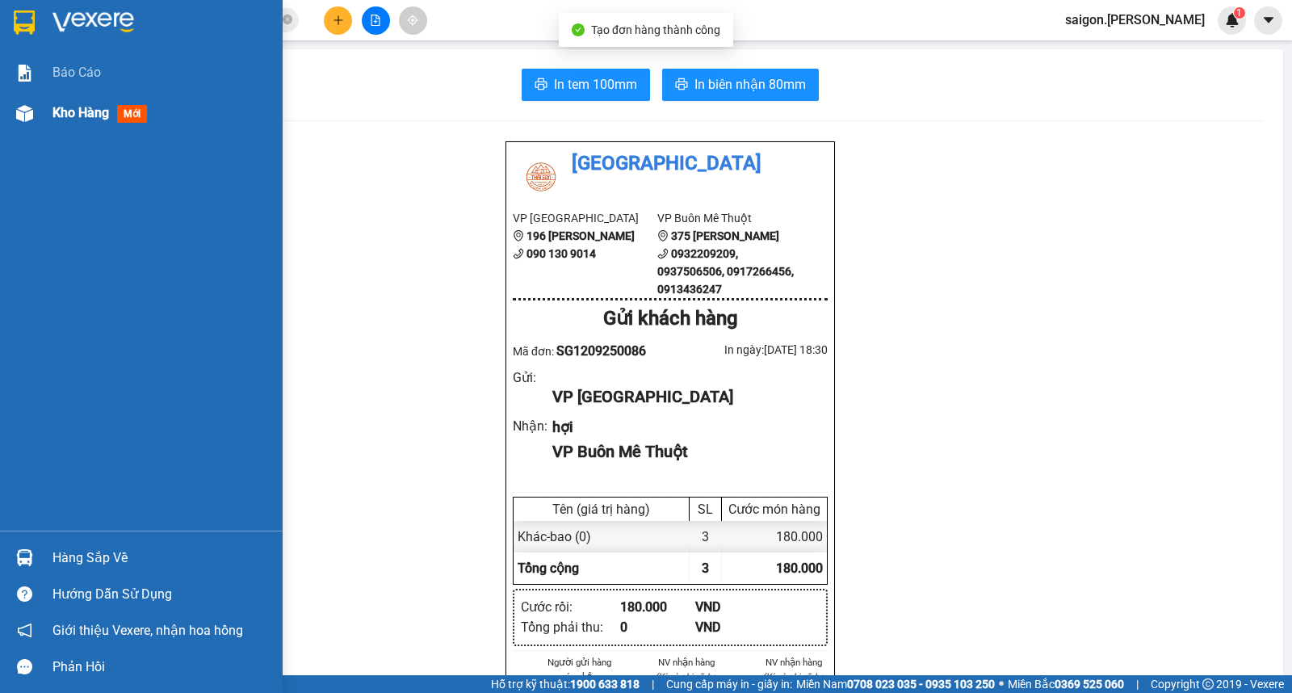
click at [57, 105] on span "Kho hàng" at bounding box center [80, 112] width 57 height 15
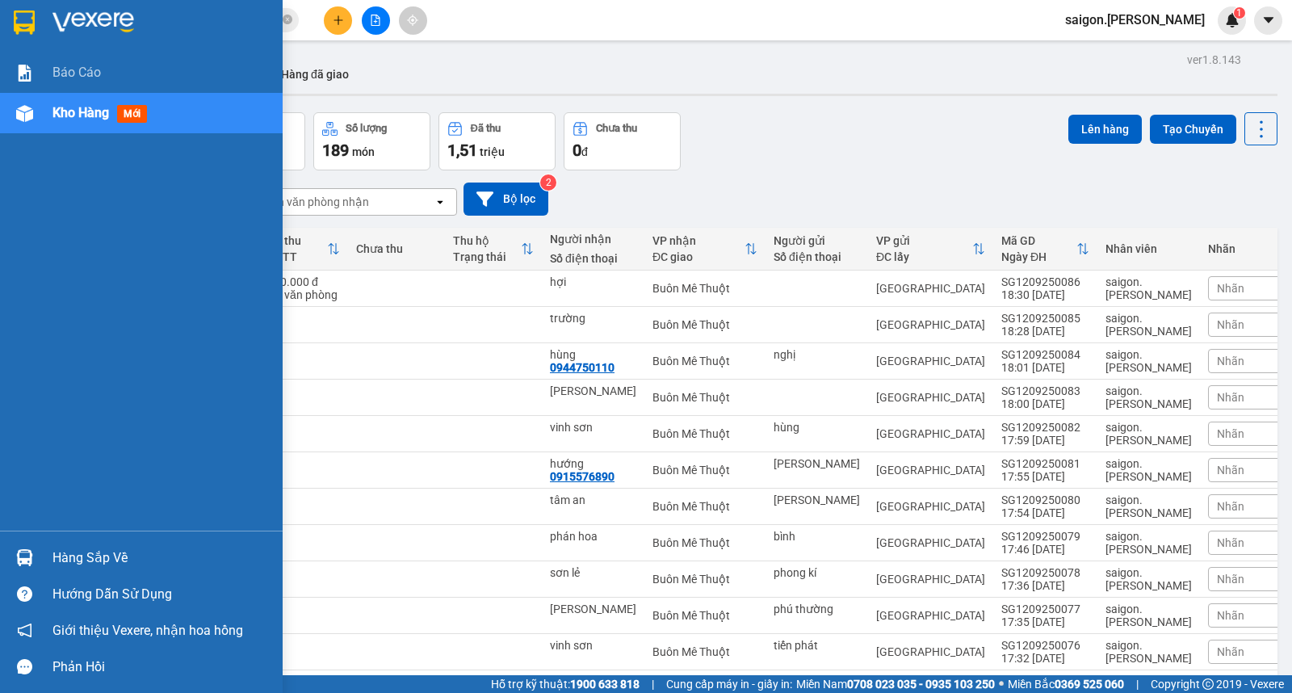
drag, startPoint x: 0, startPoint y: 155, endPoint x: 73, endPoint y: 106, distance: 88.5
click at [3, 151] on div "Báo cáo Kho hàng mới" at bounding box center [141, 291] width 283 height 478
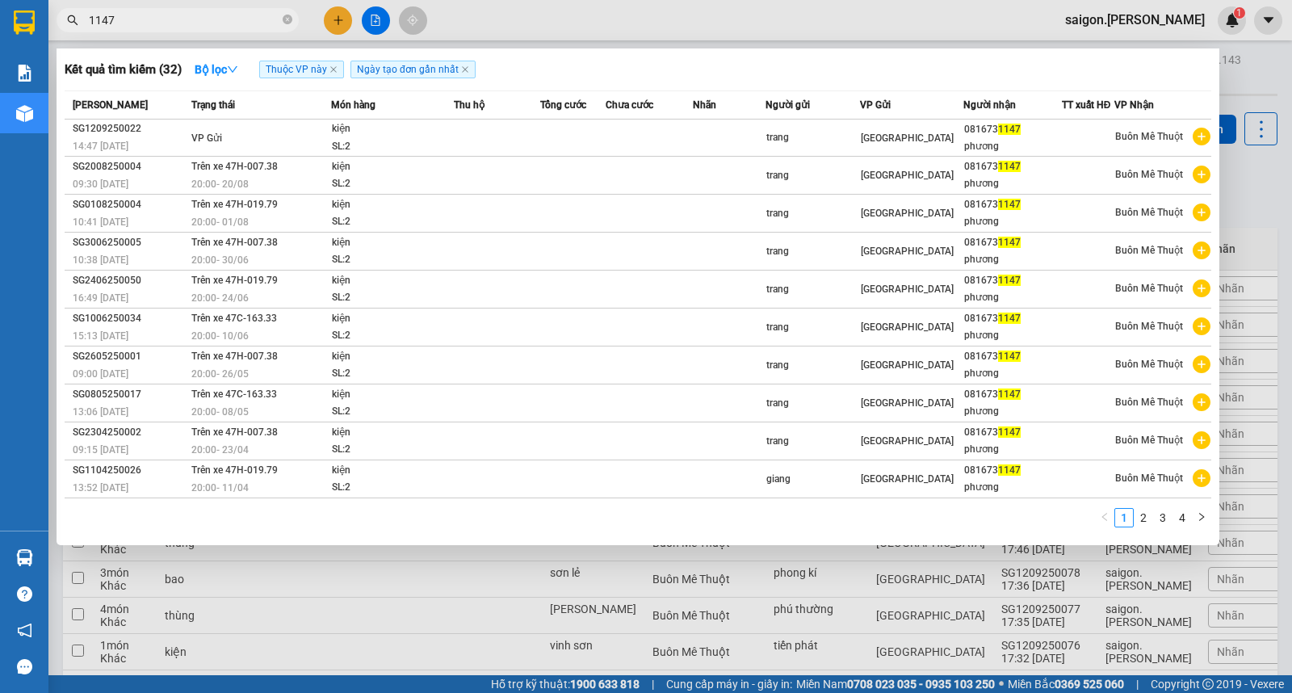
click at [219, 18] on input "1147" at bounding box center [184, 20] width 191 height 18
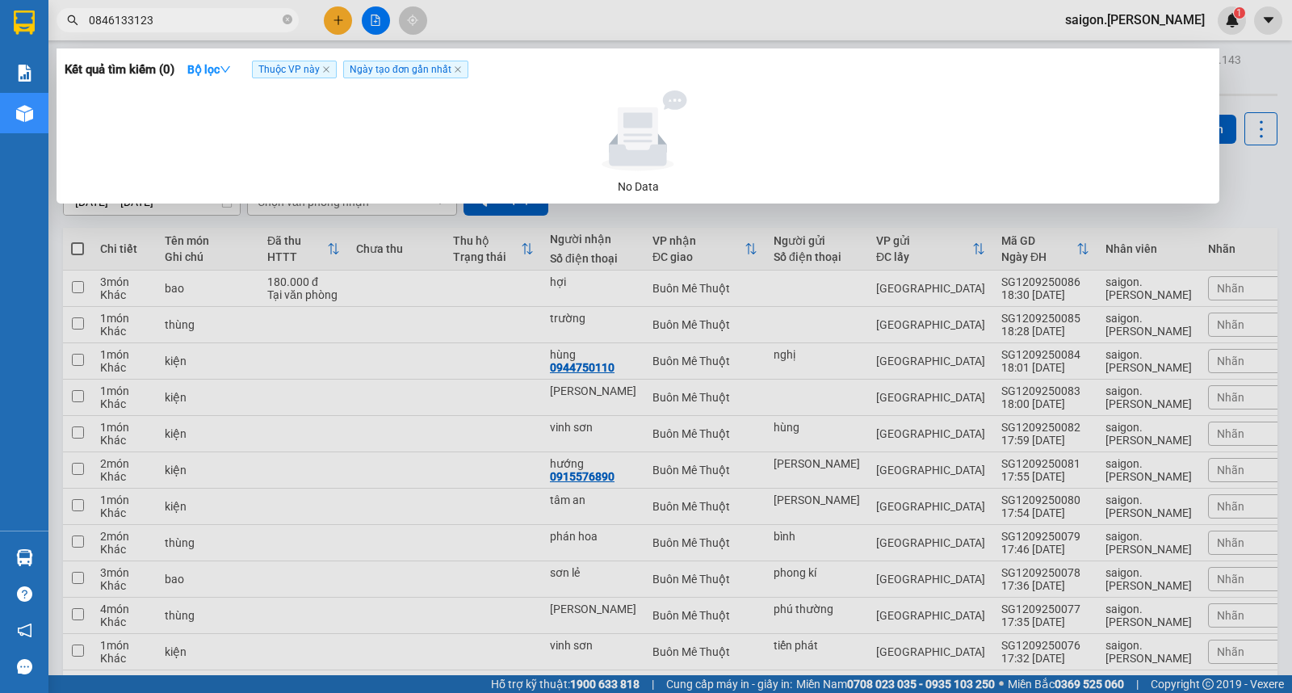
type input "0846133123"
click at [638, 455] on div at bounding box center [646, 346] width 1292 height 693
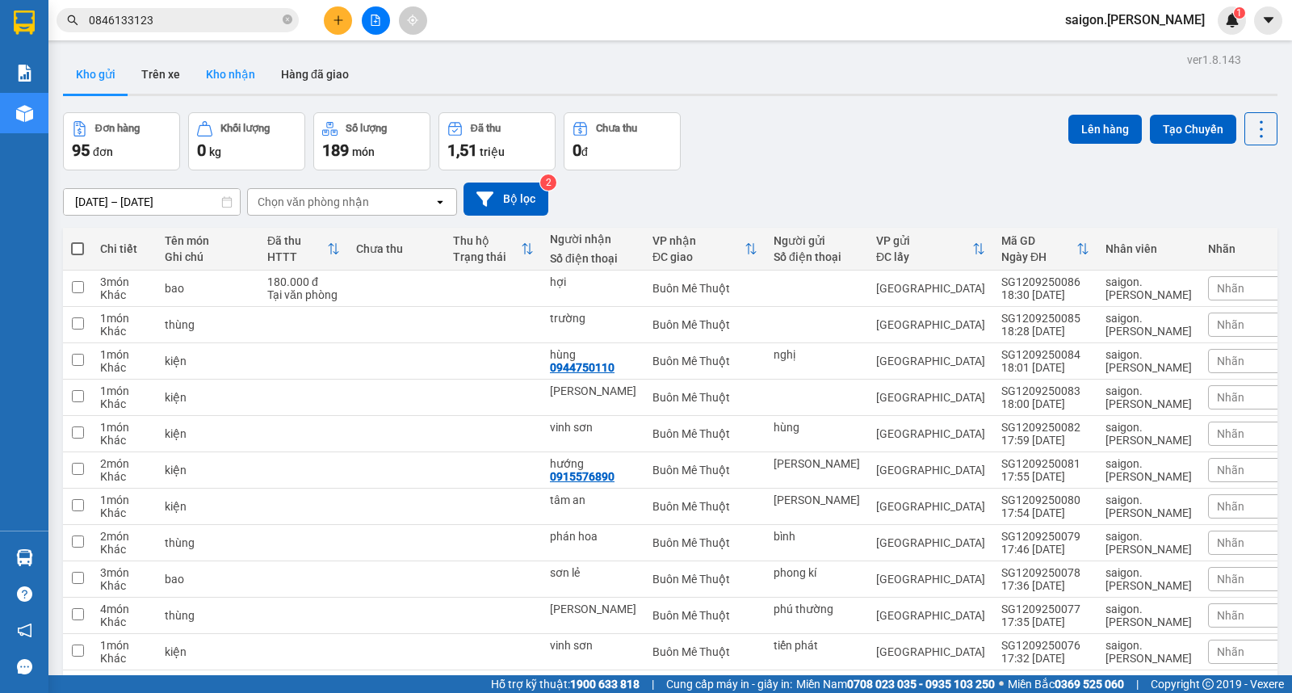
click at [222, 85] on button "Kho nhận" at bounding box center [230, 74] width 75 height 39
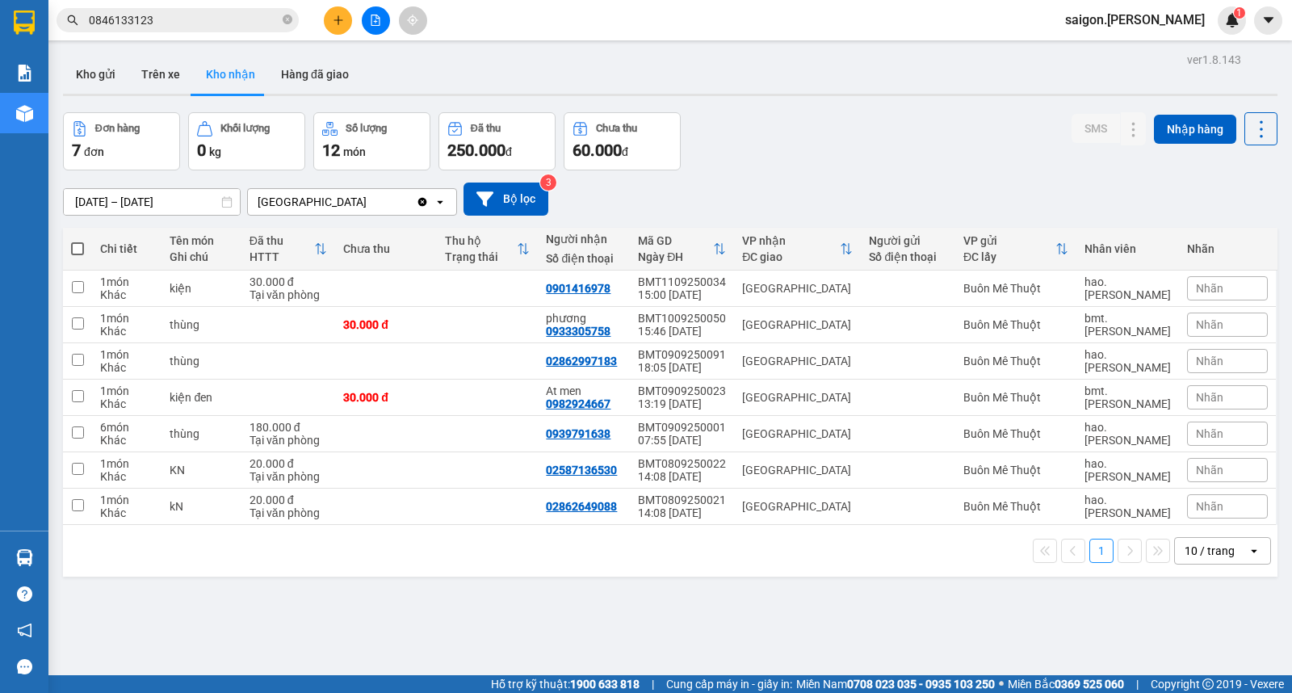
drag, startPoint x: 283, startPoint y: 86, endPoint x: 745, endPoint y: 102, distance: 462.9
click at [748, 91] on div "Kho gửi Trên xe Kho nhận Hàng đã giao" at bounding box center [670, 76] width 1214 height 43
click at [1128, 325] on icon at bounding box center [1133, 324] width 11 height 11
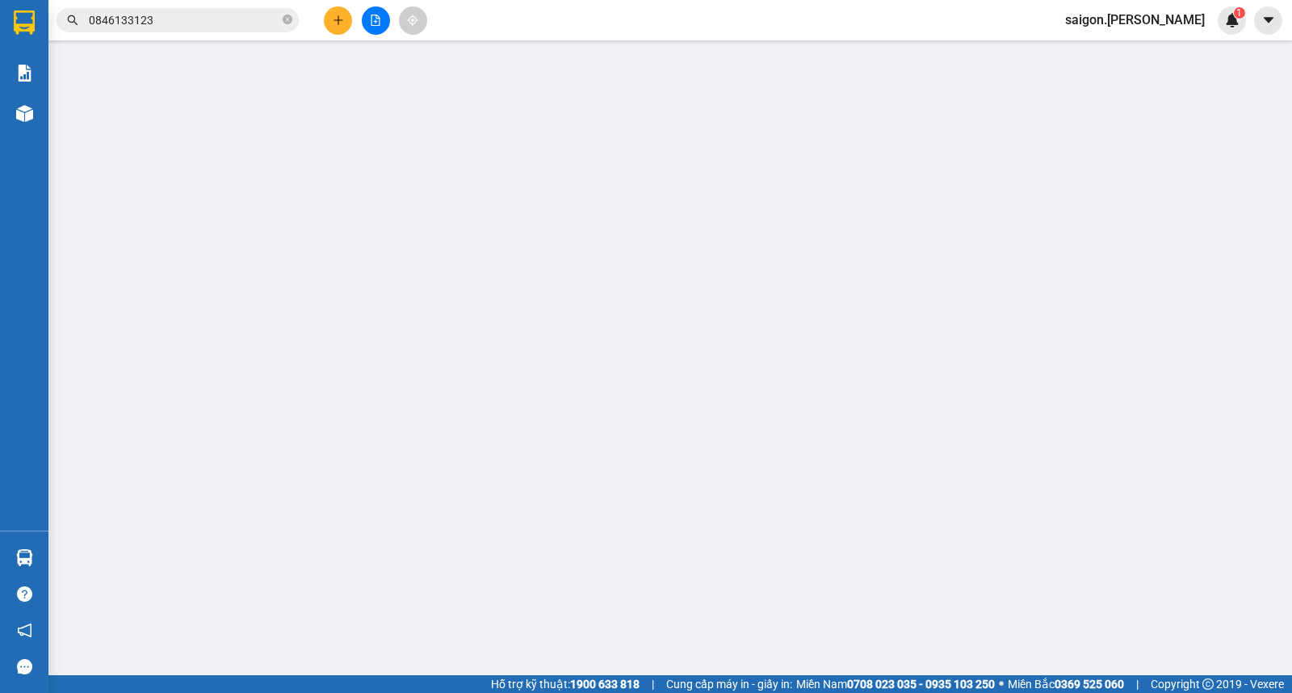
type input "0933305758"
type input "phương"
type input "30.000"
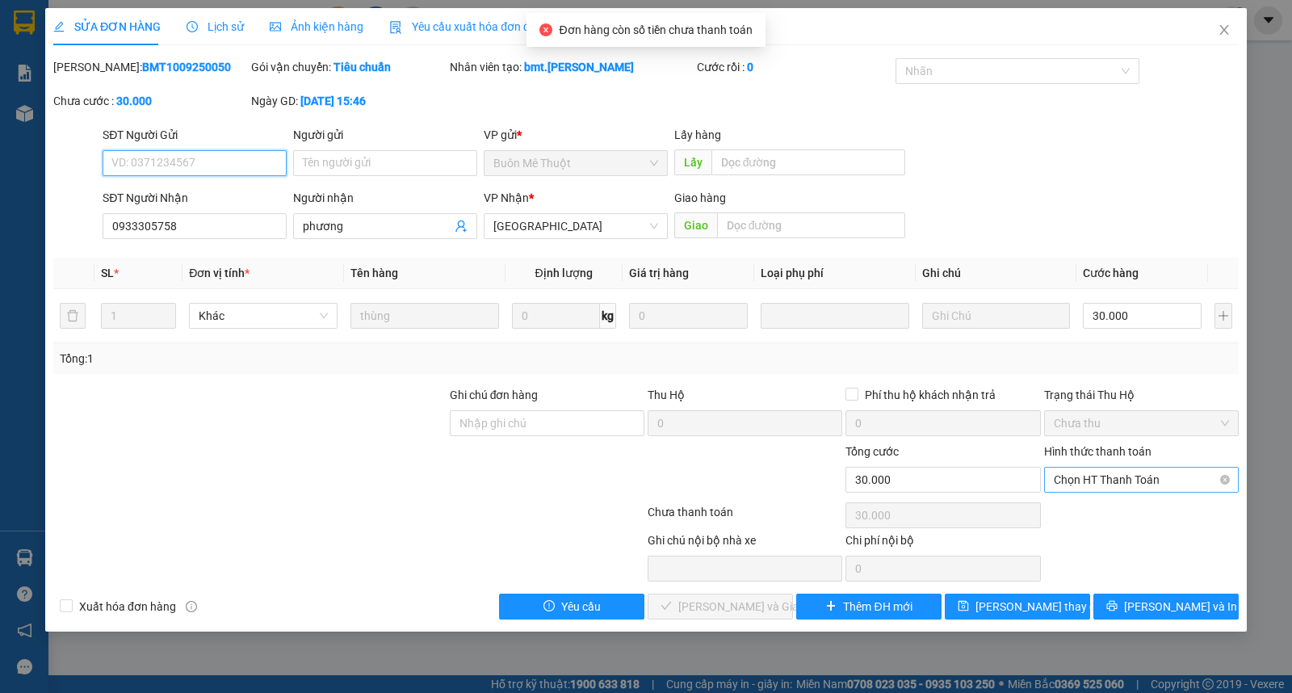
click at [1105, 479] on span "Chọn HT Thanh Toán" at bounding box center [1141, 479] width 175 height 24
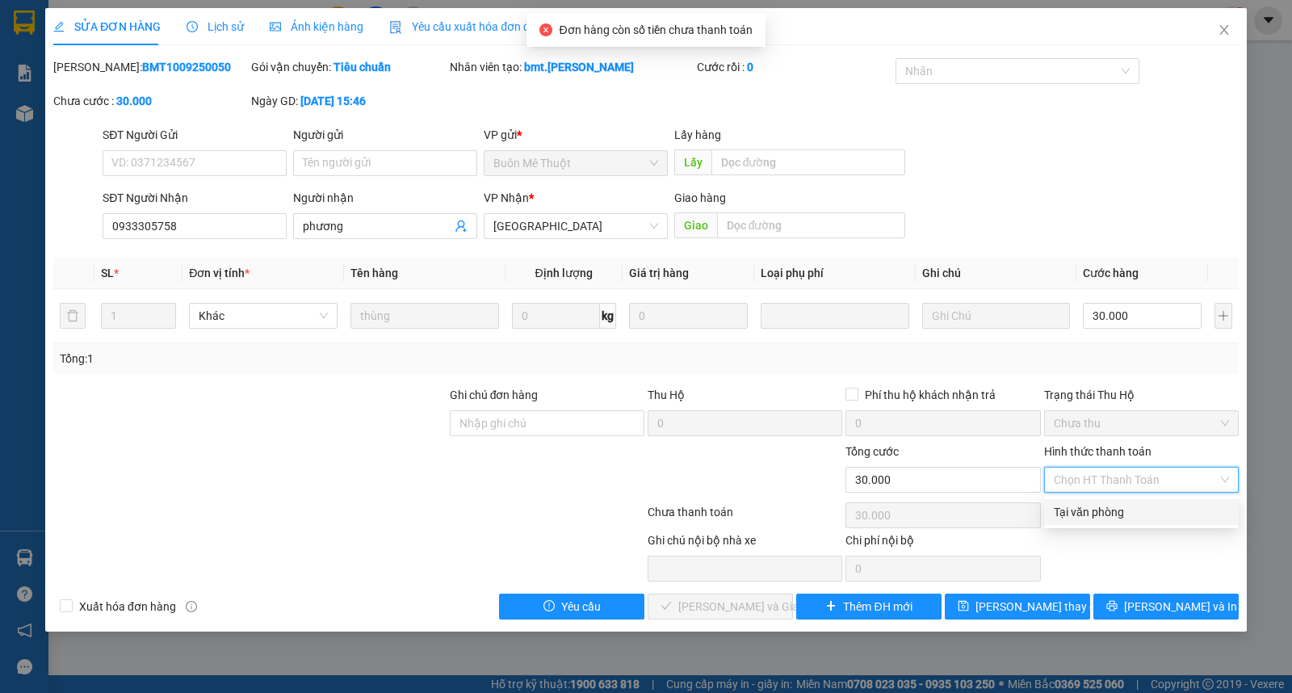
click at [1109, 526] on div "Total Paid Fee 0 Total UnPaid Fee 30.000 Cash Collection Total Fee Mã ĐH: BMT10…" at bounding box center [645, 338] width 1185 height 561
drag, startPoint x: 1085, startPoint y: 480, endPoint x: 1080, endPoint y: 505, distance: 25.7
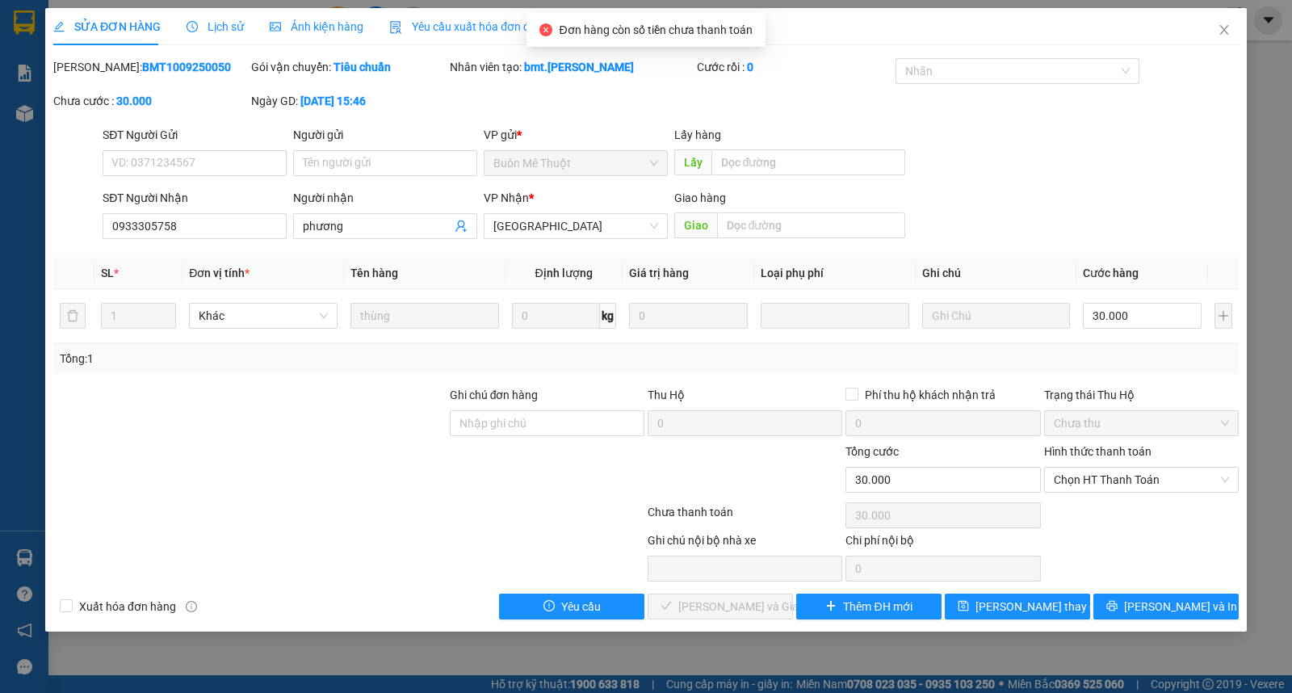
click at [1086, 480] on span "Chọn HT Thanh Toán" at bounding box center [1141, 479] width 175 height 24
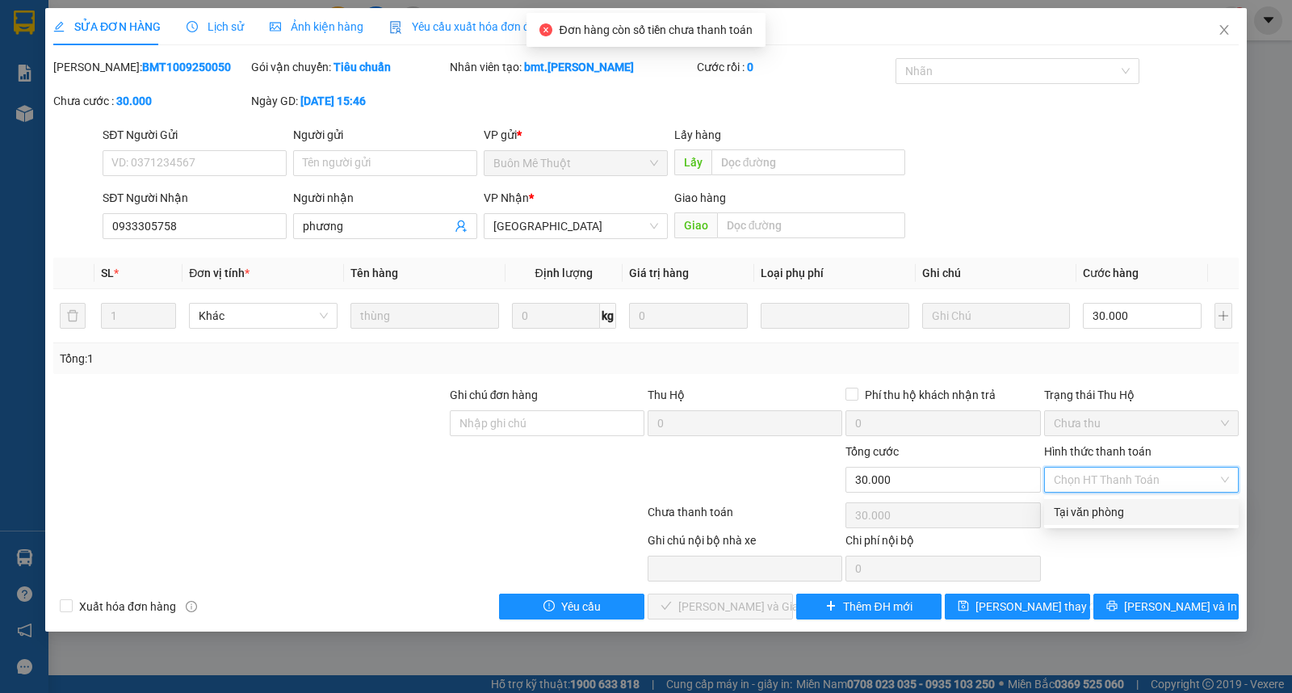
drag, startPoint x: 1080, startPoint y: 505, endPoint x: 1066, endPoint y: 513, distance: 15.5
click at [1079, 509] on div "Tại văn phòng" at bounding box center [1141, 512] width 175 height 18
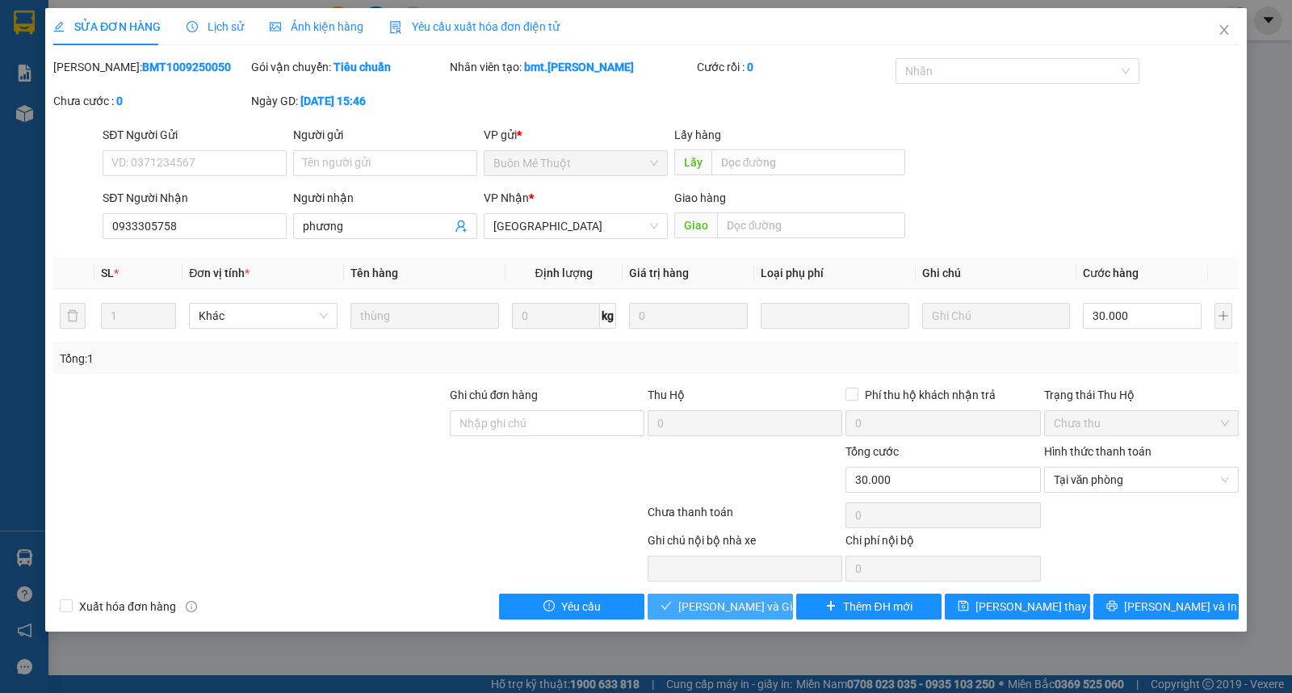
click at [749, 602] on span "Lưu và Giao hàng" at bounding box center [755, 606] width 155 height 18
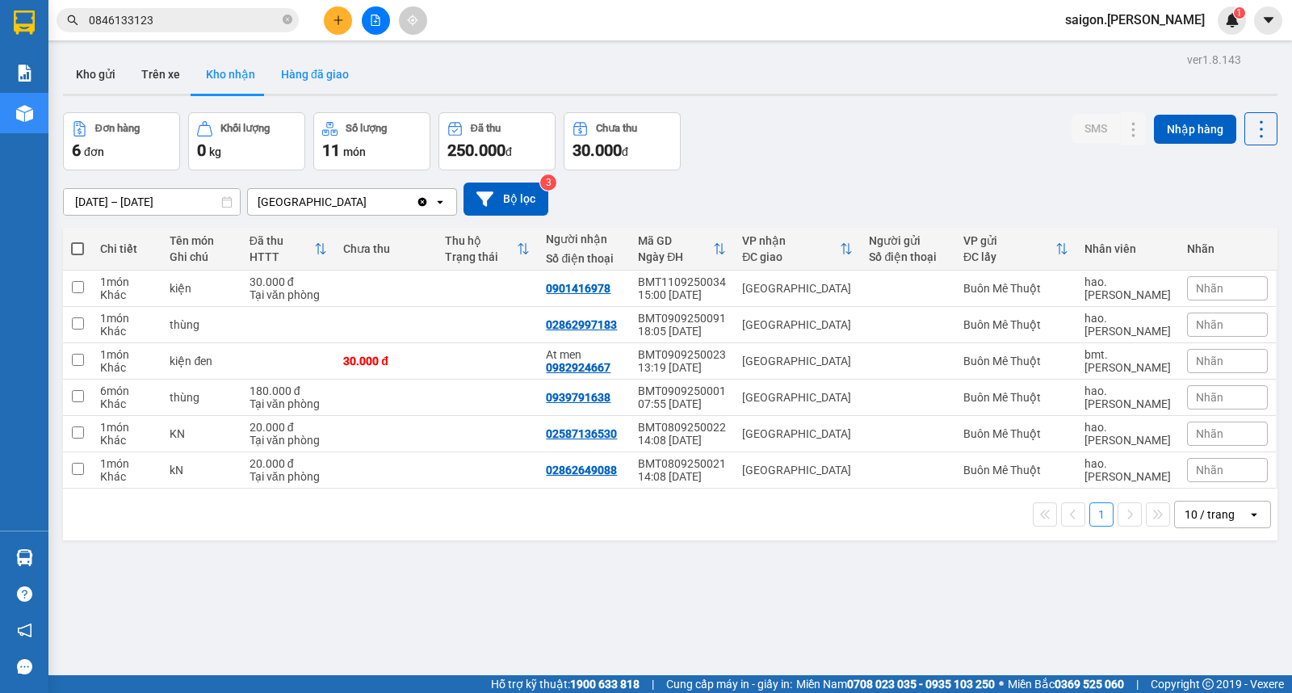
click at [279, 66] on button "Hàng đã giao" at bounding box center [315, 74] width 94 height 39
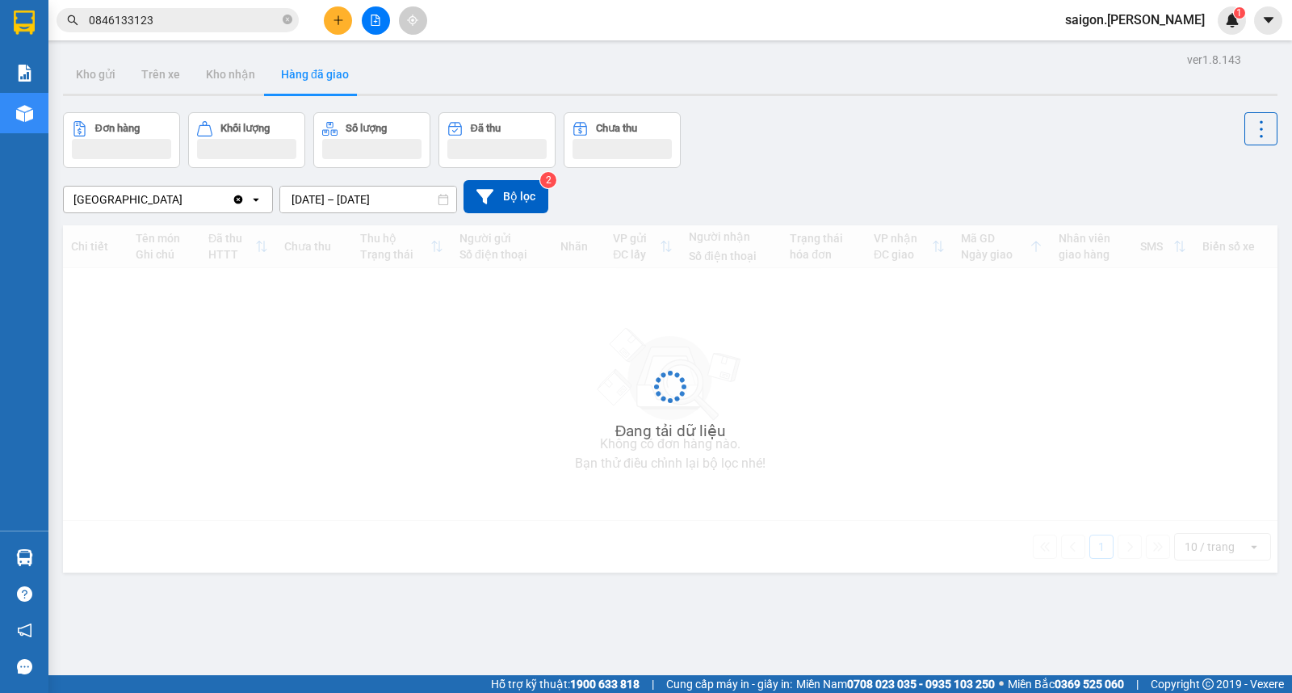
click at [311, 198] on input "10/09/2025 – 12/09/2025" at bounding box center [368, 200] width 176 height 26
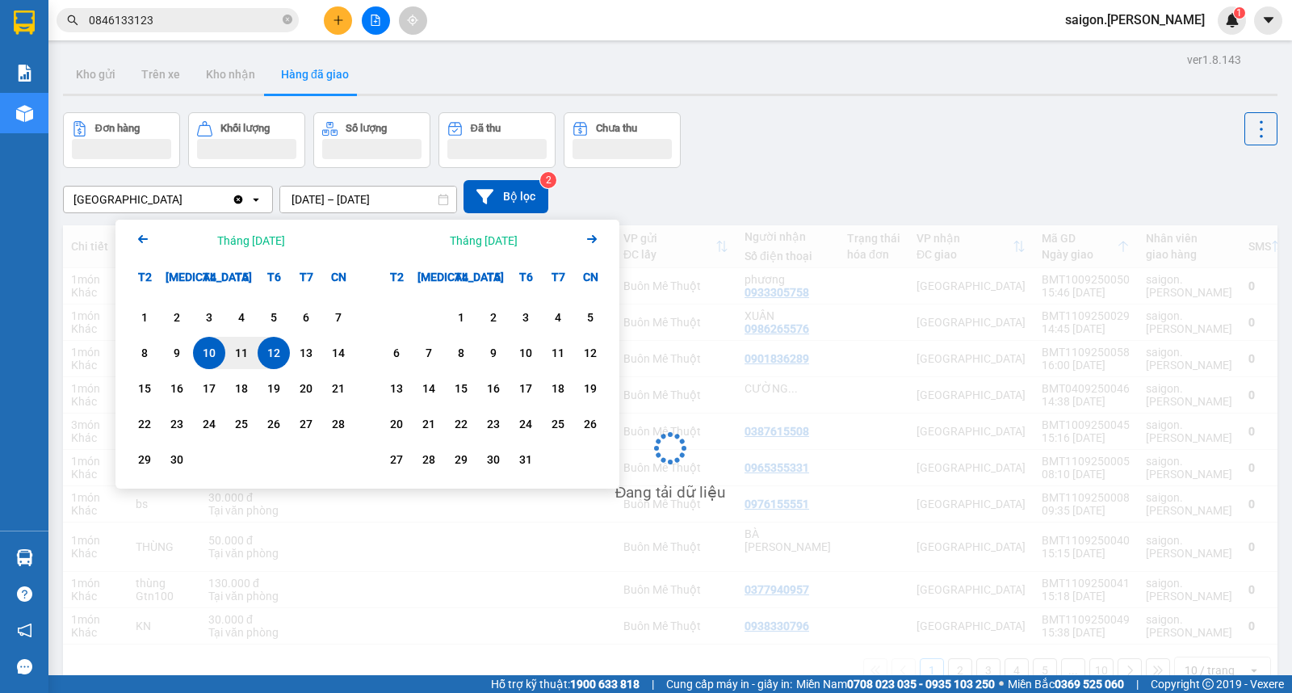
click at [270, 347] on div "12" at bounding box center [273, 352] width 23 height 19
type input "[DATE] – [DATE]"
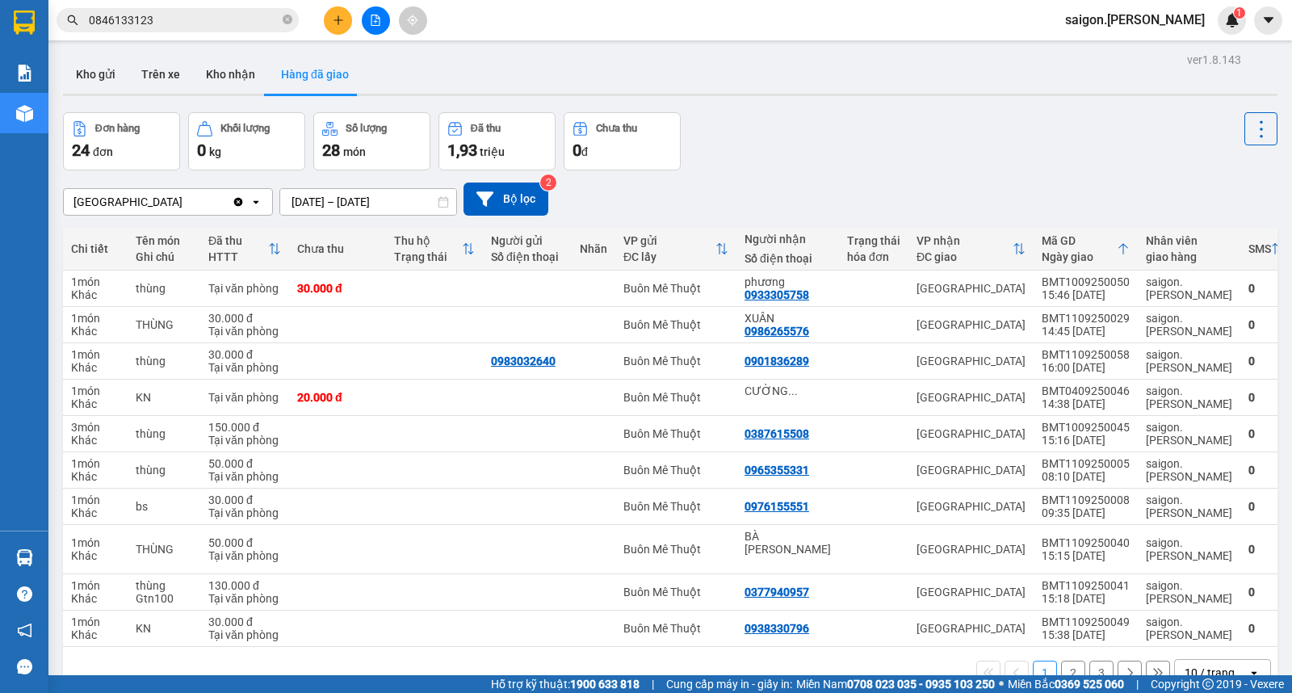
click at [1247, 660] on div "open" at bounding box center [1258, 673] width 23 height 26
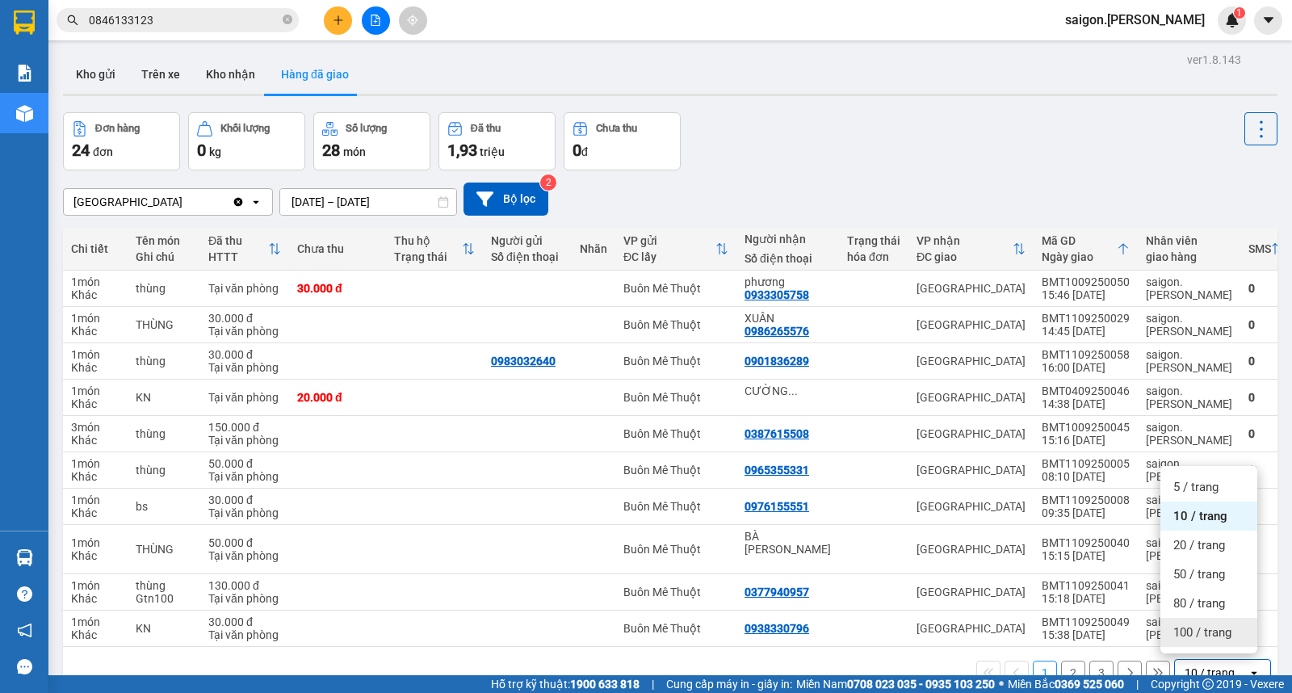
click at [1225, 624] on span "100 / trang" at bounding box center [1202, 632] width 58 height 16
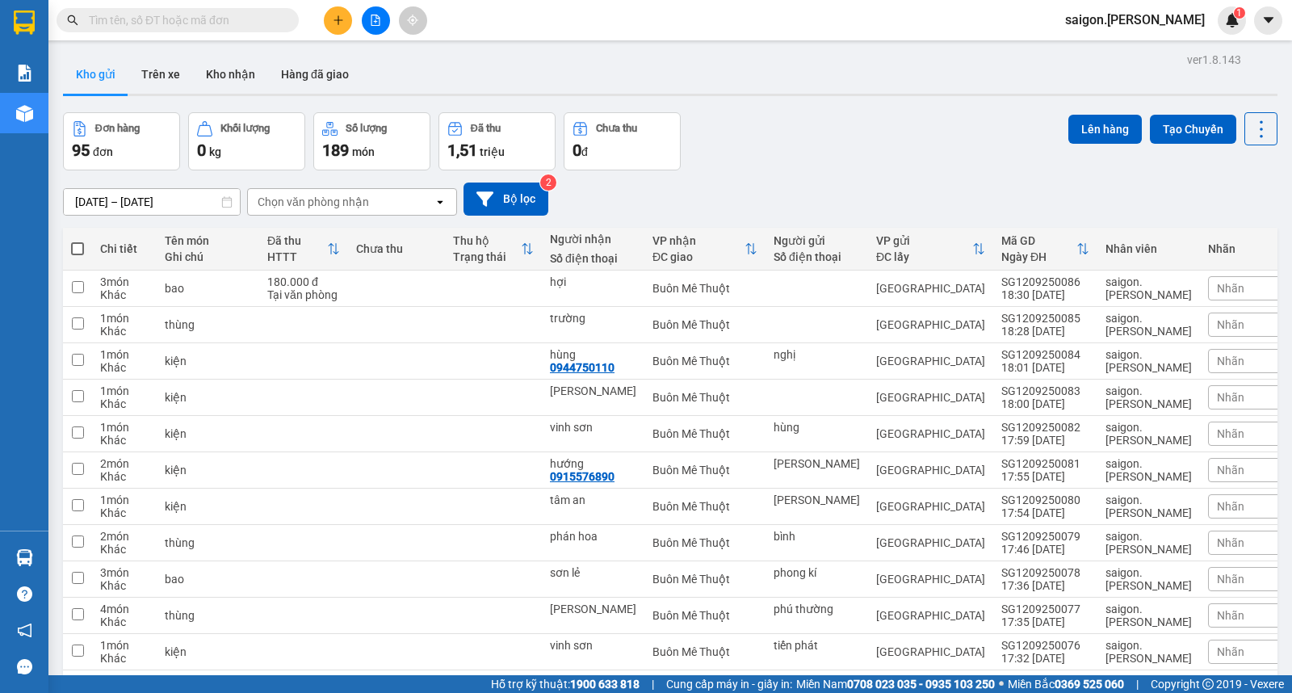
click at [82, 249] on span at bounding box center [77, 248] width 13 height 13
click at [78, 241] on input "checkbox" at bounding box center [78, 241] width 0 height 0
checkbox input "true"
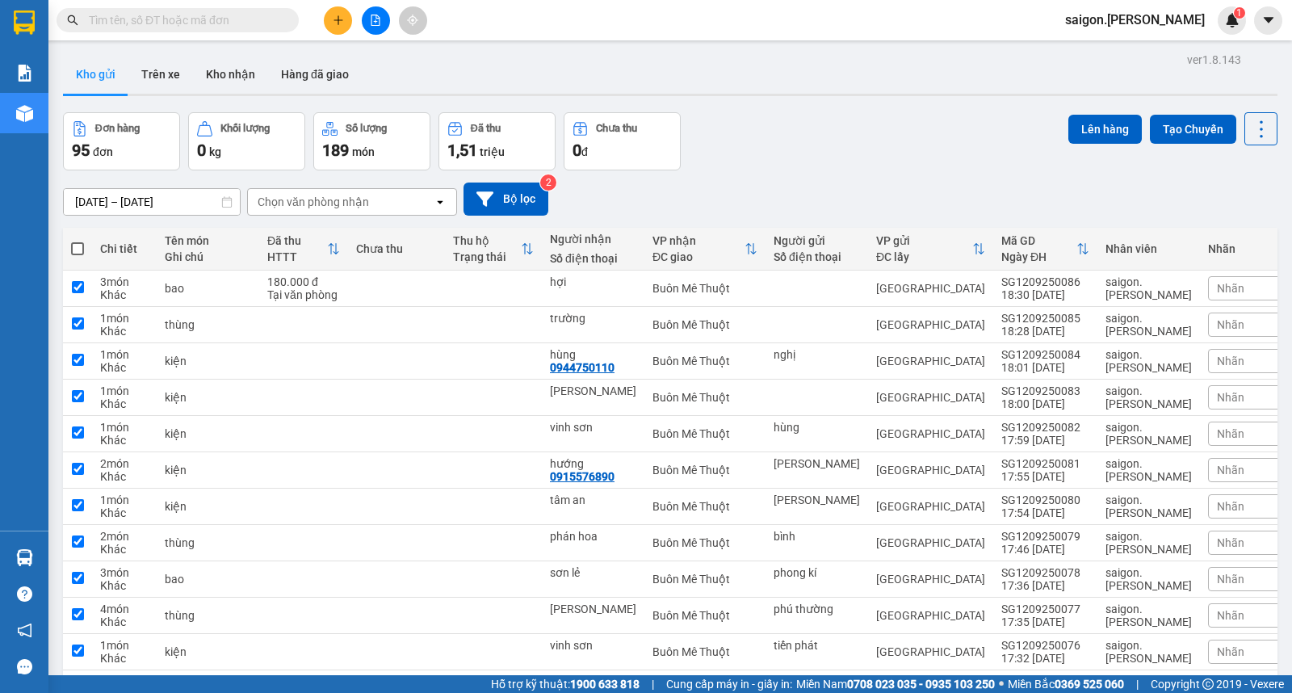
checkbox input "true"
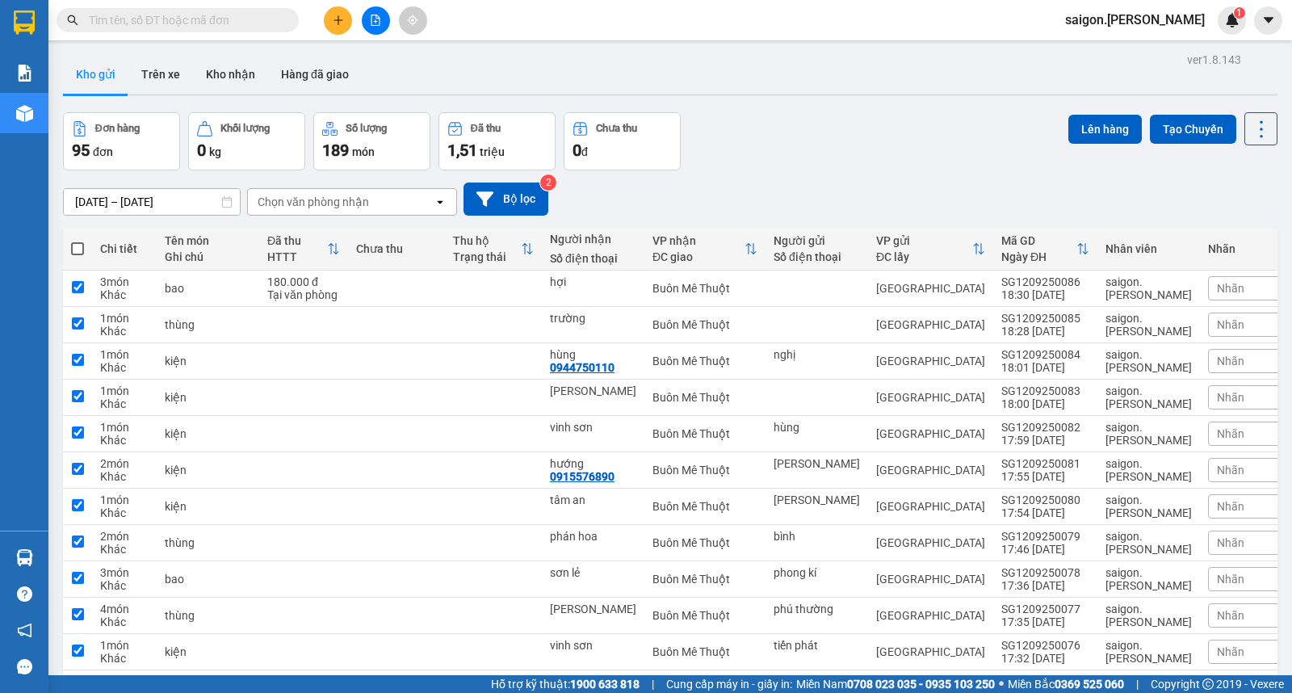
checkbox input "true"
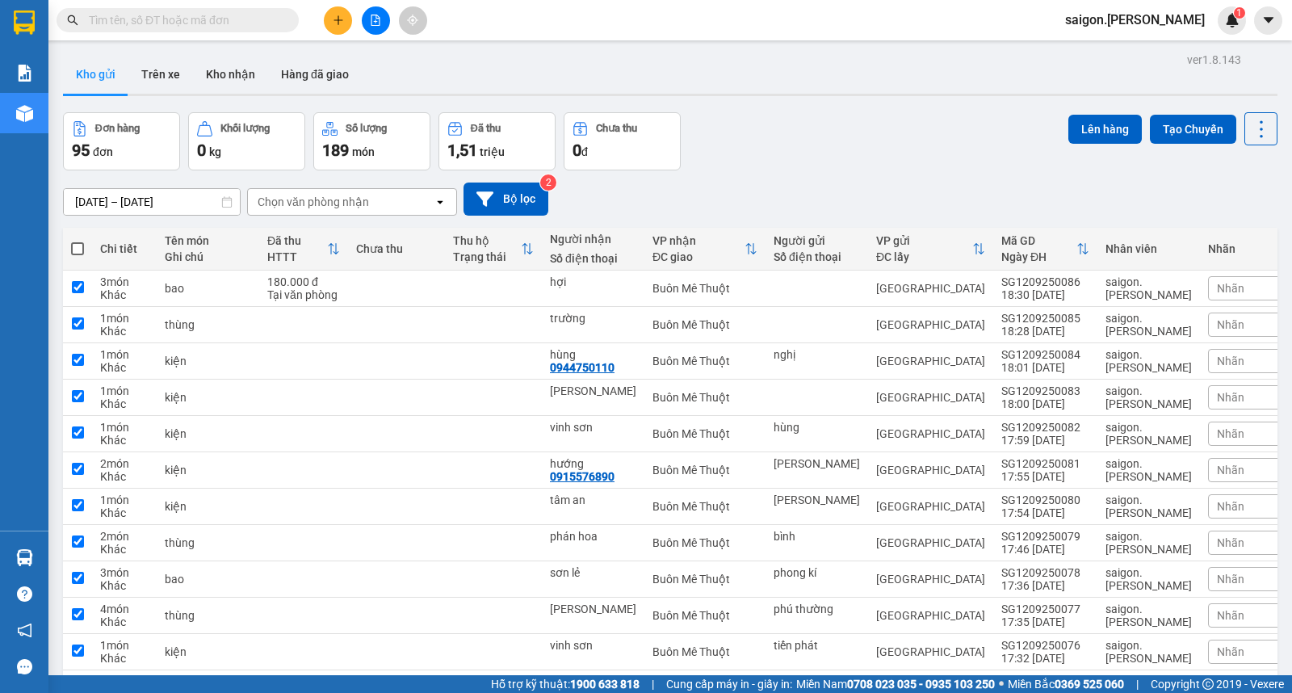
checkbox input "true"
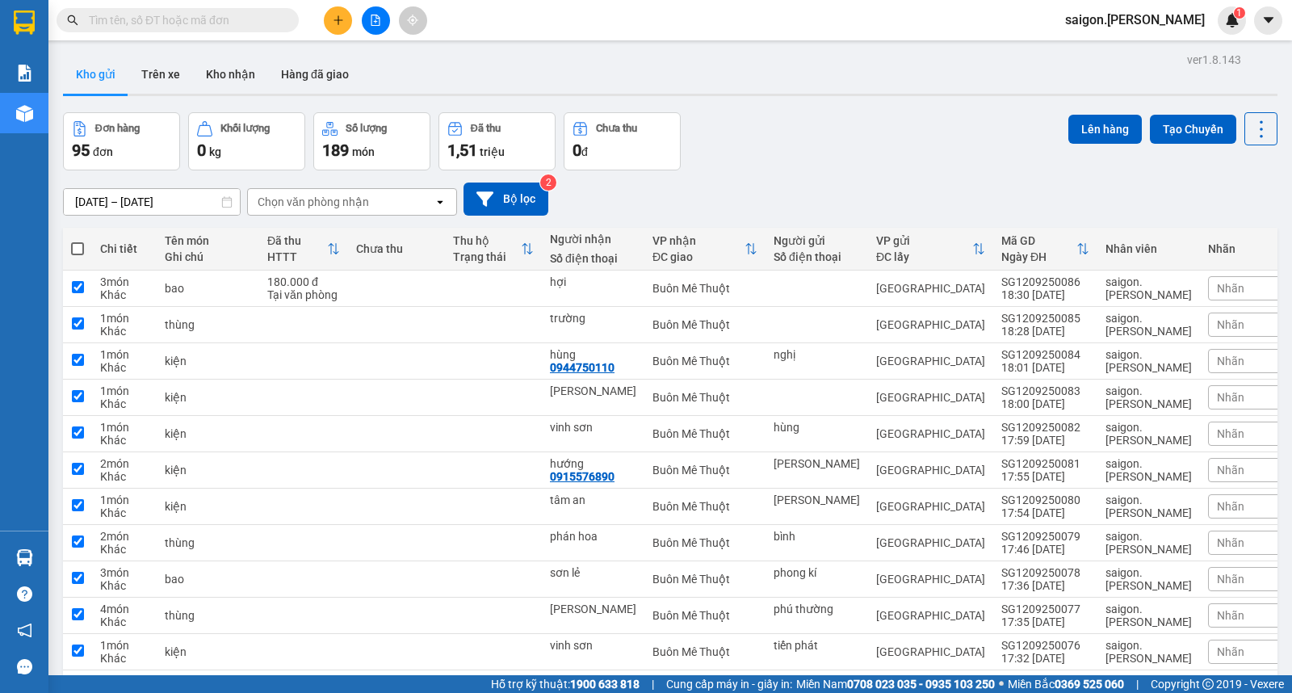
checkbox input "true"
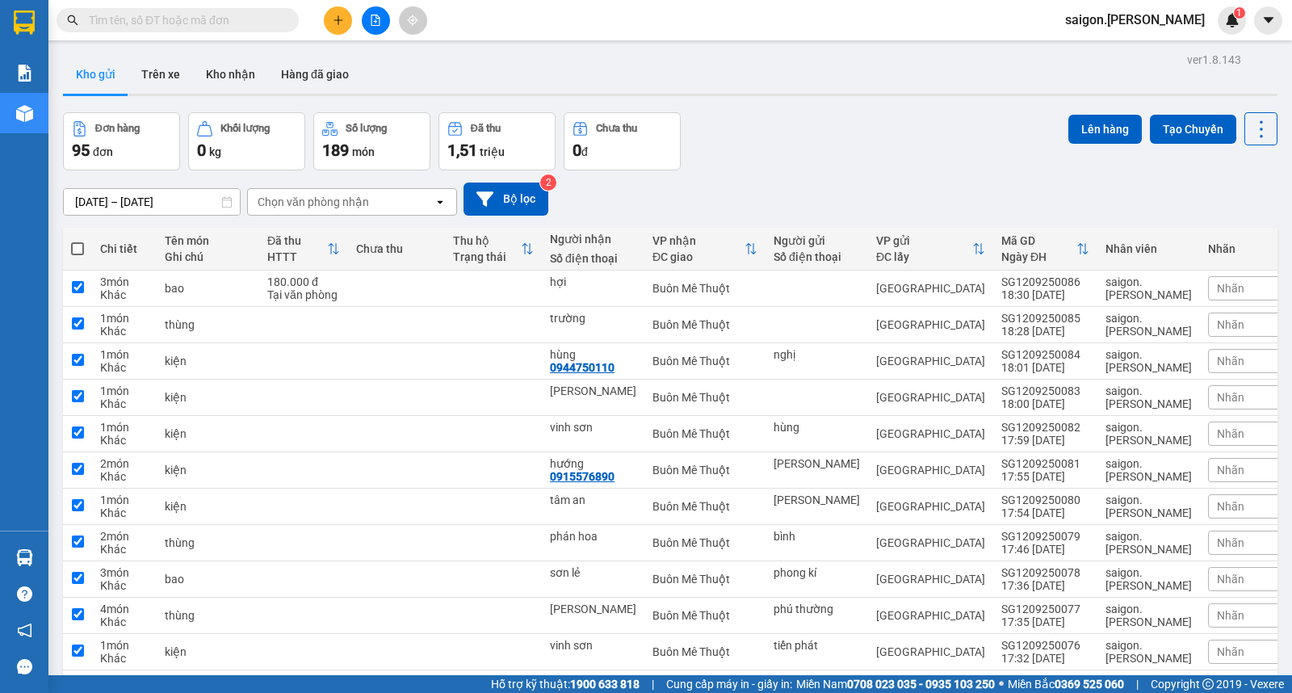
checkbox input "true"
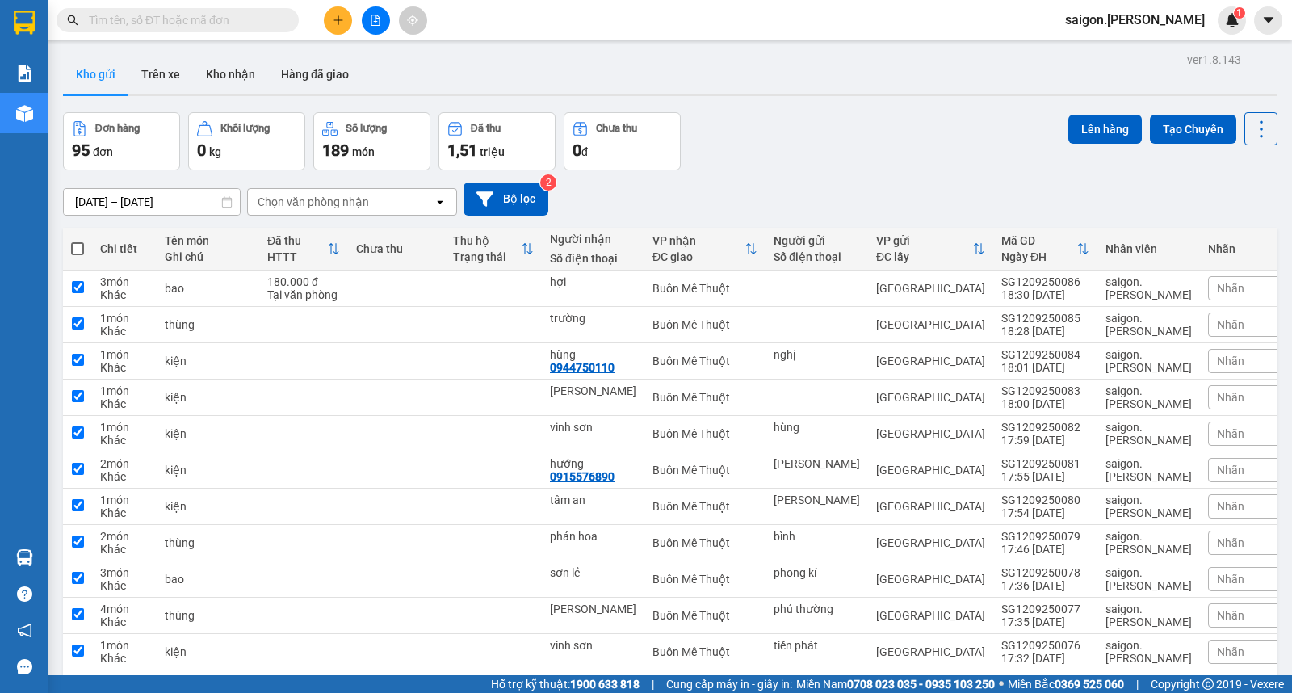
checkbox input "true"
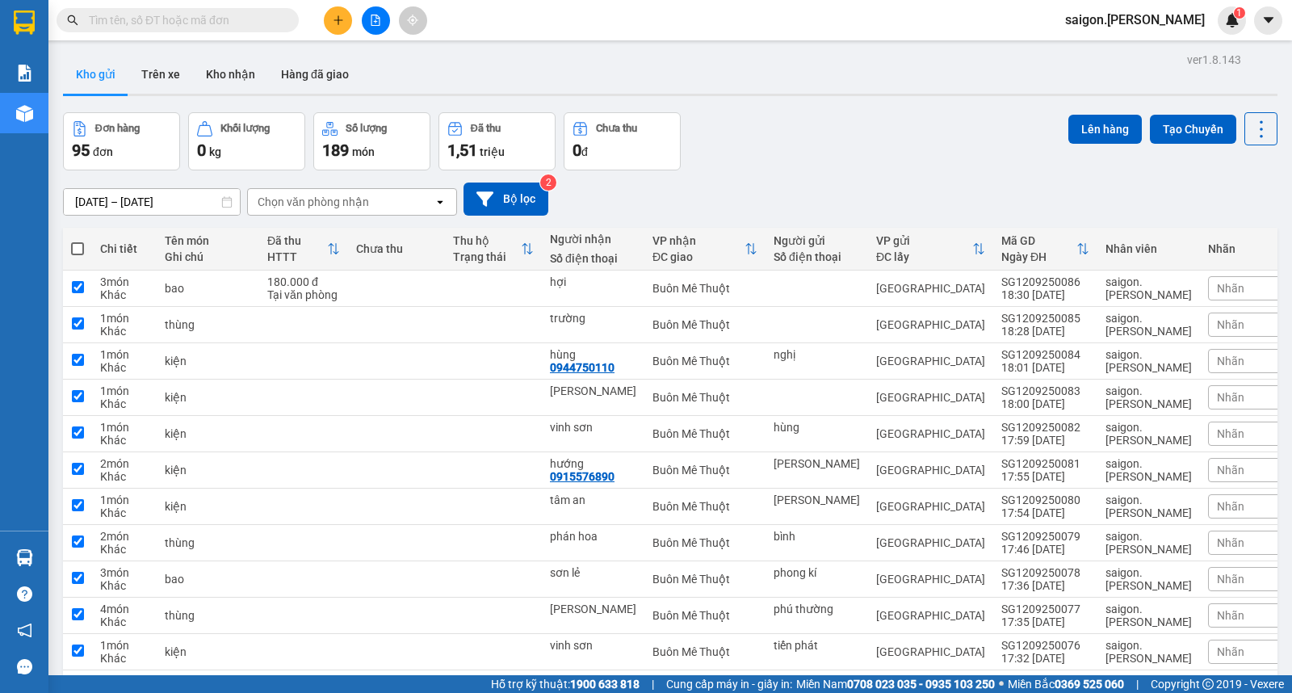
checkbox input "true"
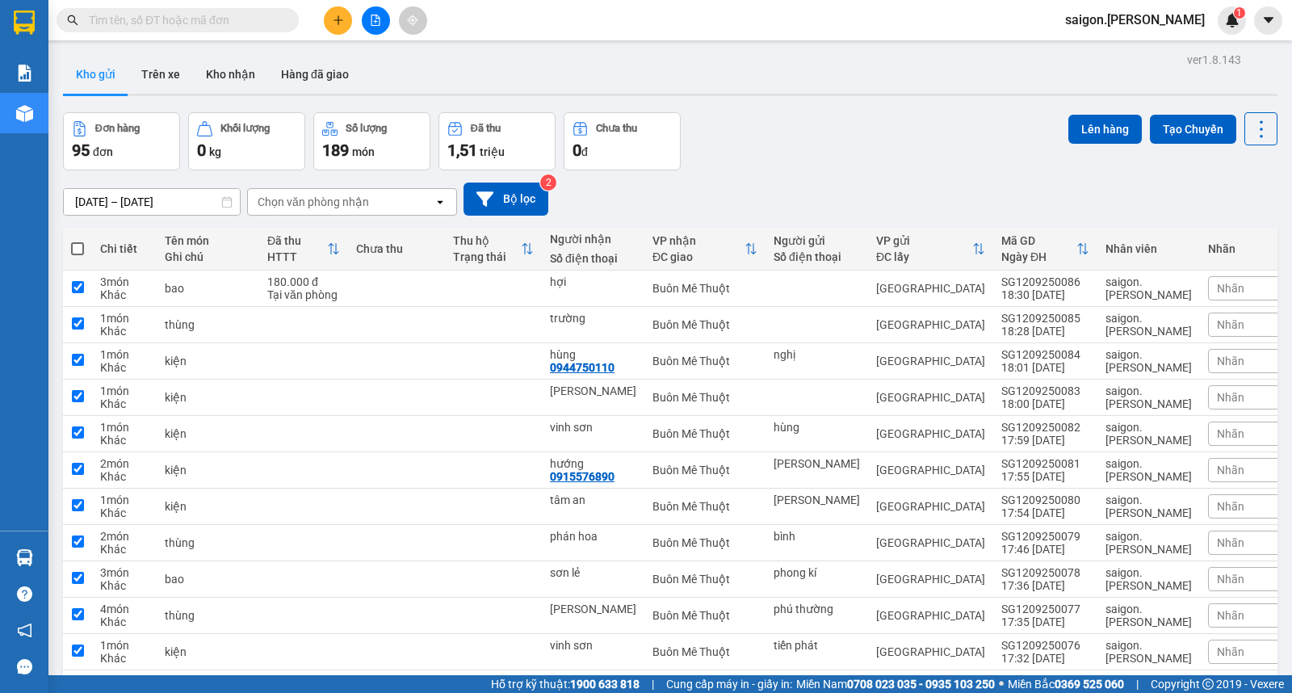
checkbox input "true"
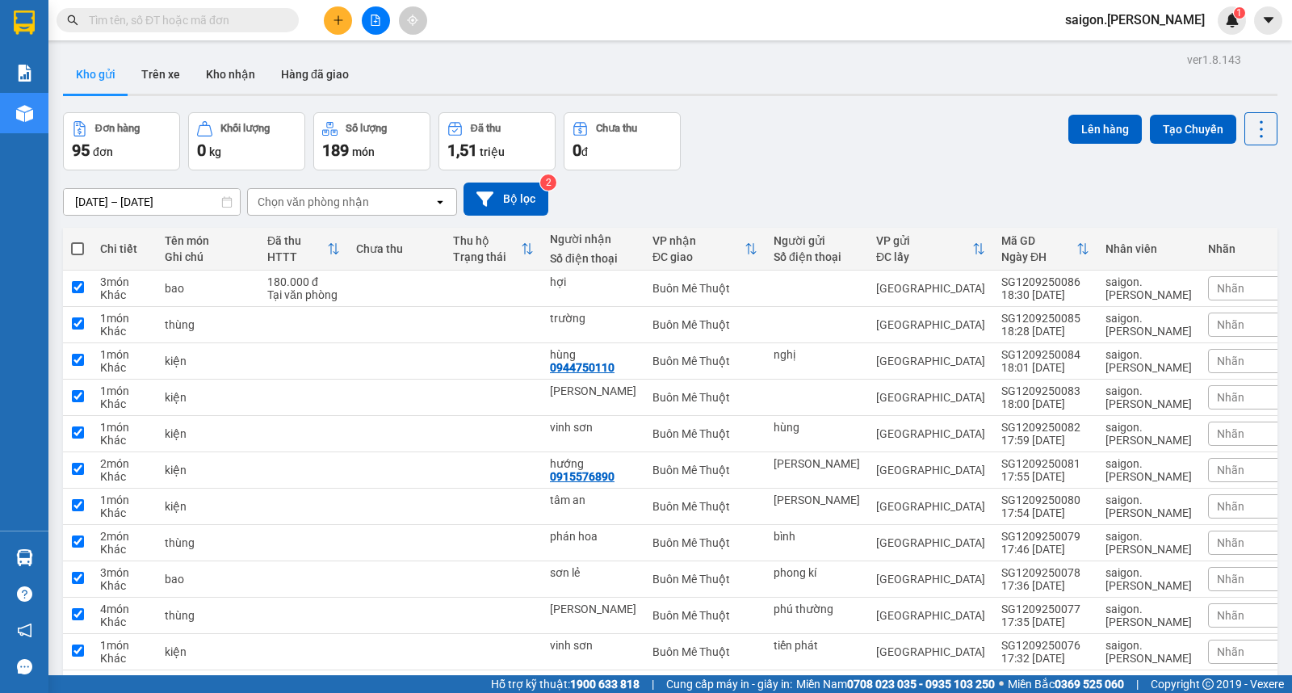
checkbox input "true"
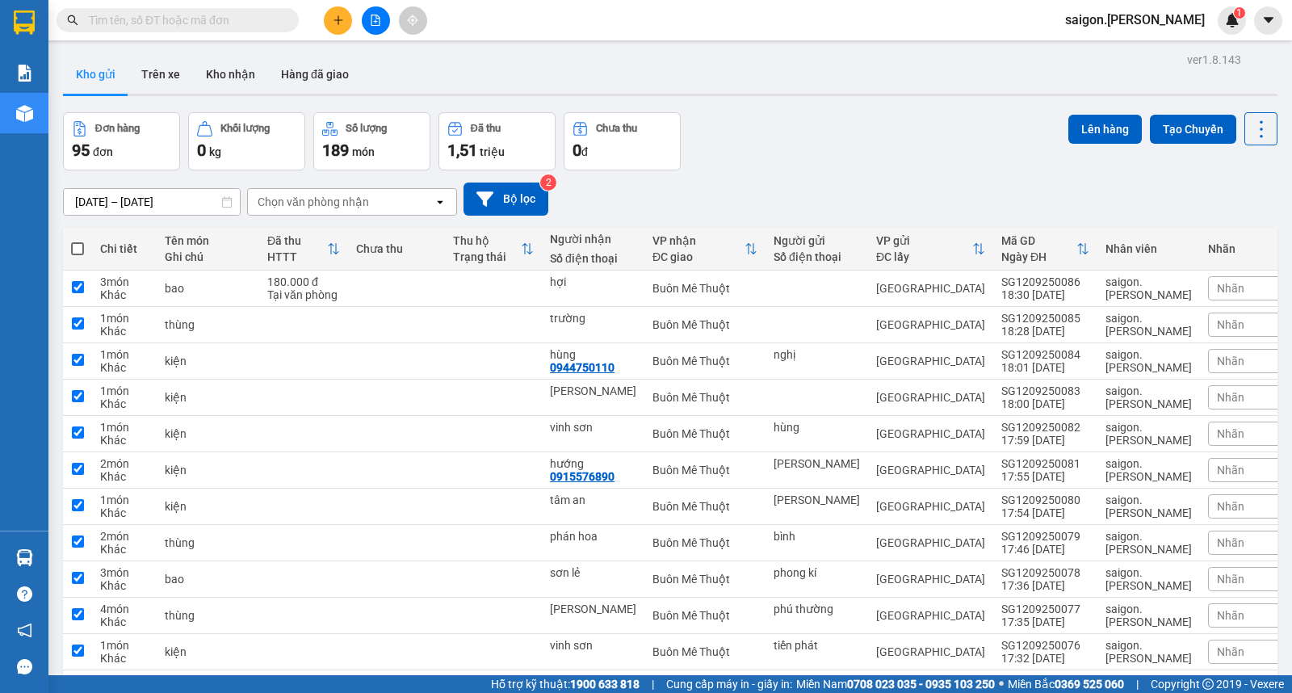
checkbox input "true"
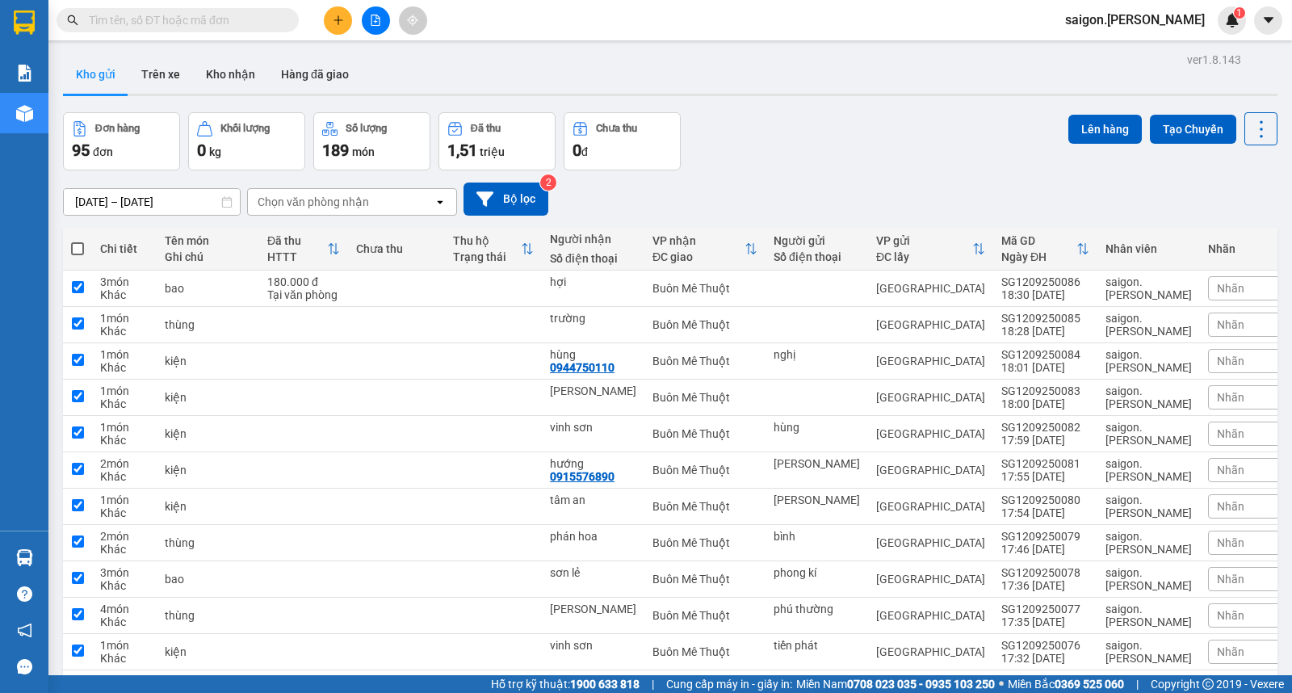
checkbox input "true"
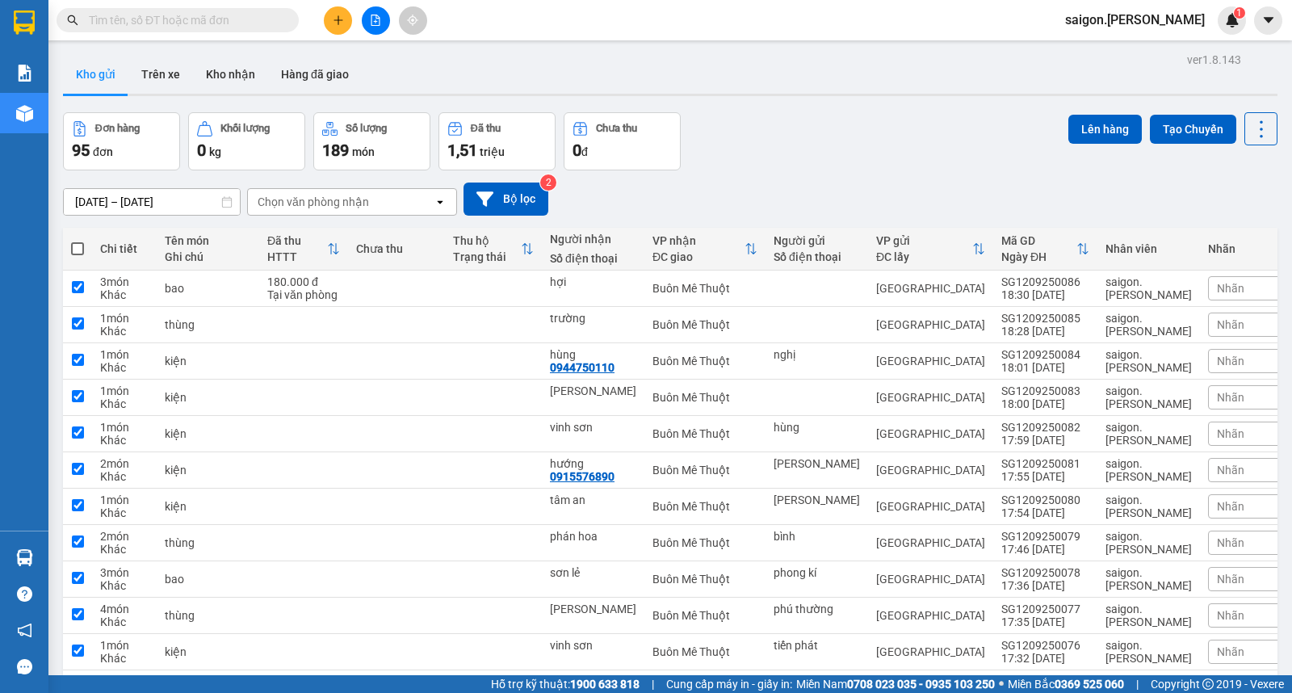
checkbox input "true"
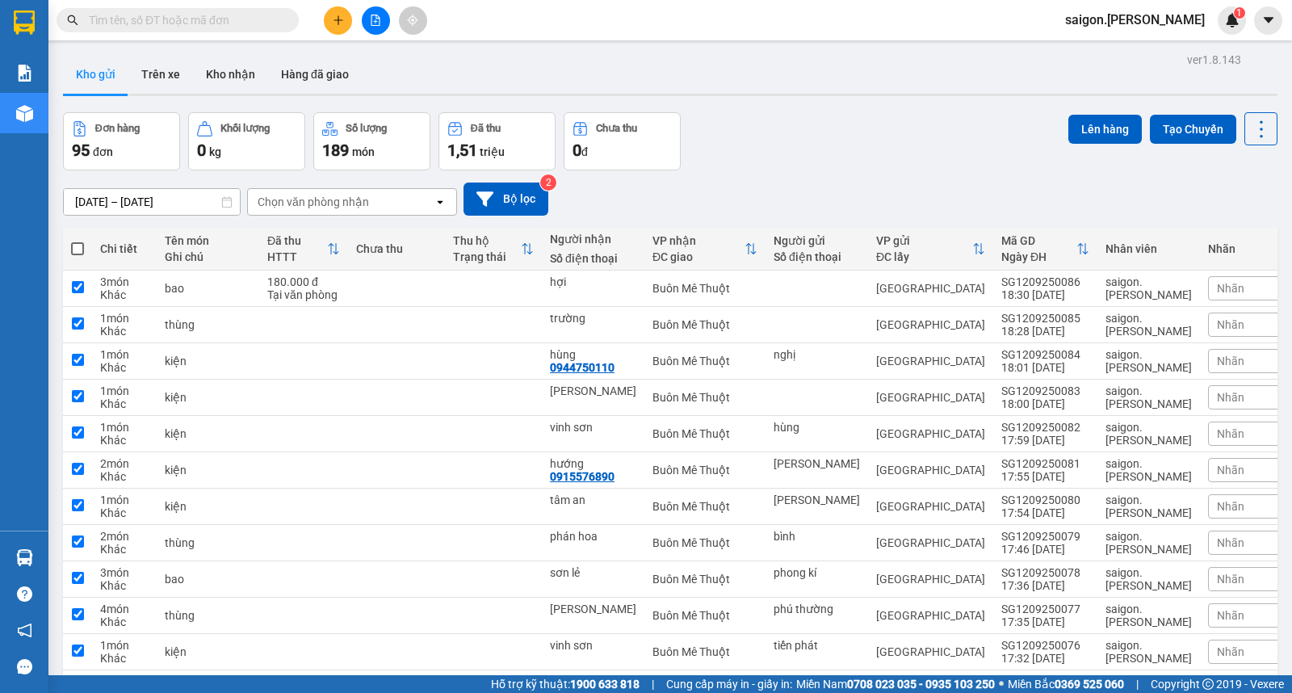
checkbox input "true"
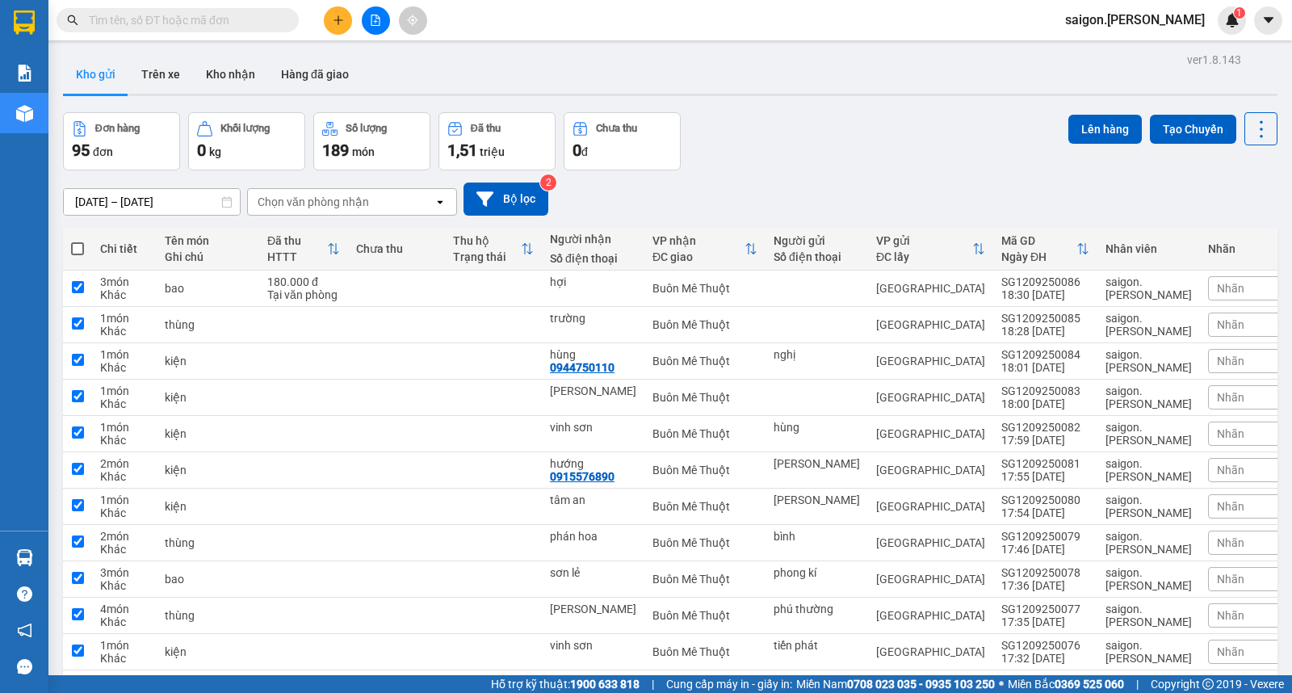
checkbox input "true"
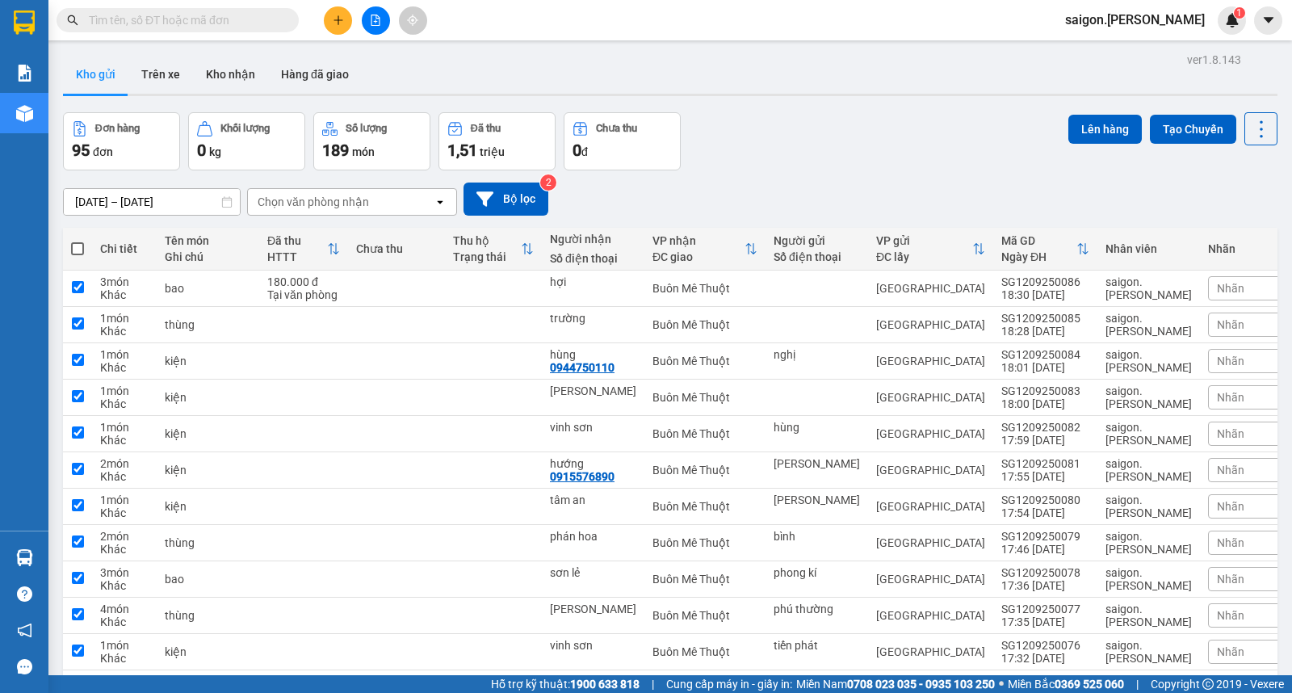
checkbox input "true"
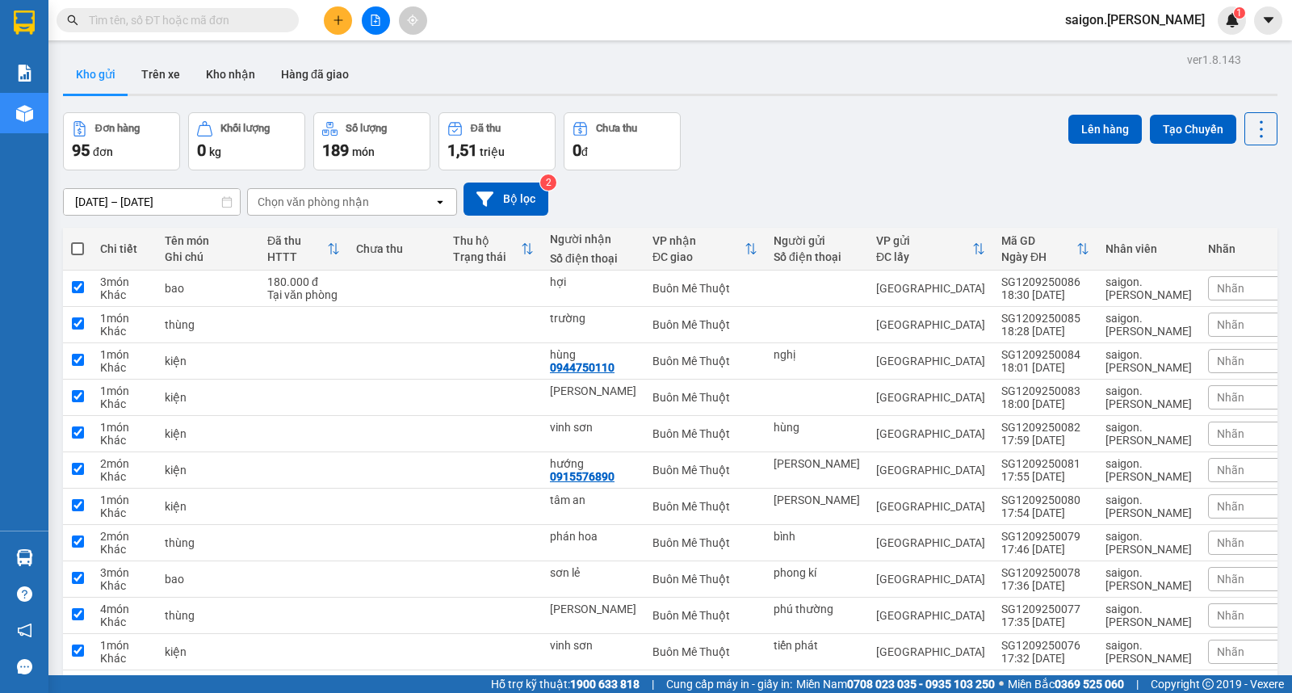
checkbox input "true"
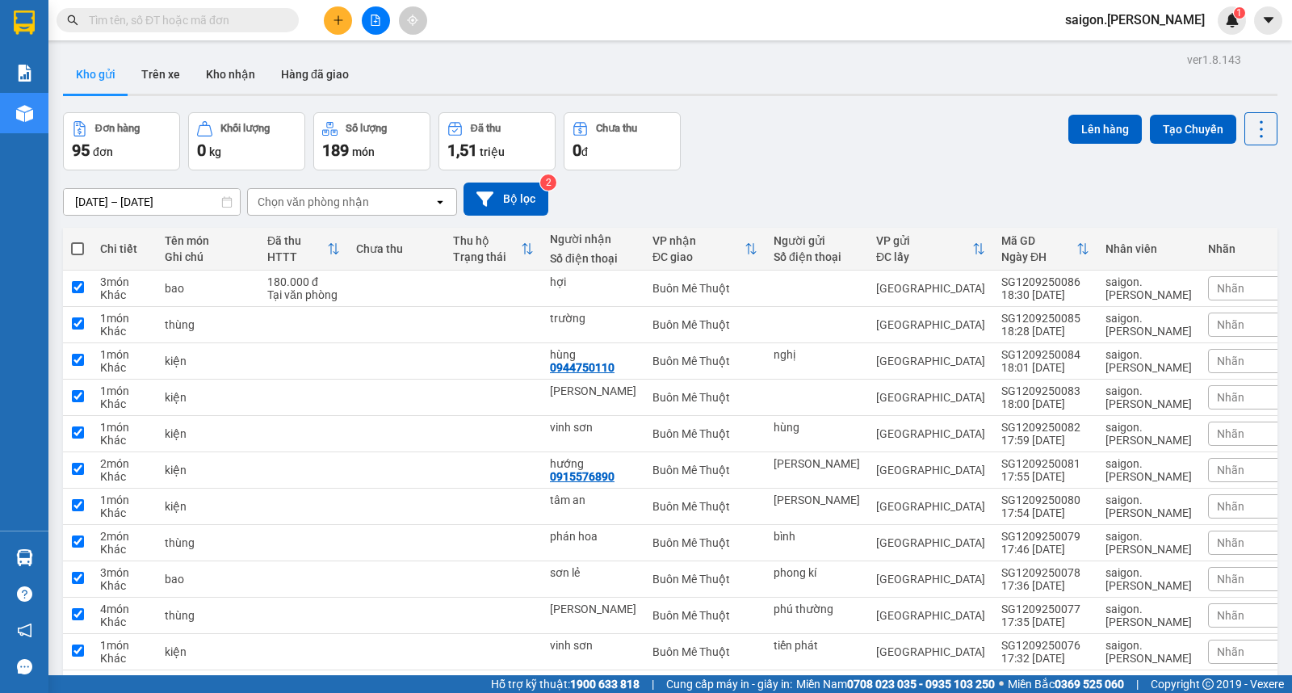
checkbox input "true"
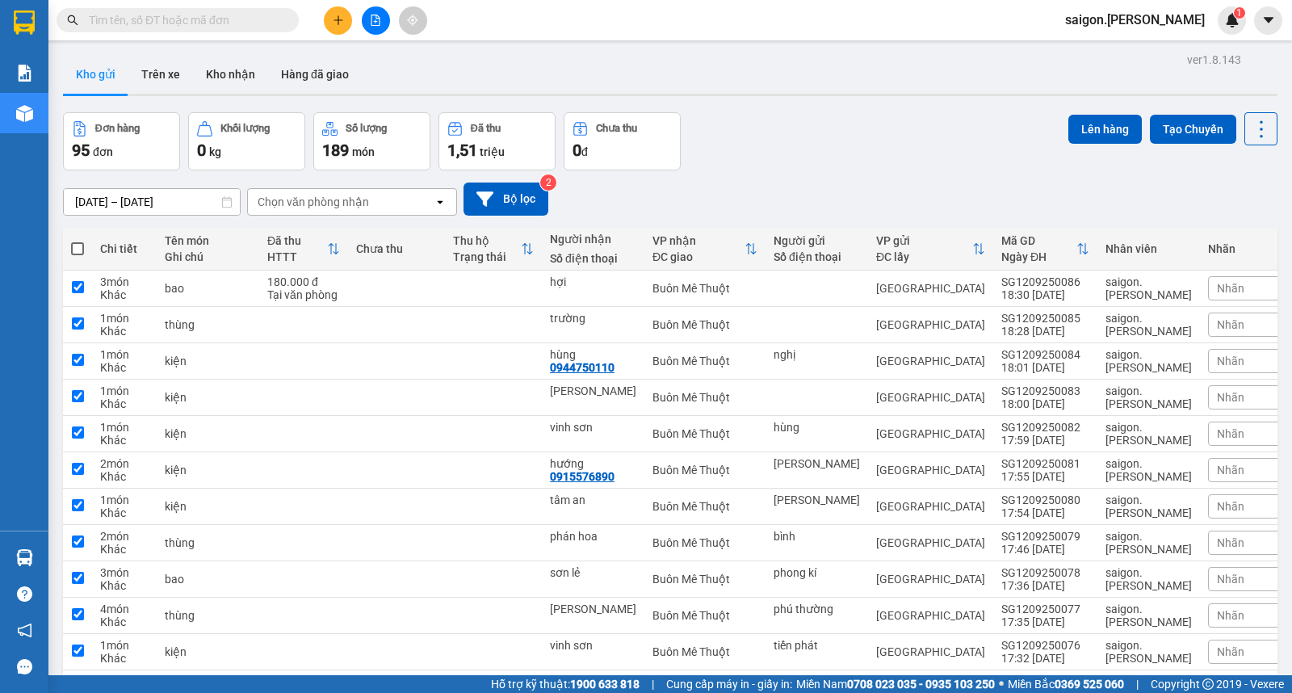
checkbox input "true"
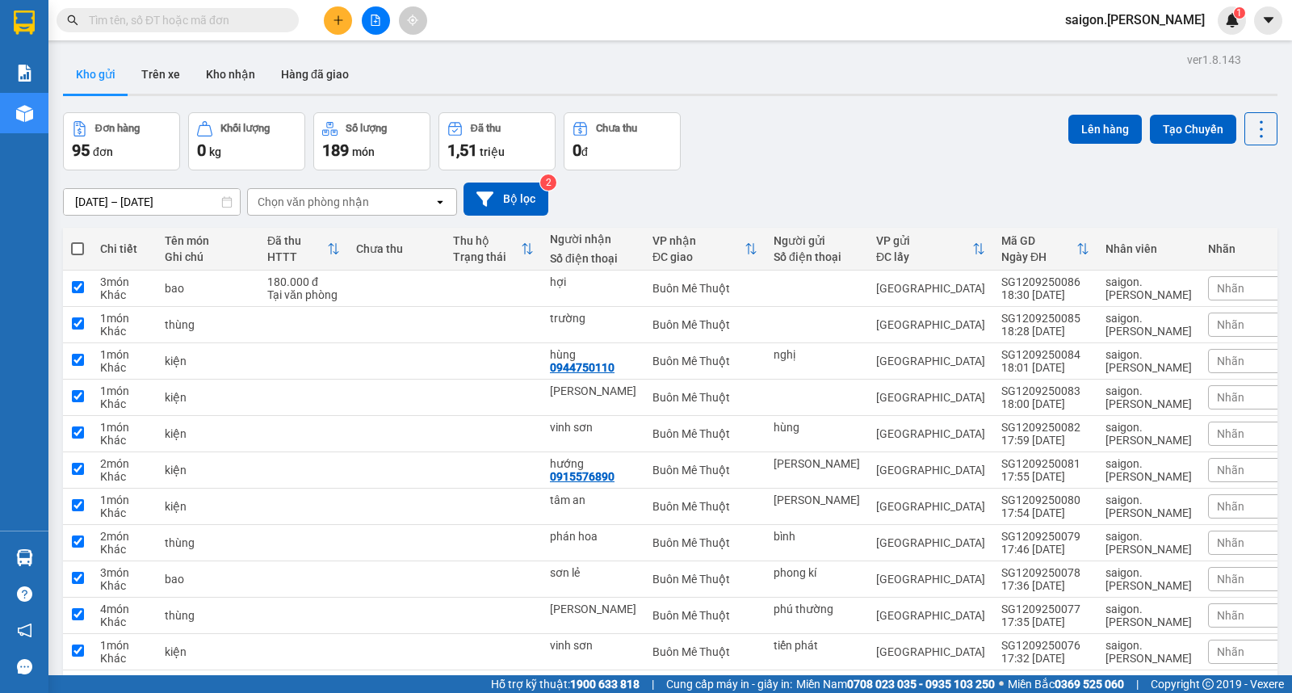
checkbox input "true"
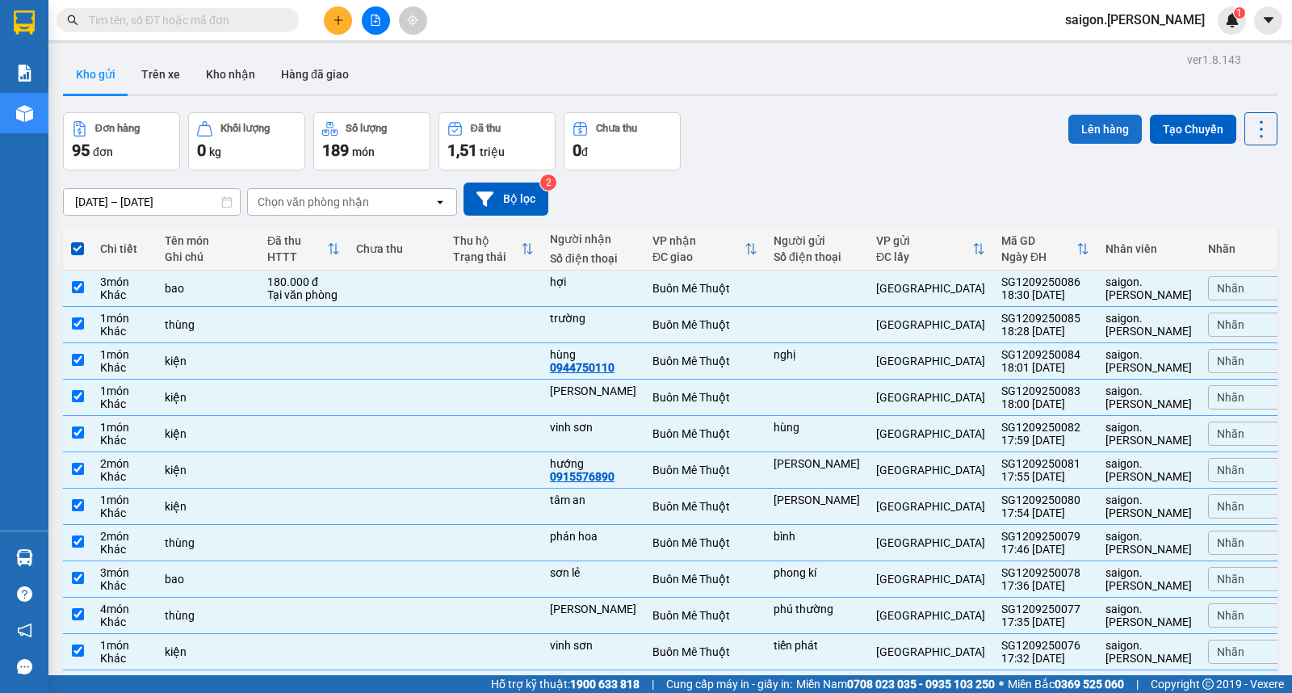
click at [1068, 130] on button "Lên hàng" at bounding box center [1104, 129] width 73 height 29
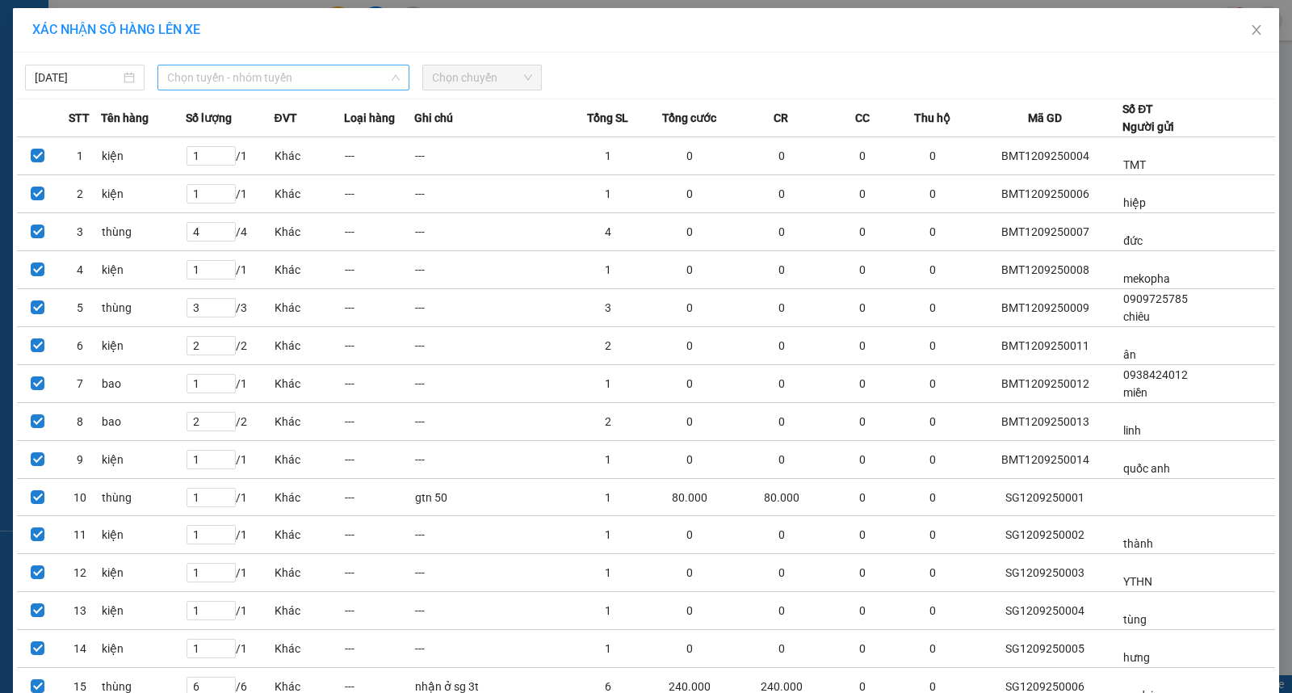
drag, startPoint x: 233, startPoint y: 71, endPoint x: 278, endPoint y: 166, distance: 104.7
click at [235, 71] on span "Chọn tuyến - nhóm tuyến" at bounding box center [283, 77] width 233 height 24
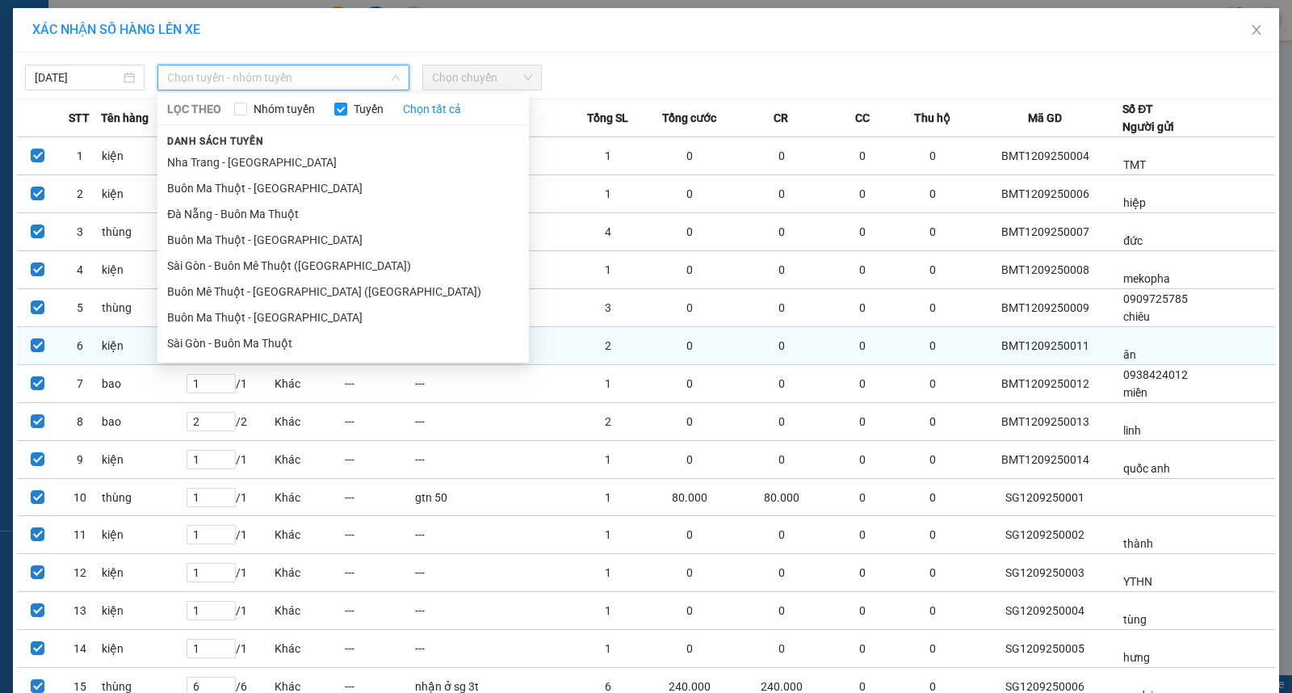
drag, startPoint x: 234, startPoint y: 344, endPoint x: 243, endPoint y: 326, distance: 19.9
click at [234, 343] on li "Sài Gòn - Buôn Ma Thuột" at bounding box center [342, 343] width 371 height 26
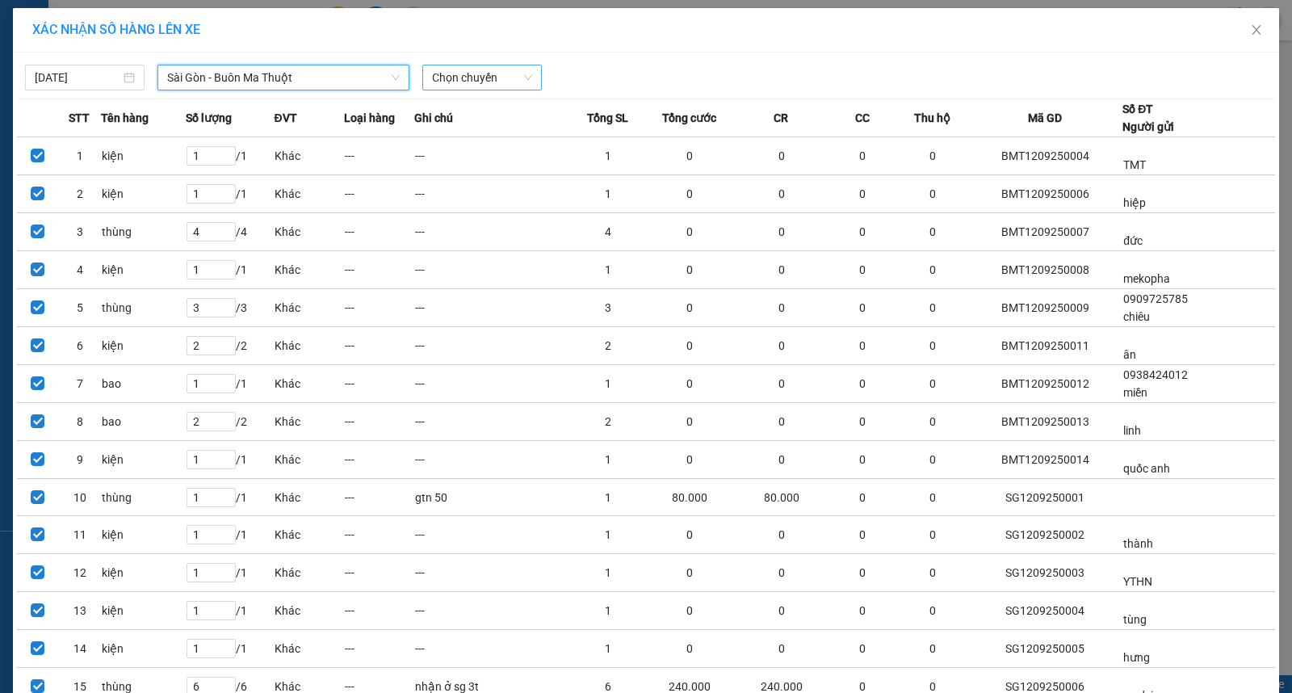
drag, startPoint x: 442, startPoint y: 79, endPoint x: 455, endPoint y: 84, distance: 13.8
click at [444, 78] on span "Chọn chuyến" at bounding box center [482, 77] width 100 height 24
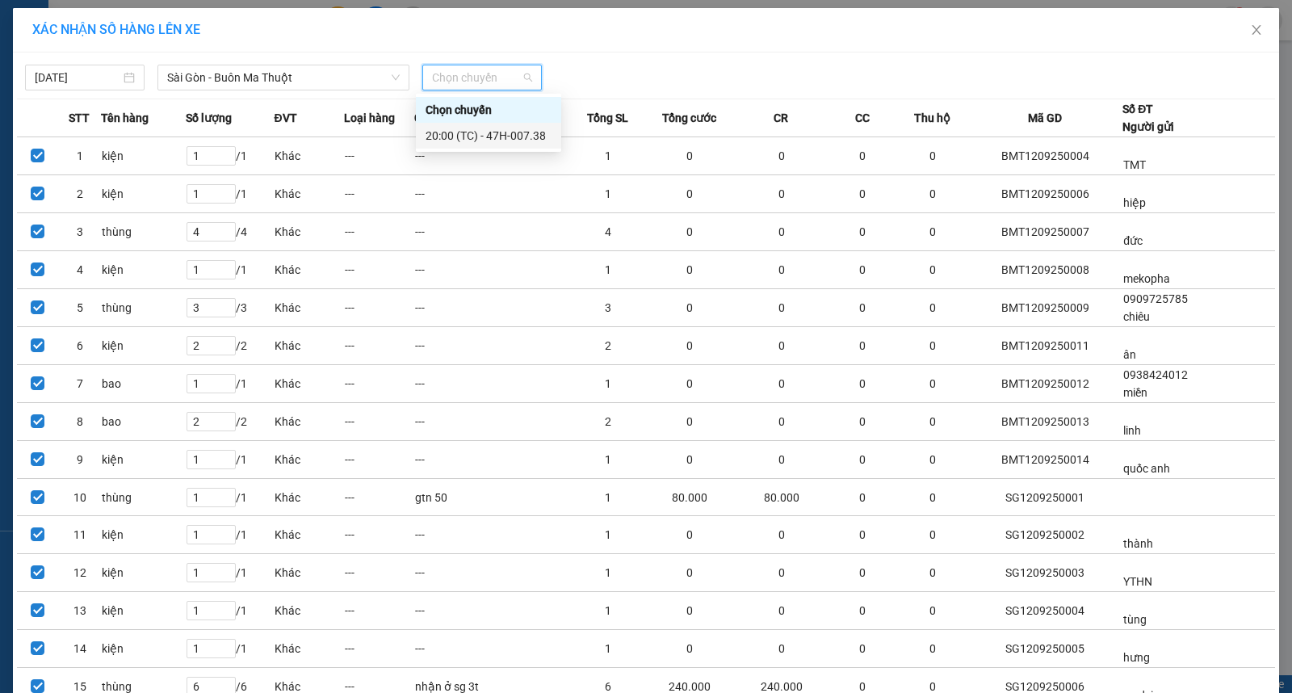
click at [474, 135] on div "20:00 (TC) - 47H-007.38" at bounding box center [489, 136] width 126 height 18
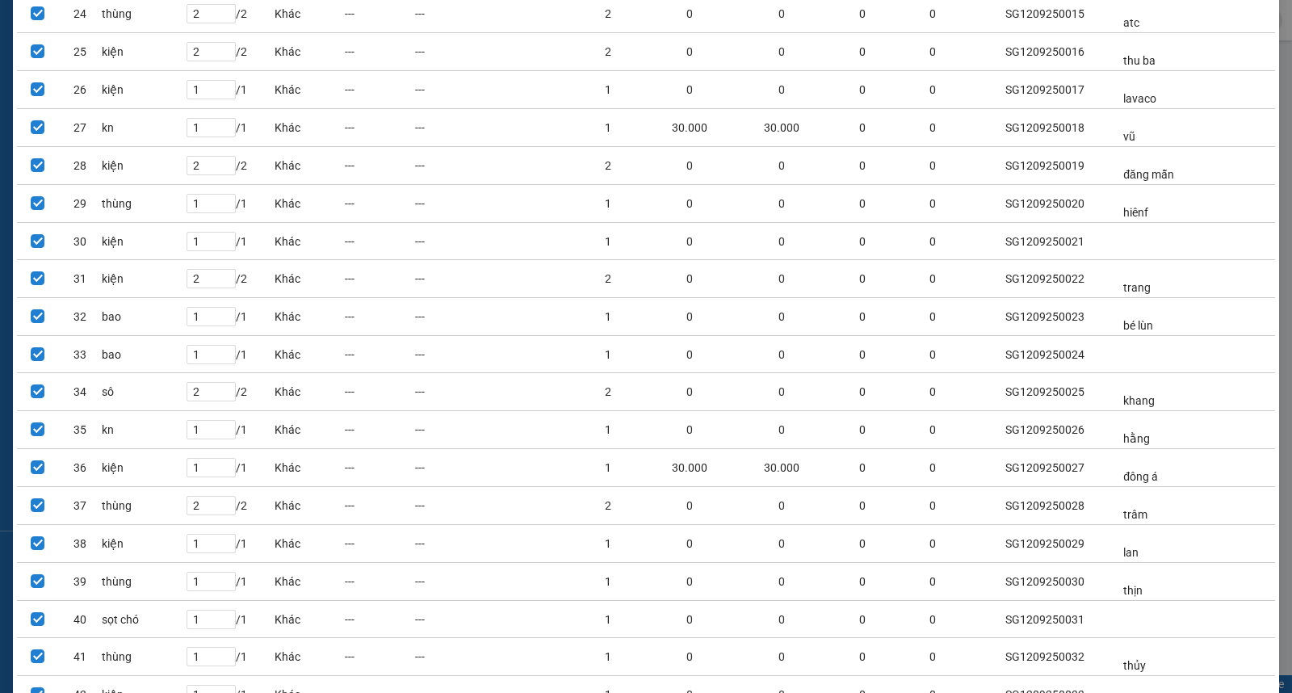
scroll to position [3163, 0]
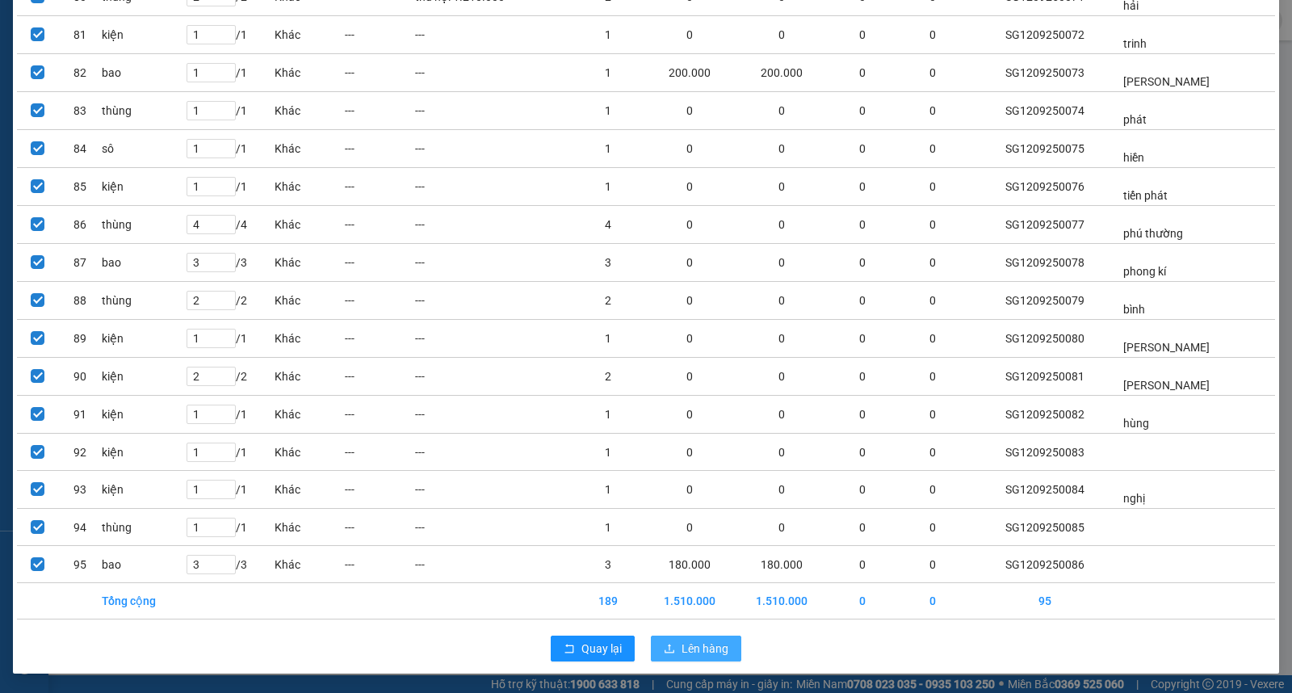
click at [711, 649] on span "Lên hàng" at bounding box center [704, 648] width 47 height 18
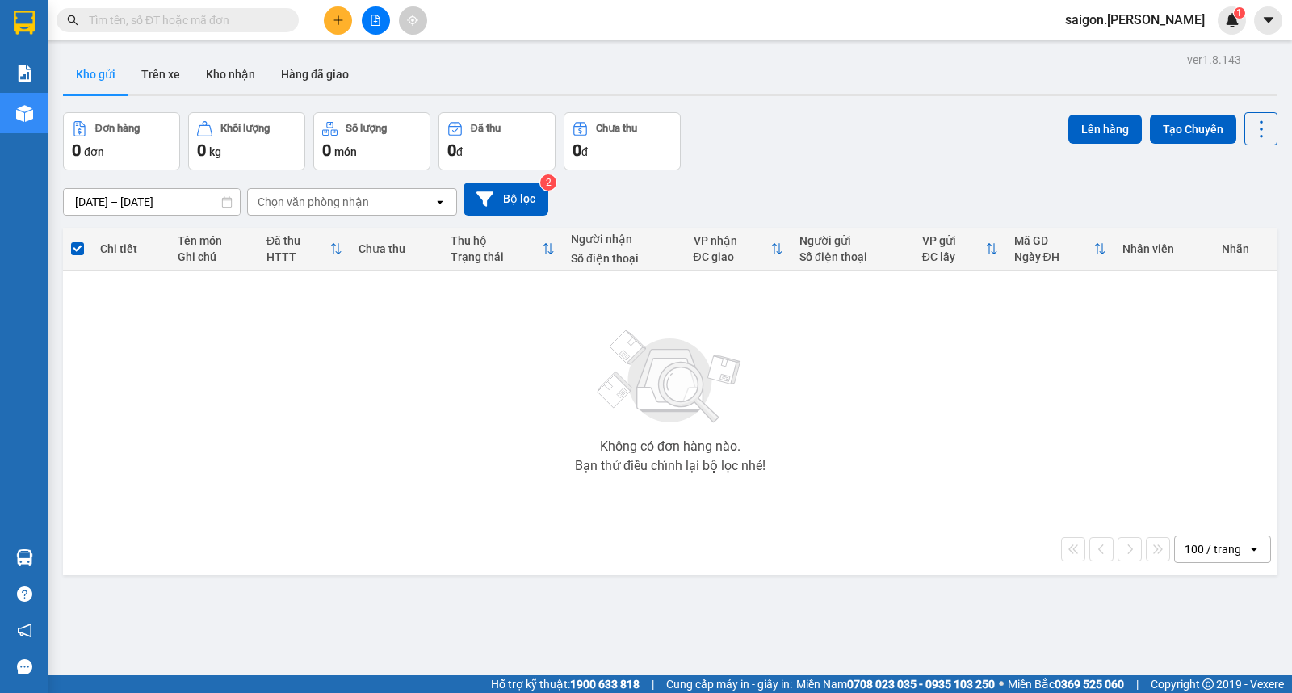
click at [371, 31] on button at bounding box center [376, 20] width 28 height 28
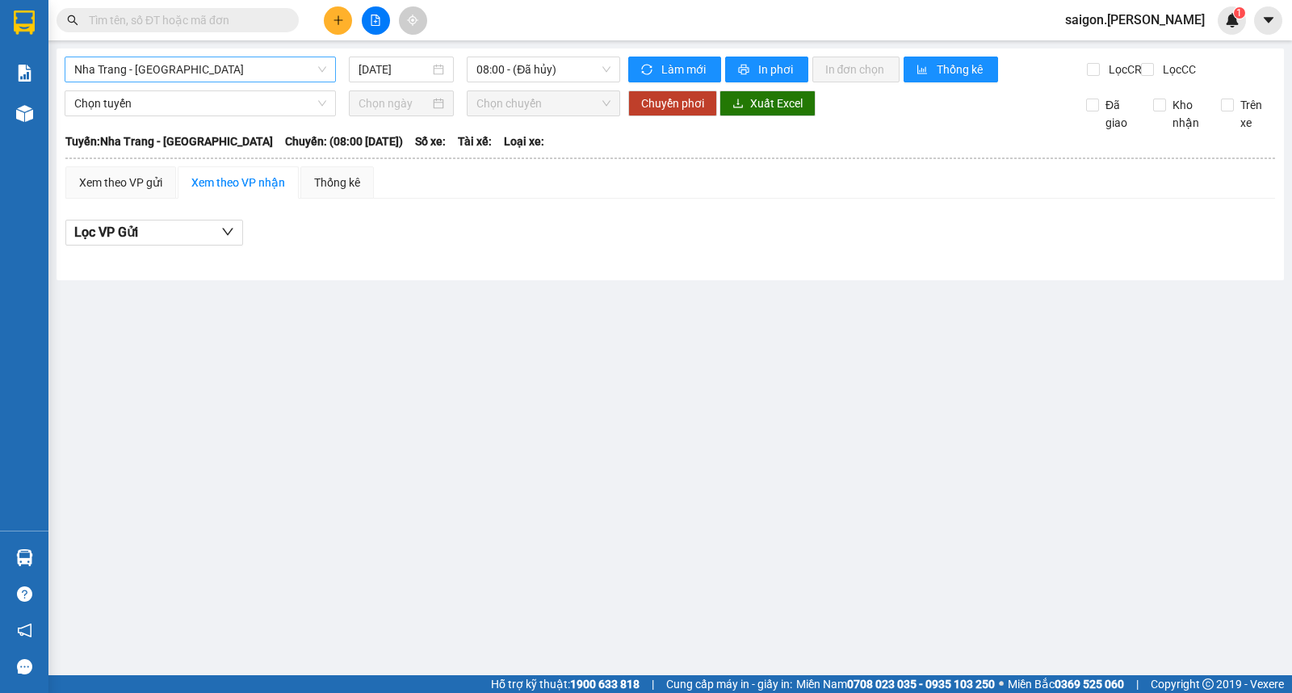
click at [166, 65] on span "Nha Trang - [GEOGRAPHIC_DATA]" at bounding box center [200, 69] width 252 height 24
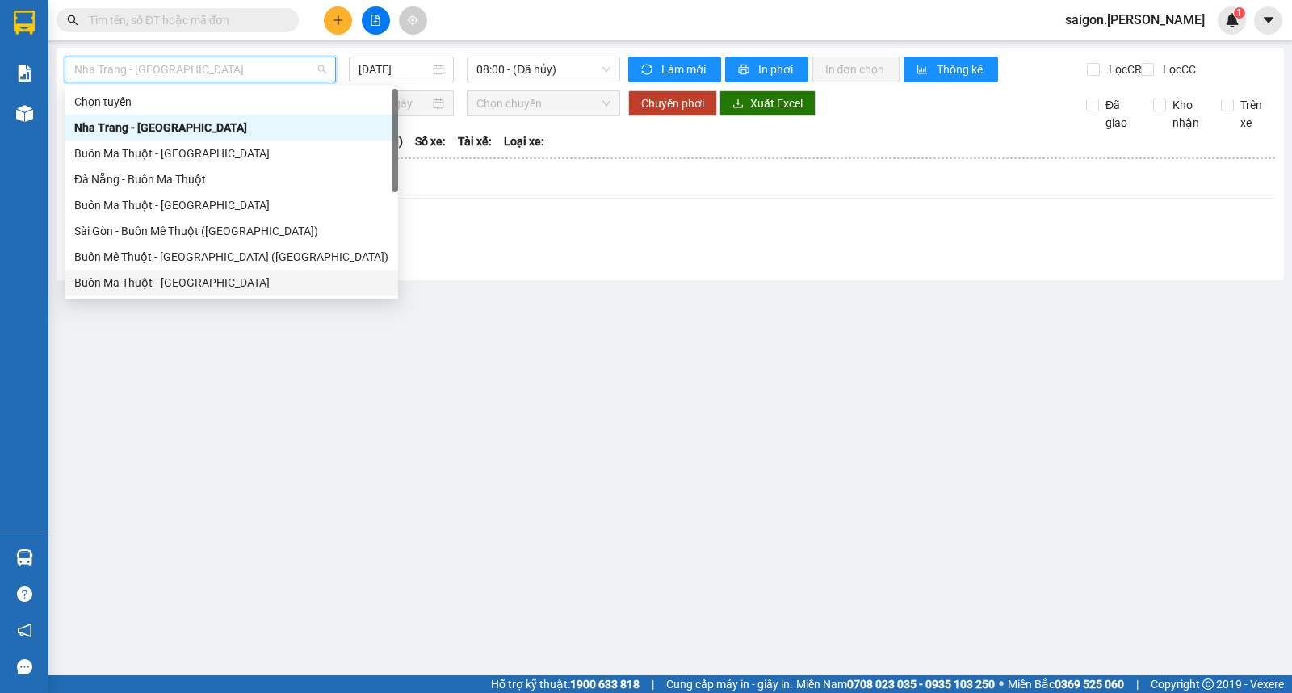
click at [98, 283] on div "Buôn Ma Thuột - [GEOGRAPHIC_DATA]" at bounding box center [231, 283] width 314 height 18
type input "[DATE]"
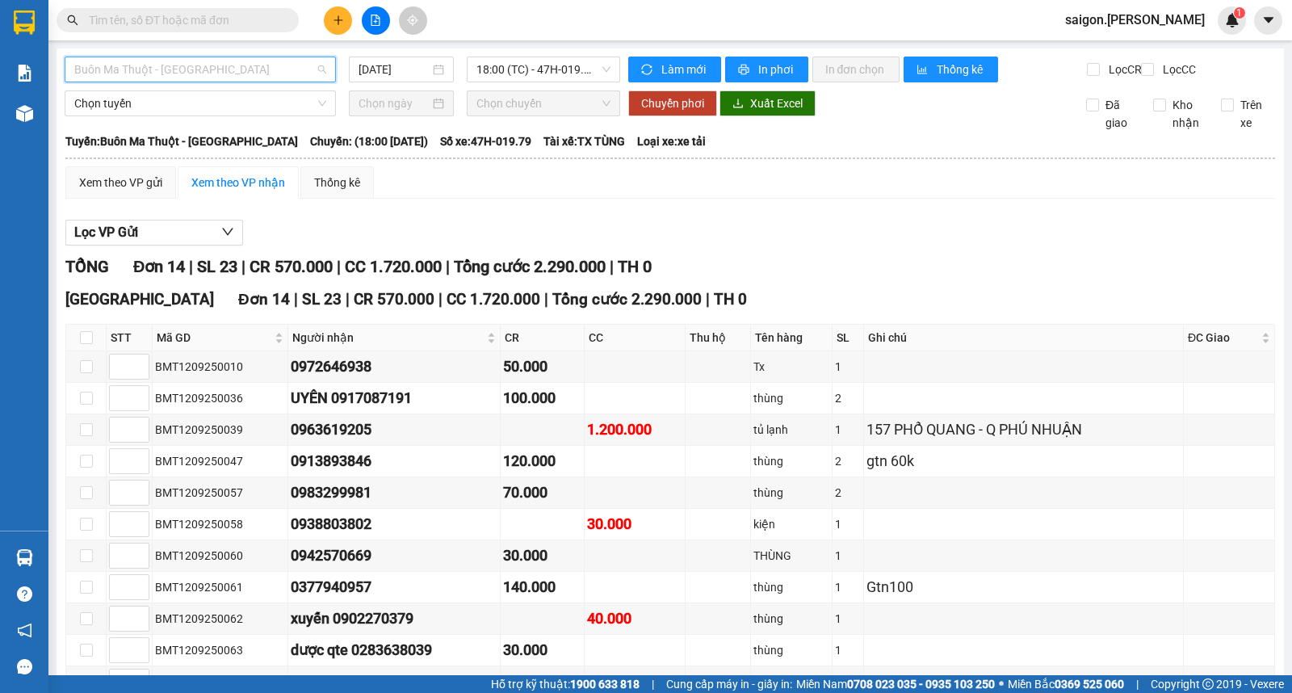
click at [304, 65] on span "Buôn Ma Thuột - [GEOGRAPHIC_DATA]" at bounding box center [200, 69] width 252 height 24
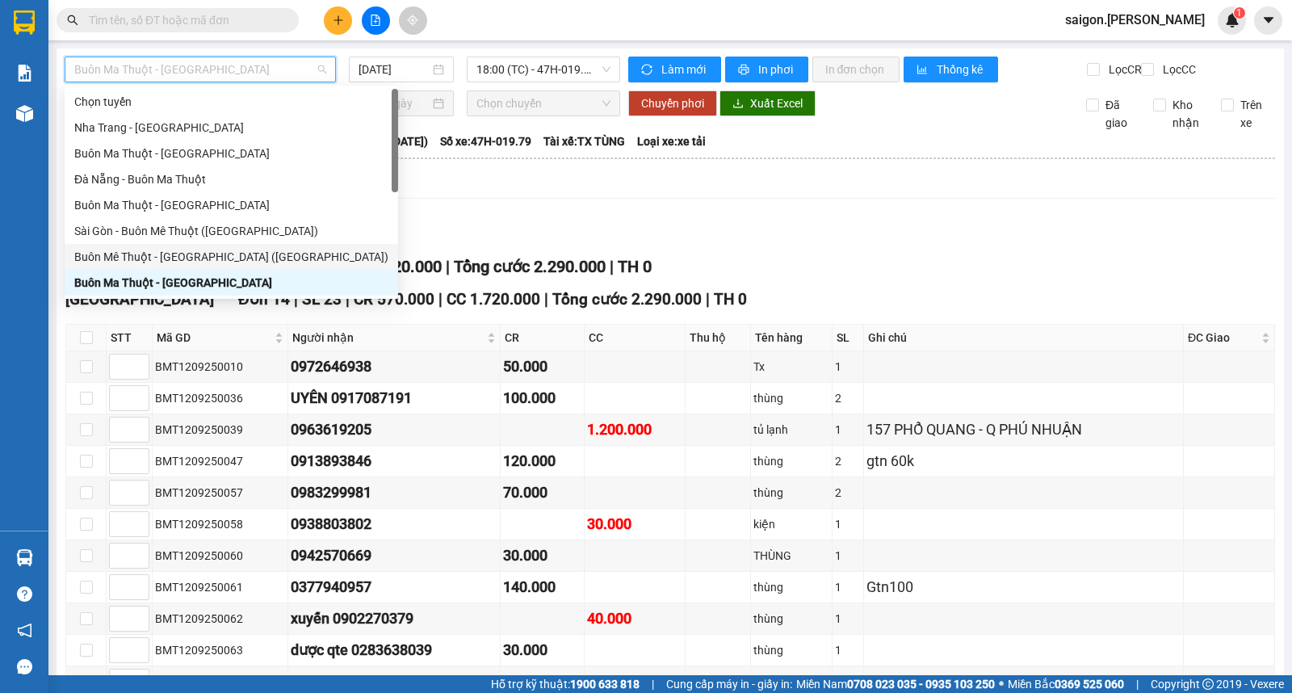
scroll to position [26, 0]
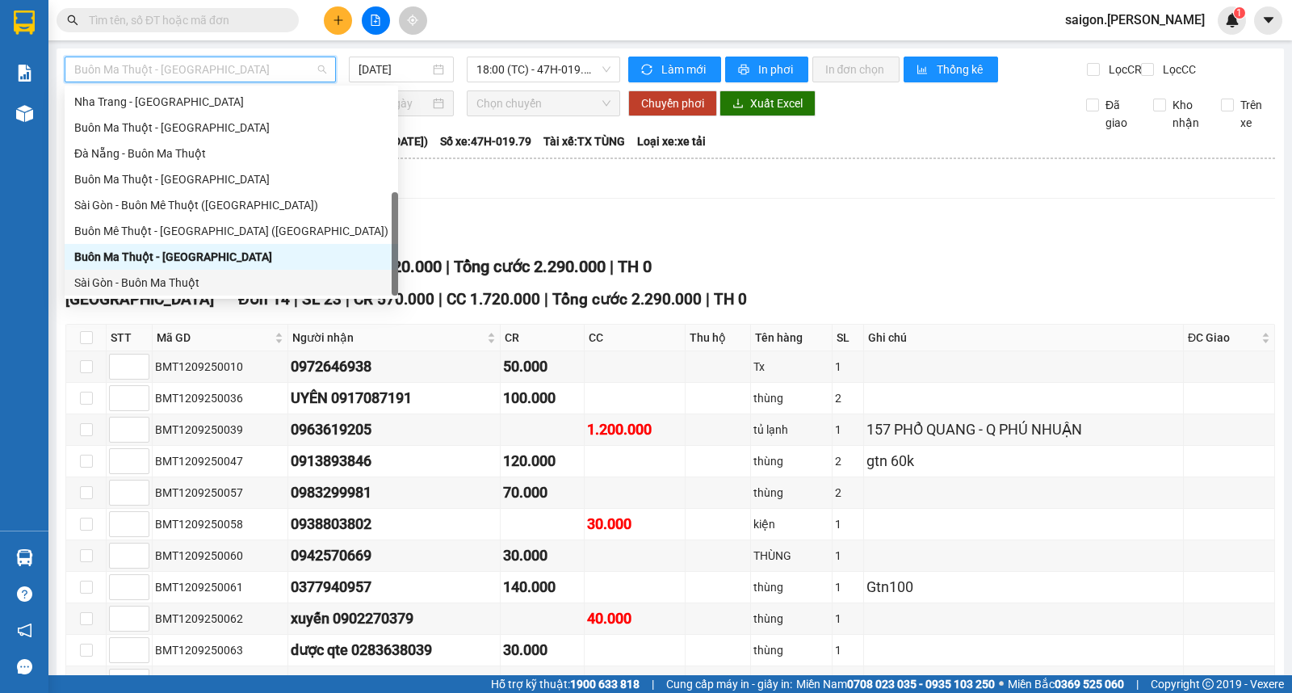
click at [157, 281] on div "Sài Gòn - Buôn Ma Thuột" at bounding box center [231, 283] width 314 height 18
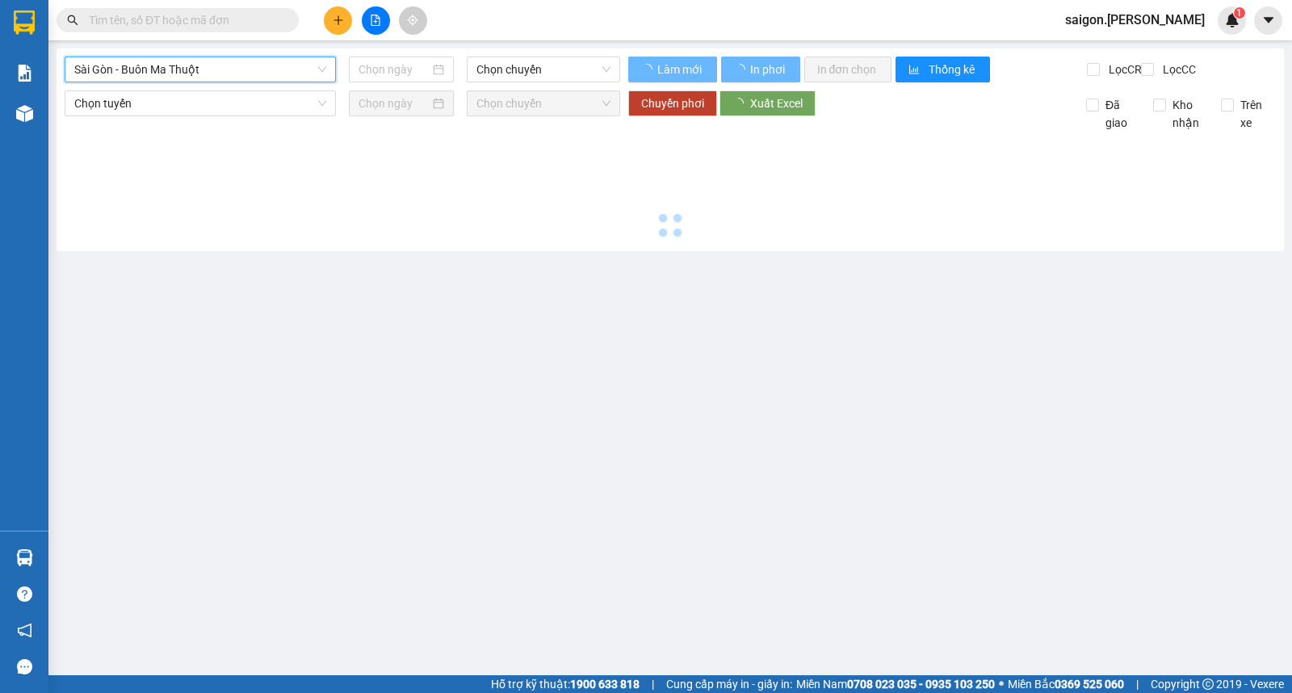
type input "[DATE]"
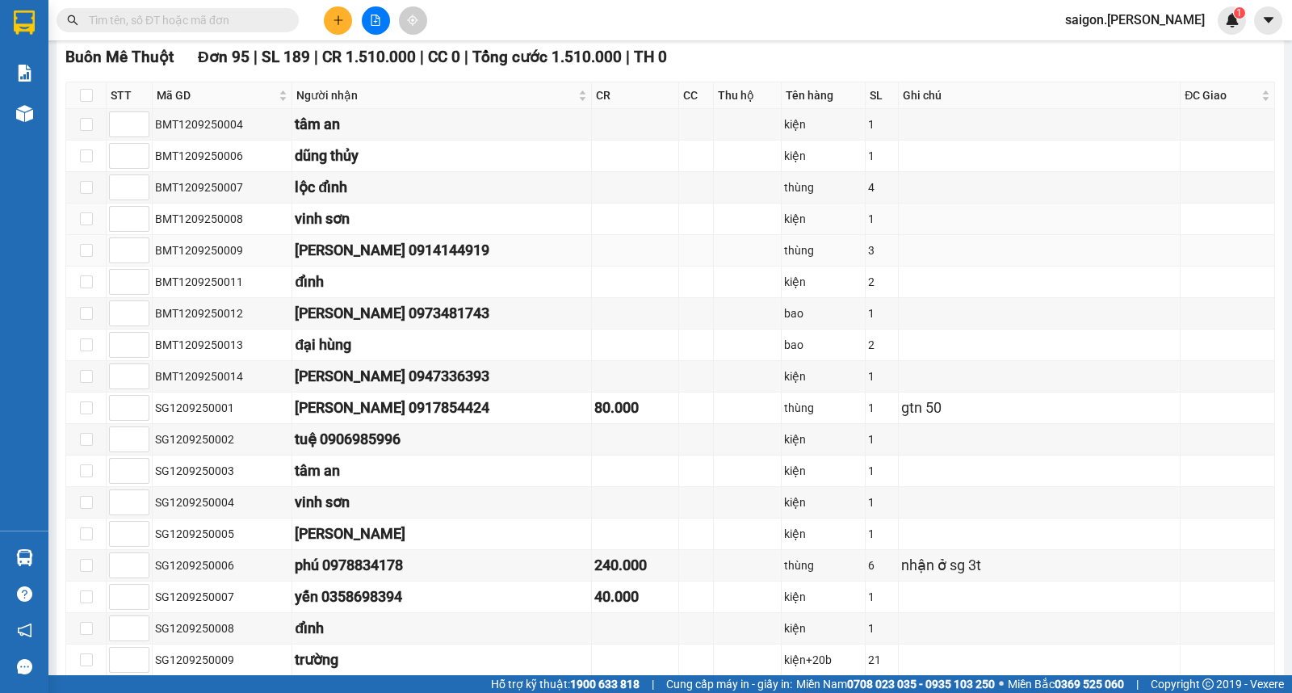
scroll to position [269, 0]
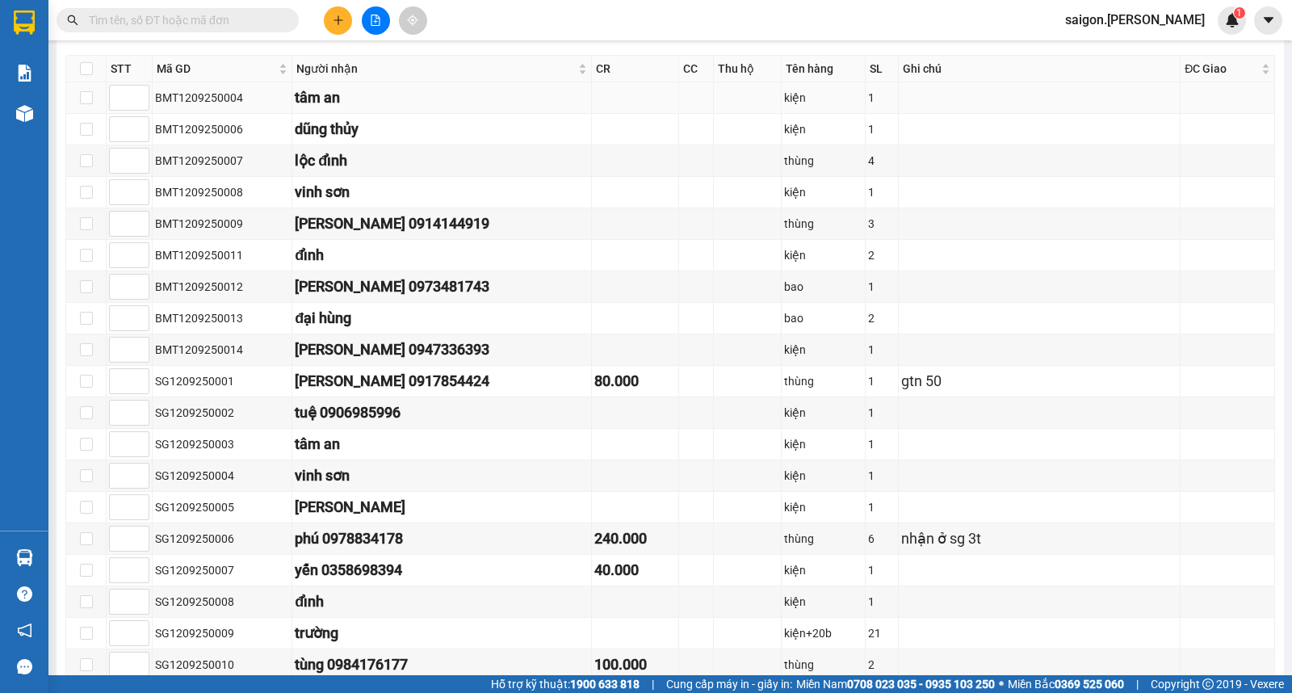
click at [187, 107] on div "BMT1209250004" at bounding box center [222, 98] width 134 height 18
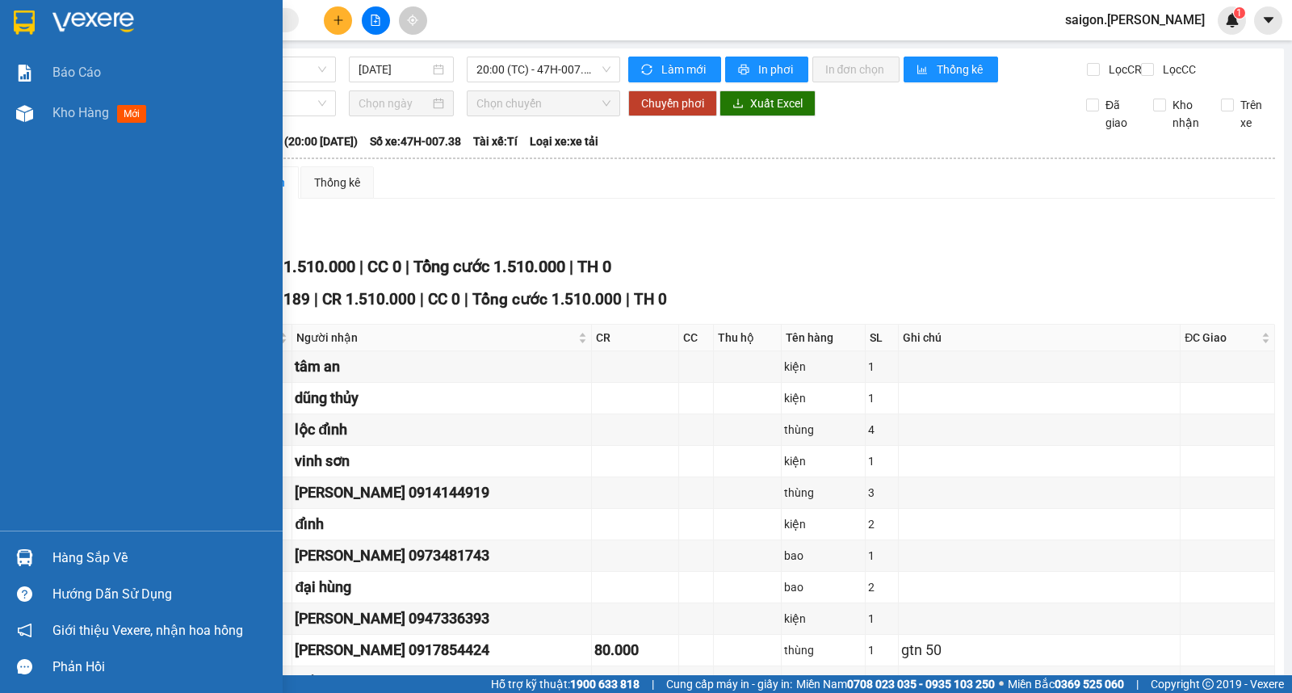
click at [76, 97] on div "Kho hàng mới" at bounding box center [161, 113] width 218 height 40
